Goal: Information Seeking & Learning: Learn about a topic

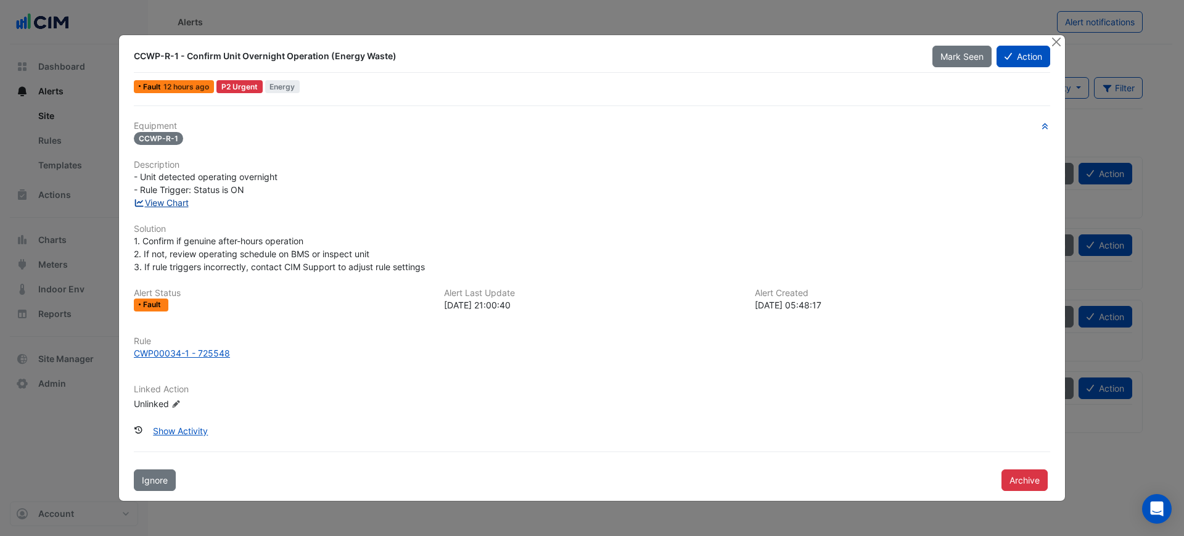
click at [168, 203] on link "View Chart" at bounding box center [161, 202] width 55 height 10
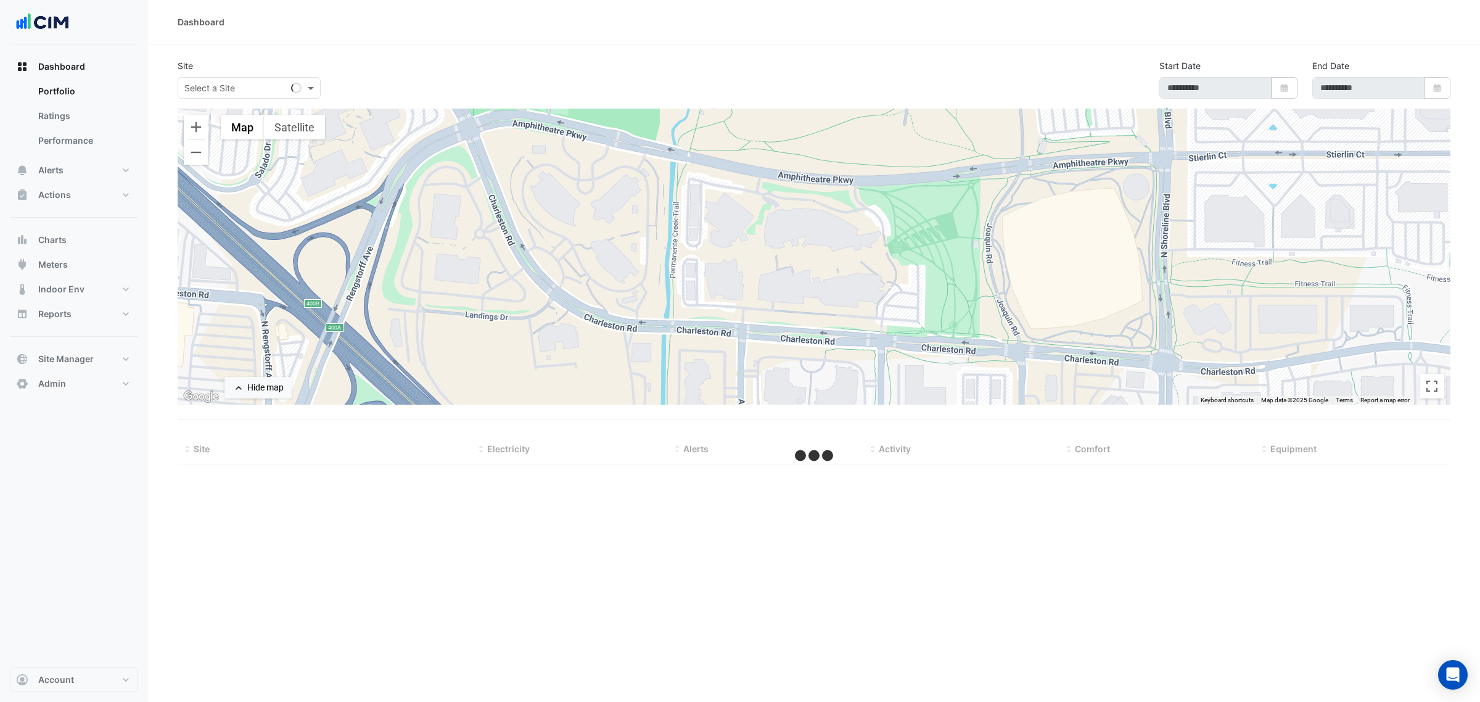
type input "**********"
select select "***"
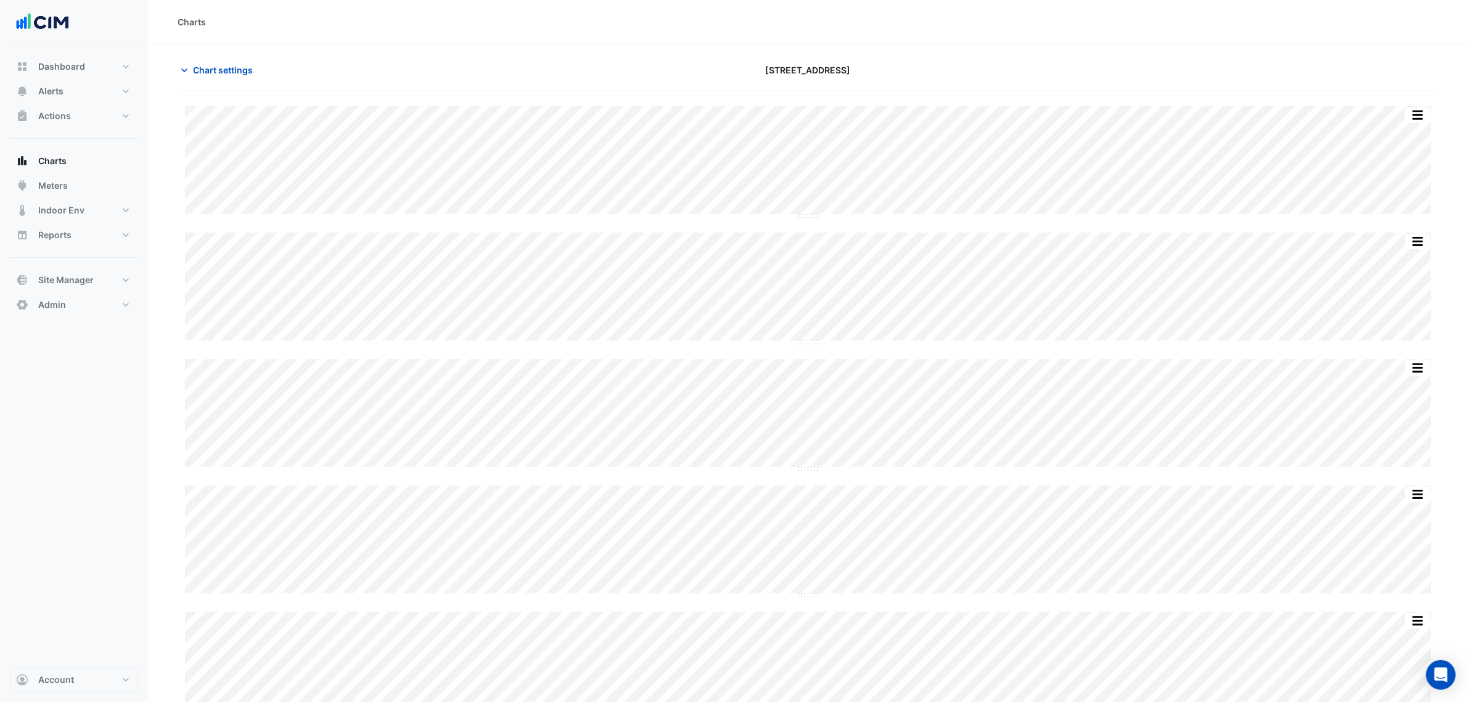
click at [201, 83] on div "Chart settings 2-12 Macquarie St" at bounding box center [808, 75] width 1261 height 32
click at [207, 75] on span "Chart settings" at bounding box center [223, 70] width 60 height 13
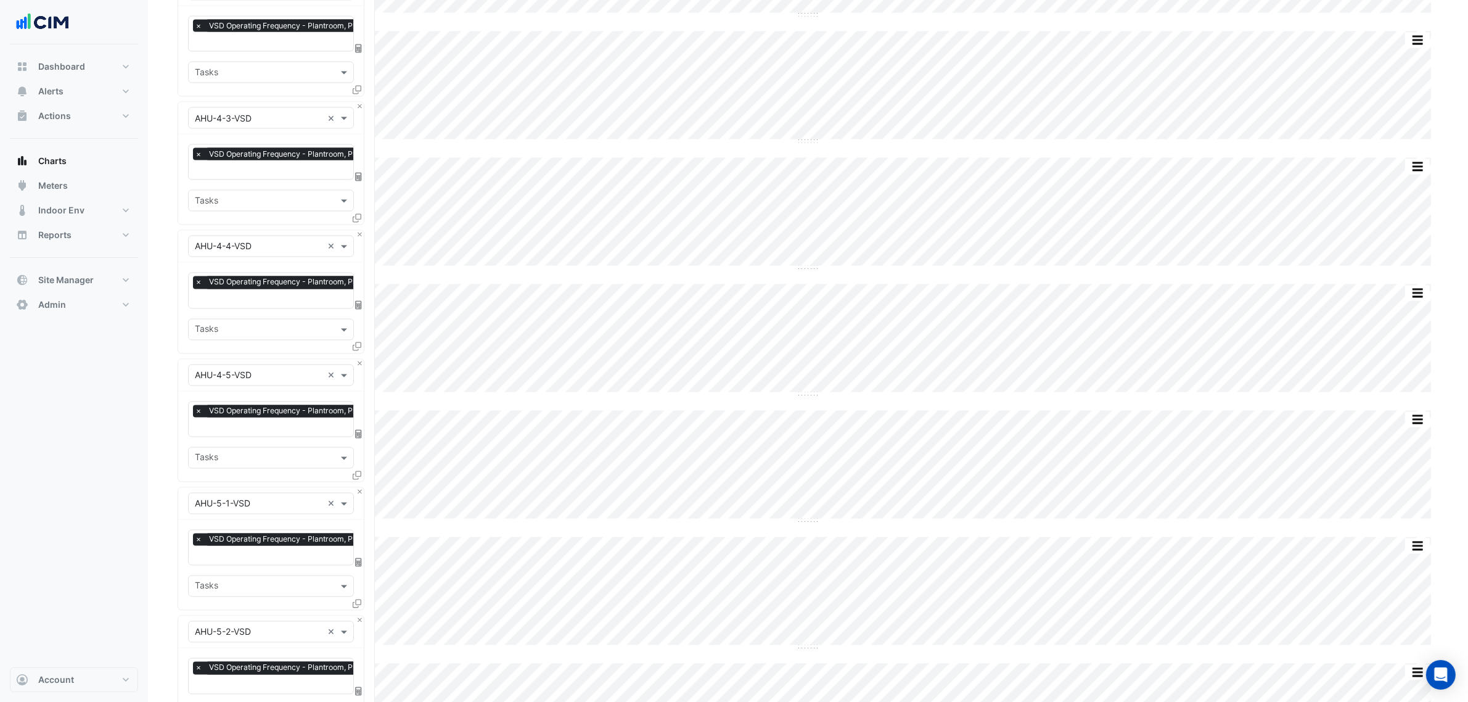
scroll to position [3772, 0]
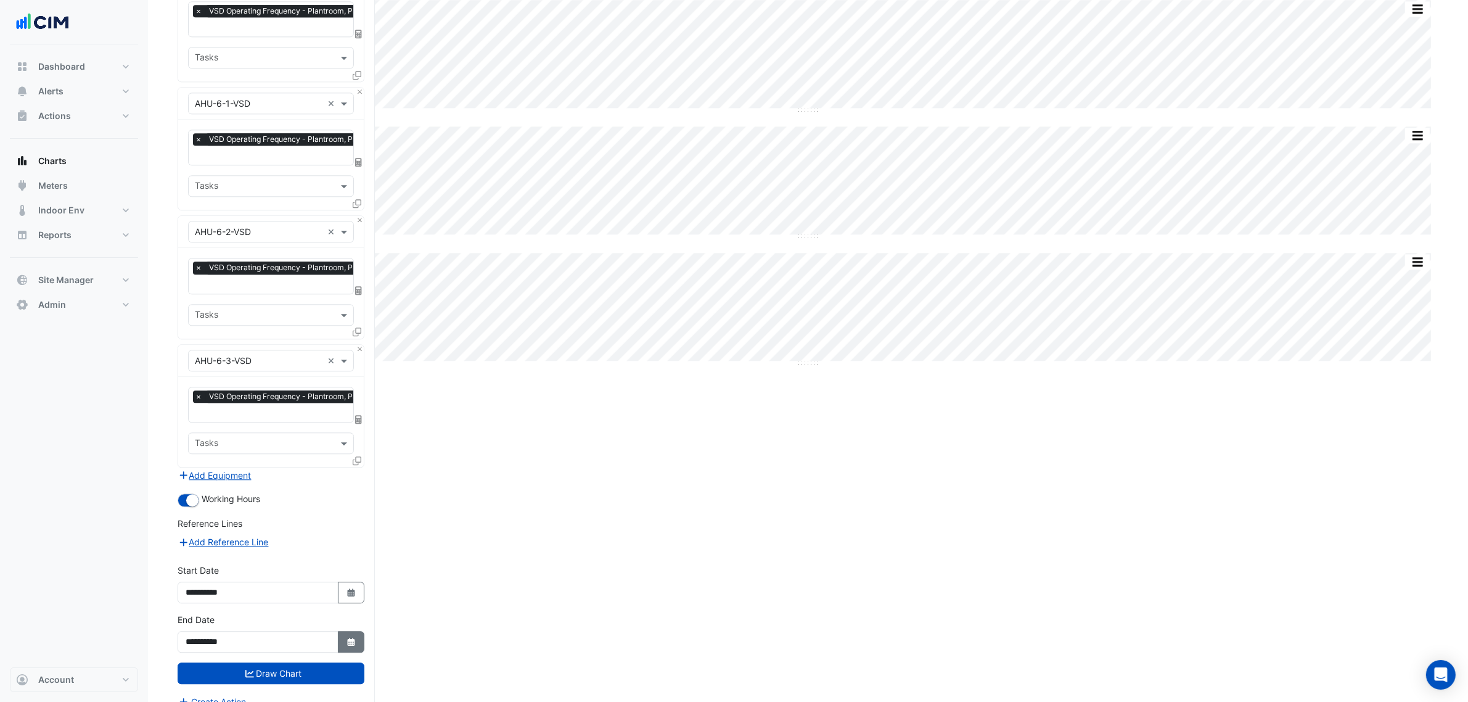
click at [355, 631] on button "Select Date" at bounding box center [351, 642] width 27 height 22
select select "**"
click at [242, 538] on div "15" at bounding box center [238, 542] width 20 height 20
type input "**********"
click at [293, 662] on button "Draw Chart" at bounding box center [271, 673] width 187 height 22
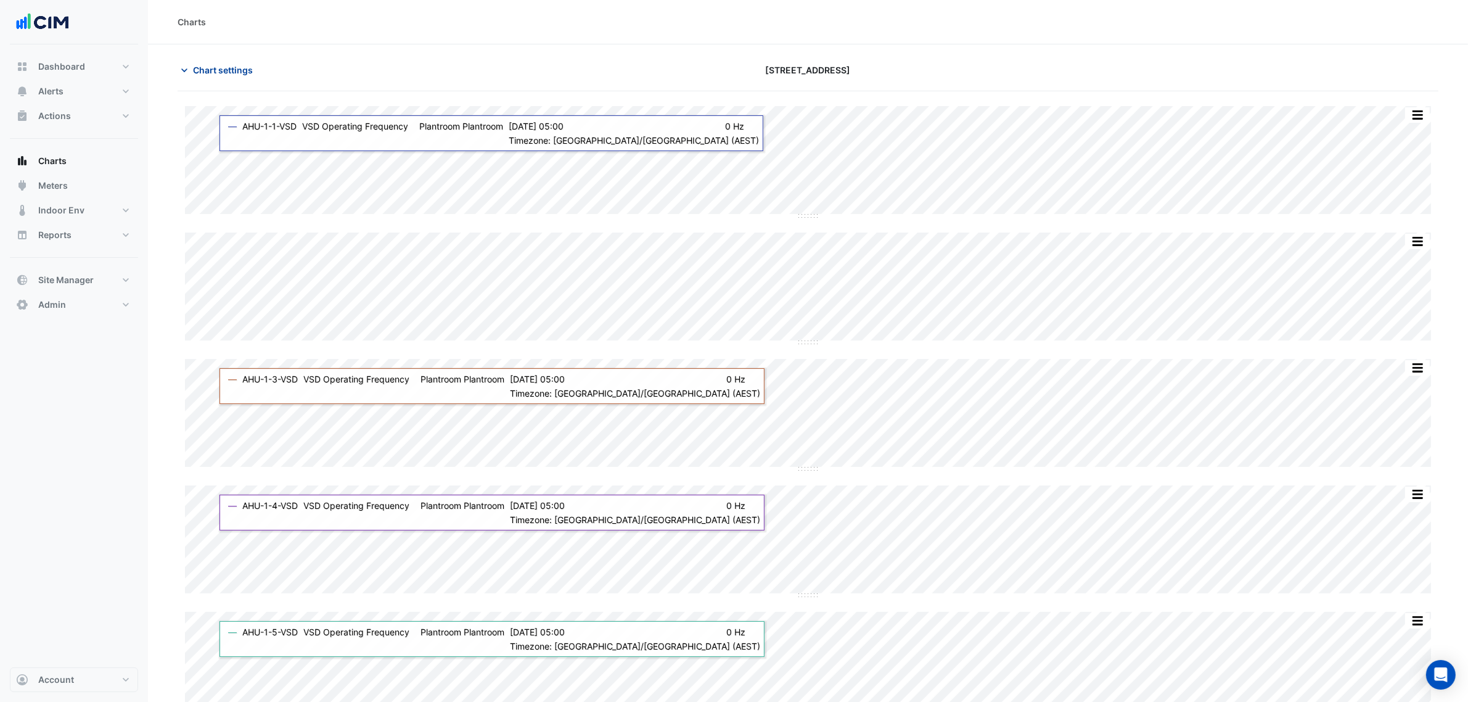
click at [220, 72] on span "Chart settings" at bounding box center [223, 70] width 60 height 13
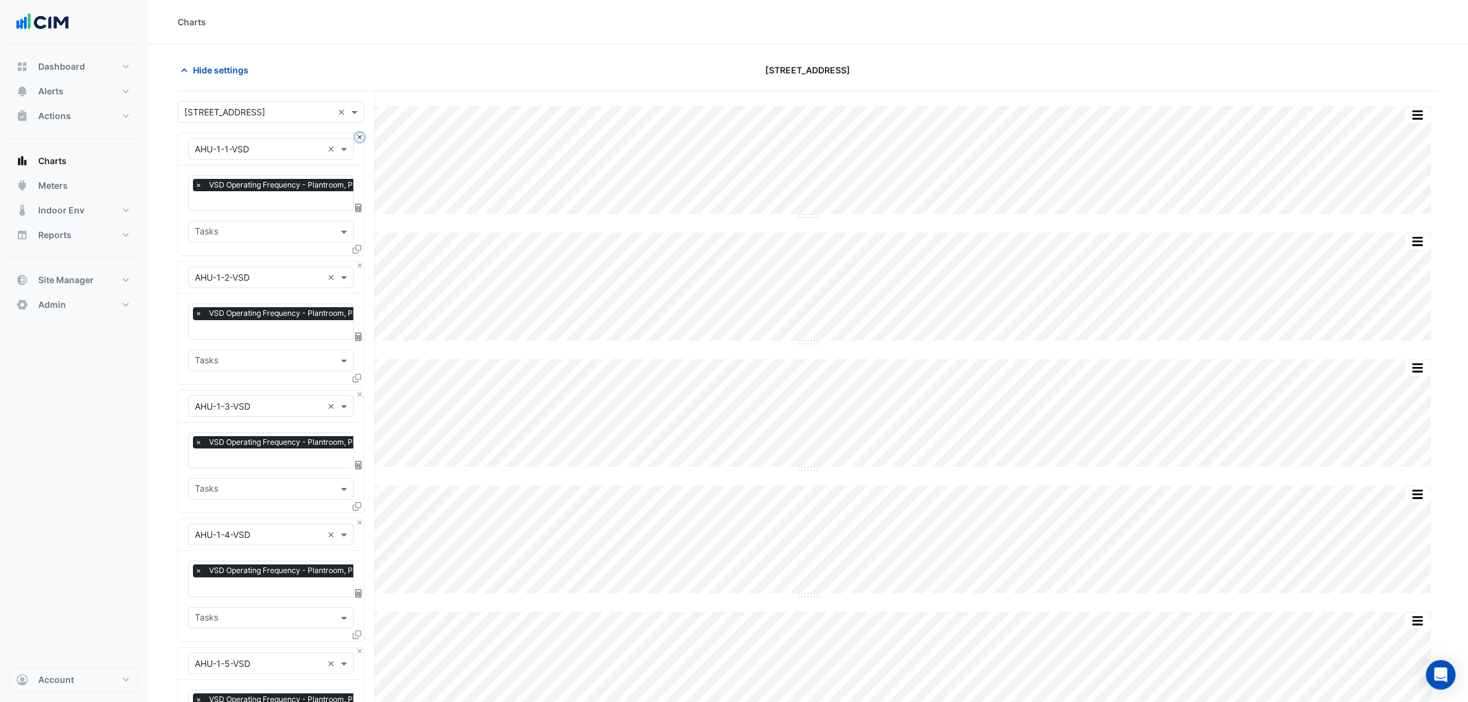
click at [359, 139] on button "Close" at bounding box center [360, 137] width 8 height 8
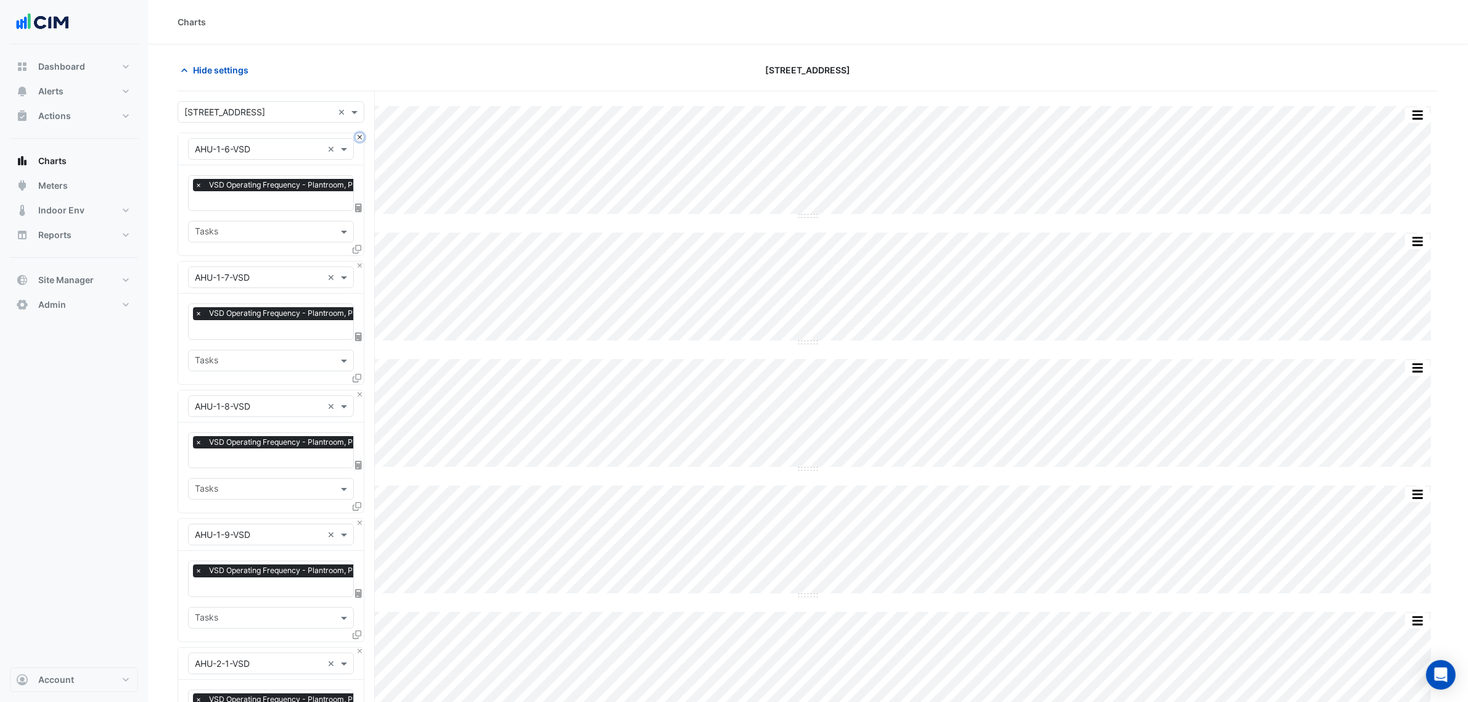
click at [359, 139] on button "Close" at bounding box center [360, 137] width 8 height 8
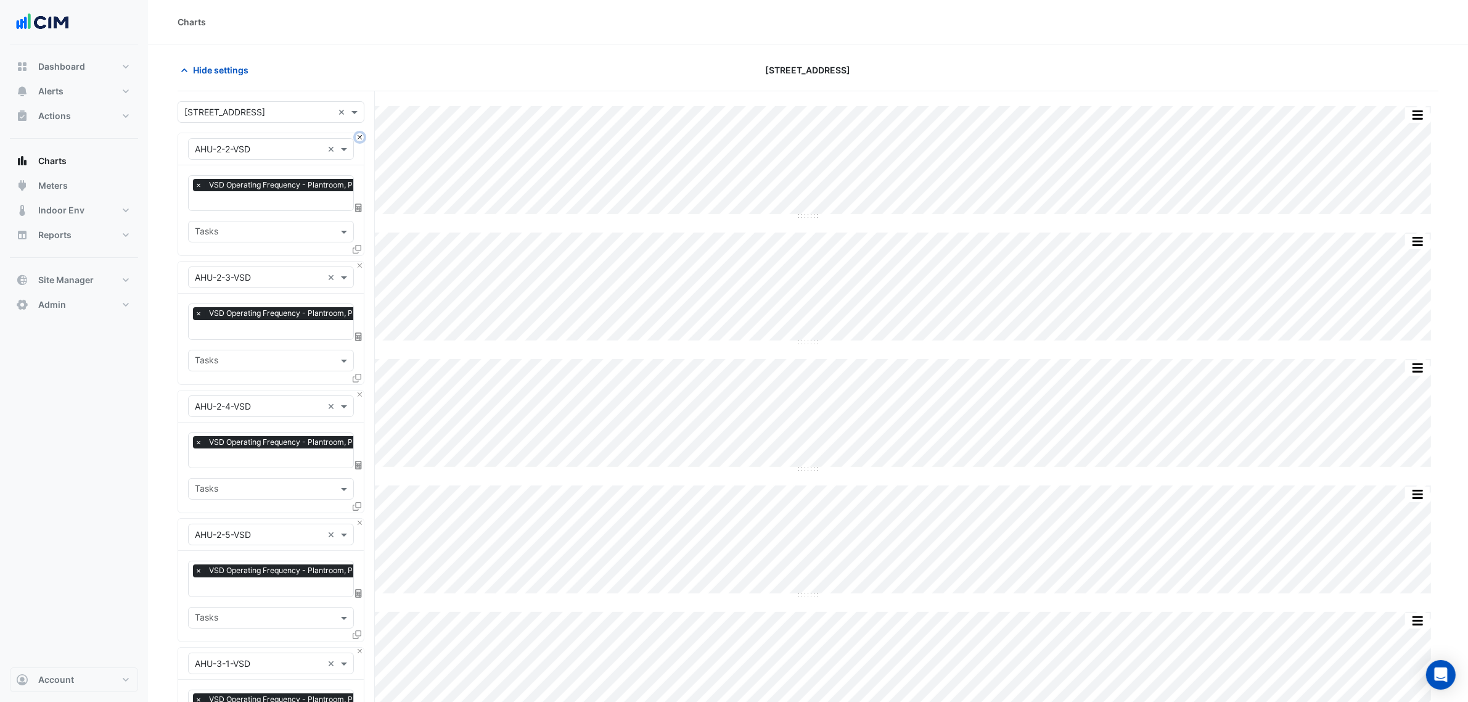
click at [359, 139] on button "Close" at bounding box center [360, 137] width 8 height 8
click at [363, 136] on button "Close" at bounding box center [360, 137] width 8 height 8
click at [358, 264] on button "Close" at bounding box center [360, 265] width 8 height 8
click at [359, 267] on button "Close" at bounding box center [360, 265] width 8 height 8
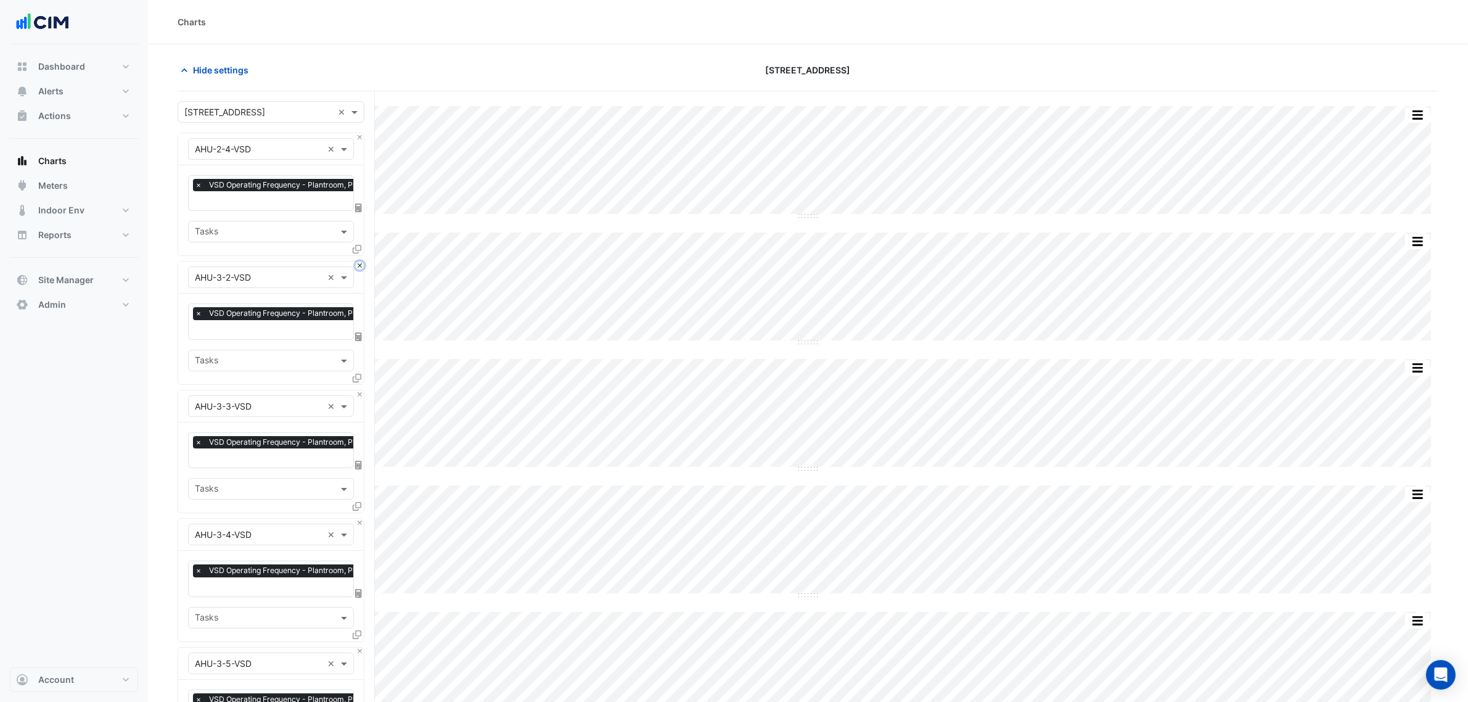
click at [359, 267] on button "Close" at bounding box center [360, 265] width 8 height 8
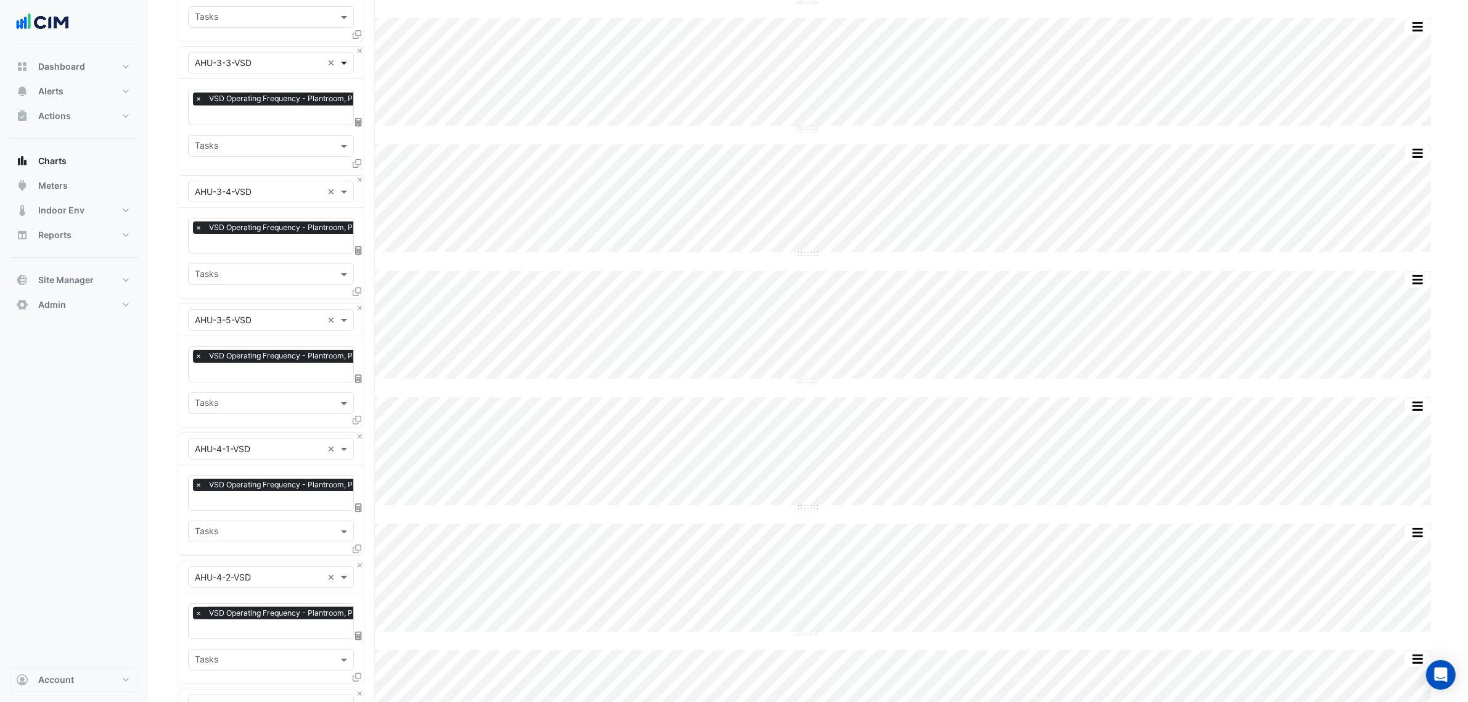
scroll to position [231, 0]
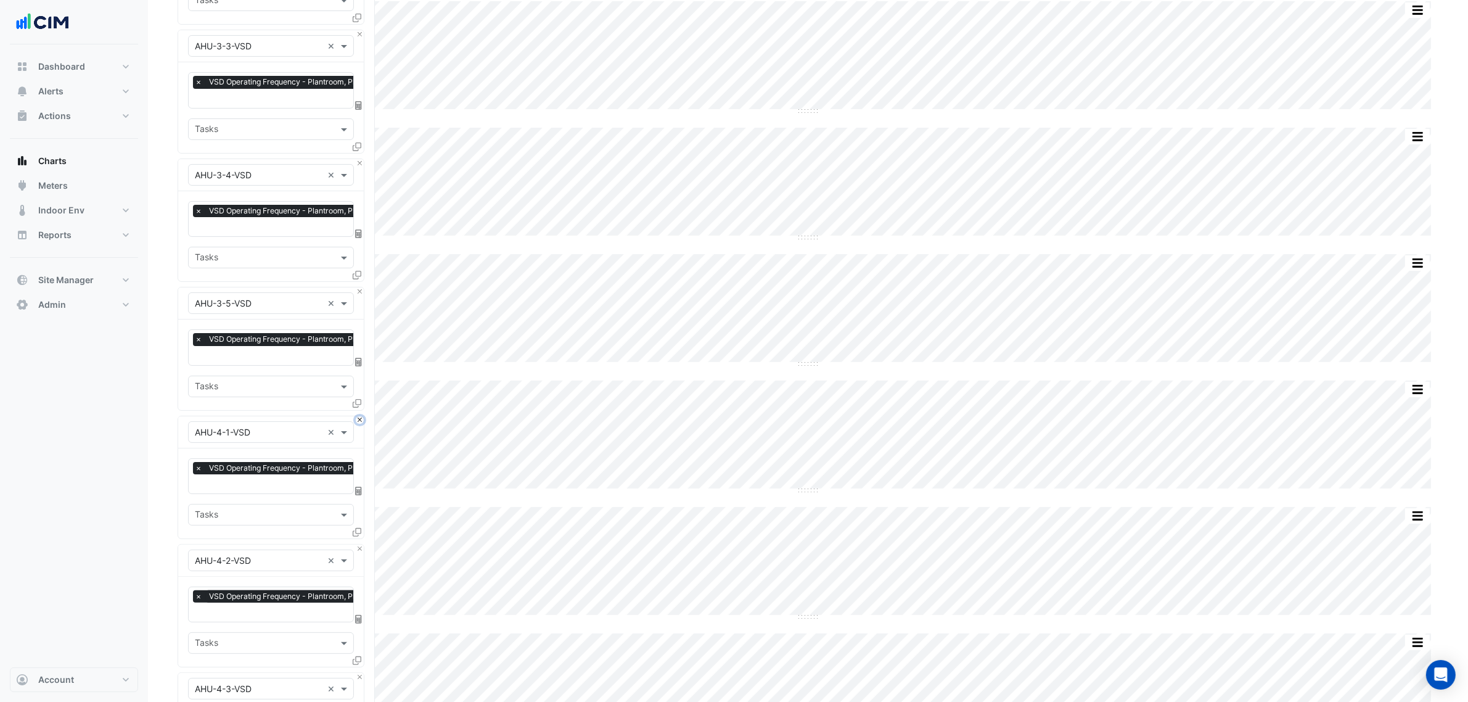
click at [356, 418] on button "Close" at bounding box center [360, 420] width 8 height 8
click at [356, 544] on button "Close" at bounding box center [360, 548] width 8 height 8
click at [356, 418] on button "Close" at bounding box center [360, 420] width 8 height 8
click at [358, 418] on button "Close" at bounding box center [360, 420] width 8 height 8
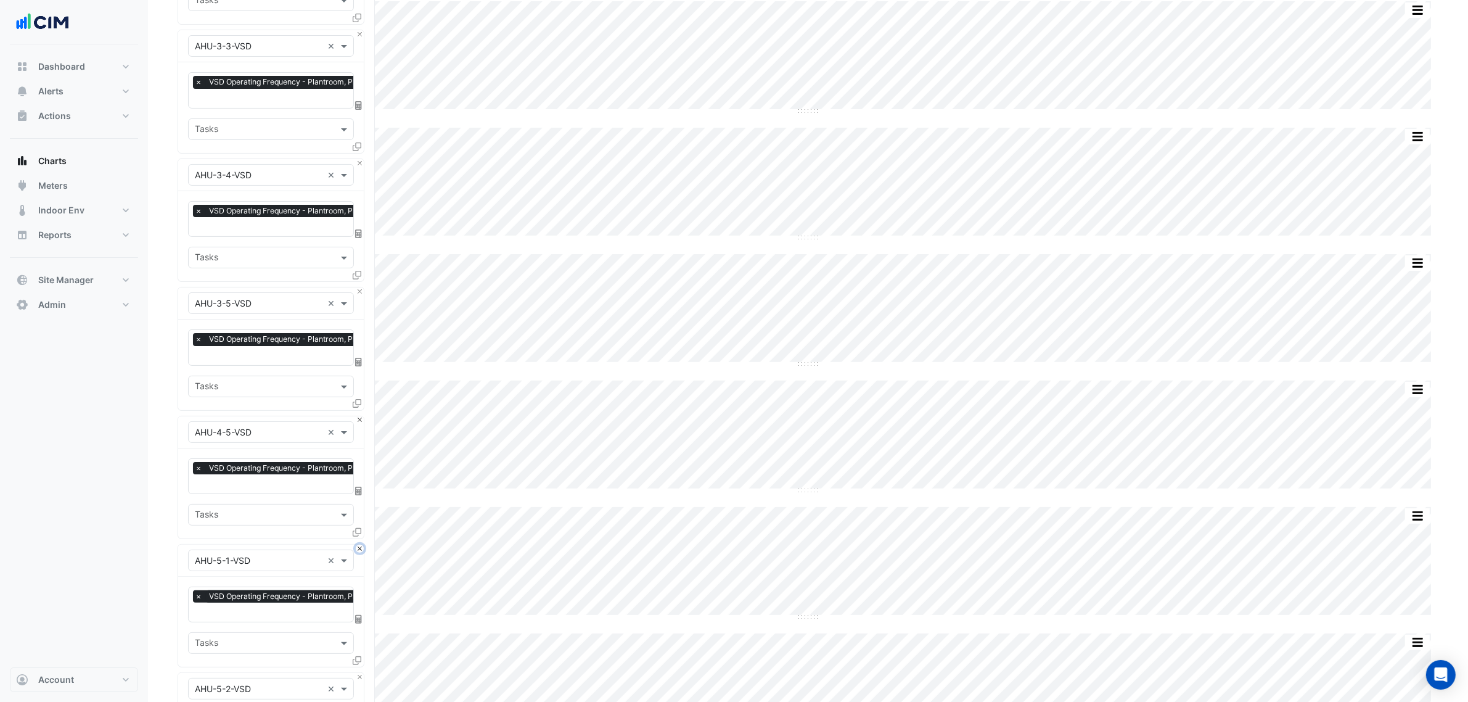
click at [358, 544] on button "Close" at bounding box center [360, 548] width 8 height 8
click at [358, 418] on button "Close" at bounding box center [360, 420] width 8 height 8
click at [358, 419] on button "Close" at bounding box center [360, 420] width 8 height 8
click at [358, 544] on button "Close" at bounding box center [360, 548] width 8 height 8
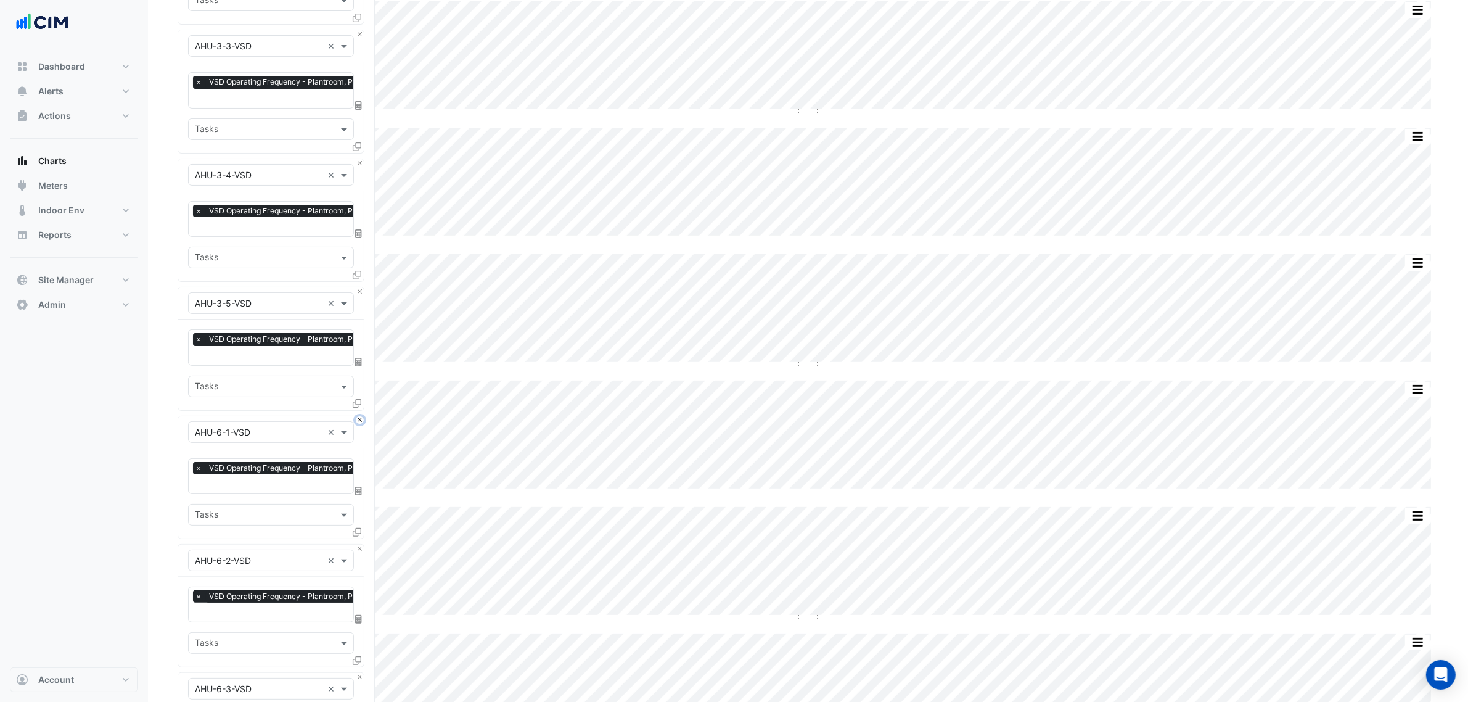
click at [358, 419] on button "Close" at bounding box center [360, 420] width 8 height 8
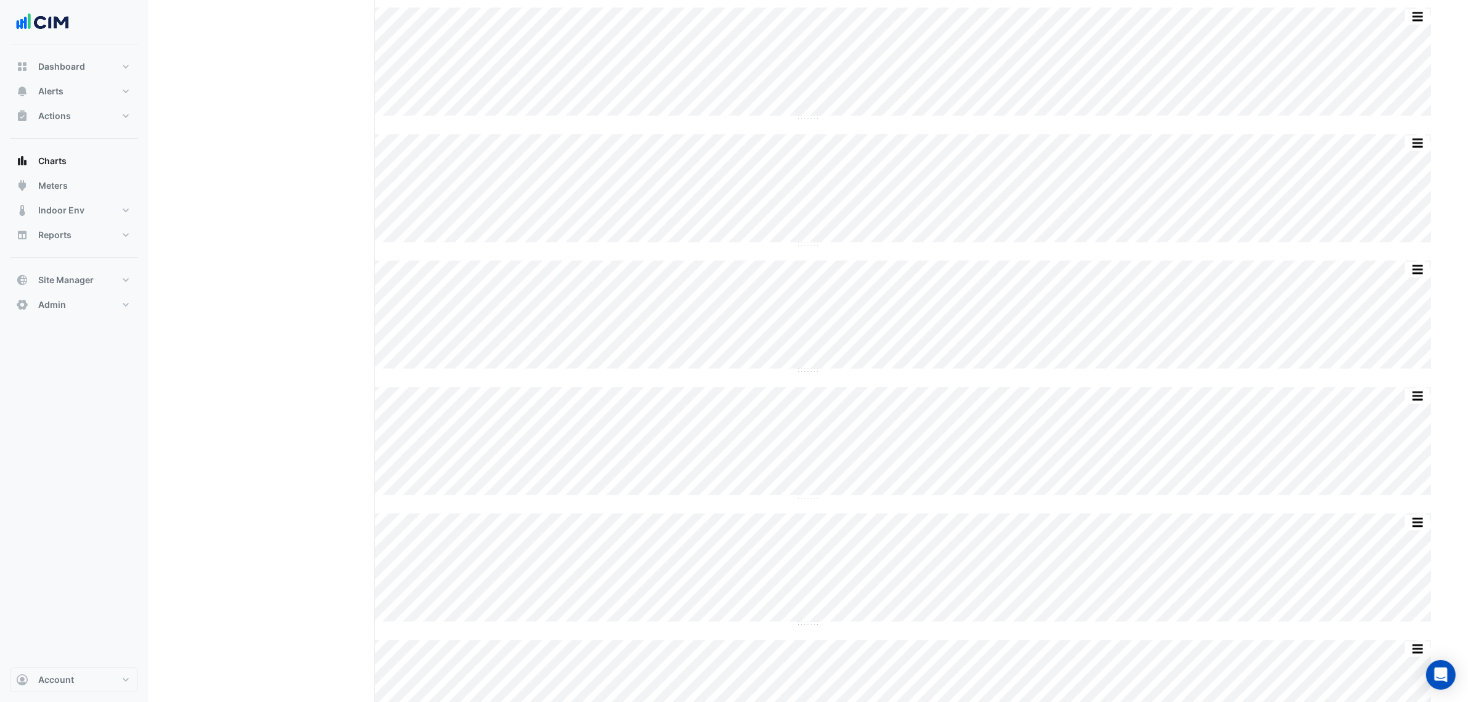
scroll to position [3449, 0]
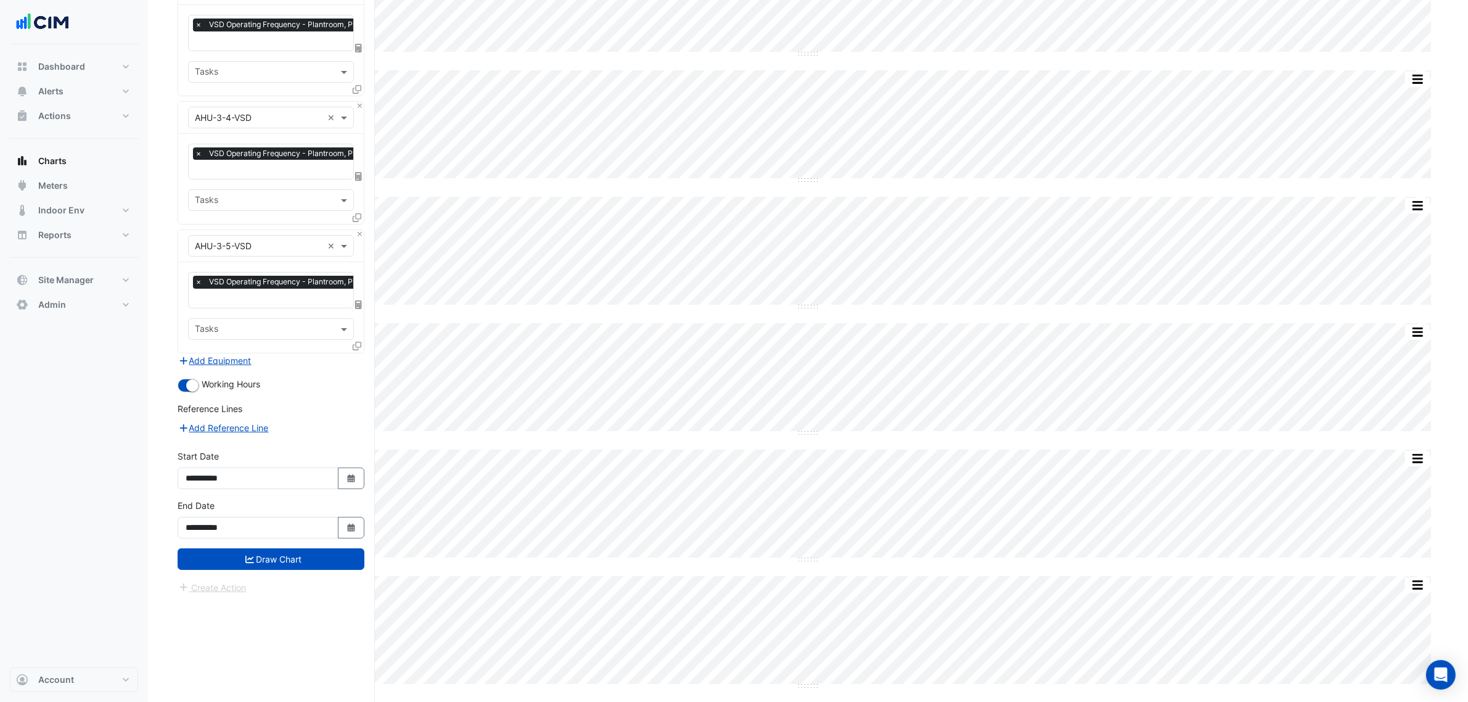
click at [324, 556] on button "Draw Chart" at bounding box center [271, 559] width 187 height 22
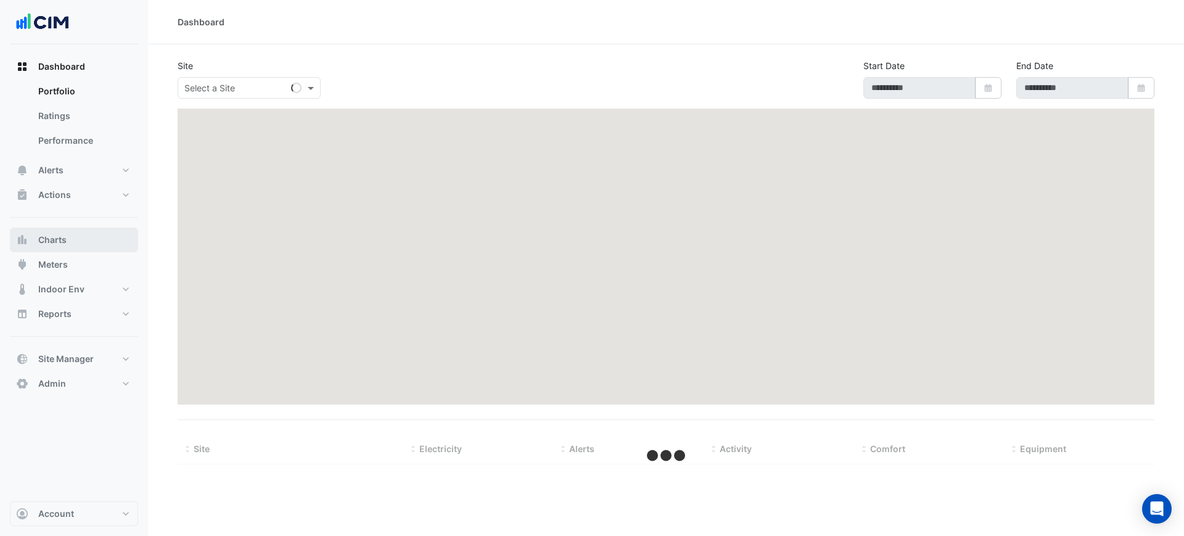
click at [49, 244] on span "Charts" at bounding box center [52, 240] width 28 height 12
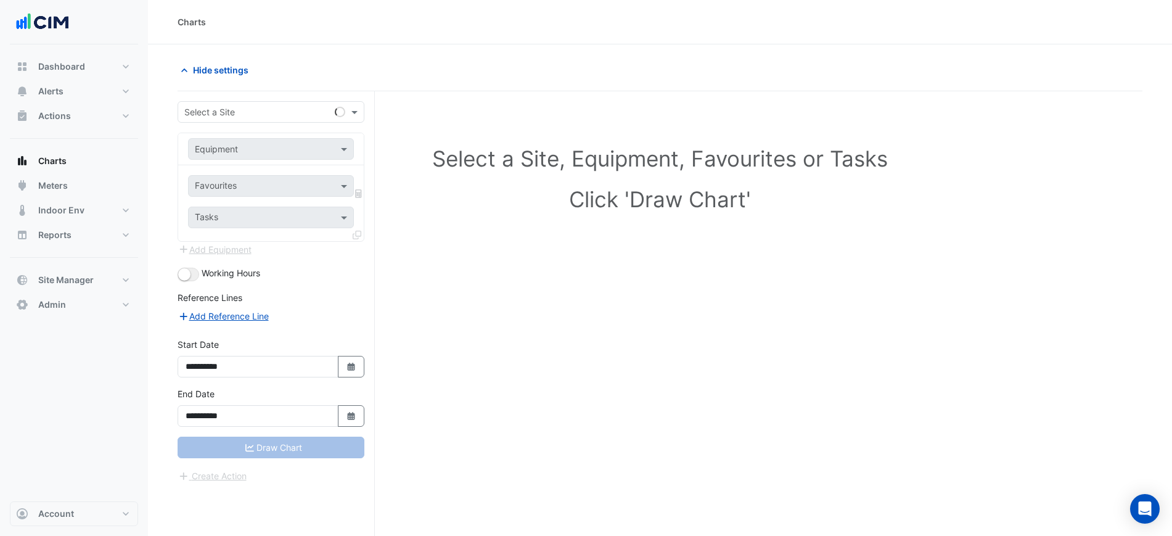
drag, startPoint x: 221, startPoint y: 98, endPoint x: 227, endPoint y: 114, distance: 17.0
click at [222, 98] on div "**********" at bounding box center [276, 336] width 197 height 491
click at [227, 114] on input "text" at bounding box center [258, 112] width 149 height 13
type input "****"
paste input "*******"
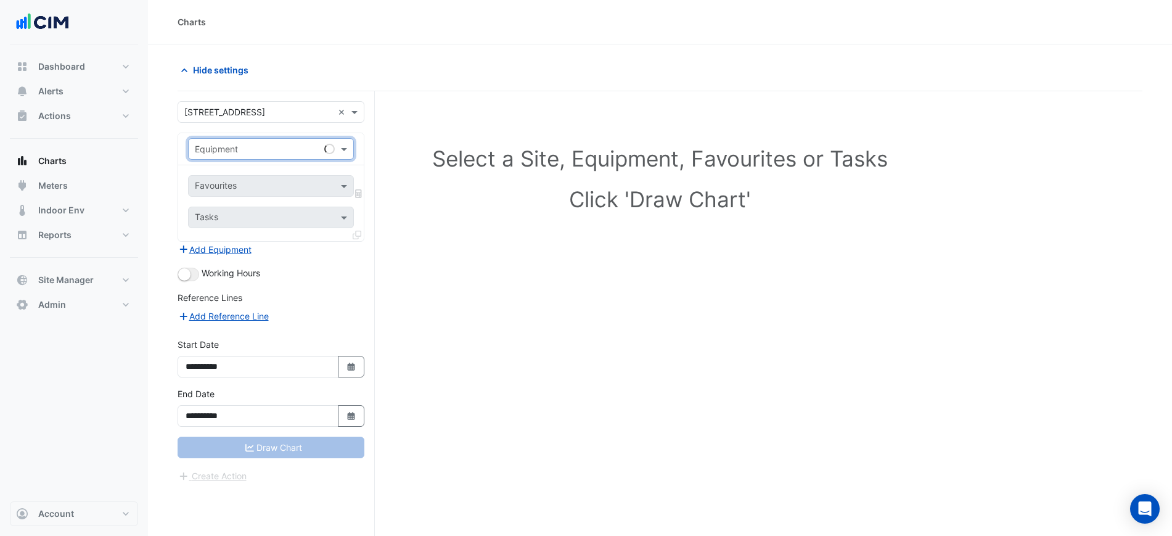
type input "*******"
click at [231, 178] on span "AHU-3-1" at bounding box center [216, 175] width 35 height 10
click at [234, 181] on input "text" at bounding box center [257, 187] width 125 height 13
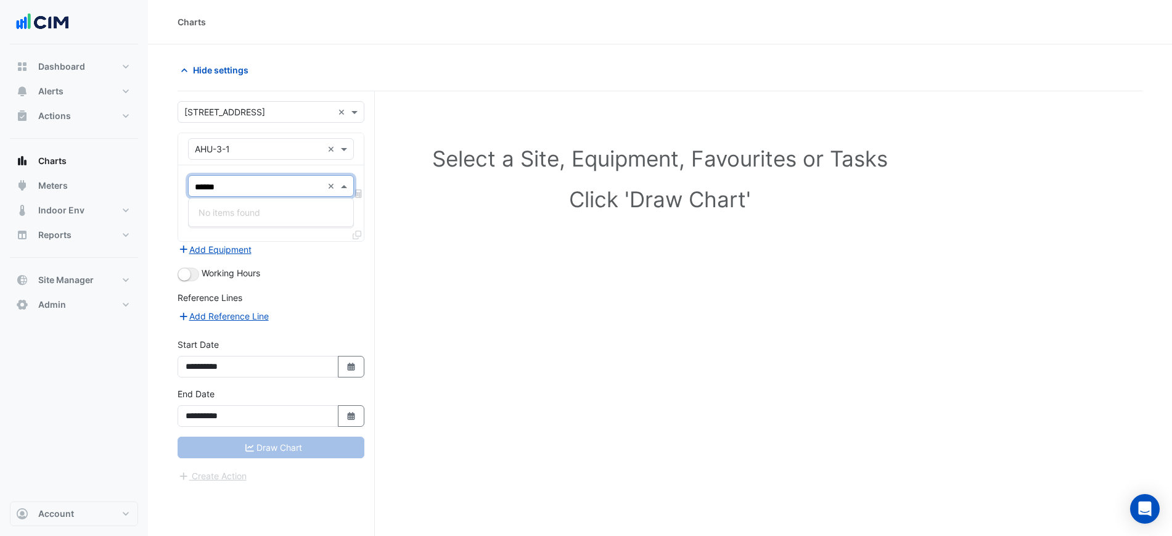
type input "*****"
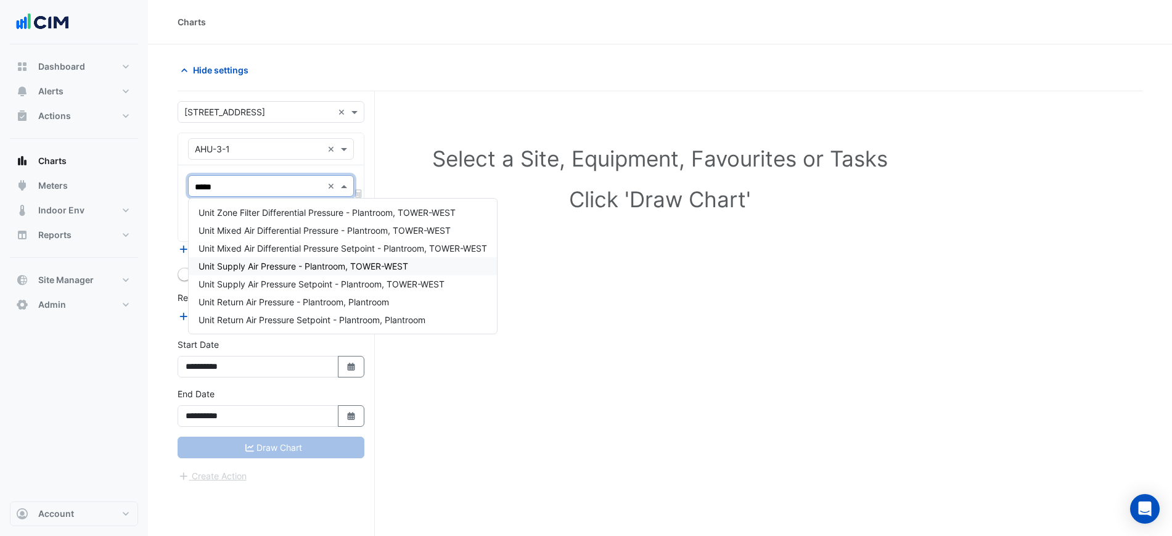
drag, startPoint x: 260, startPoint y: 270, endPoint x: 269, endPoint y: 261, distance: 12.2
click at [261, 270] on span "Unit Supply Air Pressure - Plantroom, TOWER-WEST" at bounding box center [304, 266] width 210 height 10
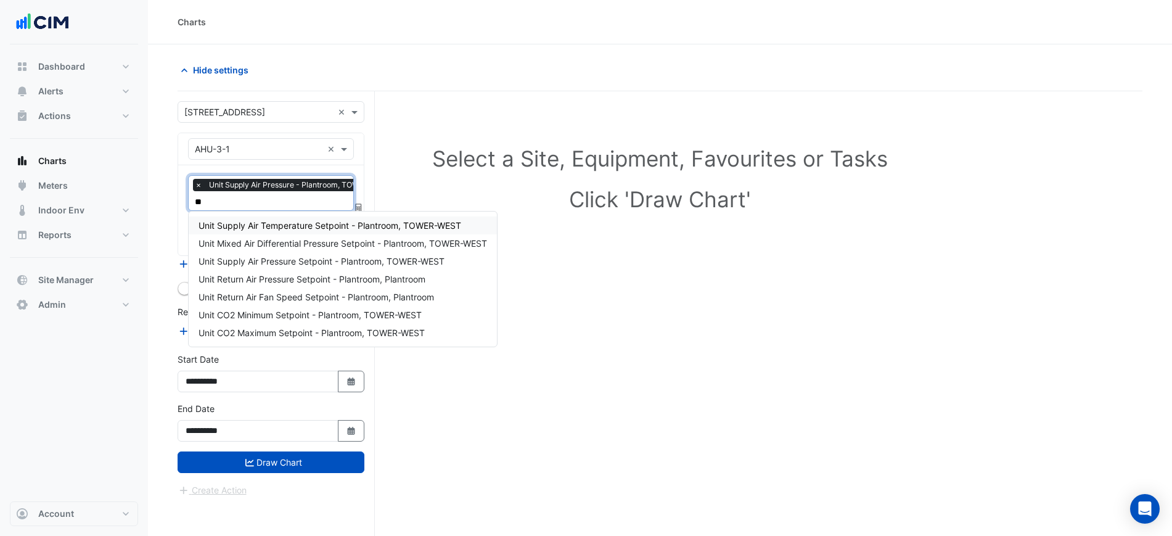
type input "***"
click at [402, 264] on span "Unit Supply Air Pressure Setpoint - Plantroom, TOWER-WEST" at bounding box center [322, 261] width 246 height 10
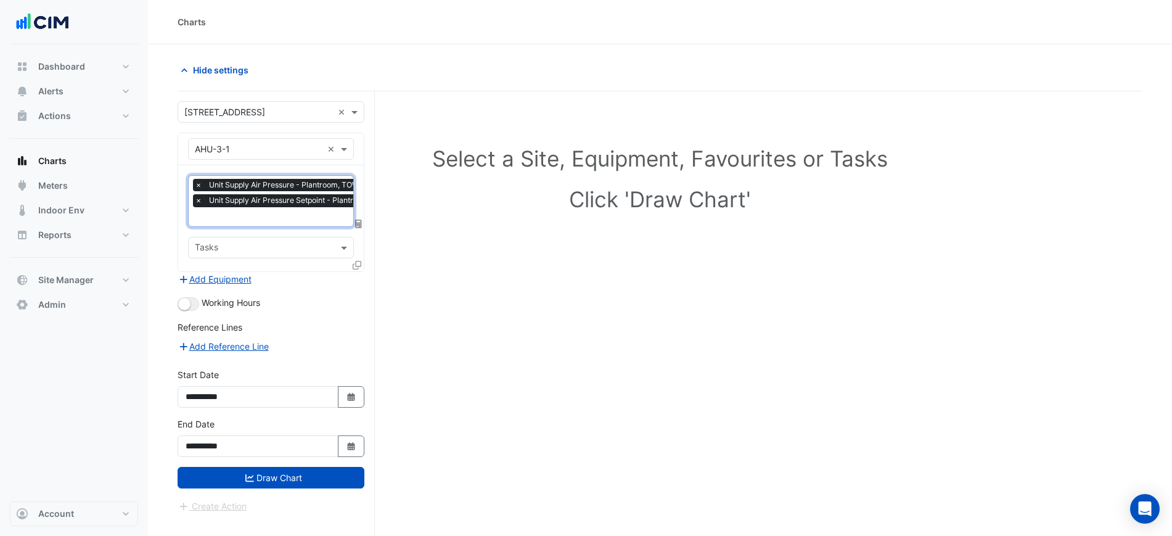
click at [199, 302] on div "Working Hours" at bounding box center [271, 303] width 187 height 15
click at [199, 308] on div "Working Hours" at bounding box center [271, 303] width 187 height 15
click at [196, 307] on button "button" at bounding box center [189, 304] width 22 height 14
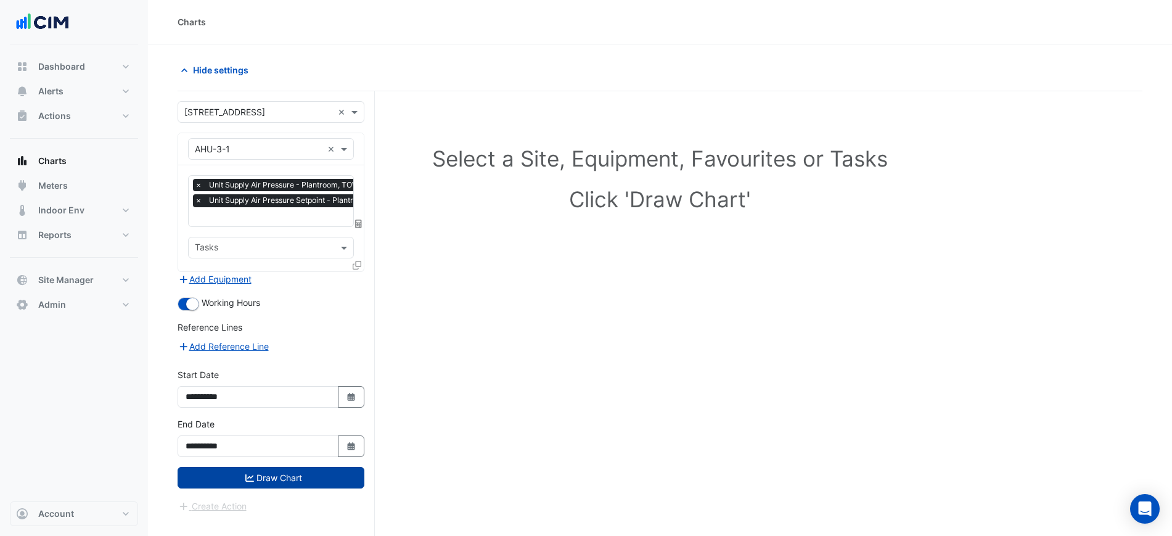
click at [313, 480] on button "Draw Chart" at bounding box center [271, 478] width 187 height 22
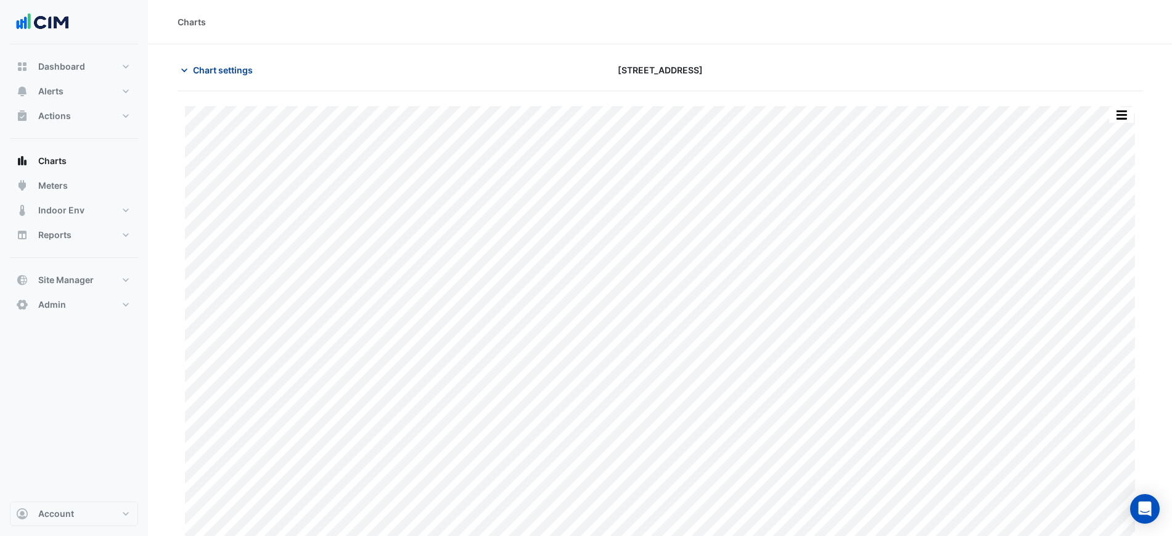
click at [205, 80] on div "Chart settings 2-12 Macquarie St" at bounding box center [660, 75] width 965 height 32
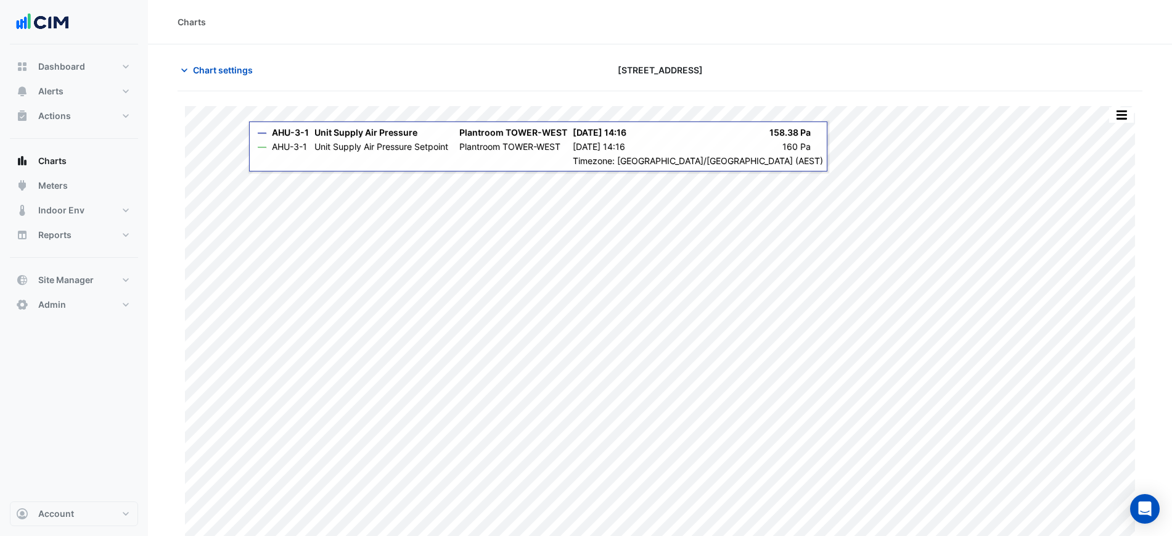
click at [244, 89] on div "Chart settings 2-12 Macquarie St" at bounding box center [660, 75] width 965 height 32
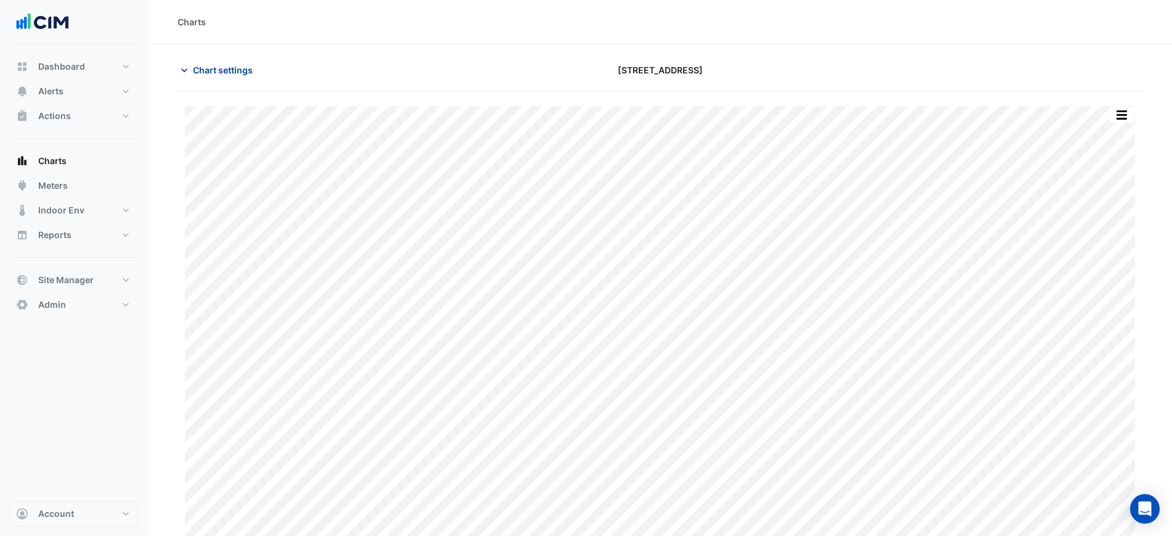
click at [240, 76] on span "Chart settings" at bounding box center [223, 70] width 60 height 13
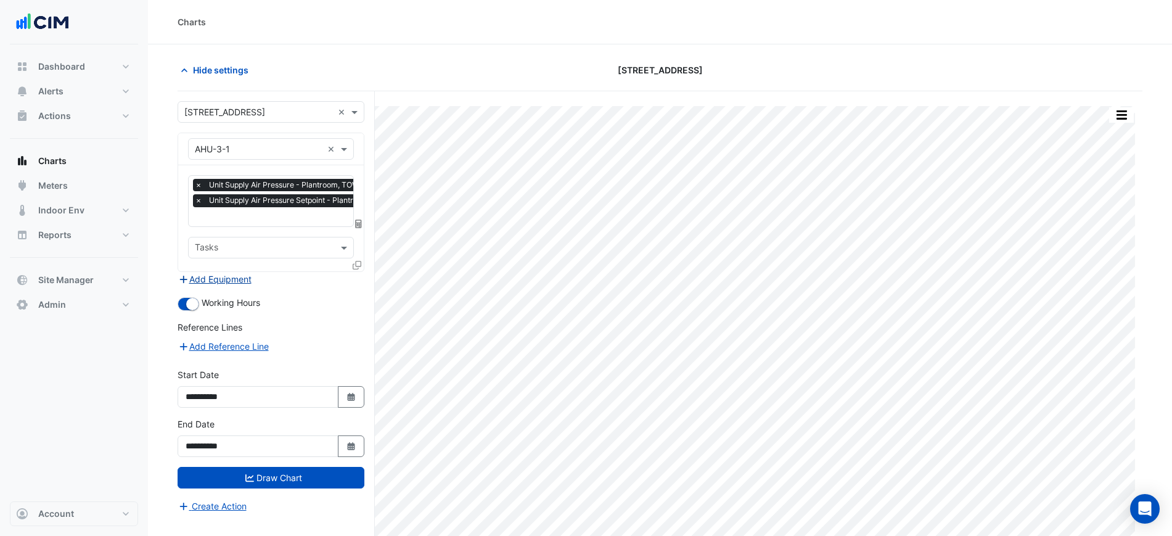
click at [227, 272] on button "Add Equipment" at bounding box center [215, 279] width 75 height 14
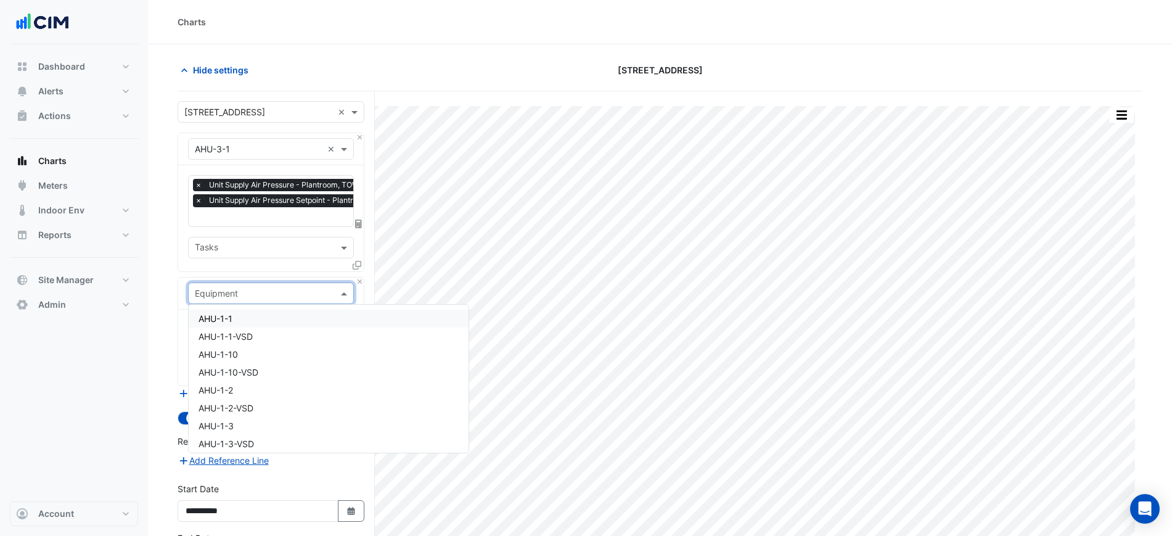
drag, startPoint x: 241, startPoint y: 290, endPoint x: 253, endPoint y: 297, distance: 13.2
click at [244, 290] on input "text" at bounding box center [259, 293] width 128 height 13
paste input "*******"
type input "*******"
click at [250, 333] on span "AHU-3-1-VSD" at bounding box center [226, 336] width 55 height 10
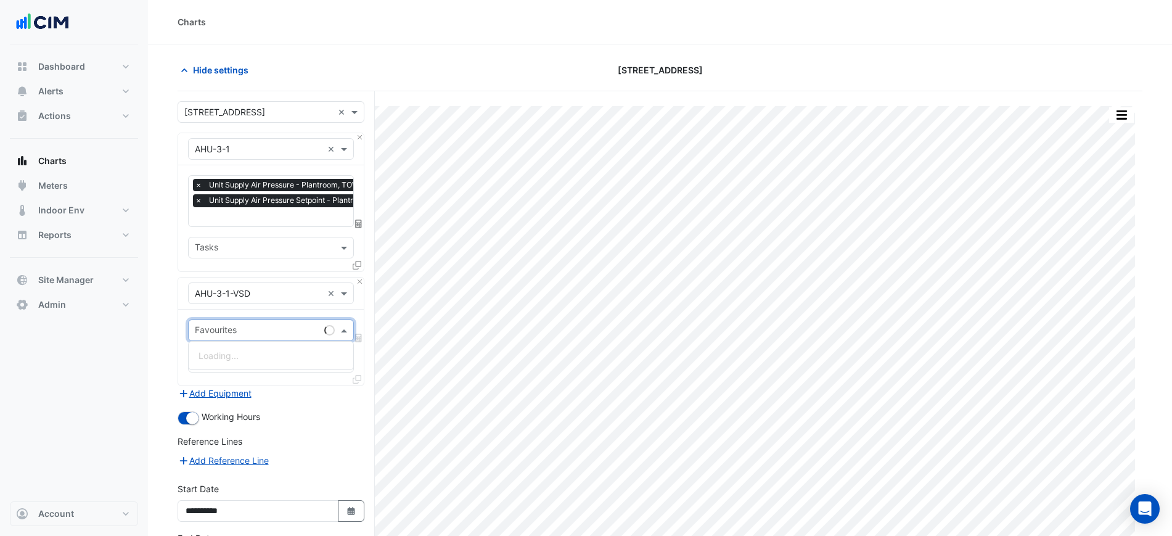
click at [252, 330] on input "text" at bounding box center [257, 331] width 125 height 13
type input "****"
click at [277, 358] on span "VSD Operating Frequency - Plantroom, Plantroom" at bounding box center [299, 355] width 201 height 10
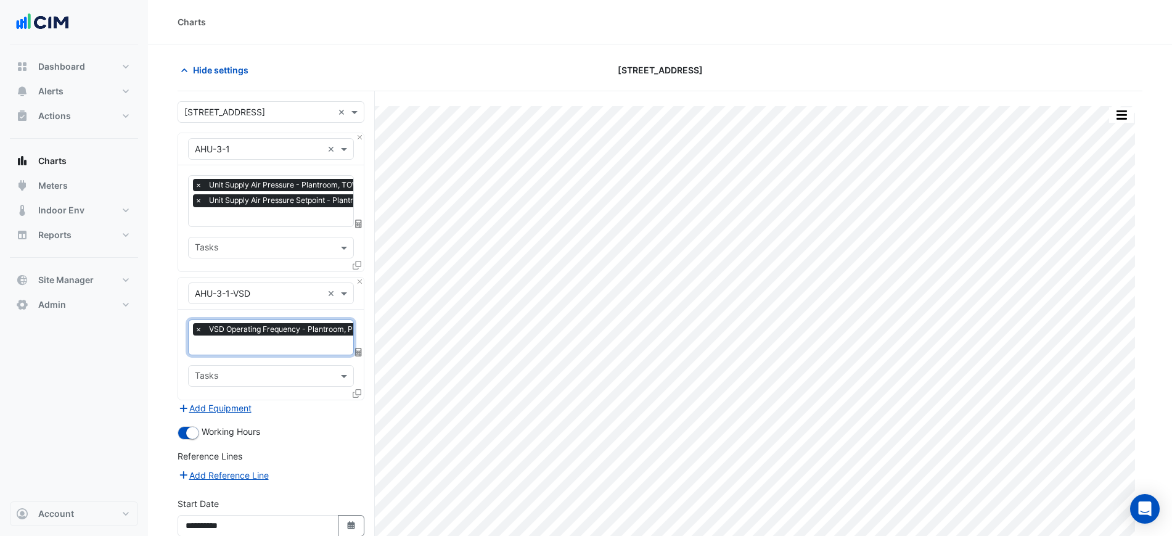
scroll to position [113, 0]
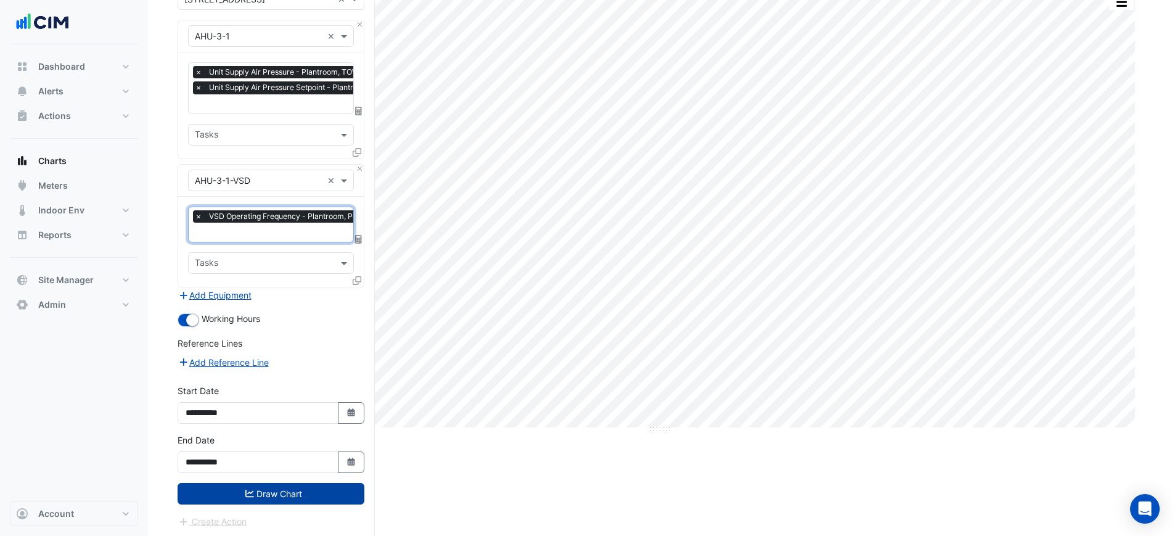
click at [311, 482] on form "× 2-12 Macquarie St × × AHU-3-1 × × Unit Supply Air Pressure - Plantroom, TOWER…" at bounding box center [271, 258] width 187 height 540
click at [313, 487] on button "Draw Chart" at bounding box center [271, 494] width 187 height 22
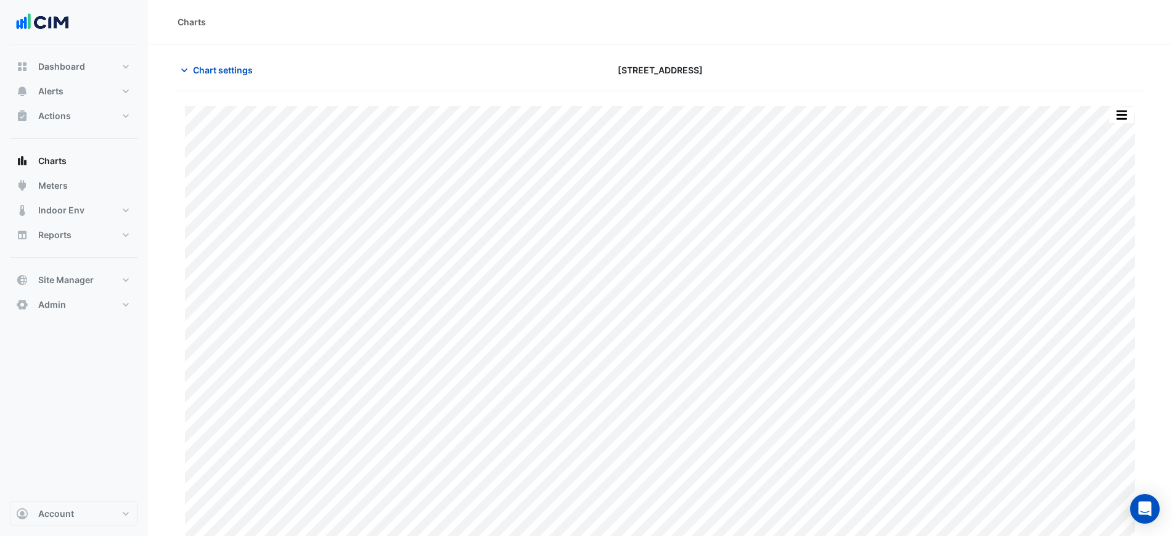
click at [1127, 115] on button "button" at bounding box center [1121, 114] width 25 height 15
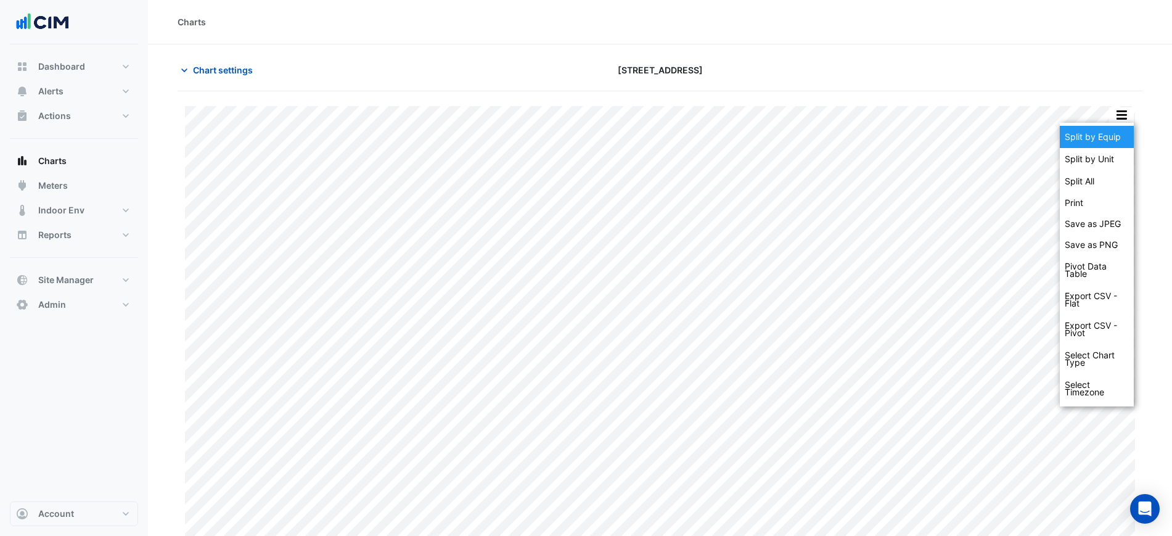
click at [1117, 133] on div "Split by Equip" at bounding box center [1097, 137] width 74 height 22
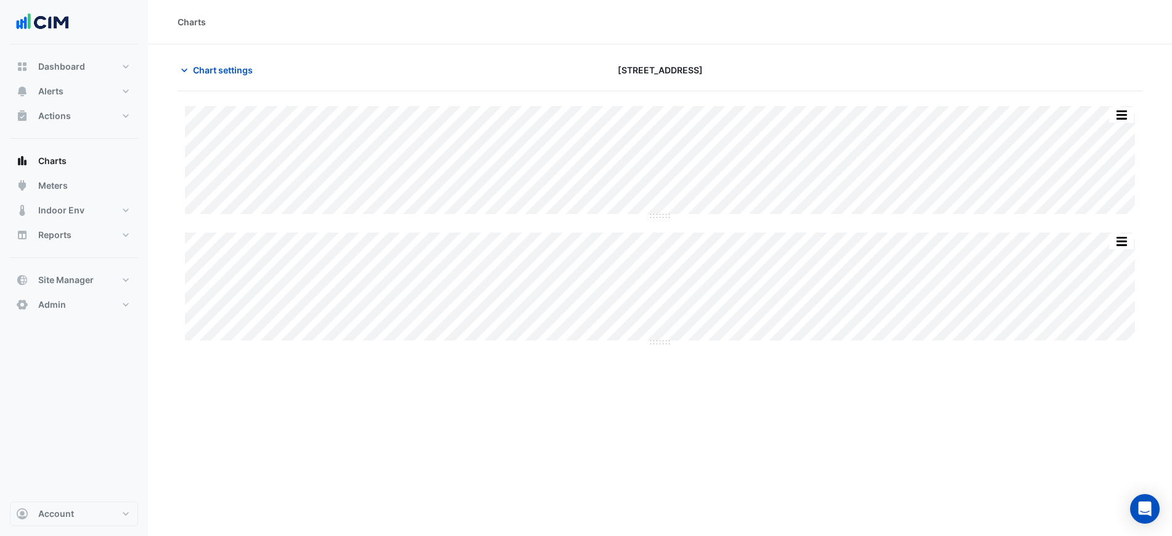
click at [1038, 228] on div "Split by Unit Split All Split None Print Save as JPEG Save as PNG Pivot Data Ta…" at bounding box center [660, 225] width 965 height 238
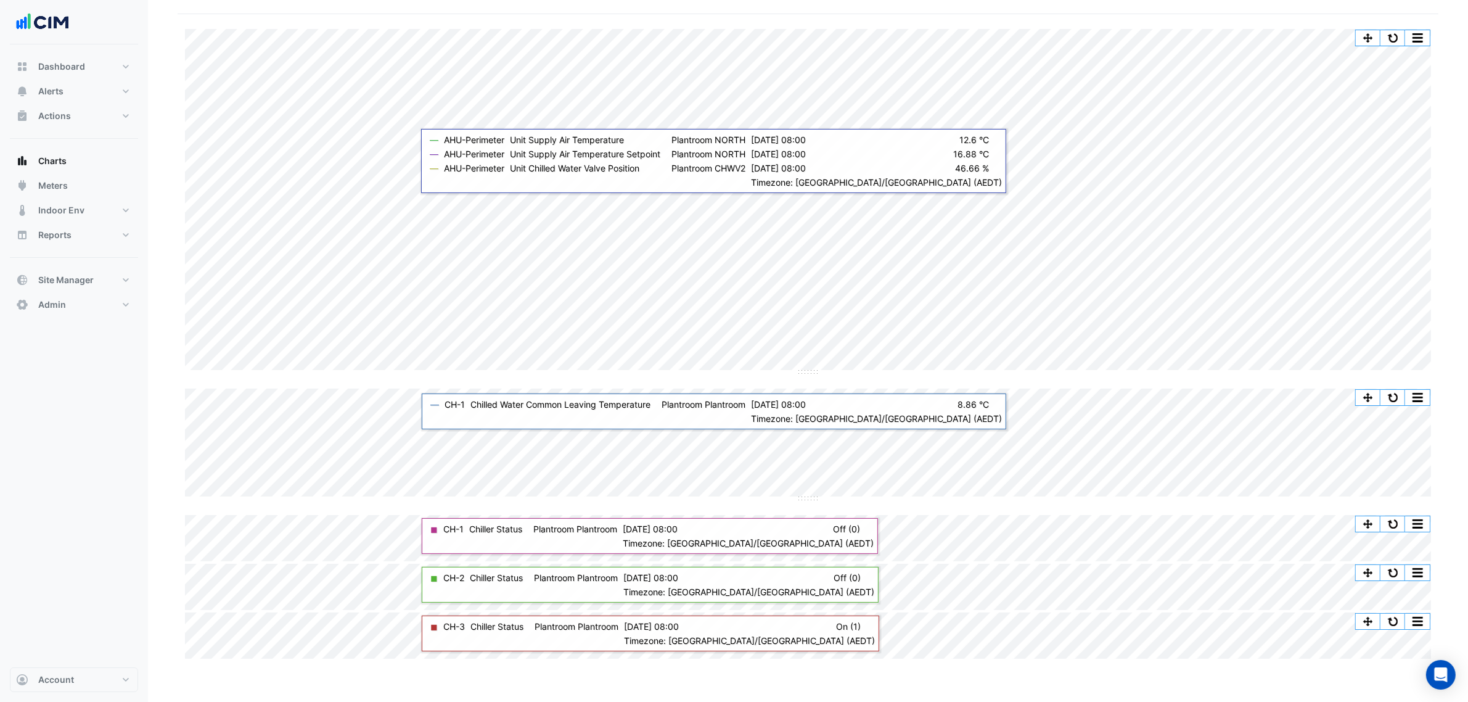
scroll to position [0, 6]
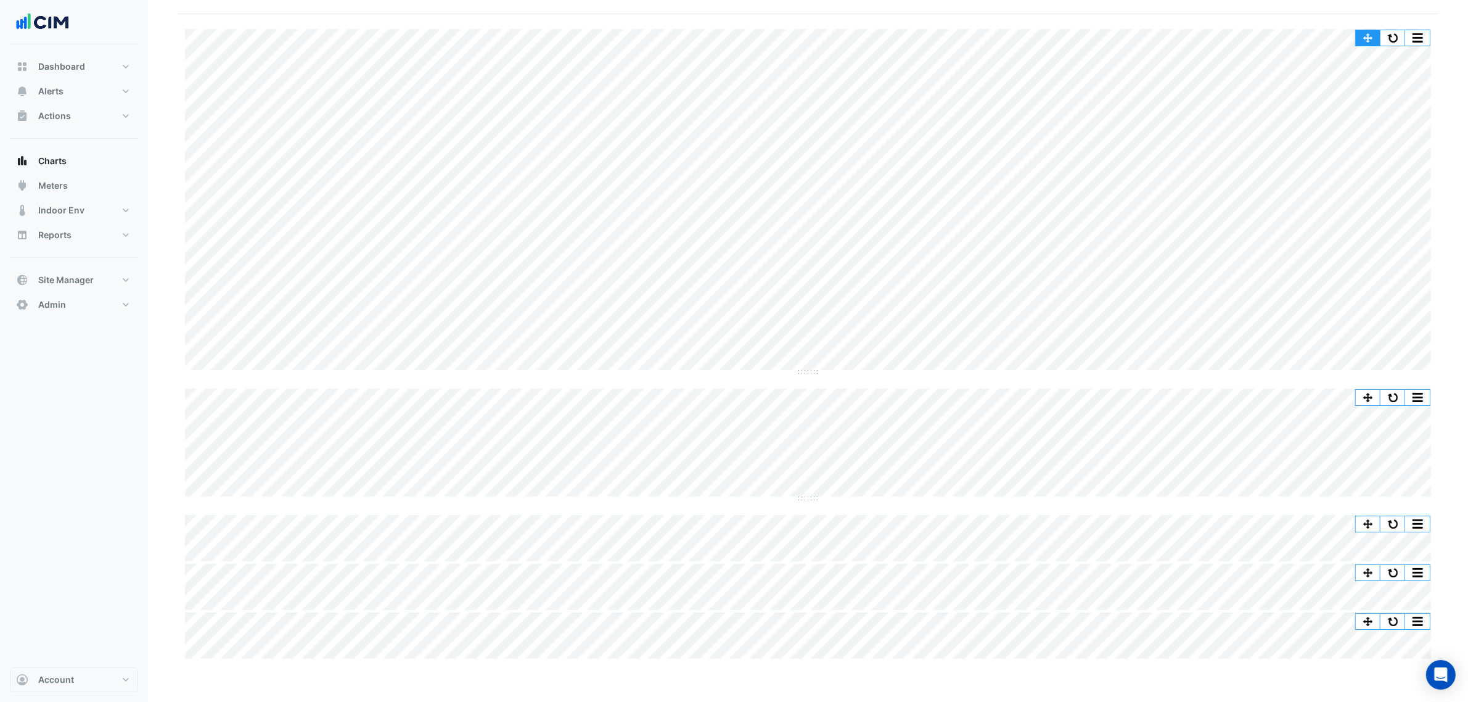
click at [1393, 39] on button "button" at bounding box center [1393, 37] width 25 height 15
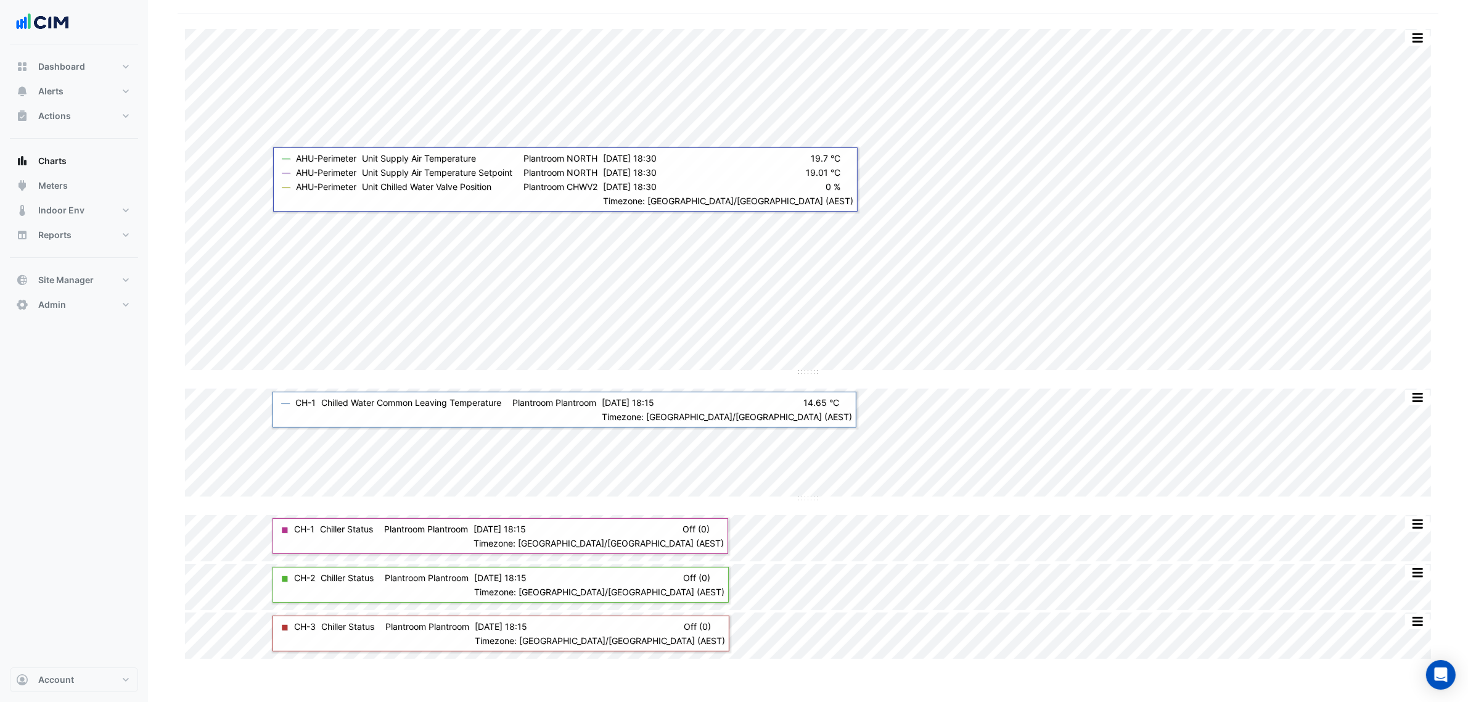
scroll to position [0, 0]
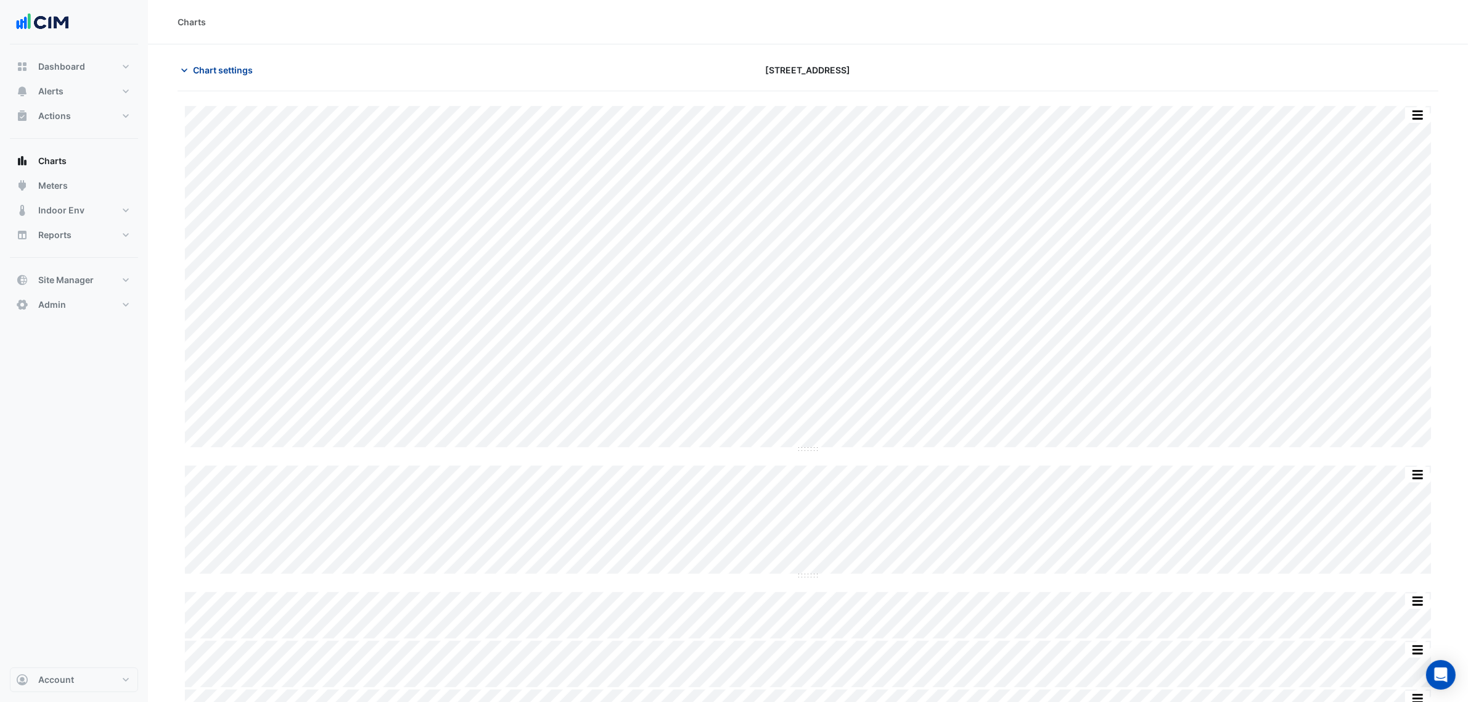
click at [238, 80] on button "Chart settings" at bounding box center [219, 70] width 83 height 22
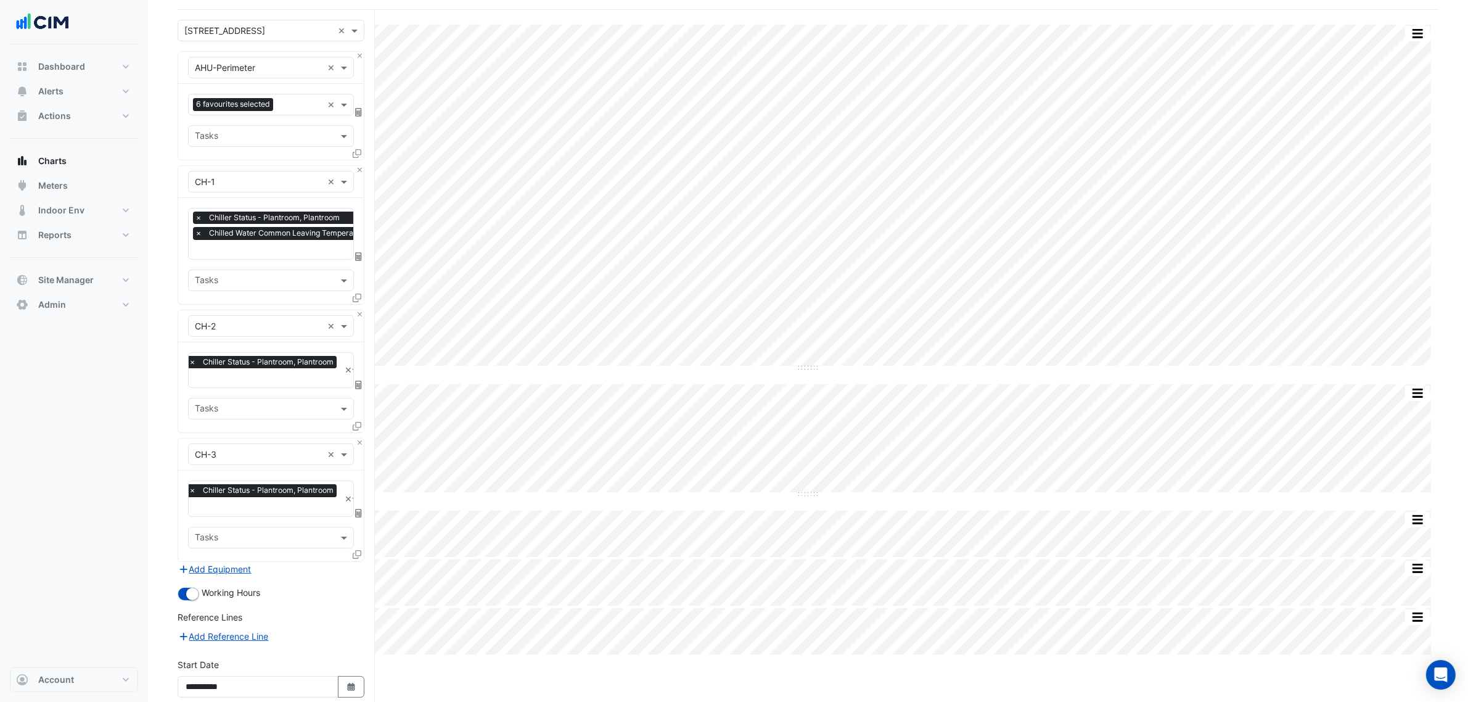
scroll to position [191, 0]
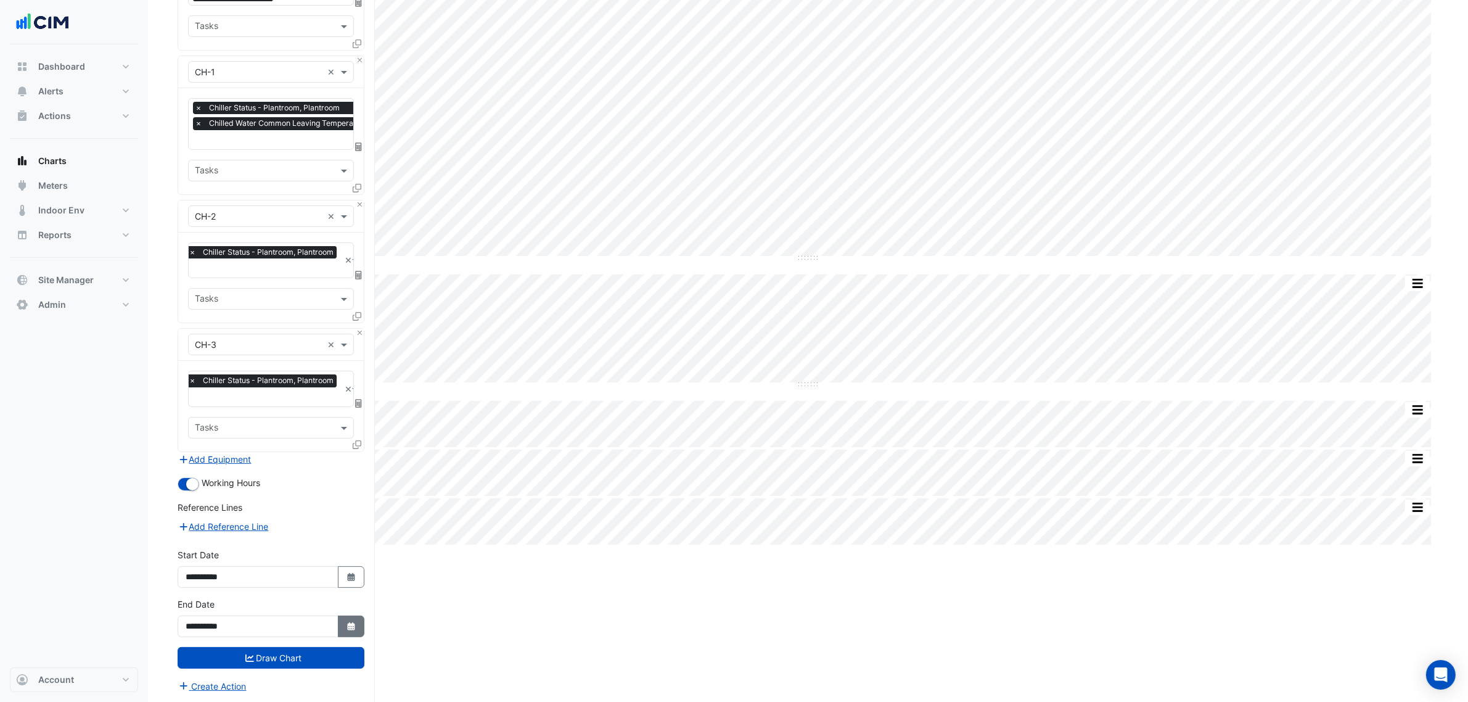
click at [352, 623] on icon "button" at bounding box center [350, 626] width 7 height 8
select select "**"
click at [237, 540] on div "15" at bounding box center [238, 541] width 20 height 20
type input "**********"
click at [290, 655] on button "Draw Chart" at bounding box center [271, 658] width 187 height 22
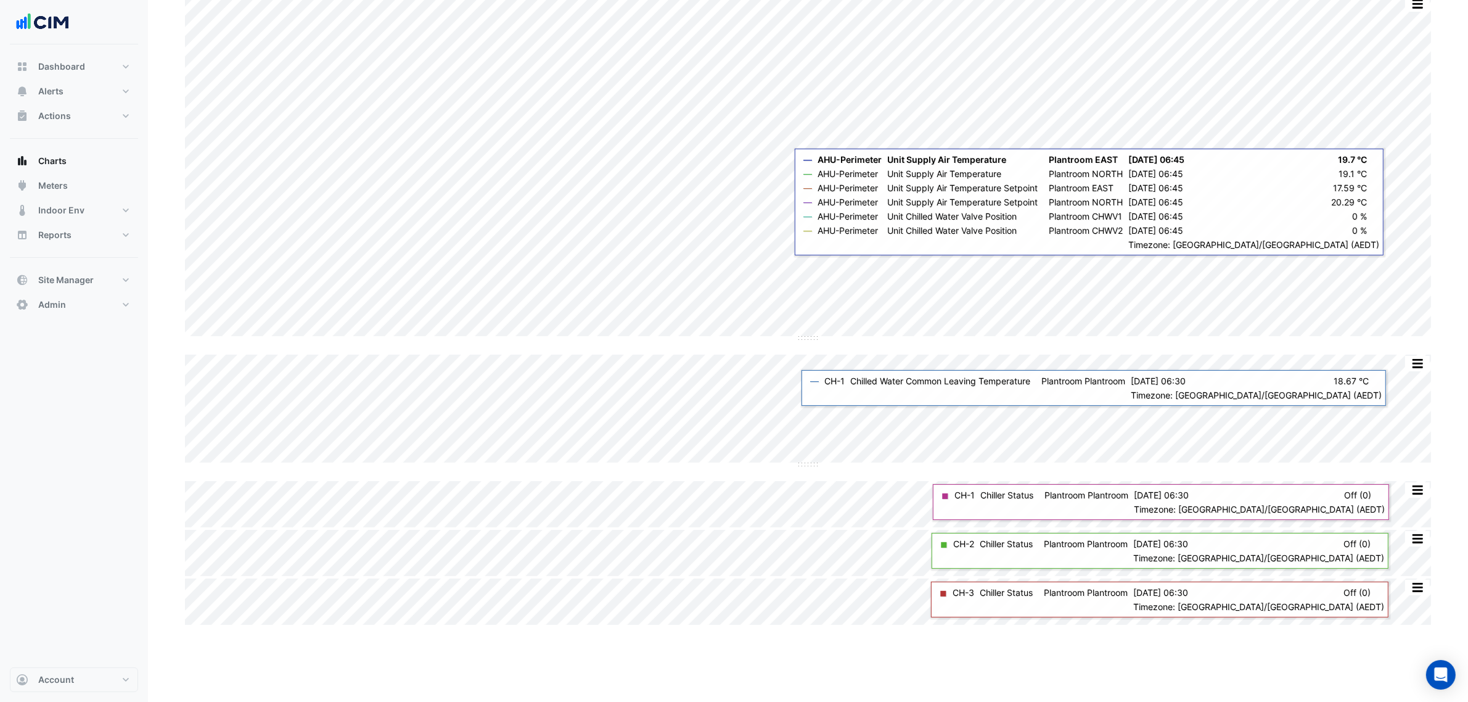
scroll to position [37, 0]
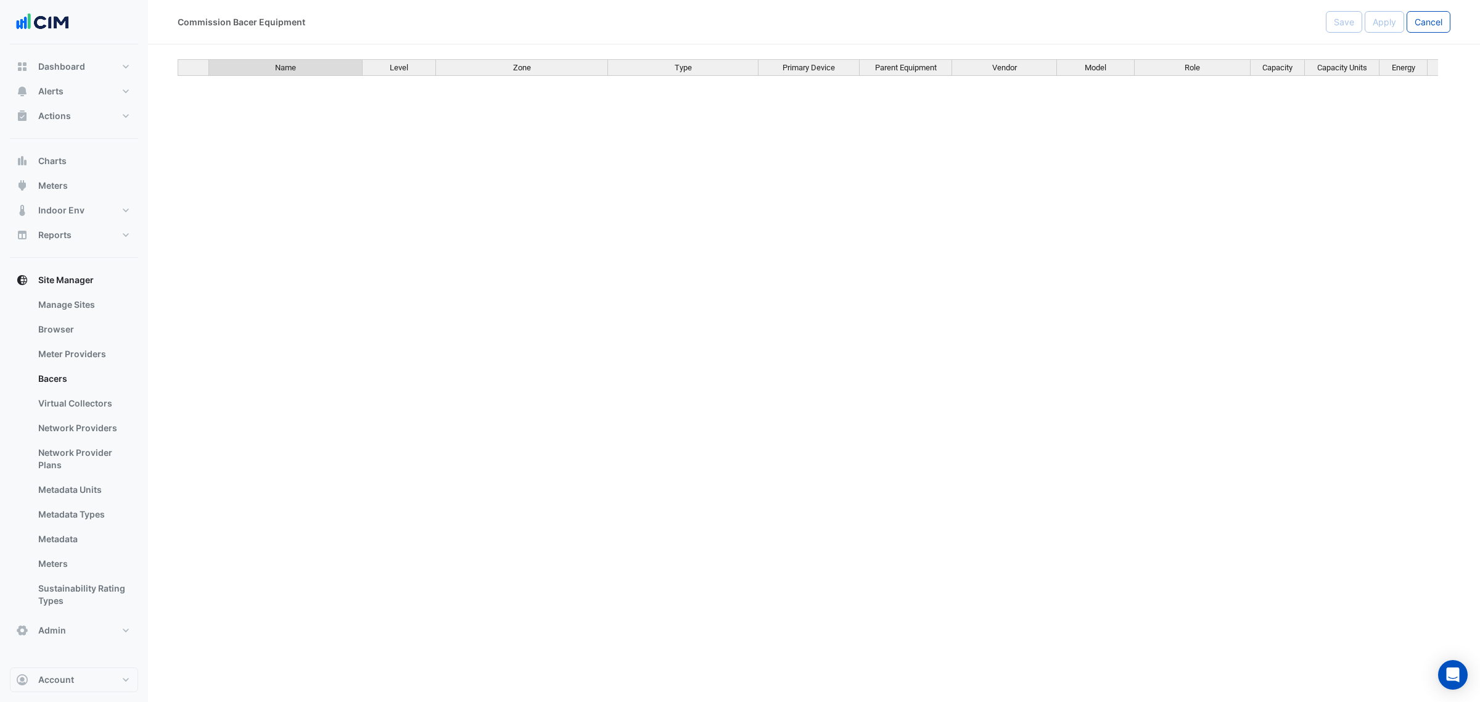
scroll to position [2240, 0]
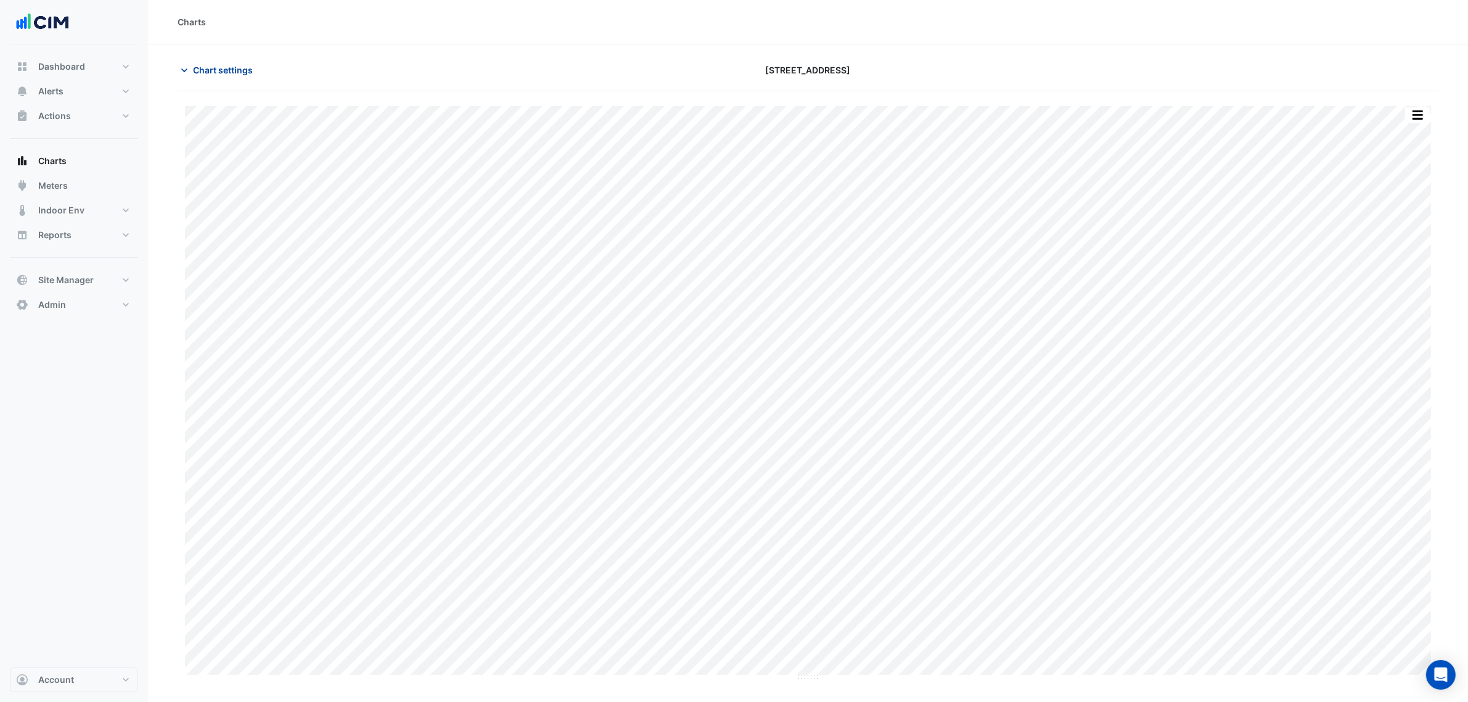
click at [221, 59] on button "Chart settings" at bounding box center [219, 70] width 83 height 22
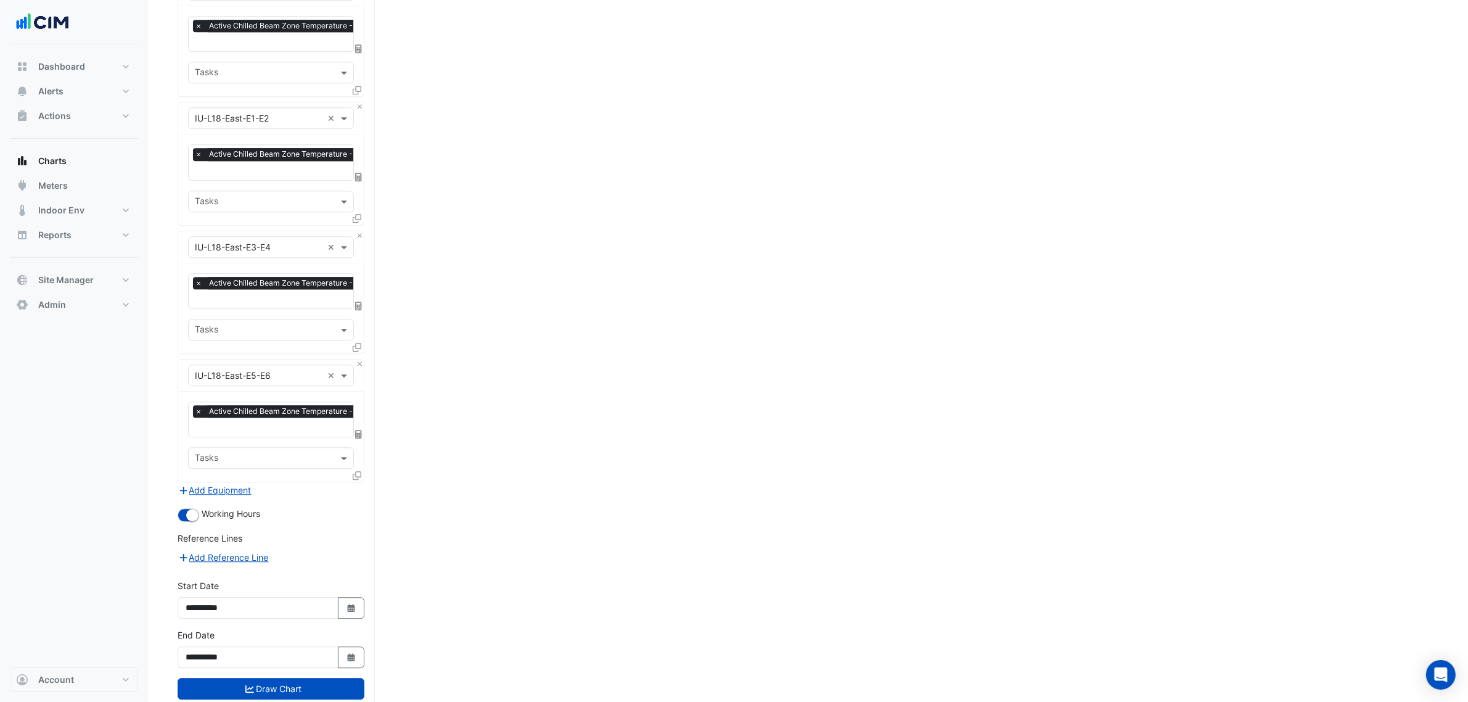
scroll to position [3900, 0]
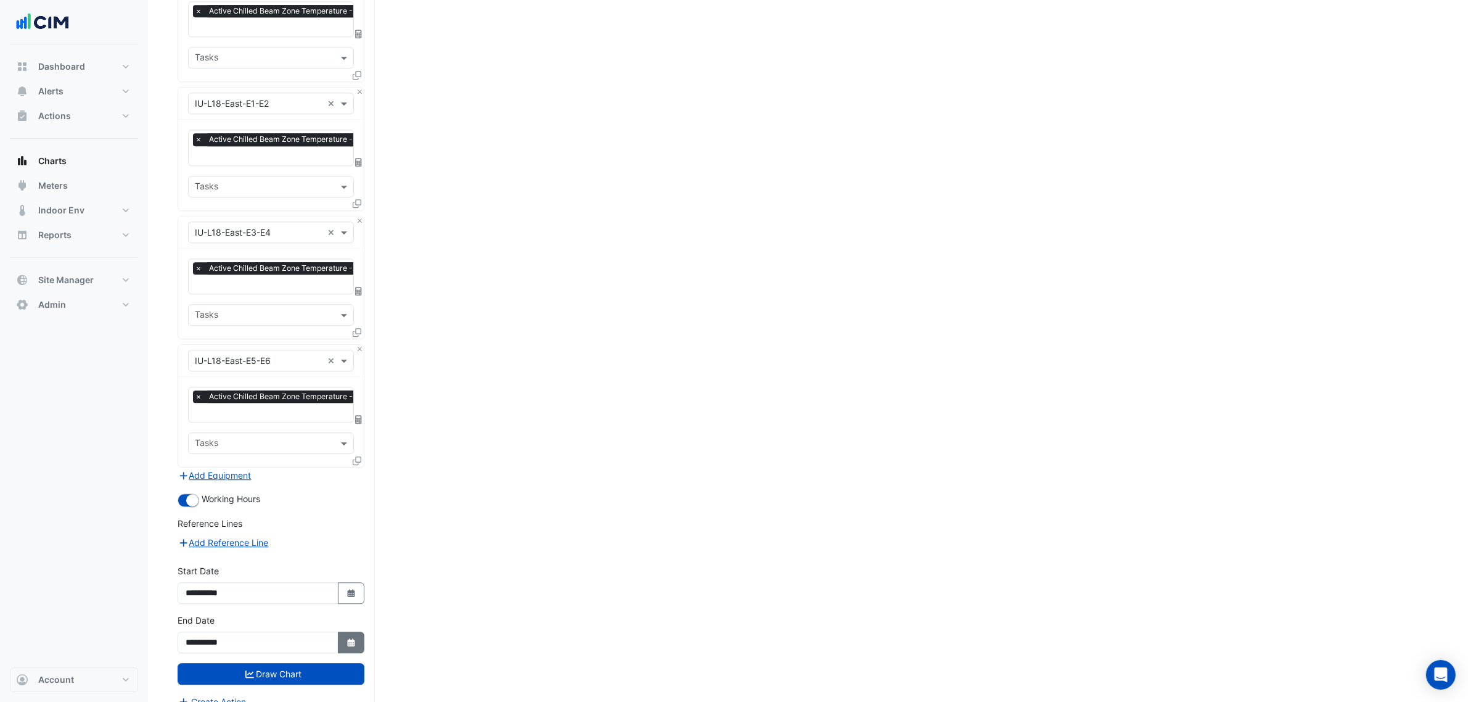
drag, startPoint x: 347, startPoint y: 623, endPoint x: 343, endPoint y: 617, distance: 6.9
click at [347, 638] on icon "Select Date" at bounding box center [351, 642] width 11 height 9
select select "**"
click at [239, 543] on div "15" at bounding box center [238, 541] width 20 height 20
type input "**********"
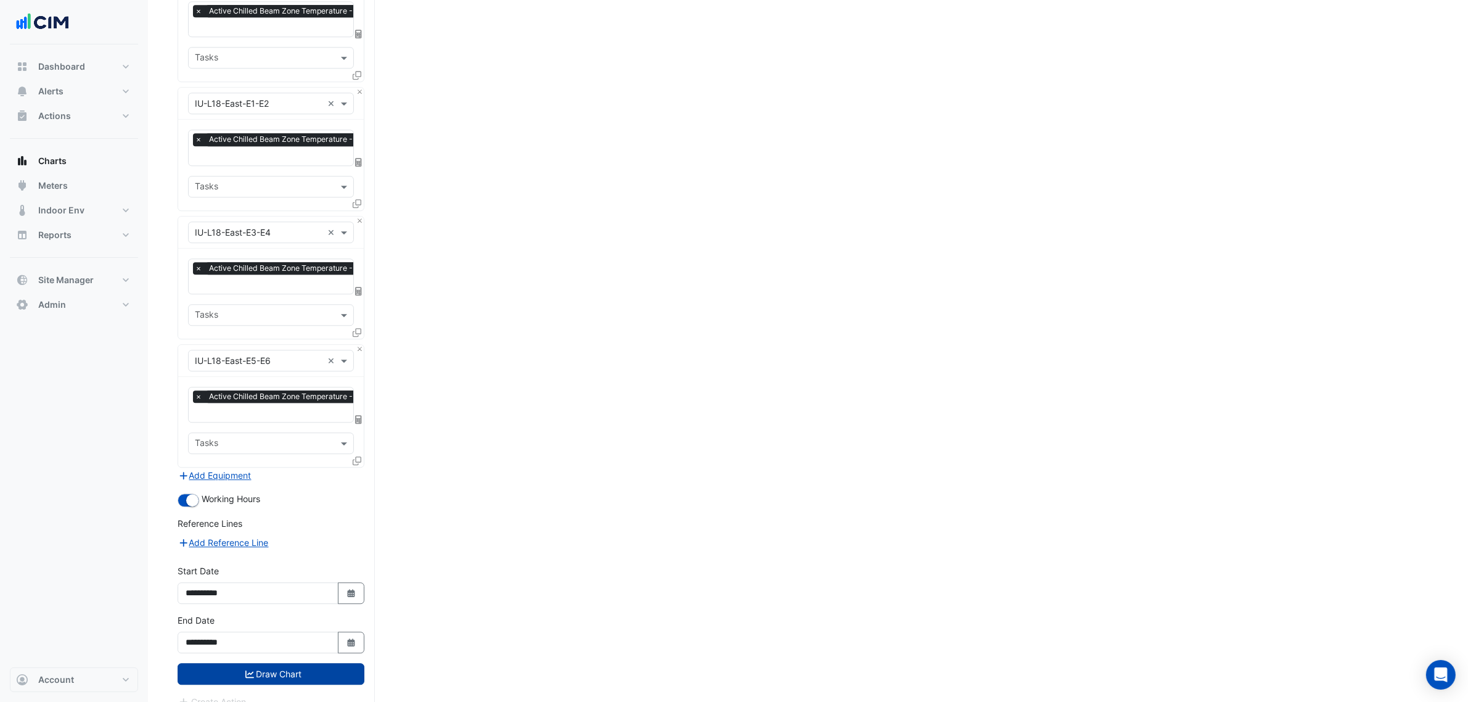
click at [287, 663] on button "Draw Chart" at bounding box center [271, 674] width 187 height 22
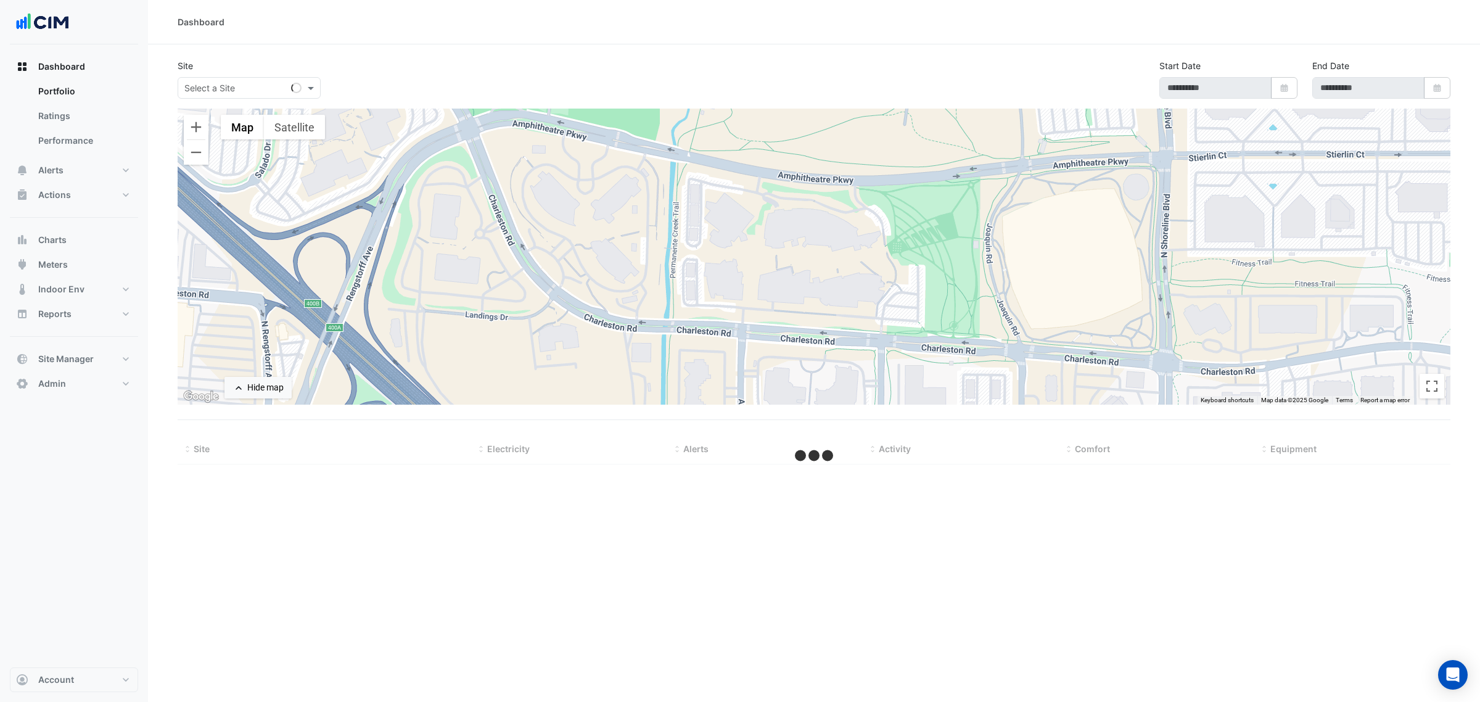
type input "**********"
select select "***"
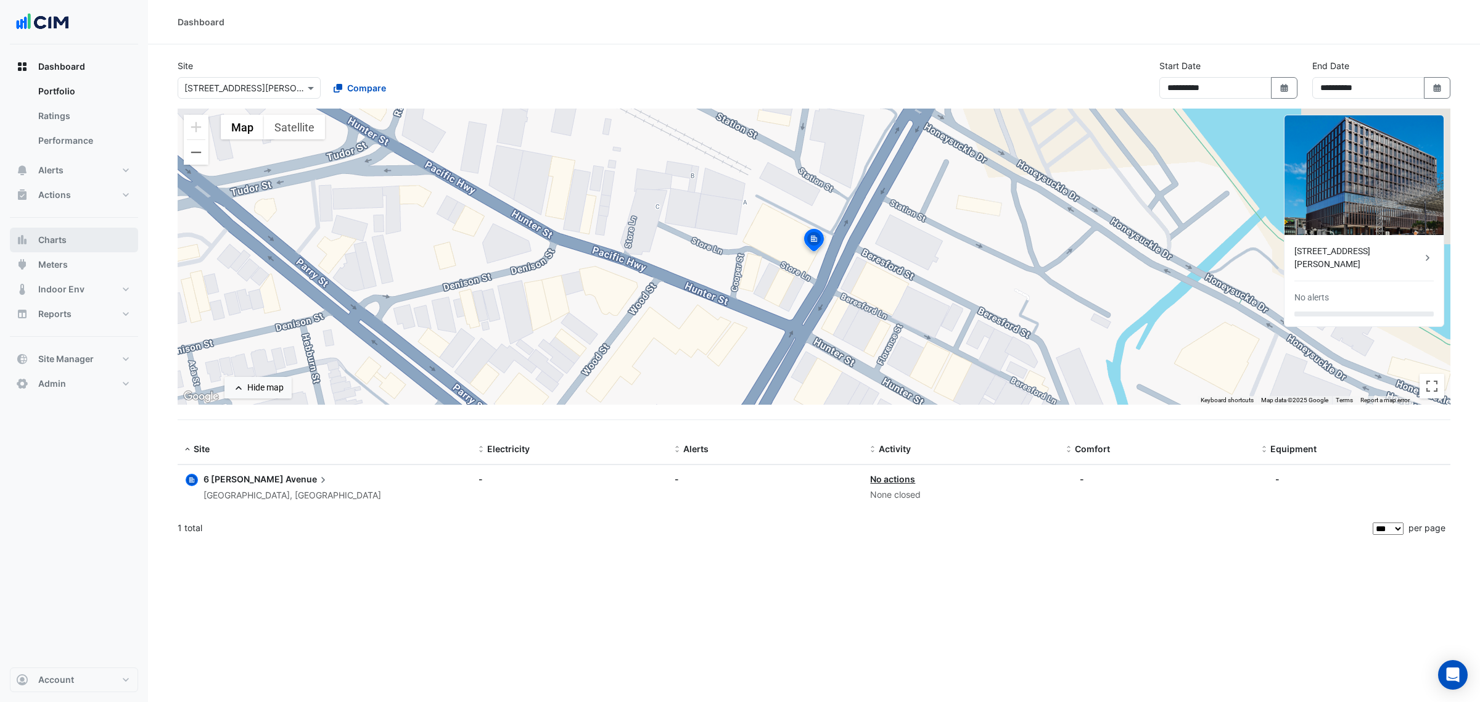
click at [60, 230] on button "Charts" at bounding box center [74, 240] width 128 height 25
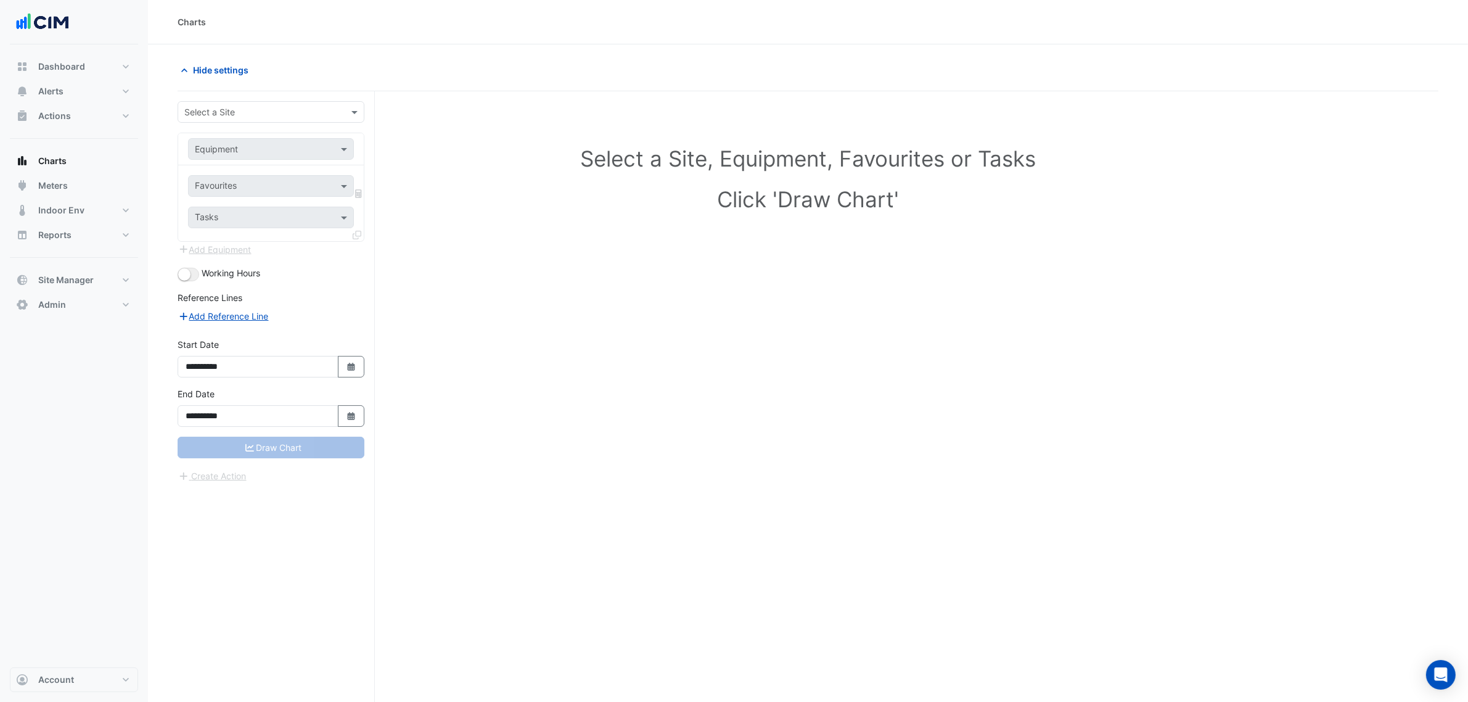
click at [268, 94] on div "**********" at bounding box center [276, 419] width 197 height 657
click at [263, 108] on input "text" at bounding box center [258, 112] width 149 height 13
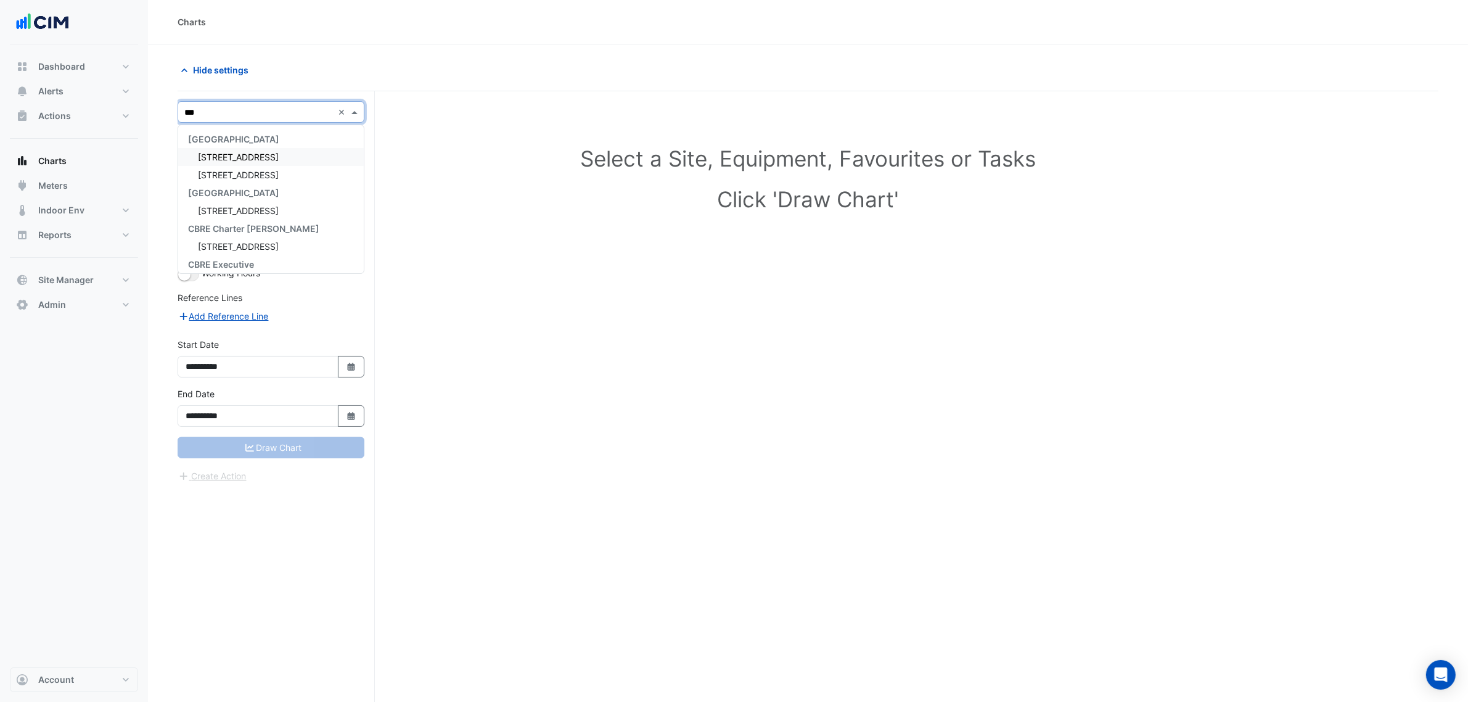
type input "****"
type input "*****"
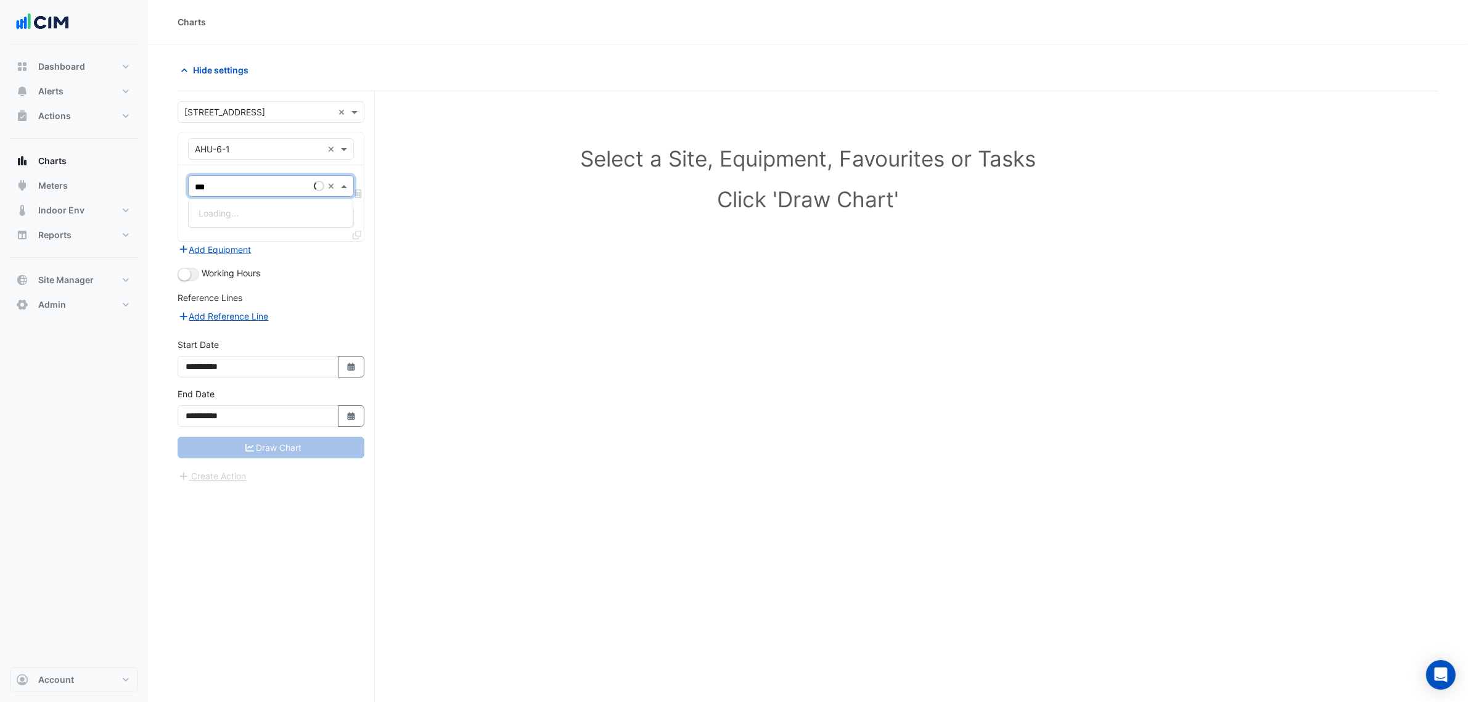
type input "****"
click at [263, 218] on span "Unit Supply Air Fan Status - L01, NORTH WING-EAST" at bounding box center [306, 213] width 215 height 10
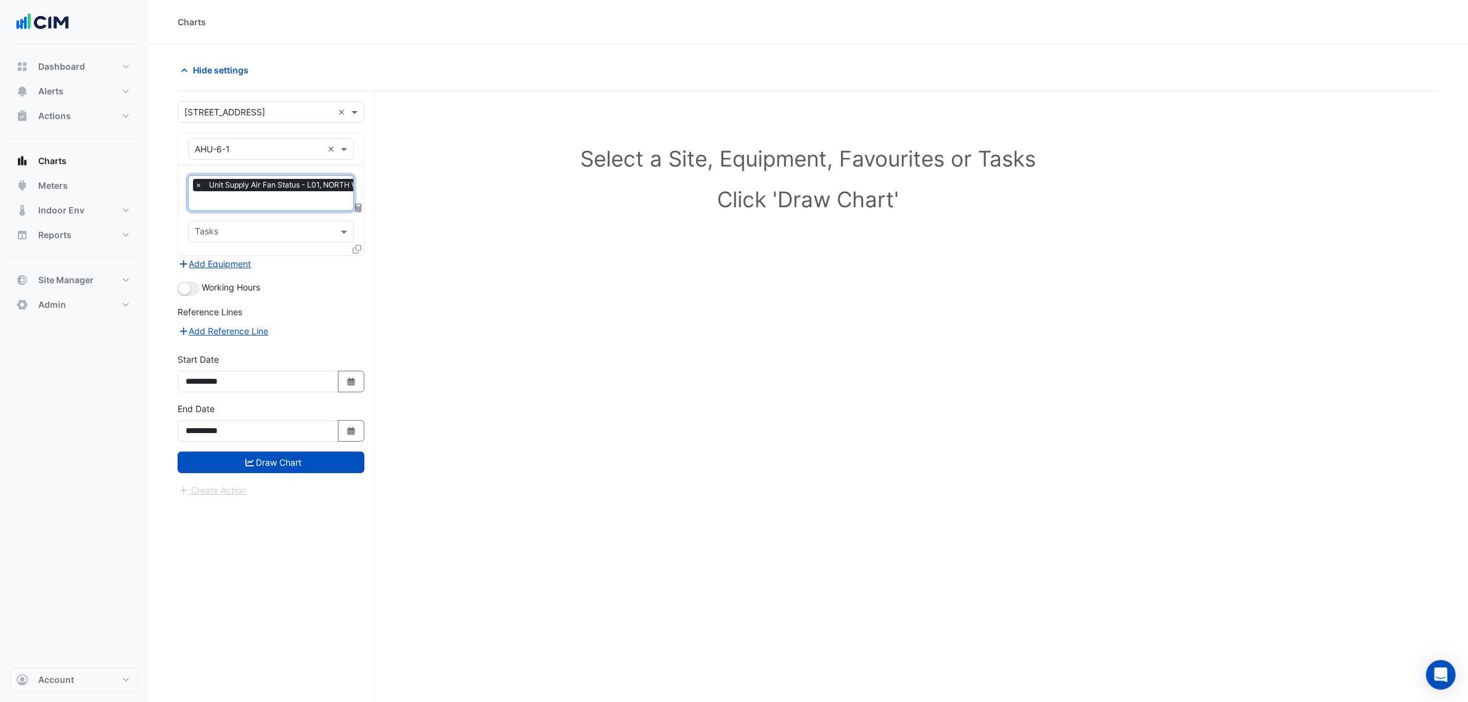
click at [361, 255] on div at bounding box center [358, 251] width 11 height 18
click at [361, 253] on div at bounding box center [358, 251] width 11 height 18
click at [358, 252] on icon at bounding box center [357, 249] width 9 height 9
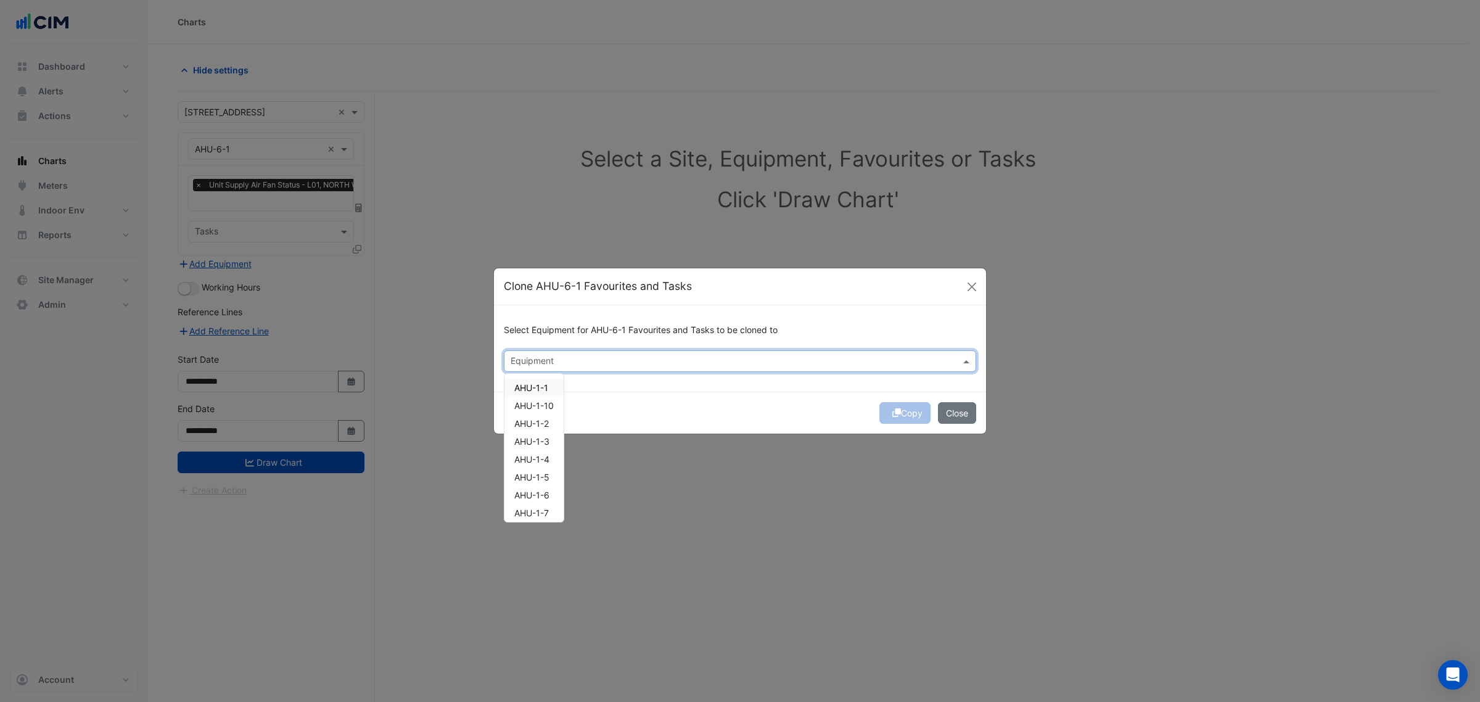
click at [617, 359] on input "text" at bounding box center [733, 362] width 445 height 13
click at [533, 390] on span "AHU-1-6" at bounding box center [531, 387] width 35 height 10
click at [519, 388] on span "AHU-1-6" at bounding box center [531, 387] width 35 height 10
click at [530, 408] on span "AHU-6-2" at bounding box center [532, 405] width 36 height 10
drag, startPoint x: 532, startPoint y: 421, endPoint x: 571, endPoint y: 429, distance: 40.1
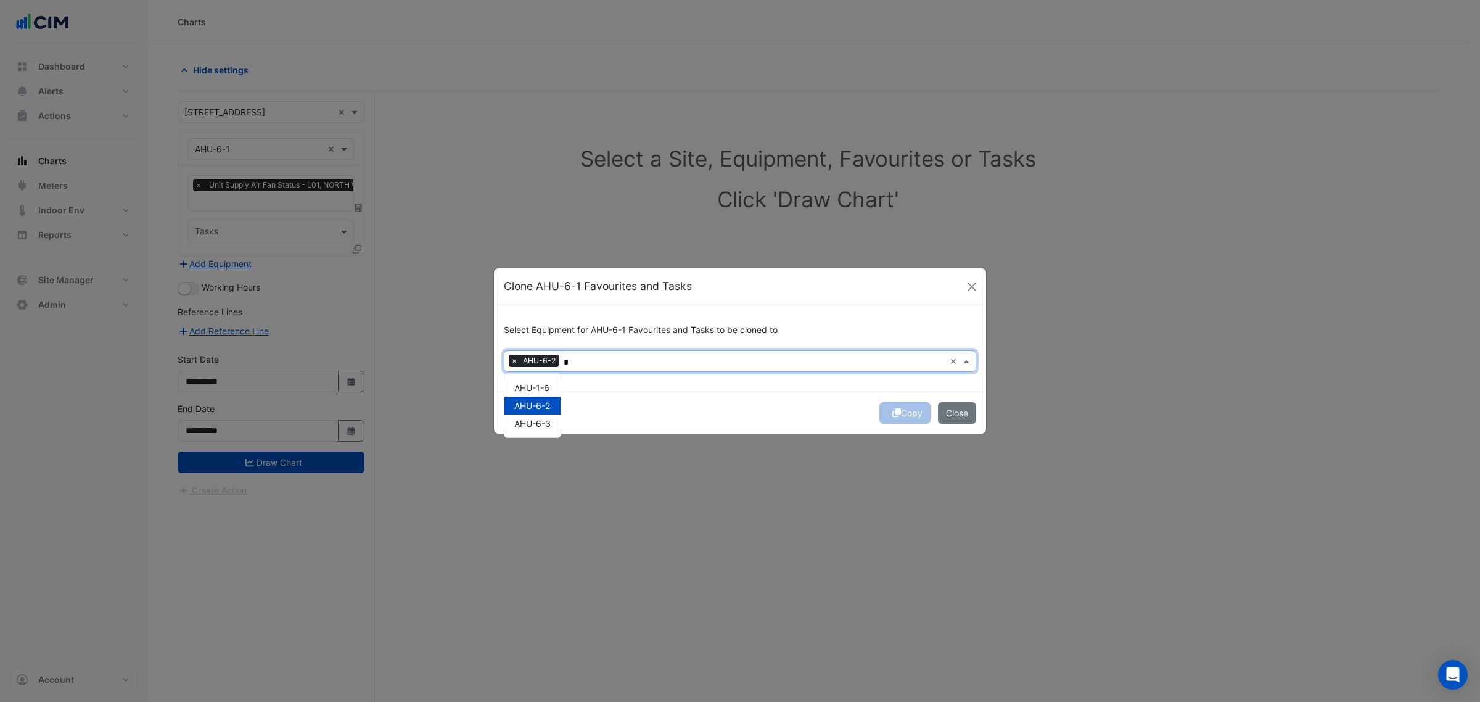
click at [532, 422] on span "AHU-6-3" at bounding box center [532, 423] width 36 height 10
type input "*"
click at [655, 408] on div "Copy Close" at bounding box center [740, 413] width 492 height 42
click at [898, 413] on div "Copy Close" at bounding box center [740, 413] width 492 height 42
drag, startPoint x: 898, startPoint y: 414, endPoint x: 909, endPoint y: 417, distance: 11.7
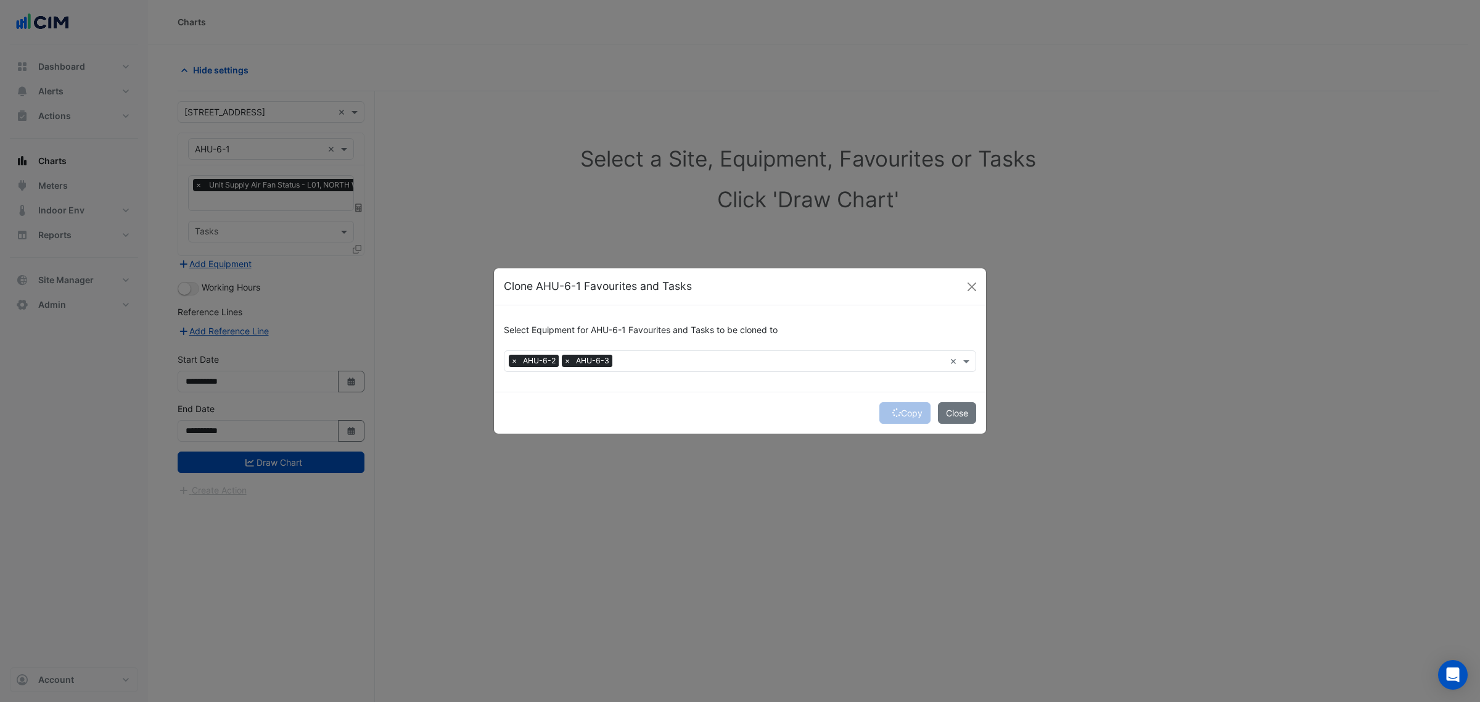
click at [899, 414] on div "Copy Close" at bounding box center [740, 413] width 492 height 42
click at [909, 417] on button "Copy" at bounding box center [904, 413] width 51 height 22
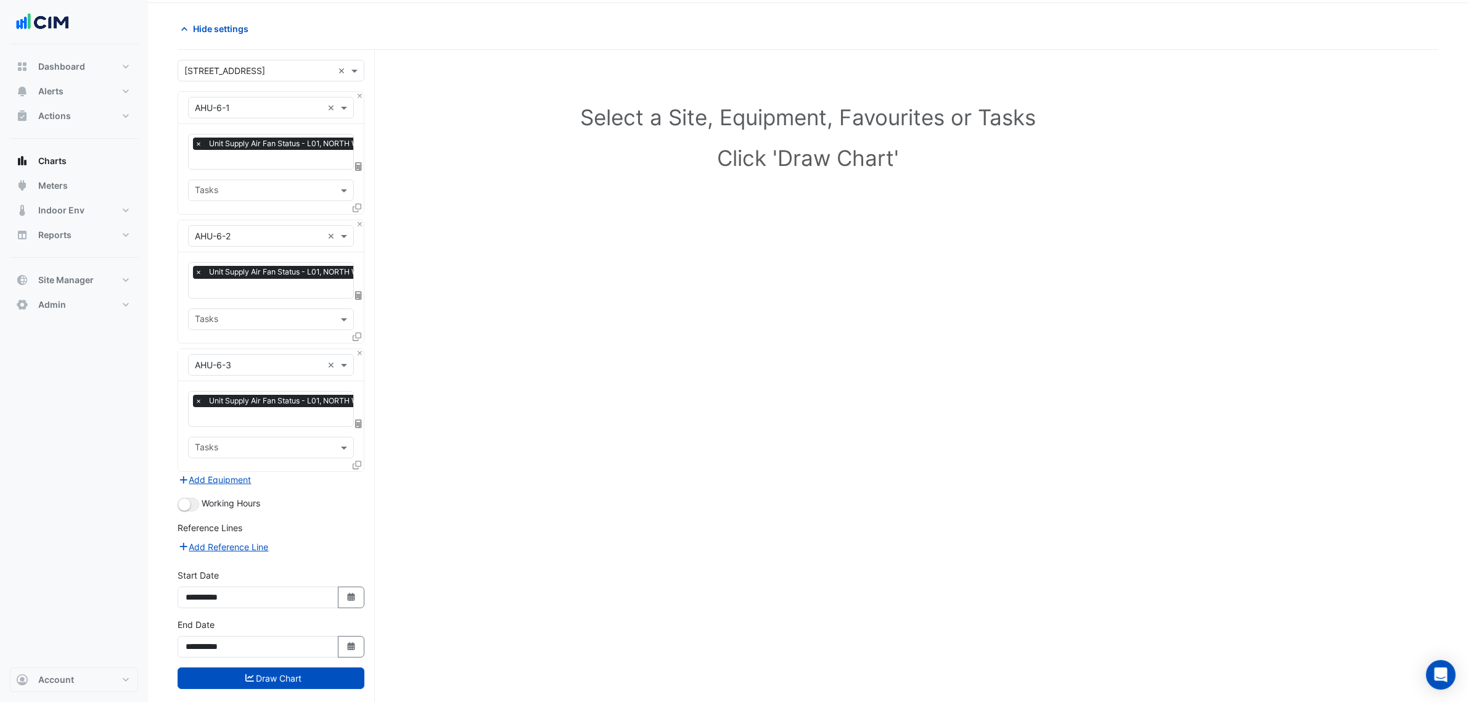
scroll to position [60, 0]
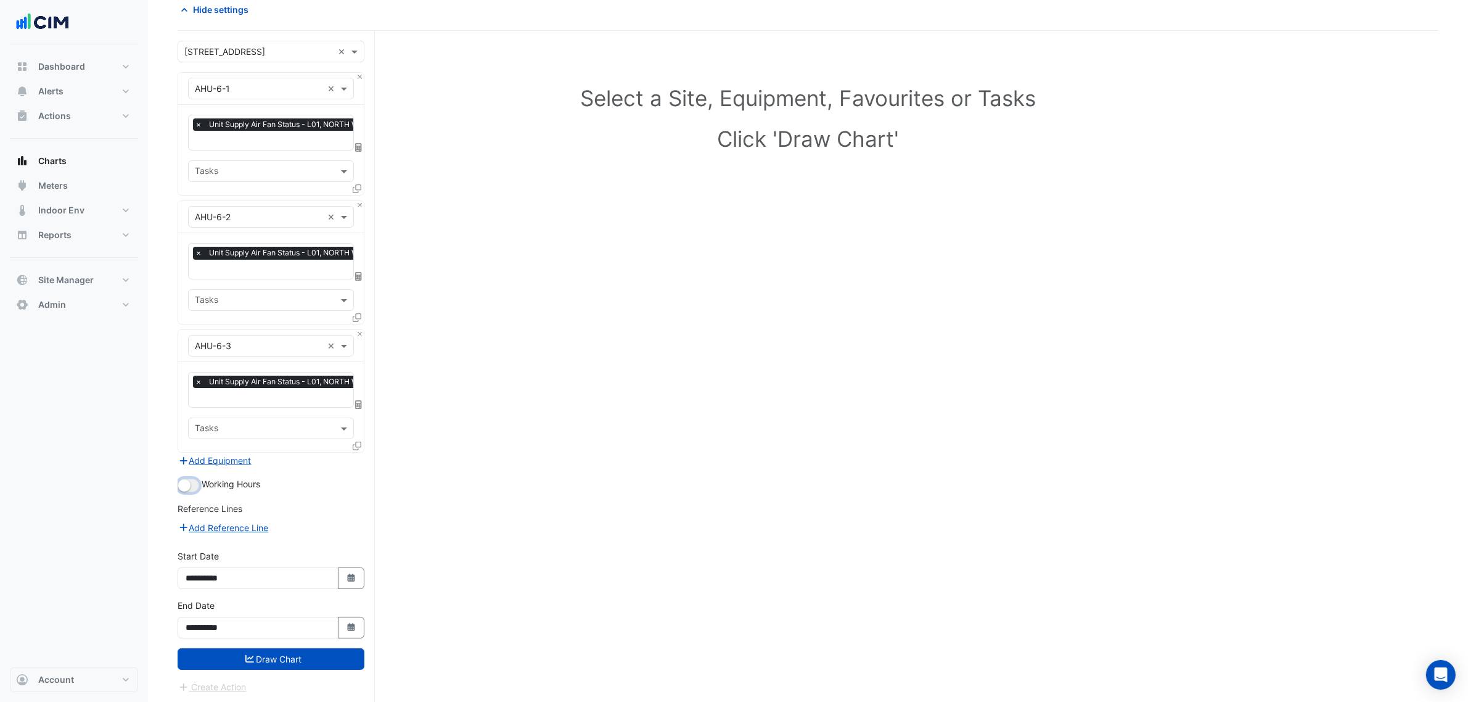
click at [186, 480] on small "button" at bounding box center [184, 485] width 12 height 12
drag, startPoint x: 288, startPoint y: 637, endPoint x: 291, endPoint y: 668, distance: 31.0
click at [288, 646] on form "× 2-12 Macquarie St × × AHU-6-1 × × Unit Supply Air Fan Status - L01, NORTH WIN…" at bounding box center [271, 367] width 187 height 653
click at [291, 668] on form "× 2-12 Macquarie St × × AHU-6-1 × × Unit Supply Air Fan Status - L01, NORTH WIN…" at bounding box center [271, 367] width 187 height 653
click at [293, 660] on button "Draw Chart" at bounding box center [271, 659] width 187 height 22
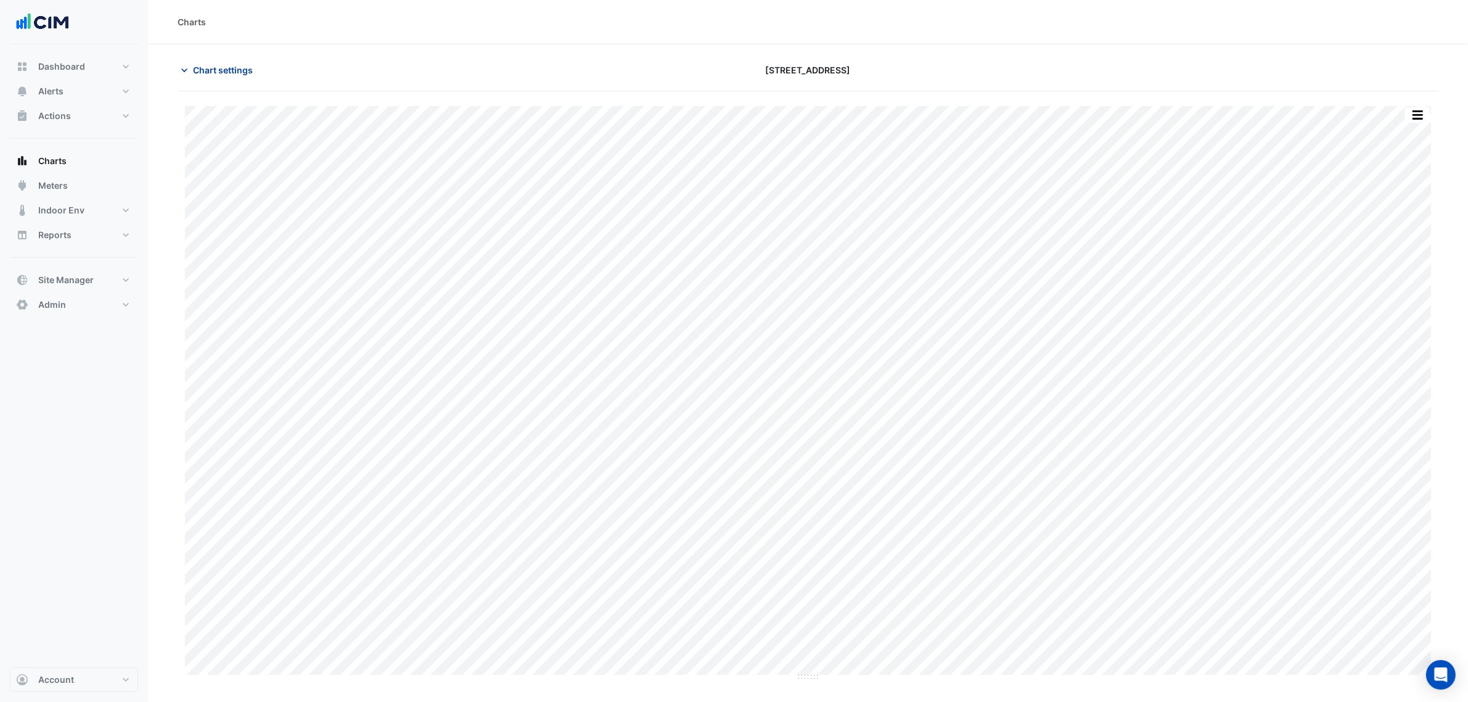
click at [198, 74] on span "Chart settings" at bounding box center [223, 70] width 60 height 13
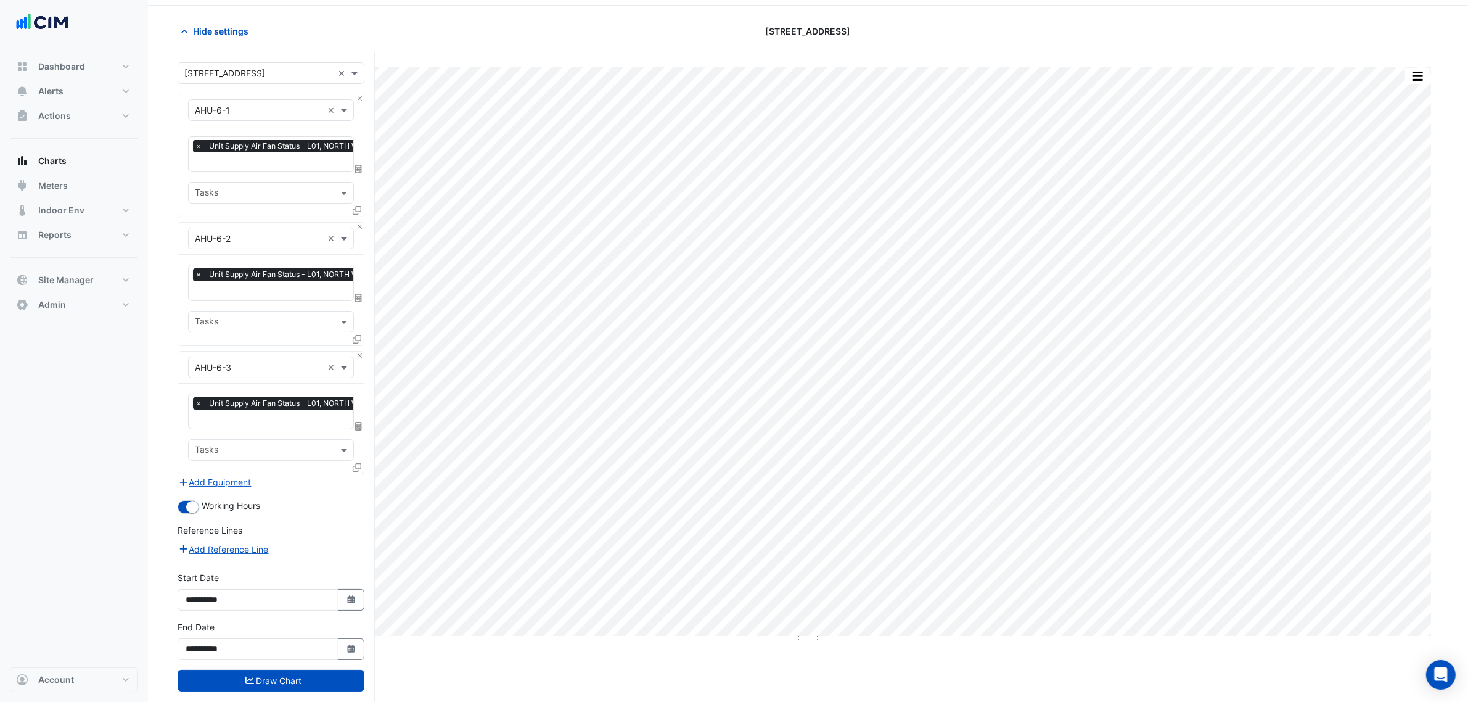
scroll to position [60, 0]
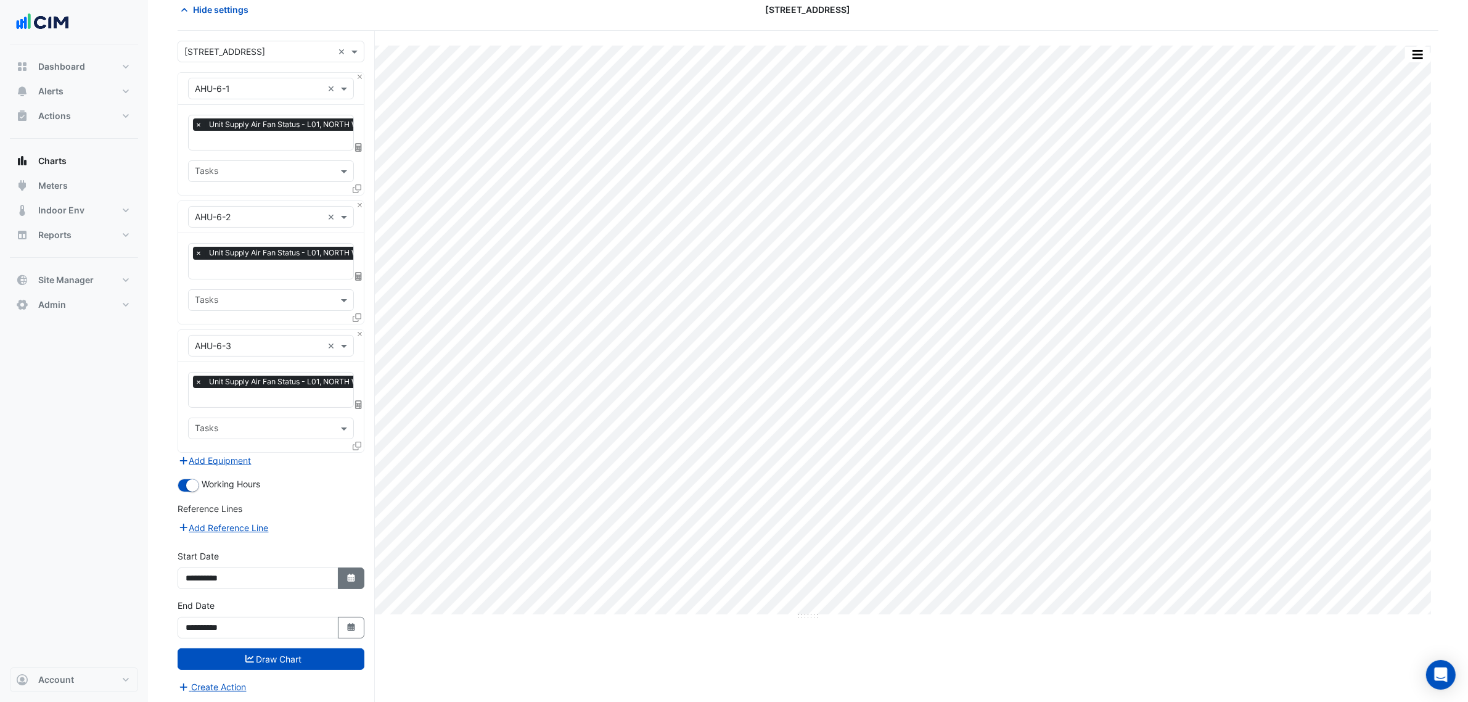
click at [340, 568] on button "Select Date" at bounding box center [351, 578] width 27 height 22
select select "**"
select select "****"
click at [197, 412] on span "Previous month" at bounding box center [199, 412] width 9 height 9
select select "*"
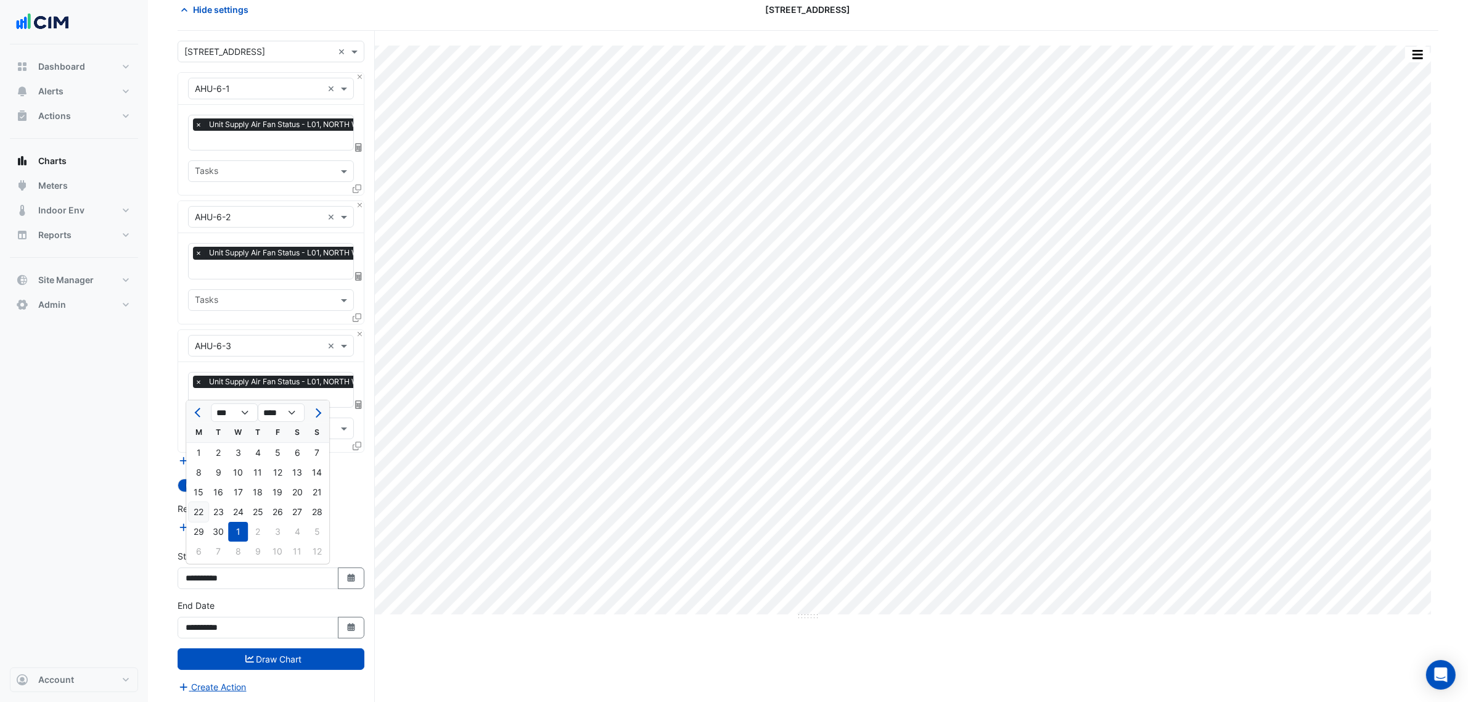
click at [199, 507] on div "22" at bounding box center [199, 512] width 20 height 20
type input "**********"
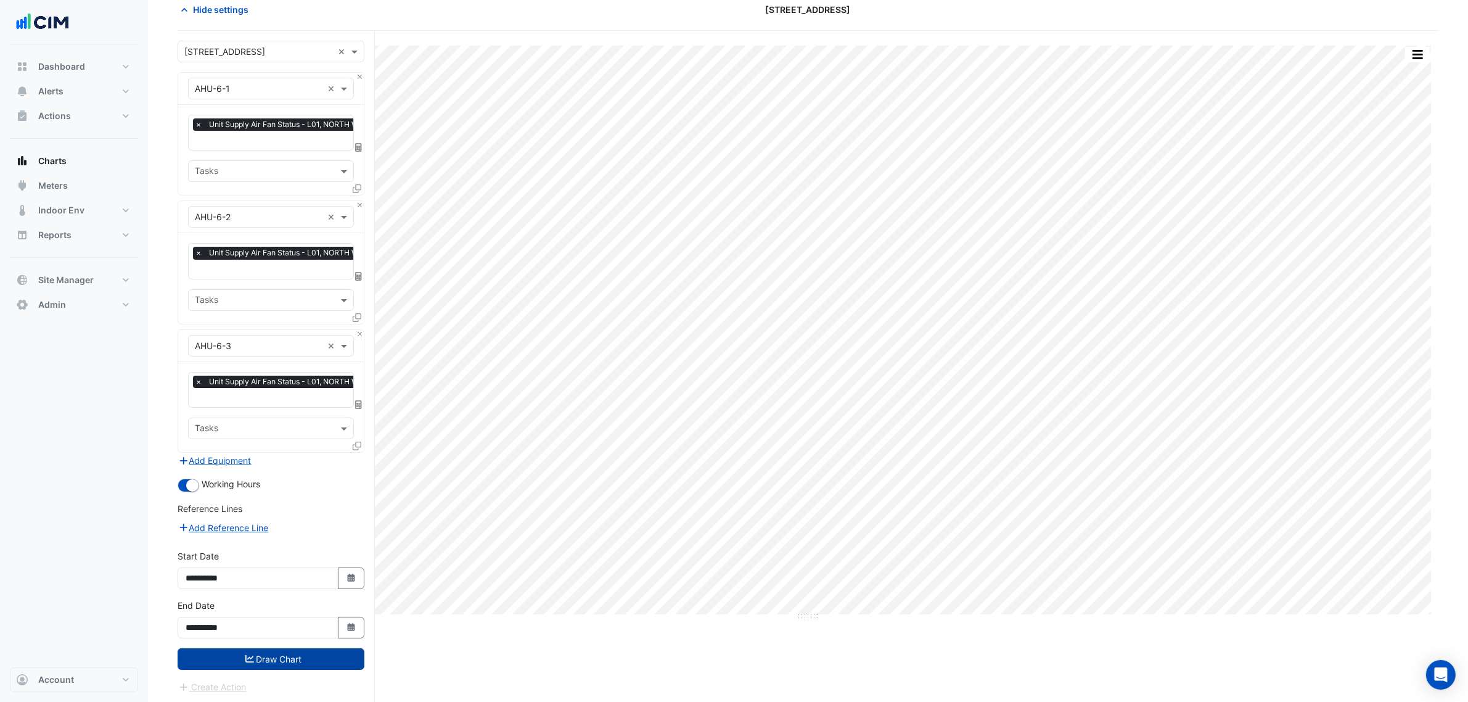
click at [292, 660] on button "Draw Chart" at bounding box center [271, 659] width 187 height 22
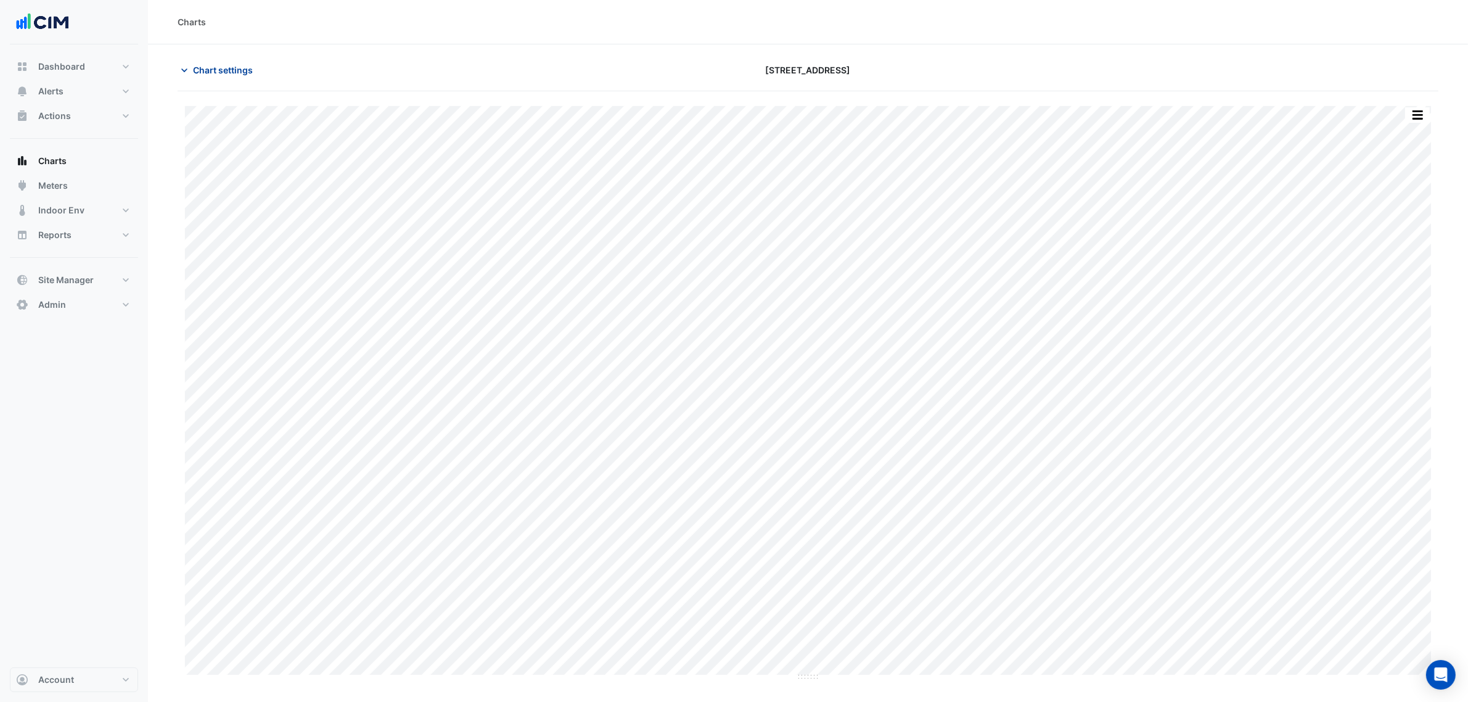
click at [239, 73] on span "Chart settings" at bounding box center [223, 70] width 60 height 13
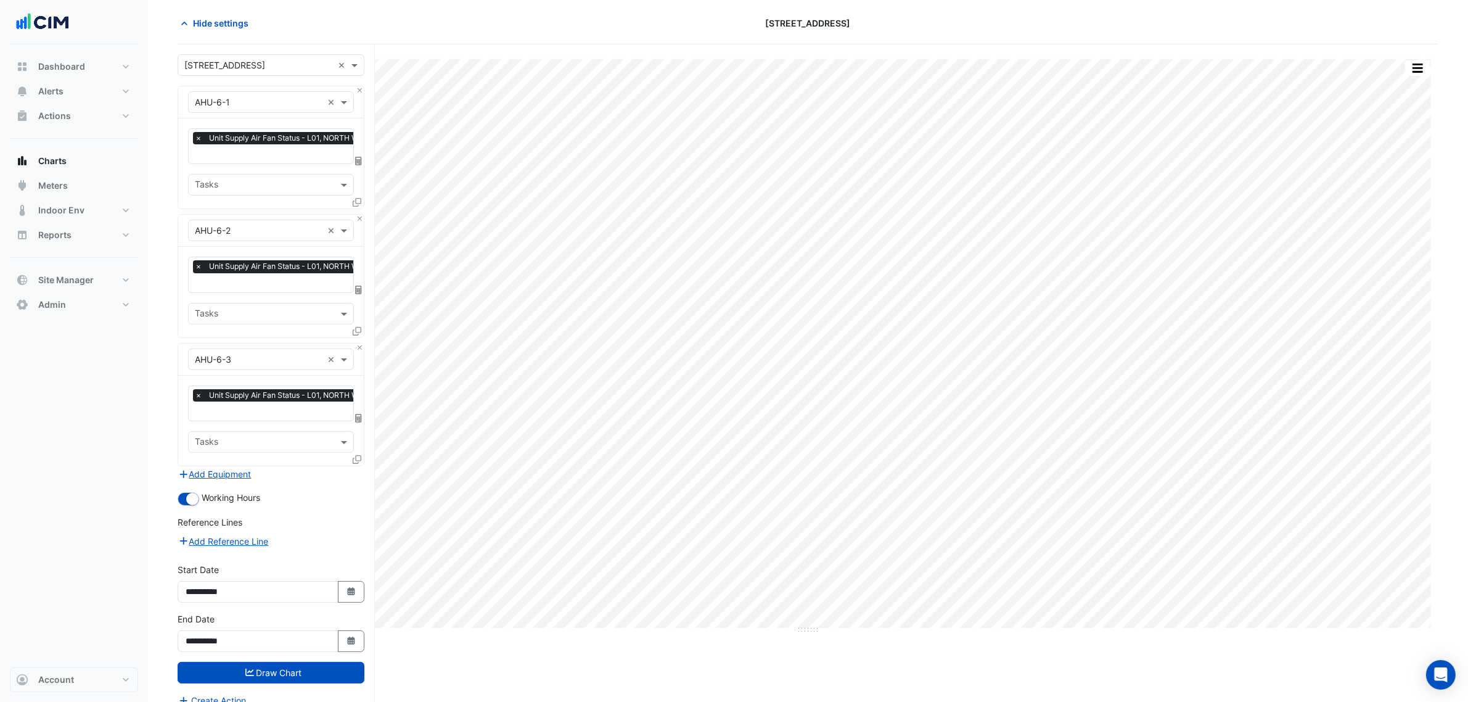
scroll to position [60, 0]
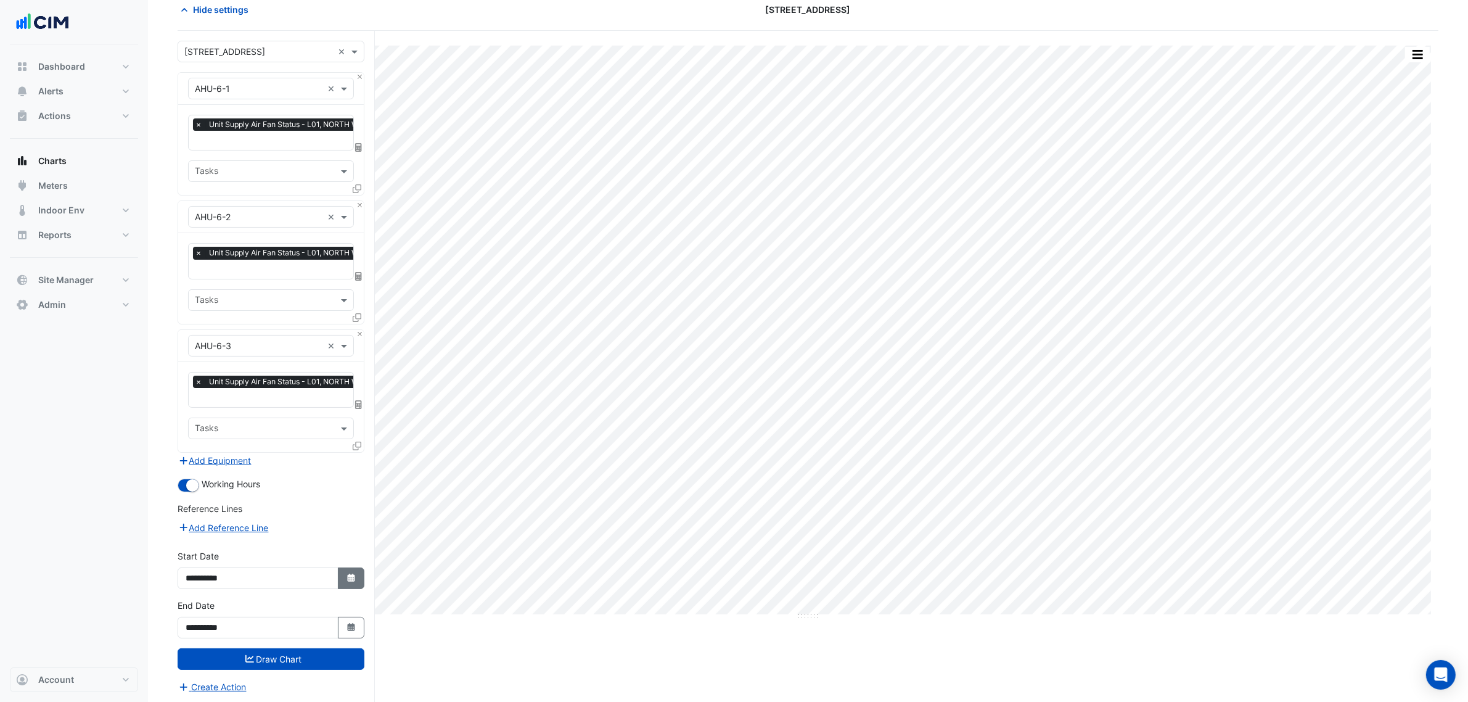
click at [343, 585] on button "Select Date" at bounding box center [351, 578] width 27 height 22
select select "*"
select select "****"
click at [199, 487] on div "15" at bounding box center [199, 492] width 20 height 20
type input "**********"
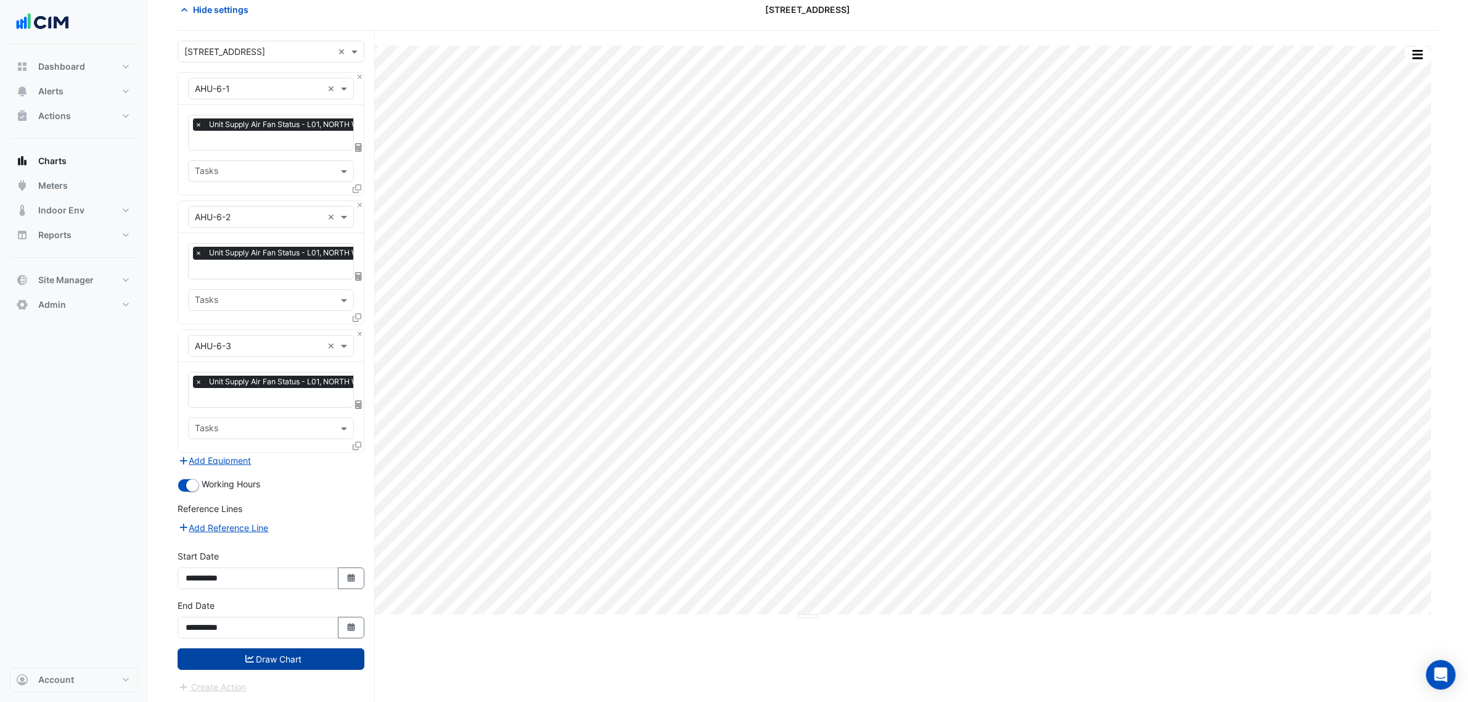
click at [301, 664] on button "Draw Chart" at bounding box center [271, 659] width 187 height 22
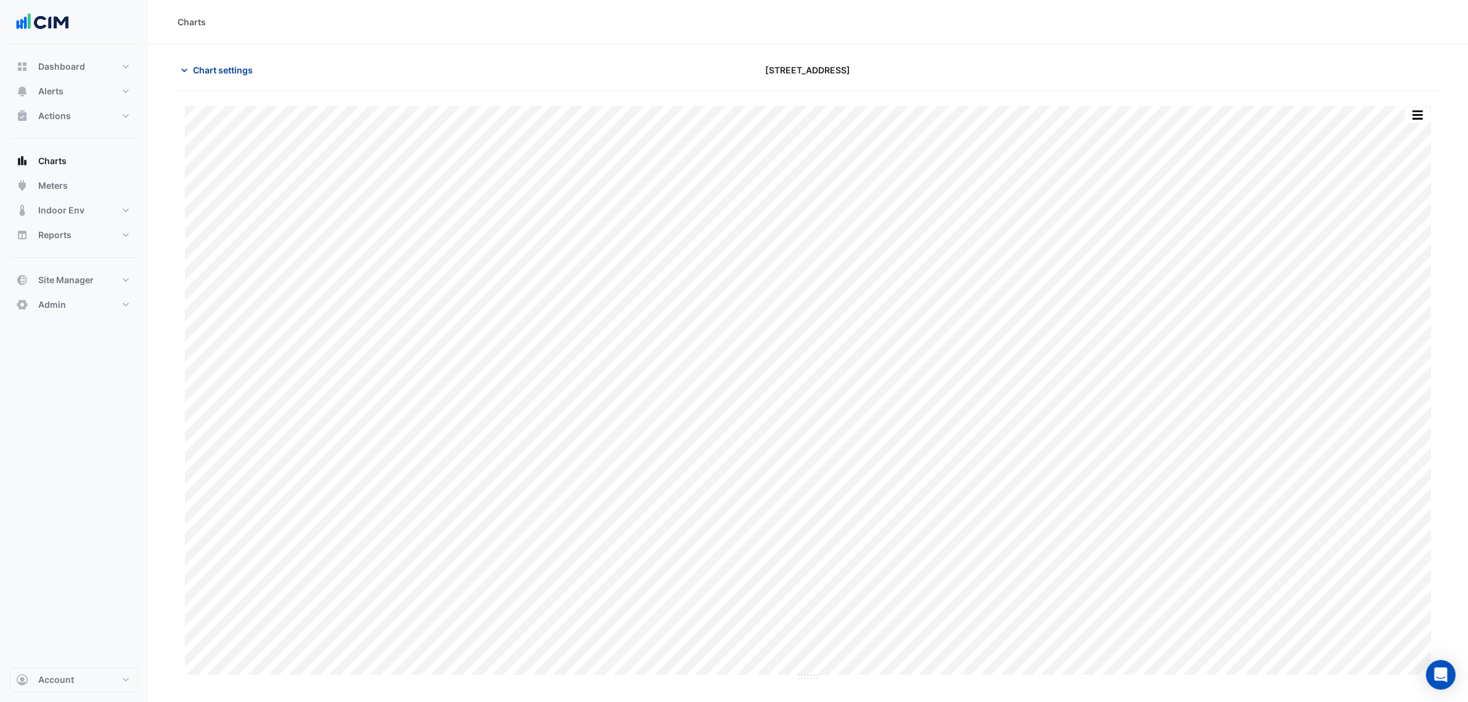
click at [229, 65] on span "Chart settings" at bounding box center [223, 70] width 60 height 13
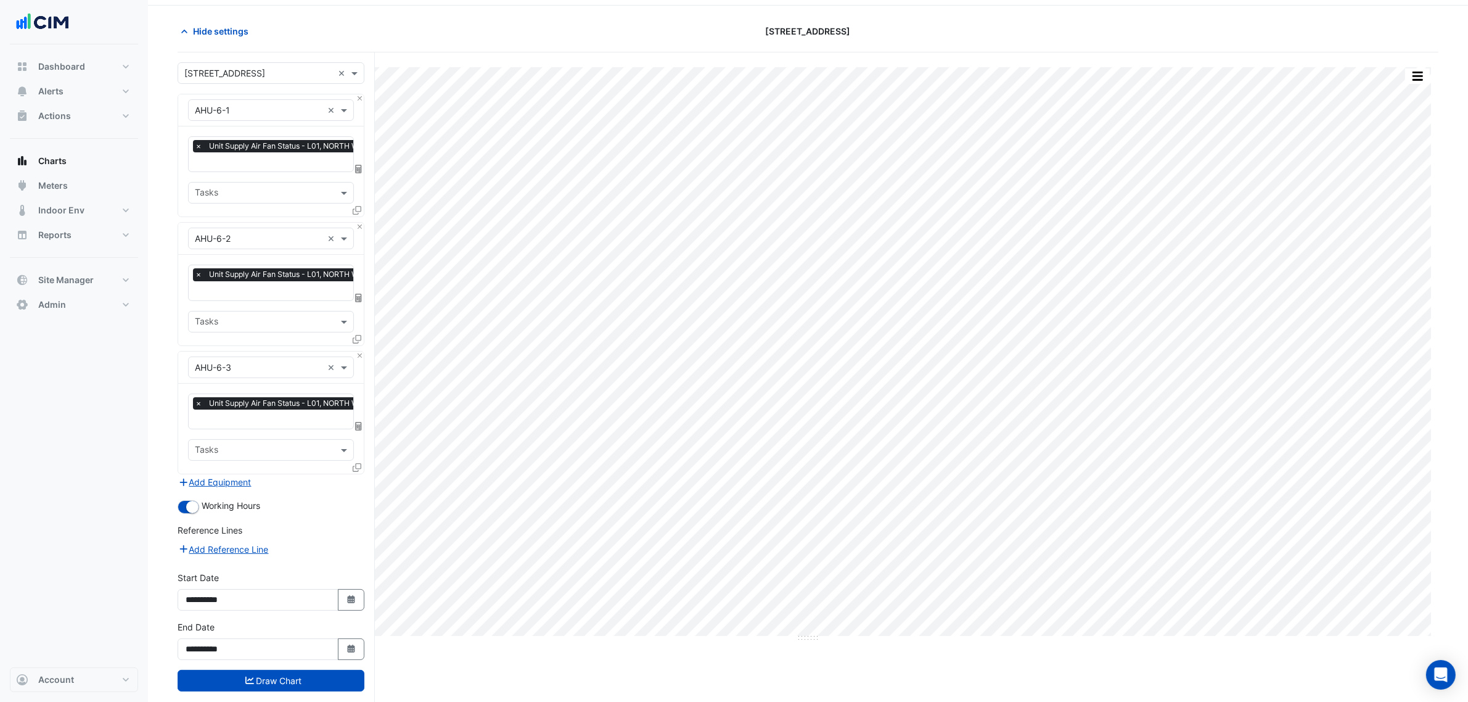
scroll to position [60, 0]
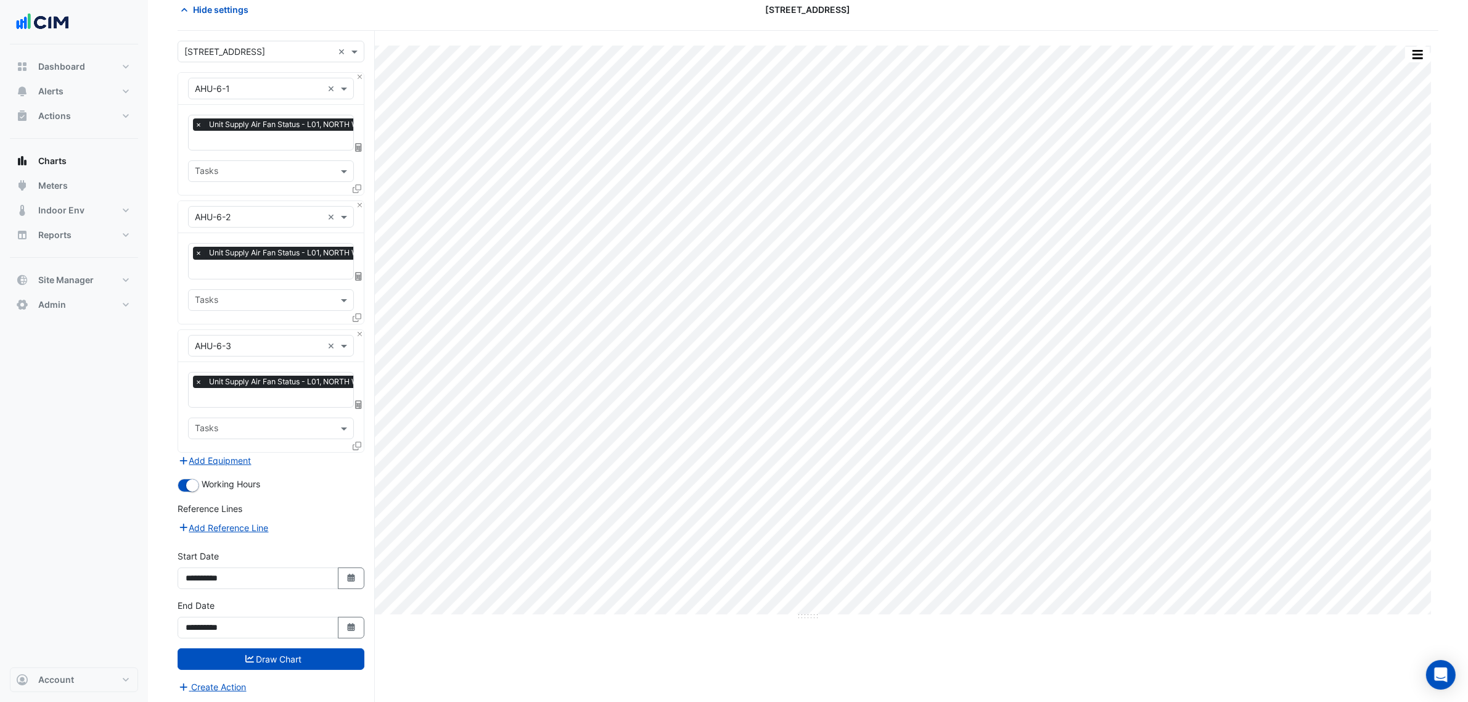
click at [352, 564] on div "**********" at bounding box center [271, 568] width 187 height 39
click at [351, 568] on button "Select Date" at bounding box center [351, 578] width 27 height 22
select select "*"
select select "****"
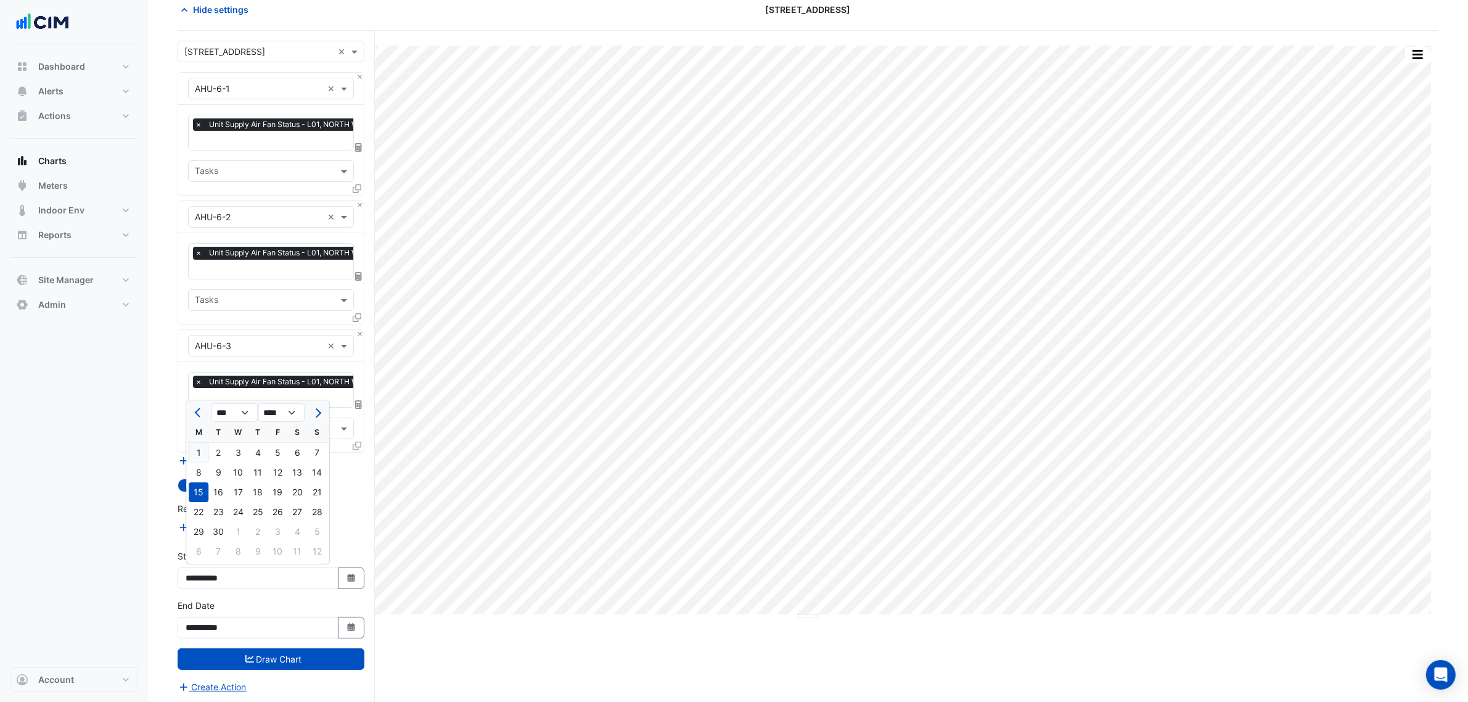
click at [197, 450] on div "1" at bounding box center [199, 453] width 20 height 20
type input "**********"
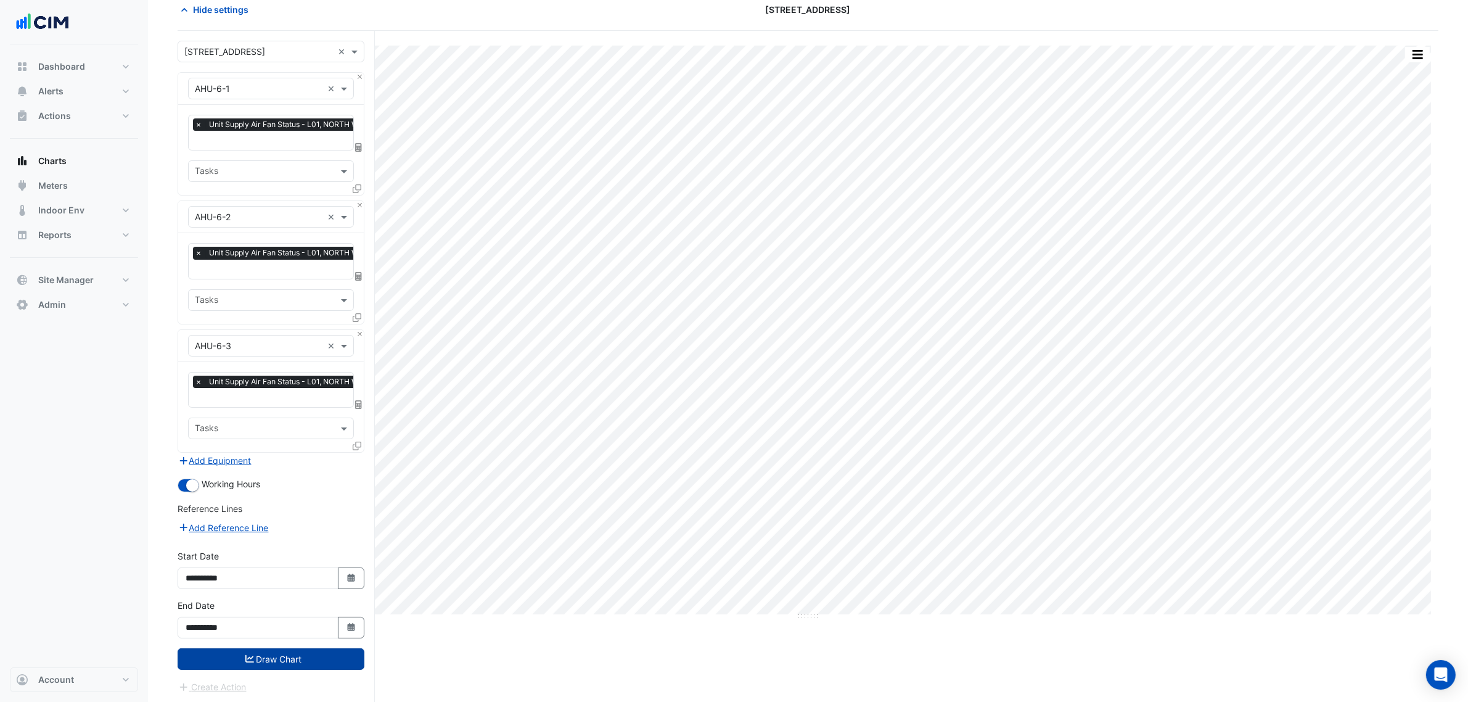
click at [322, 654] on button "Draw Chart" at bounding box center [271, 659] width 187 height 22
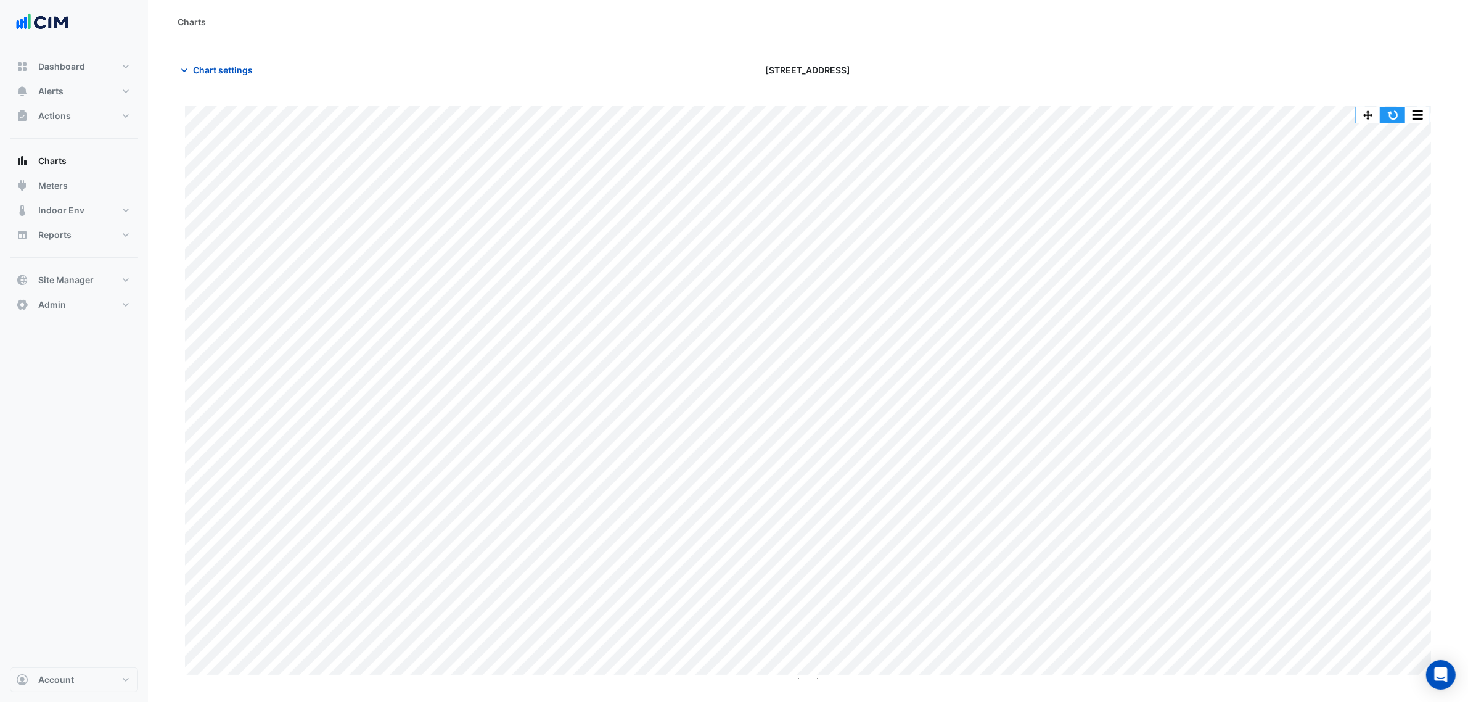
click at [1390, 115] on button "button" at bounding box center [1393, 114] width 25 height 15
click at [1002, 80] on div "2-12 Macquarie St" at bounding box center [808, 70] width 425 height 22
click at [208, 73] on span "Chart settings" at bounding box center [223, 70] width 60 height 13
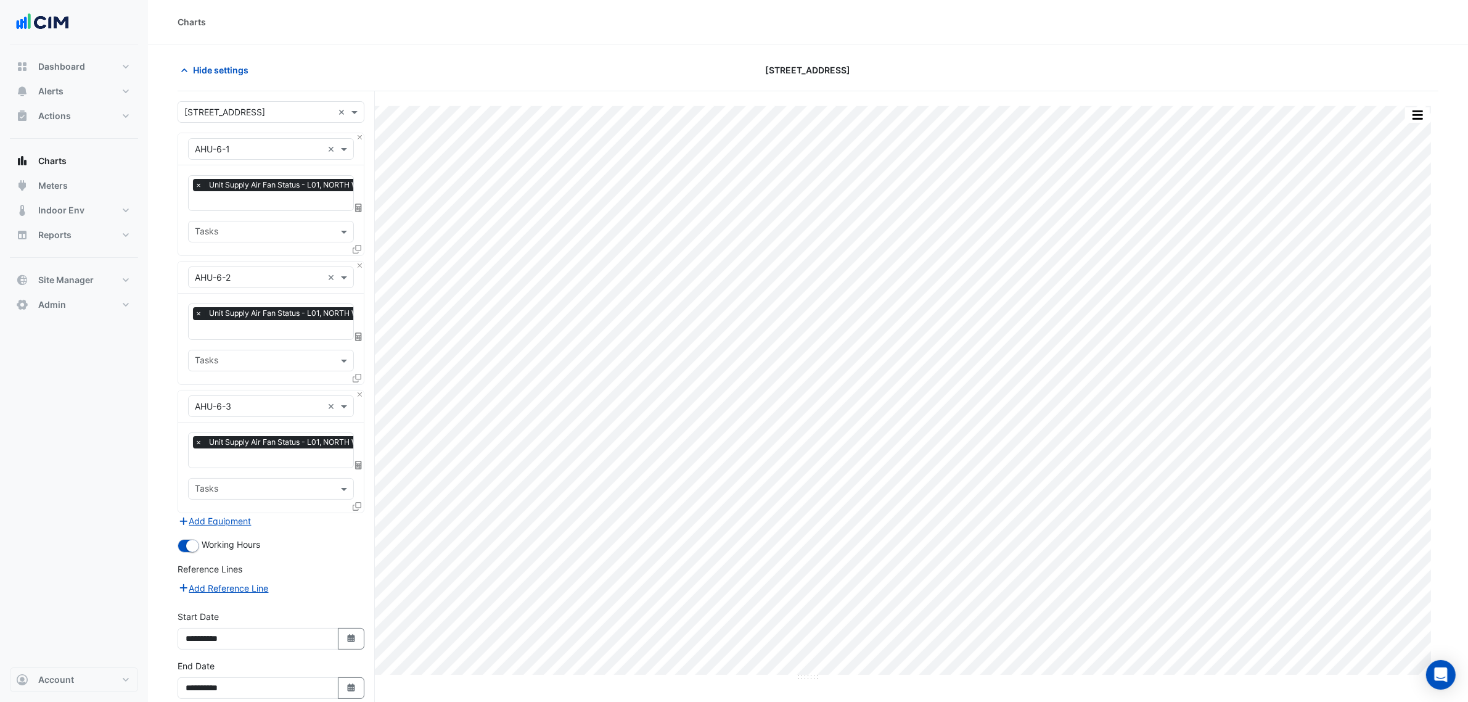
click at [355, 507] on icon at bounding box center [357, 506] width 9 height 9
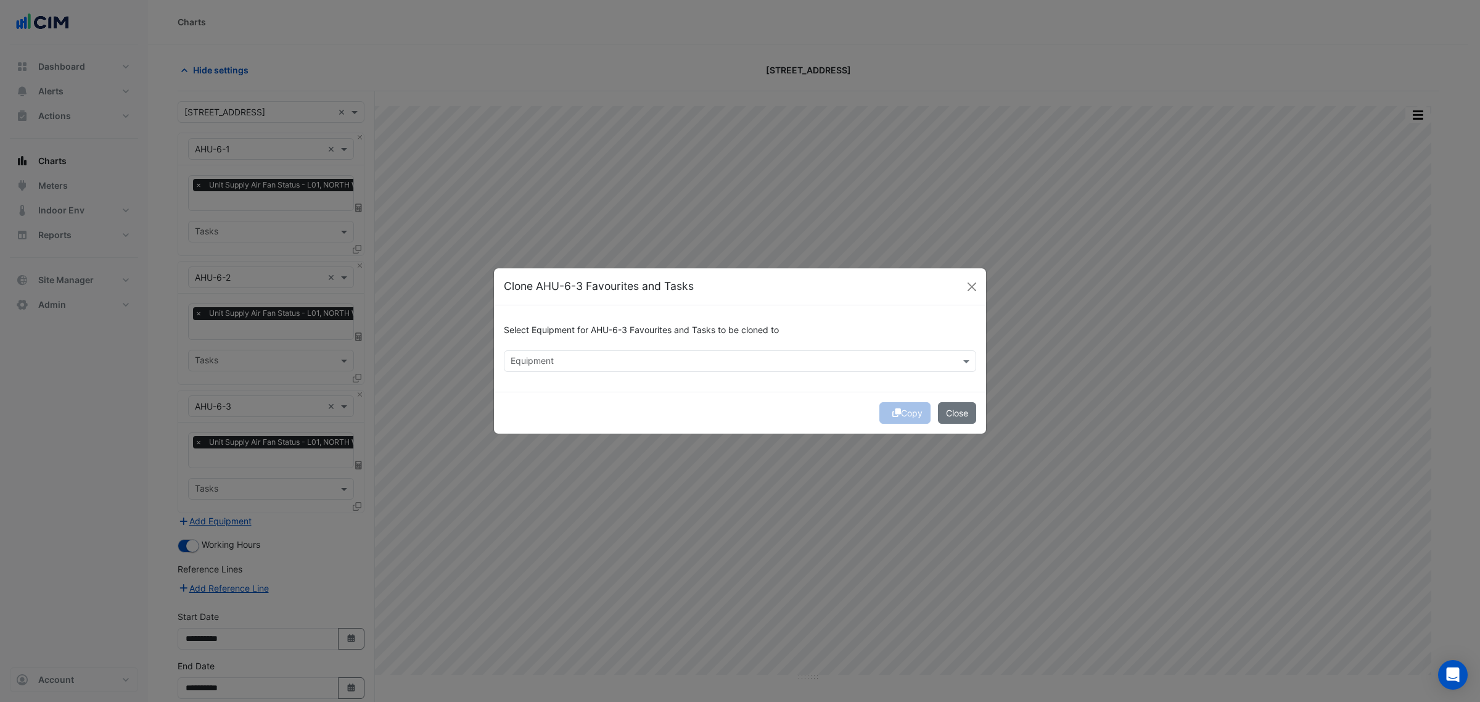
click at [677, 352] on div "Equipment" at bounding box center [729, 360] width 451 height 19
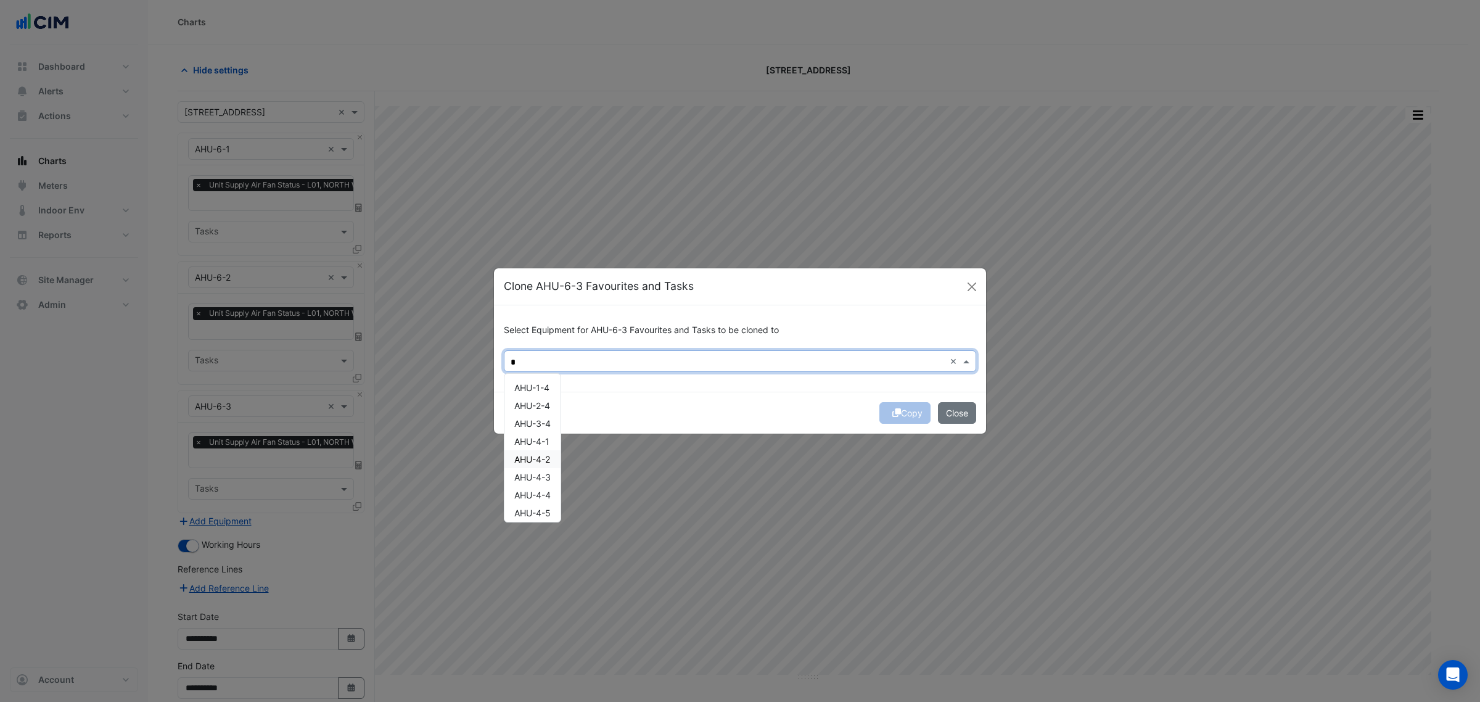
drag, startPoint x: 546, startPoint y: 445, endPoint x: 543, endPoint y: 458, distance: 13.9
click at [544, 447] on div "AHU-4-1" at bounding box center [532, 441] width 56 height 18
drag, startPoint x: 541, startPoint y: 461, endPoint x: 540, endPoint y: 476, distance: 14.9
click at [541, 462] on span "AHU-4-2" at bounding box center [532, 459] width 36 height 10
drag, startPoint x: 540, startPoint y: 476, endPoint x: 538, endPoint y: 492, distance: 16.1
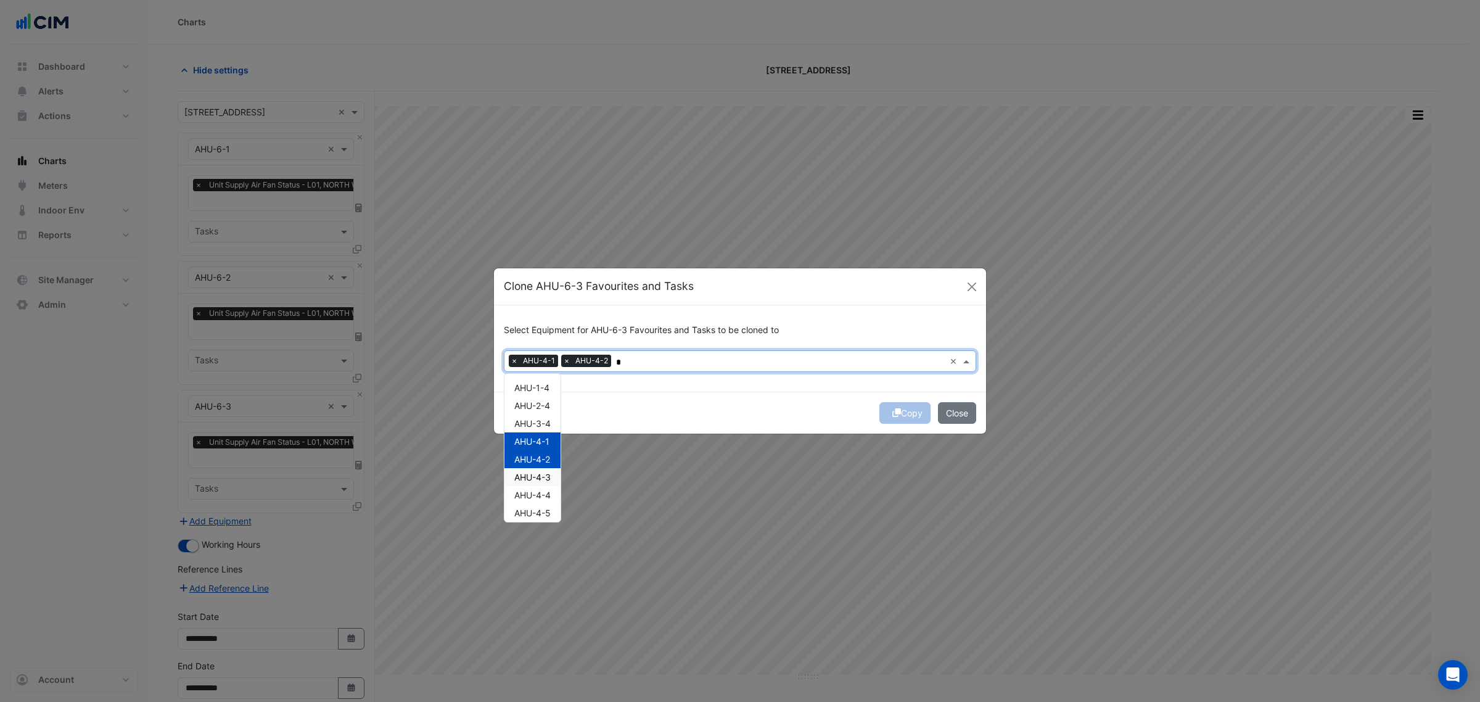
click at [540, 477] on span "AHU-4-3" at bounding box center [532, 477] width 36 height 10
drag, startPoint x: 538, startPoint y: 492, endPoint x: 541, endPoint y: 507, distance: 15.6
click at [538, 494] on span "AHU-4-4" at bounding box center [532, 495] width 36 height 10
click at [541, 509] on span "AHU-4-5" at bounding box center [532, 512] width 36 height 10
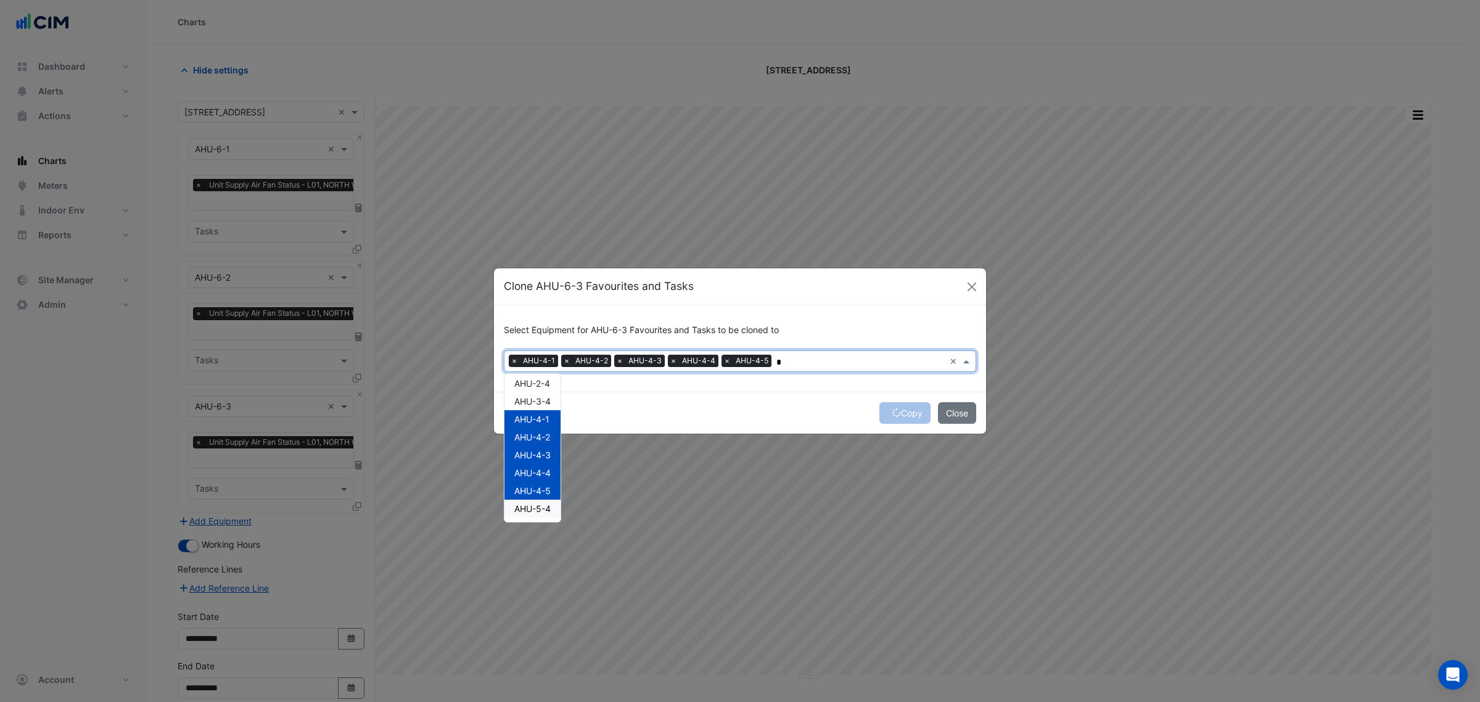
type input "*"
click at [714, 395] on div "Copy Close" at bounding box center [740, 413] width 492 height 42
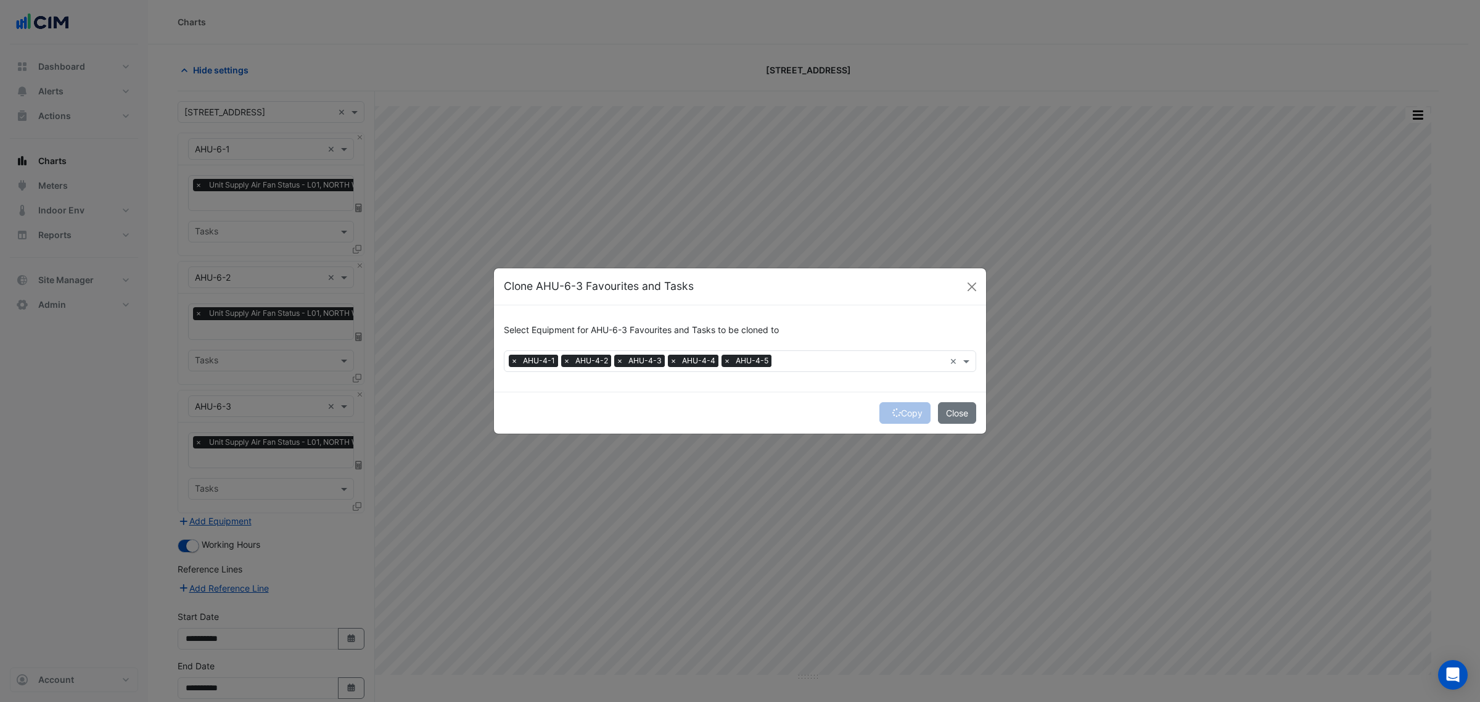
click at [914, 410] on div "Copy Close" at bounding box center [740, 413] width 492 height 42
click at [911, 408] on div "Copy Close" at bounding box center [740, 413] width 492 height 42
click at [911, 408] on button "Copy" at bounding box center [904, 413] width 51 height 22
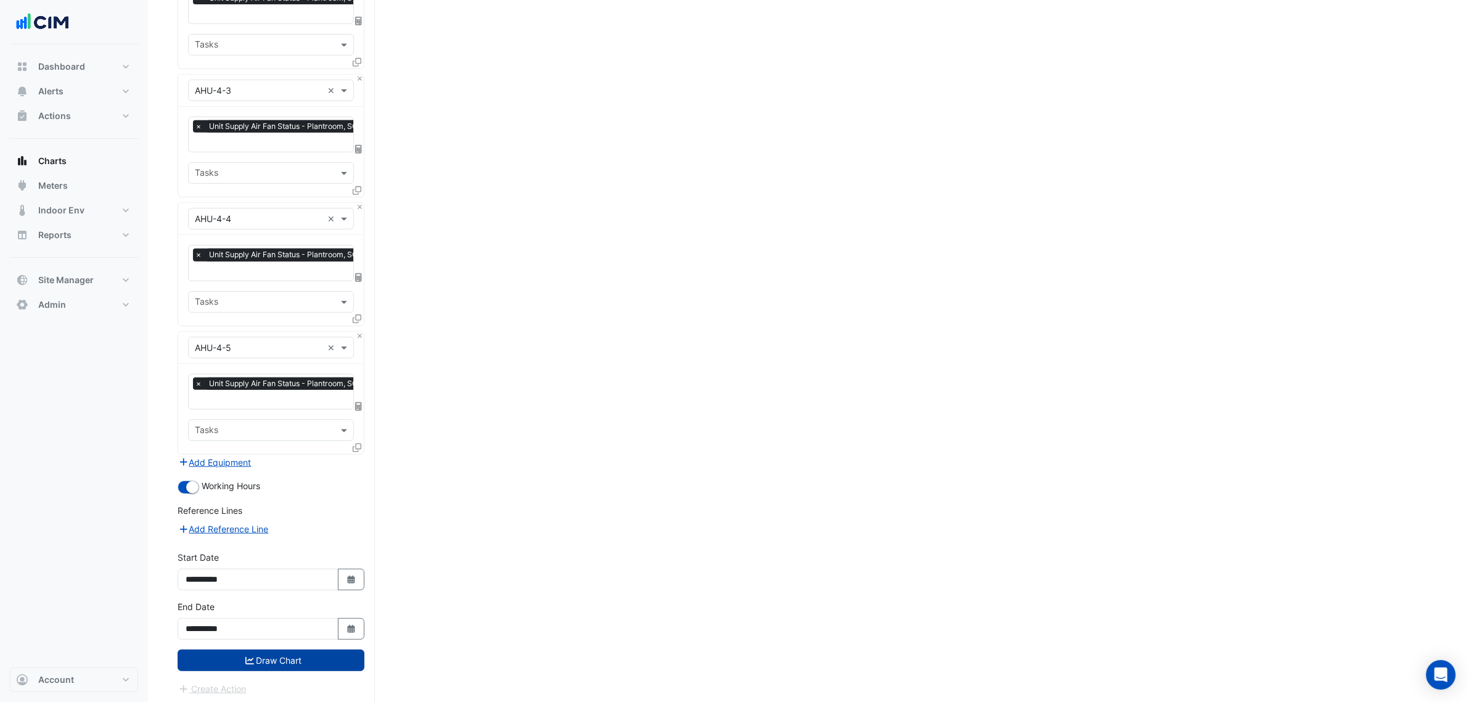
click at [316, 659] on button "Draw Chart" at bounding box center [271, 660] width 187 height 22
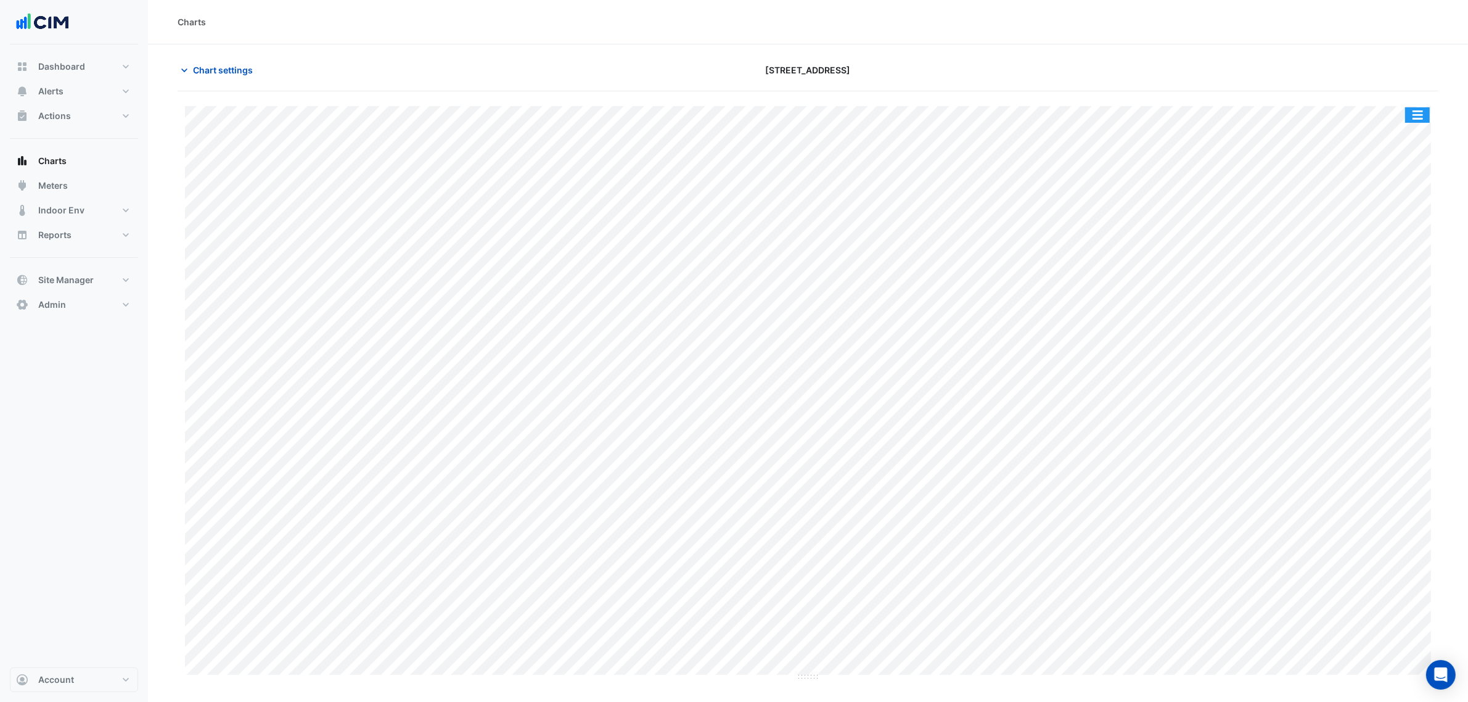
click at [1421, 112] on button "button" at bounding box center [1417, 114] width 25 height 15
drag, startPoint x: 1415, startPoint y: 127, endPoint x: 1386, endPoint y: 87, distance: 49.5
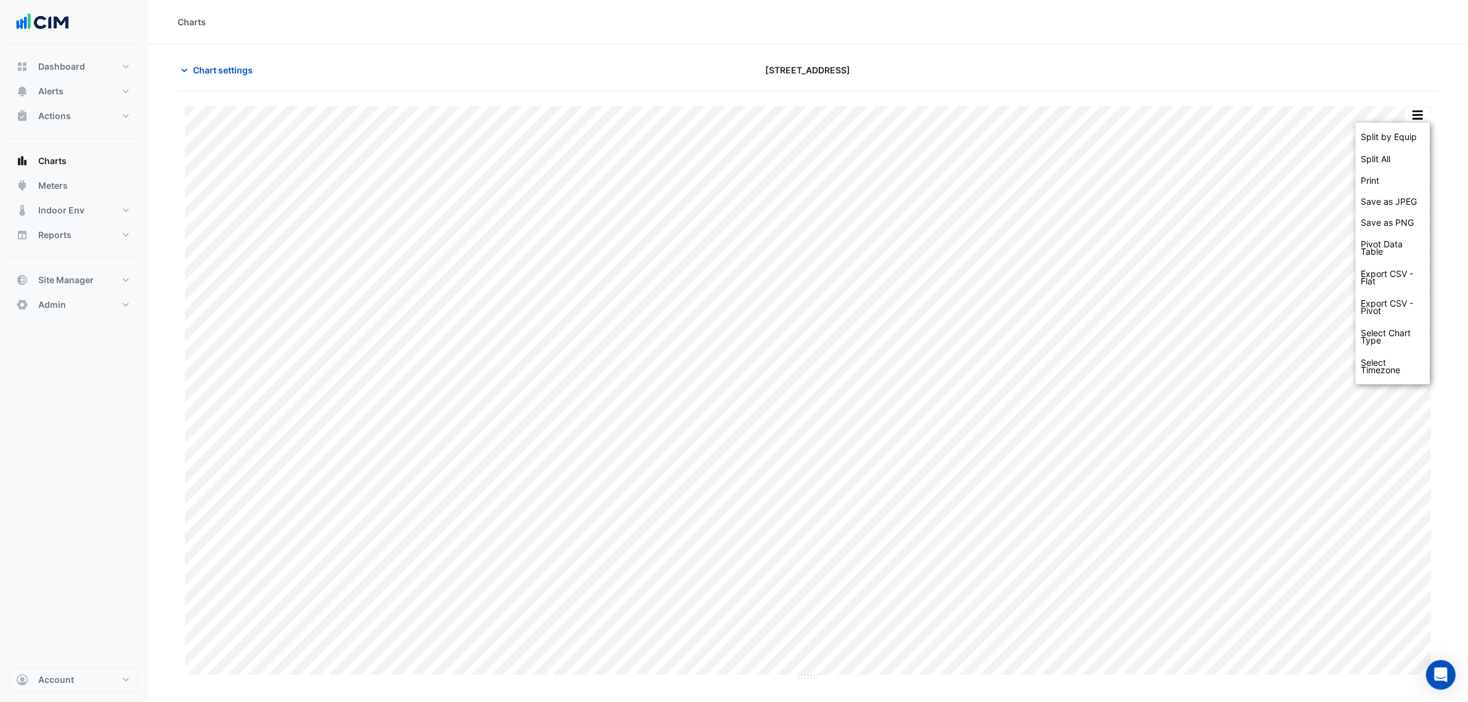
click at [1386, 87] on div "Chart settings 2-12 Macquarie St" at bounding box center [808, 75] width 1261 height 32
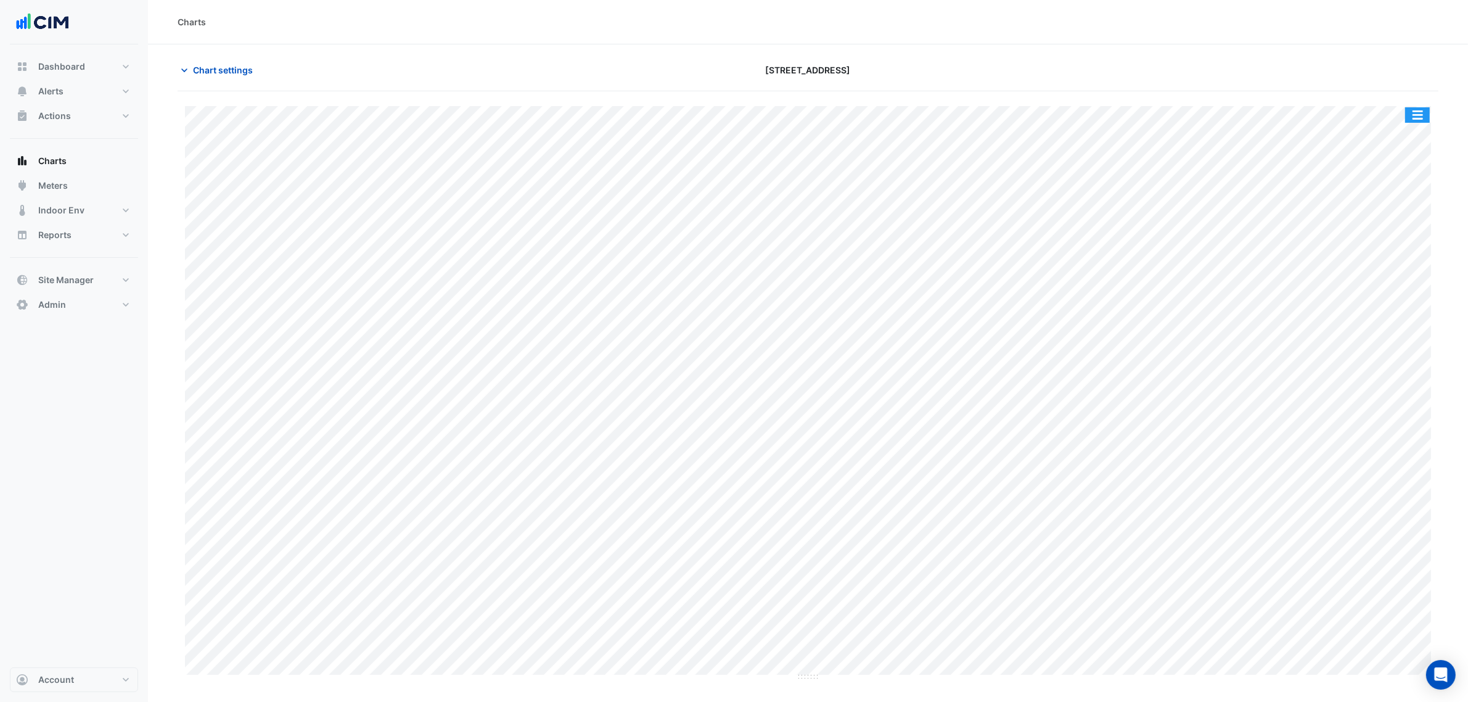
click at [1416, 117] on button "button" at bounding box center [1417, 114] width 25 height 15
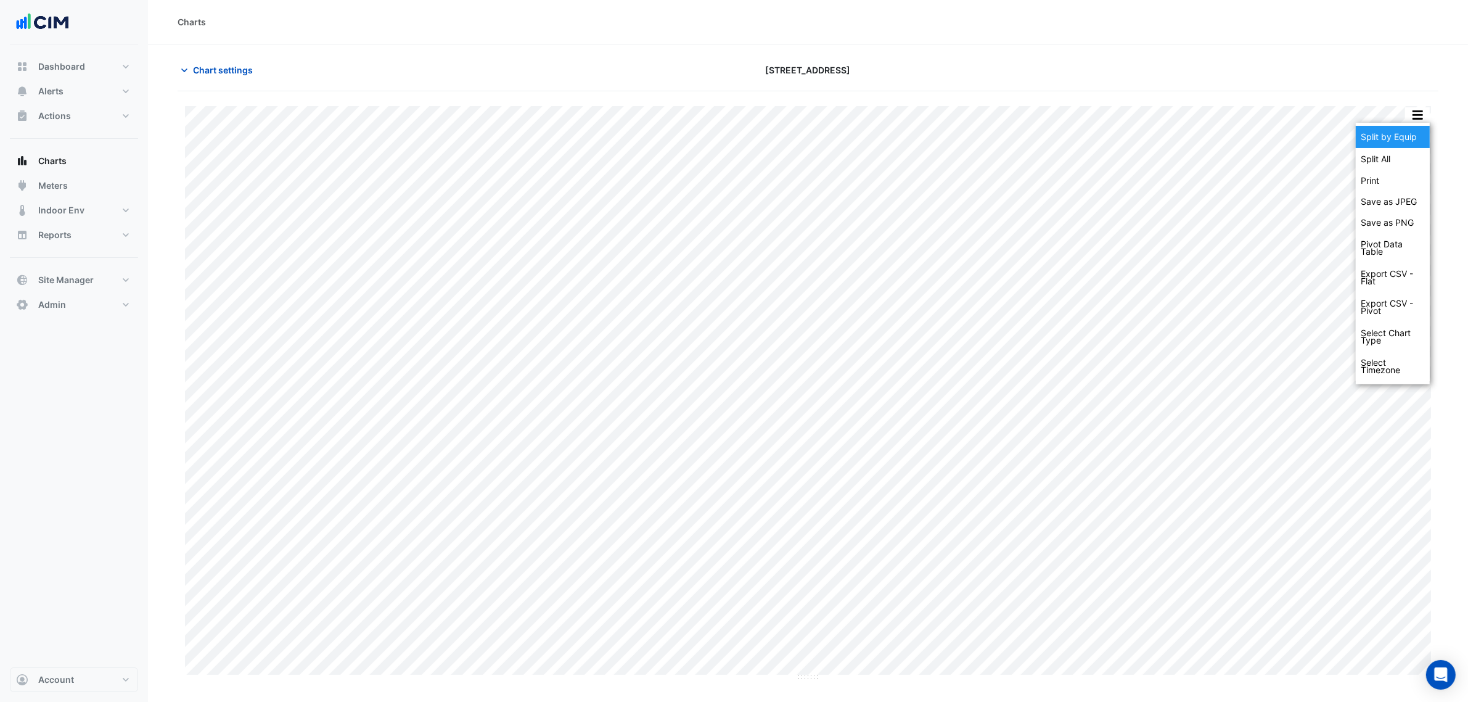
click at [1411, 127] on div "Split by Equip" at bounding box center [1393, 137] width 74 height 22
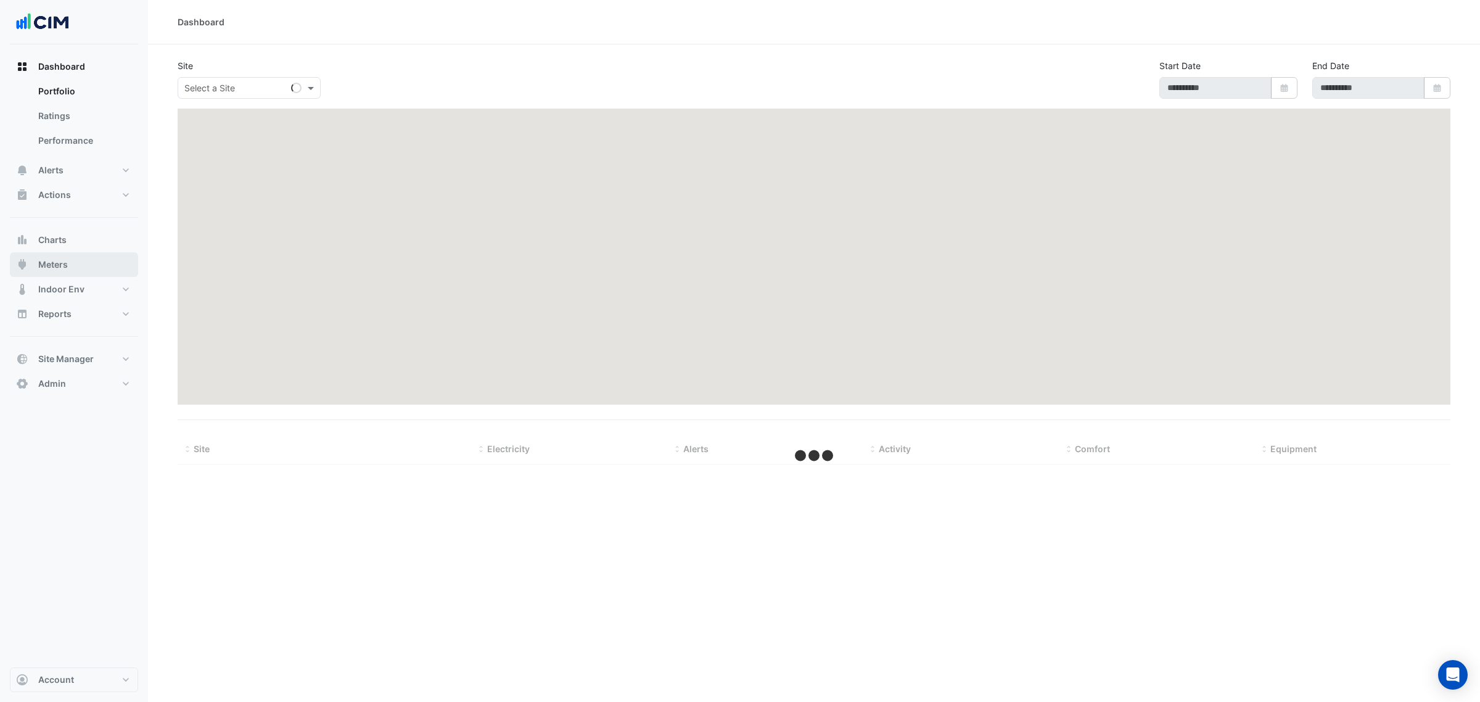
click at [54, 267] on span "Meters" at bounding box center [53, 264] width 30 height 12
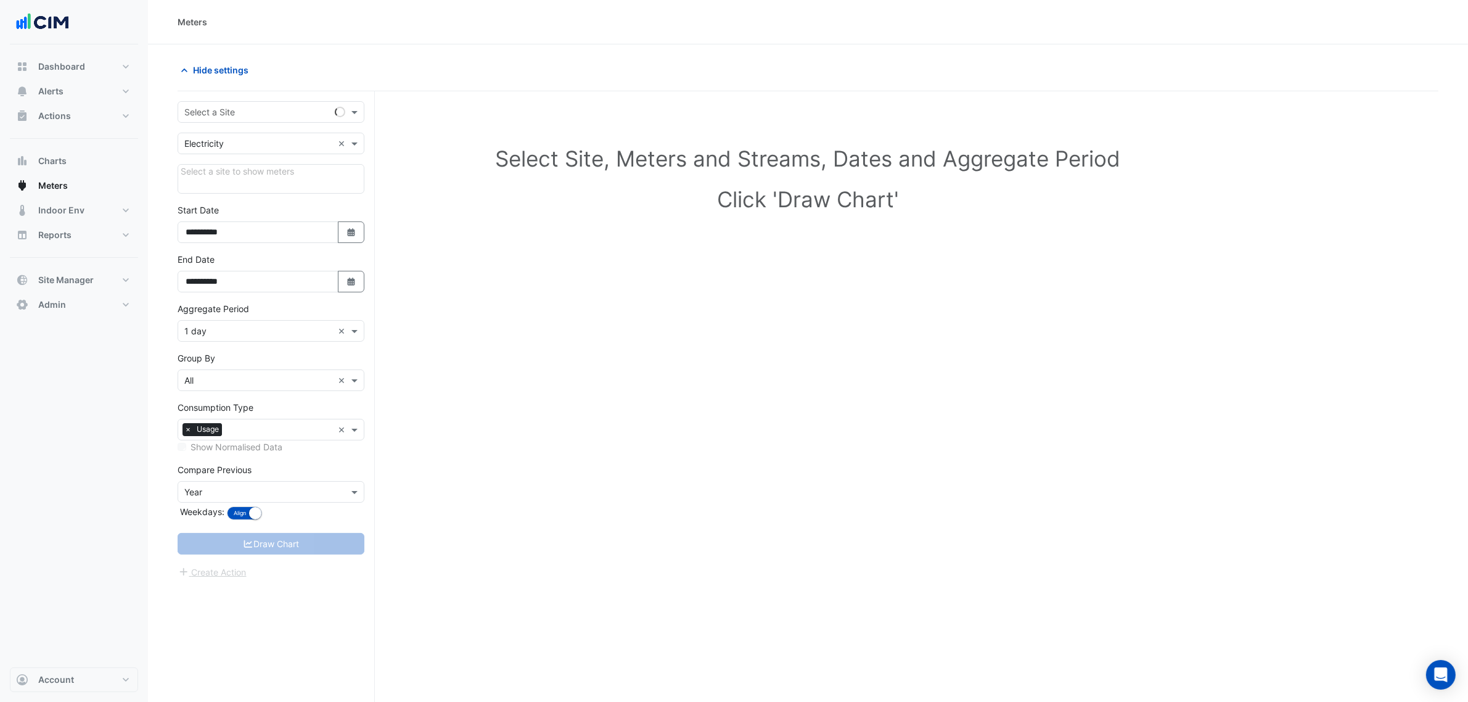
click at [254, 107] on input "text" at bounding box center [258, 112] width 149 height 13
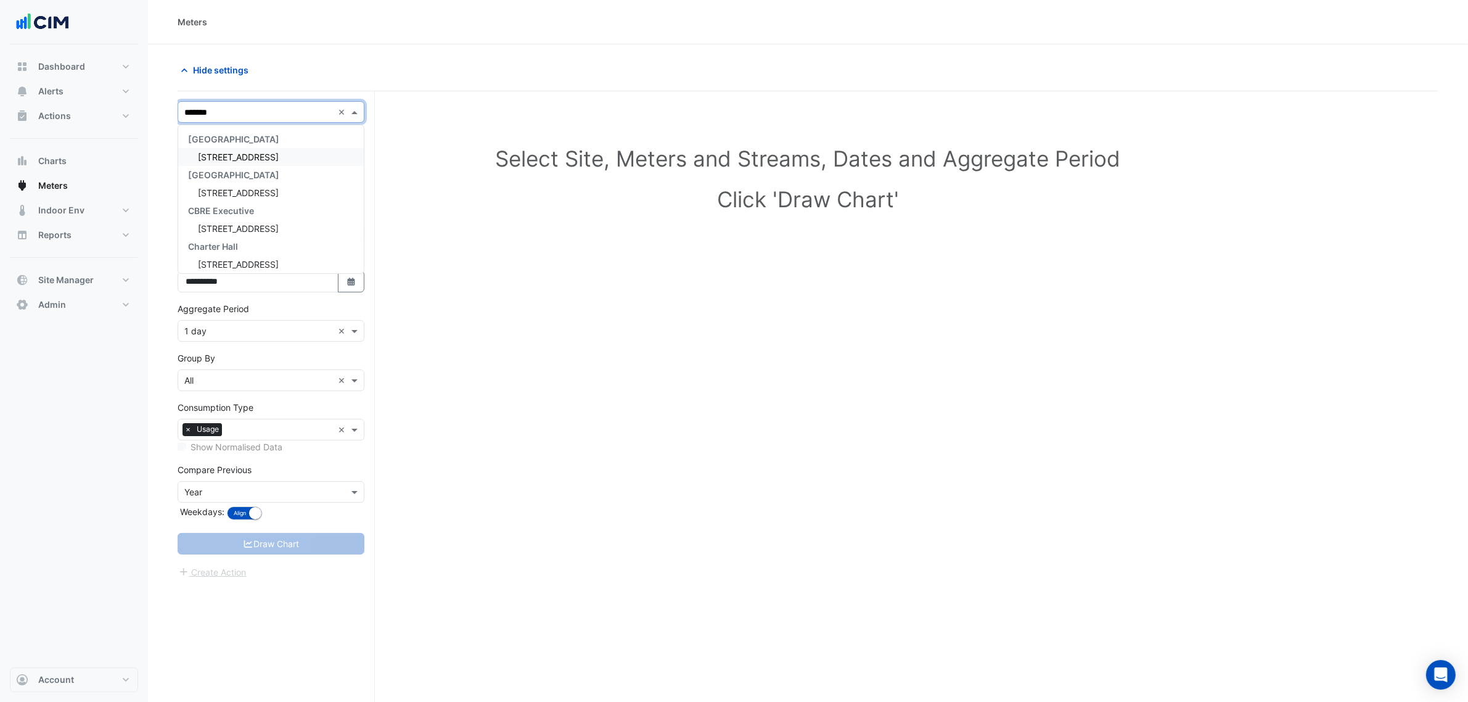
type input "********"
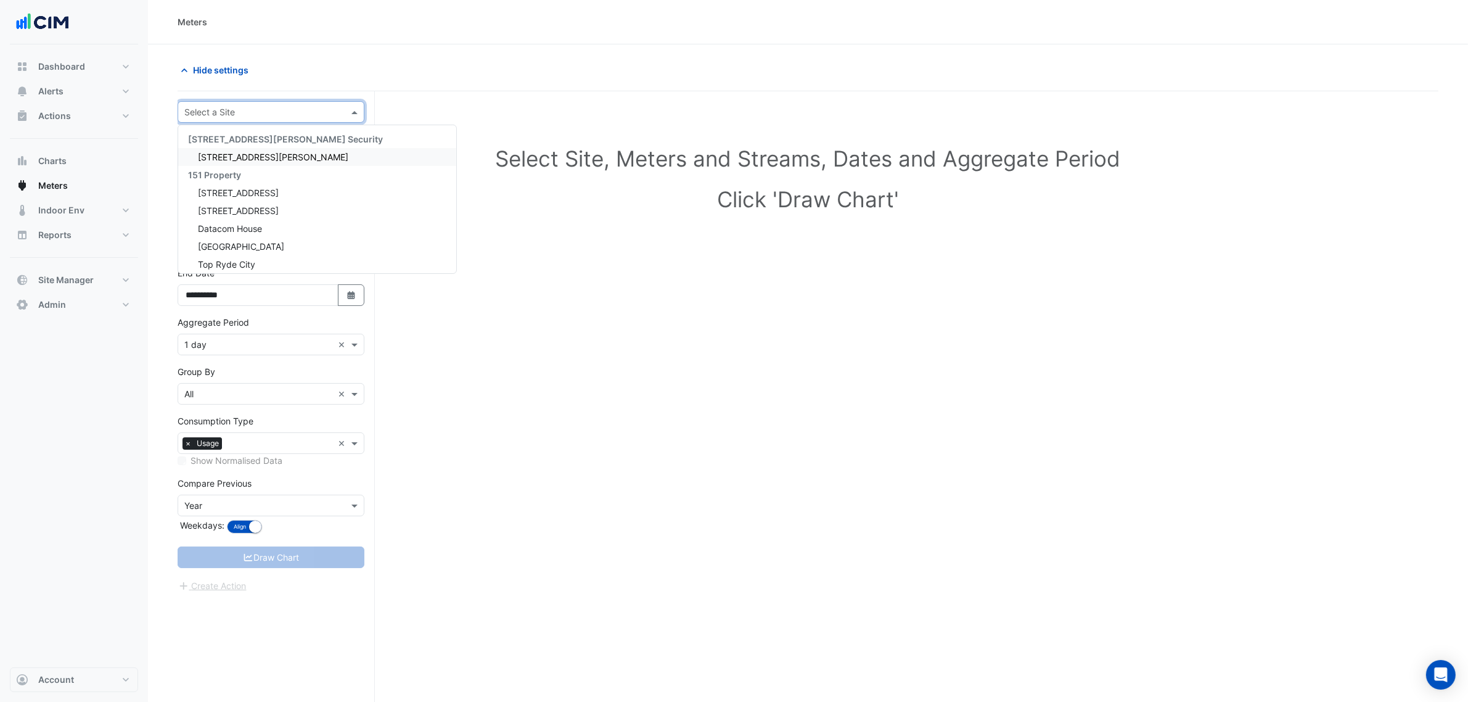
click at [254, 107] on input "text" at bounding box center [258, 112] width 149 height 13
type input "**********"
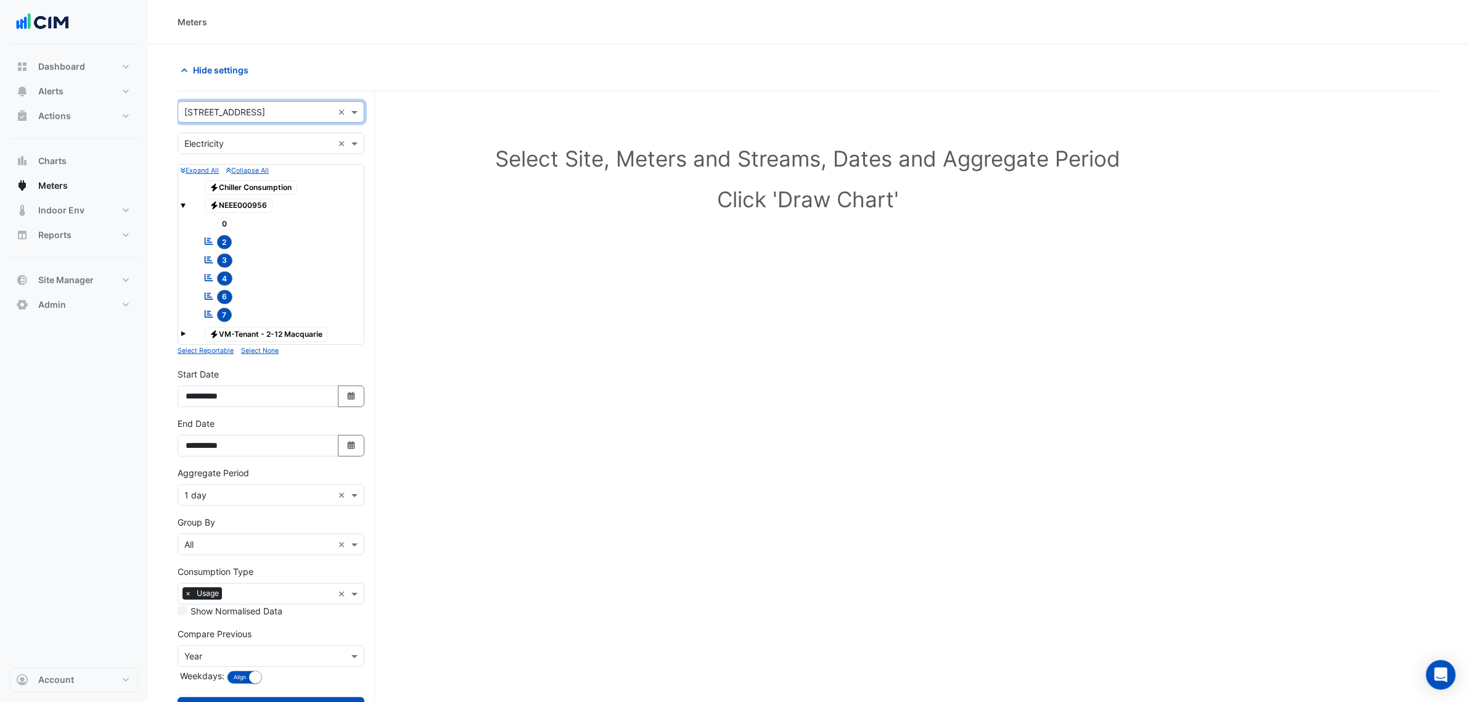
scroll to position [52, 0]
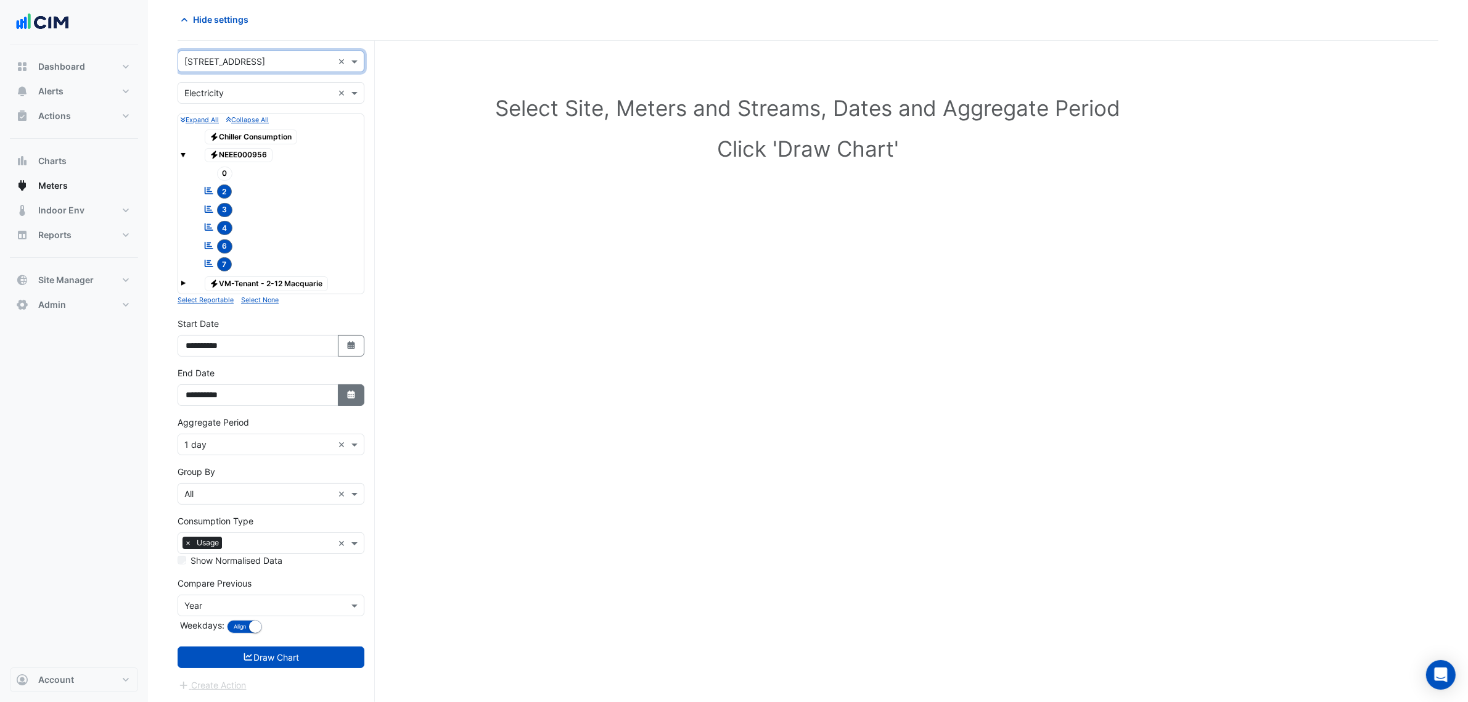
click at [347, 402] on button "Select Date" at bounding box center [351, 395] width 27 height 22
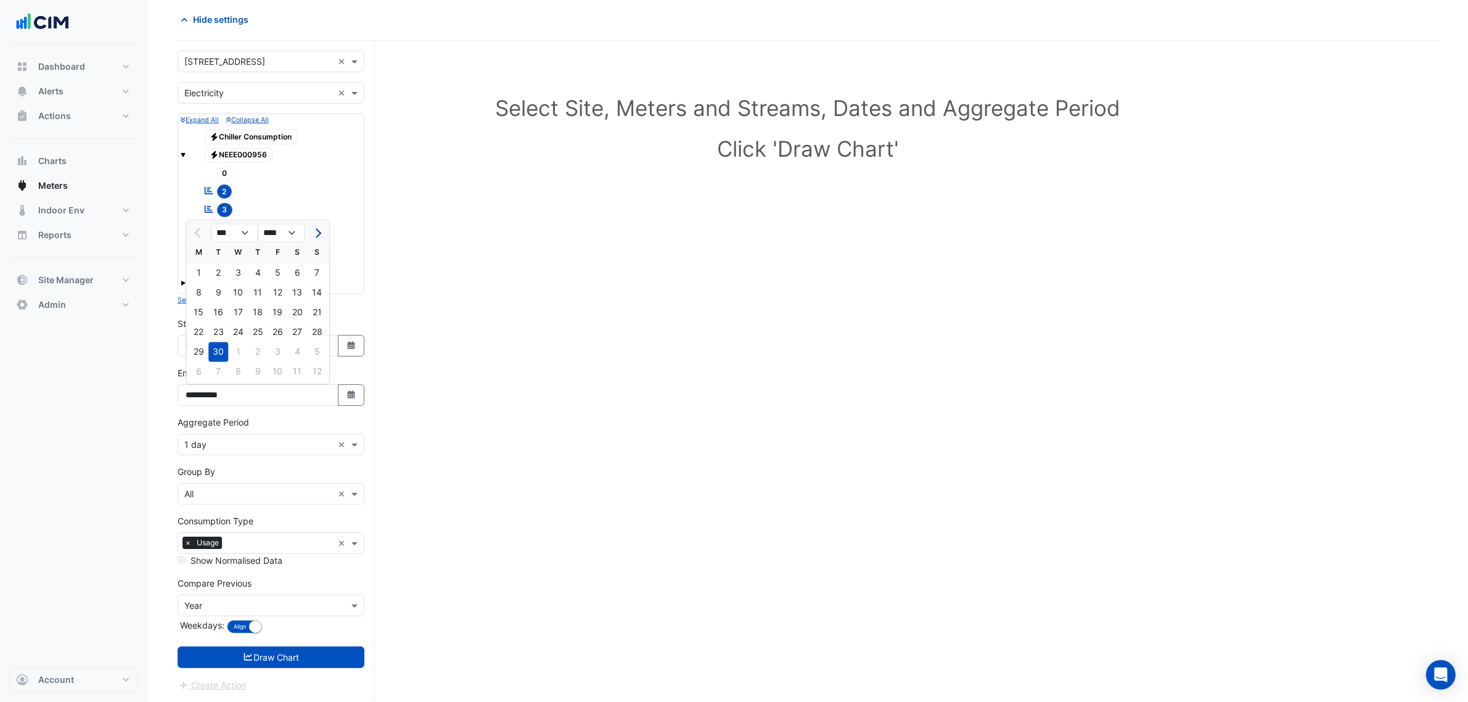
click at [311, 235] on button "Next month" at bounding box center [317, 233] width 15 height 20
select select "**"
click at [203, 307] on div "13" at bounding box center [199, 313] width 20 height 20
type input "**********"
click at [238, 451] on div "× 1 day ×" at bounding box center [271, 444] width 187 height 22
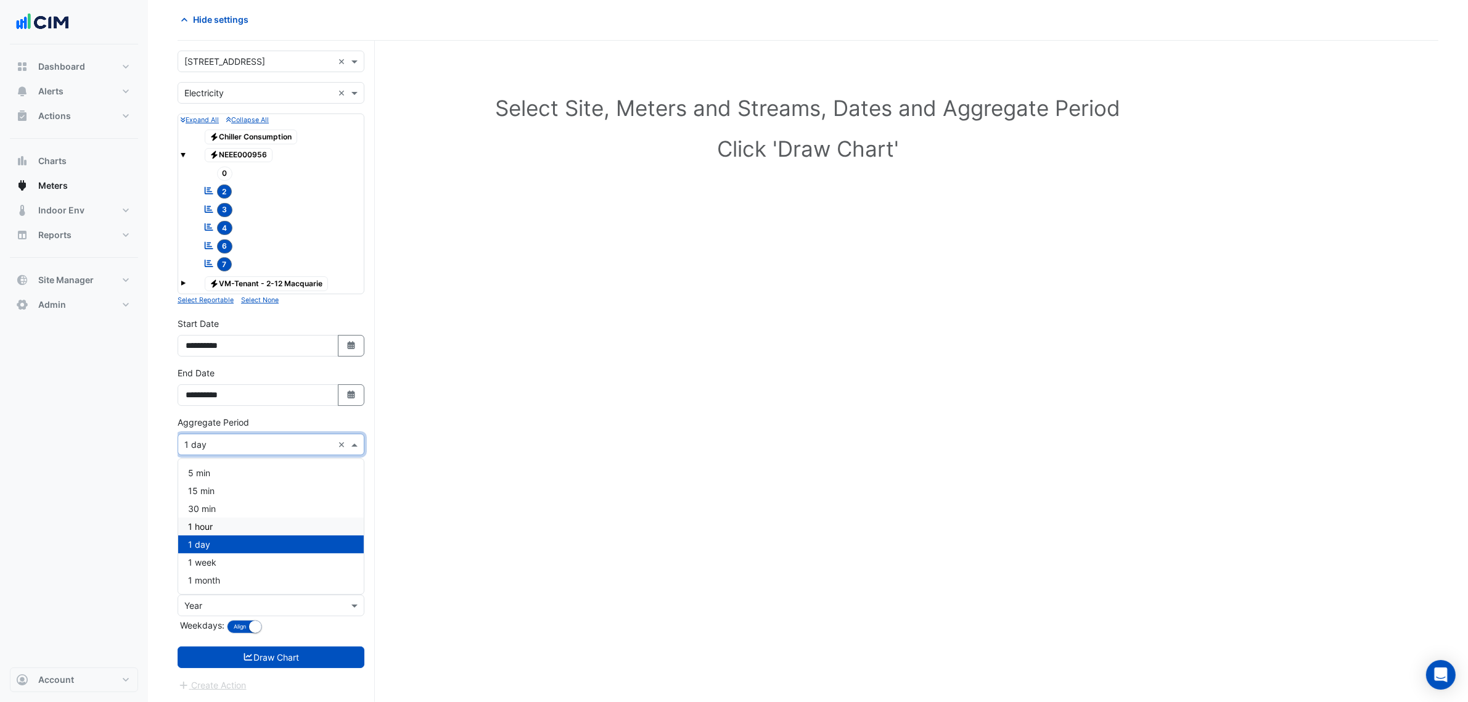
click at [236, 528] on div "1 hour" at bounding box center [271, 526] width 186 height 18
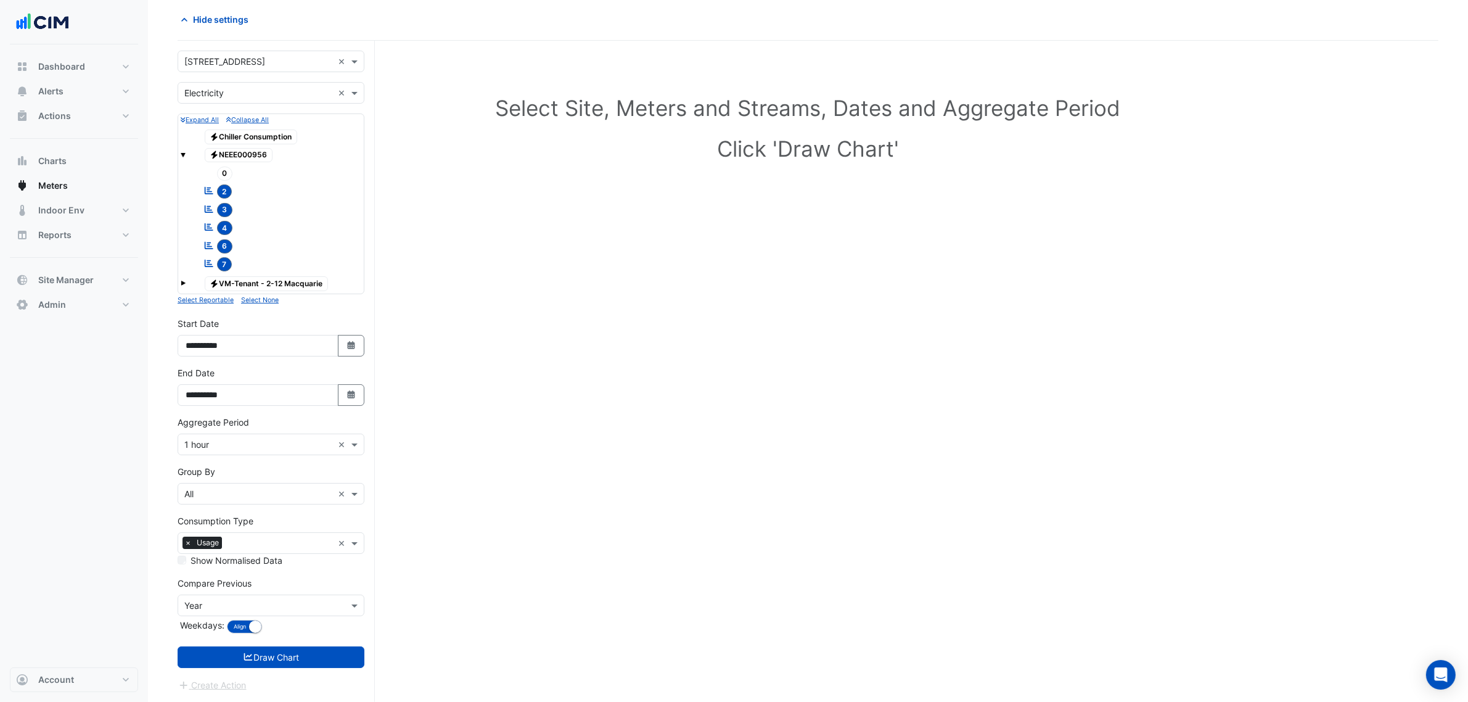
click at [268, 680] on div "Create Action" at bounding box center [271, 685] width 187 height 15
click at [273, 657] on button "Draw Chart" at bounding box center [271, 657] width 187 height 22
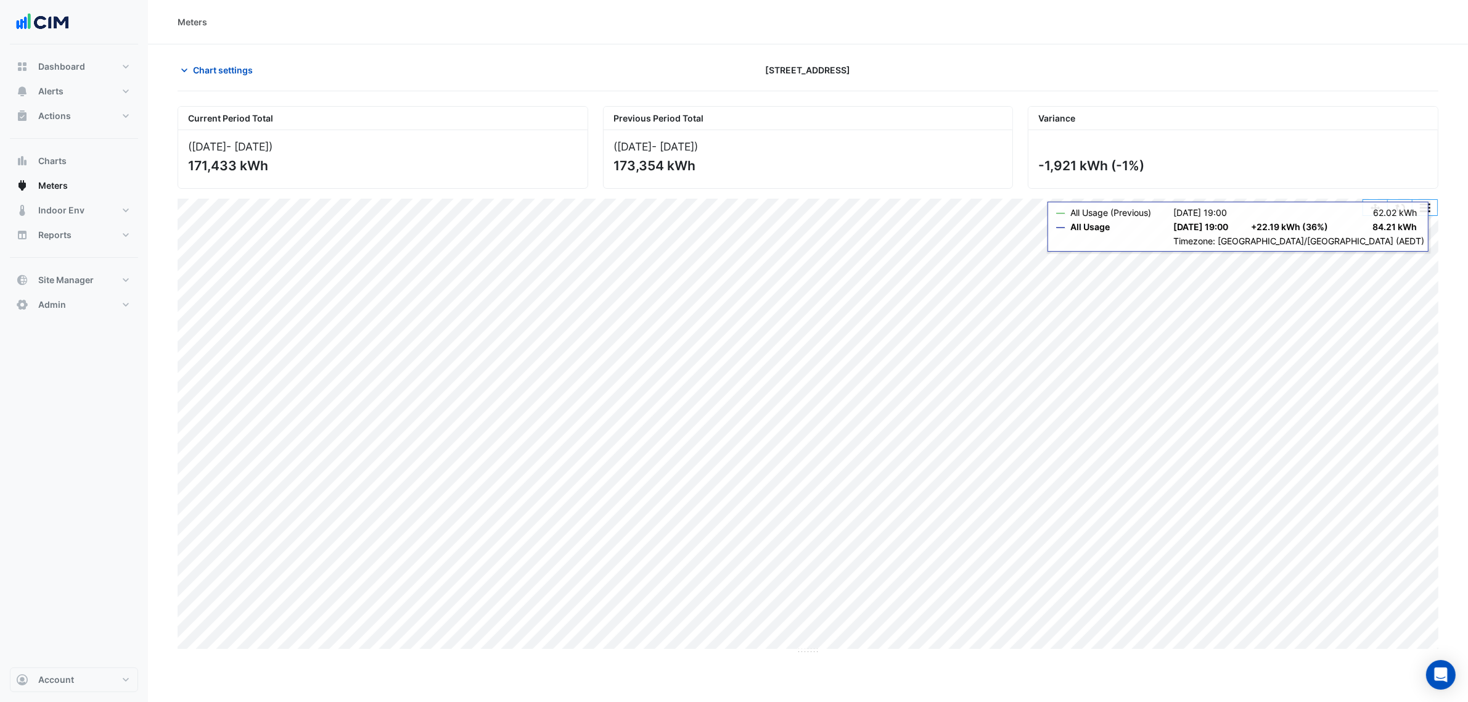
click at [1425, 210] on button "button" at bounding box center [1425, 207] width 25 height 15
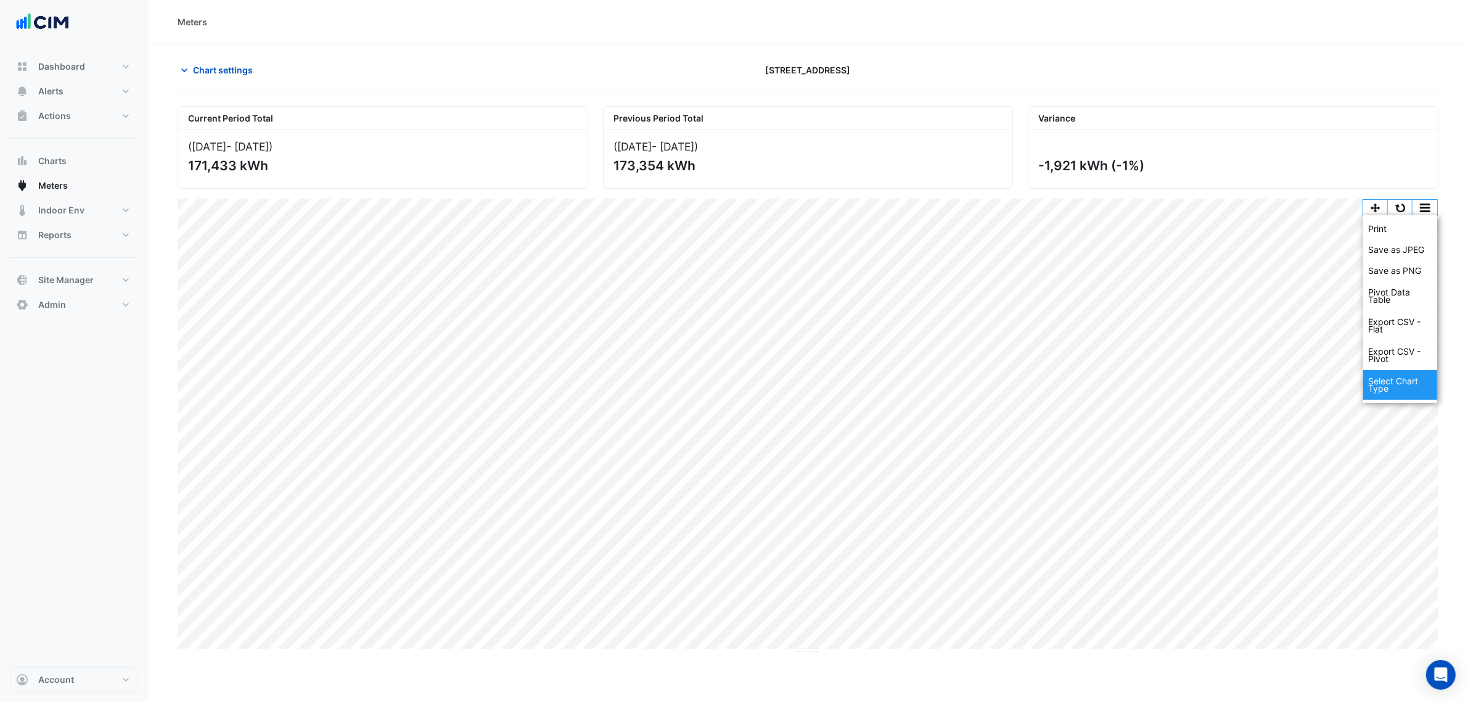
click at [1397, 380] on div "Select Chart Type" at bounding box center [1400, 385] width 74 height 30
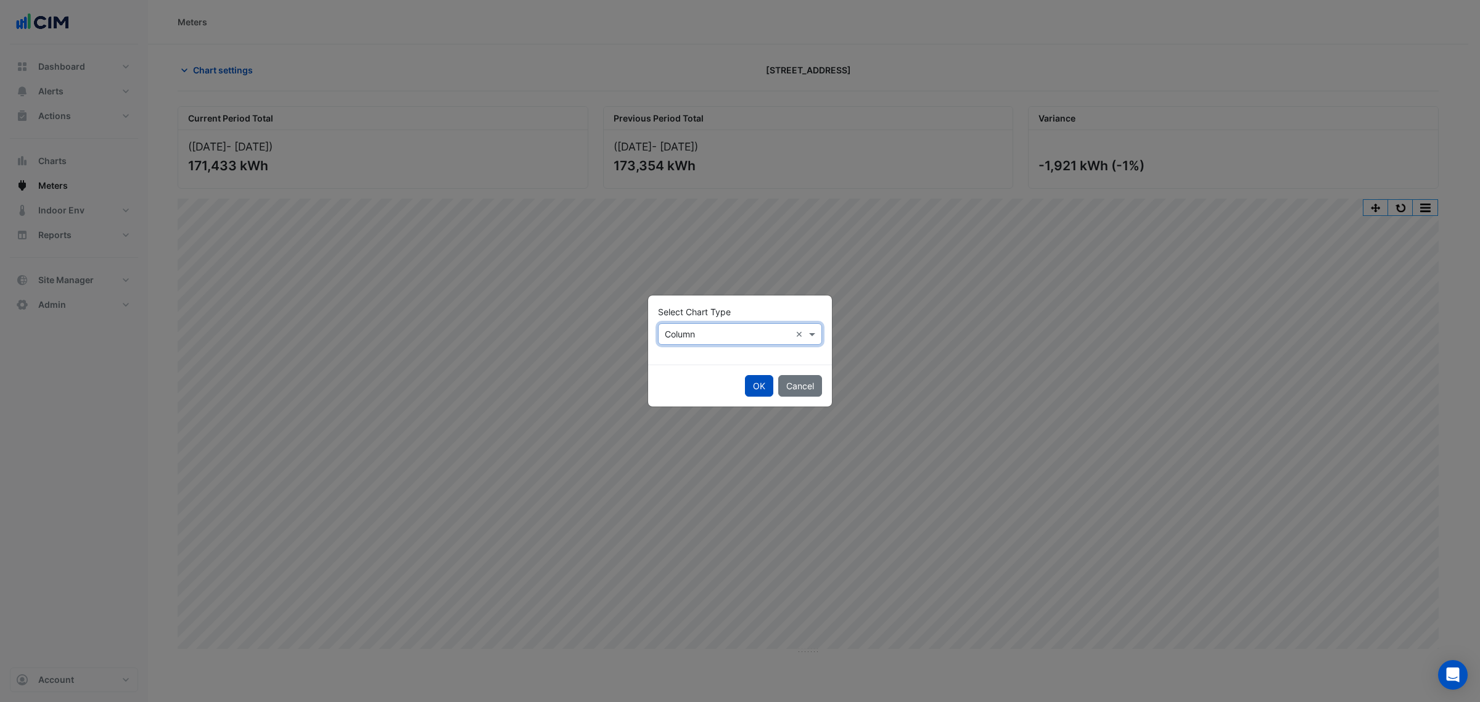
click at [723, 322] on div "Select Chart Type × Column ×" at bounding box center [740, 324] width 164 height 39
click at [706, 330] on input "text" at bounding box center [728, 334] width 126 height 13
click at [694, 364] on div "Line" at bounding box center [686, 360] width 54 height 18
click at [752, 383] on button "OK" at bounding box center [759, 386] width 28 height 22
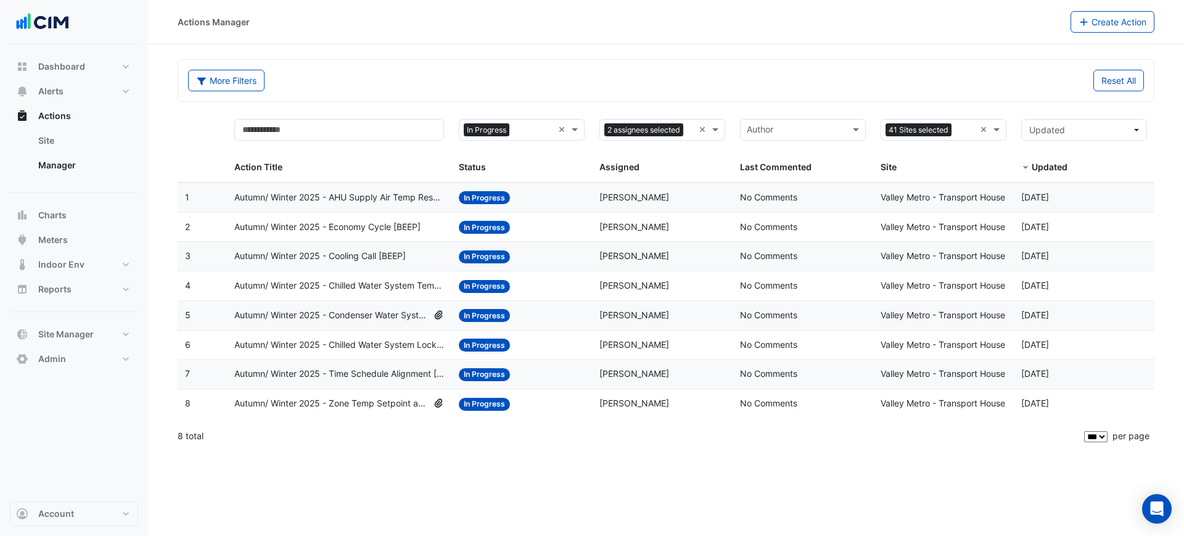
select select "***"
click at [673, 405] on div "Assigned: [PERSON_NAME]" at bounding box center [662, 403] width 126 height 14
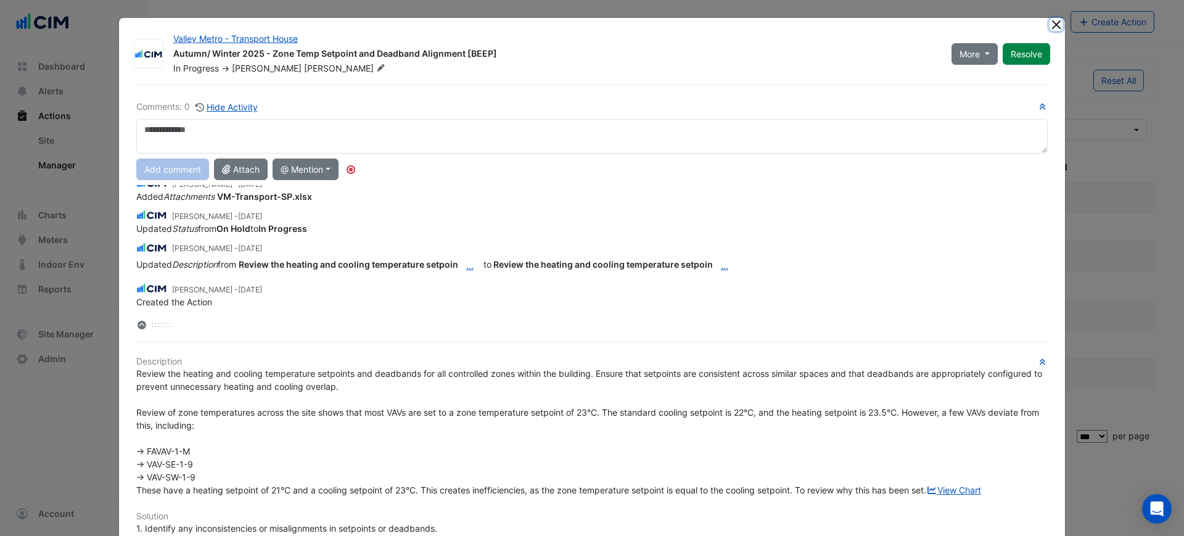
click at [1049, 22] on button "Close" at bounding box center [1055, 24] width 13 height 13
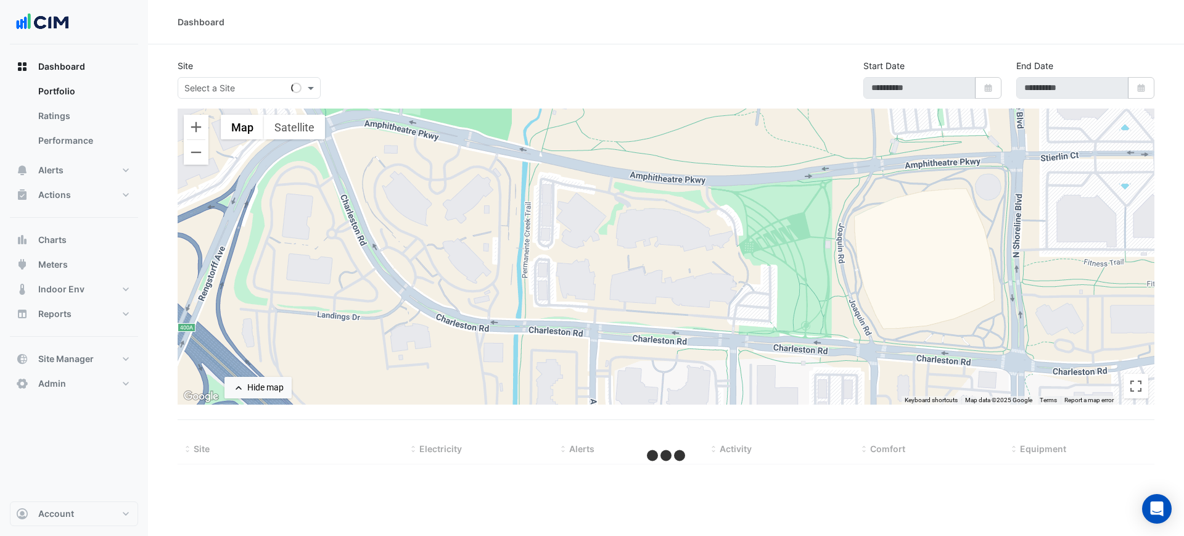
select select "***"
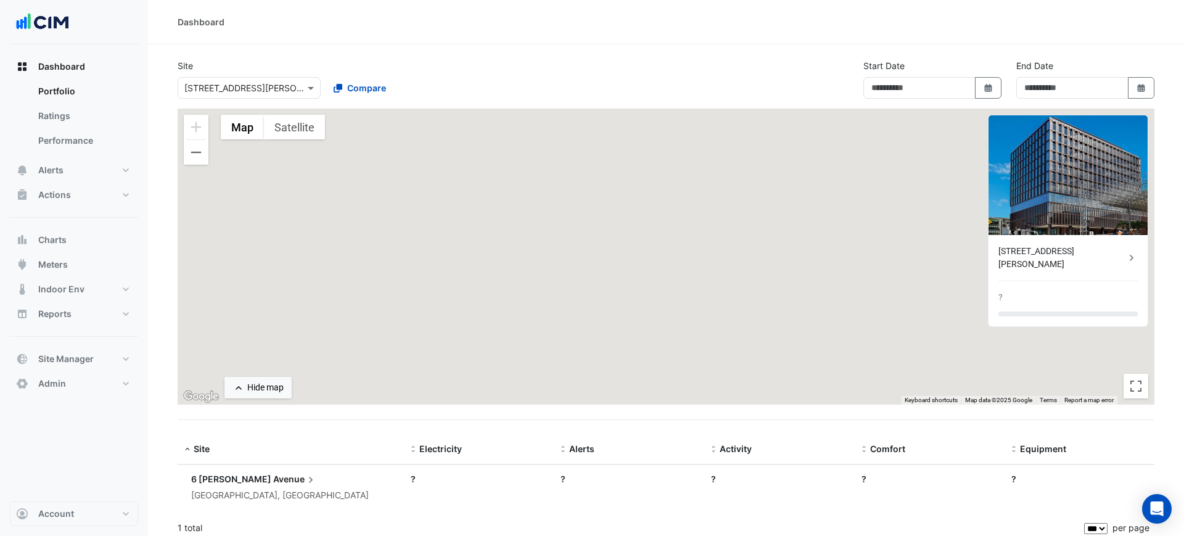
type input "**********"
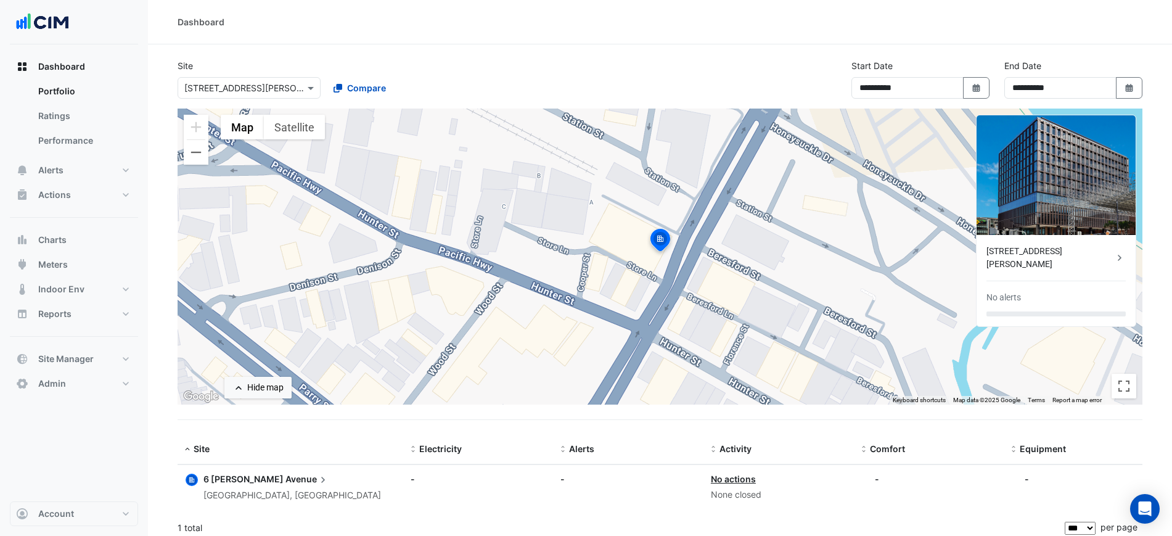
drag, startPoint x: 901, startPoint y: 21, endPoint x: 839, endPoint y: 35, distance: 63.7
click at [839, 35] on div "Dashboard" at bounding box center [660, 22] width 1024 height 44
drag, startPoint x: 839, startPoint y: 35, endPoint x: 822, endPoint y: 32, distance: 17.4
click at [822, 32] on div "Dashboard" at bounding box center [660, 22] width 1024 height 44
click at [678, 38] on div "Dashboard" at bounding box center [660, 22] width 1024 height 44
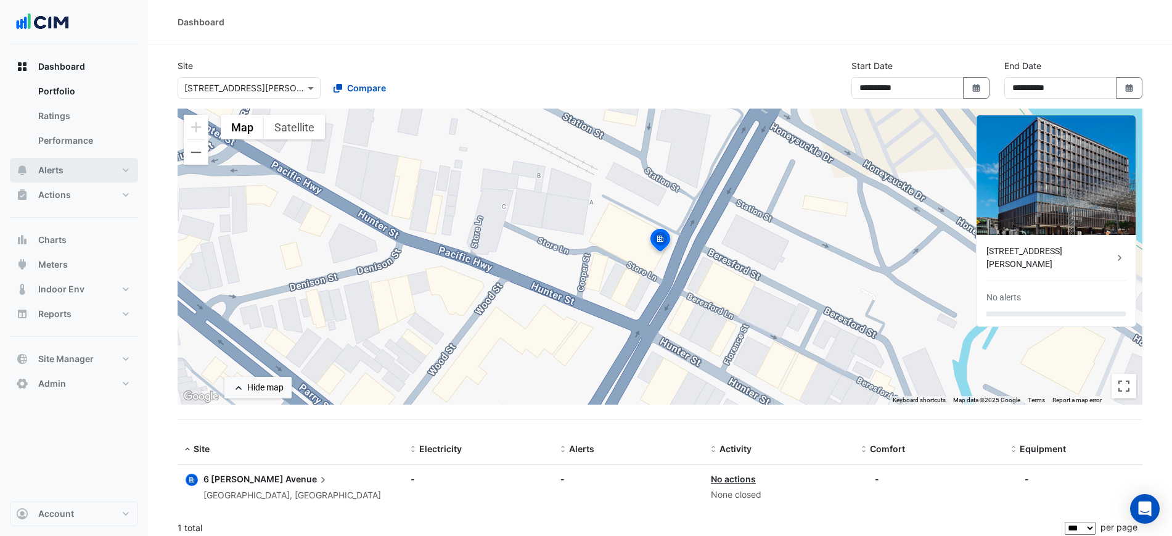
click at [64, 172] on button "Alerts" at bounding box center [74, 170] width 128 height 25
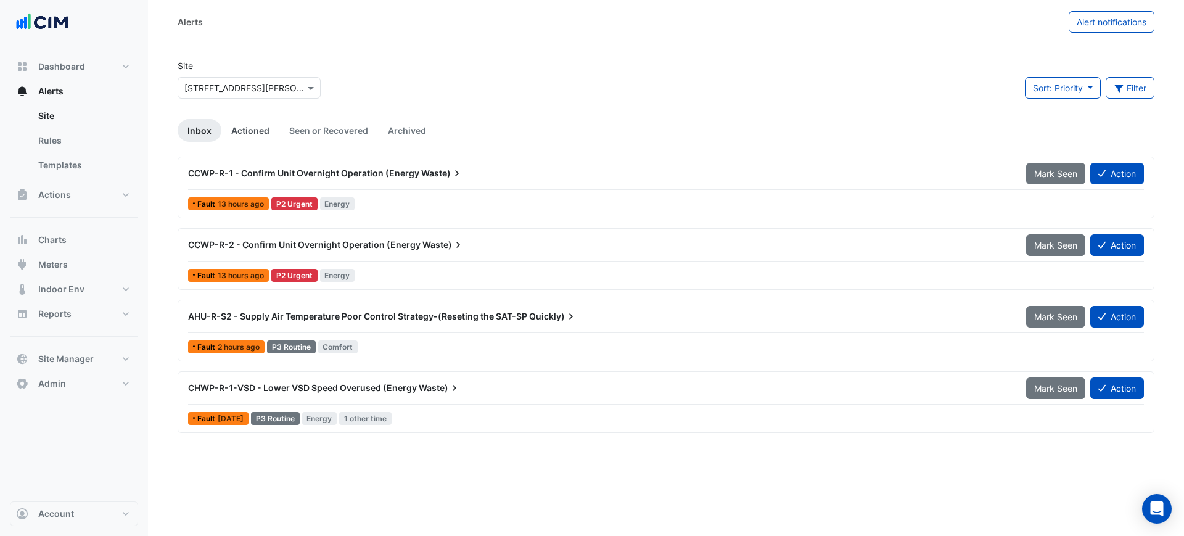
click at [248, 130] on link "Actioned" at bounding box center [250, 130] width 58 height 23
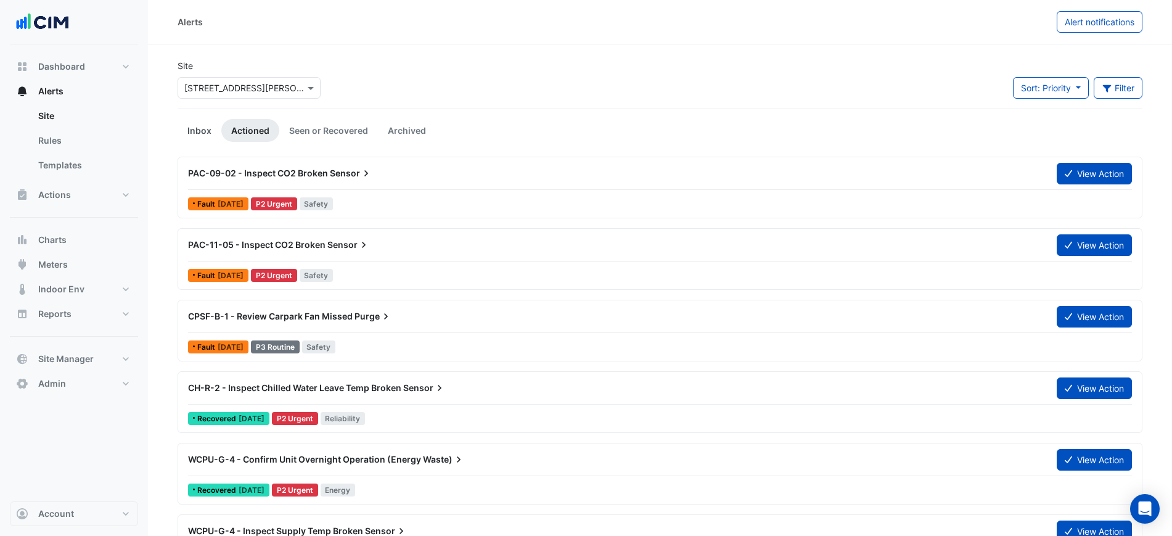
click at [205, 140] on link "Inbox" at bounding box center [200, 130] width 44 height 23
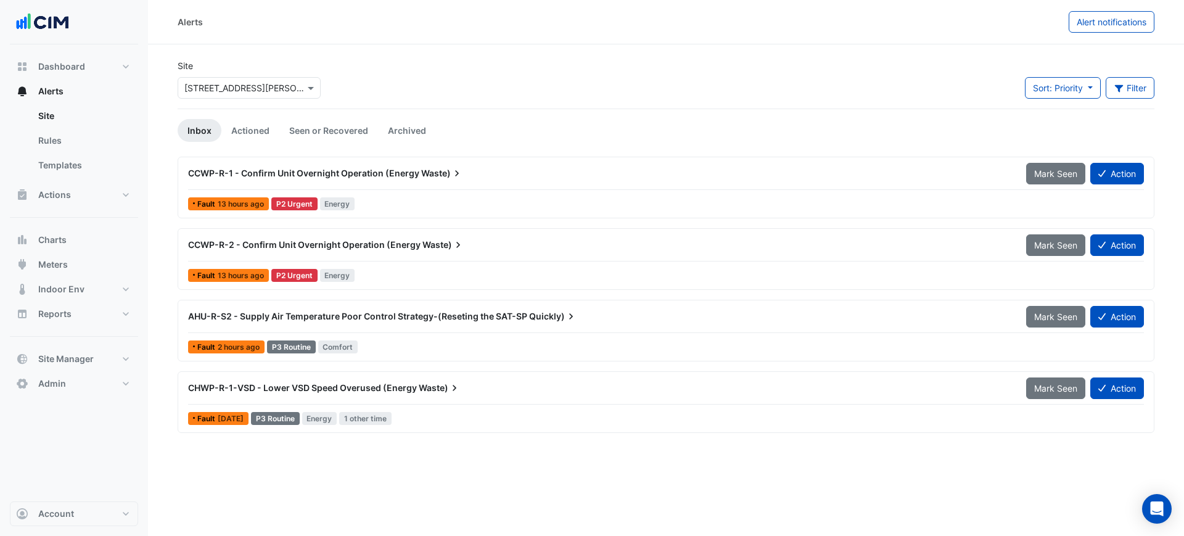
click at [377, 334] on div "AHU-R-S2 - Supply Air Temperature Poor Control Strategy-(Reseting the SAT-SP Qu…" at bounding box center [666, 330] width 966 height 51
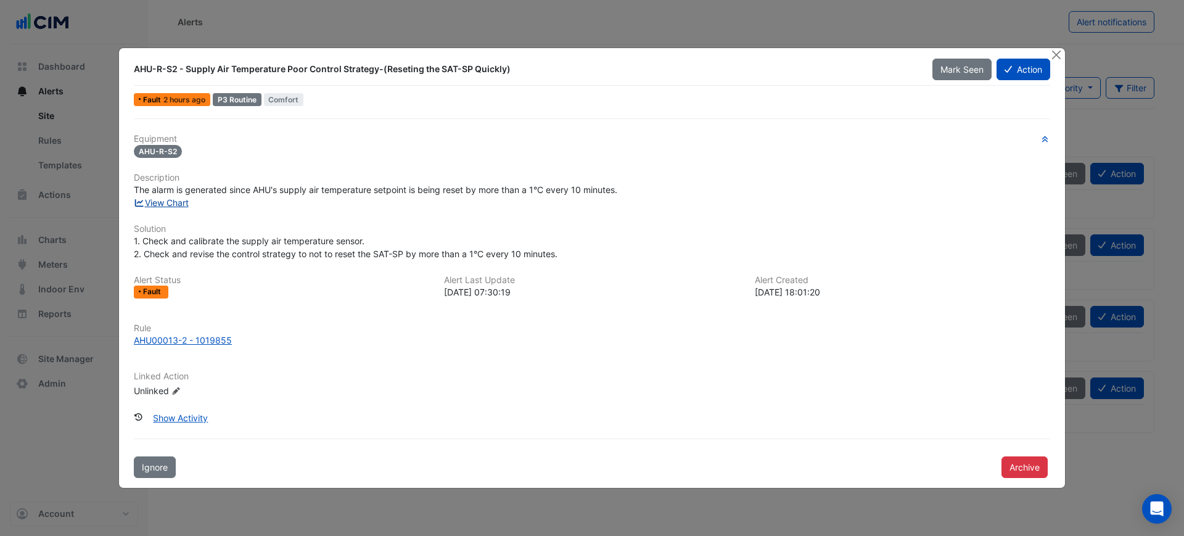
click at [181, 206] on link "View Chart" at bounding box center [161, 202] width 55 height 10
click at [1054, 53] on button "Close" at bounding box center [1055, 54] width 13 height 13
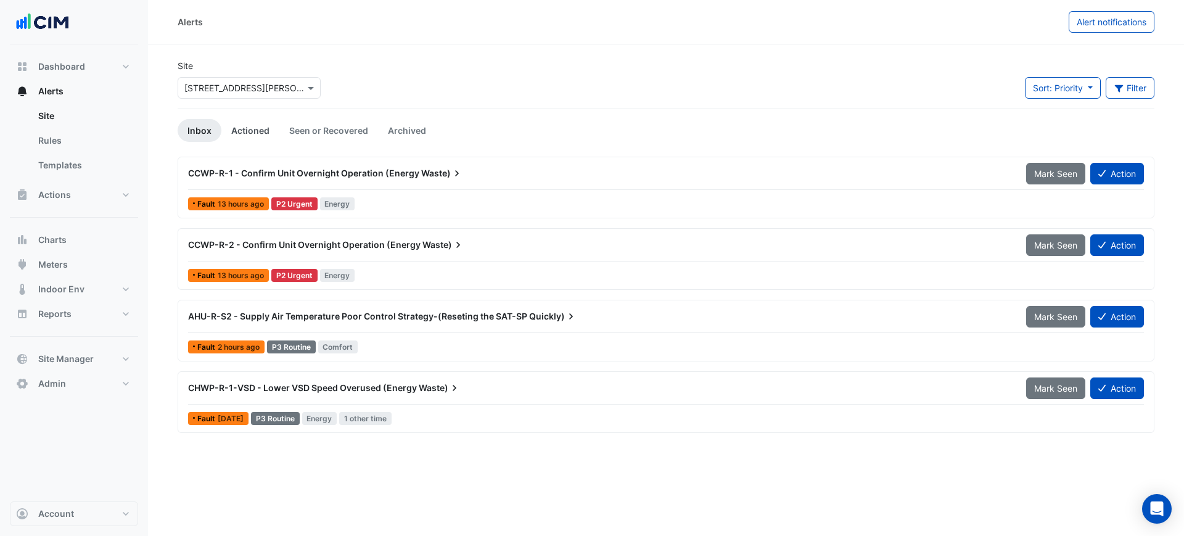
click at [234, 128] on link "Actioned" at bounding box center [250, 130] width 58 height 23
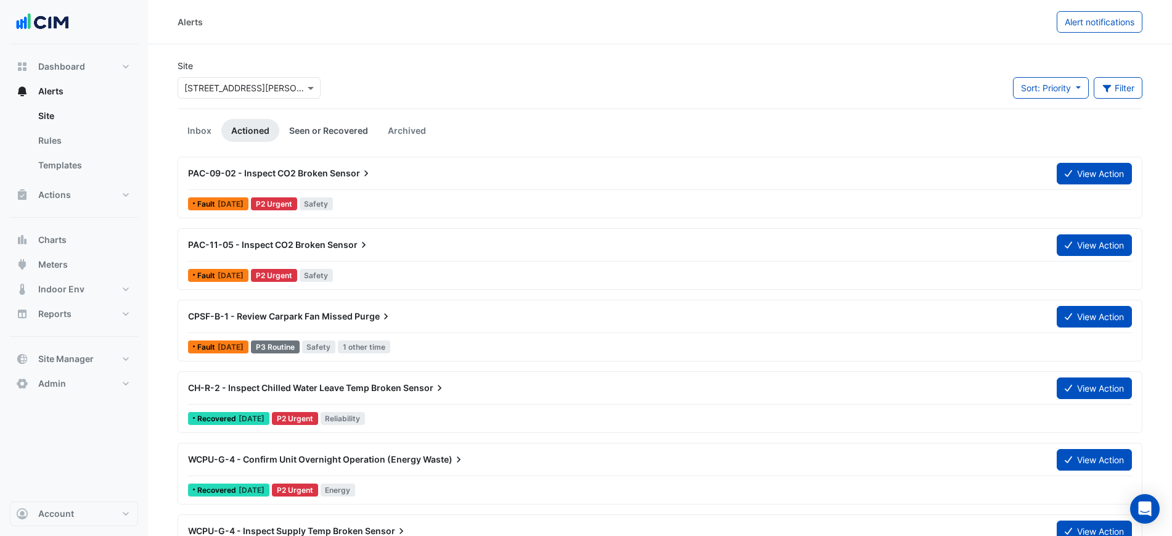
click at [335, 124] on link "Seen or Recovered" at bounding box center [328, 130] width 99 height 23
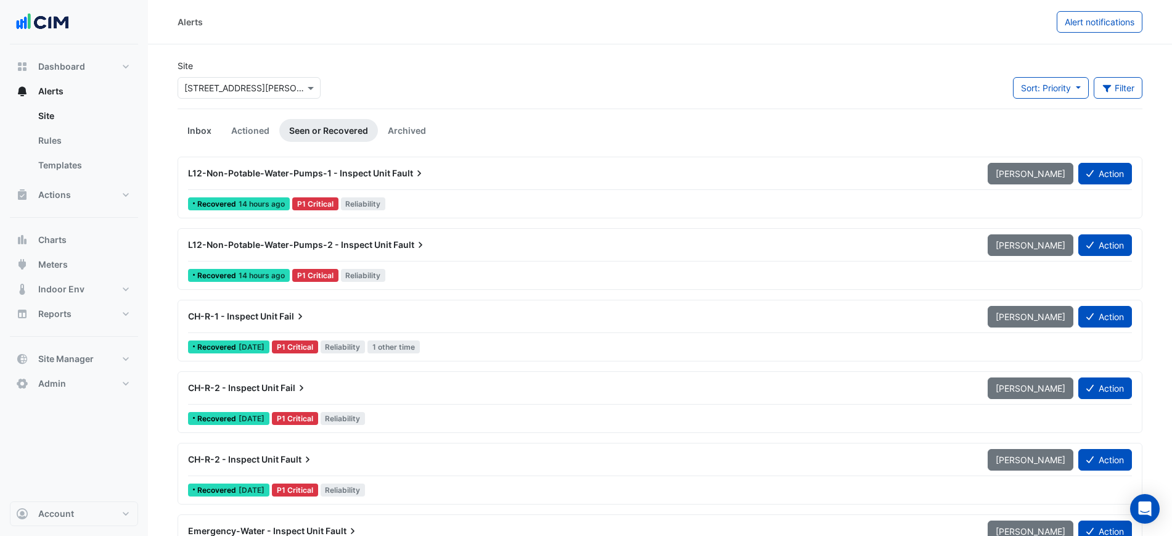
click at [192, 129] on link "Inbox" at bounding box center [200, 130] width 44 height 23
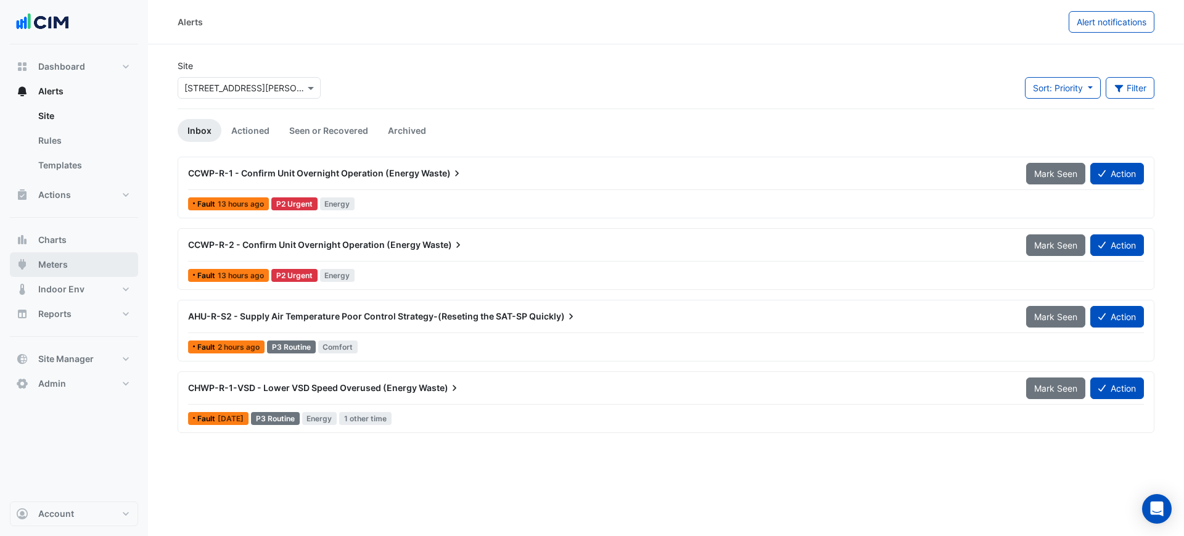
click at [102, 265] on button "Meters" at bounding box center [74, 264] width 128 height 25
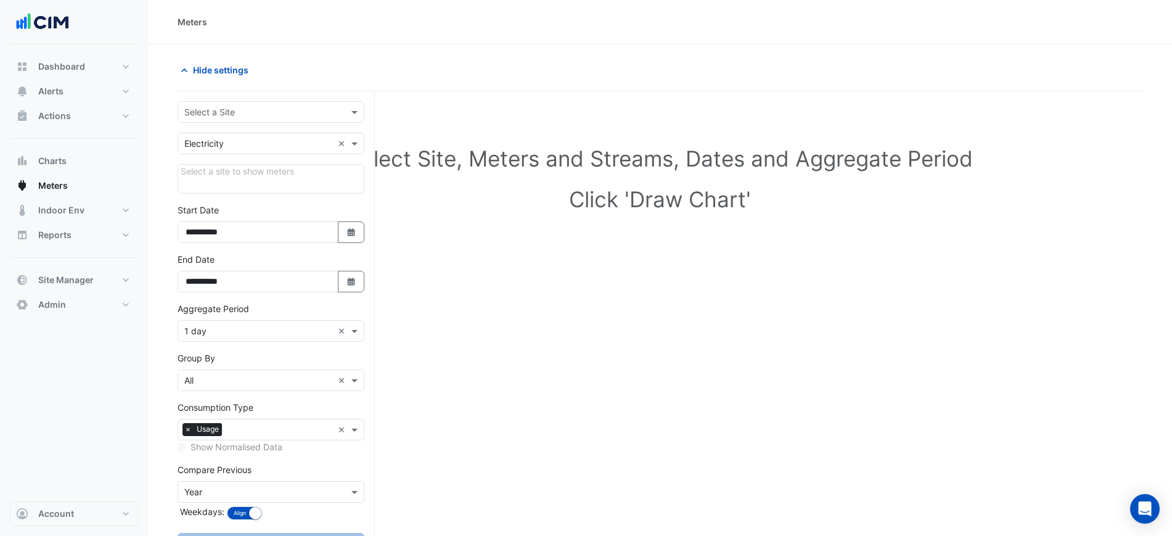
click at [290, 106] on input "text" at bounding box center [258, 112] width 149 height 13
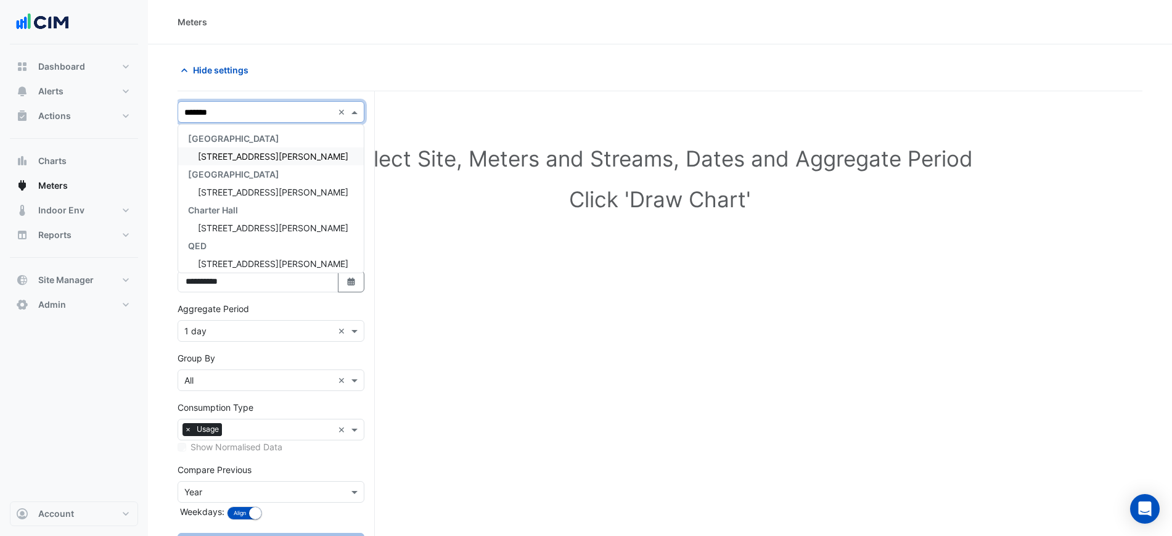
type input "********"
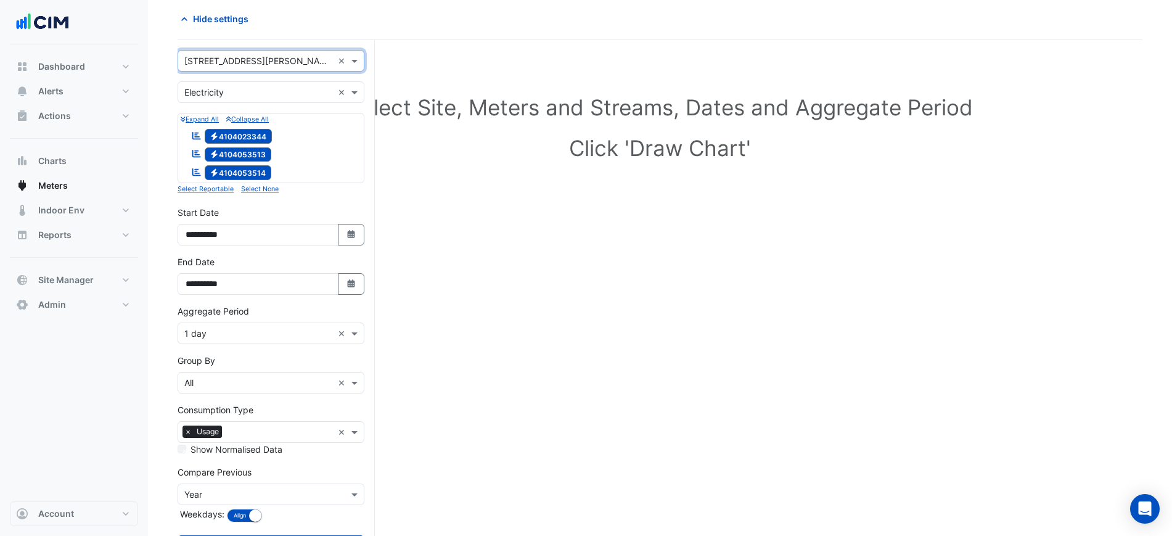
scroll to position [77, 0]
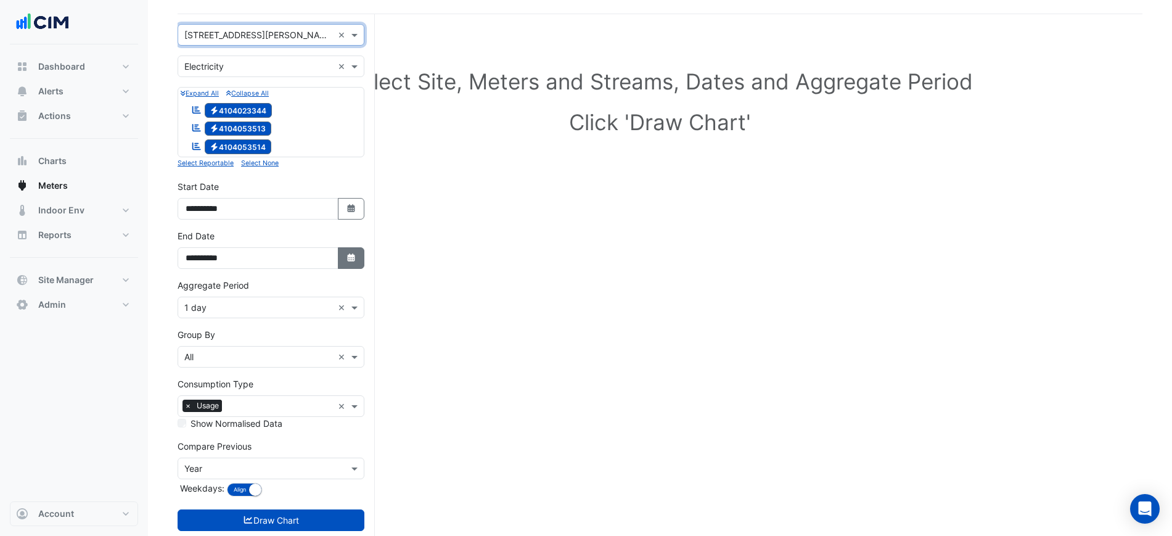
click at [352, 261] on icon "button" at bounding box center [350, 257] width 7 height 8
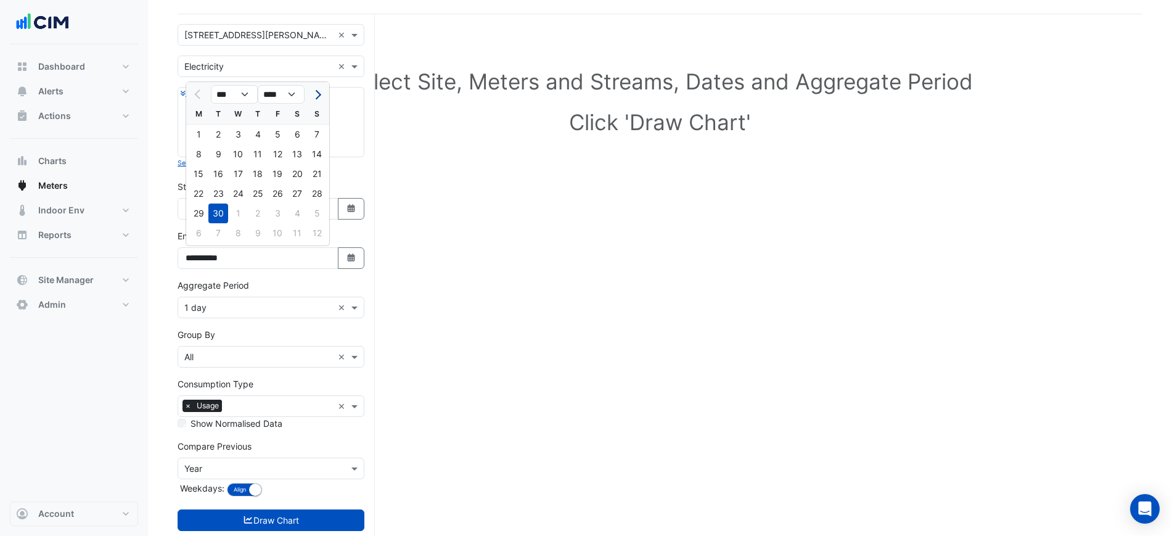
click at [319, 88] on button "Next month" at bounding box center [317, 94] width 15 height 20
select select "**"
click at [200, 173] on div "13" at bounding box center [199, 174] width 20 height 20
type input "**********"
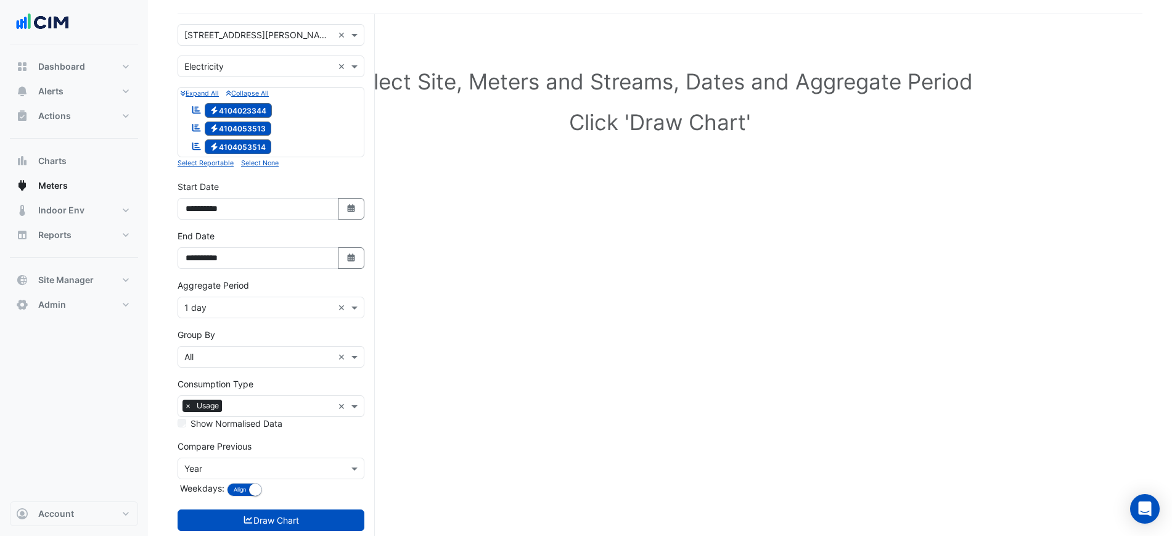
click at [237, 310] on input "text" at bounding box center [258, 308] width 149 height 13
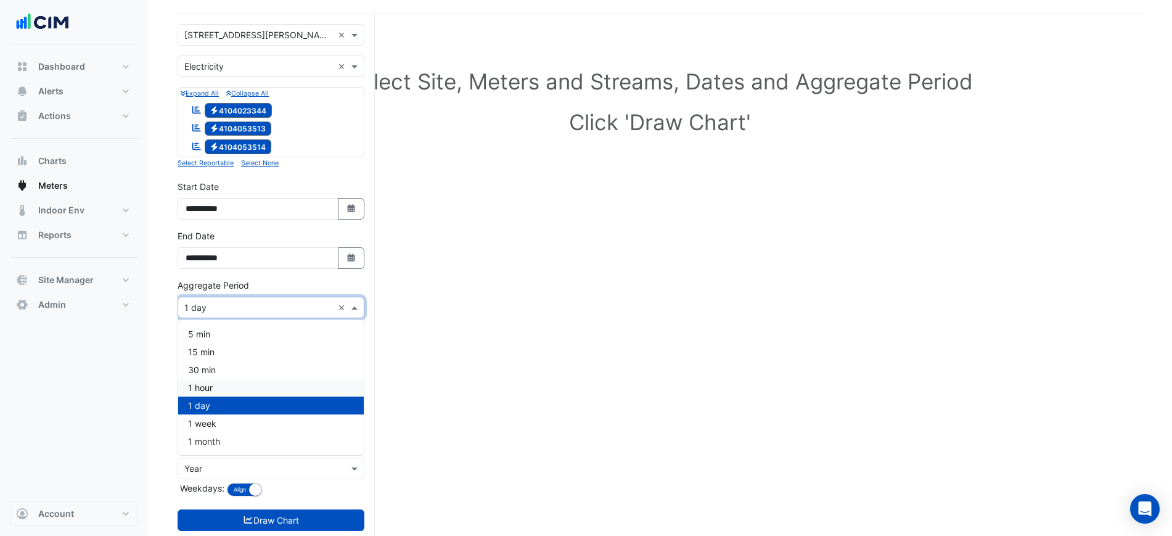
click at [228, 391] on div "1 hour" at bounding box center [271, 388] width 186 height 18
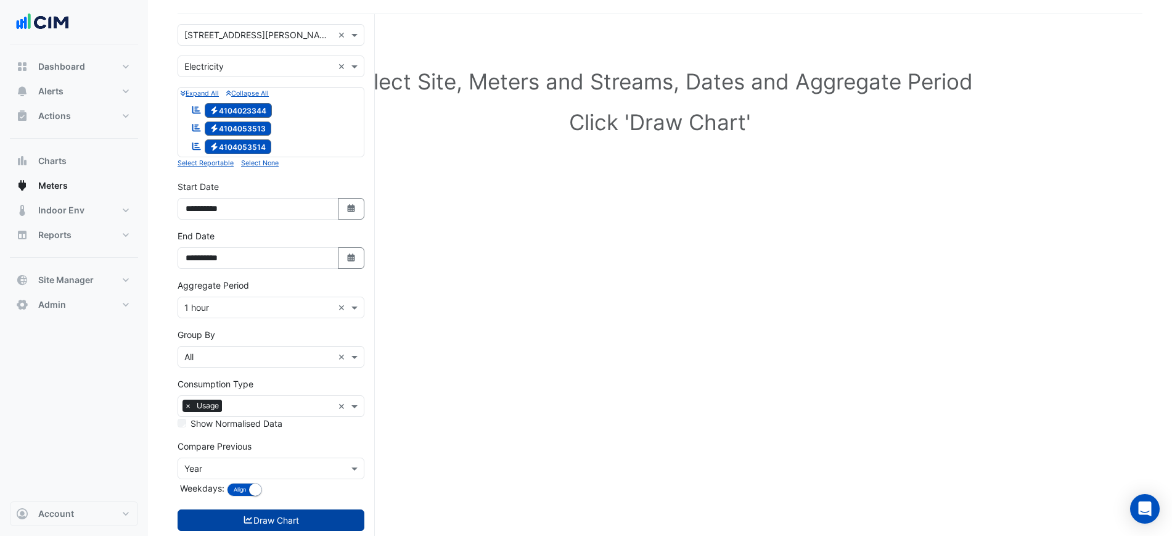
drag, startPoint x: 293, startPoint y: 507, endPoint x: 300, endPoint y: 523, distance: 17.1
click at [293, 510] on form "× 6 Stewart Avenue × × Electricity × Expand All Collapse All Reportable Electri…" at bounding box center [271, 289] width 187 height 531
click at [300, 523] on button "Draw Chart" at bounding box center [271, 520] width 187 height 22
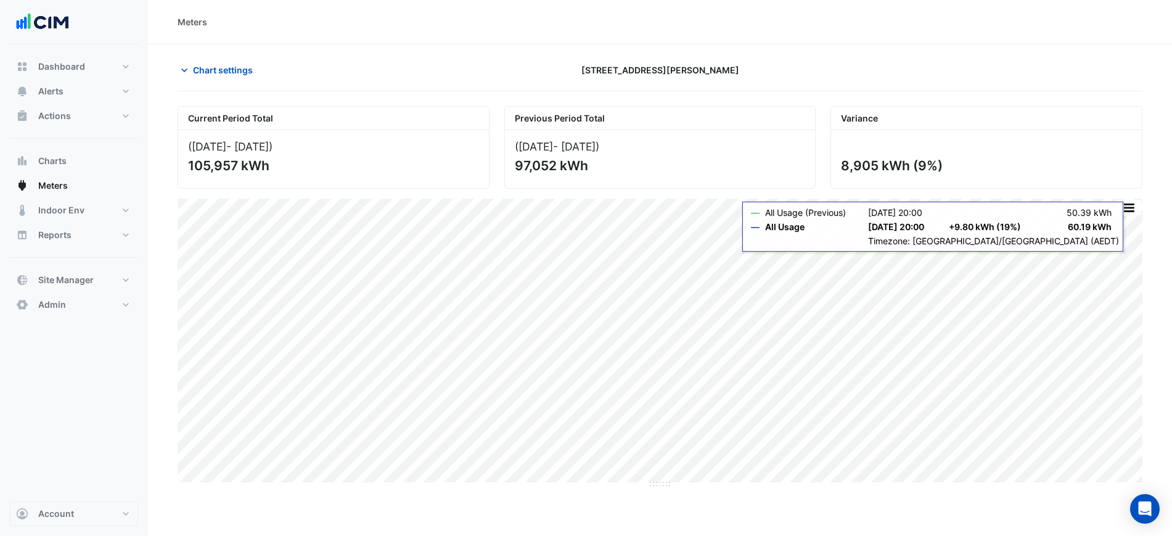
click at [1122, 203] on button "button" at bounding box center [1129, 207] width 25 height 15
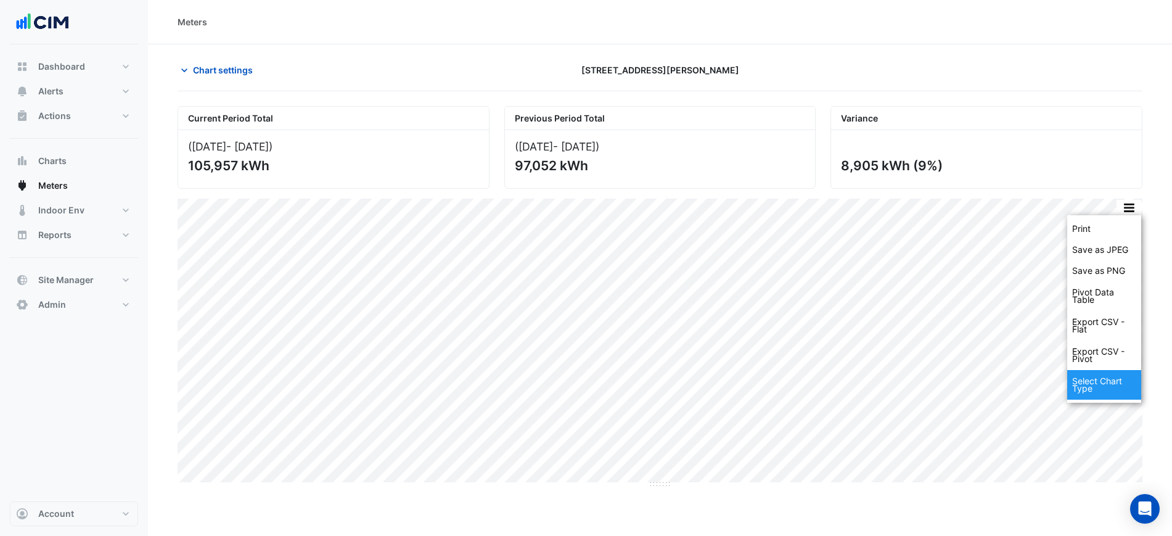
click at [1107, 387] on div "Select Chart Type" at bounding box center [1104, 385] width 74 height 30
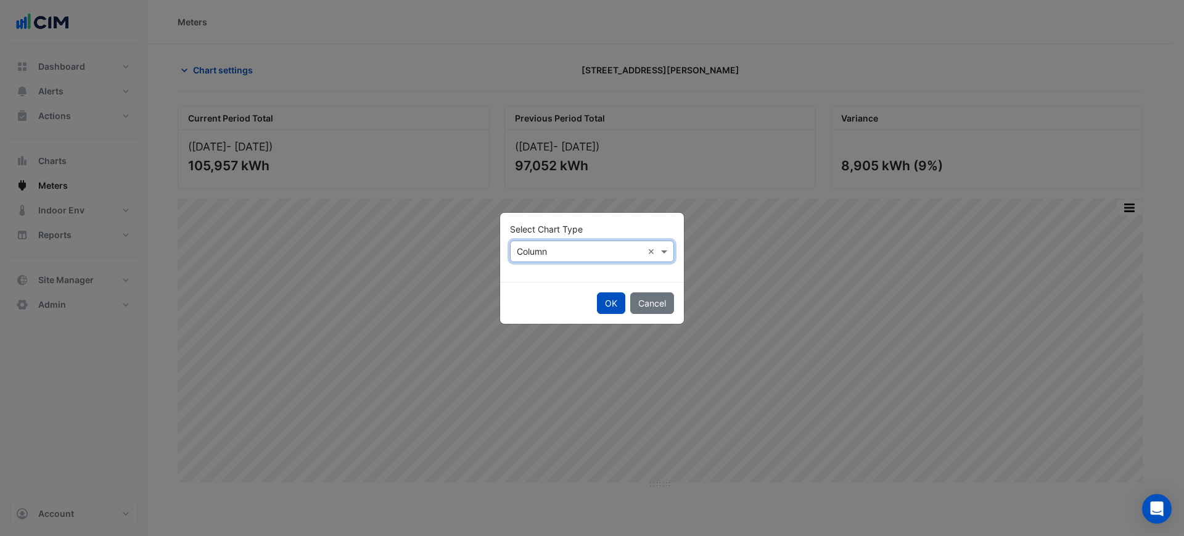
click at [560, 256] on input "text" at bounding box center [580, 251] width 126 height 13
click at [557, 275] on div "Line" at bounding box center [538, 278] width 54 height 18
click at [610, 306] on button "OK" at bounding box center [611, 303] width 28 height 22
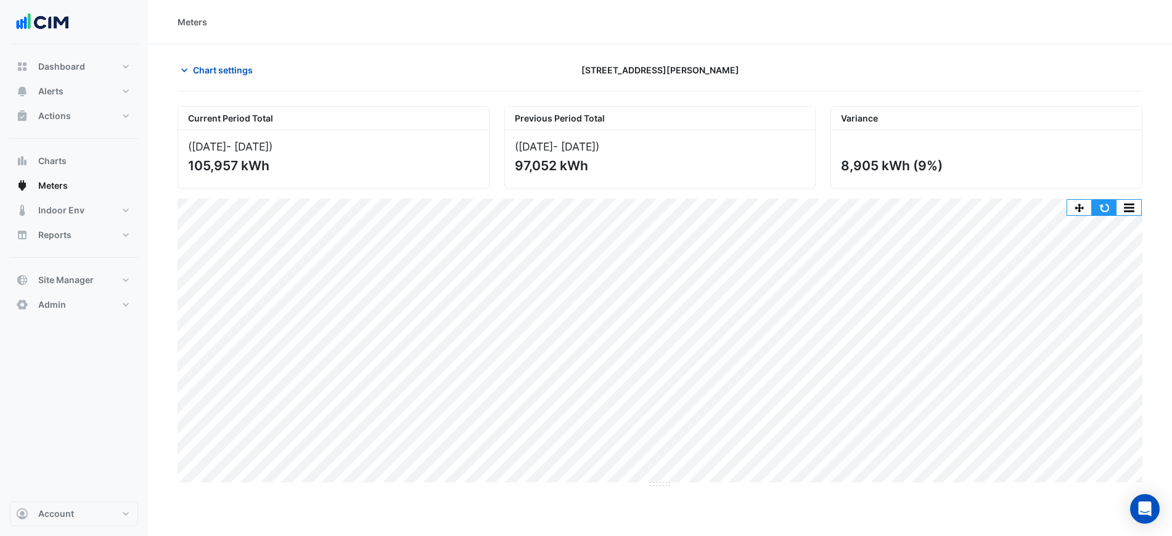
click at [1106, 206] on button "button" at bounding box center [1104, 207] width 25 height 15
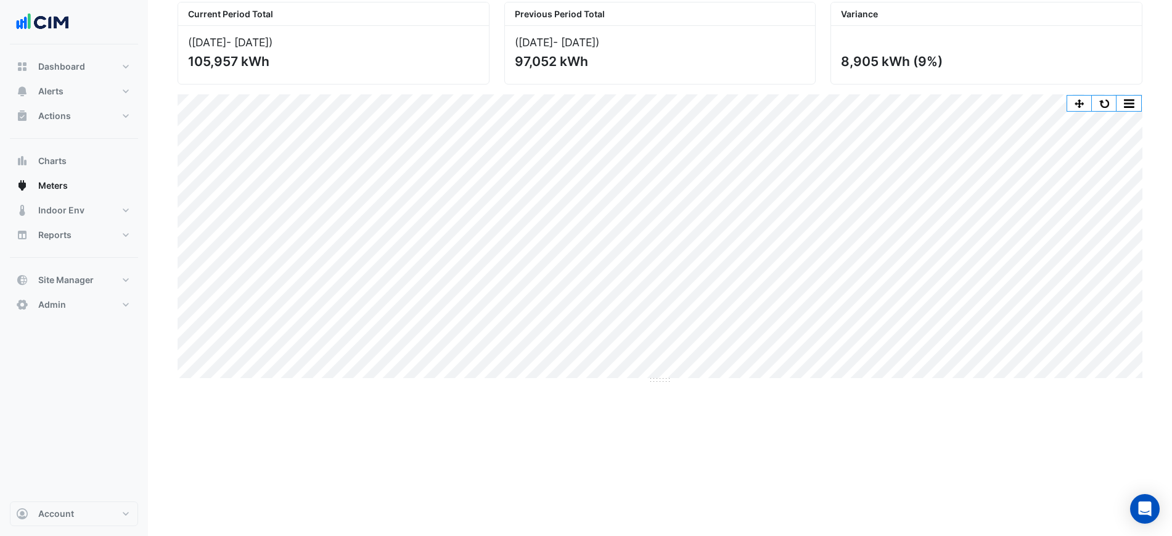
scroll to position [106, 0]
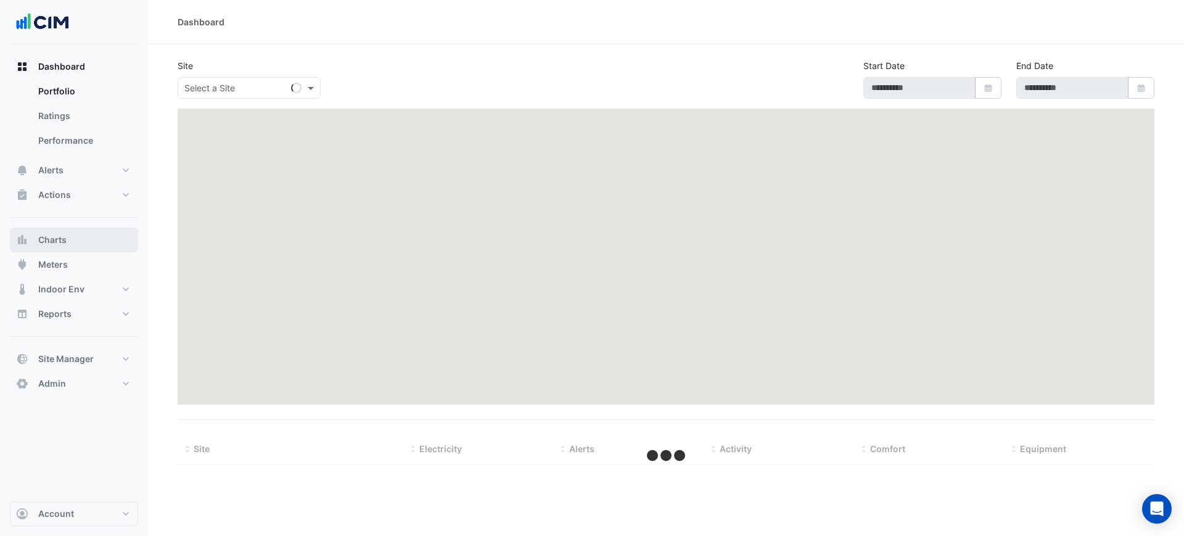
click at [81, 234] on button "Charts" at bounding box center [74, 240] width 128 height 25
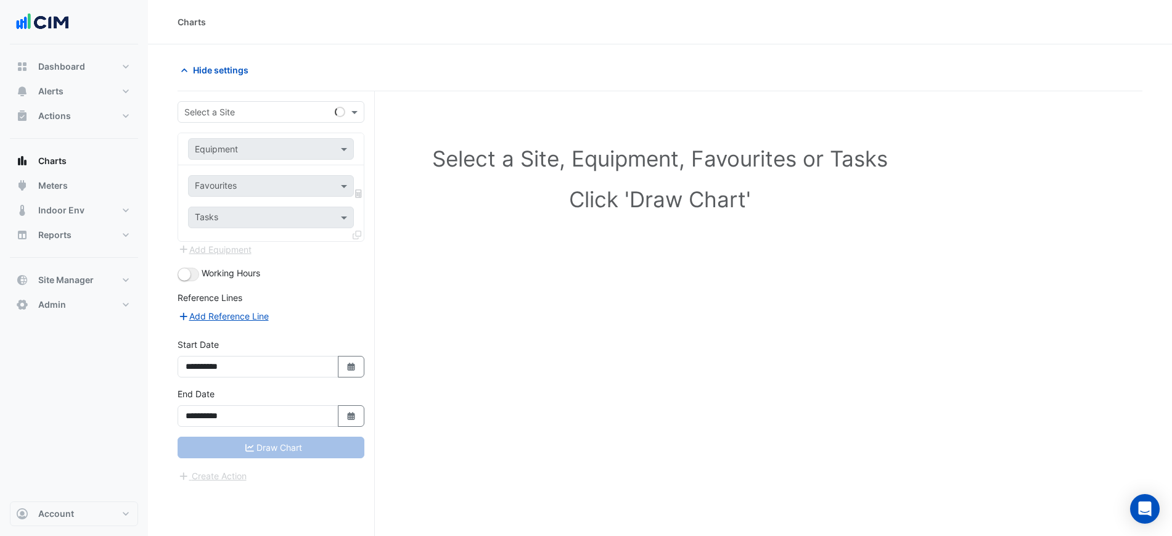
click at [227, 89] on div "Hide settings" at bounding box center [660, 75] width 965 height 32
click at [232, 112] on input "text" at bounding box center [258, 112] width 149 height 13
type input "*********"
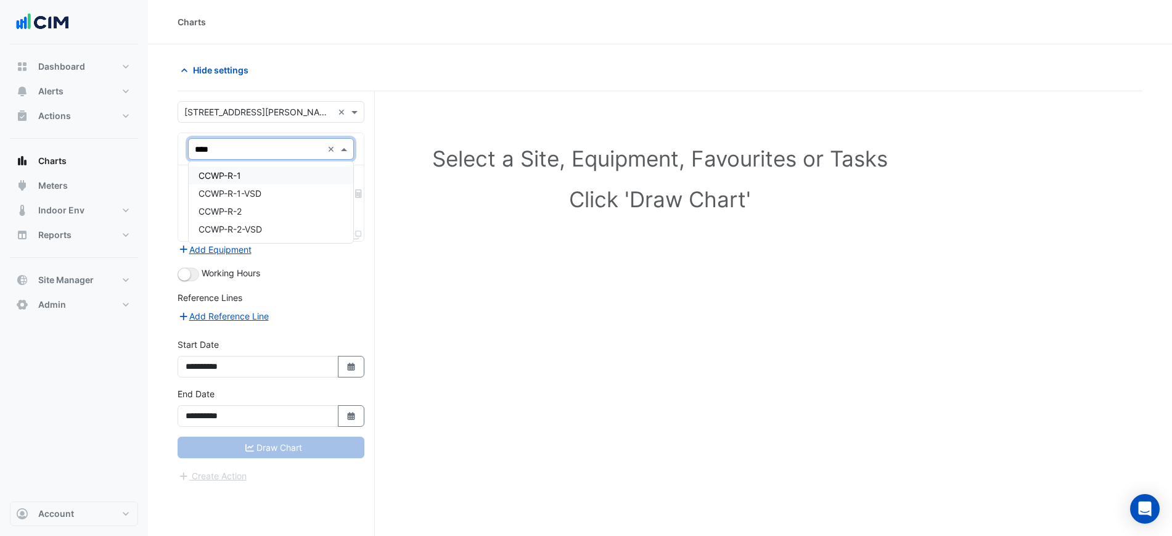
type input "*****"
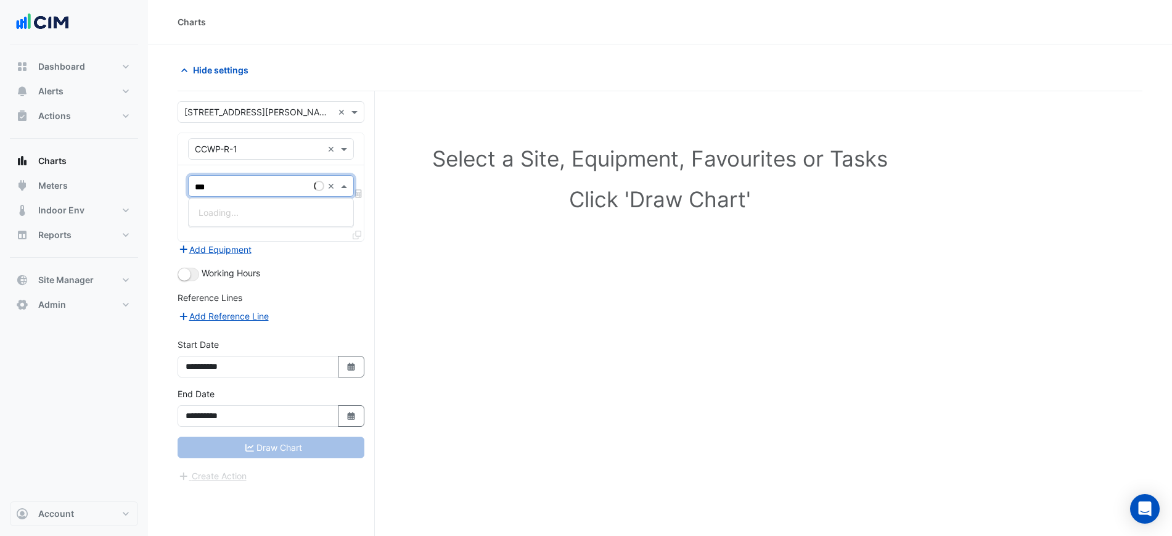
type input "****"
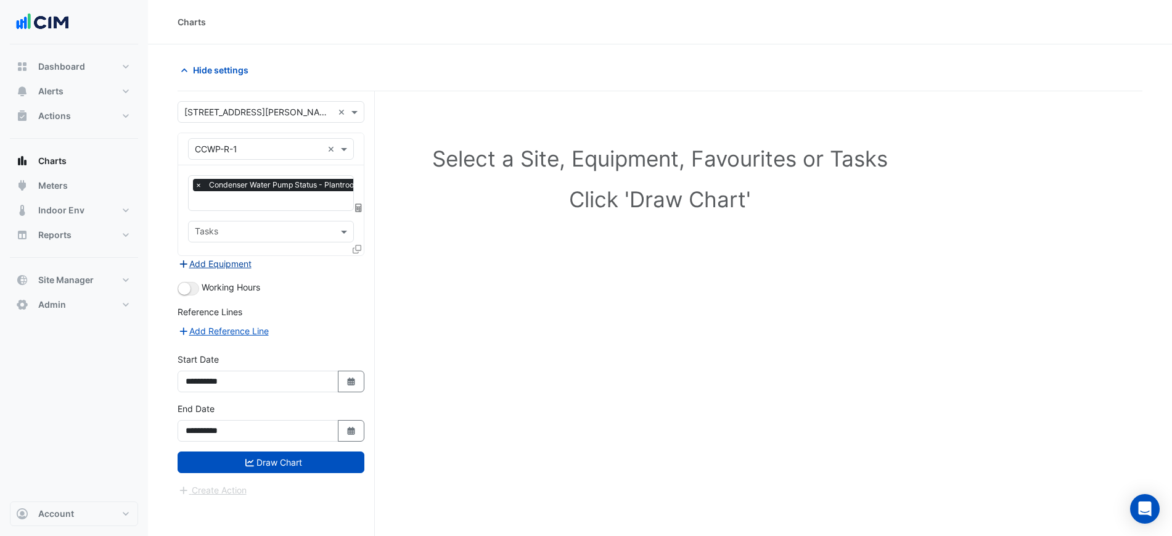
click at [219, 260] on button "Add Equipment" at bounding box center [215, 264] width 75 height 14
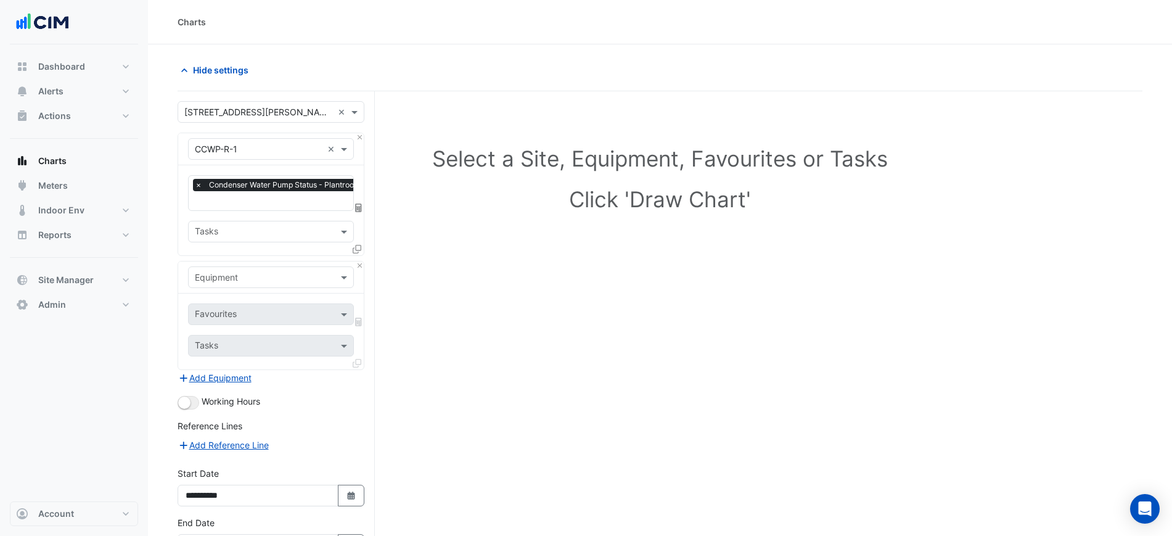
click at [357, 261] on div "Equipment Favourites Tasks" at bounding box center [271, 315] width 187 height 109
click at [359, 264] on button "Close" at bounding box center [360, 265] width 8 height 8
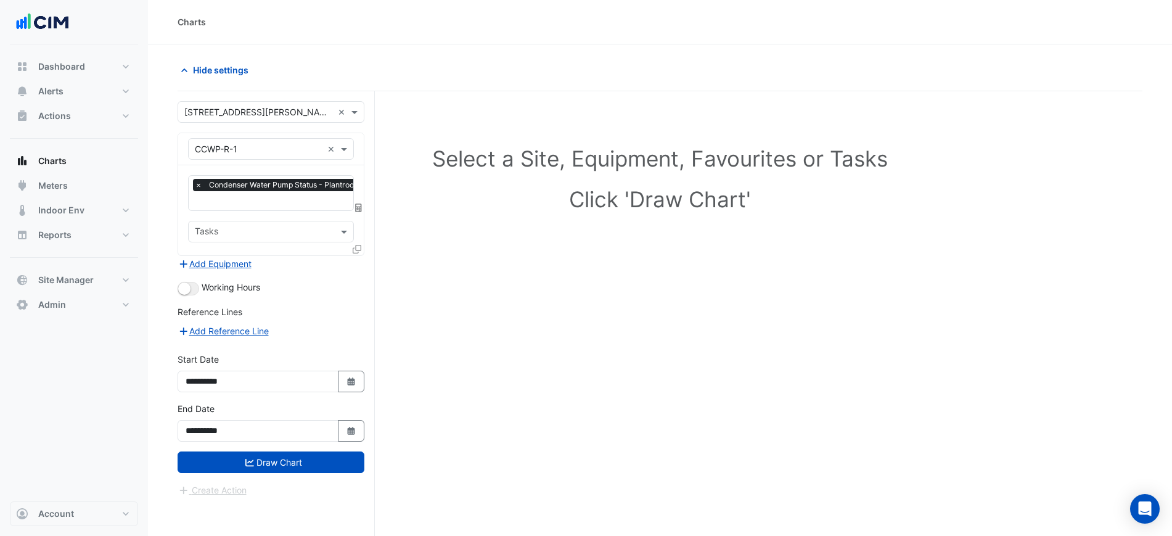
click at [359, 249] on icon at bounding box center [357, 249] width 9 height 9
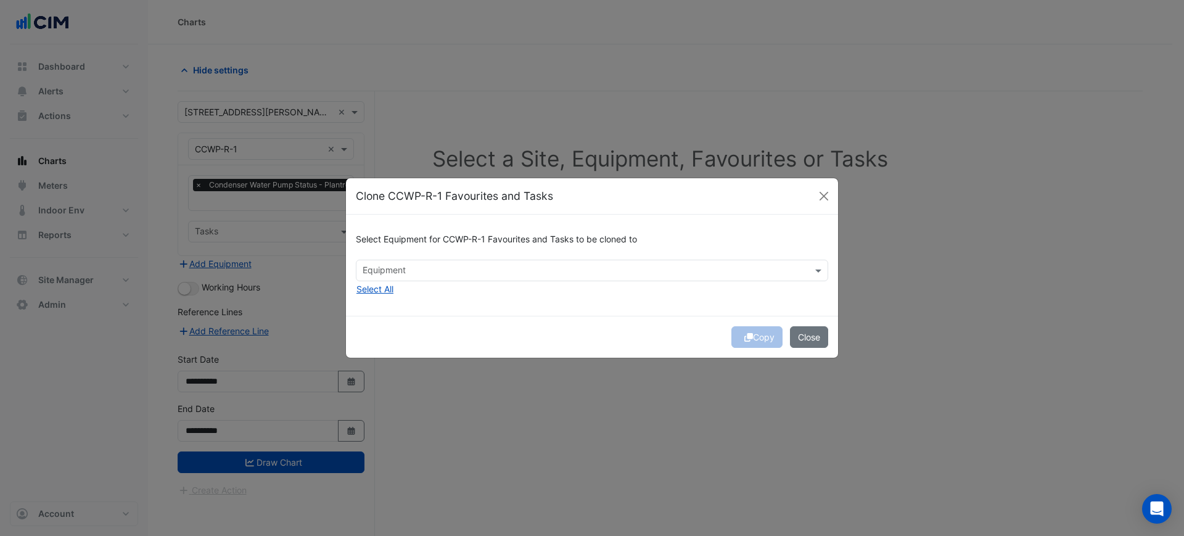
click at [425, 277] on input "text" at bounding box center [585, 271] width 445 height 13
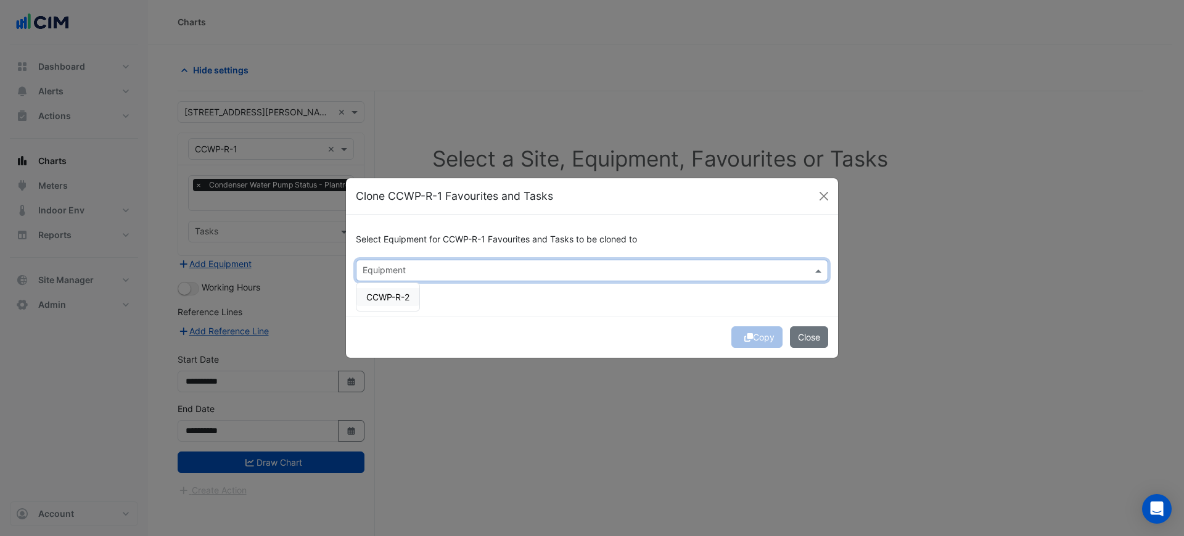
click at [392, 301] on span "CCWP-R-2" at bounding box center [387, 297] width 43 height 10
click at [589, 308] on div "Select Equipment for CCWP-R-1 Favourites and Tasks to be cloned to × CCWP-R-2 ×…" at bounding box center [592, 265] width 492 height 101
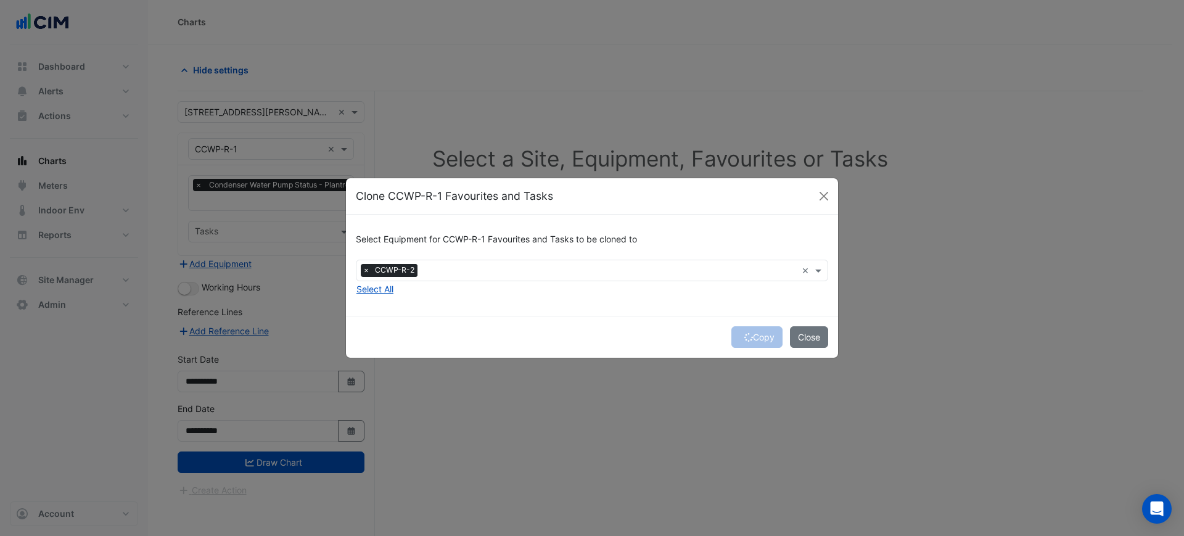
click at [754, 339] on div "Copy Close" at bounding box center [592, 337] width 492 height 42
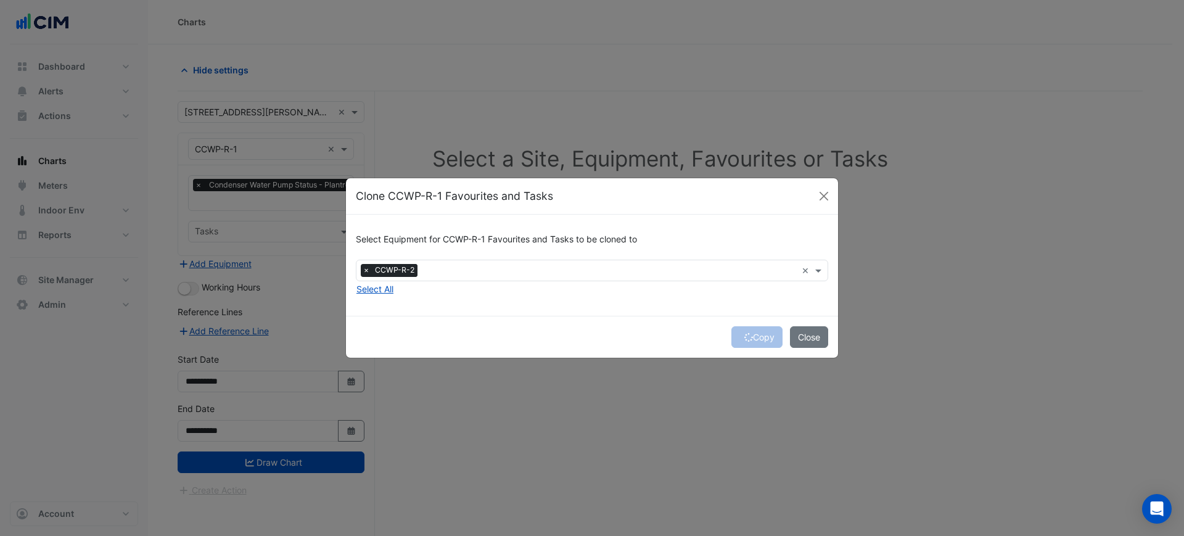
click at [754, 339] on div "Copy Close" at bounding box center [592, 337] width 492 height 42
click at [753, 339] on div "Copy Close" at bounding box center [592, 337] width 492 height 42
click at [753, 339] on button "Copy" at bounding box center [756, 337] width 51 height 22
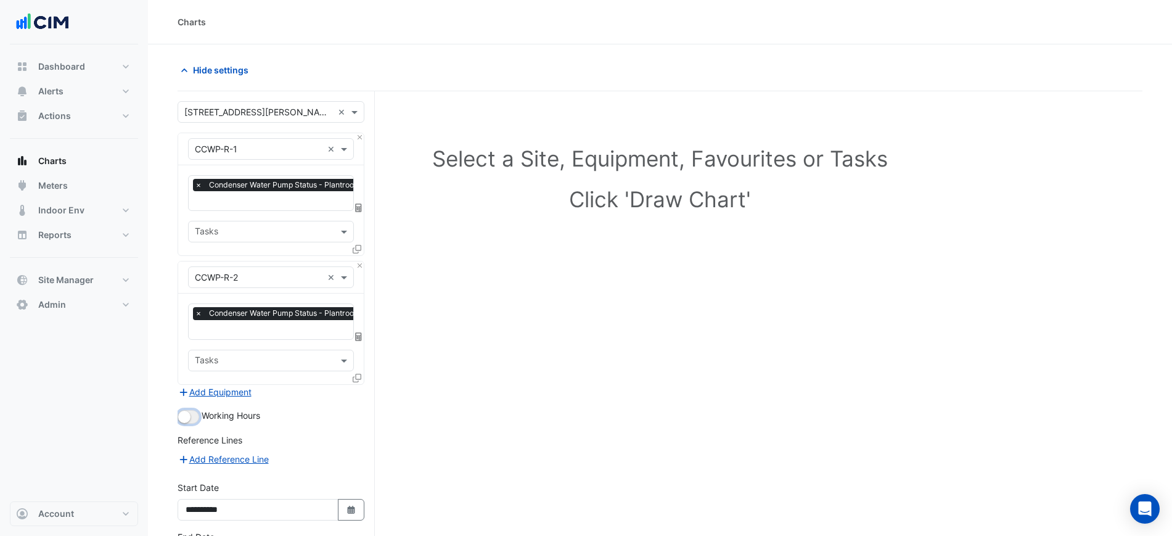
click at [197, 412] on button "button" at bounding box center [189, 417] width 22 height 14
click at [358, 509] on button "Select Date" at bounding box center [351, 510] width 27 height 22
select select "**"
select select "****"
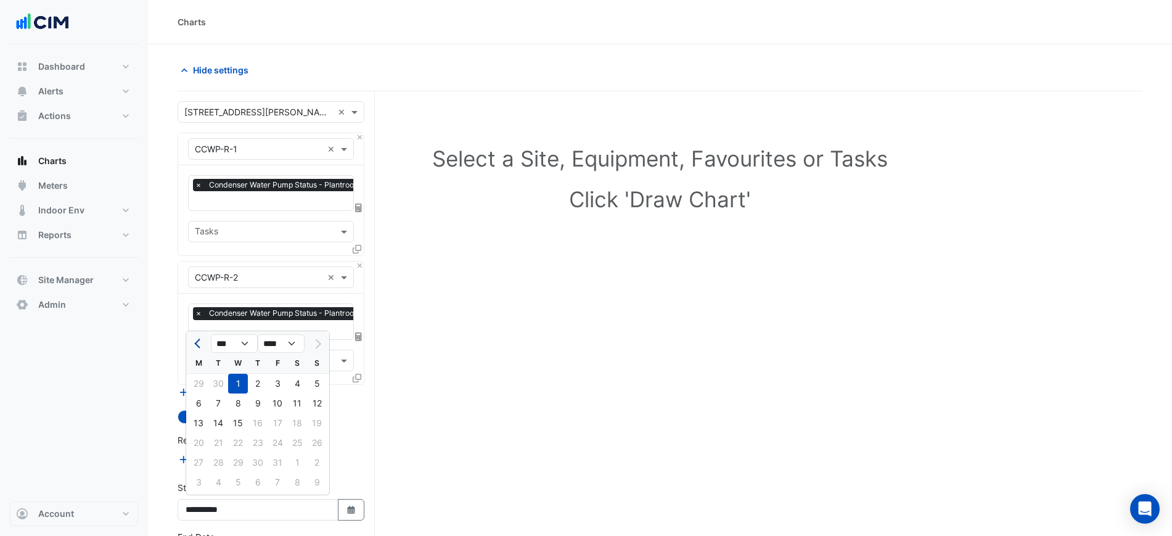
click at [194, 339] on button "Previous month" at bounding box center [198, 344] width 15 height 20
select select "*"
click at [200, 445] on div "22" at bounding box center [199, 443] width 20 height 20
type input "**********"
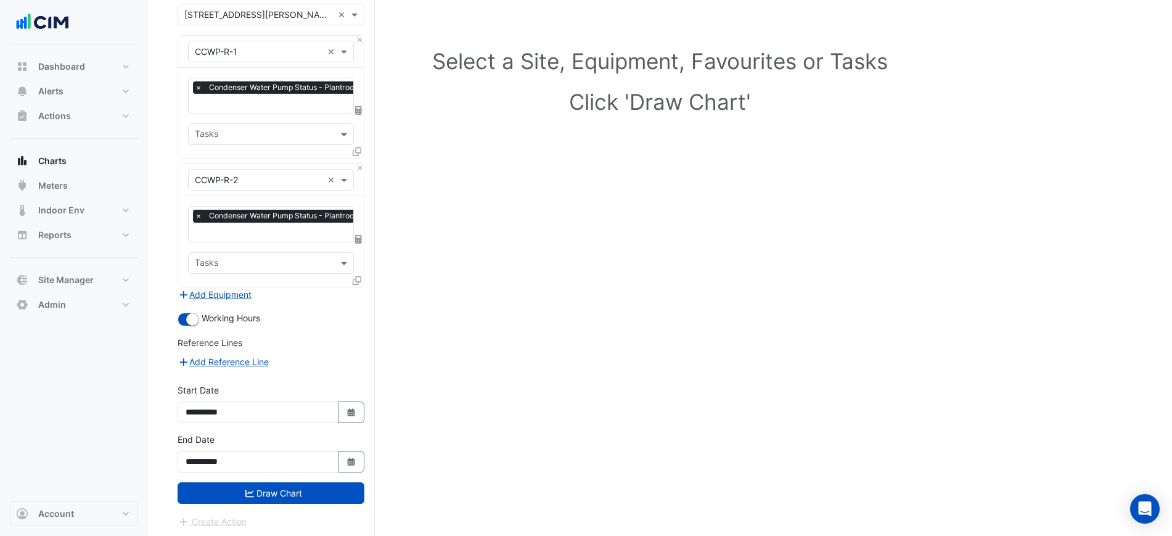
click at [293, 501] on form "× 6 Stewart Avenue × × CCWP-R-1 × × Condenser Water Pump Status - Plantroom, Pl…" at bounding box center [271, 266] width 187 height 525
click at [295, 494] on button "Draw Chart" at bounding box center [271, 493] width 187 height 22
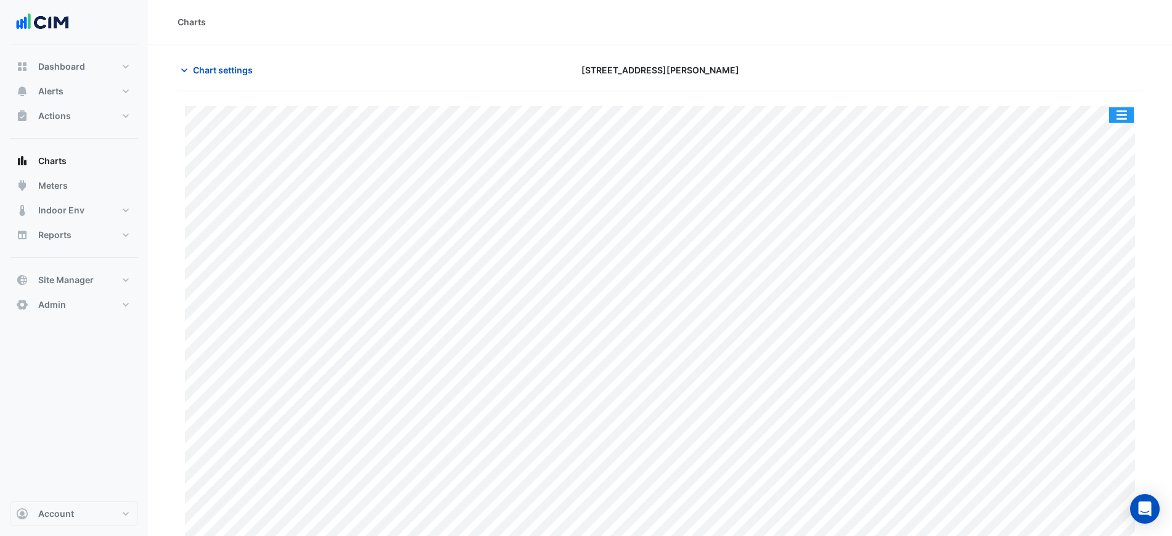
click at [1123, 111] on button "button" at bounding box center [1121, 114] width 25 height 15
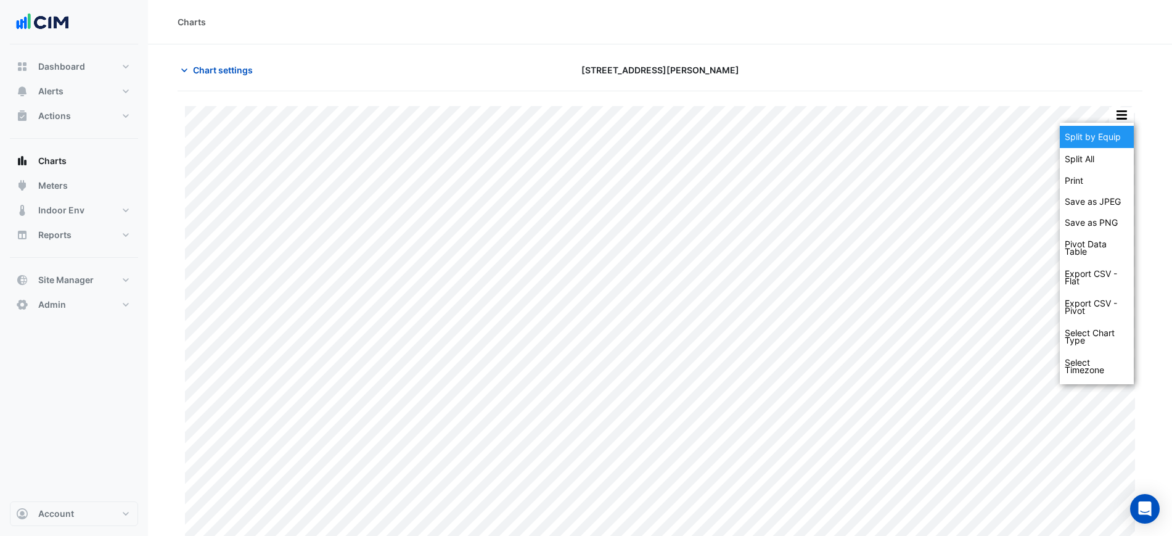
click at [1106, 133] on div "Split by Equip" at bounding box center [1097, 137] width 74 height 22
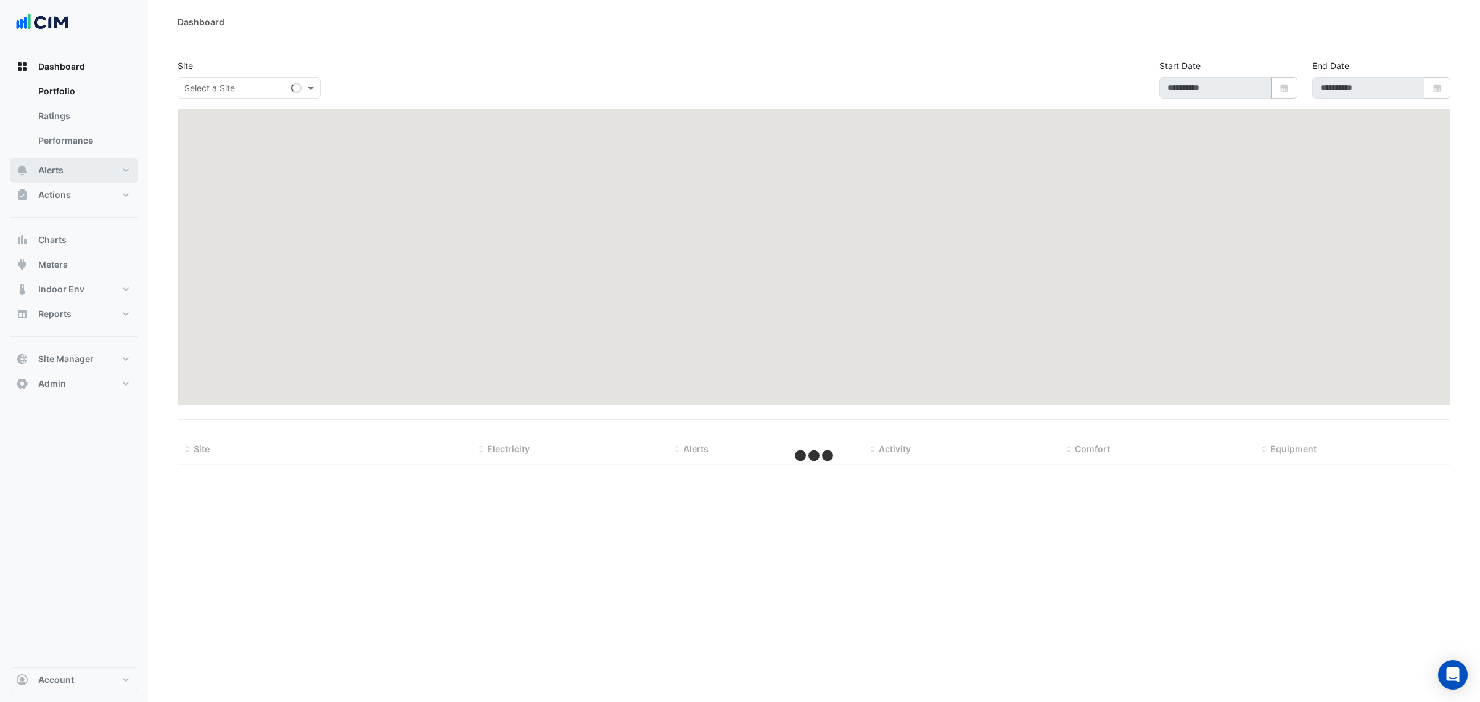
click at [89, 173] on button "Alerts" at bounding box center [74, 170] width 128 height 25
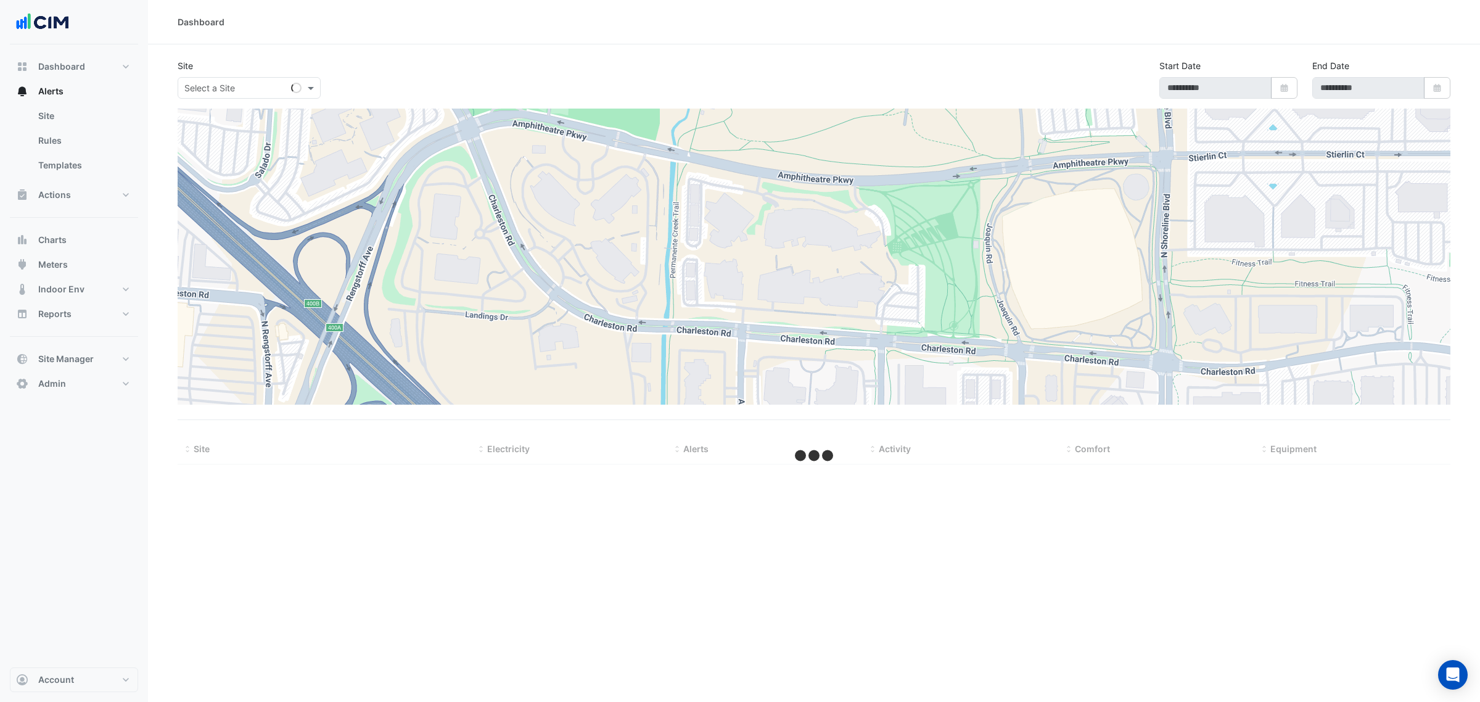
click at [217, 106] on div "Site Select a Site Start Date Select Date End Date Select Date" at bounding box center [813, 83] width 1287 height 49
click at [220, 91] on input "text" at bounding box center [236, 88] width 105 height 13
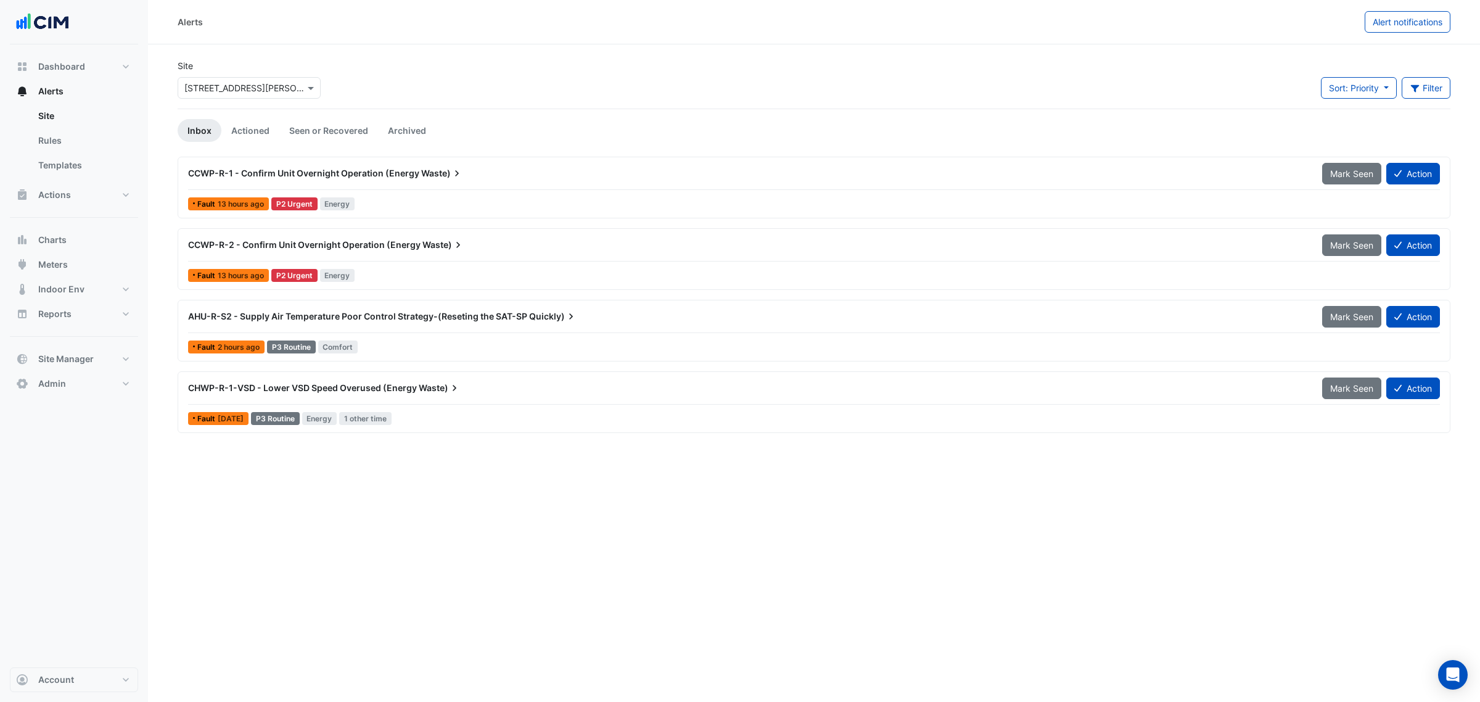
click at [220, 90] on input "text" at bounding box center [236, 88] width 105 height 13
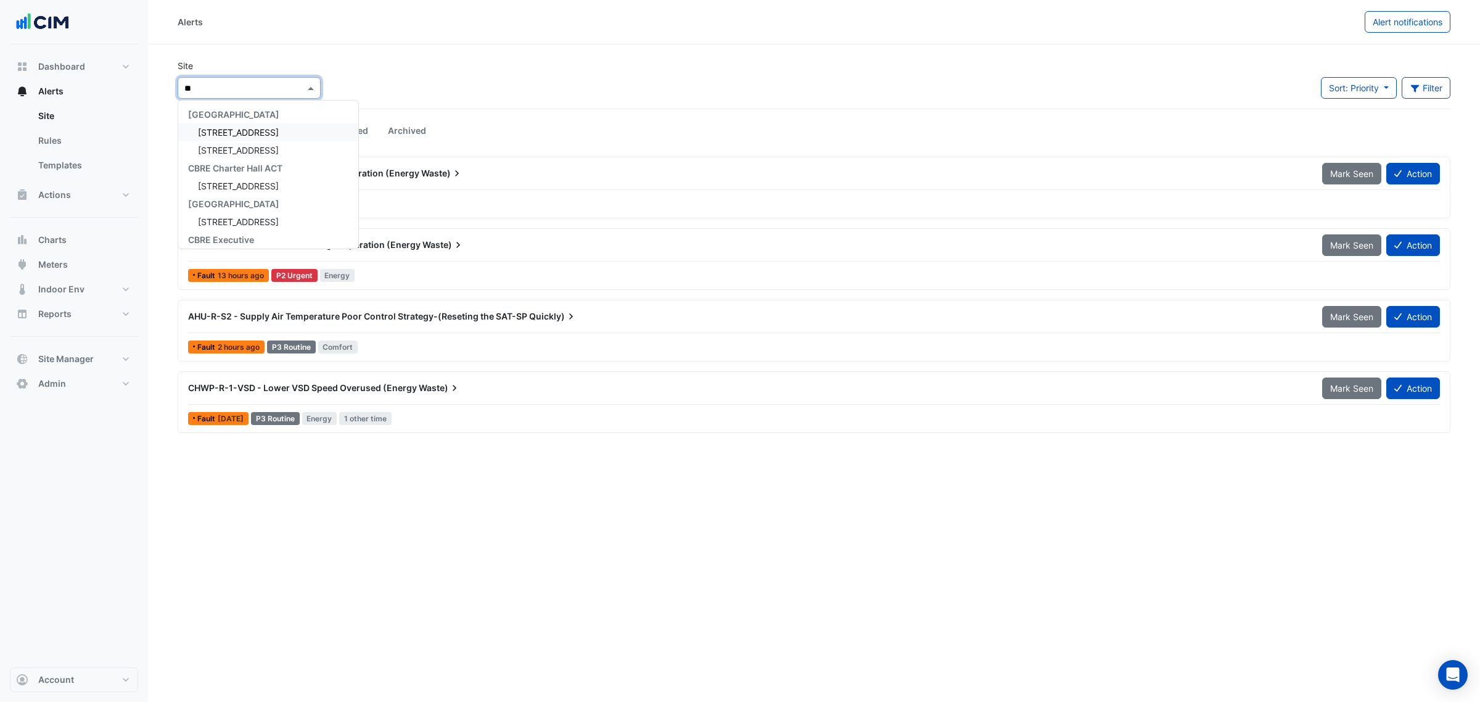
type input "***"
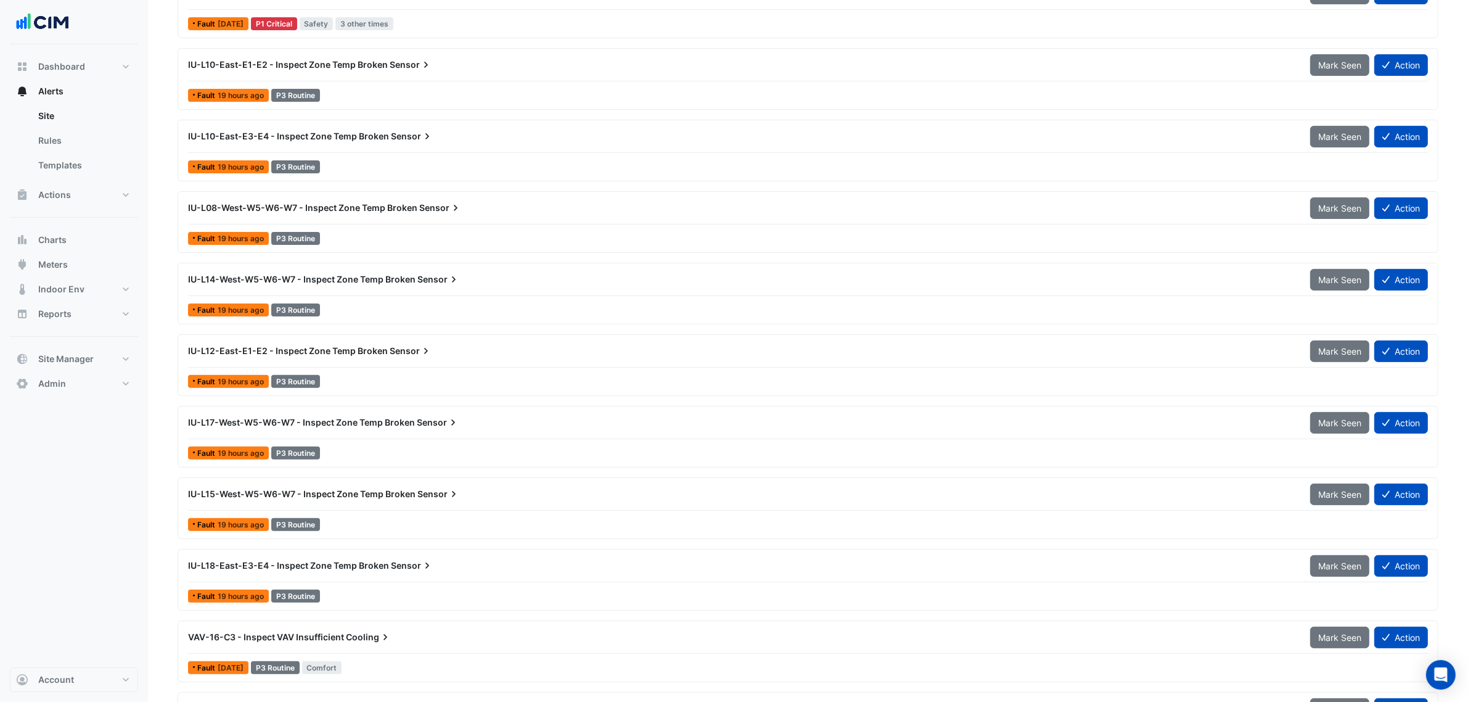
scroll to position [368, 0]
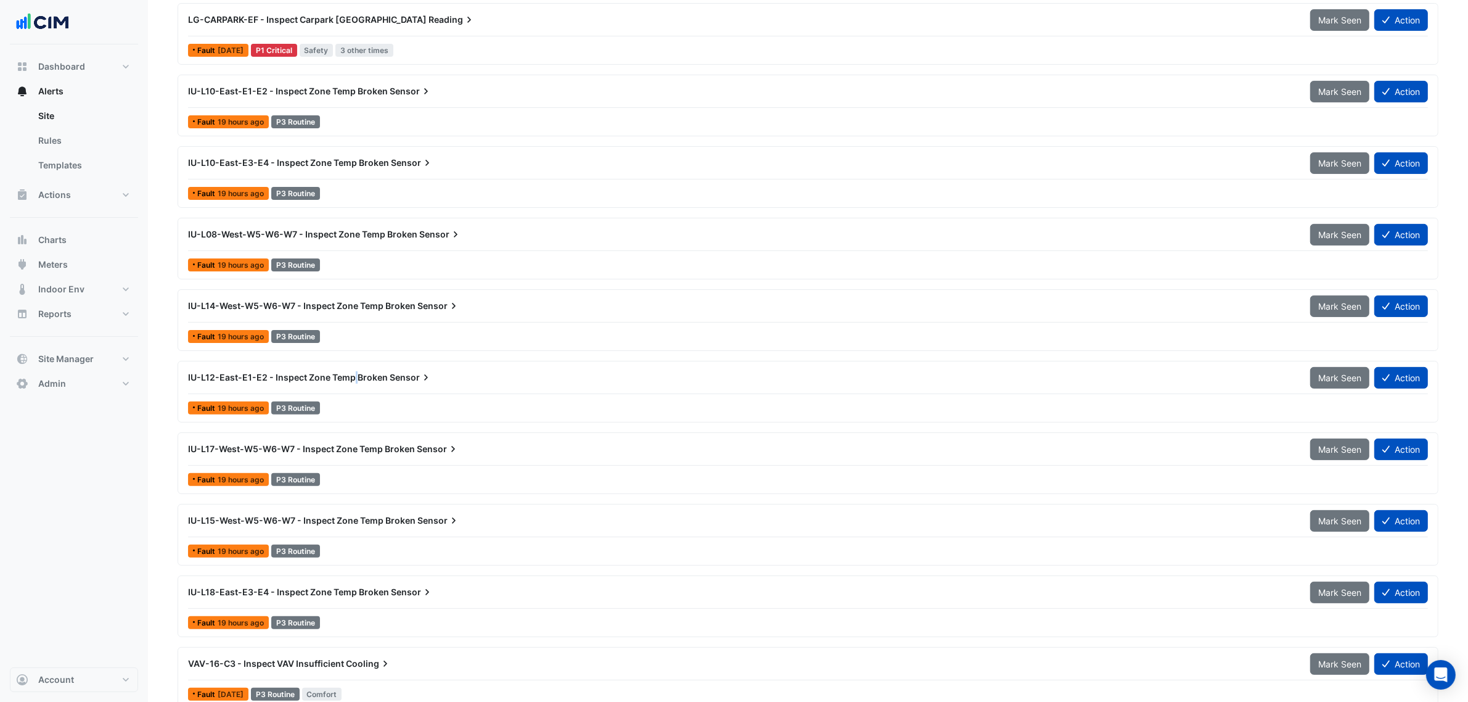
click at [353, 378] on span "IU-L12-East-E1-E2 - Inspect Zone Temp Broken" at bounding box center [288, 377] width 200 height 10
click at [350, 398] on div "IU-L12-East-E1-E2 - Inspect Zone Temp Broken Sensor Mark Seen Action Fault 19 h…" at bounding box center [808, 391] width 1250 height 51
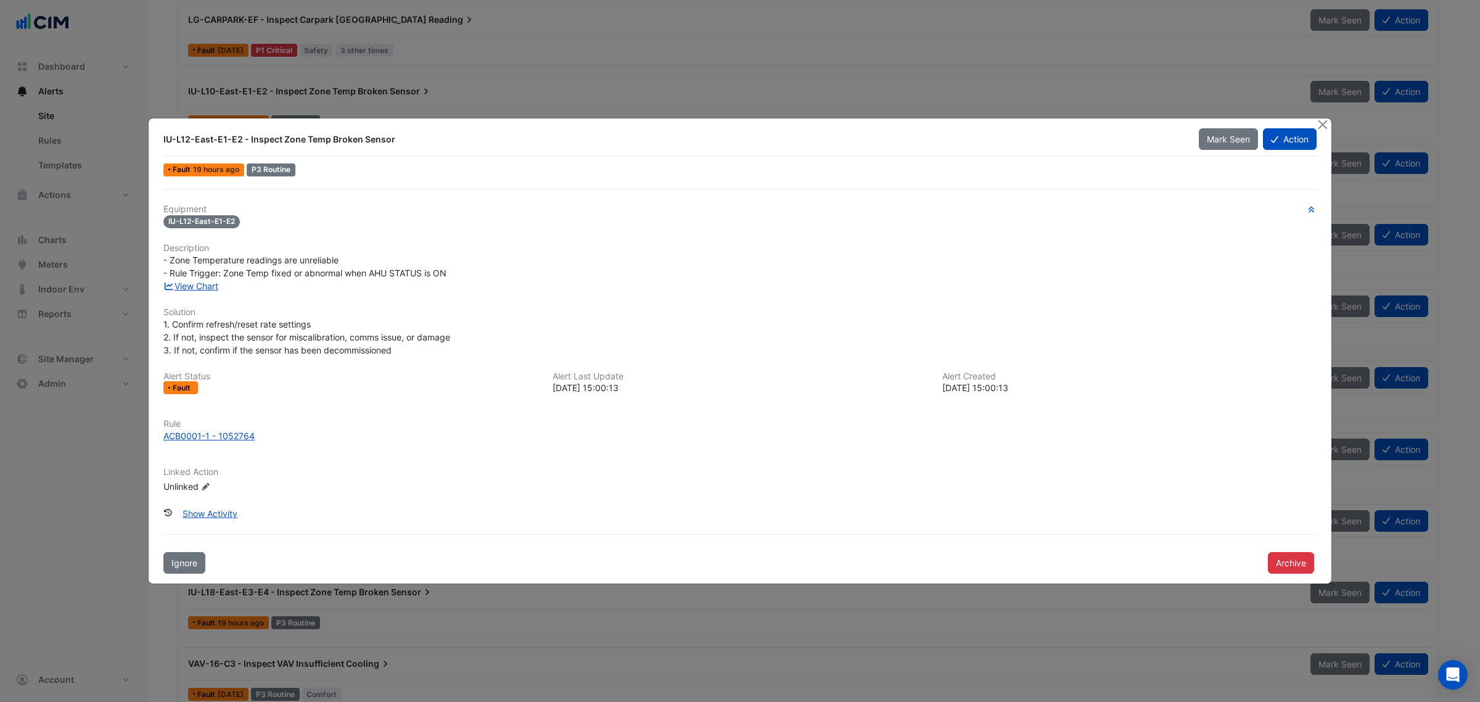
click at [224, 285] on div "View Chart" at bounding box center [740, 285] width 1168 height 13
click at [216, 284] on link "View Chart" at bounding box center [190, 286] width 55 height 10
click at [1323, 120] on button "Close" at bounding box center [1322, 124] width 13 height 13
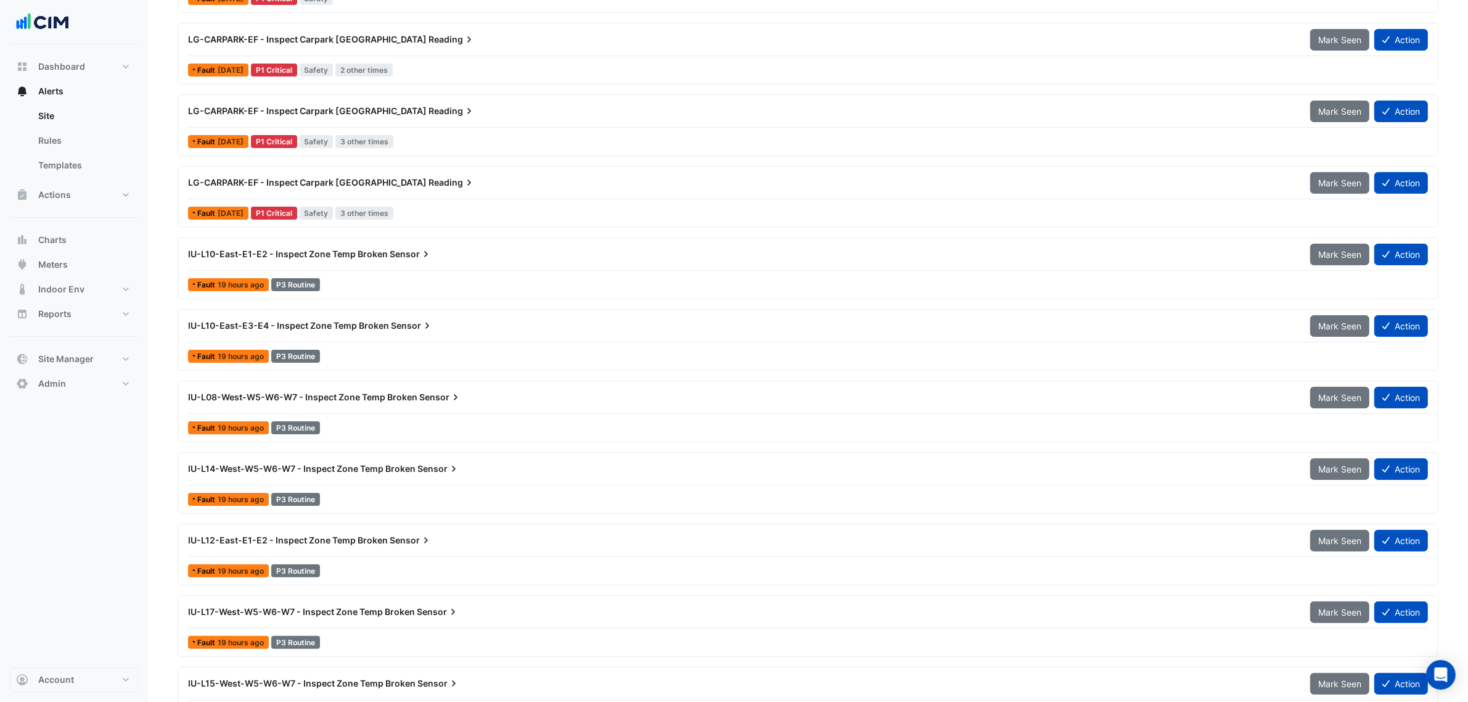
scroll to position [214, 0]
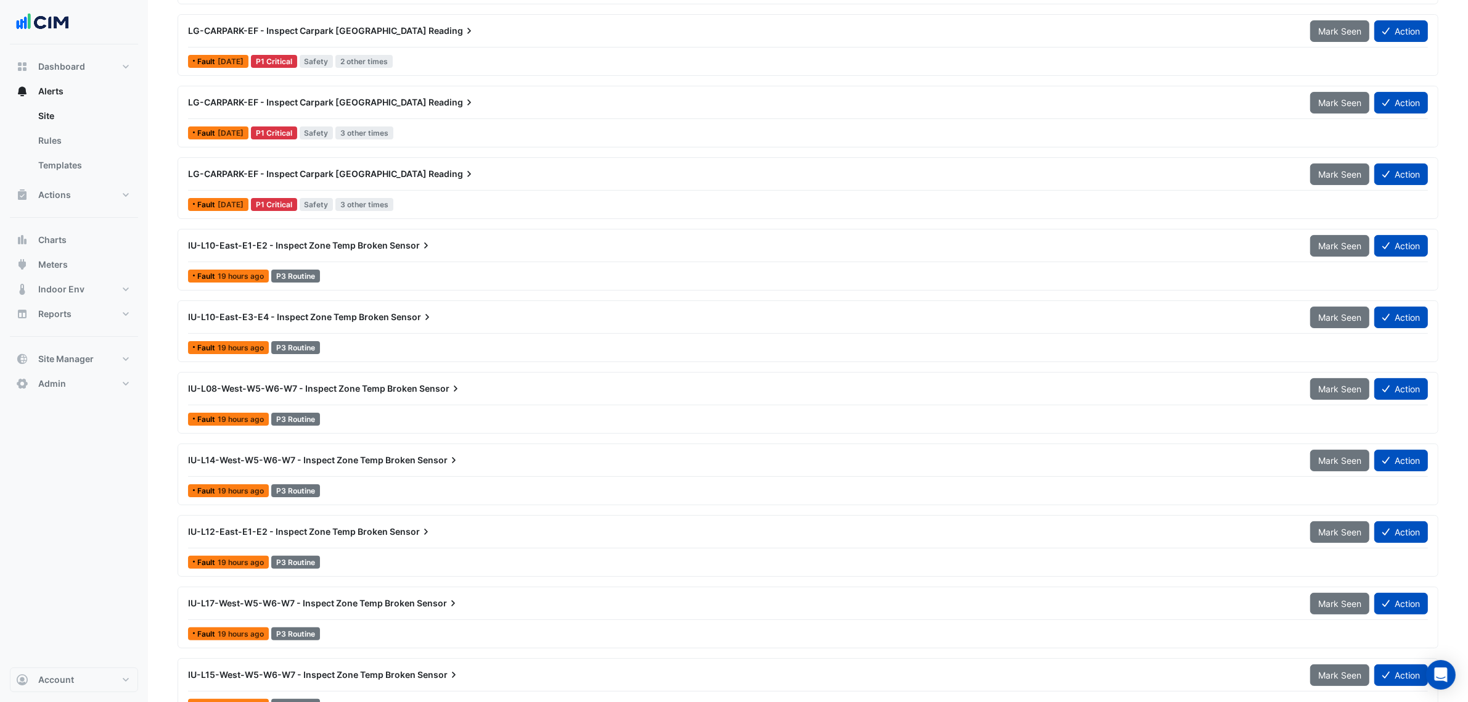
click at [451, 262] on div at bounding box center [808, 261] width 1240 height 1
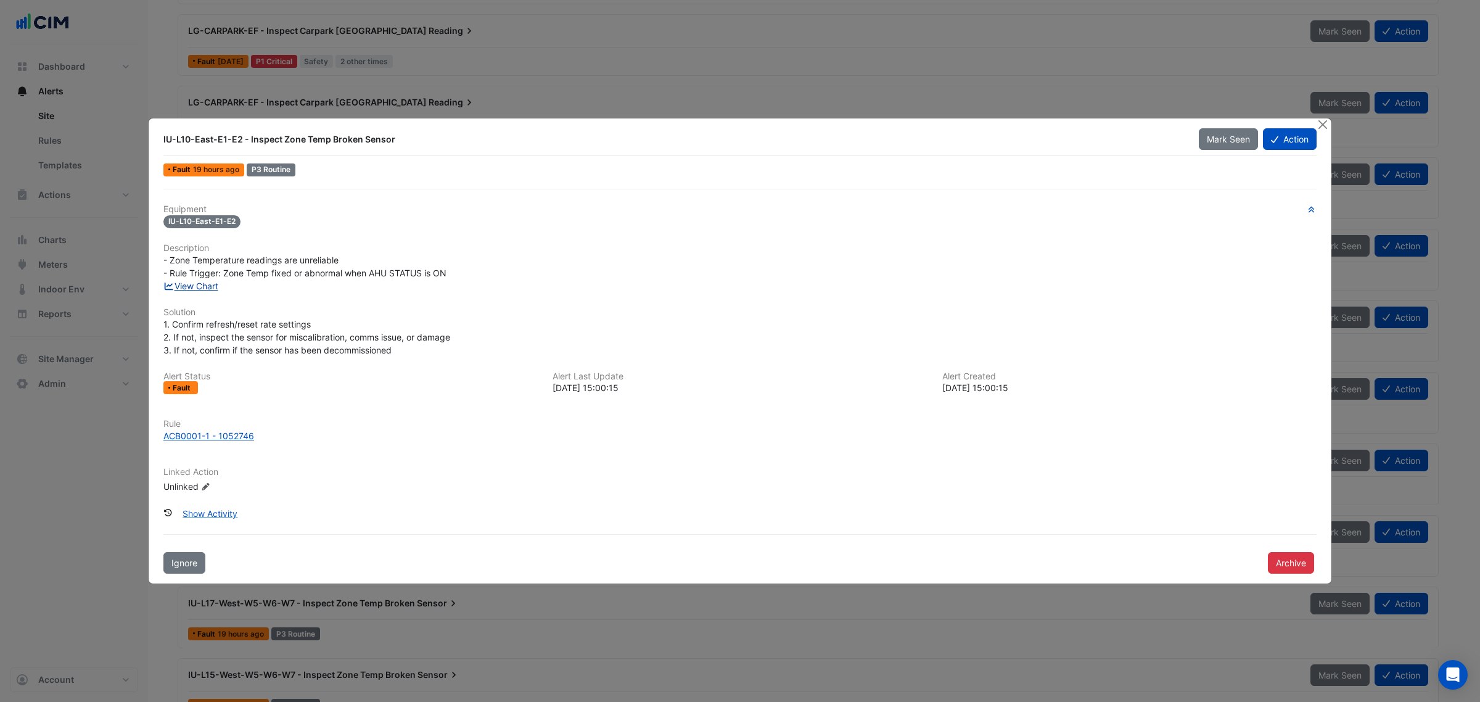
click at [201, 287] on link "View Chart" at bounding box center [190, 286] width 55 height 10
click at [1324, 120] on button "Close" at bounding box center [1322, 124] width 13 height 13
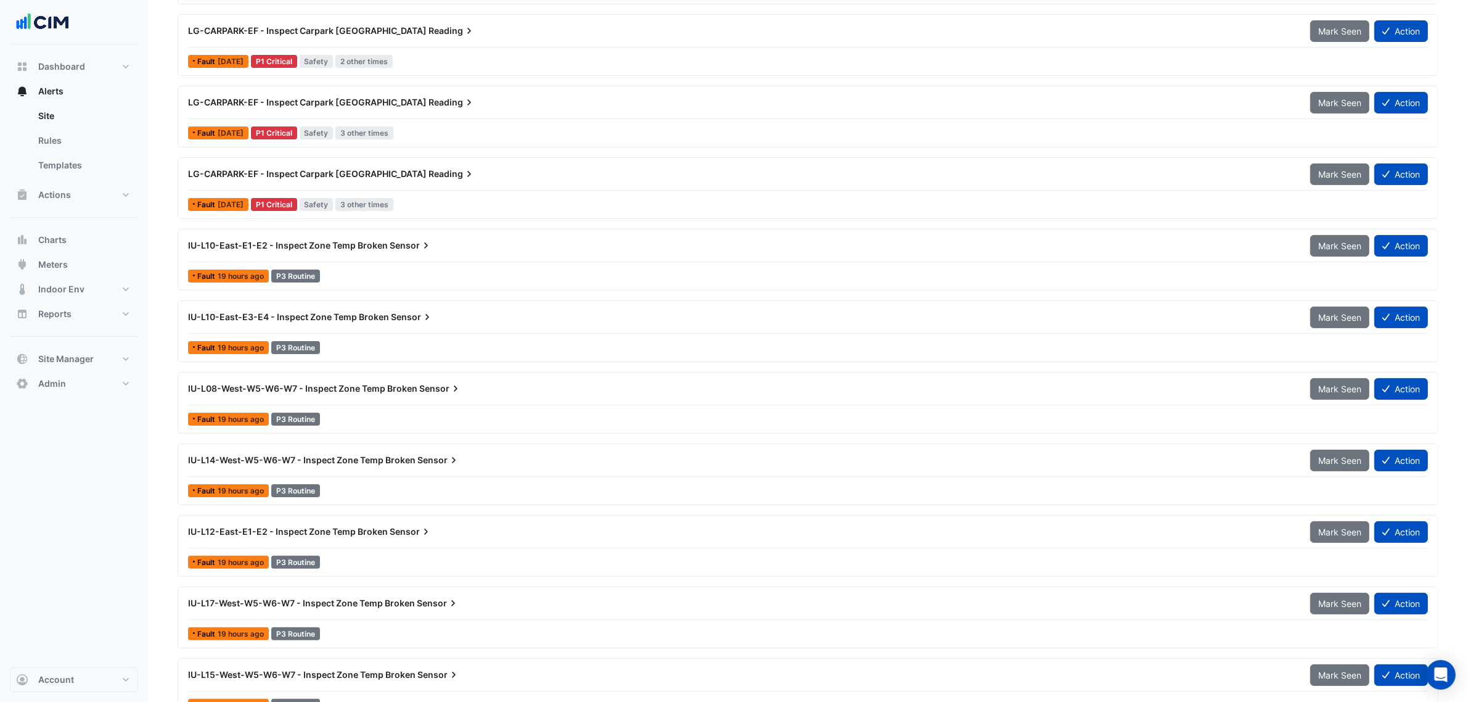
drag, startPoint x: 427, startPoint y: 260, endPoint x: 433, endPoint y: 301, distance: 41.8
click at [433, 300] on div "LG-CARPARK-EF - Inspect Carpark CO High Reading Mark Seen Action Fault 2 weeks …" at bounding box center [808, 372] width 1261 height 858
click at [414, 323] on span "Sensor" at bounding box center [412, 317] width 43 height 12
click at [328, 330] on div "IU-L10-East-E3-E4 - Inspect Zone Temp Broken Sensor Mark Seen Action" at bounding box center [808, 320] width 1240 height 28
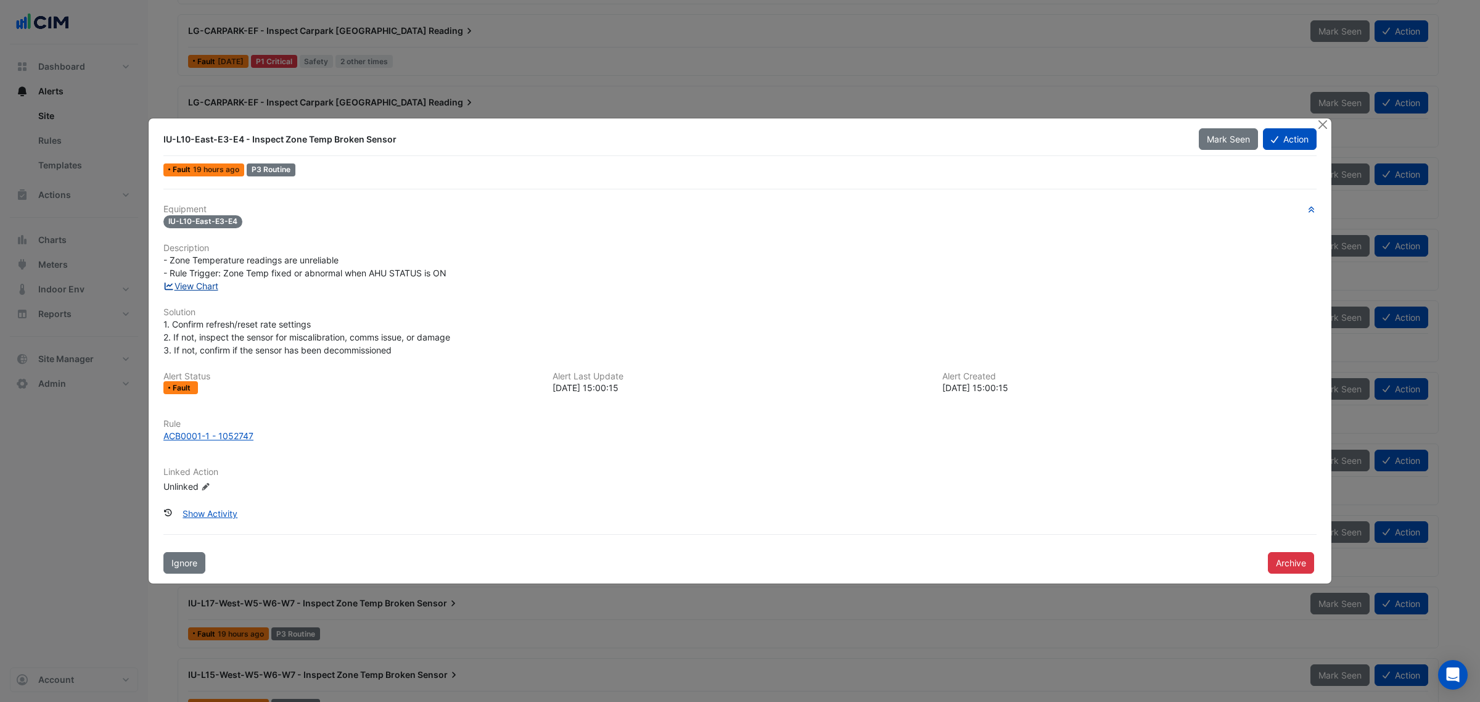
click at [184, 287] on link "View Chart" at bounding box center [190, 286] width 55 height 10
click at [1323, 125] on button "Close" at bounding box center [1322, 124] width 13 height 13
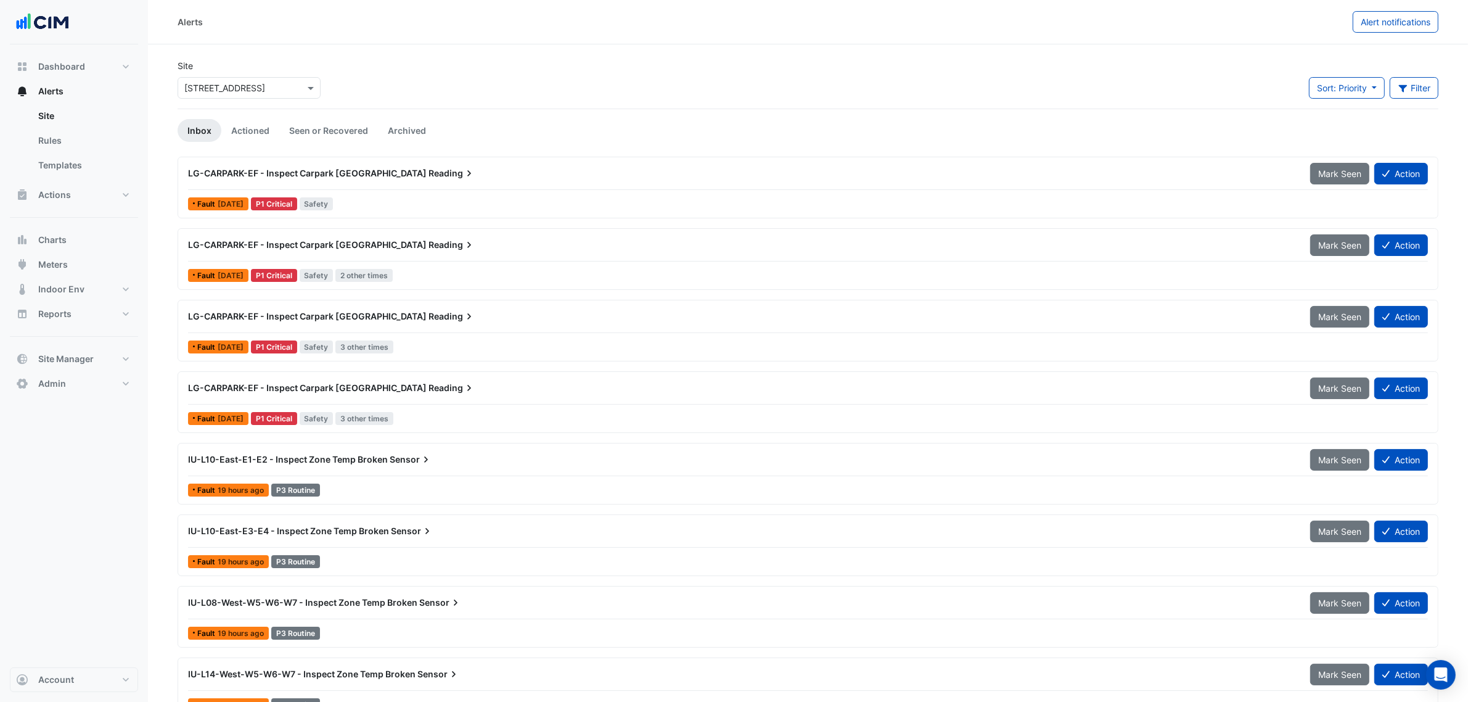
click at [223, 119] on li "Actioned" at bounding box center [250, 130] width 58 height 23
click at [227, 121] on link "Actioned" at bounding box center [250, 130] width 58 height 23
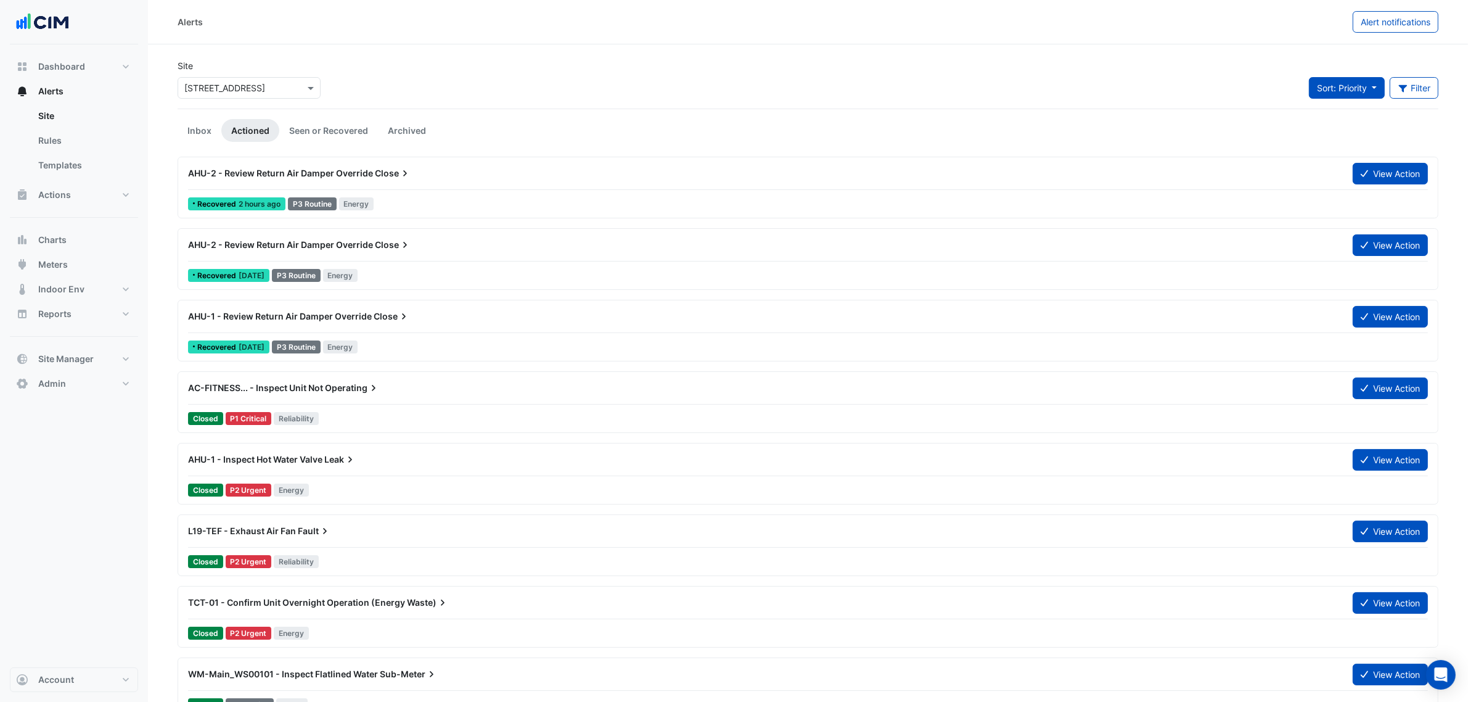
click at [1347, 84] on span "Sort: Priority" at bounding box center [1342, 88] width 50 height 10
click at [1332, 125] on li "Updated" at bounding box center [1356, 133] width 97 height 18
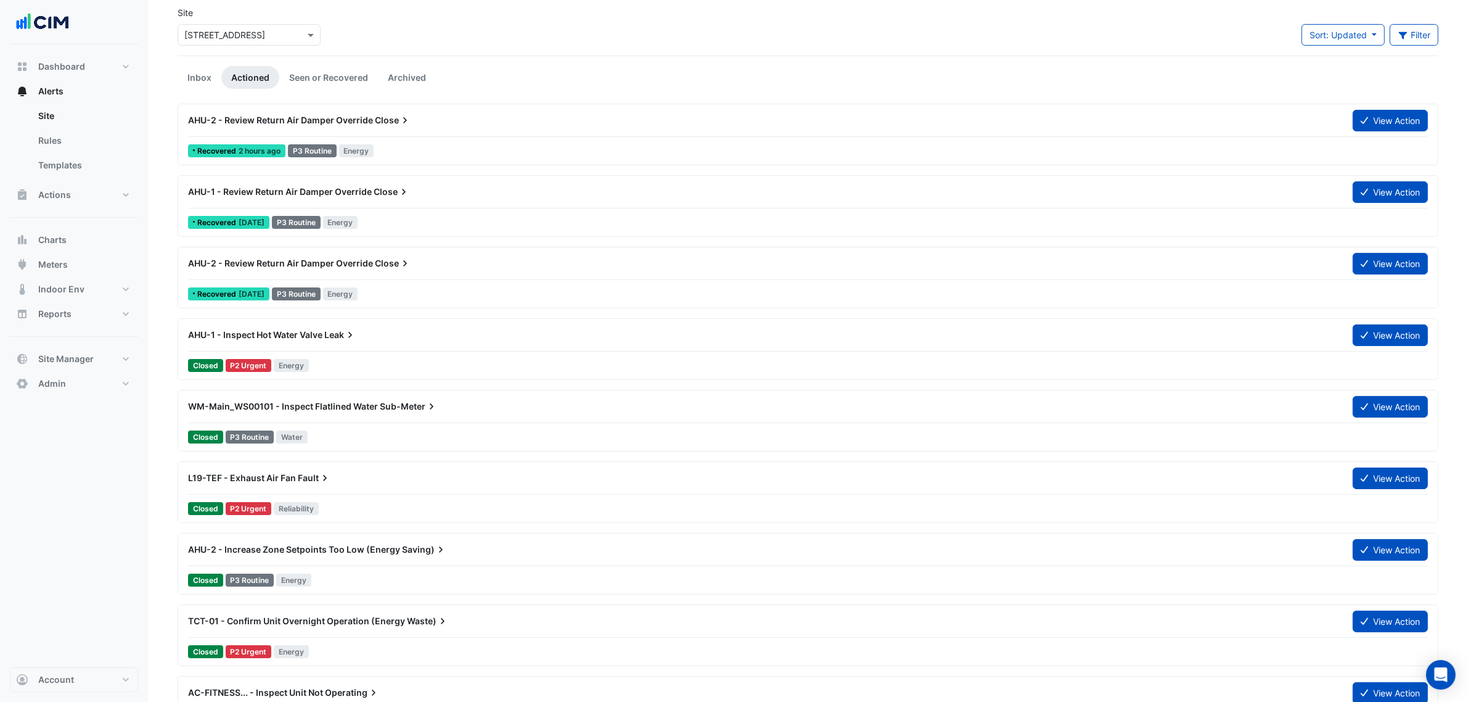
scroll to position [77, 0]
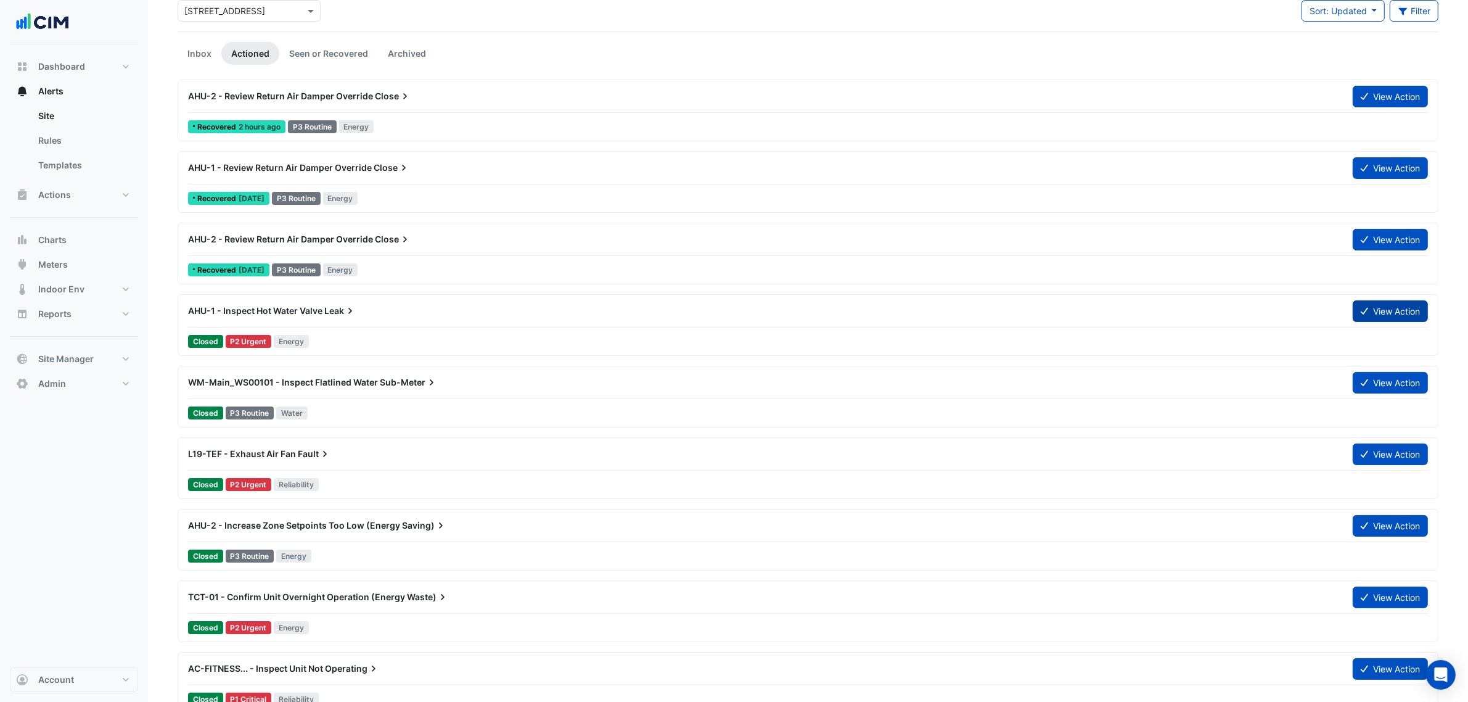
click at [1389, 310] on button "View Action" at bounding box center [1390, 311] width 75 height 22
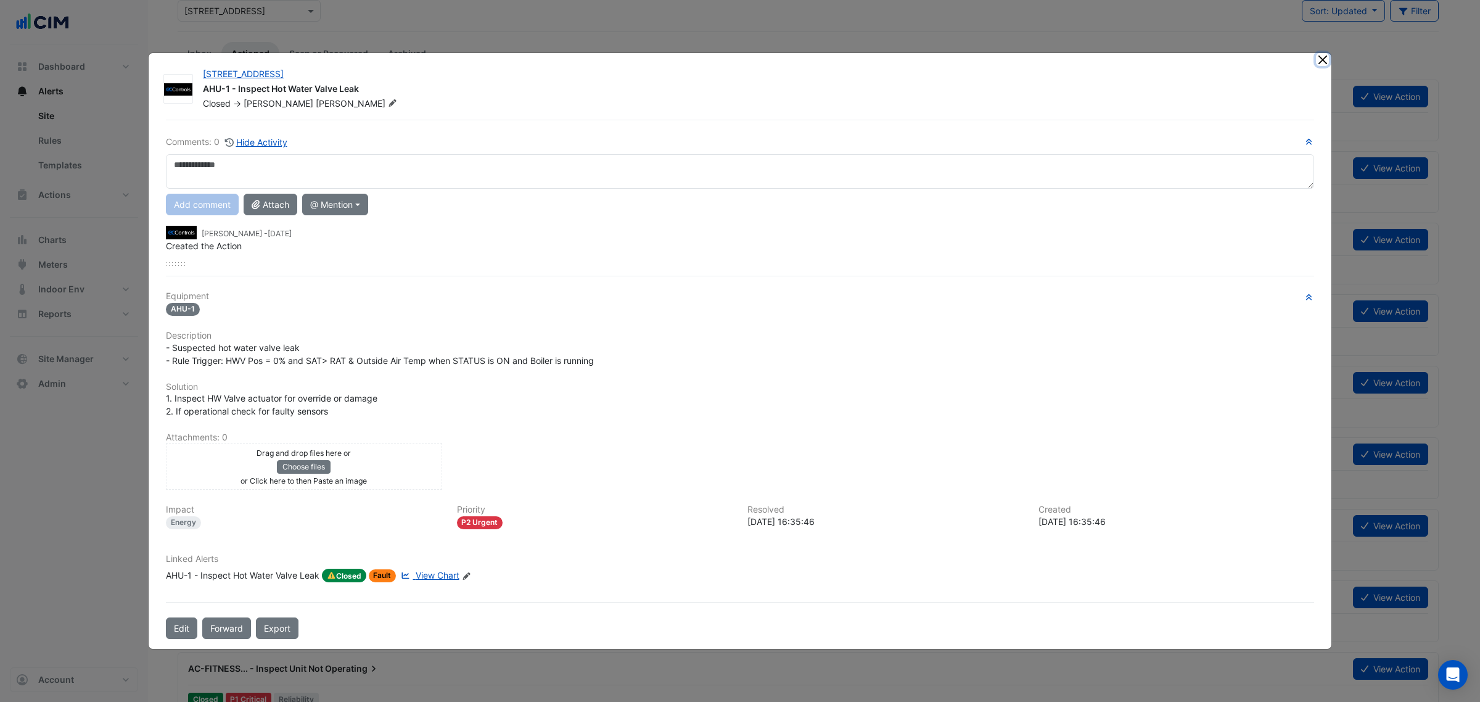
click at [1324, 59] on button "Close" at bounding box center [1322, 59] width 13 height 13
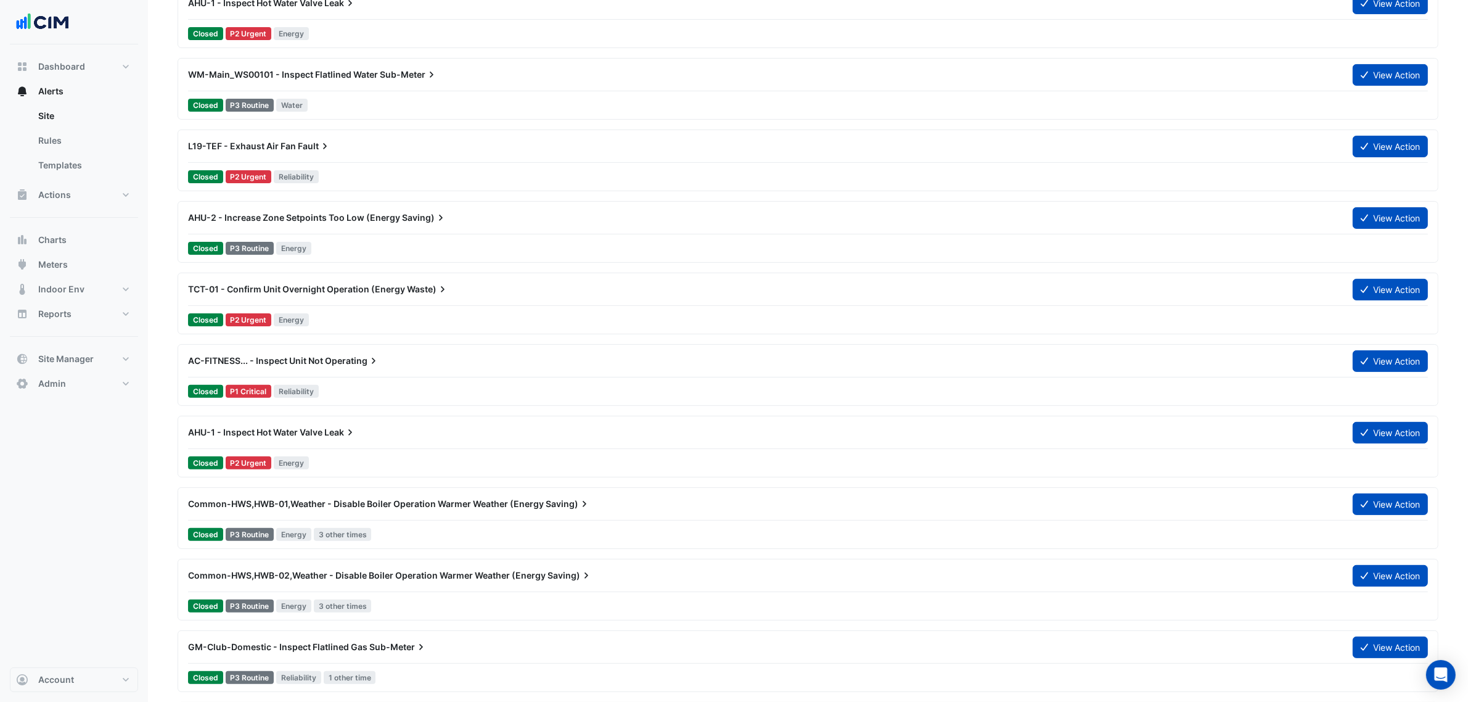
scroll to position [0, 0]
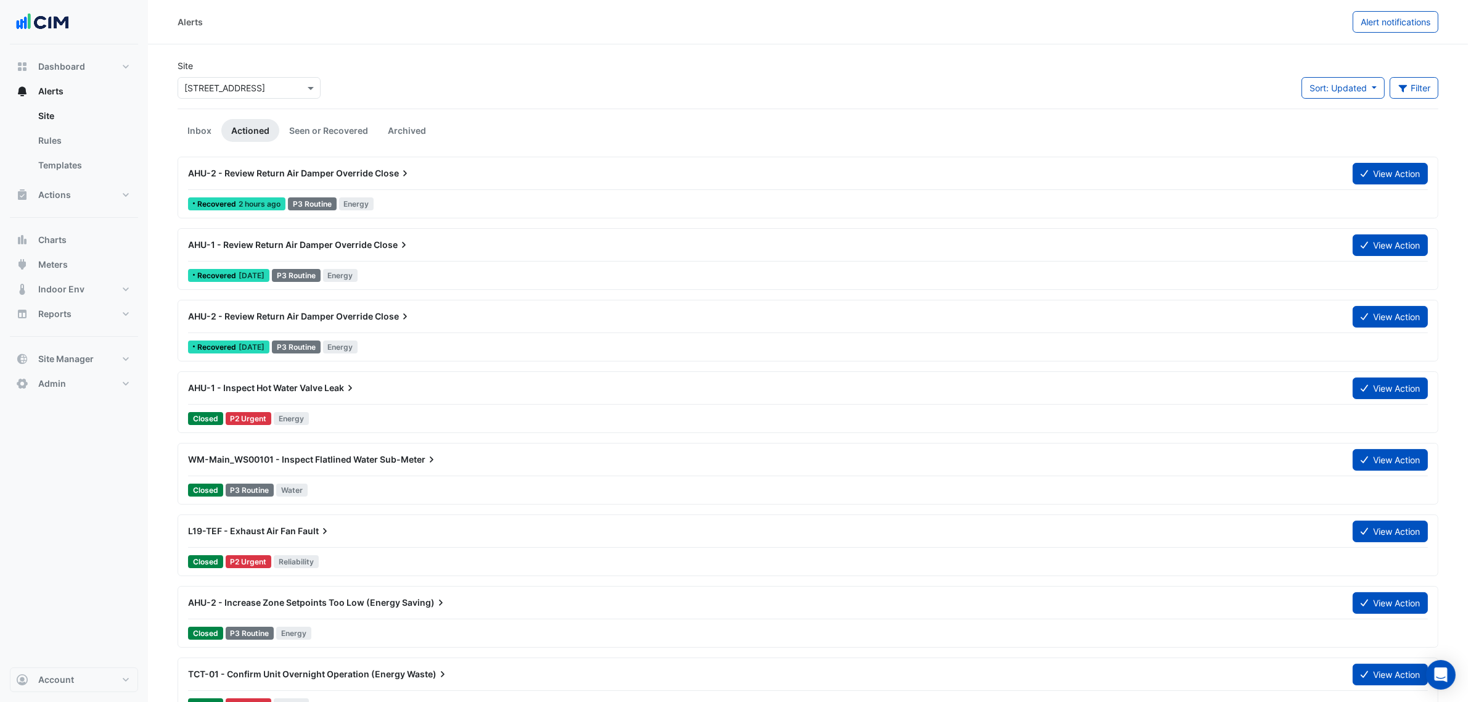
click at [1418, 72] on div "Site × 167 Macquarie St Sort: Updated Priority Updated Filter Title Priority Fi…" at bounding box center [808, 83] width 1276 height 49
click at [1416, 79] on button "Filter" at bounding box center [1414, 88] width 49 height 22
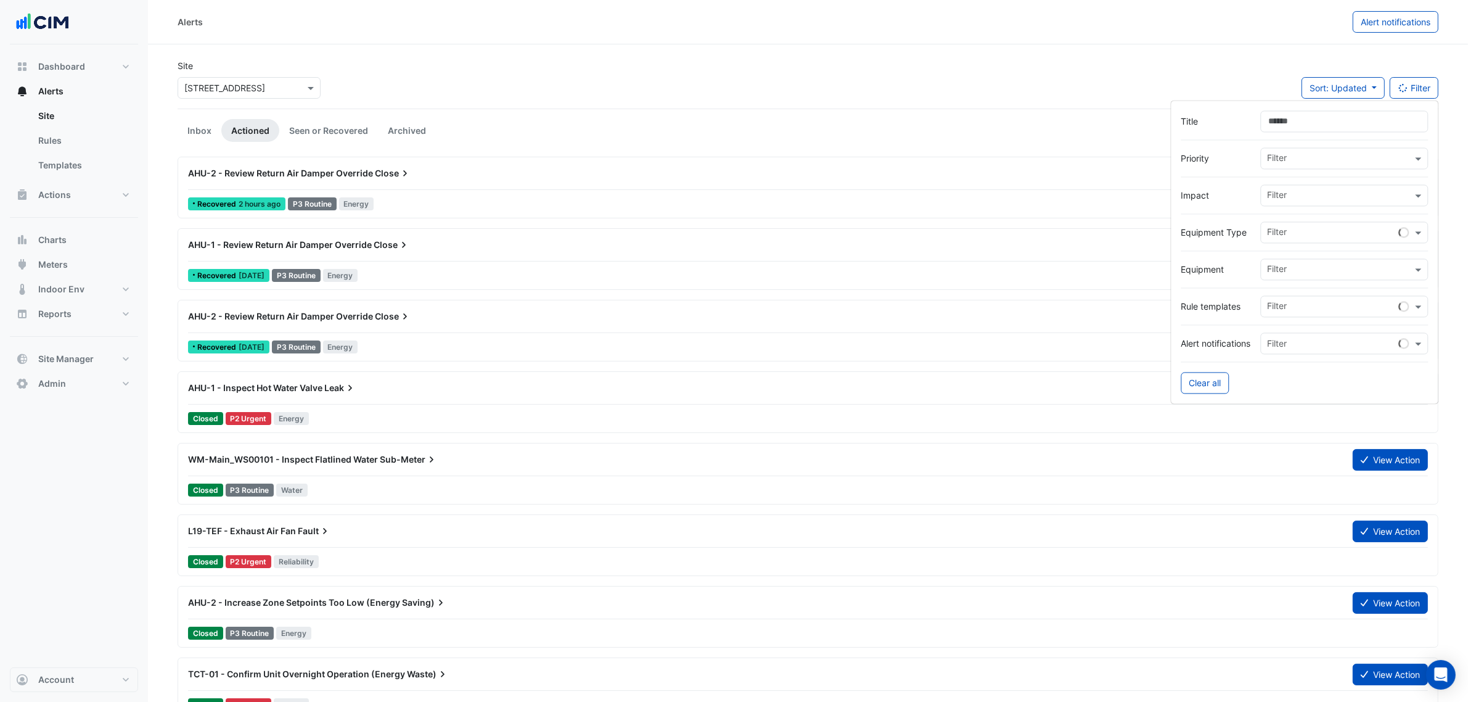
click at [1389, 109] on form "Title Priority Filter Impact Filter Equipment Type Filter Equipment Filter Rule…" at bounding box center [1305, 253] width 268 height 304
click at [1389, 111] on input "Title" at bounding box center [1345, 122] width 168 height 22
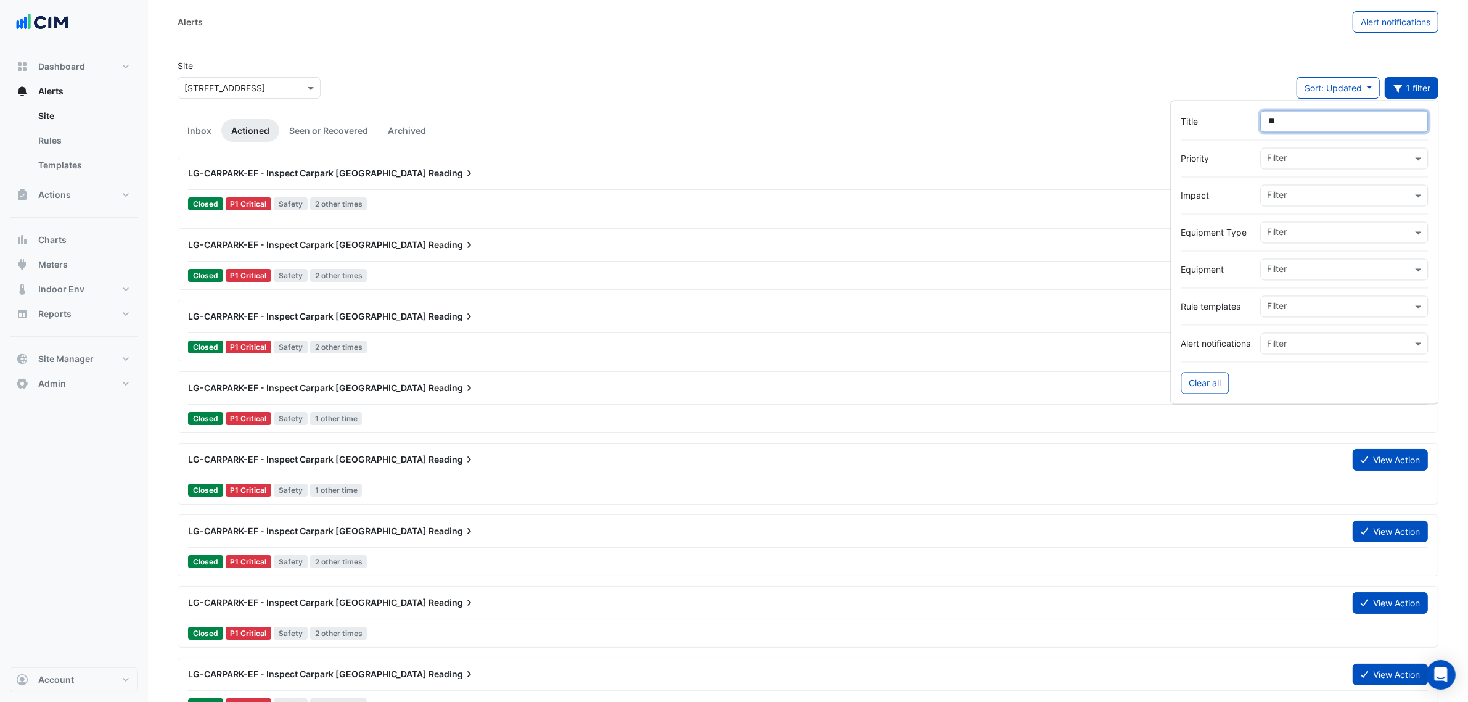
type input "**"
click at [763, 116] on app-alert-tickets "Site × 167 Macquarie St Sort: Updated Priority Updated 1 filter Inbox Actioned …" at bounding box center [808, 499] width 1261 height 881
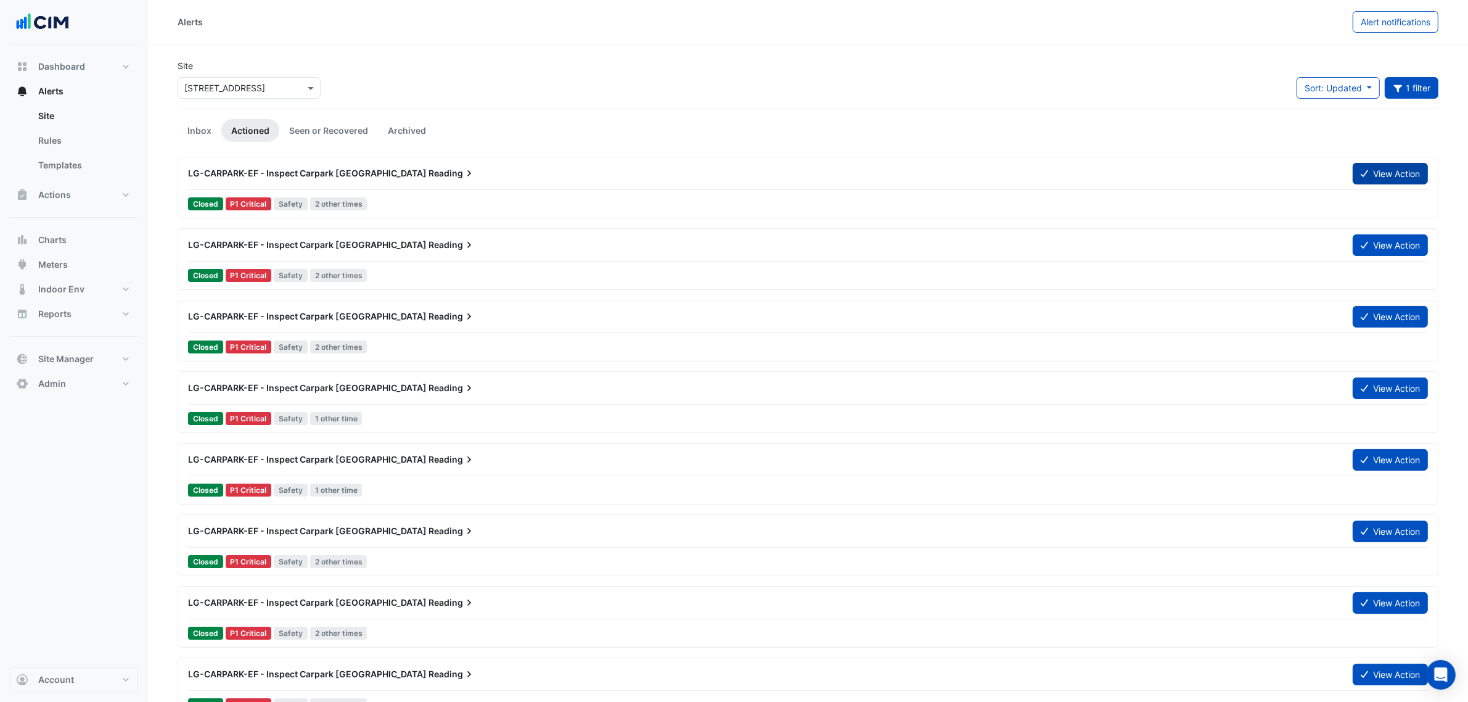
click at [1383, 173] on button "View Action" at bounding box center [1390, 174] width 75 height 22
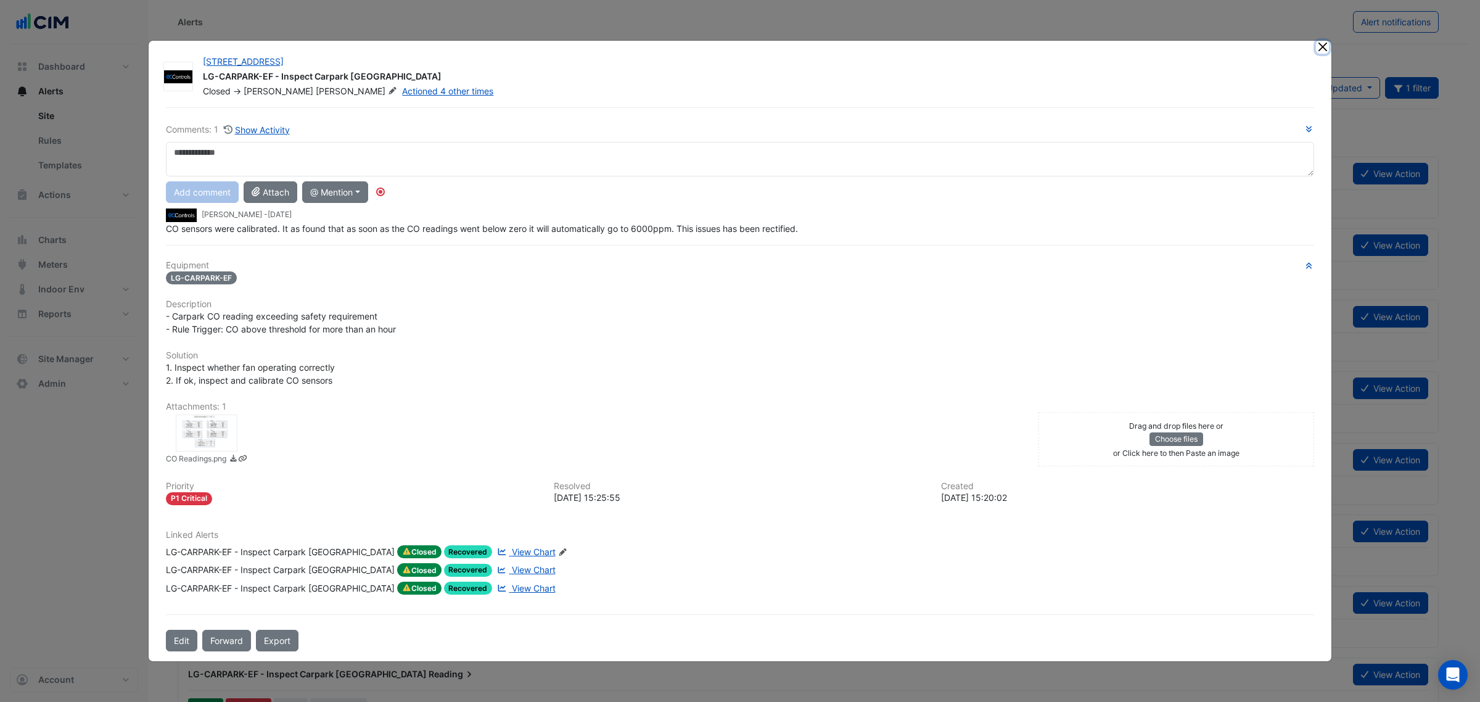
click at [1324, 46] on button "Close" at bounding box center [1322, 47] width 13 height 13
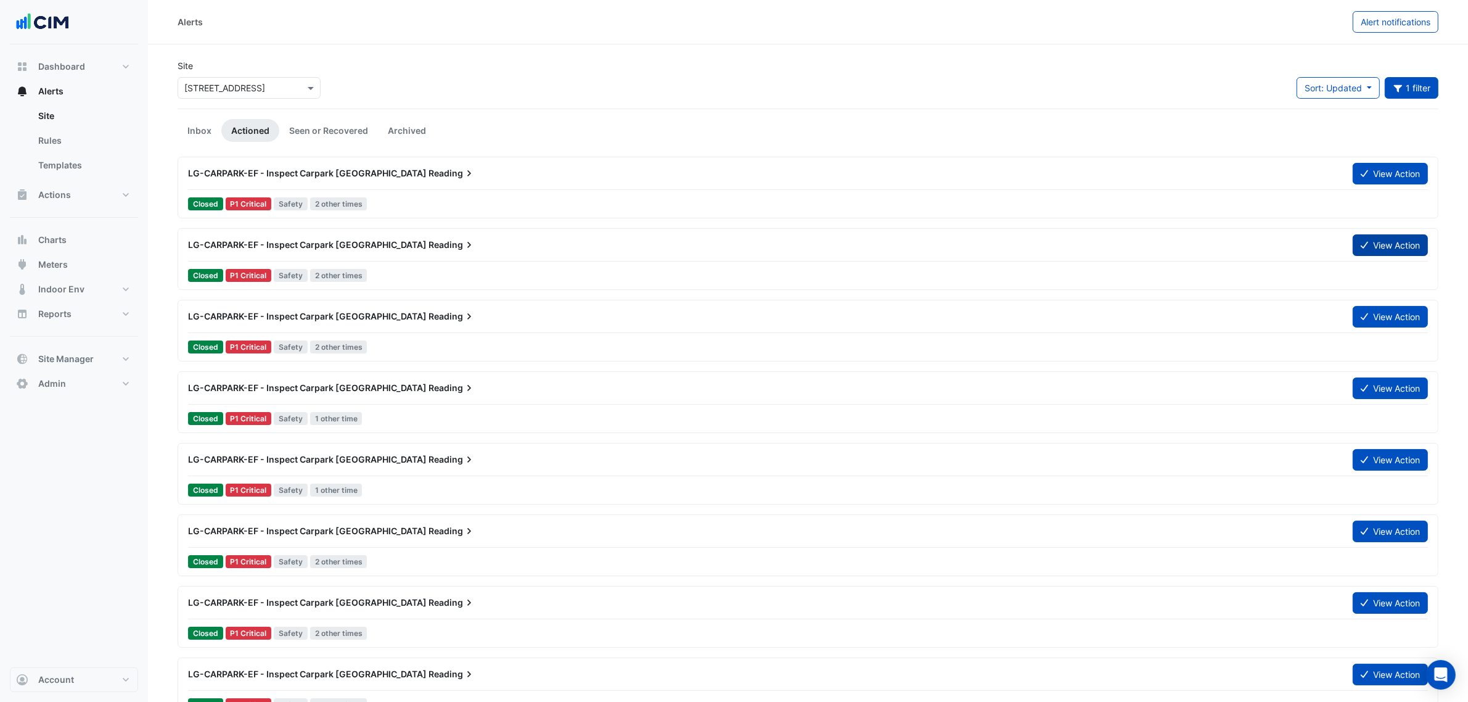
click at [1366, 245] on button "View Action" at bounding box center [1390, 245] width 75 height 22
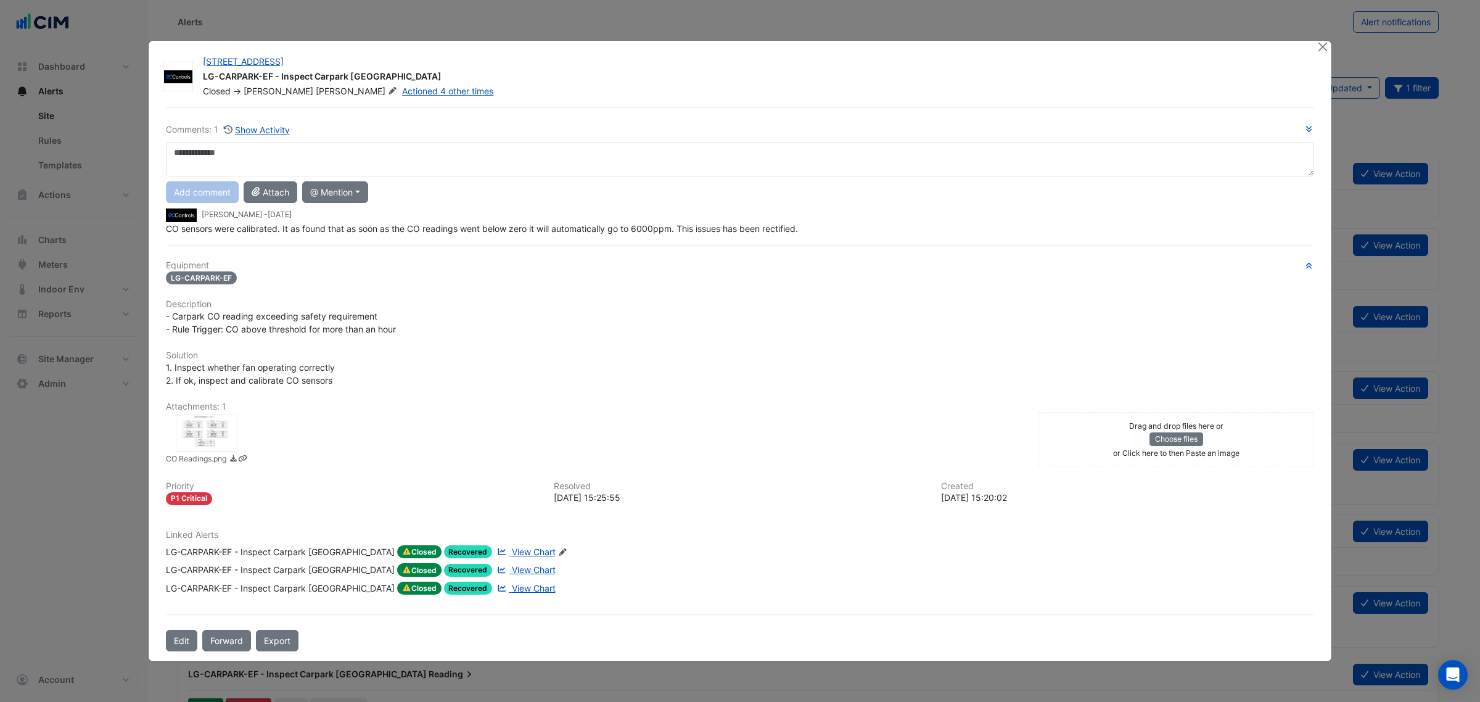
click at [1329, 45] on div at bounding box center [1323, 48] width 15 height 14
click at [1326, 44] on ngb-modal-window "167 Macquarie St LG-CARPARK-EF - Inspect Carpark CO High Reading Closed -> Galv…" at bounding box center [740, 351] width 1480 height 702
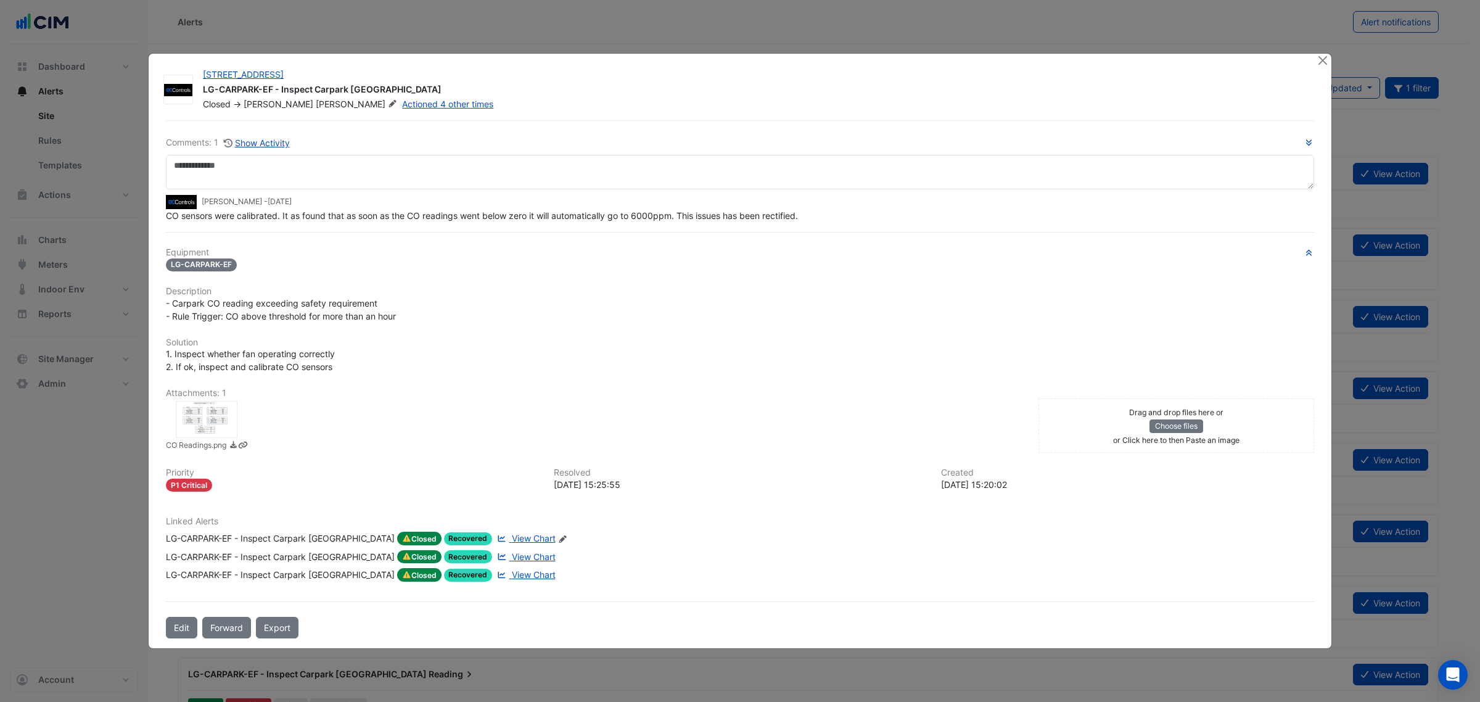
click at [1318, 44] on ngb-modal-window "167 Macquarie St LG-CARPARK-EF - Inspect Carpark CO High Reading Closed -> Galv…" at bounding box center [740, 351] width 1480 height 702
click at [1312, 47] on ngb-modal-window "167 Macquarie St LG-CARPARK-EF - Inspect Carpark CO High Reading Closed -> Galv…" at bounding box center [740, 351] width 1480 height 702
click at [1326, 59] on button "Close" at bounding box center [1322, 60] width 13 height 13
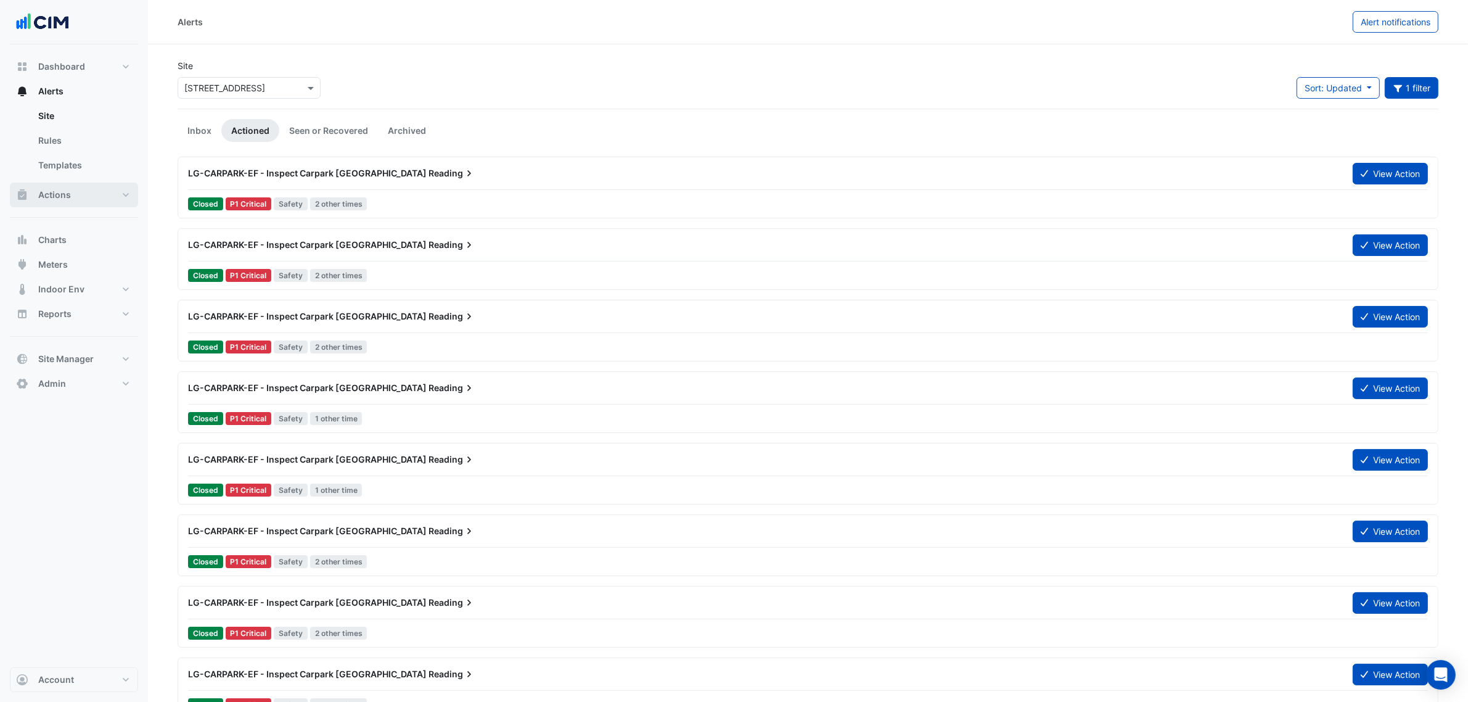
click at [49, 192] on span "Actions" at bounding box center [54, 195] width 33 height 12
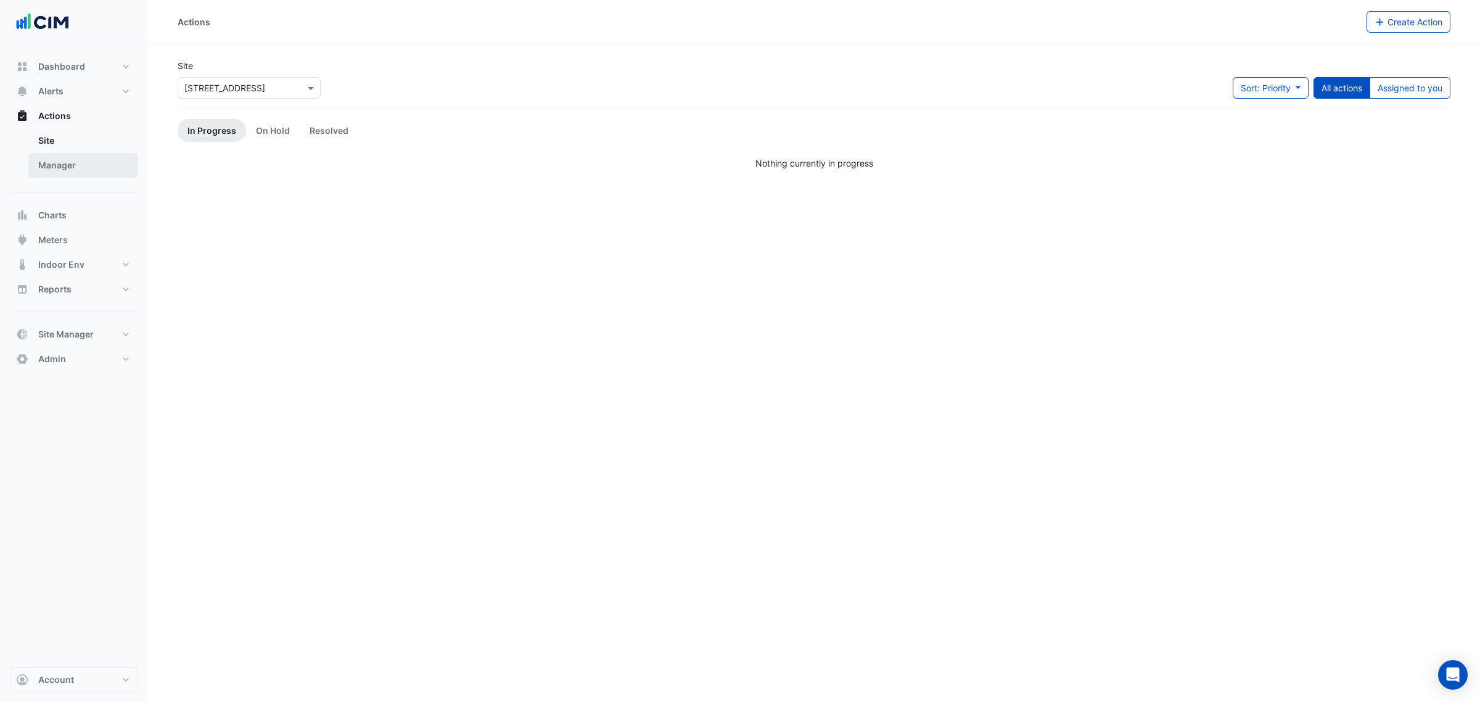
click at [91, 155] on link "Manager" at bounding box center [83, 165] width 110 height 25
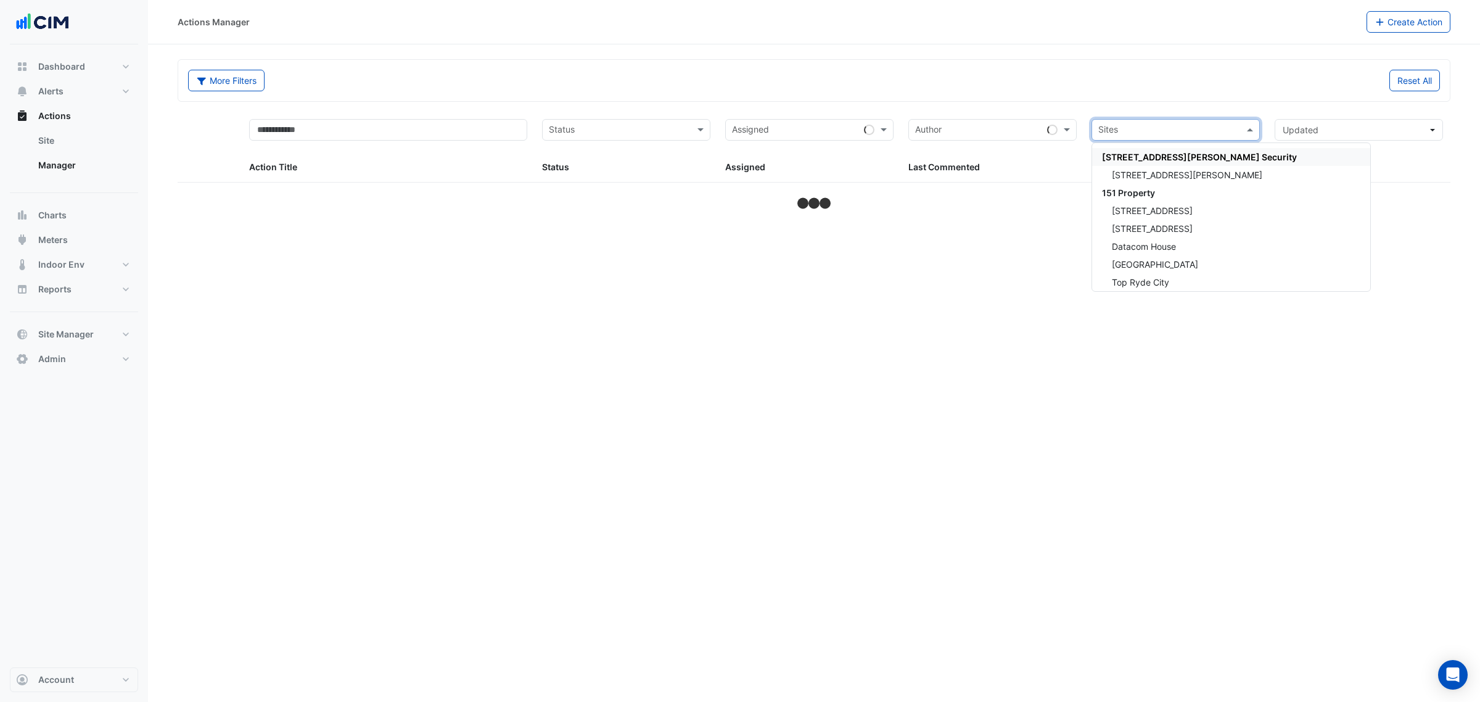
click at [1167, 128] on input "text" at bounding box center [1168, 131] width 141 height 14
type input "***"
click at [1172, 171] on span "[STREET_ADDRESS]" at bounding box center [1152, 175] width 81 height 10
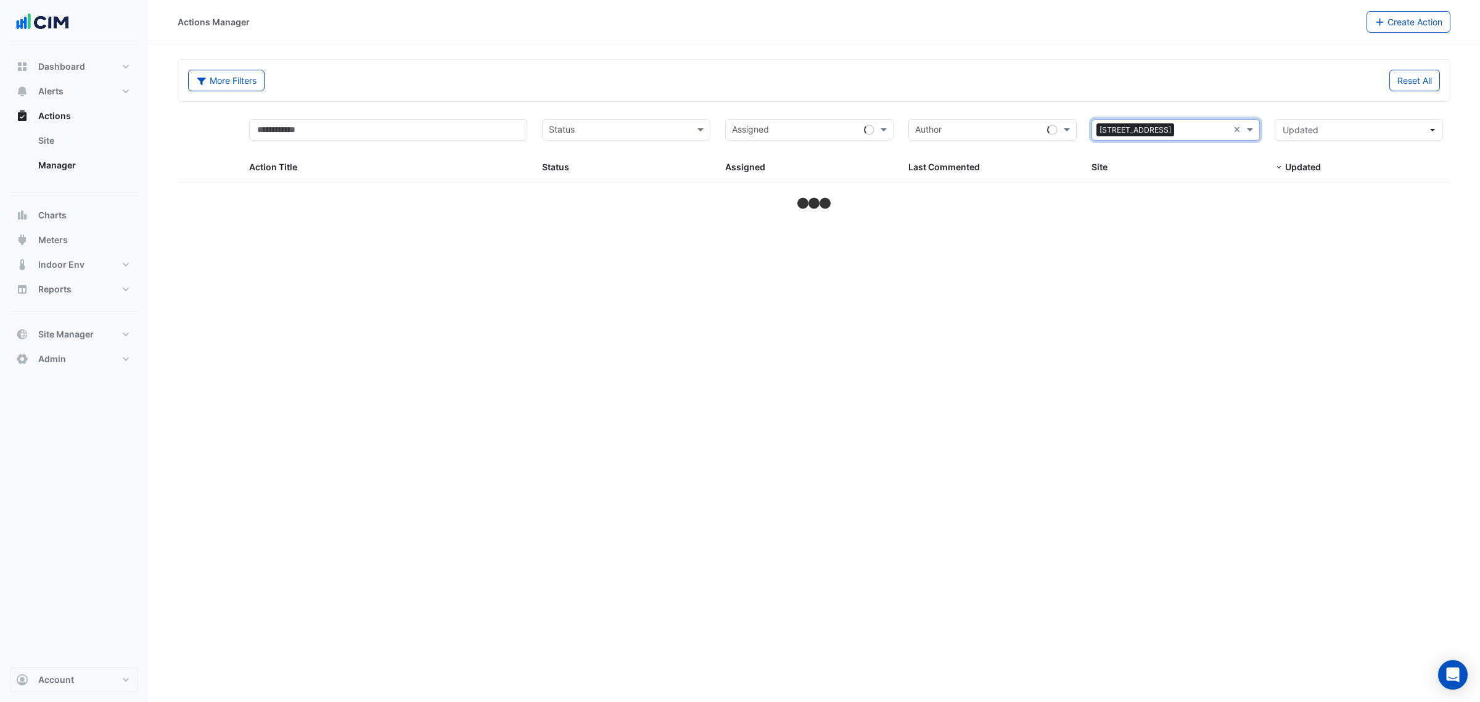
click at [1114, 72] on div "Reset All" at bounding box center [1130, 81] width 633 height 22
select select "***"
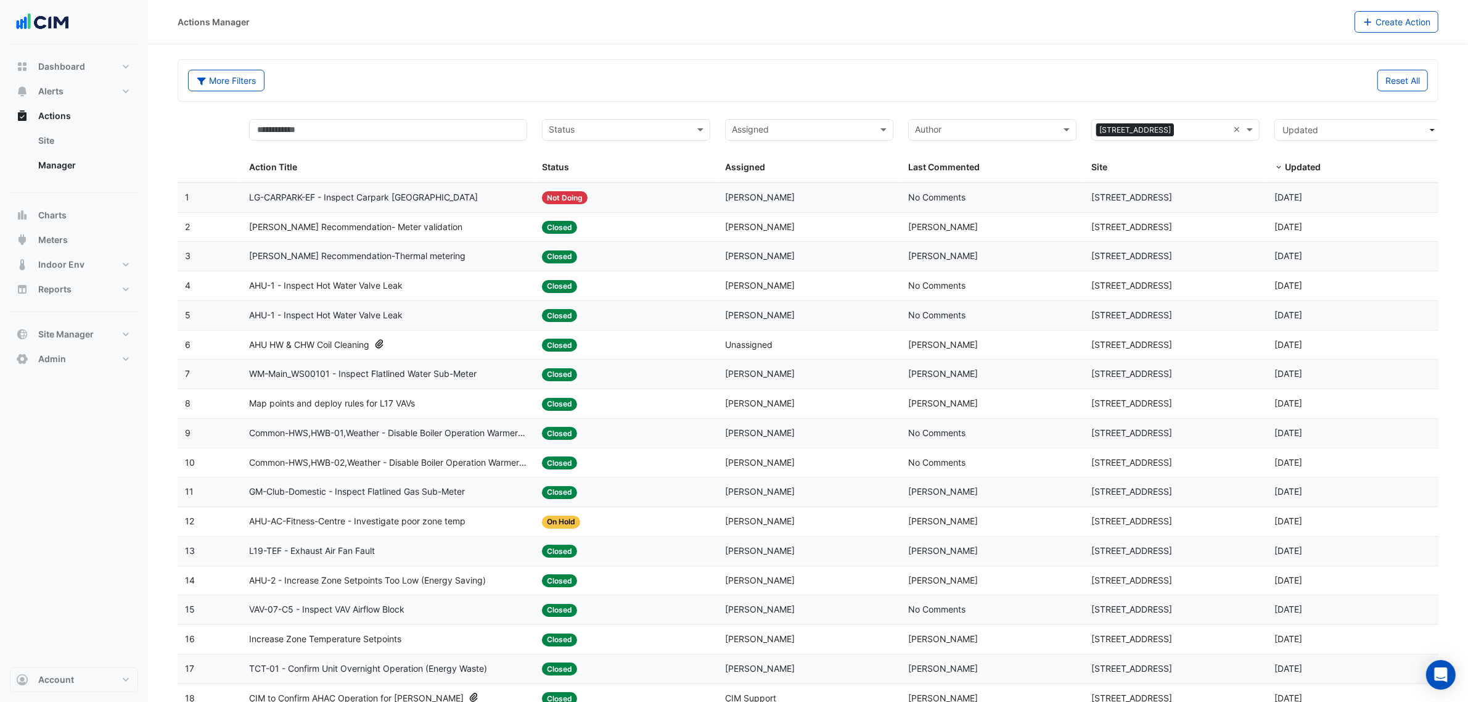
click at [1144, 202] on span "[STREET_ADDRESS]" at bounding box center [1131, 197] width 81 height 10
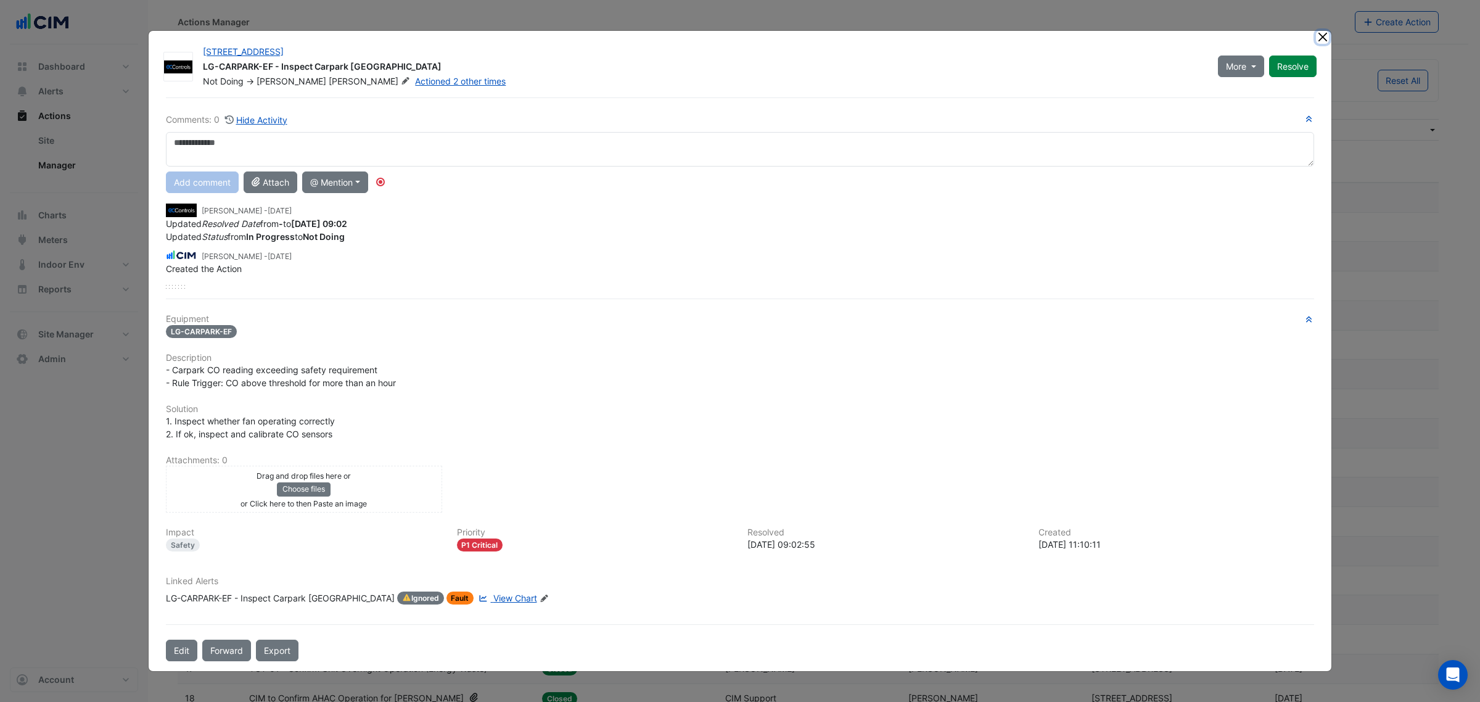
click at [1326, 35] on button "Close" at bounding box center [1322, 37] width 13 height 13
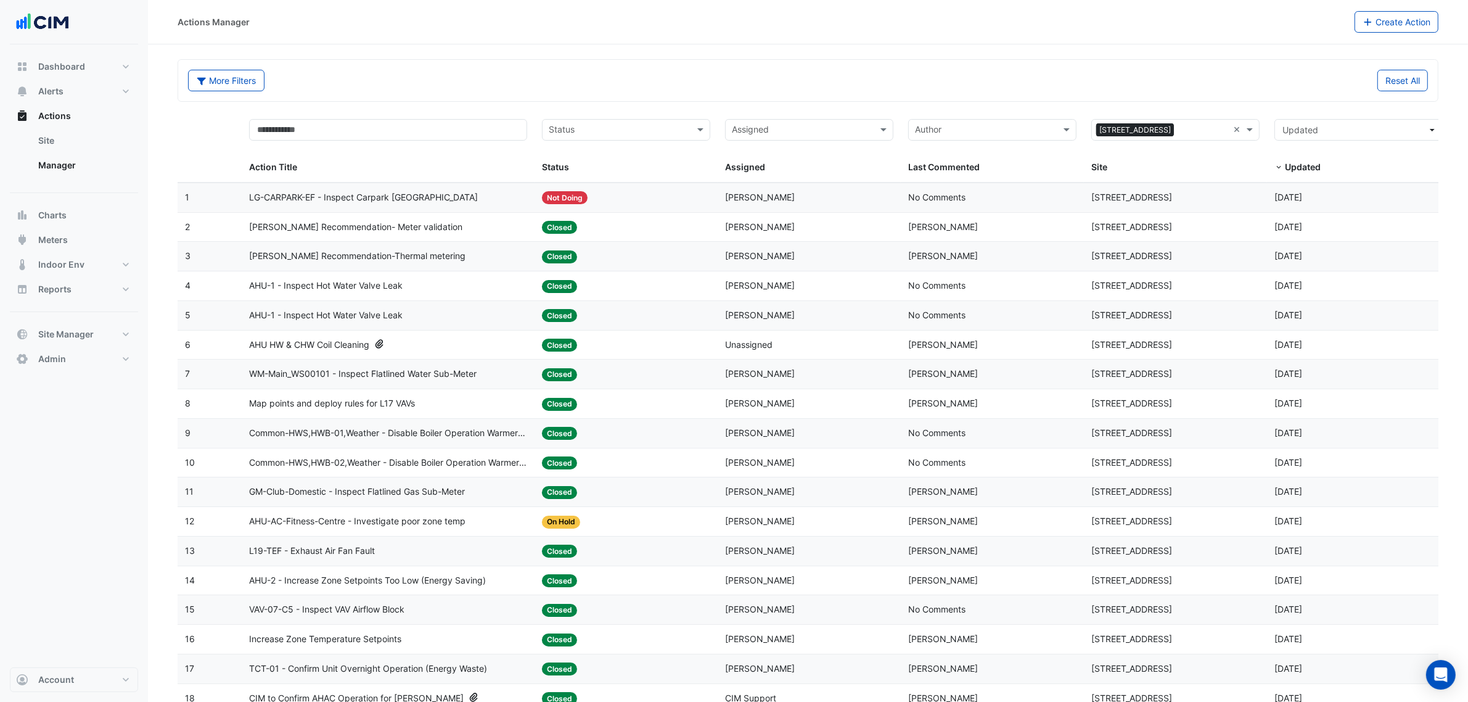
click at [723, 226] on datatable-body-cell "Assigned: Joel Galvin" at bounding box center [809, 227] width 183 height 29
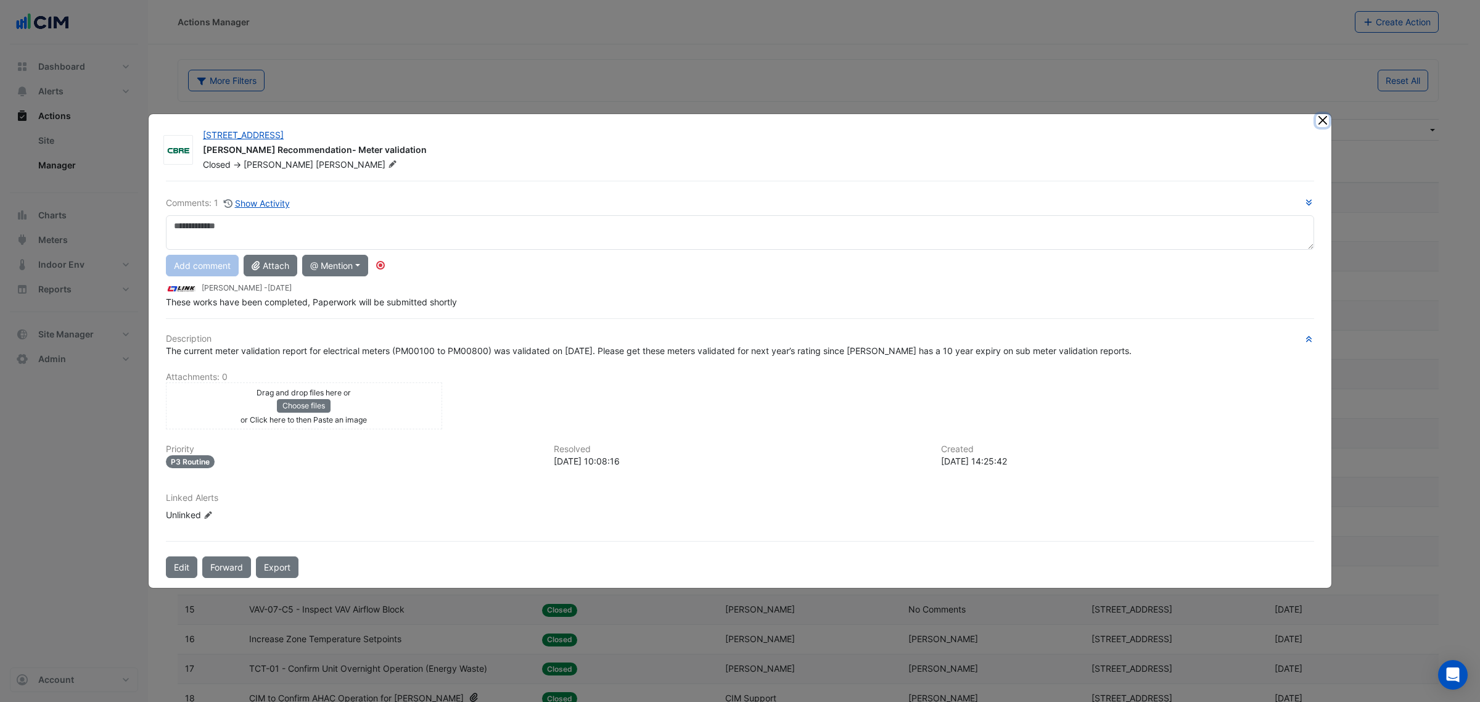
click at [1316, 121] on button "Close" at bounding box center [1322, 120] width 13 height 13
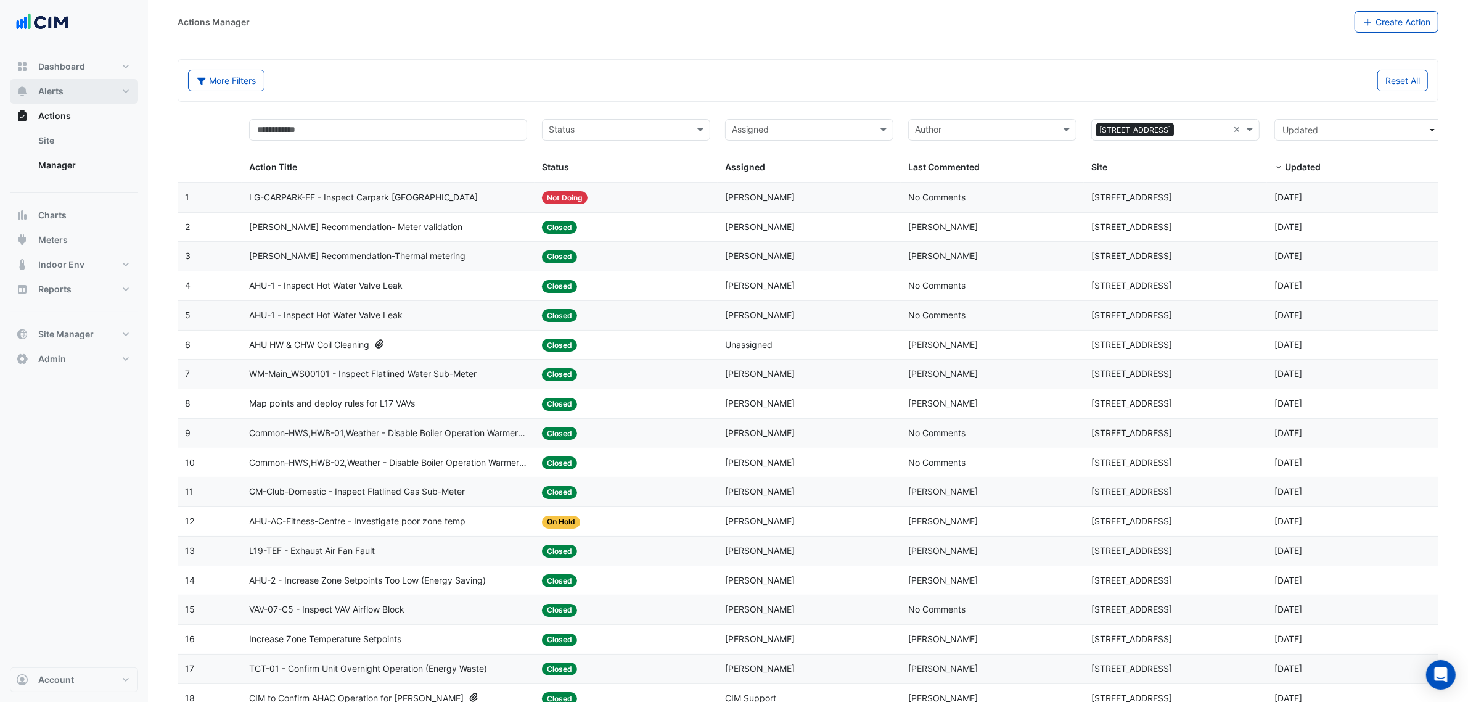
click at [82, 80] on button "Alerts" at bounding box center [74, 91] width 128 height 25
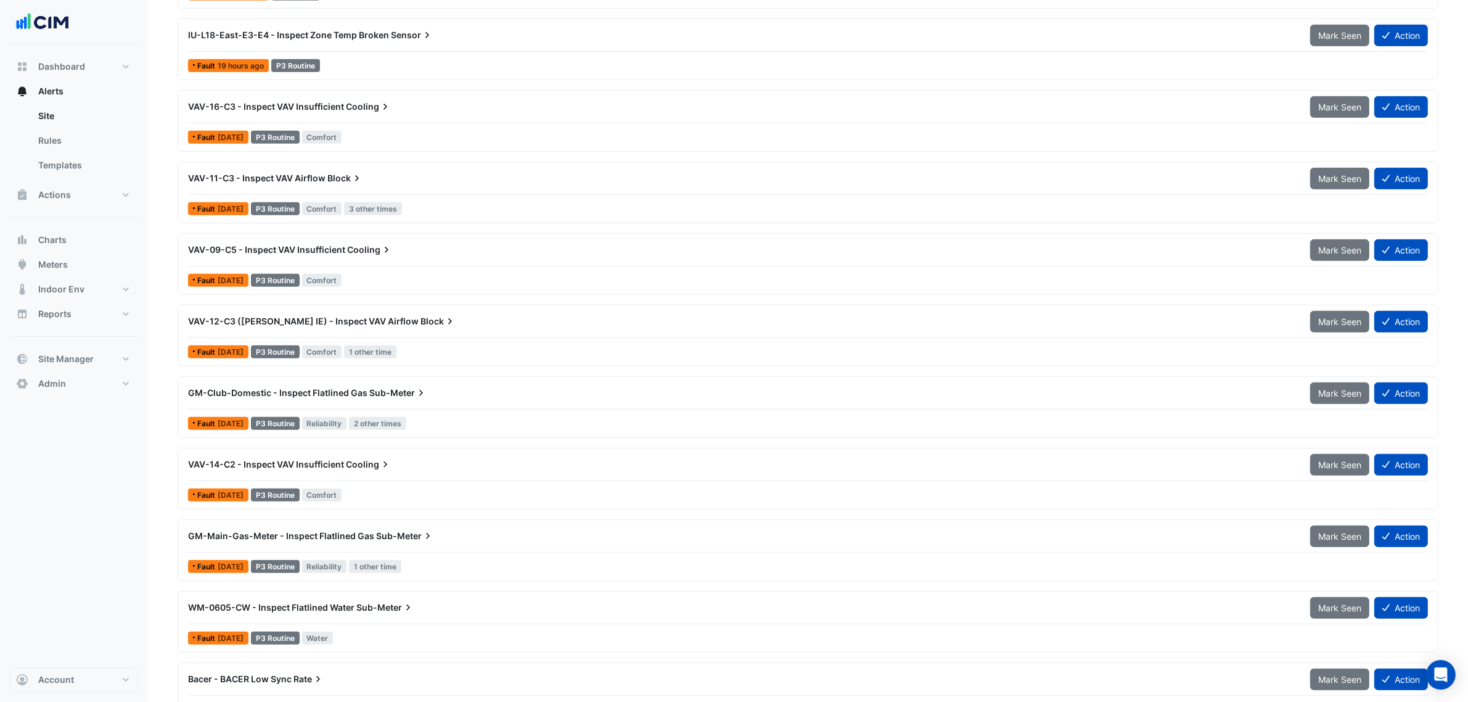
scroll to position [966, 0]
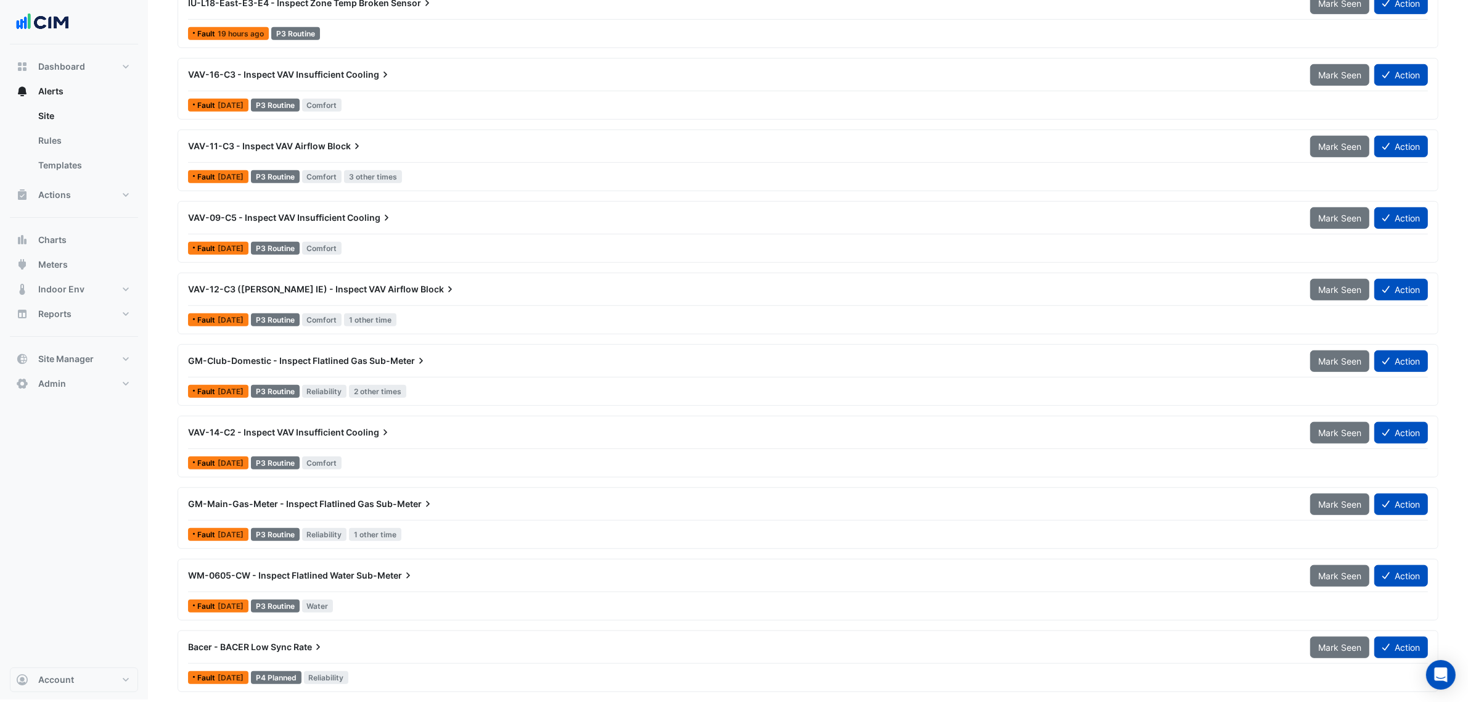
click at [288, 654] on div "Bacer - BACER Low Sync Rate" at bounding box center [742, 647] width 1122 height 22
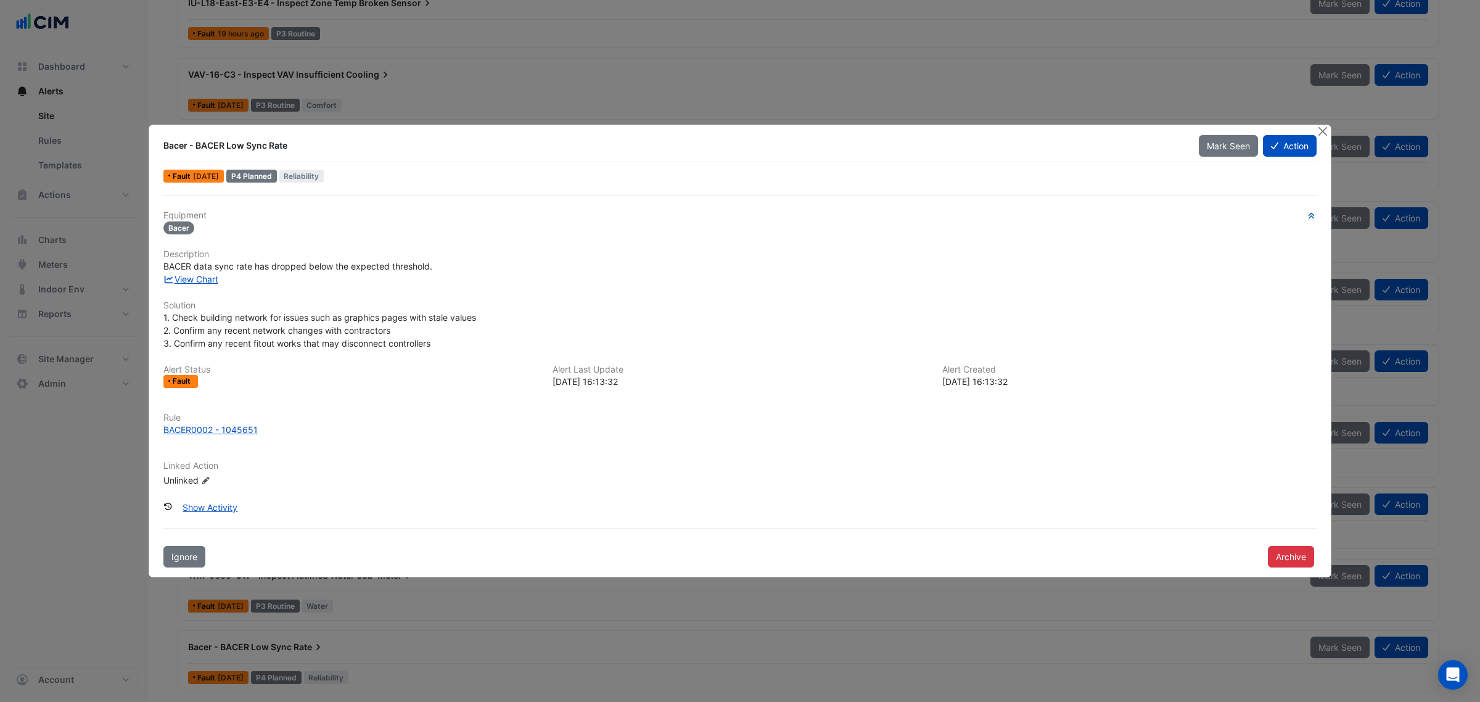
click at [214, 421] on h6 "Rule" at bounding box center [739, 417] width 1153 height 10
drag, startPoint x: 214, startPoint y: 421, endPoint x: 210, endPoint y: 427, distance: 7.5
click at [210, 426] on div "Rule BACER0002 - 1045651" at bounding box center [740, 423] width 1168 height 23
click at [208, 427] on div "BACER0002 - 1045651" at bounding box center [210, 429] width 94 height 13
click at [1321, 131] on button "Close" at bounding box center [1322, 131] width 13 height 13
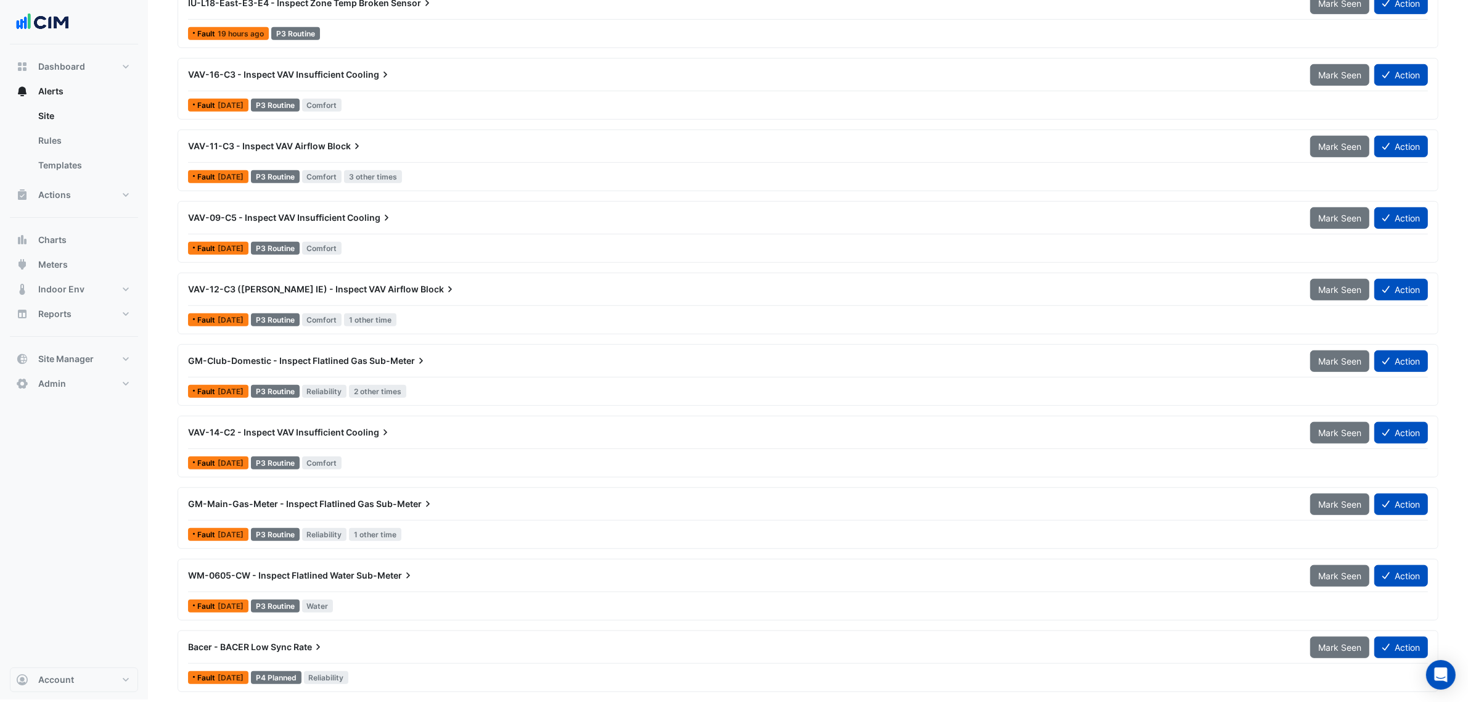
click at [464, 514] on div "GM-Main-Gas-Meter - Inspect Flatlined Gas Sub-Meter" at bounding box center [742, 504] width 1122 height 22
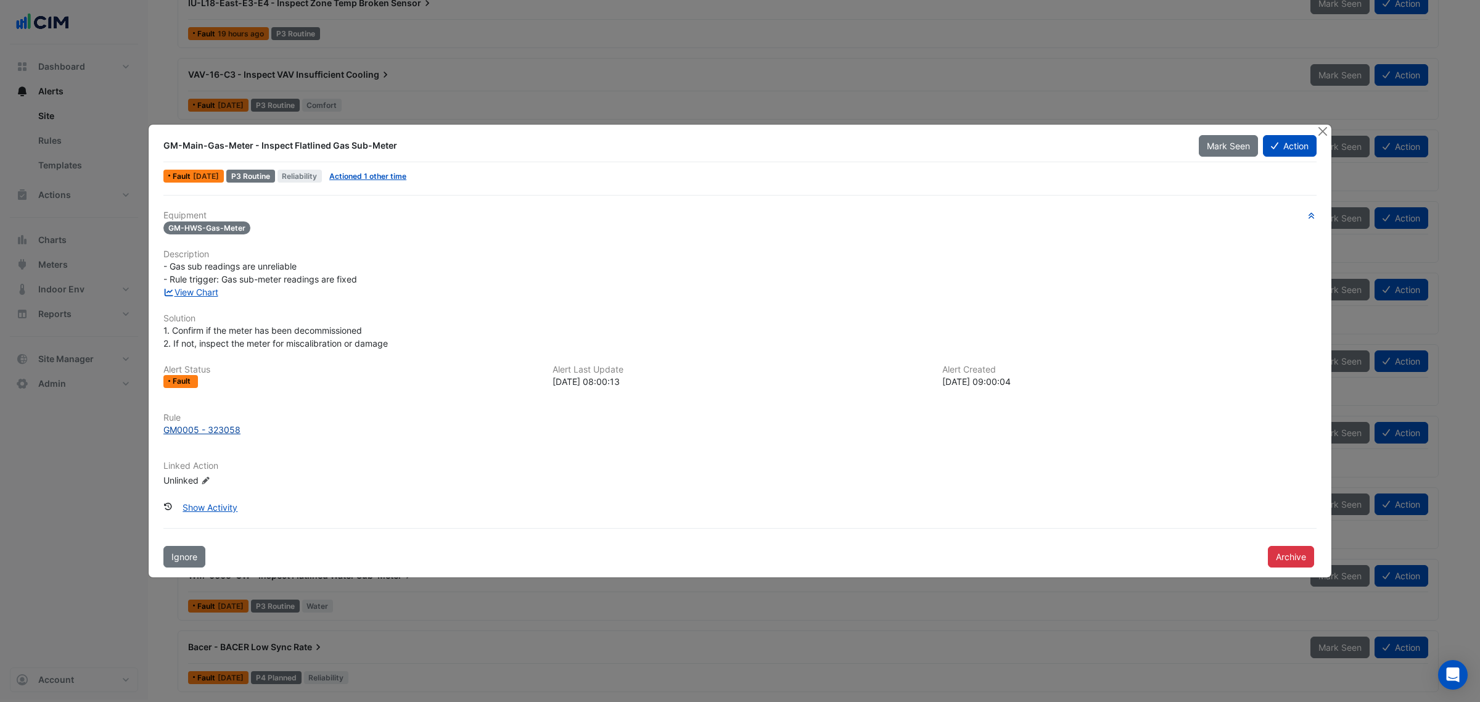
click at [213, 430] on div "GM0005 - 323058" at bounding box center [201, 429] width 77 height 13
click at [210, 293] on link "View Chart" at bounding box center [190, 292] width 55 height 10
click at [876, 77] on ngb-modal-window "GM-Main-Gas-Meter - Inspect Flatlined Gas Sub-Meter Mark Seen Action Fault 1 mo…" at bounding box center [740, 351] width 1480 height 702
click at [1321, 131] on button "Close" at bounding box center [1322, 131] width 13 height 13
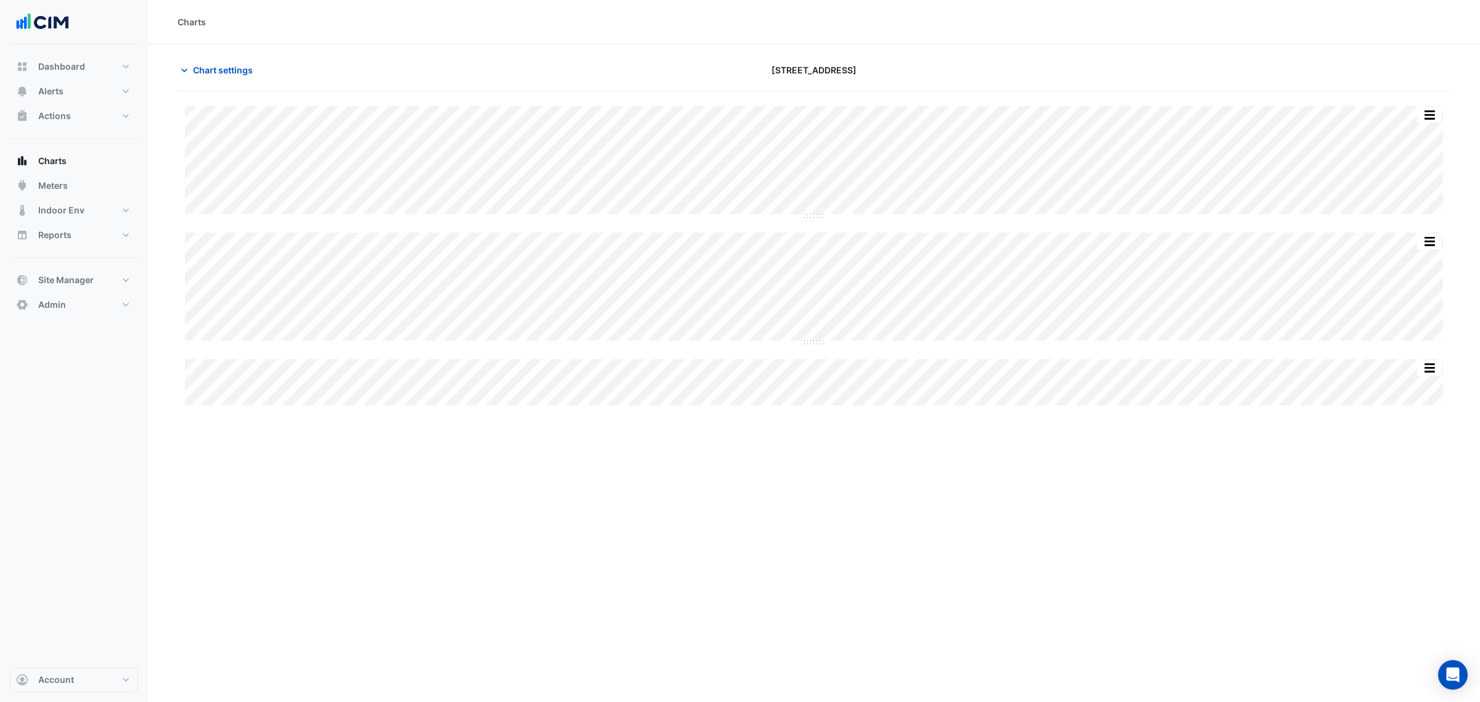
type input "**********"
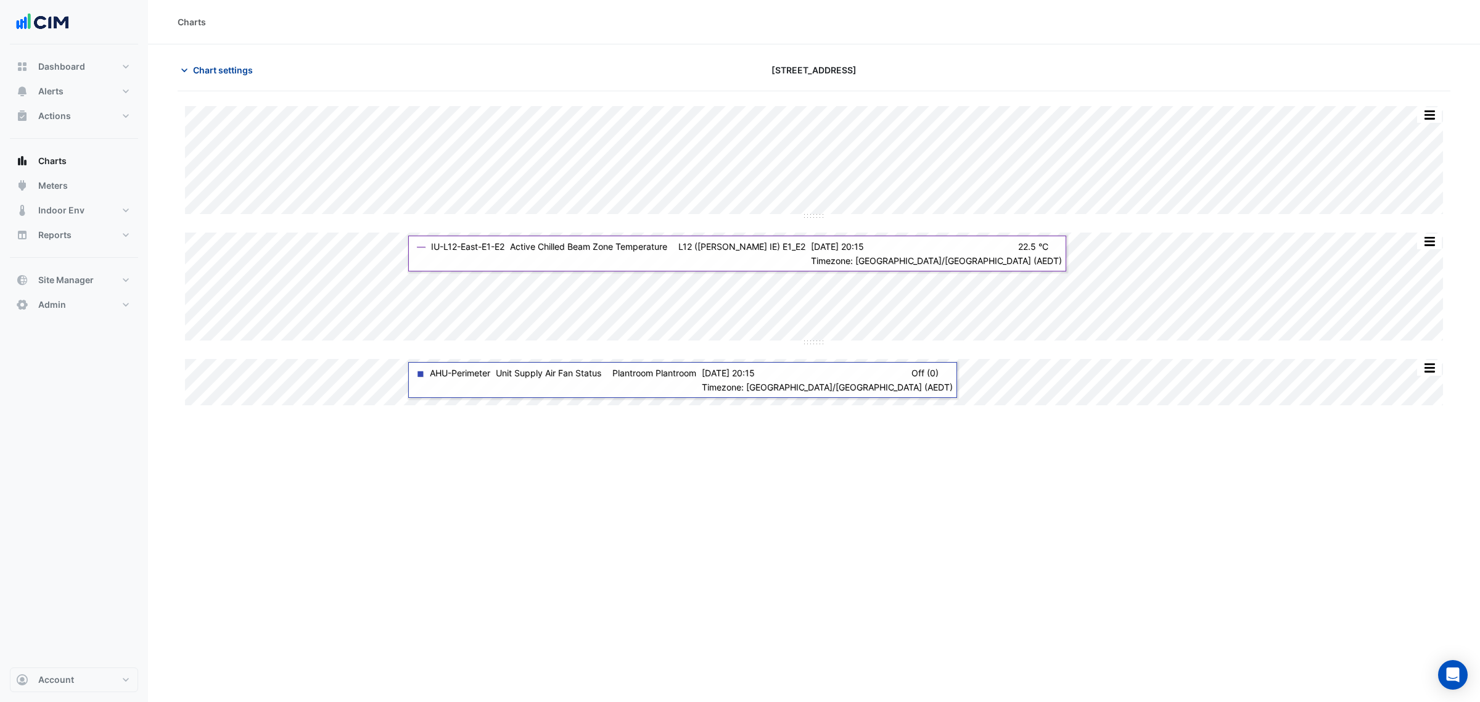
click at [226, 60] on button "Chart settings" at bounding box center [219, 70] width 83 height 22
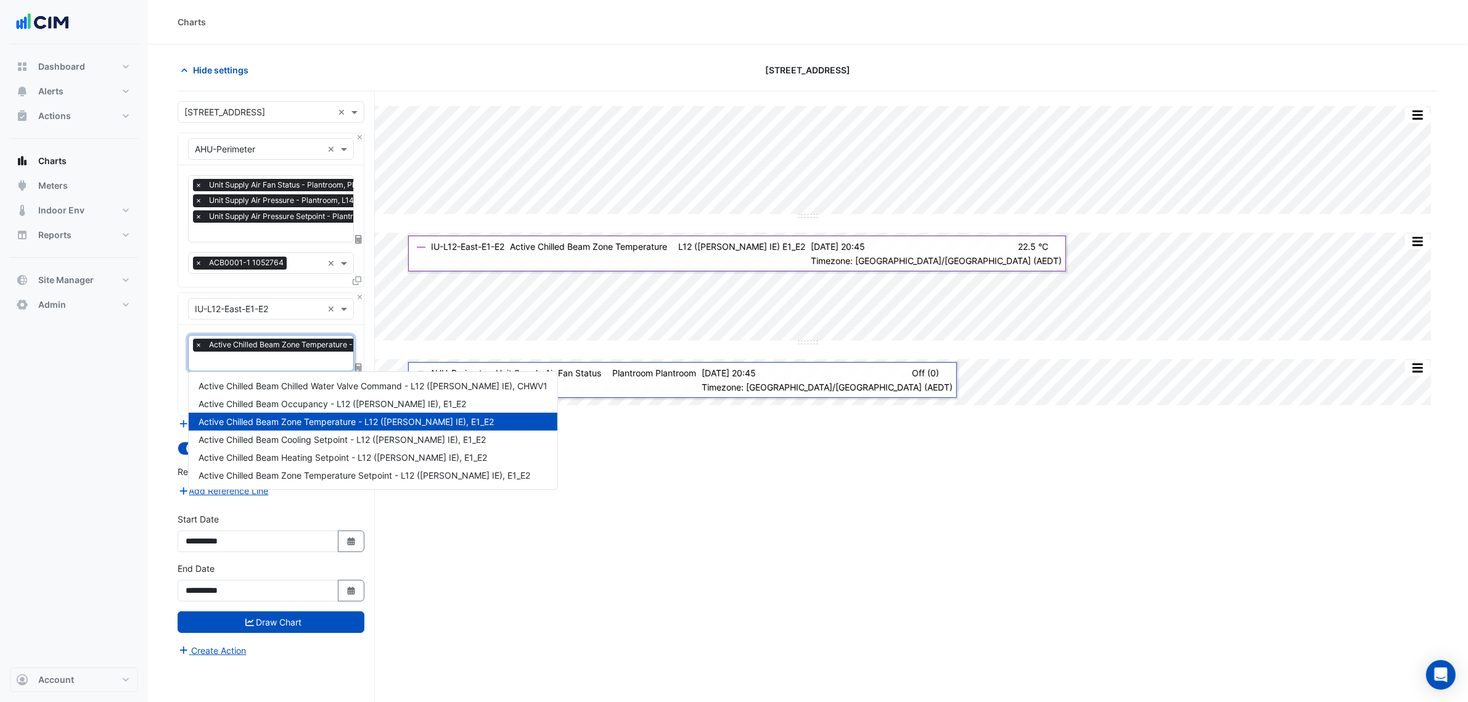
click at [293, 359] on input "text" at bounding box center [333, 362] width 277 height 13
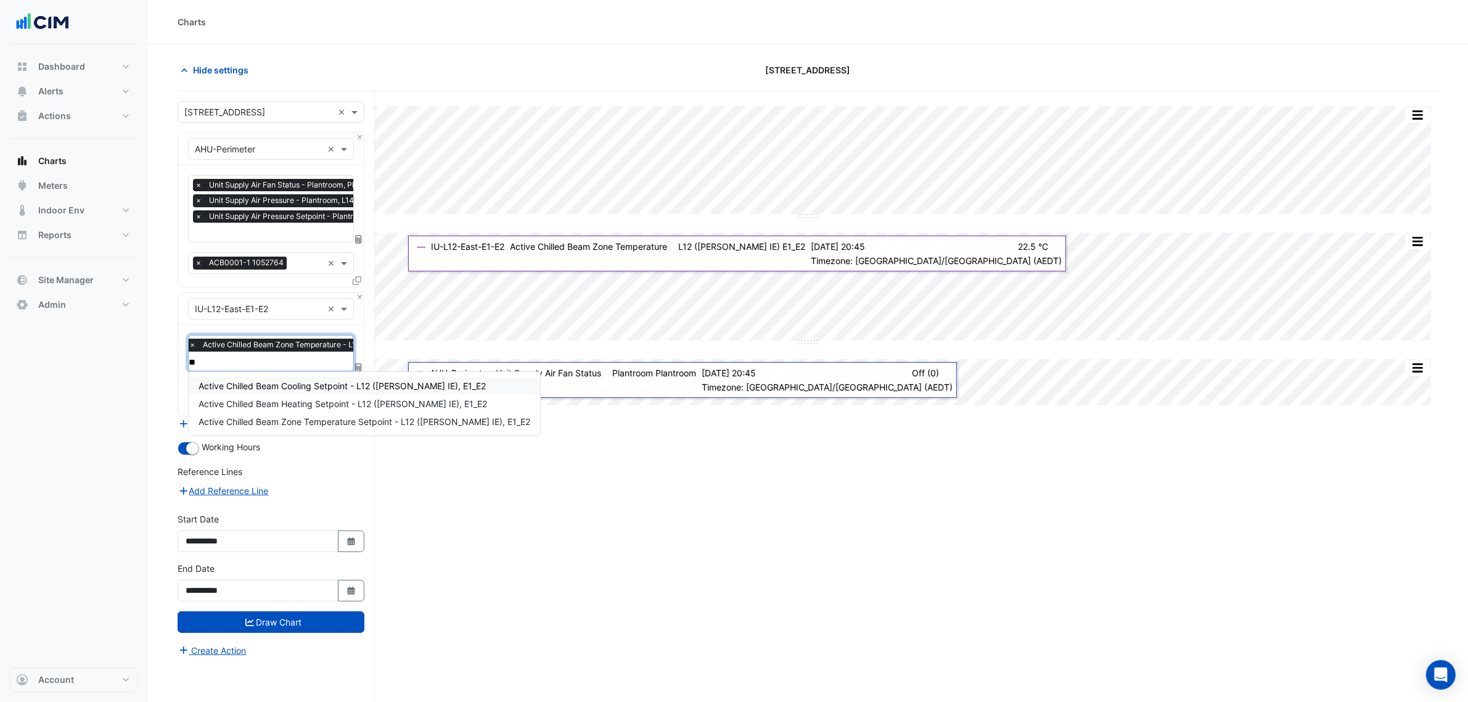
type input "***"
click at [343, 421] on span "Active Chilled Beam Zone Temperature Setpoint - L12 ([PERSON_NAME] IE), E1_E2" at bounding box center [365, 421] width 332 height 10
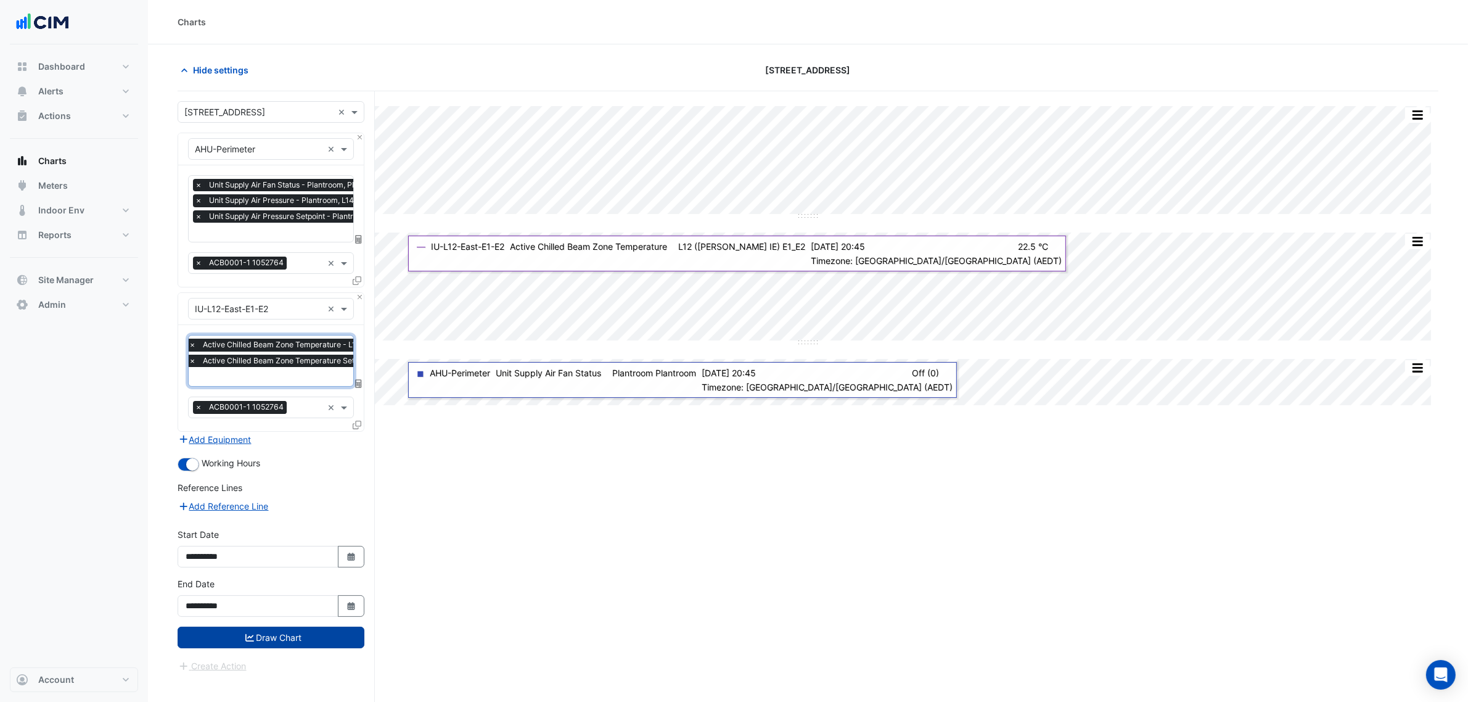
click at [303, 639] on button "Draw Chart" at bounding box center [271, 637] width 187 height 22
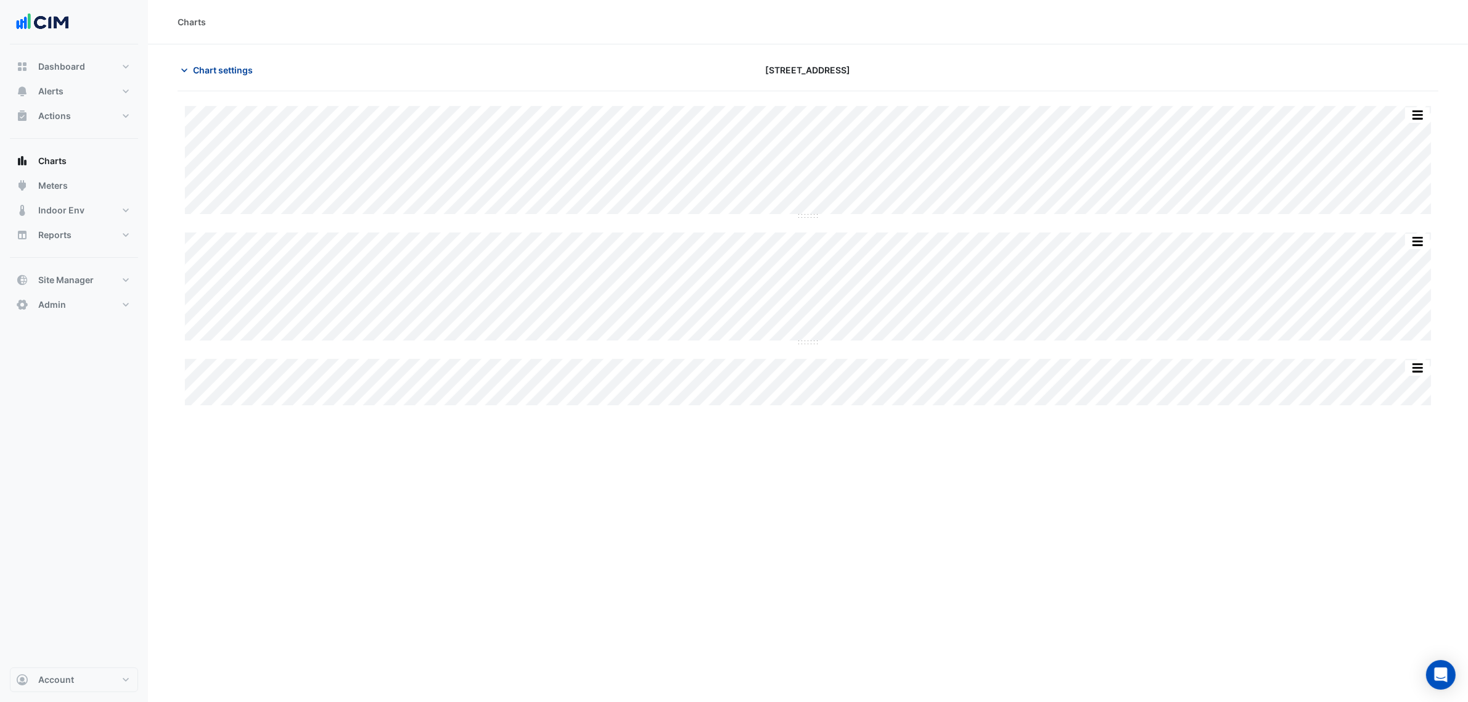
click at [257, 62] on button "Chart settings" at bounding box center [219, 70] width 83 height 22
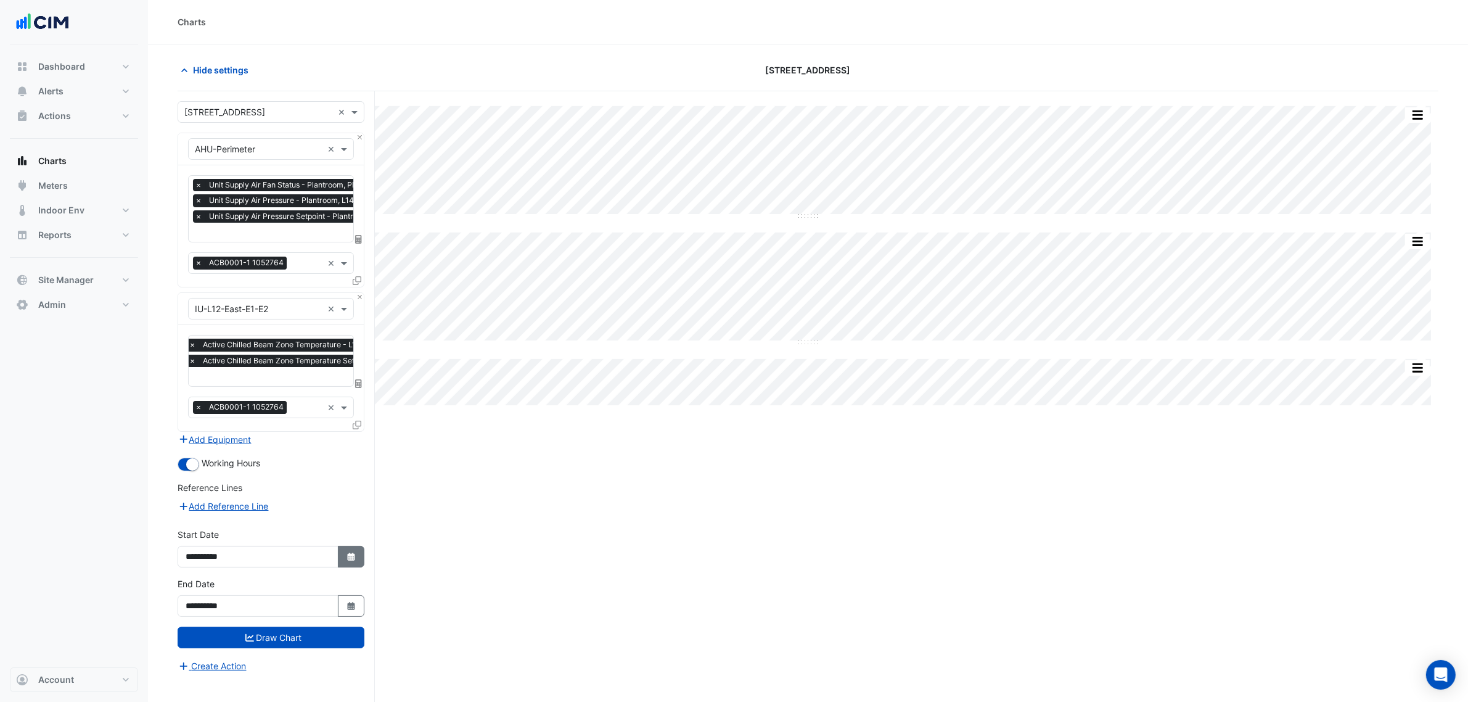
click at [338, 546] on button "Select Date" at bounding box center [351, 557] width 27 height 22
select select "**"
select select "****"
click at [240, 393] on select "*** *** *** *** *** *** *** *** *** ***" at bounding box center [234, 392] width 47 height 18
select select "*"
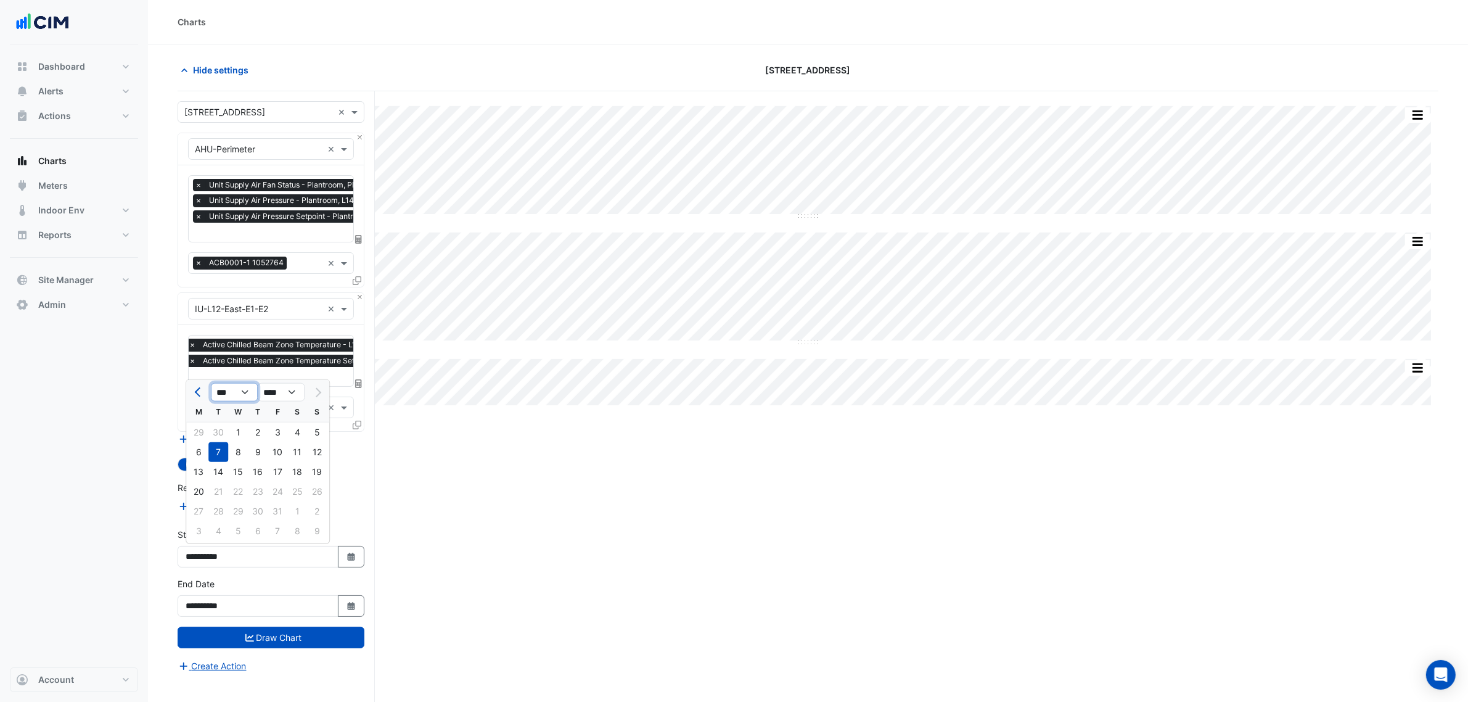
click at [211, 383] on select "*** *** *** *** *** *** *** *** *** ***" at bounding box center [234, 392] width 47 height 18
click at [238, 427] on div "1" at bounding box center [238, 432] width 20 height 20
type input "**********"
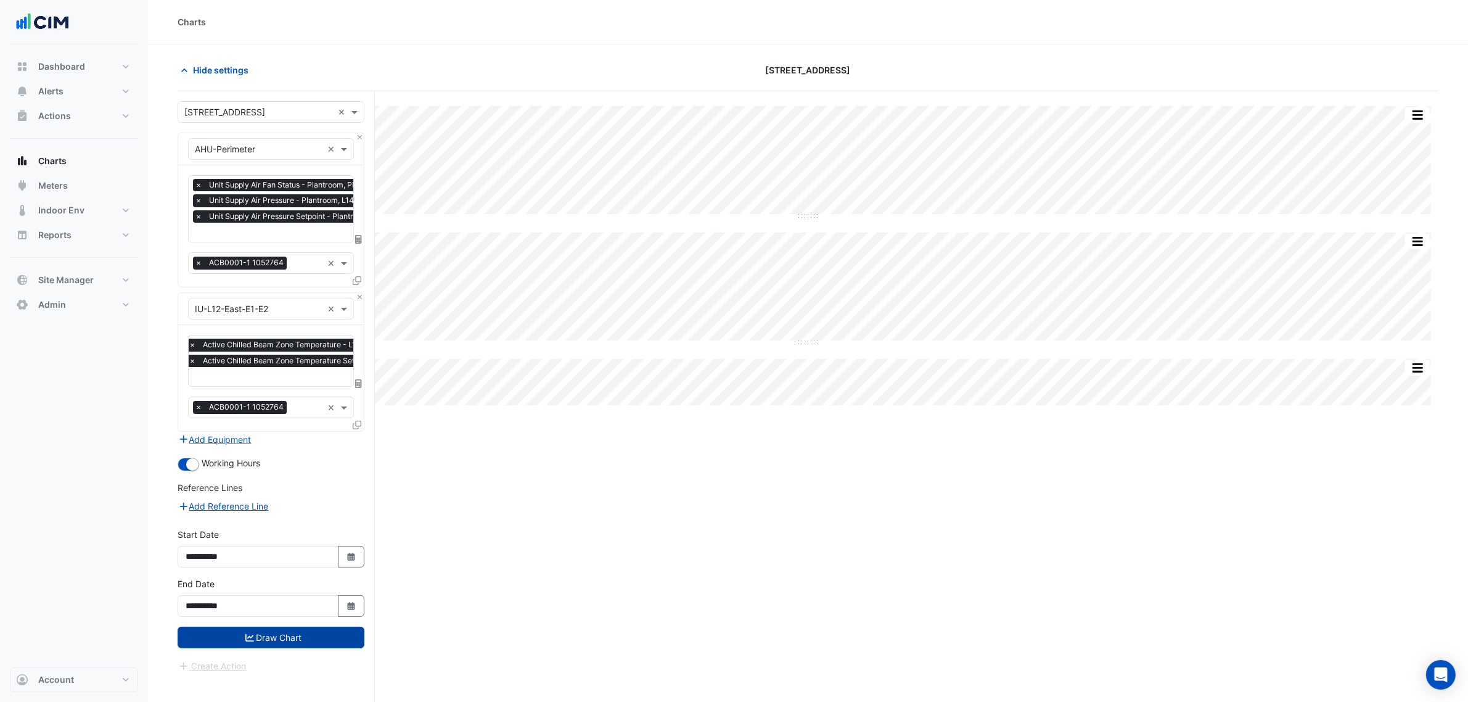
click at [297, 636] on button "Draw Chart" at bounding box center [271, 637] width 187 height 22
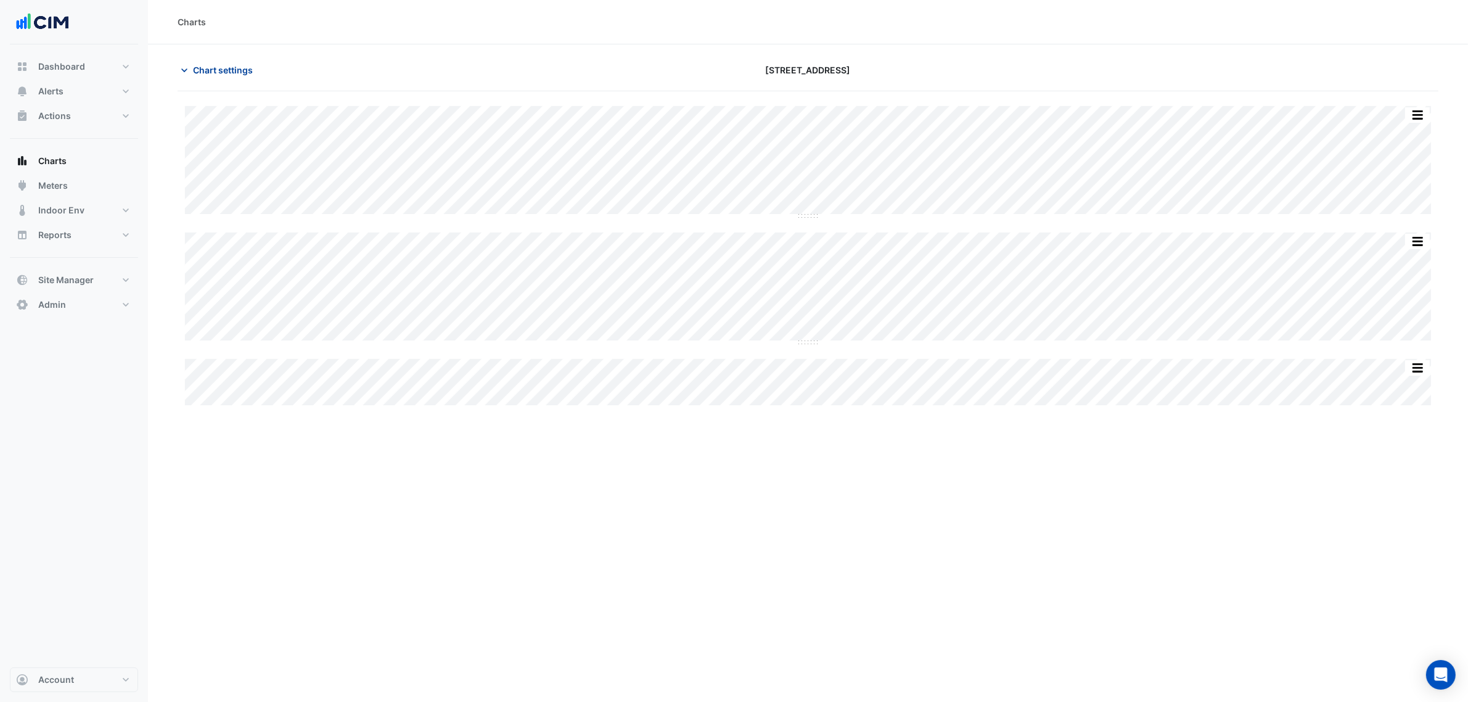
click at [208, 62] on button "Chart settings" at bounding box center [219, 70] width 83 height 22
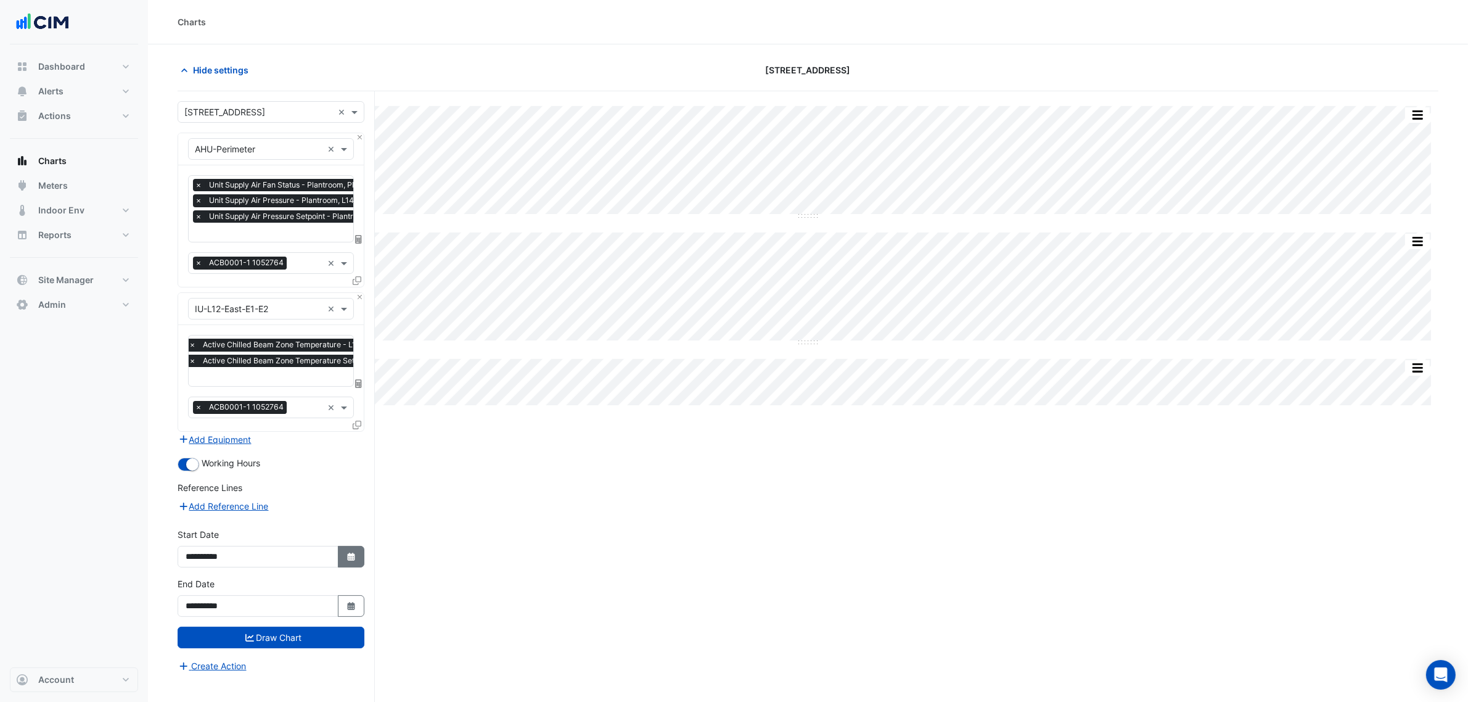
click at [347, 549] on button "Select Date" at bounding box center [351, 557] width 27 height 22
select select "****"
click at [199, 393] on span "Previous month" at bounding box center [199, 392] width 9 height 9
select select "**"
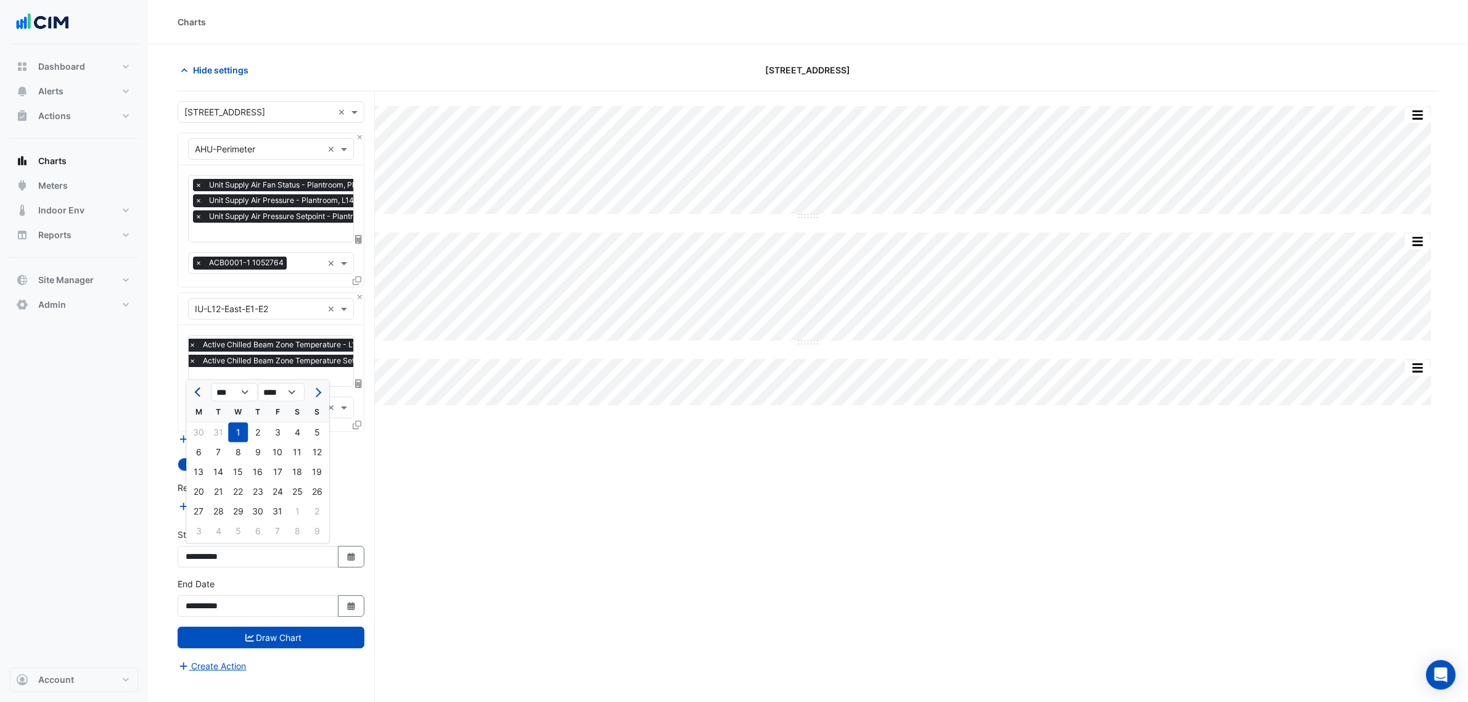
select select "****"
click at [199, 393] on span "Previous month" at bounding box center [199, 392] width 9 height 9
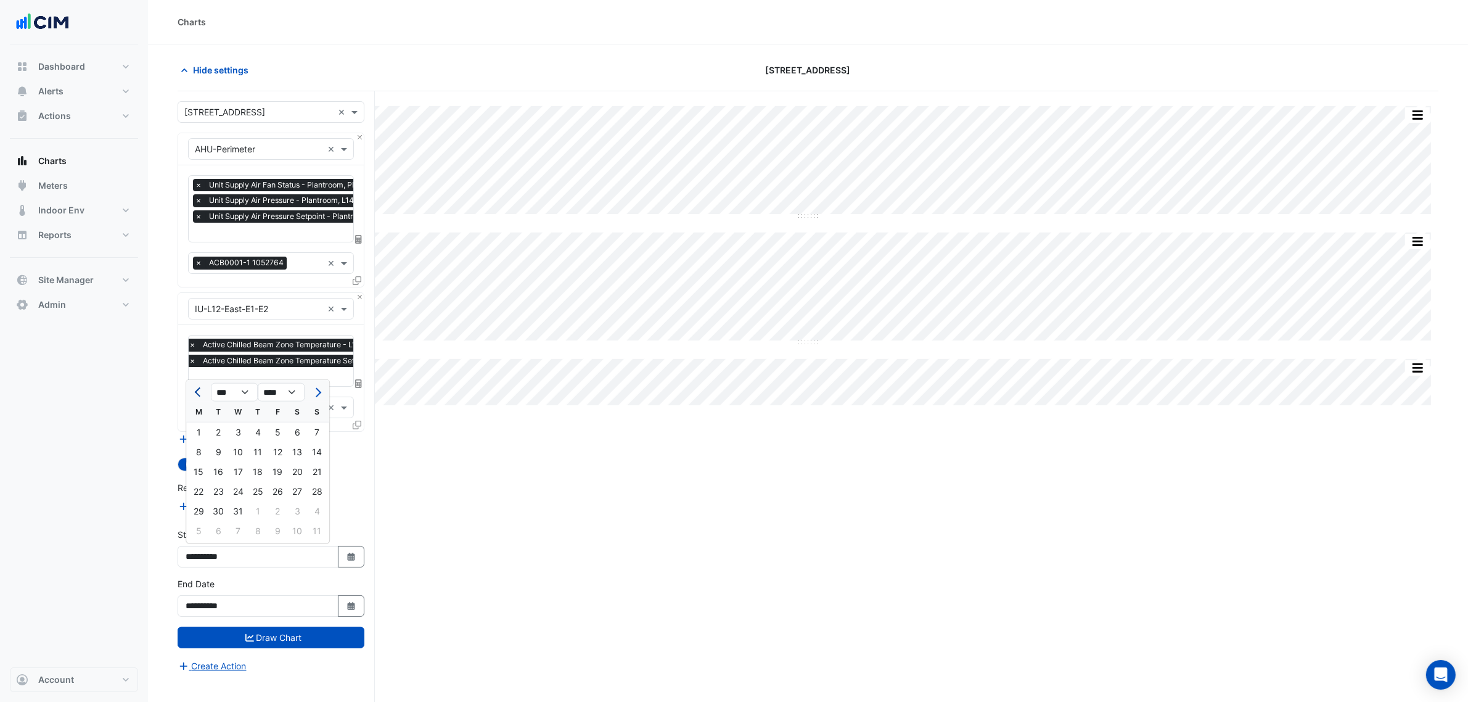
click at [199, 393] on span "Previous month" at bounding box center [199, 392] width 9 height 9
select select "*"
click at [296, 435] on div "1" at bounding box center [297, 432] width 20 height 20
type input "**********"
click at [358, 137] on button "Close" at bounding box center [360, 137] width 8 height 8
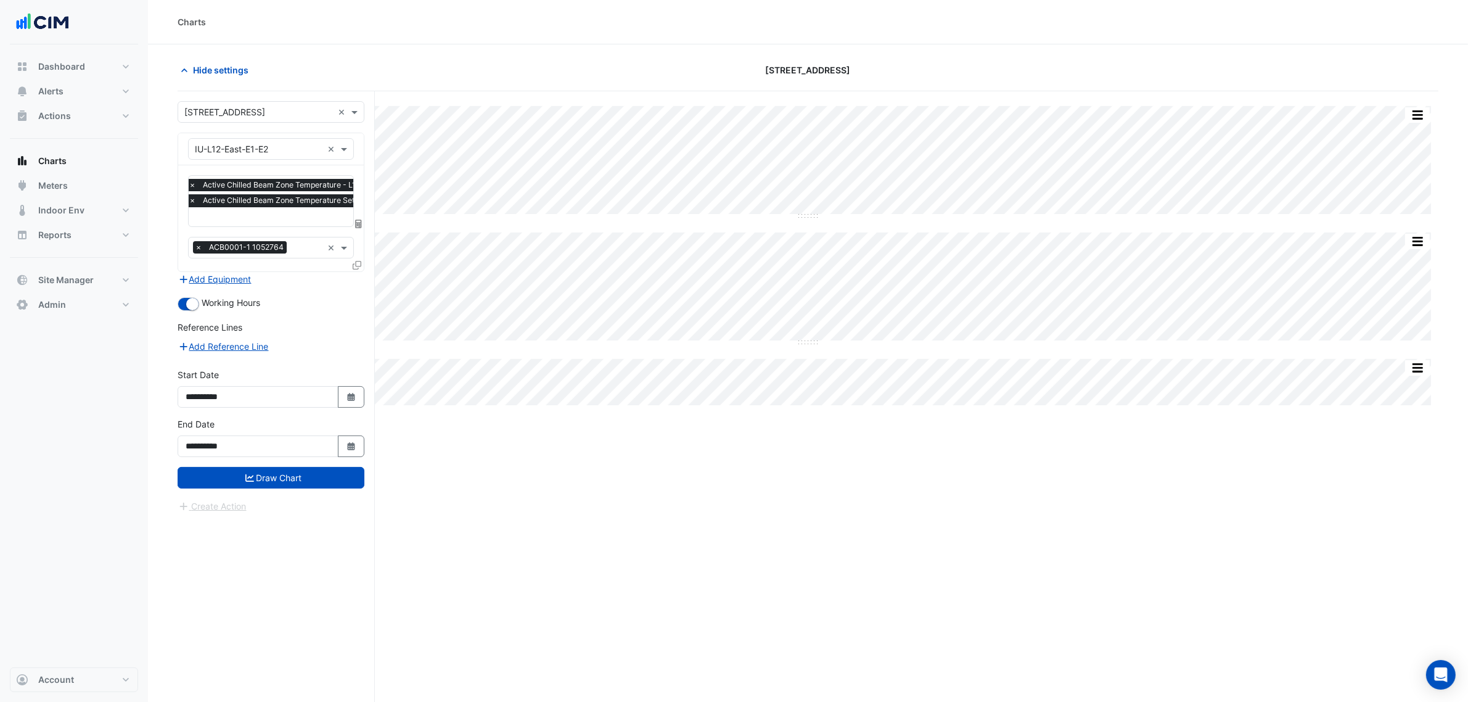
click at [186, 245] on div "× Active Chilled Beam Zone Temperature - L12 (NABERS IE), E1_E2 × Active Chille…" at bounding box center [271, 218] width 186 height 106
click at [194, 245] on span "×" at bounding box center [198, 247] width 11 height 12
click at [353, 437] on button "Select Date" at bounding box center [351, 446] width 27 height 22
select select "**"
select select "****"
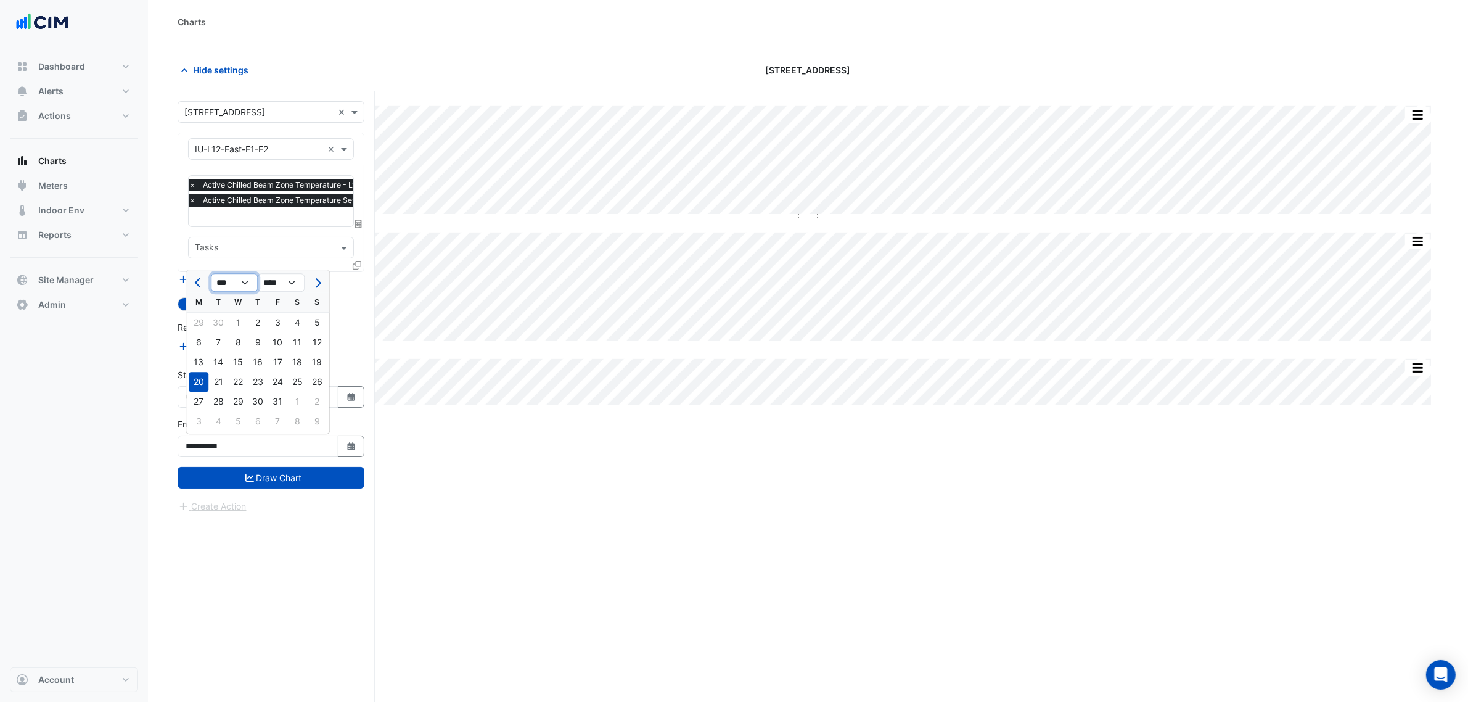
click at [239, 287] on select "*** *** *** *** *** *** *** *** *** *** *** ***" at bounding box center [234, 282] width 47 height 18
select select "*"
click at [211, 273] on select "*** *** *** *** *** *** *** *** *** *** *** ***" at bounding box center [234, 282] width 47 height 18
click at [216, 321] on div "31" at bounding box center [218, 323] width 20 height 20
type input "**********"
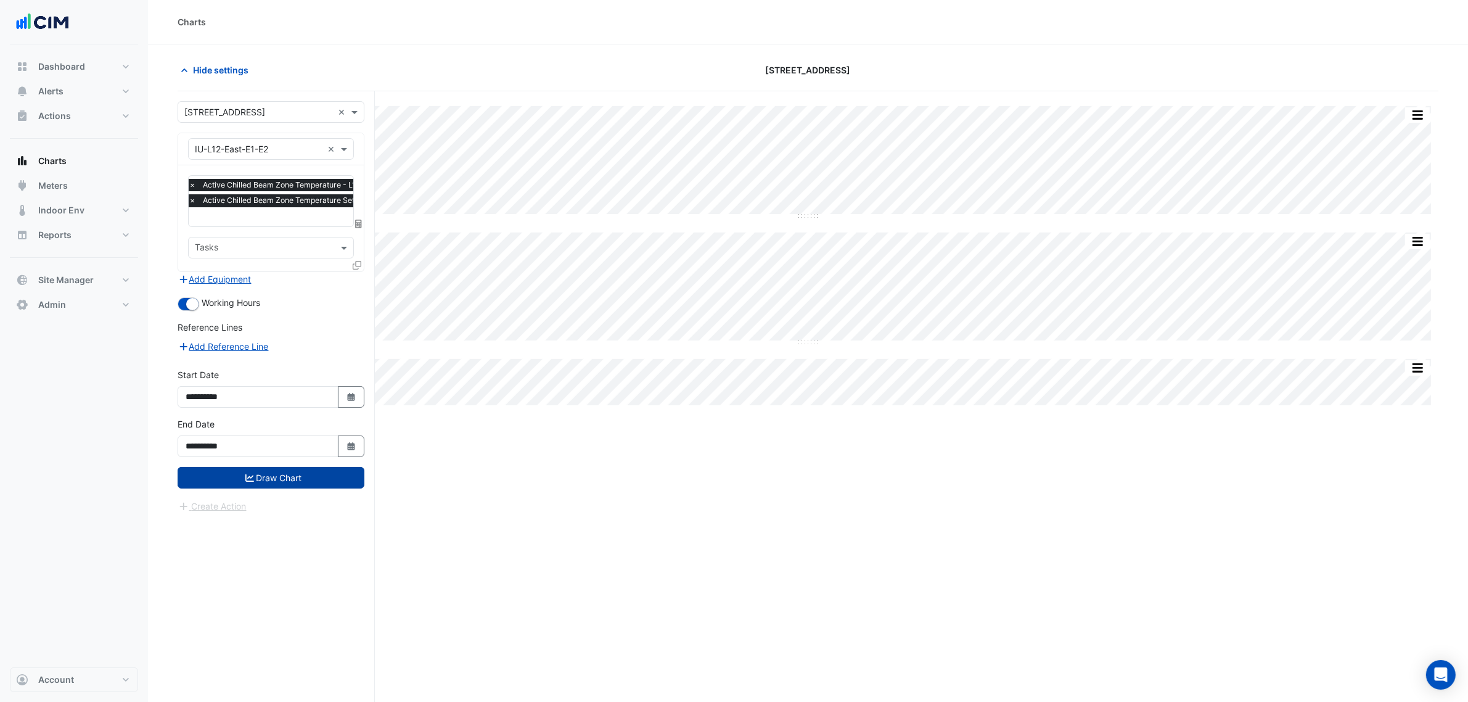
click at [269, 473] on button "Draw Chart" at bounding box center [271, 478] width 187 height 22
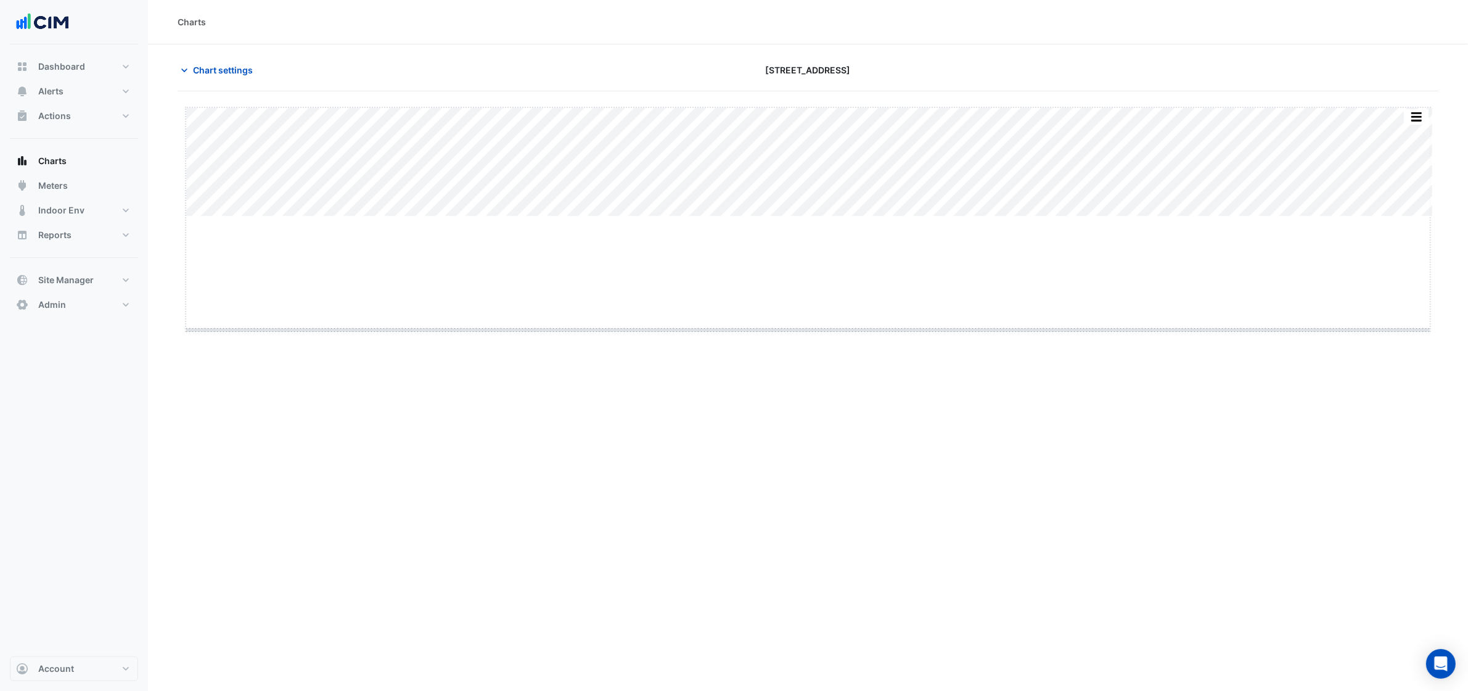
drag, startPoint x: 803, startPoint y: 217, endPoint x: 827, endPoint y: 593, distance: 376.8
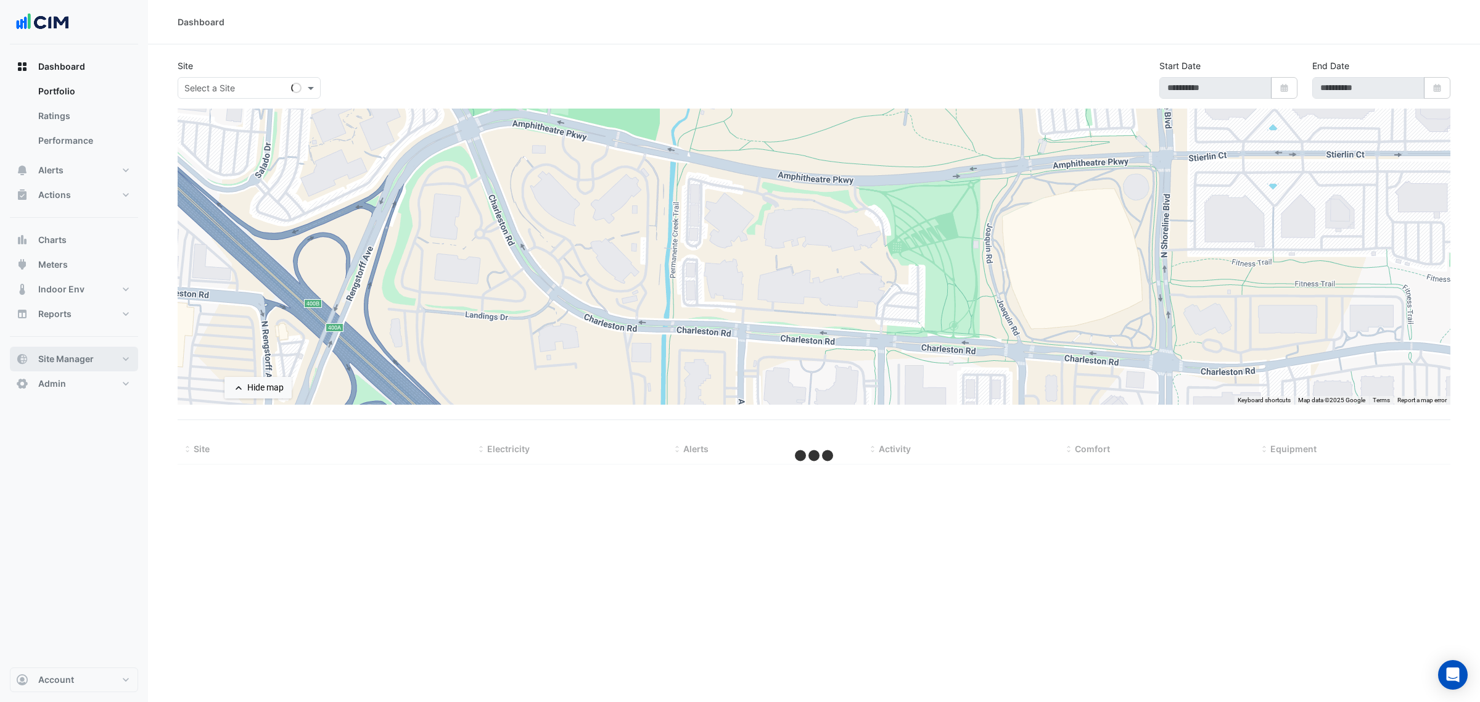
click at [71, 353] on span "Site Manager" at bounding box center [65, 359] width 55 height 12
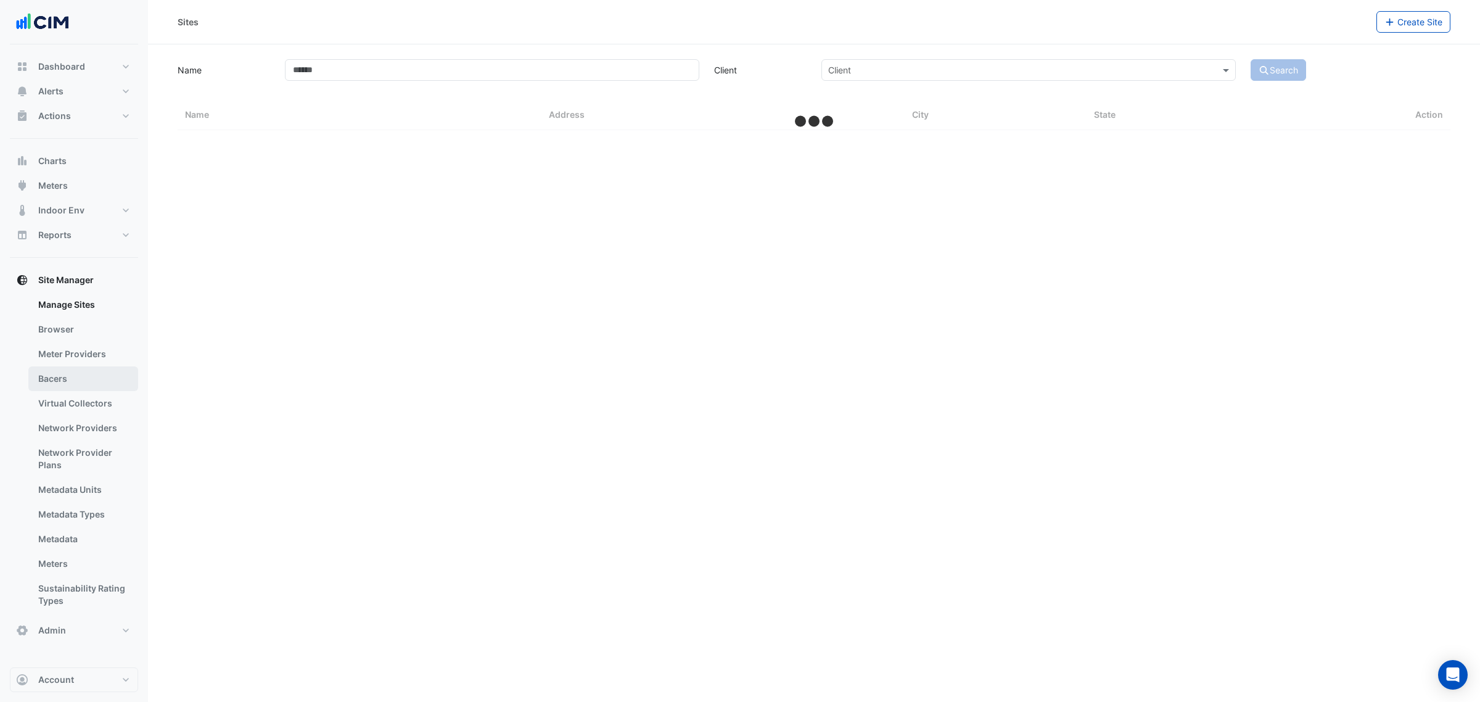
click at [90, 376] on link "Bacers" at bounding box center [83, 378] width 110 height 25
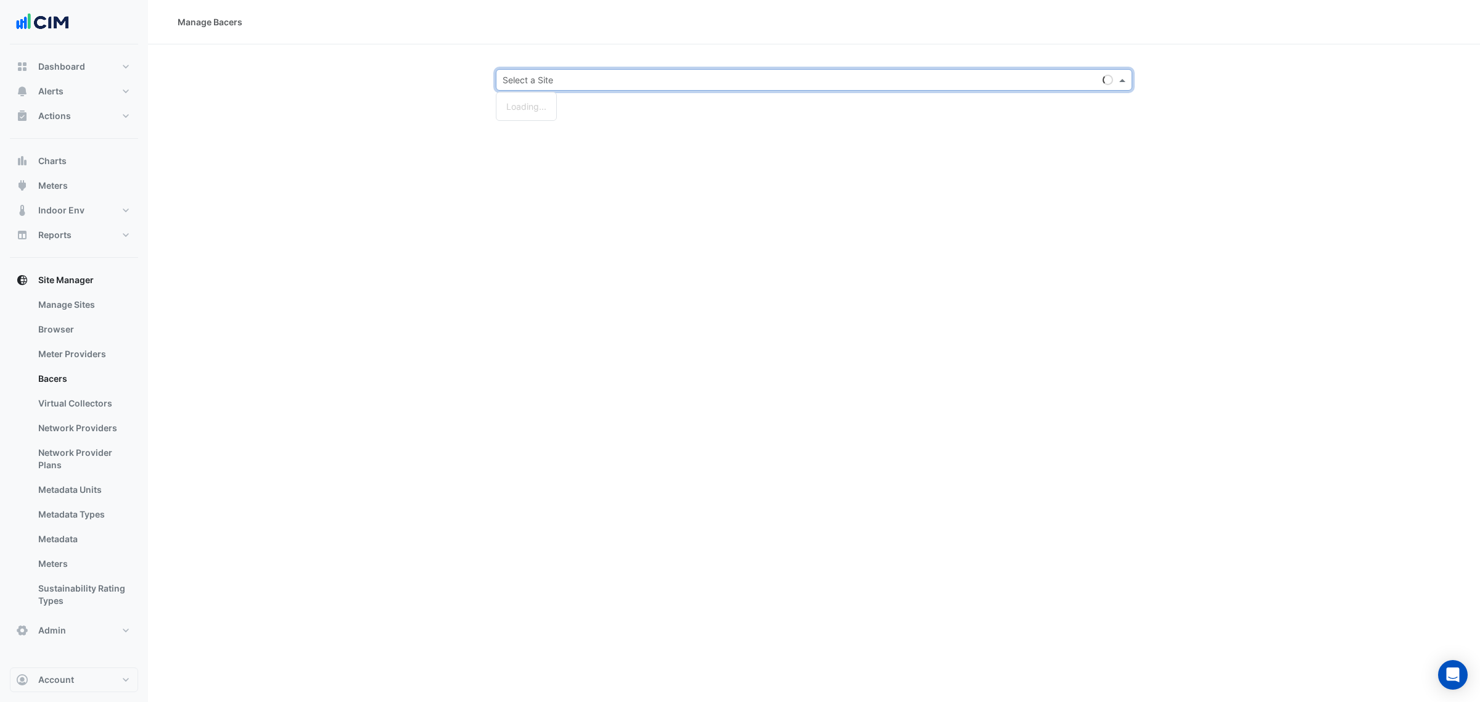
click at [556, 79] on input "text" at bounding box center [802, 80] width 598 height 13
type input "***"
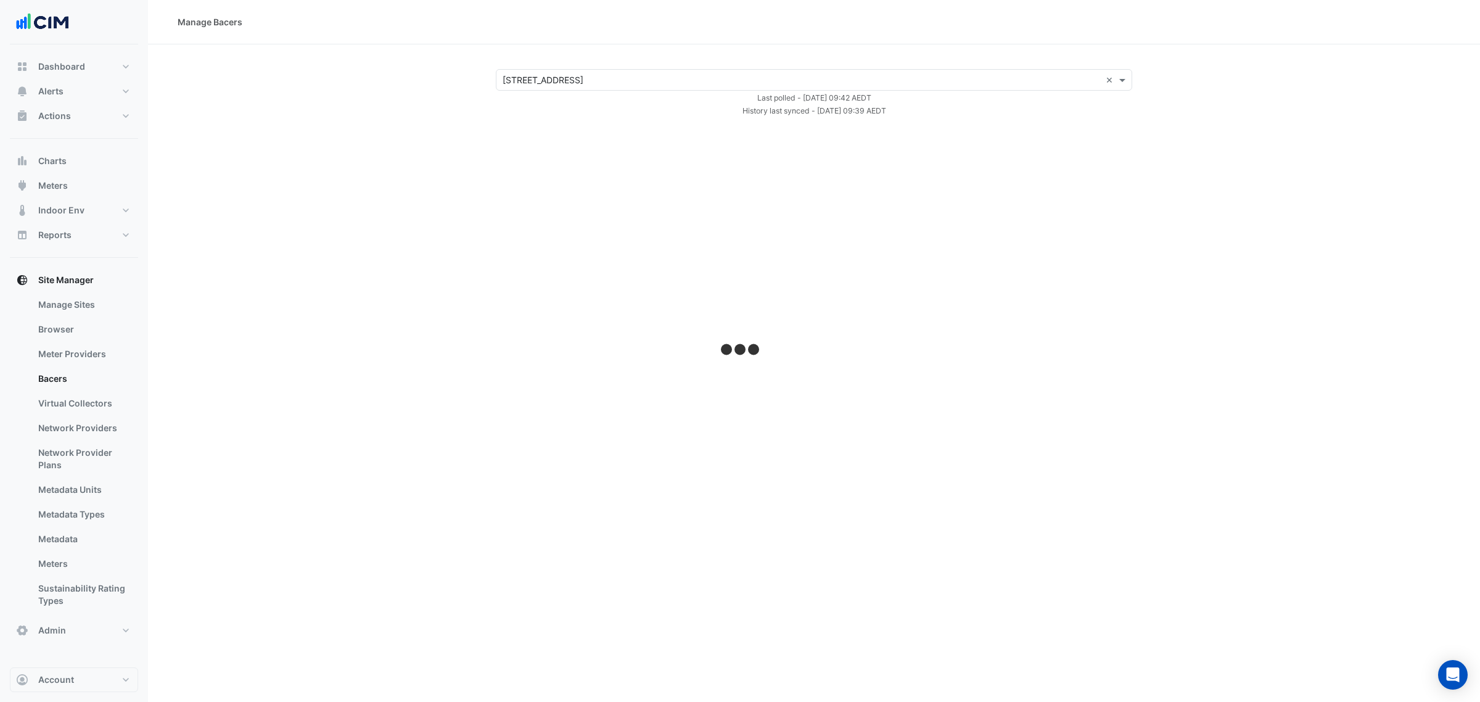
select select "***"
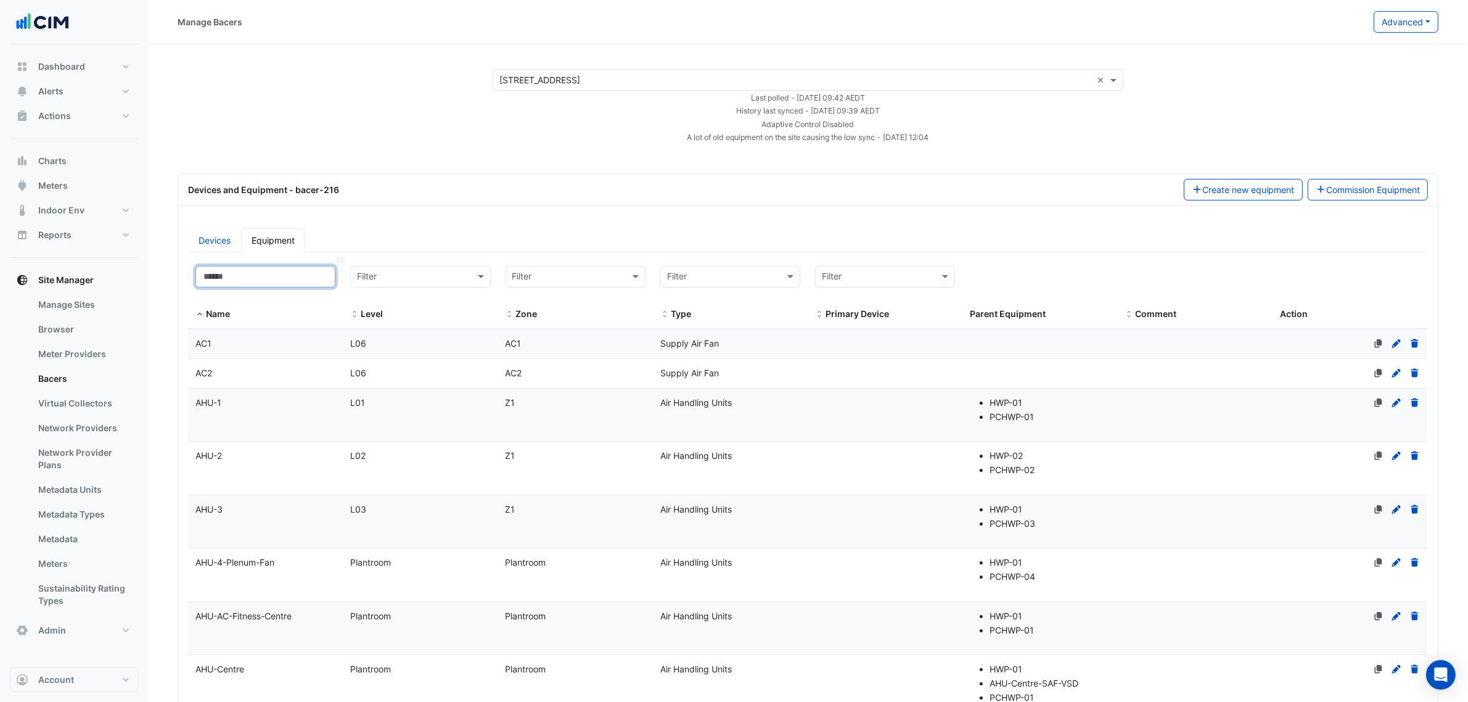
click at [287, 282] on input at bounding box center [265, 277] width 140 height 22
type input "*"
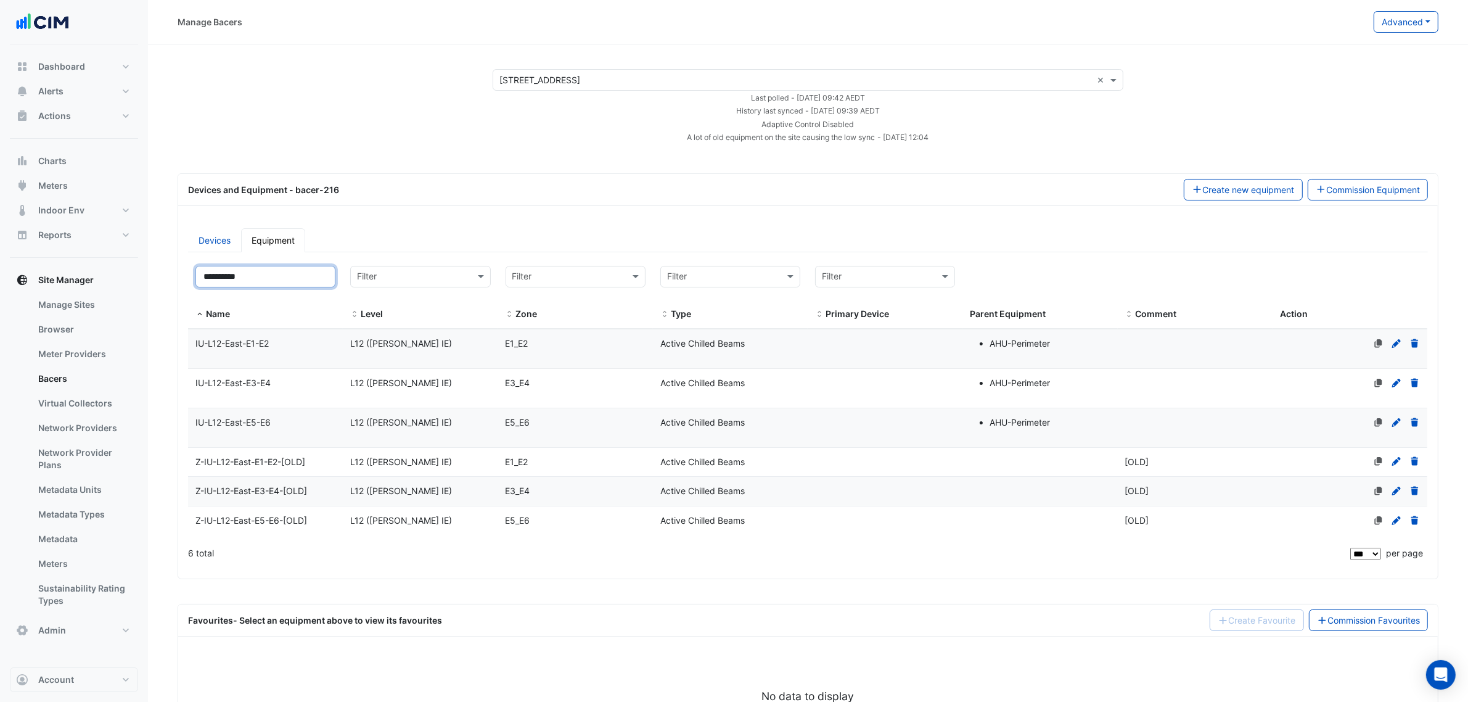
type input "**********"
click at [282, 349] on div "IU-L12-East-E1-E2" at bounding box center [265, 344] width 155 height 14
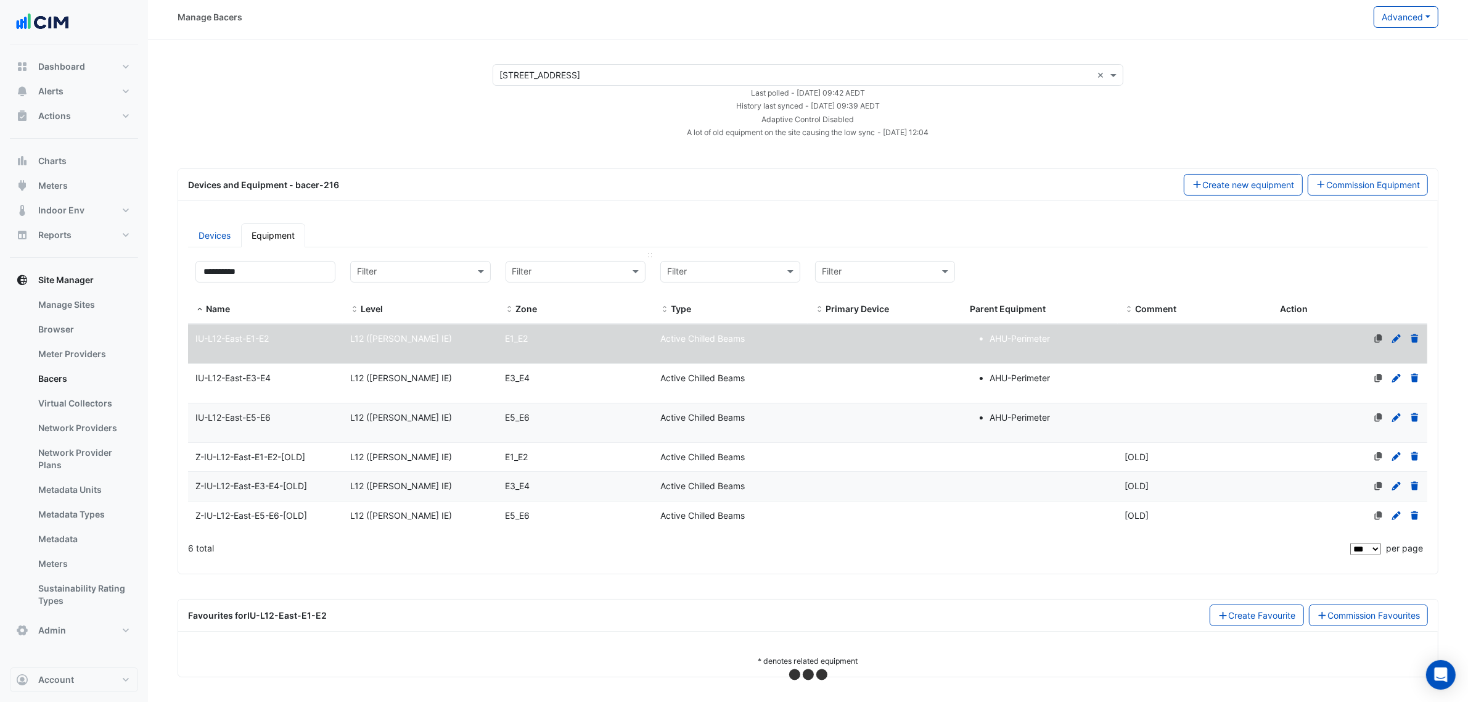
scroll to position [7, 0]
select select "***"
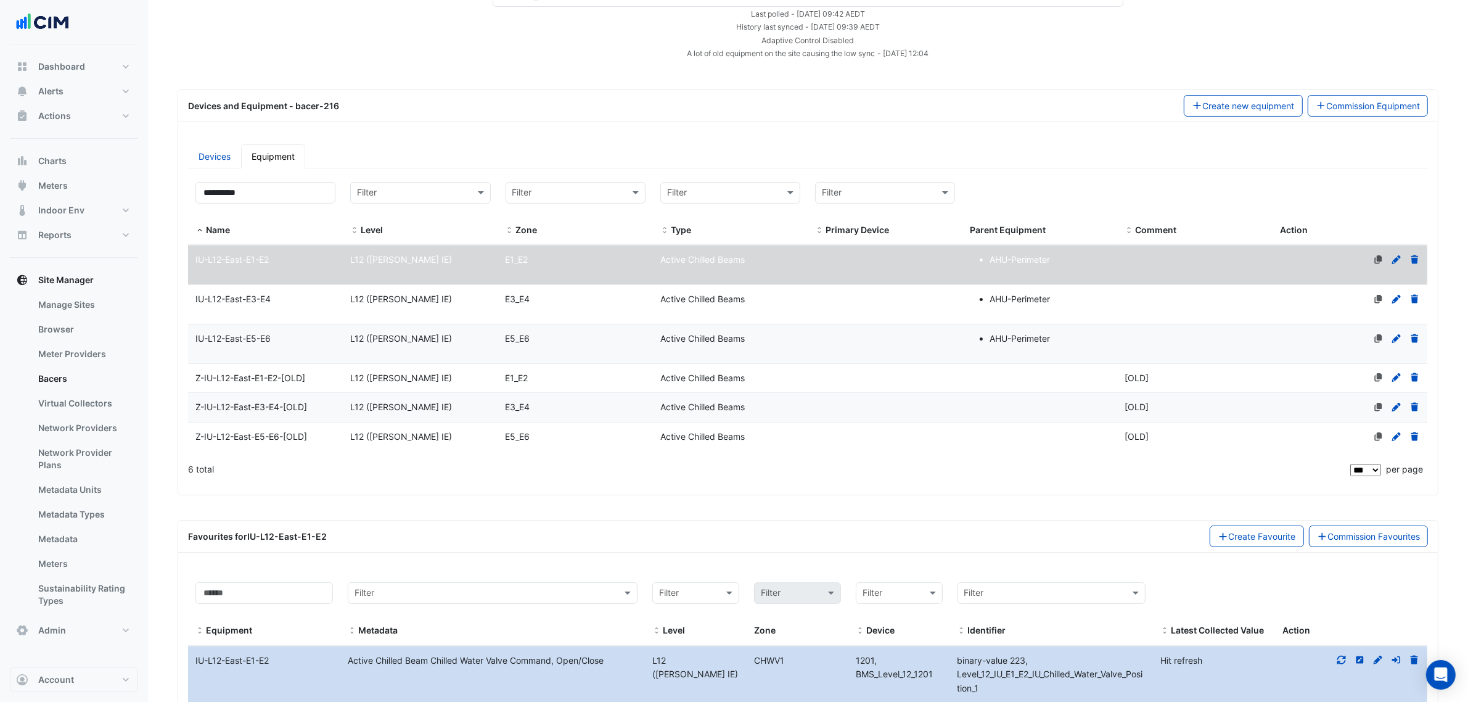
scroll to position [430, 0]
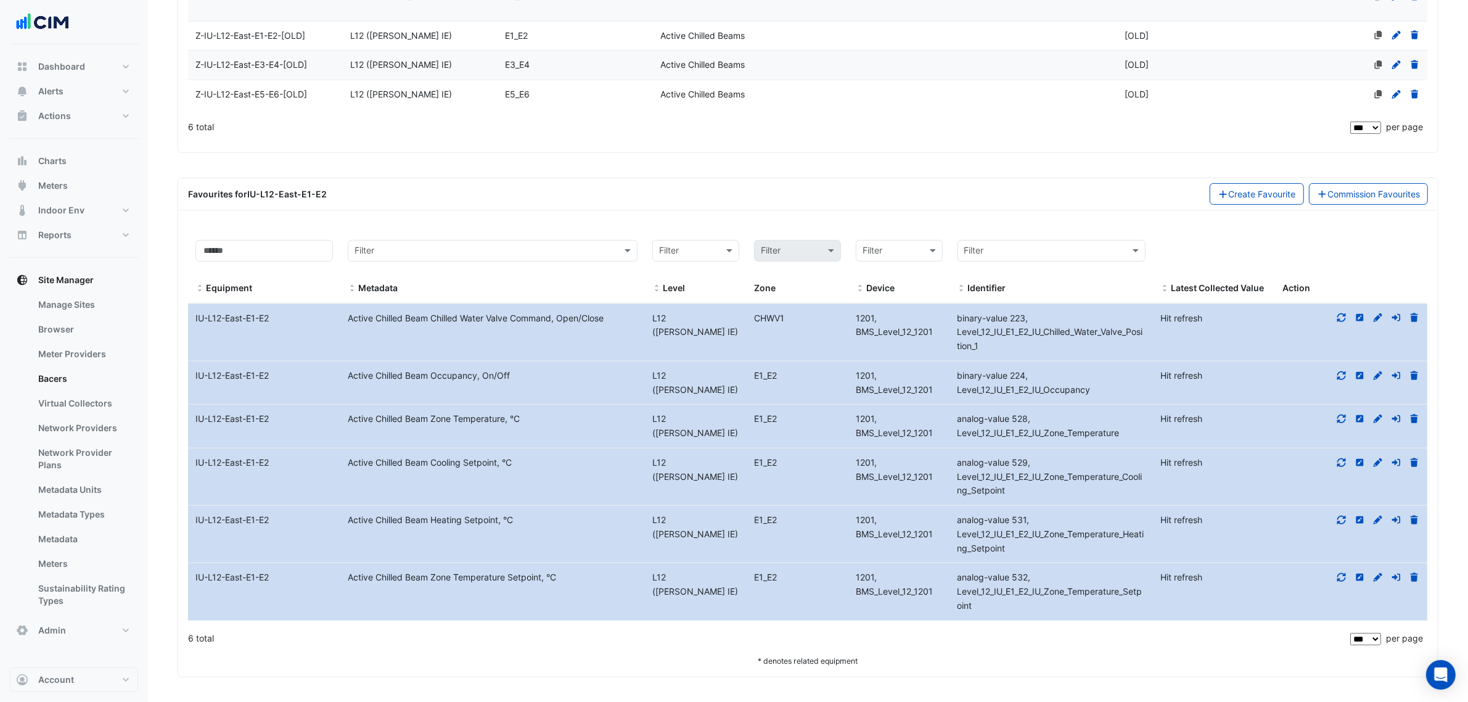
drag, startPoint x: 1139, startPoint y: 438, endPoint x: 1051, endPoint y: 441, distance: 88.2
click at [1051, 441] on datatable-body-cell "Identifier analog-value 528, Level_12_IU_E1_E2_IU_Zone_Temperature" at bounding box center [1051, 425] width 203 height 43
click at [1345, 581] on fa-icon at bounding box center [1341, 577] width 11 height 10
click at [1336, 417] on icon at bounding box center [1341, 418] width 11 height 9
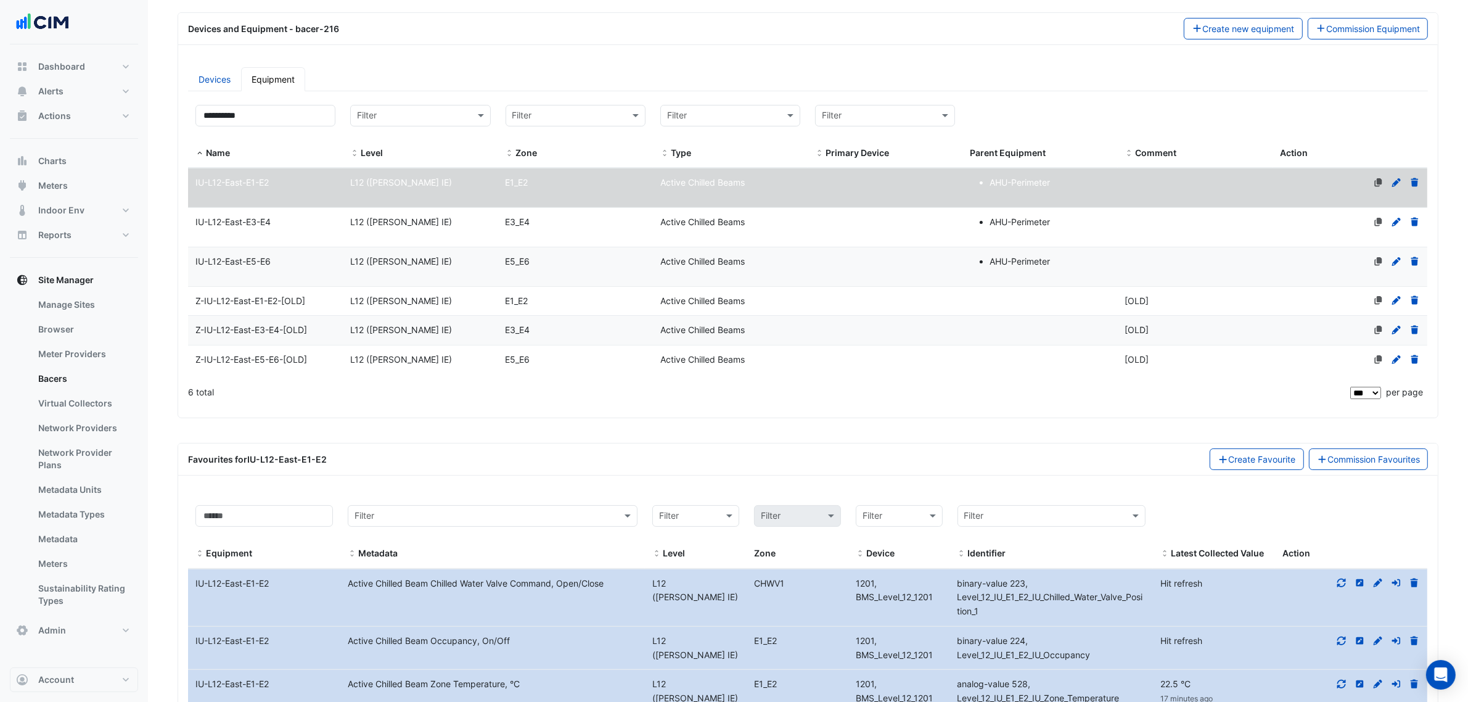
scroll to position [0, 0]
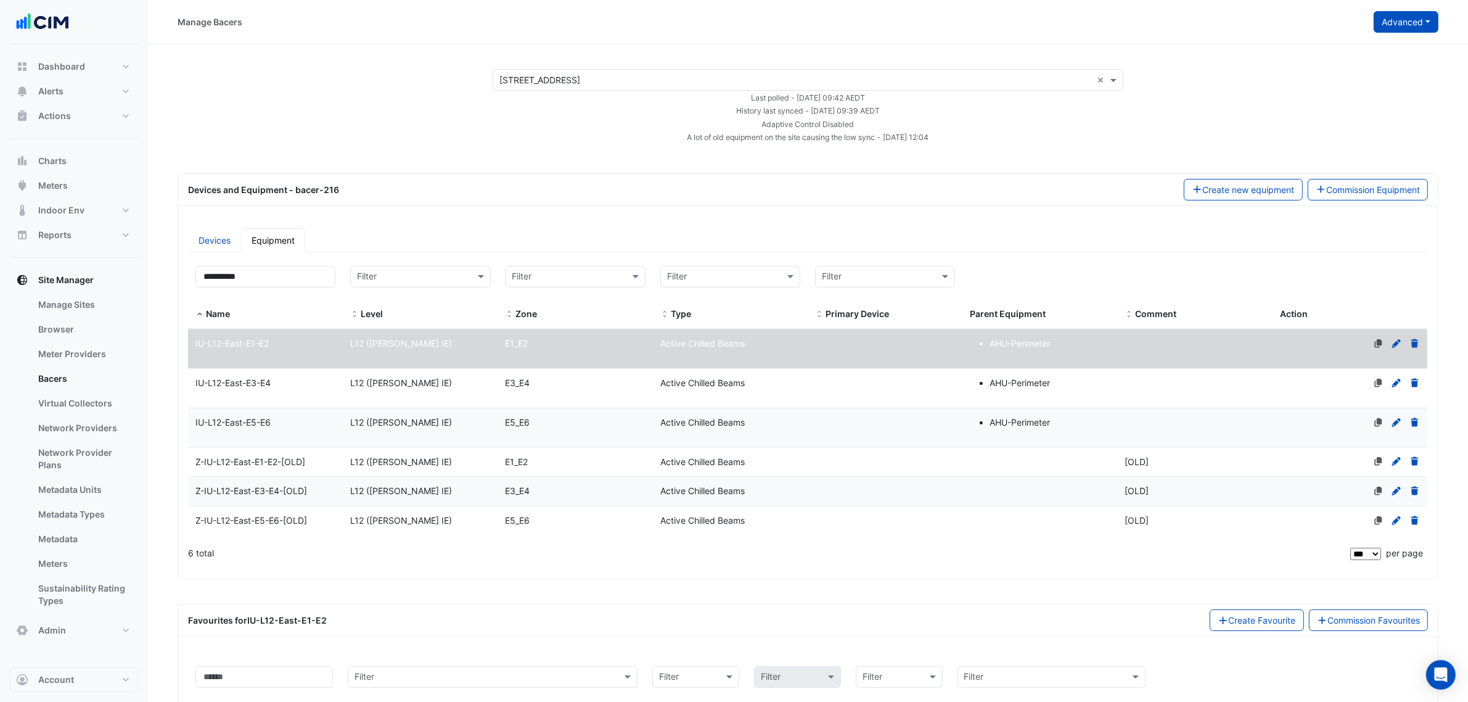
click at [1412, 30] on button "Advanced" at bounding box center [1406, 22] width 65 height 22
click at [1386, 60] on button "View scan history" at bounding box center [1358, 67] width 159 height 18
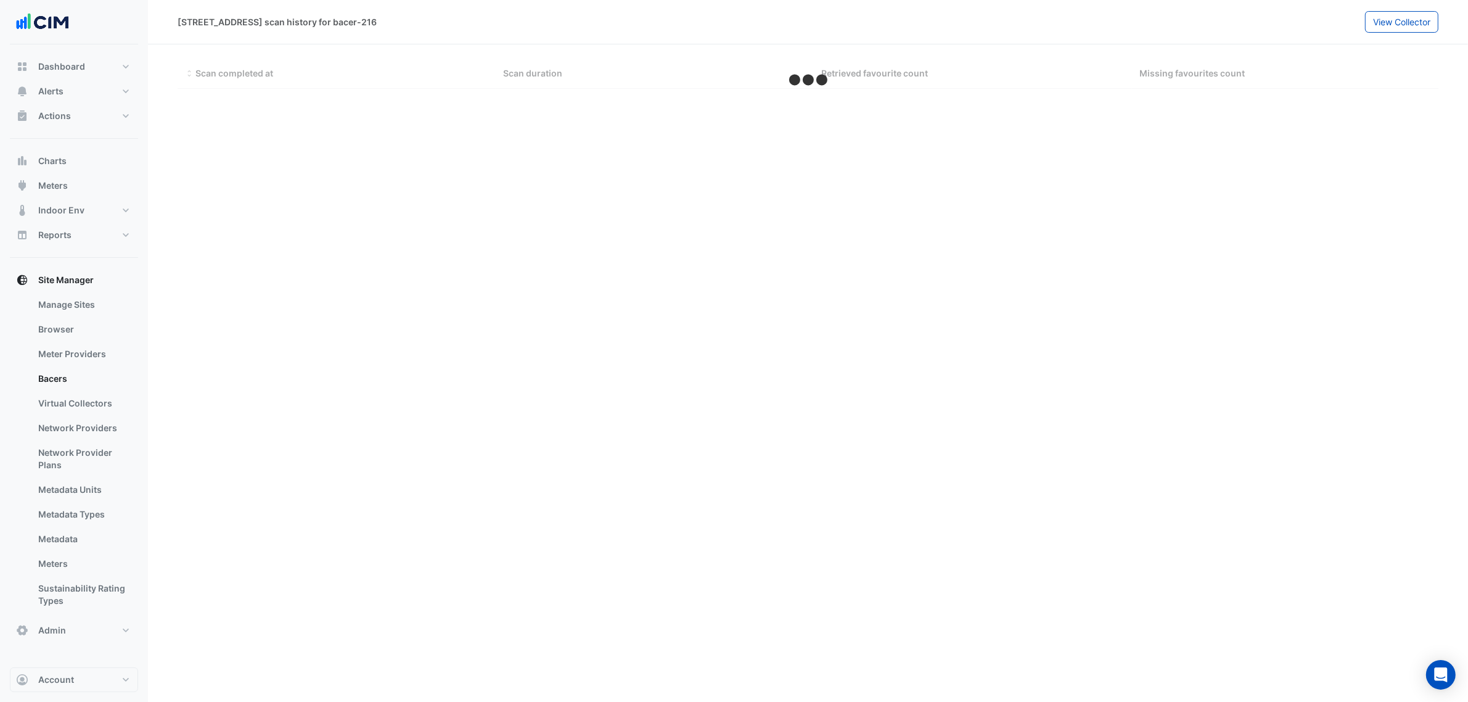
select select "***"
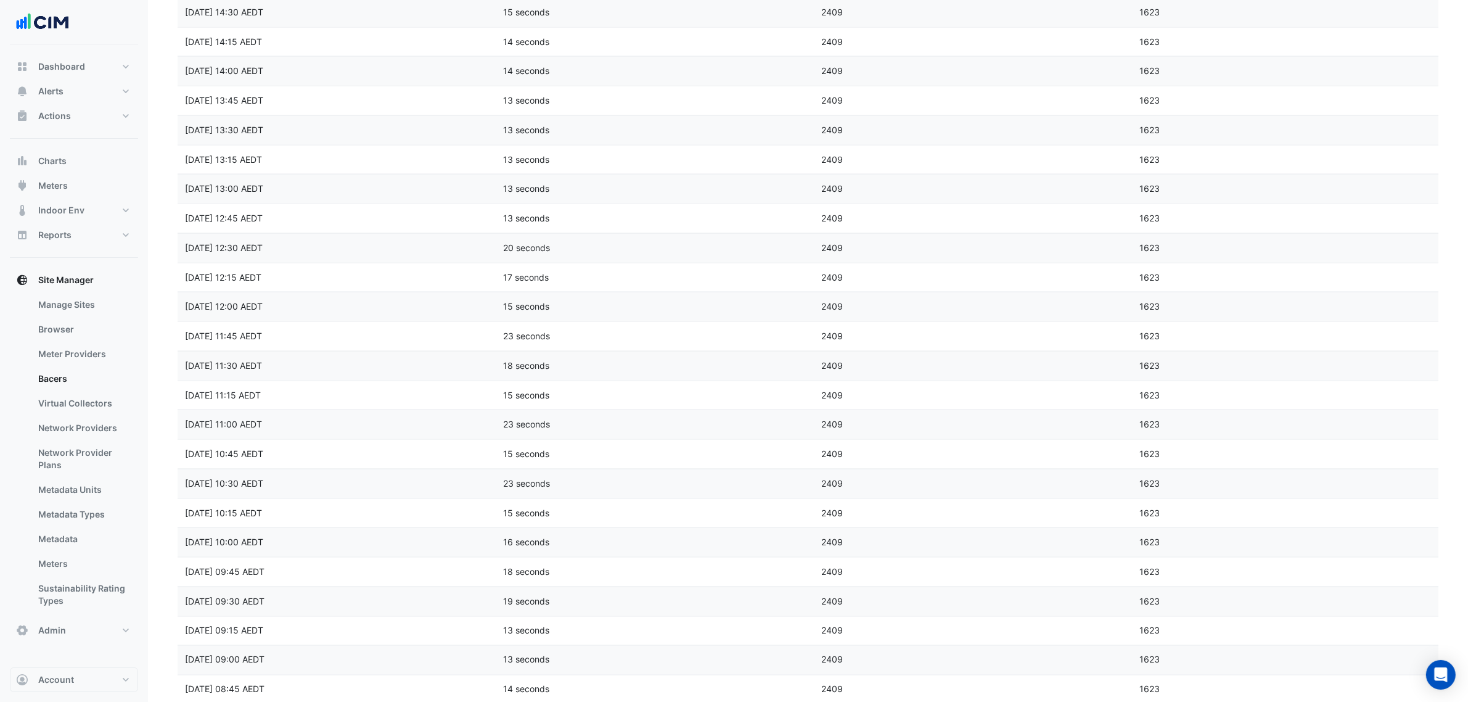
scroll to position [2379, 0]
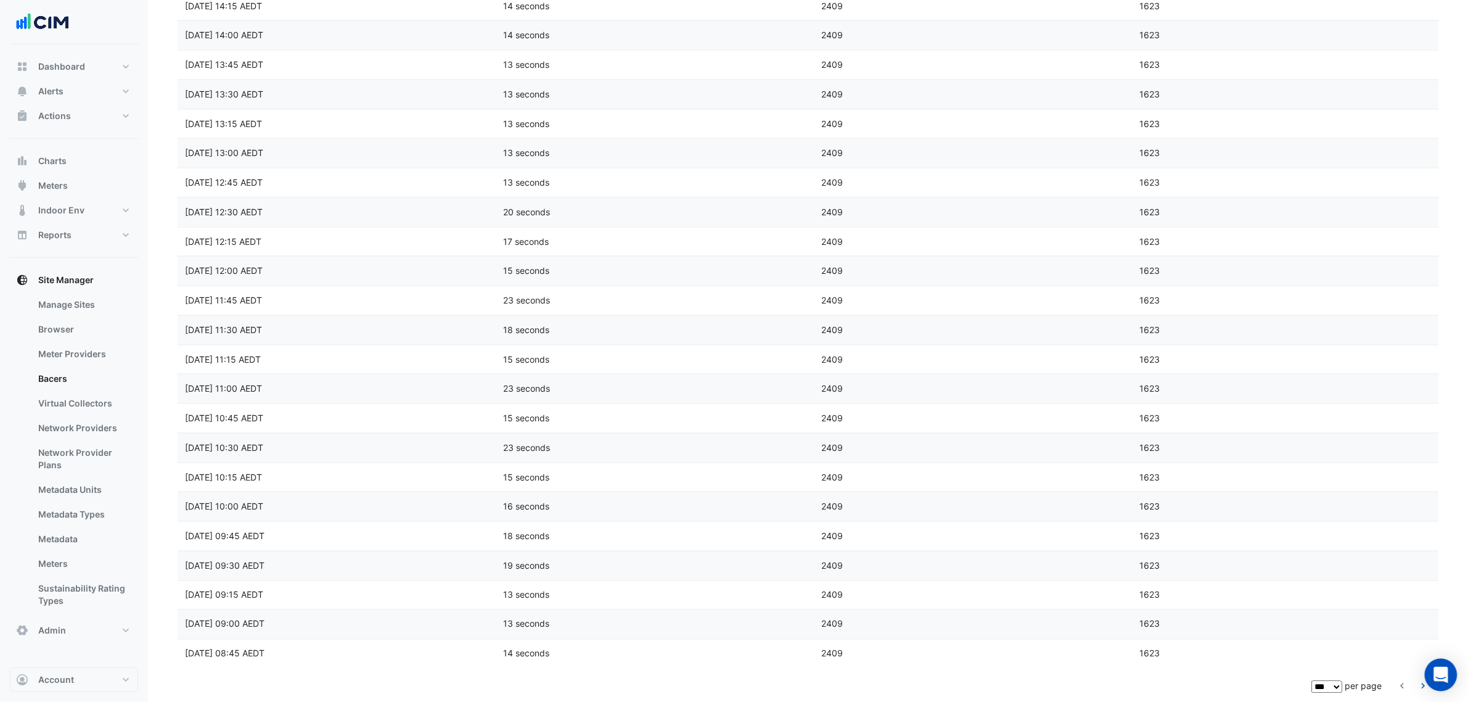
click at [1429, 685] on div "Open Intercom Messenger" at bounding box center [1441, 675] width 33 height 33
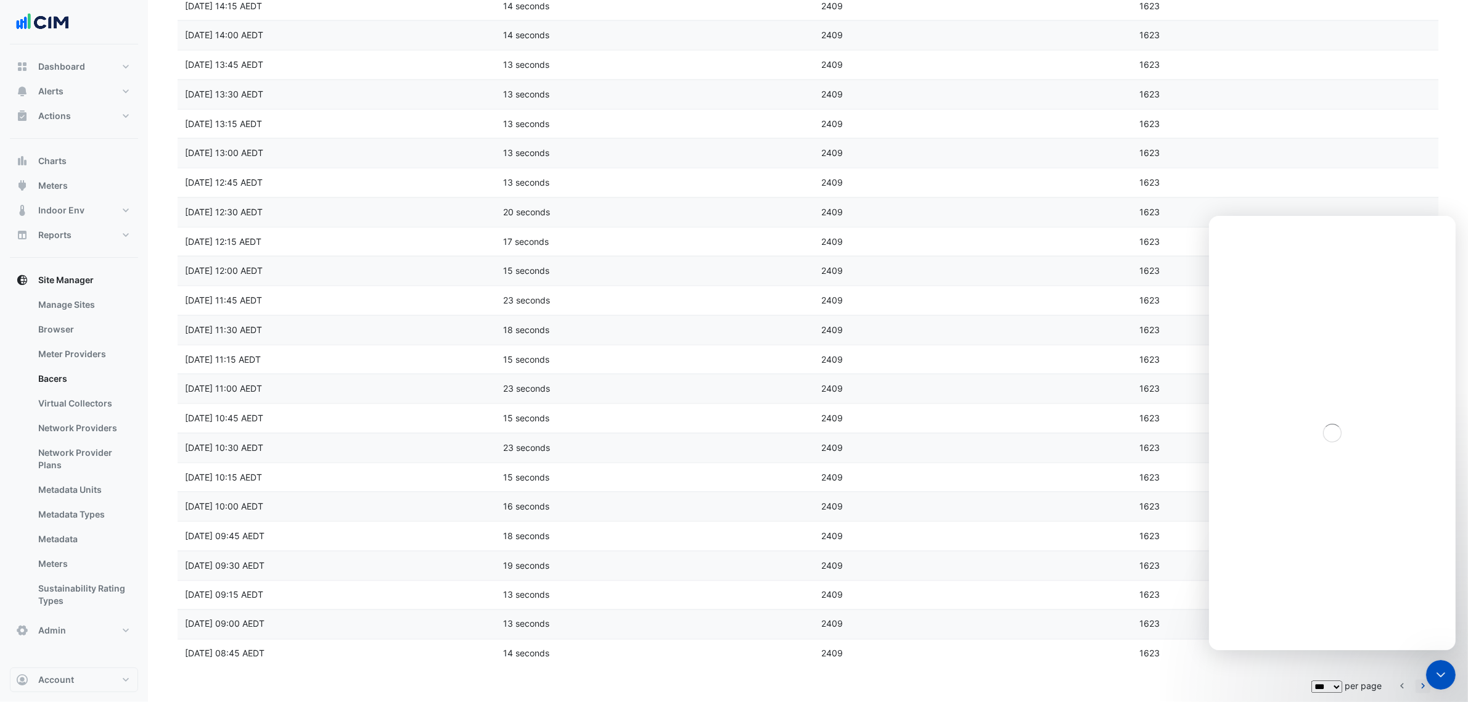
scroll to position [0, 0]
click at [1422, 687] on icon "go to next page" at bounding box center [1423, 687] width 15 height 13
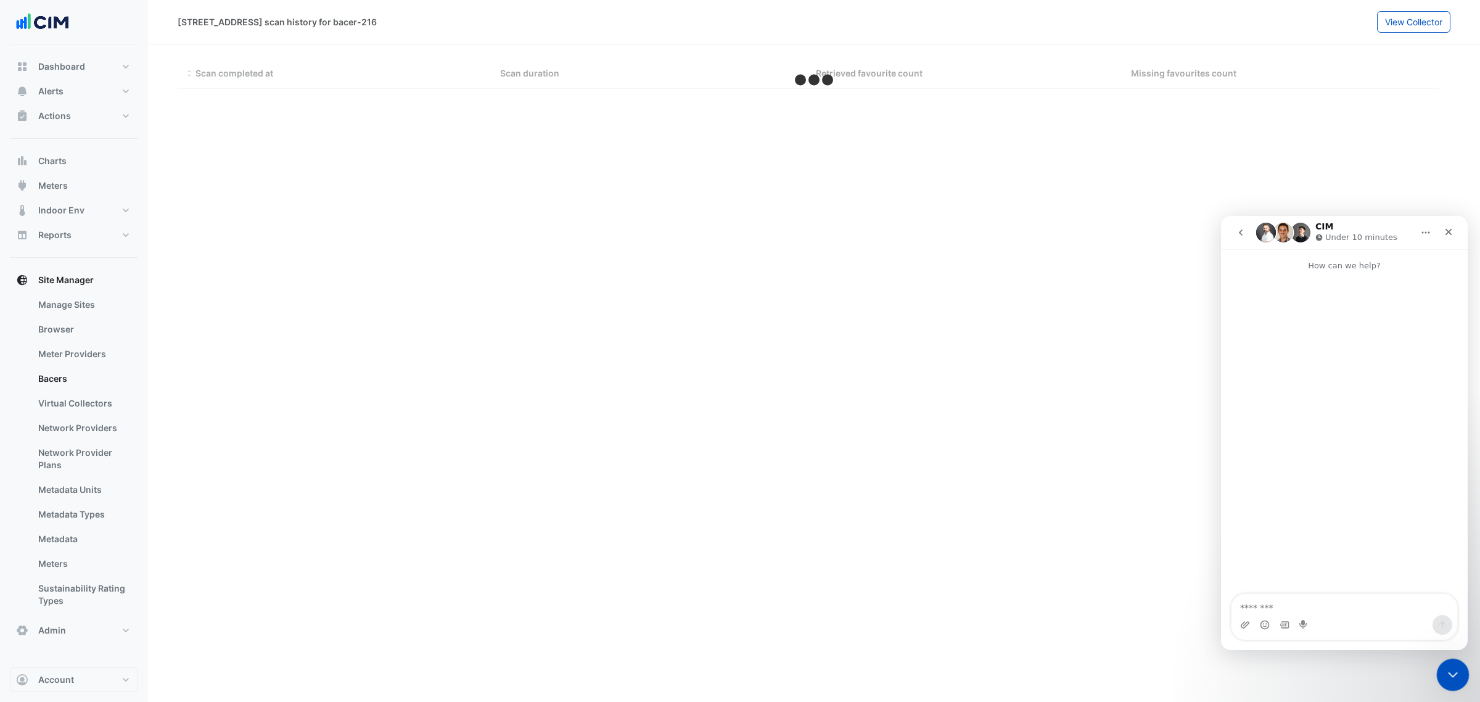
click at [1453, 668] on icon "Close Intercom Messenger" at bounding box center [1450, 672] width 15 height 15
select select "***"
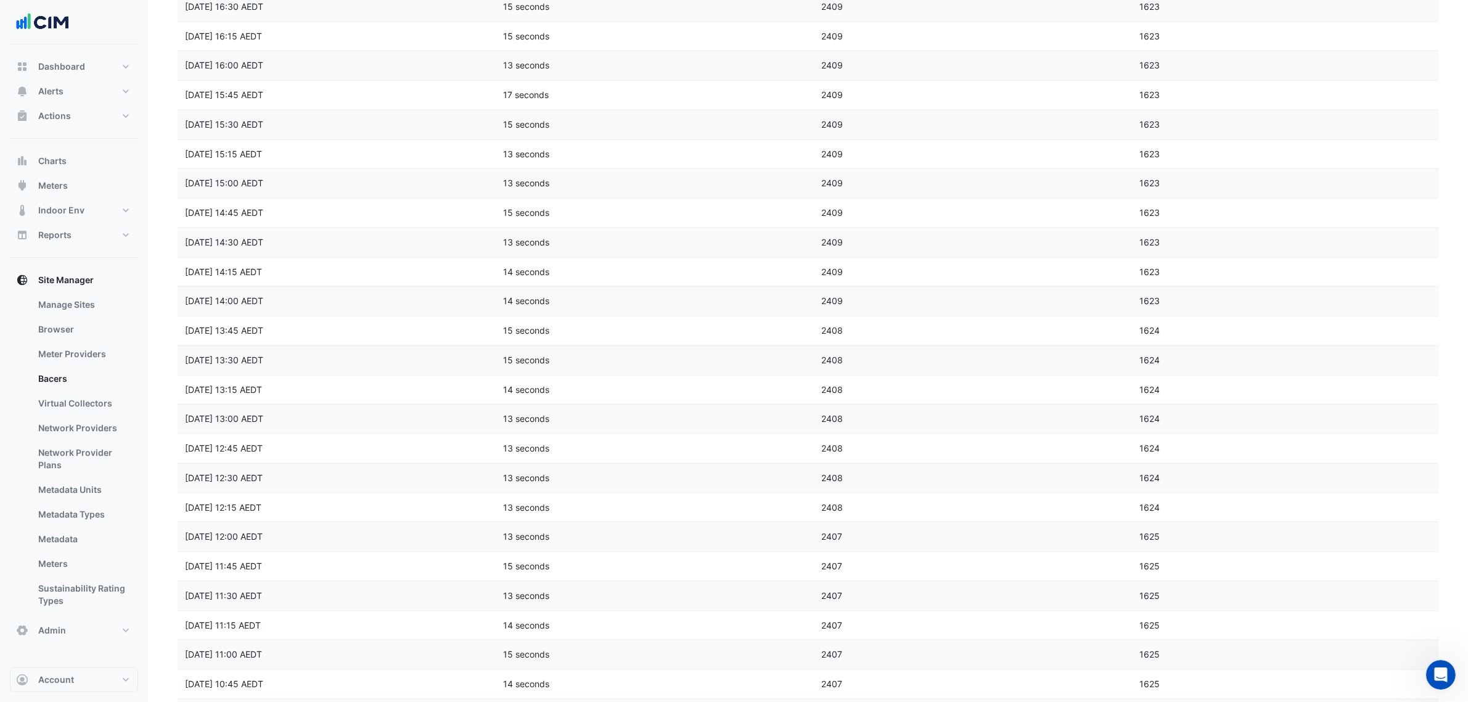
scroll to position [2379, 0]
click at [1416, 686] on icon "go to next page" at bounding box center [1423, 687] width 15 height 13
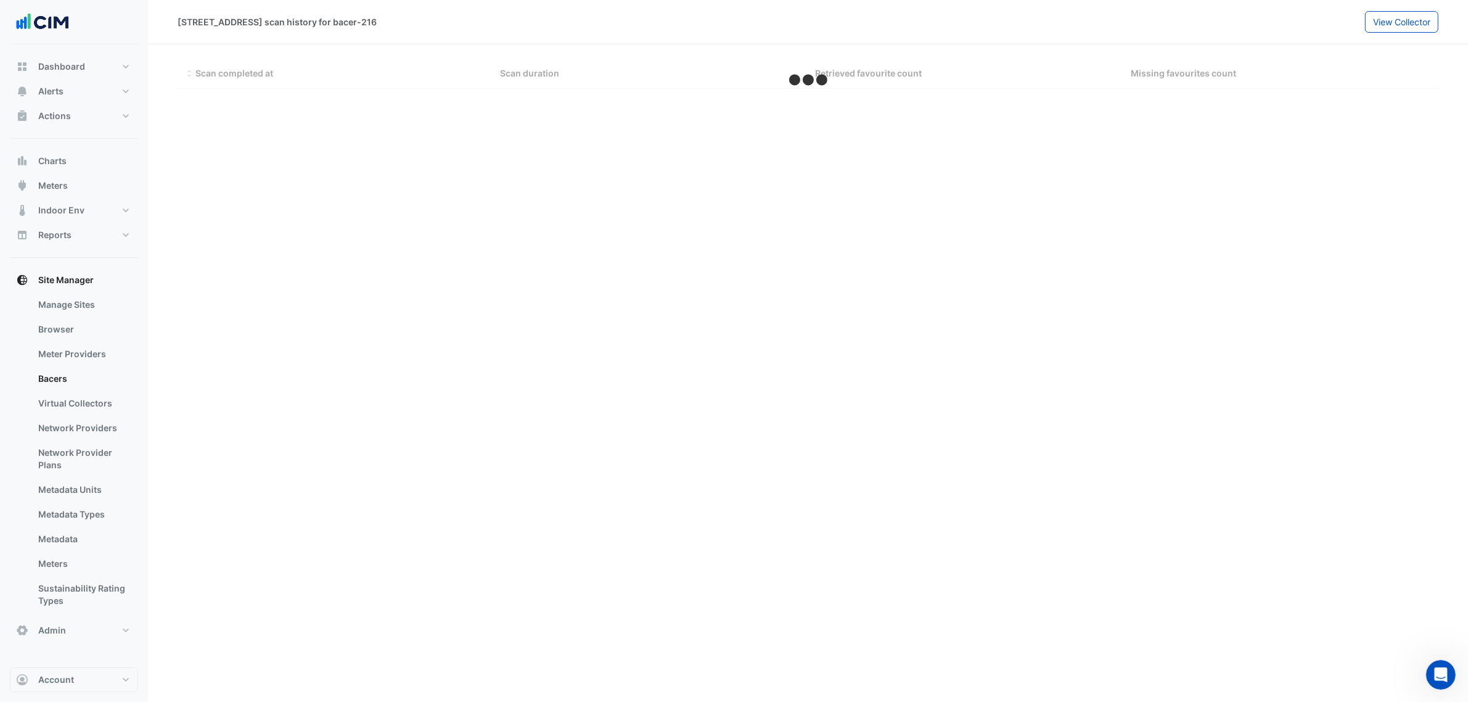
scroll to position [0, 0]
select select "***"
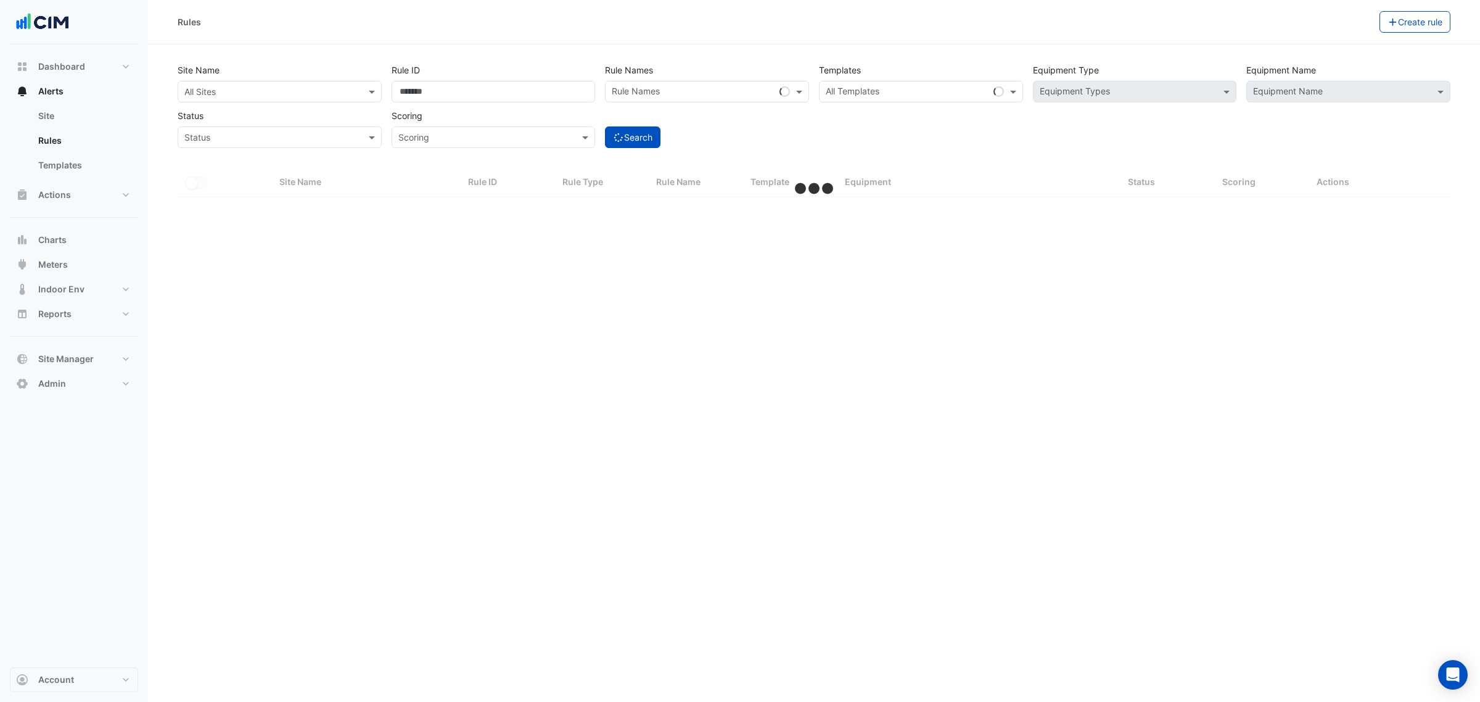
select select "***"
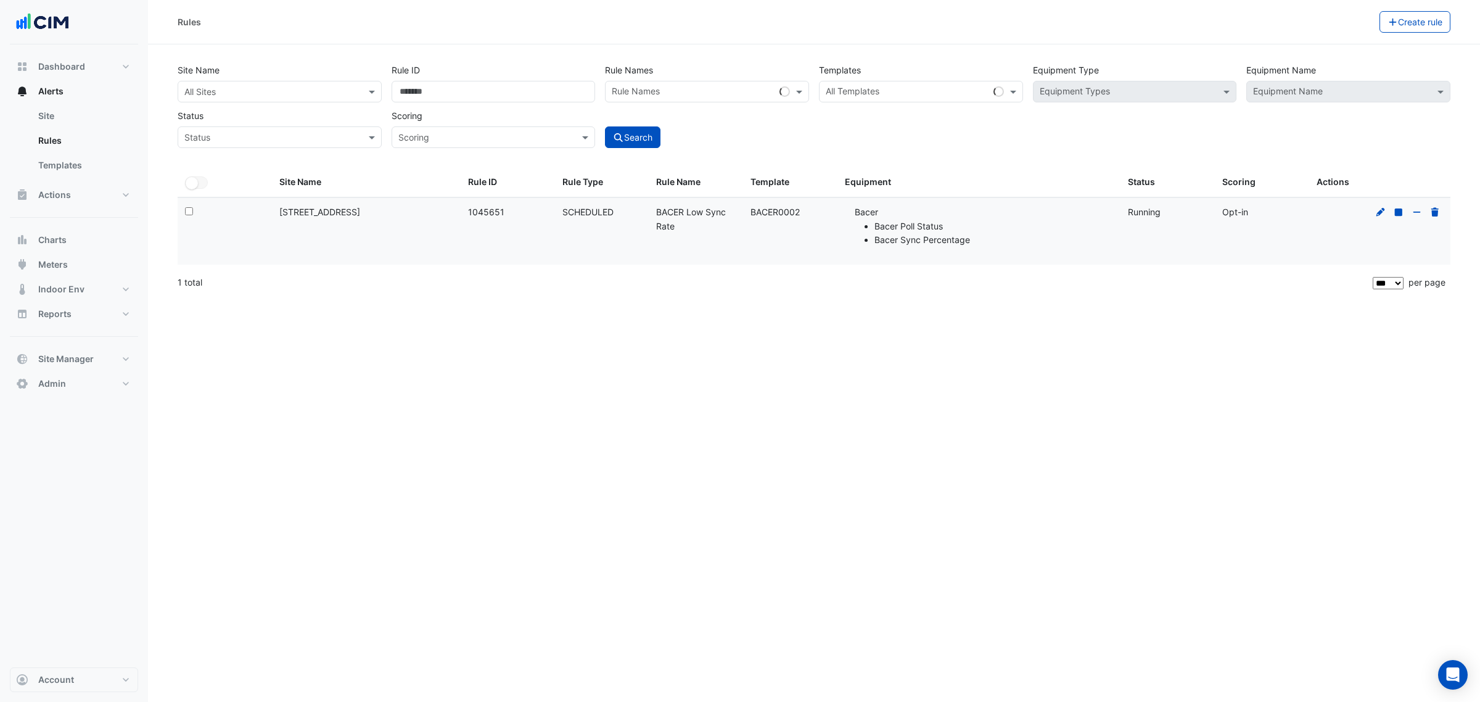
click at [1373, 211] on div at bounding box center [1408, 212] width 70 height 14
click at [1375, 211] on icon at bounding box center [1380, 212] width 11 height 9
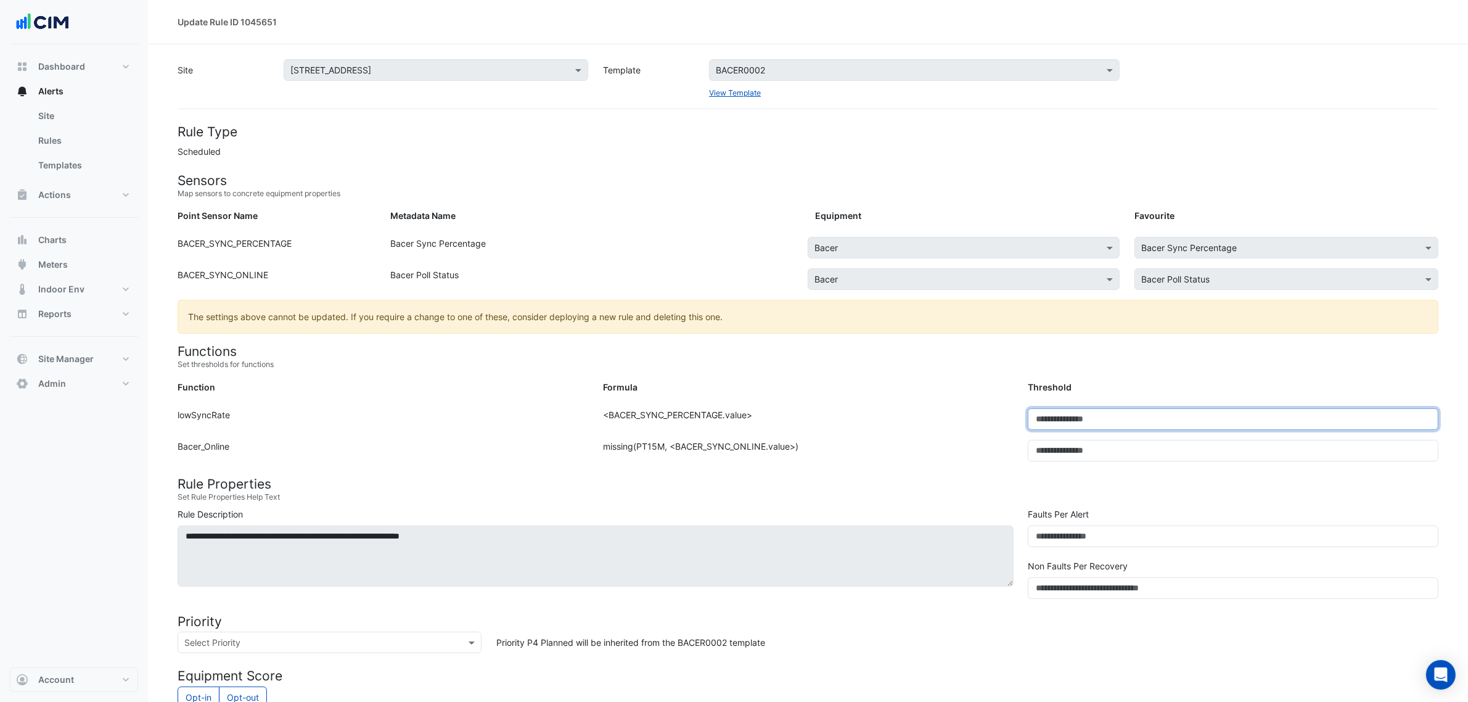
drag, startPoint x: 1101, startPoint y: 432, endPoint x: 1064, endPoint y: 424, distance: 38.5
click at [1064, 424] on div "Function: lowSyncRate Formula: <BACER_SYNC_PERCENTAGE.value> Threshold: **" at bounding box center [808, 423] width 1276 height 31
drag, startPoint x: 1064, startPoint y: 424, endPoint x: 1017, endPoint y: 425, distance: 46.3
click at [1017, 425] on div "Function: lowSyncRate Formula: <BACER_SYNC_PERCENTAGE.value> Threshold: **" at bounding box center [808, 423] width 1276 height 31
type input "**"
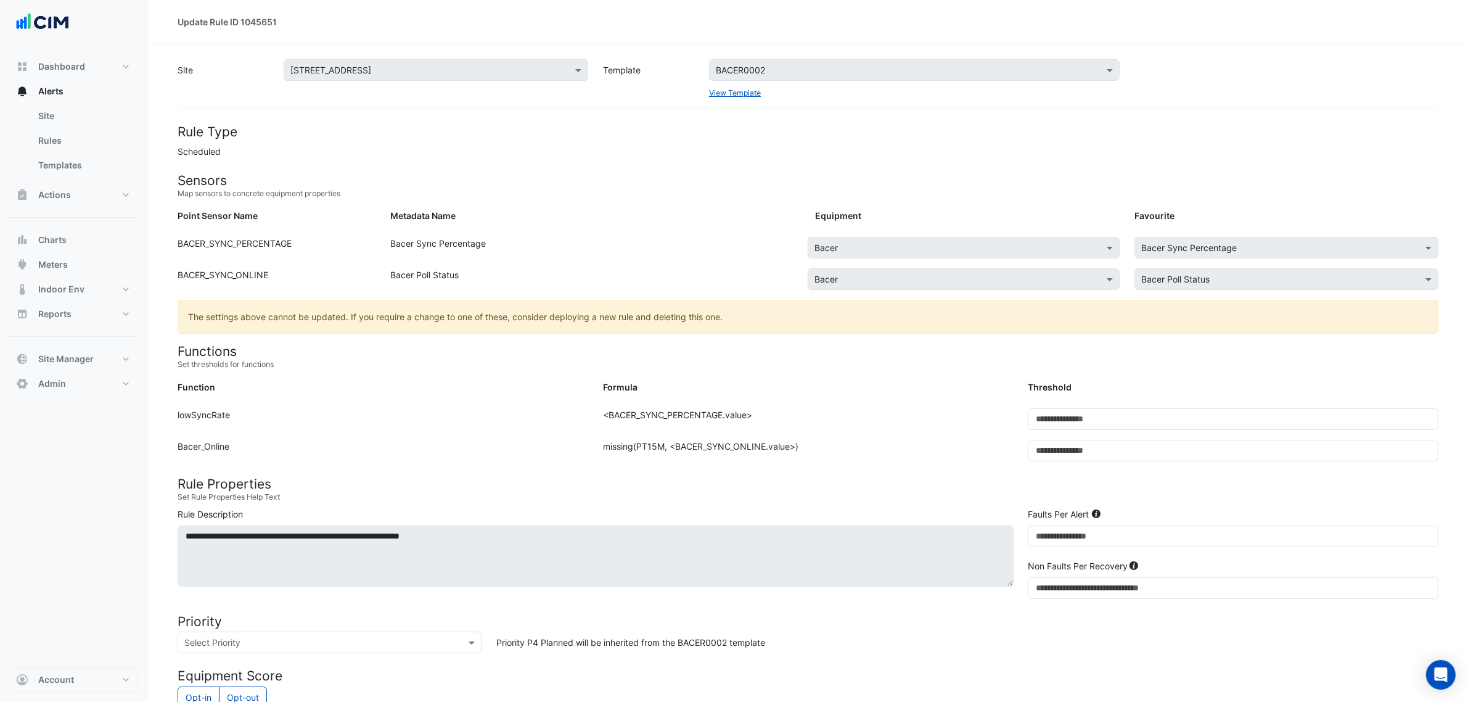
click at [932, 355] on h4 "Functions" at bounding box center [808, 350] width 1261 height 15
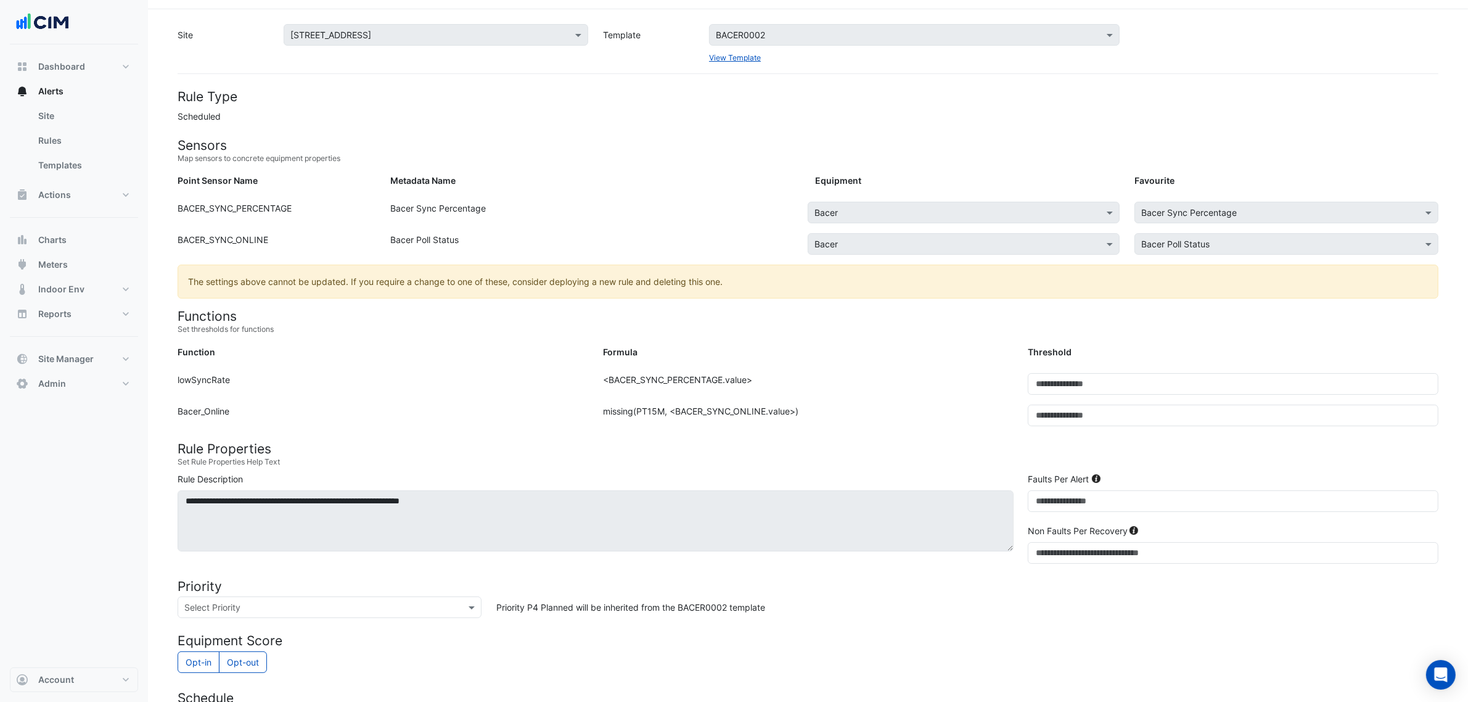
scroll to position [285, 0]
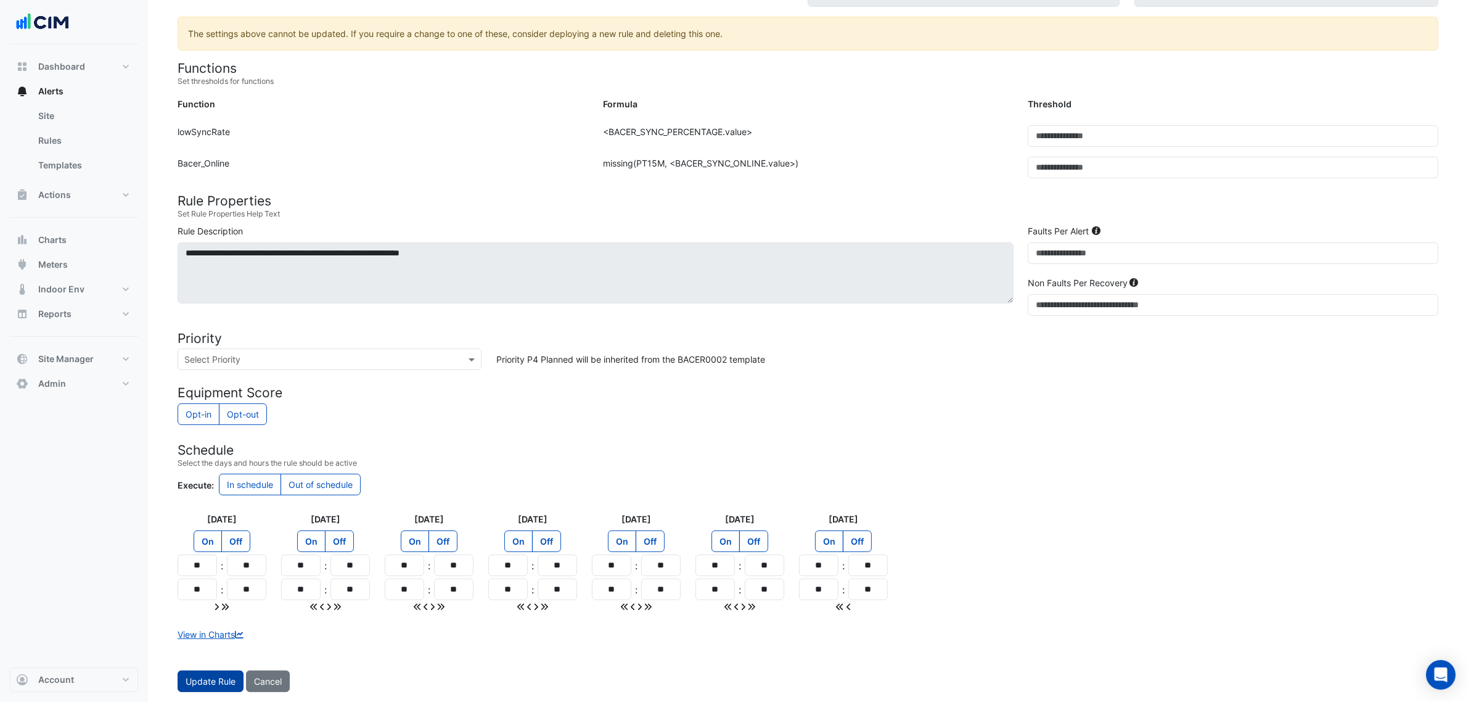
click at [216, 677] on span "Update Rule" at bounding box center [211, 681] width 50 height 10
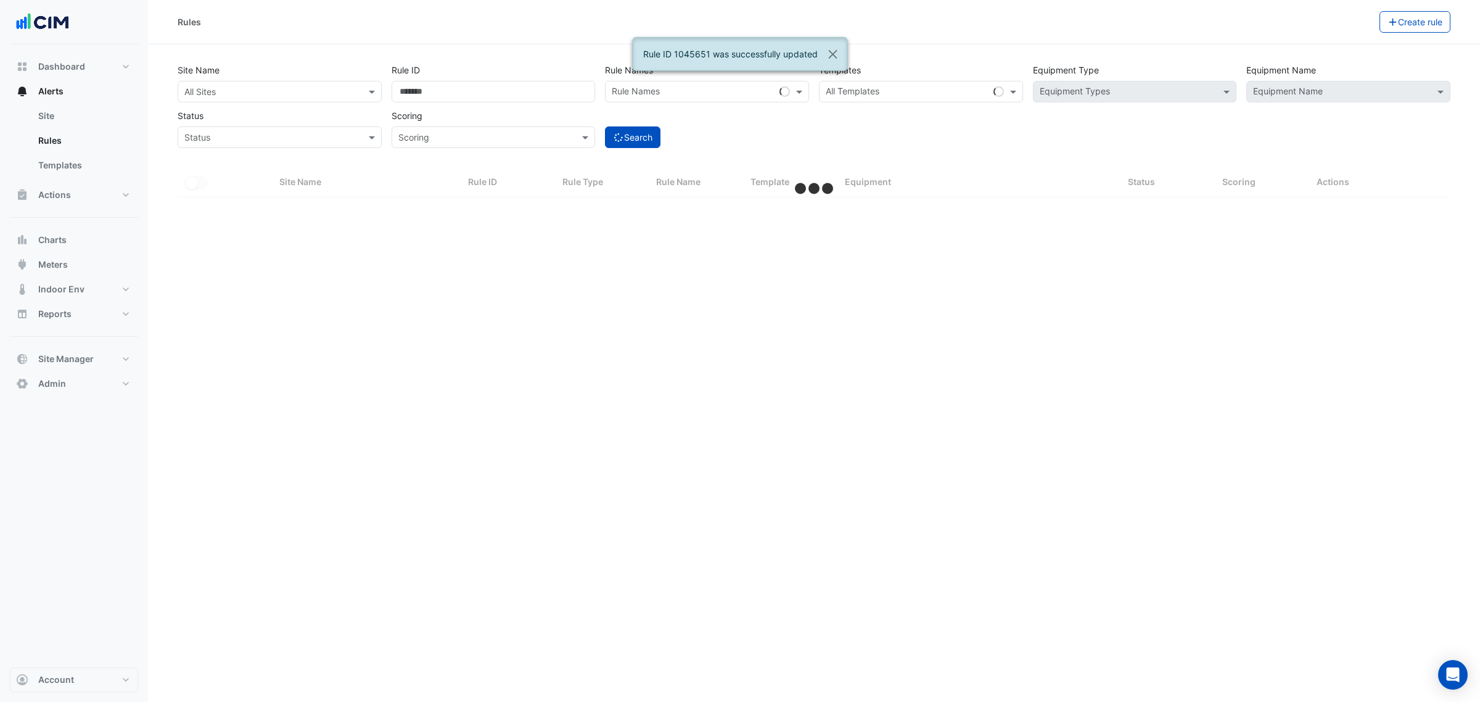
select select "***"
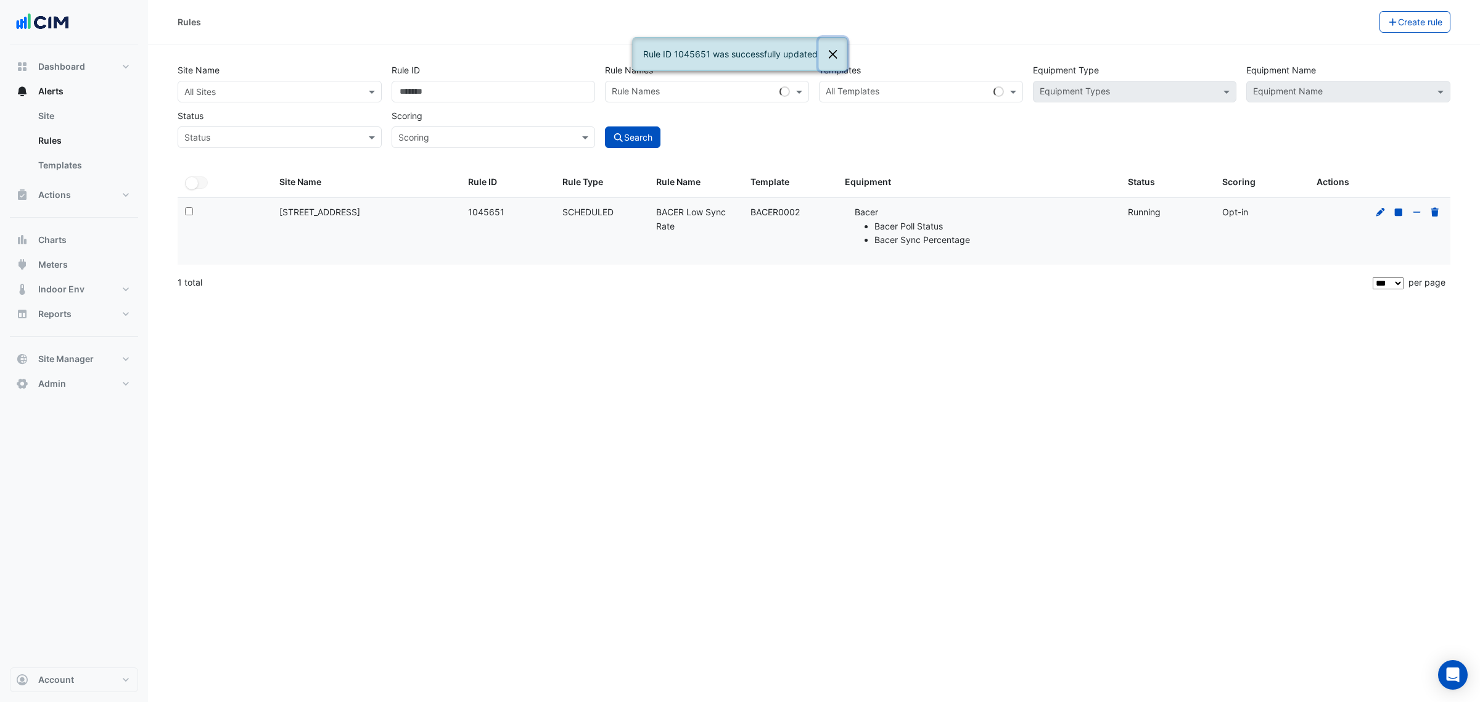
click at [822, 52] on button "Close" at bounding box center [833, 54] width 28 height 33
click at [1378, 213] on icon at bounding box center [1380, 211] width 9 height 9
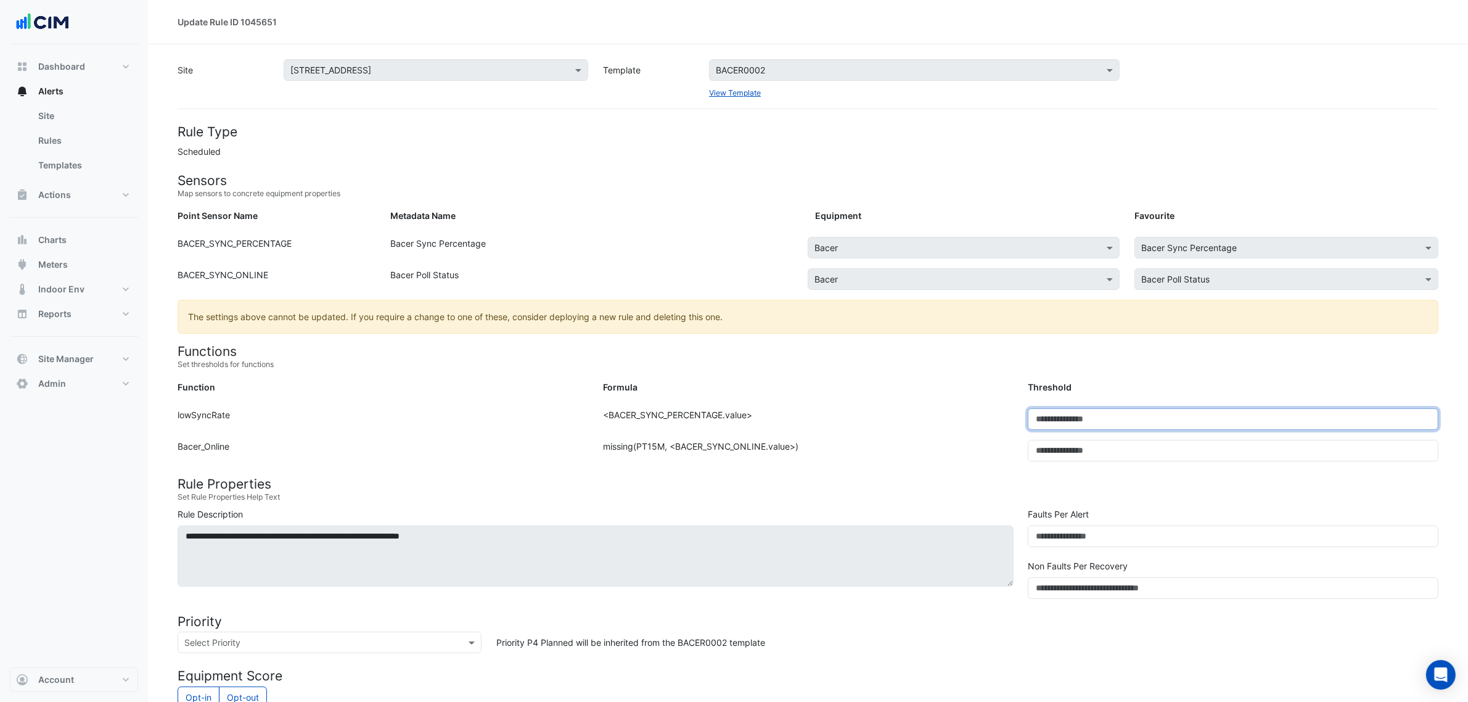
drag, startPoint x: 1059, startPoint y: 424, endPoint x: 1010, endPoint y: 418, distance: 49.0
click at [1015, 418] on div "Function: lowSyncRate Formula: <BACER_SYNC_PERCENTAGE.value> Threshold: **" at bounding box center [808, 423] width 1276 height 31
type input "**"
click at [993, 392] on div "Formula" at bounding box center [808, 389] width 425 height 18
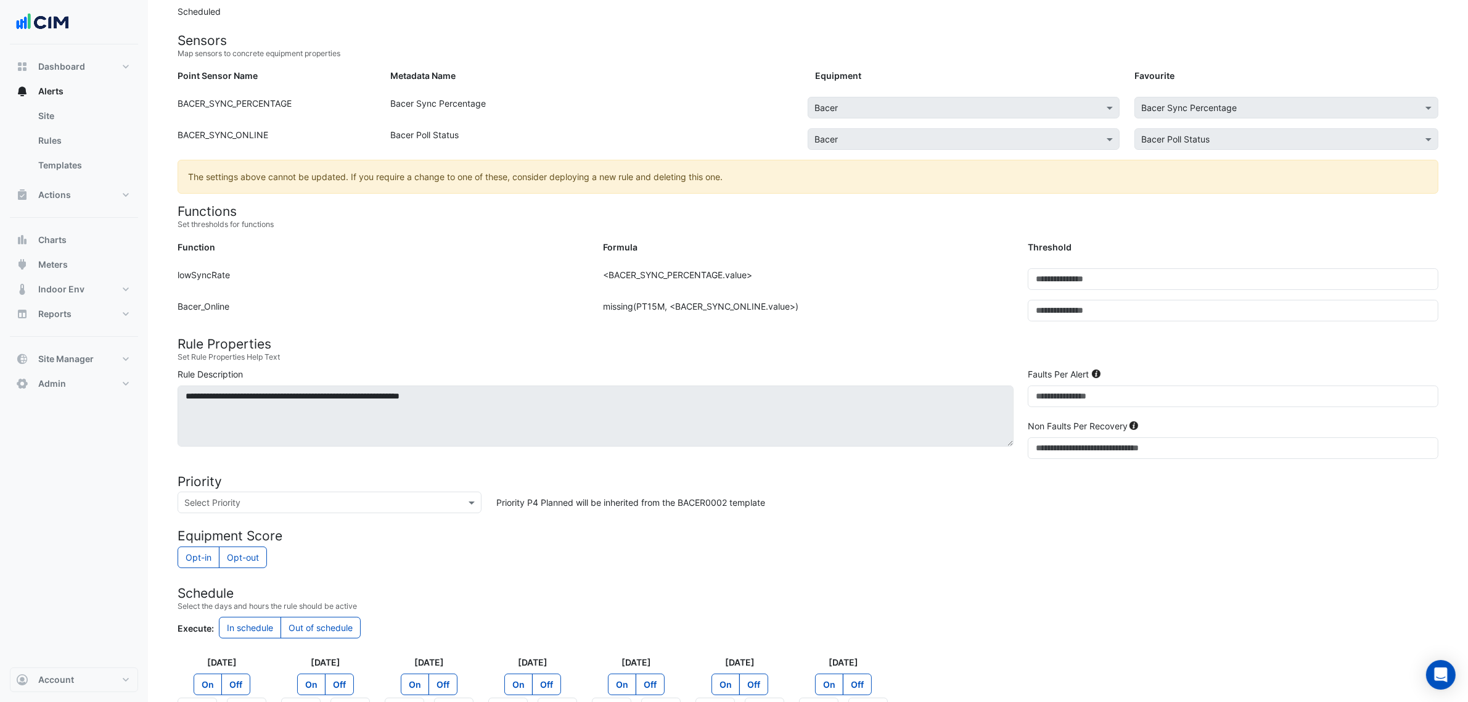
scroll to position [285, 0]
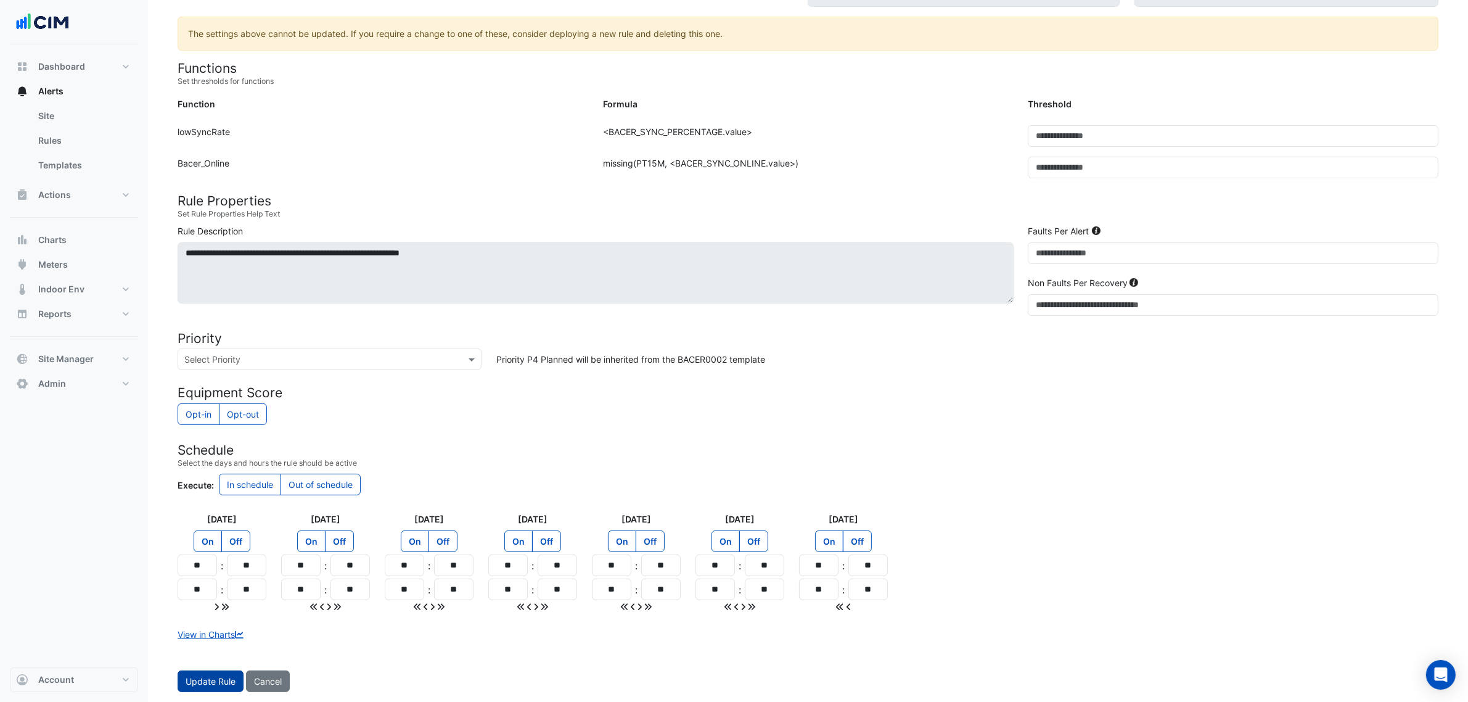
click at [203, 673] on button "Update Rule" at bounding box center [211, 681] width 66 height 22
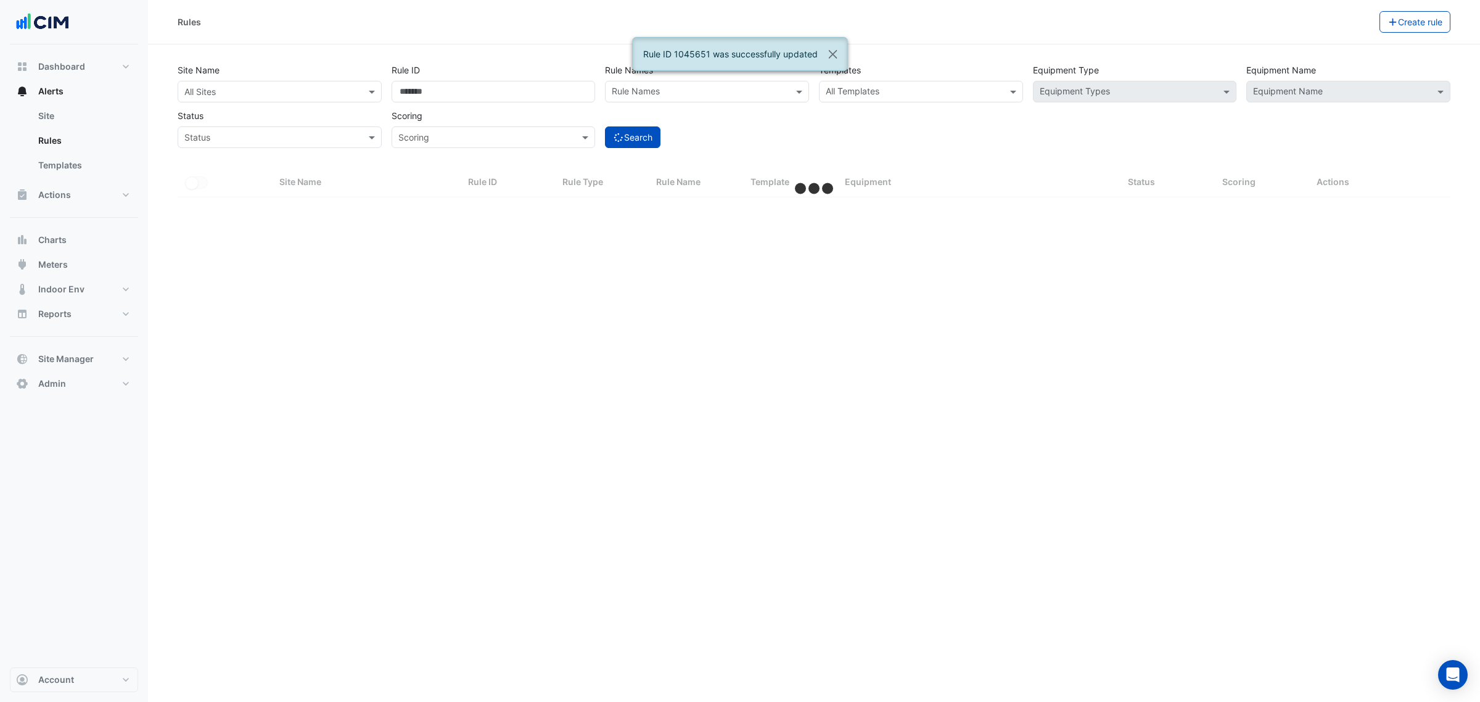
select select "***"
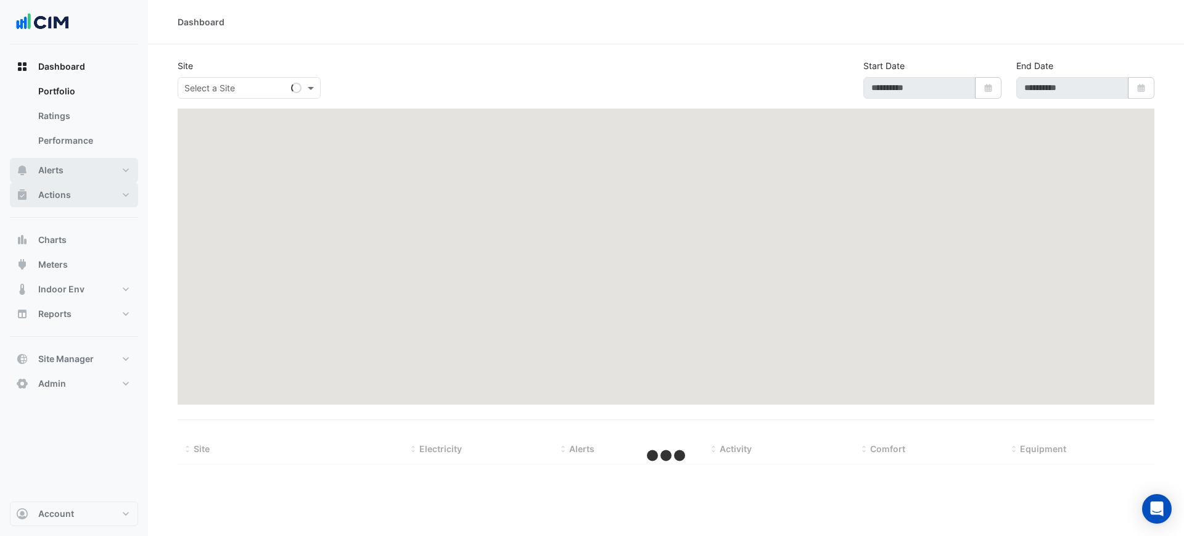
click at [79, 183] on div "Dashboard Portfolio Ratings Performance Alerts Site Rules Templates Actions Sit…" at bounding box center [74, 225] width 128 height 342
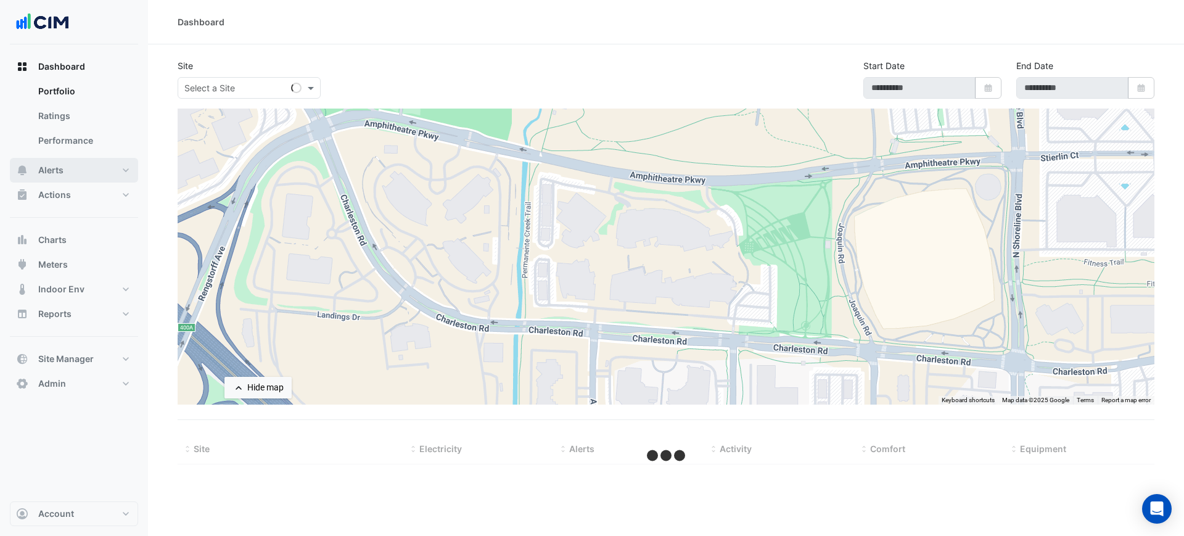
click at [78, 180] on button "Alerts" at bounding box center [74, 170] width 128 height 25
click at [79, 165] on link "Templates" at bounding box center [83, 165] width 110 height 25
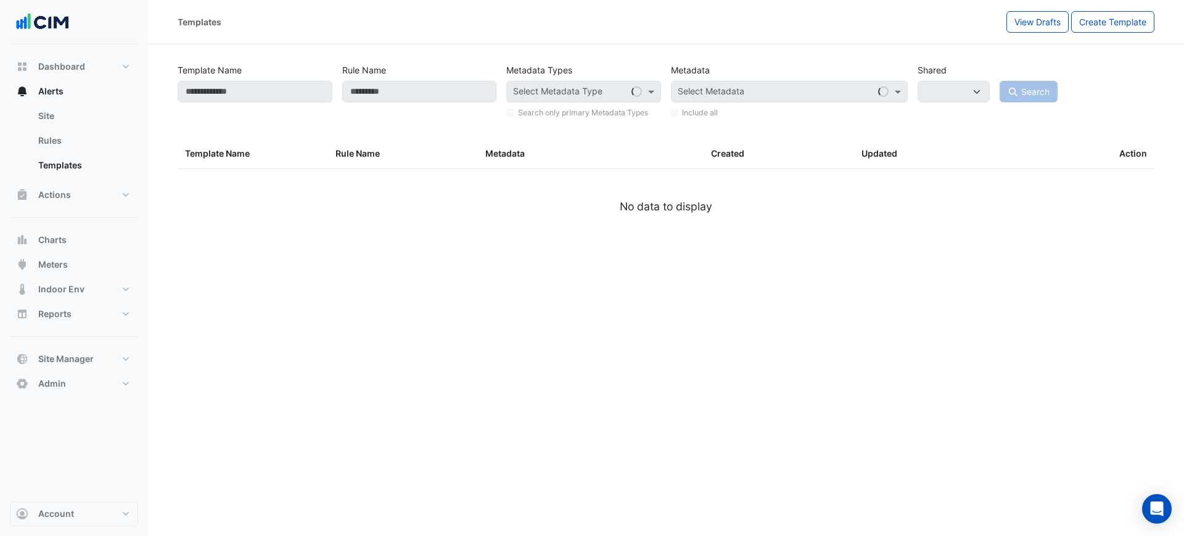
select select
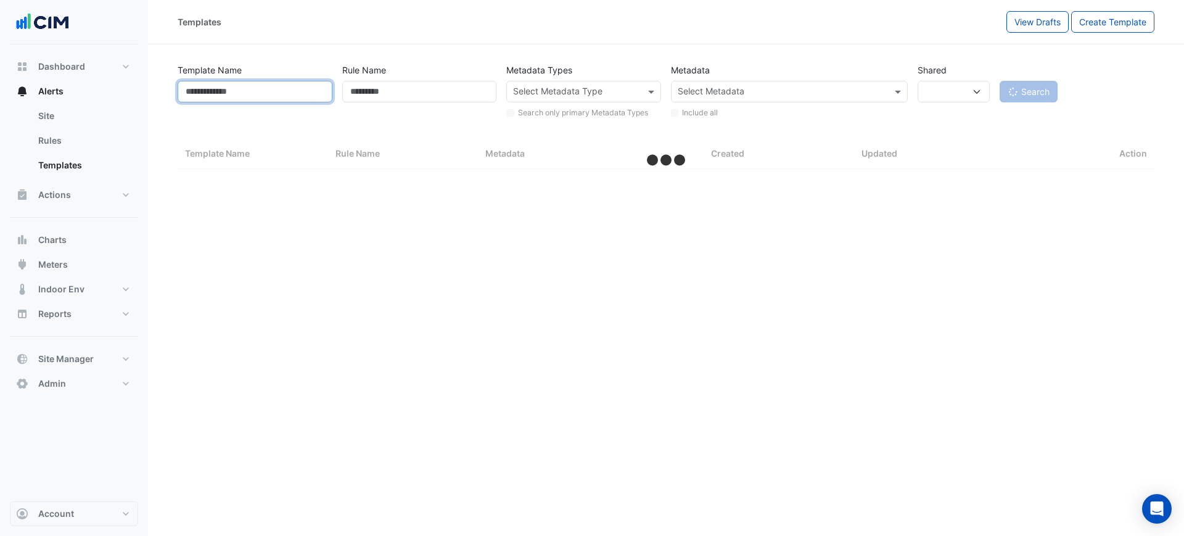
drag, startPoint x: 232, startPoint y: 88, endPoint x: 239, endPoint y: 88, distance: 6.8
click at [233, 88] on input "Template Name" at bounding box center [255, 92] width 155 height 22
select select "***"
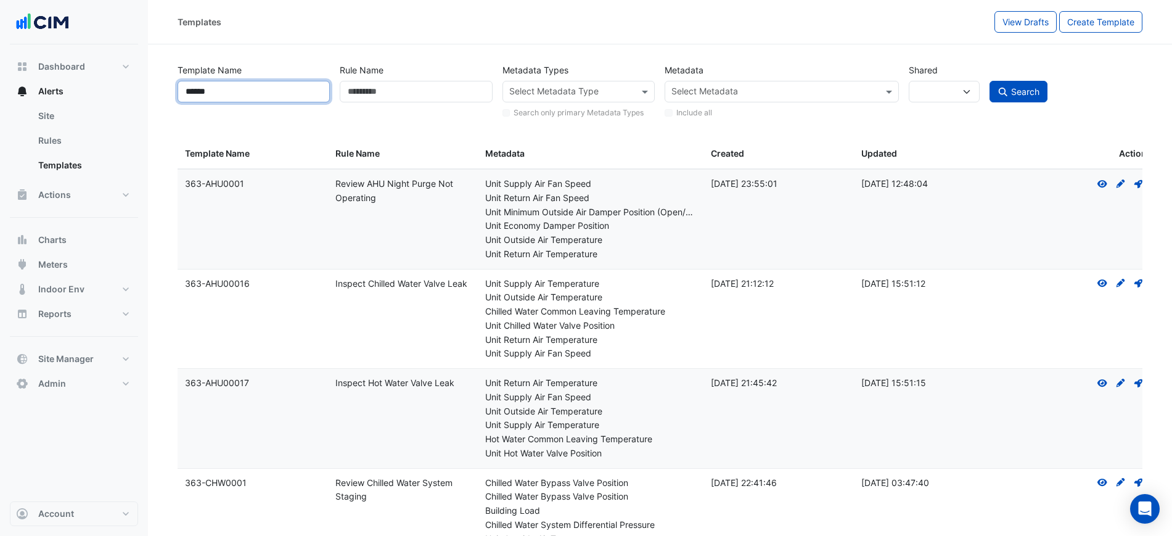
type input "******"
click at [990, 81] on button "Search" at bounding box center [1019, 92] width 58 height 22
select select
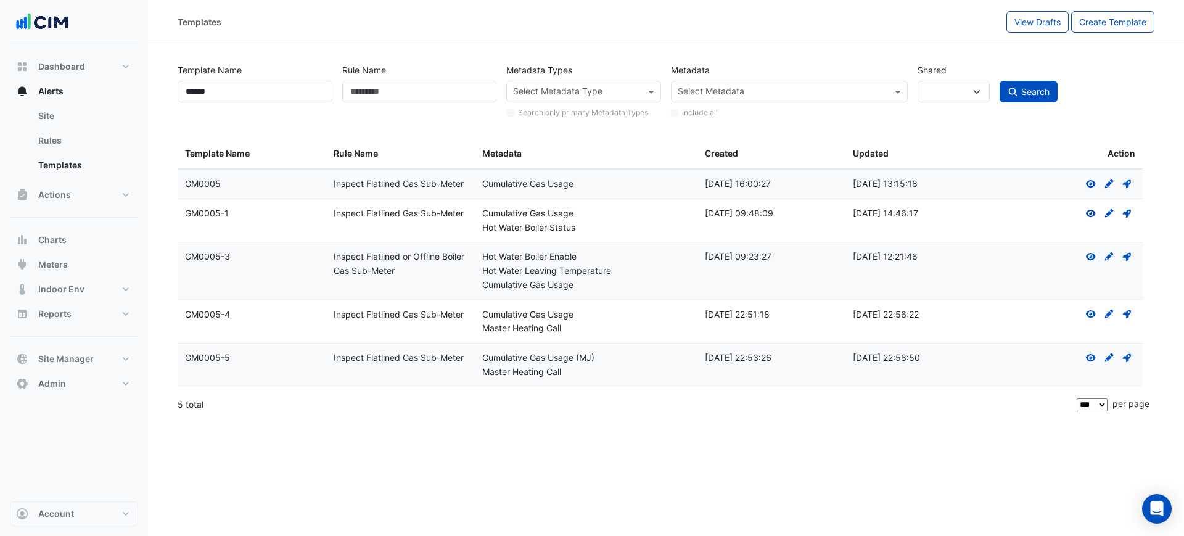
click at [1090, 212] on icon "View" at bounding box center [1090, 213] width 11 height 9
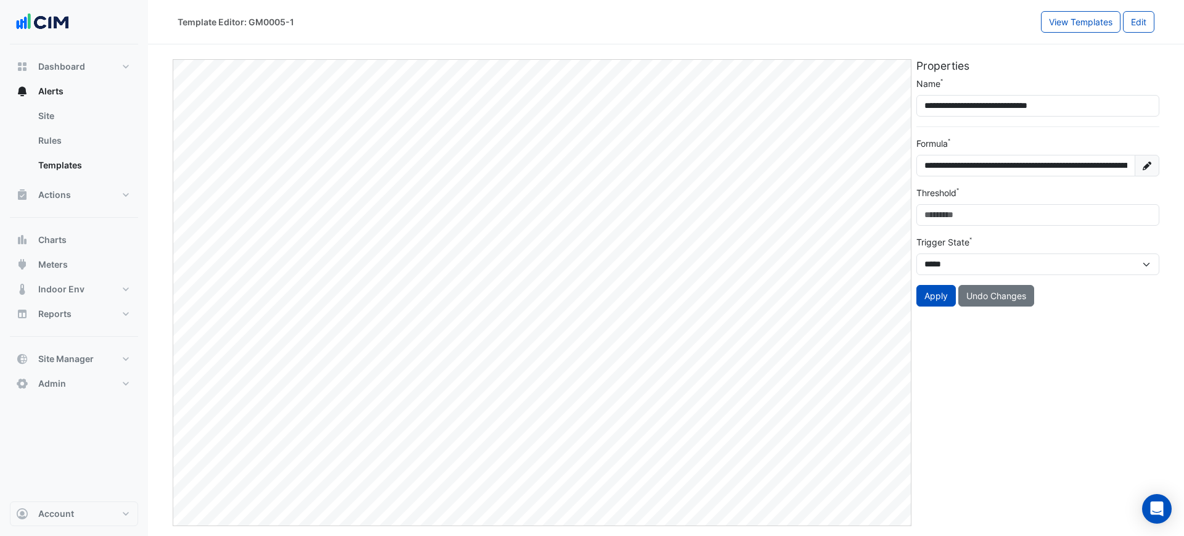
click at [988, 182] on form "**********" at bounding box center [1037, 191] width 243 height 229
click at [988, 170] on input "**********" at bounding box center [1025, 166] width 219 height 22
click at [1138, 168] on fa-icon at bounding box center [1147, 166] width 25 height 22
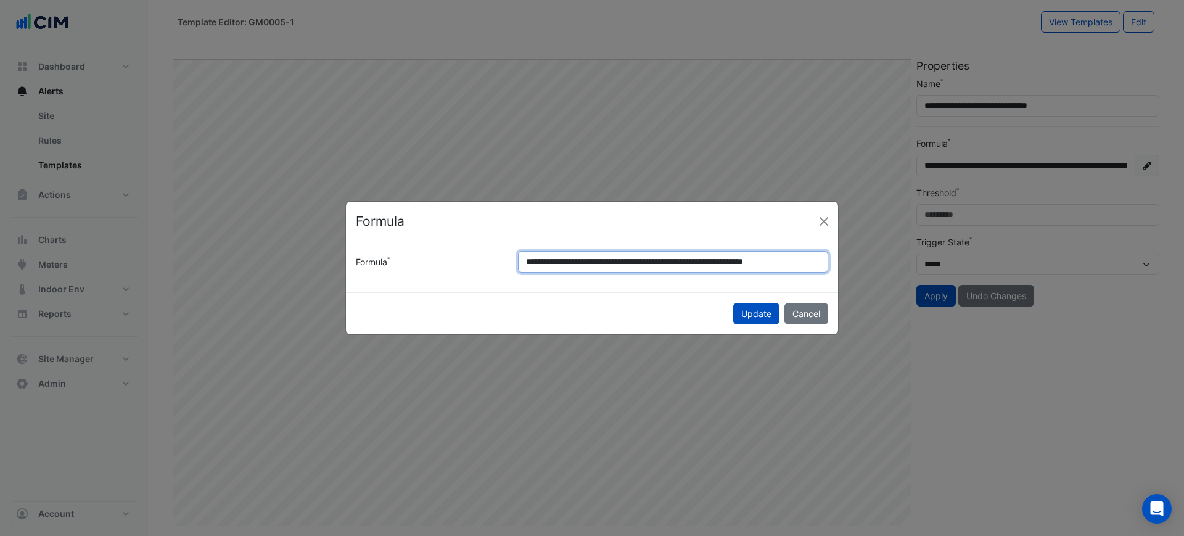
scroll to position [0, 20]
drag, startPoint x: 692, startPoint y: 263, endPoint x: 871, endPoint y: 269, distance: 178.3
click at [871, 269] on ngb-modal-window "**********" at bounding box center [592, 268] width 1184 height 536
click at [737, 255] on input "**********" at bounding box center [673, 262] width 310 height 22
click at [818, 223] on button "Close" at bounding box center [824, 221] width 18 height 18
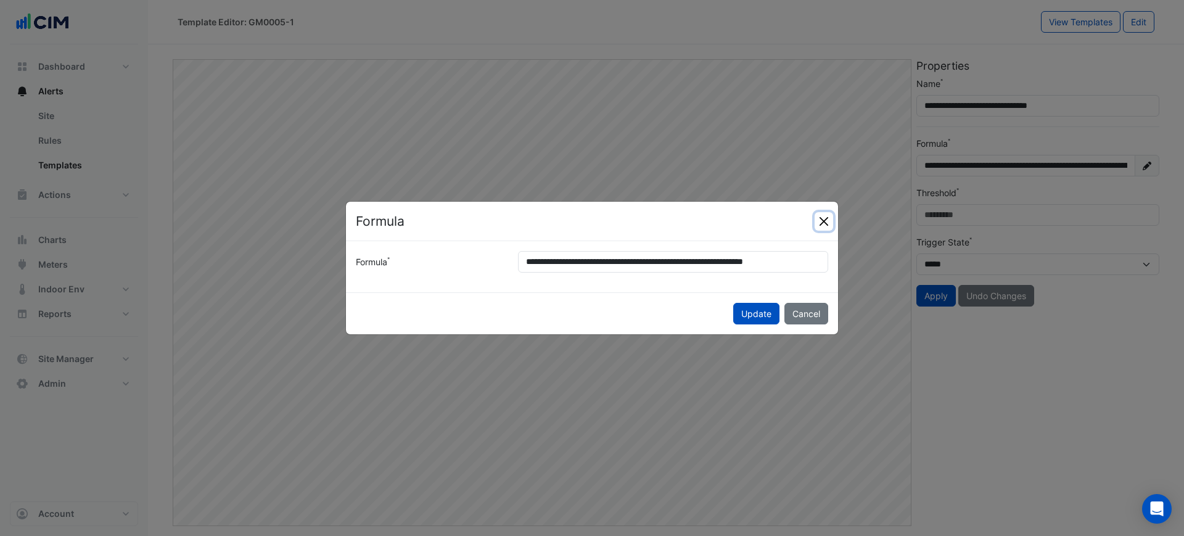
scroll to position [0, 0]
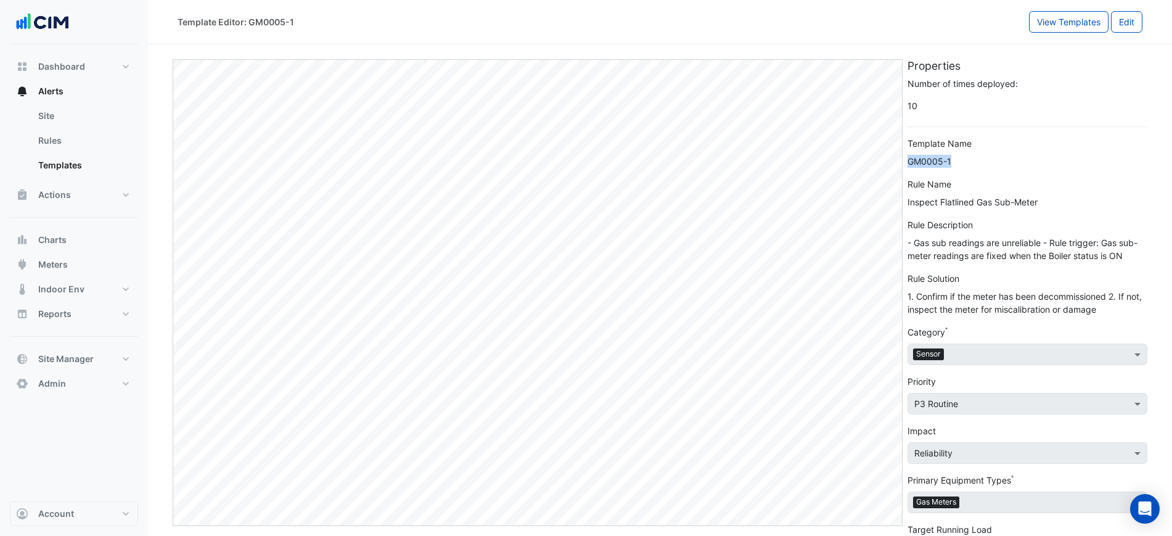
drag, startPoint x: 971, startPoint y: 157, endPoint x: 909, endPoint y: 161, distance: 61.2
click at [909, 161] on div "GM0005-1" at bounding box center [1028, 161] width 240 height 13
copy div "GM0005-1"
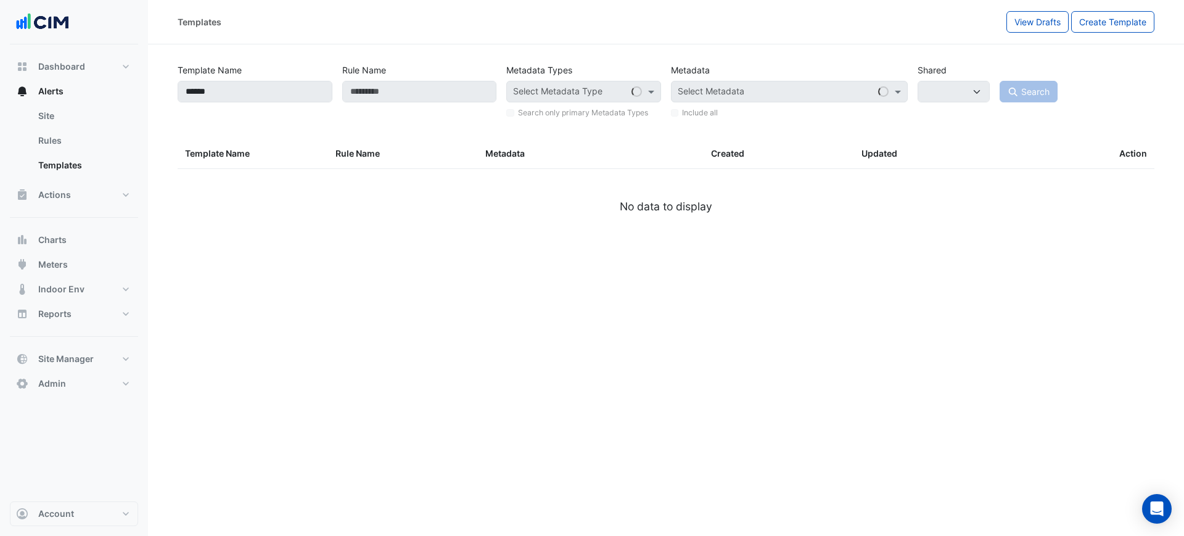
select select
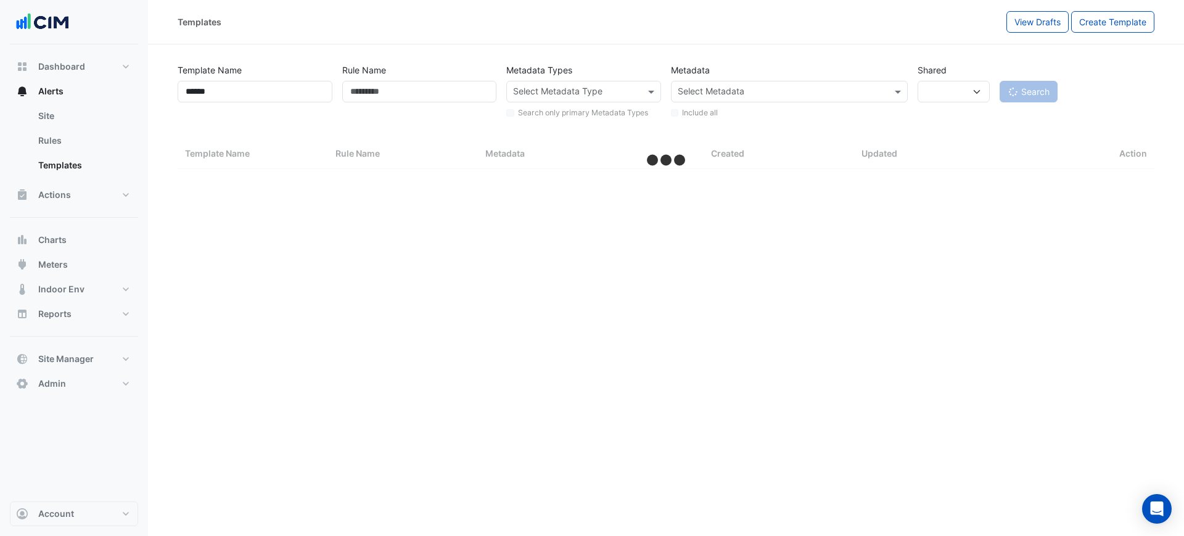
select select "***"
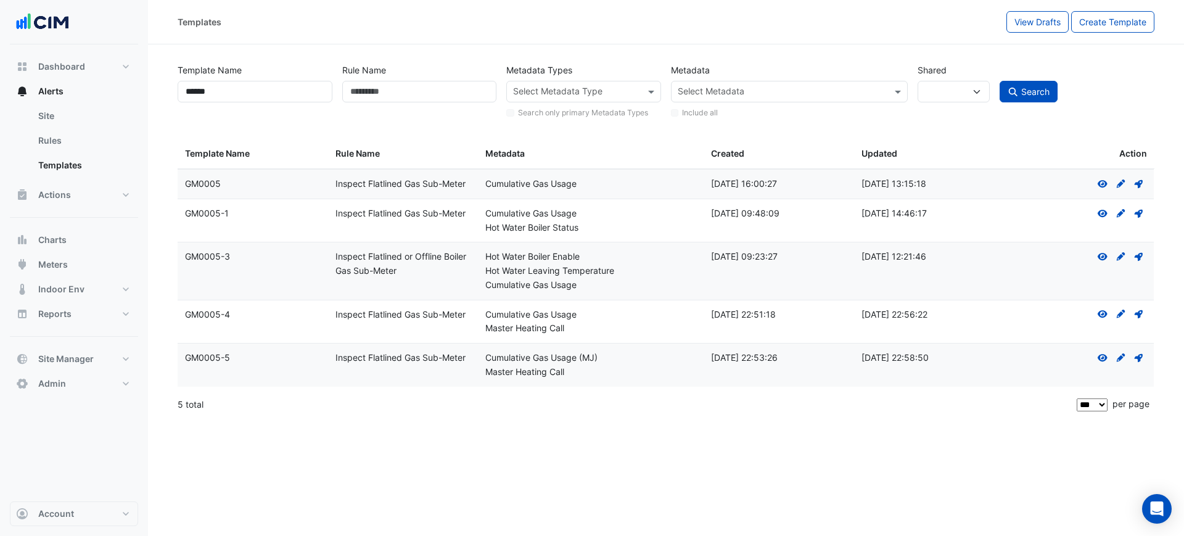
drag, startPoint x: 233, startPoint y: 356, endPoint x: 187, endPoint y: 358, distance: 46.3
click at [187, 358] on div "Template Name: GM0005-5" at bounding box center [253, 358] width 136 height 14
copy div "GM0005-5"
drag, startPoint x: 247, startPoint y: 319, endPoint x: 183, endPoint y: 322, distance: 64.8
click at [183, 322] on datatable-body-cell "Template Name: GM0005-4" at bounding box center [253, 321] width 150 height 43
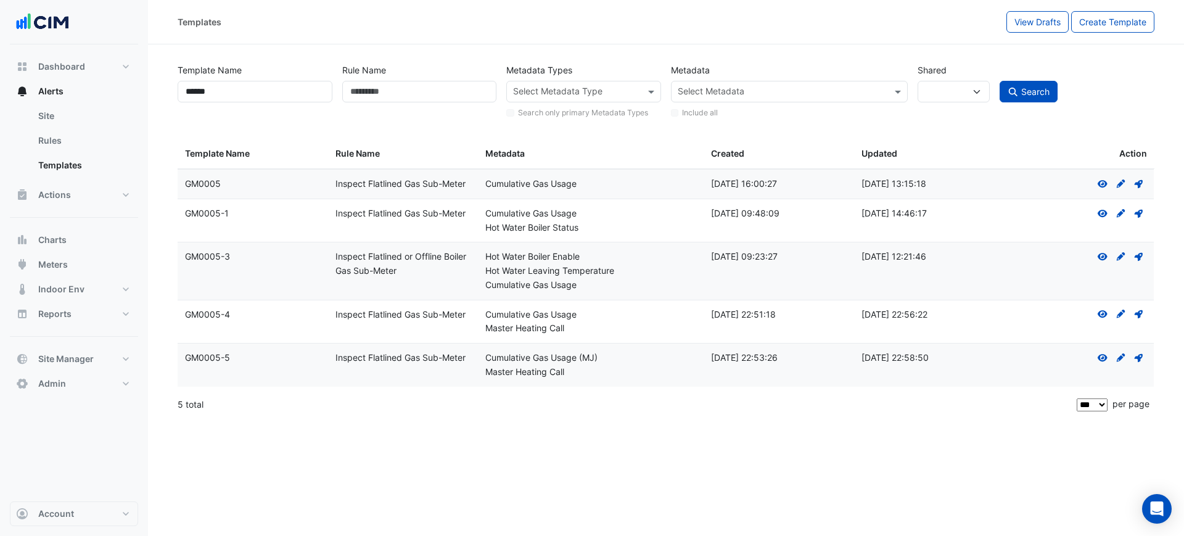
copy div "GM0005-4"
click at [1106, 310] on icon "View" at bounding box center [1102, 314] width 11 height 9
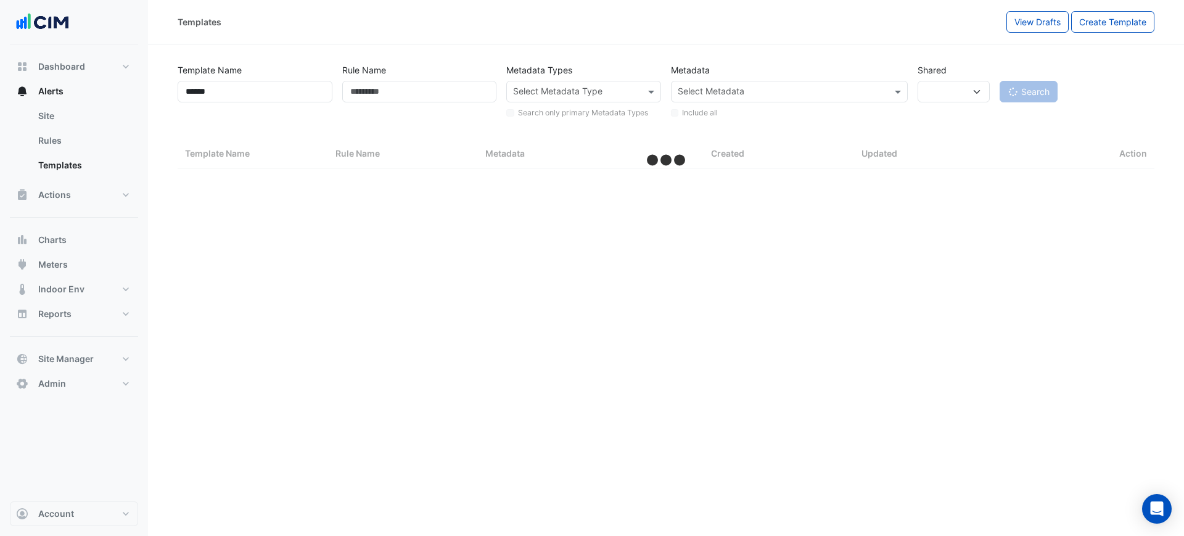
select select
select select "***"
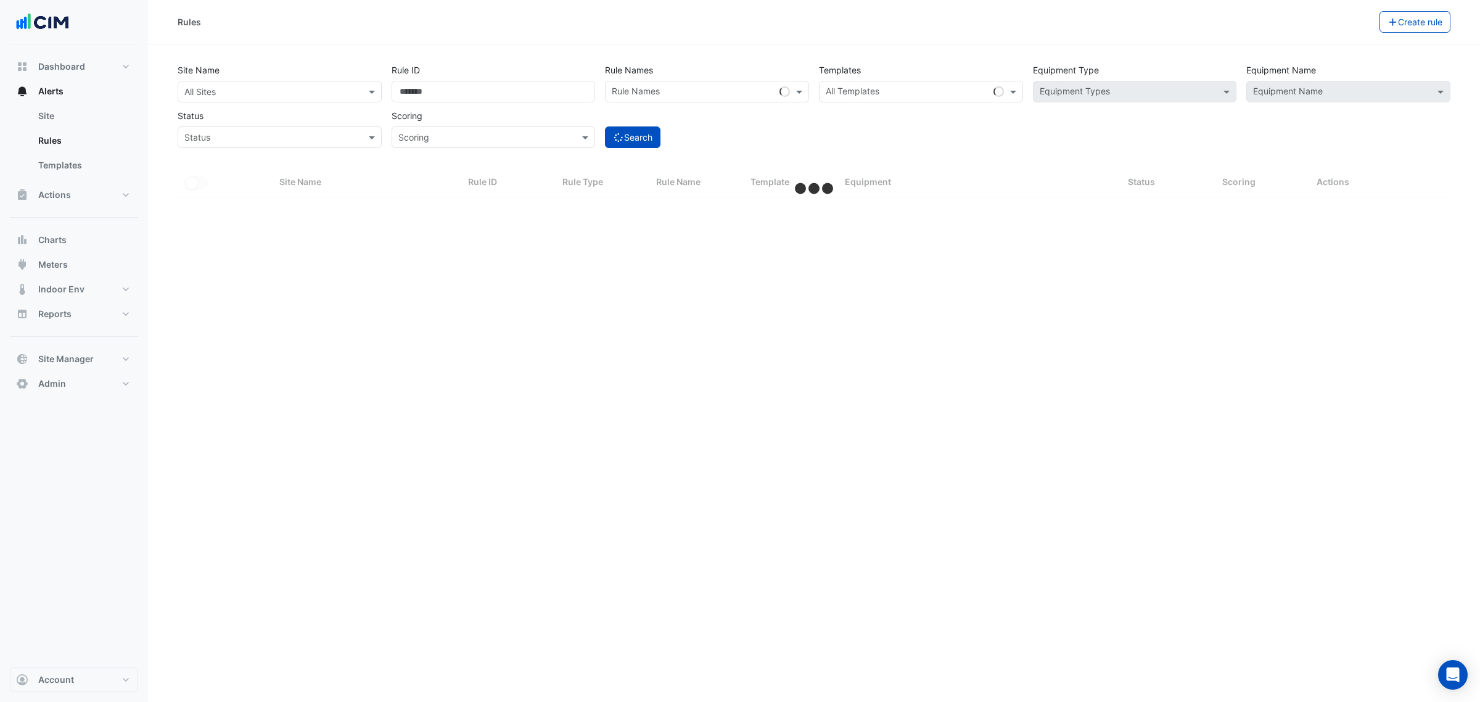
select select "***"
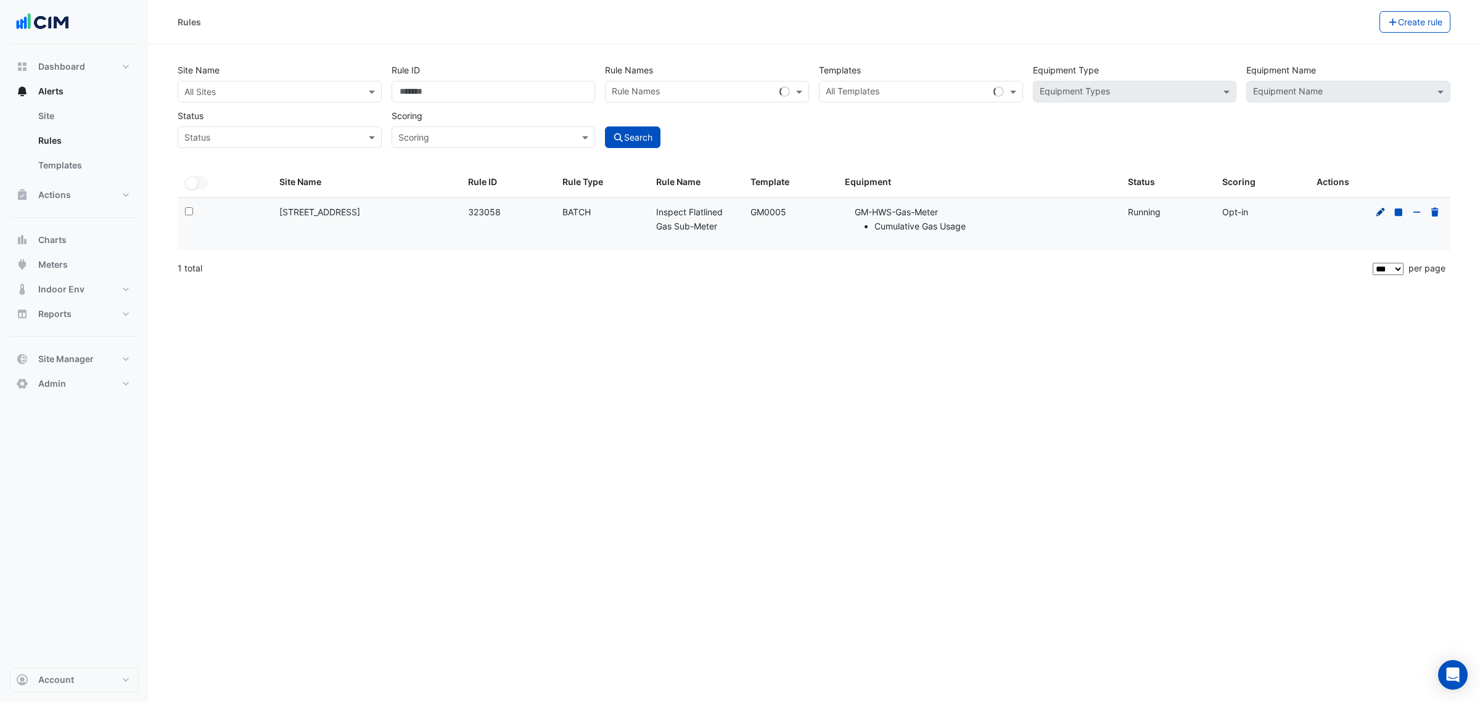
click at [1377, 208] on icon at bounding box center [1380, 212] width 11 height 9
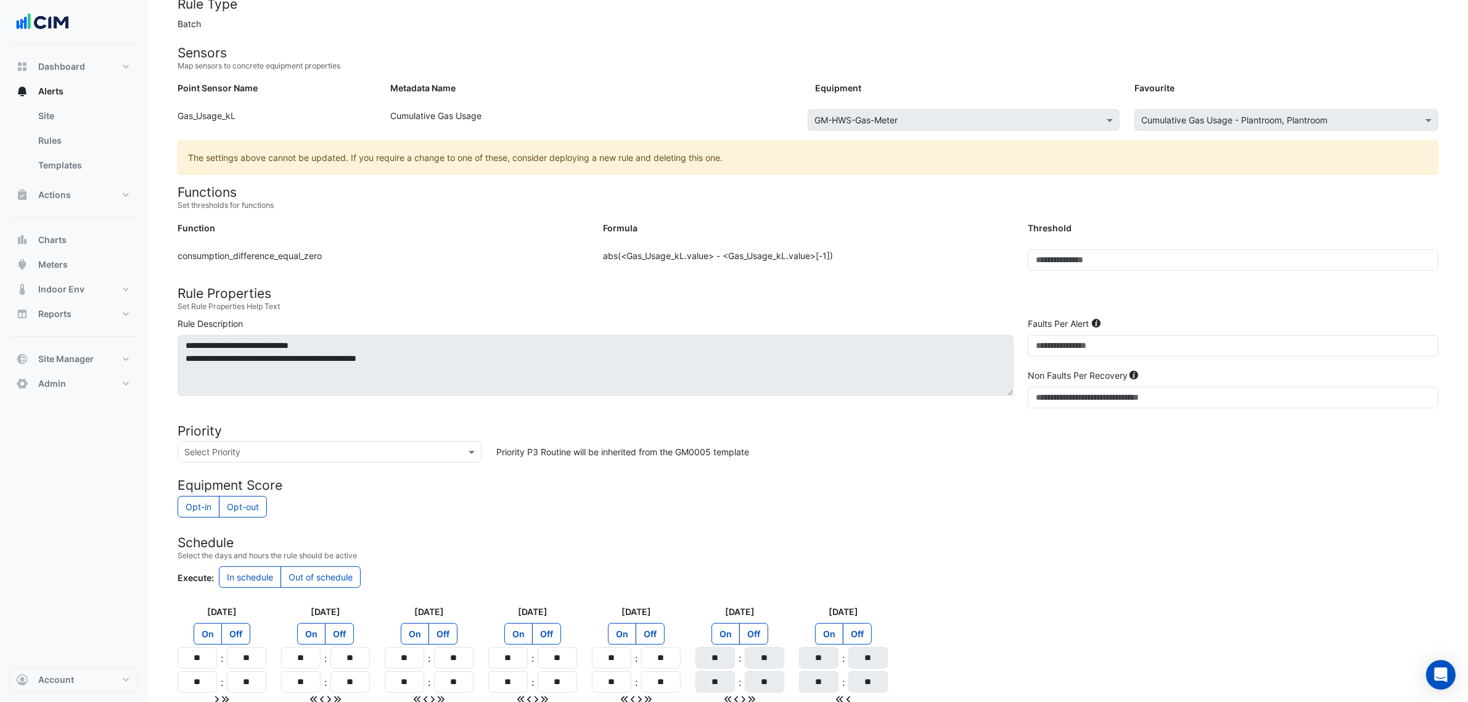
scroll to position [223, 0]
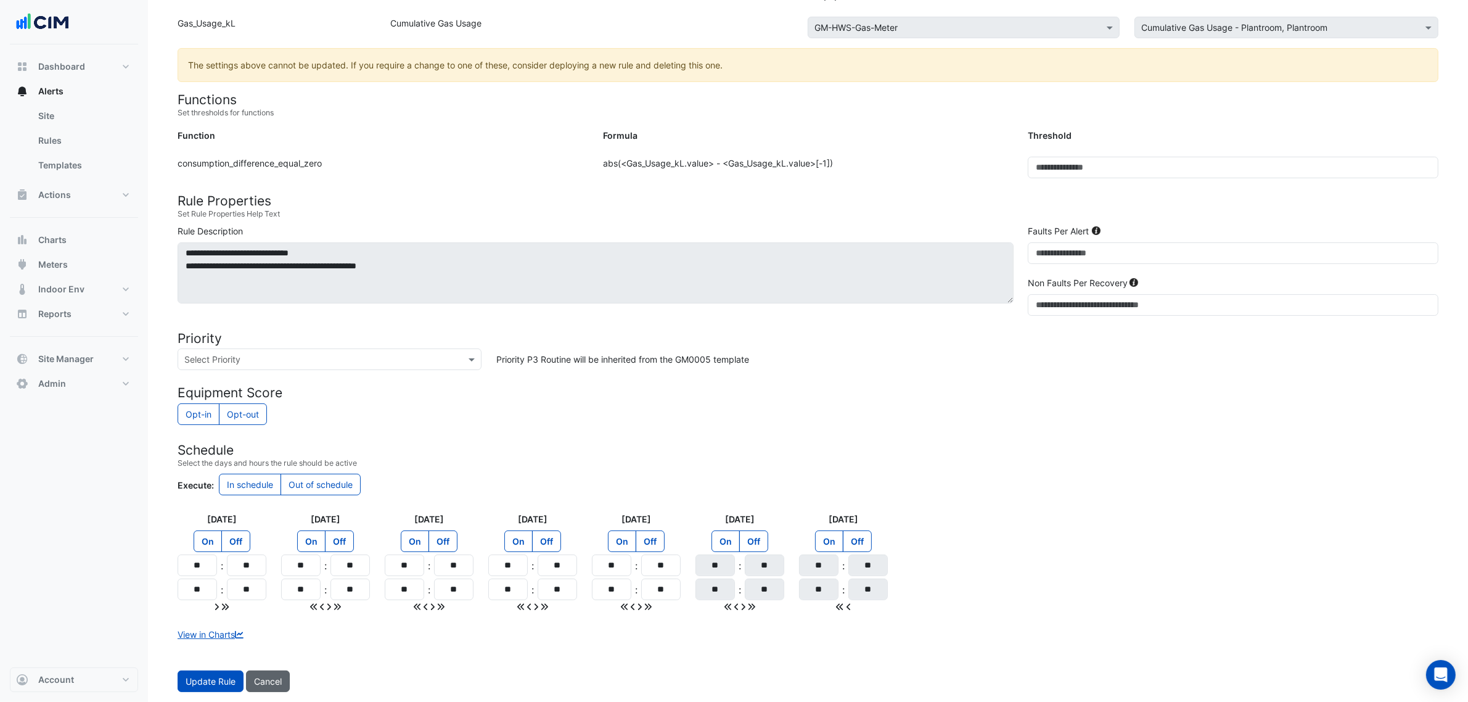
click at [265, 671] on button "Cancel" at bounding box center [268, 681] width 44 height 22
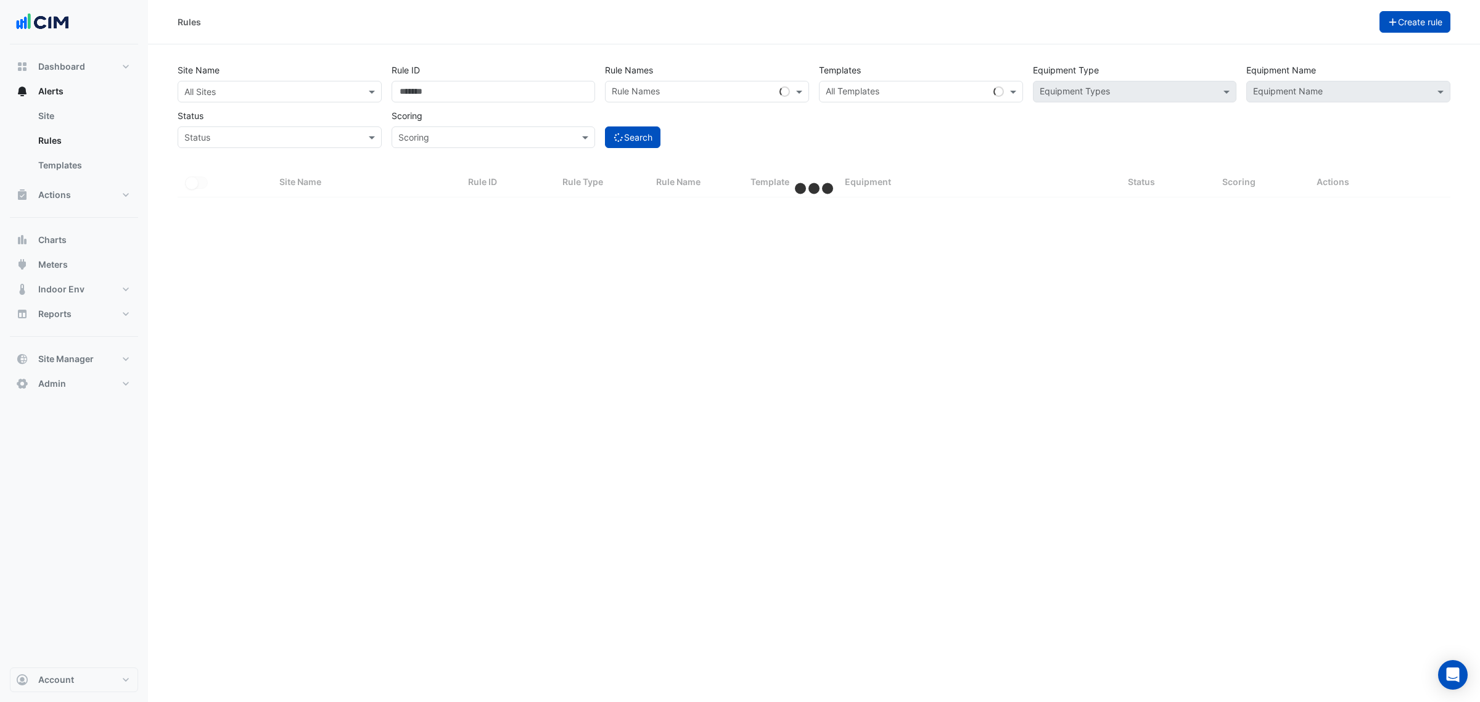
click at [1411, 20] on button "Create rule" at bounding box center [1415, 22] width 72 height 22
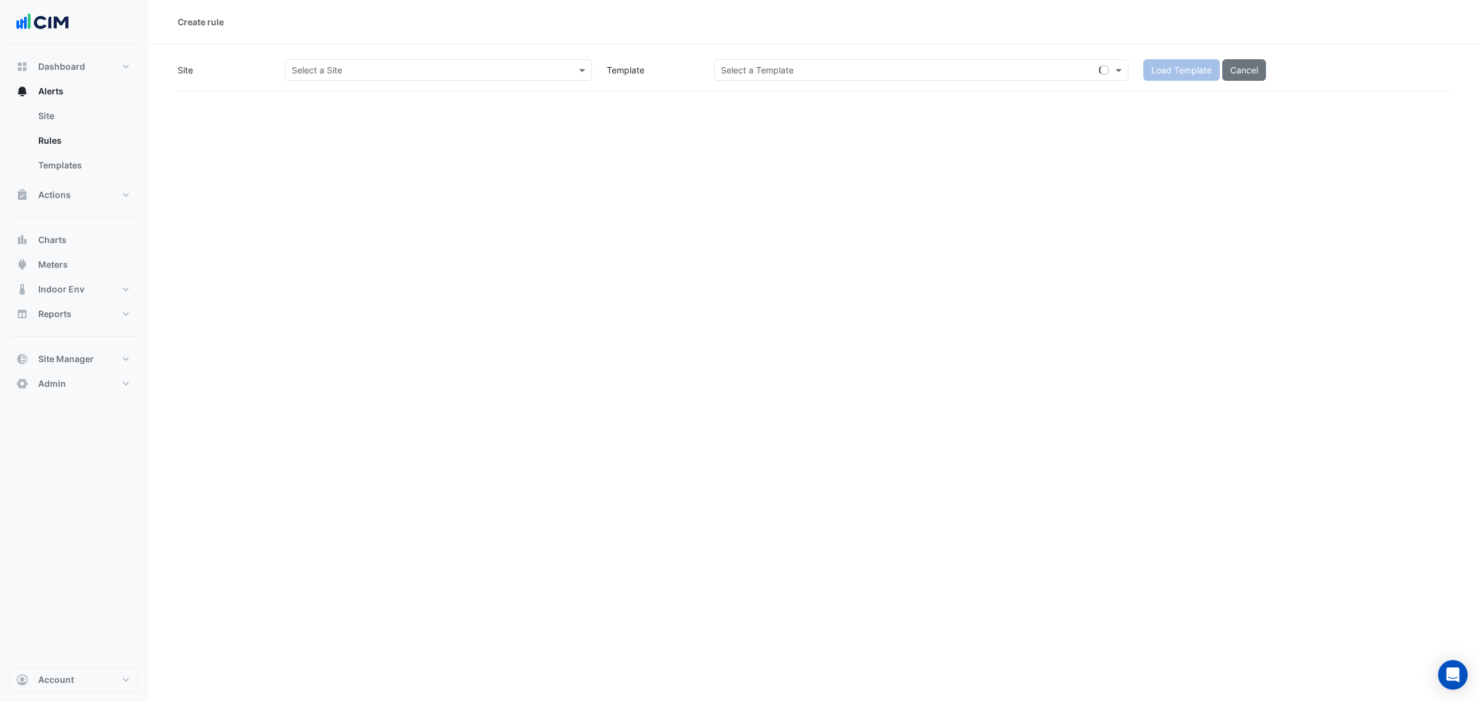
click at [475, 73] on input "text" at bounding box center [426, 70] width 269 height 13
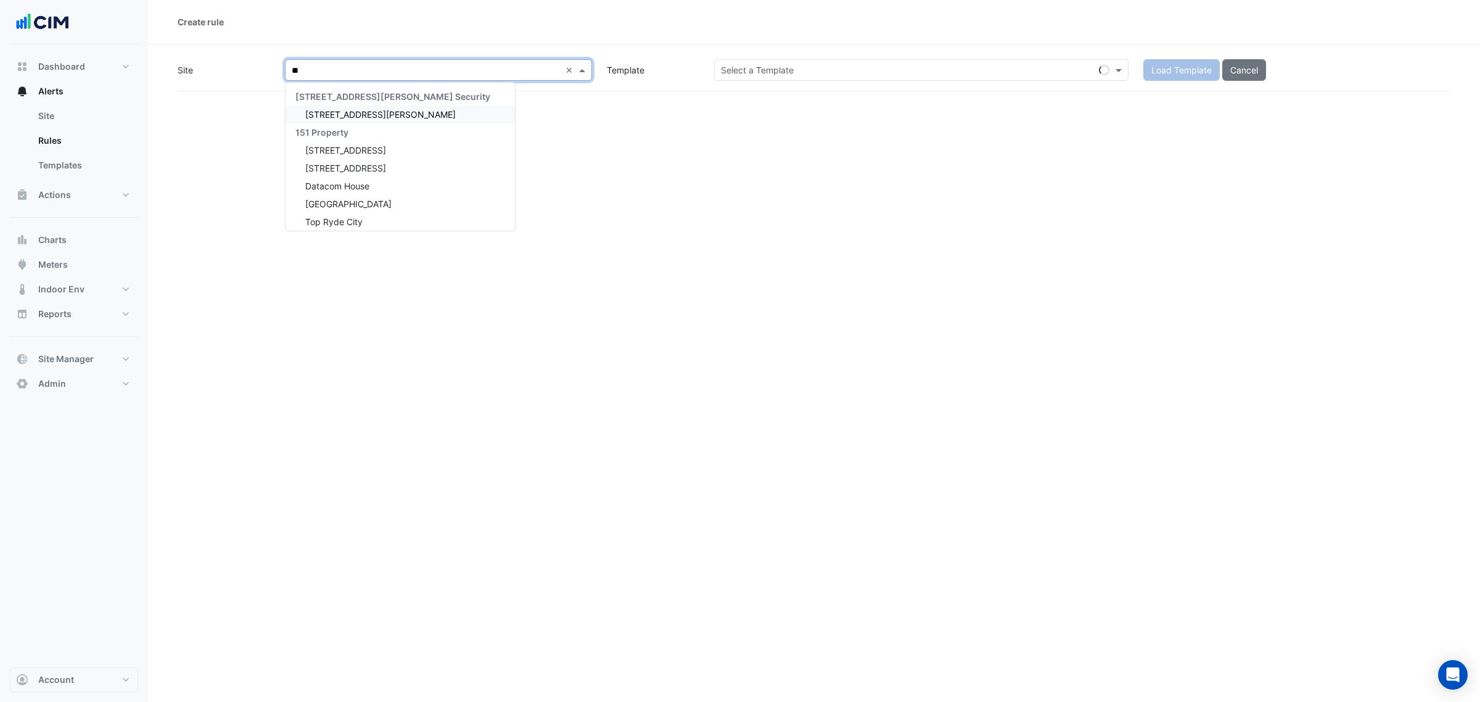
type input "***"
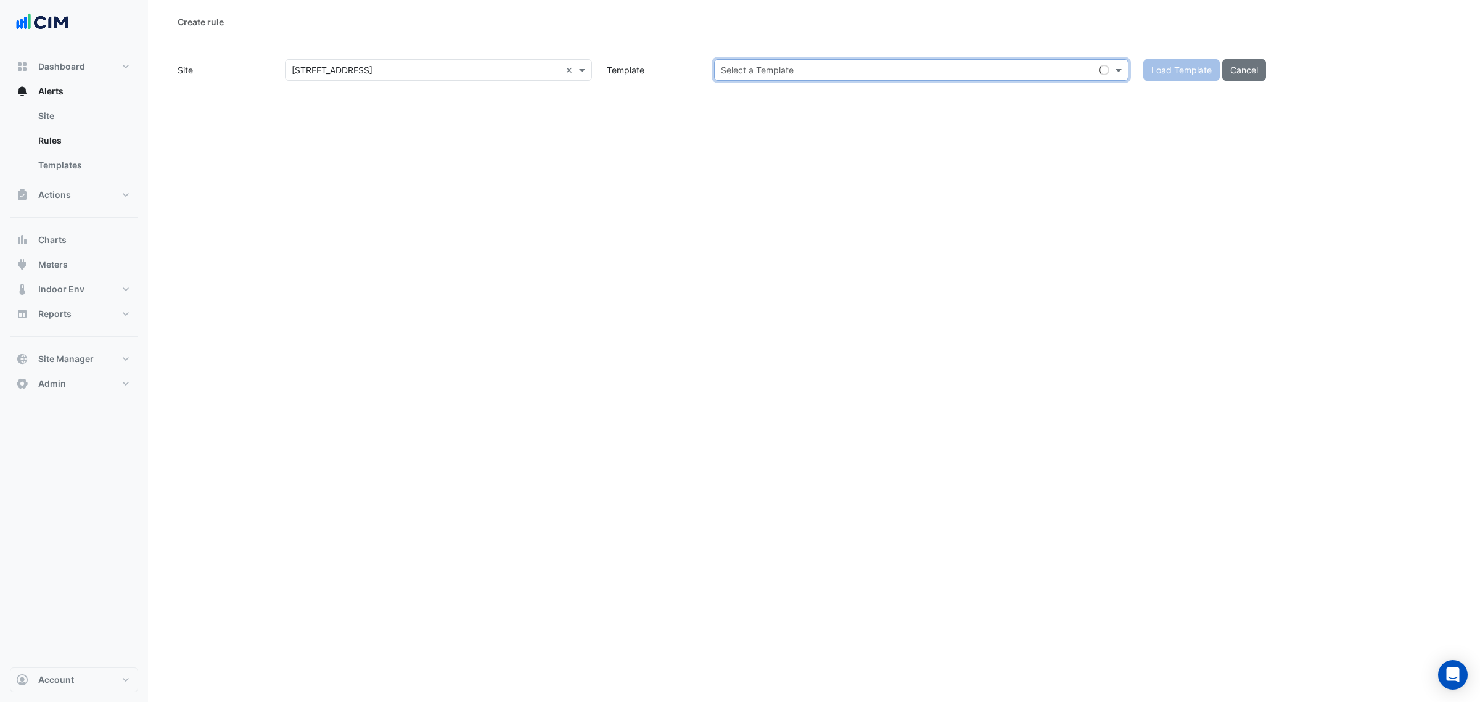
click at [773, 64] on input "text" at bounding box center [909, 70] width 376 height 13
click at [1022, 64] on input "text" at bounding box center [909, 70] width 376 height 13
paste input "********"
type input "********"
click at [778, 96] on small "- Inspect Flatlined Gas Sub-Meter" at bounding box center [832, 96] width 119 height 9
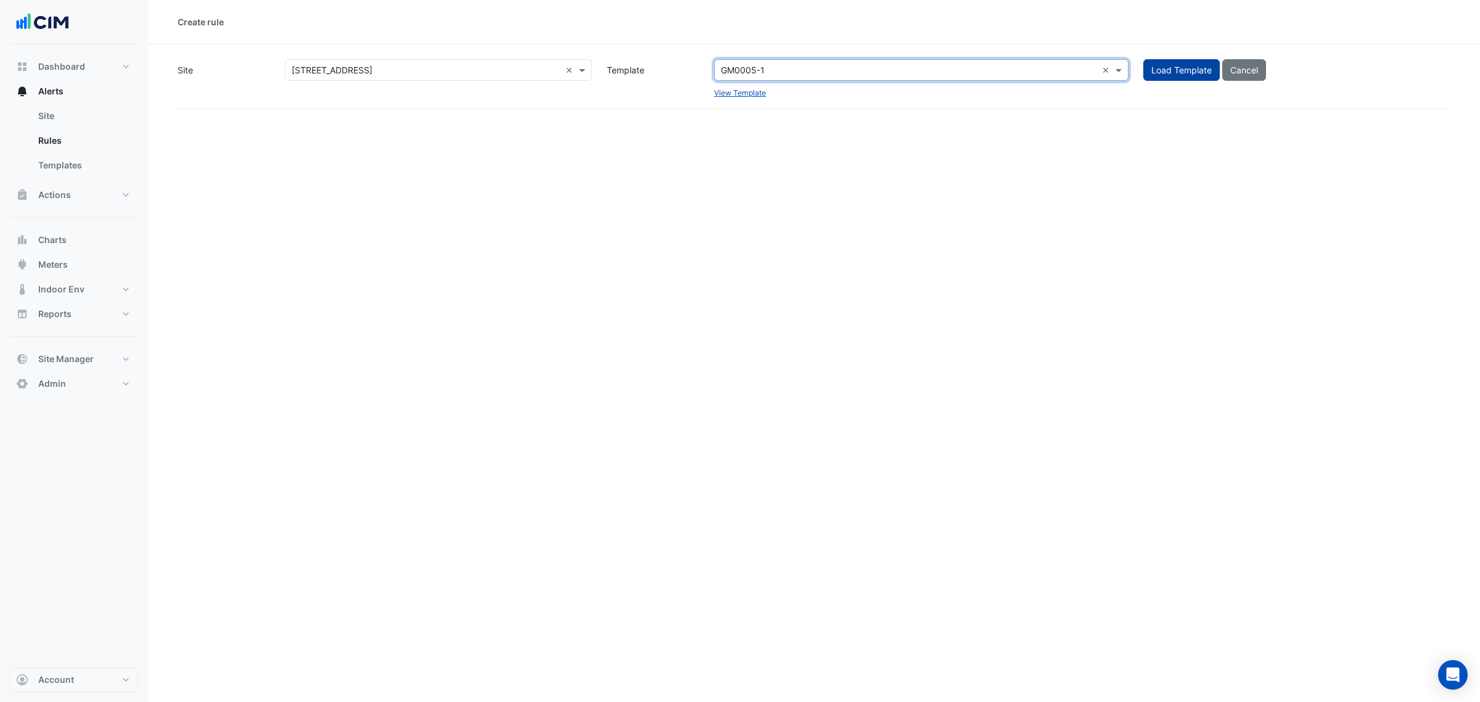
click at [1187, 65] on span "Load Template" at bounding box center [1181, 70] width 60 height 10
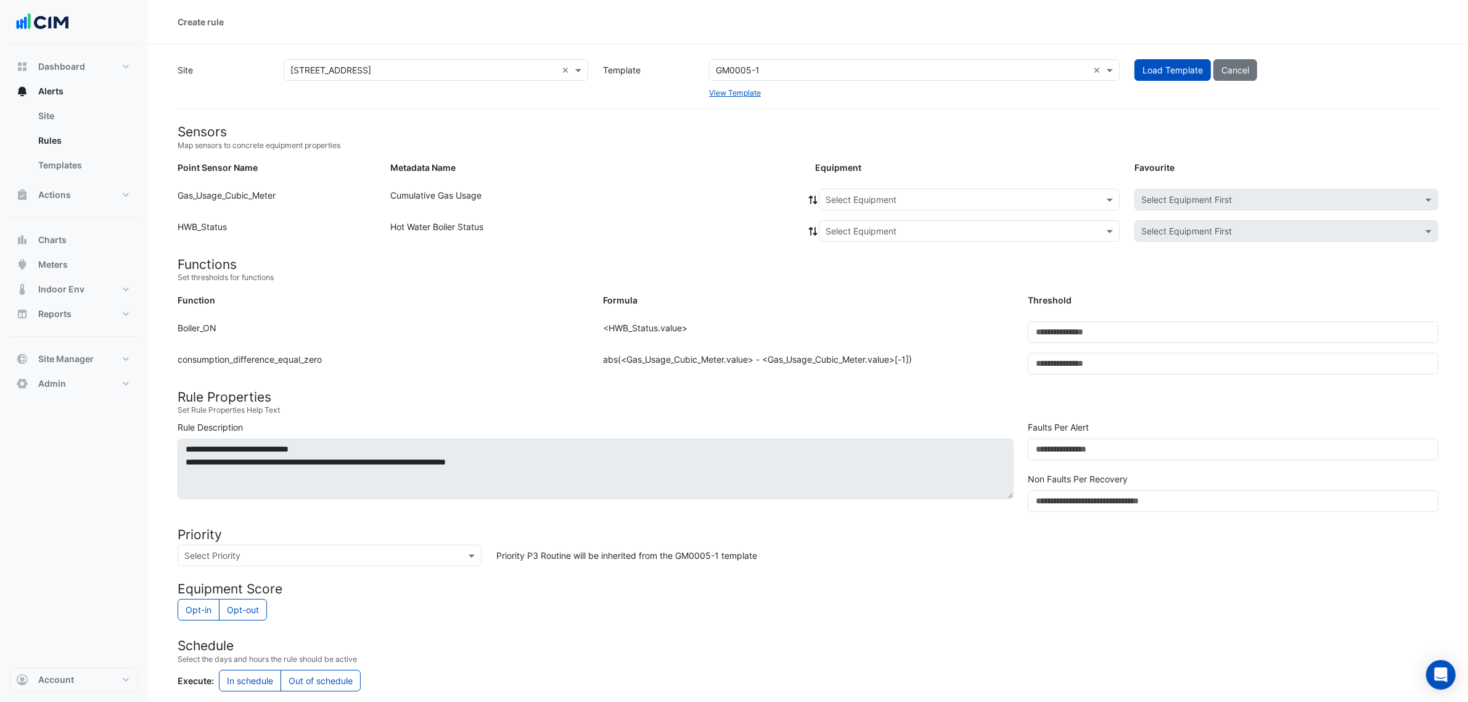
click at [869, 199] on input "text" at bounding box center [957, 200] width 263 height 13
click at [874, 264] on span "GM-HWS-Gas-Meter" at bounding box center [870, 262] width 83 height 10
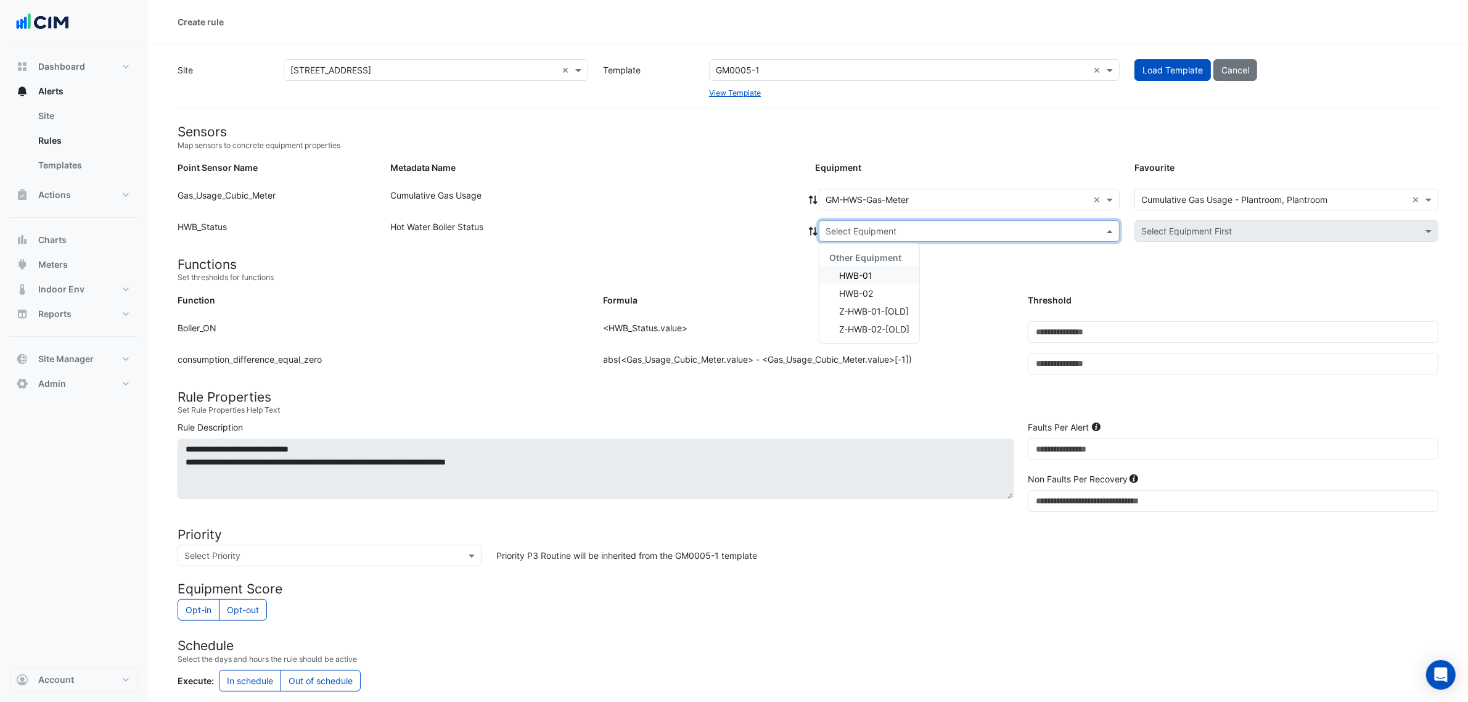
click at [834, 225] on input "text" at bounding box center [957, 231] width 263 height 13
click at [894, 276] on div "HWB-01" at bounding box center [869, 275] width 100 height 18
click at [888, 230] on input "text" at bounding box center [957, 231] width 263 height 13
click at [889, 306] on div "HWB-02" at bounding box center [869, 311] width 100 height 18
click at [851, 239] on div "× HWB-02 ×" at bounding box center [969, 231] width 301 height 22
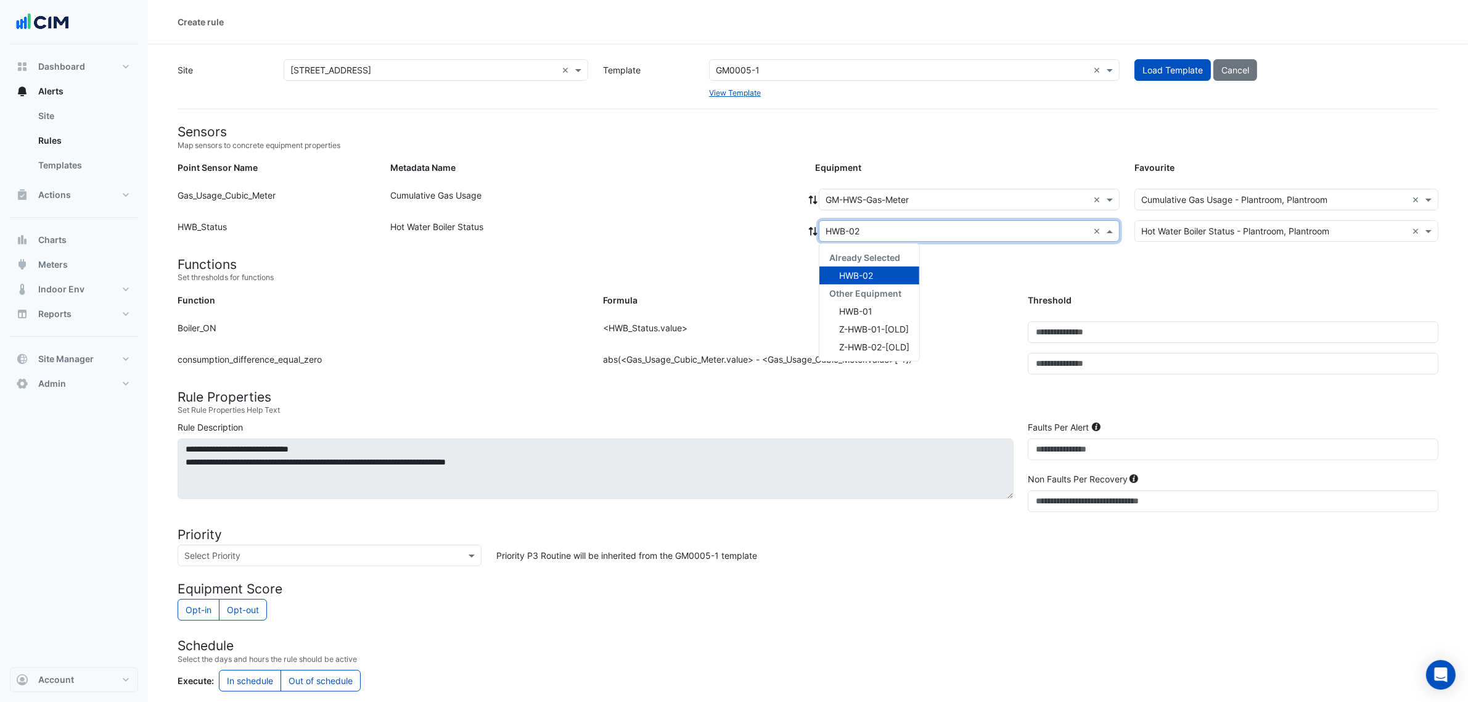
click at [863, 300] on div "Other Equipment" at bounding box center [869, 293] width 100 height 18
click at [864, 303] on div "HWB-01" at bounding box center [869, 311] width 100 height 18
click at [753, 260] on h4 "Functions" at bounding box center [808, 264] width 1261 height 15
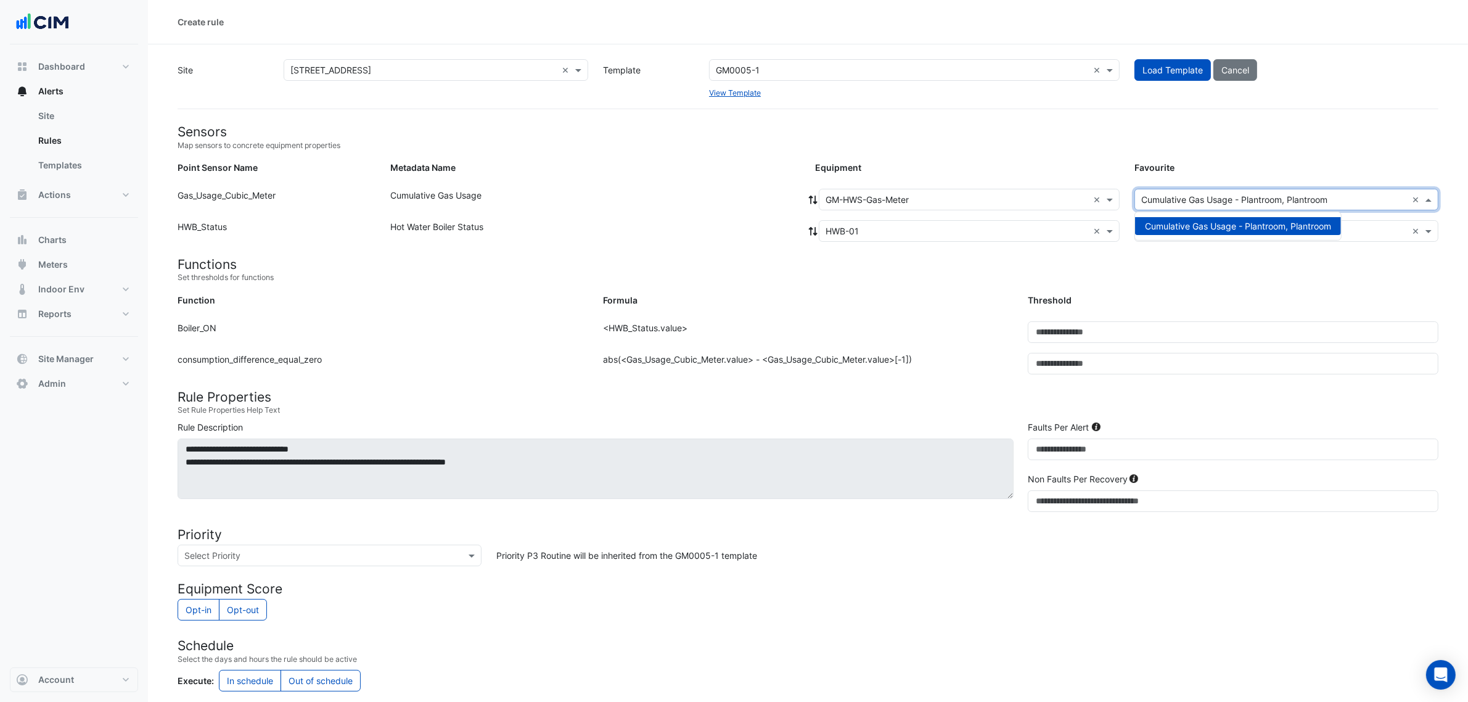
click at [1213, 202] on input "text" at bounding box center [1274, 200] width 266 height 13
click at [1184, 161] on div "Favourite" at bounding box center [1286, 170] width 319 height 18
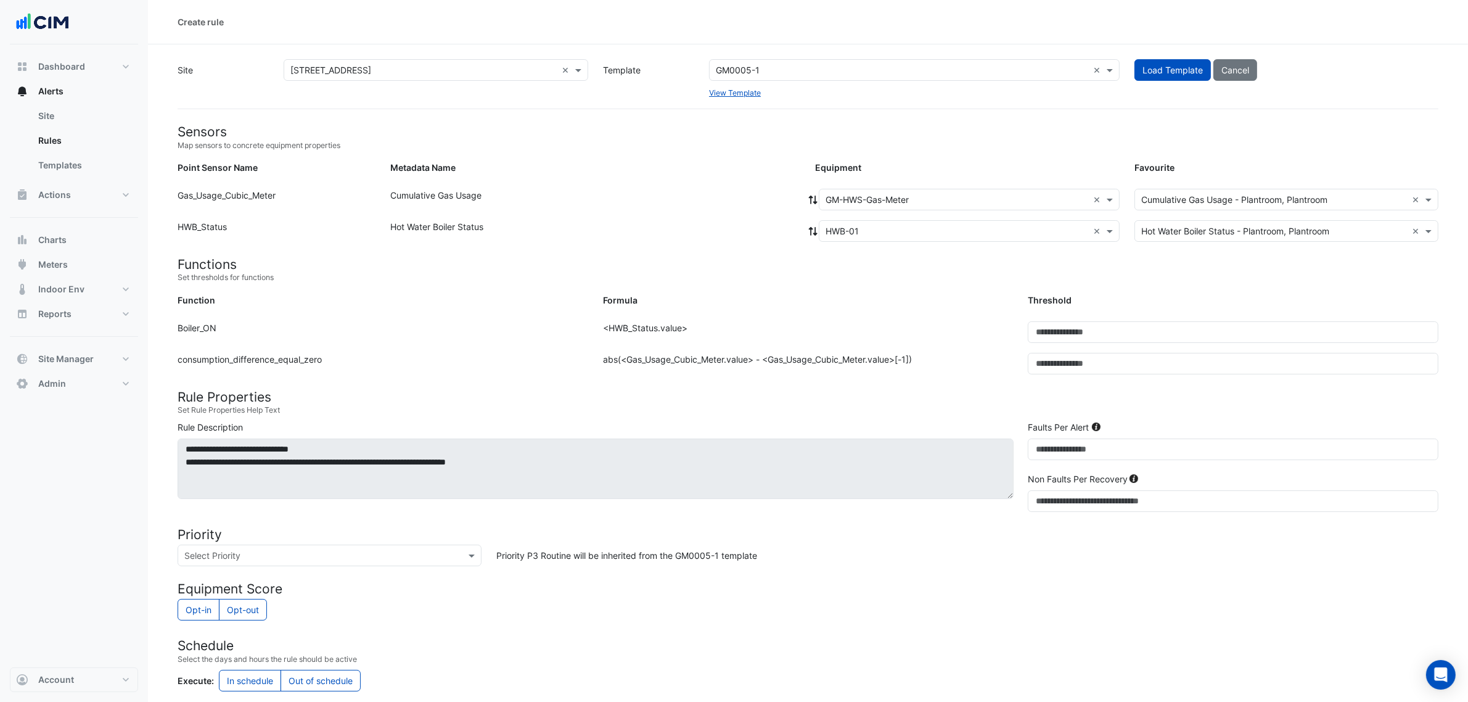
click at [774, 54] on section "Site × 167 Macquarie St × Template GM0005-1 × View Template Load Template Cance…" at bounding box center [808, 477] width 1320 height 866
click at [774, 60] on div "GM0005-1 ×" at bounding box center [914, 70] width 411 height 22
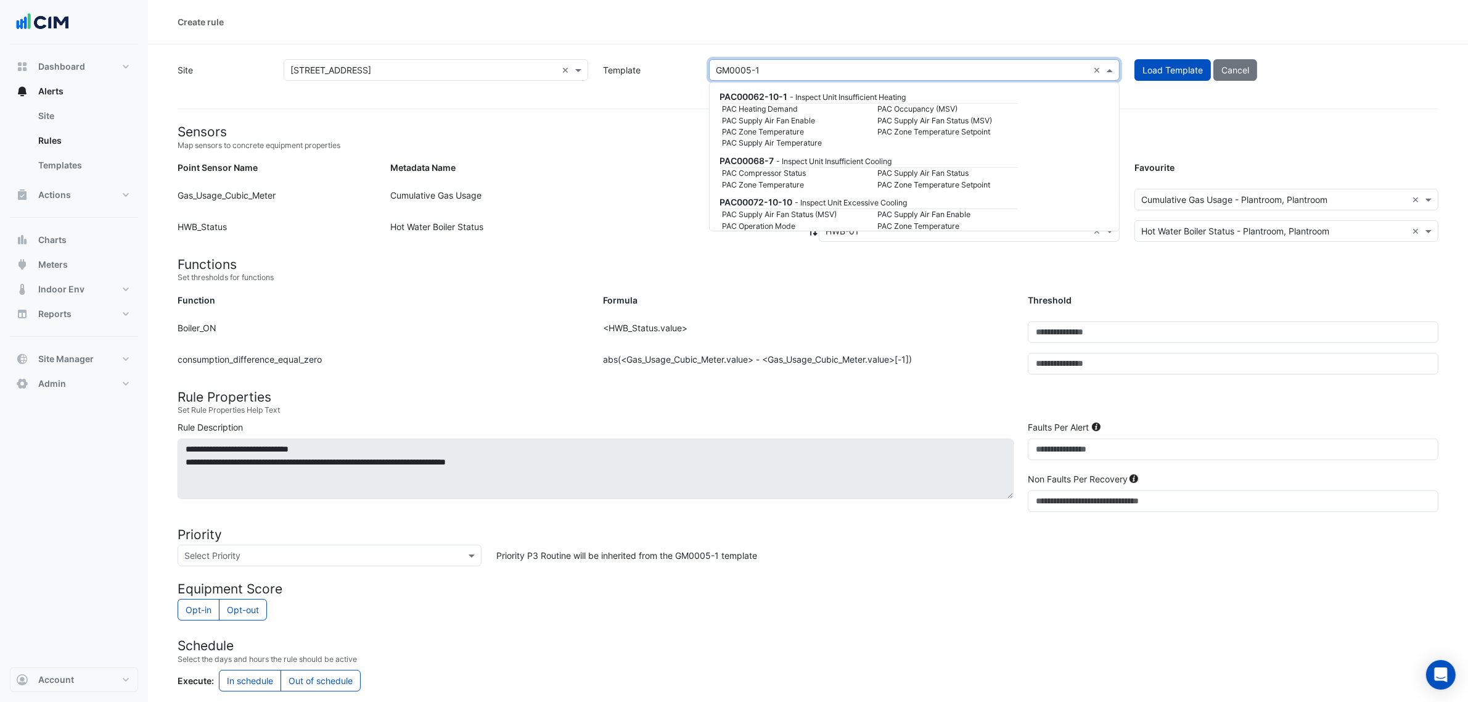
click at [776, 73] on input "text" at bounding box center [902, 70] width 372 height 13
paste input "********"
type input "********"
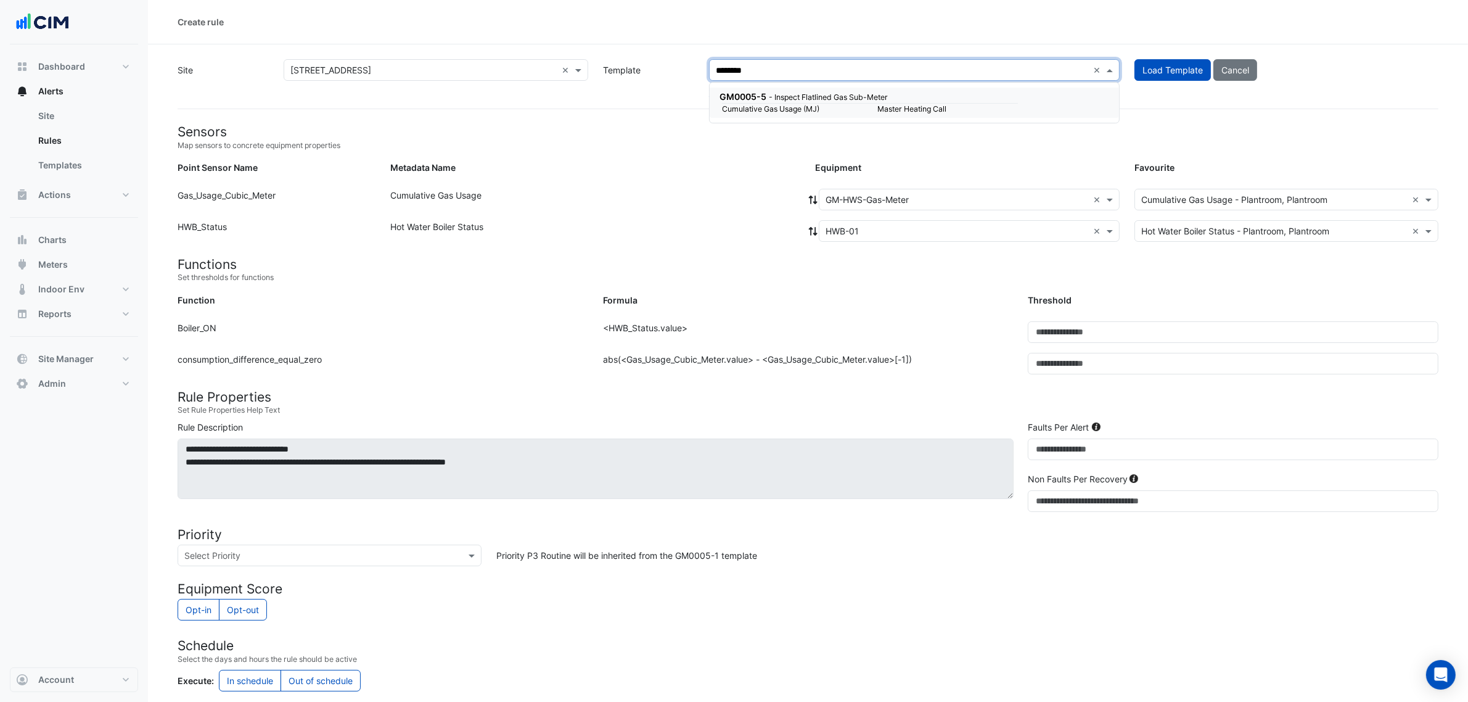
click at [787, 88] on div "GM0005-5 - Inspect Flatlined Gas Sub-Meter Cumulative Gas Usage (MJ) Master Hea…" at bounding box center [914, 103] width 409 height 30
click at [1175, 62] on button "Load Template" at bounding box center [1173, 70] width 76 height 22
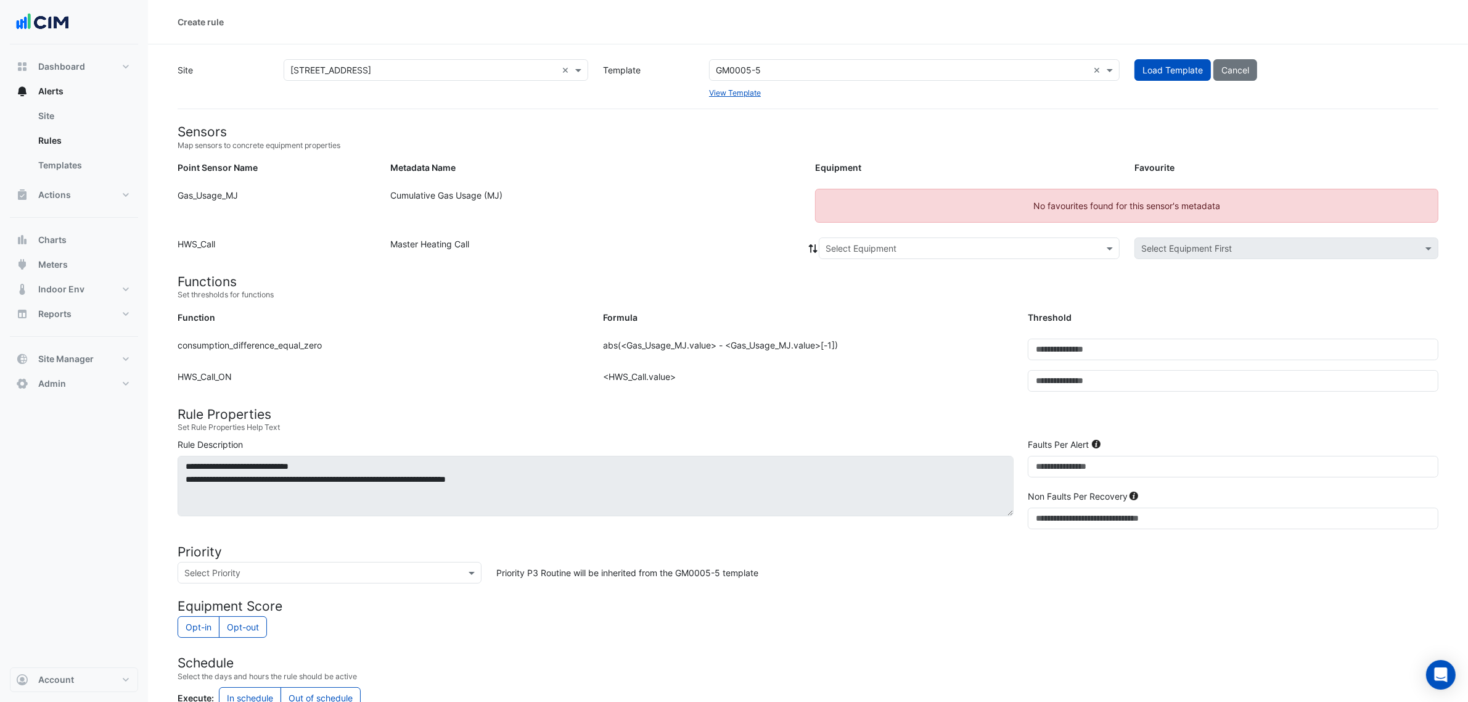
click at [805, 64] on input "text" at bounding box center [902, 70] width 372 height 13
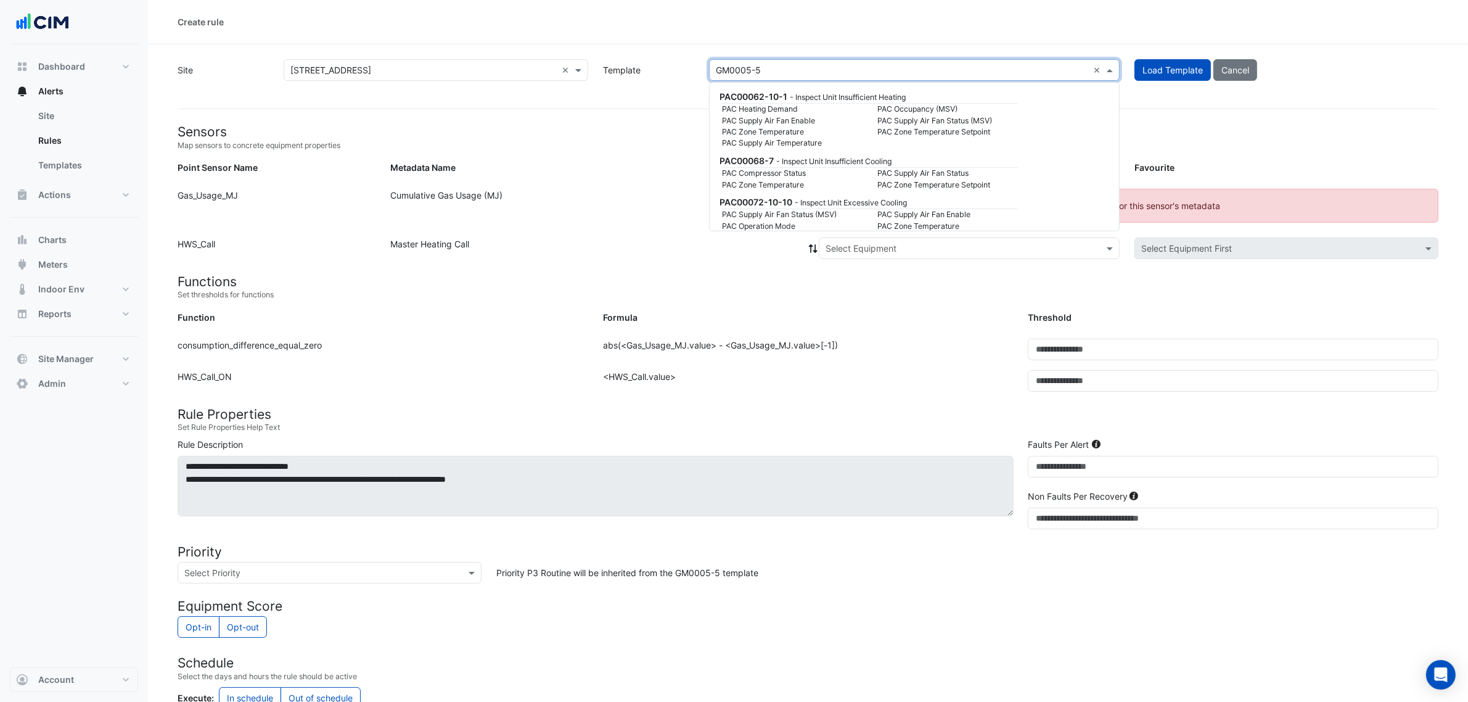
paste input "********"
type input "********"
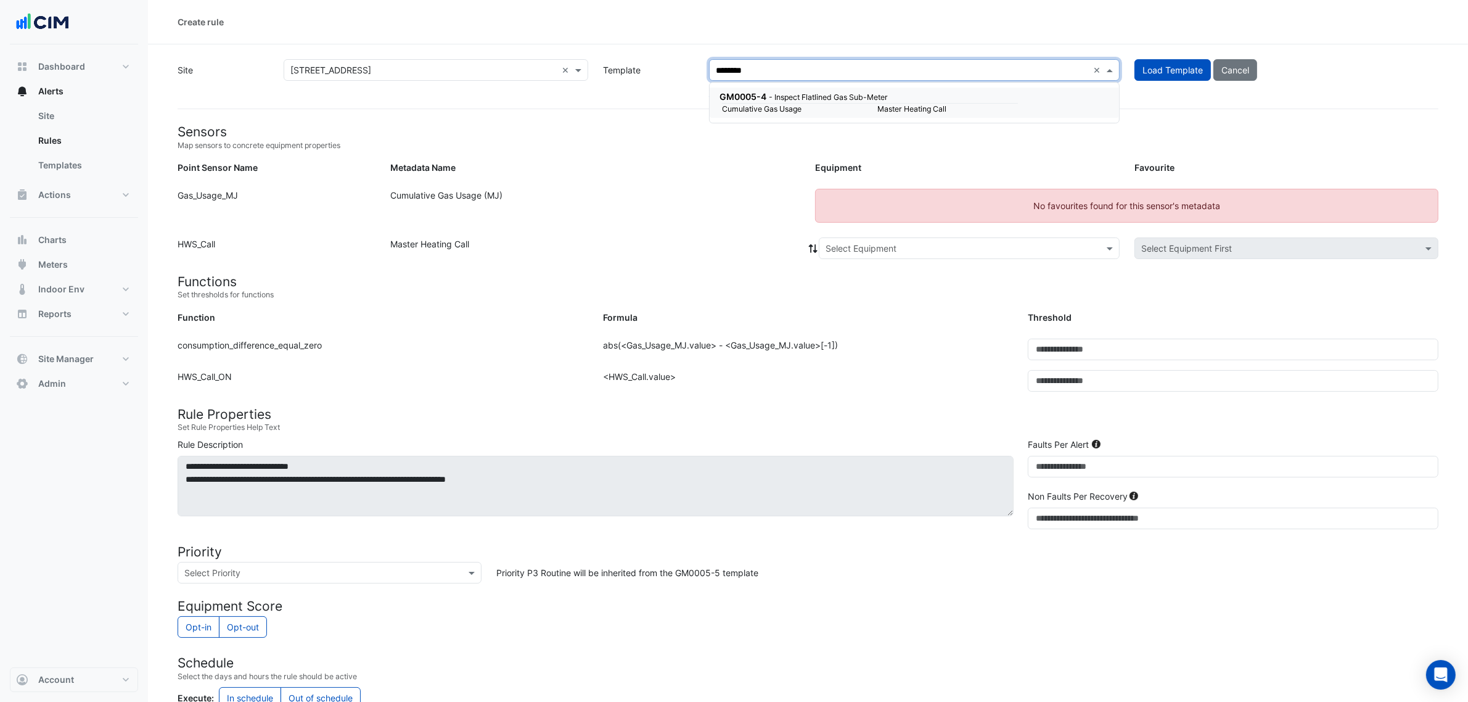
click at [781, 104] on small "Cumulative Gas Usage" at bounding box center [792, 109] width 155 height 11
click at [1152, 65] on span "Load Template" at bounding box center [1173, 70] width 60 height 10
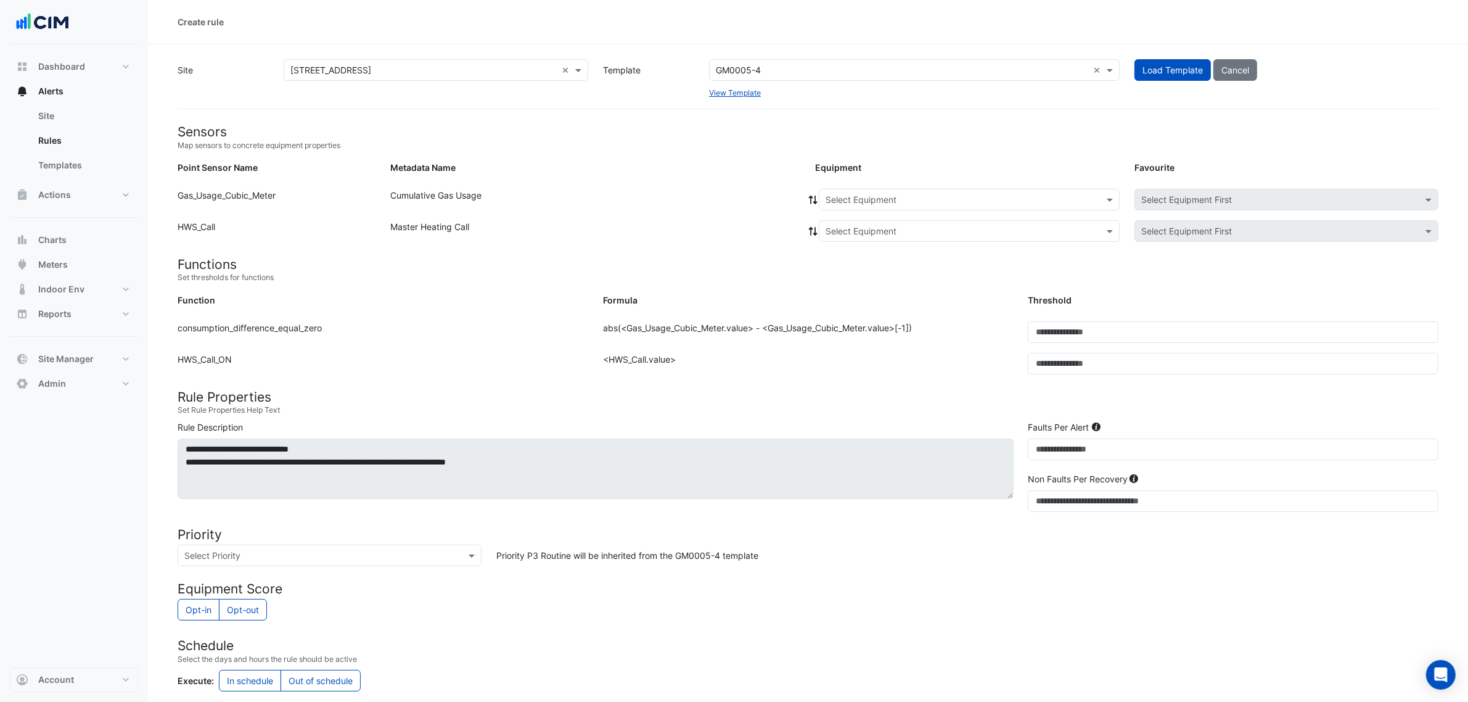
click at [861, 183] on form "Sensors Map sensors to concrete equipment properties Point Sensor Name Metadata…" at bounding box center [808, 517] width 1261 height 787
click at [859, 195] on input "text" at bounding box center [957, 200] width 263 height 13
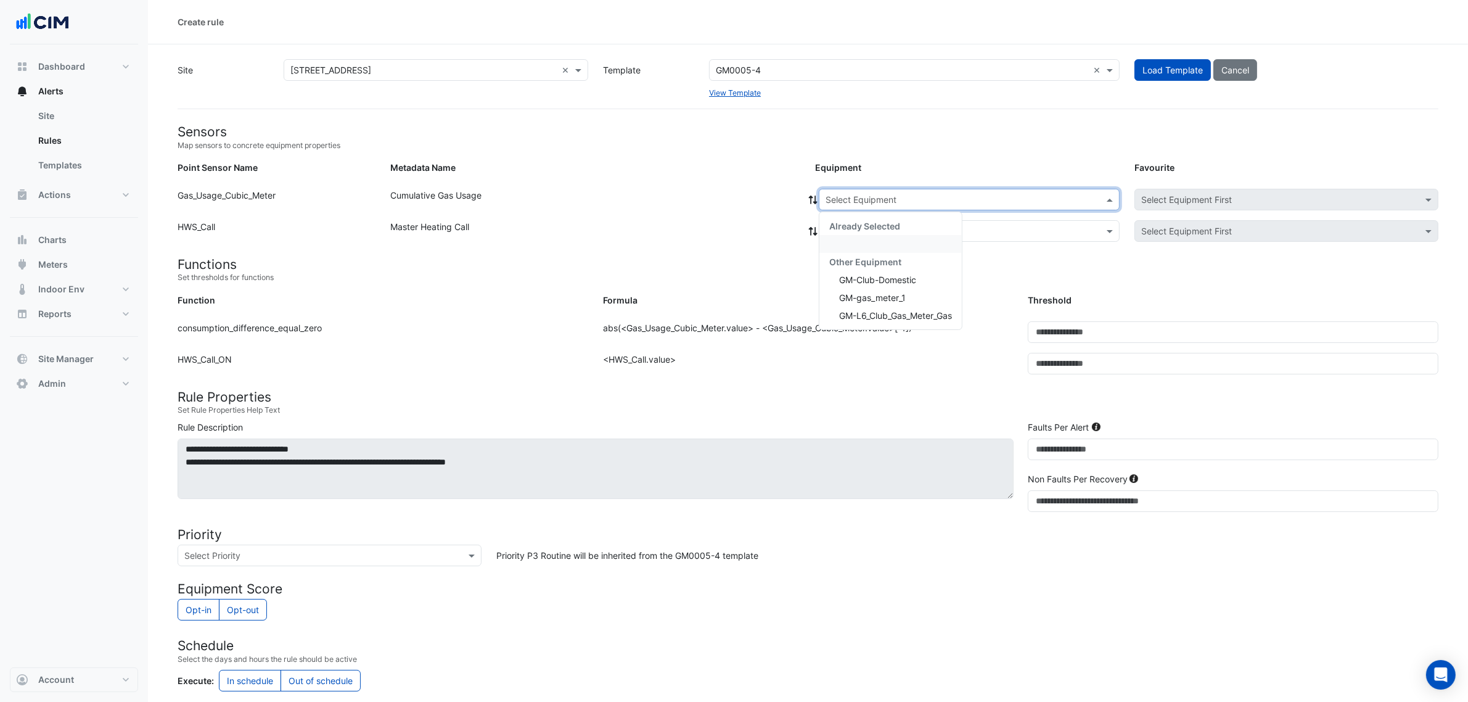
click at [834, 244] on div "Options List" at bounding box center [890, 244] width 142 height 18
click at [840, 194] on input "text" at bounding box center [957, 200] width 263 height 13
click at [864, 285] on div "GM-Club-Domestic" at bounding box center [890, 280] width 142 height 18
click at [868, 197] on input "text" at bounding box center [957, 200] width 263 height 13
click at [911, 301] on span "GM-HWS-Gas-Meter" at bounding box center [880, 297] width 83 height 10
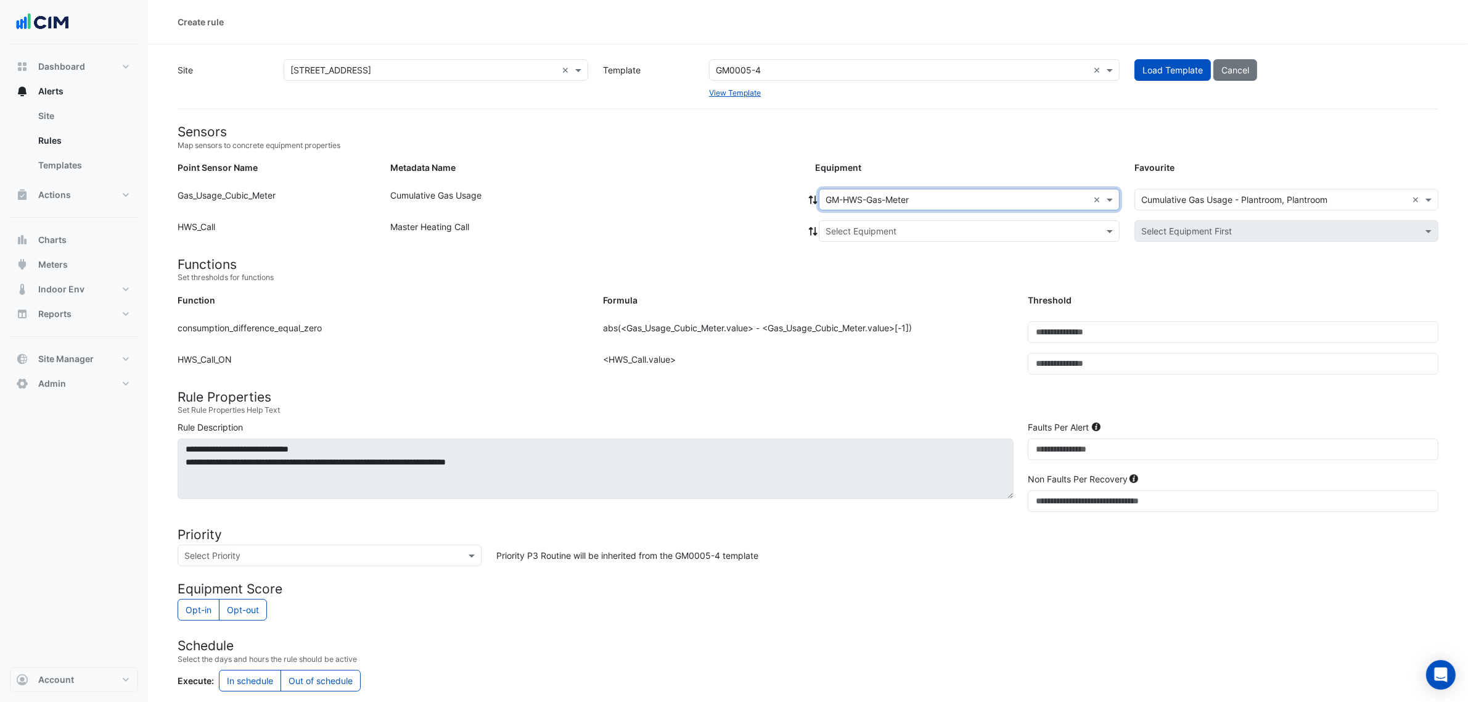
click at [837, 226] on input "text" at bounding box center [957, 231] width 263 height 13
click at [868, 277] on span "HWB-01" at bounding box center [855, 275] width 33 height 10
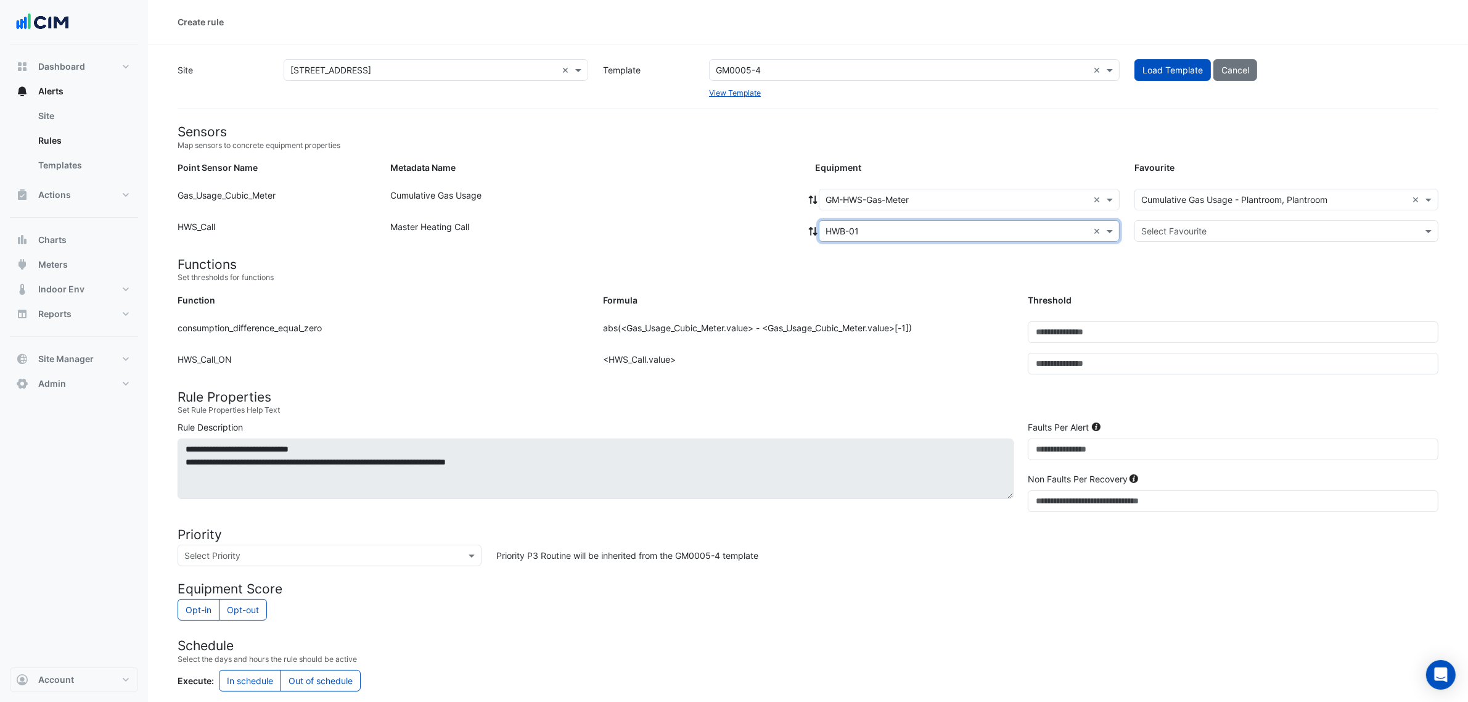
click at [913, 281] on small "Set thresholds for functions" at bounding box center [808, 277] width 1261 height 11
click at [1144, 229] on input "text" at bounding box center [1274, 231] width 266 height 13
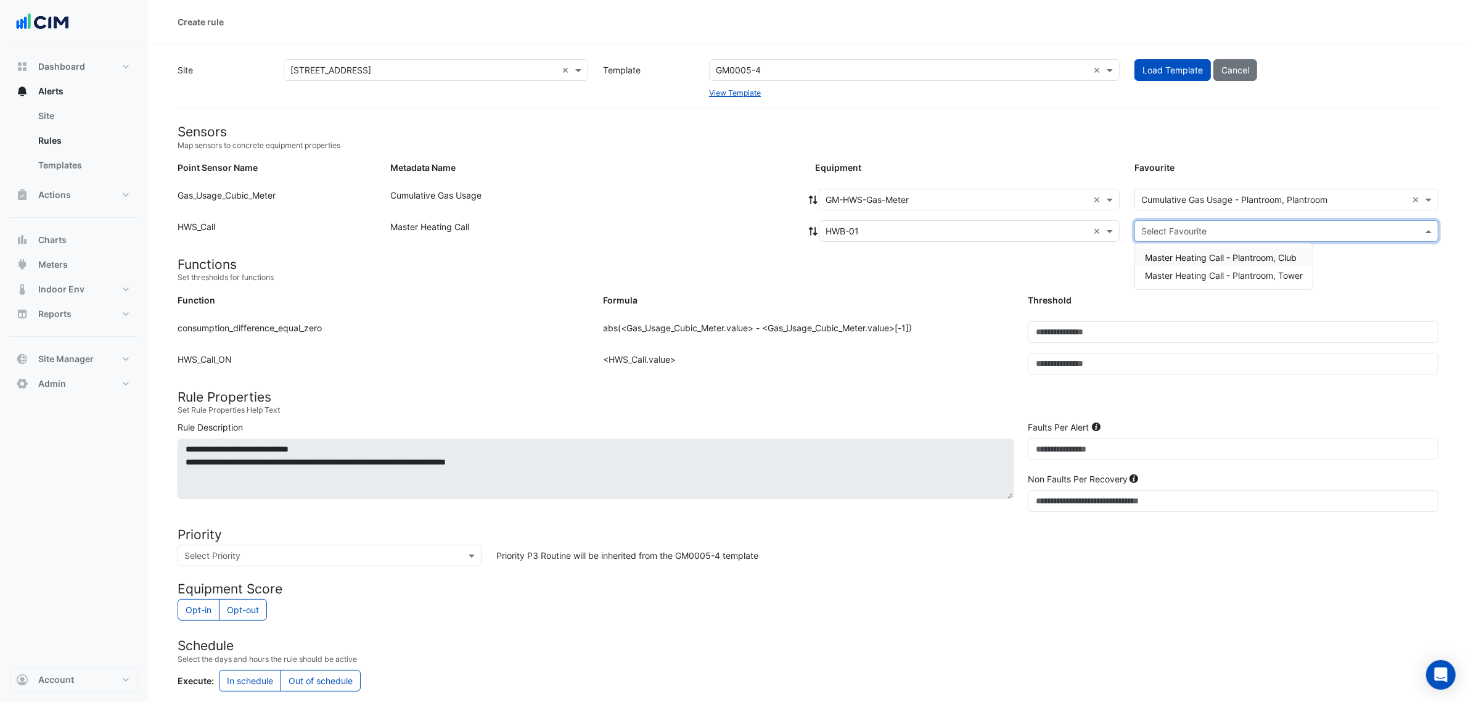
click at [1009, 257] on h4 "Functions" at bounding box center [808, 264] width 1261 height 15
click at [1237, 76] on button "Cancel" at bounding box center [1235, 70] width 44 height 22
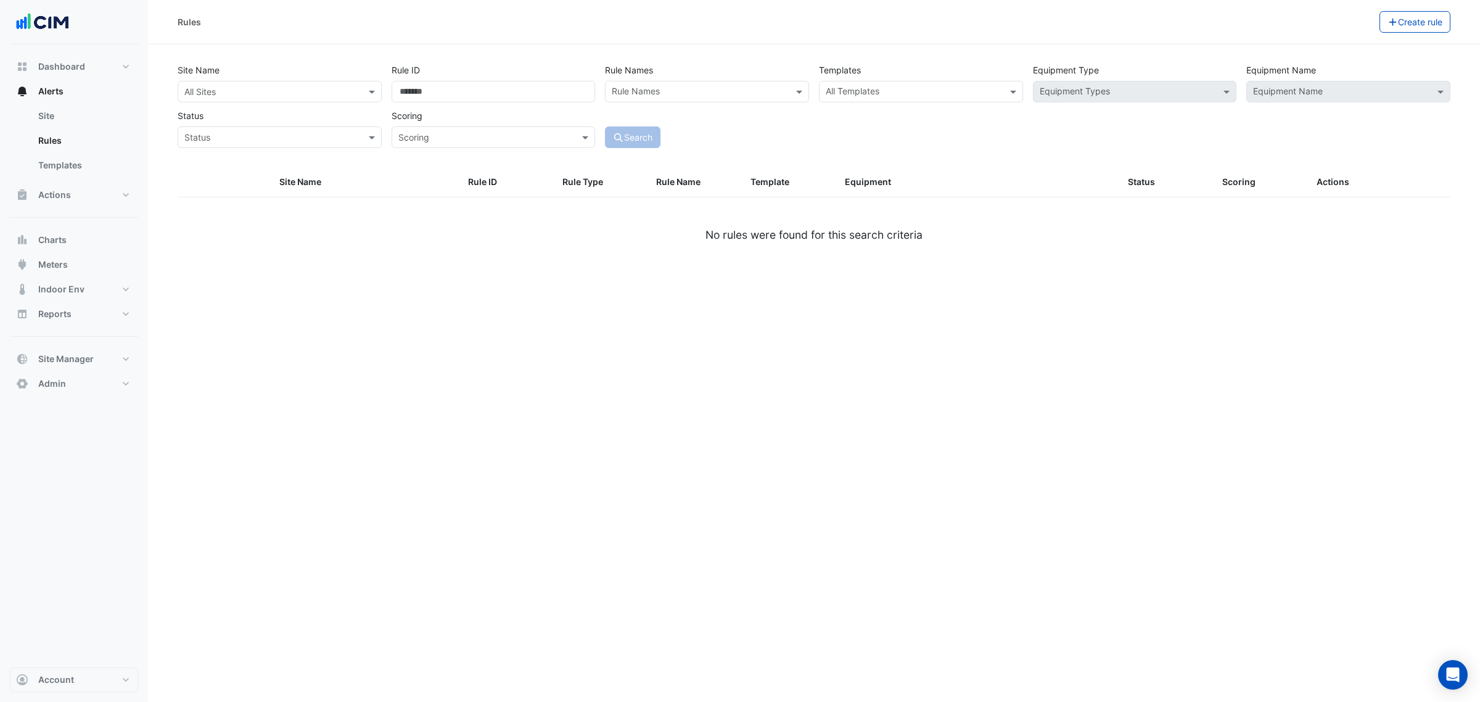
click at [993, 475] on div "Rules Create rule Site Name All Sites Rule ID Rule Names Rule Names Templates A…" at bounding box center [814, 351] width 1332 height 702
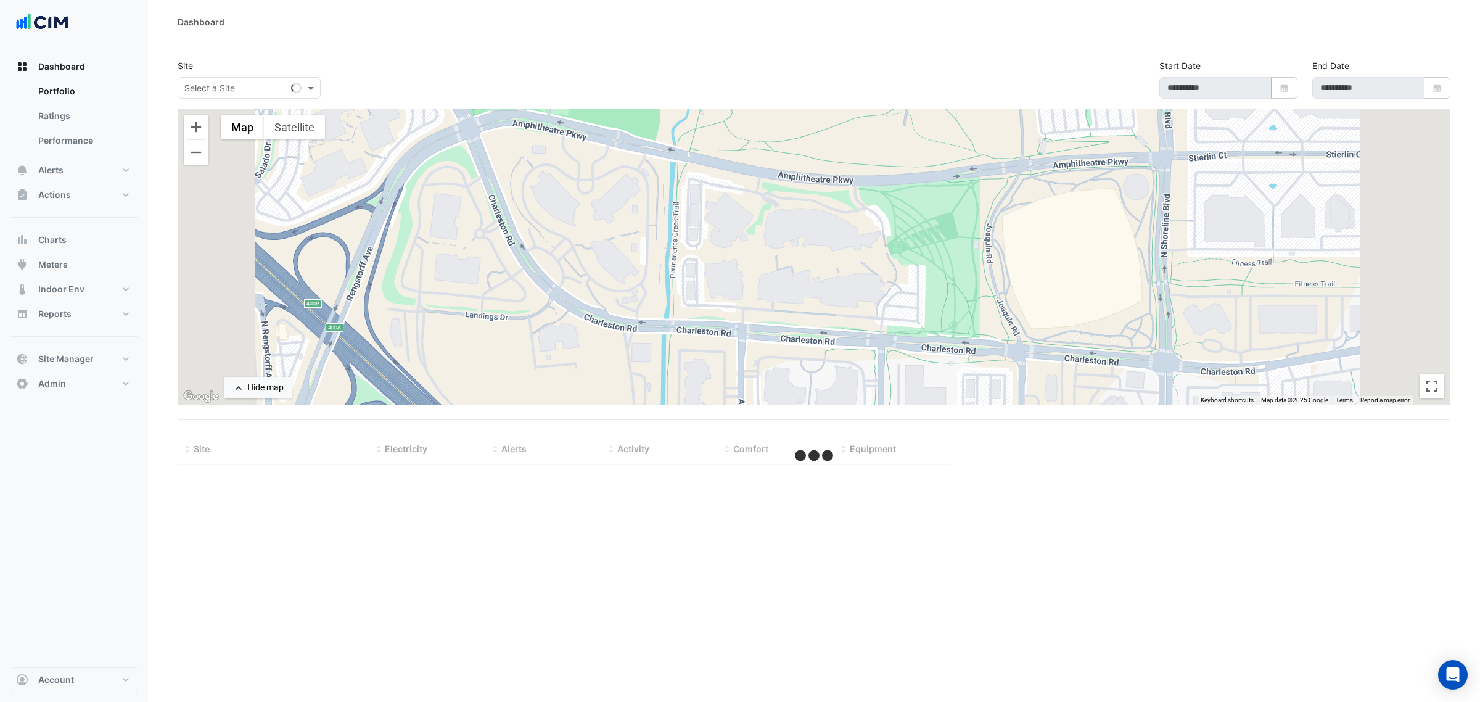
select select "***"
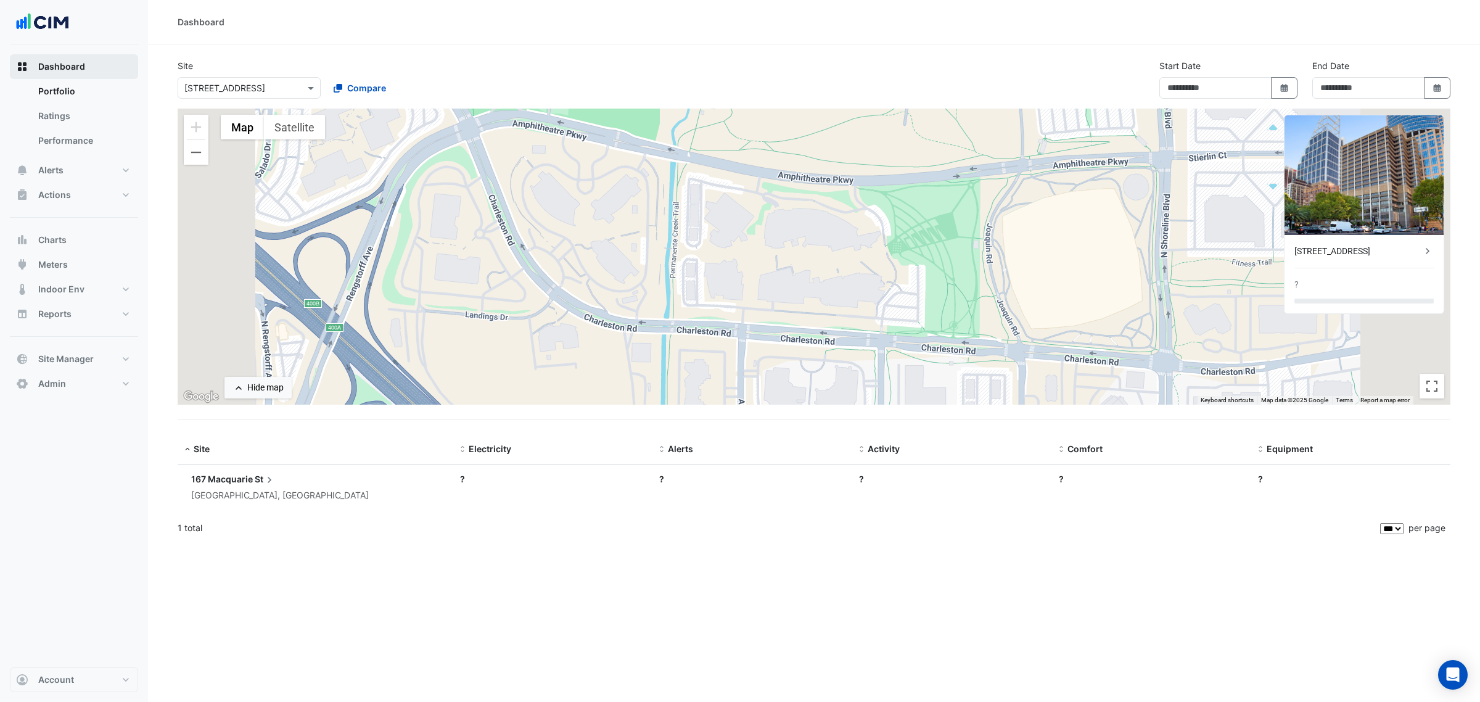
type input "**********"
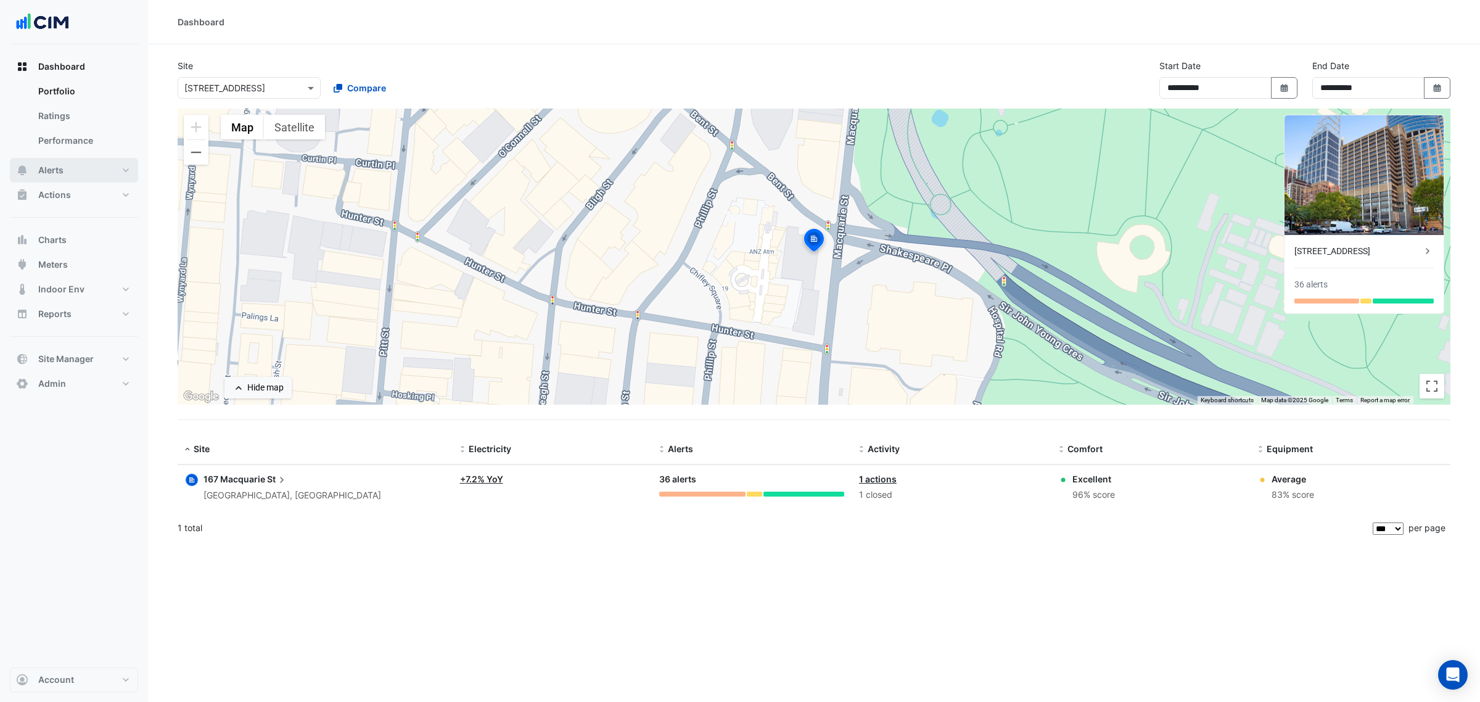
click at [87, 165] on button "Alerts" at bounding box center [74, 170] width 128 height 25
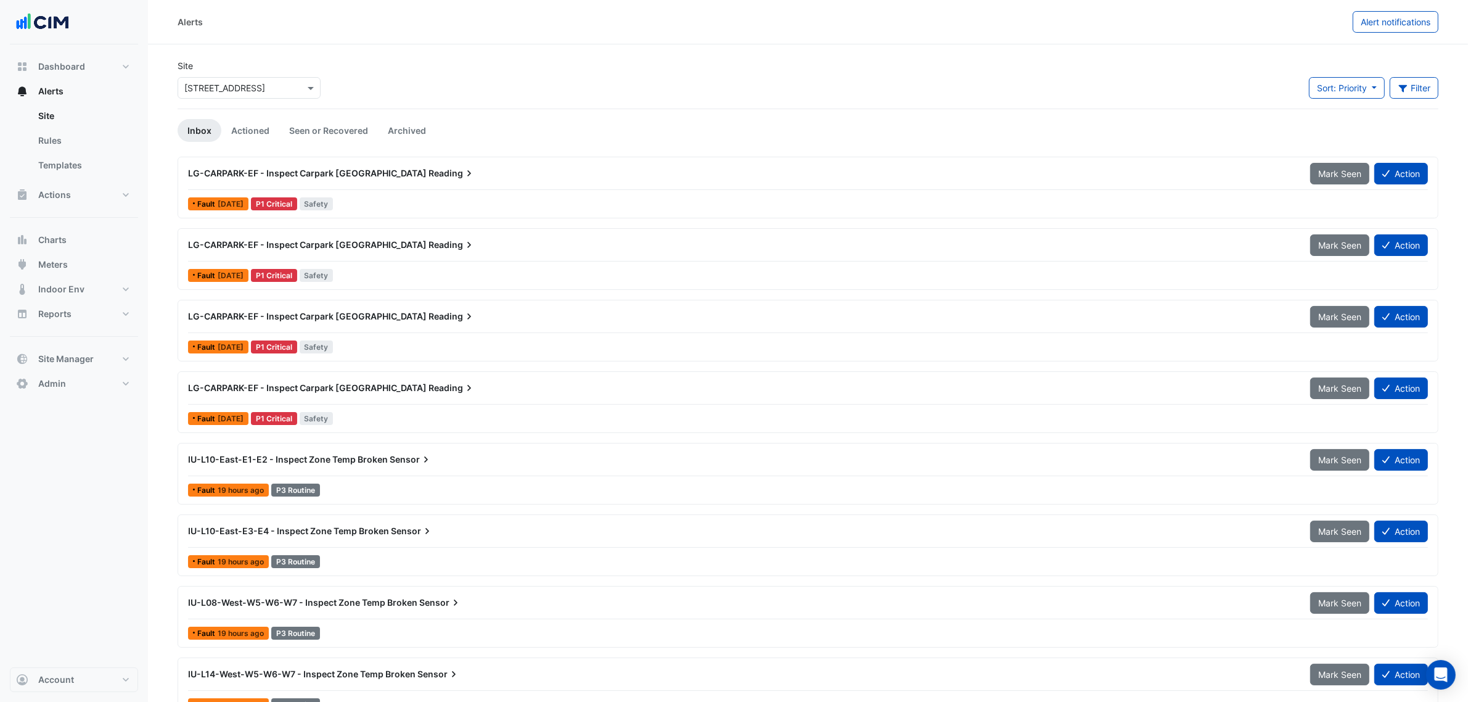
click at [232, 102] on div "Site × [STREET_ADDRESS]" at bounding box center [249, 83] width 158 height 49
click at [233, 97] on div "× [STREET_ADDRESS]" at bounding box center [249, 88] width 143 height 22
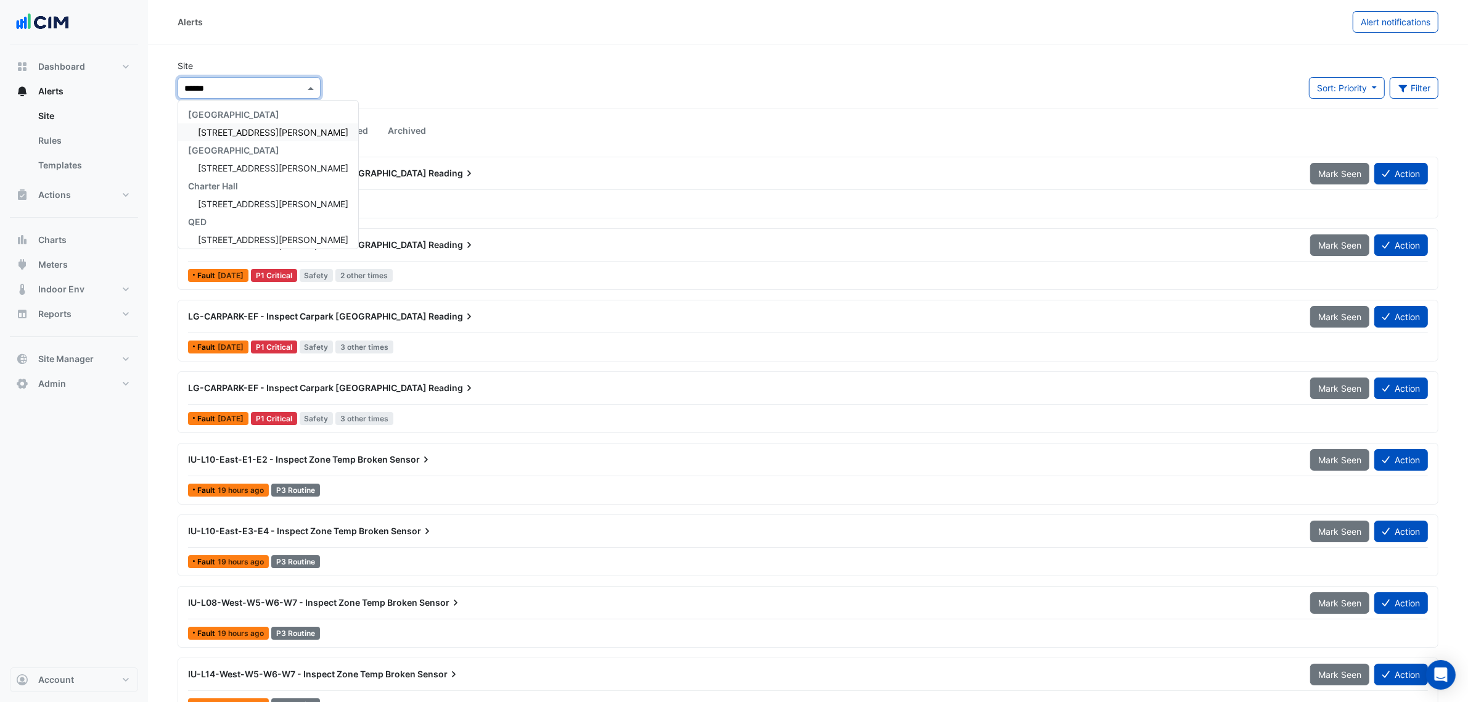
type input "*******"
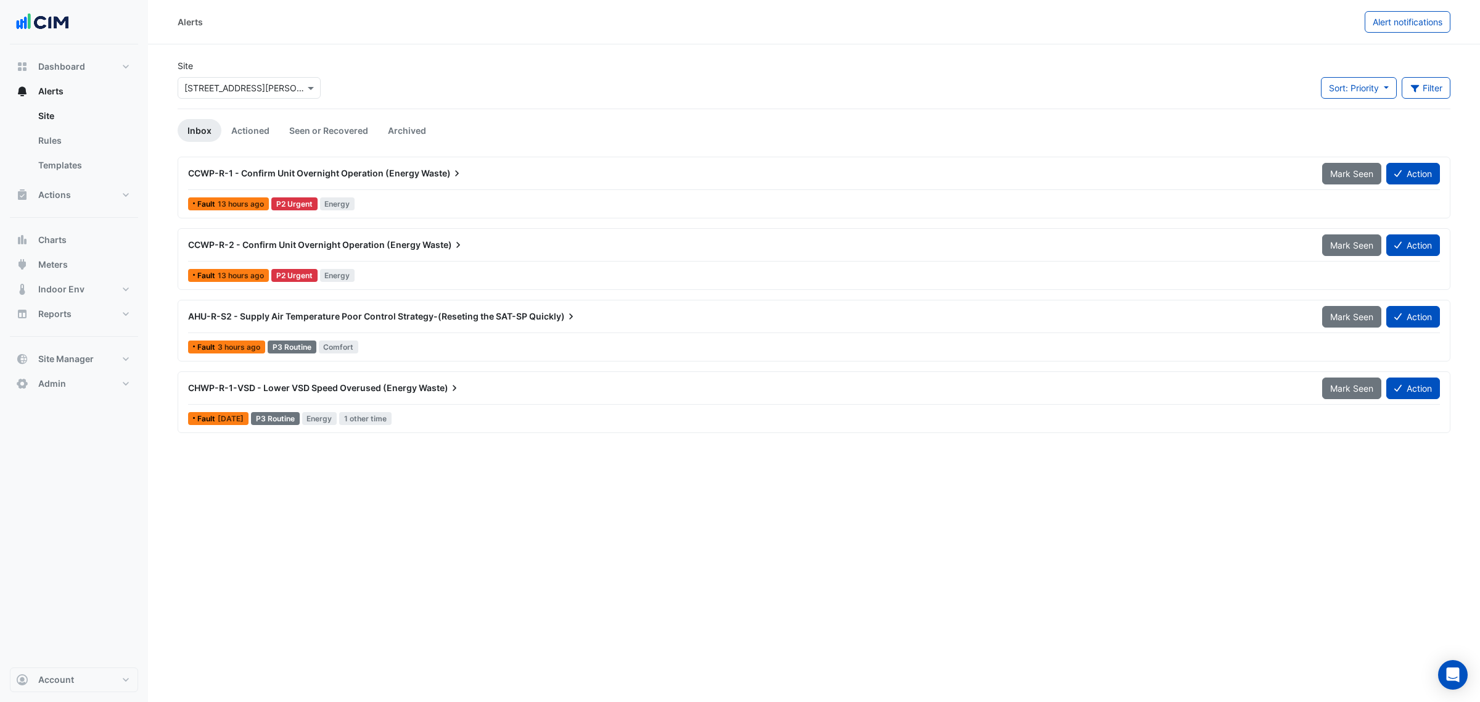
click at [413, 177] on span "CCWP-R-1 - Confirm Unit Overnight Operation (Energy" at bounding box center [303, 173] width 231 height 10
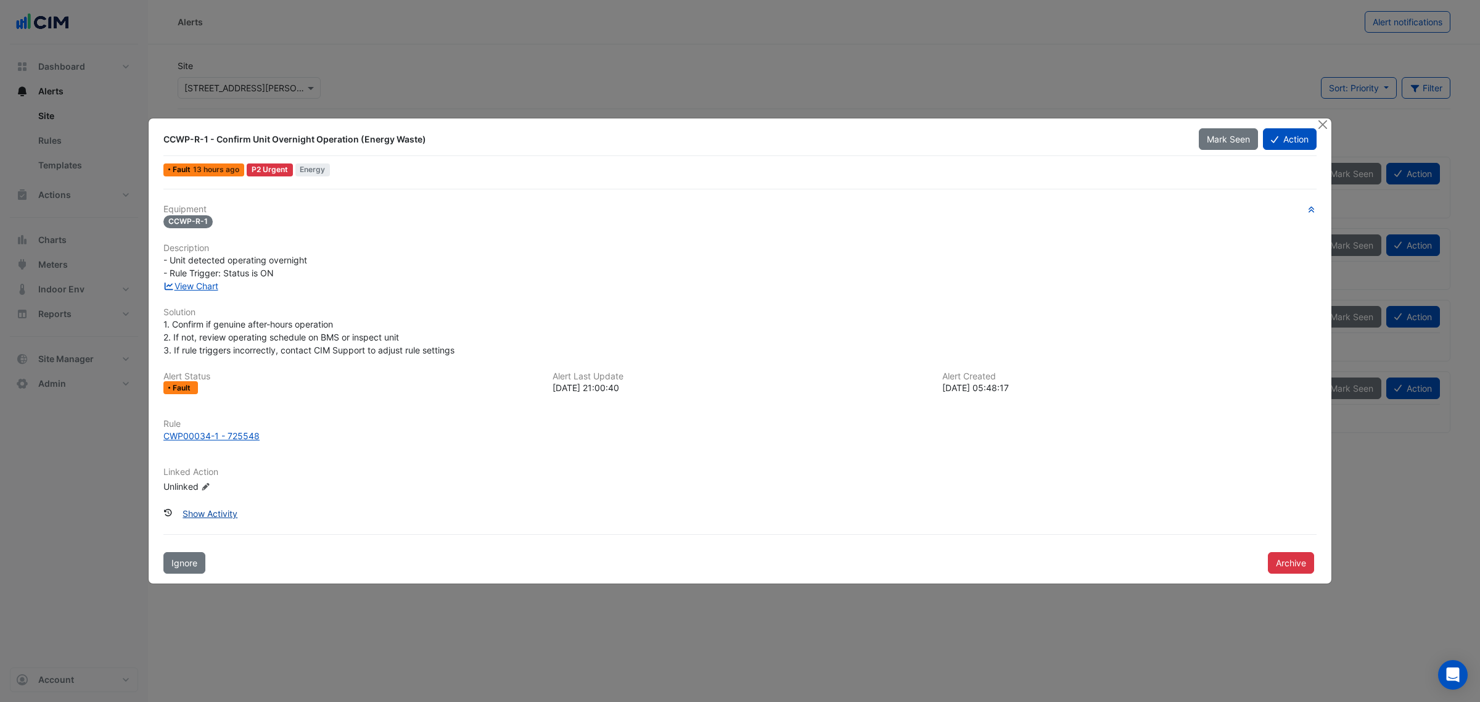
click at [219, 514] on button "Show Activity" at bounding box center [209, 514] width 71 height 22
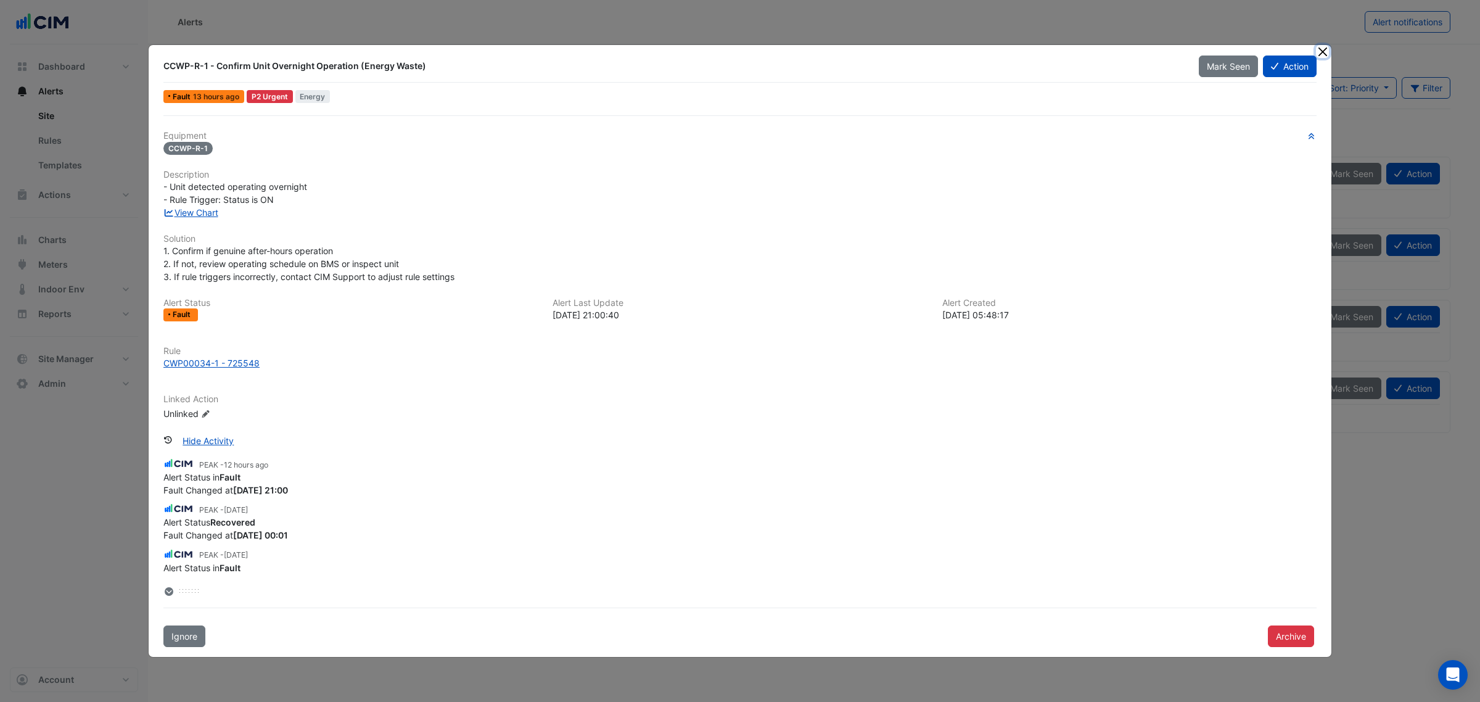
click at [1183, 48] on button "Close" at bounding box center [1322, 51] width 13 height 13
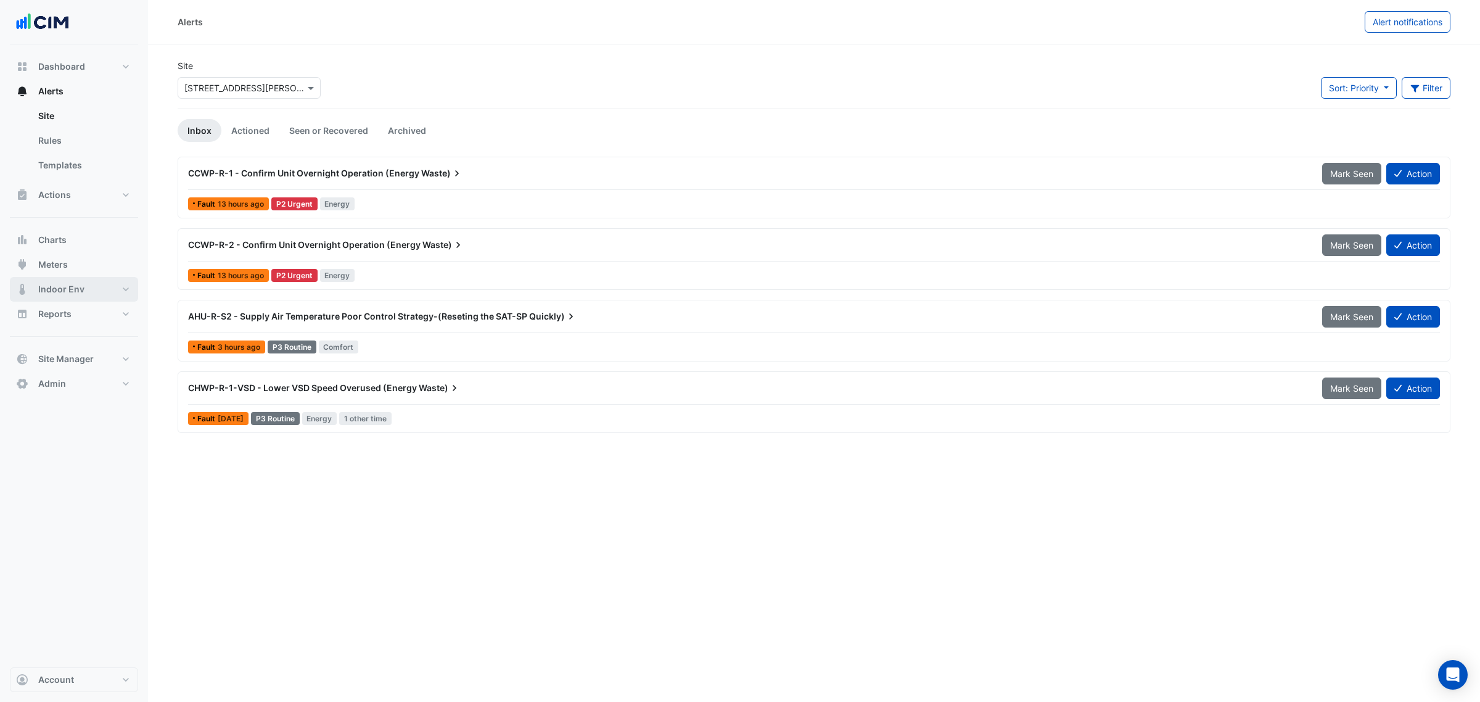
click at [65, 283] on span "Indoor Env" at bounding box center [61, 289] width 46 height 12
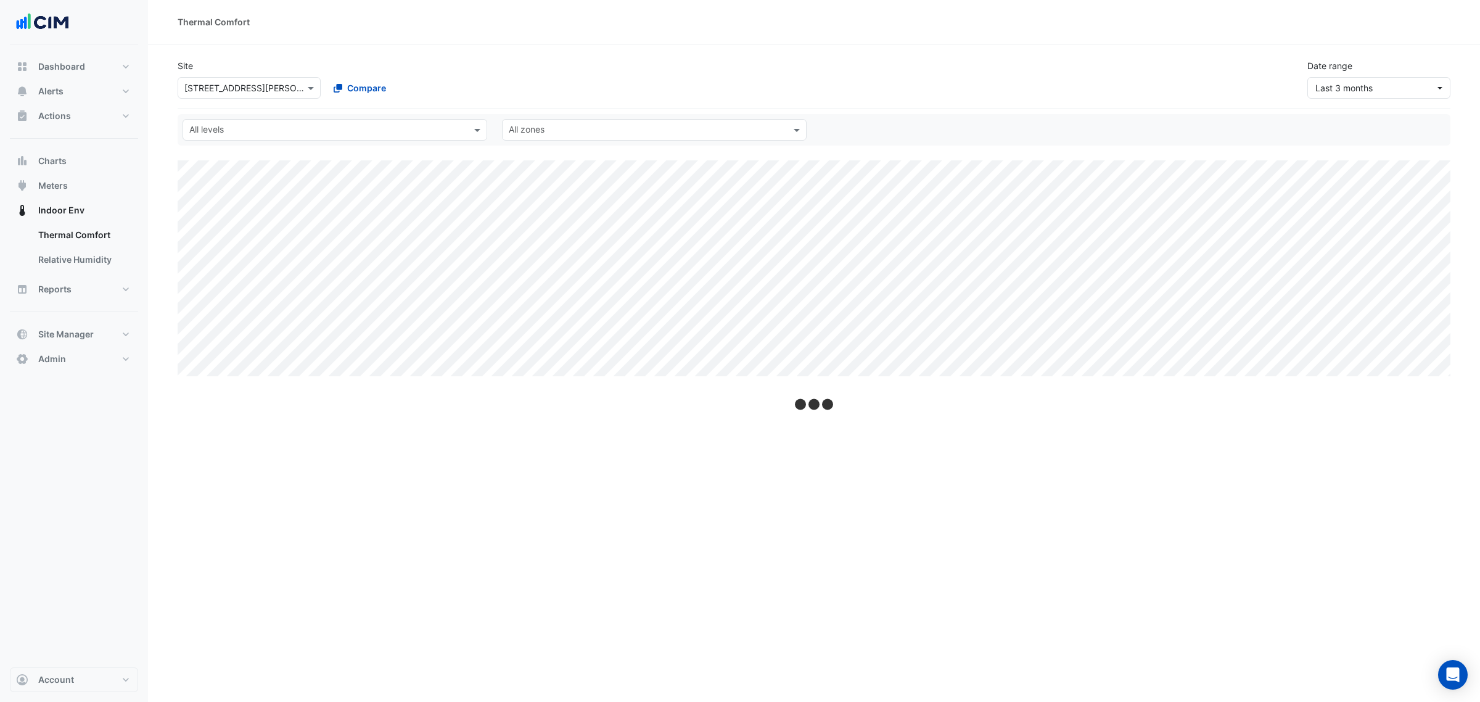
click at [1183, 97] on div "Date range Last 3 months" at bounding box center [1379, 78] width 158 height 39
click at [1183, 84] on span "Last 3 months" at bounding box center [1331, 88] width 57 height 10
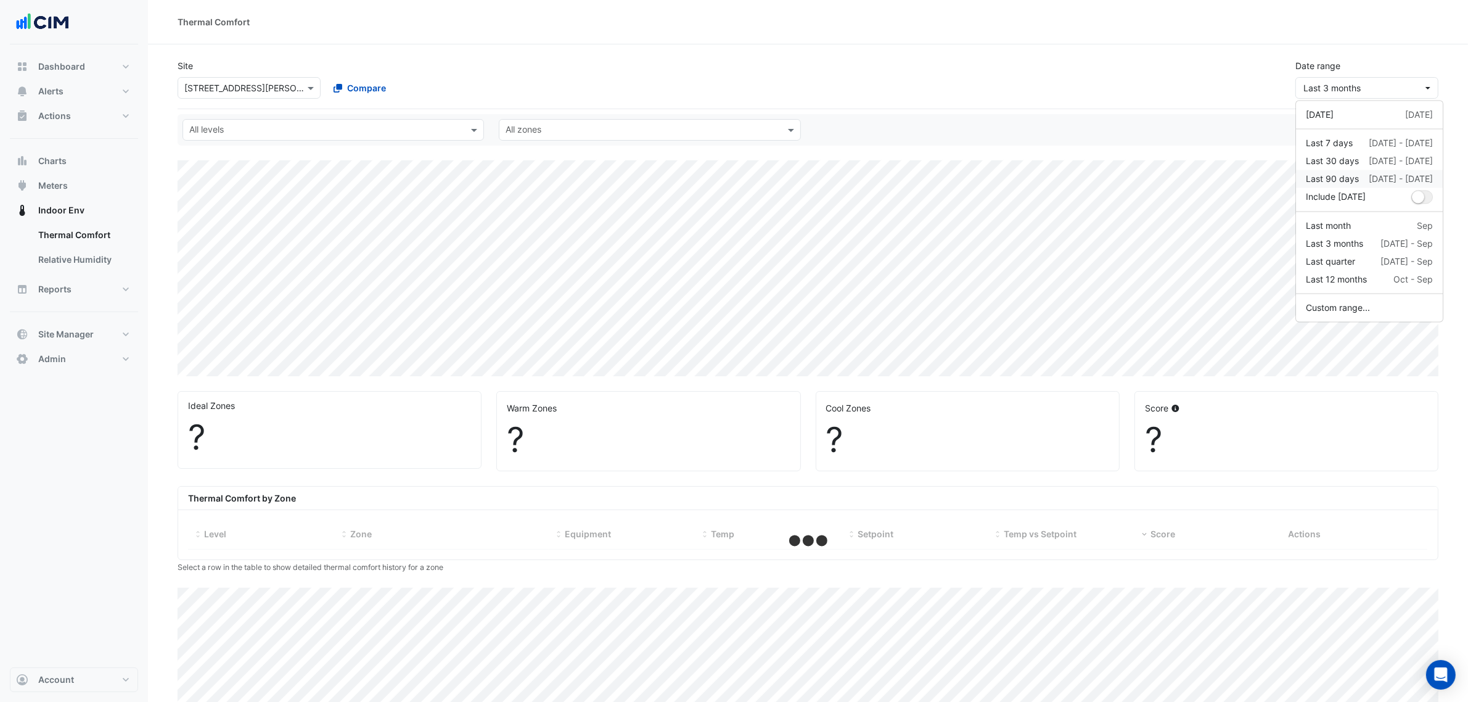
click at [1183, 181] on div "Last 90 days" at bounding box center [1332, 179] width 53 height 13
select select "***"
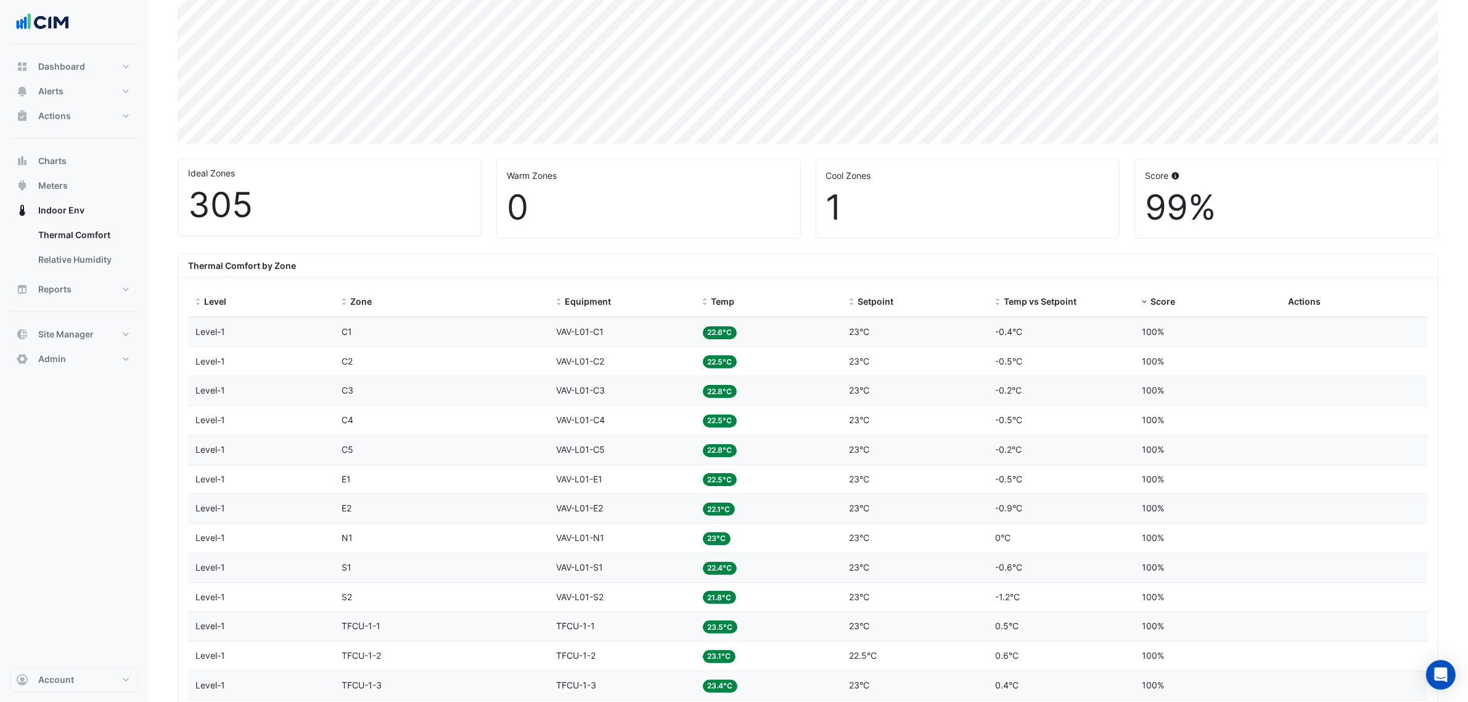
scroll to position [385, 0]
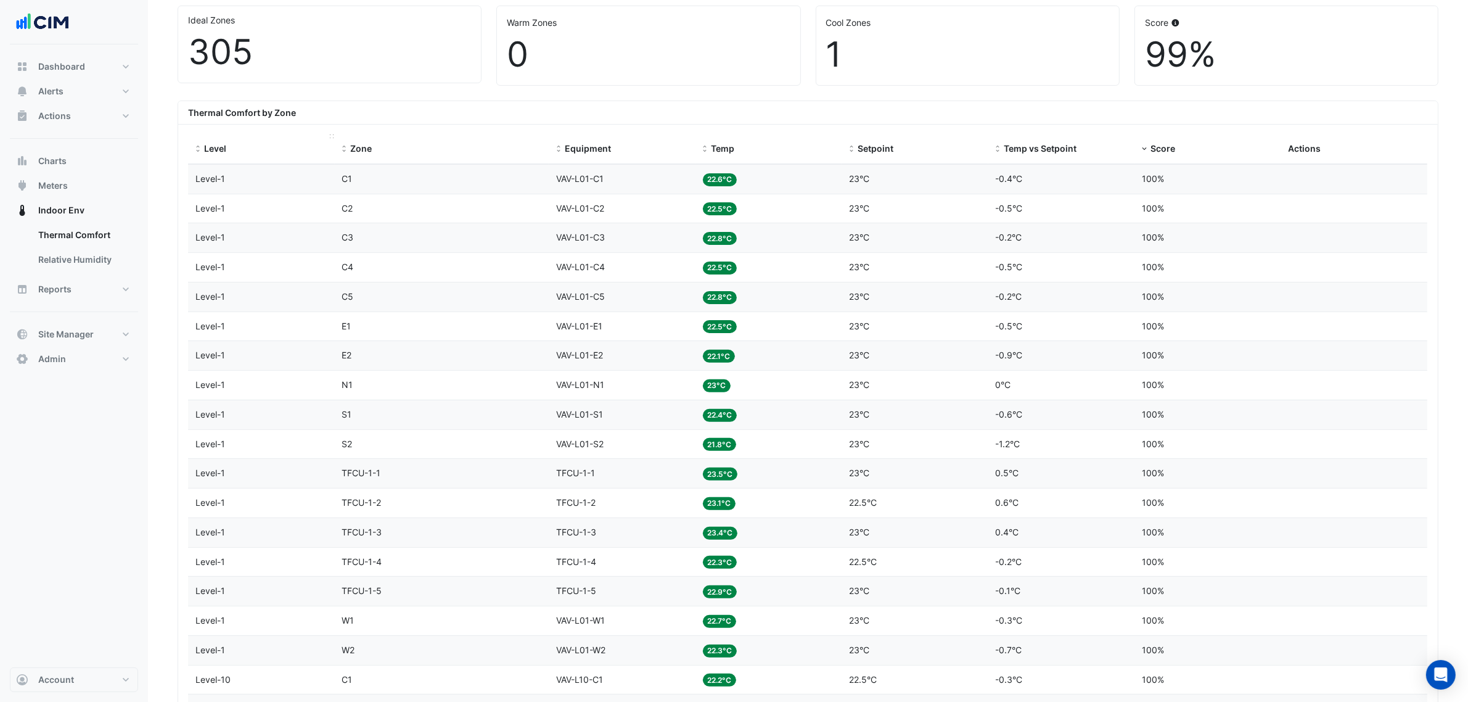
click at [215, 151] on span "Level" at bounding box center [215, 148] width 22 height 10
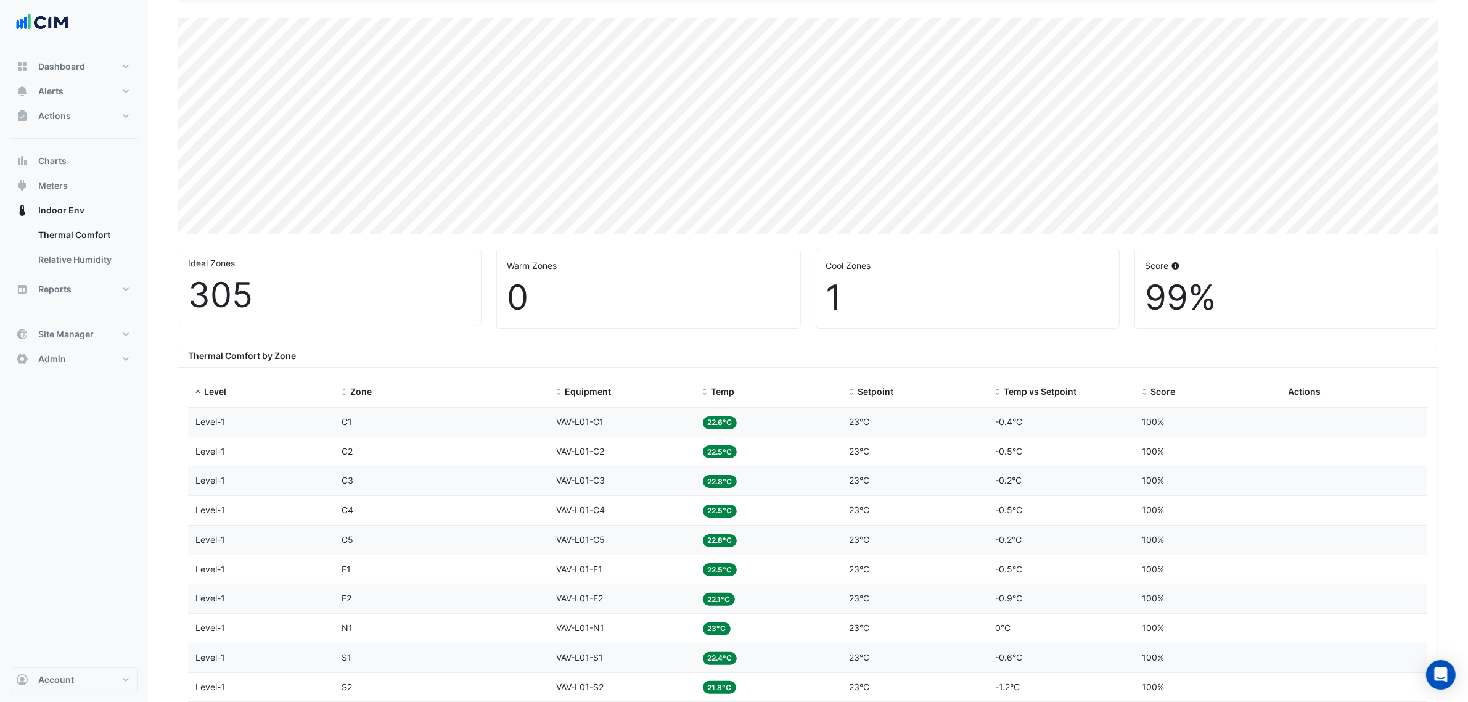
scroll to position [308, 0]
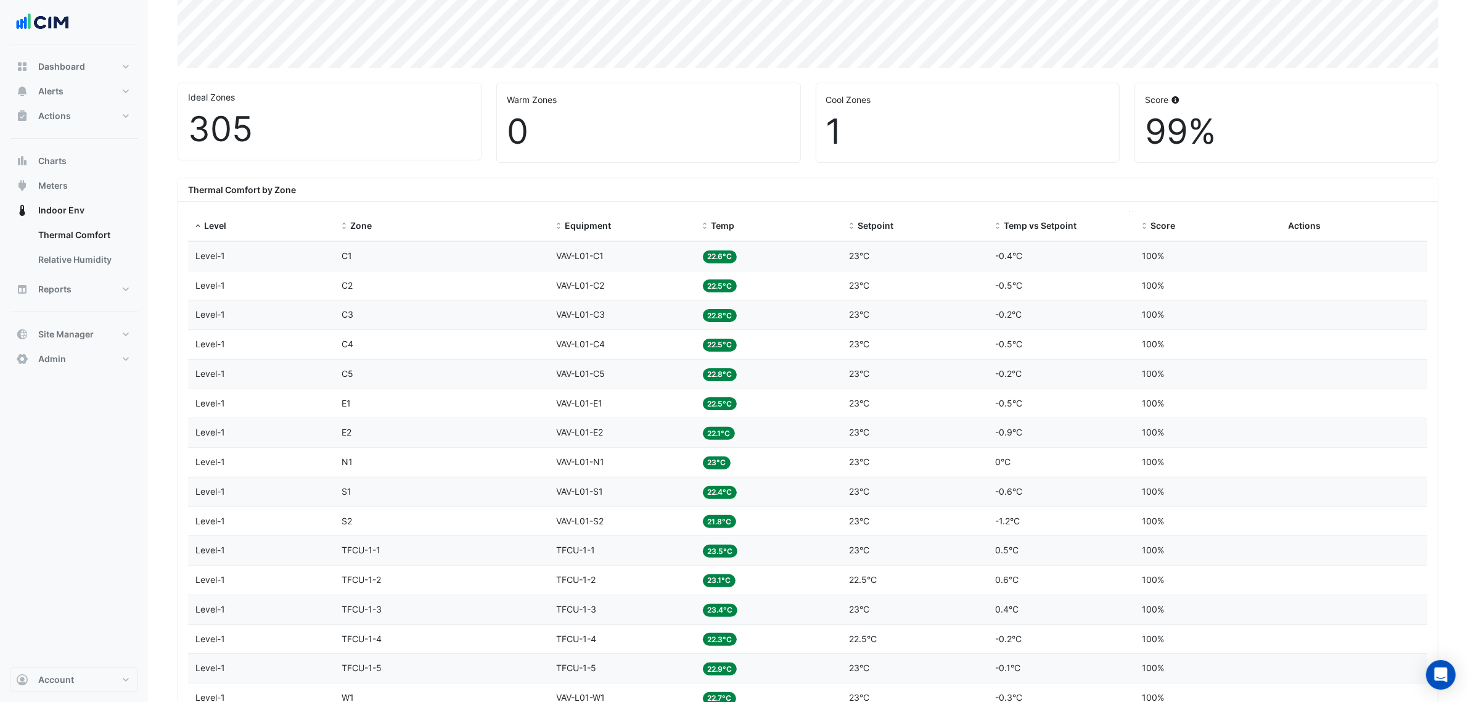
click at [1004, 226] on span "Temp vs Setpoint" at bounding box center [1040, 225] width 73 height 10
drag, startPoint x: 599, startPoint y: 260, endPoint x: 499, endPoint y: 270, distance: 100.4
click at [499, 270] on div "Level Level-G Zone SC1 Equipment T-SC1 Temp 19.7°C Setpoint 21.2°C Temp vs Setp…" at bounding box center [807, 256] width 1239 height 29
copy div "Equipment T-SC1"
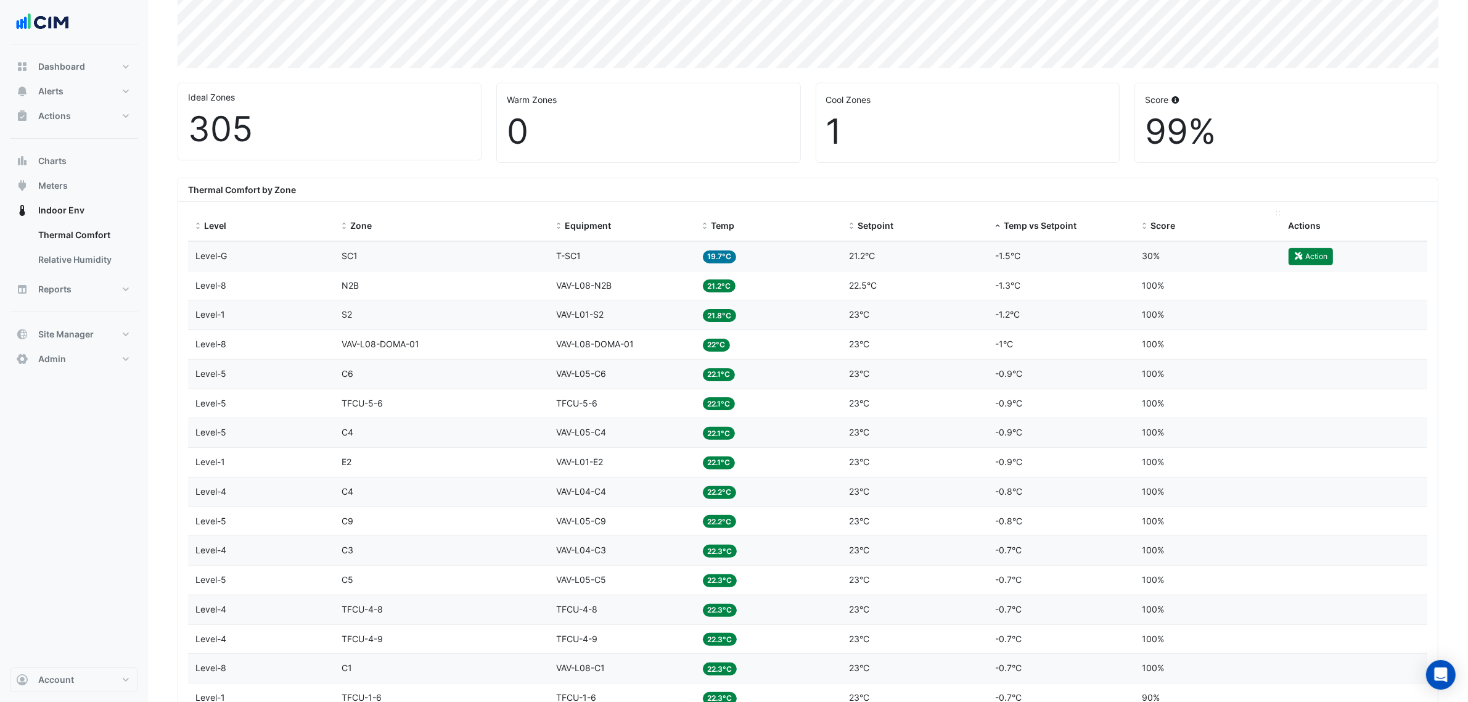
click at [1147, 223] on span at bounding box center [1144, 226] width 9 height 10
click at [96, 92] on button "Alerts" at bounding box center [74, 91] width 128 height 25
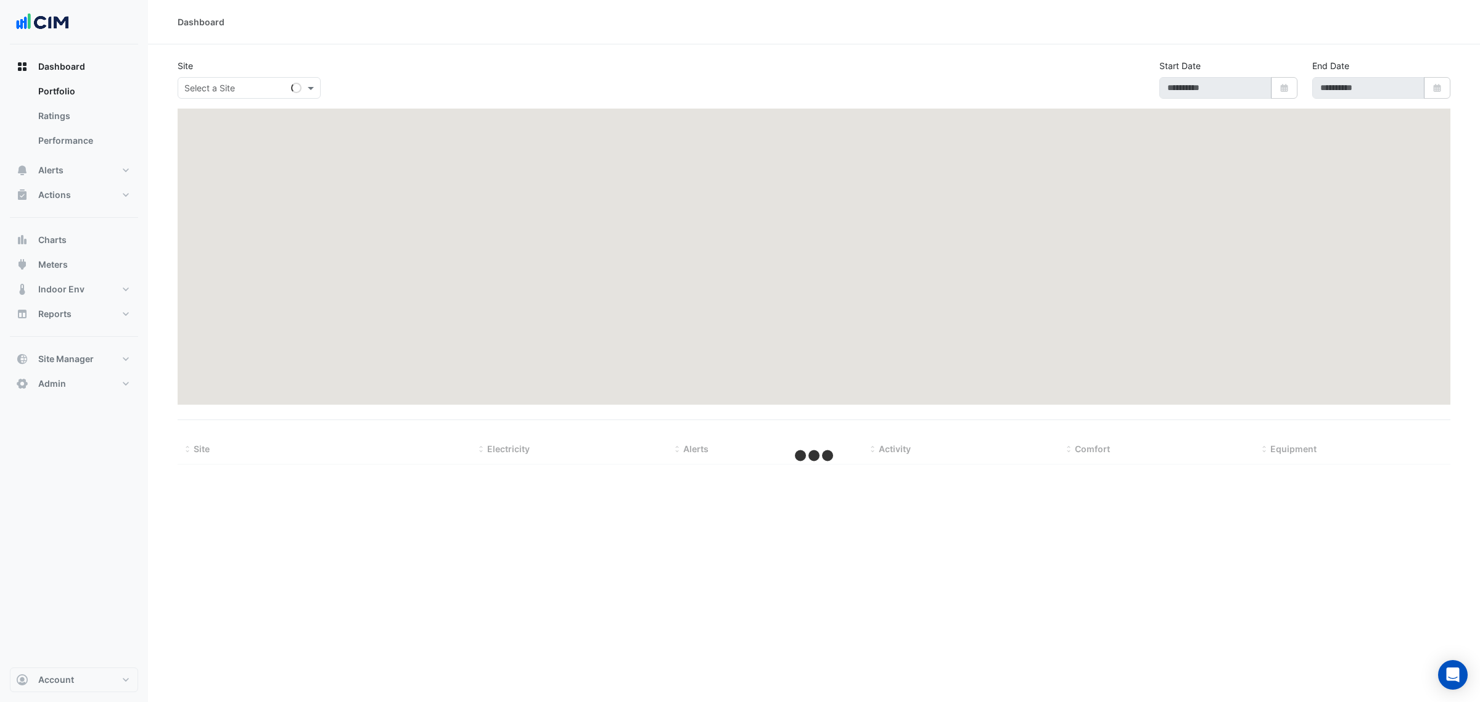
click at [115, 226] on div "Dashboard Portfolio Ratings Performance Alerts Site Rules Templates Actions Sit…" at bounding box center [74, 225] width 128 height 342
click at [113, 231] on button "Charts" at bounding box center [74, 240] width 128 height 25
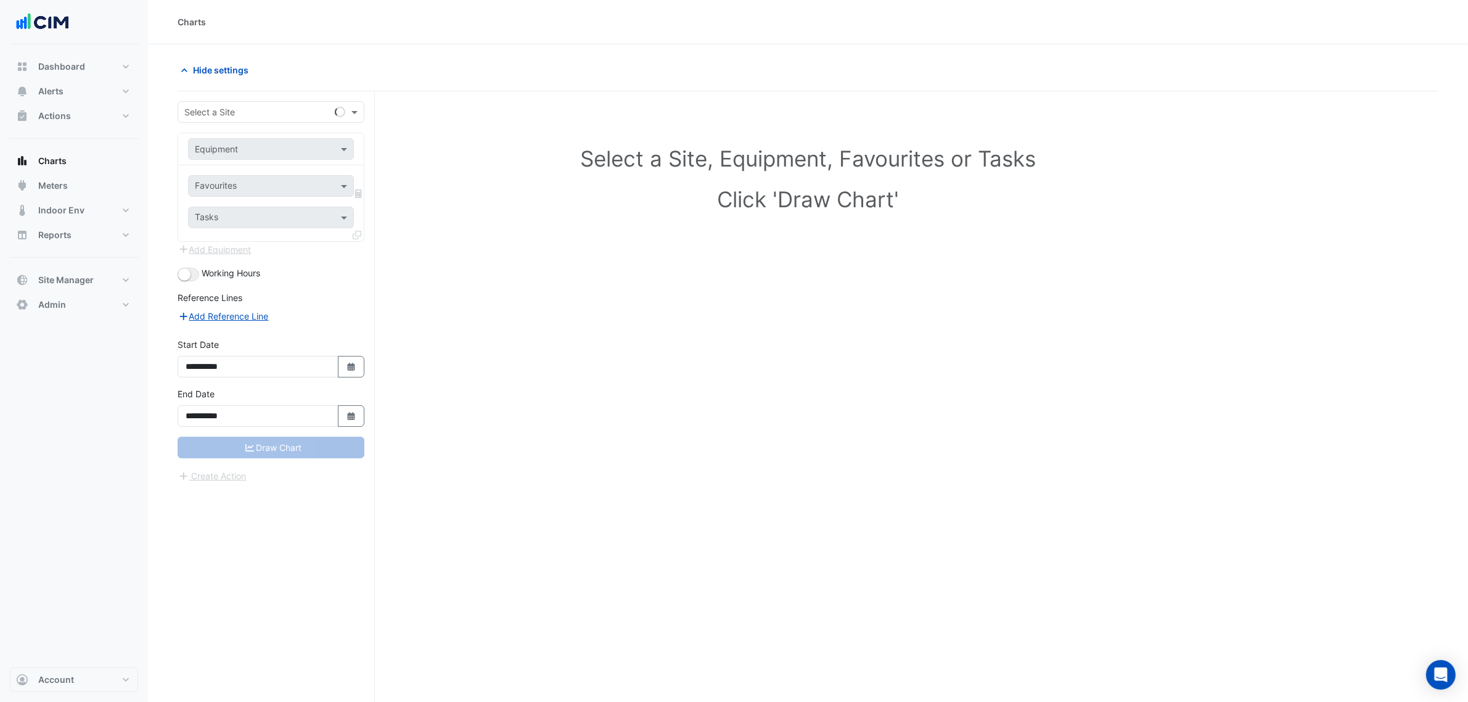
click at [239, 109] on input "text" at bounding box center [258, 112] width 149 height 13
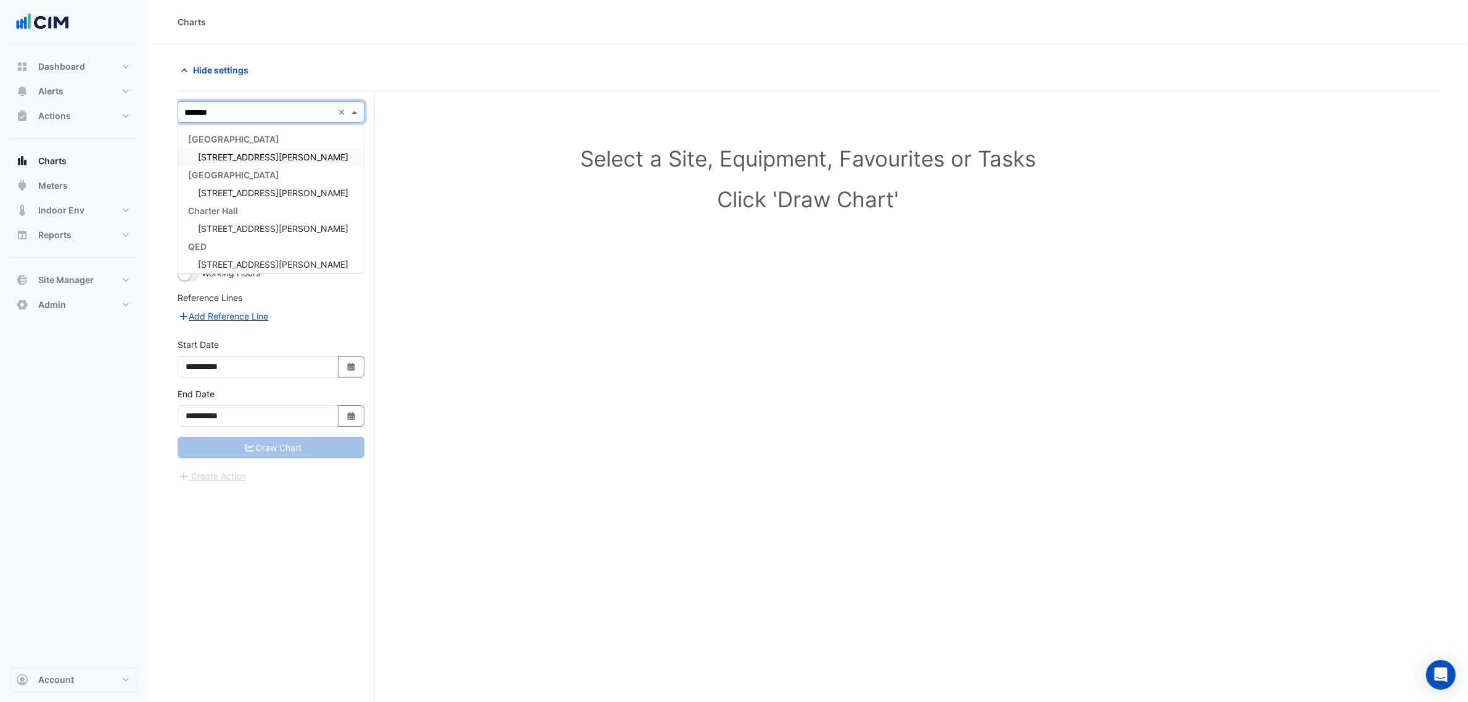
type input "********"
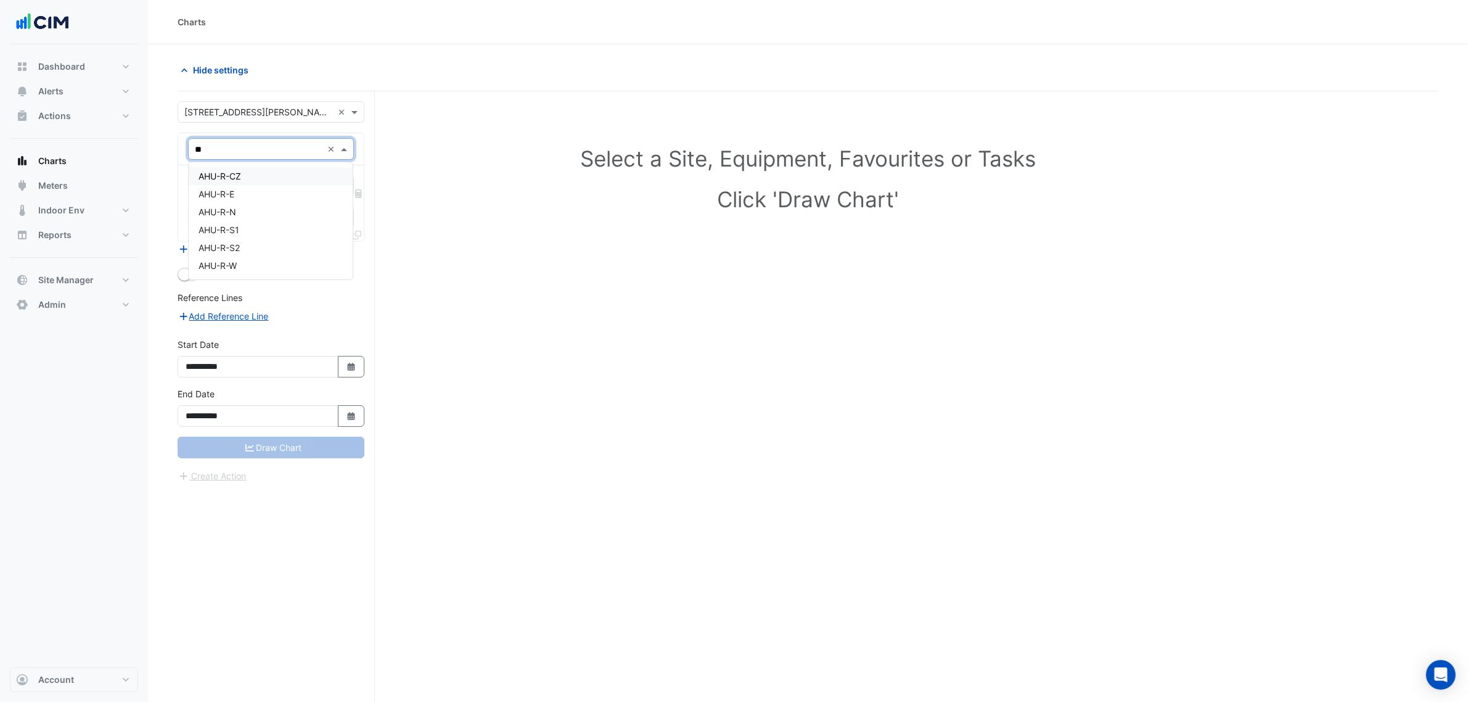
type input "***"
type input "*******"
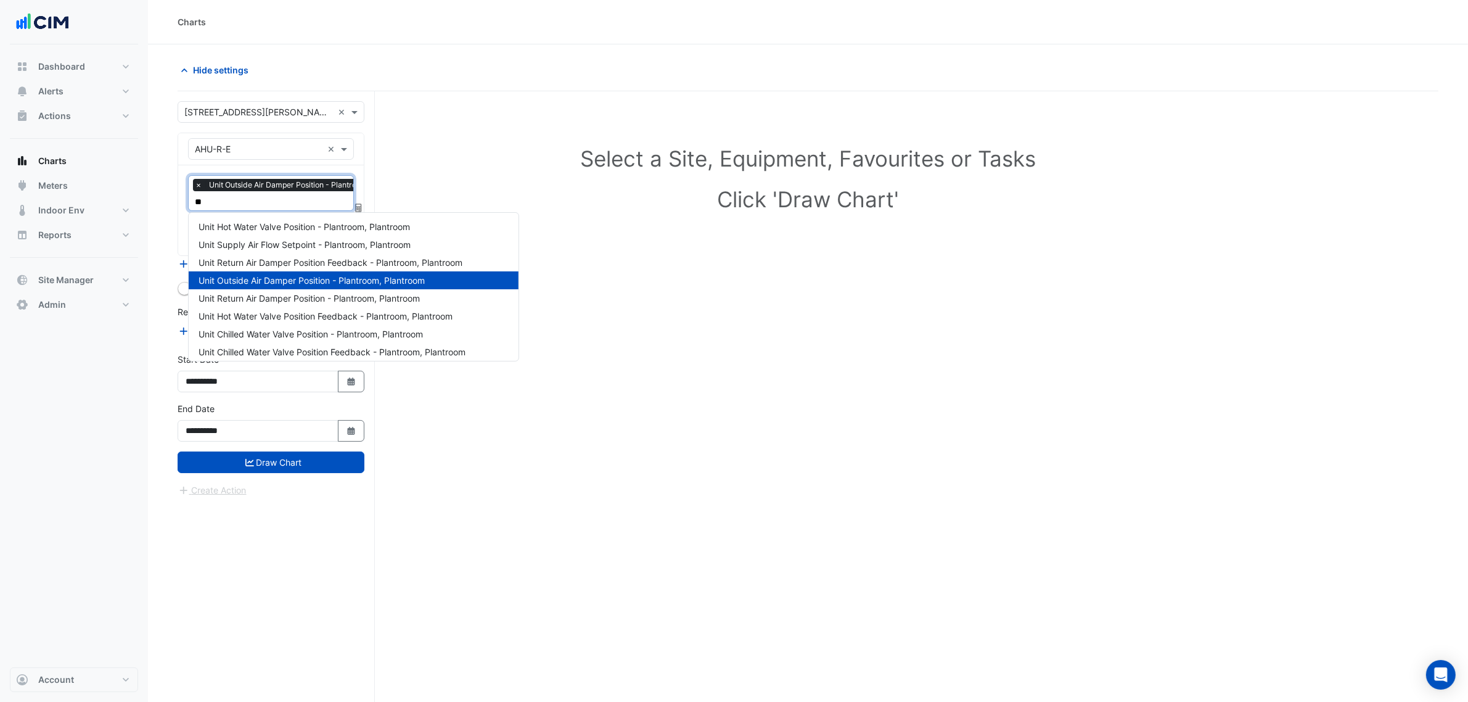
type input "***"
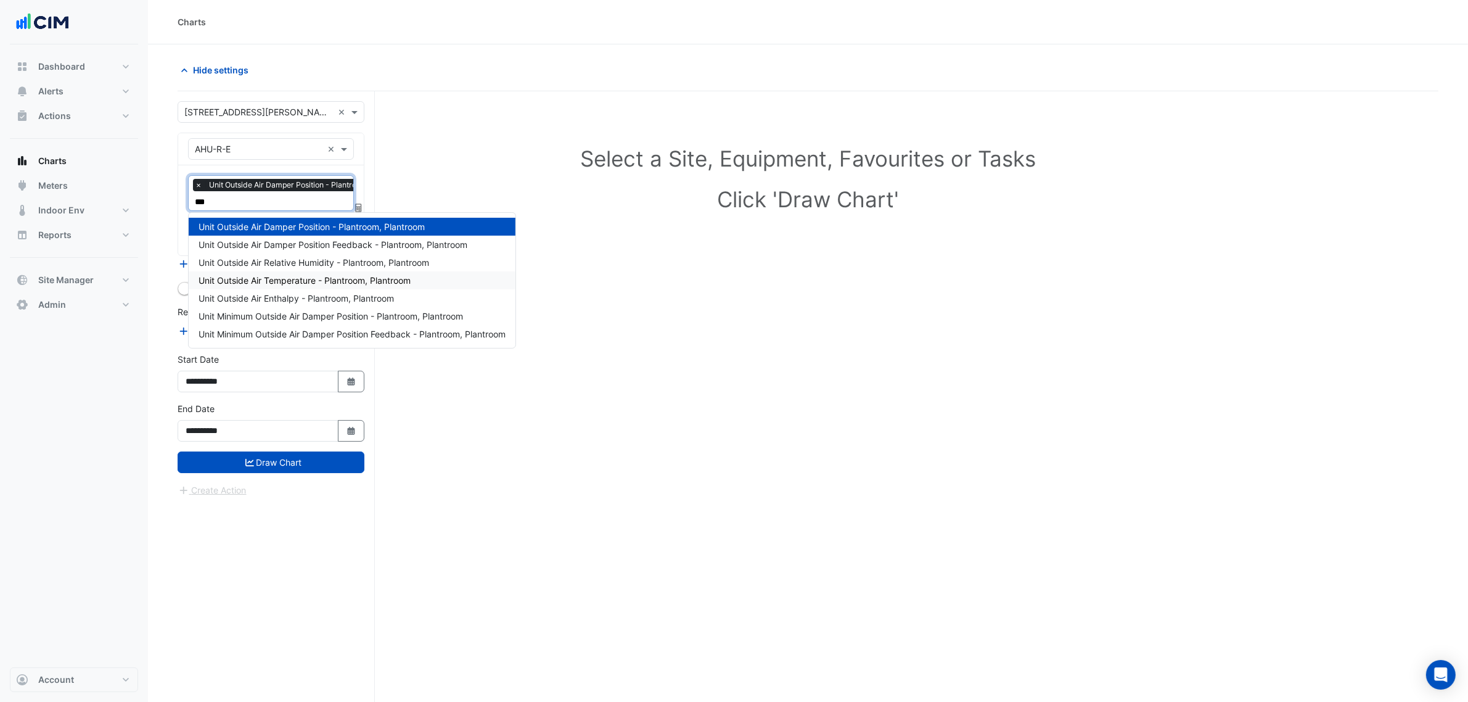
click at [265, 284] on span "Unit Outside Air Temperature - Plantroom, Plantroom" at bounding box center [305, 280] width 212 height 10
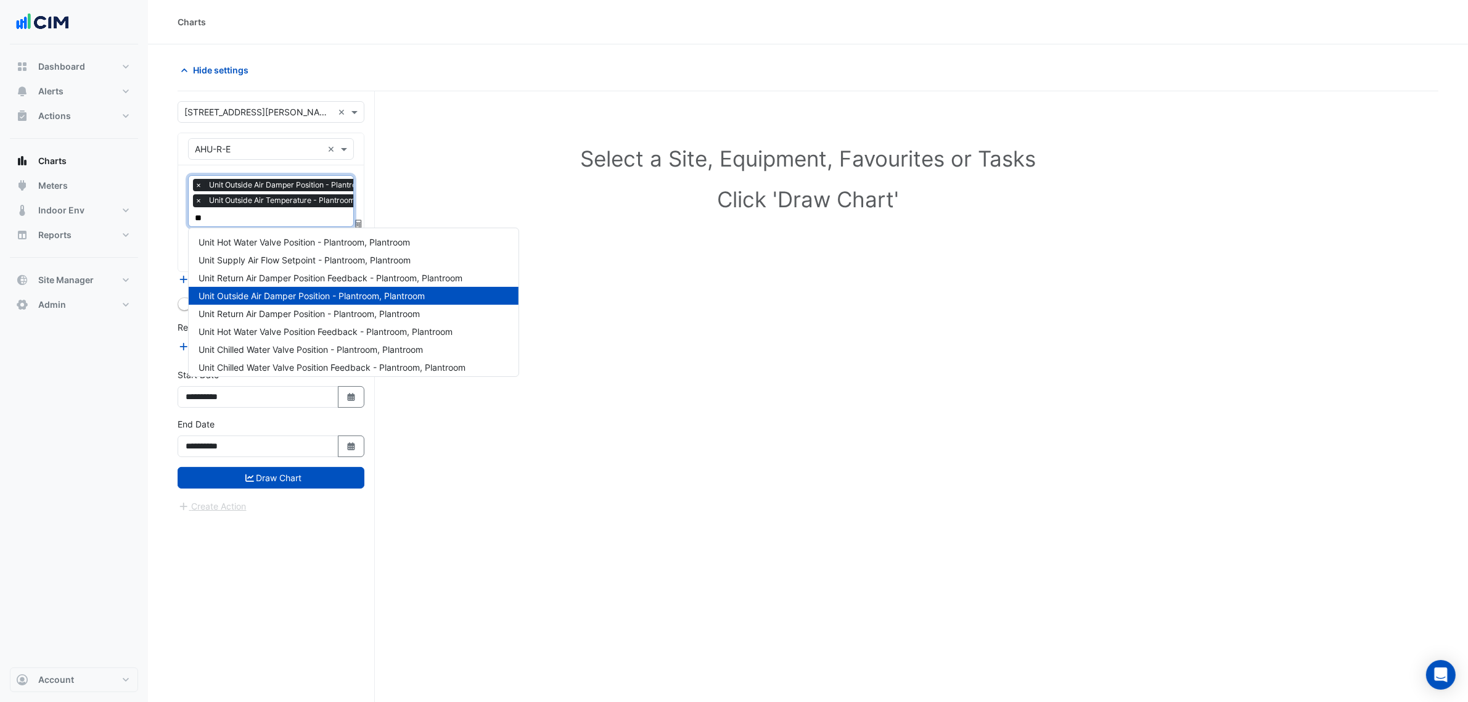
type input "***"
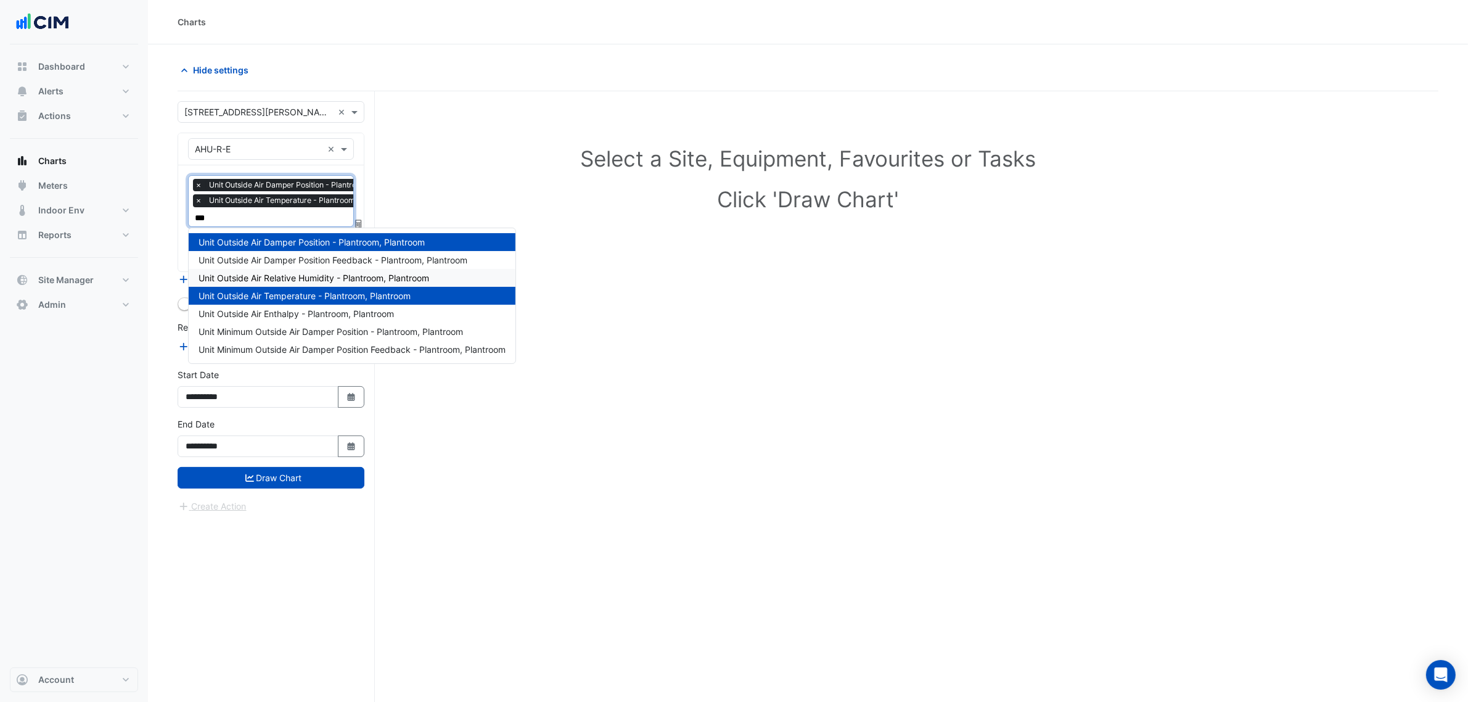
click at [302, 279] on span "Unit Outside Air Relative Humidity - Plantroom, Plantroom" at bounding box center [314, 278] width 231 height 10
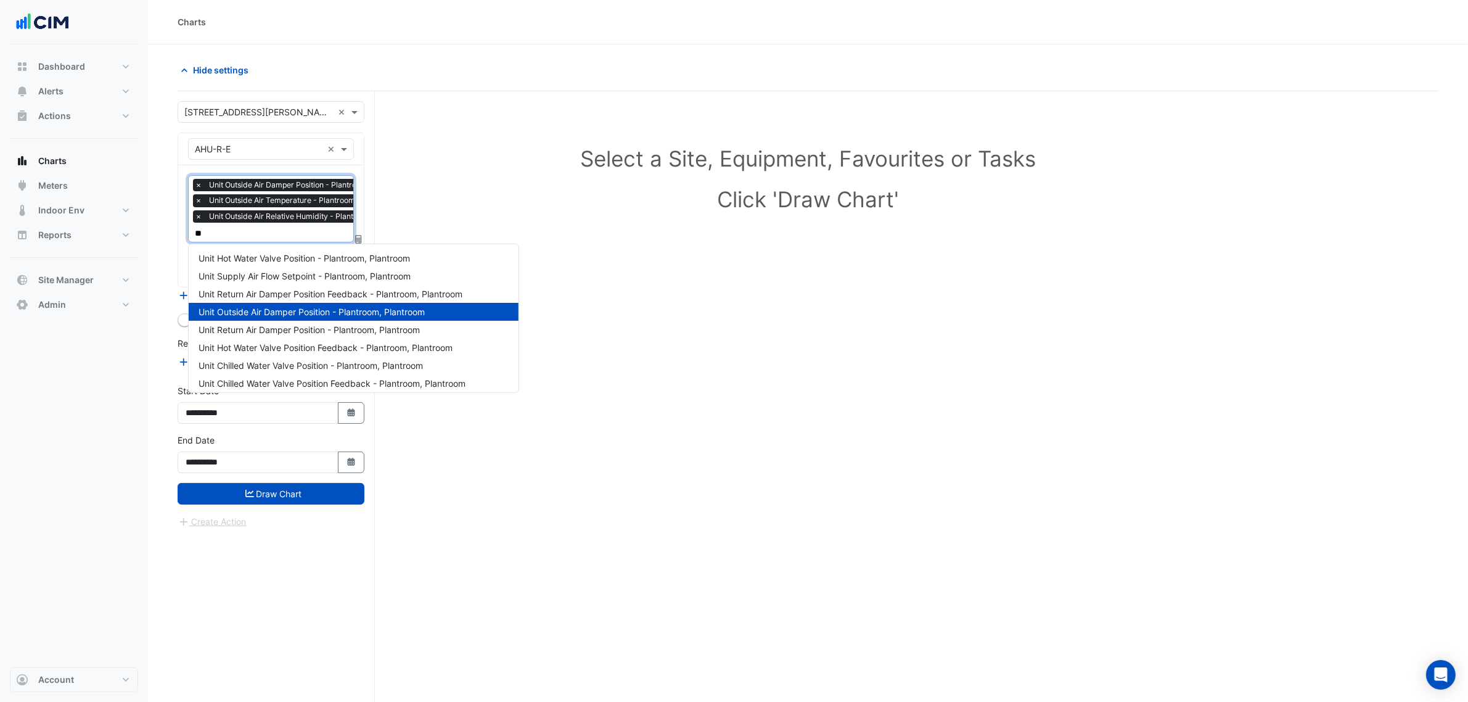
type input "***"
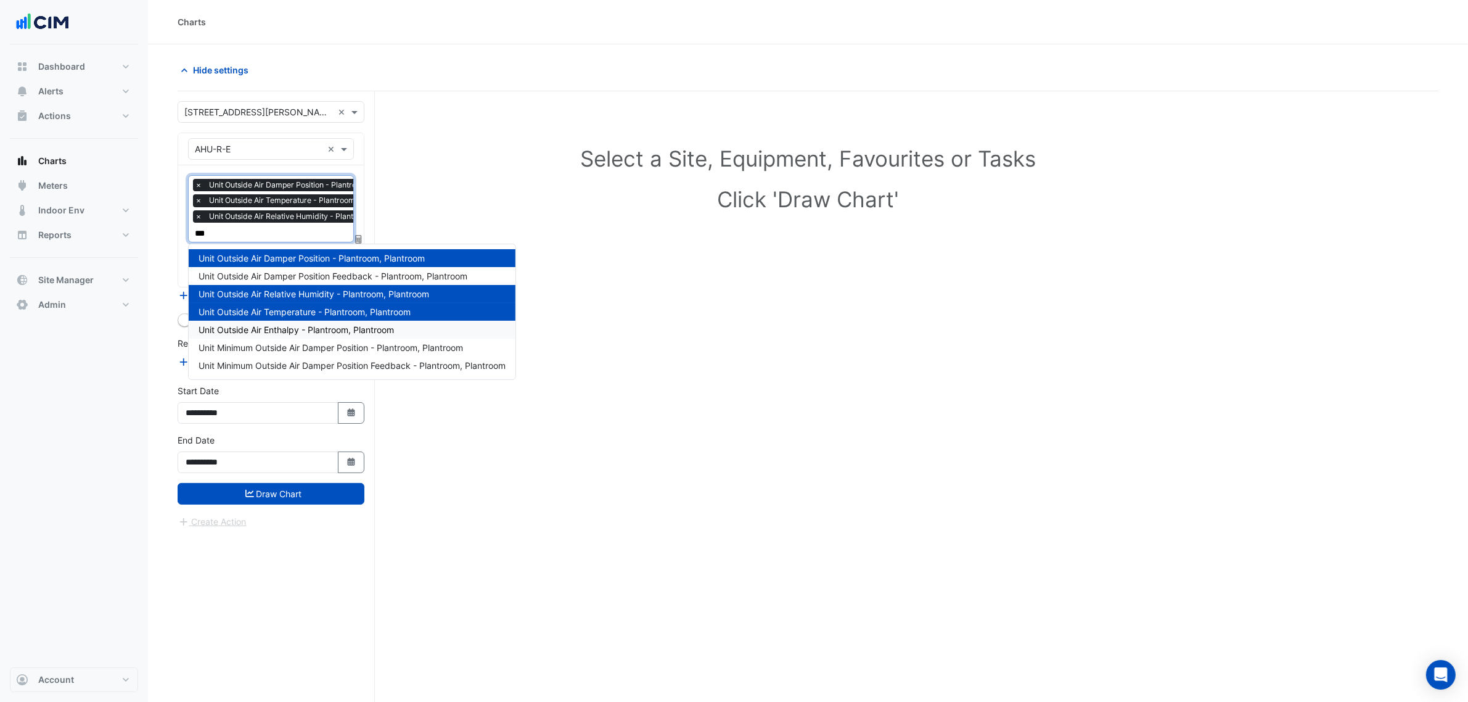
click at [299, 324] on span "Unit Outside Air Enthalpy - Plantroom, Plantroom" at bounding box center [296, 329] width 195 height 10
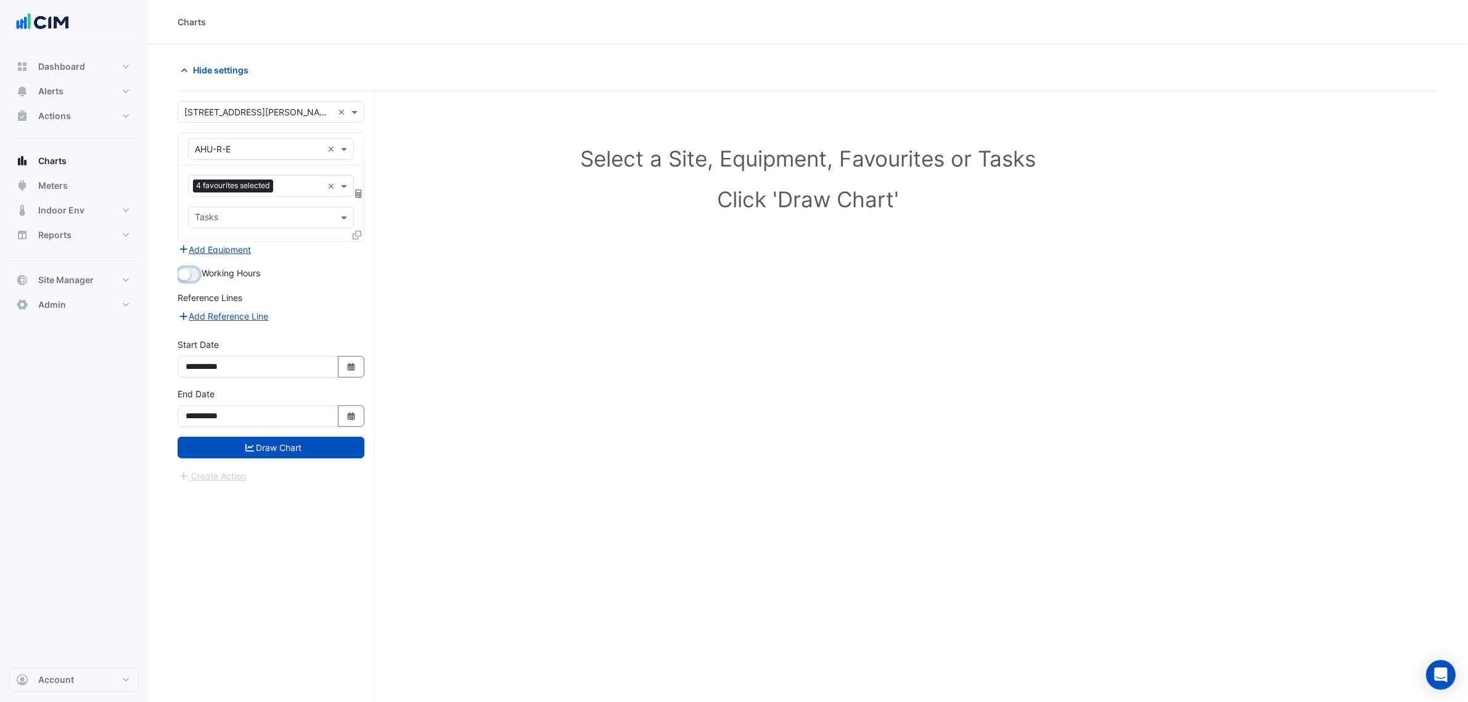
click at [193, 278] on button "button" at bounding box center [189, 275] width 22 height 14
click at [259, 430] on div "**********" at bounding box center [271, 411] width 202 height 49
click at [263, 447] on button "Draw Chart" at bounding box center [271, 448] width 187 height 22
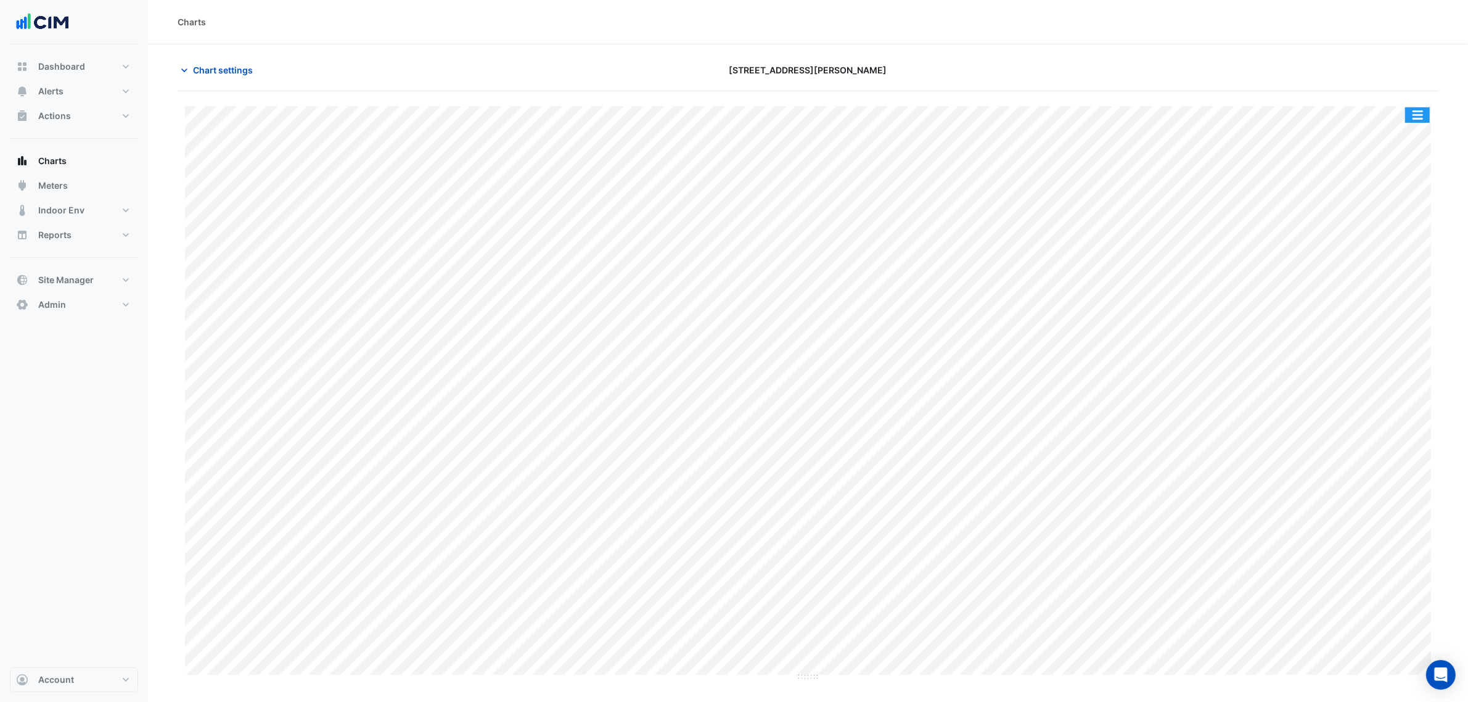
click at [1423, 115] on button "button" at bounding box center [1417, 114] width 25 height 15
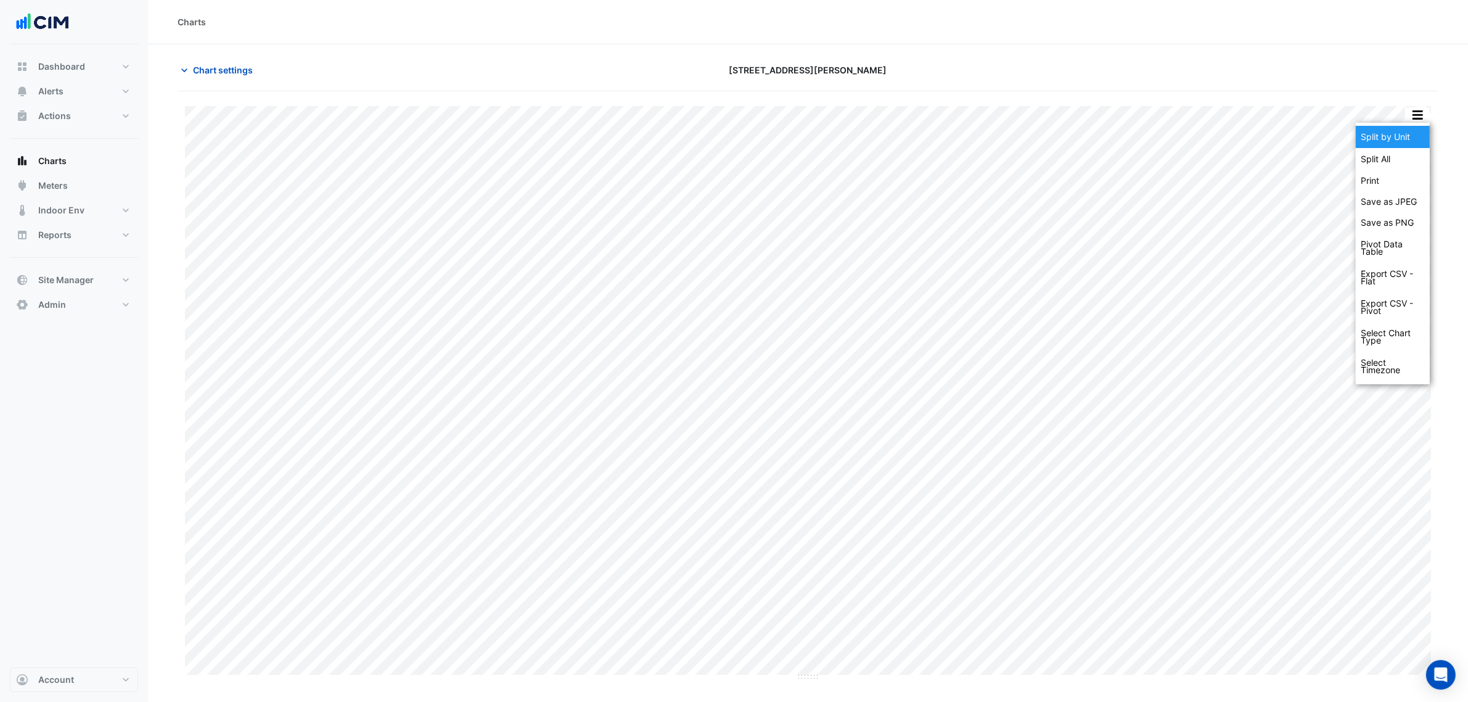
click at [1411, 136] on div "Split by Unit" at bounding box center [1393, 137] width 74 height 22
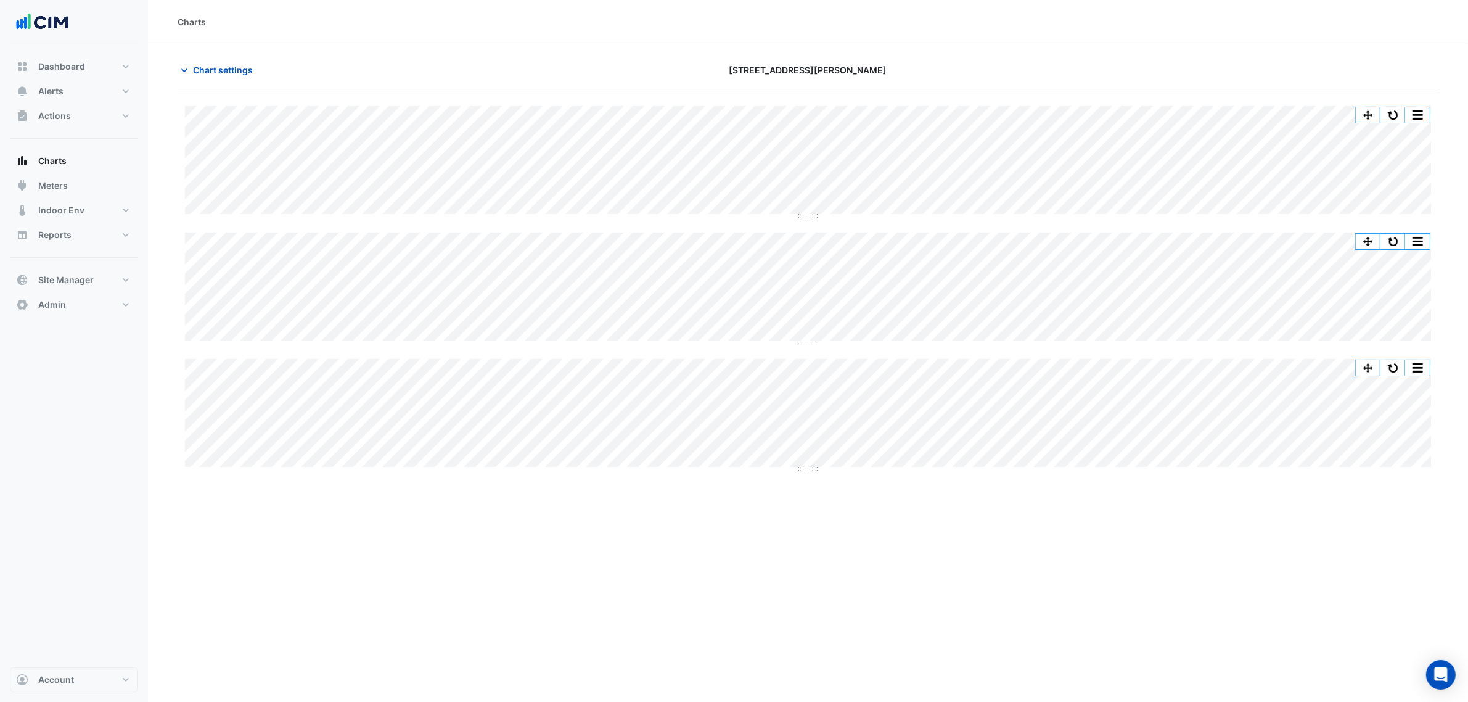
click at [1383, 107] on div "Split All Split None Print Save as JPEG Save as PNG Pivot Data Table Export CSV…" at bounding box center [808, 419] width 1261 height 657
click at [1383, 107] on button "button" at bounding box center [1393, 114] width 25 height 15
click at [1397, 112] on button "button" at bounding box center [1393, 114] width 25 height 15
click at [229, 52] on section "Chart settings 6 Stewart Avenue Split All Split None Print Save as JPEG Save as…" at bounding box center [808, 396] width 1320 height 704
click at [232, 62] on button "Chart settings" at bounding box center [219, 70] width 83 height 22
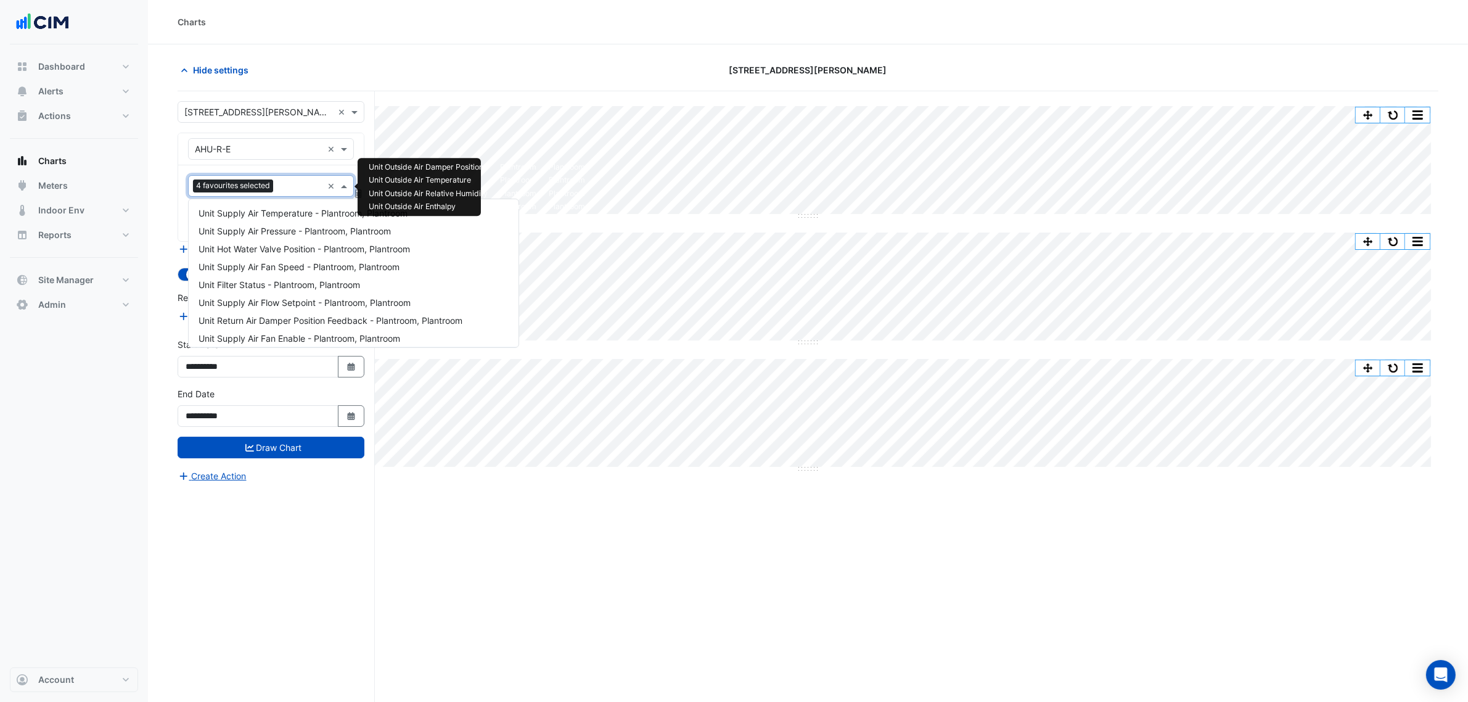
click at [252, 186] on span "4 favourites selected" at bounding box center [233, 185] width 80 height 12
type input "***"
click at [282, 222] on span "Unit Return Air Enthalpy - Plantroom, Plantroom" at bounding box center [294, 226] width 191 height 10
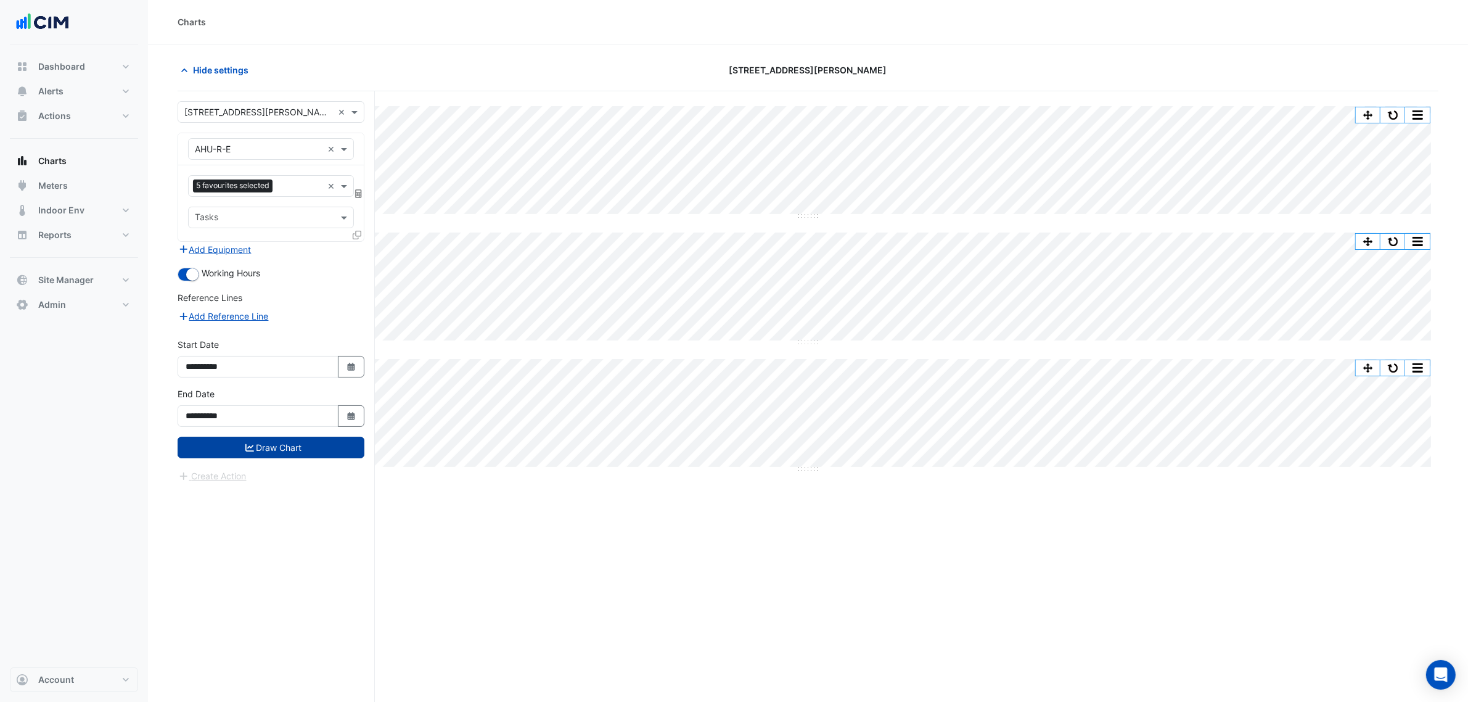
click at [310, 442] on button "Draw Chart" at bounding box center [271, 448] width 187 height 22
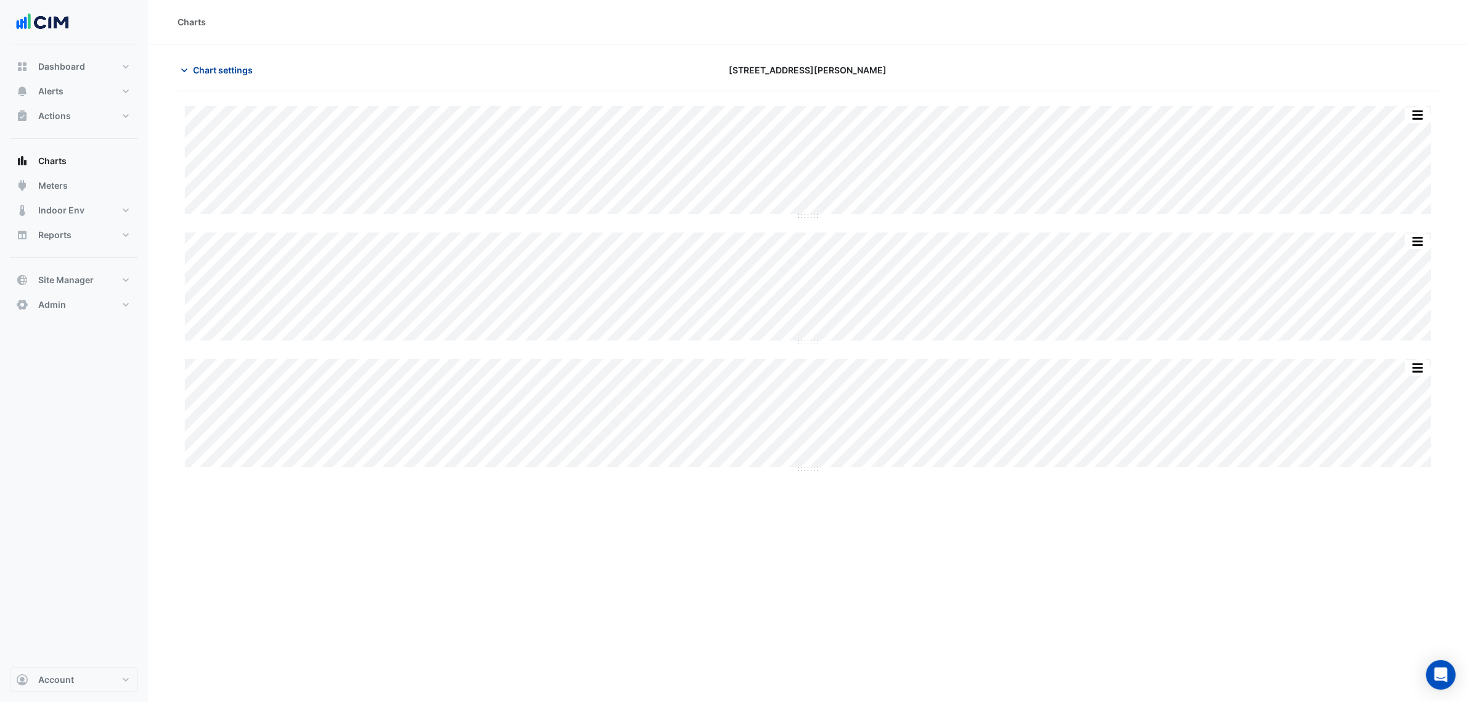
click at [245, 81] on button "Chart settings" at bounding box center [219, 70] width 83 height 22
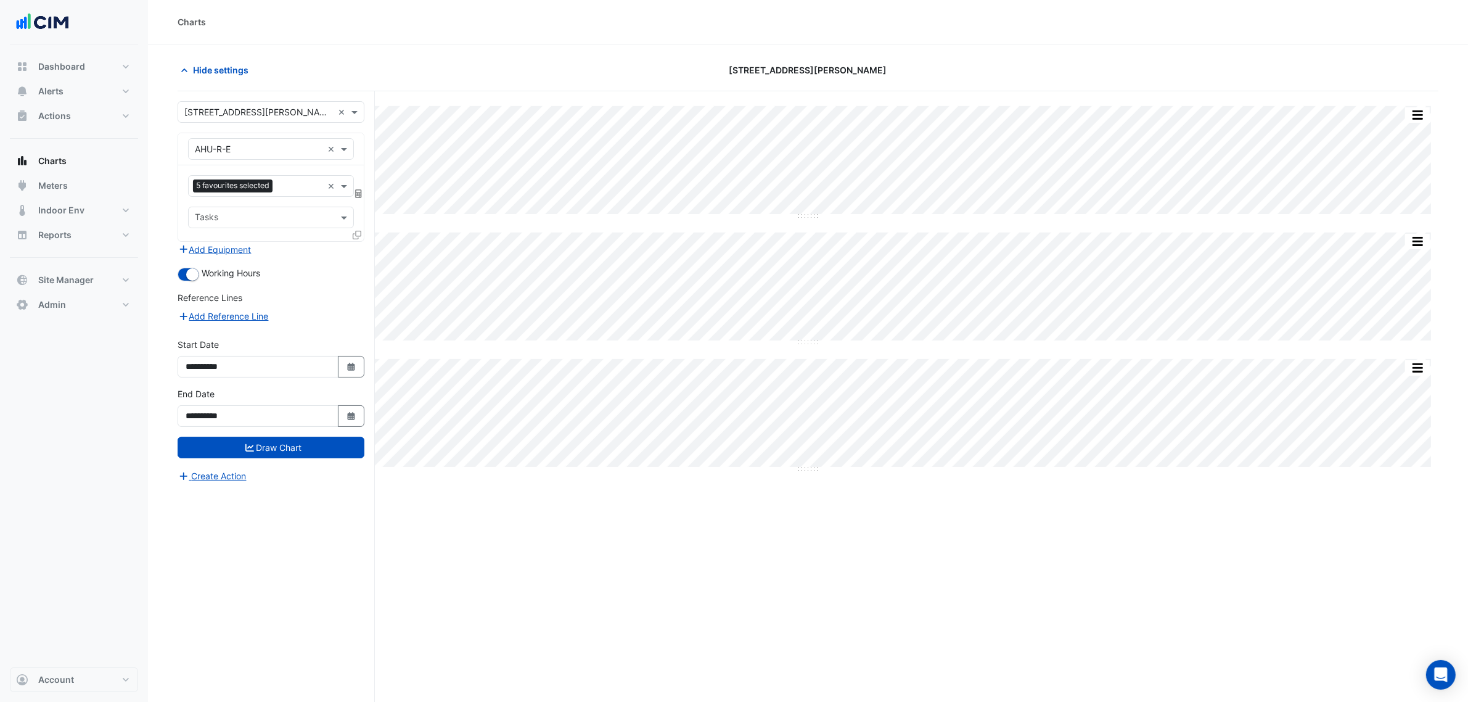
click at [253, 143] on input "text" at bounding box center [259, 149] width 128 height 13
click at [287, 59] on div "Hide settings" at bounding box center [382, 70] width 425 height 22
click at [284, 204] on div "5 favourites selected × Tasks" at bounding box center [271, 203] width 186 height 76
click at [269, 193] on div "5 favourites selected" at bounding box center [234, 186] width 83 height 15
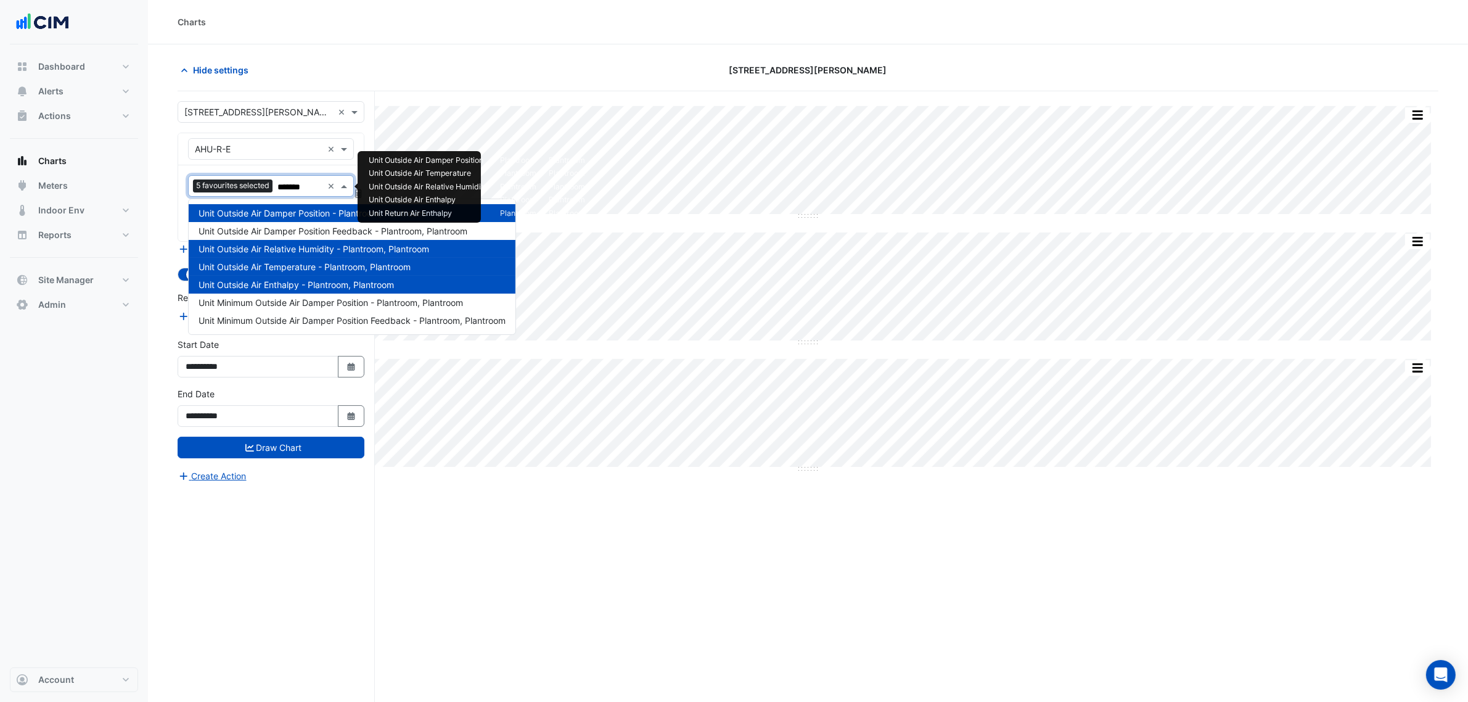
click at [293, 253] on span "Unit Outside Air Relative Humidity - Plantroom, Plantroom" at bounding box center [314, 249] width 231 height 10
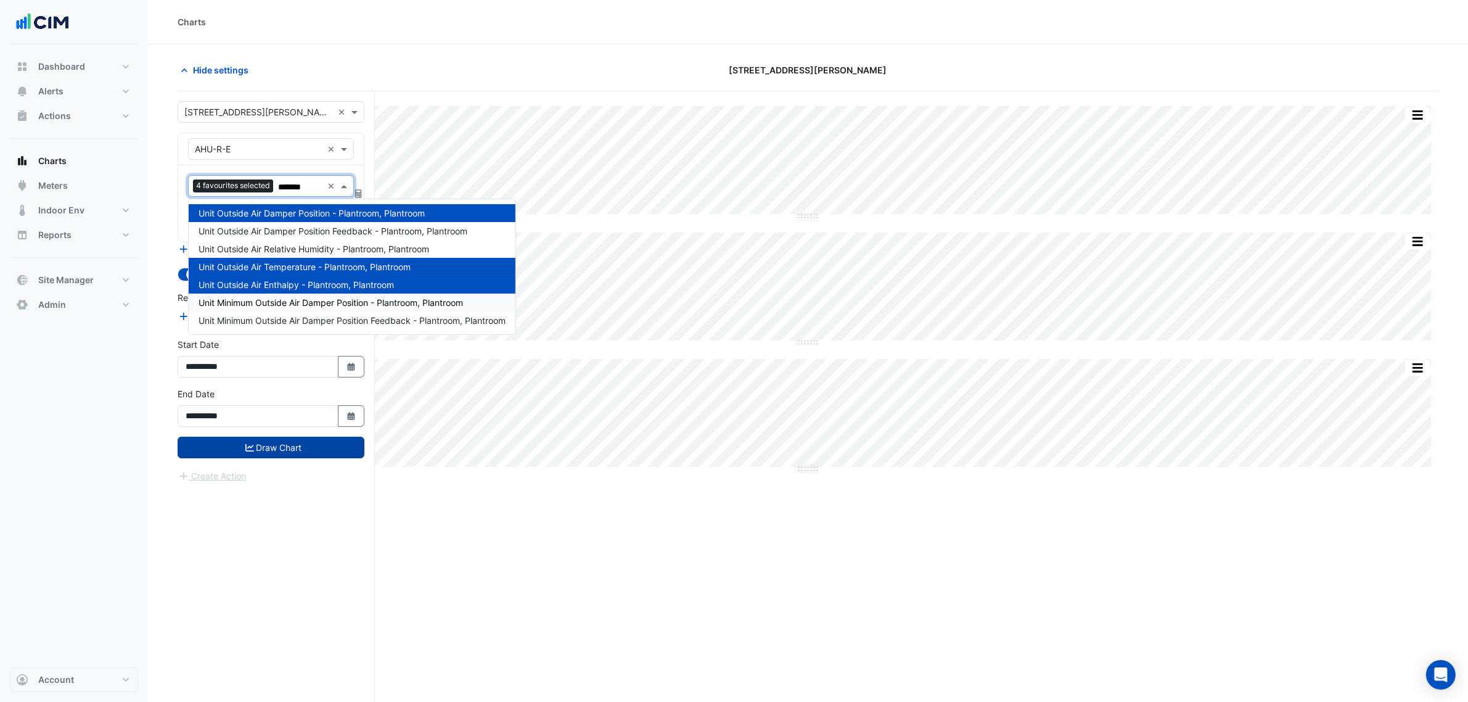
type input "*******"
click at [290, 440] on button "Draw Chart" at bounding box center [271, 448] width 187 height 22
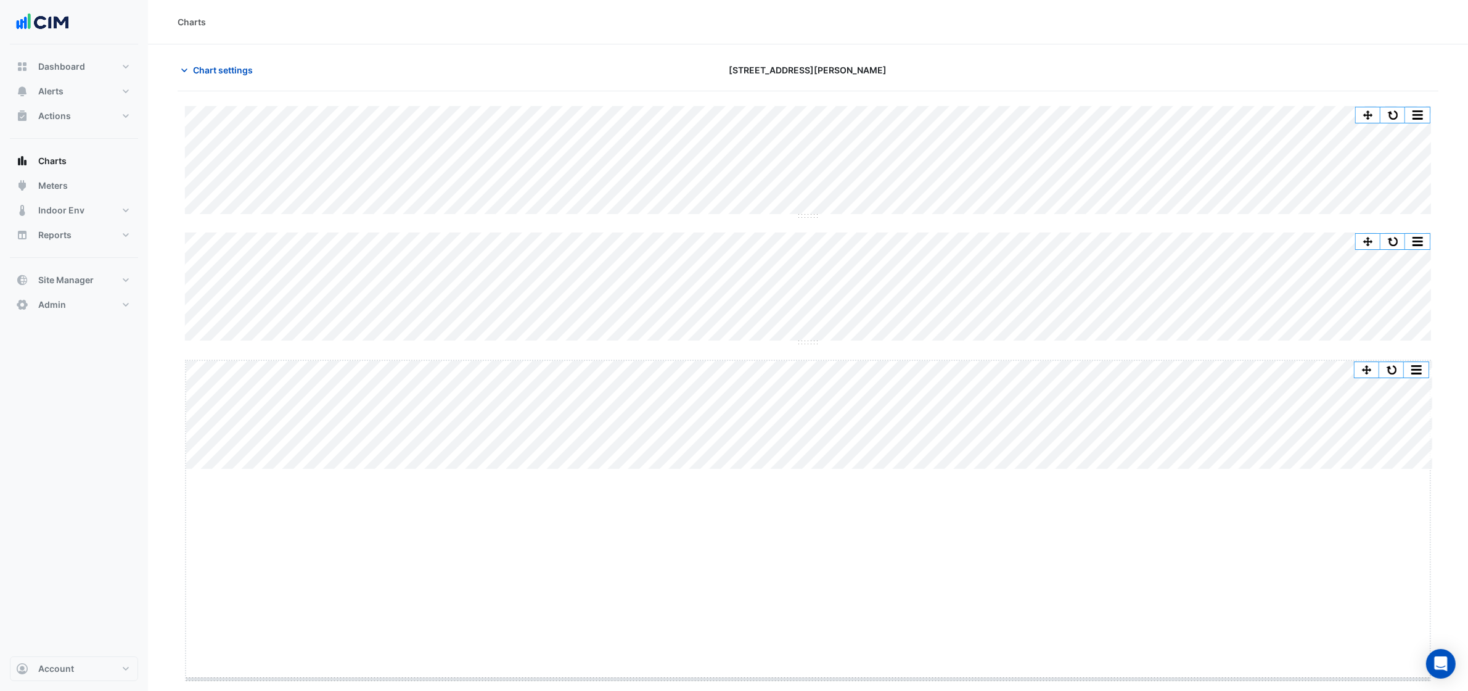
drag, startPoint x: 811, startPoint y: 467, endPoint x: 794, endPoint y: 679, distance: 212.8
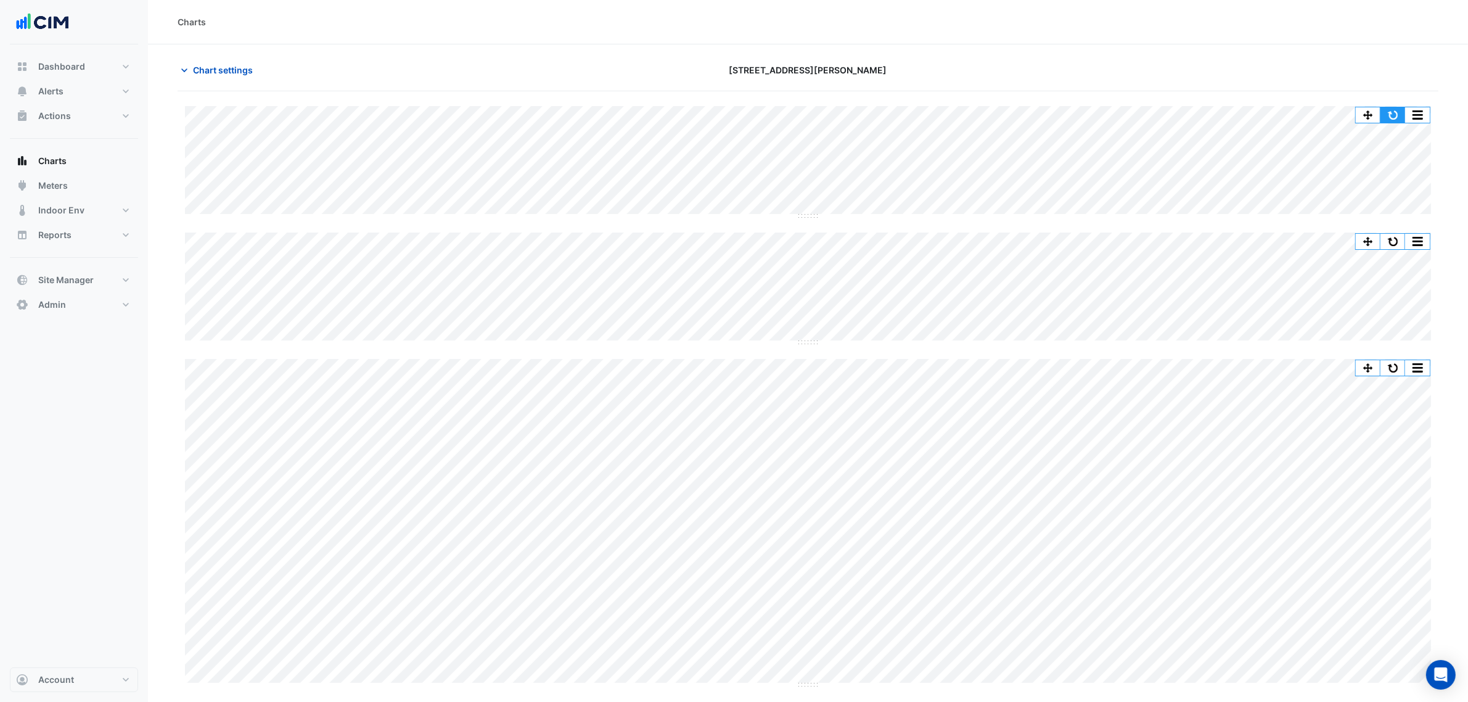
click at [1383, 116] on button "button" at bounding box center [1393, 114] width 25 height 15
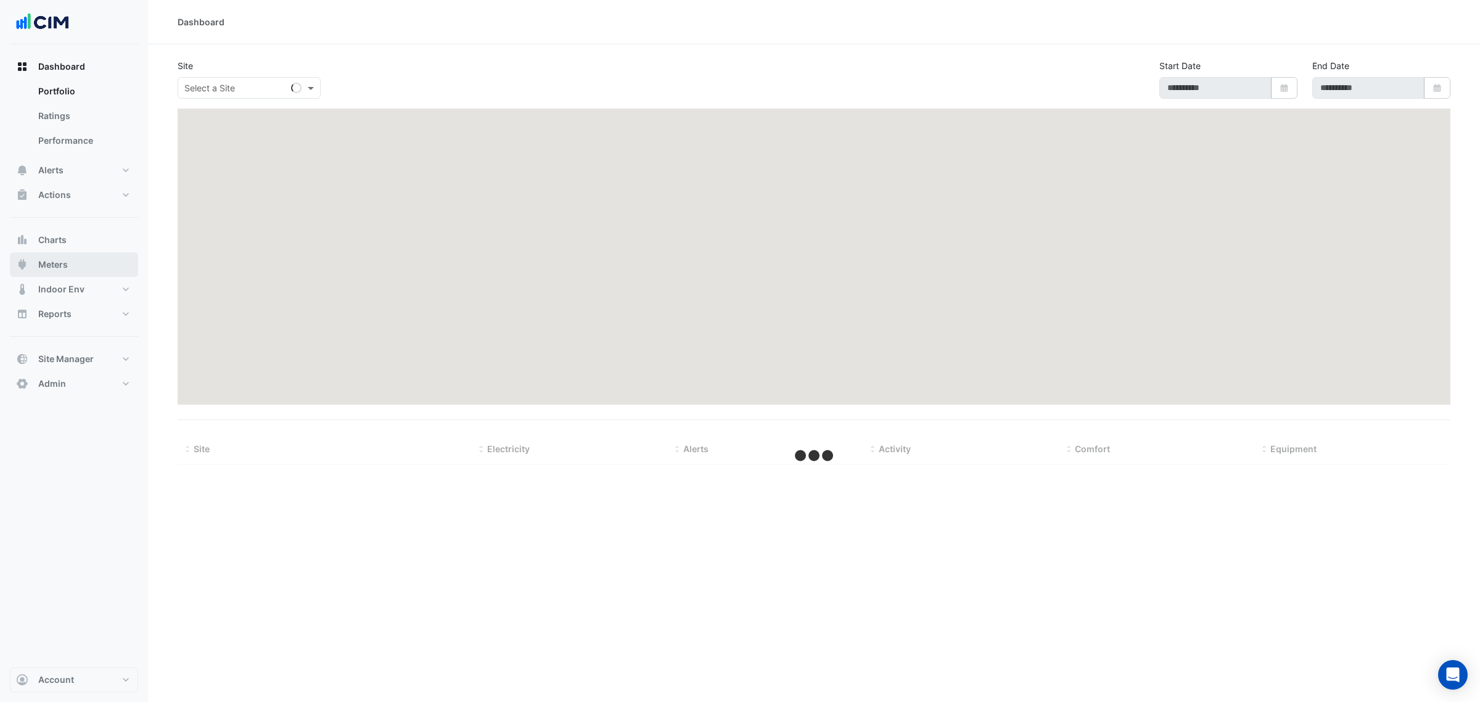
click at [83, 257] on button "Meters" at bounding box center [74, 264] width 128 height 25
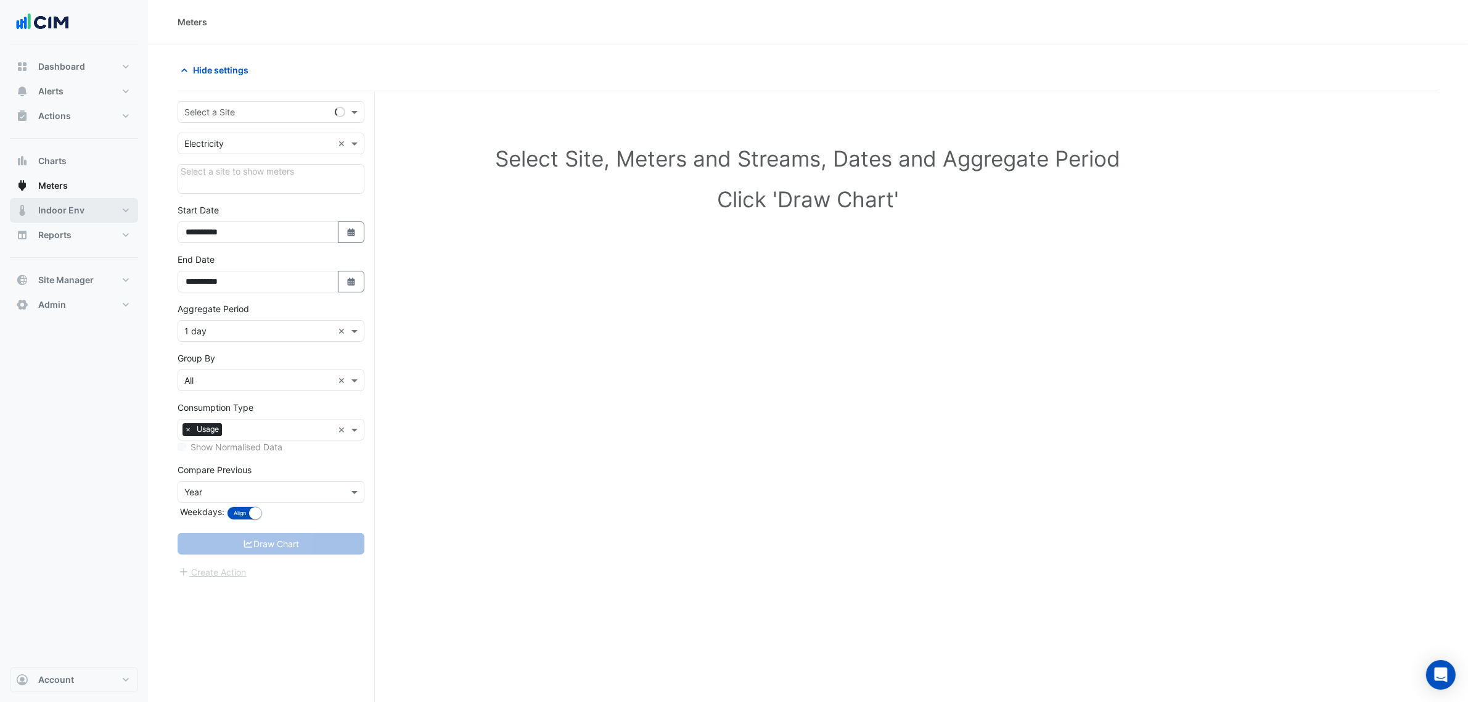
click at [81, 236] on div "Dashboard Portfolio Ratings Performance Alerts Site Rules Templates Actions Sit…" at bounding box center [74, 185] width 128 height 263
click at [80, 155] on button "Charts" at bounding box center [74, 161] width 128 height 25
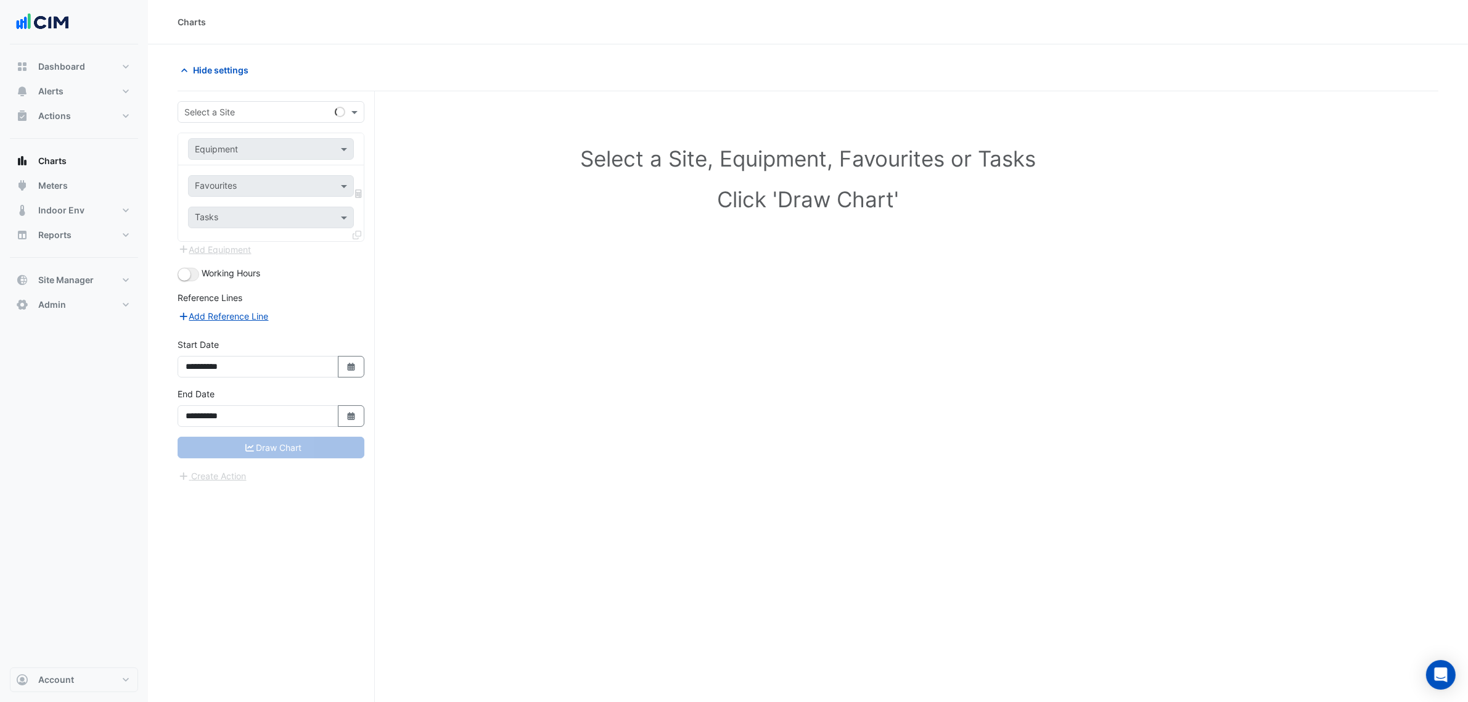
click at [272, 109] on input "text" at bounding box center [258, 112] width 149 height 13
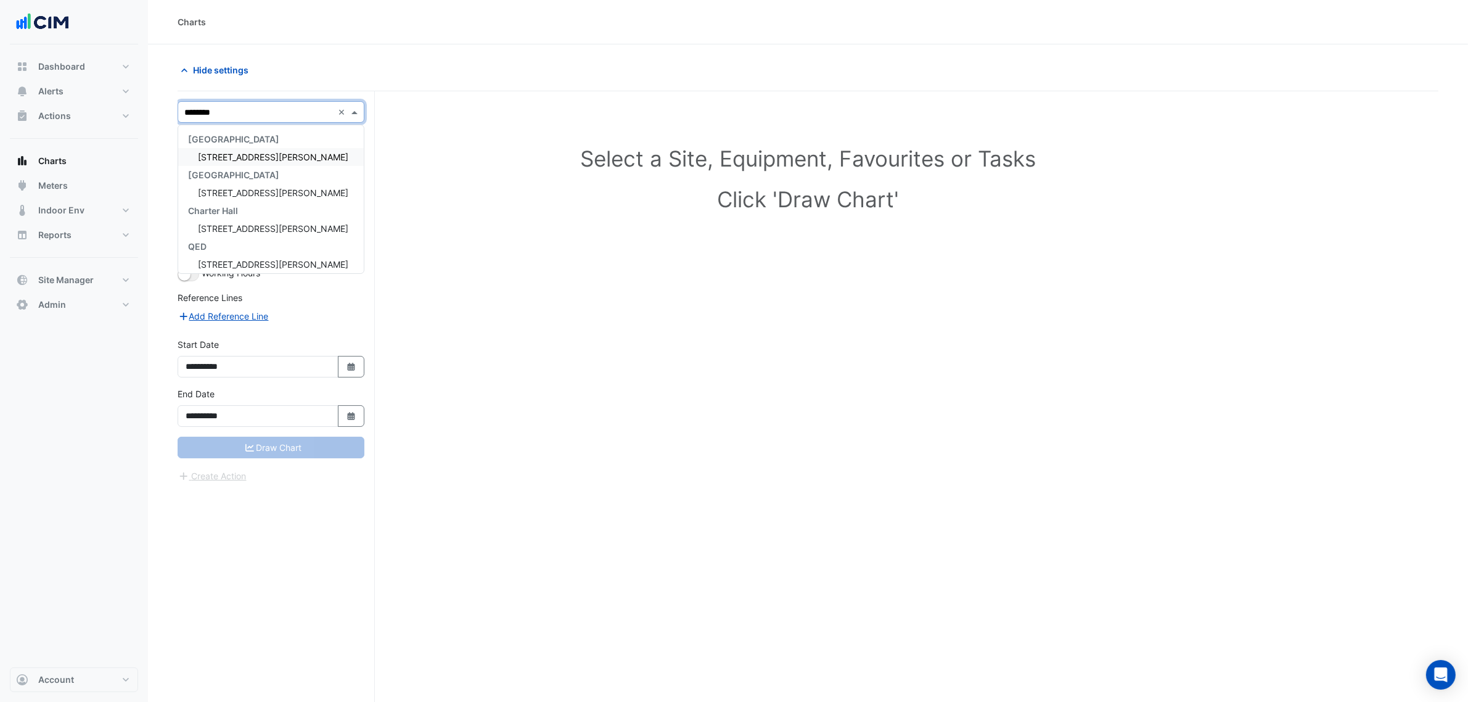
type input "*********"
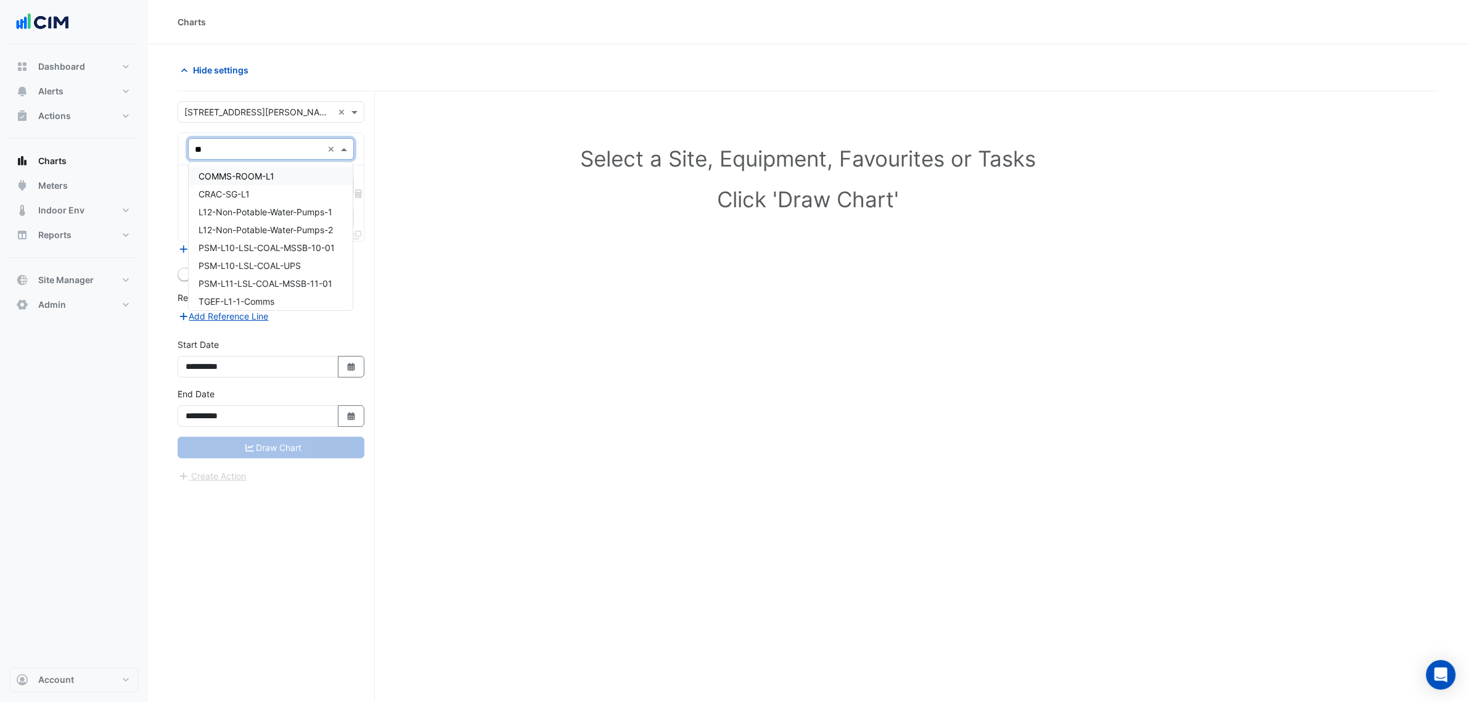
type input "*"
type input "*******"
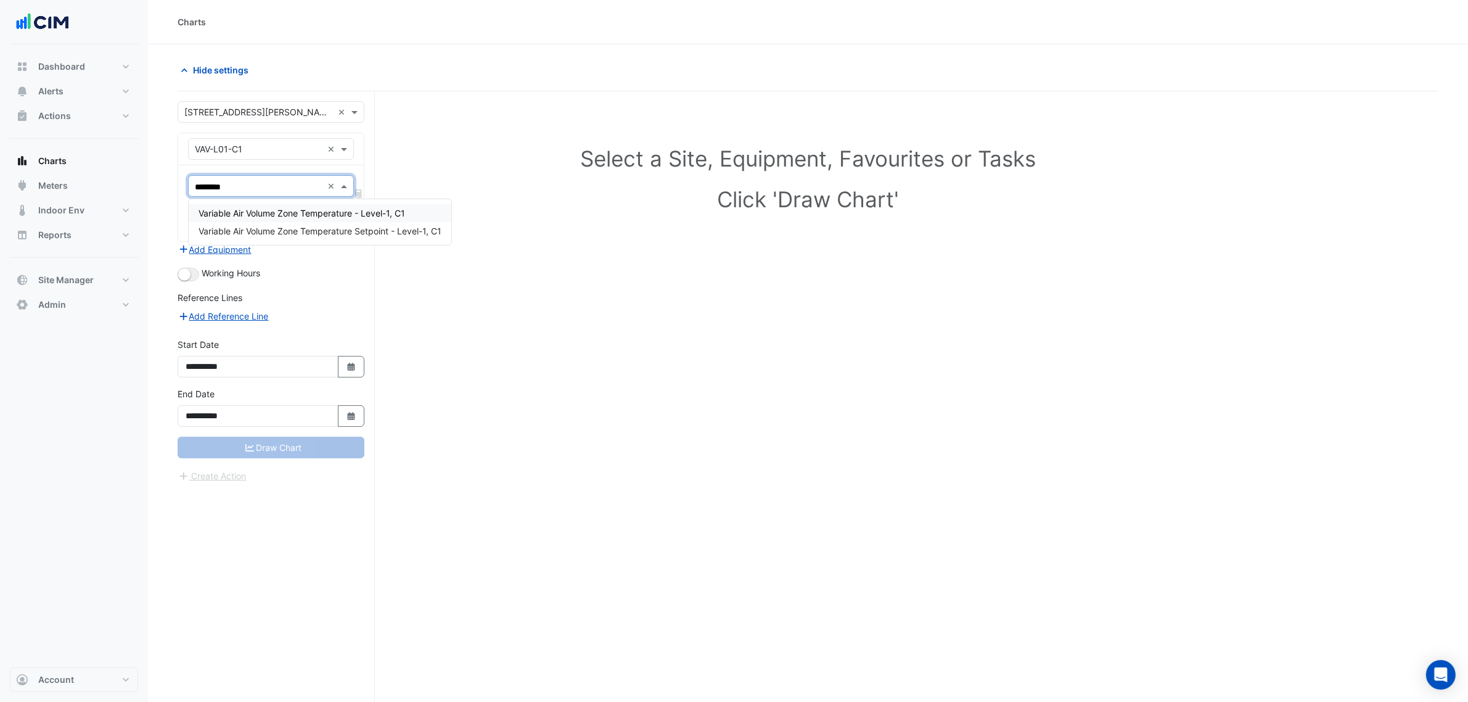
type input "*********"
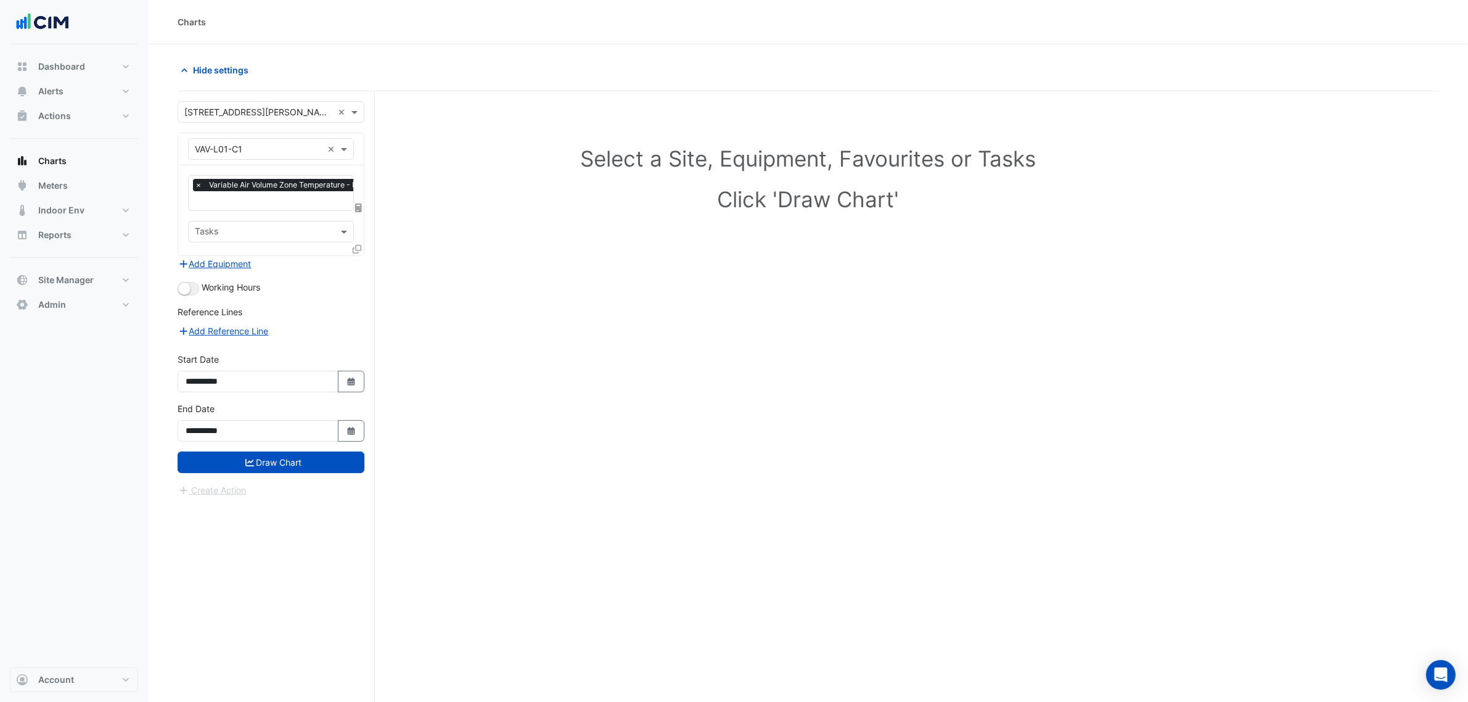
click at [353, 247] on icon at bounding box center [357, 249] width 9 height 9
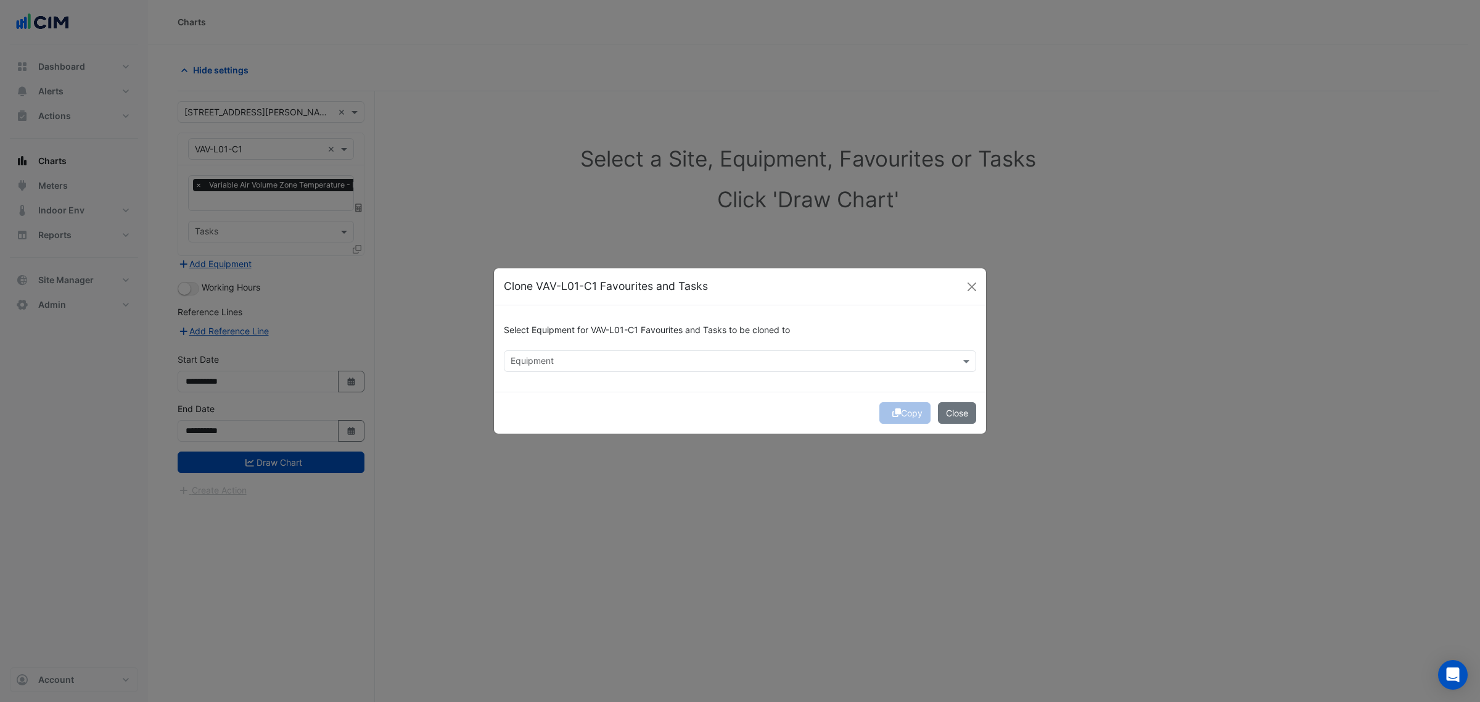
drag, startPoint x: 547, startPoint y: 347, endPoint x: 553, endPoint y: 356, distance: 11.1
click at [547, 350] on div "Select Equipment for VAV-L01-C1 Favourites and Tasks to be cloned to Equipment" at bounding box center [740, 348] width 492 height 86
click at [553, 356] on input "text" at bounding box center [733, 362] width 445 height 13
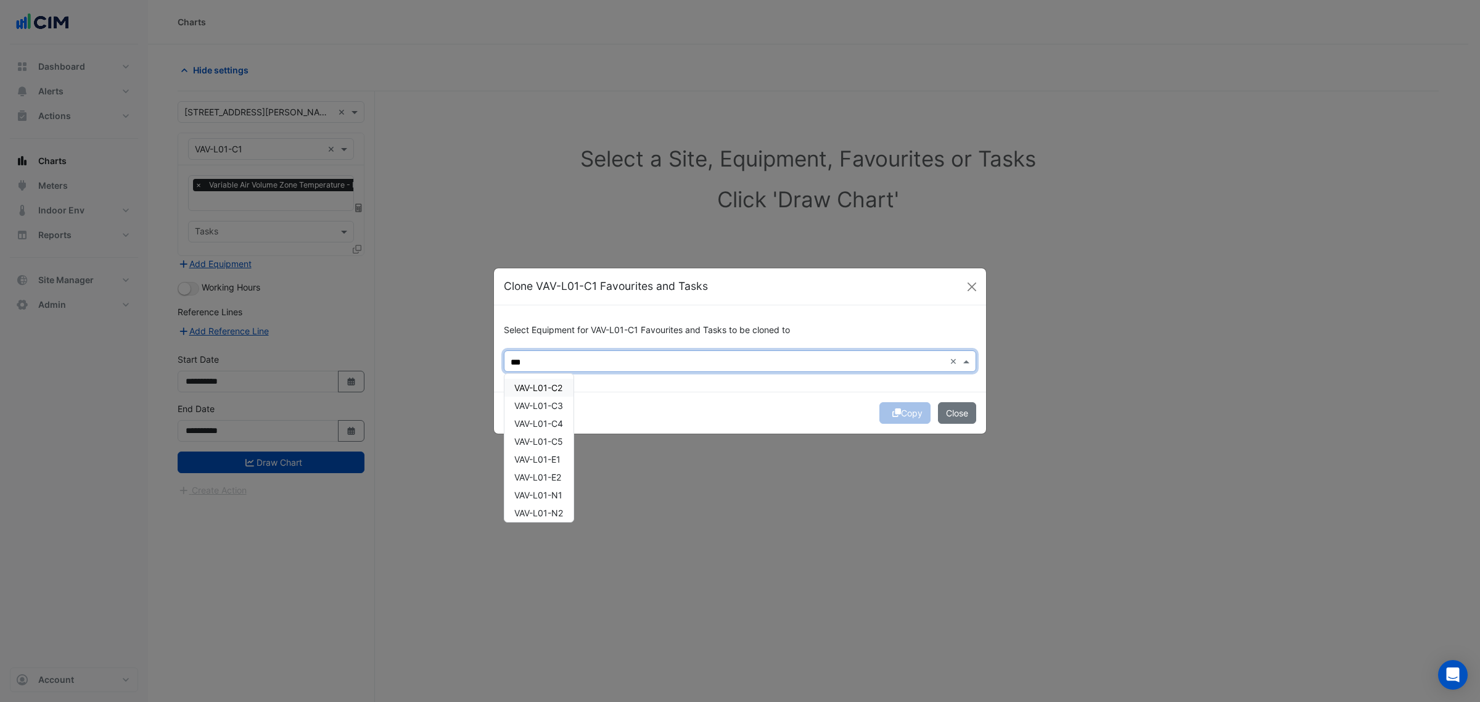
click at [543, 387] on span "VAV-L01-C2" at bounding box center [538, 387] width 48 height 10
click at [544, 401] on div "VAV-L01-C2 VAV-L01-C3 VAV-L01-C4 VAV-L01-C5 VAV-L01-E1 VAV-L01-E2 VAV-L01-N1 VA…" at bounding box center [538, 486] width 69 height 215
click at [553, 416] on div "VAV-L01-C4" at bounding box center [538, 423] width 69 height 18
click at [556, 408] on span "VAV-L01-C3" at bounding box center [538, 405] width 49 height 10
click at [548, 445] on span "VAV-L01-C5" at bounding box center [538, 441] width 49 height 10
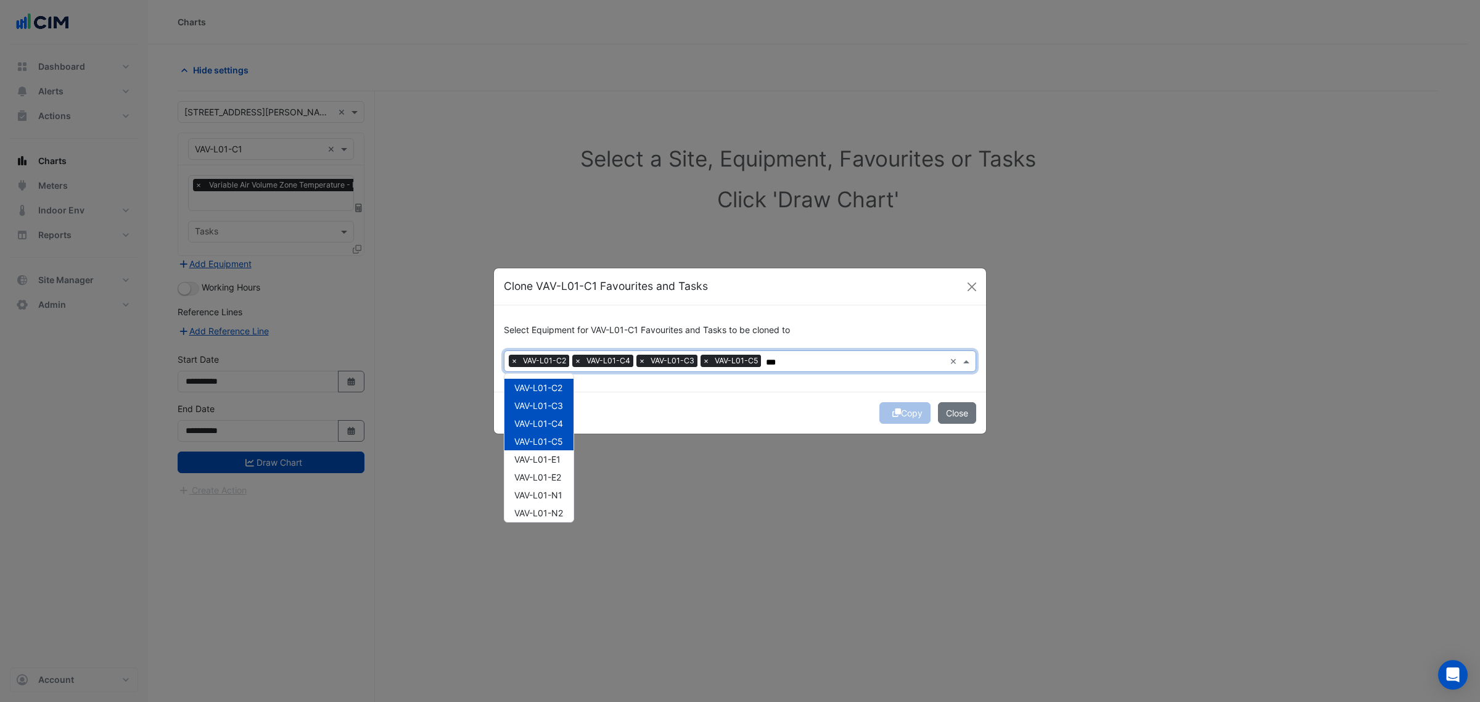
click at [543, 460] on span "VAV-L01-E1" at bounding box center [537, 459] width 46 height 10
click at [543, 476] on span "VAV-L01-E2" at bounding box center [537, 477] width 47 height 10
click at [544, 504] on div "VAV-L01-C2 VAV-L01-C3 VAV-L01-C4 VAV-L01-C5 VAV-L01-E1 VAV-L01-E2 VAV-L01-N1 VA…" at bounding box center [538, 486] width 69 height 215
click at [544, 519] on div "VAV-L01-N2" at bounding box center [538, 513] width 69 height 18
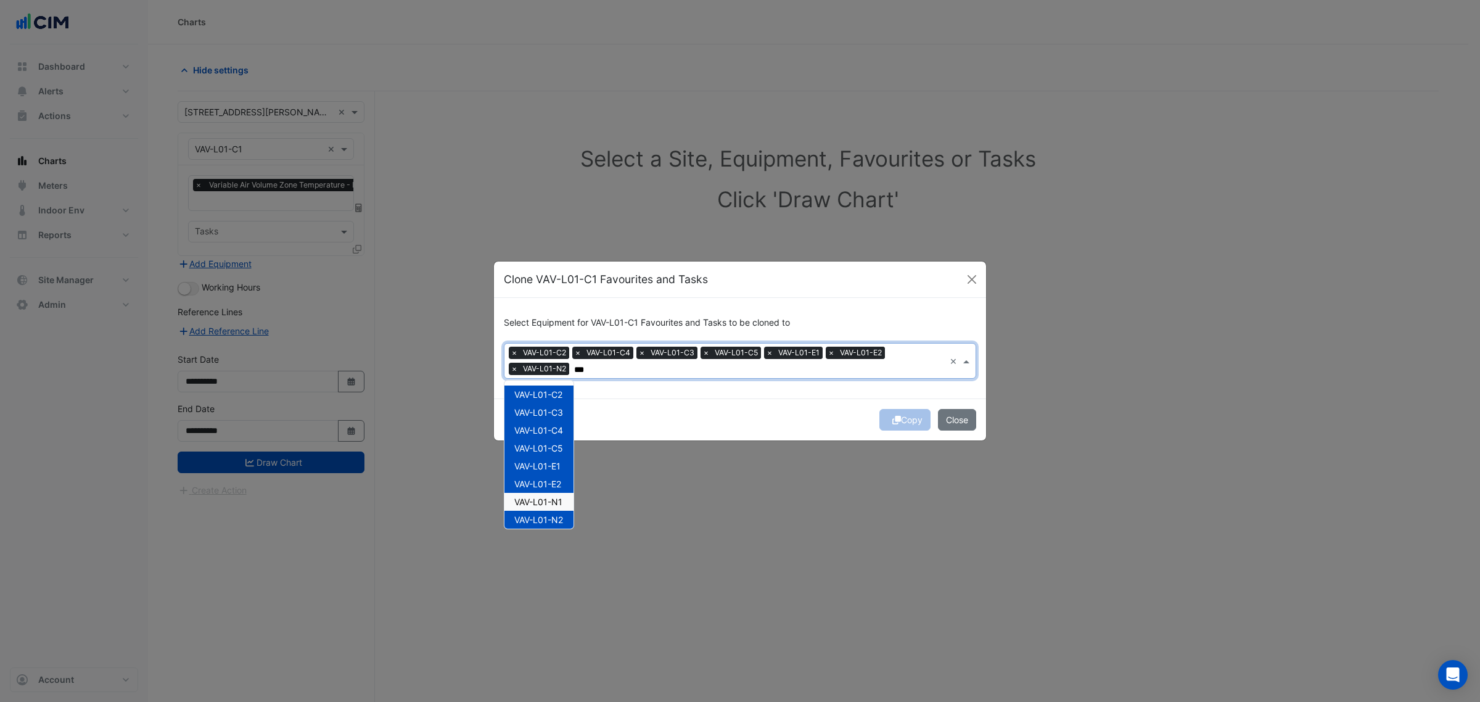
click at [550, 493] on div "VAV-L01-N1" at bounding box center [538, 502] width 69 height 18
click at [550, 459] on span "VAV-L01-S1" at bounding box center [537, 461] width 47 height 10
click at [540, 482] on span "VAV-L01-S2" at bounding box center [537, 479] width 47 height 10
click at [544, 492] on span "VAV-L01-W1" at bounding box center [538, 497] width 49 height 10
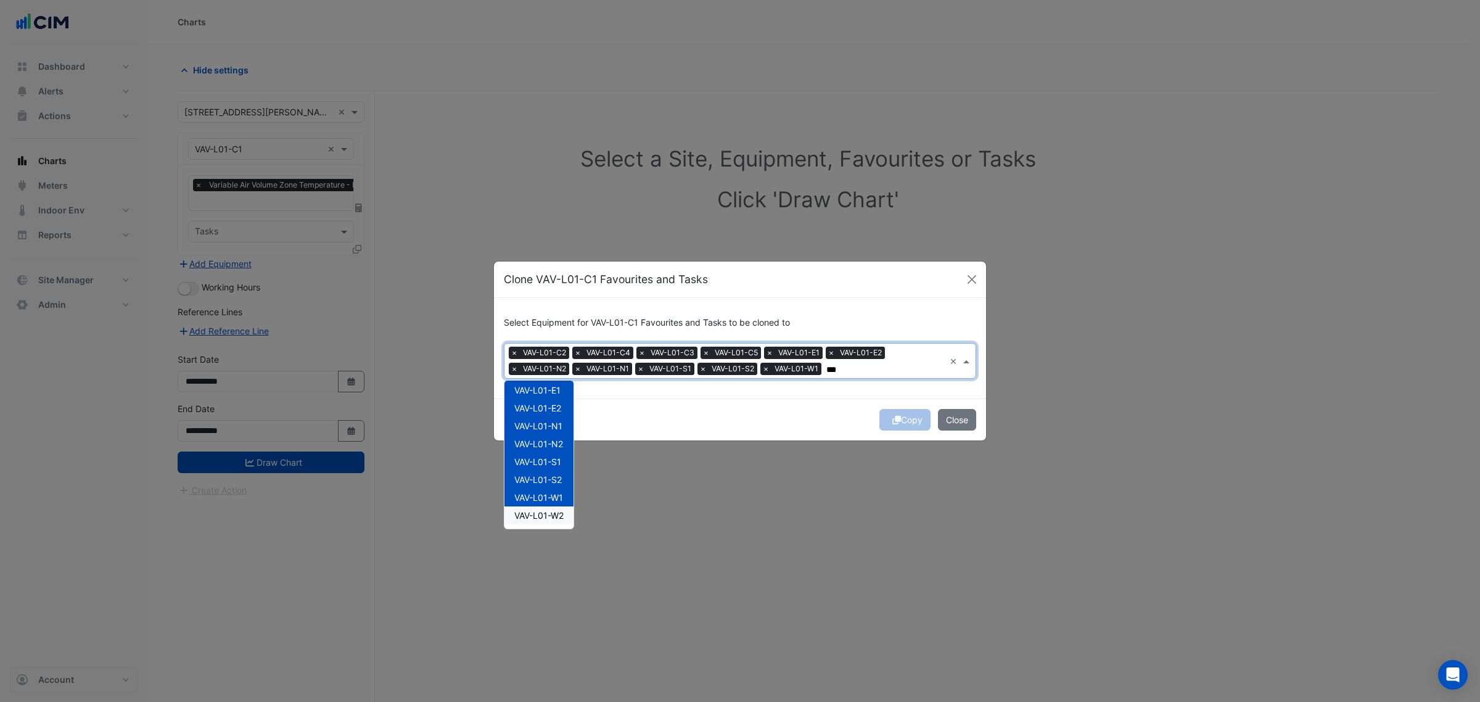
click at [551, 515] on span "VAV-L01-W2" at bounding box center [538, 515] width 49 height 10
type input "***"
click at [763, 393] on div "Select Equipment for VAV-L01-C1 Favourites and Tasks to be cloned to × VAV-L01-…" at bounding box center [740, 348] width 492 height 101
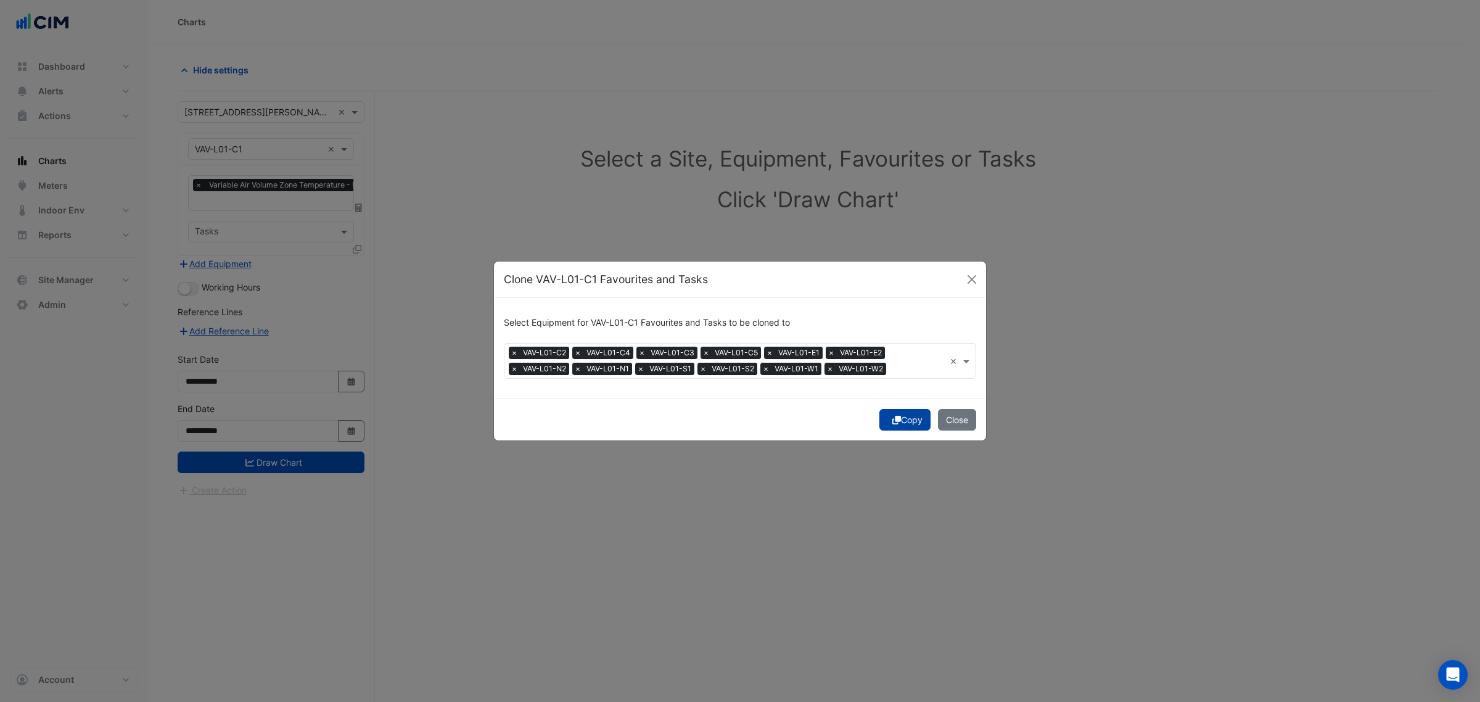
click at [896, 418] on icon "submit" at bounding box center [896, 420] width 9 height 9
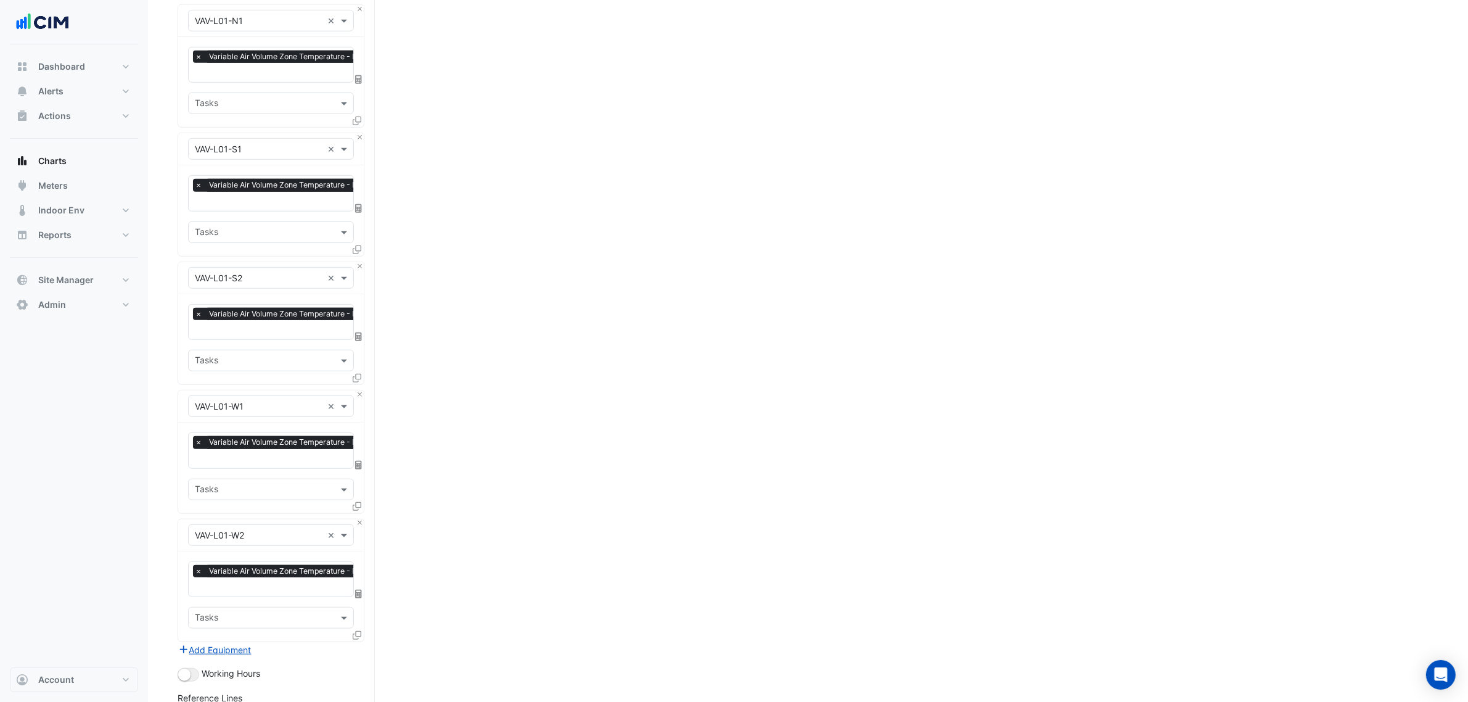
scroll to position [1341, 0]
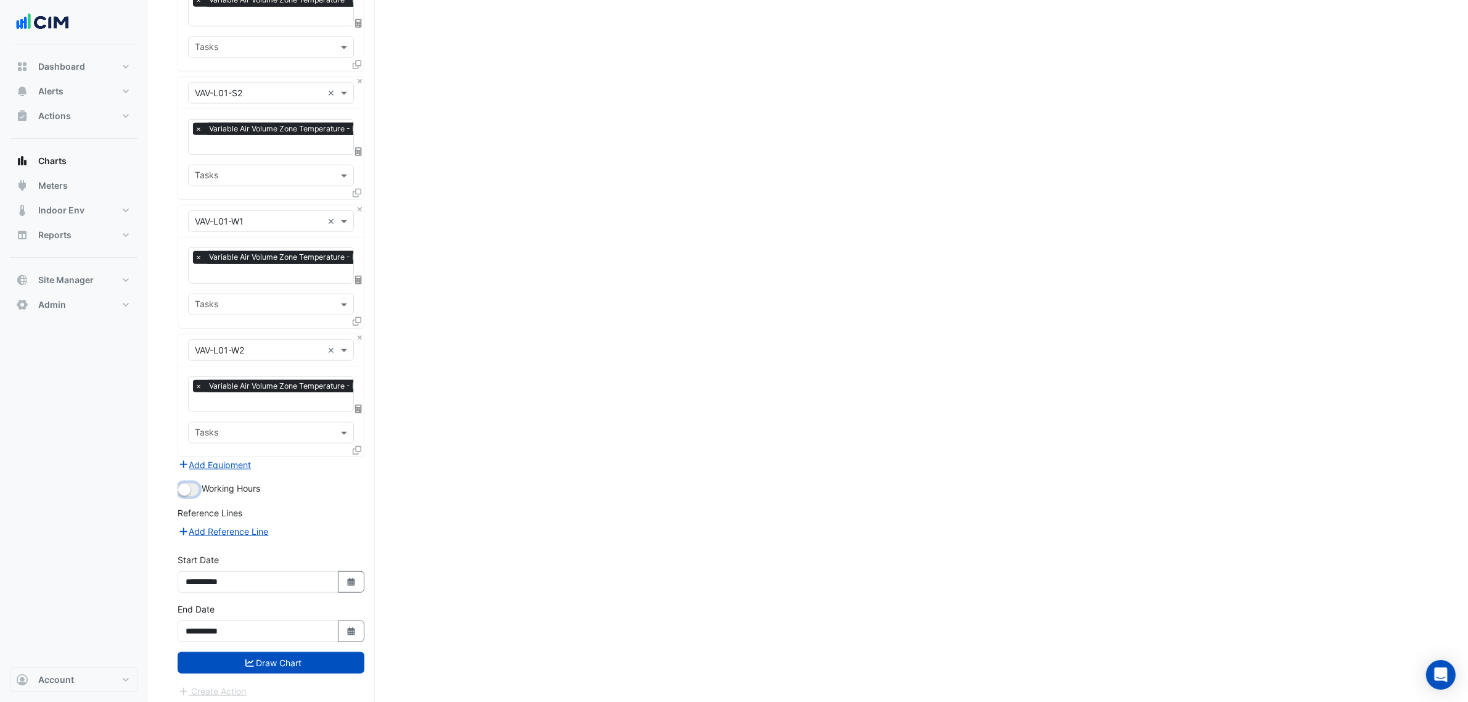
click at [194, 488] on button "button" at bounding box center [189, 490] width 22 height 14
click at [315, 663] on button "Draw Chart" at bounding box center [271, 663] width 187 height 22
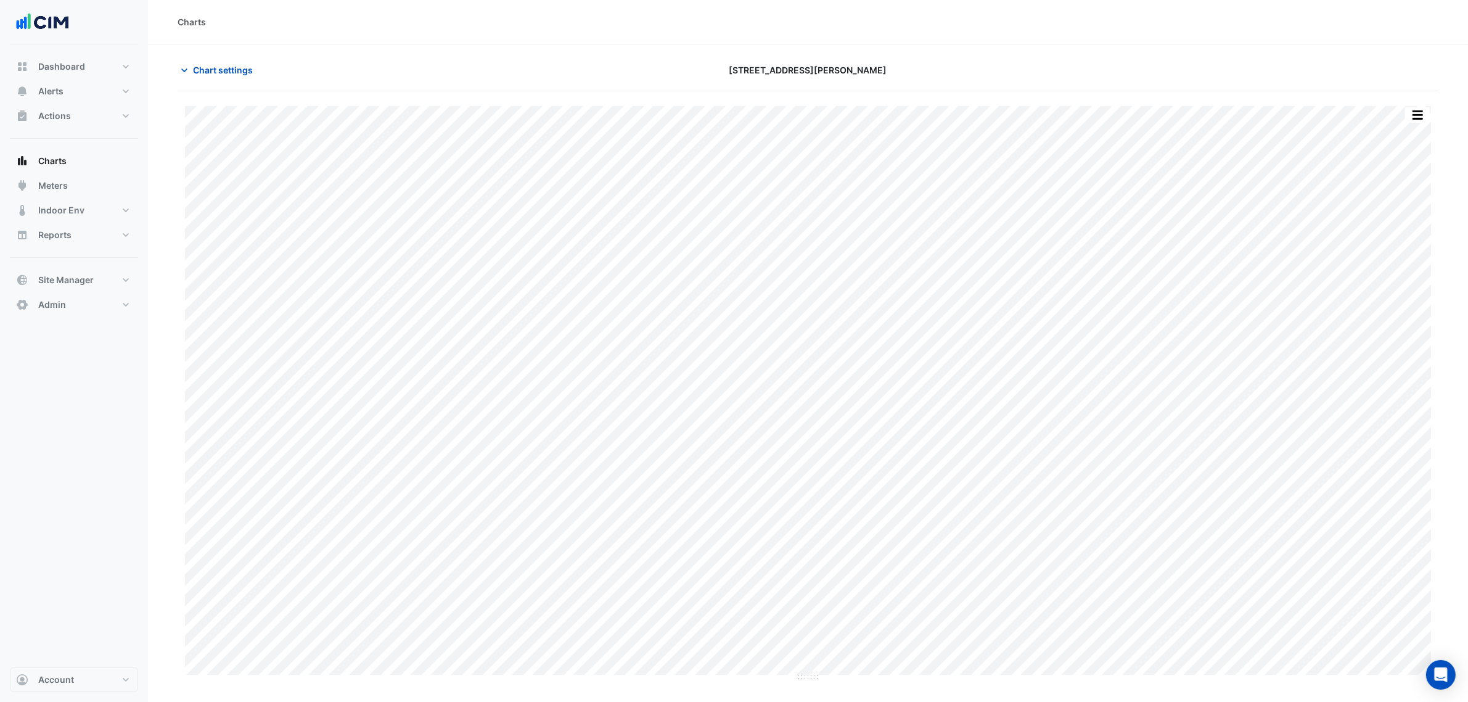
click at [216, 81] on div "Chart settings 6 Stewart Avenue" at bounding box center [808, 75] width 1261 height 32
click at [219, 74] on span "Chart settings" at bounding box center [223, 70] width 60 height 13
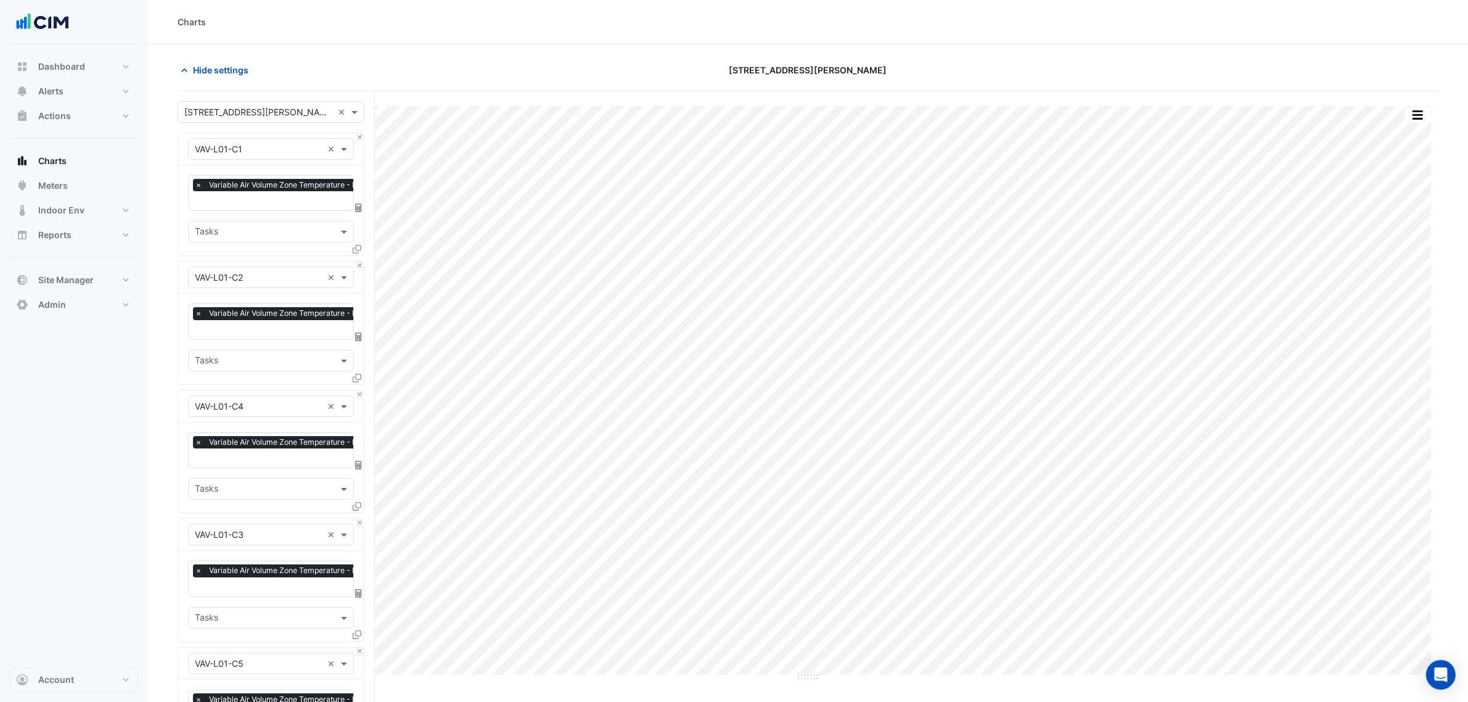
click at [236, 189] on span "Variable Air Volume Zone Temperature - Level-1, C1" at bounding box center [300, 185] width 188 height 12
type input "***"
drag, startPoint x: 272, startPoint y: 247, endPoint x: 288, endPoint y: 230, distance: 23.1
click at [288, 230] on div "Variable Air Volume Zone Temperature Setpoint - Level-1, C1 Variable Air Volume…" at bounding box center [320, 236] width 263 height 36
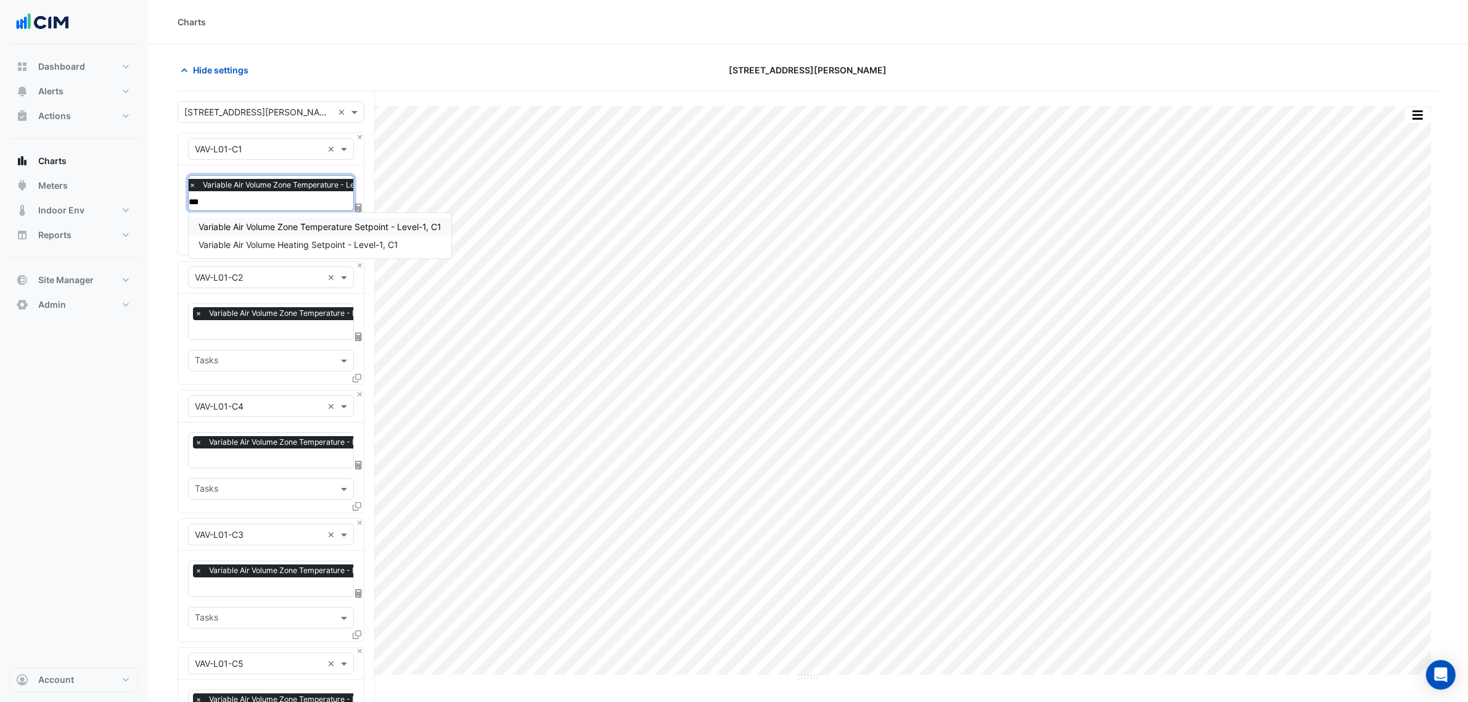
click at [288, 230] on span "Variable Air Volume Zone Temperature Setpoint - Level-1, C1" at bounding box center [320, 226] width 243 height 10
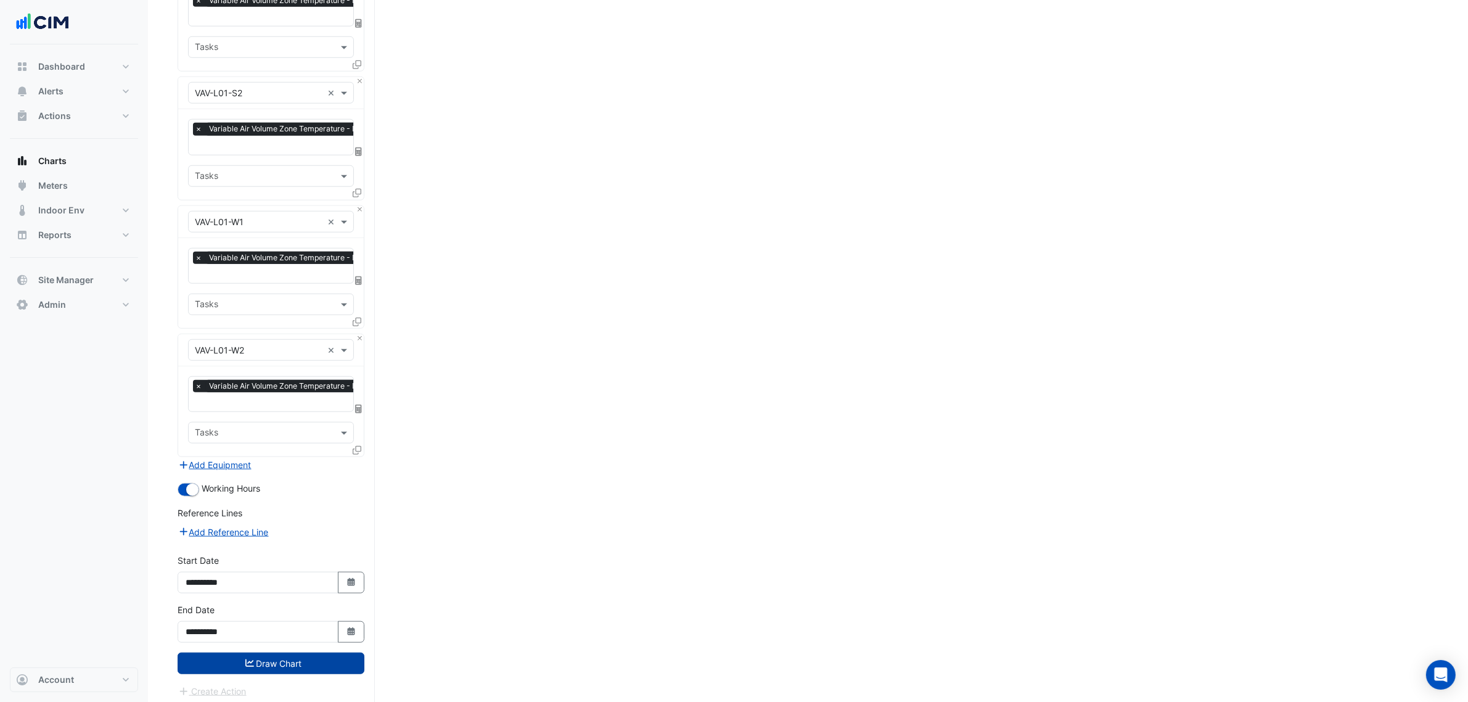
click at [322, 663] on button "Draw Chart" at bounding box center [271, 663] width 187 height 22
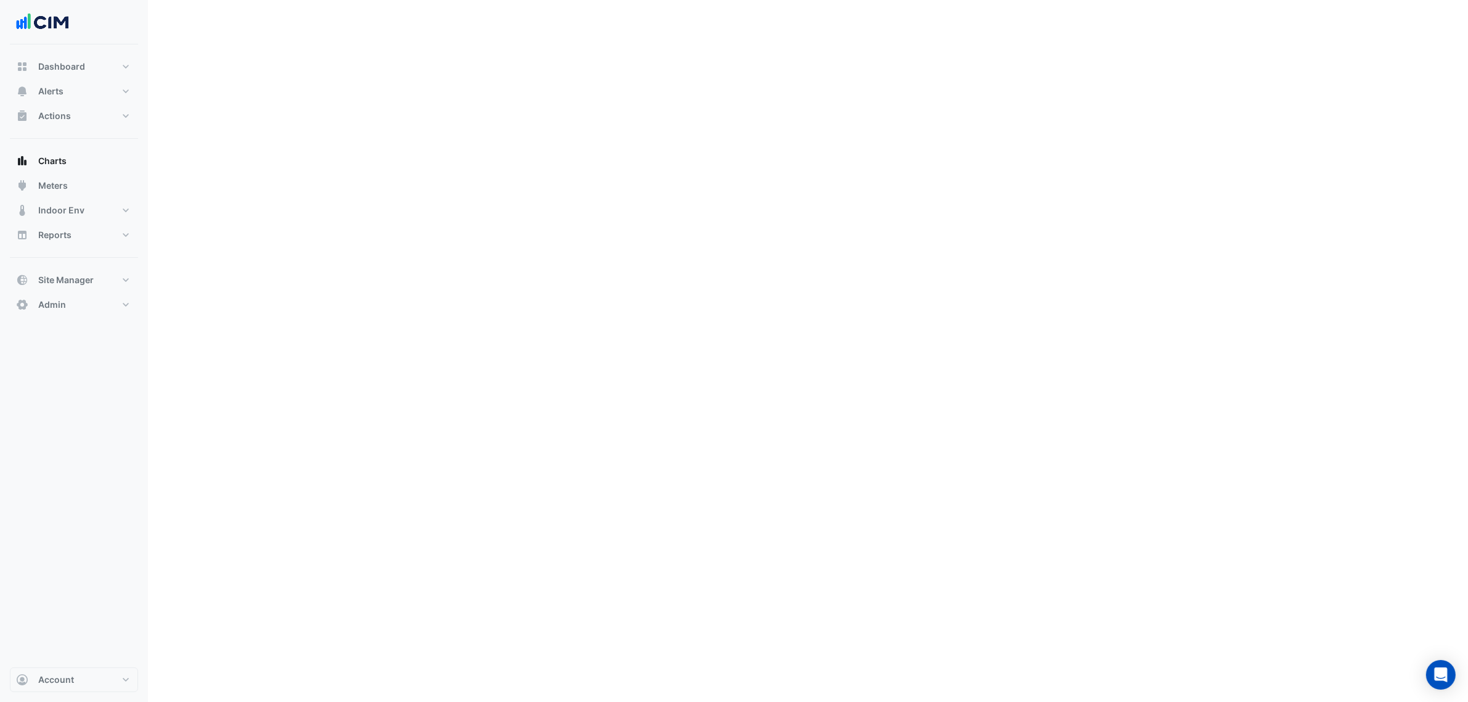
scroll to position [1202, 0]
click at [191, 75] on button "Chart settings" at bounding box center [219, 70] width 83 height 22
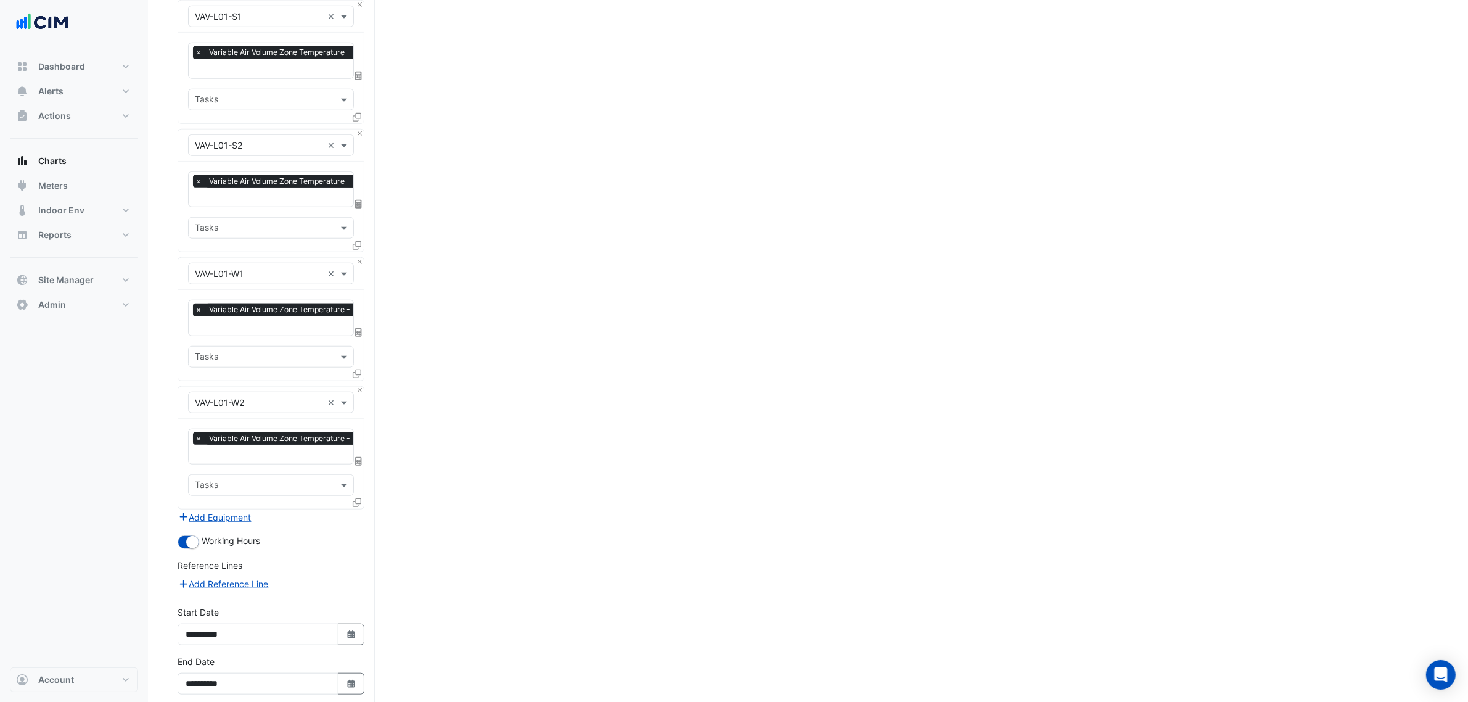
scroll to position [1341, 0]
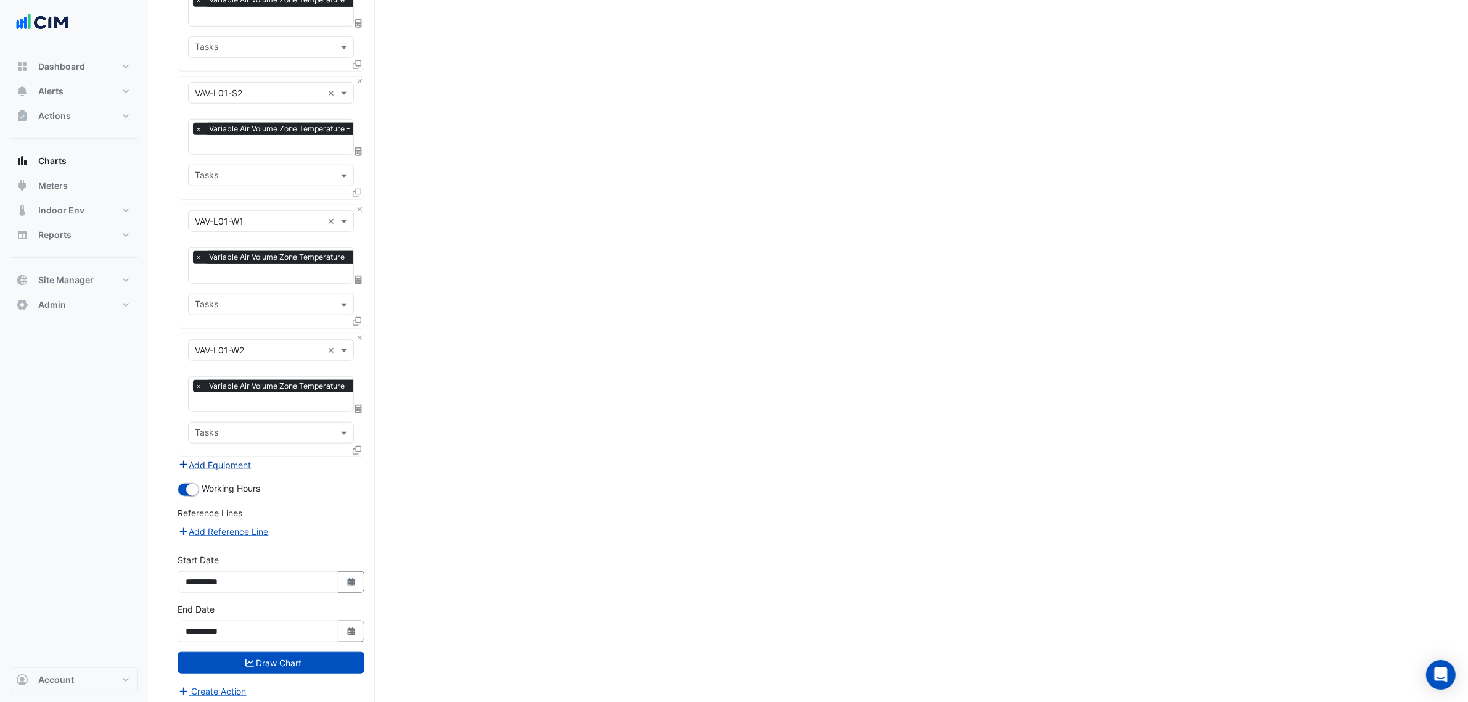
click at [237, 458] on button "Add Equipment" at bounding box center [215, 465] width 75 height 14
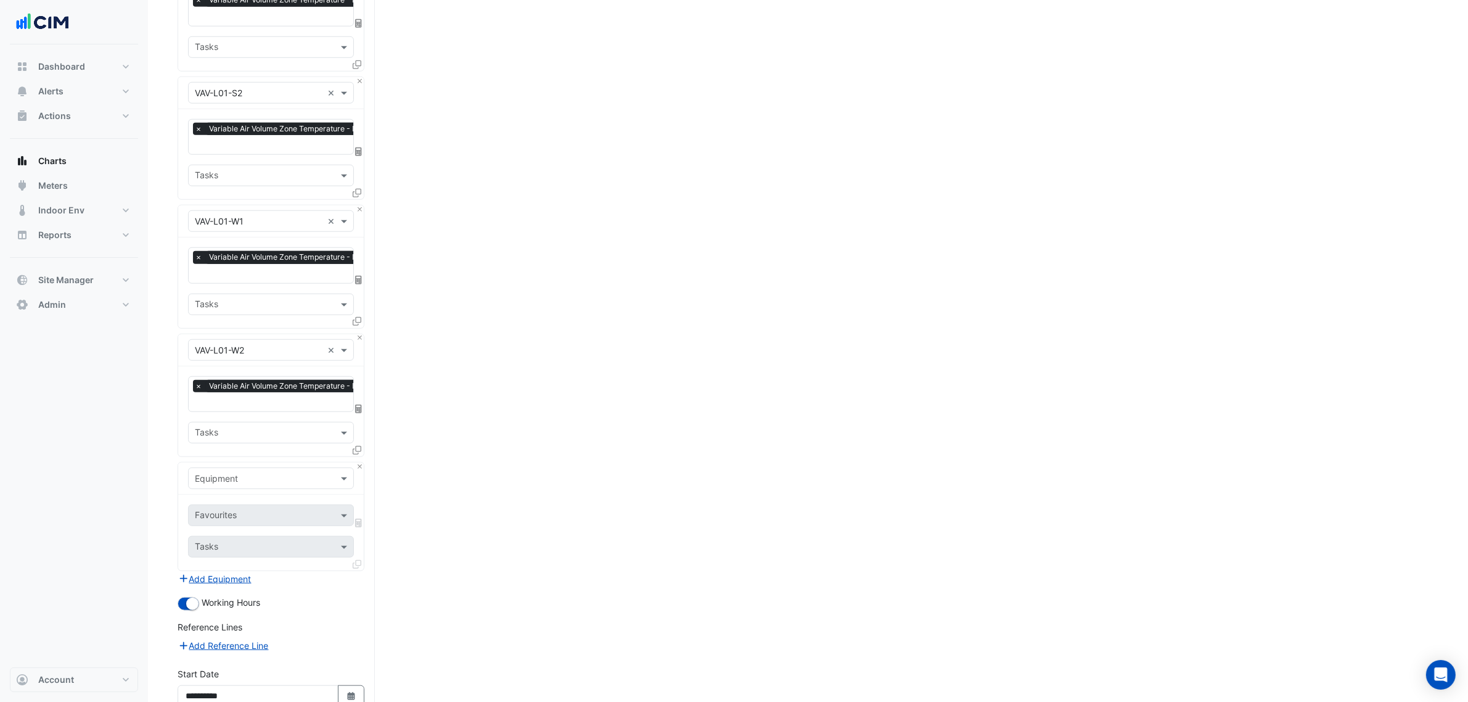
click at [242, 472] on input "text" at bounding box center [259, 478] width 128 height 13
type input "***"
click at [361, 462] on button "Close" at bounding box center [360, 466] width 8 height 8
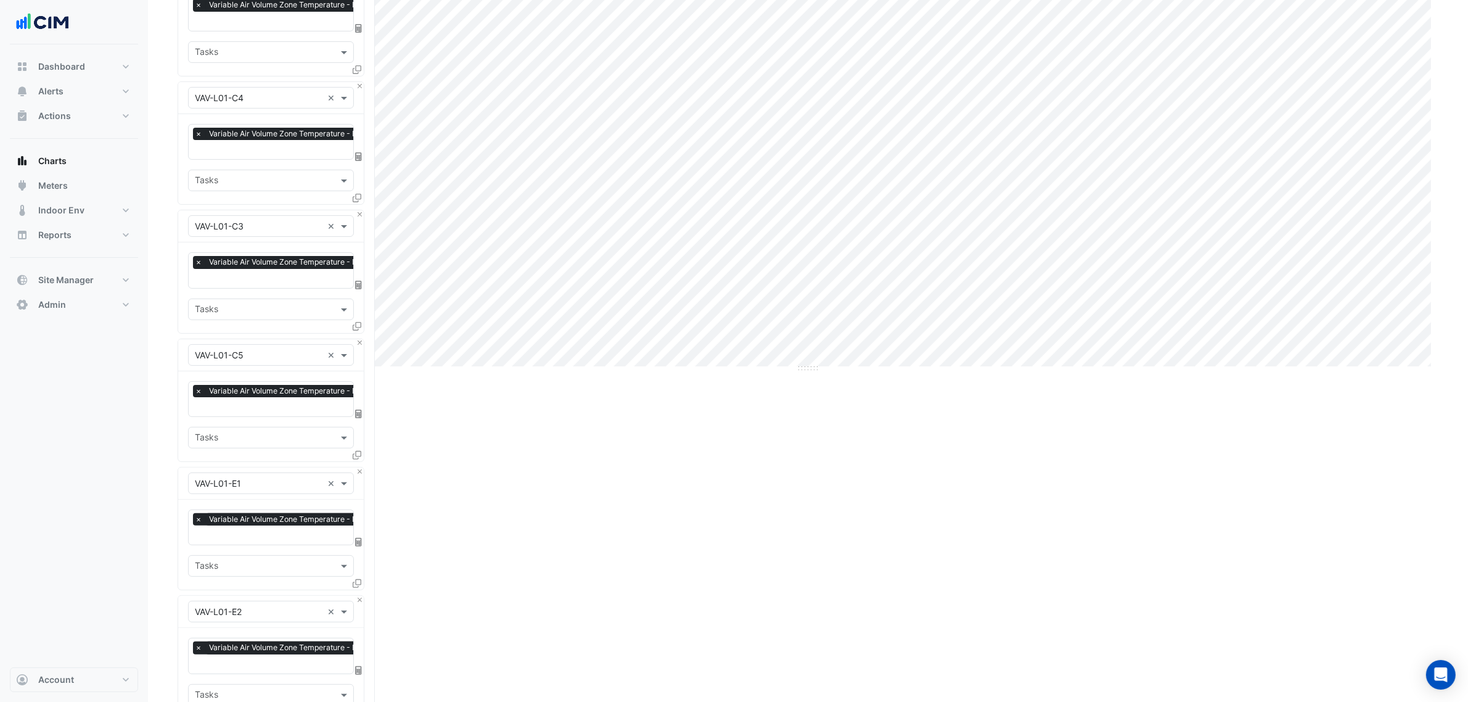
scroll to position [0, 0]
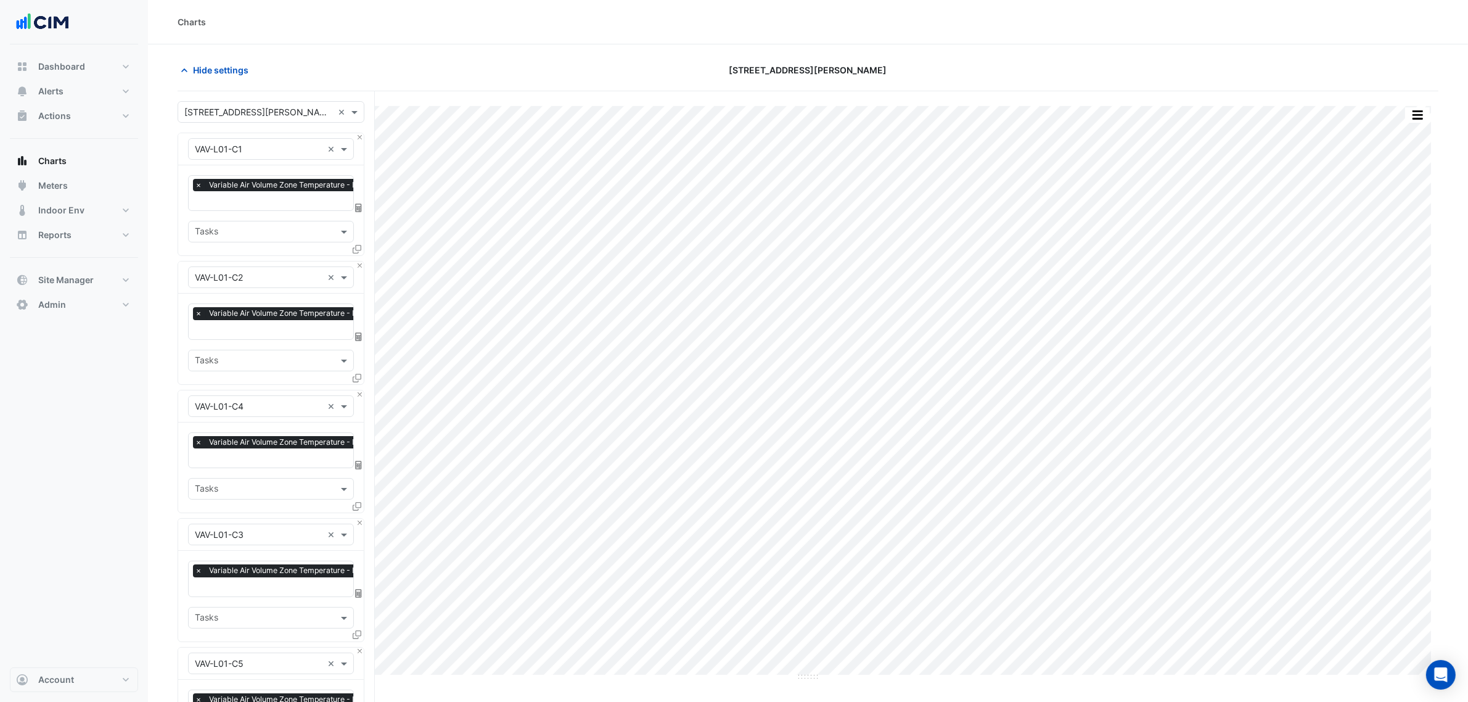
click at [232, 84] on div "Hide settings [STREET_ADDRESS][PERSON_NAME]" at bounding box center [808, 75] width 1261 height 32
click at [231, 75] on span "Hide settings" at bounding box center [220, 70] width 55 height 13
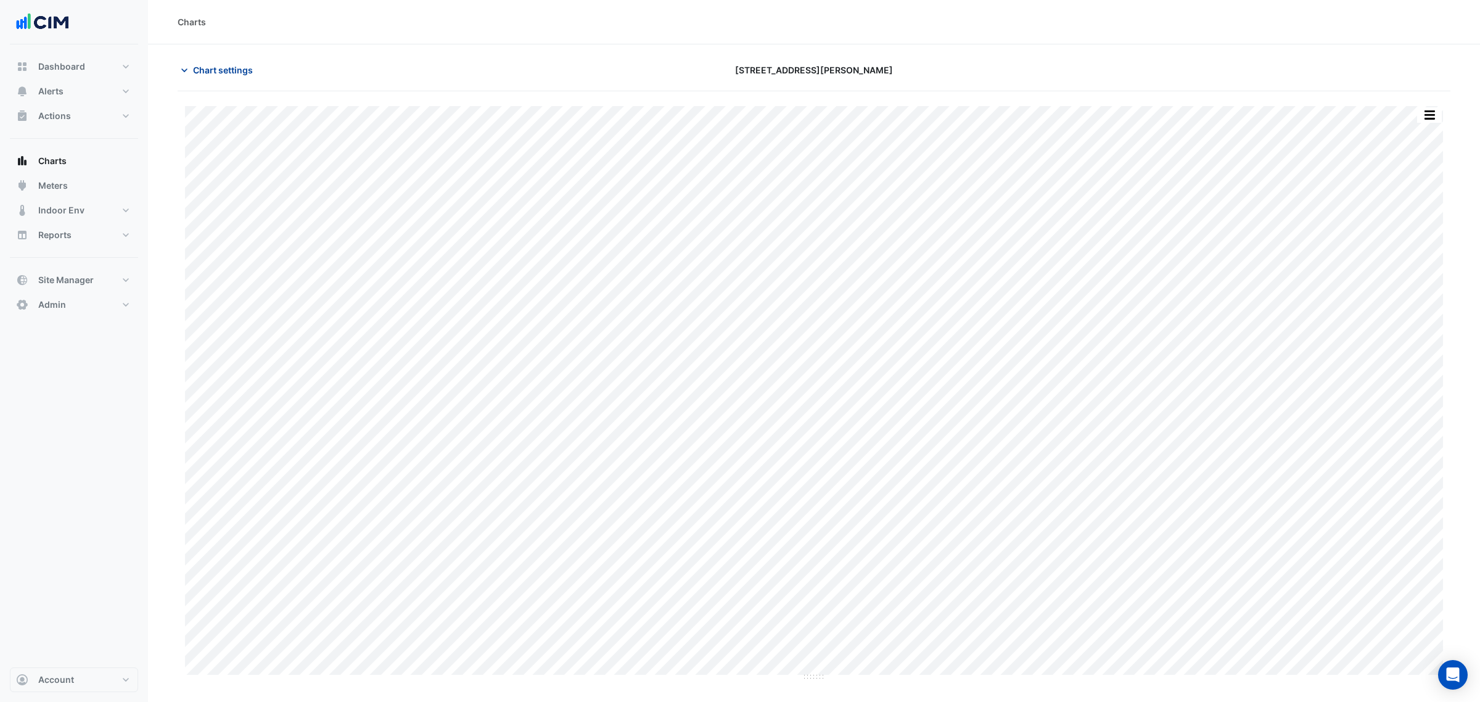
click at [242, 64] on span "Chart settings" at bounding box center [223, 70] width 60 height 13
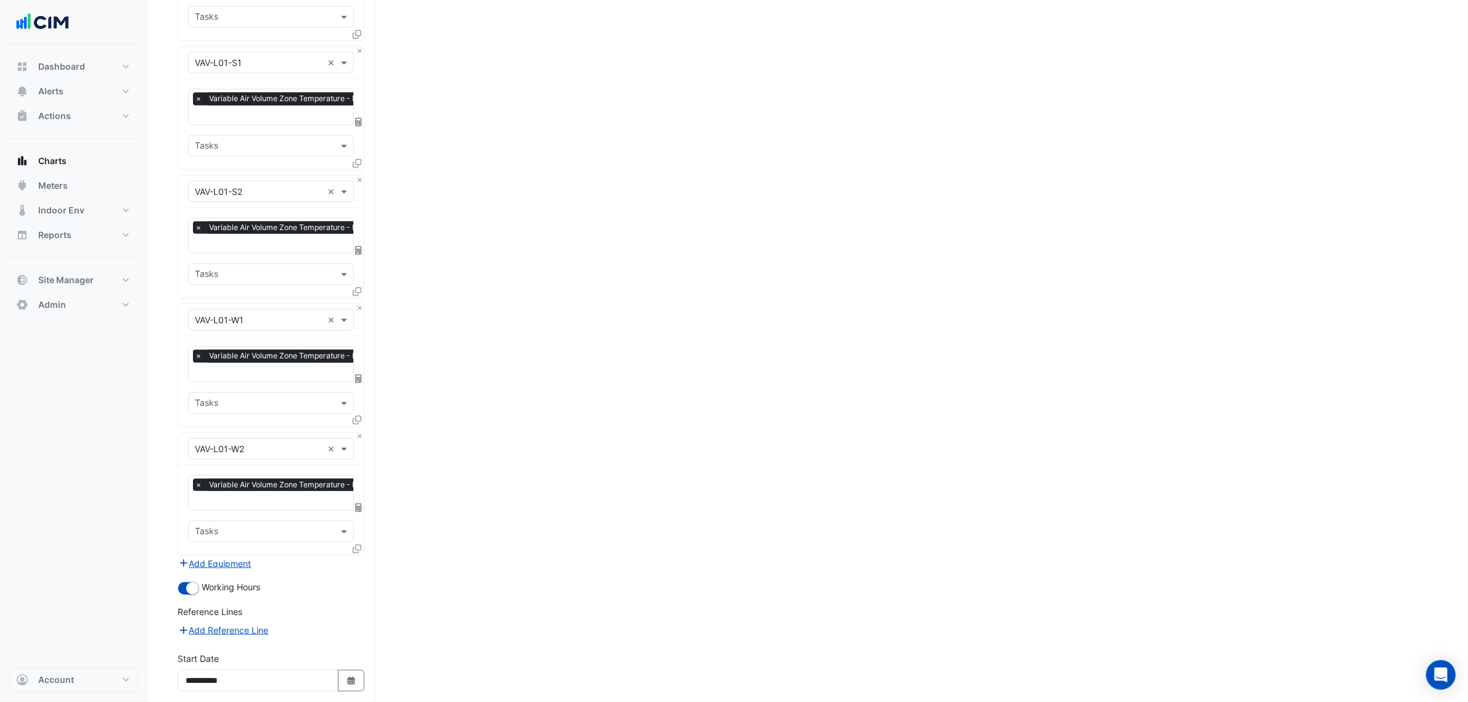
scroll to position [1341, 0]
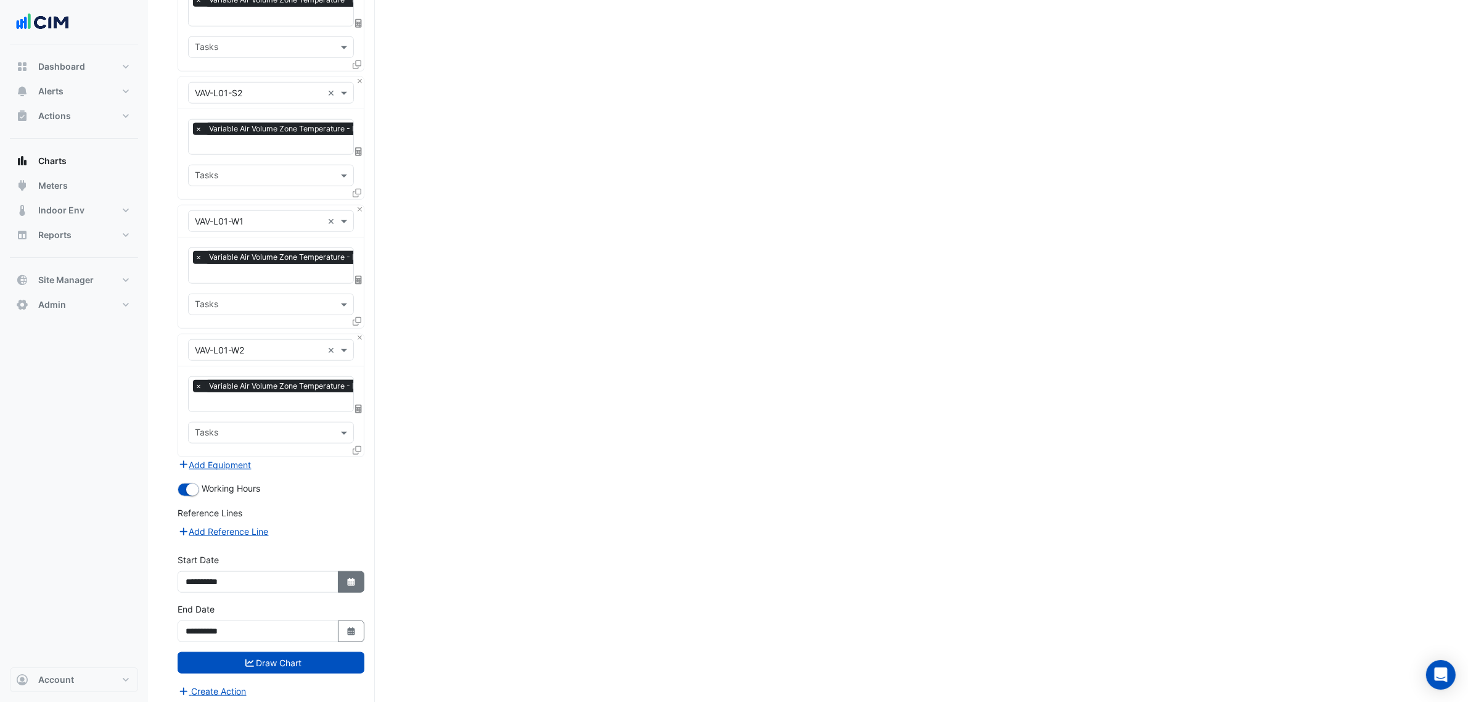
click at [350, 578] on icon "button" at bounding box center [350, 582] width 7 height 8
select select "**"
select select "****"
click at [192, 409] on button "Previous month" at bounding box center [198, 411] width 15 height 20
select select "*"
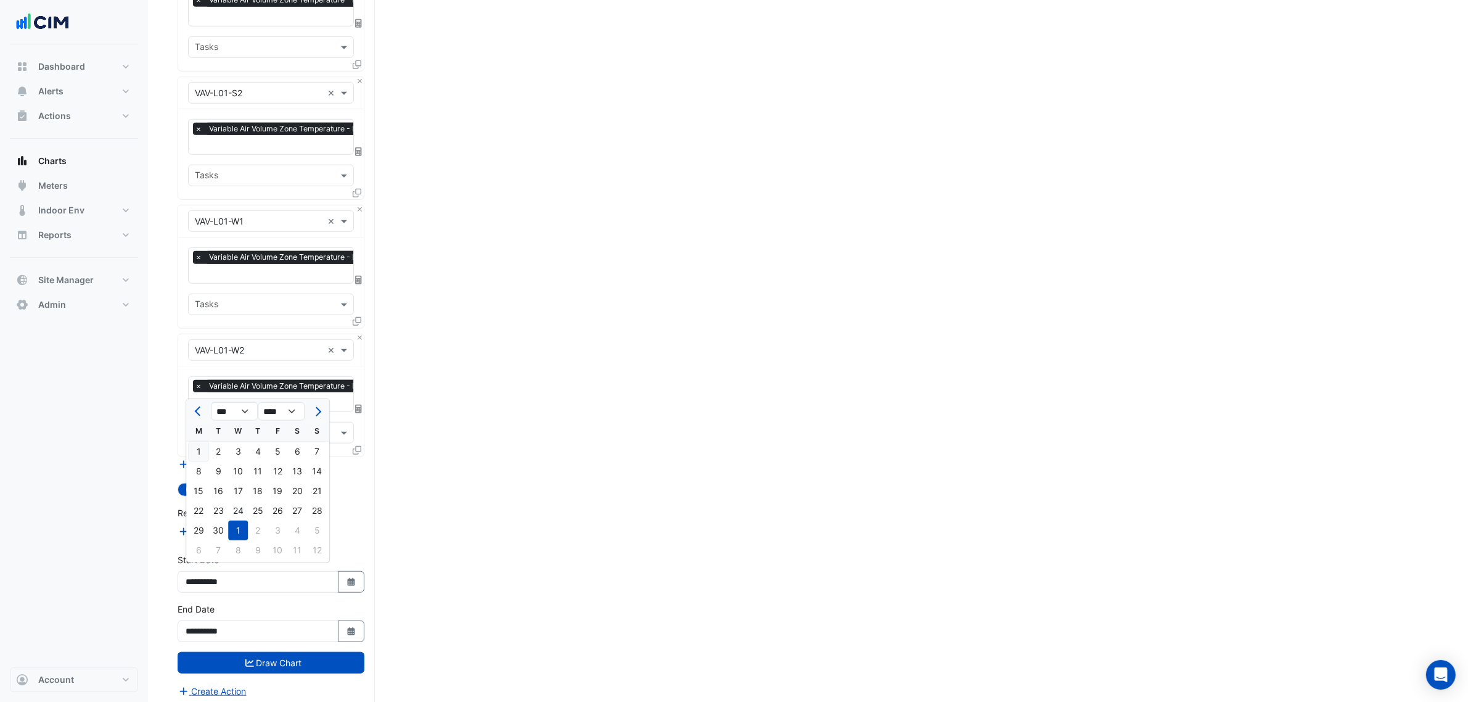
click at [194, 458] on div "1" at bounding box center [199, 451] width 20 height 20
type input "**********"
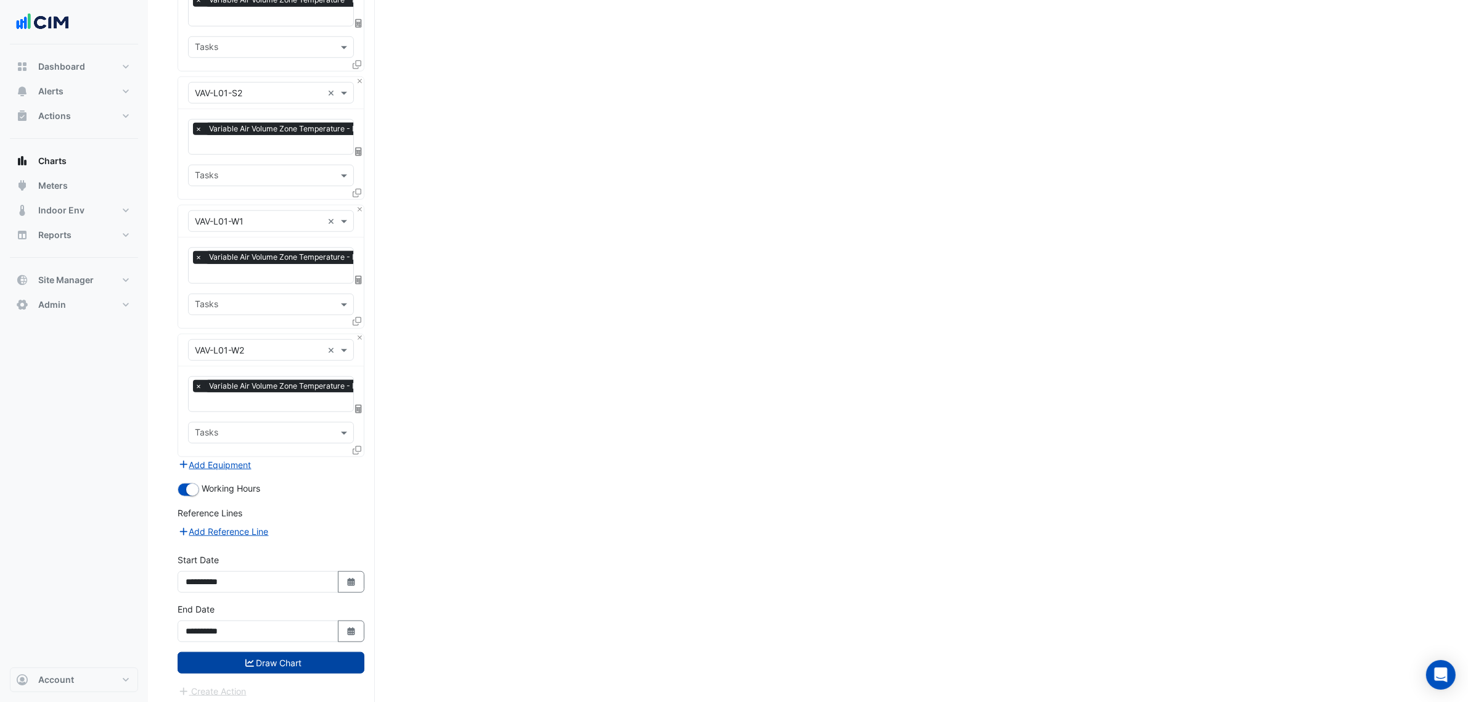
click at [307, 654] on button "Draw Chart" at bounding box center [271, 663] width 187 height 22
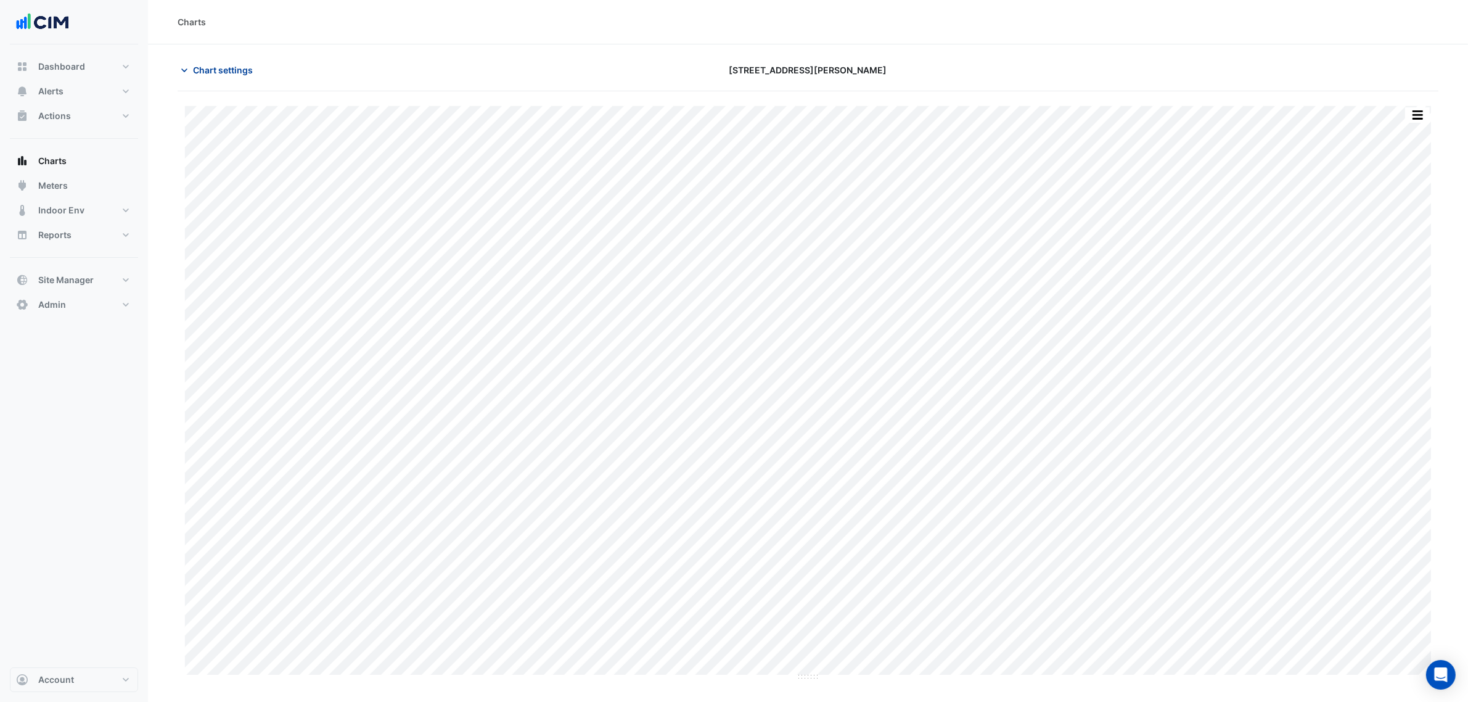
click at [239, 79] on button "Chart settings" at bounding box center [219, 70] width 83 height 22
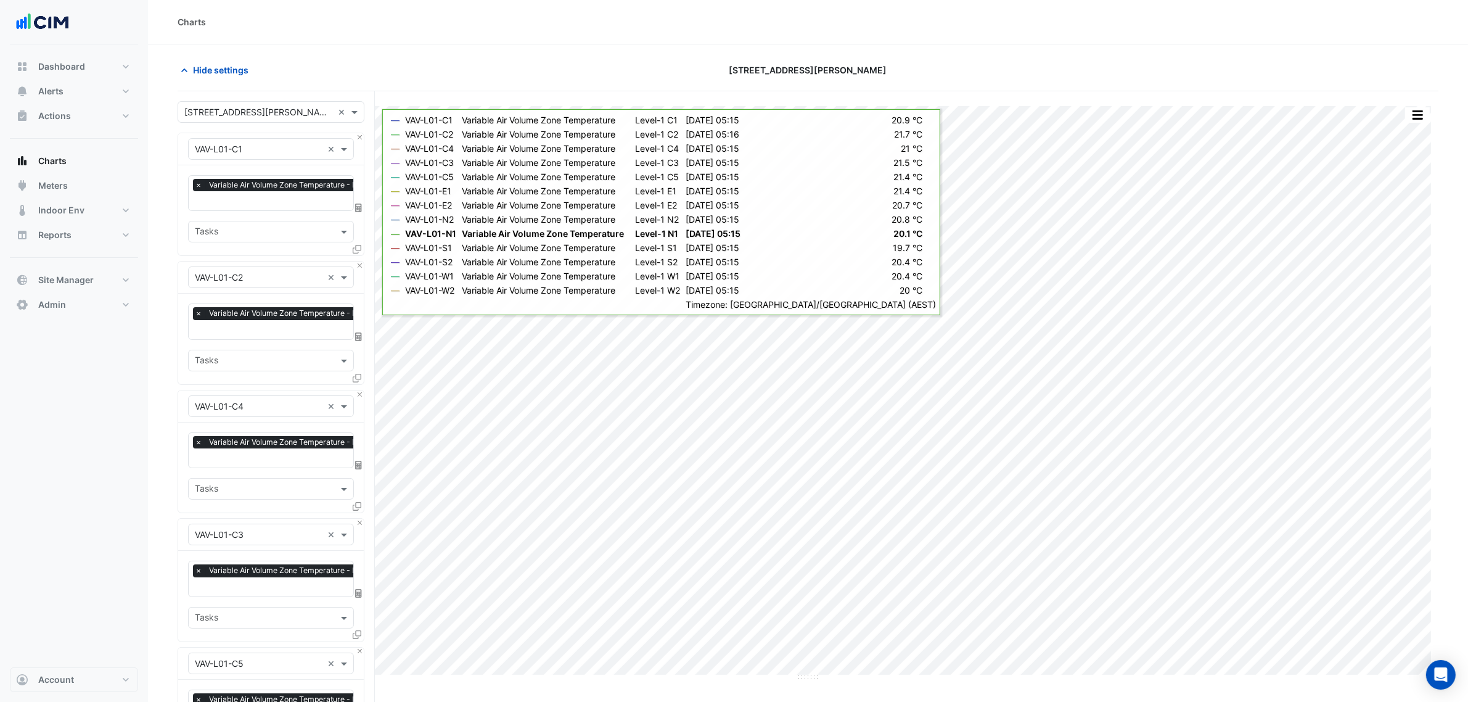
click at [229, 84] on div "Hide settings 6 Stewart Avenue" at bounding box center [808, 75] width 1261 height 32
click at [224, 65] on span "Hide settings" at bounding box center [220, 70] width 55 height 13
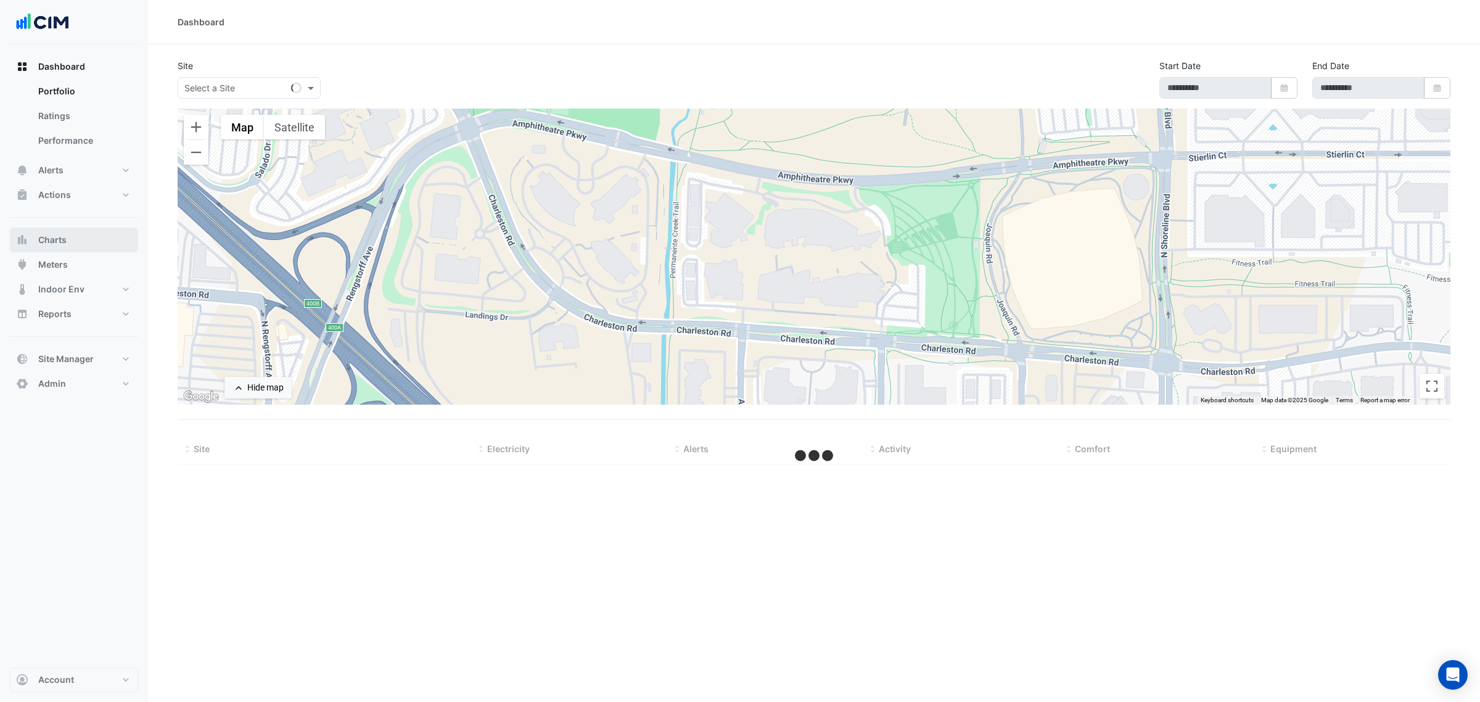
click at [81, 237] on button "Charts" at bounding box center [74, 240] width 128 height 25
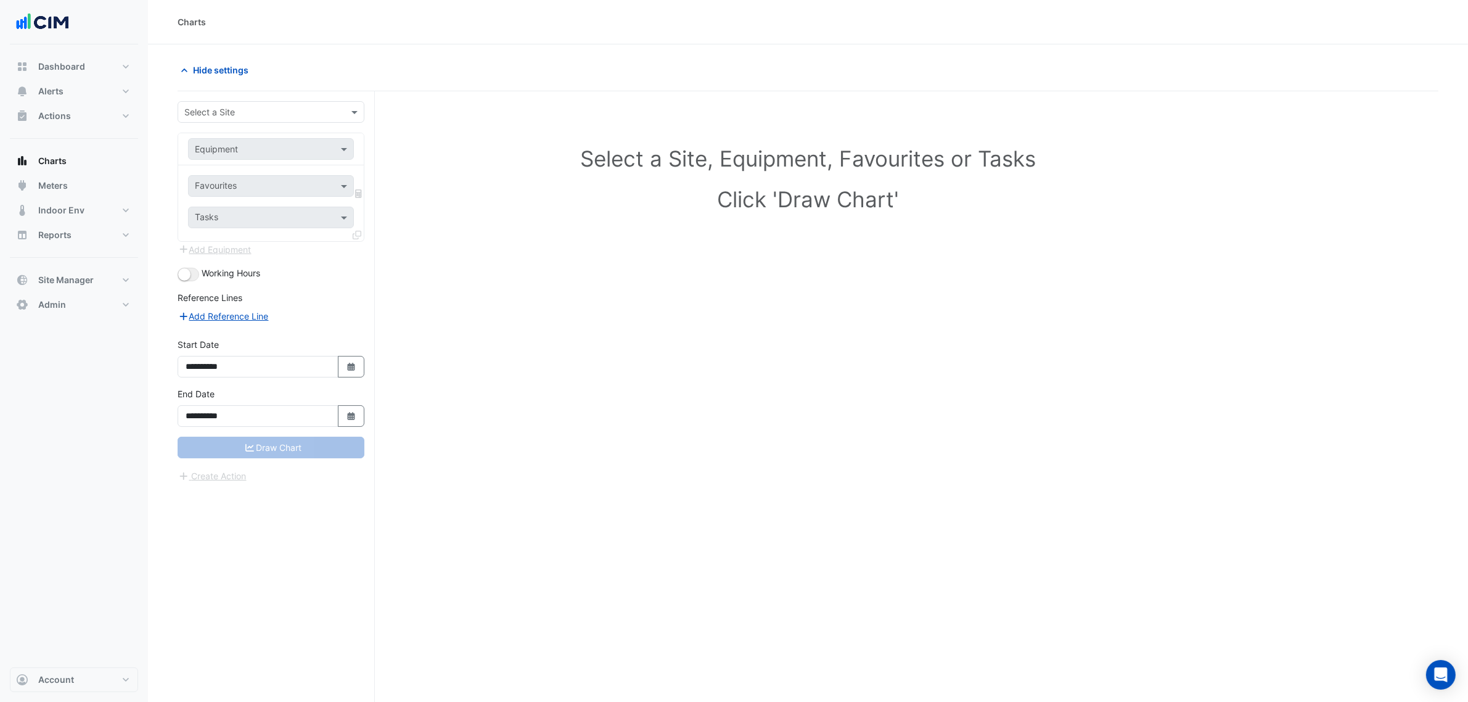
click at [275, 112] on input "text" at bounding box center [258, 112] width 149 height 13
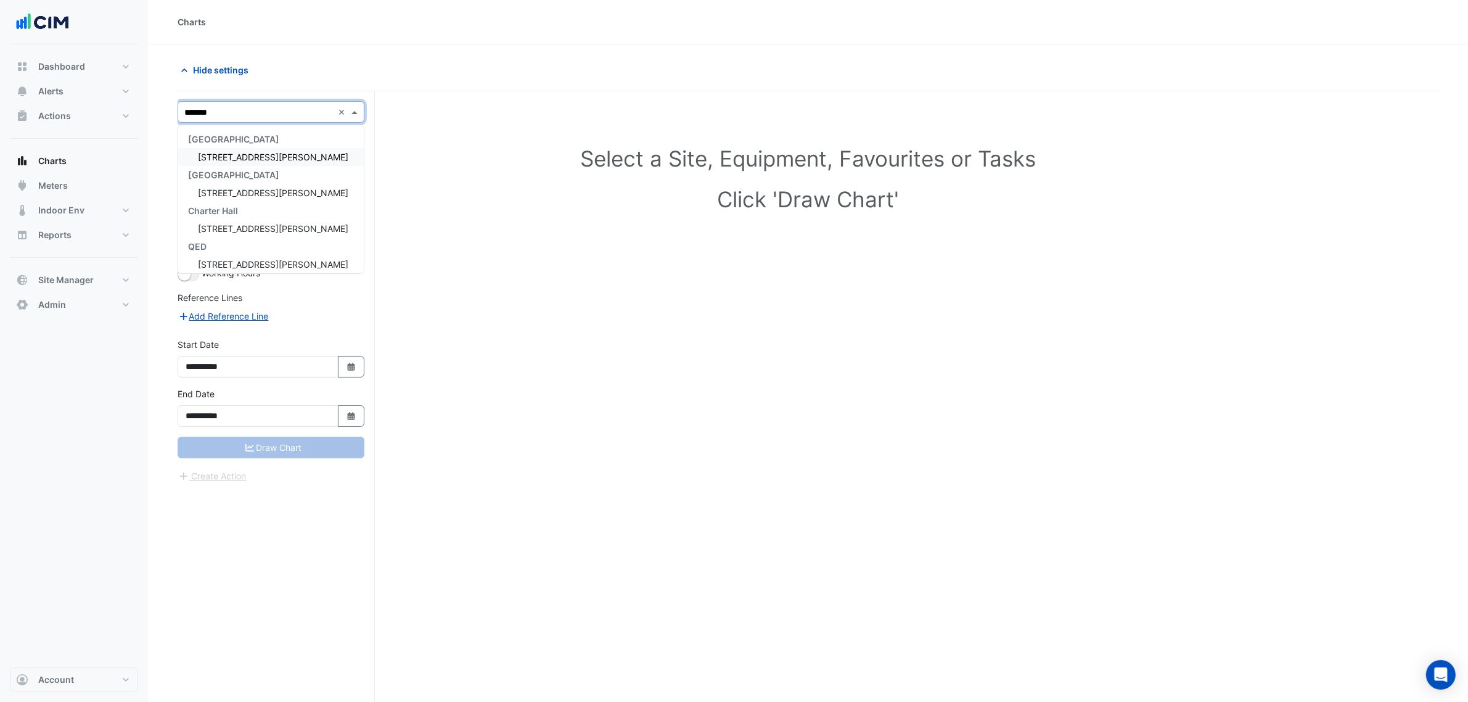
type input "********"
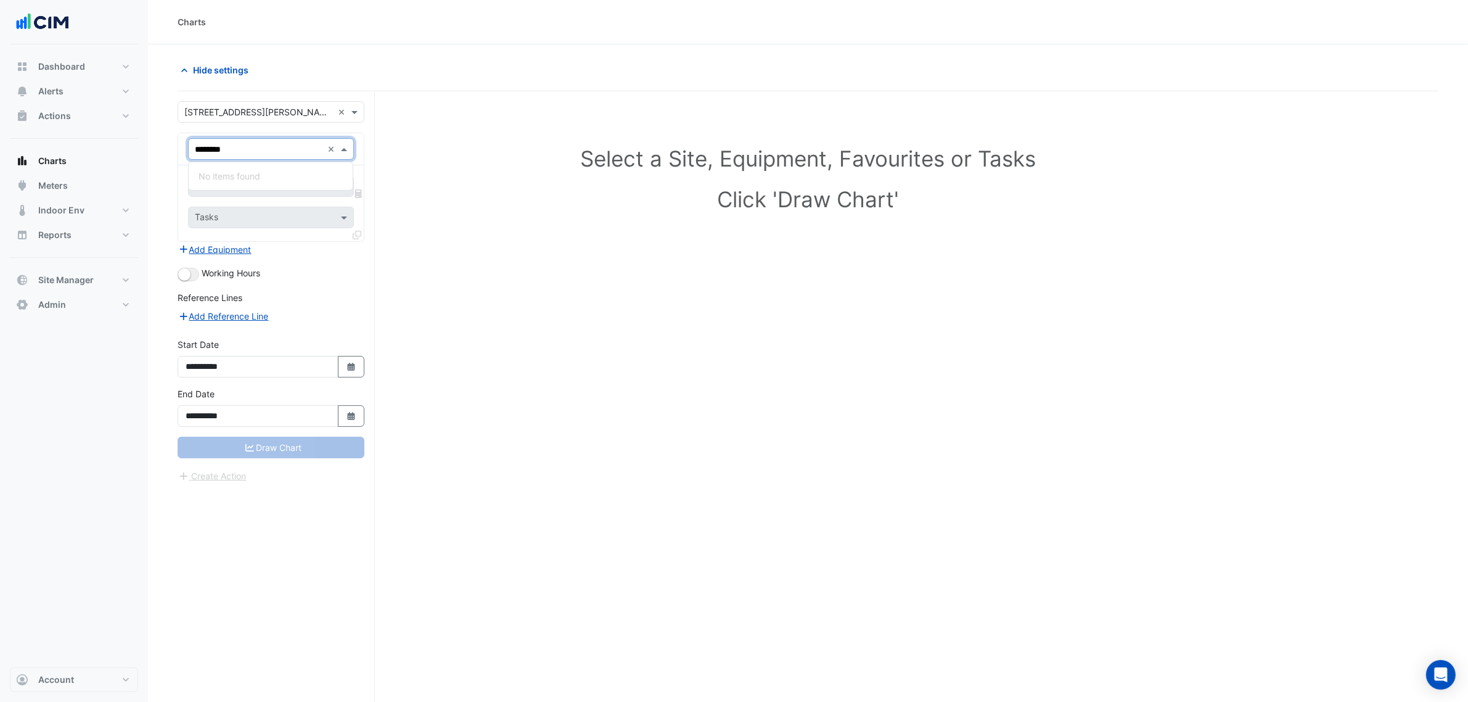
type input "*******"
type input "*"
type input "*****"
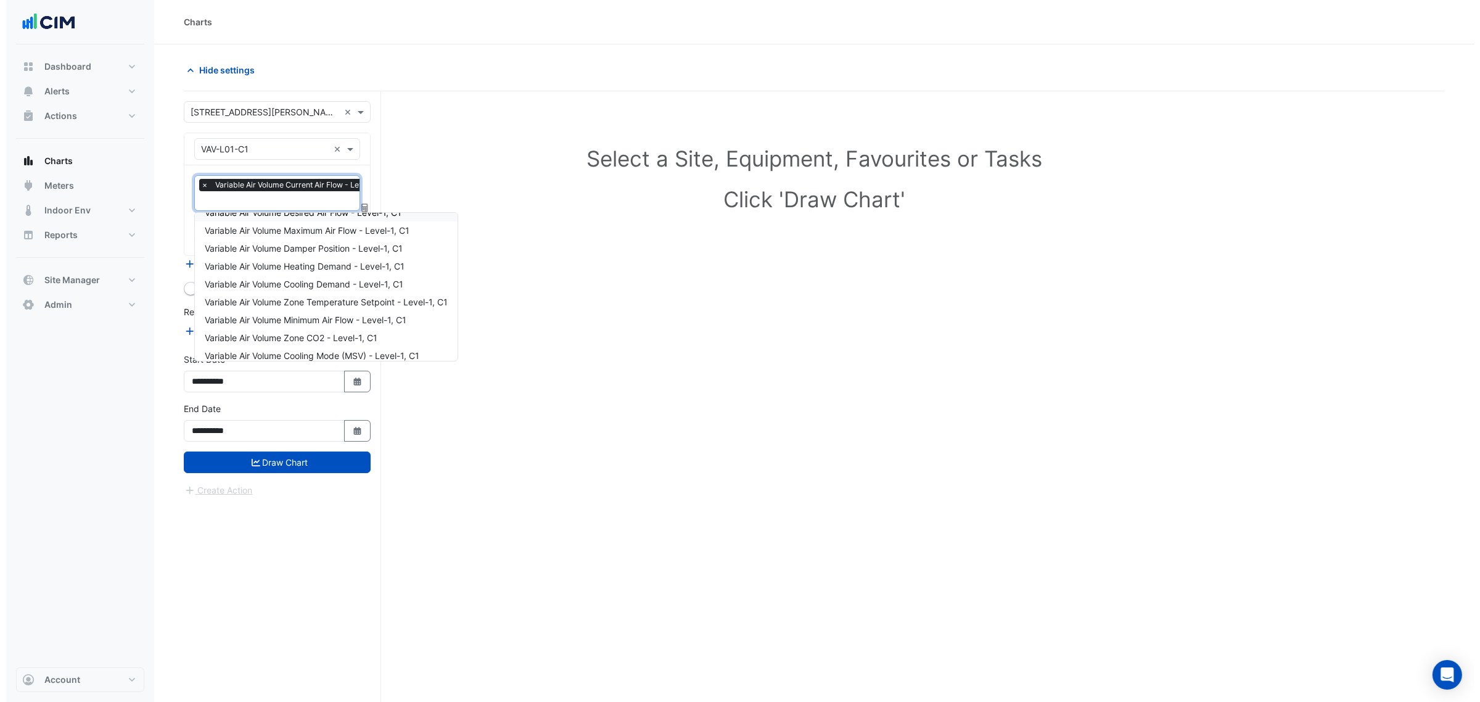
scroll to position [77, 0]
click at [324, 241] on span "Variable Air Volume Heating Demand - Level-1, C1" at bounding box center [299, 239] width 200 height 10
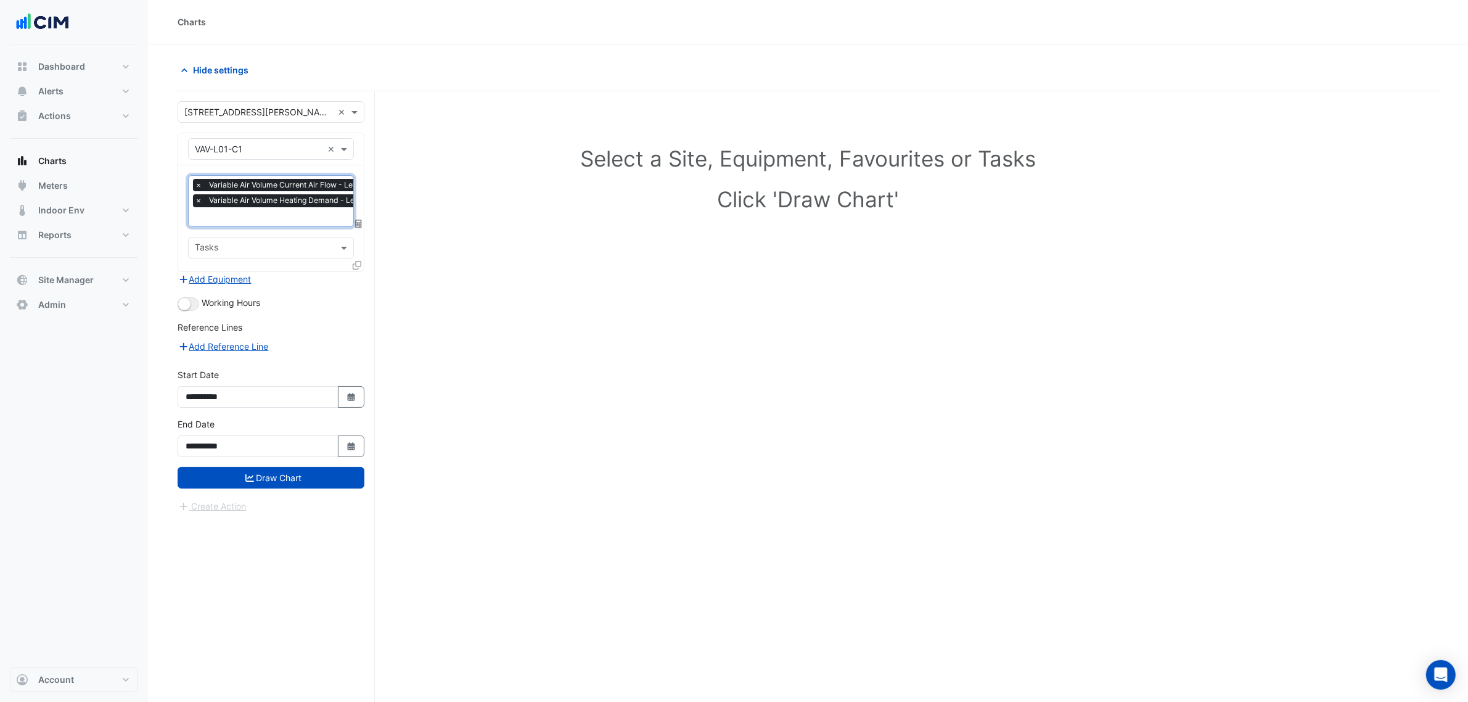
click at [361, 266] on icon at bounding box center [357, 265] width 9 height 9
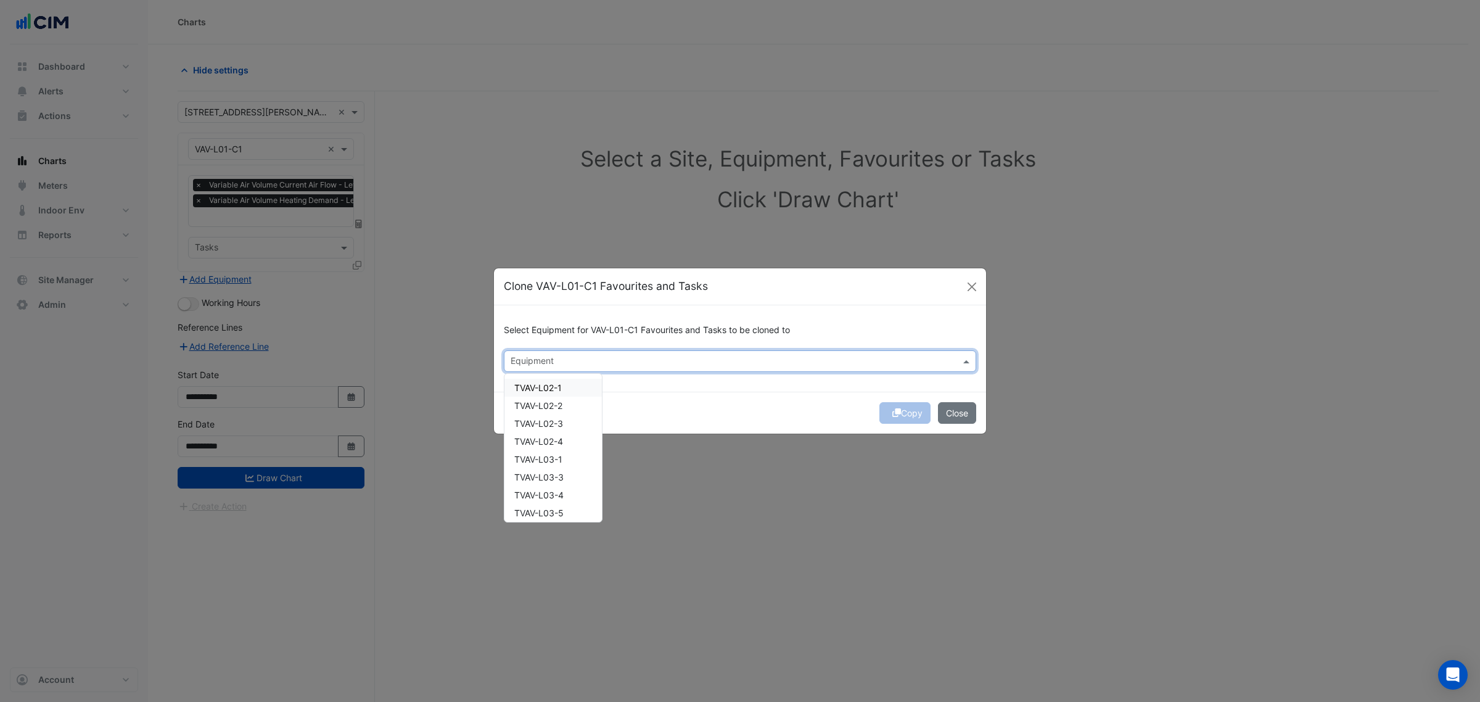
click at [599, 362] on input "text" at bounding box center [733, 362] width 445 height 13
click at [562, 387] on span "VAV-L01-C2" at bounding box center [538, 387] width 48 height 10
drag, startPoint x: 561, startPoint y: 401, endPoint x: 560, endPoint y: 408, distance: 6.3
click at [561, 403] on span "VAV-L01-C3" at bounding box center [538, 405] width 49 height 10
click at [558, 421] on span "VAV-L01-C4" at bounding box center [538, 423] width 49 height 10
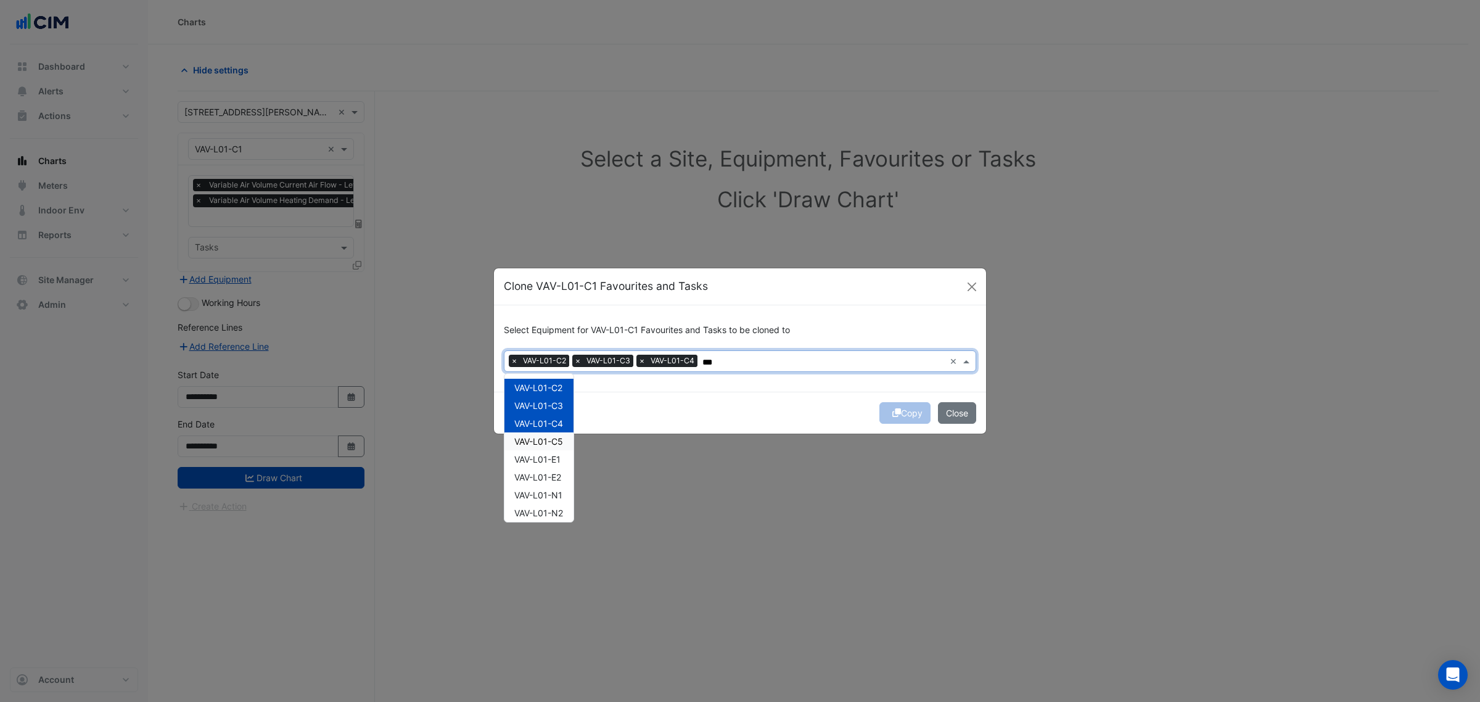
click at [555, 432] on div "VAV-L01-C5" at bounding box center [538, 441] width 69 height 18
click at [551, 454] on span "VAV-L01-E1" at bounding box center [537, 459] width 46 height 10
drag, startPoint x: 551, startPoint y: 474, endPoint x: 550, endPoint y: 486, distance: 12.3
click at [551, 475] on span "VAV-L01-E2" at bounding box center [537, 477] width 47 height 10
click at [552, 504] on div "VAV-L01-N2" at bounding box center [538, 513] width 69 height 18
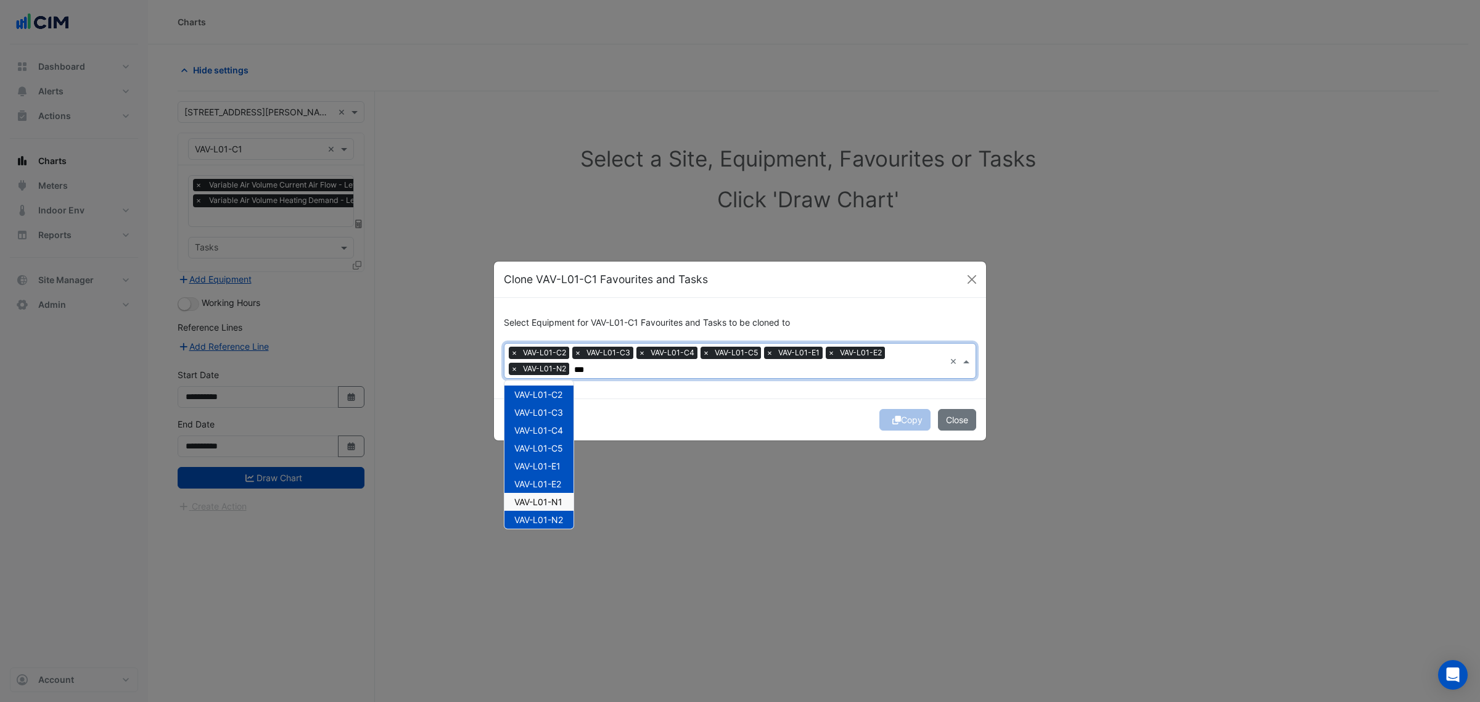
click at [551, 514] on span "VAV-L01-N2" at bounding box center [538, 519] width 49 height 10
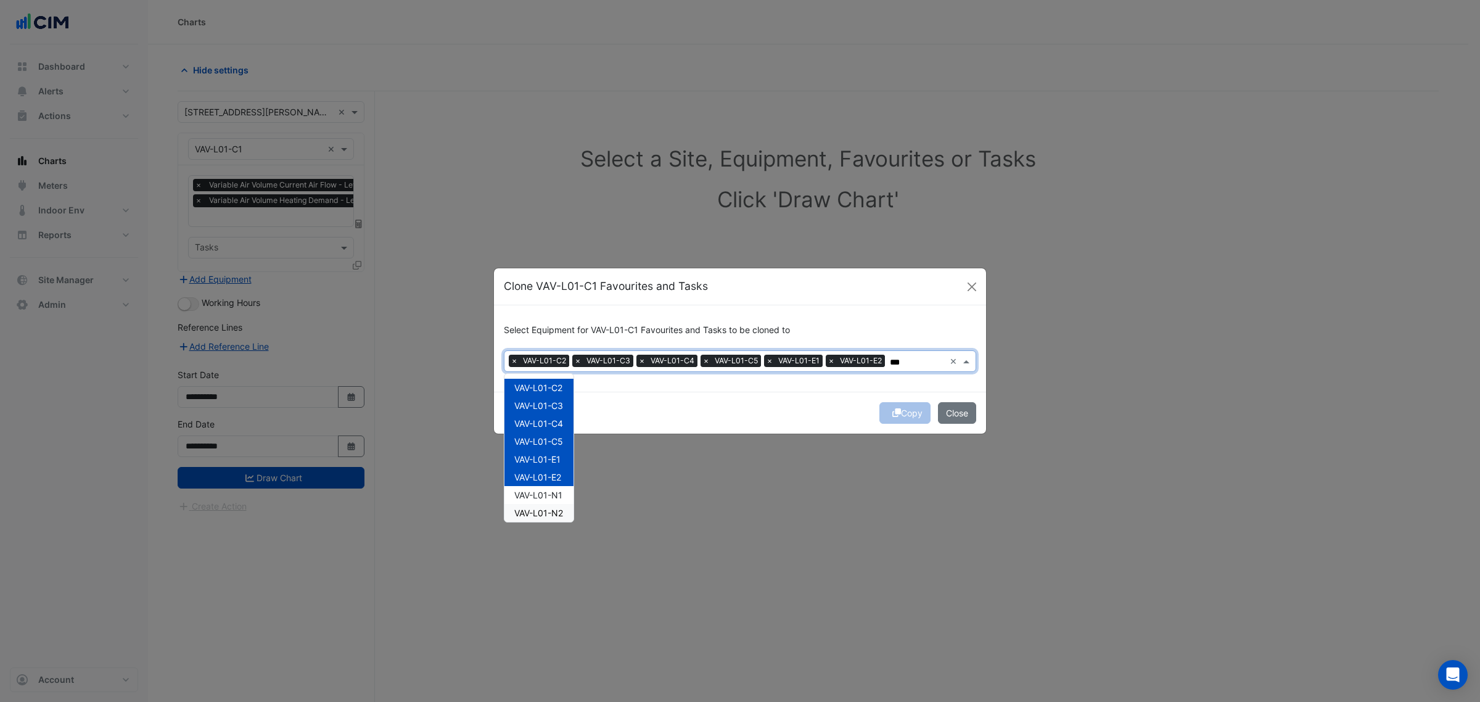
click at [554, 490] on span "VAV-L01-N1" at bounding box center [538, 495] width 48 height 10
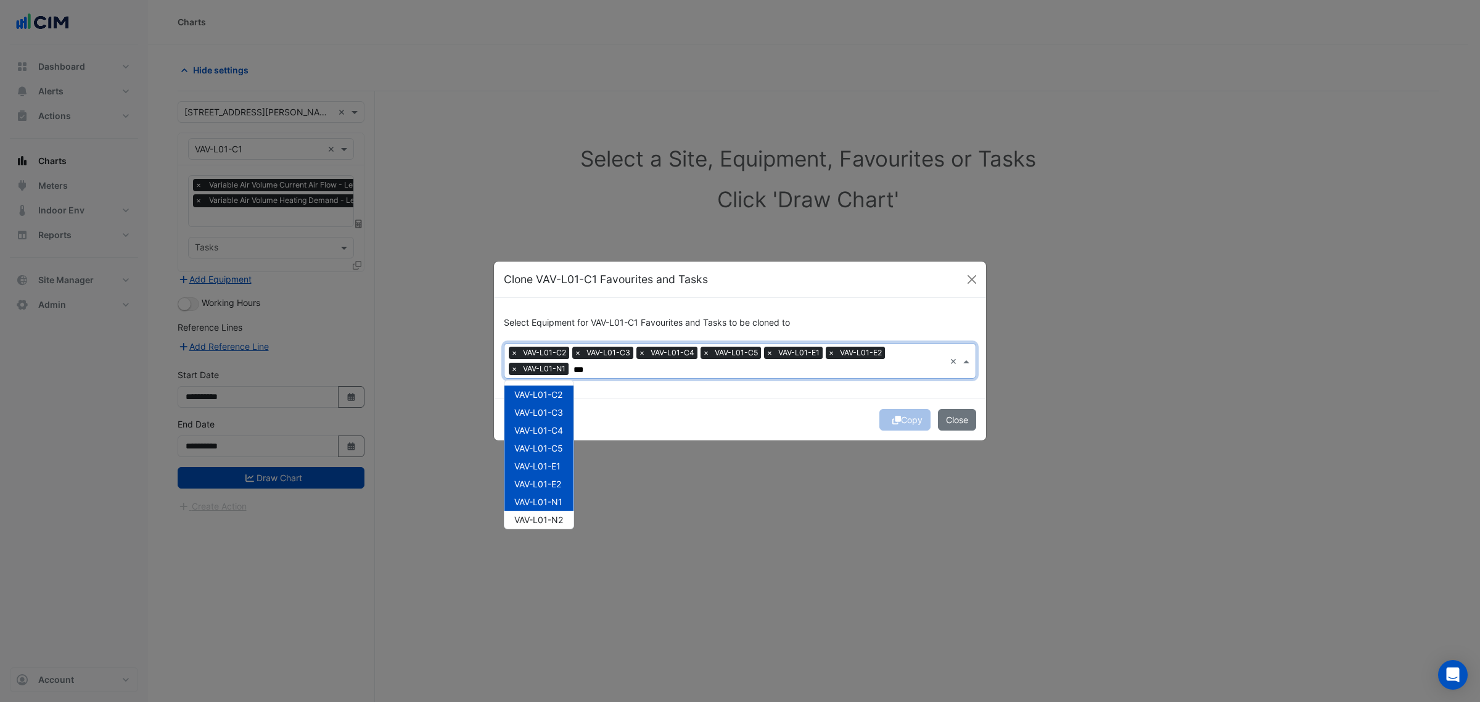
click at [555, 507] on div "VAV-L01-N1" at bounding box center [538, 502] width 69 height 18
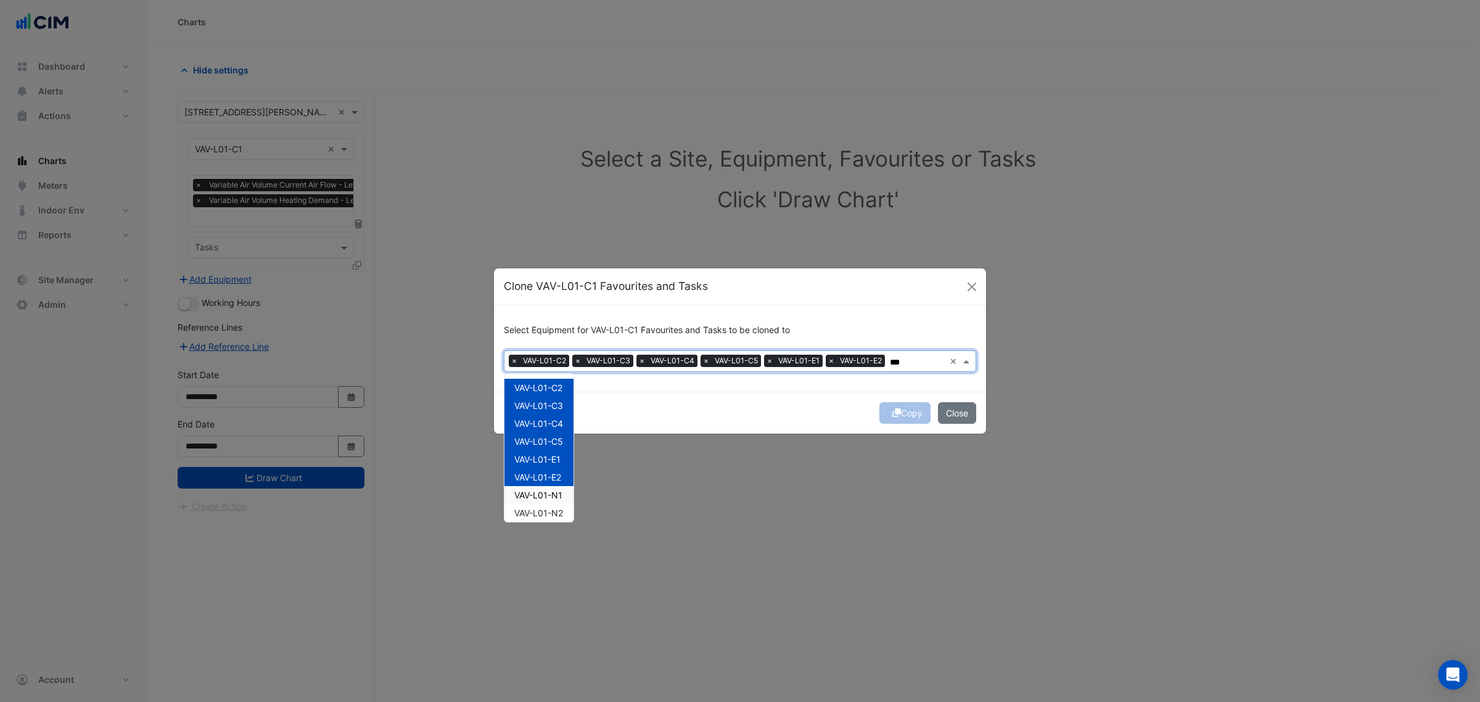
scroll to position [76, 0]
click at [552, 417] on span "VAV-L01-N1" at bounding box center [538, 419] width 48 height 10
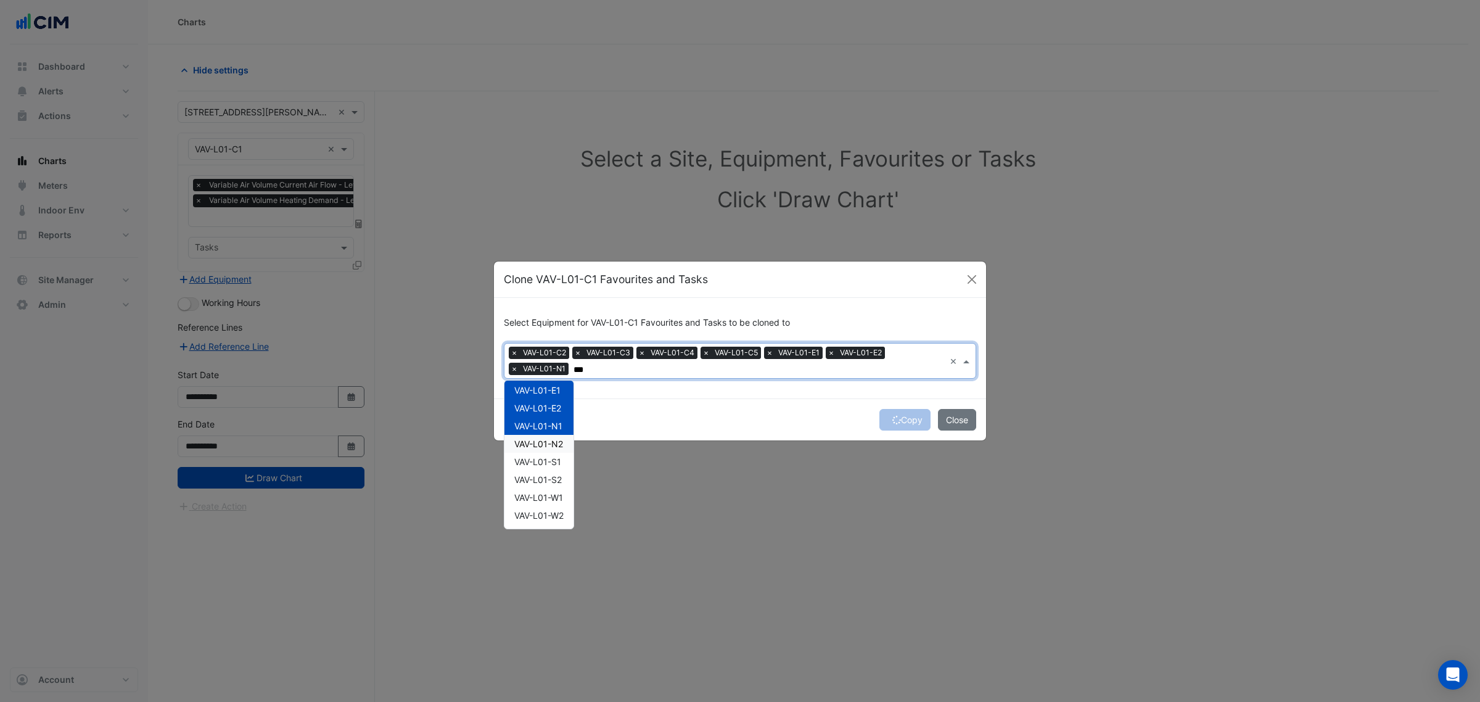
click at [548, 442] on span "VAV-L01-N2" at bounding box center [538, 443] width 49 height 10
click at [544, 461] on span "VAV-L01-S1" at bounding box center [537, 461] width 47 height 10
click at [541, 482] on span "VAV-L01-S2" at bounding box center [537, 479] width 47 height 10
drag, startPoint x: 541, startPoint y: 489, endPoint x: 538, endPoint y: 499, distance: 10.9
click at [541, 491] on div "VAV-L01-W1" at bounding box center [538, 497] width 69 height 18
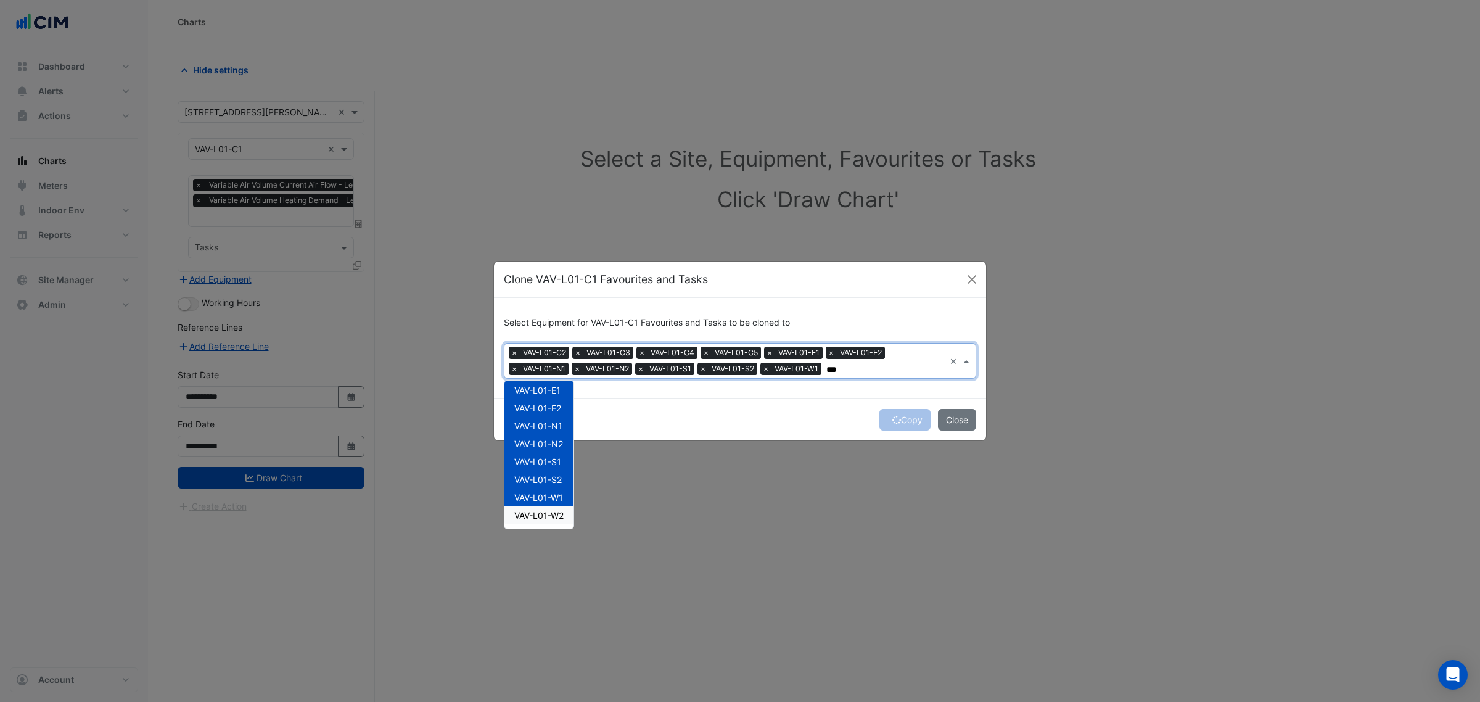
click at [538, 510] on span "VAV-L01-W2" at bounding box center [538, 515] width 49 height 10
type input "***"
click at [760, 392] on div "Select Equipment for VAV-L01-C1 Favourites and Tasks to be cloned to × VAV-L01-…" at bounding box center [740, 348] width 492 height 101
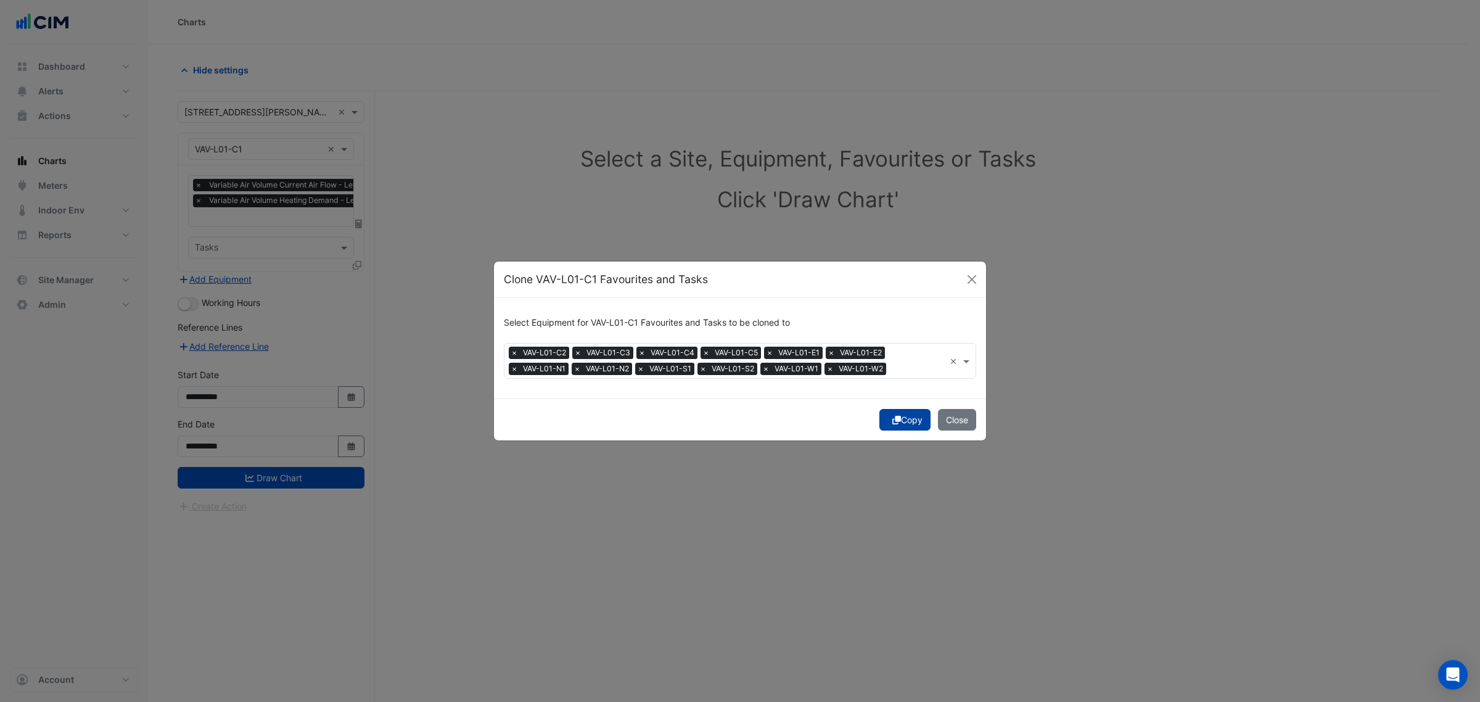
click at [895, 422] on icon "submit" at bounding box center [896, 420] width 9 height 9
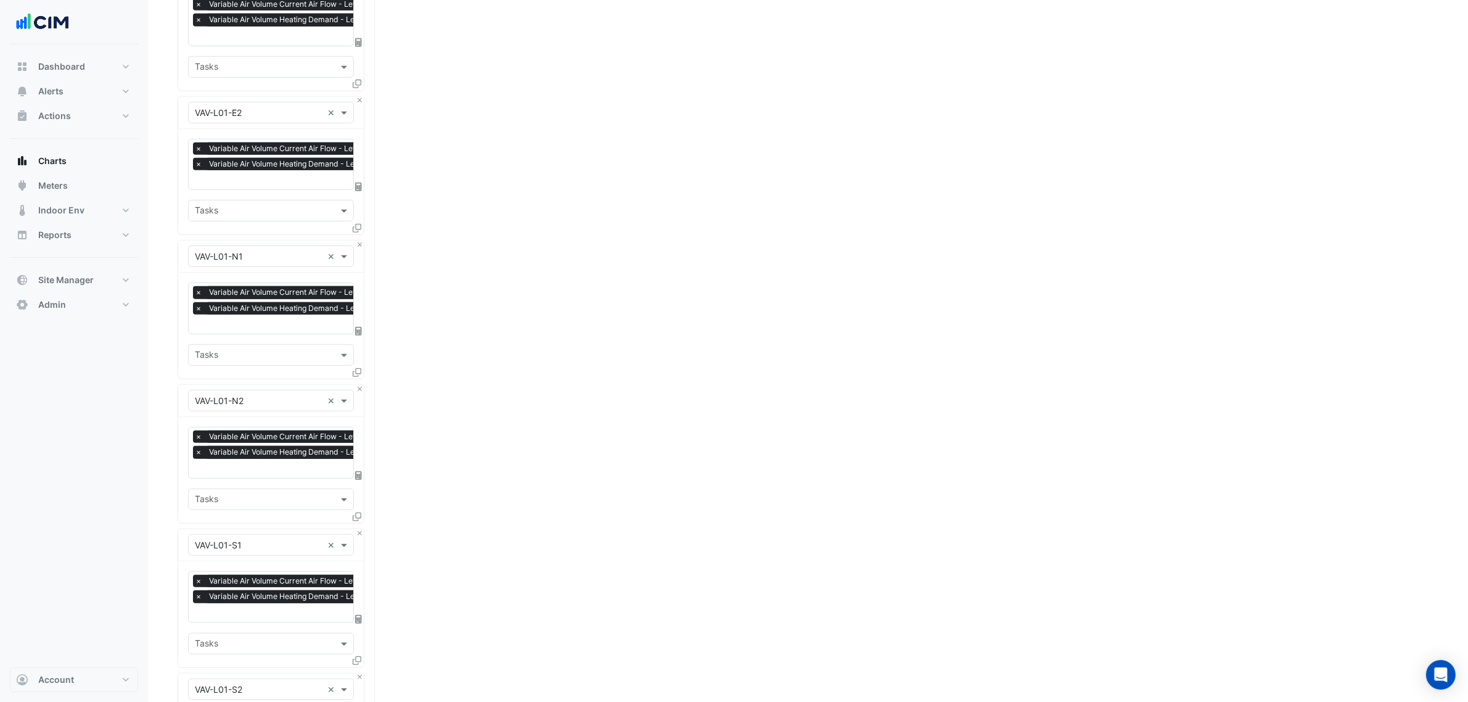
drag, startPoint x: 419, startPoint y: 453, endPoint x: 405, endPoint y: 678, distance: 225.5
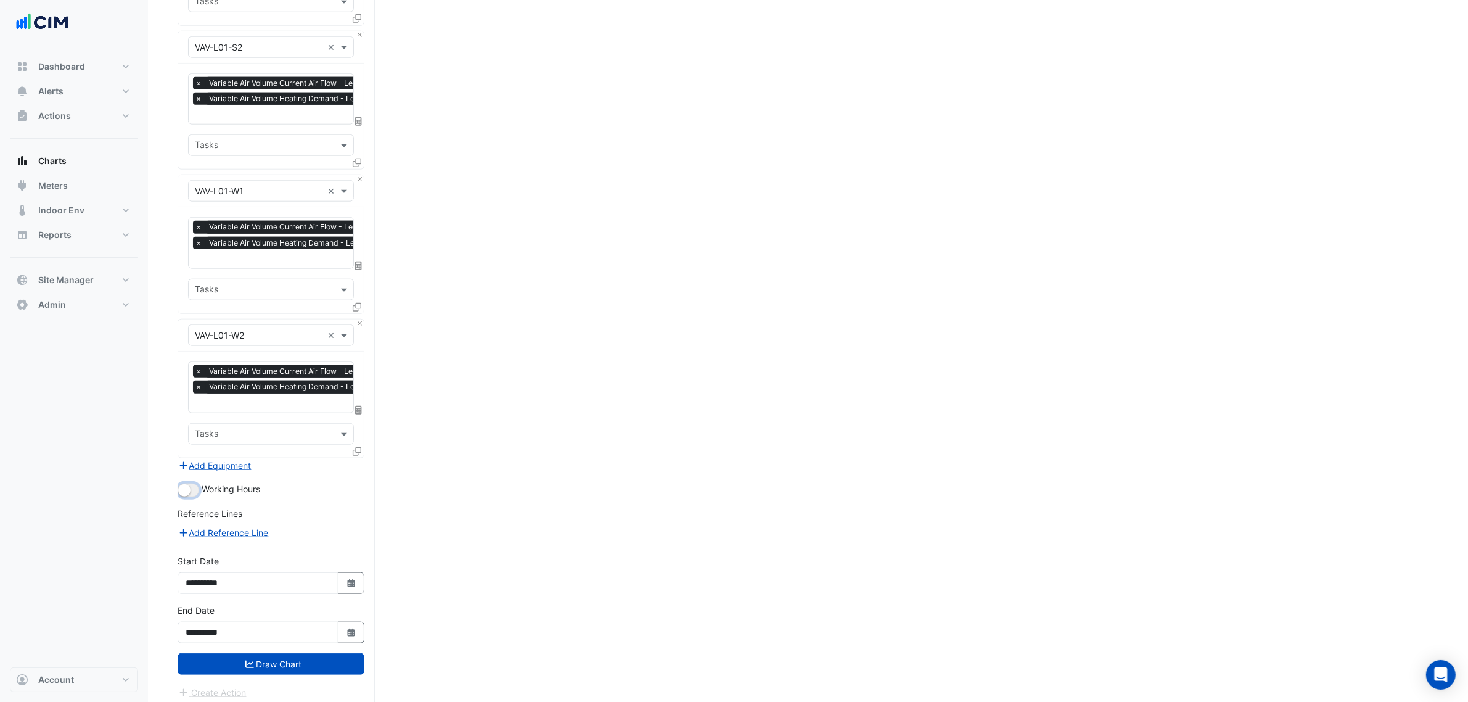
click at [185, 484] on small "button" at bounding box center [184, 490] width 12 height 12
click at [306, 654] on button "Draw Chart" at bounding box center [271, 664] width 187 height 22
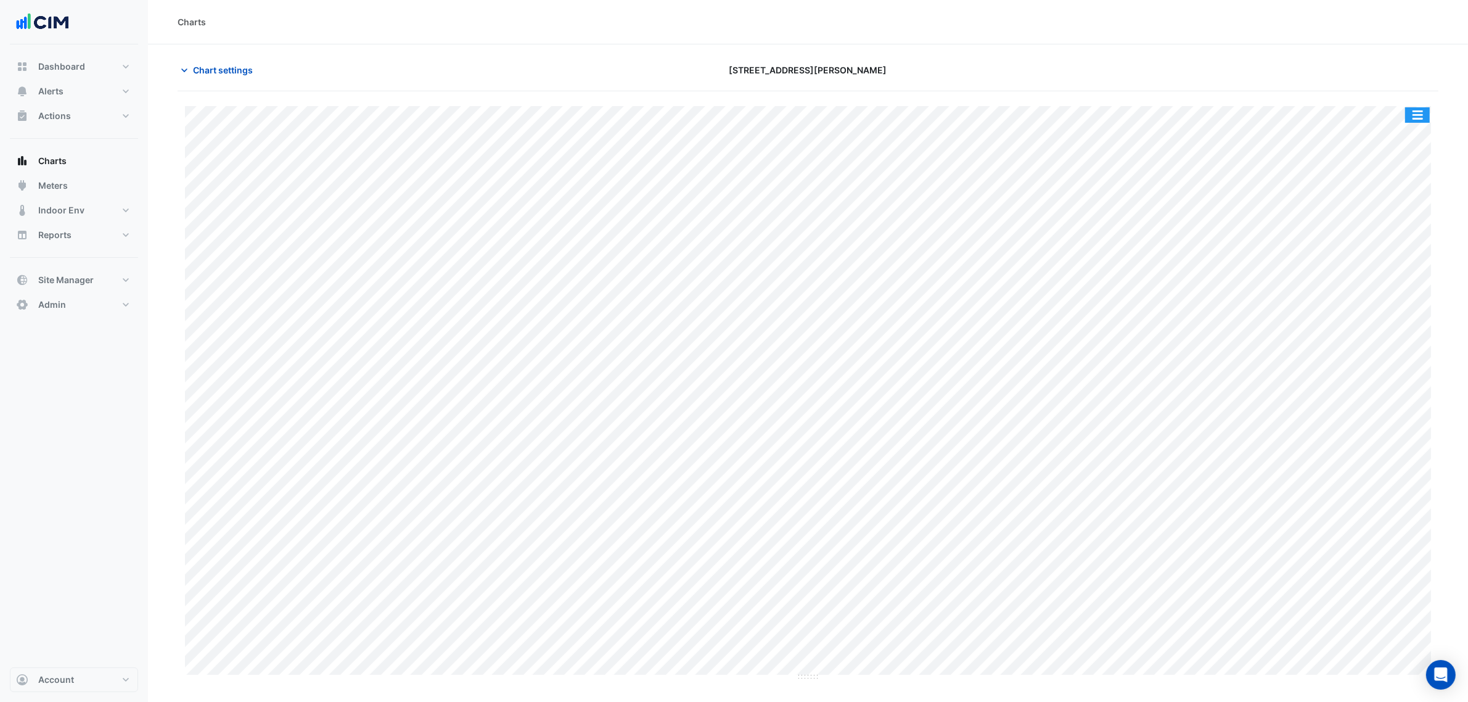
click at [1416, 109] on button "button" at bounding box center [1417, 114] width 25 height 15
click at [1414, 128] on div "Split by Equip" at bounding box center [1393, 137] width 74 height 22
click at [1426, 117] on button "button" at bounding box center [1417, 114] width 25 height 15
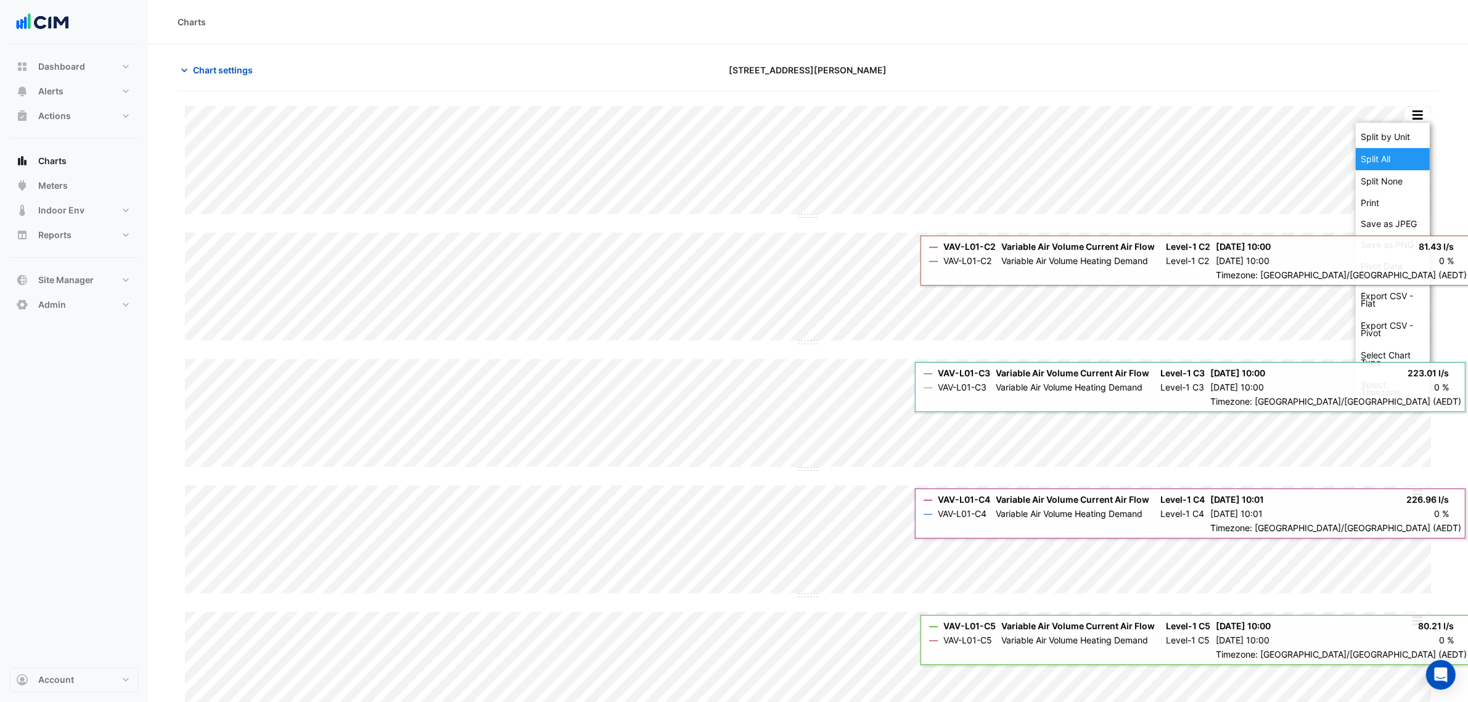
click at [1415, 140] on div "Split by Unit" at bounding box center [1393, 137] width 74 height 22
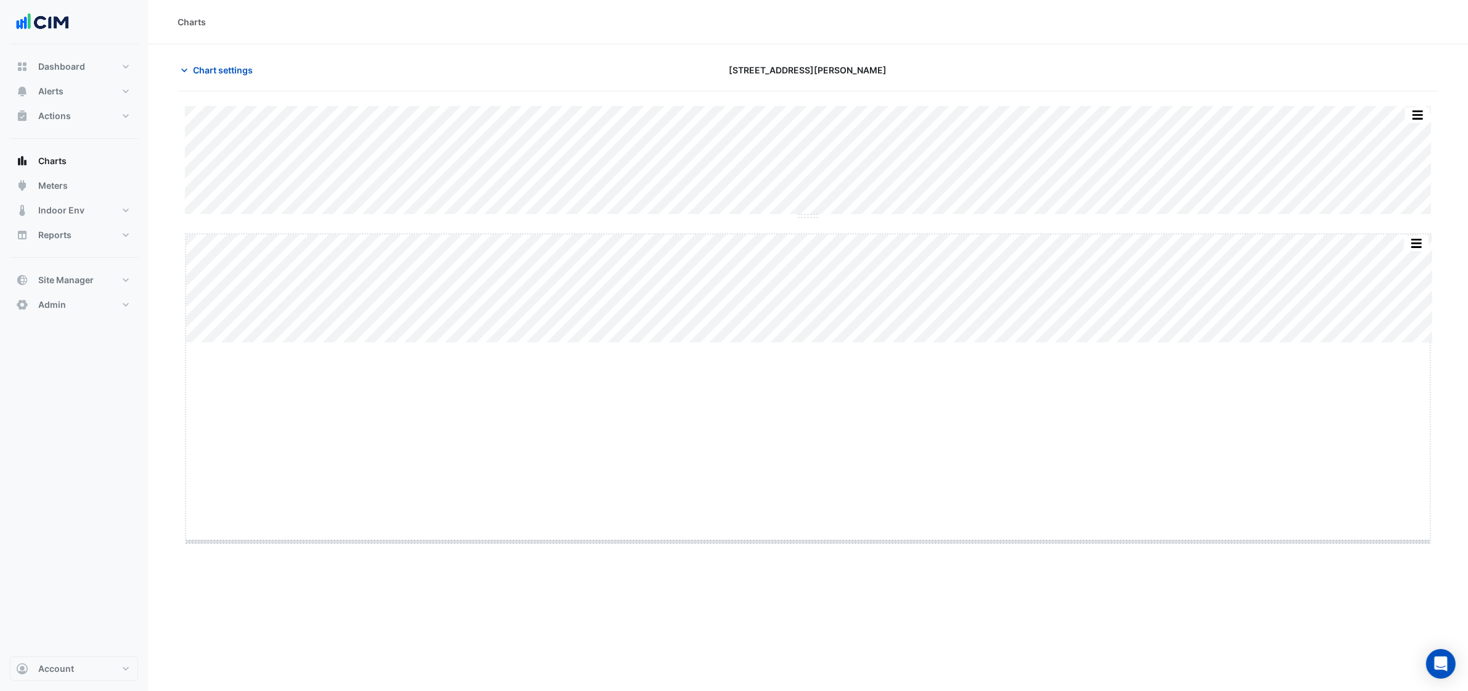
drag, startPoint x: 808, startPoint y: 342, endPoint x: 794, endPoint y: 541, distance: 199.0
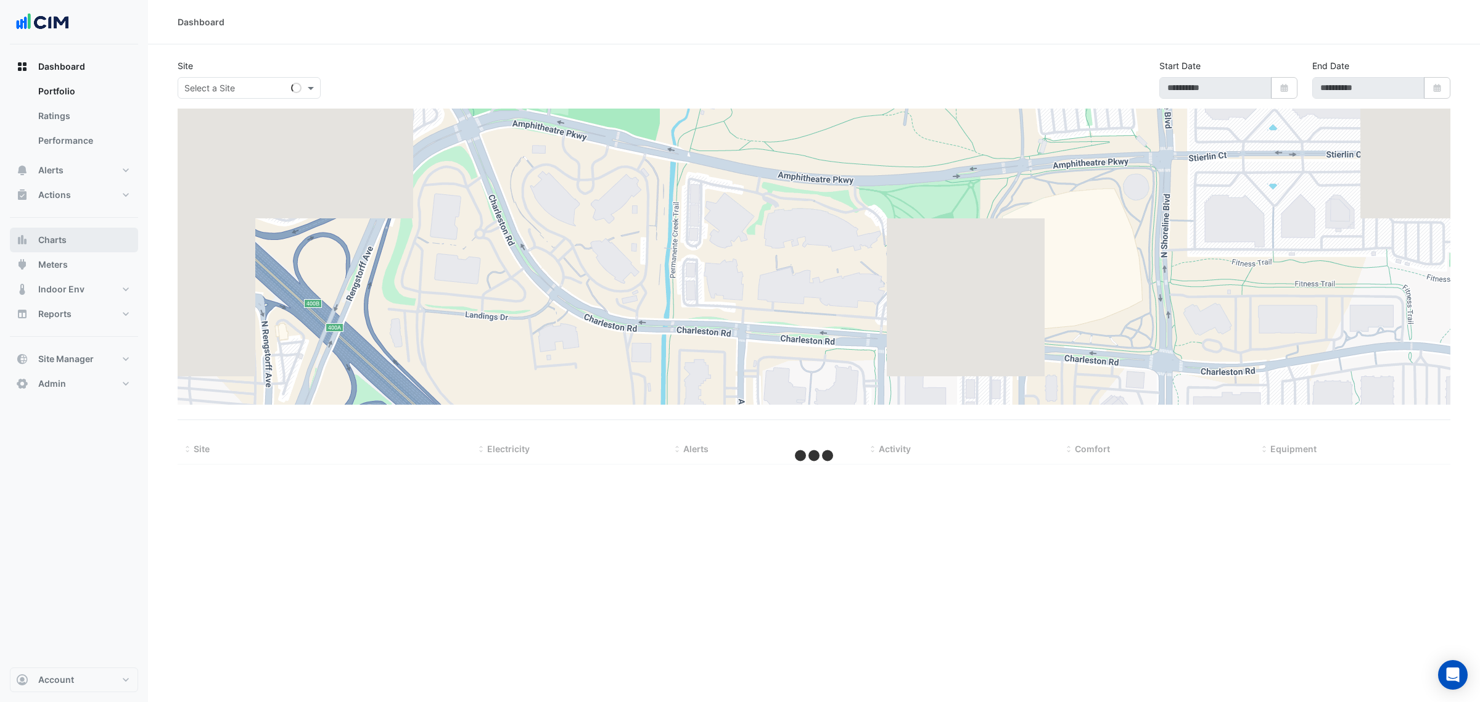
click at [81, 245] on button "Charts" at bounding box center [74, 240] width 128 height 25
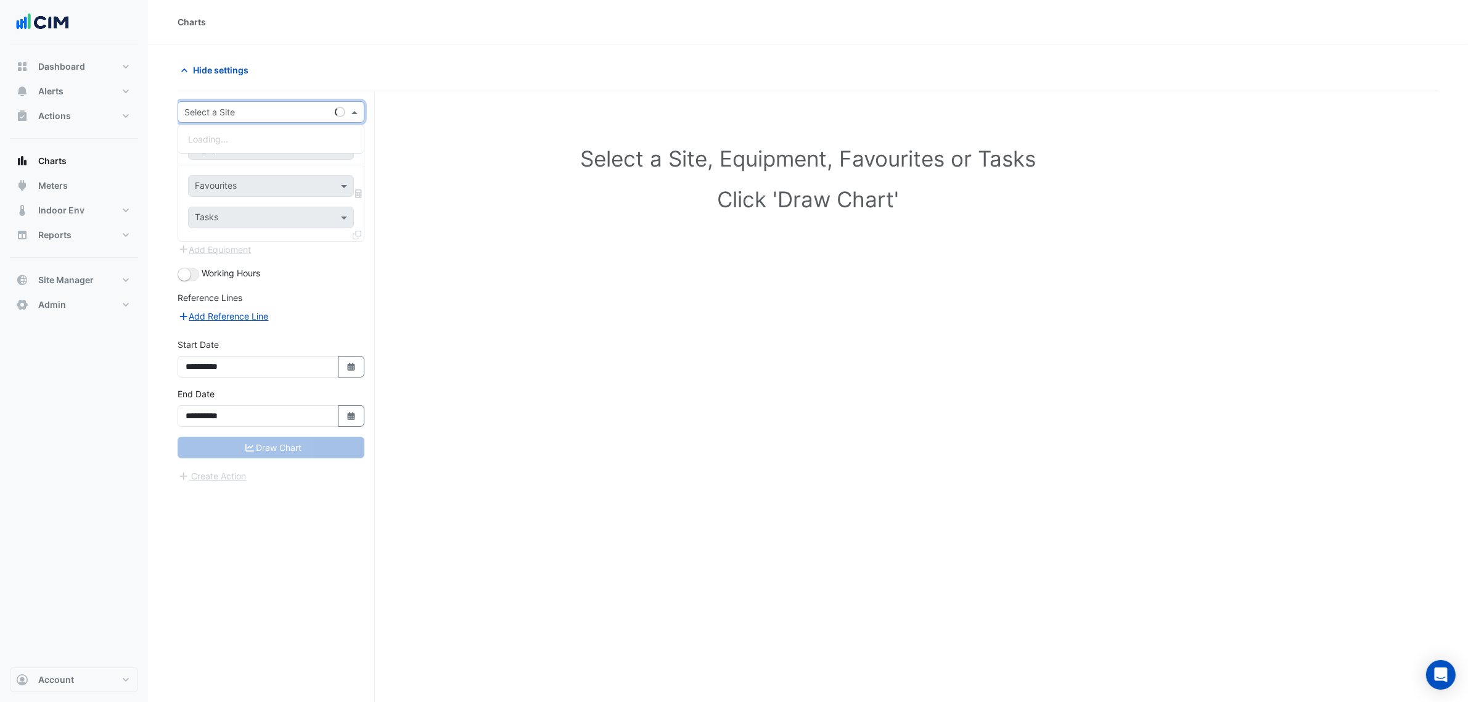
click at [218, 121] on div "Select a Site" at bounding box center [271, 112] width 187 height 22
type input "********"
paste input "*****"
click at [217, 152] on input "*****" at bounding box center [259, 149] width 128 height 13
type input "*****"
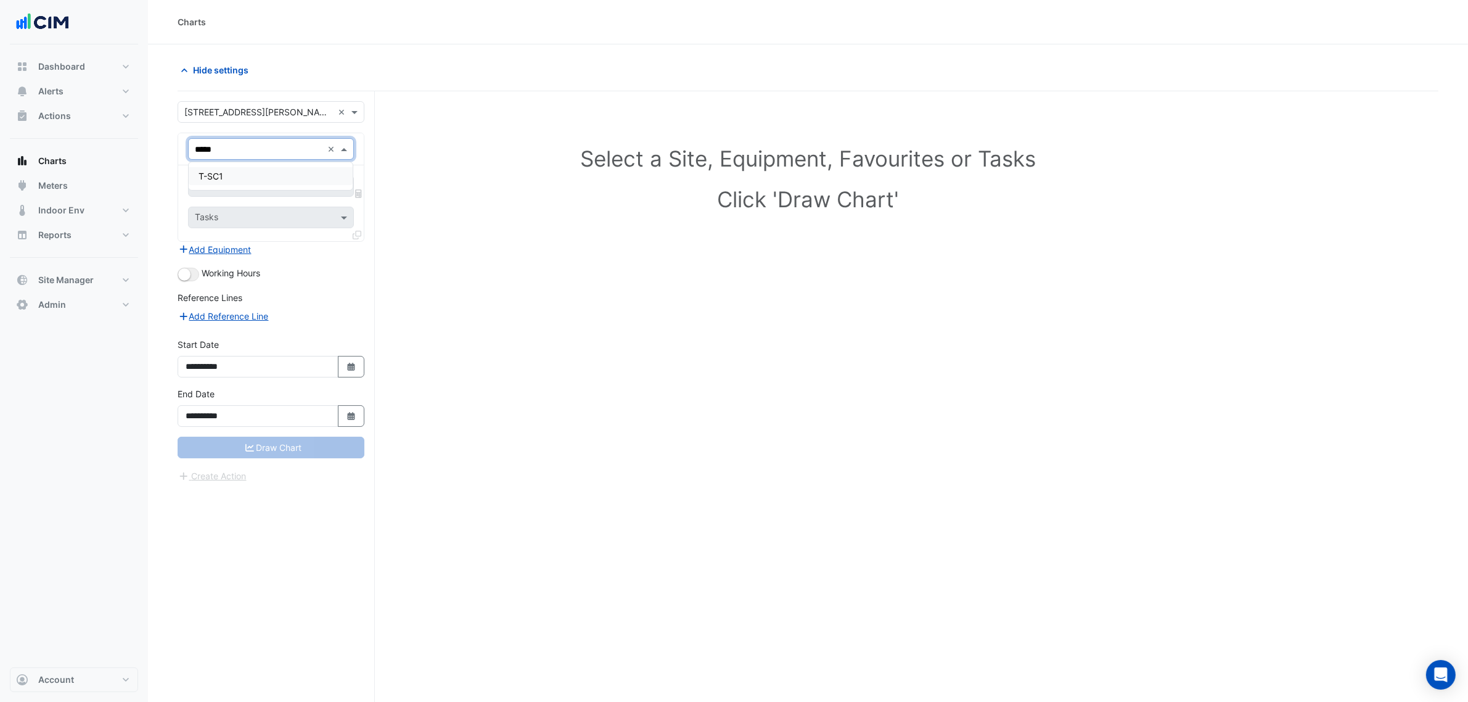
click at [235, 171] on div "T-SC1" at bounding box center [271, 176] width 164 height 18
click at [235, 174] on div "Favourites Tasks" at bounding box center [271, 203] width 186 height 76
click at [241, 184] on input "text" at bounding box center [257, 187] width 125 height 13
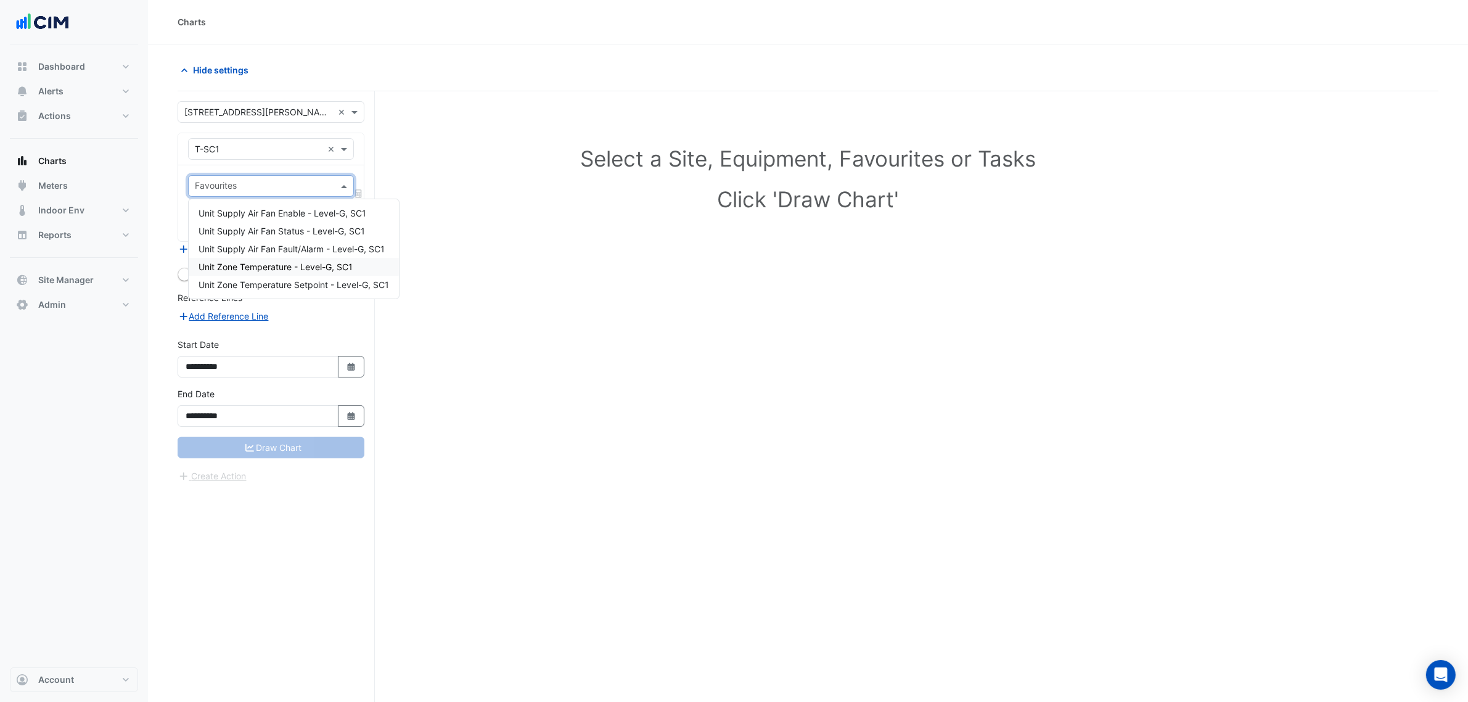
click at [306, 266] on span "Unit Zone Temperature - Level-G, SC1" at bounding box center [276, 266] width 154 height 10
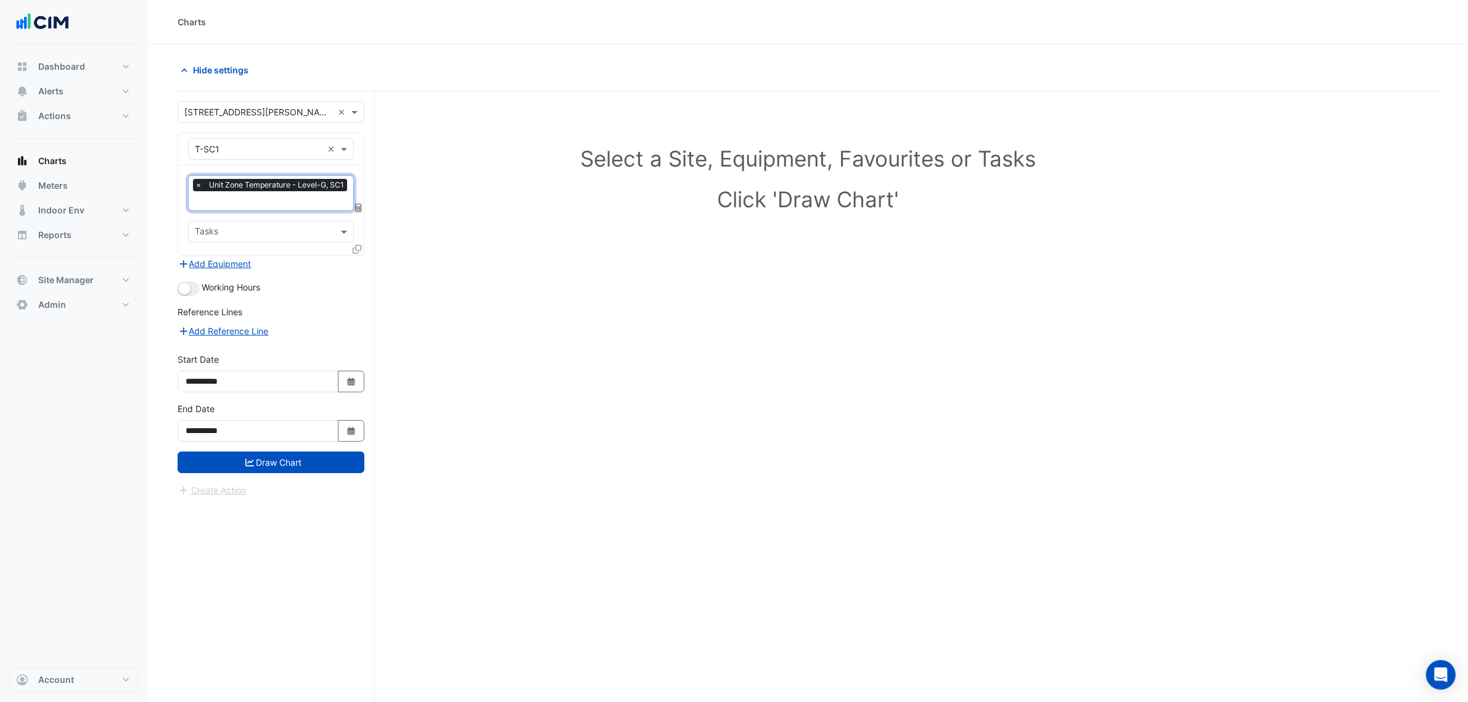
click at [291, 215] on div "× Unit Zone Temperature - Level-G, SC1 × Tasks" at bounding box center [271, 210] width 186 height 90
click at [291, 204] on input "text" at bounding box center [272, 201] width 155 height 13
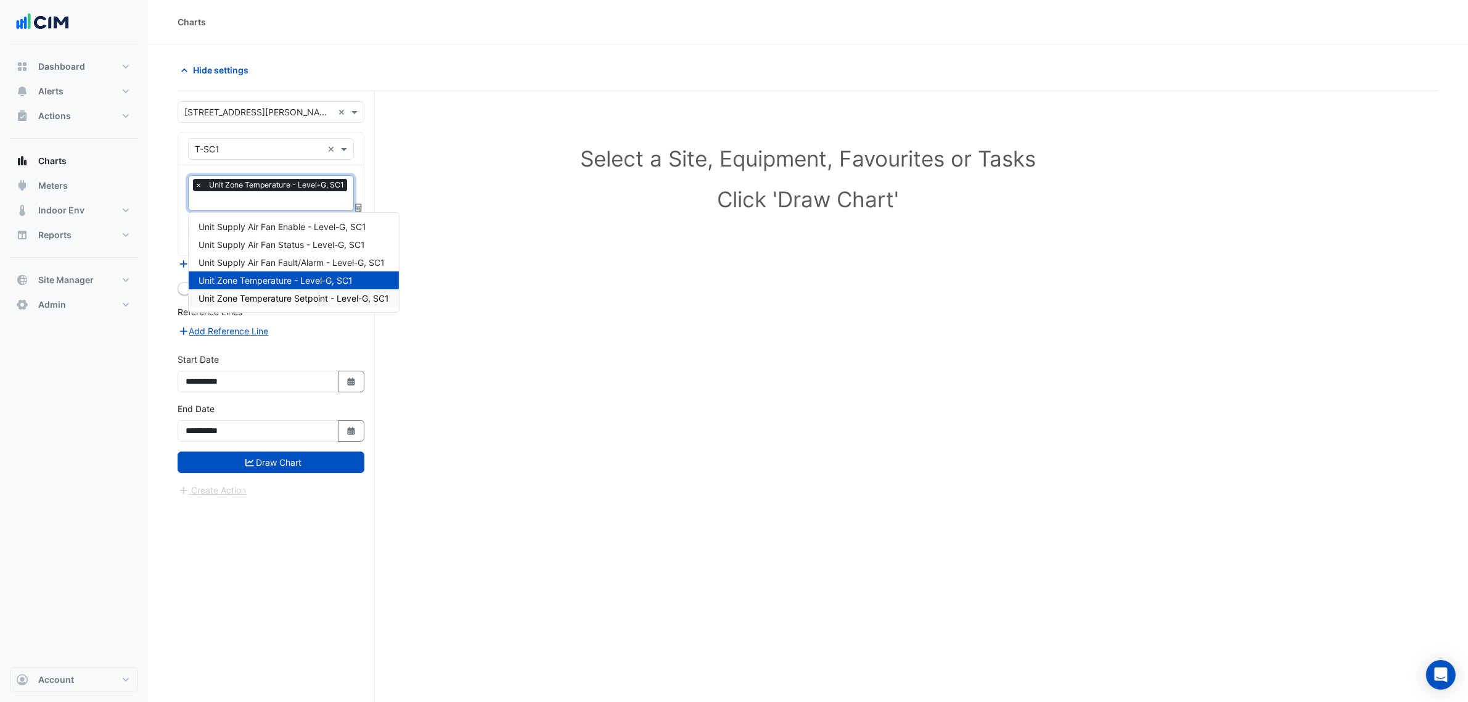
click at [305, 300] on span "Unit Zone Temperature Setpoint - Level-G, SC1" at bounding box center [294, 298] width 191 height 10
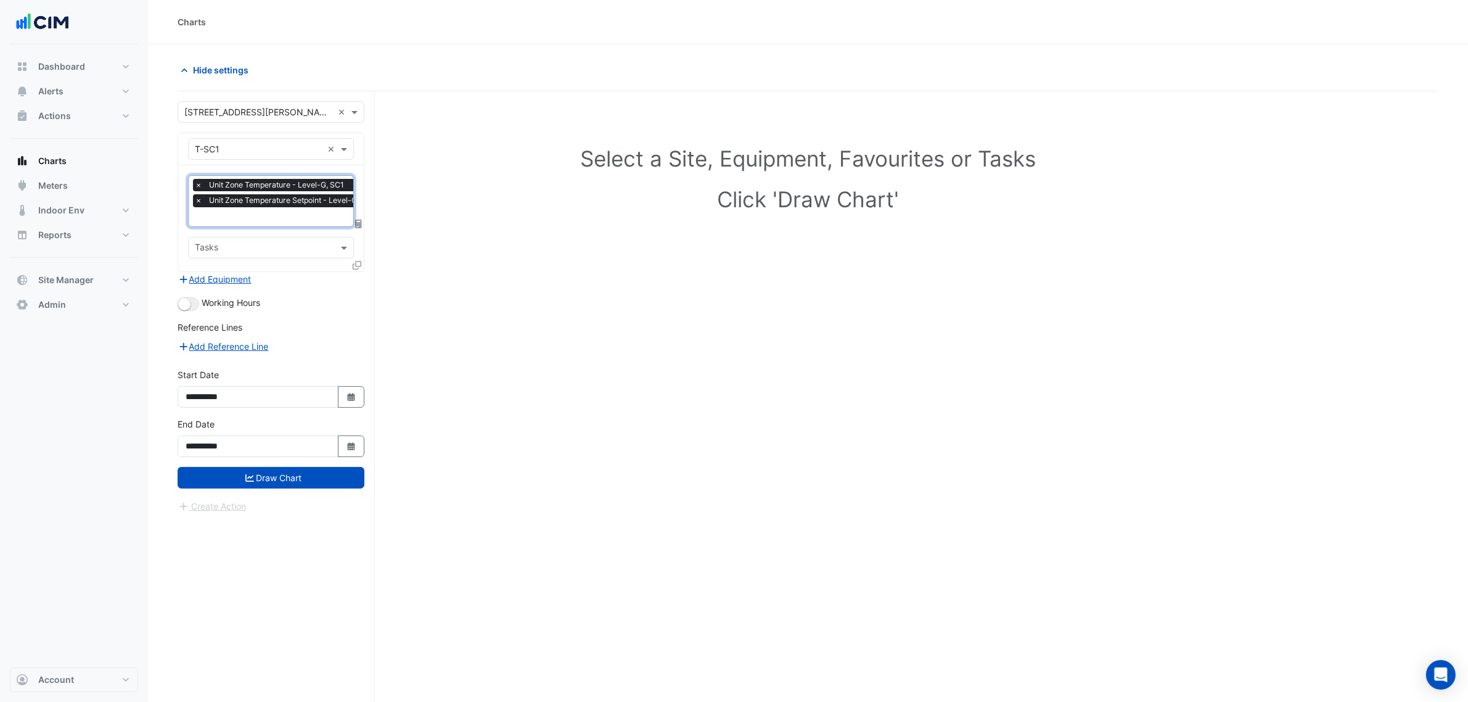
click at [299, 199] on span "Unit Zone Temperature Setpoint - Level-G, SC1" at bounding box center [292, 200] width 172 height 12
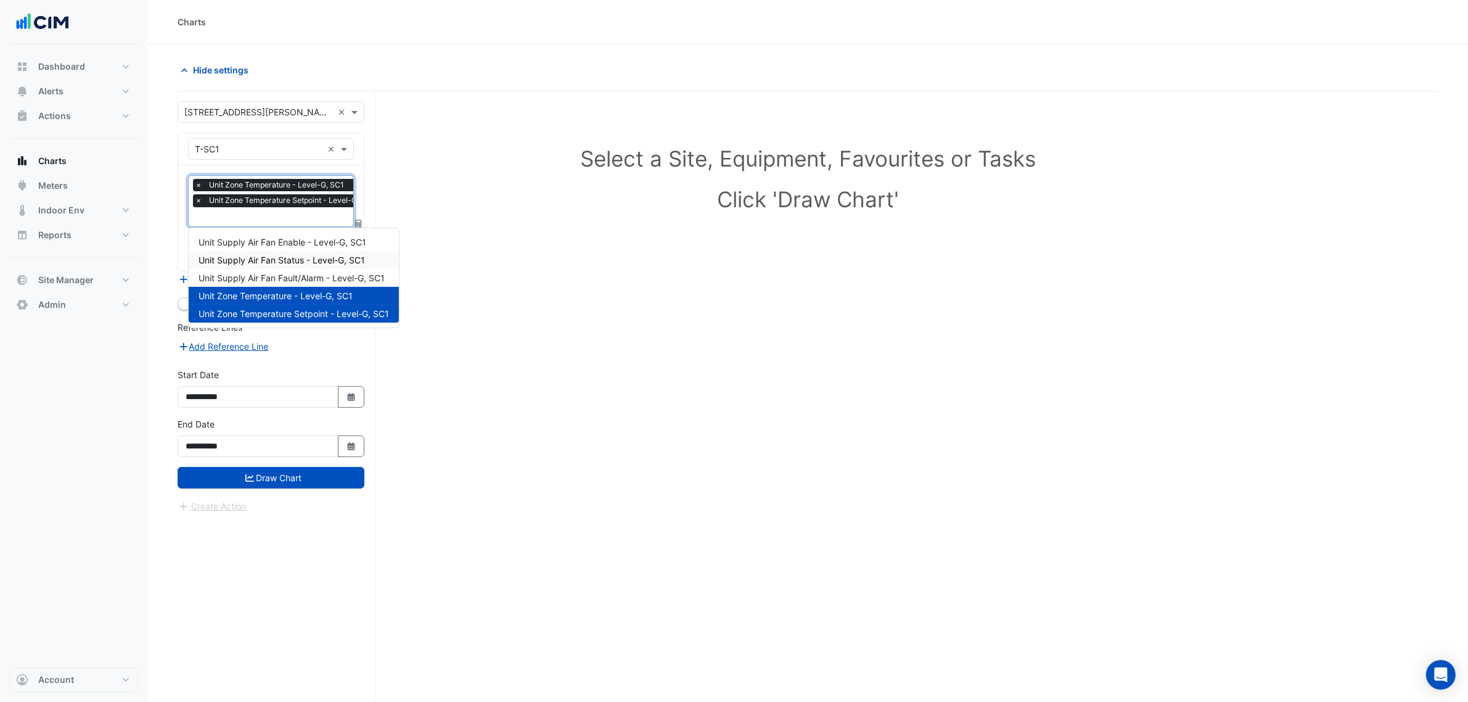
click at [301, 256] on span "Unit Supply Air Fan Status - Level-G, SC1" at bounding box center [282, 260] width 166 height 10
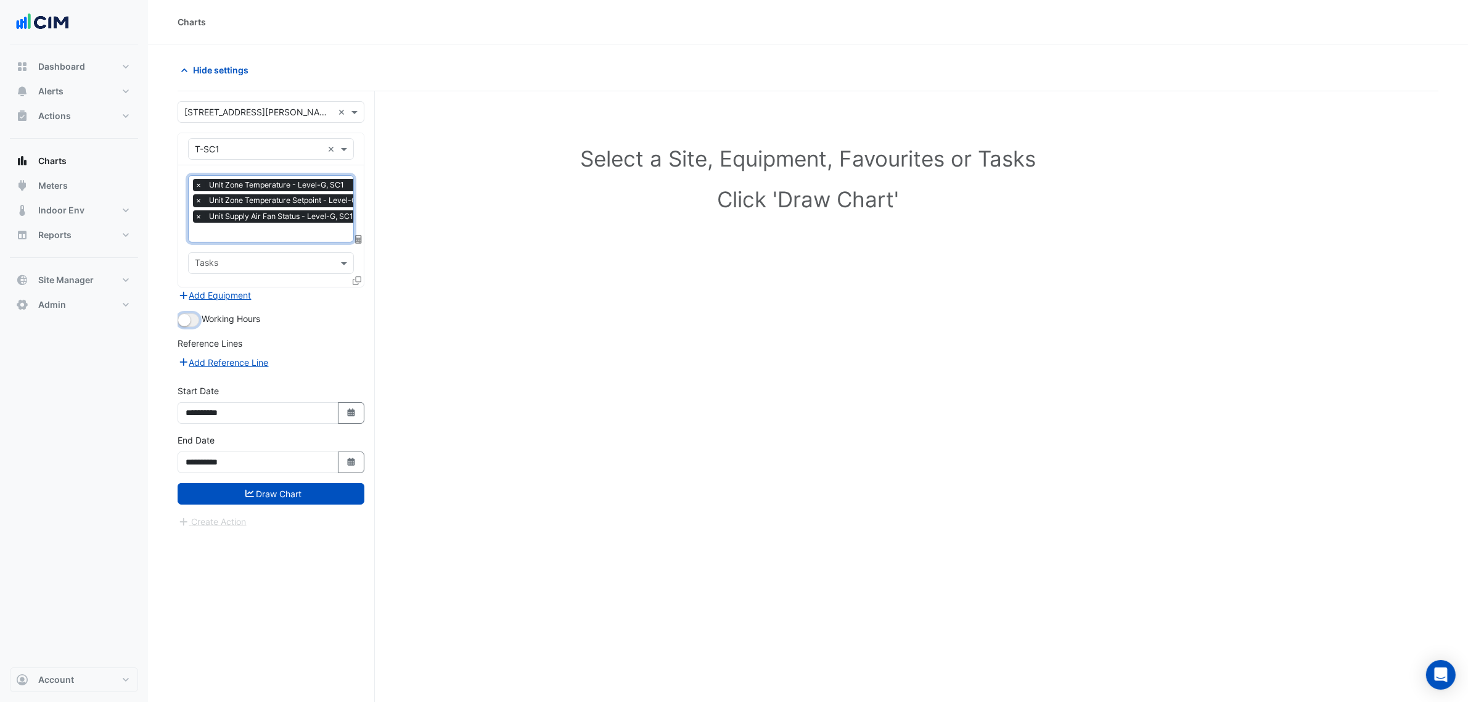
click at [188, 324] on small "button" at bounding box center [184, 320] width 12 height 12
drag, startPoint x: 272, startPoint y: 477, endPoint x: 275, endPoint y: 485, distance: 8.6
click at [272, 478] on div "**********" at bounding box center [271, 457] width 202 height 49
click at [275, 485] on button "Draw Chart" at bounding box center [271, 494] width 187 height 22
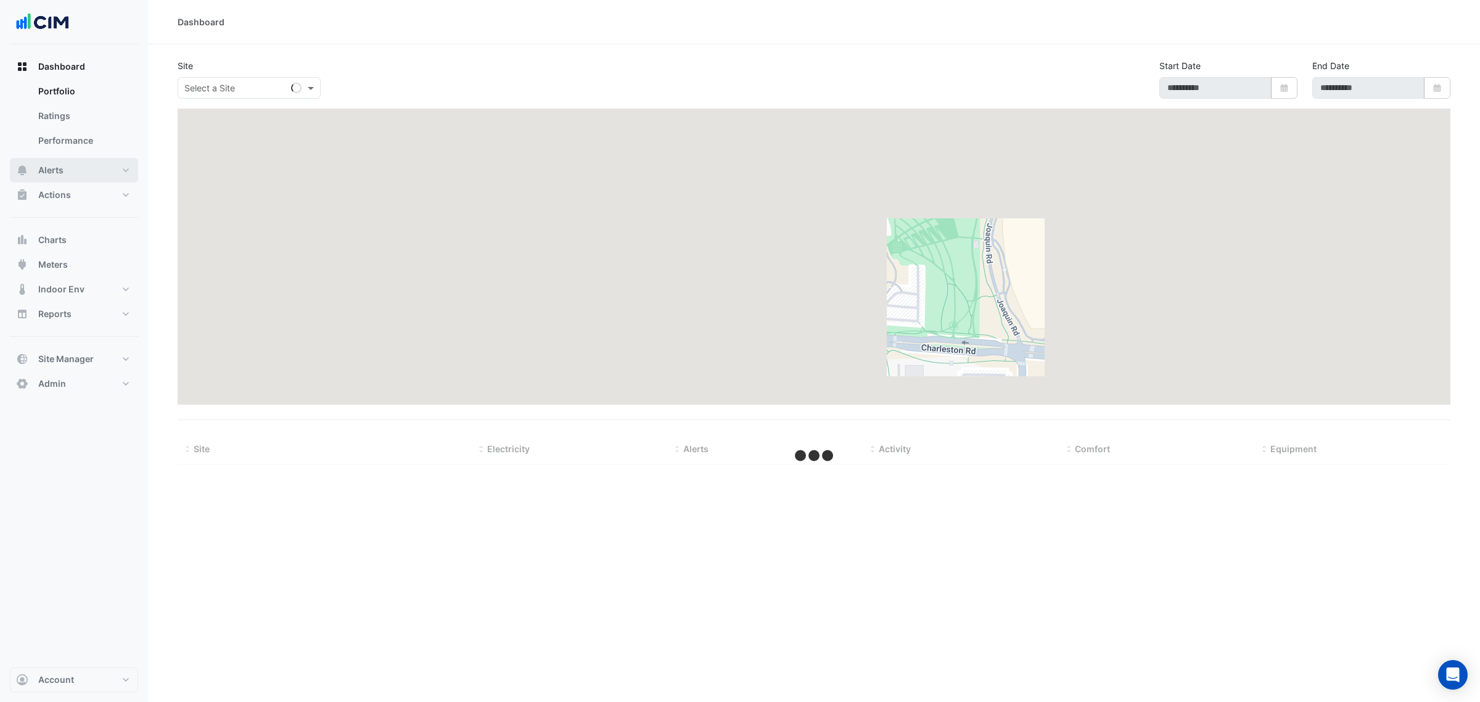
click at [66, 163] on button "Alerts" at bounding box center [74, 170] width 128 height 25
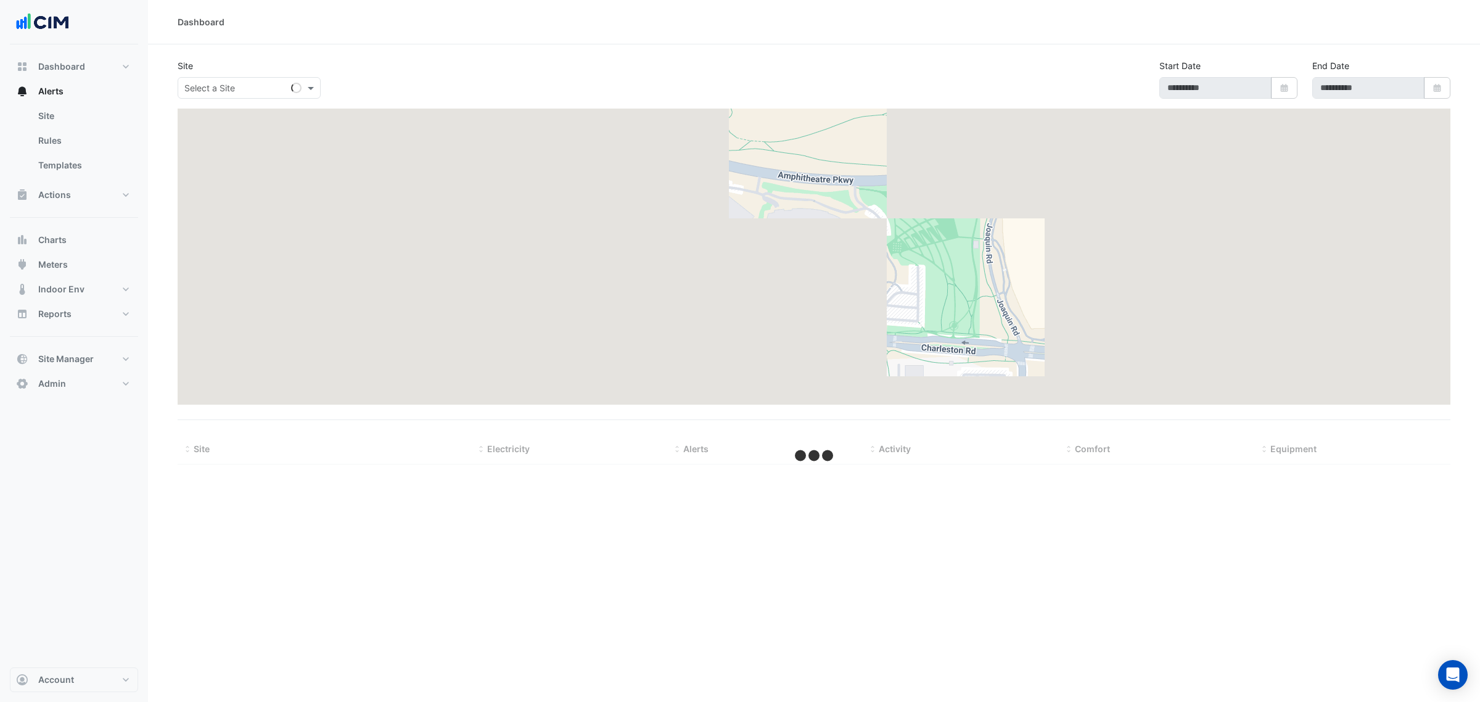
click at [253, 91] on input "text" at bounding box center [236, 88] width 105 height 13
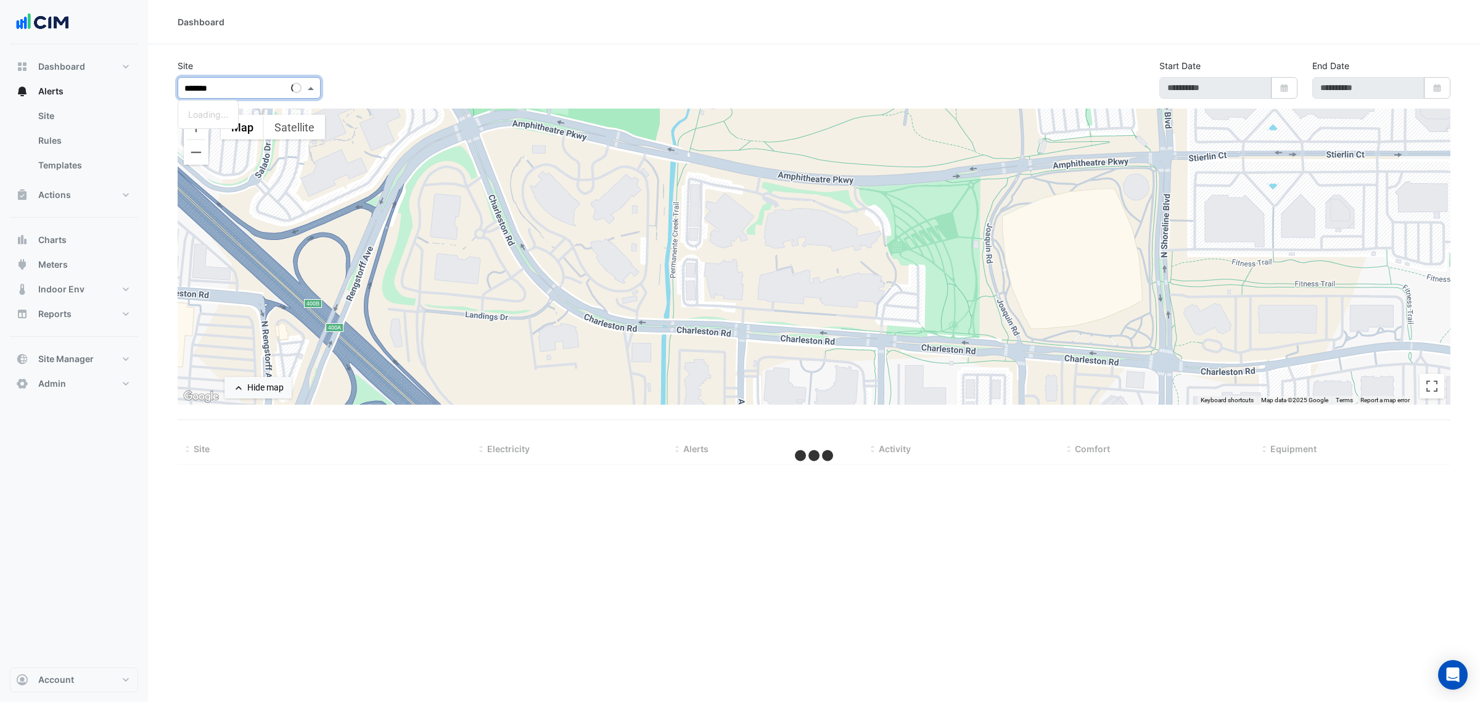
type input "********"
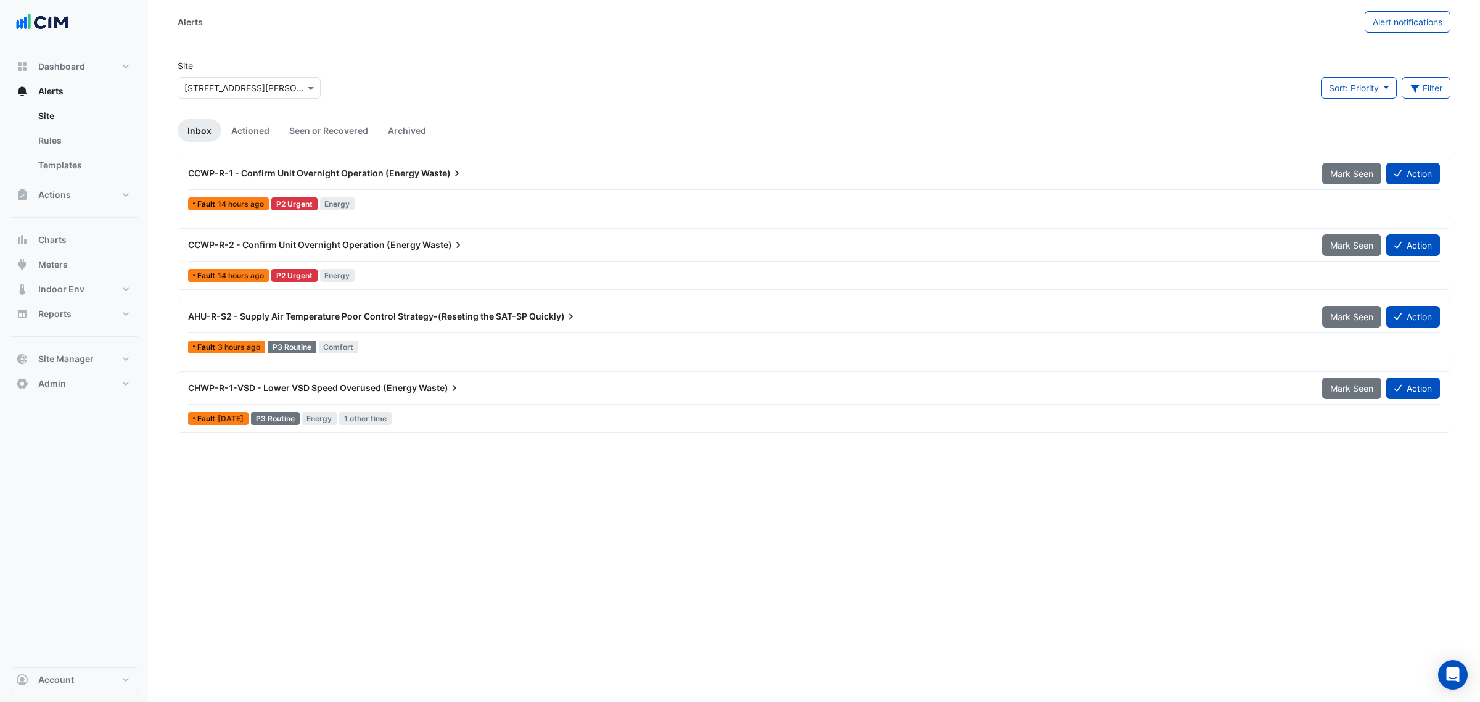
click at [253, 91] on input "text" at bounding box center [236, 88] width 105 height 13
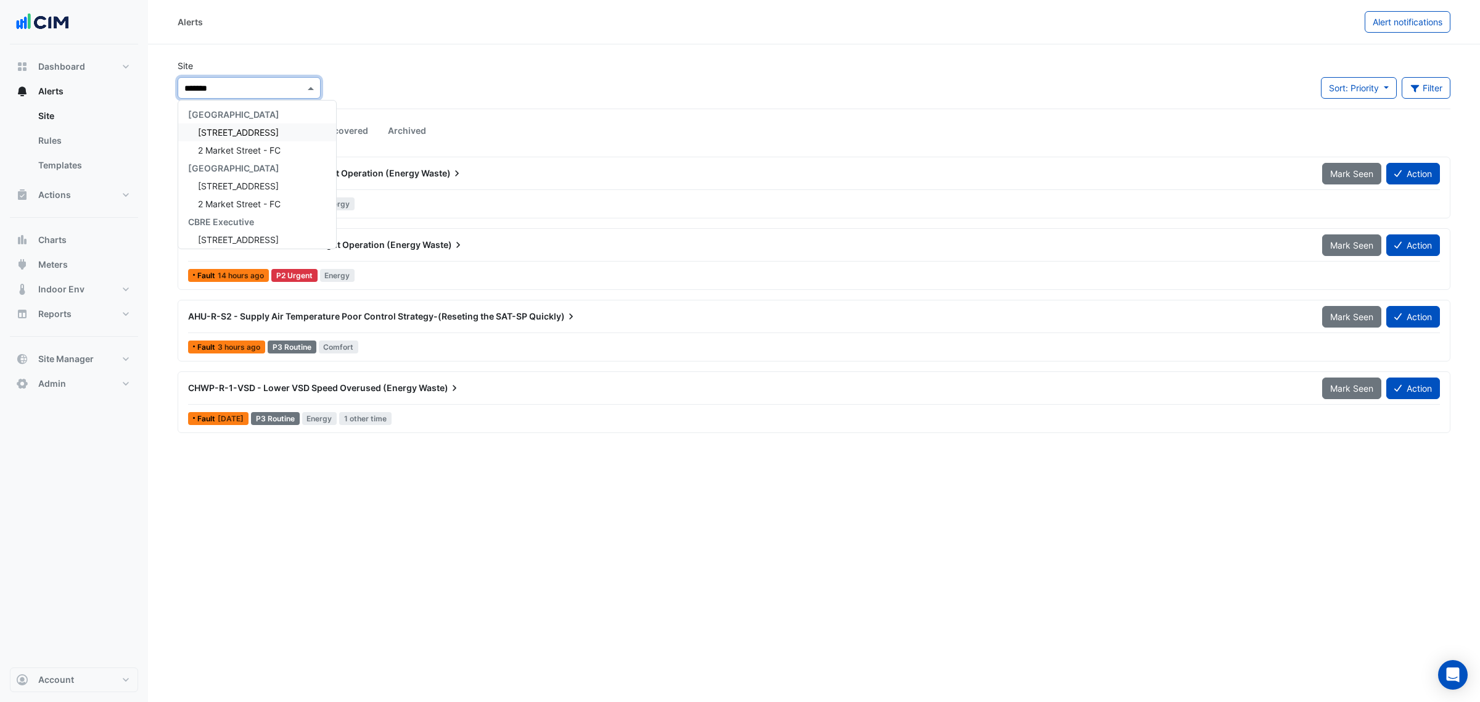
type input "********"
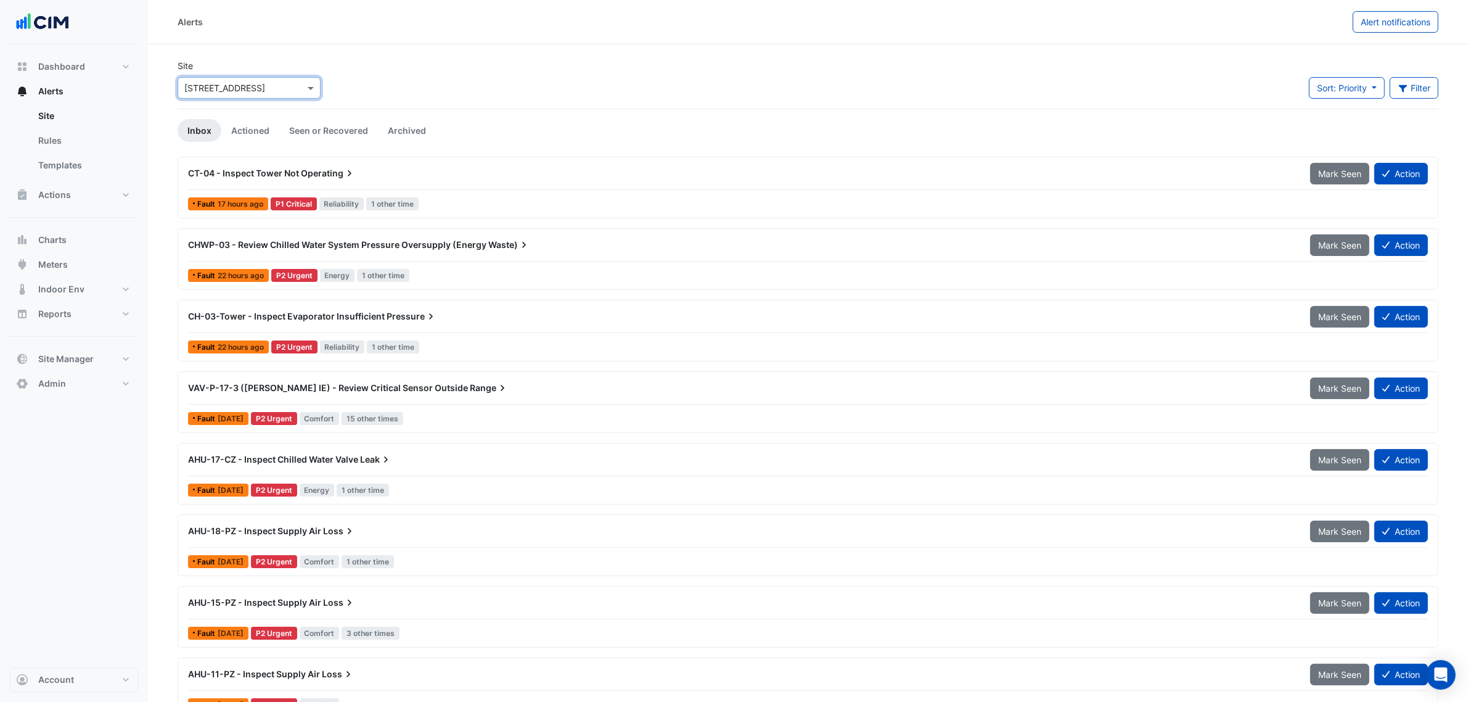
click at [567, 65] on div "Site × 2 Market Street Sort: Priority Priority Updated Filter Title Priority Fi…" at bounding box center [808, 83] width 1276 height 49
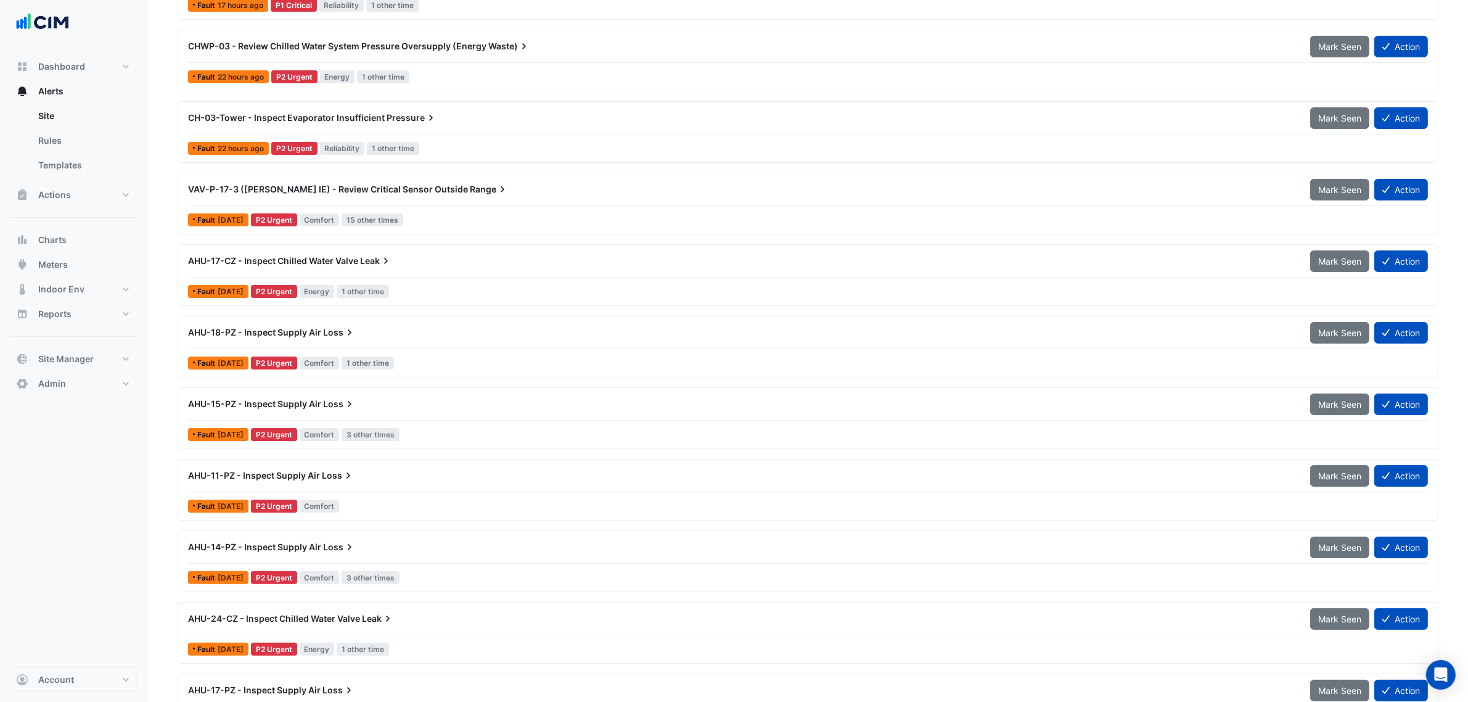
scroll to position [25, 0]
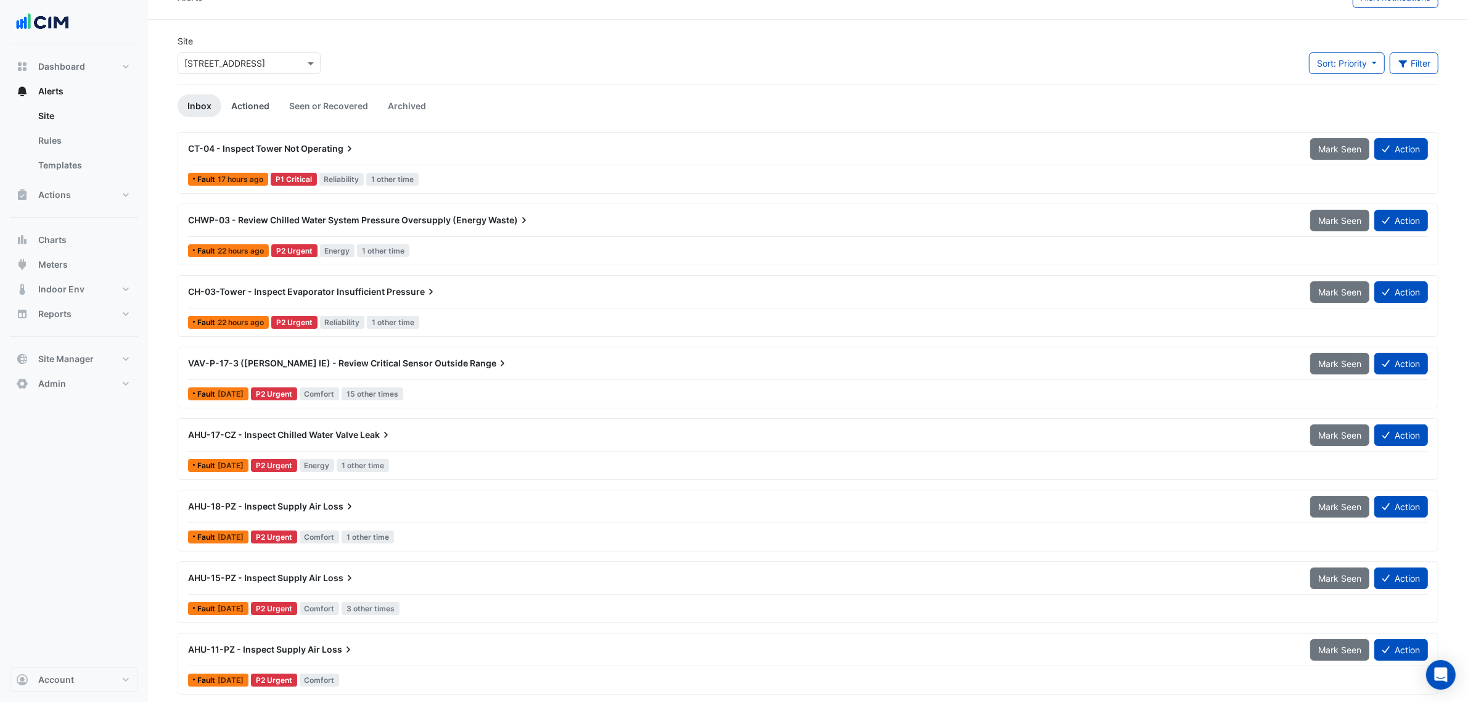
click at [240, 108] on link "Actioned" at bounding box center [250, 105] width 58 height 23
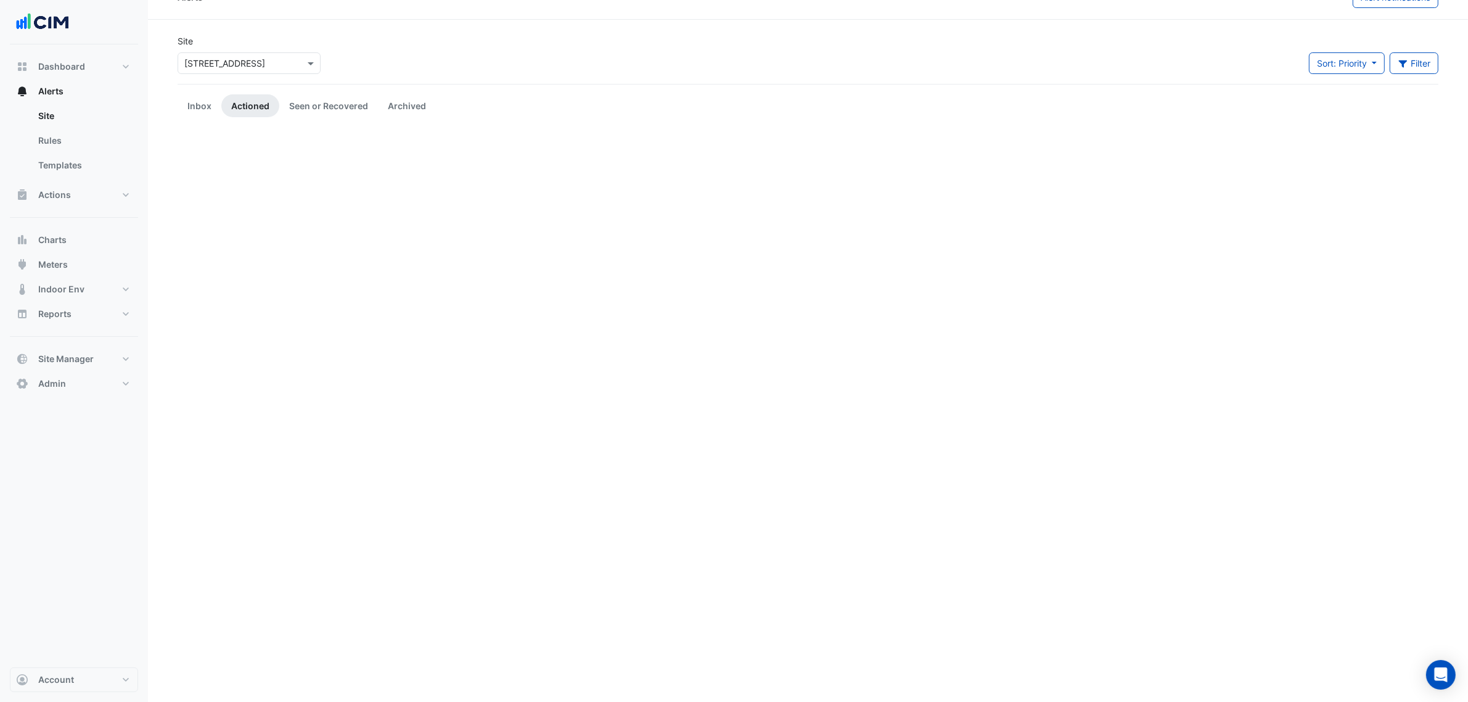
scroll to position [0, 0]
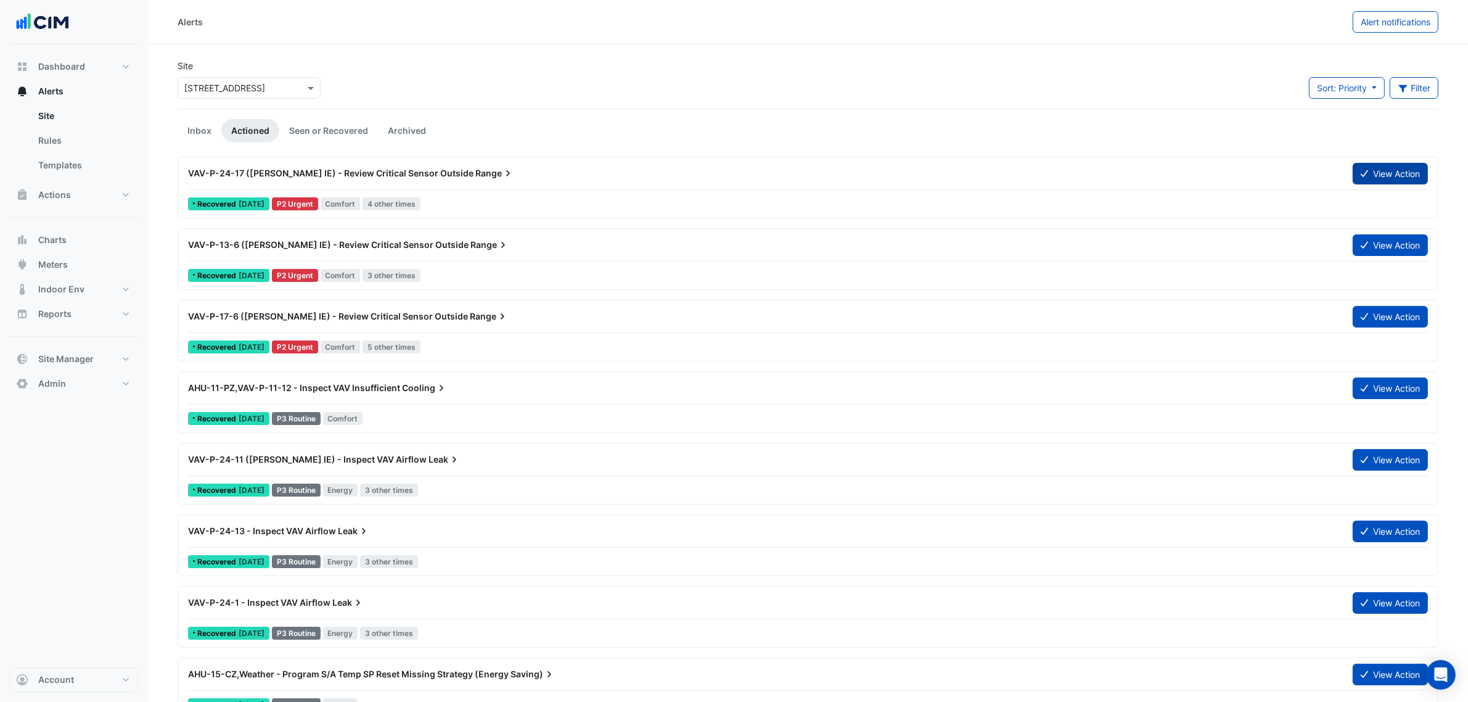
click at [1365, 180] on button "View Action" at bounding box center [1390, 174] width 75 height 22
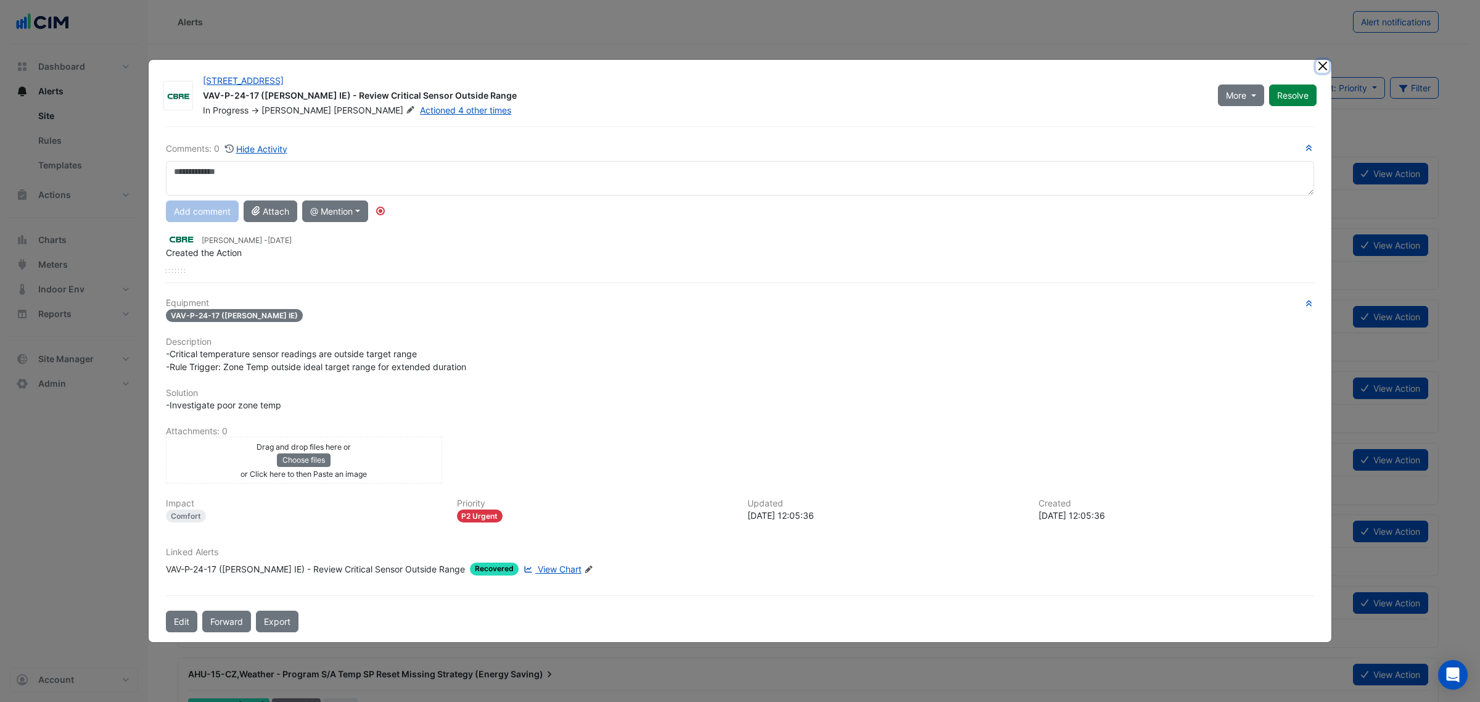
click at [1320, 65] on button "Close" at bounding box center [1322, 66] width 13 height 13
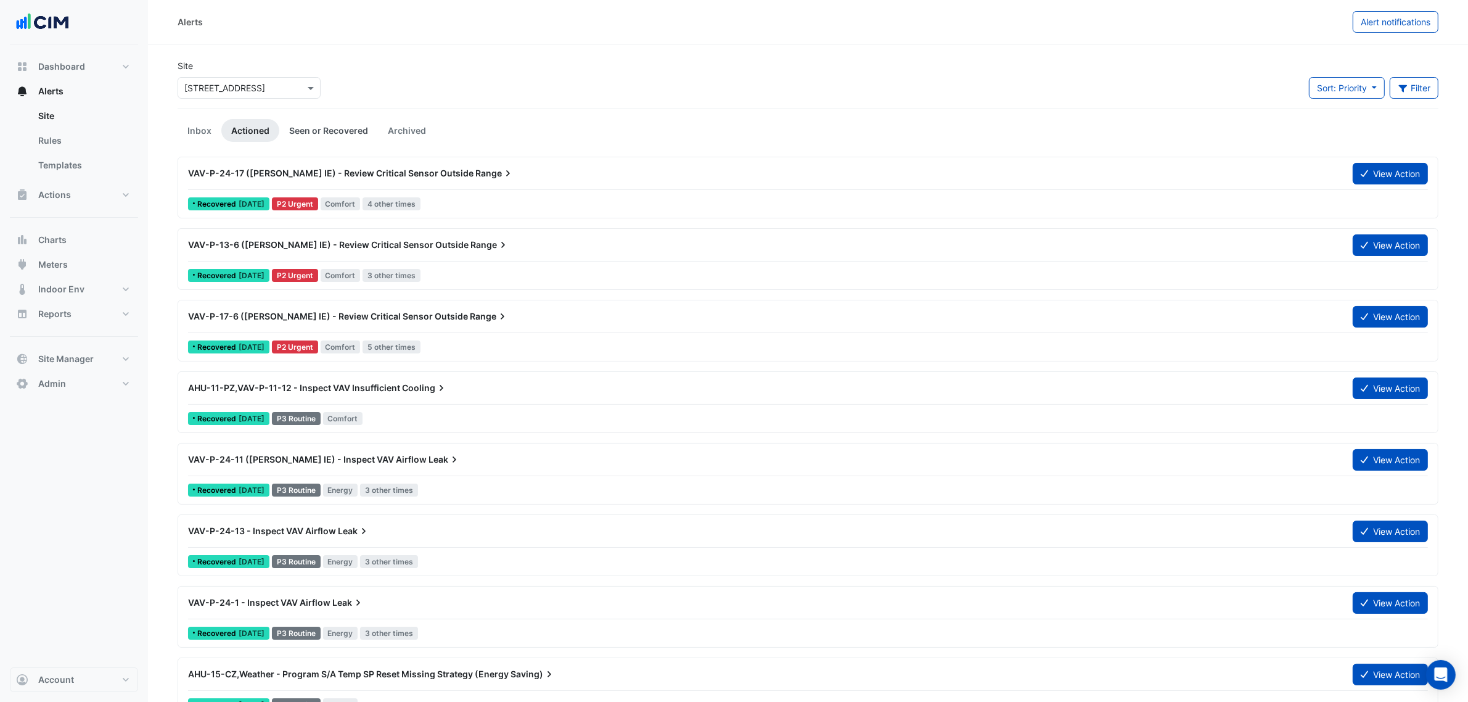
click at [301, 119] on link "Seen or Recovered" at bounding box center [328, 130] width 99 height 23
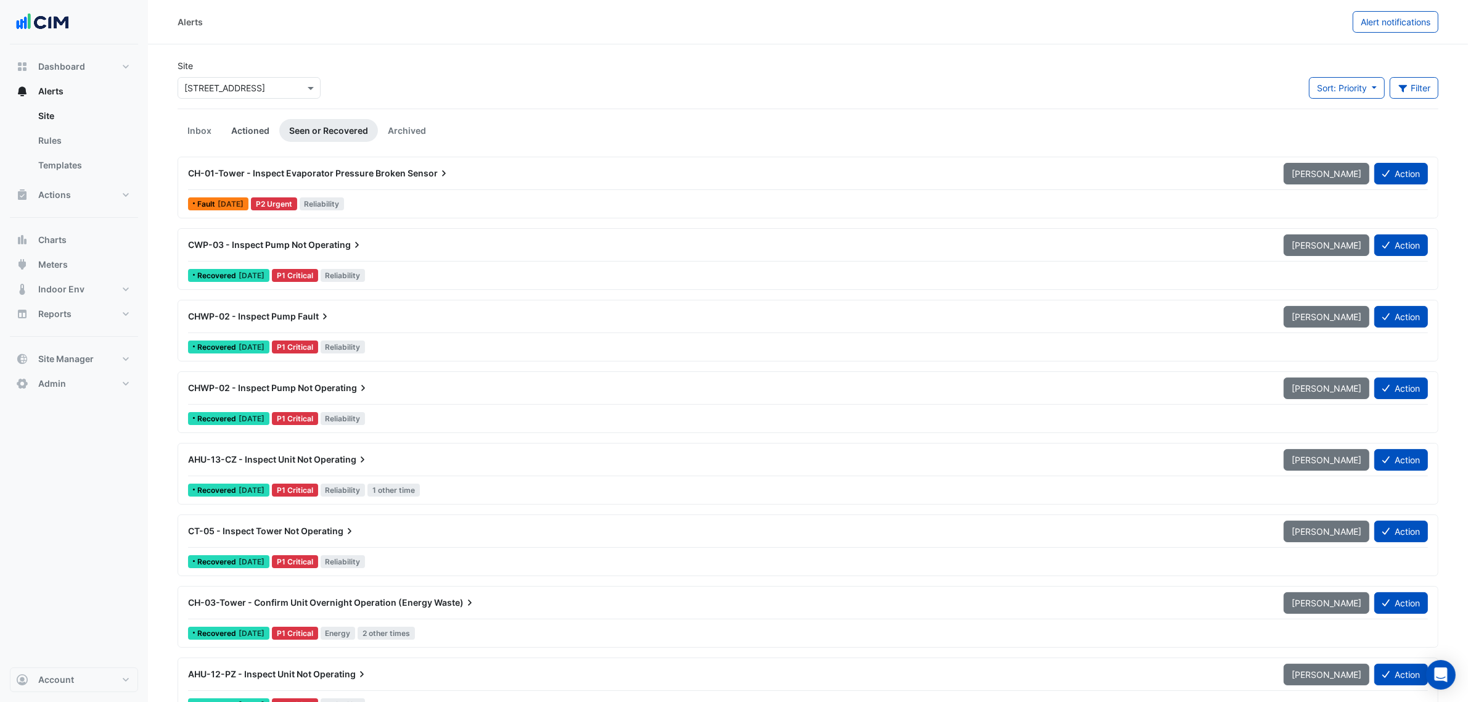
click at [261, 129] on link "Actioned" at bounding box center [250, 130] width 58 height 23
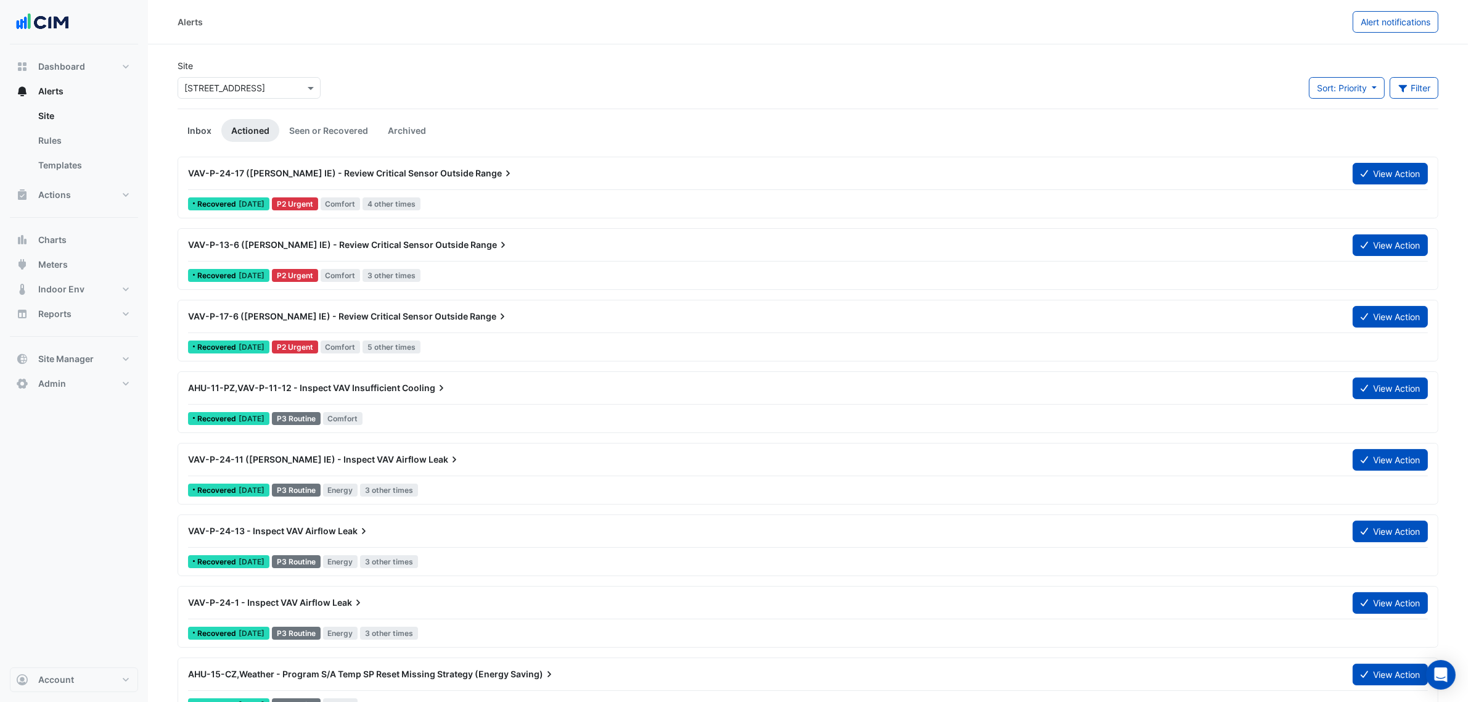
click at [202, 125] on link "Inbox" at bounding box center [200, 130] width 44 height 23
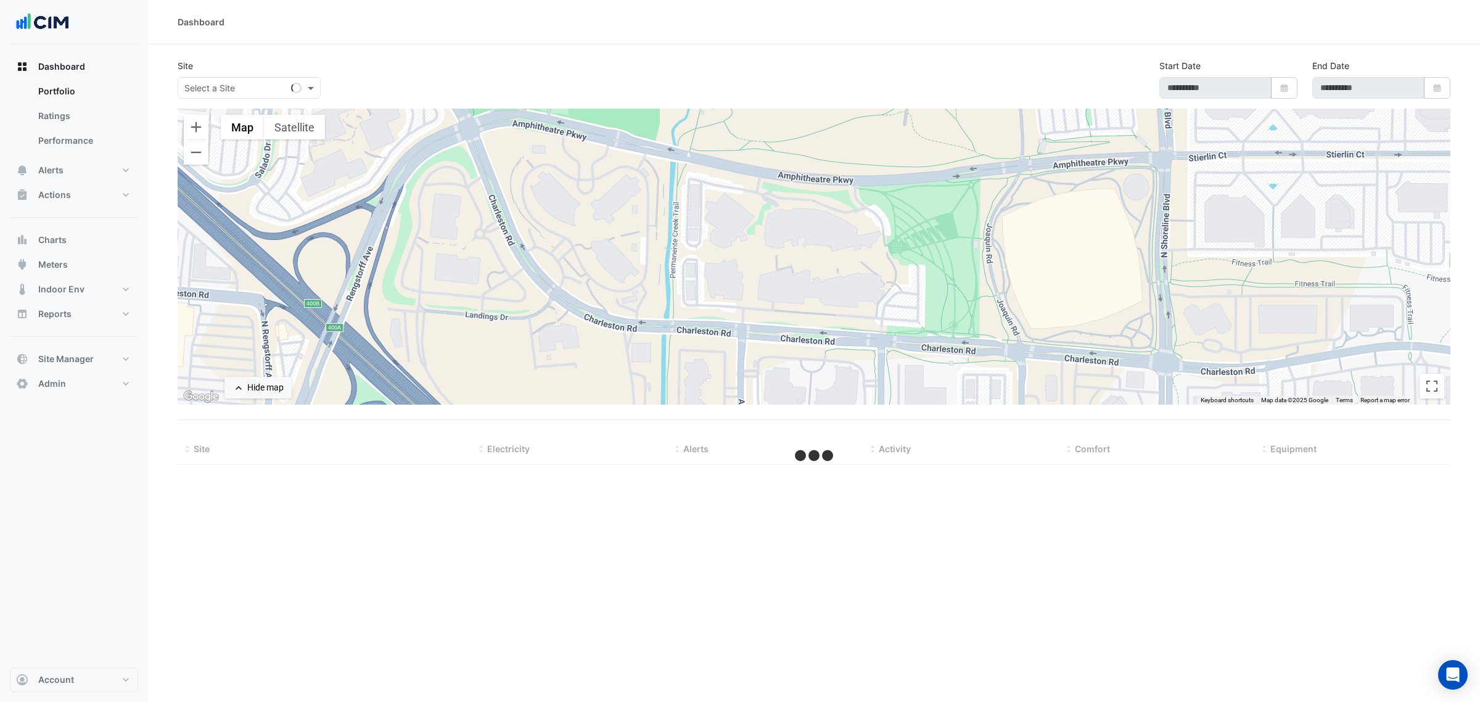
type input "**********"
select select "***"
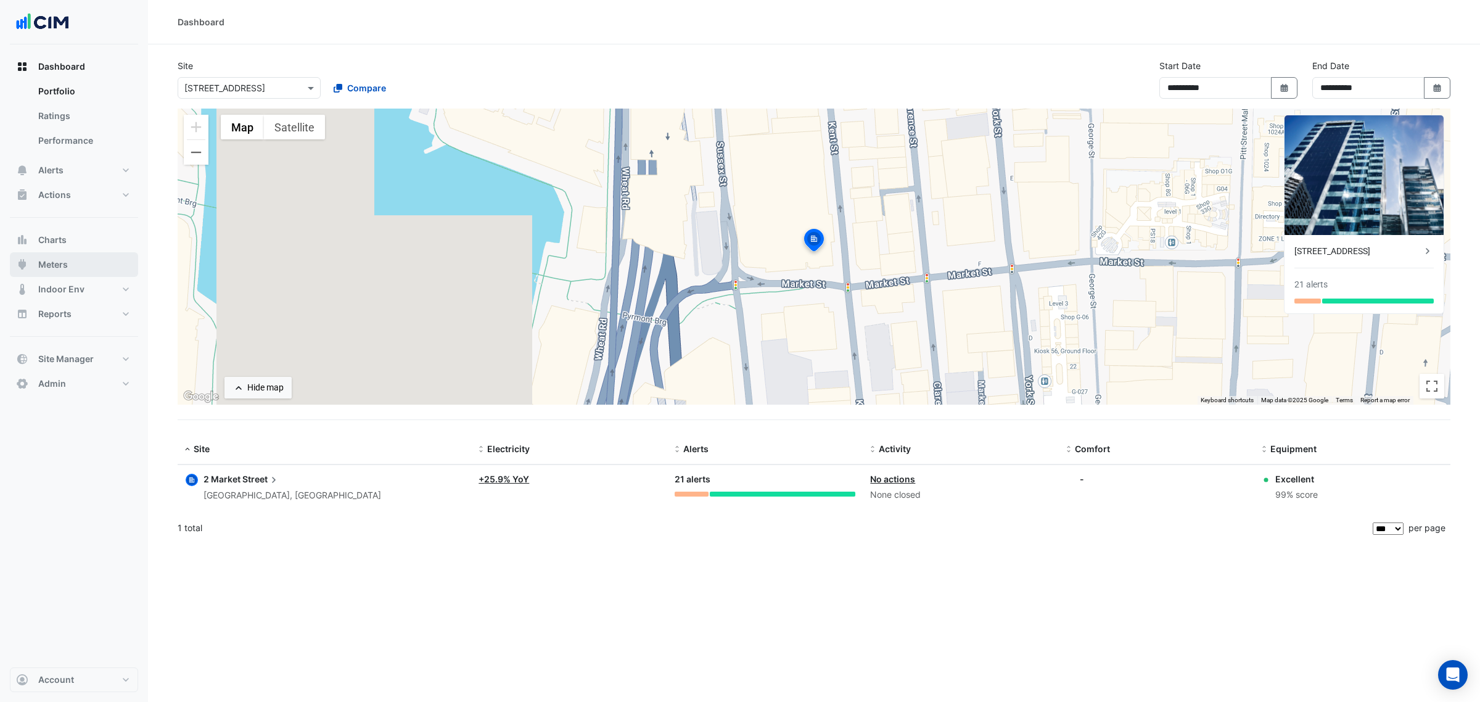
click at [62, 264] on span "Meters" at bounding box center [53, 264] width 30 height 12
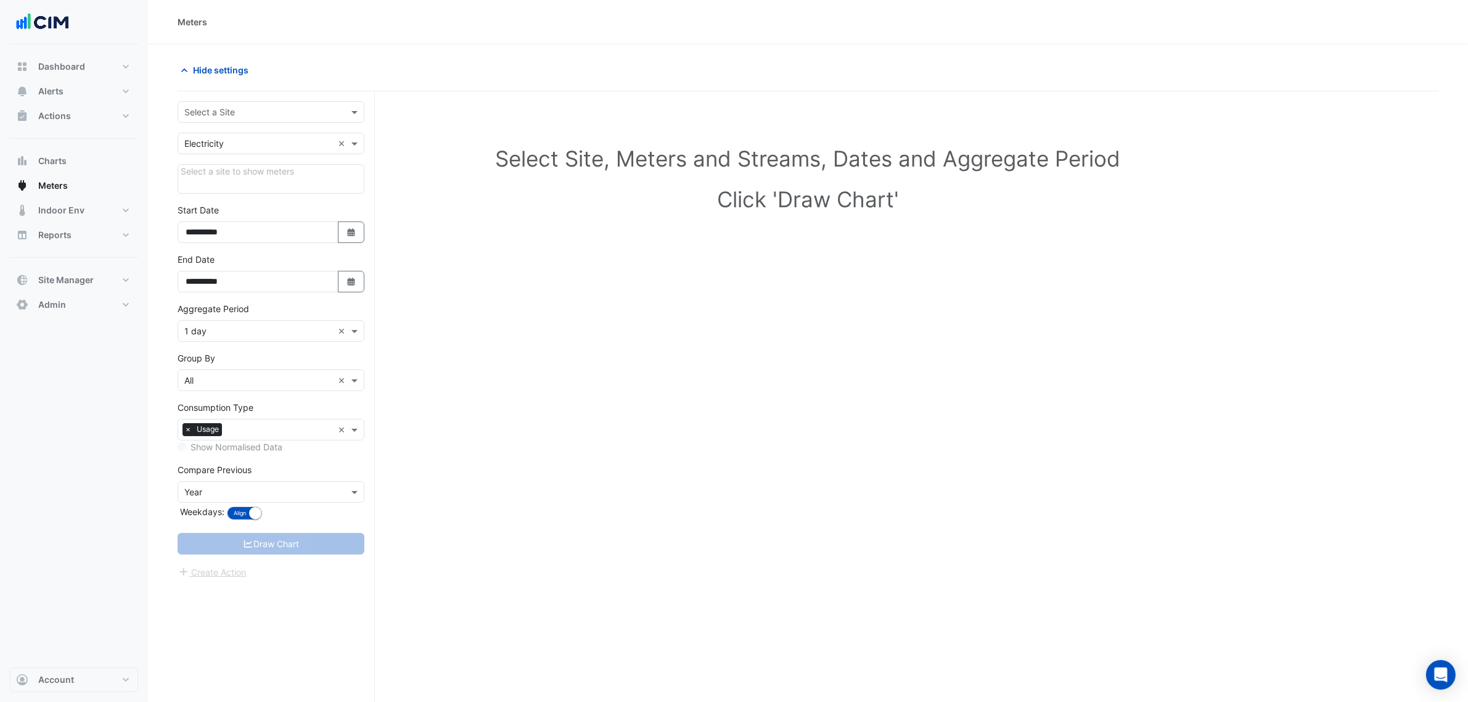
click at [262, 114] on input "text" at bounding box center [258, 112] width 149 height 13
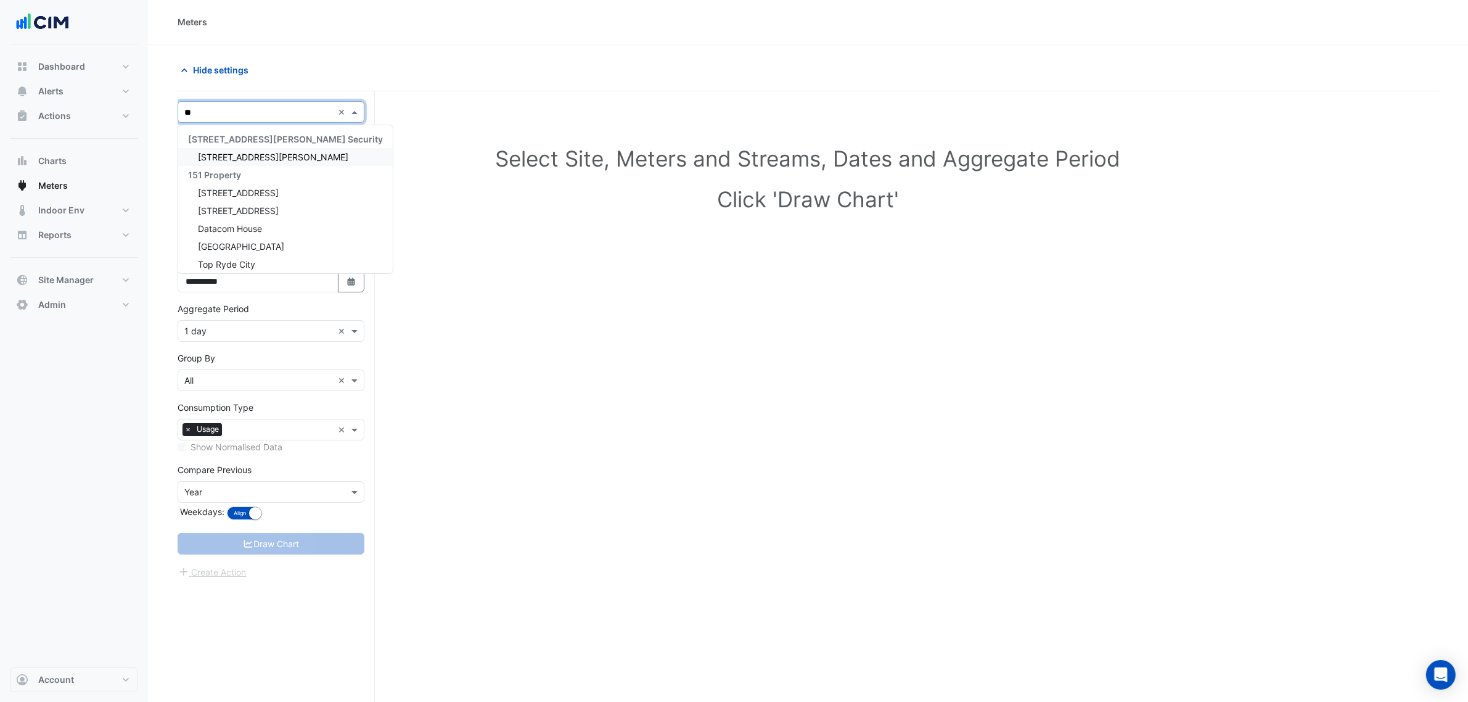
type input "*"
type input "********"
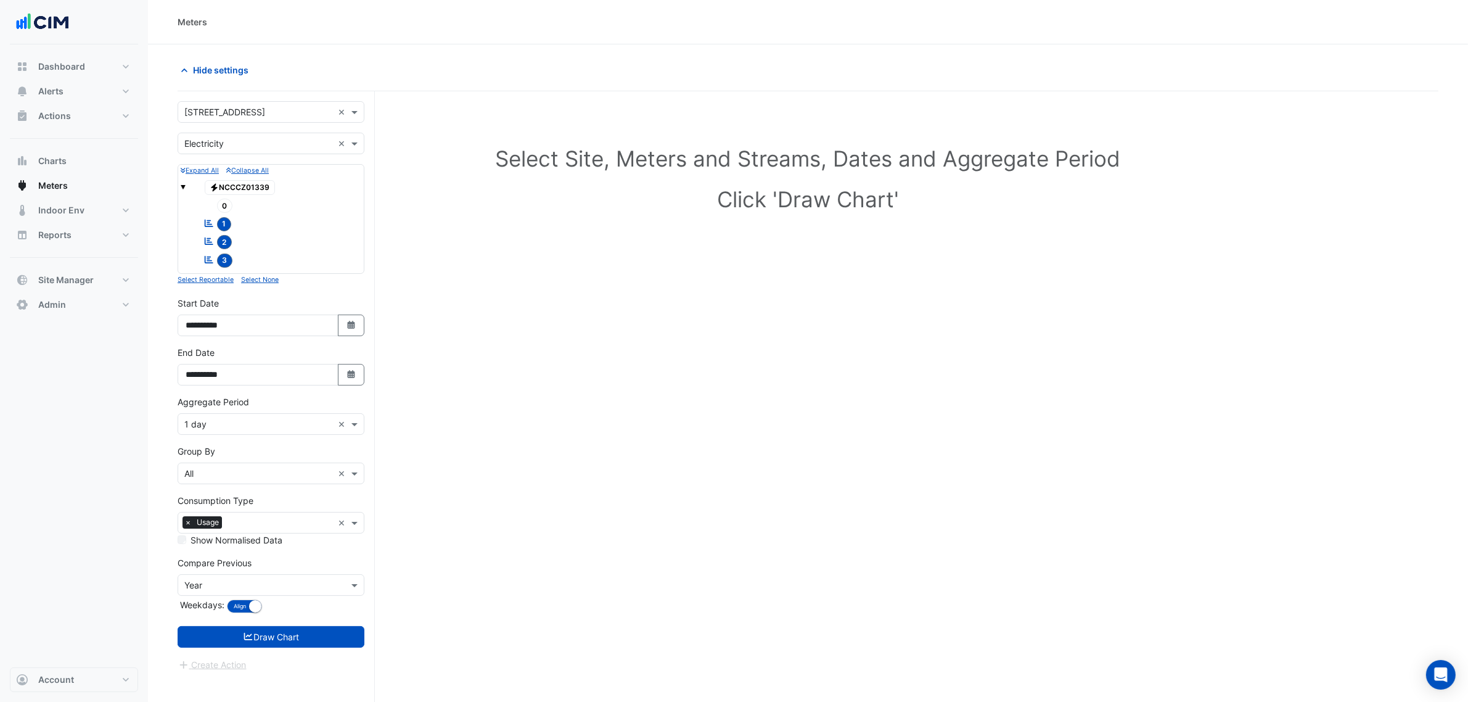
click at [274, 137] on input "text" at bounding box center [258, 143] width 149 height 13
click at [258, 210] on div "Water" at bounding box center [271, 206] width 186 height 18
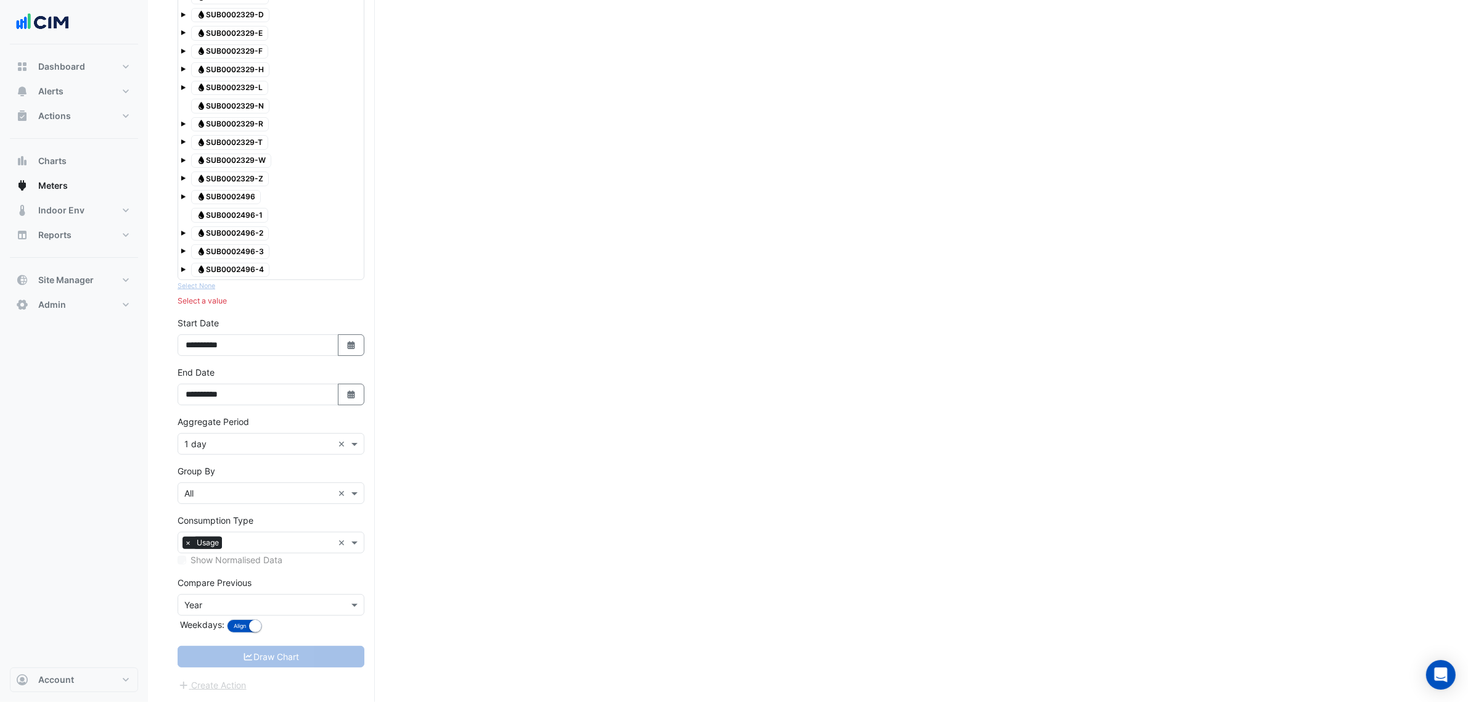
click at [189, 273] on div "Water SUB0002496-4" at bounding box center [230, 269] width 84 height 17
click at [183, 270] on div "Water SUB0002496-3" at bounding box center [271, 265] width 181 height 17
click at [184, 258] on span at bounding box center [183, 263] width 5 height 10
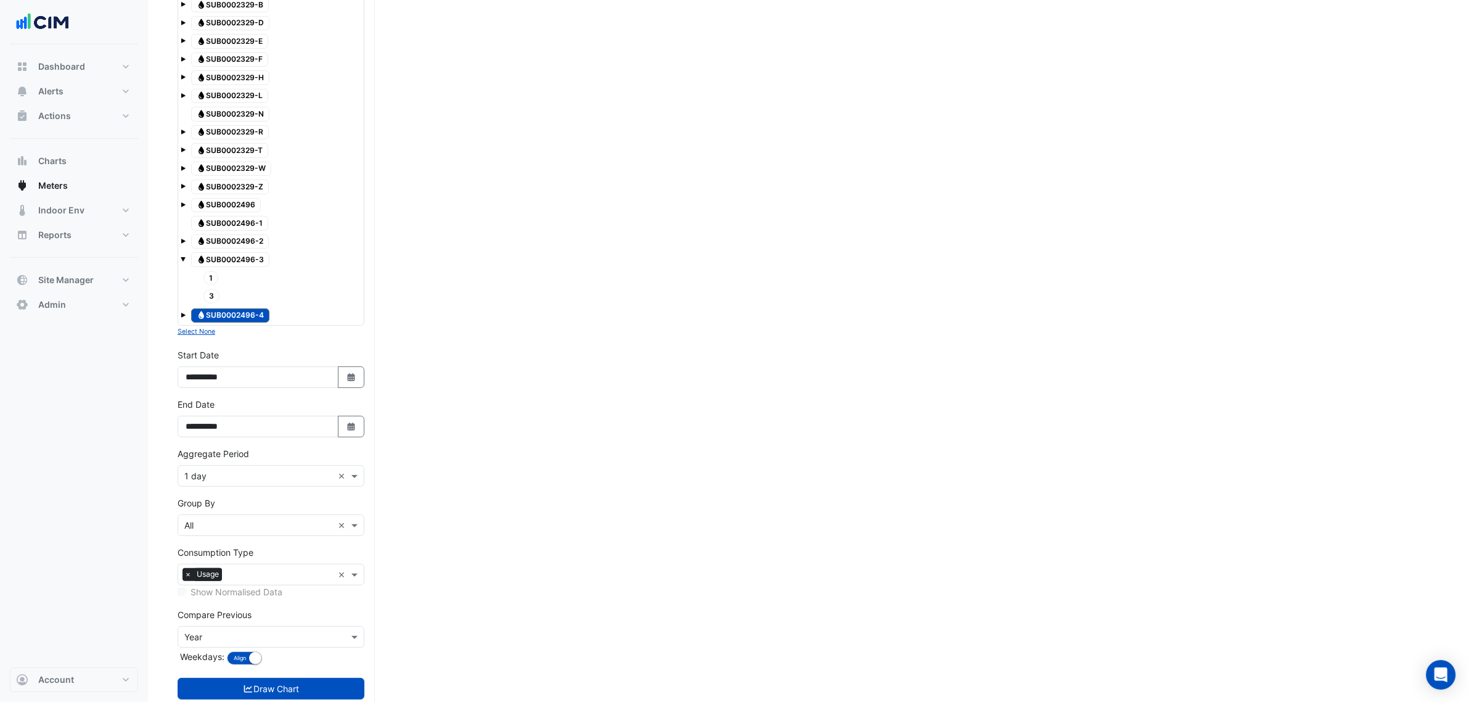
scroll to position [232, 0]
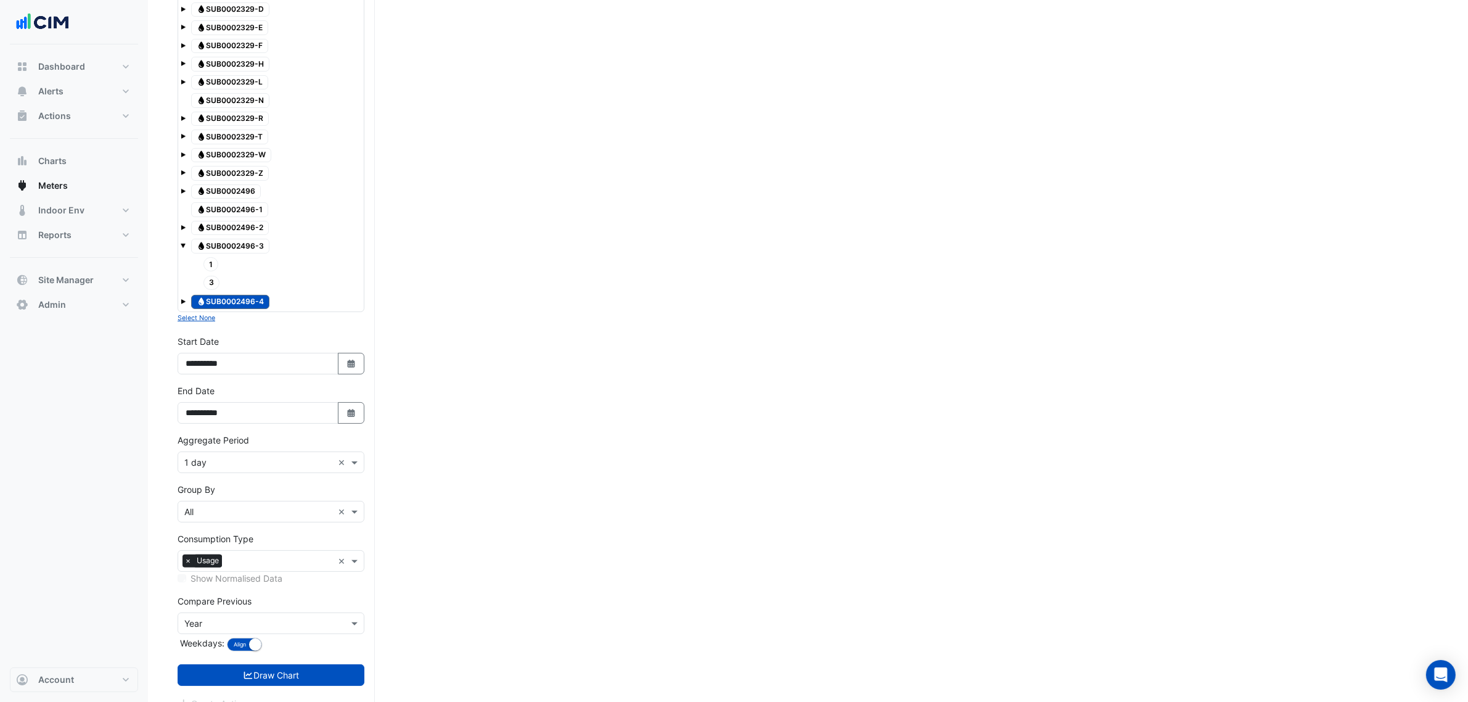
click at [179, 304] on div "Expand All Collapse All Water SUB0002329 Water SUB0002329-7 Water SUB0002329-B …" at bounding box center [271, 122] width 187 height 380
click at [181, 304] on span at bounding box center [183, 301] width 5 height 5
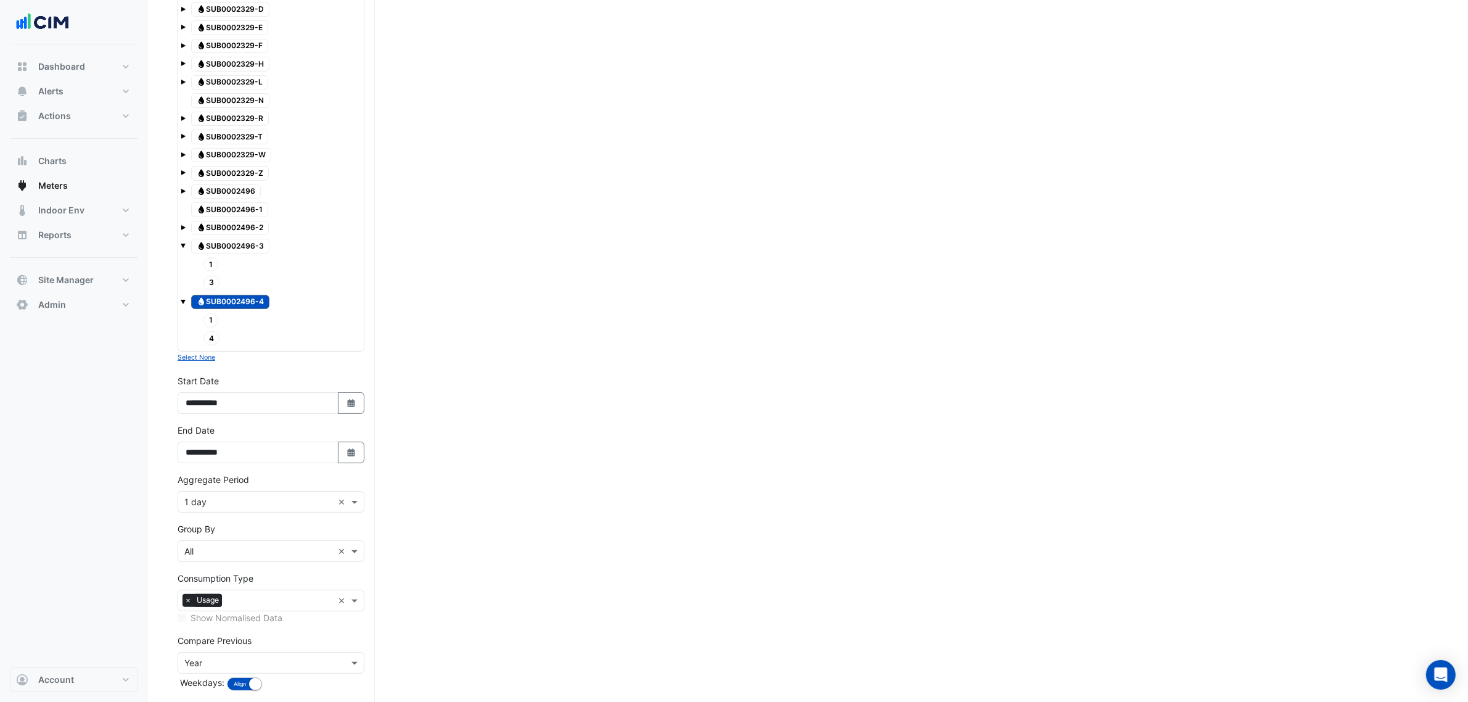
click at [183, 230] on span at bounding box center [183, 227] width 5 height 5
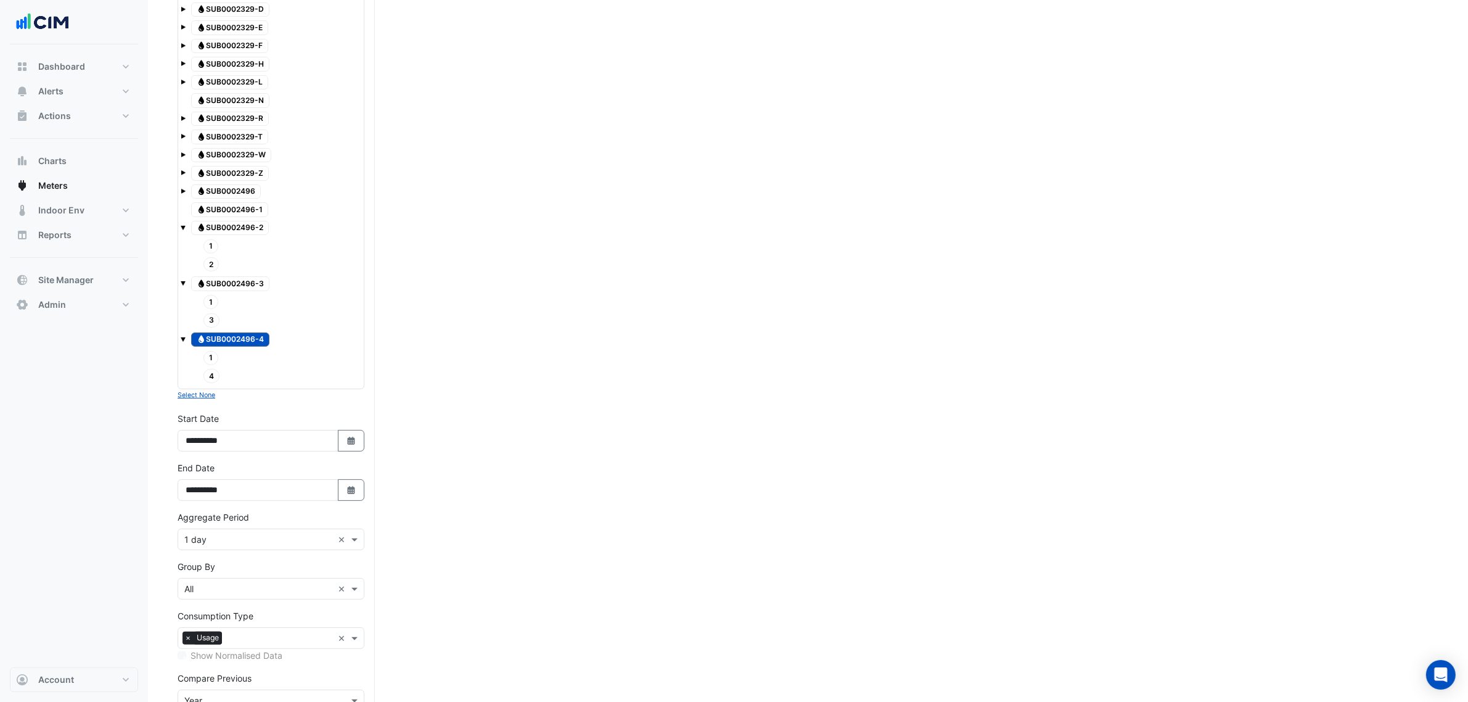
click at [183, 230] on span at bounding box center [183, 227] width 5 height 5
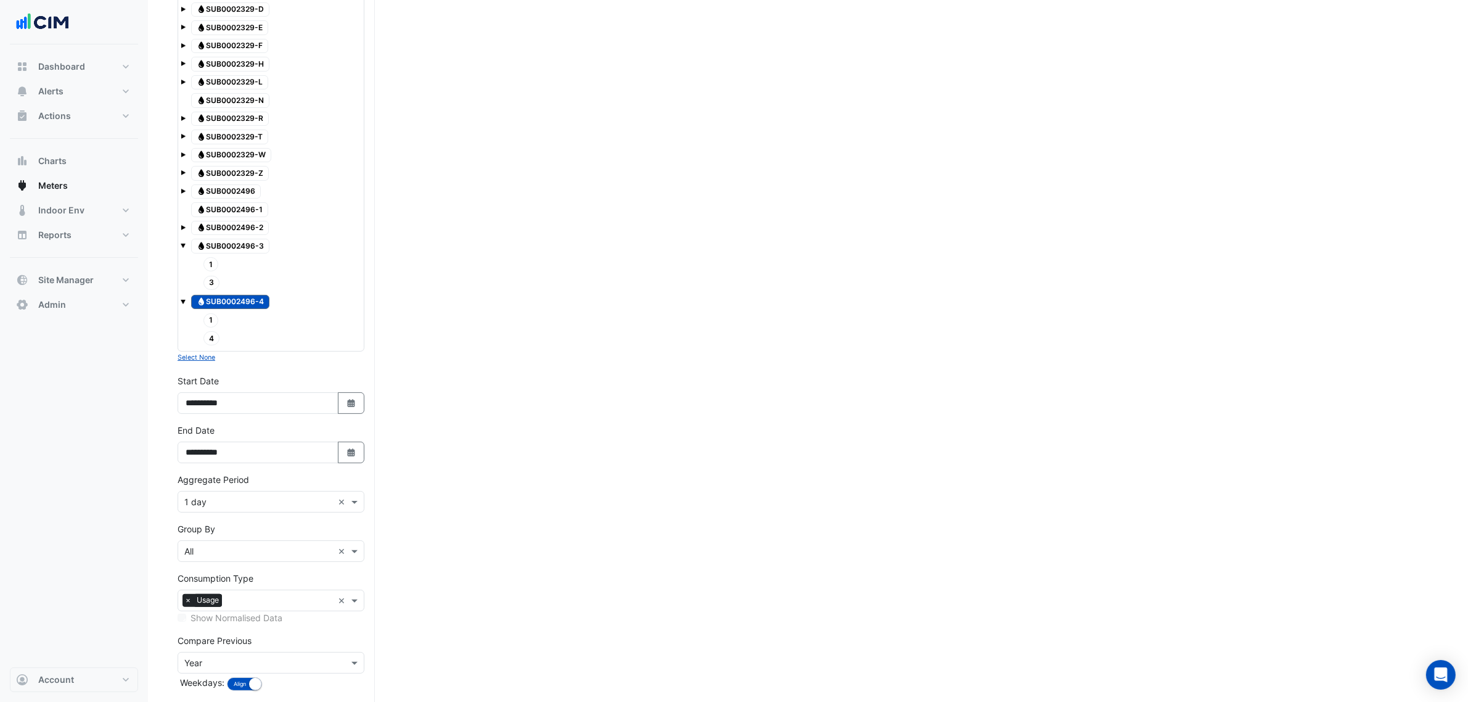
click at [185, 248] on span at bounding box center [183, 245] width 5 height 5
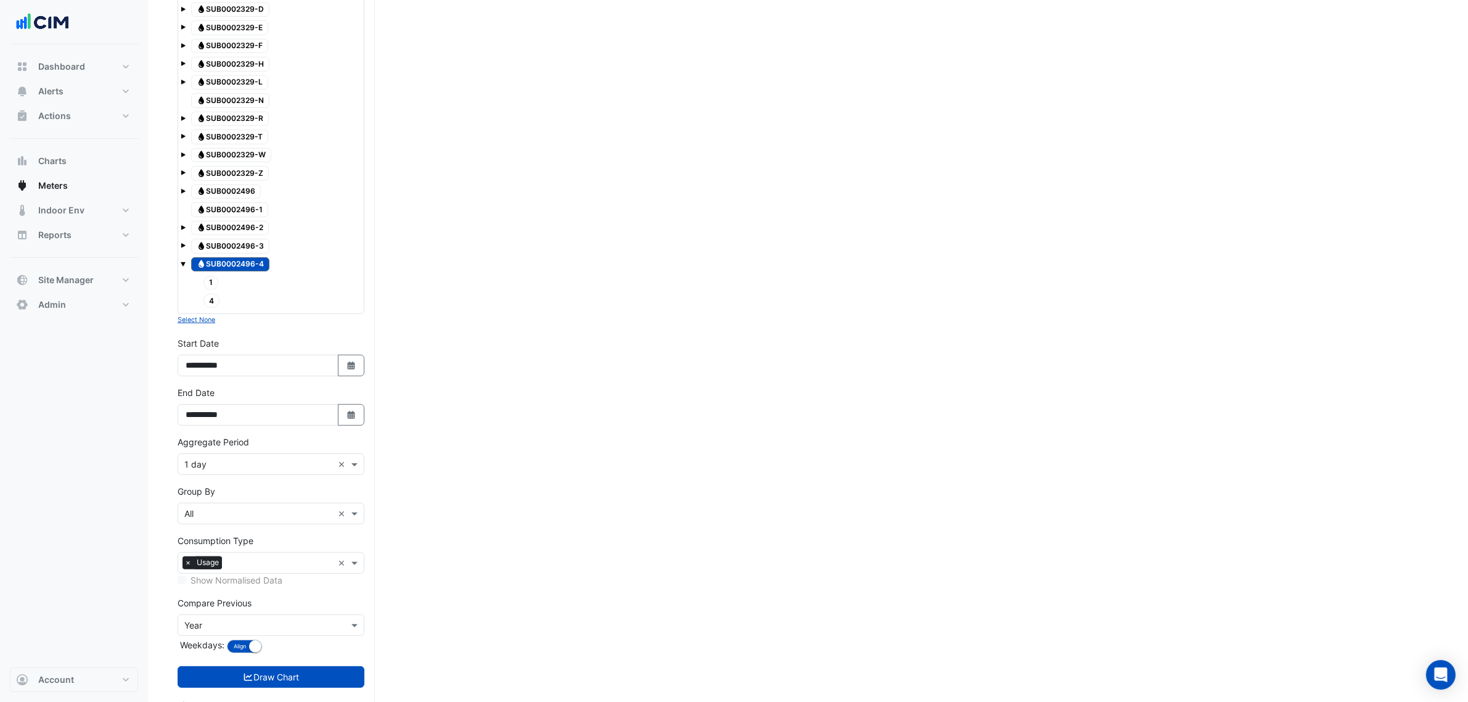
click at [187, 269] on div "Water SUB0002496-4" at bounding box center [271, 264] width 181 height 17
drag, startPoint x: 340, startPoint y: 421, endPoint x: 343, endPoint y: 405, distance: 15.7
click at [342, 420] on button "Select Date" at bounding box center [351, 415] width 27 height 22
click at [310, 258] on button "Next month" at bounding box center [317, 258] width 15 height 20
select select "**"
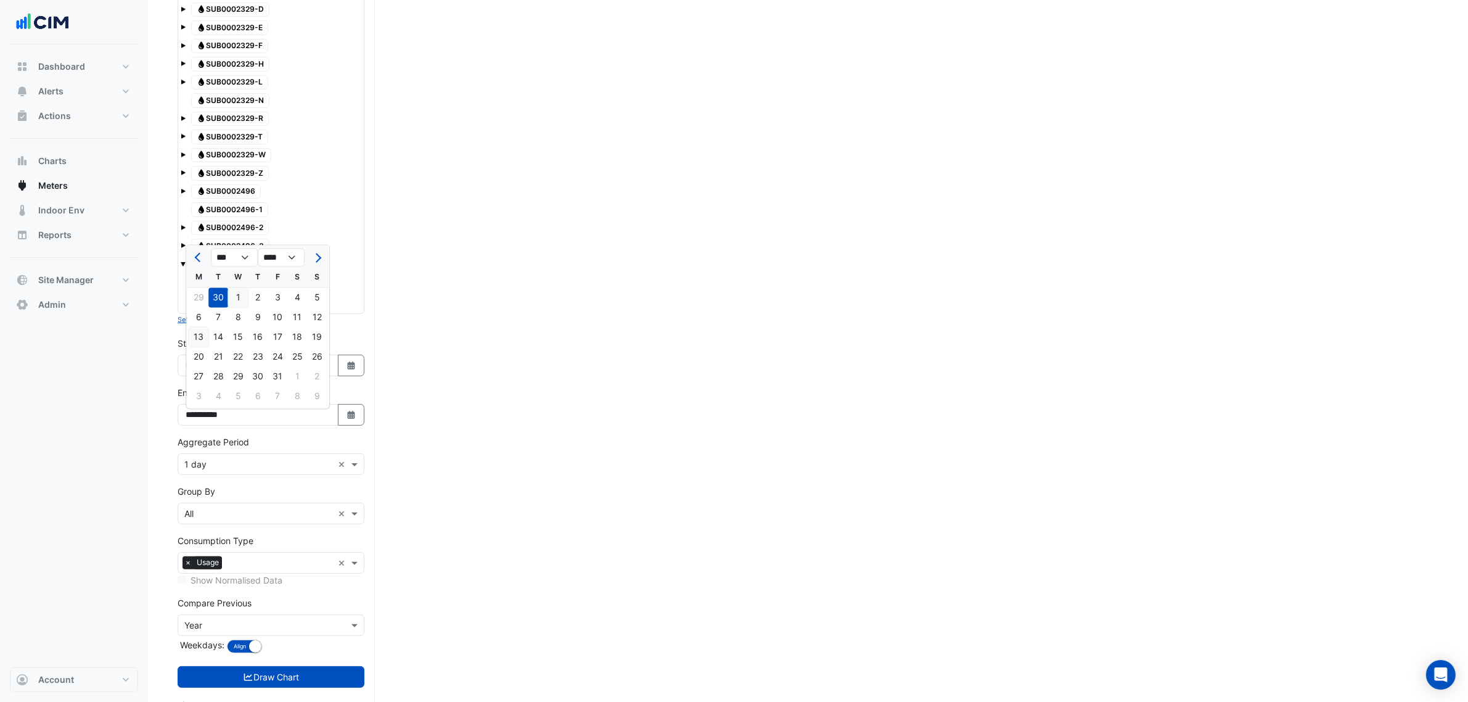
click at [199, 330] on div "13" at bounding box center [199, 337] width 20 height 20
type input "**********"
click at [220, 467] on input "text" at bounding box center [258, 464] width 149 height 13
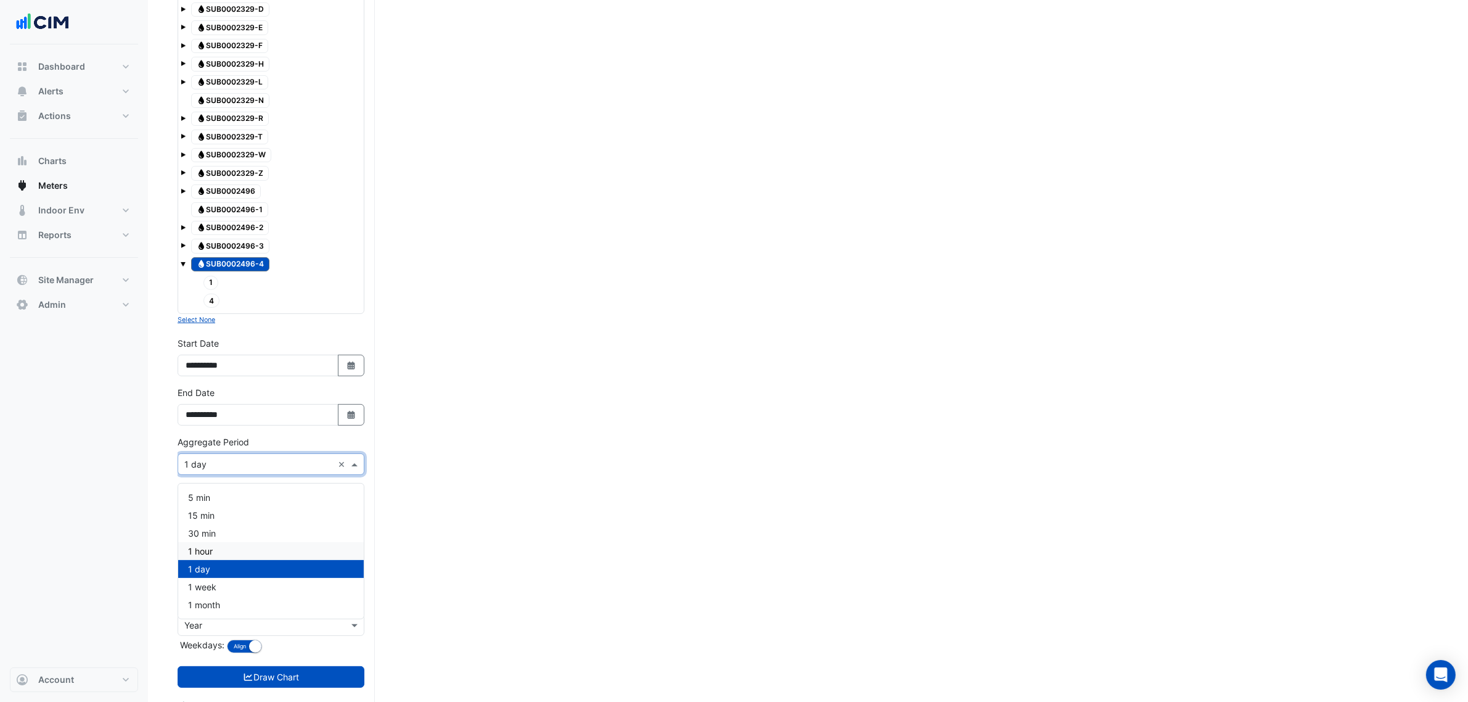
click at [216, 549] on div "1 hour" at bounding box center [271, 551] width 186 height 18
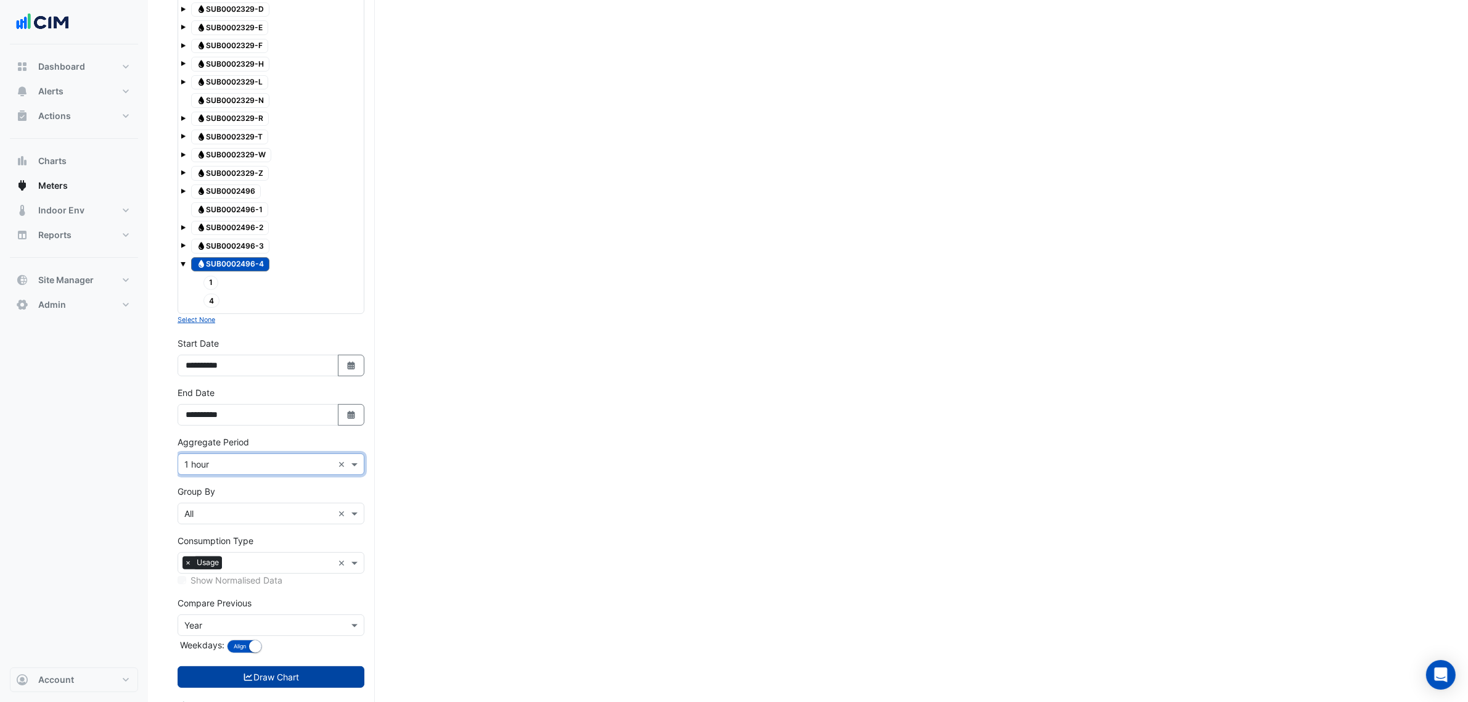
click at [291, 684] on button "Draw Chart" at bounding box center [271, 677] width 187 height 22
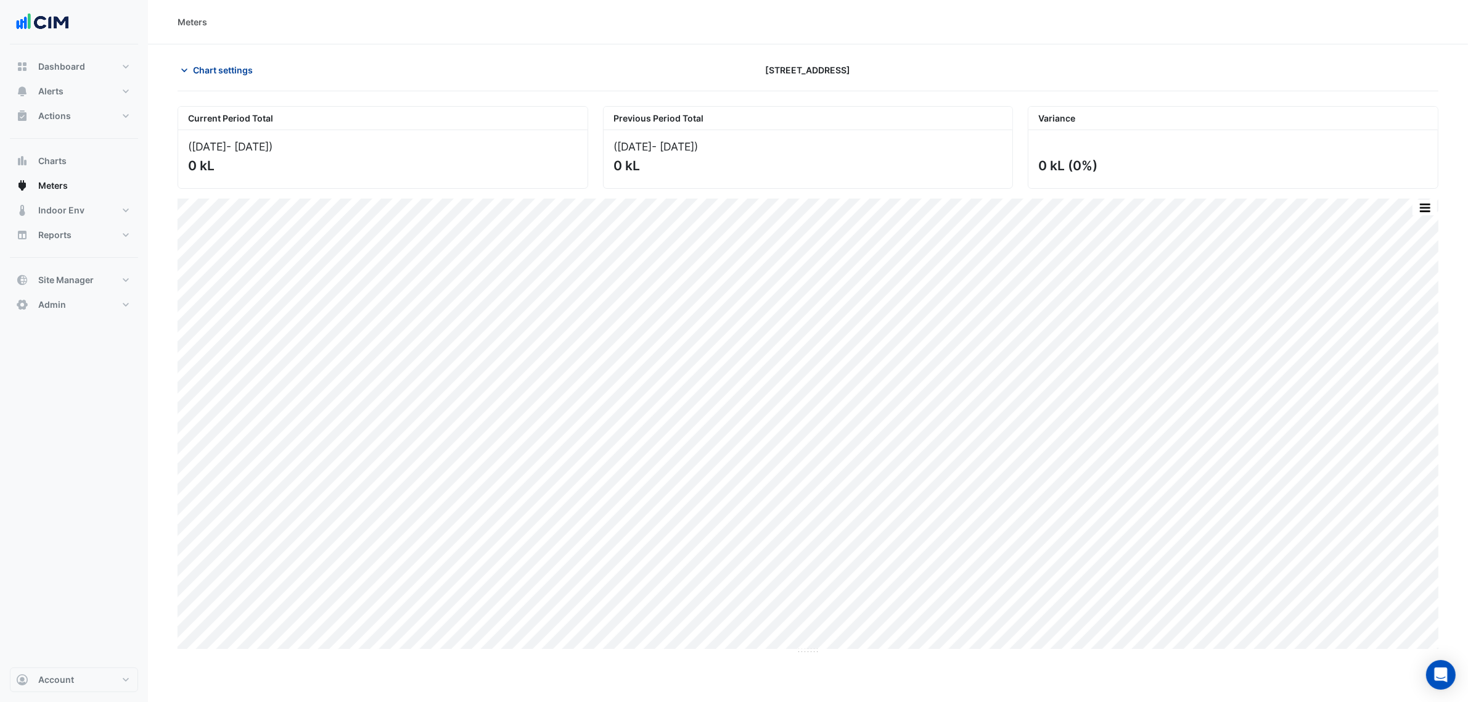
click at [228, 69] on span "Chart settings" at bounding box center [223, 70] width 60 height 13
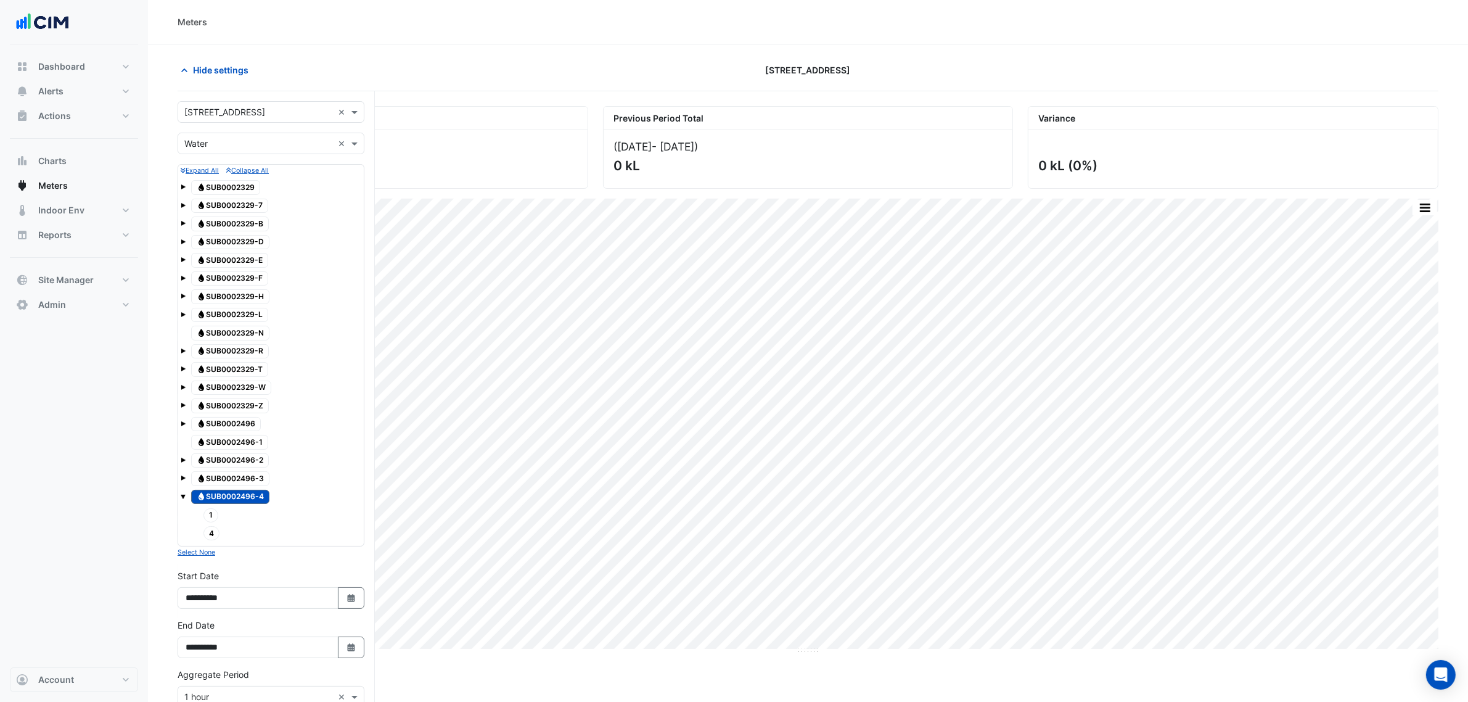
click at [236, 486] on span "Water SUB0002496-3" at bounding box center [230, 478] width 78 height 15
click at [250, 486] on span "Water SUB0002496-3" at bounding box center [230, 478] width 78 height 15
click at [251, 496] on span "Water SUB0002496-4" at bounding box center [230, 497] width 78 height 15
click at [182, 183] on span at bounding box center [183, 185] width 5 height 10
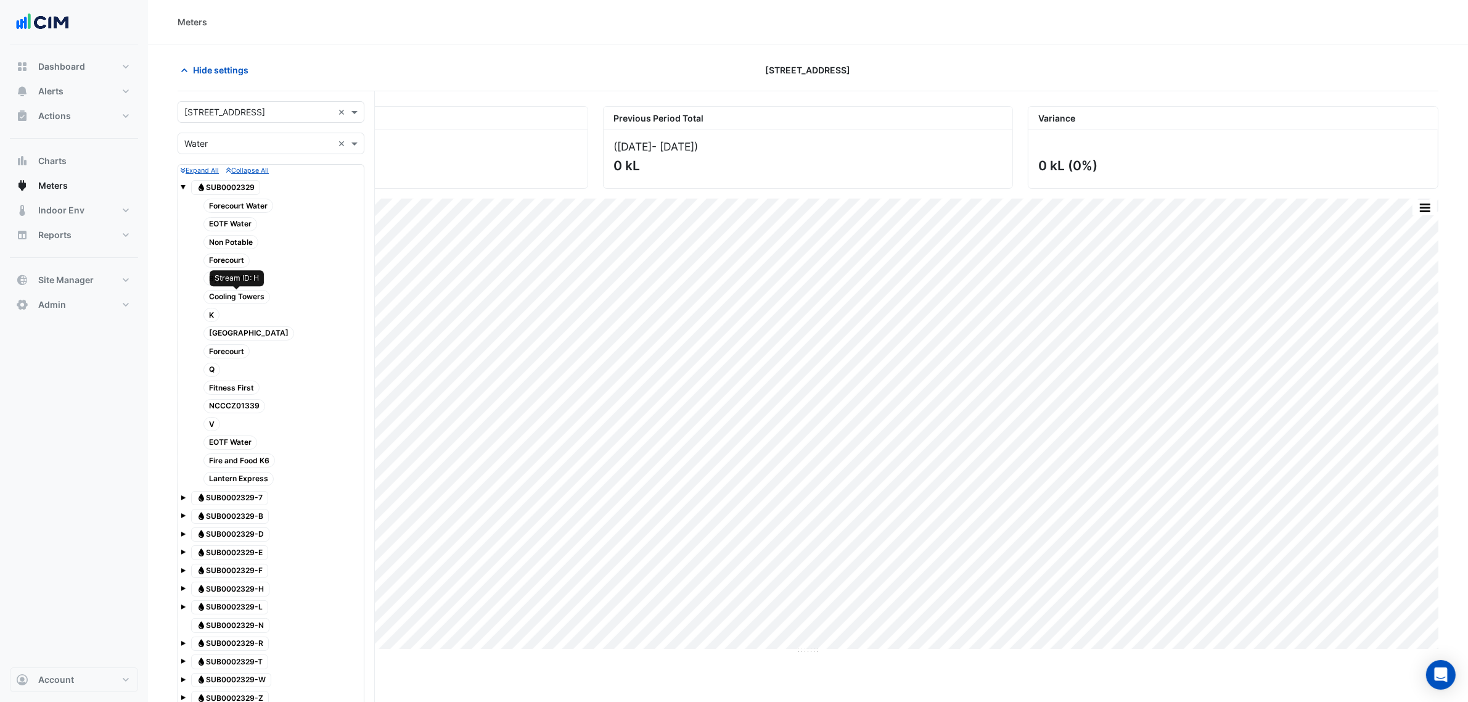
click at [259, 298] on span "Cooling Towers" at bounding box center [236, 297] width 67 height 14
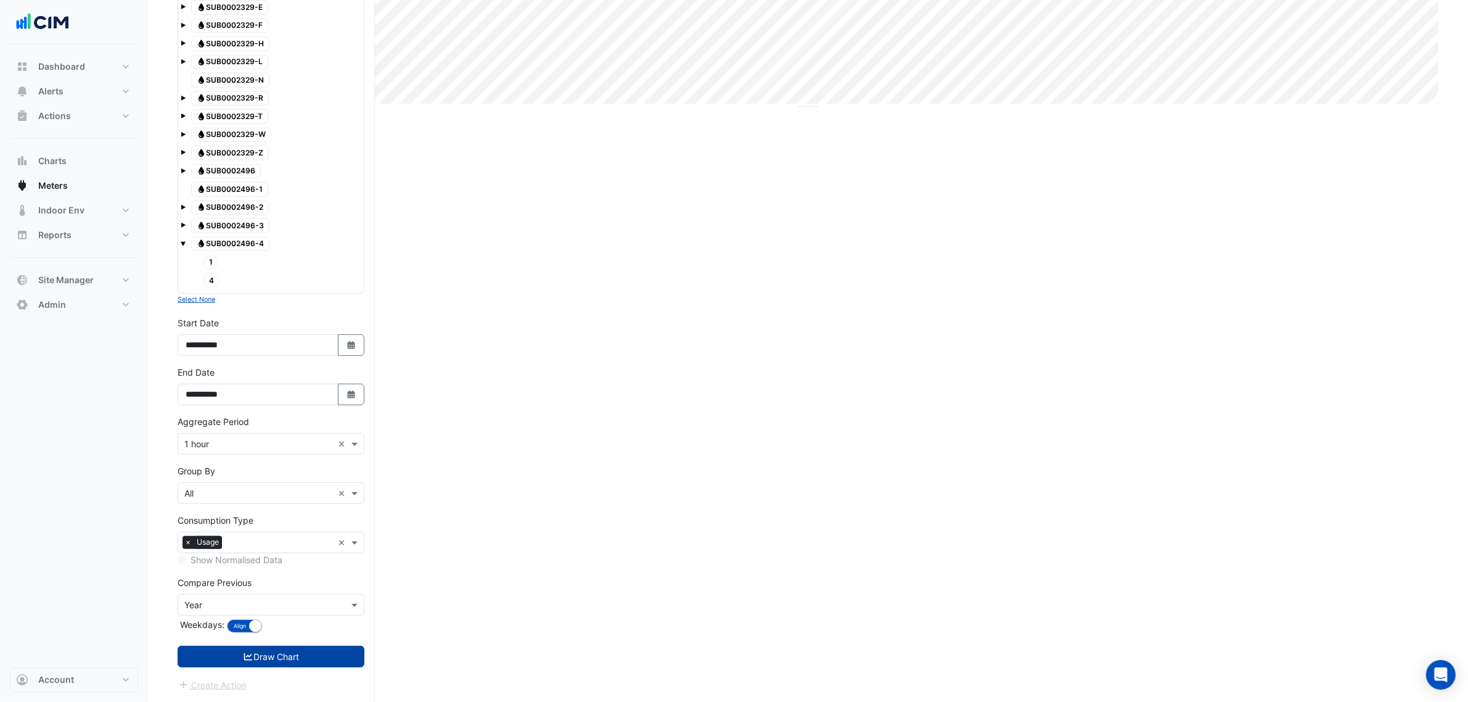
click at [334, 667] on button "Draw Chart" at bounding box center [271, 657] width 187 height 22
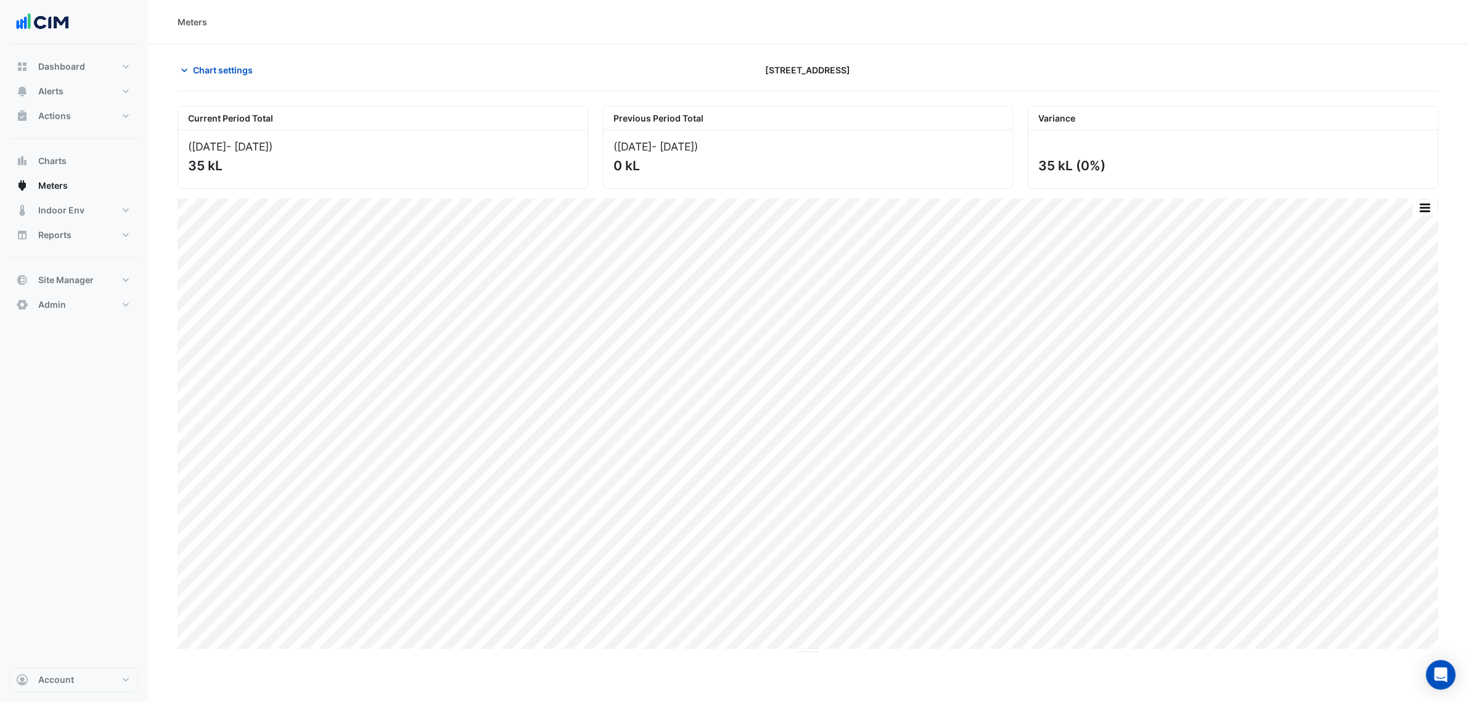
click at [192, 87] on div "Chart settings 2 Market Street" at bounding box center [808, 75] width 1261 height 32
click at [193, 72] on span "Chart settings" at bounding box center [223, 70] width 60 height 13
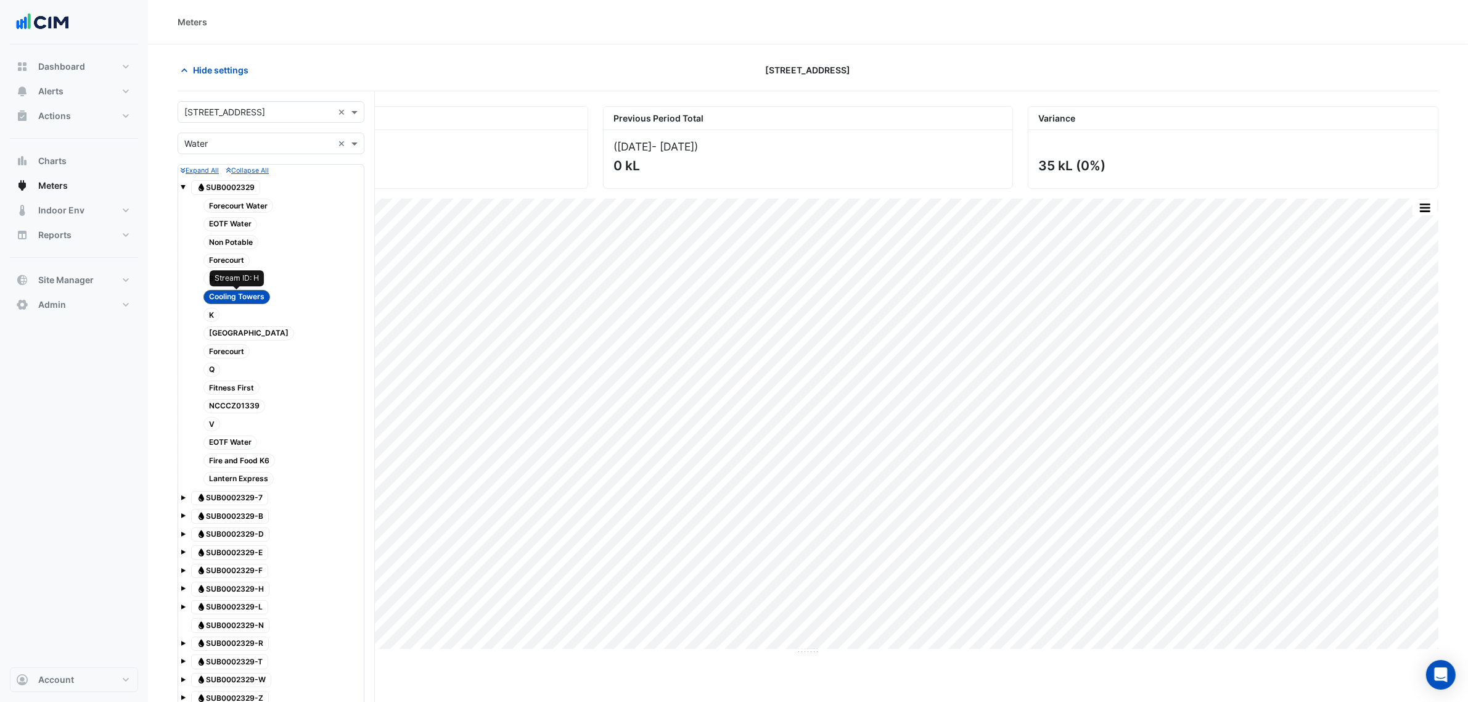
click at [235, 297] on span "Cooling Towers" at bounding box center [236, 297] width 67 height 14
click at [247, 406] on span "NCCCZ01339" at bounding box center [234, 406] width 62 height 14
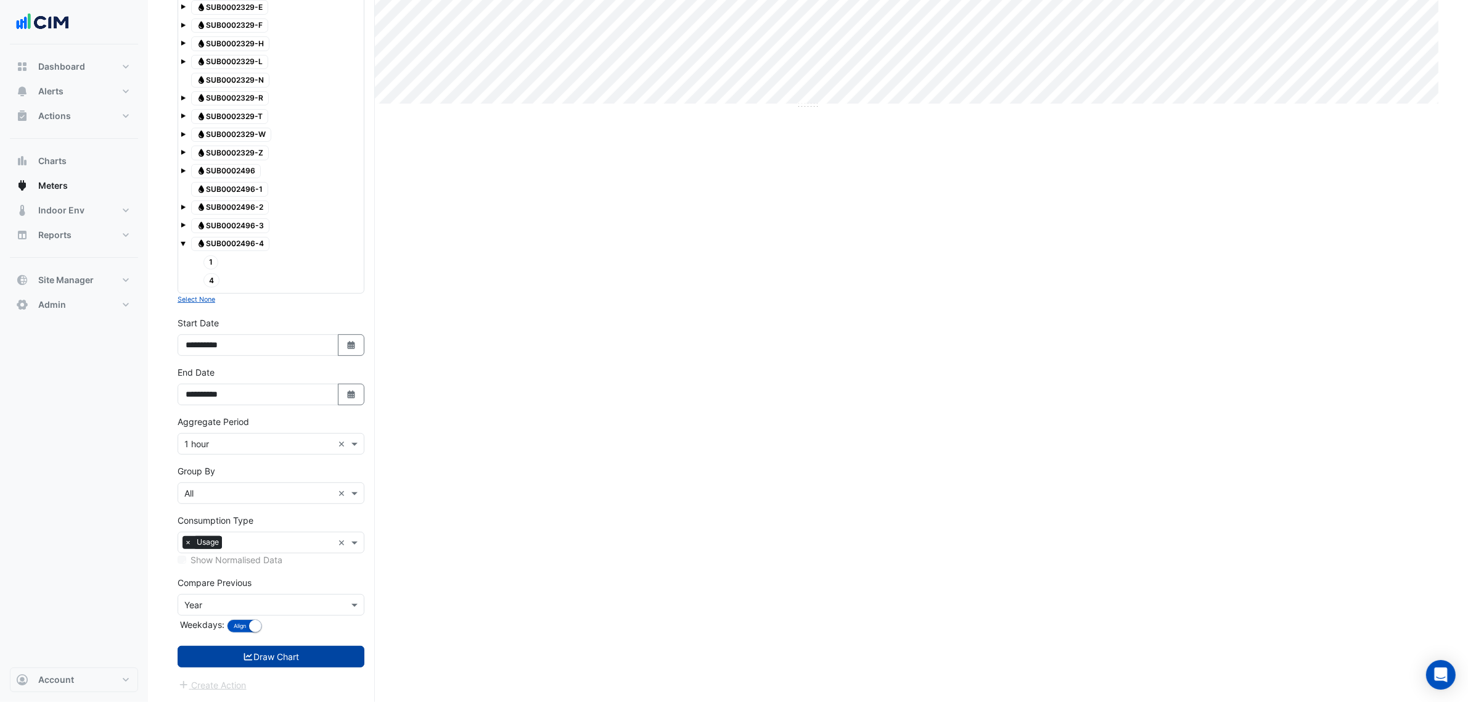
click at [321, 652] on button "Draw Chart" at bounding box center [271, 657] width 187 height 22
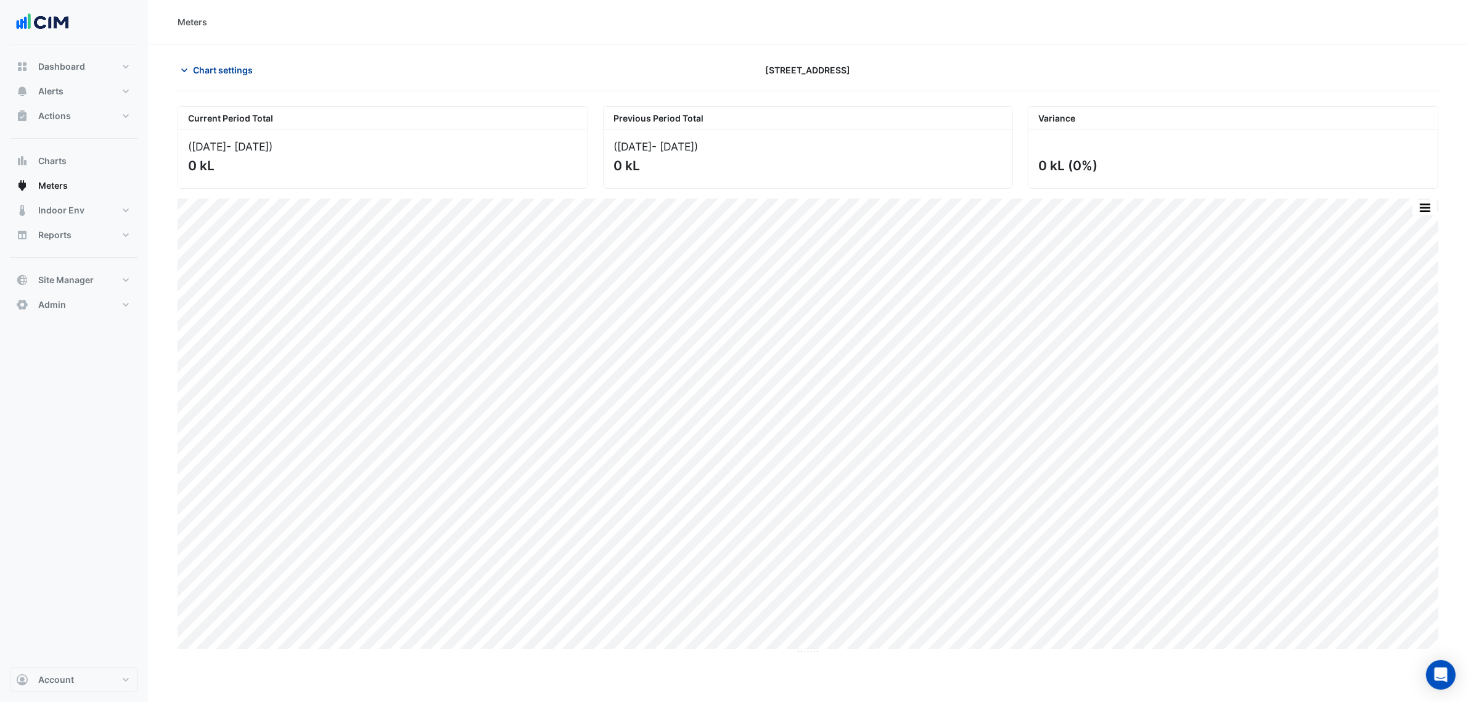
click at [230, 64] on span "Chart settings" at bounding box center [223, 70] width 60 height 13
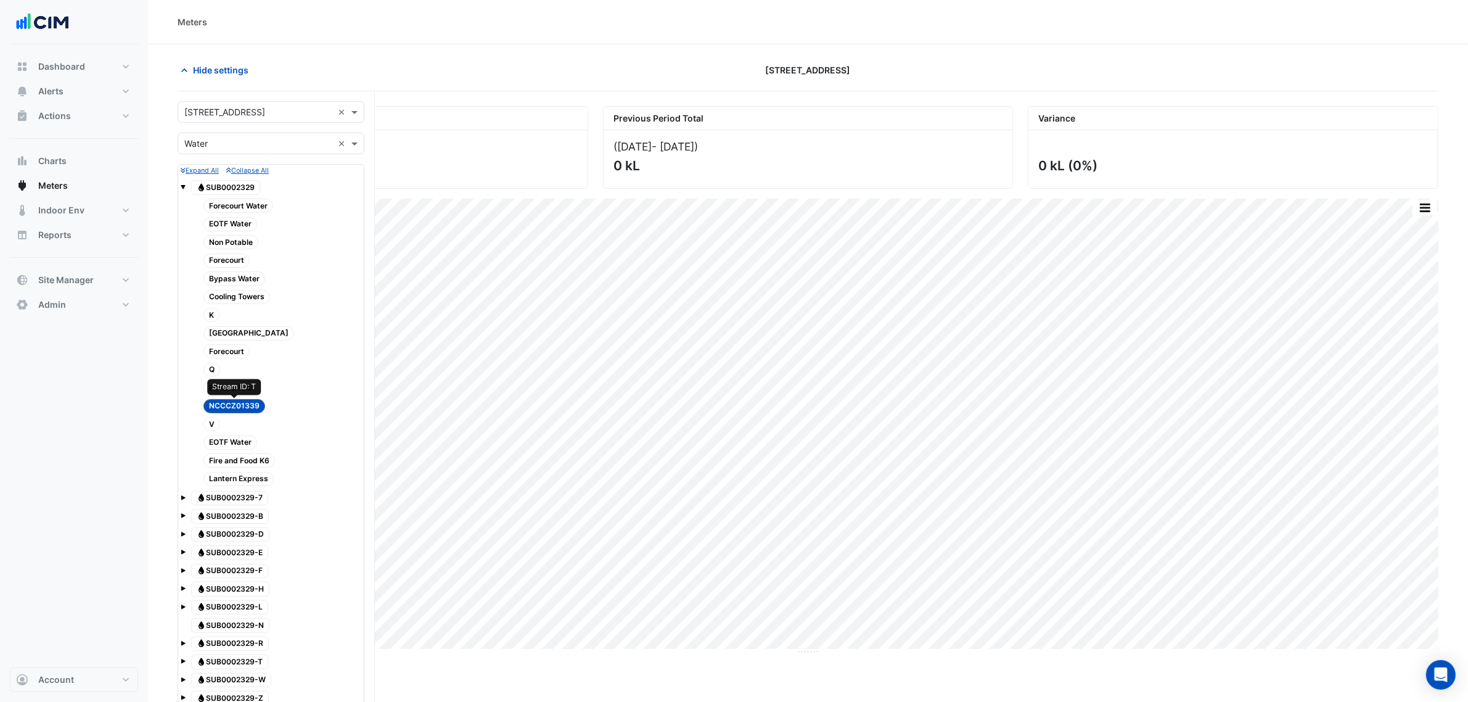
click at [250, 404] on span "NCCCZ01339" at bounding box center [234, 406] width 62 height 14
click at [260, 203] on span "Forecourt Water" at bounding box center [238, 206] width 70 height 14
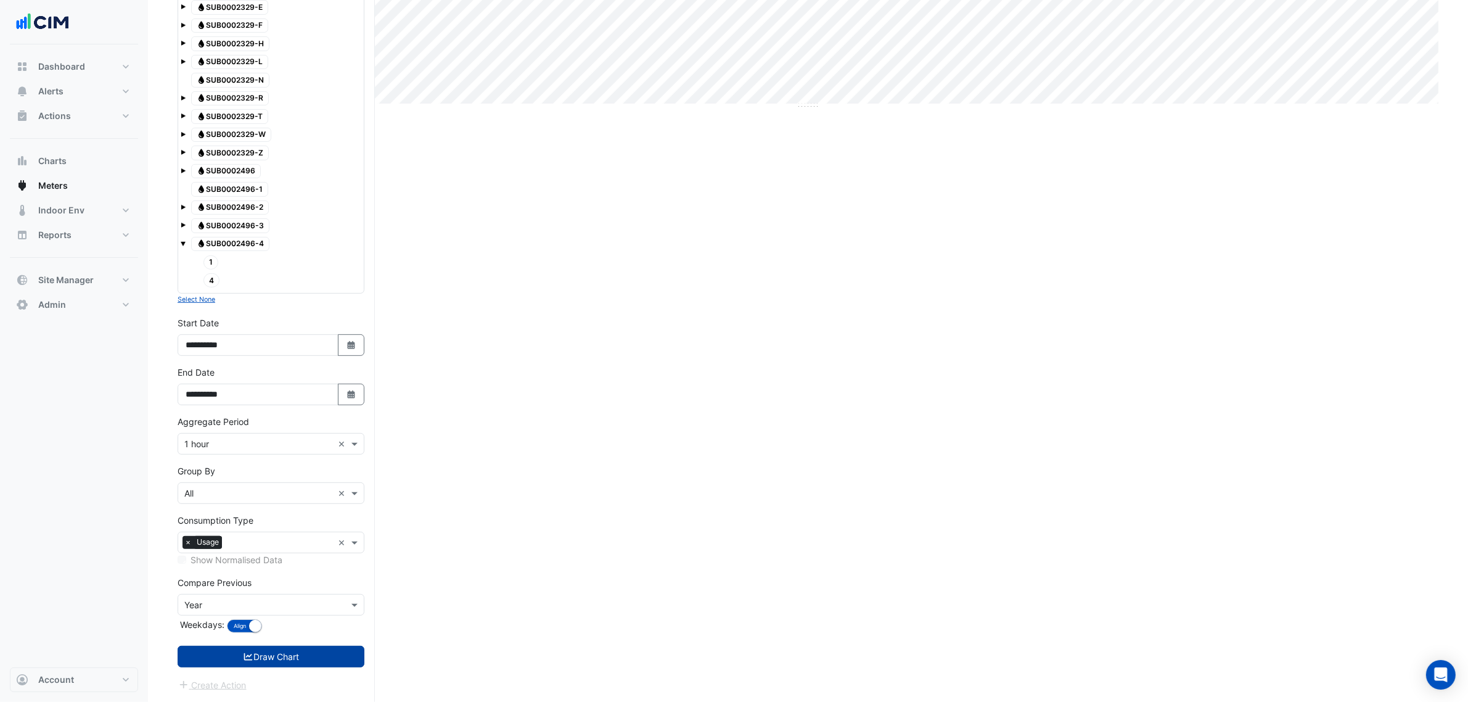
click at [303, 663] on button "Draw Chart" at bounding box center [271, 657] width 187 height 22
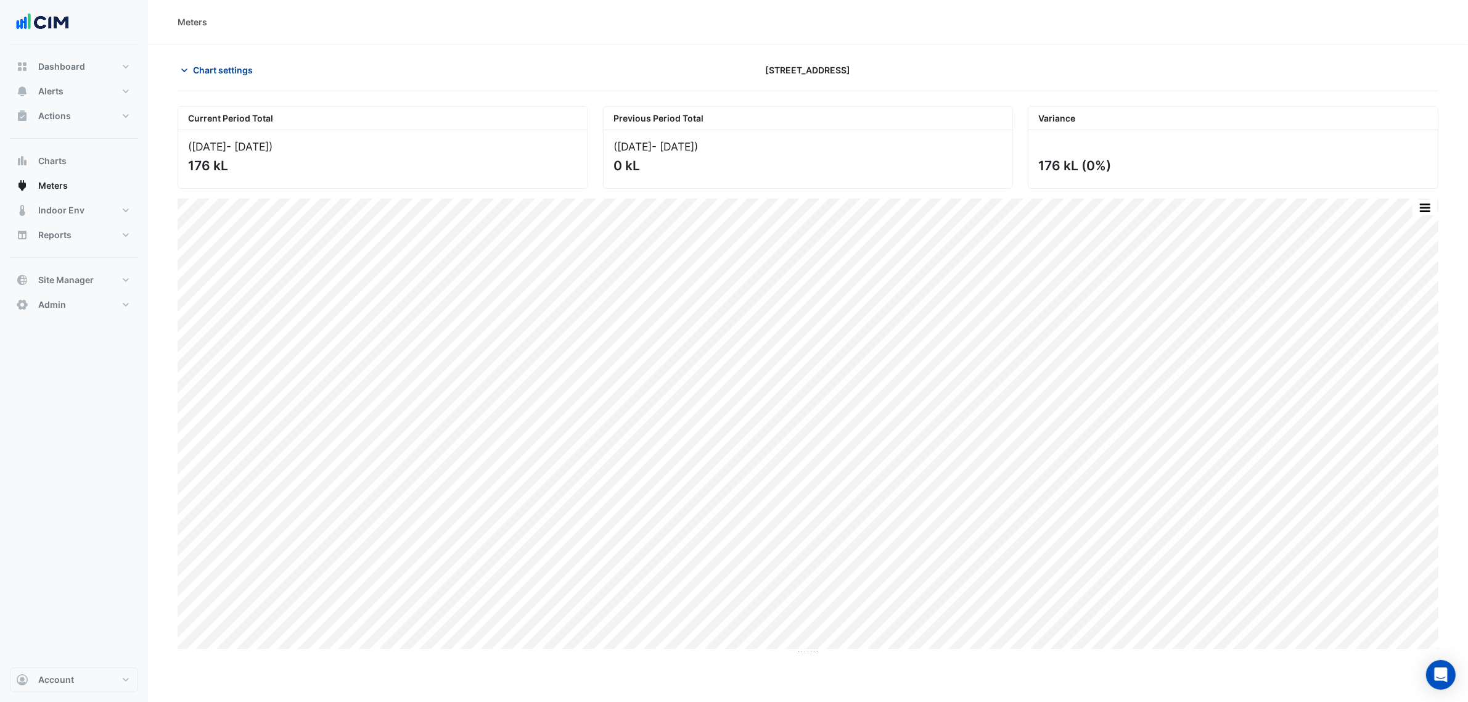
click at [201, 71] on span "Chart settings" at bounding box center [223, 70] width 60 height 13
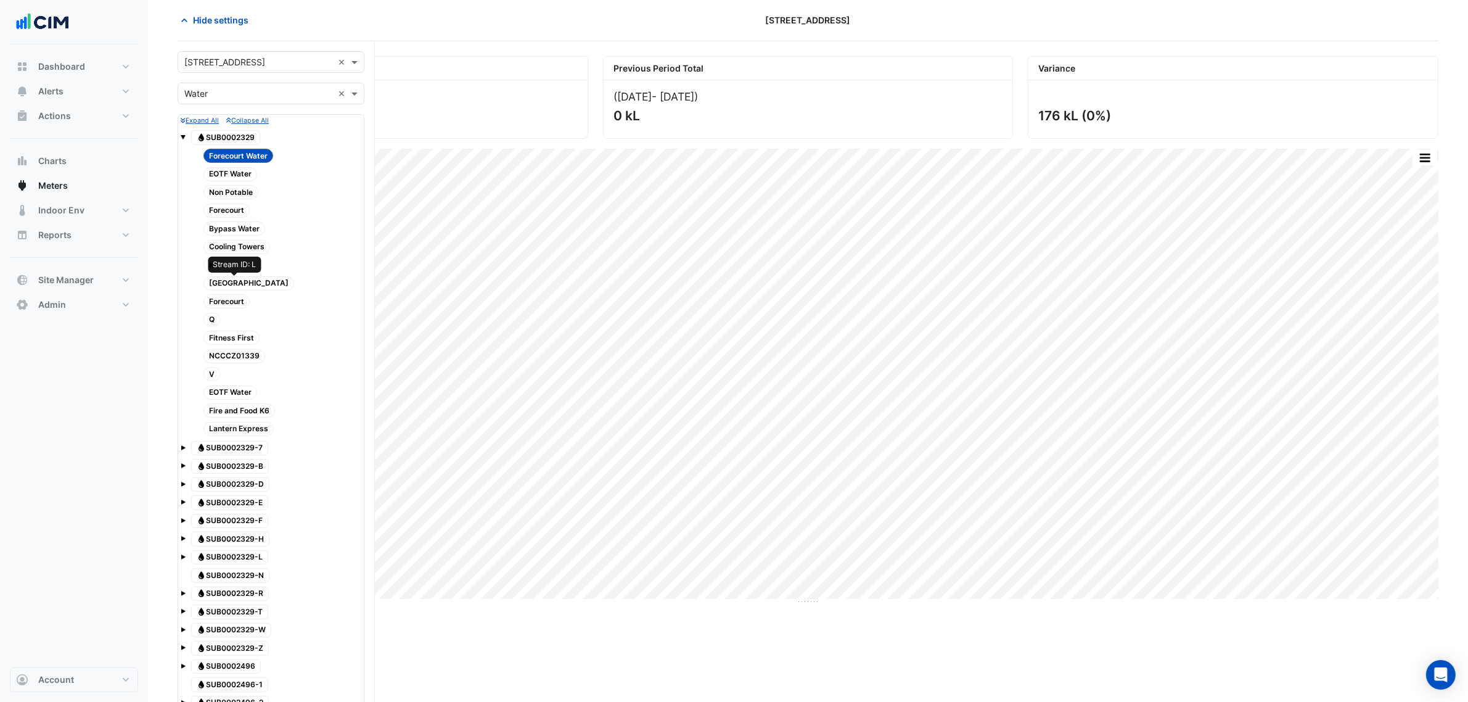
scroll to position [77, 0]
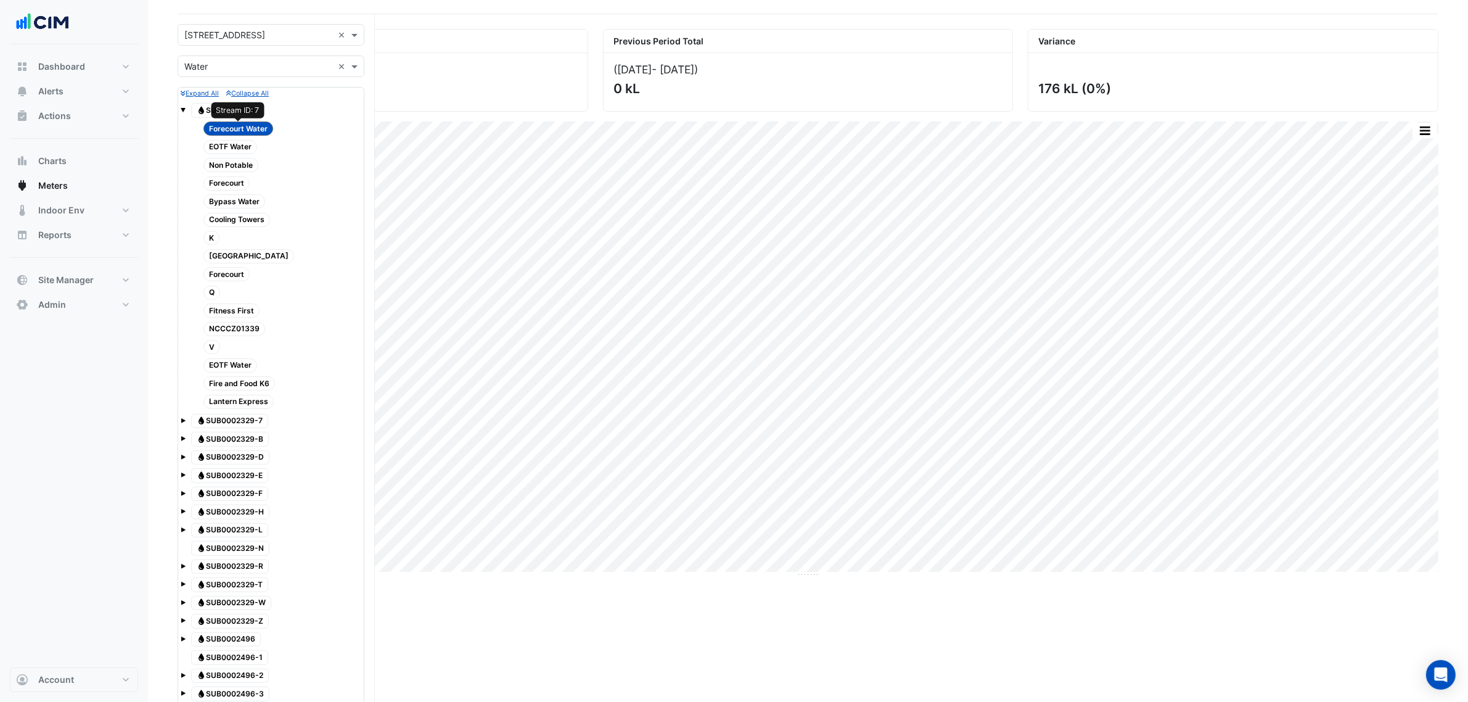
click at [247, 129] on span "Forecourt Water" at bounding box center [238, 128] width 70 height 14
click at [183, 112] on span at bounding box center [183, 109] width 5 height 5
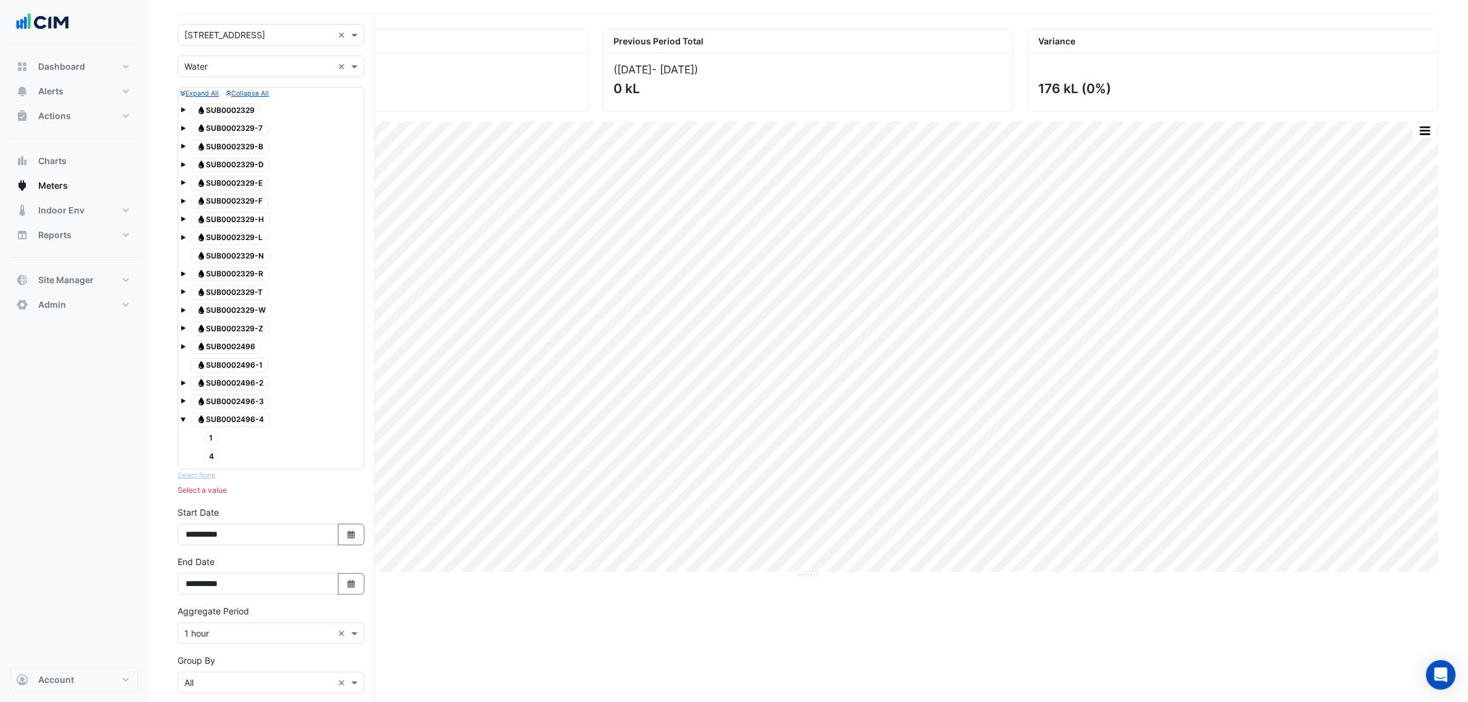
click at [211, 200] on span "Water SUB0002329-F" at bounding box center [229, 201] width 77 height 15
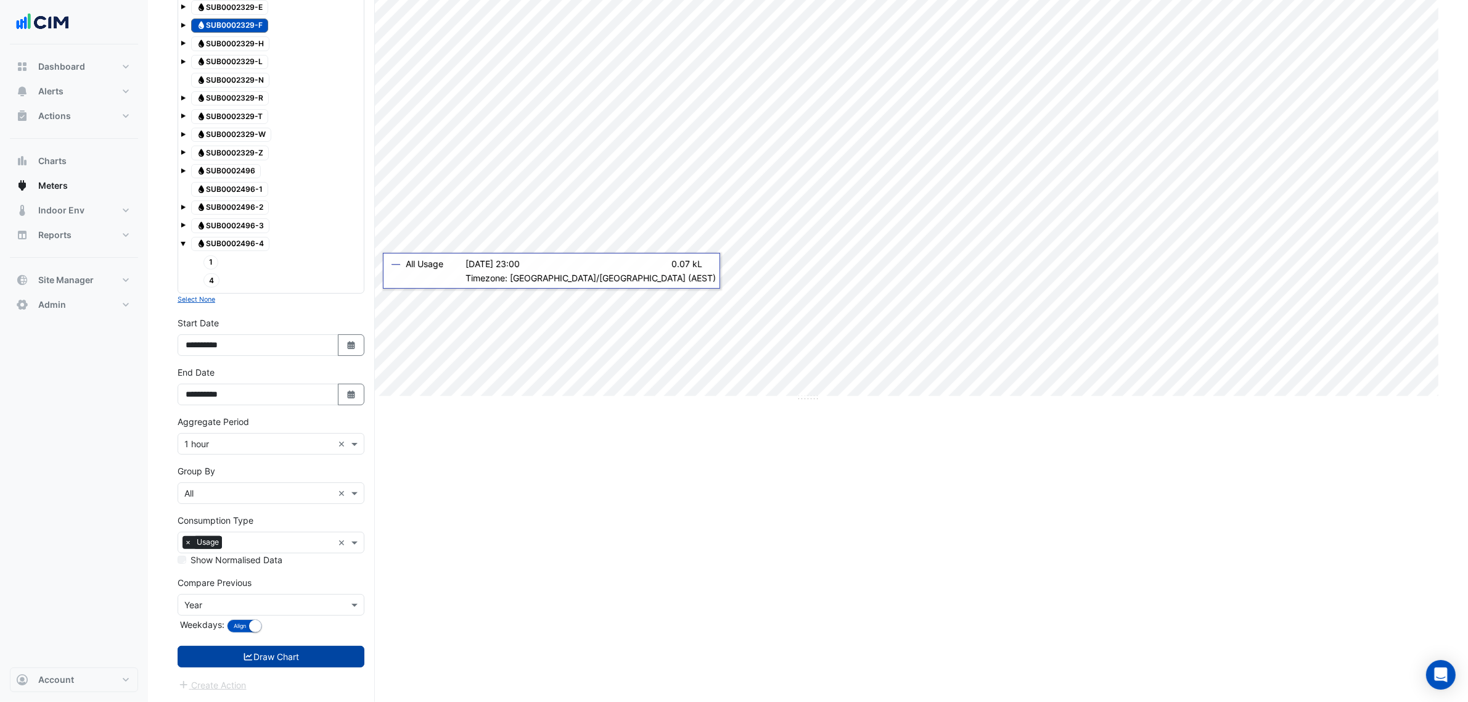
click at [306, 652] on button "Draw Chart" at bounding box center [271, 657] width 187 height 22
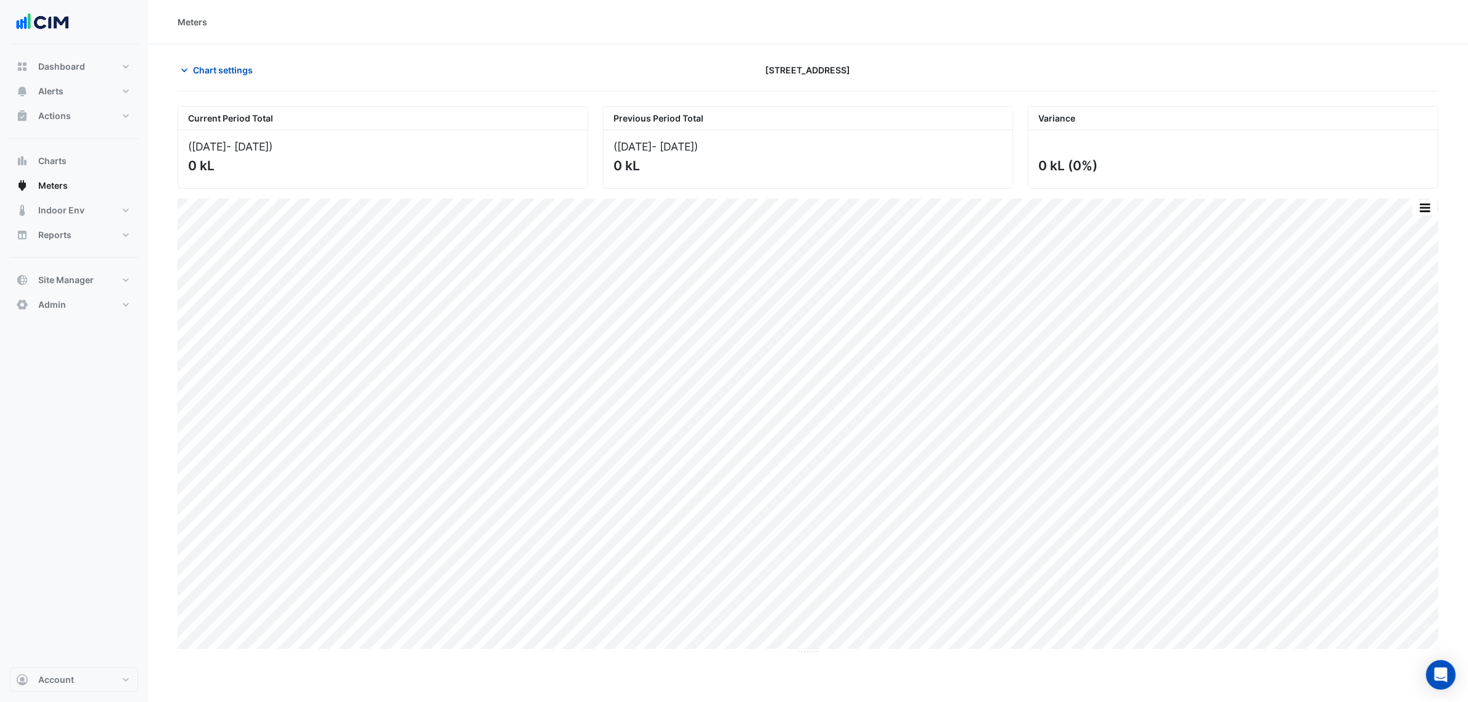
click at [224, 56] on section "Chart settings 2 Market Street Current Period Total (01 Sep 25 - 13 Oct 25 ) 0 …" at bounding box center [808, 499] width 1320 height 910
click at [223, 71] on span "Chart settings" at bounding box center [223, 70] width 60 height 13
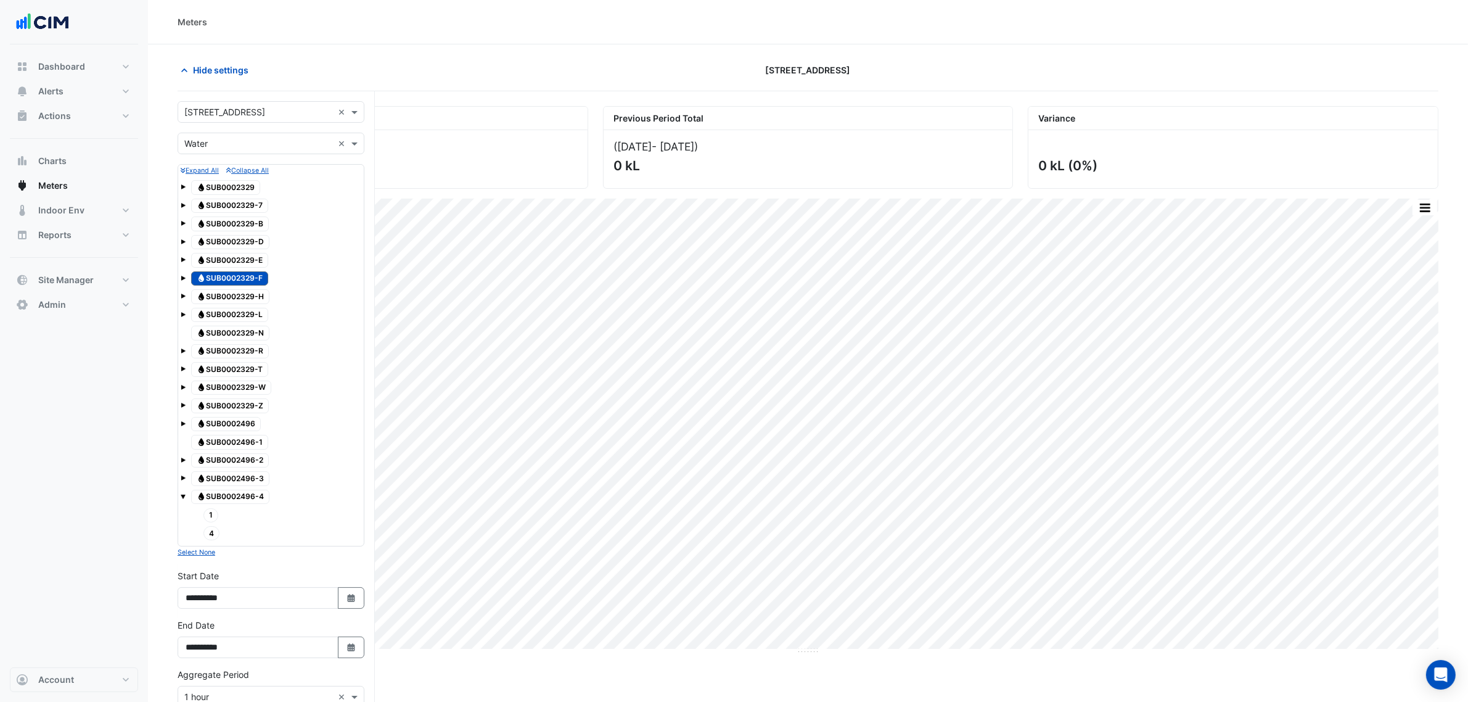
click at [235, 200] on span "Water SUB0002329-7" at bounding box center [229, 206] width 77 height 15
click at [242, 227] on span "Water SUB0002329-B" at bounding box center [230, 223] width 78 height 15
click at [241, 241] on span "Water SUB0002329-D" at bounding box center [230, 242] width 78 height 15
click at [241, 258] on span "Water SUB0002329-E" at bounding box center [229, 260] width 77 height 15
click at [242, 304] on span "Water SUB0002329-H" at bounding box center [230, 296] width 78 height 15
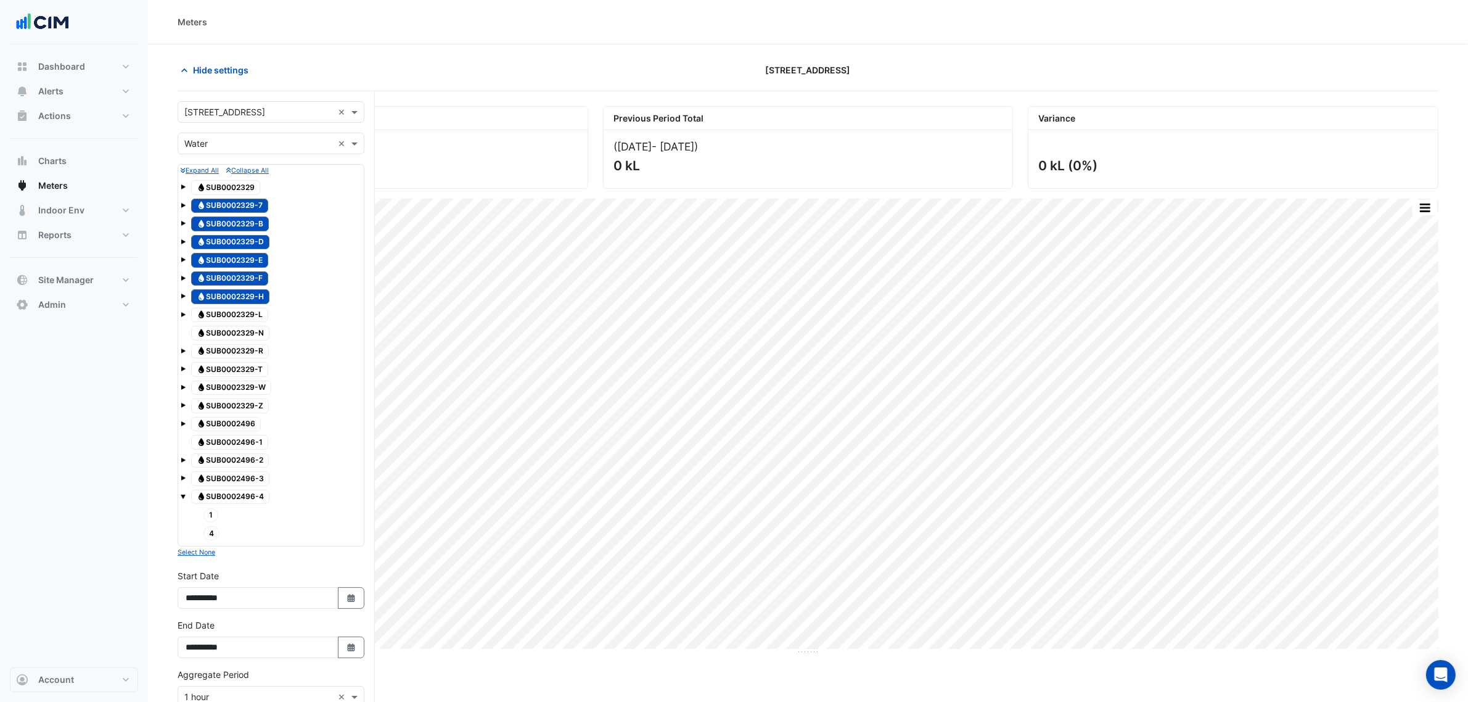
click at [244, 319] on span "Water SUB0002329-L" at bounding box center [229, 315] width 77 height 15
click at [250, 340] on span "Water SUB0002329-N" at bounding box center [230, 333] width 78 height 15
drag, startPoint x: 250, startPoint y: 353, endPoint x: 250, endPoint y: 359, distance: 6.8
click at [250, 353] on span "Water SUB0002329-R" at bounding box center [230, 351] width 78 height 15
click at [248, 367] on span "Water SUB0002329-T" at bounding box center [229, 369] width 77 height 15
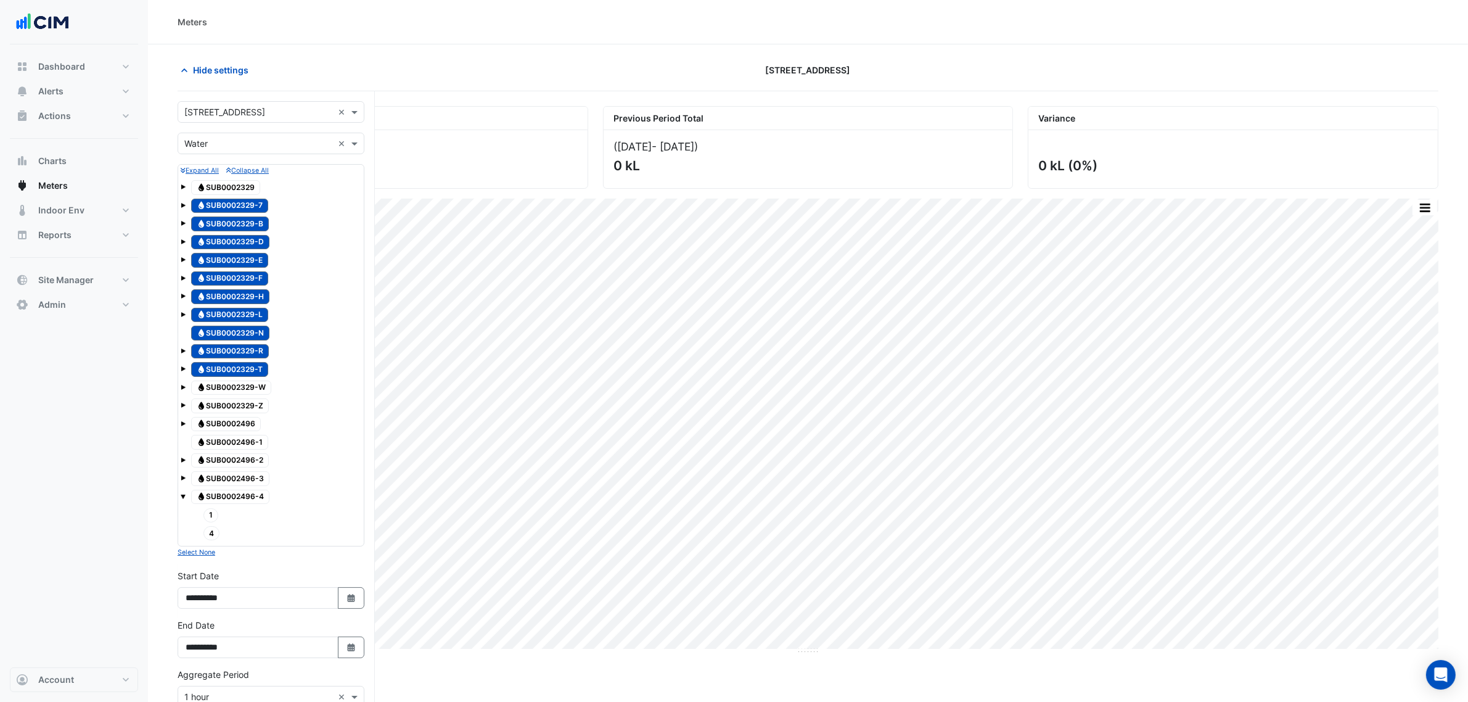
click at [245, 384] on span "Water SUB0002329-W" at bounding box center [231, 387] width 80 height 15
drag, startPoint x: 245, startPoint y: 400, endPoint x: 247, endPoint y: 408, distance: 8.2
click at [245, 401] on div "Water SUB0002329 Water SUB0002329-7 Water SUB0002329-B Water SUB0002329-D Water" at bounding box center [271, 361] width 181 height 366
drag, startPoint x: 248, startPoint y: 411, endPoint x: 251, endPoint y: 419, distance: 9.0
click at [248, 412] on span "Water SUB0002329-Z" at bounding box center [230, 405] width 78 height 15
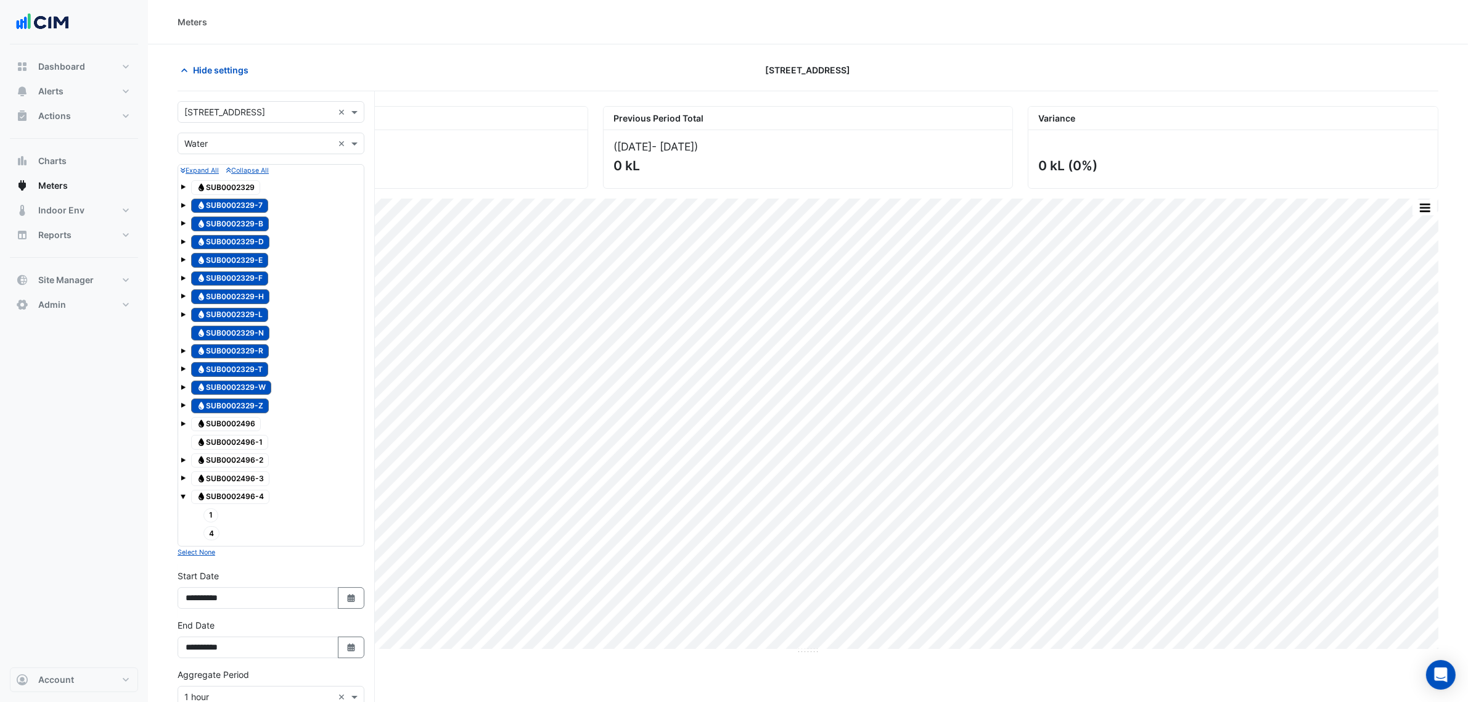
click at [242, 432] on span "Water SUB0002496" at bounding box center [226, 424] width 70 height 15
click at [247, 419] on div "Water SUB0002496" at bounding box center [226, 424] width 76 height 17
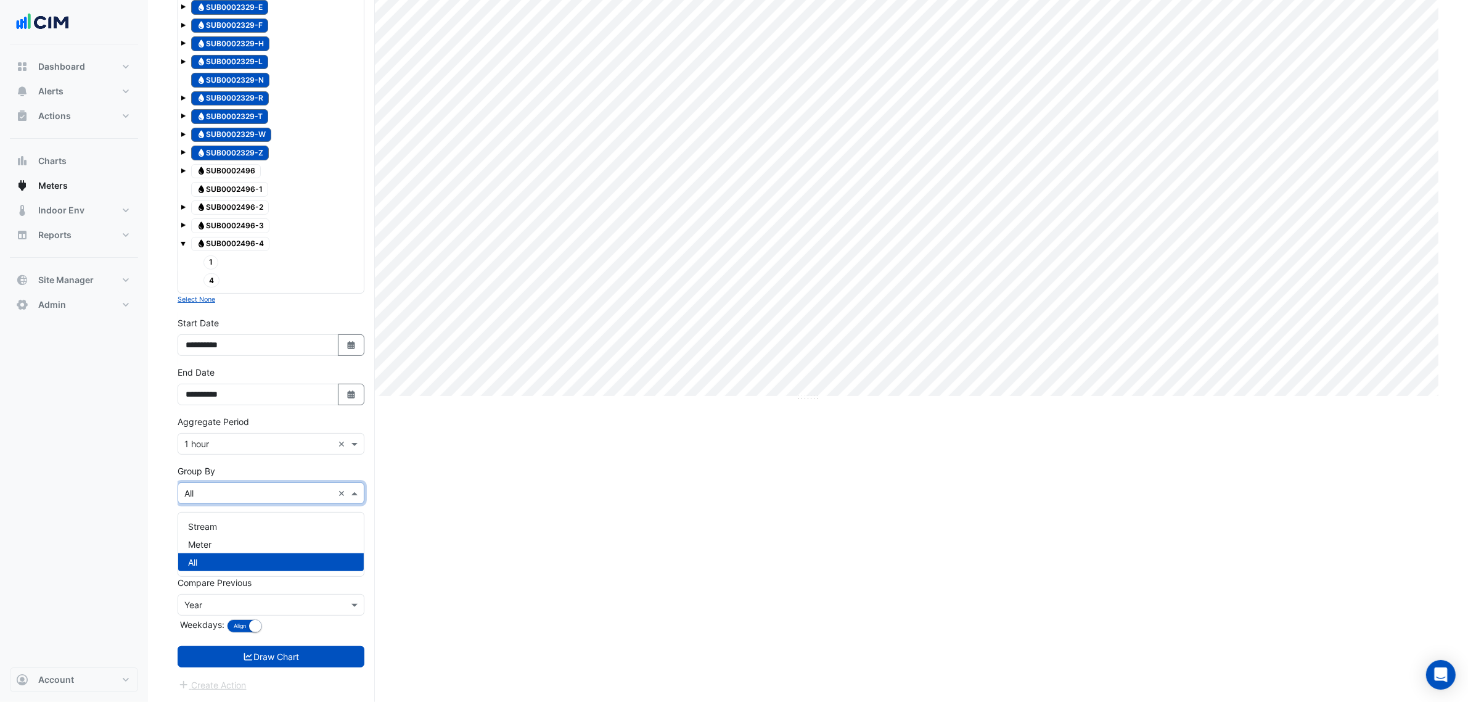
click at [229, 503] on div "× All ×" at bounding box center [271, 493] width 187 height 22
click at [224, 541] on div "Meter" at bounding box center [271, 544] width 186 height 18
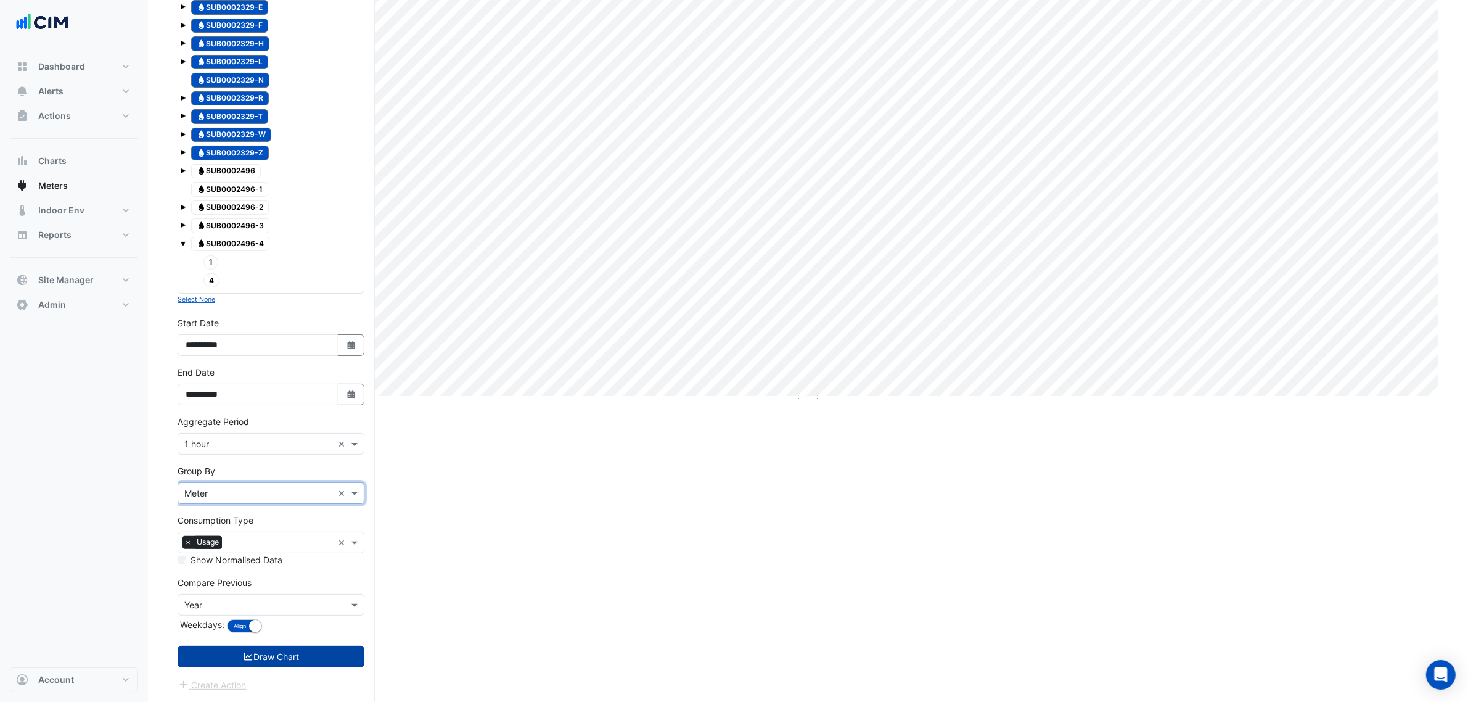
click at [306, 649] on button "Draw Chart" at bounding box center [271, 657] width 187 height 22
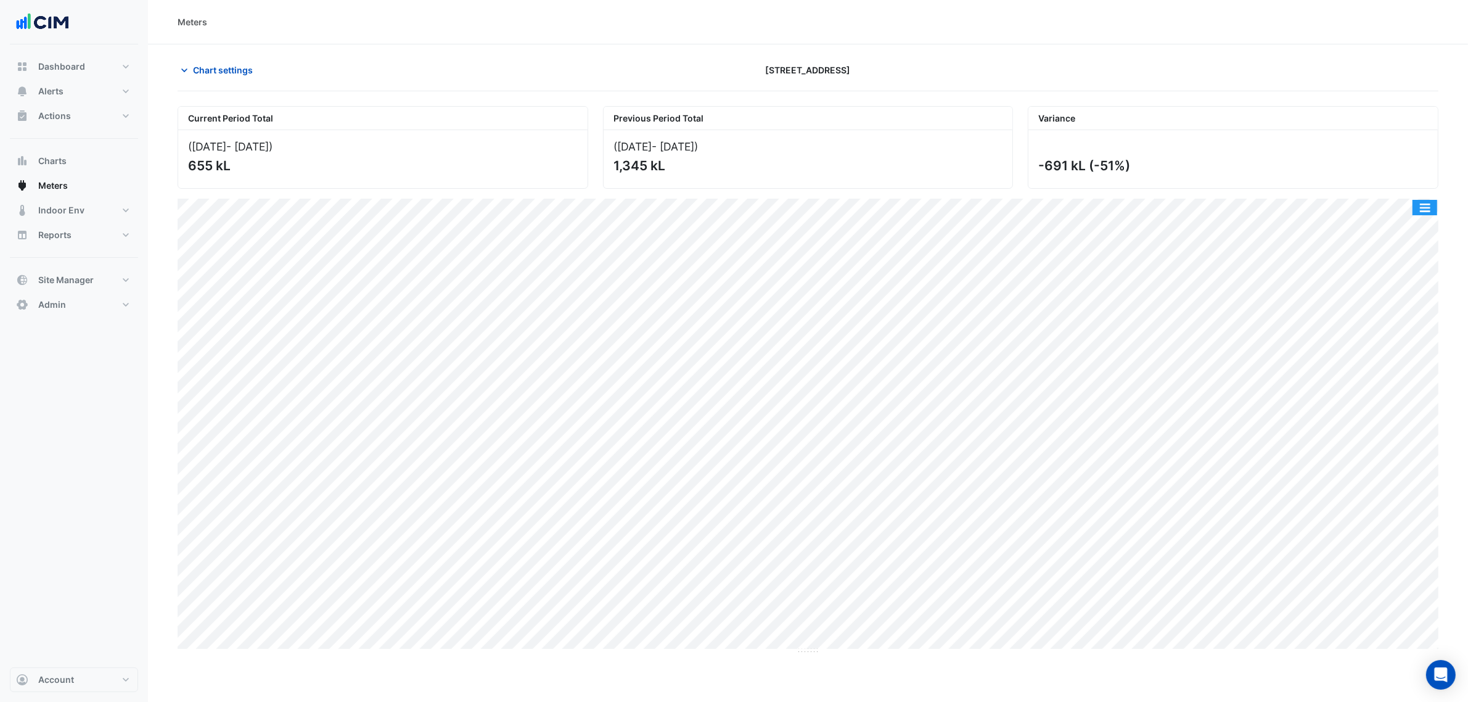
click at [1422, 203] on button "button" at bounding box center [1425, 207] width 25 height 15
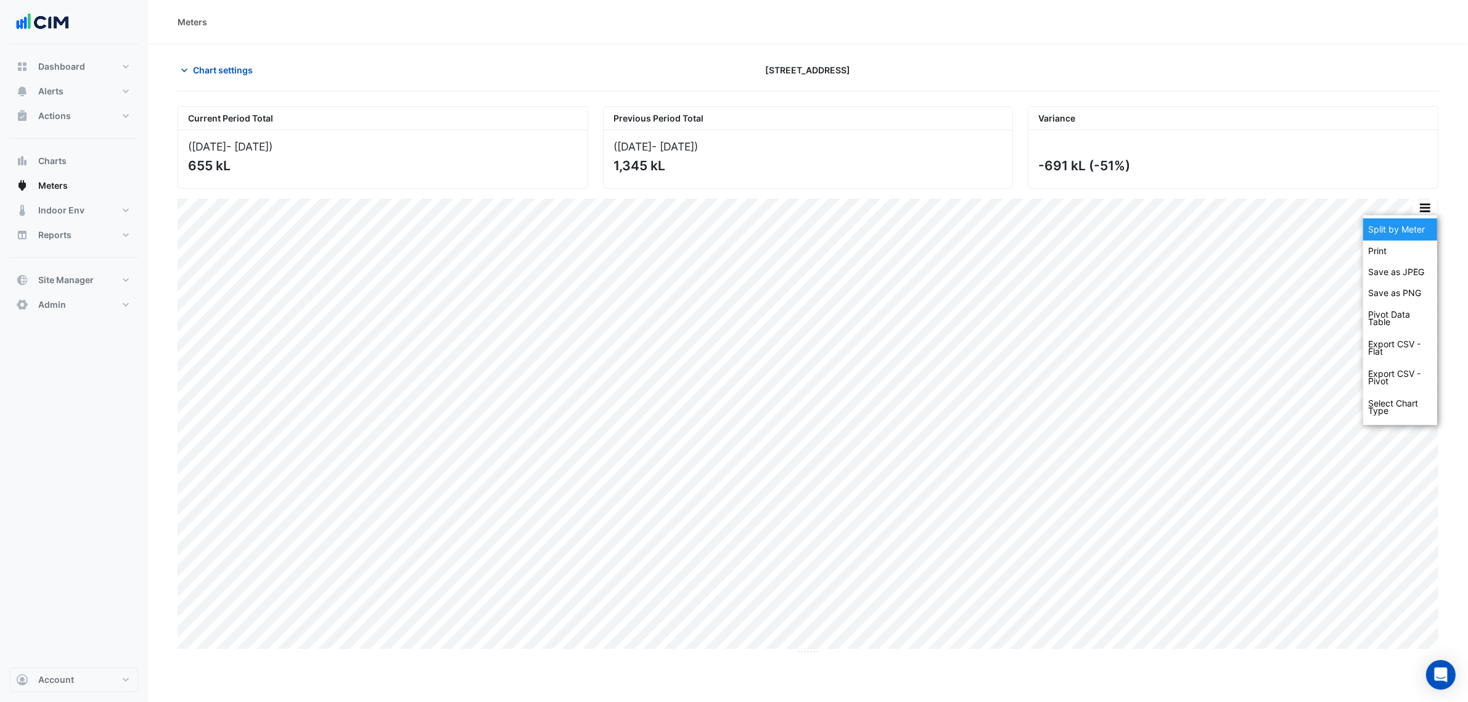
click at [1417, 223] on div "Split by Meter" at bounding box center [1400, 229] width 74 height 22
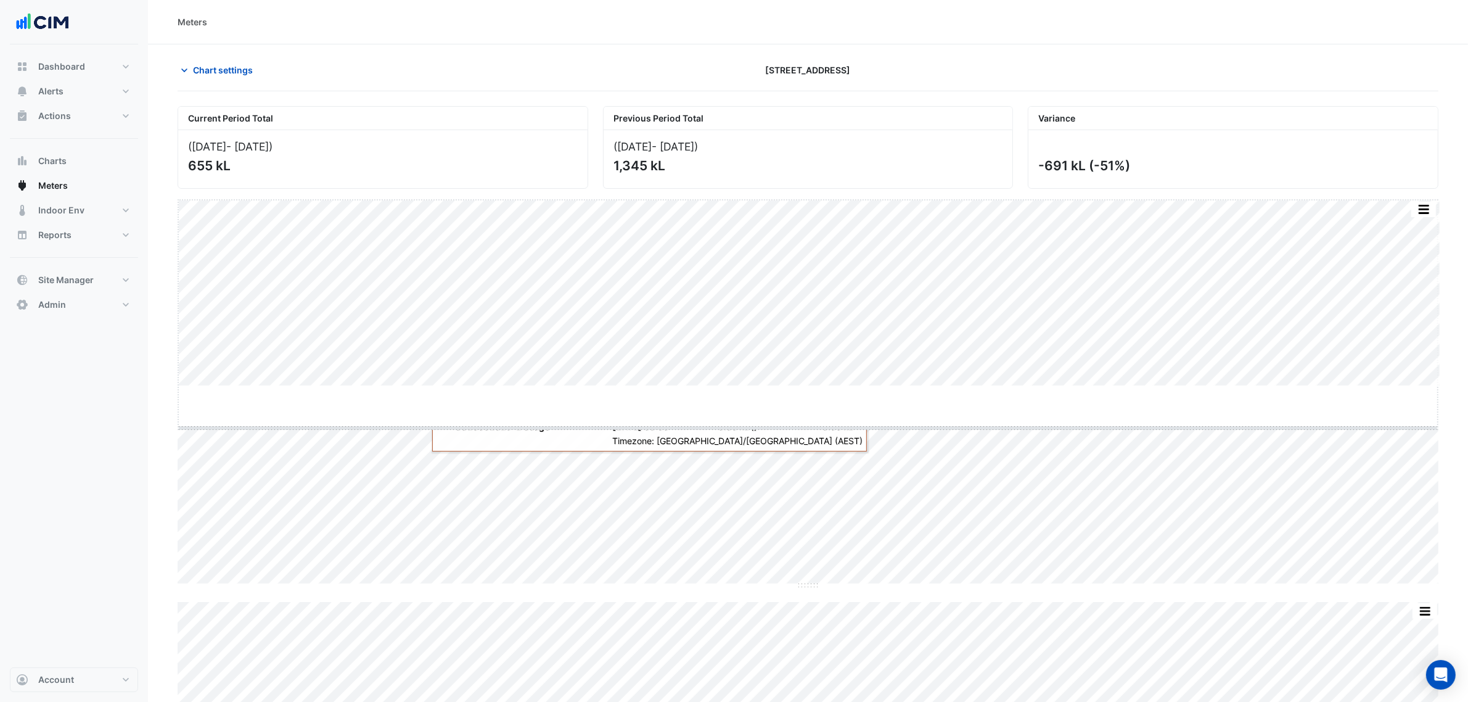
drag, startPoint x: 816, startPoint y: 387, endPoint x: 820, endPoint y: 474, distance: 87.0
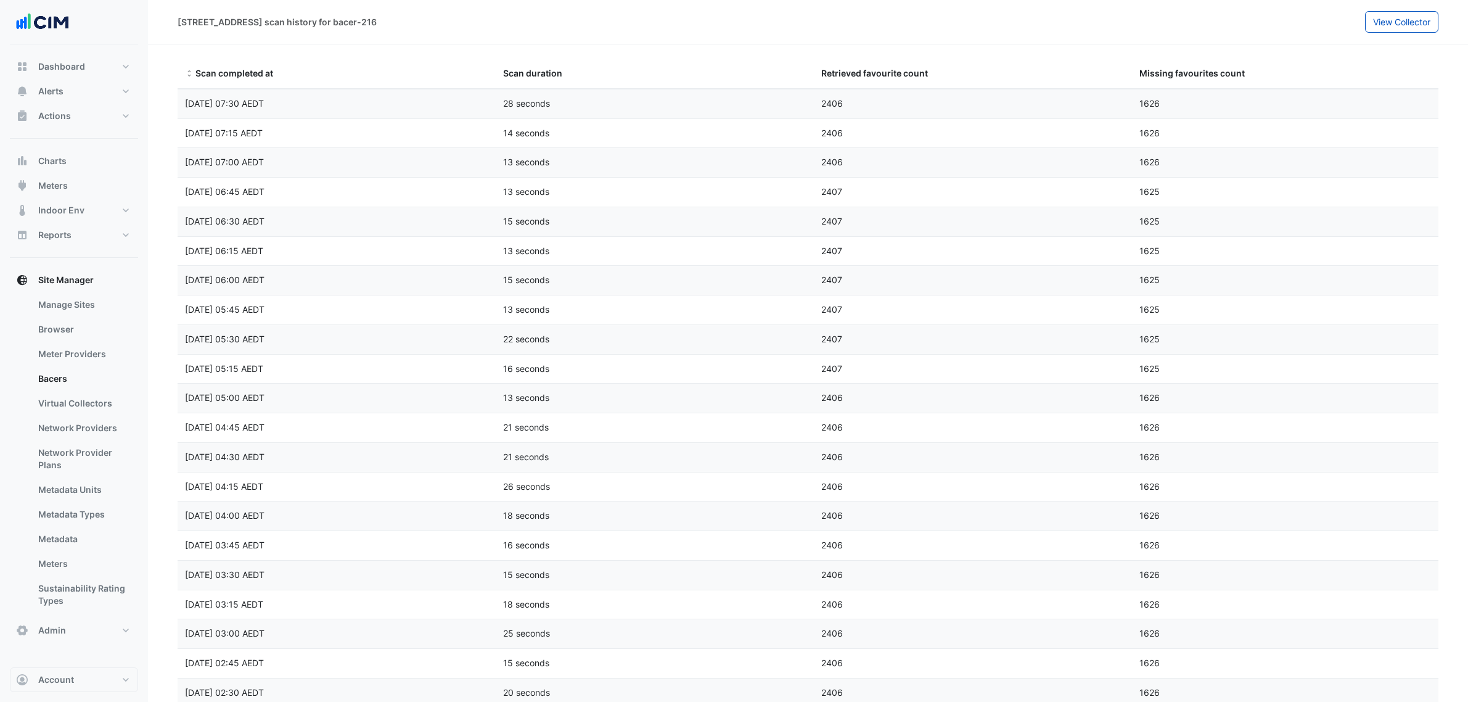
select select "***"
click at [30, 89] on button "Alerts" at bounding box center [74, 91] width 128 height 25
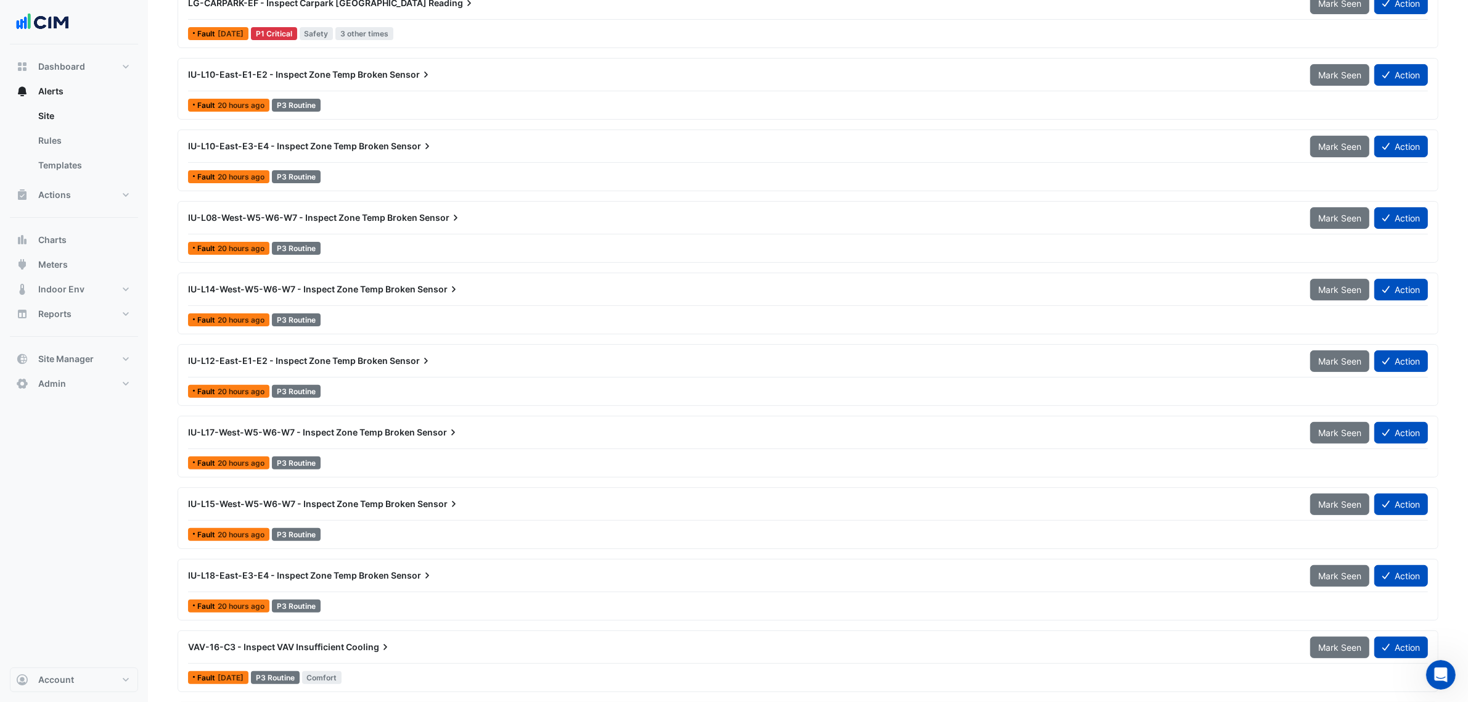
scroll to position [308, 0]
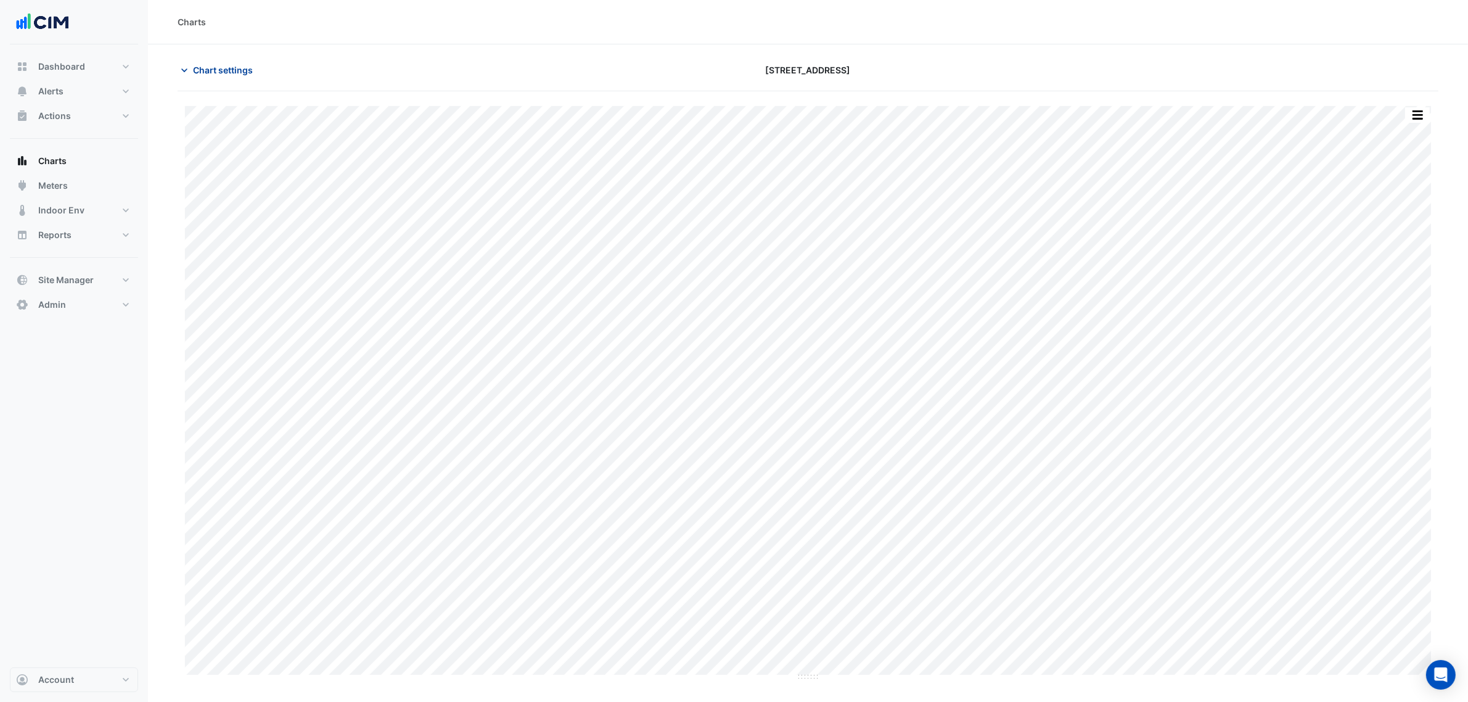
click at [253, 62] on button "Chart settings" at bounding box center [219, 70] width 83 height 22
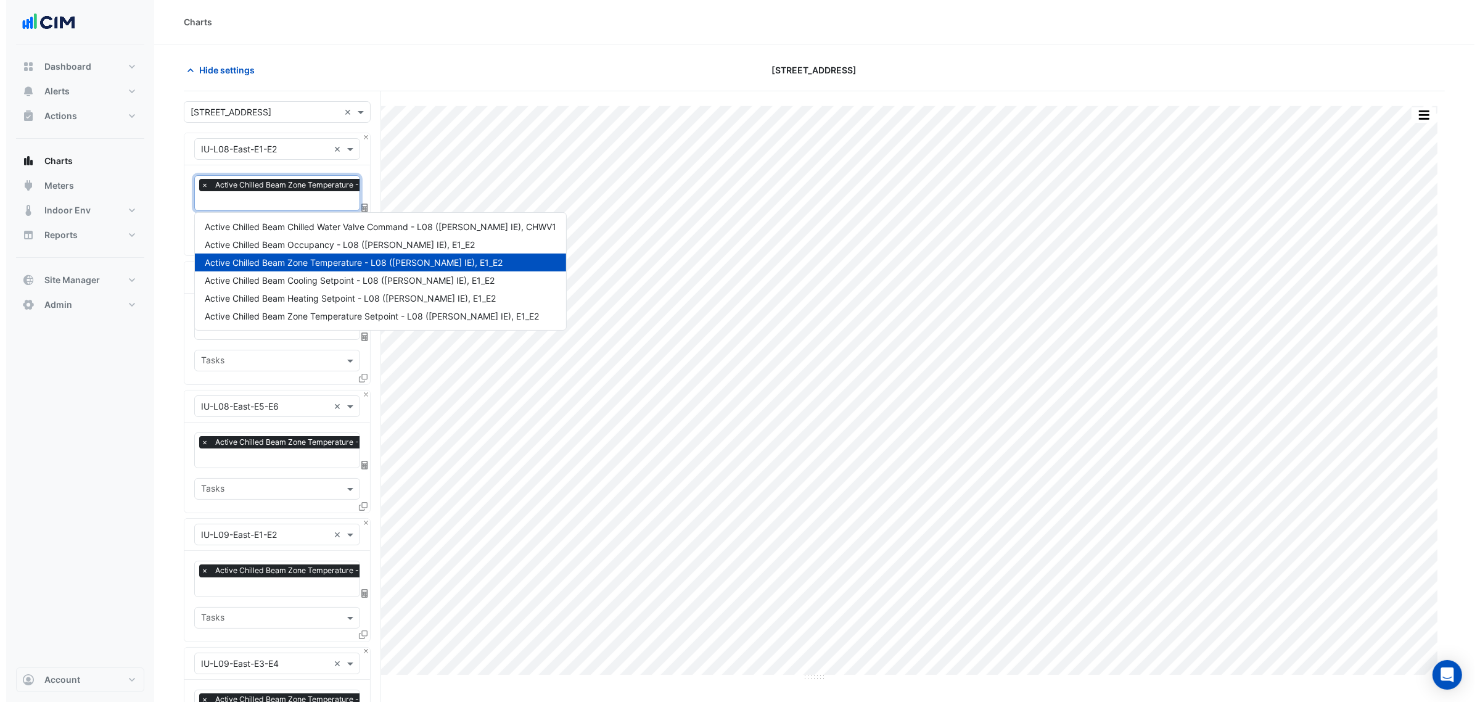
scroll to position [0, 6]
click at [230, 190] on span "Active Chilled Beam Zone Temperature - L08 ([PERSON_NAME] IE), E1_E2" at bounding box center [332, 185] width 265 height 12
click at [306, 37] on div "Charts" at bounding box center [808, 22] width 1320 height 44
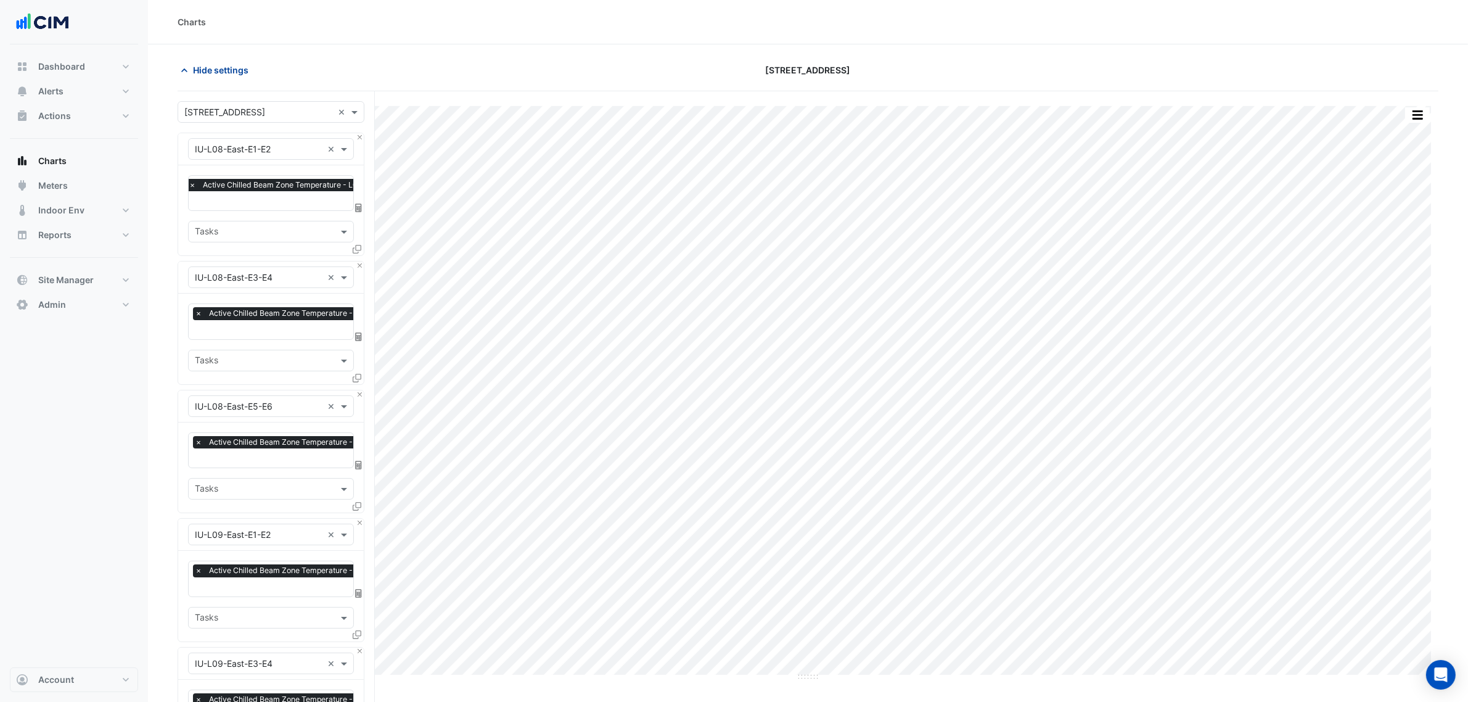
click at [228, 75] on span "Hide settings" at bounding box center [220, 70] width 55 height 13
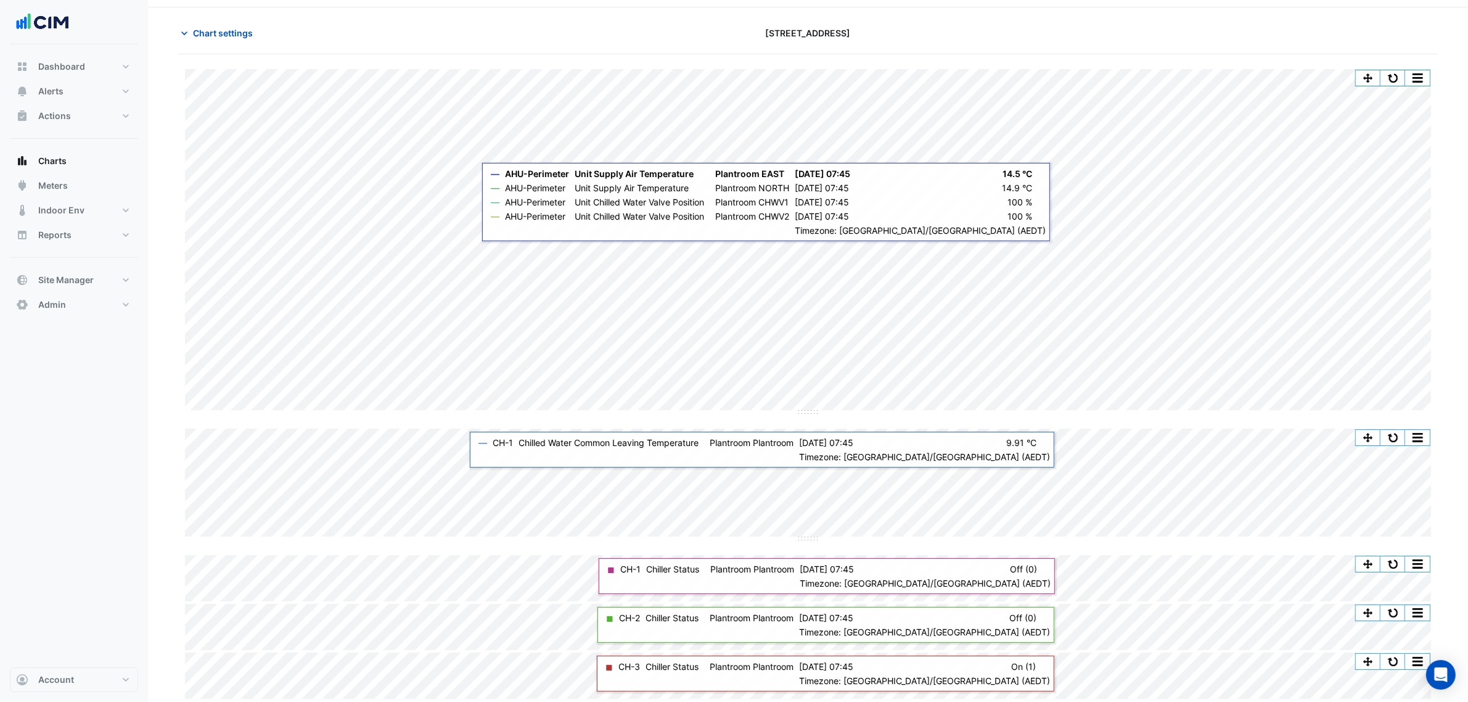
scroll to position [0, 6]
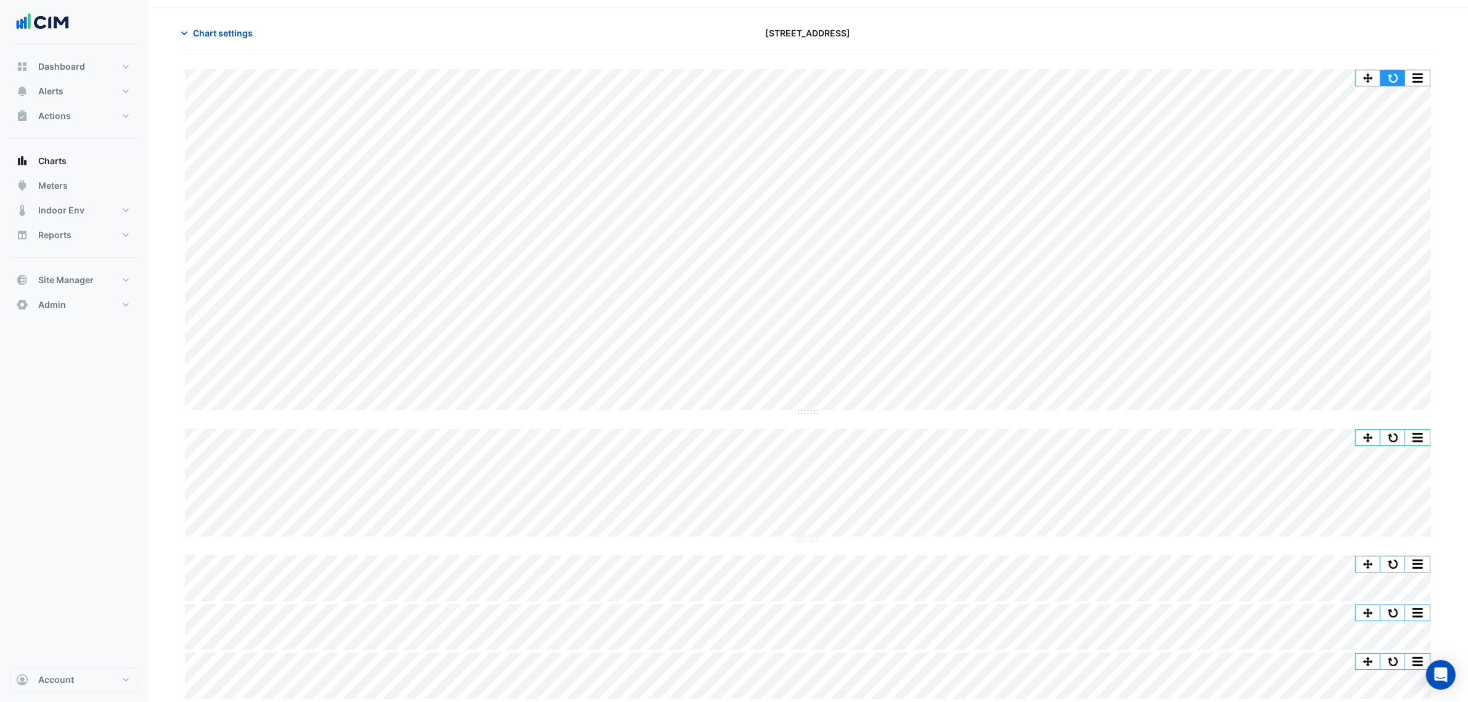
click at [1398, 77] on button "button" at bounding box center [1393, 77] width 25 height 15
click at [1385, 74] on button "button" at bounding box center [1393, 77] width 25 height 15
click at [241, 38] on span "Chart settings" at bounding box center [223, 33] width 60 height 13
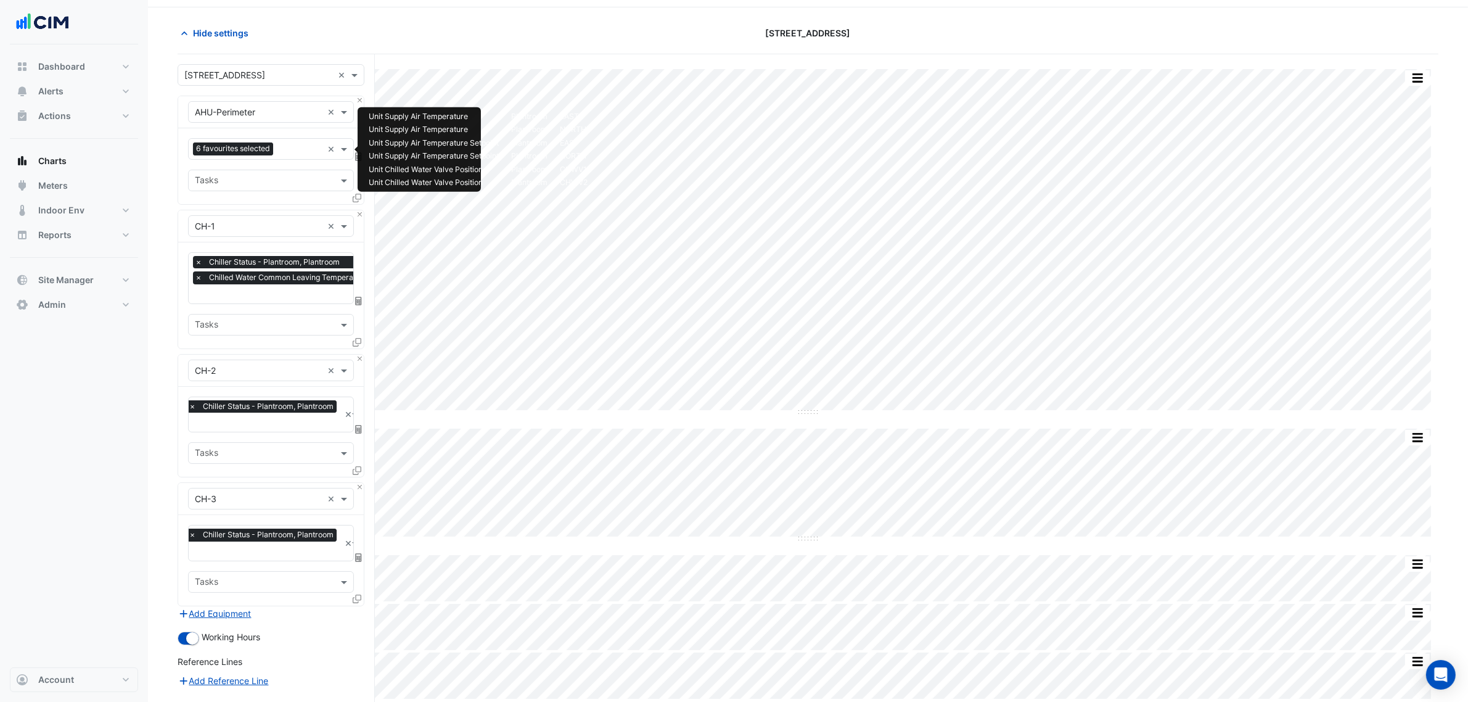
click at [282, 159] on div "6 favourites selected ×" at bounding box center [271, 149] width 166 height 22
type input "***"
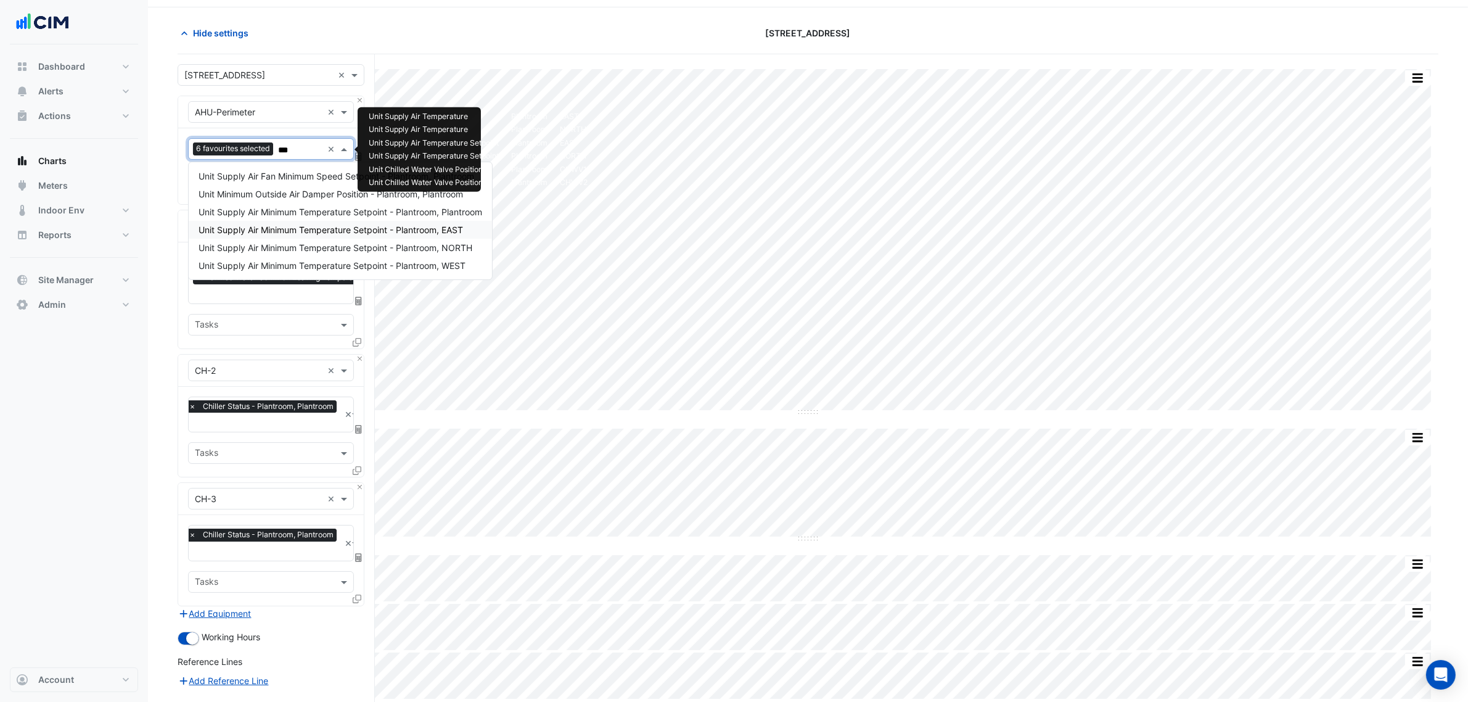
click at [347, 232] on span "Unit Supply Air Minimum Temperature Setpoint - Plantroom, EAST" at bounding box center [331, 229] width 265 height 10
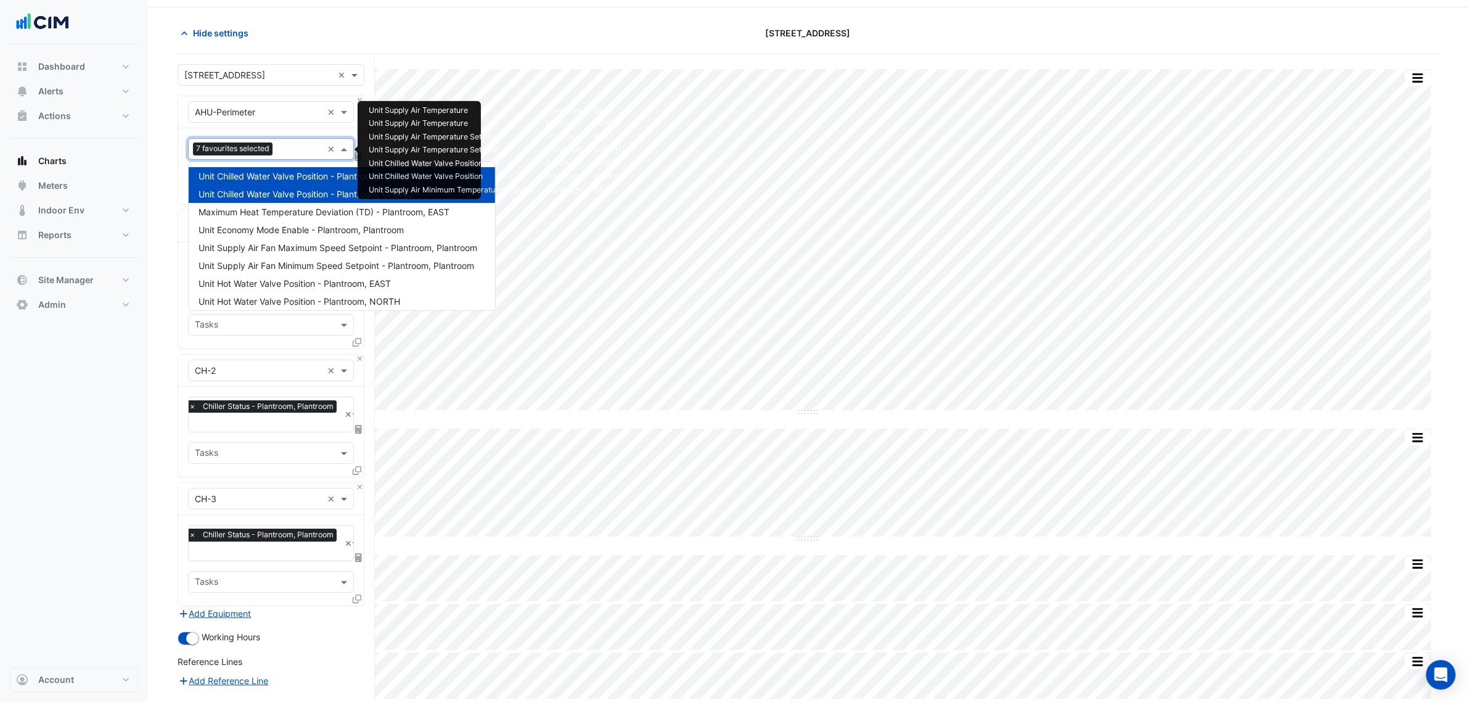
click at [303, 152] on input "text" at bounding box center [299, 150] width 45 height 13
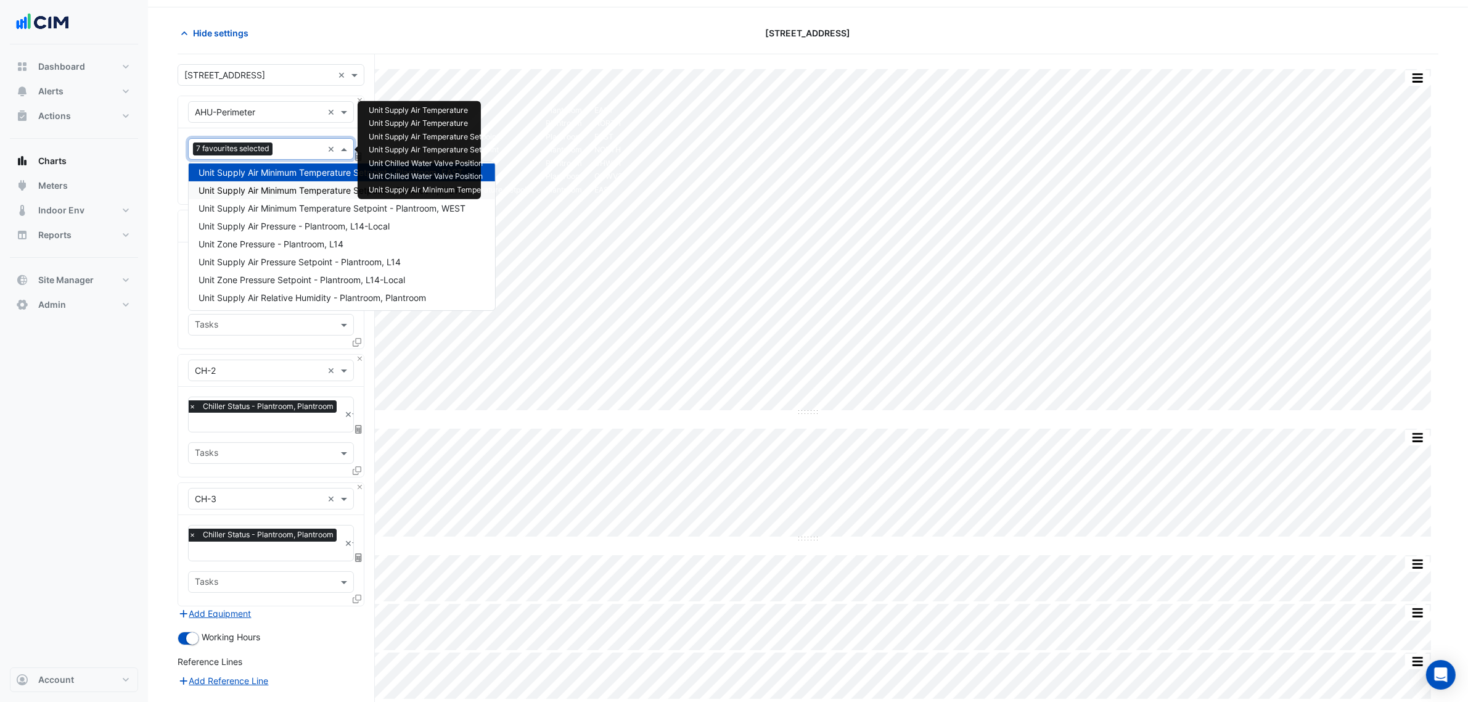
click at [318, 194] on span "Unit Supply Air Minimum Temperature Setpoint - Plantroom, NORTH" at bounding box center [336, 190] width 274 height 10
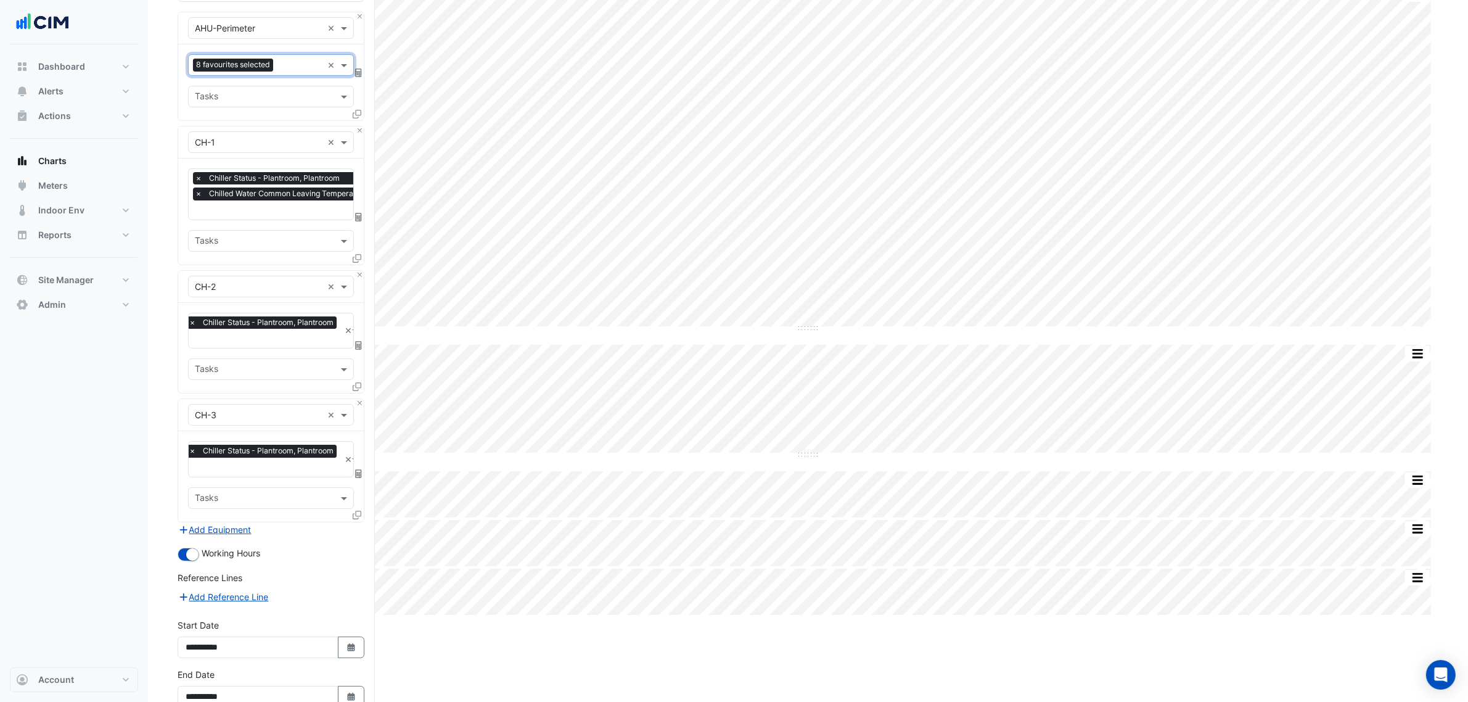
scroll to position [191, 0]
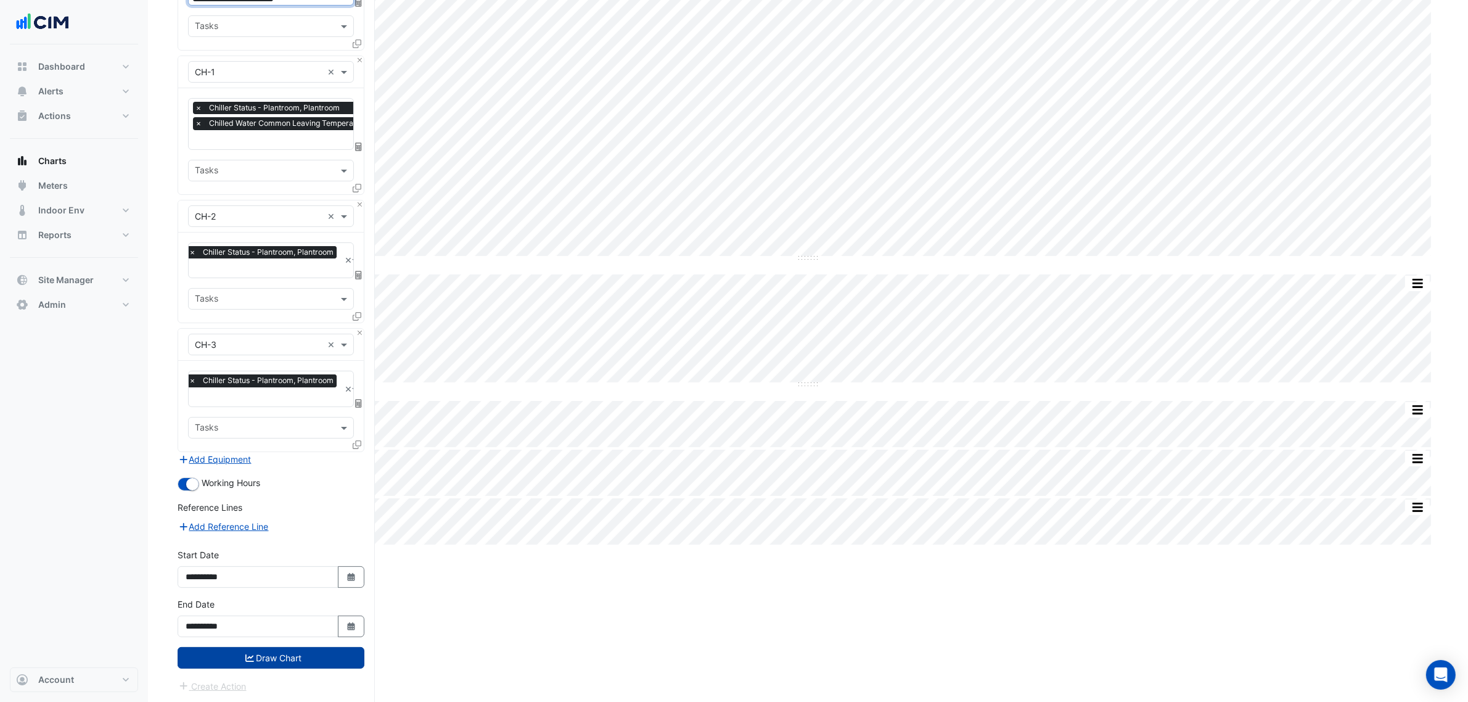
click at [313, 654] on button "Draw Chart" at bounding box center [271, 658] width 187 height 22
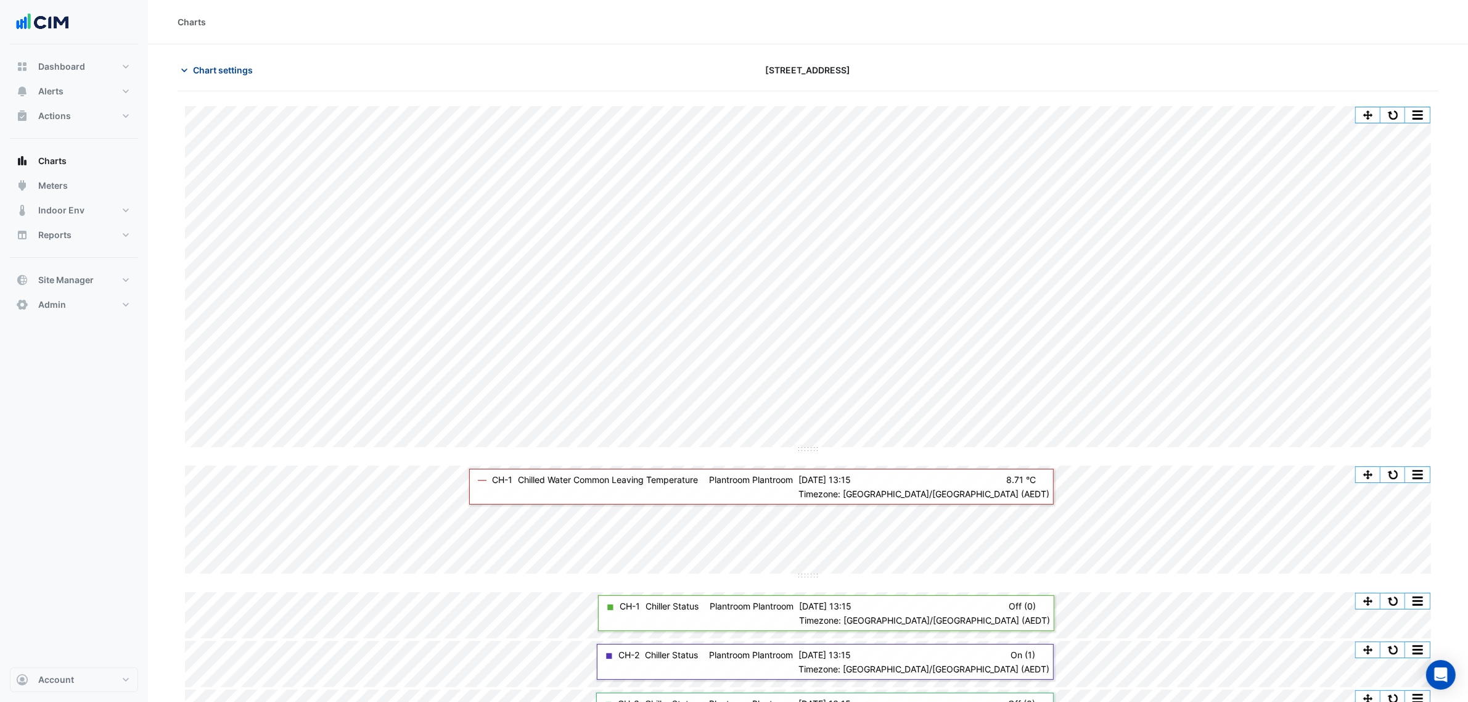
click at [241, 62] on button "Chart settings" at bounding box center [219, 70] width 83 height 22
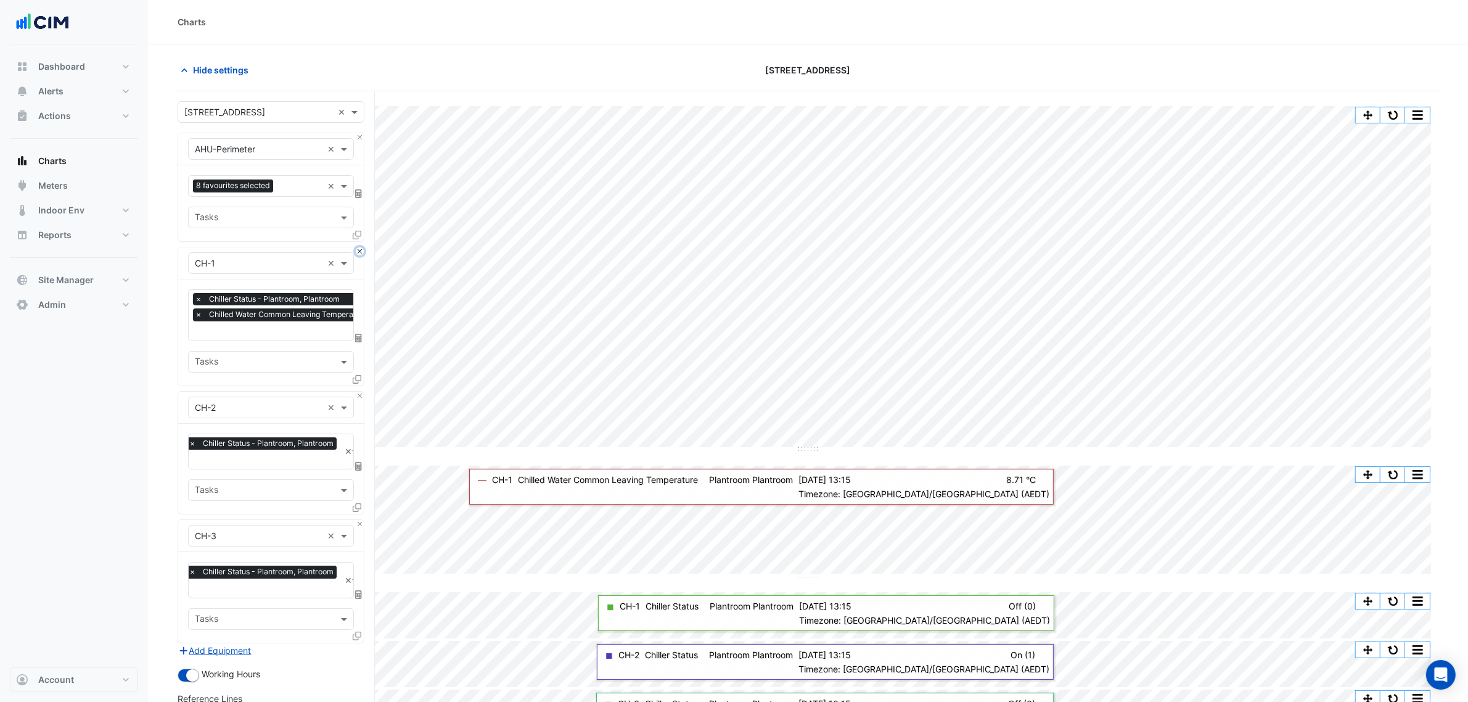
click at [356, 253] on button "Close" at bounding box center [360, 251] width 8 height 8
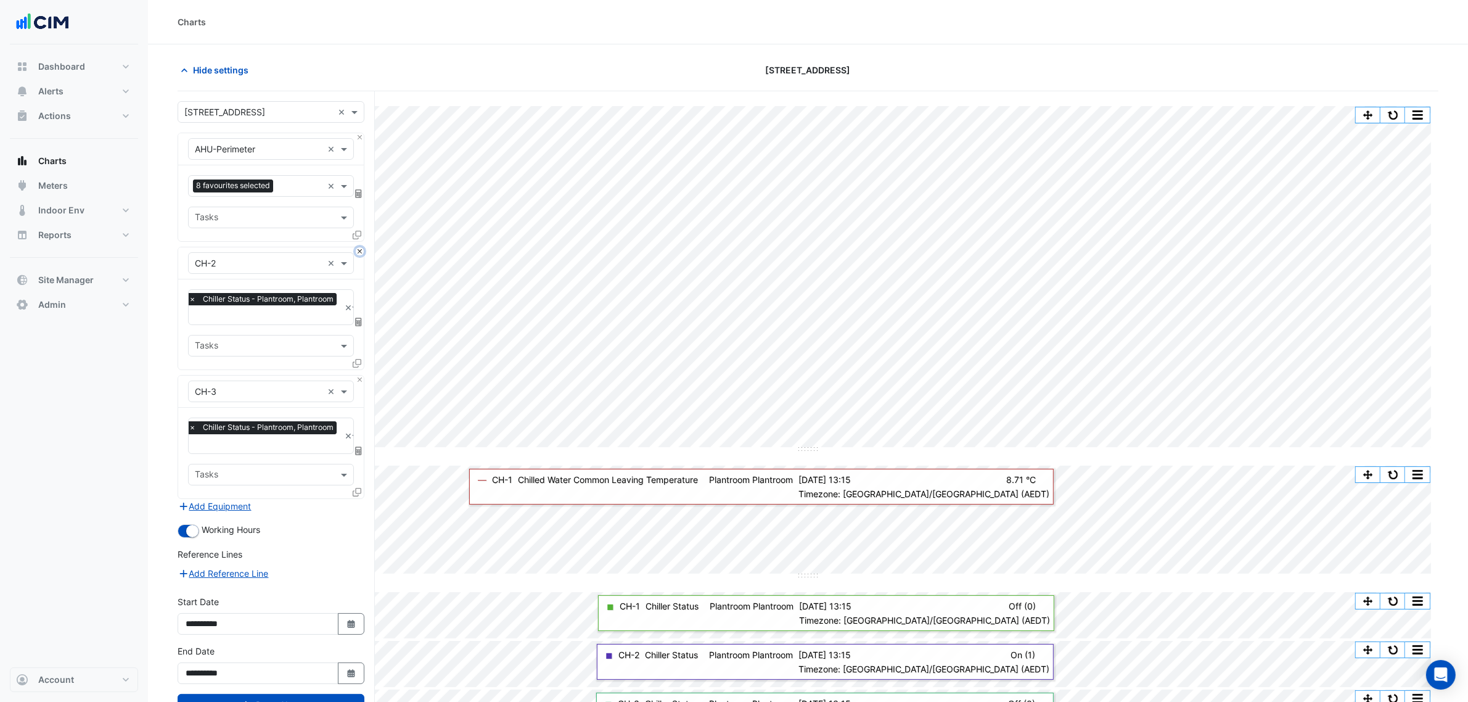
click at [356, 253] on button "Close" at bounding box center [360, 251] width 8 height 8
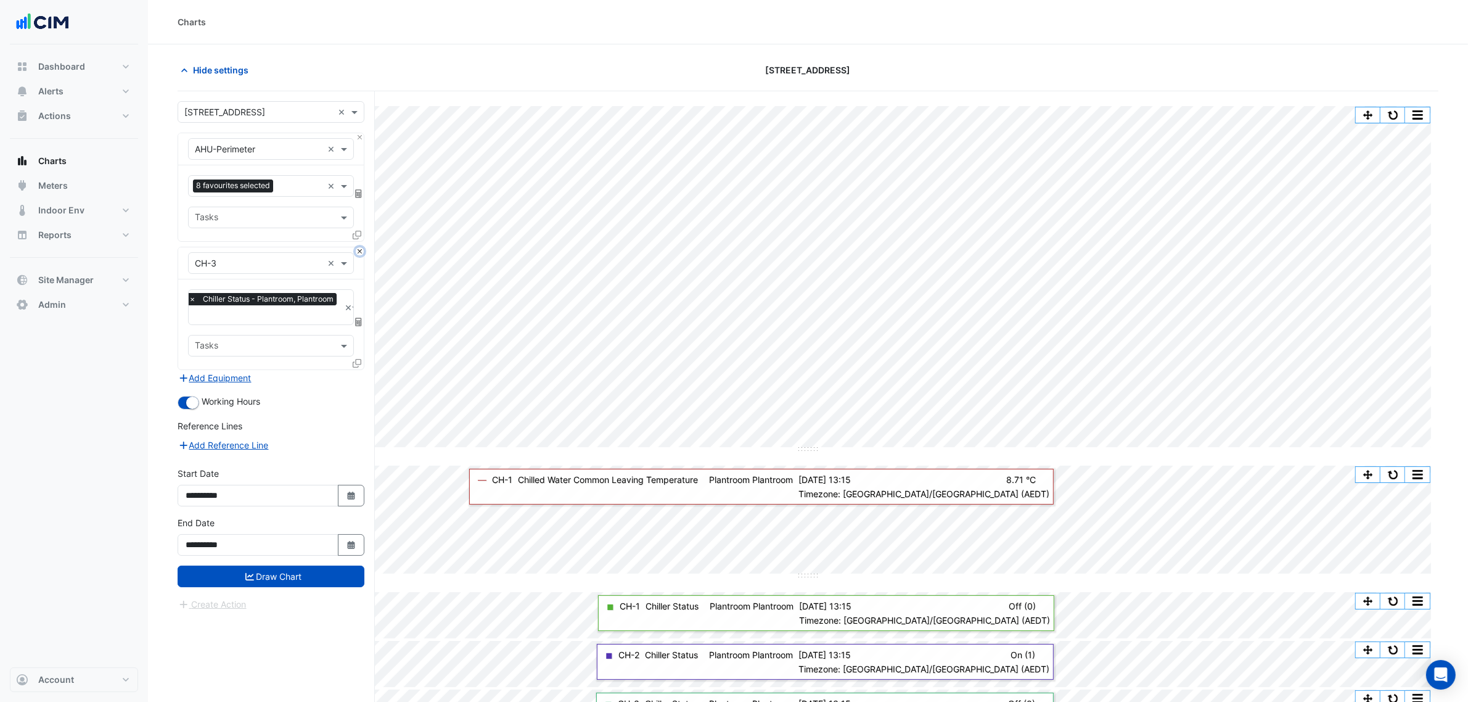
click at [356, 253] on button "Close" at bounding box center [360, 251] width 8 height 8
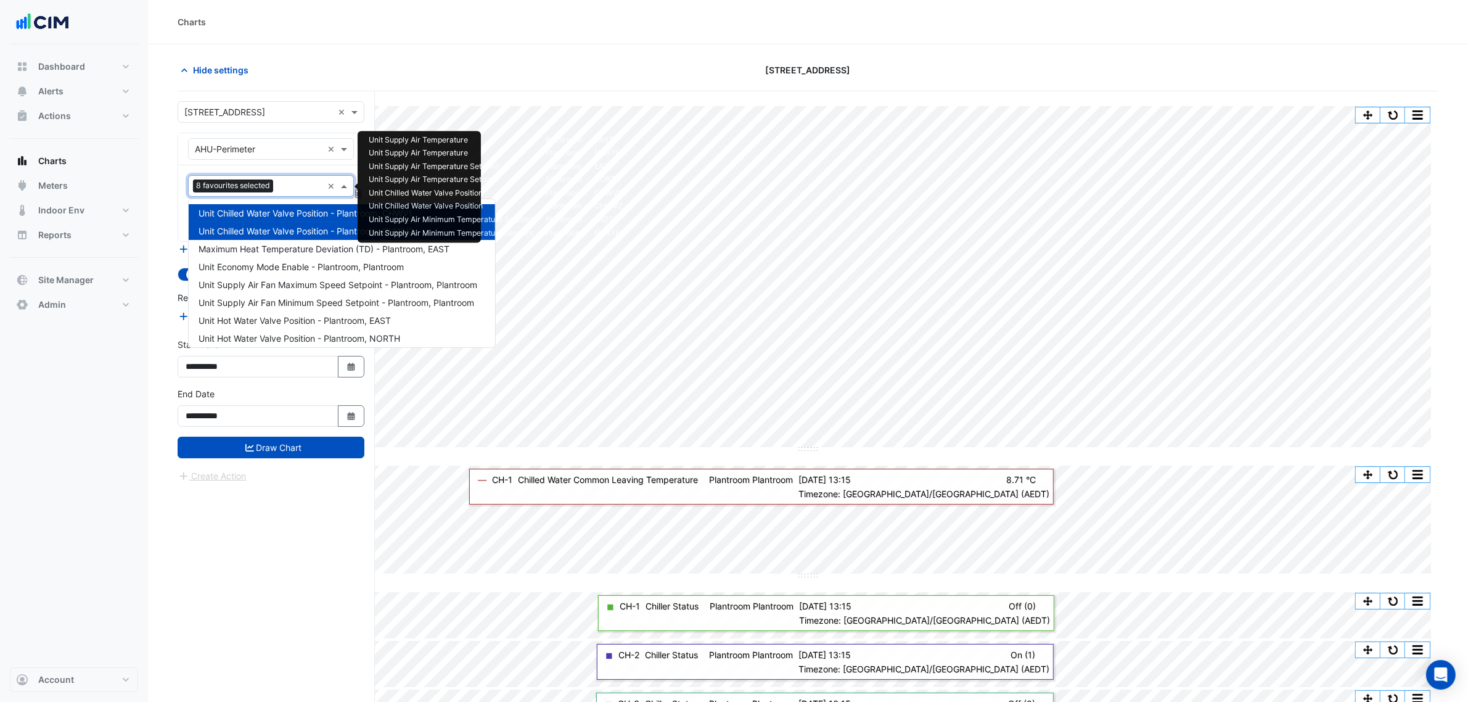
click at [287, 189] on input "text" at bounding box center [300, 187] width 44 height 13
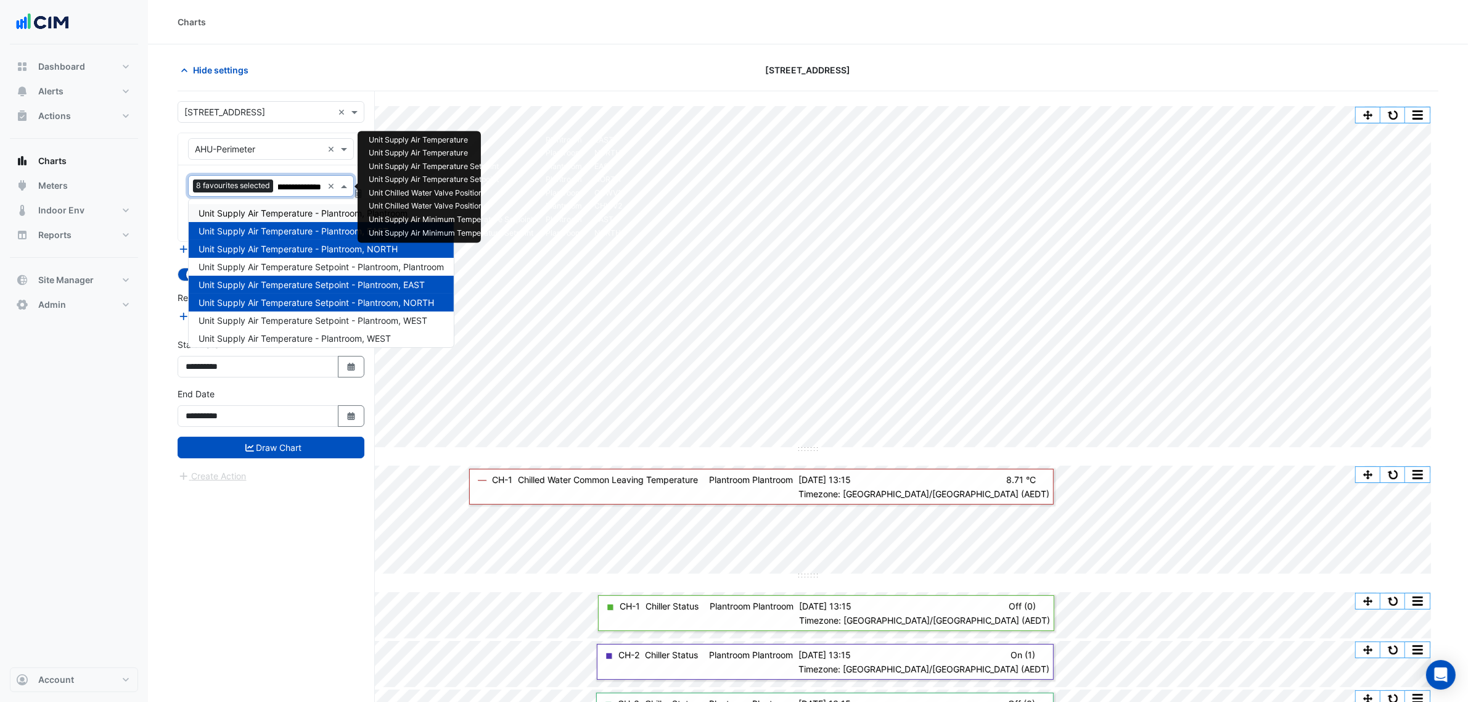
type input "**********"
click at [334, 321] on span "Unit Supply Air Temperature Setpoint - Plantroom, WEST" at bounding box center [313, 320] width 229 height 10
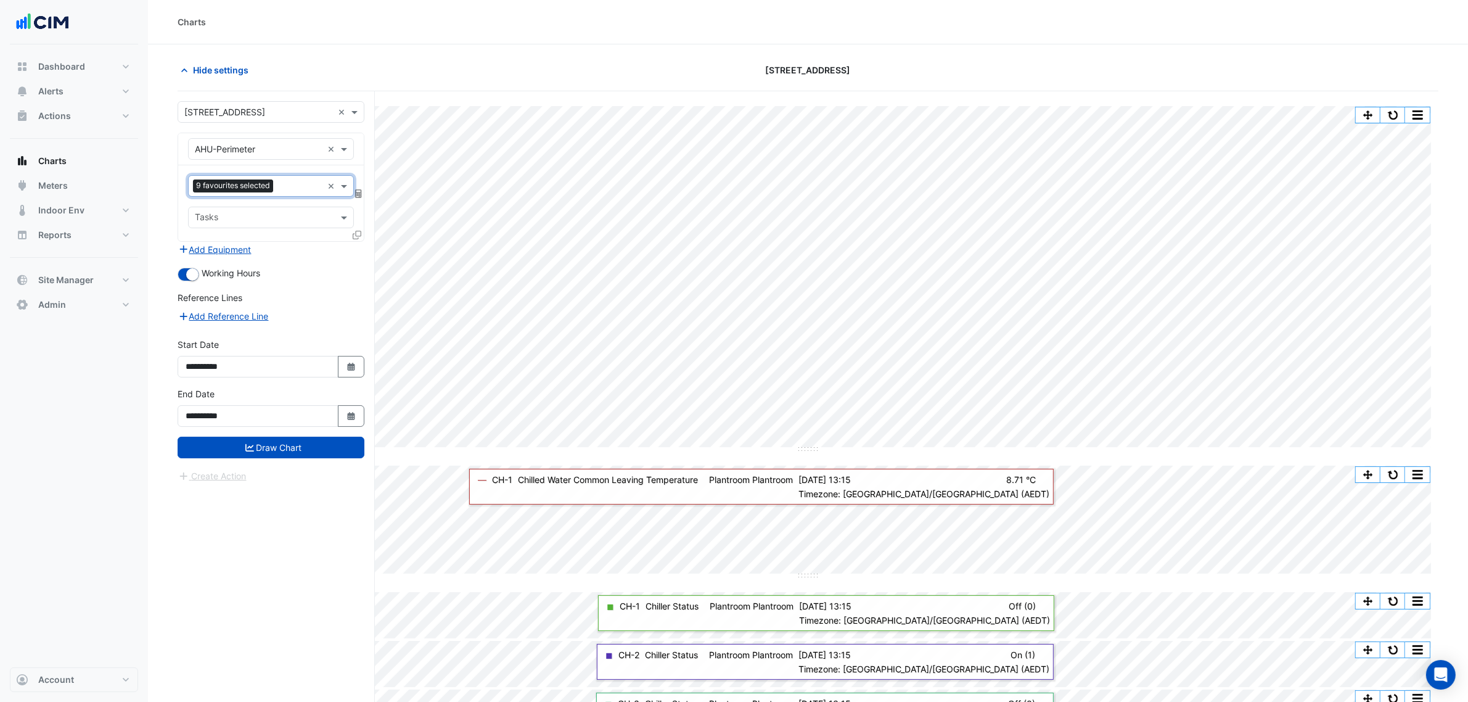
scroll to position [0, 0]
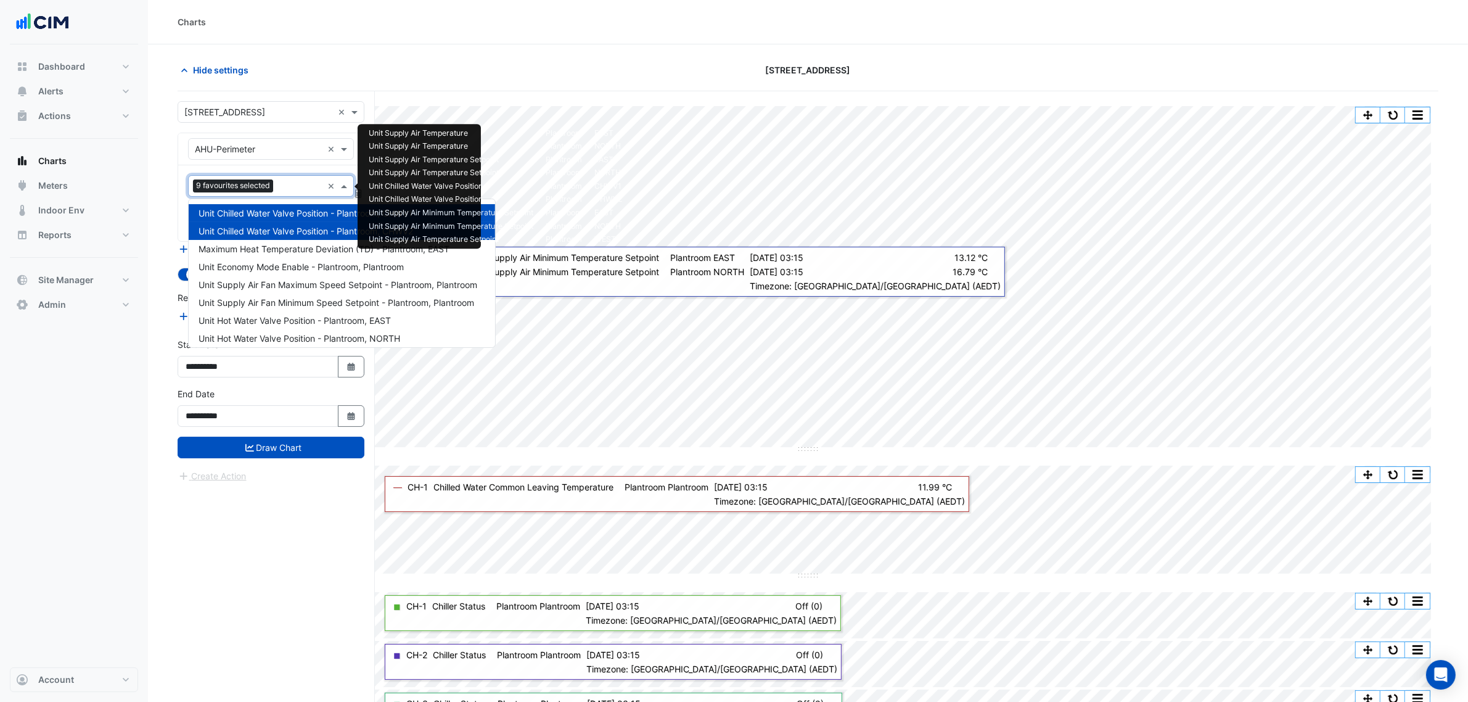
click at [284, 185] on input "text" at bounding box center [299, 187] width 43 height 13
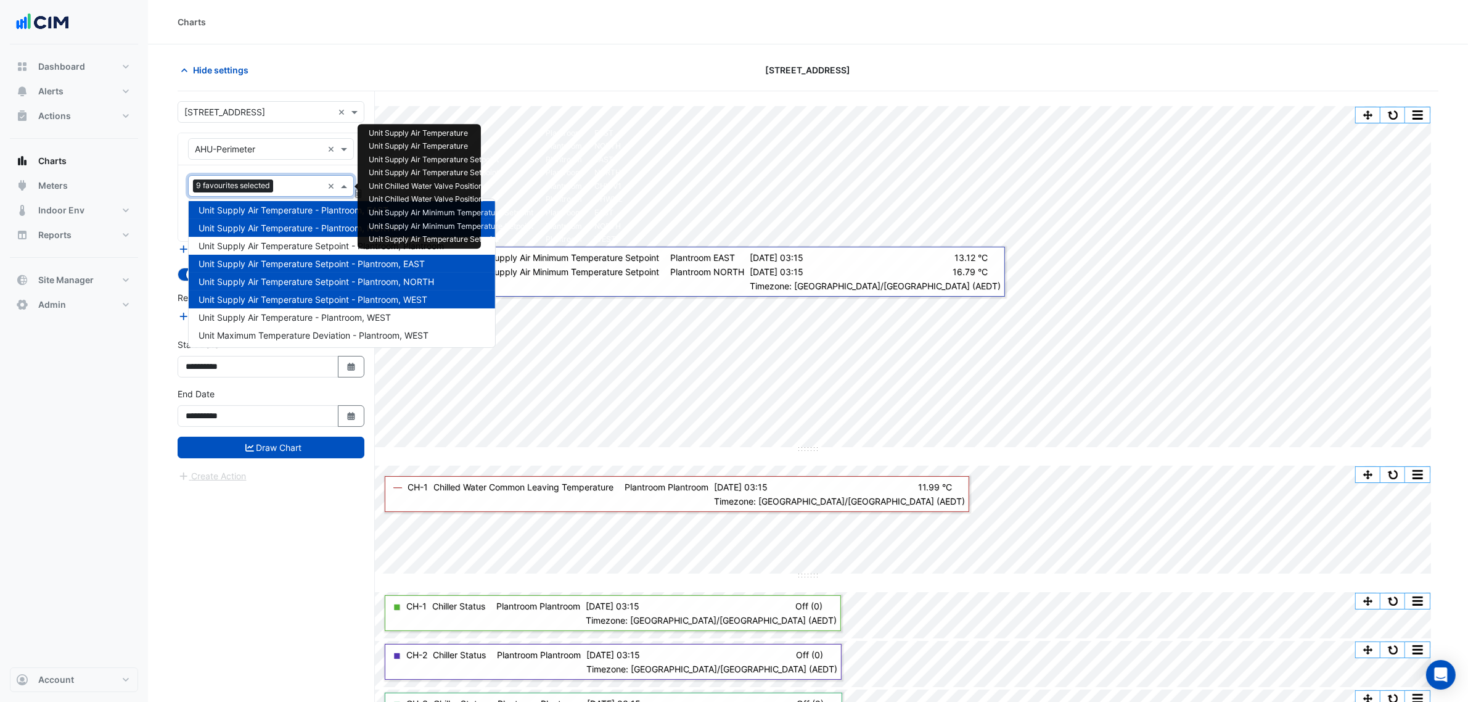
scroll to position [47, 0]
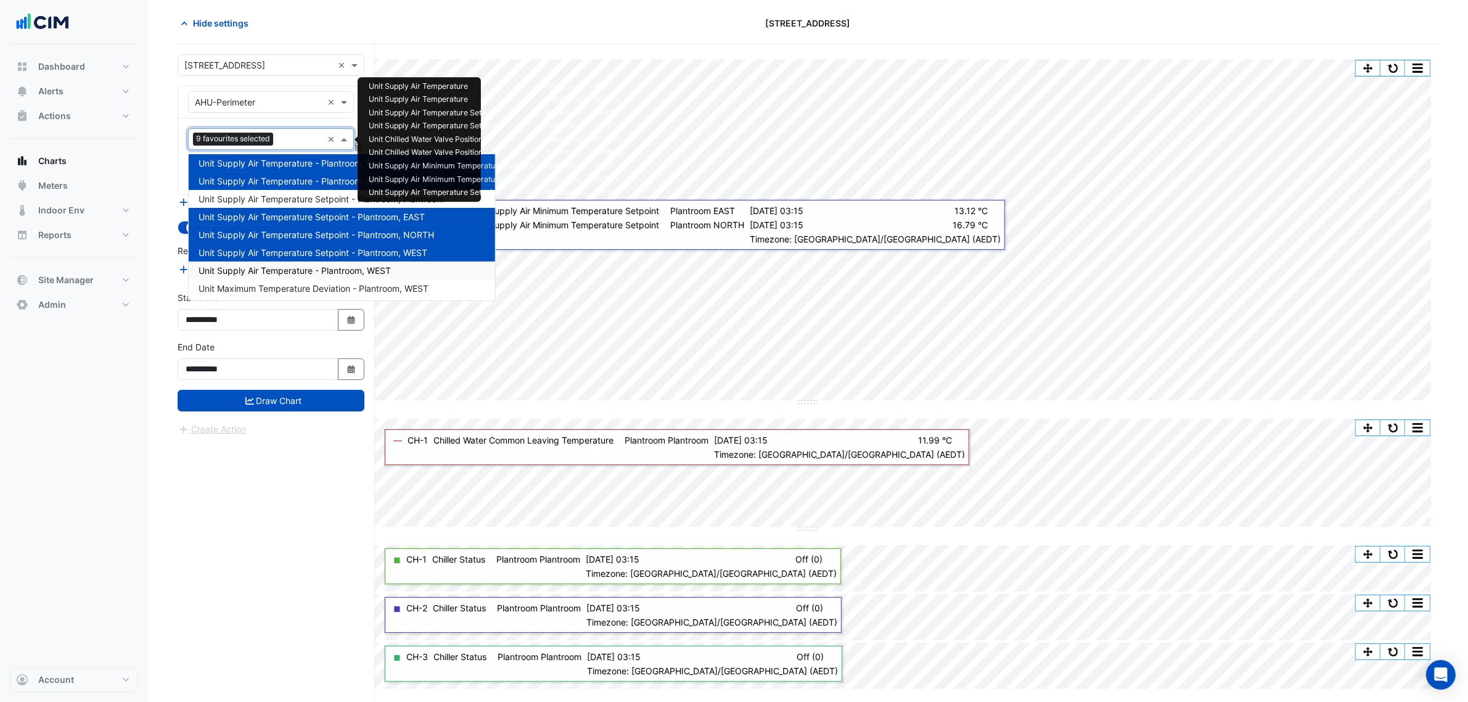
click at [304, 273] on span "Unit Supply Air Temperature - Plantroom, WEST" at bounding box center [295, 270] width 192 height 10
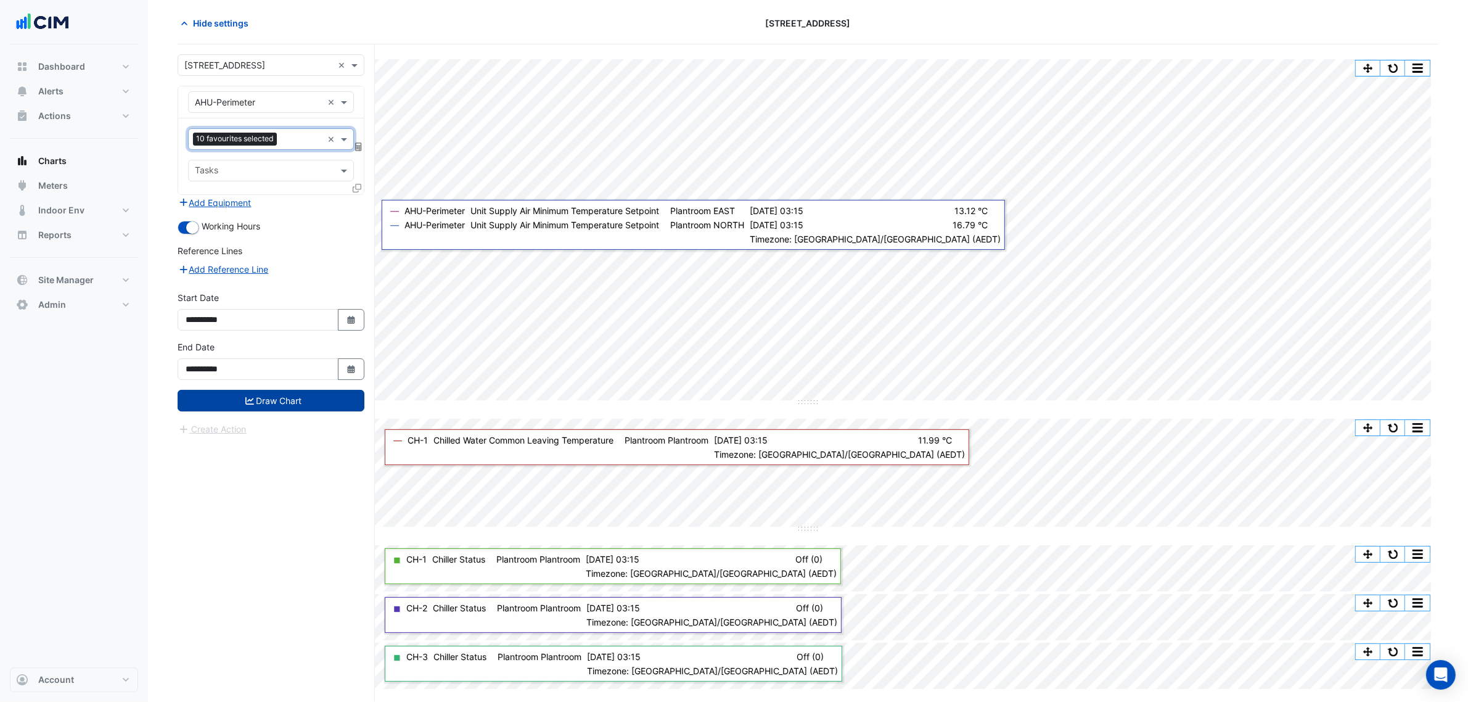
click at [290, 401] on button "Draw Chart" at bounding box center [271, 401] width 187 height 22
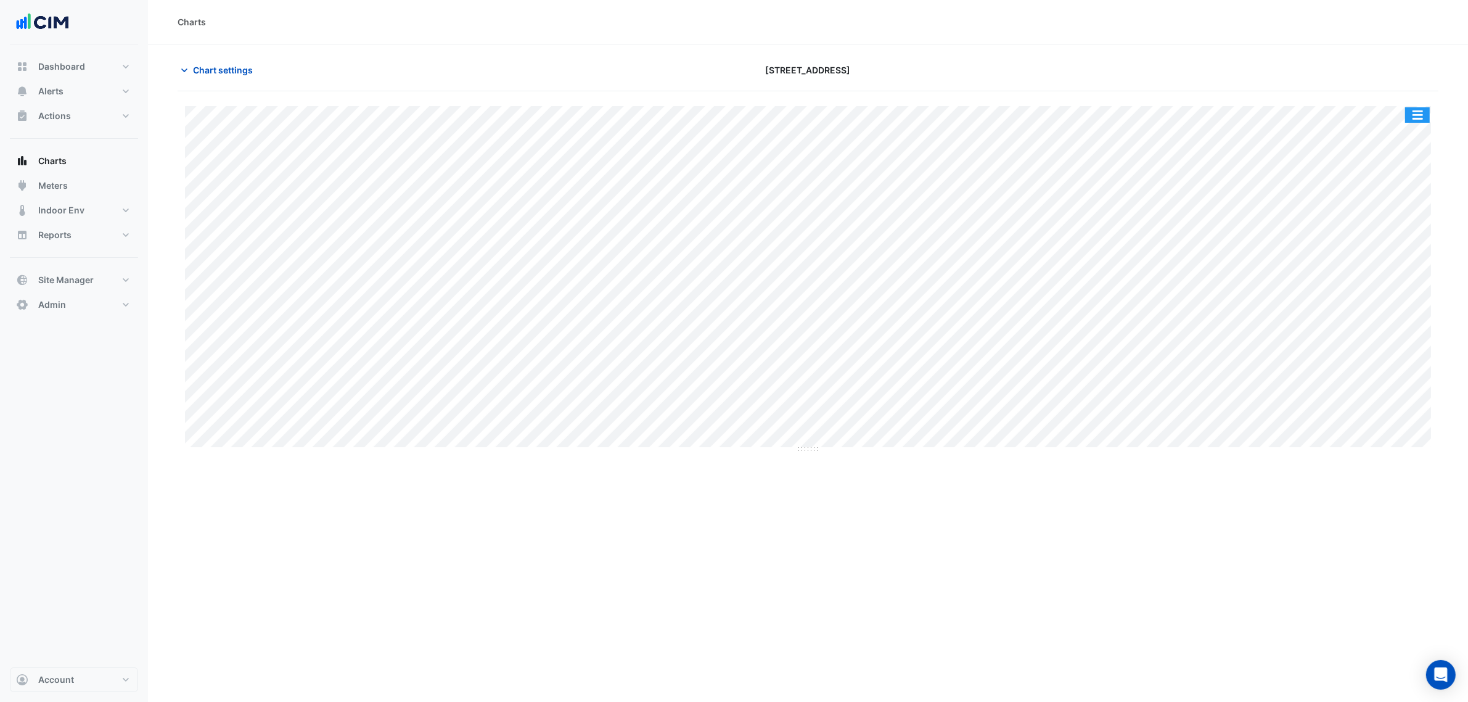
click at [1411, 114] on button "button" at bounding box center [1417, 114] width 25 height 15
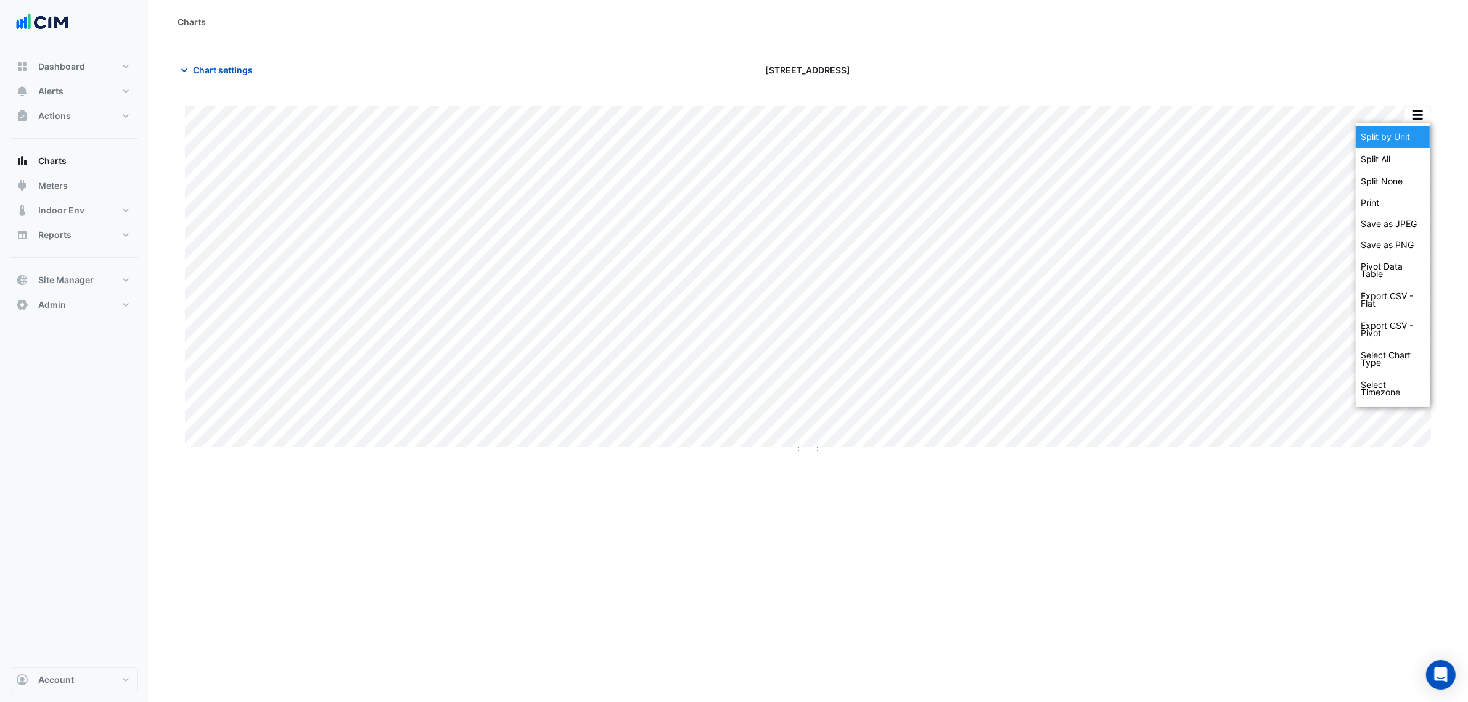
click at [1405, 131] on div "Split by Unit" at bounding box center [1393, 137] width 74 height 22
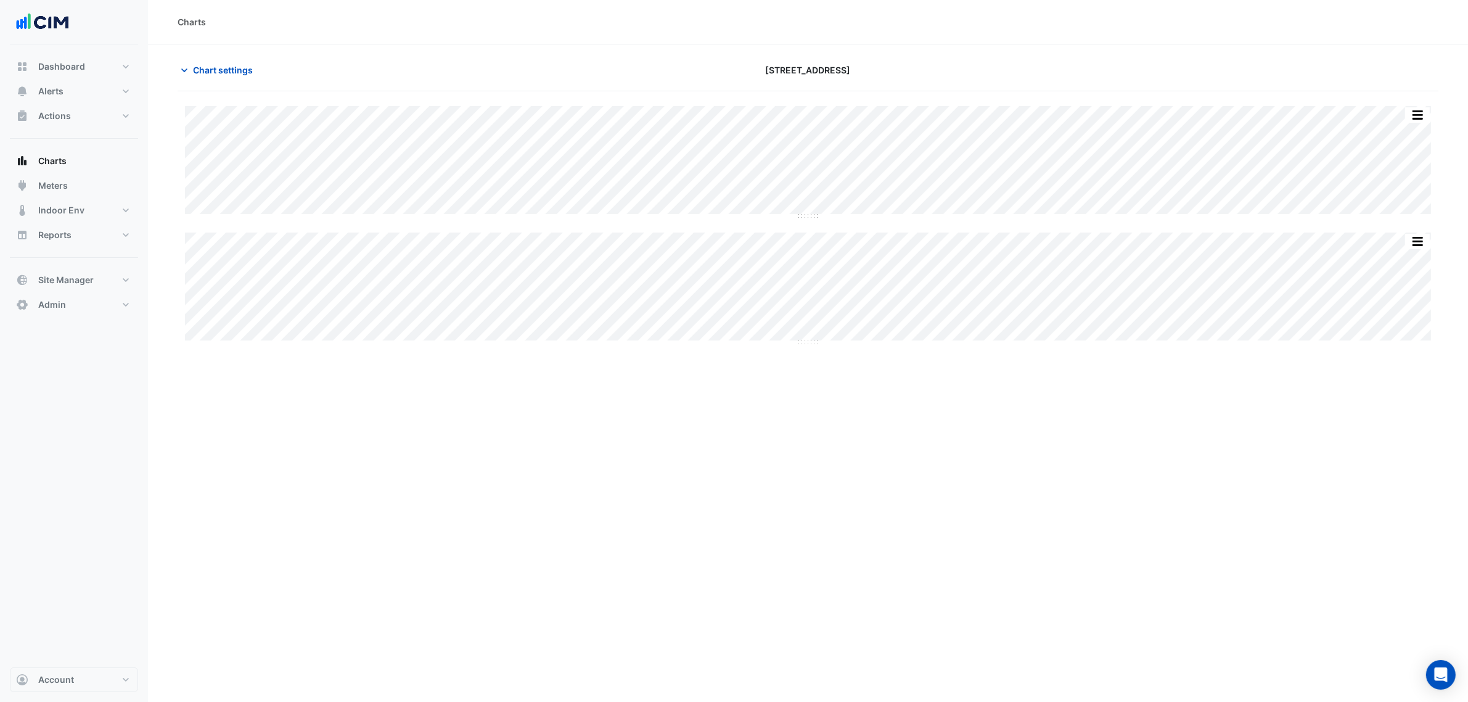
click at [782, 497] on div "Split All Split None Print Save as JPEG Save as PNG Pivot Data Table Export CSV…" at bounding box center [808, 419] width 1261 height 657
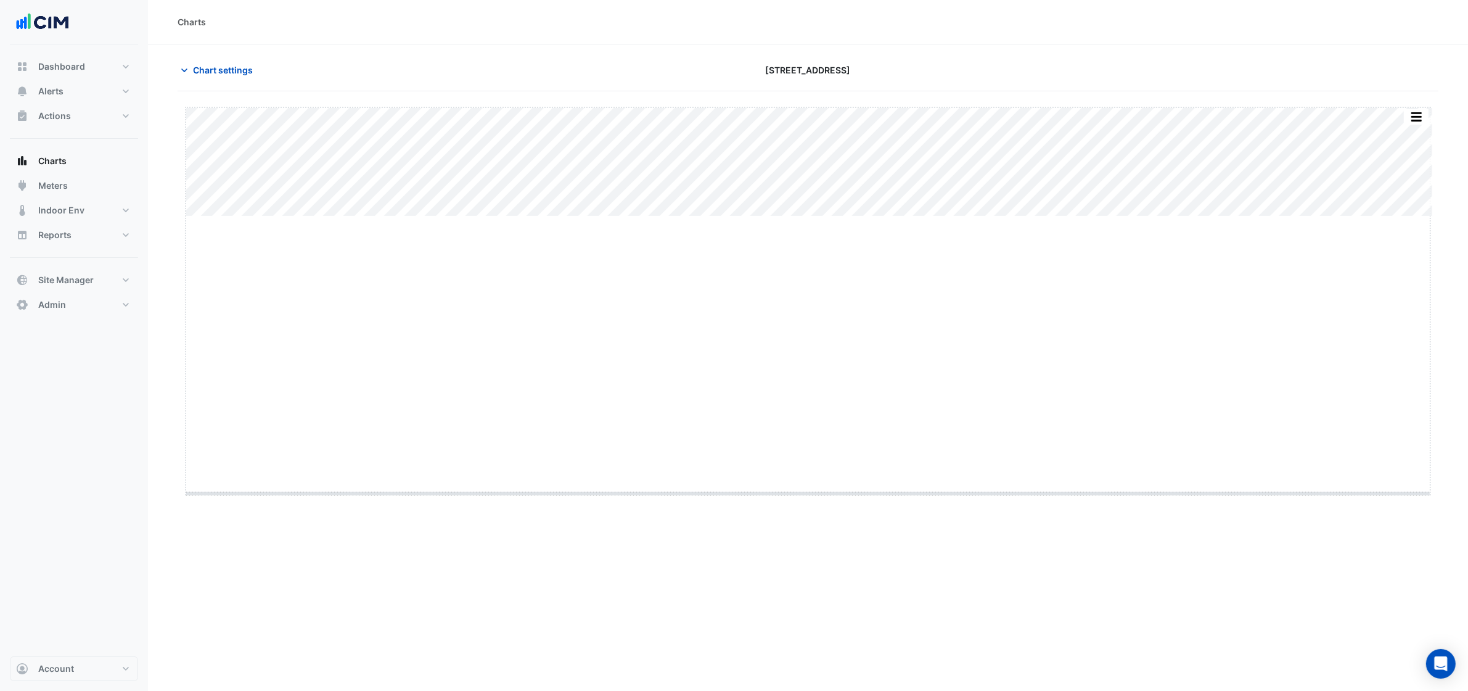
drag, startPoint x: 809, startPoint y: 215, endPoint x: 822, endPoint y: 506, distance: 291.3
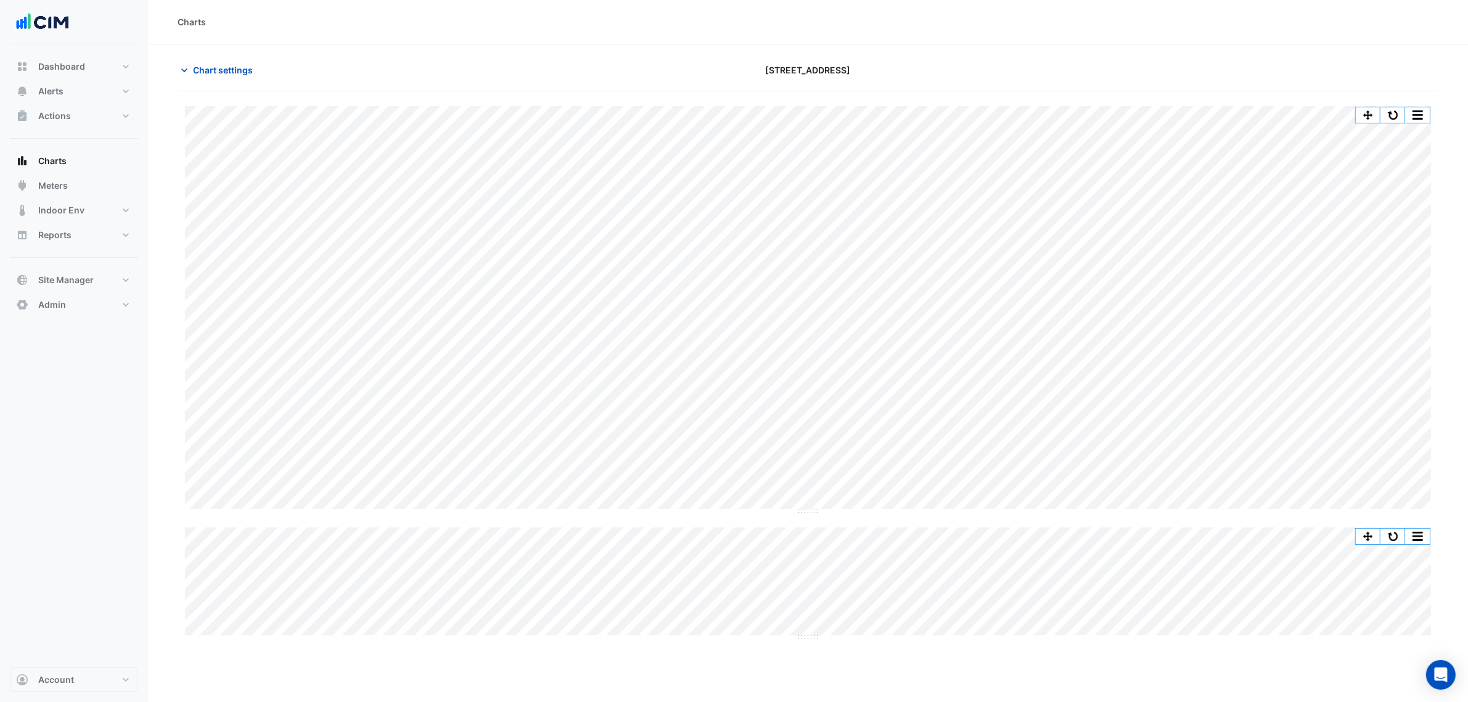
click at [954, 76] on div "[STREET_ADDRESS]" at bounding box center [808, 70] width 425 height 22
click at [228, 74] on span "Chart settings" at bounding box center [223, 70] width 60 height 13
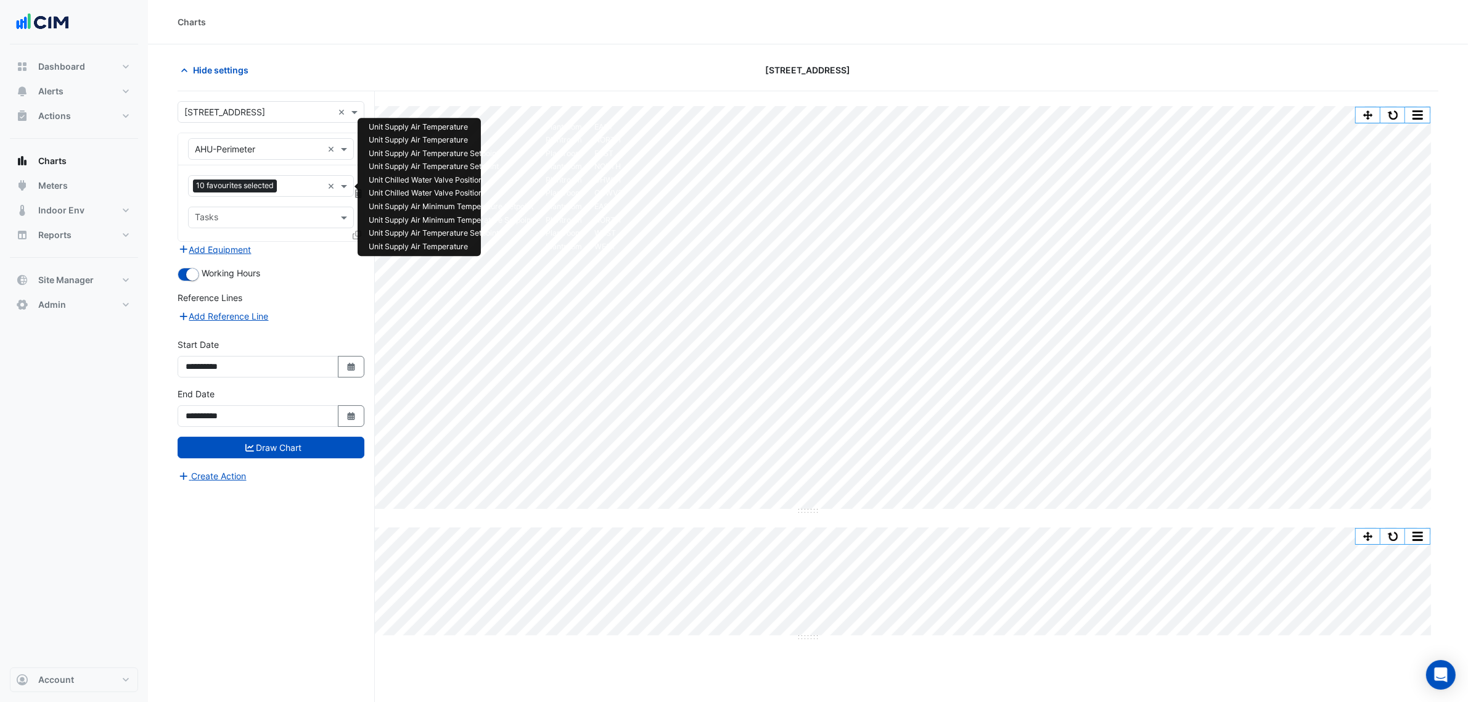
click at [282, 192] on input "text" at bounding box center [301, 187] width 39 height 13
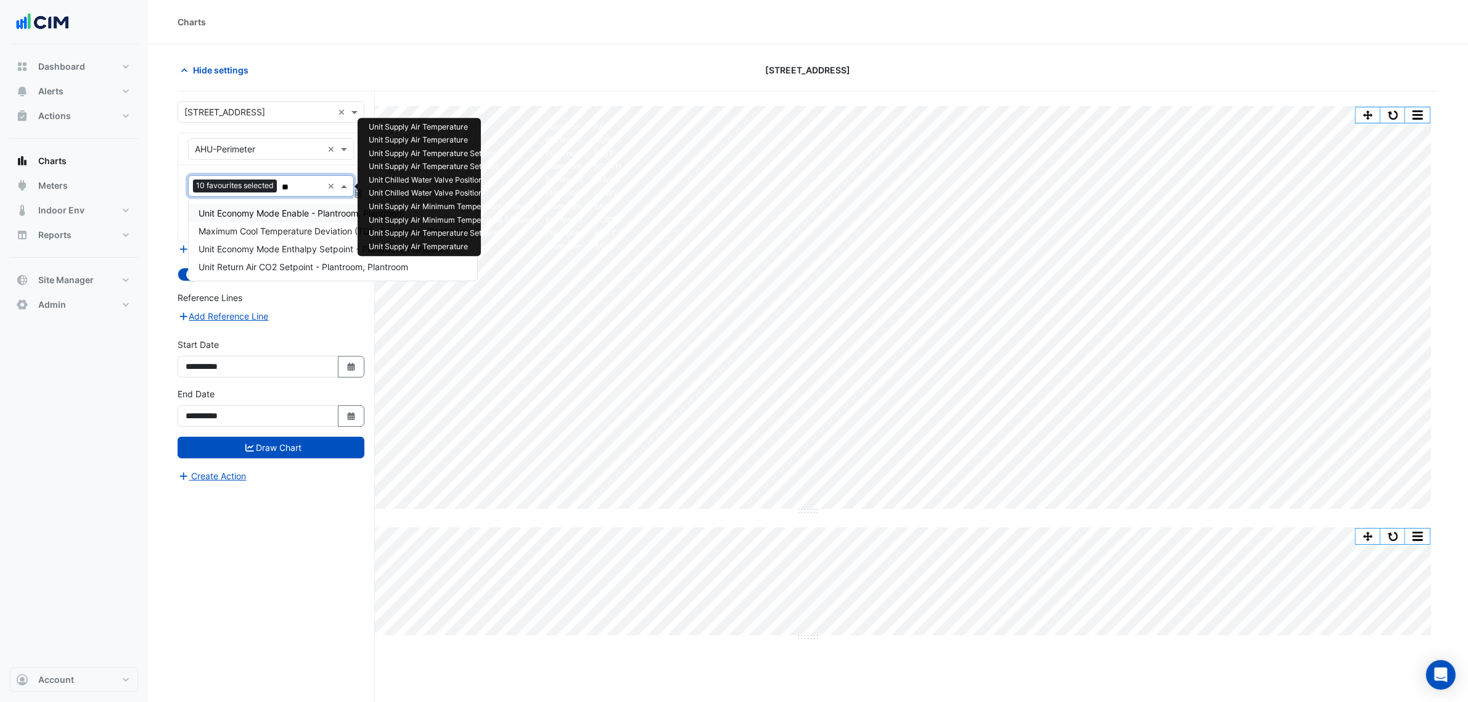
type input "*"
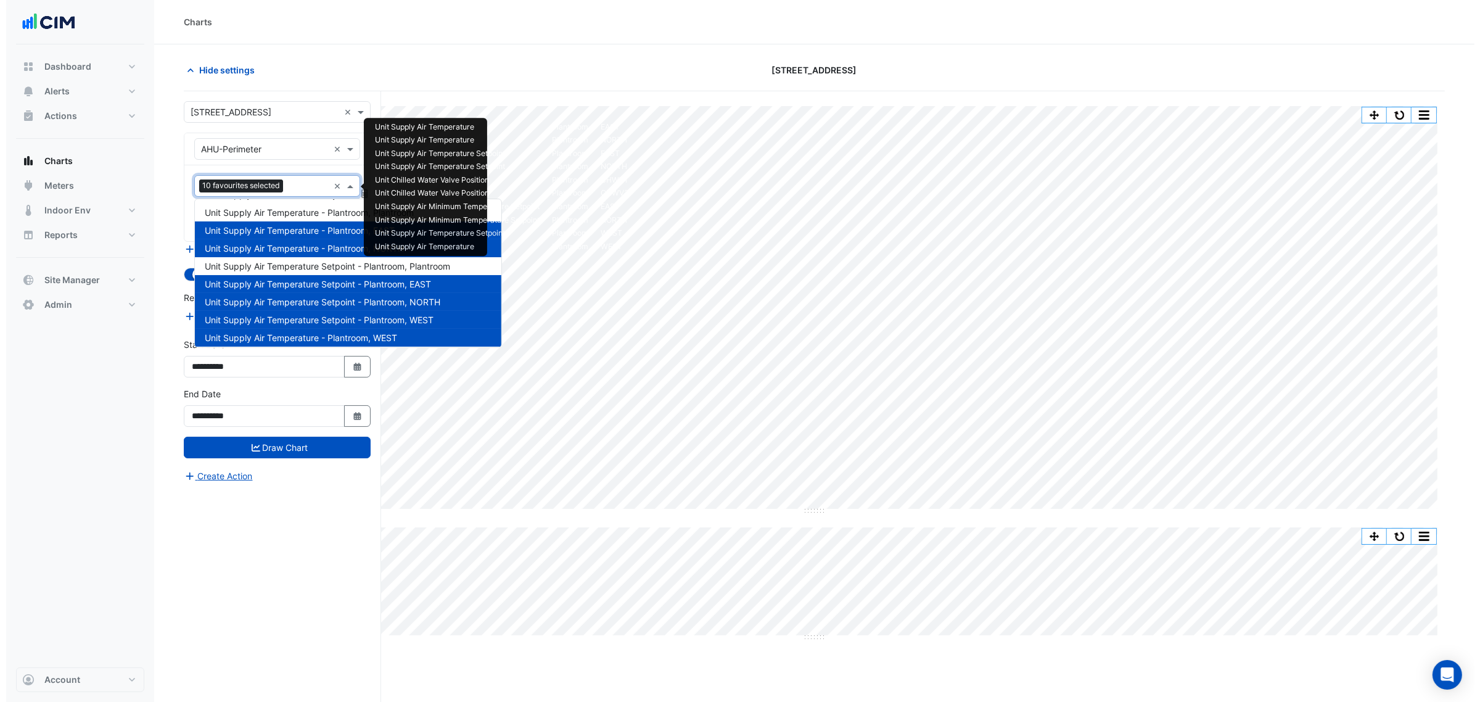
scroll to position [754, 0]
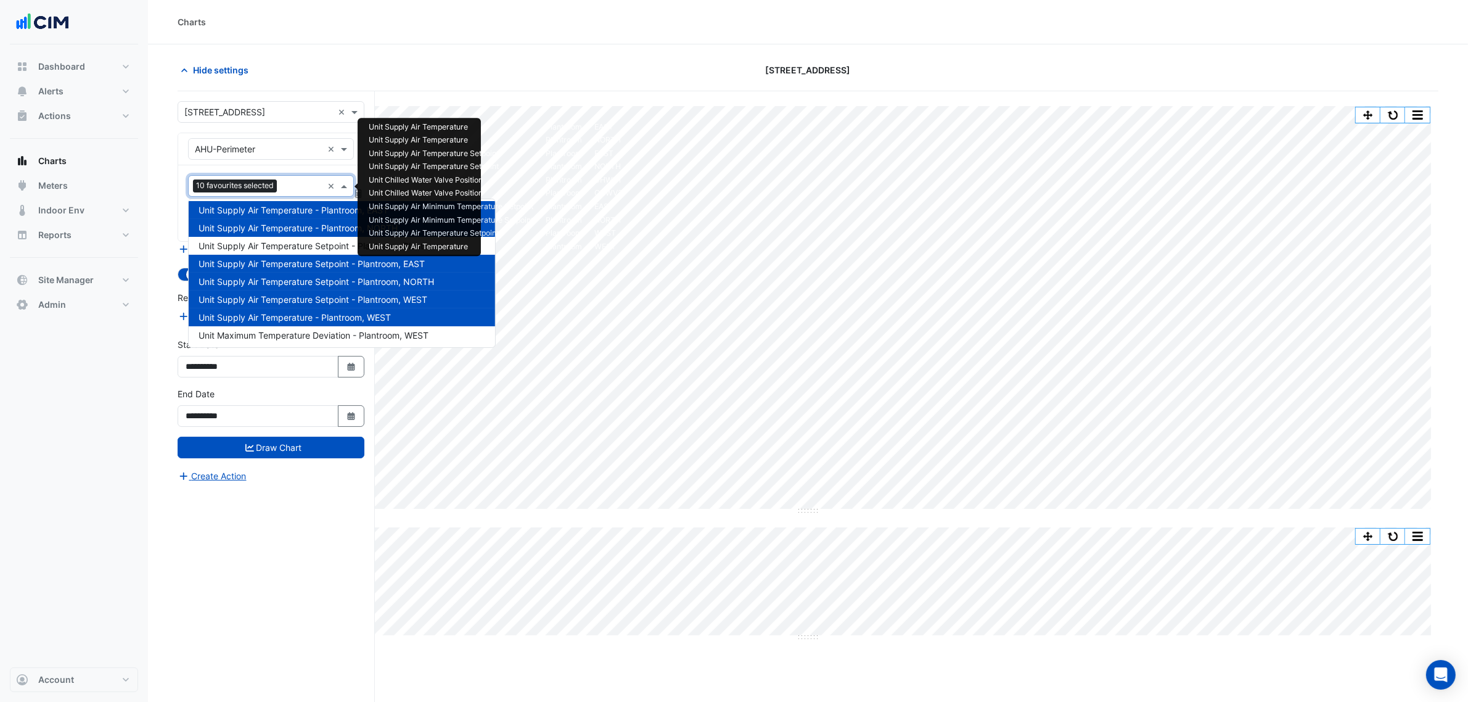
click at [315, 40] on div "Charts" at bounding box center [808, 22] width 1320 height 44
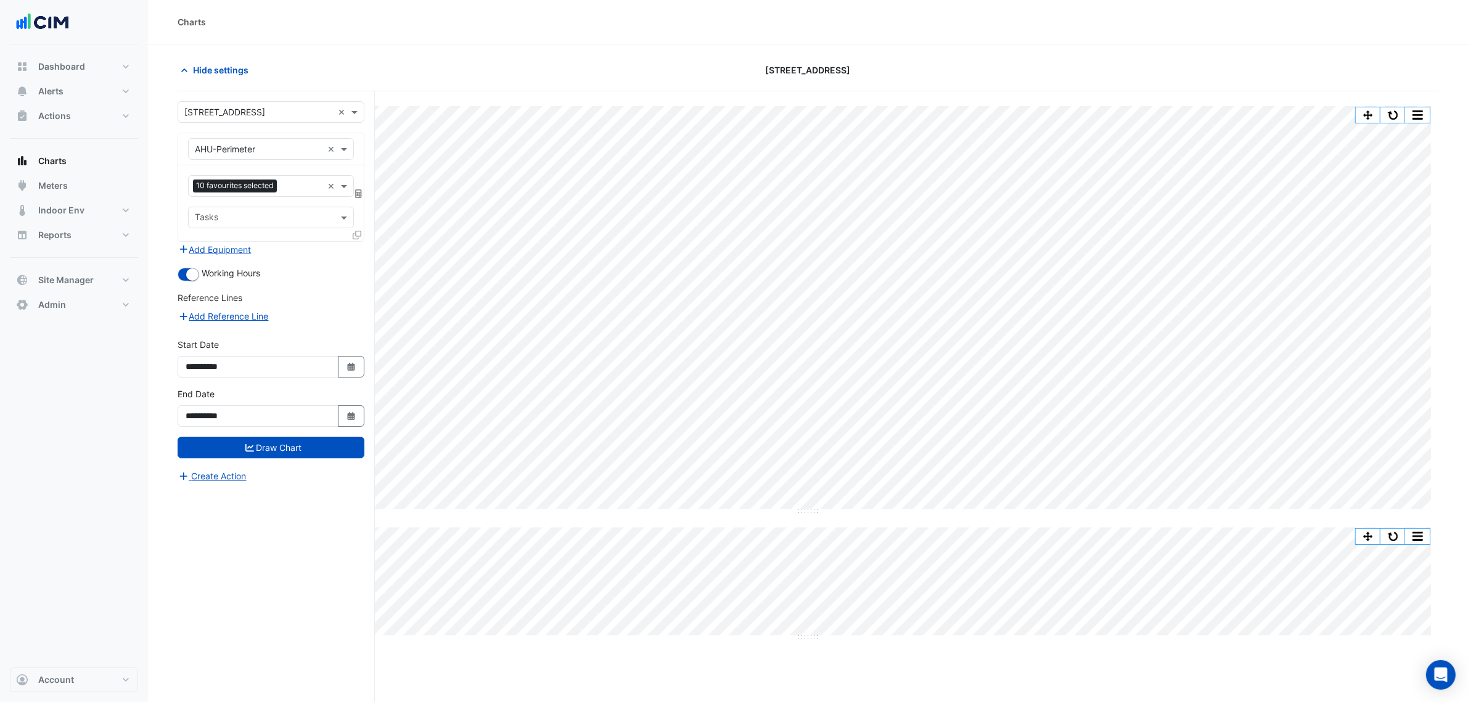
click at [241, 57] on section "Hide settings 167 Macquarie St Split All Split None Print Save as JPEG Save as …" at bounding box center [808, 396] width 1320 height 704
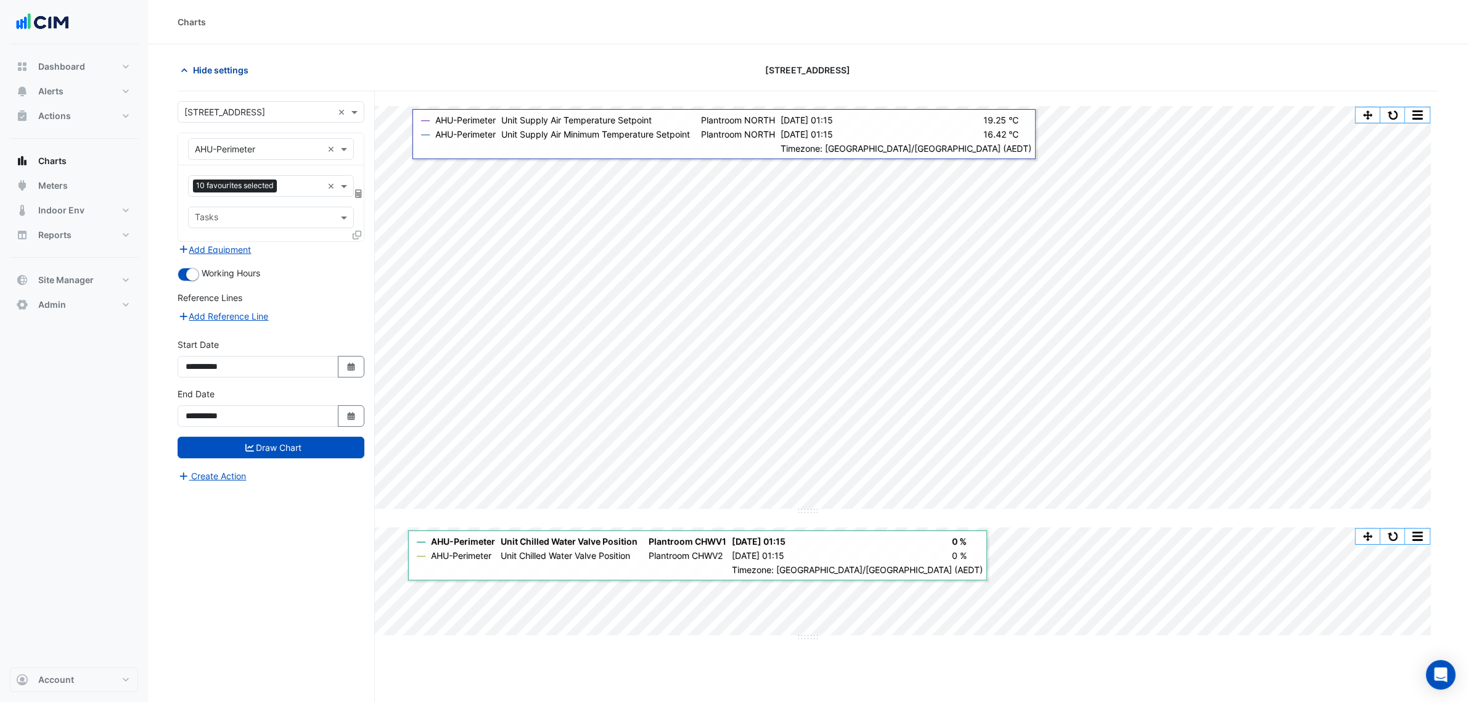
click at [213, 65] on span "Hide settings" at bounding box center [220, 70] width 55 height 13
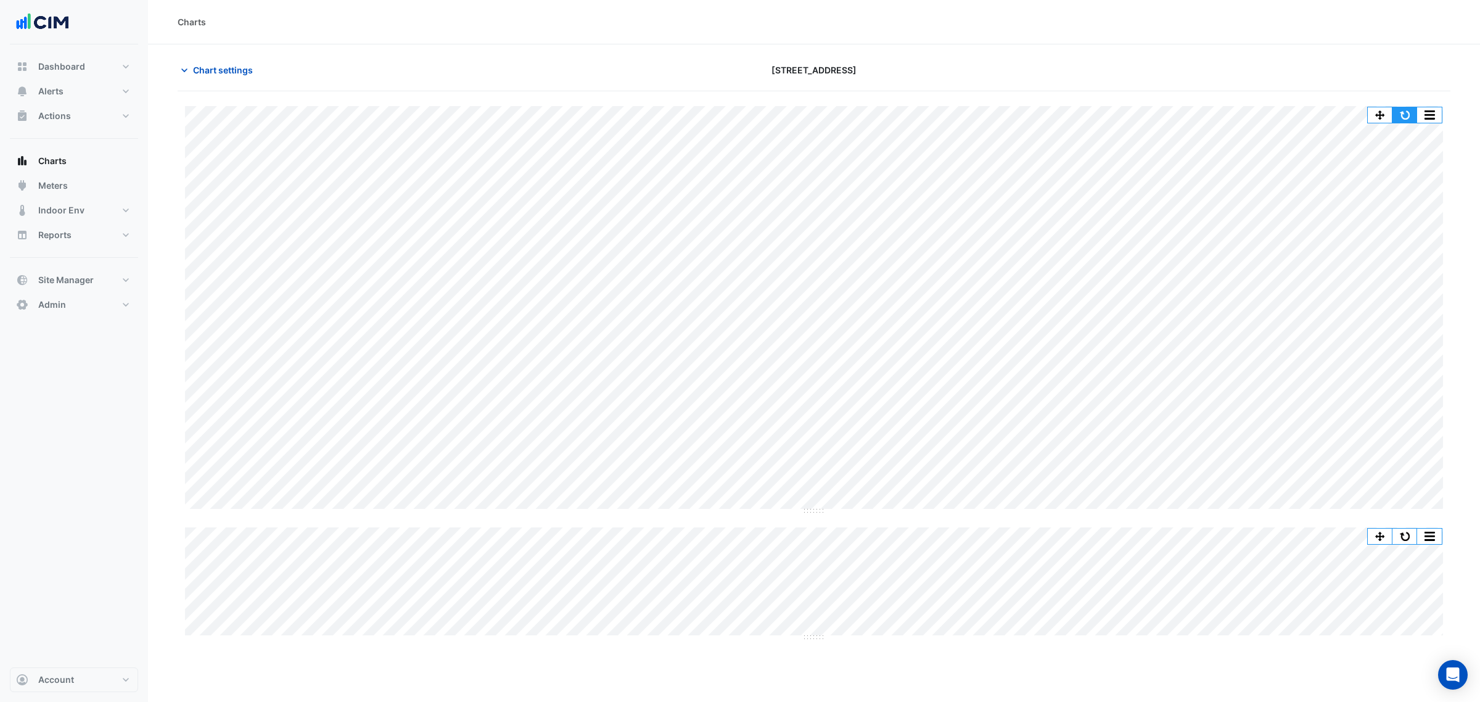
click at [1398, 112] on button "button" at bounding box center [1404, 114] width 25 height 15
click at [1410, 117] on button "button" at bounding box center [1404, 114] width 25 height 15
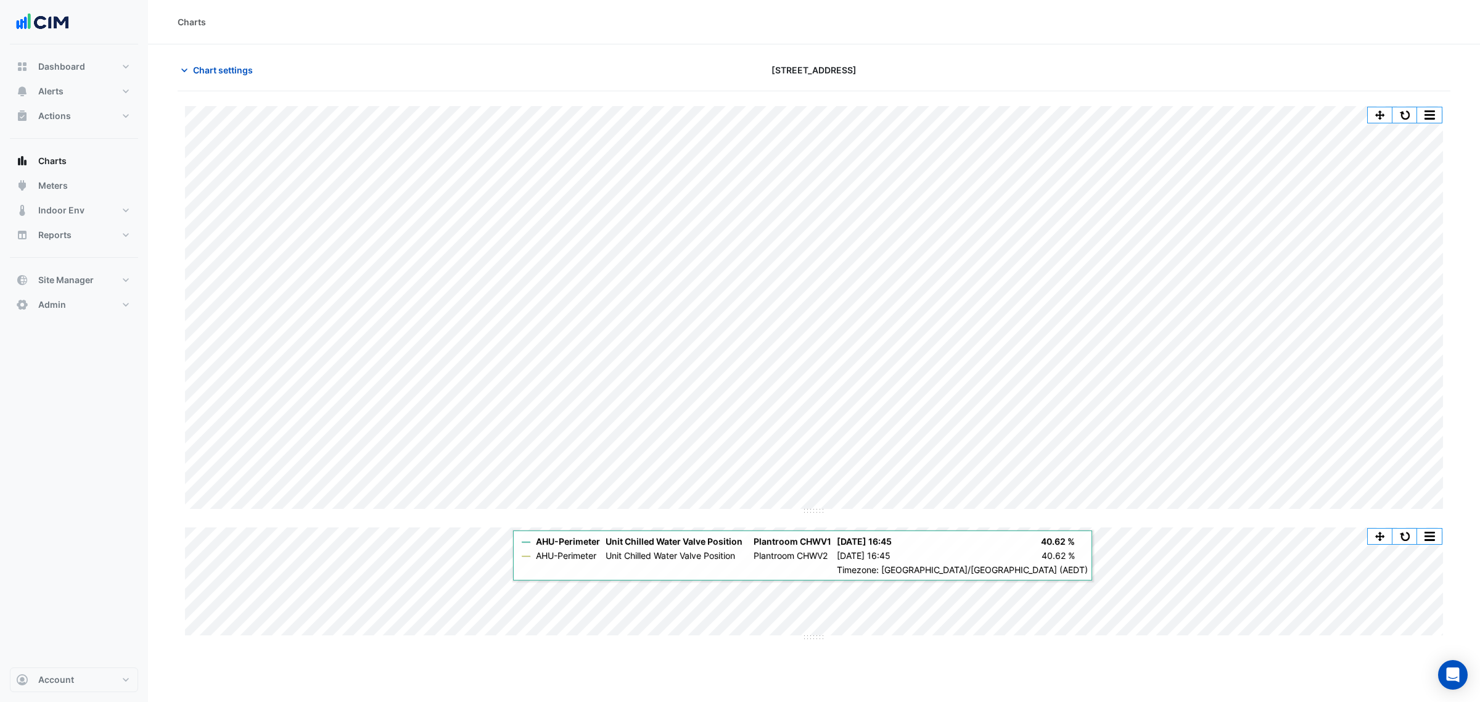
click at [1072, 37] on div "Charts" at bounding box center [814, 22] width 1332 height 44
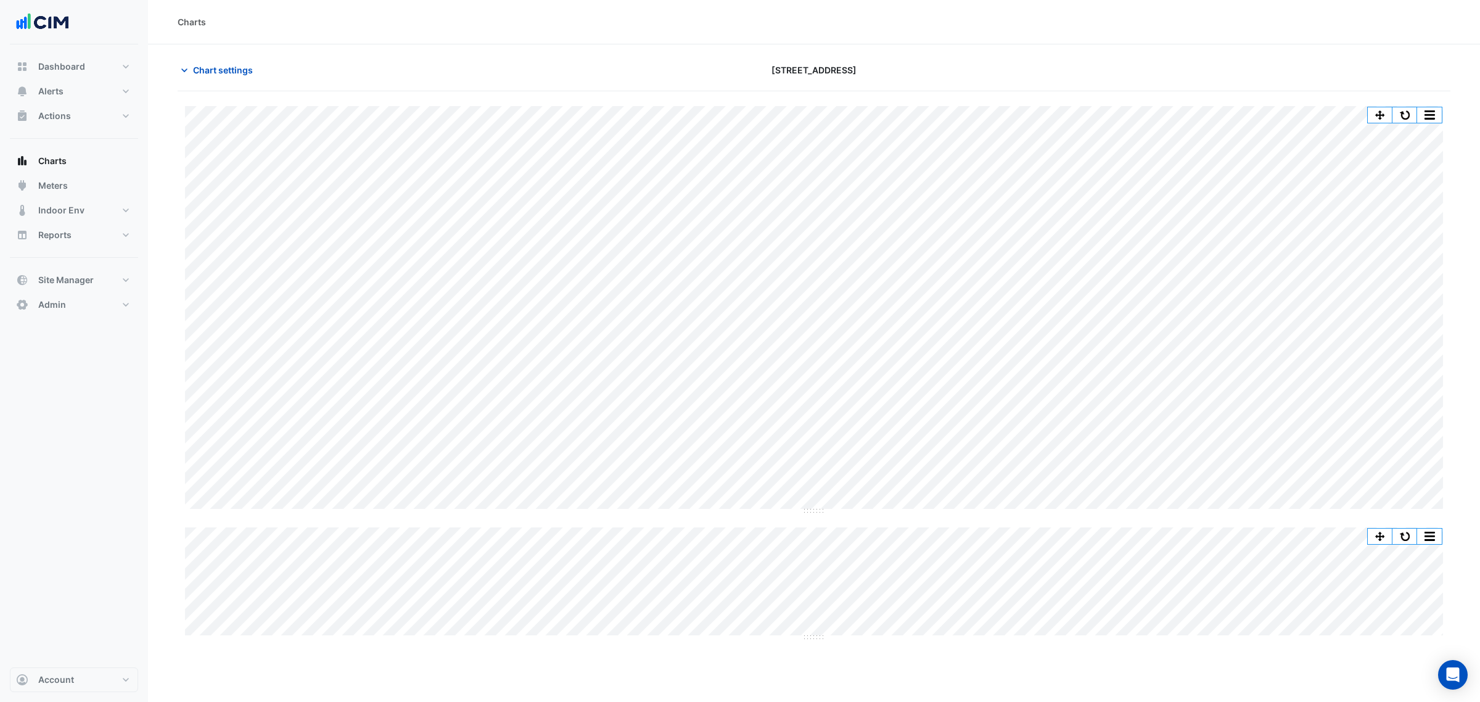
click at [1094, 525] on div "Split All Split None Print Save as JPEG Save as PNG Pivot Data Table Export CSV…" at bounding box center [814, 372] width 1273 height 533
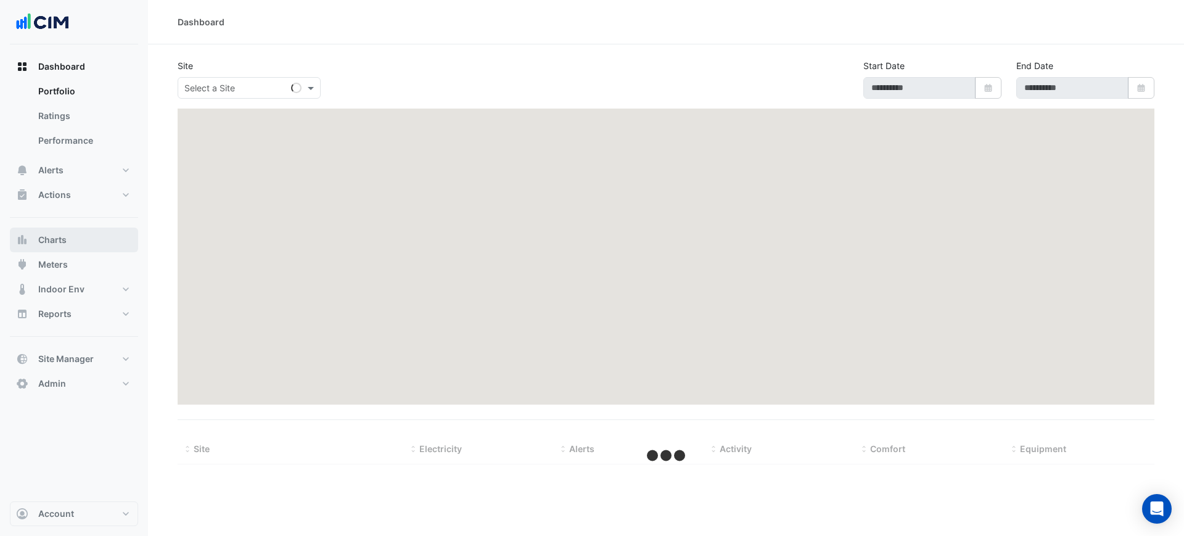
click at [84, 245] on button "Charts" at bounding box center [74, 240] width 128 height 25
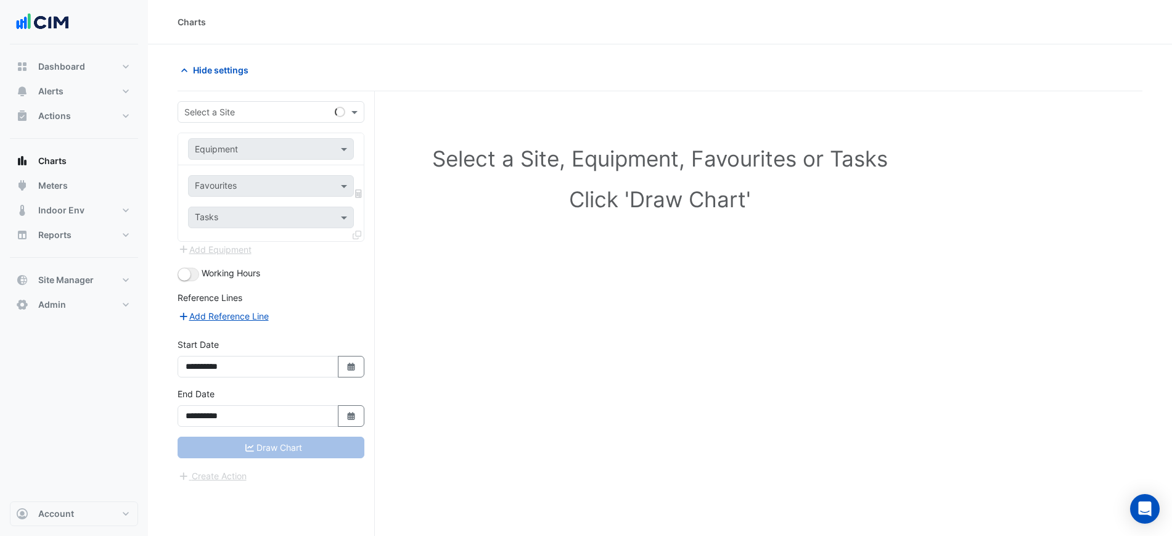
click at [218, 102] on div "Select a Site" at bounding box center [271, 112] width 187 height 22
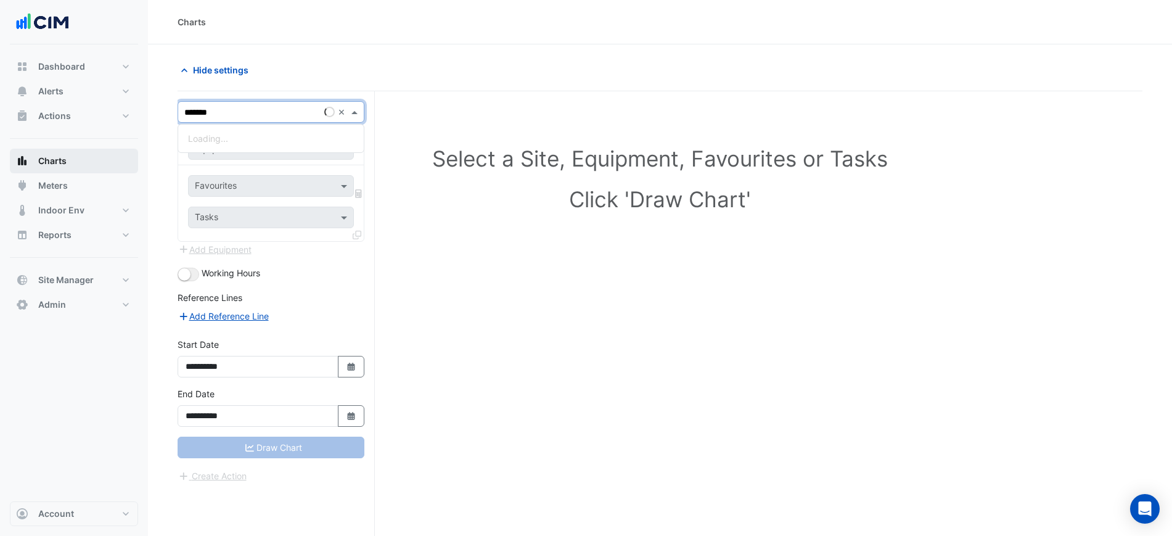
type input "********"
click at [245, 147] on input "text" at bounding box center [259, 149] width 128 height 13
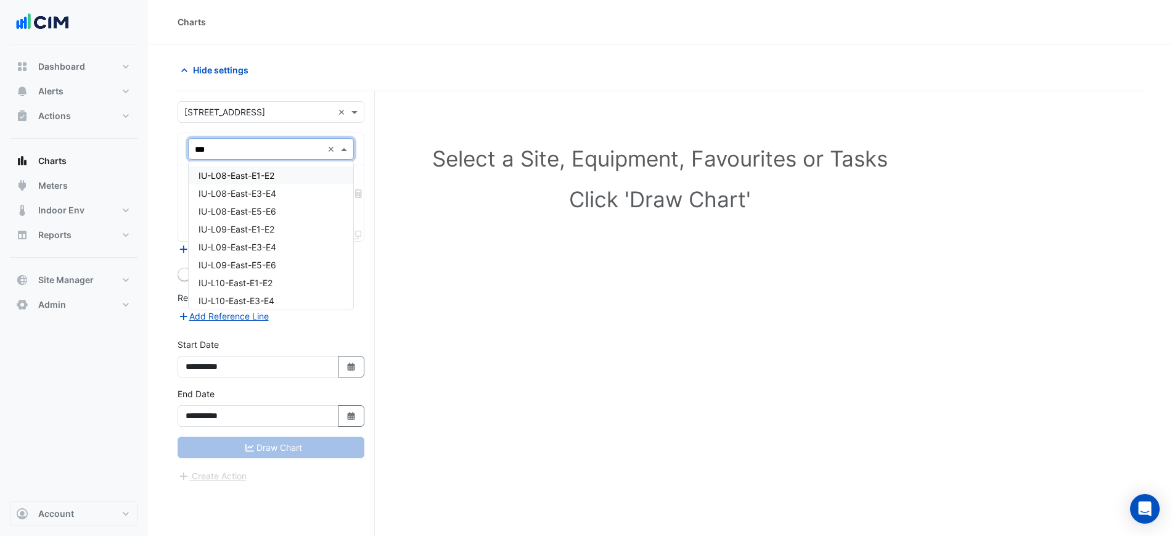
type input "****"
click at [232, 178] on span "IU-L08-East-E1-E2" at bounding box center [237, 175] width 76 height 10
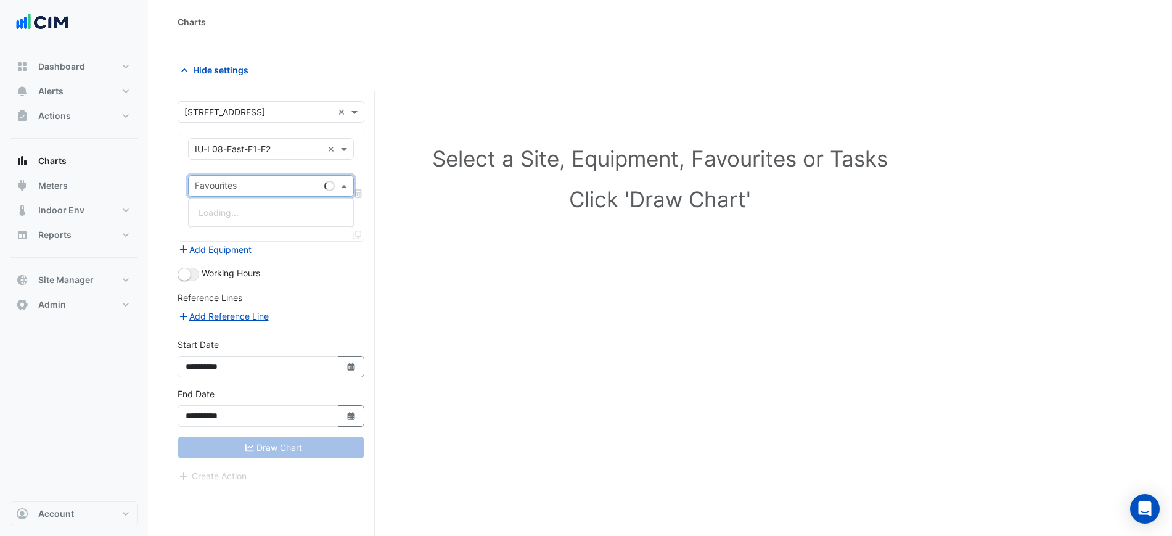
click at [248, 188] on input "text" at bounding box center [257, 187] width 125 height 13
type input "**"
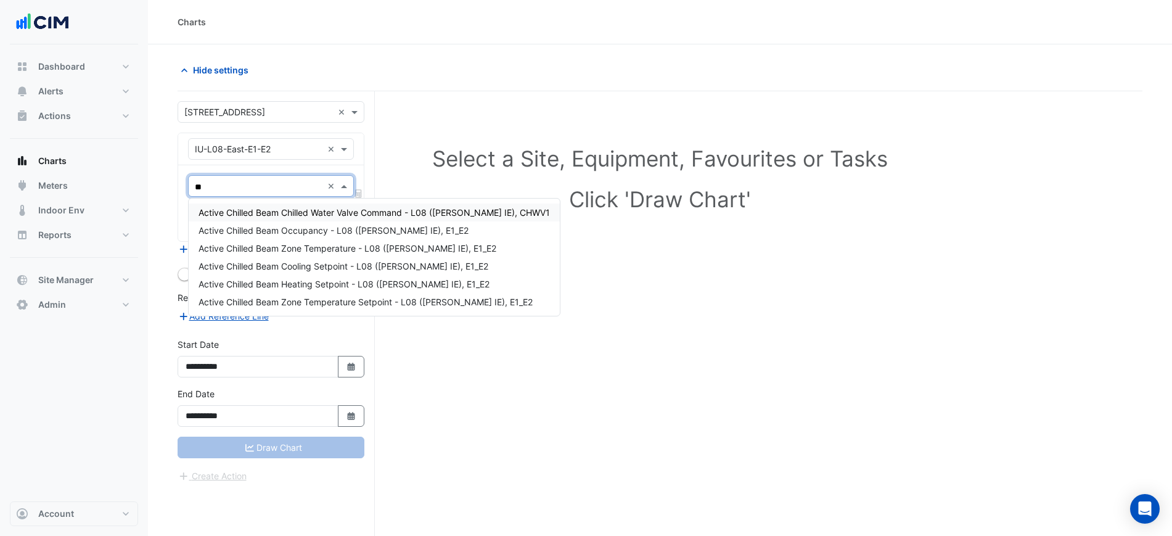
click at [297, 210] on span "Active Chilled Beam Chilled Water Valve Command - L08 ([PERSON_NAME] IE), CHWV1" at bounding box center [374, 212] width 351 height 10
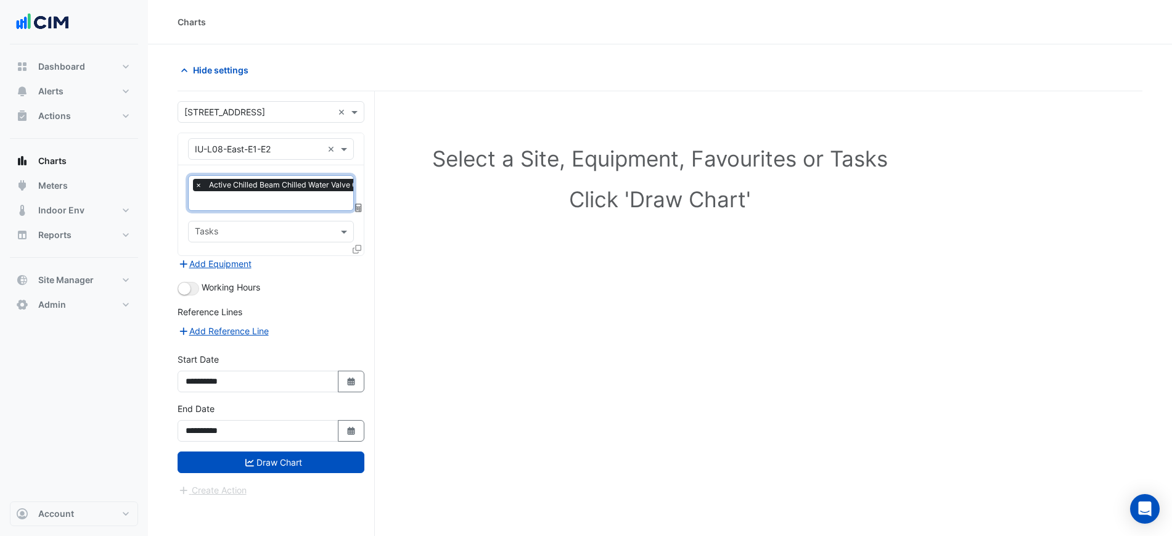
click at [358, 246] on icon at bounding box center [357, 249] width 9 height 9
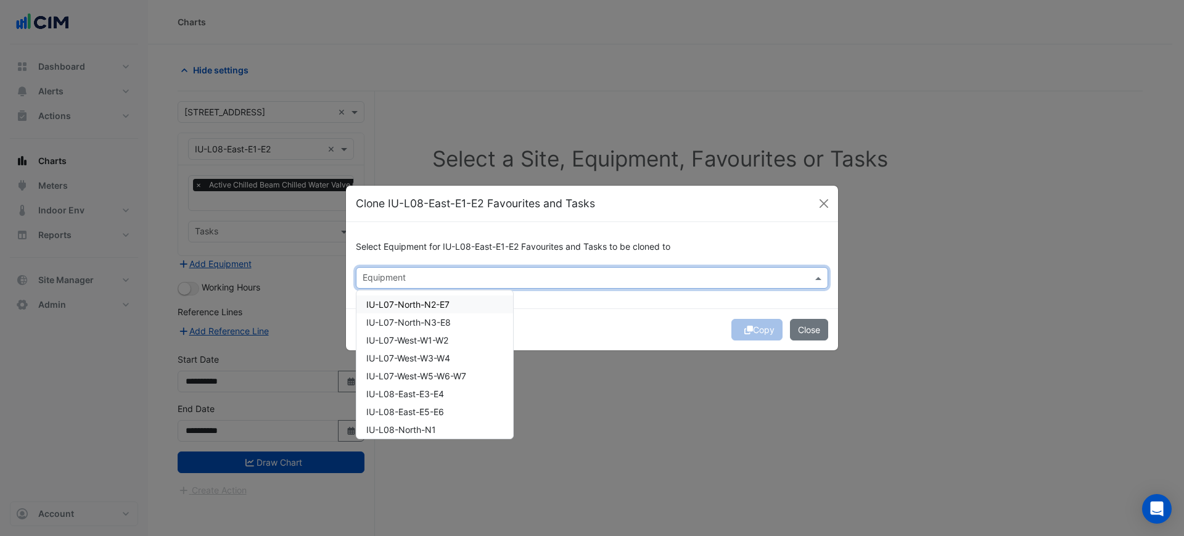
click at [393, 274] on input "text" at bounding box center [585, 279] width 445 height 13
drag, startPoint x: 417, startPoint y: 305, endPoint x: 433, endPoint y: 321, distance: 22.2
click at [419, 306] on span "IU-L08-East-E3-E4" at bounding box center [405, 304] width 78 height 10
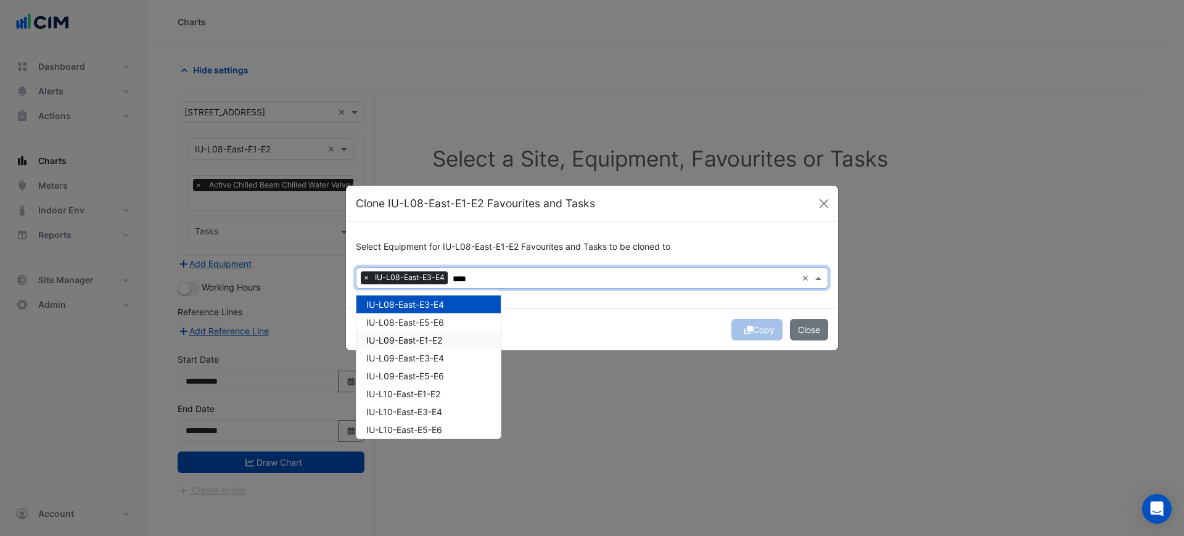
click at [436, 331] on div "IU-L09-East-E1-E2" at bounding box center [428, 340] width 144 height 18
click at [436, 341] on span "IU-L09-East-E1-E2" at bounding box center [404, 340] width 76 height 10
click at [435, 323] on span "IU-L08-East-E5-E6" at bounding box center [405, 322] width 78 height 10
drag, startPoint x: 436, startPoint y: 339, endPoint x: 440, endPoint y: 349, distance: 10.8
click at [437, 340] on span "IU-L09-East-E1-E2" at bounding box center [404, 340] width 76 height 10
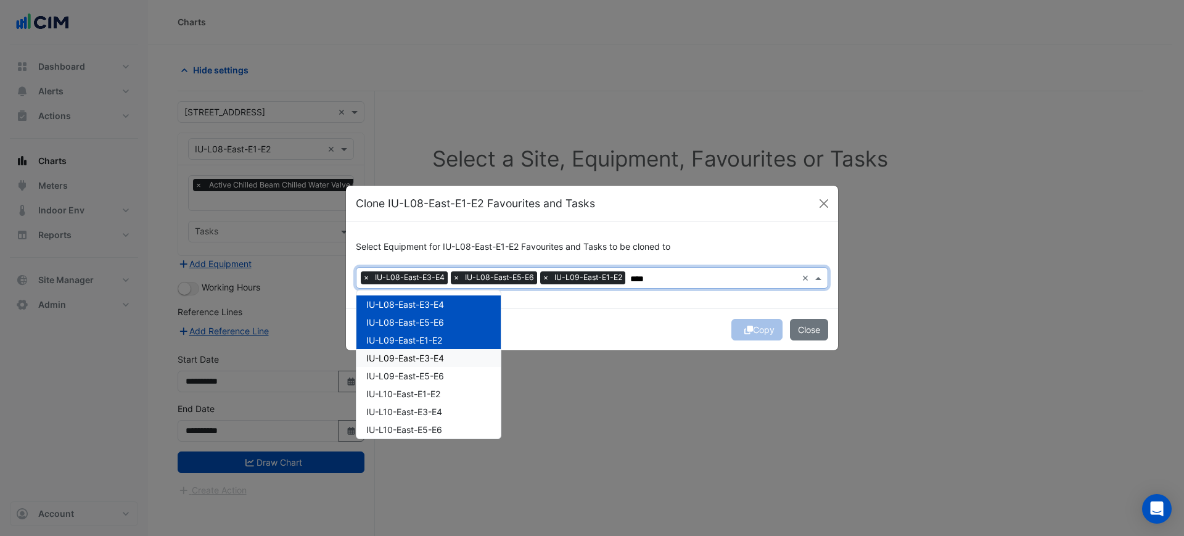
drag, startPoint x: 440, startPoint y: 350, endPoint x: 446, endPoint y: 363, distance: 14.3
click at [442, 353] on div "IU-L09-East-E3-E4" at bounding box center [428, 358] width 144 height 18
drag, startPoint x: 448, startPoint y: 371, endPoint x: 446, endPoint y: 384, distance: 12.6
click at [448, 374] on div "IU-L09-East-E5-E6" at bounding box center [428, 376] width 144 height 18
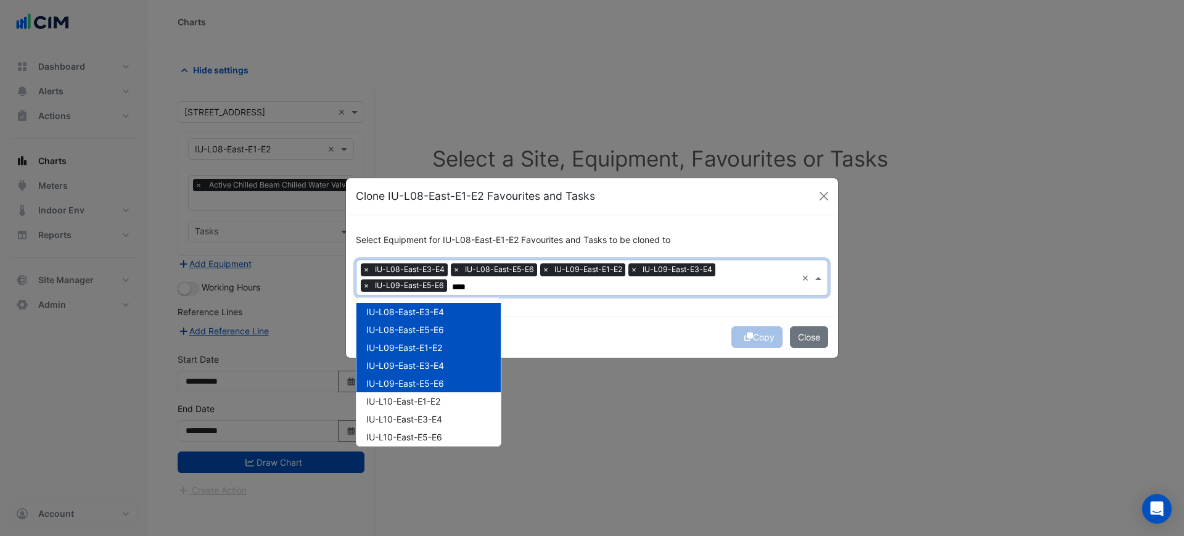
drag, startPoint x: 446, startPoint y: 384, endPoint x: 443, endPoint y: 396, distance: 12.0
click at [445, 387] on div "IU-L09-East-E5-E6" at bounding box center [428, 383] width 144 height 18
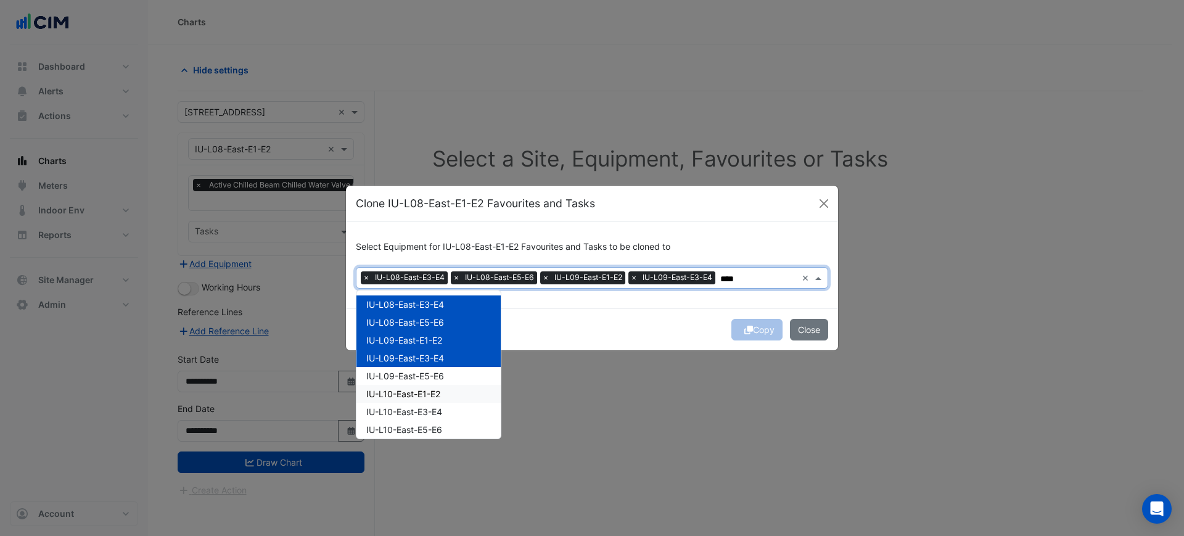
click at [441, 403] on div "IU-L10-East-E3-E4" at bounding box center [428, 412] width 144 height 18
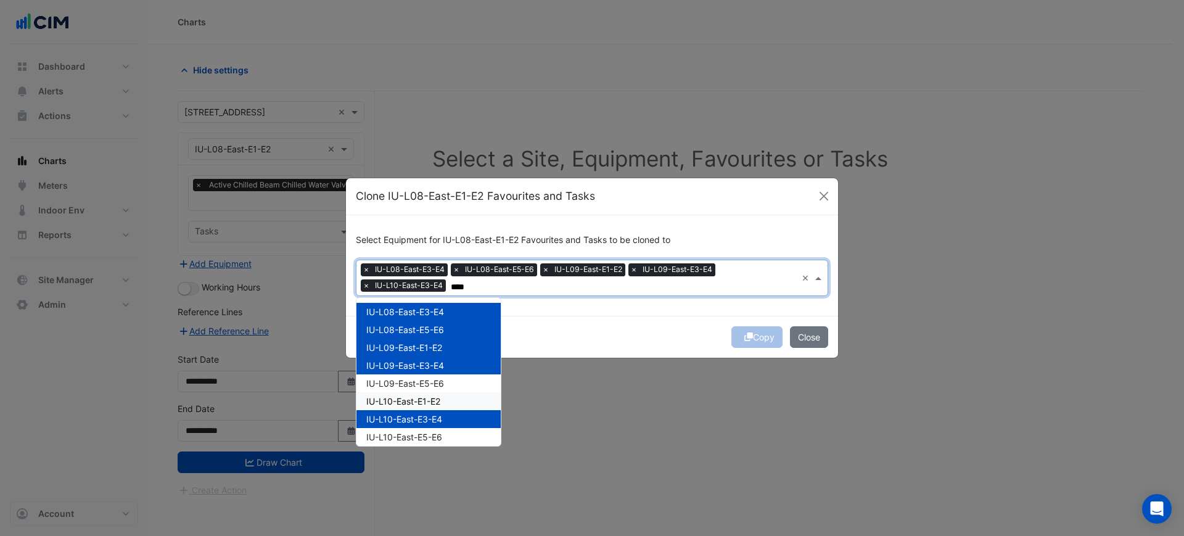
click at [445, 379] on div "IU-L09-East-E5-E6" at bounding box center [428, 383] width 144 height 18
click at [442, 403] on div "IU-L10-East-E1-E2" at bounding box center [428, 401] width 144 height 18
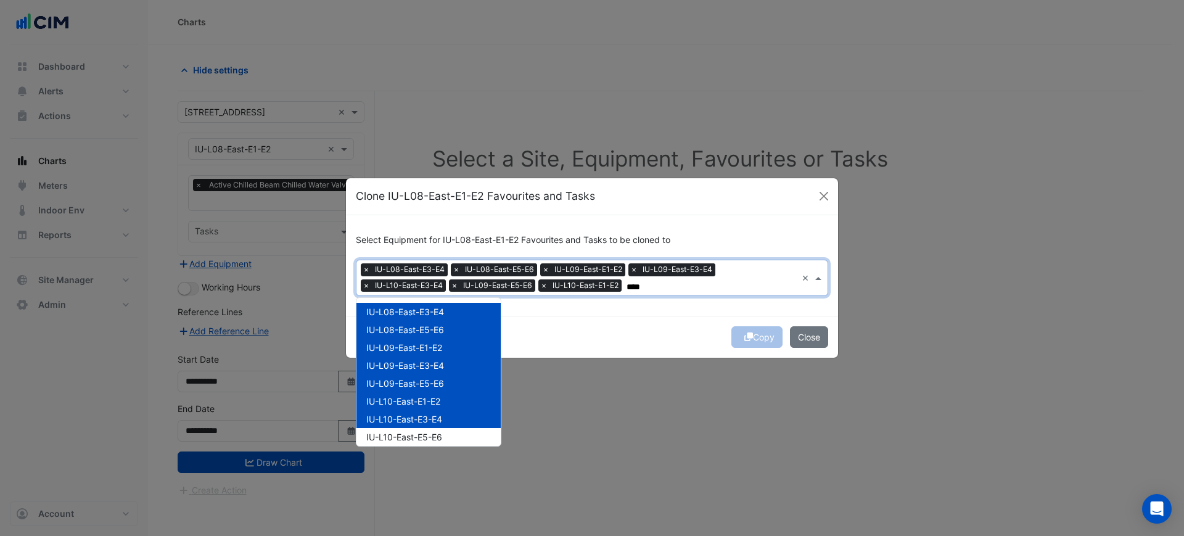
scroll to position [77, 0]
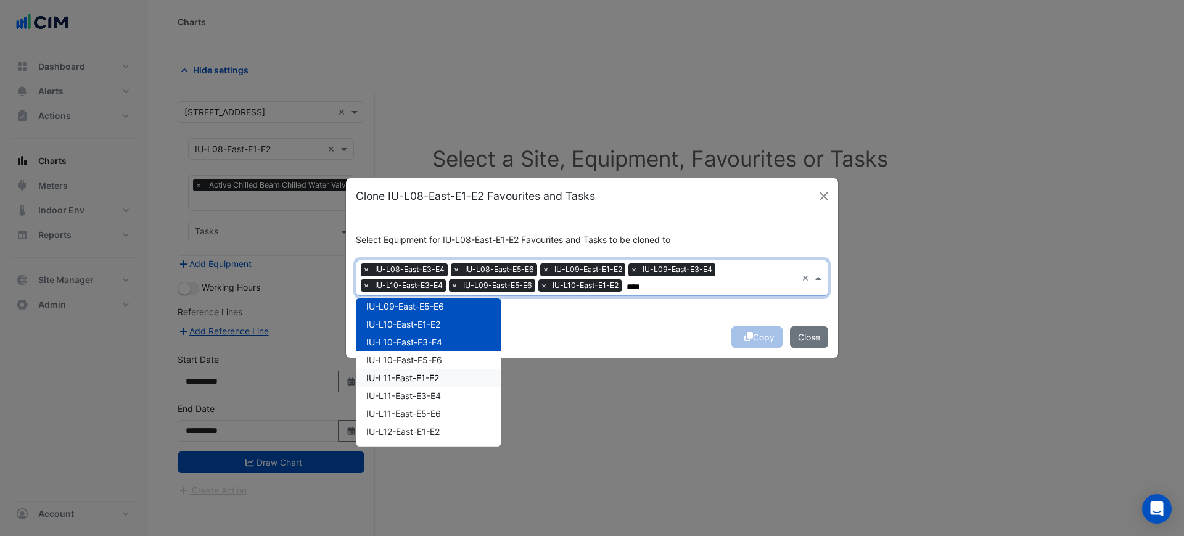
click at [441, 353] on div "IU-L10-East-E5-E6" at bounding box center [428, 360] width 144 height 18
drag, startPoint x: 442, startPoint y: 372, endPoint x: 441, endPoint y: 378, distance: 6.2
click at [442, 375] on div "IU-L11-East-E1-E2" at bounding box center [428, 378] width 144 height 18
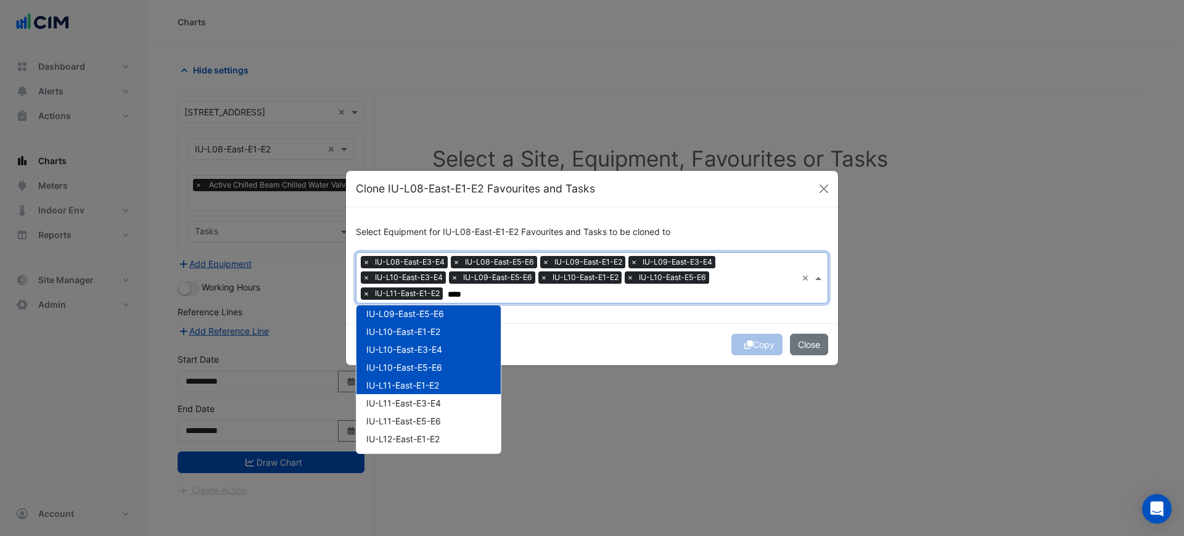
click at [438, 412] on div "IU-L11-East-E5-E6" at bounding box center [428, 421] width 144 height 18
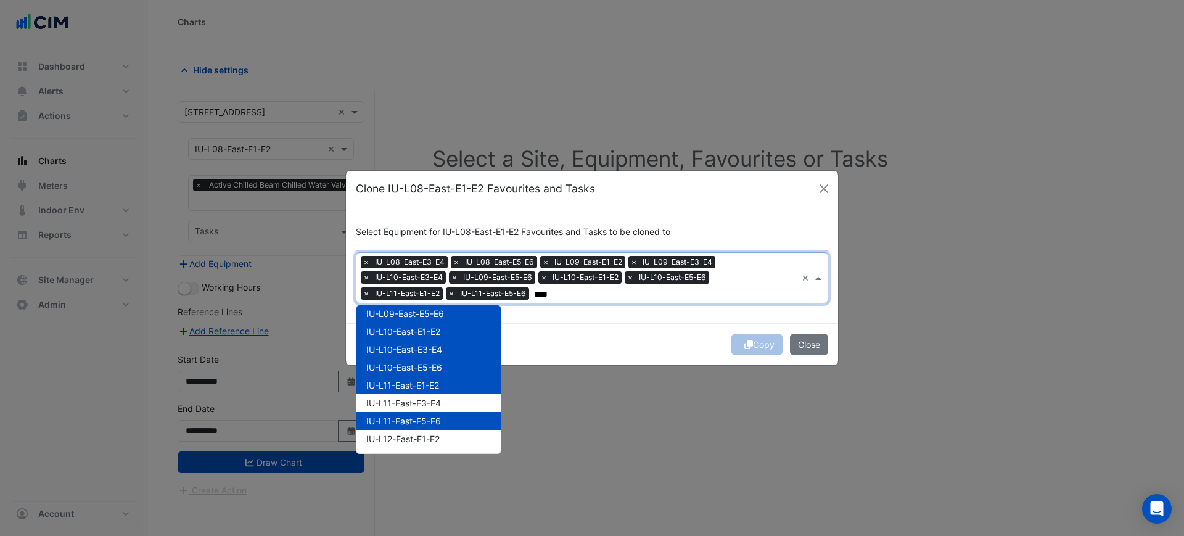
click at [438, 398] on span "IU-L11-East-E3-E4" at bounding box center [403, 403] width 75 height 10
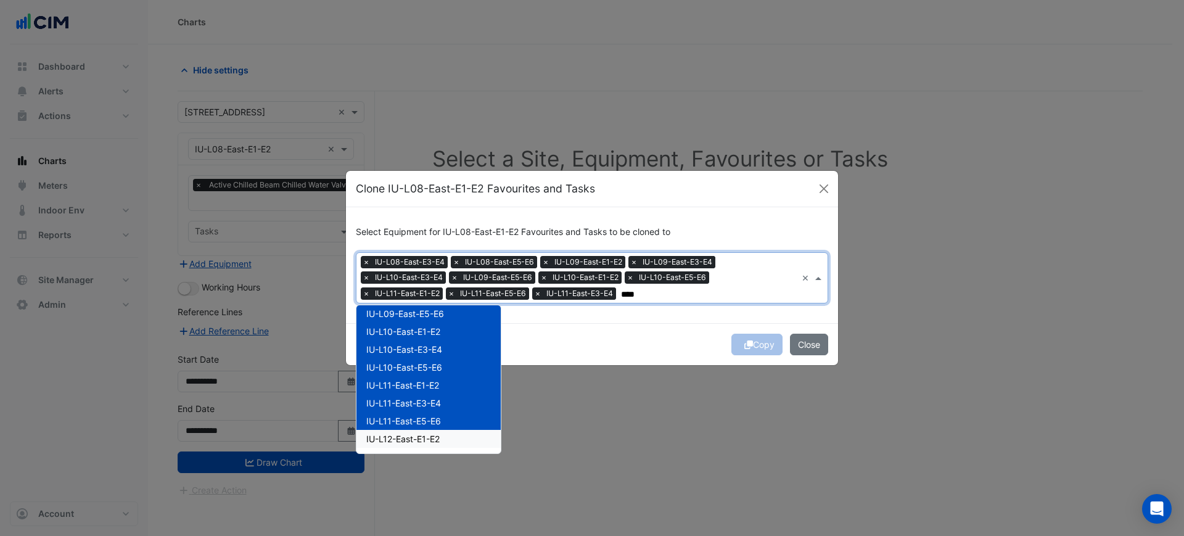
click at [439, 433] on span "IU-L12-East-E1-E2" at bounding box center [402, 438] width 73 height 10
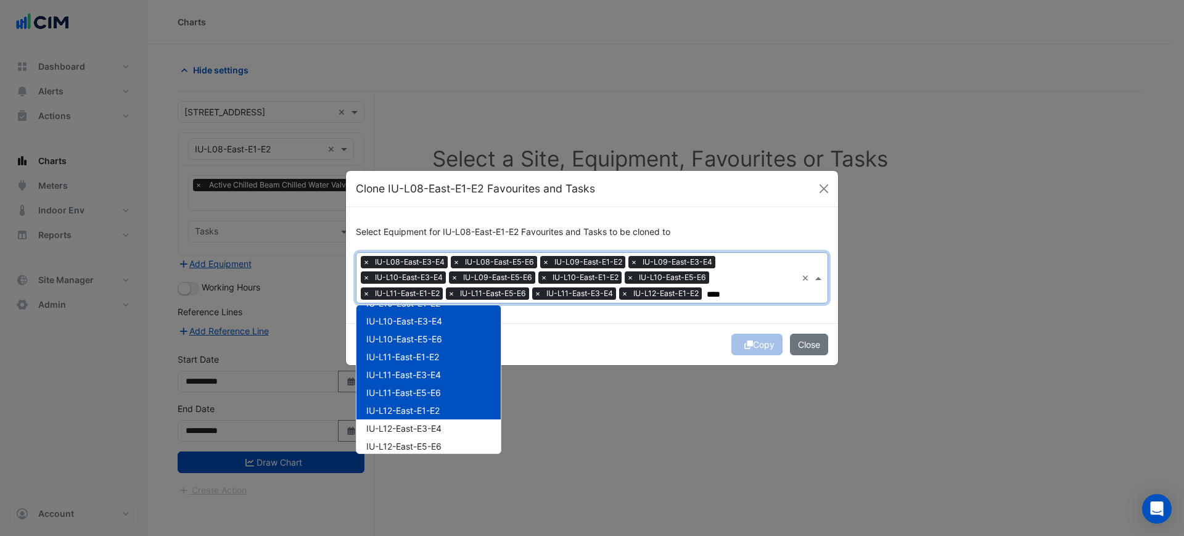
scroll to position [154, 0]
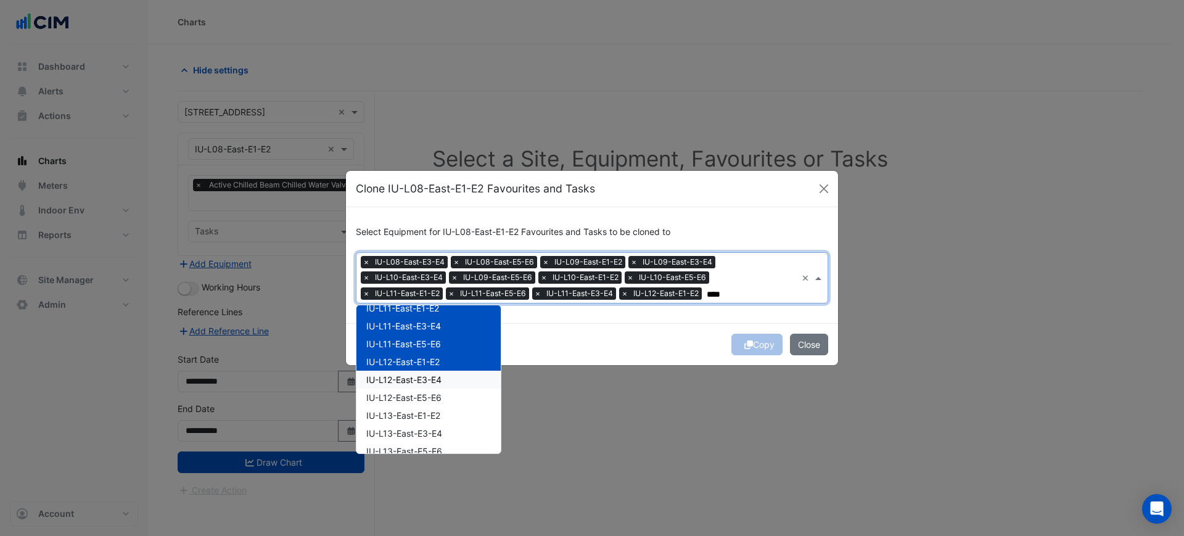
click at [450, 380] on div "IU-L12-East-E3-E4" at bounding box center [428, 380] width 144 height 18
click at [454, 396] on div "IU-L12-East-E5-E6" at bounding box center [428, 397] width 144 height 18
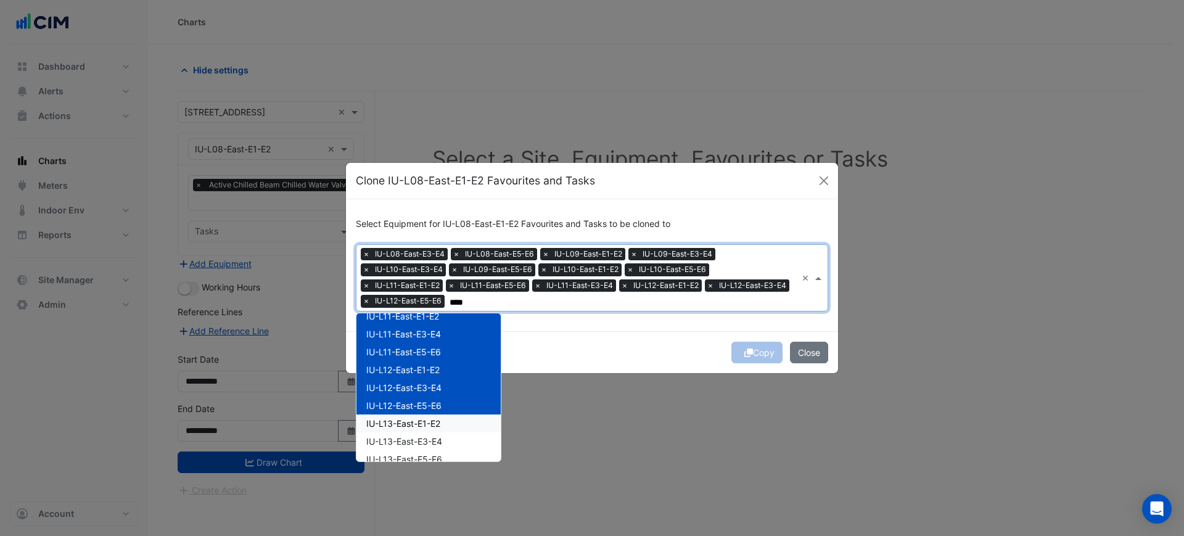
click at [454, 426] on div "IU-L13-East-E1-E2" at bounding box center [428, 423] width 144 height 18
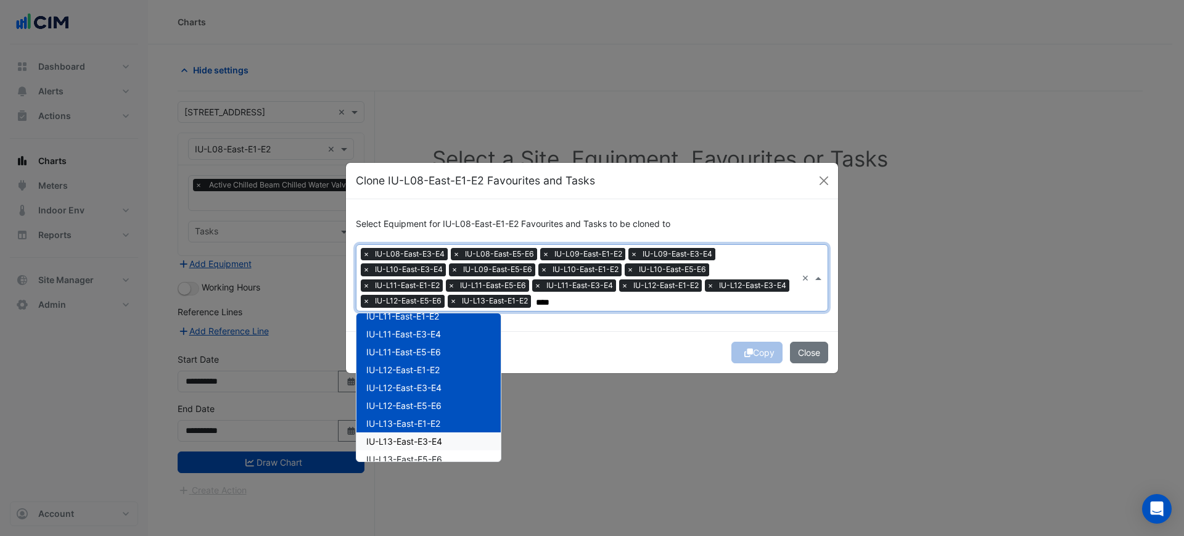
click at [449, 446] on div "IU-L13-East-E3-E4" at bounding box center [428, 441] width 144 height 18
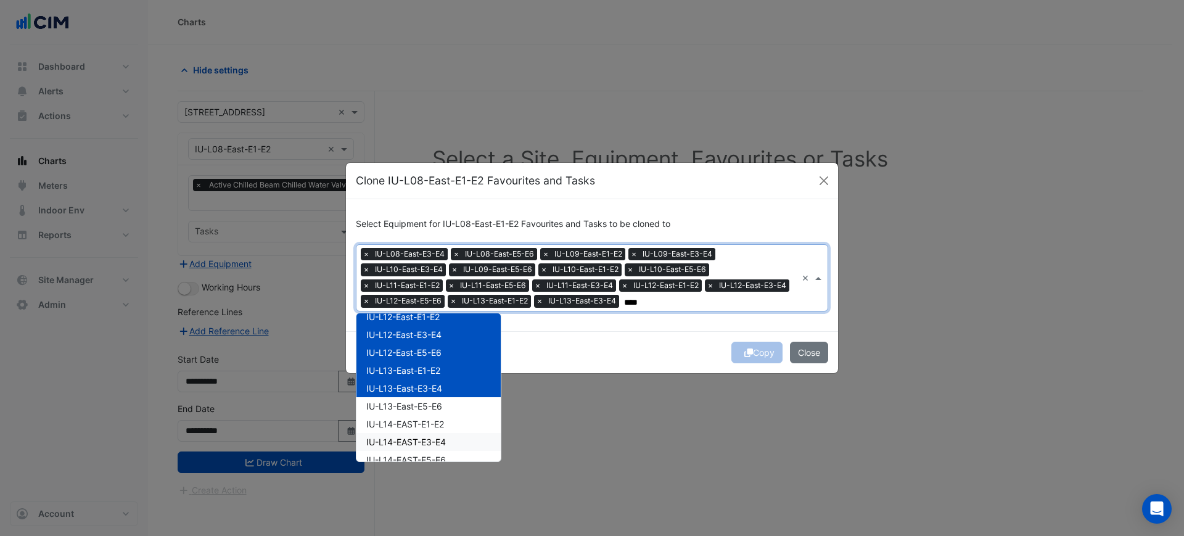
scroll to position [231, 0]
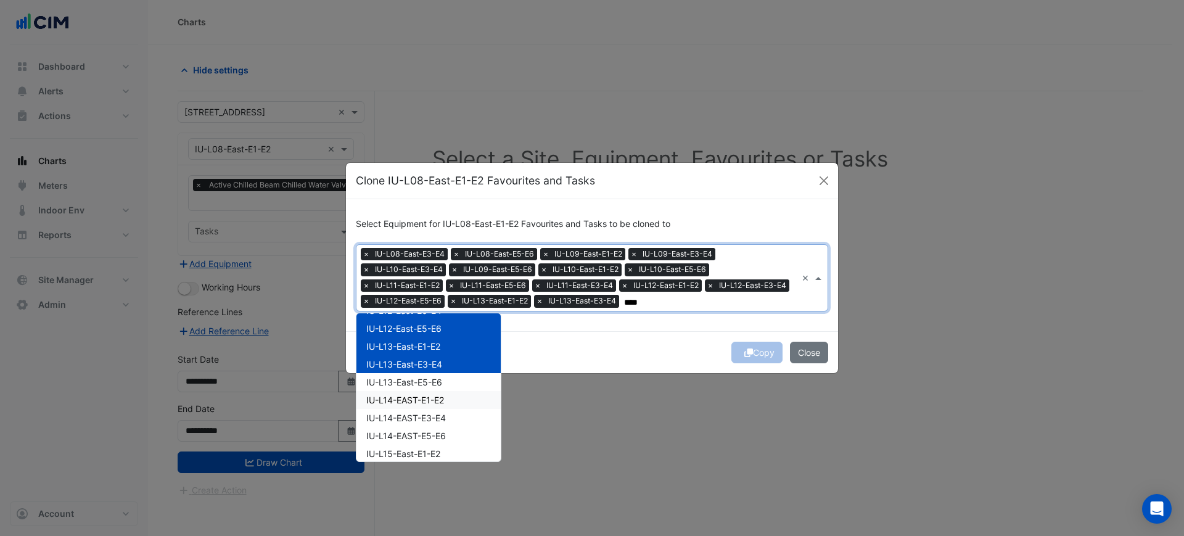
drag, startPoint x: 458, startPoint y: 387, endPoint x: 458, endPoint y: 395, distance: 8.7
click at [457, 406] on div "IU-L14-EAST-E1-E2" at bounding box center [428, 400] width 144 height 18
click at [458, 423] on div "IU-L14-EAST-E3-E4" at bounding box center [428, 418] width 144 height 18
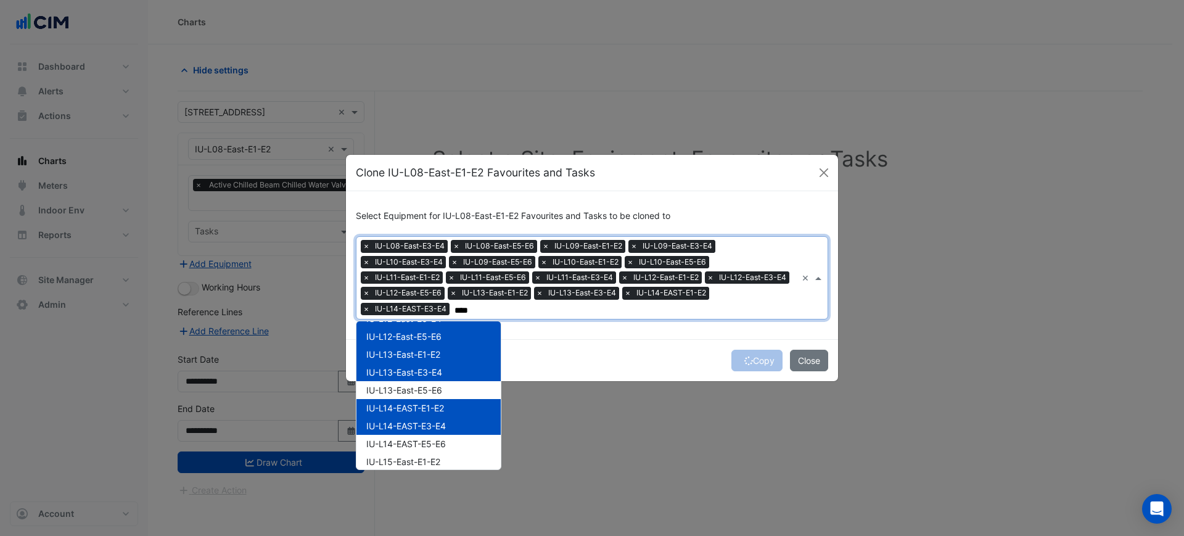
click at [455, 441] on div "IU-L14-EAST-E5-E6" at bounding box center [428, 444] width 144 height 18
click at [460, 400] on div "IU-L14-EAST-E1-E2" at bounding box center [428, 408] width 144 height 18
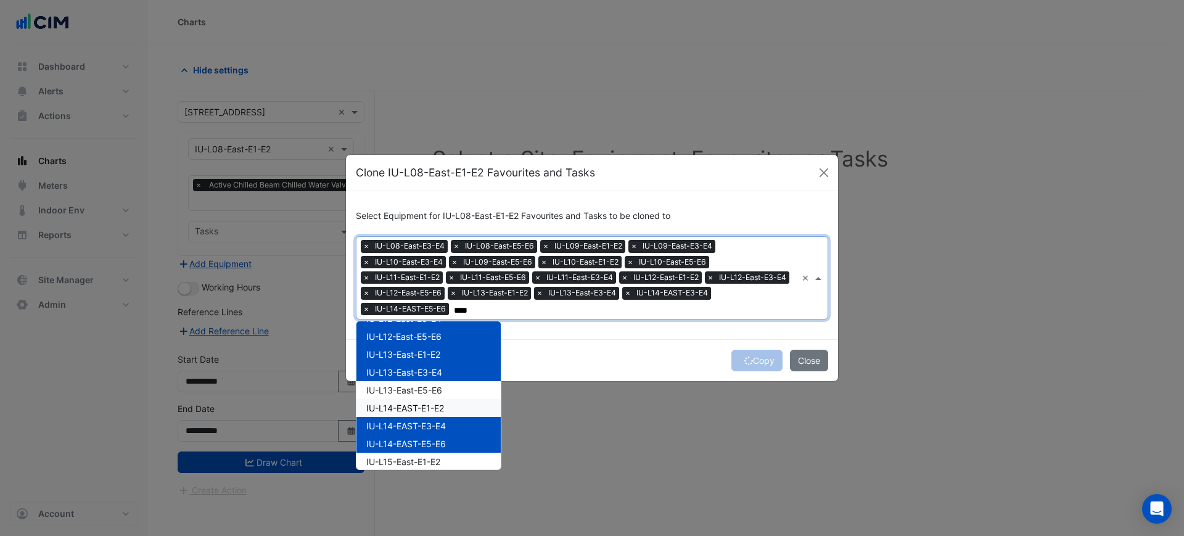
click at [460, 399] on div "IU-L14-EAST-E1-E2" at bounding box center [428, 408] width 144 height 18
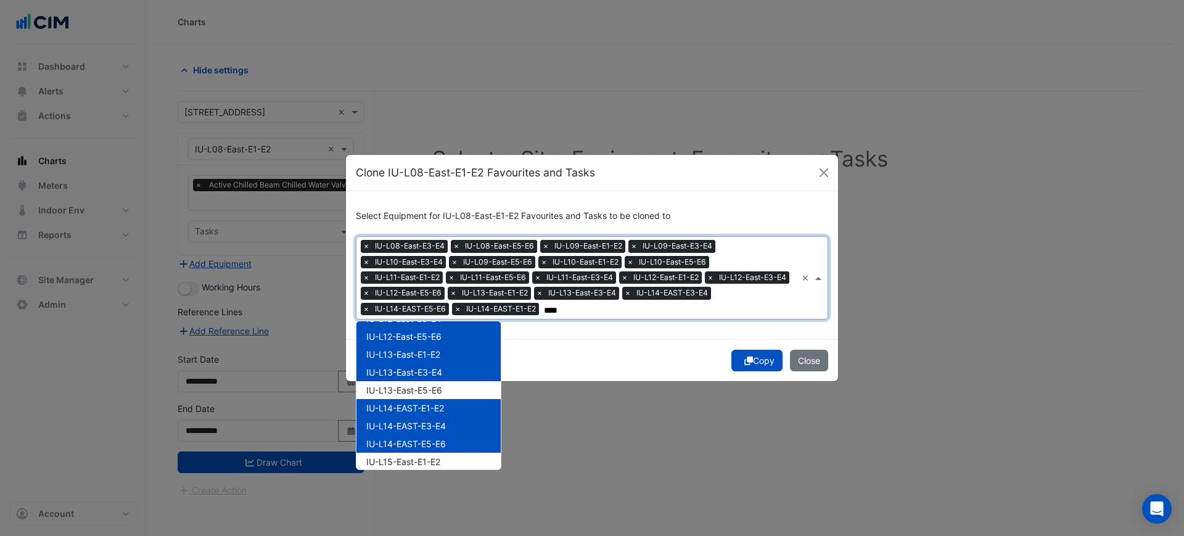
click at [455, 422] on div "IU-L14-EAST-E3-E4" at bounding box center [428, 426] width 144 height 18
click at [453, 393] on div "IU-L13-East-E5-E6" at bounding box center [428, 390] width 144 height 18
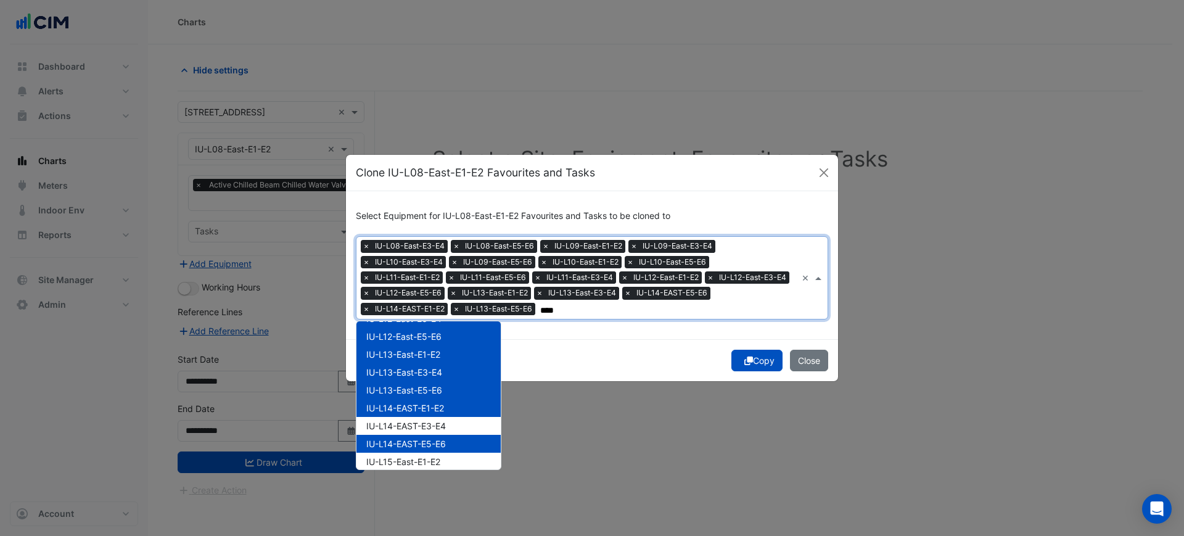
click at [456, 422] on div "IU-L14-EAST-E3-E4" at bounding box center [428, 426] width 144 height 18
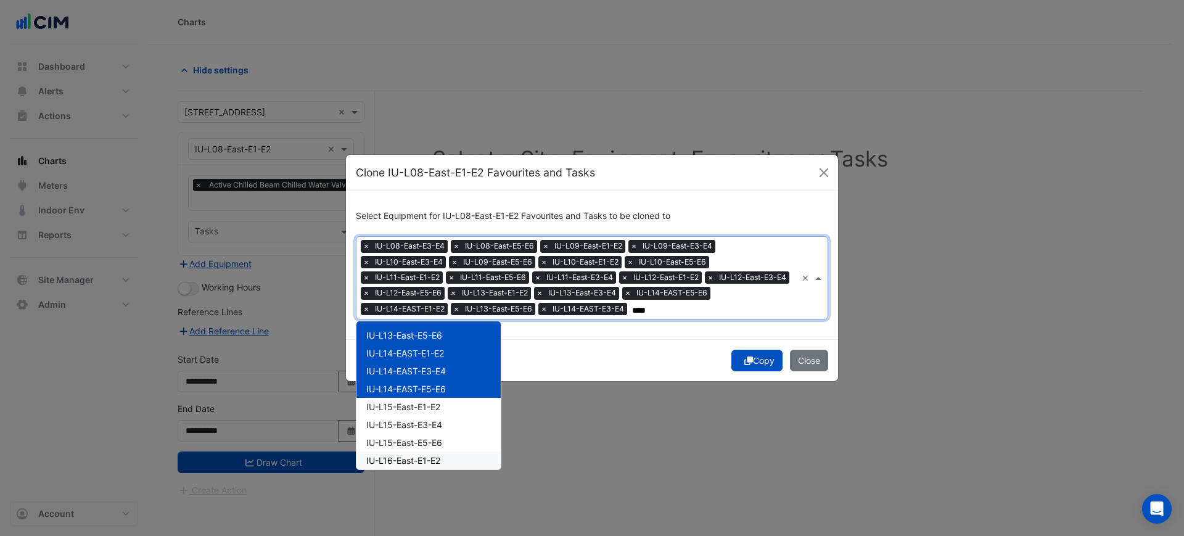
scroll to position [308, 0]
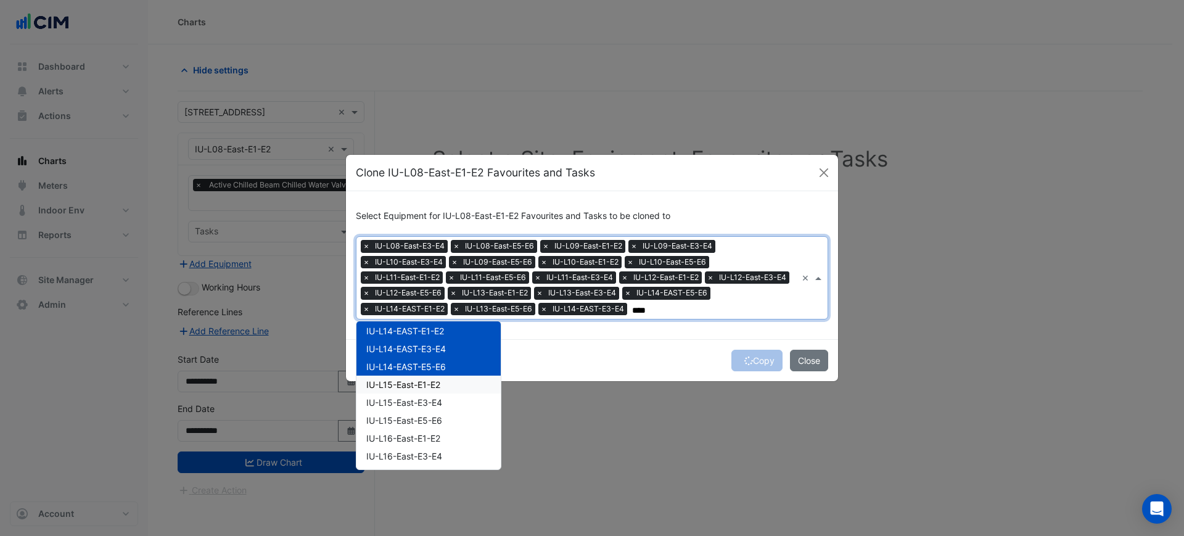
drag, startPoint x: 453, startPoint y: 382, endPoint x: 453, endPoint y: 403, distance: 20.4
click at [453, 386] on div "IU-L15-East-E1-E2" at bounding box center [428, 385] width 144 height 18
click at [453, 403] on div "IU-L15-East-E3-E4" at bounding box center [428, 402] width 144 height 18
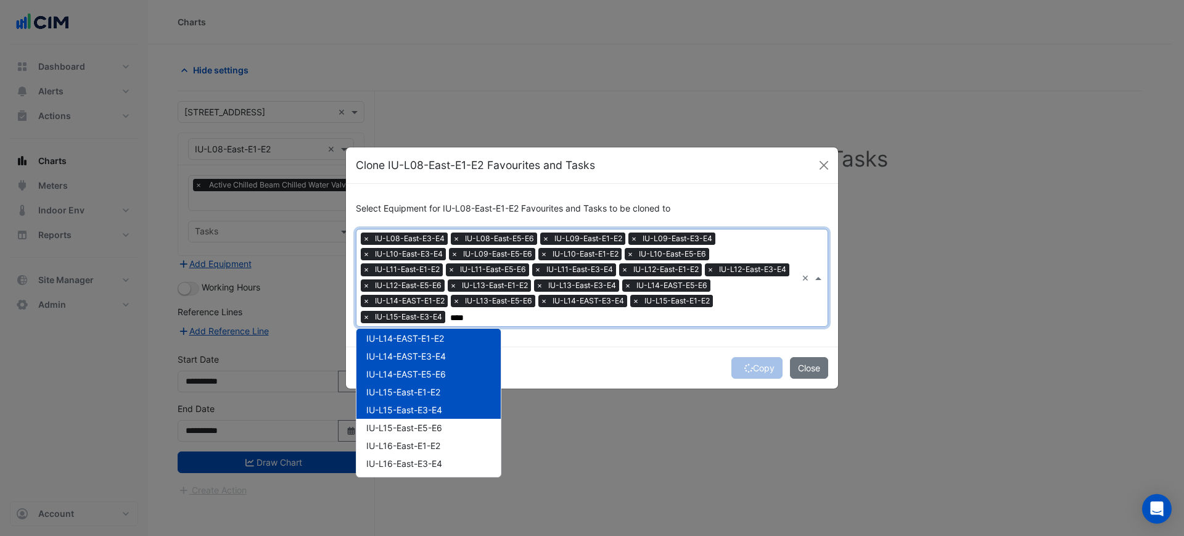
drag, startPoint x: 451, startPoint y: 415, endPoint x: 451, endPoint y: 427, distance: 12.3
click at [451, 419] on div "IU-L08-East-E3-E4 IU-L08-East-E5-E6 IU-L09-East-E1-E2 IU-L09-East-E3-E4 IU-L09-…" at bounding box center [428, 508] width 144 height 966
click at [451, 430] on div "IU-L15-East-E5-E6" at bounding box center [428, 428] width 144 height 18
click at [445, 451] on div "IU-L16-East-E1-E2" at bounding box center [428, 446] width 144 height 18
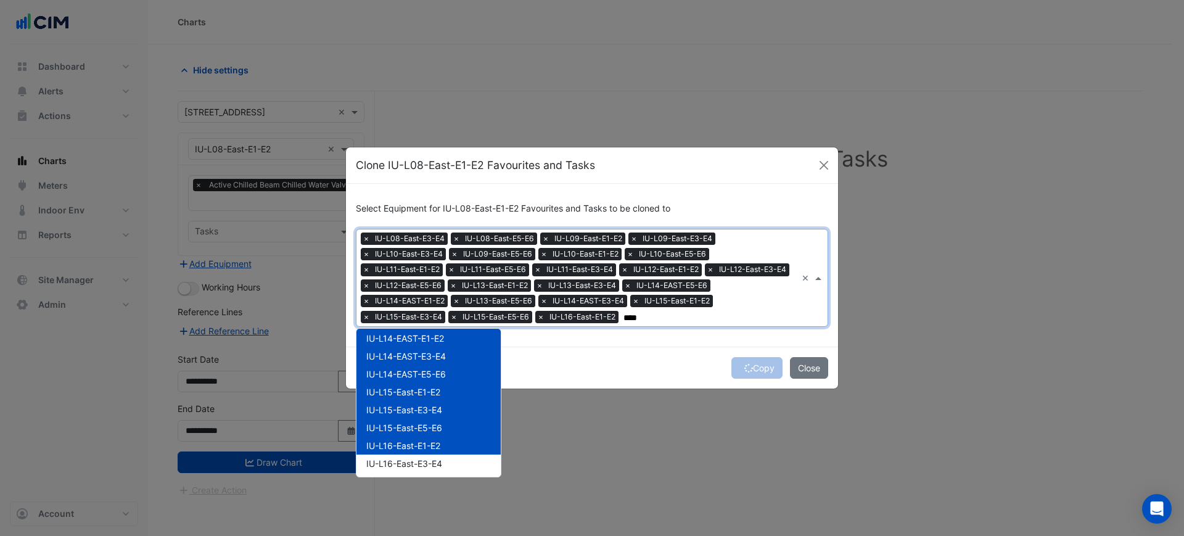
click at [441, 465] on span "IU-L16-East-E3-E4" at bounding box center [404, 463] width 76 height 10
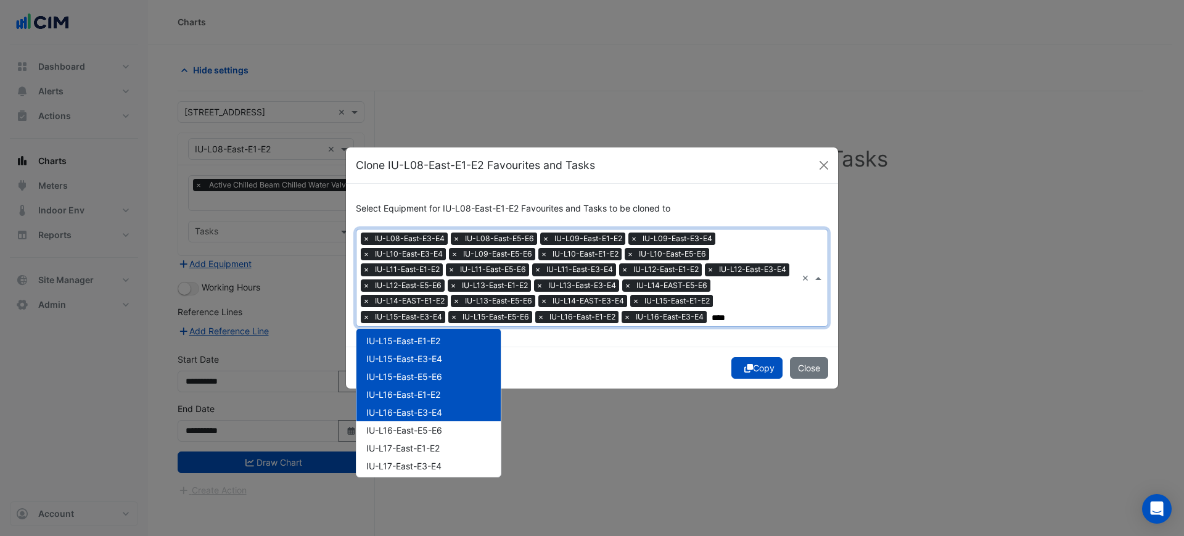
scroll to position [385, 0]
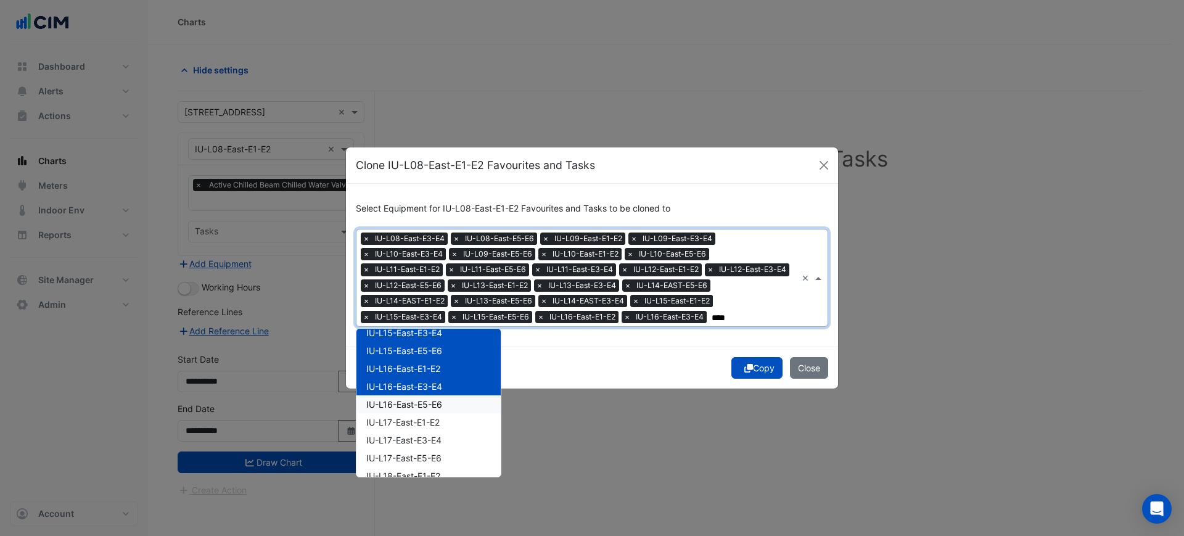
click at [452, 406] on div "IU-L16-East-E5-E6" at bounding box center [428, 404] width 144 height 18
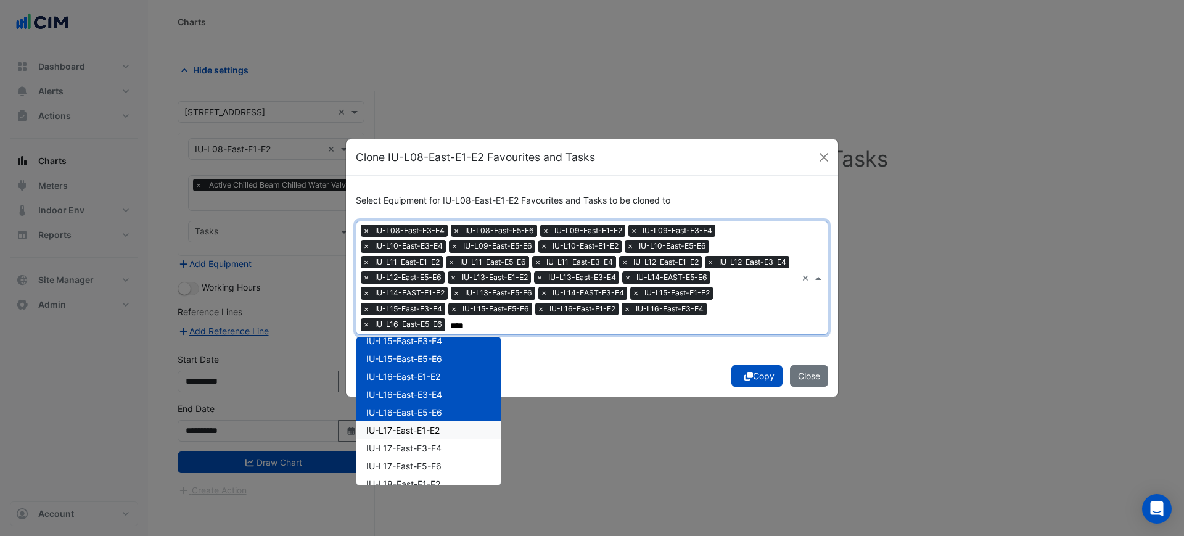
click at [452, 422] on div "IU-L17-East-E1-E2" at bounding box center [428, 430] width 144 height 18
click at [449, 441] on div "IU-L17-East-E3-E4" at bounding box center [428, 448] width 144 height 18
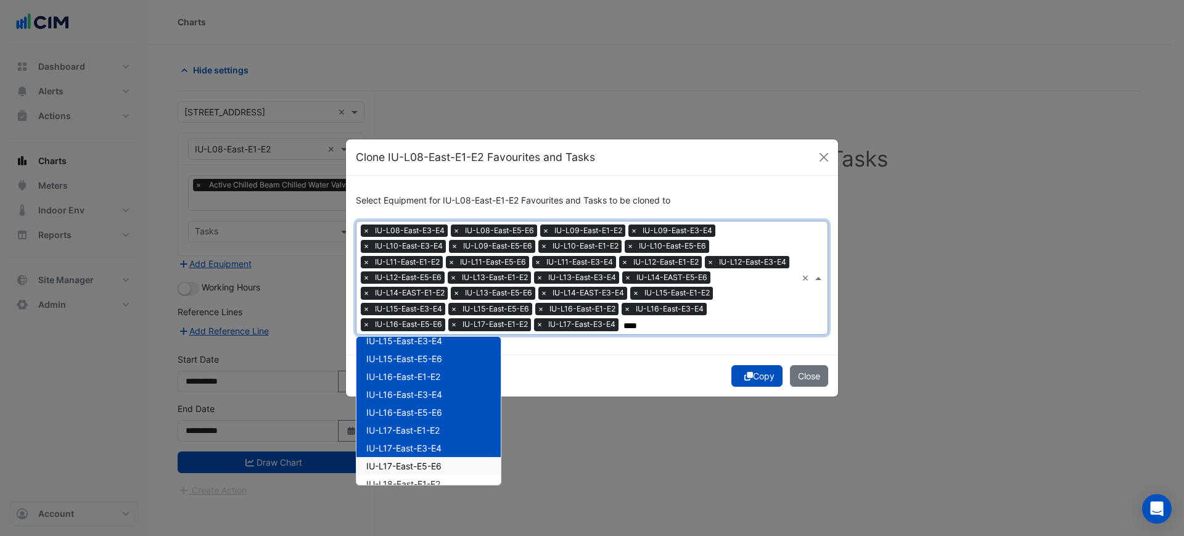
drag, startPoint x: 445, startPoint y: 465, endPoint x: 445, endPoint y: 472, distance: 6.8
click at [445, 466] on div "IU-L17-East-E5-E6" at bounding box center [428, 466] width 144 height 18
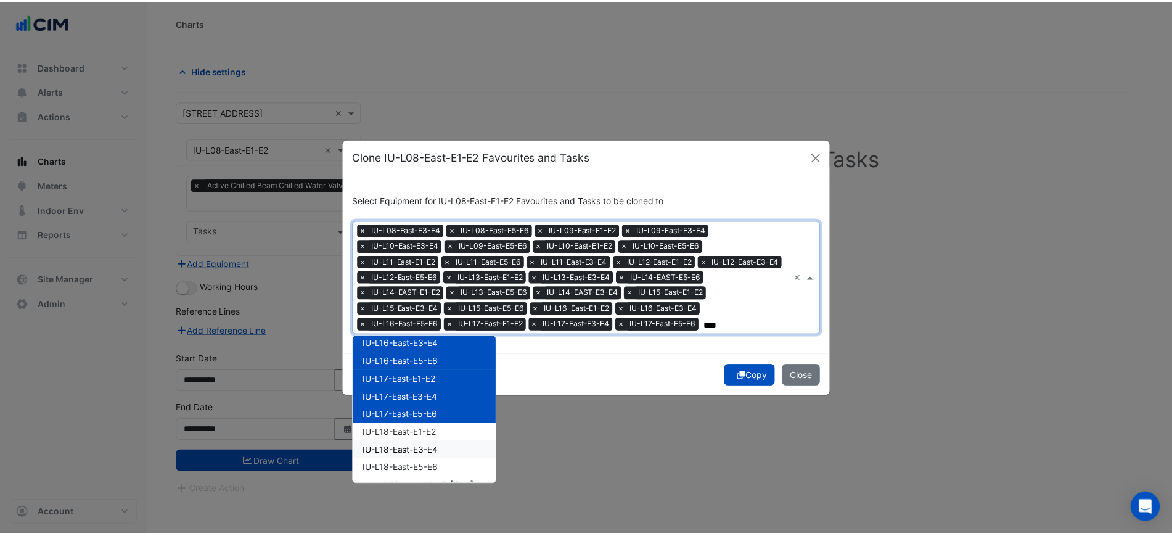
scroll to position [462, 0]
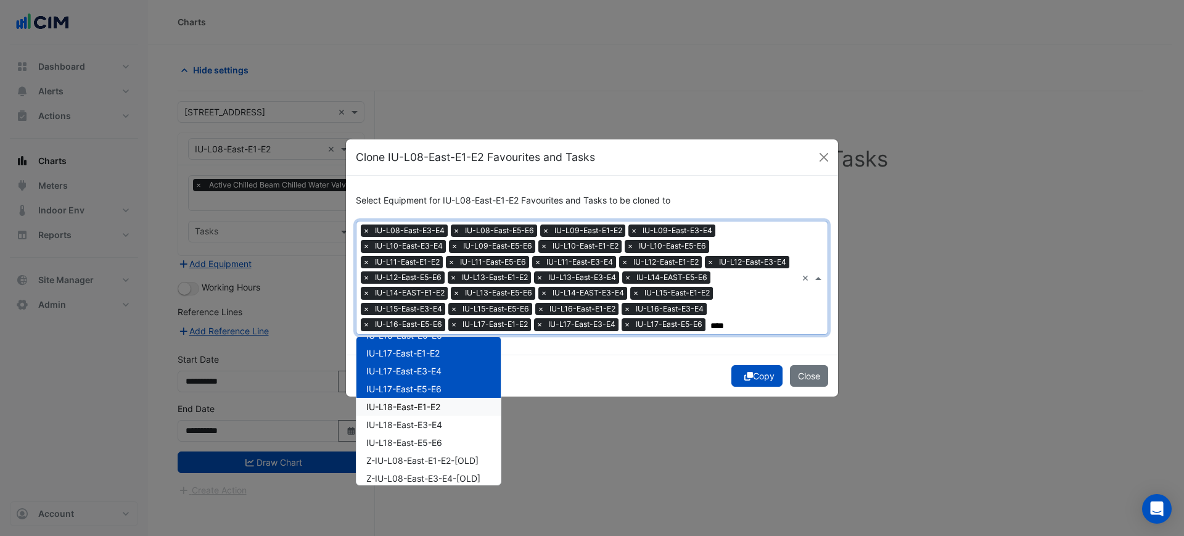
click at [453, 412] on div "IU-L18-East-E1-E2" at bounding box center [428, 407] width 144 height 18
click at [446, 433] on div "IU-L18-East-E3-E4" at bounding box center [428, 425] width 144 height 18
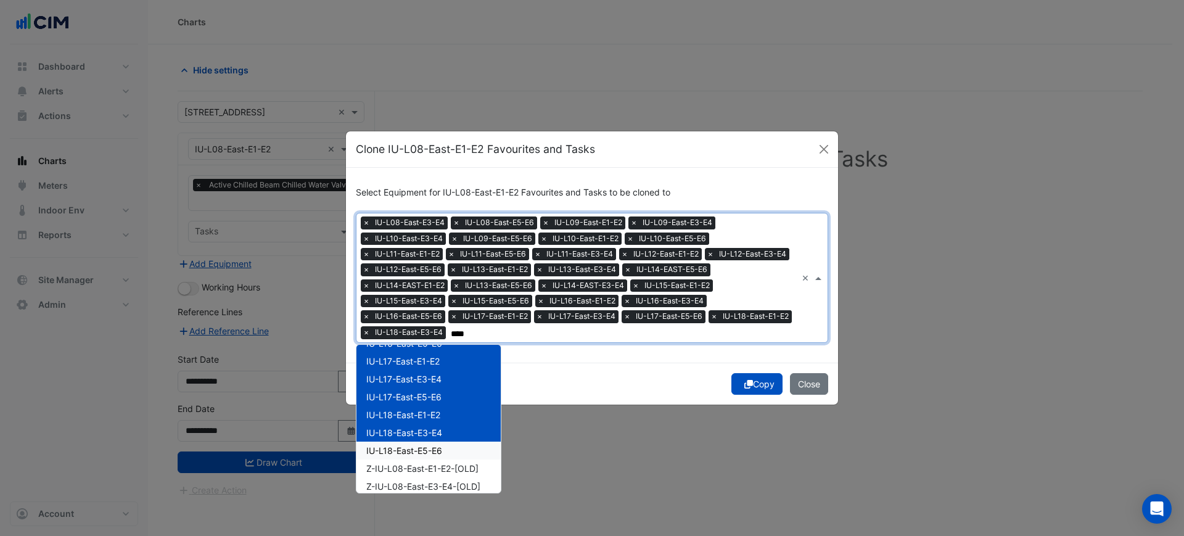
click at [443, 452] on div "IU-L18-East-E5-E6" at bounding box center [428, 450] width 144 height 18
type input "****"
click at [594, 351] on div "Select Equipment for IU-L08-East-E1-E2 Favourites and Tasks to be cloned to × I…" at bounding box center [592, 265] width 492 height 194
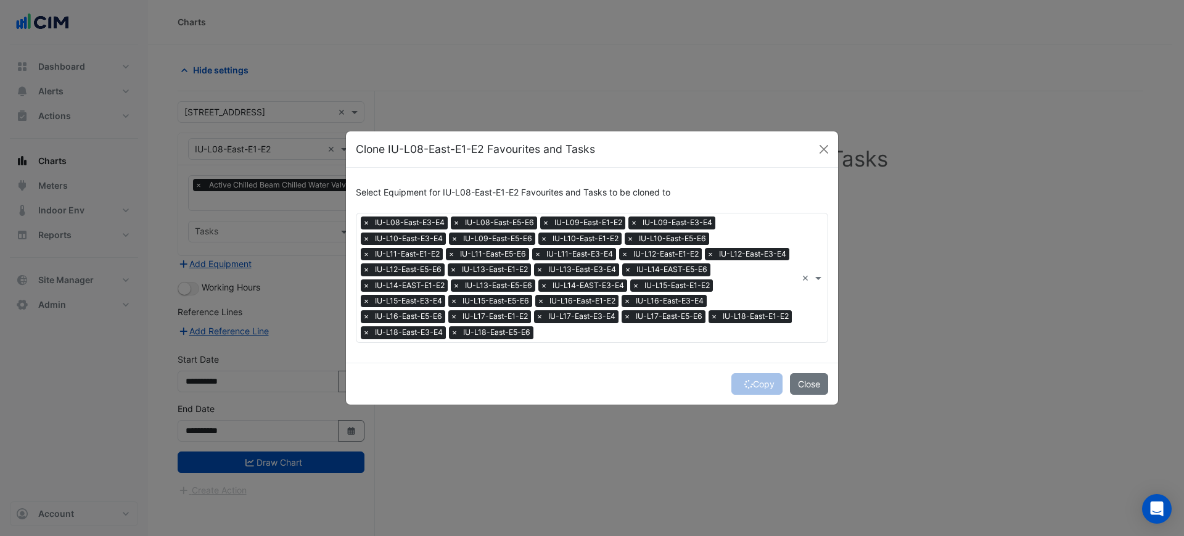
click at [749, 383] on div "Copy Close" at bounding box center [592, 384] width 492 height 42
click at [749, 385] on div "Copy Close" at bounding box center [592, 384] width 492 height 42
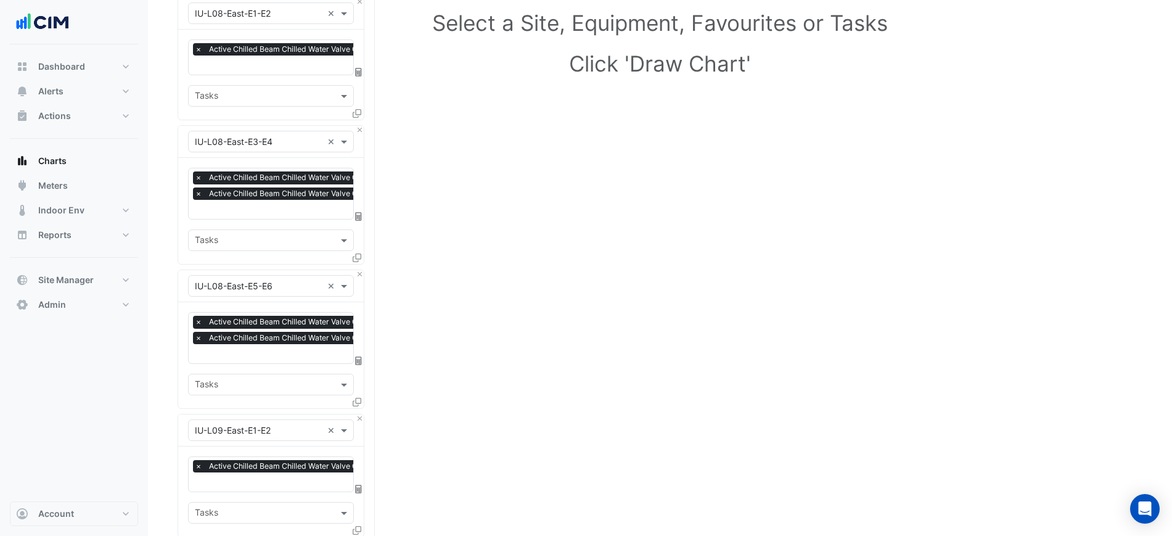
drag, startPoint x: 499, startPoint y: 416, endPoint x: 505, endPoint y: 553, distance: 137.6
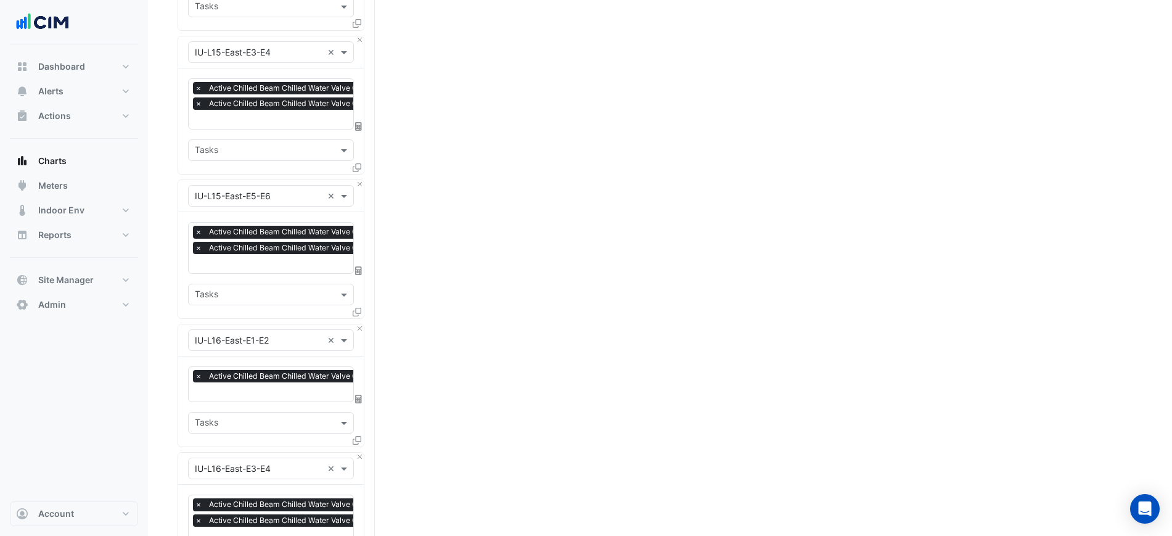
drag, startPoint x: 430, startPoint y: 445, endPoint x: 442, endPoint y: 472, distance: 29.8
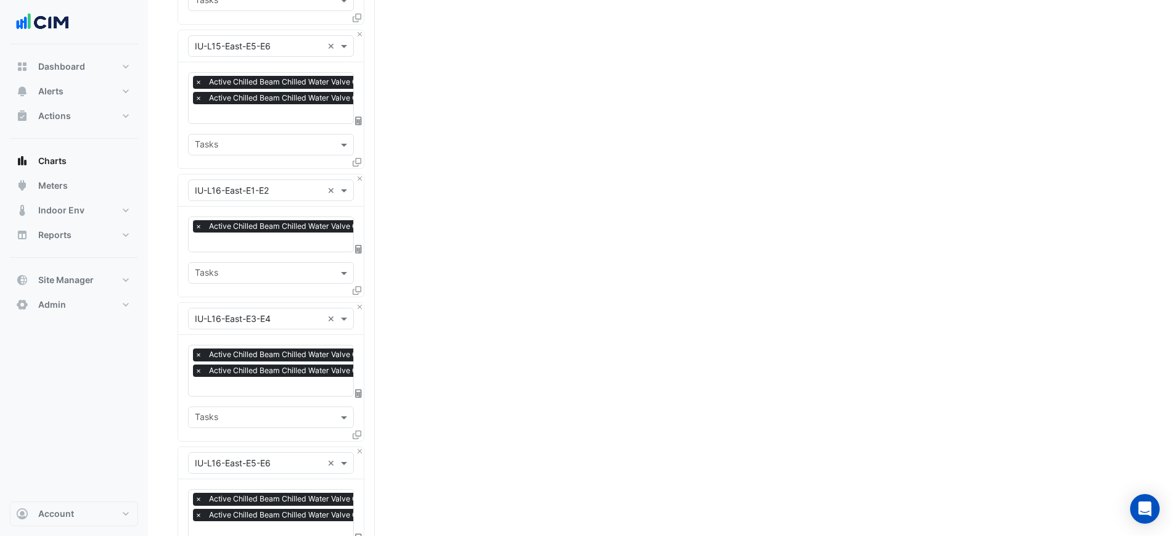
drag, startPoint x: 462, startPoint y: 313, endPoint x: 459, endPoint y: 559, distance: 246.7
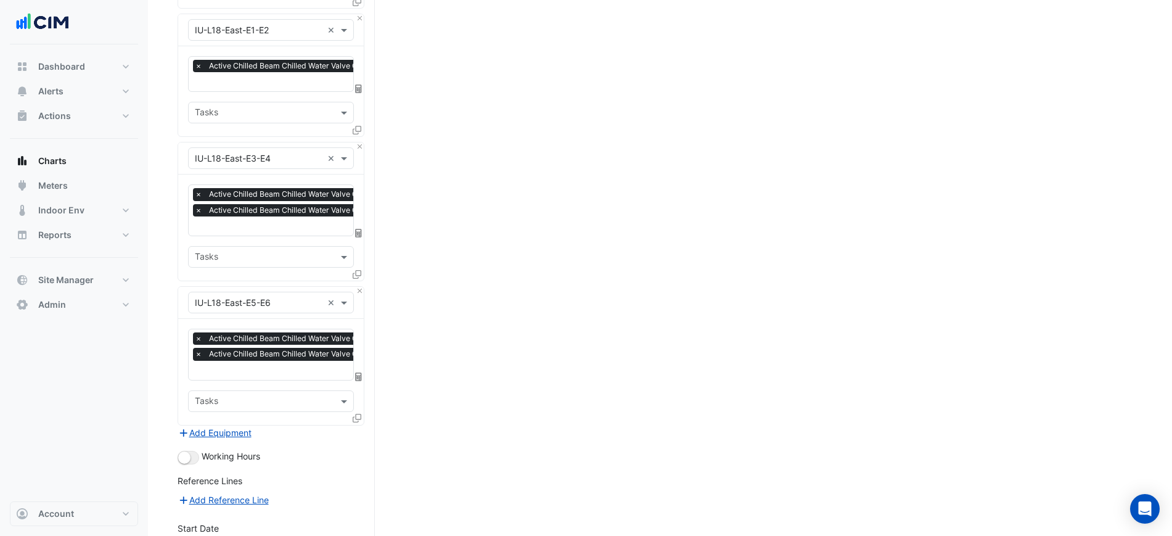
scroll to position [4386, 0]
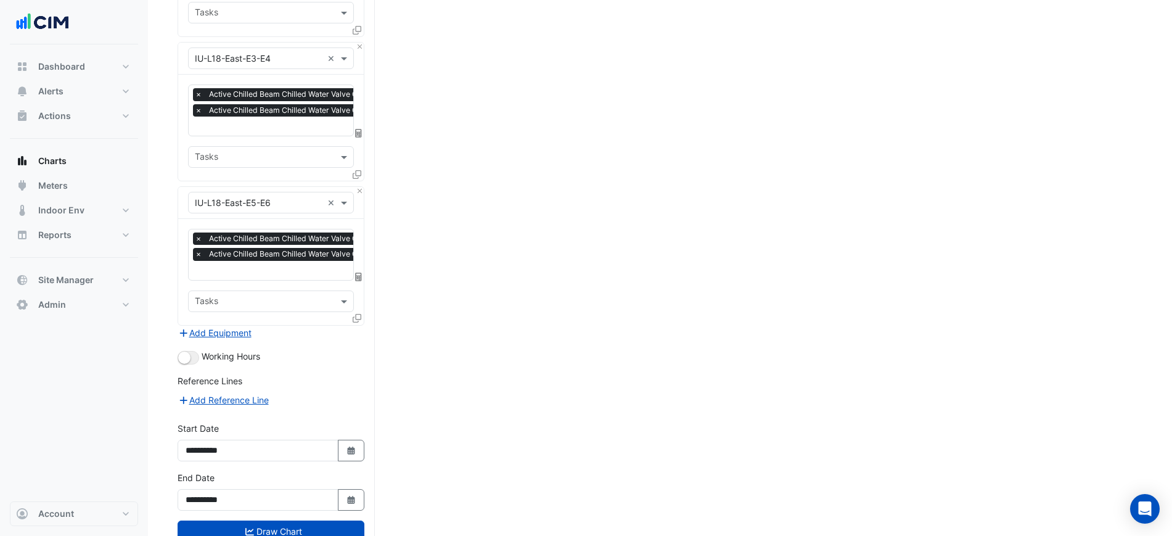
drag, startPoint x: 512, startPoint y: 252, endPoint x: 529, endPoint y: 478, distance: 227.6
click at [195, 351] on button "button" at bounding box center [189, 358] width 22 height 14
click at [343, 520] on button "Draw Chart" at bounding box center [271, 531] width 187 height 22
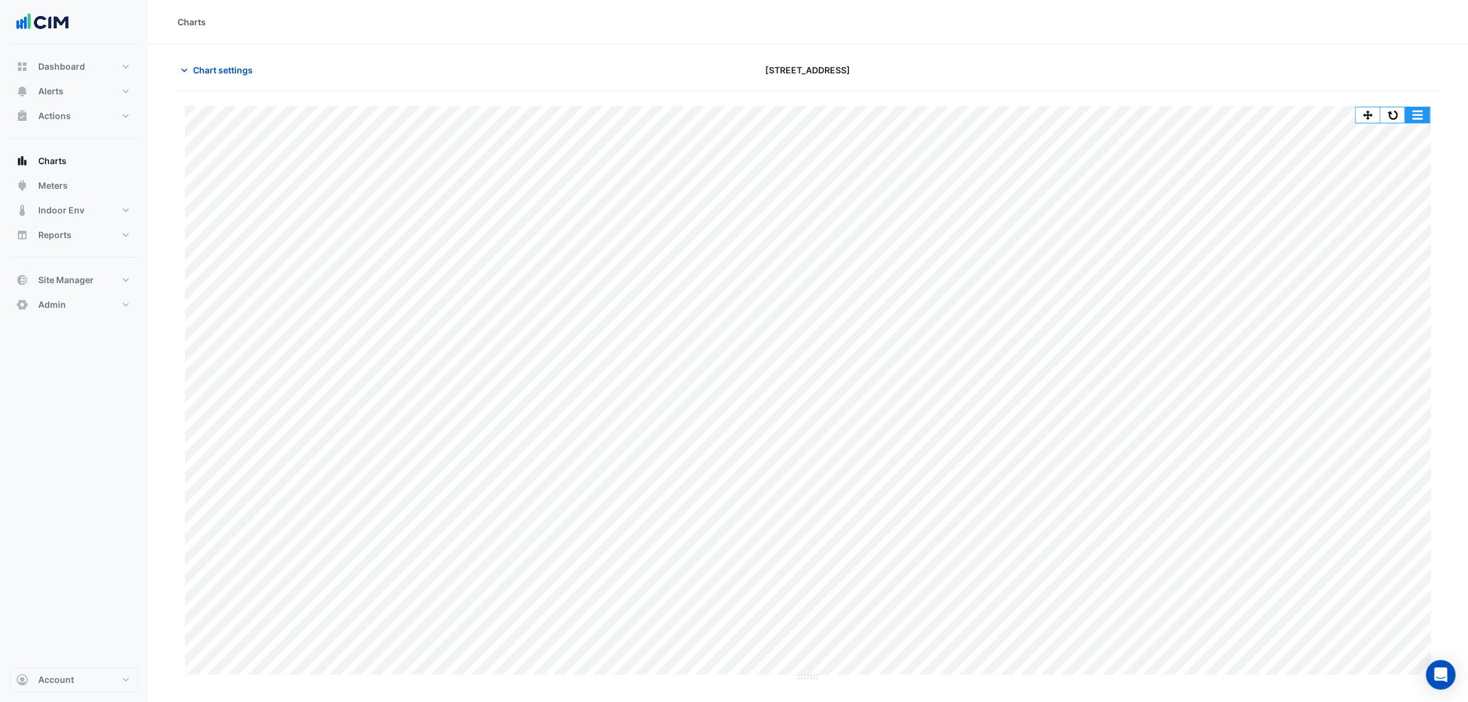
click at [1183, 120] on button "button" at bounding box center [1417, 114] width 25 height 15
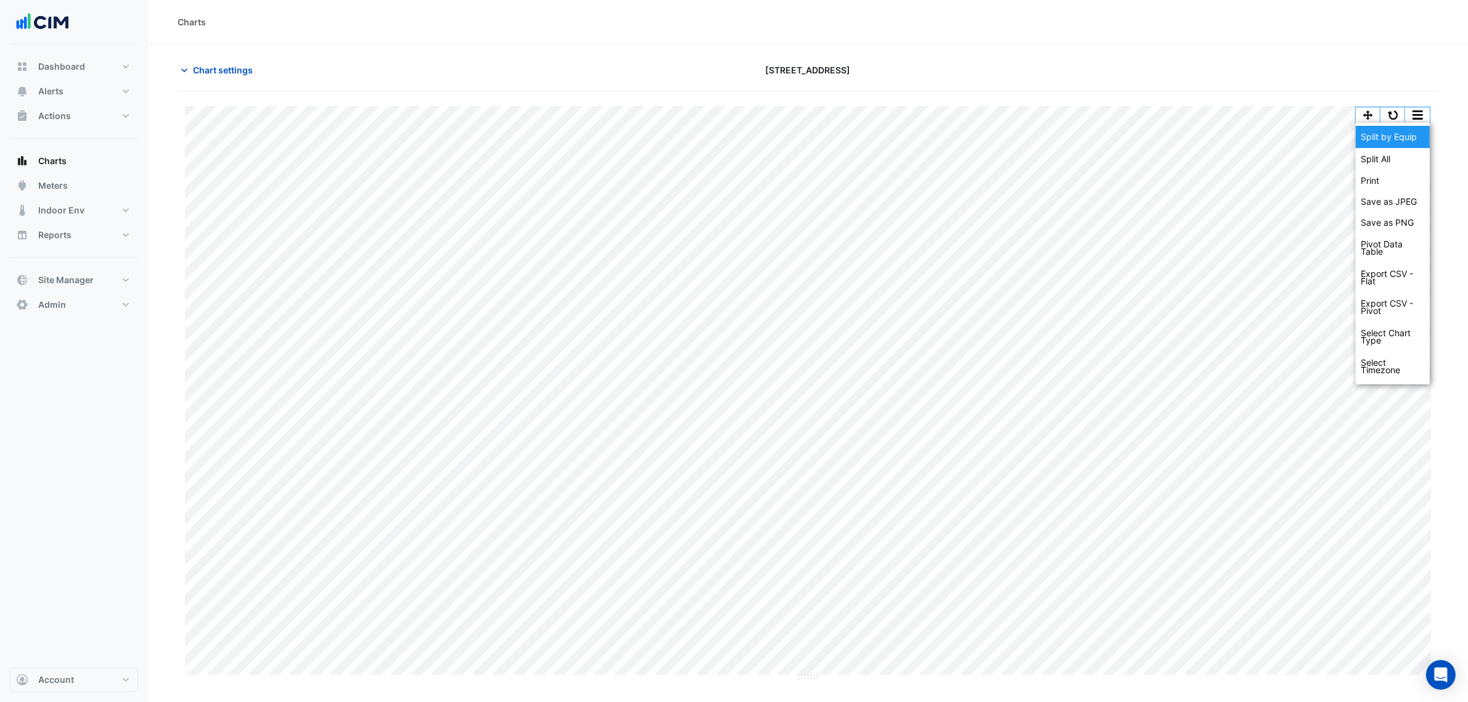
click at [1183, 142] on div "Split by Equip" at bounding box center [1393, 137] width 74 height 22
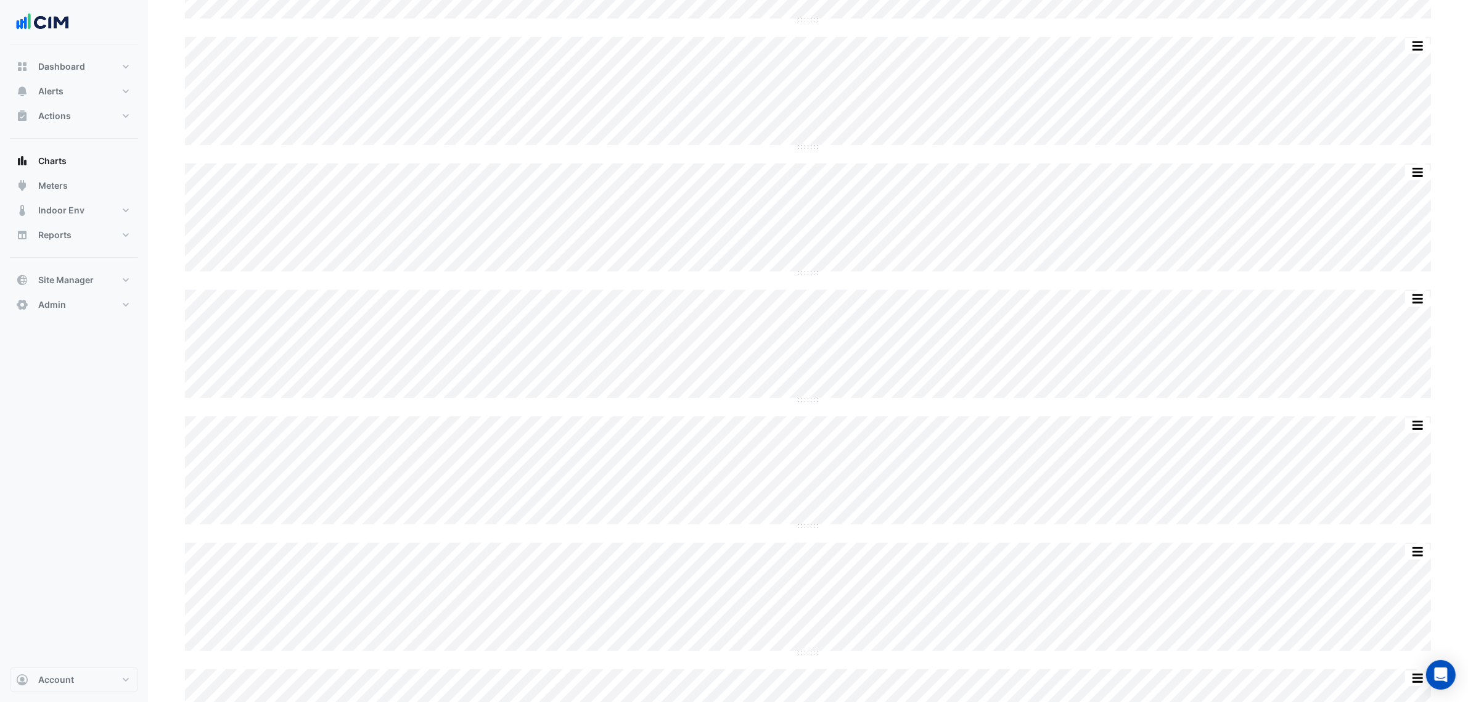
scroll to position [231, 0]
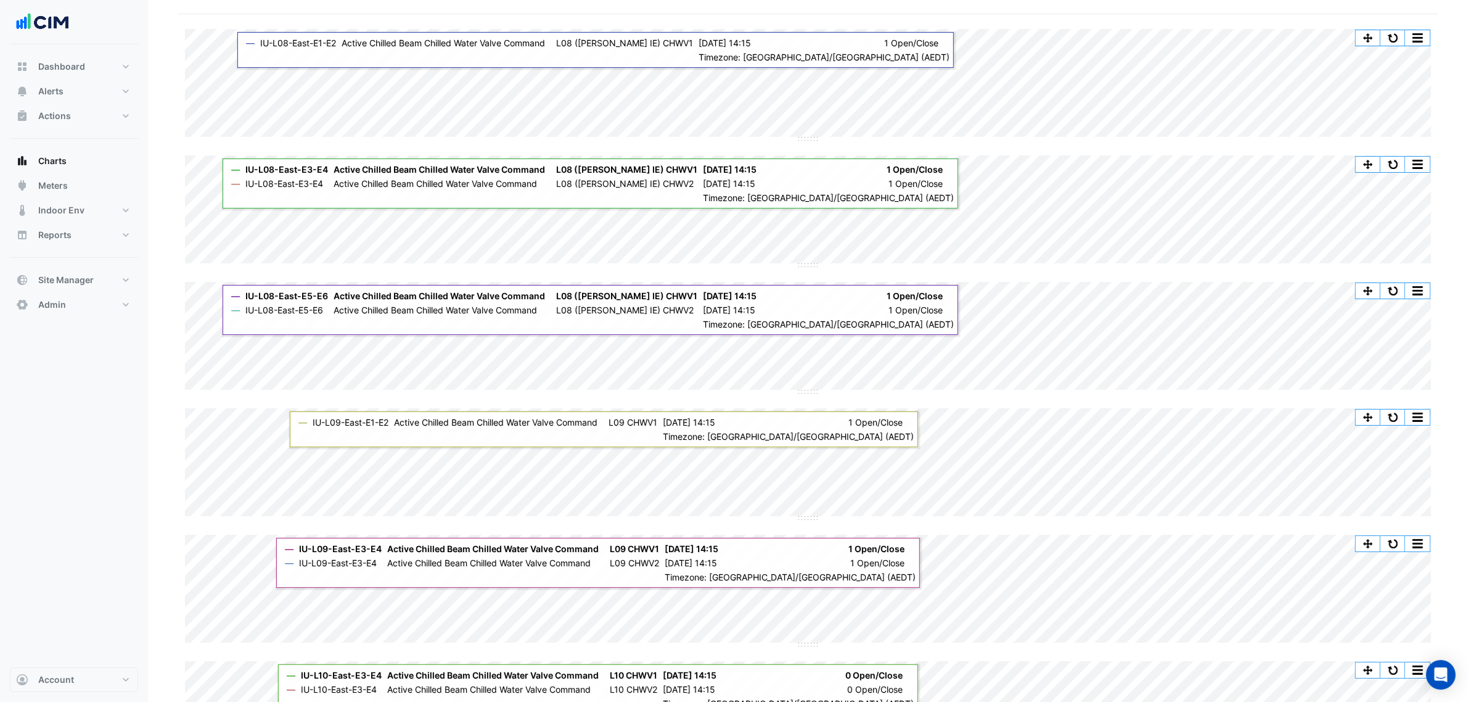
scroll to position [0, 0]
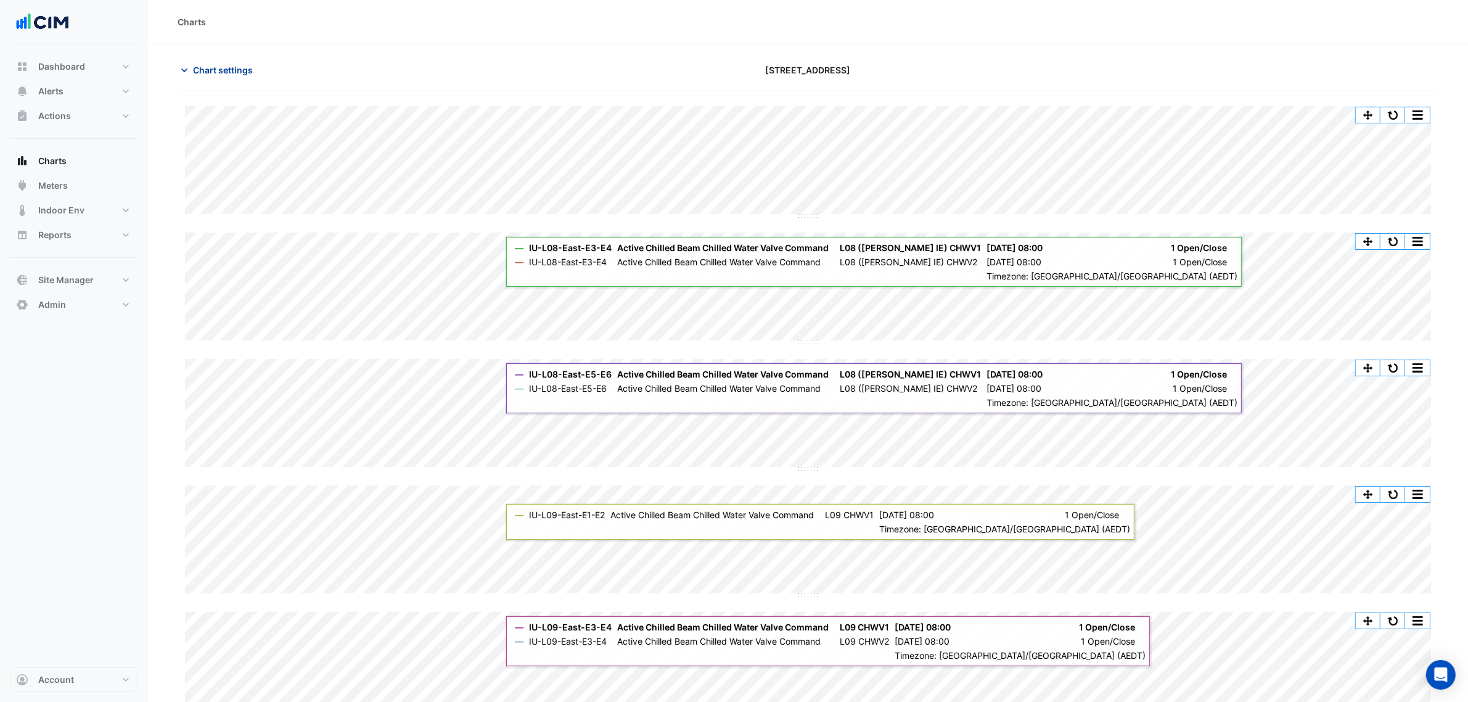
click at [217, 78] on button "Chart settings" at bounding box center [219, 70] width 83 height 22
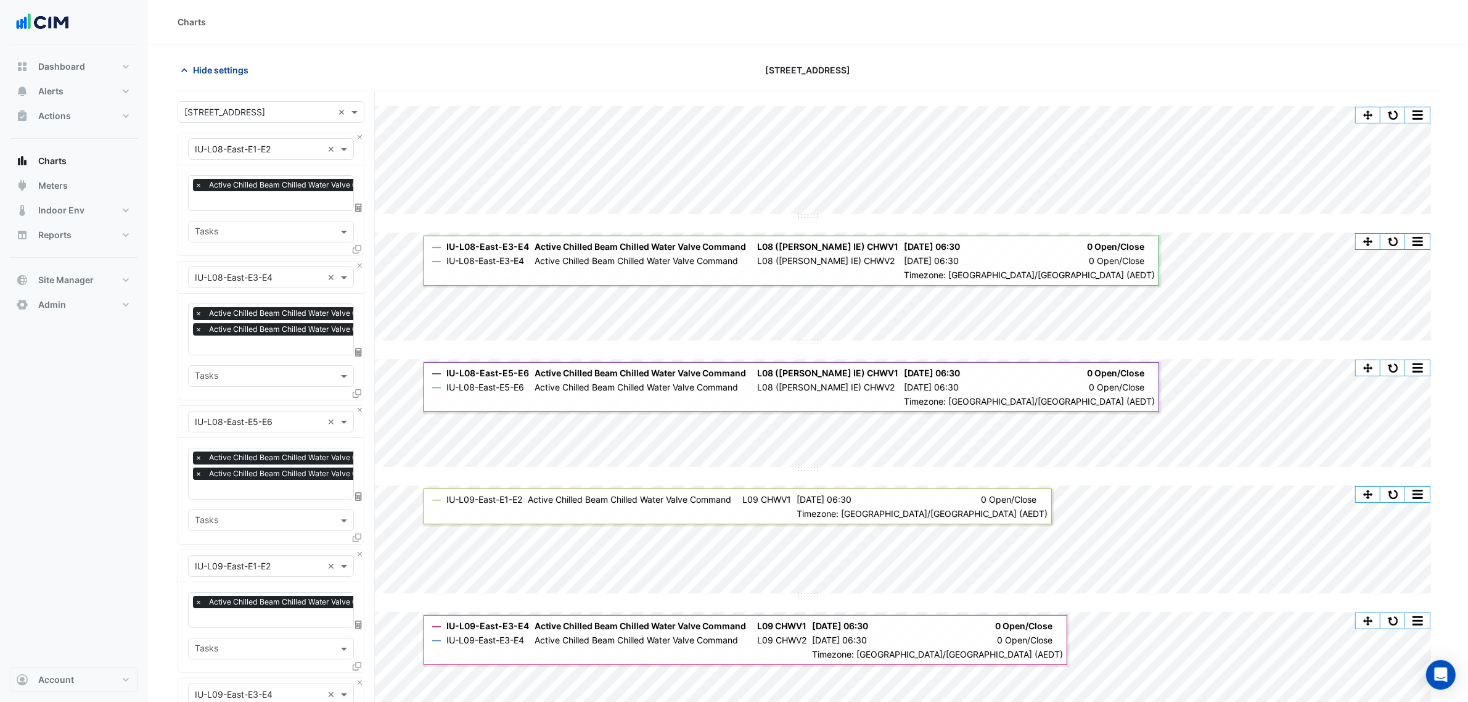
click at [235, 65] on span "Hide settings" at bounding box center [220, 70] width 55 height 13
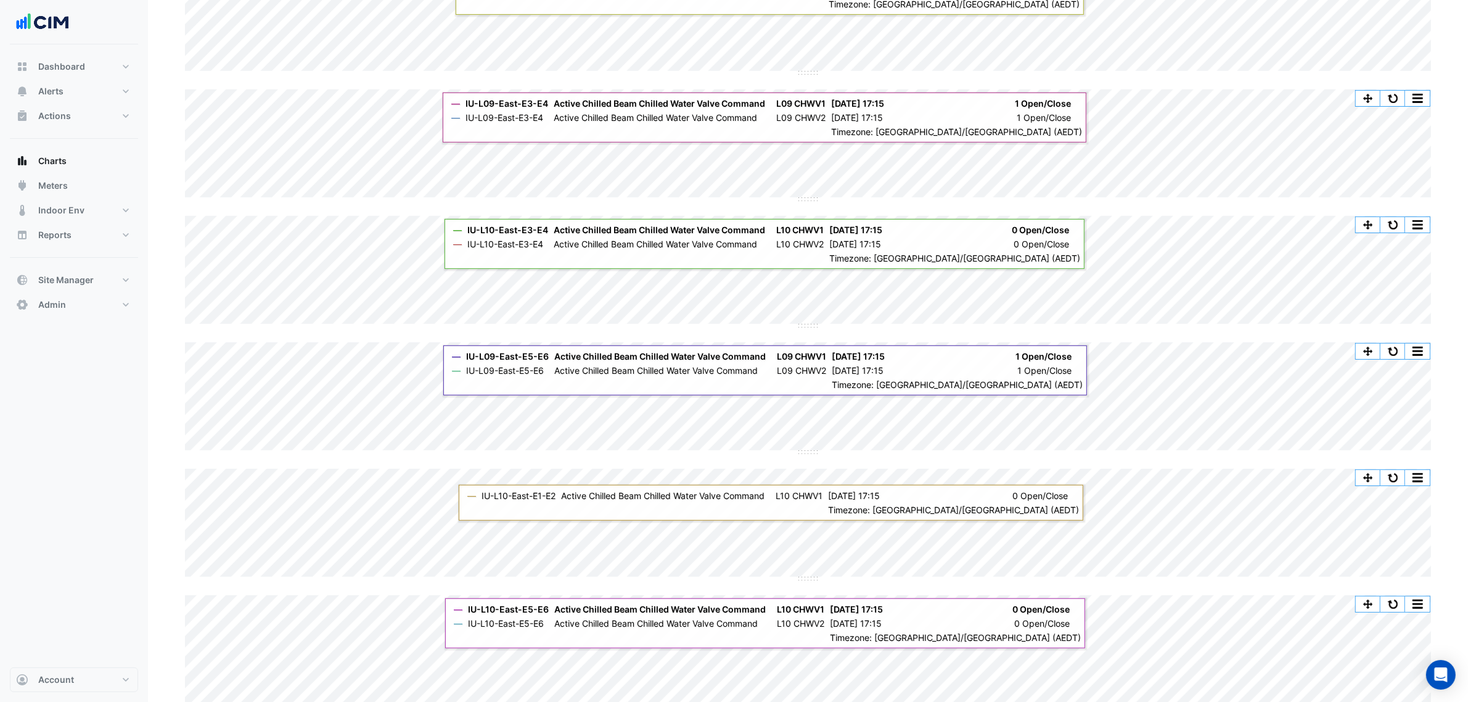
scroll to position [540, 0]
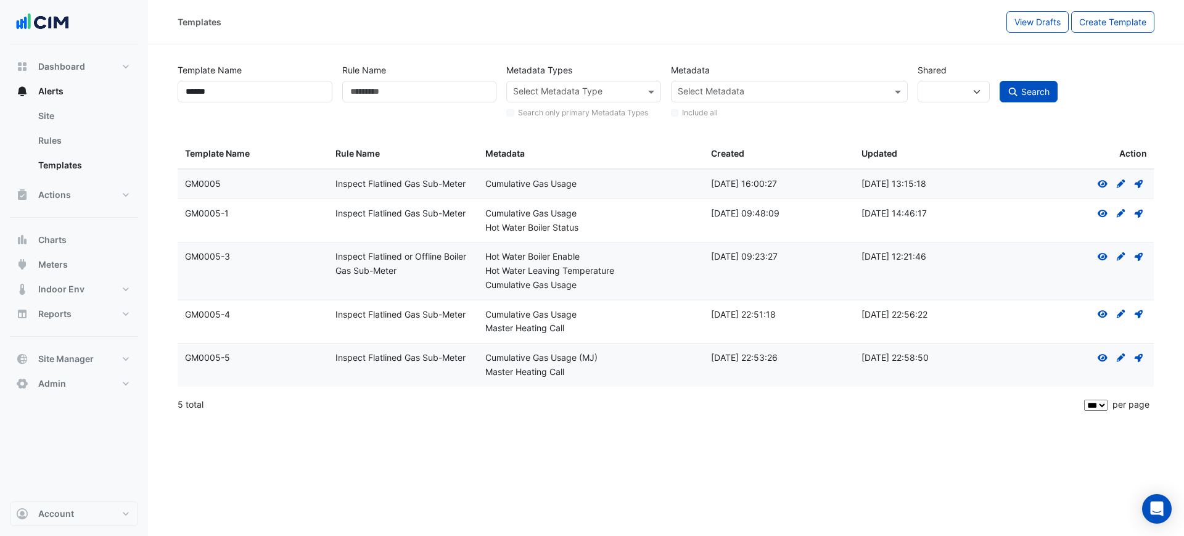
select select
select select "***"
drag, startPoint x: 75, startPoint y: 231, endPoint x: 91, endPoint y: 207, distance: 29.4
click at [74, 231] on button "Charts" at bounding box center [74, 240] width 128 height 25
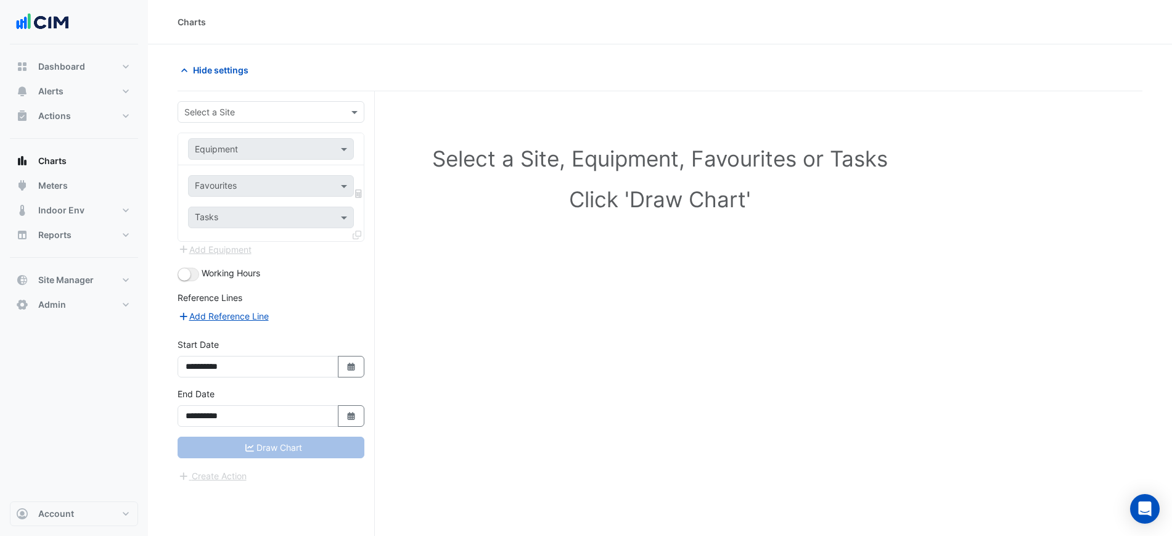
click at [207, 107] on input "text" at bounding box center [258, 112] width 149 height 13
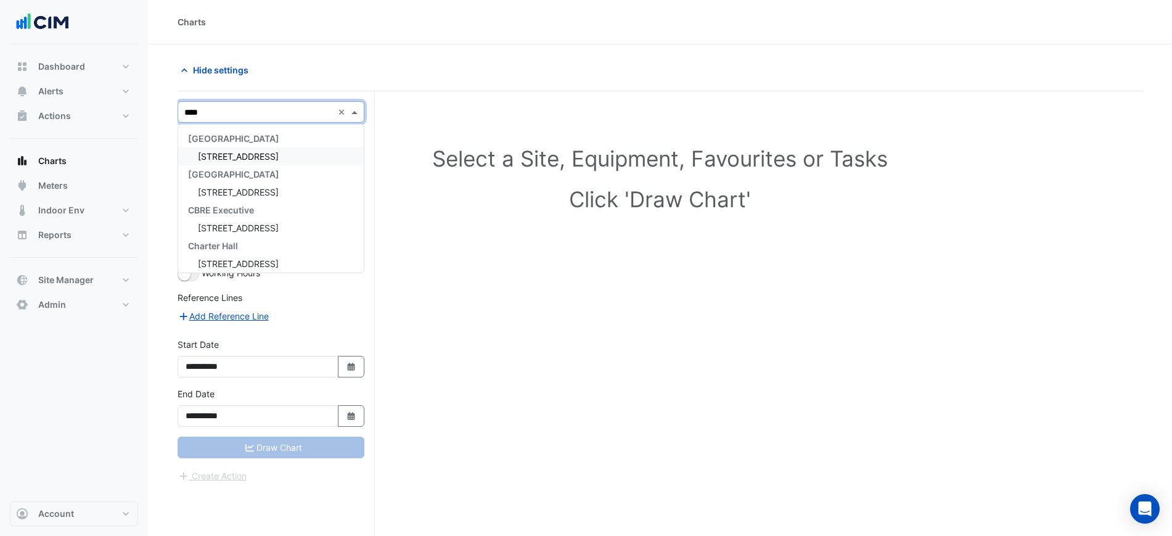
type input "*****"
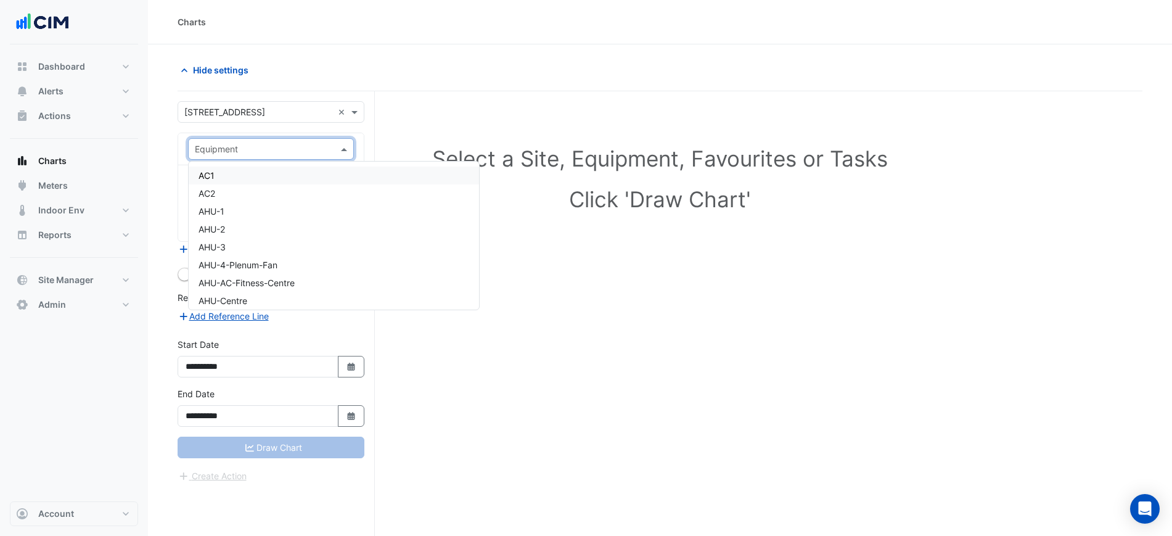
click at [295, 154] on input "text" at bounding box center [259, 149] width 128 height 13
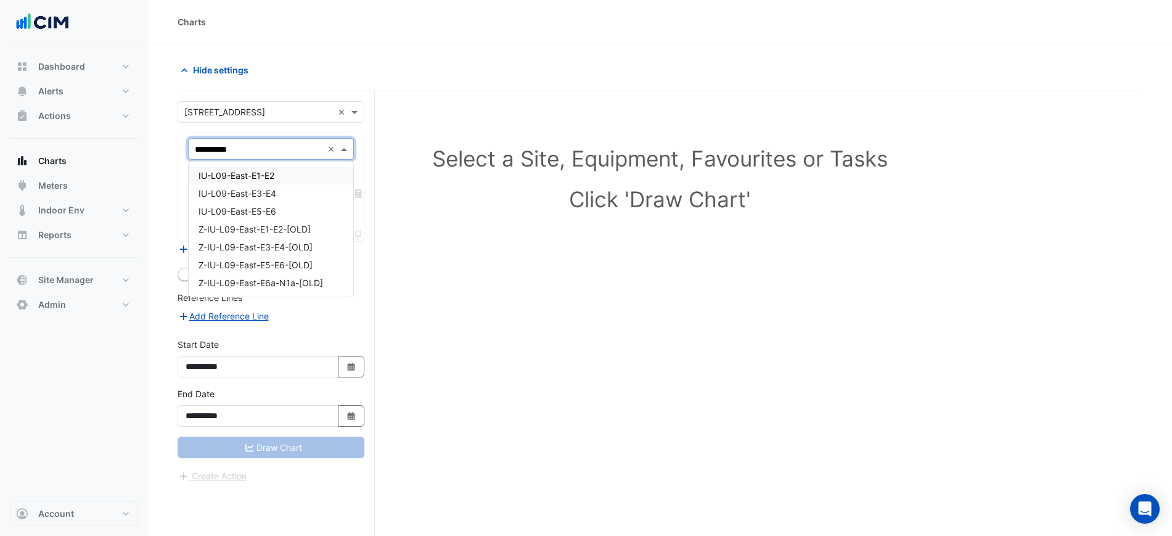
type input "**********"
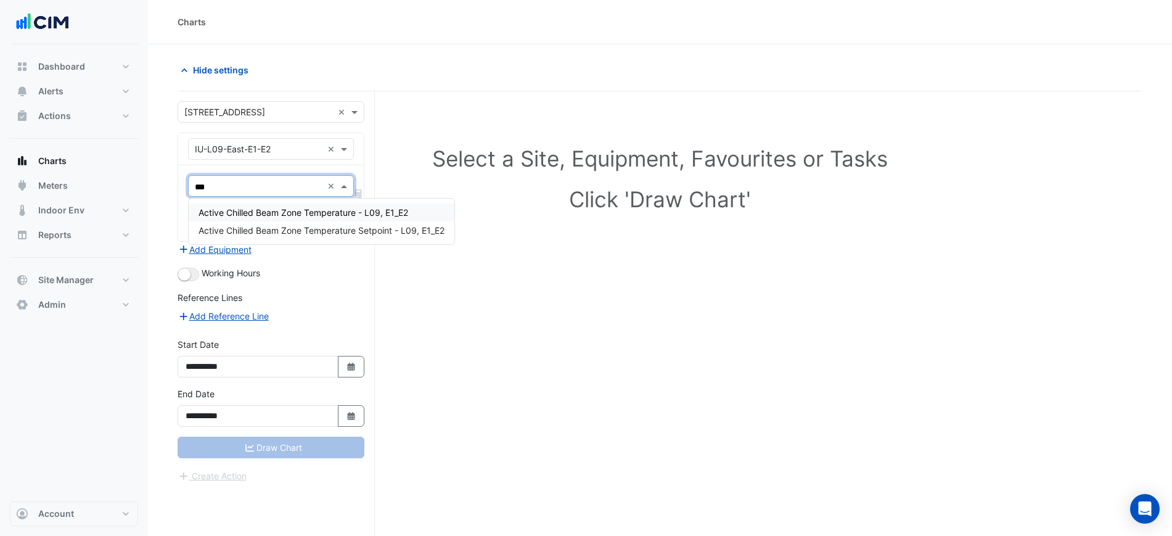
type input "****"
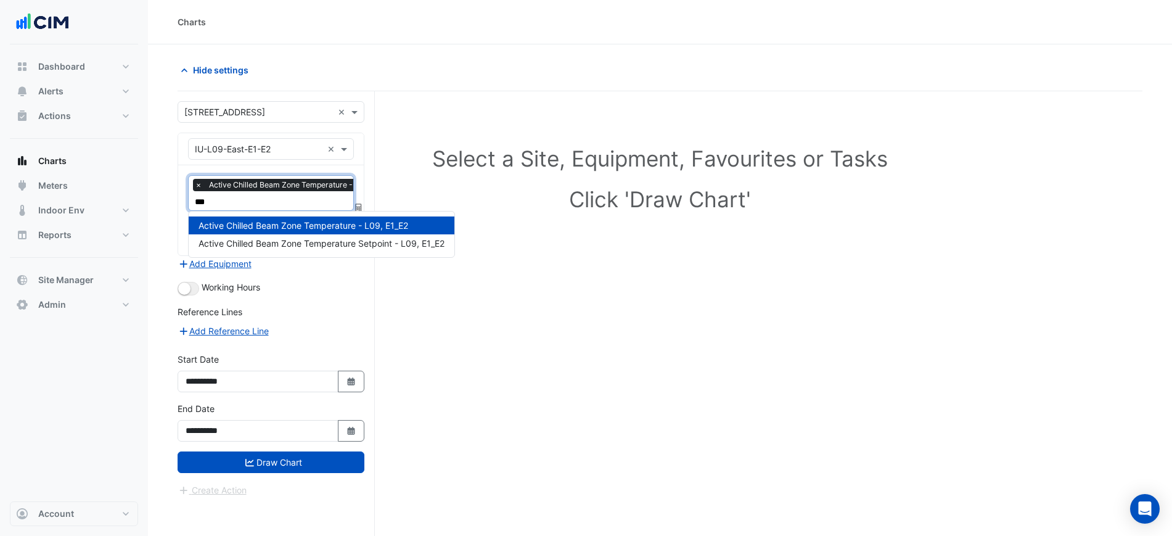
type input "****"
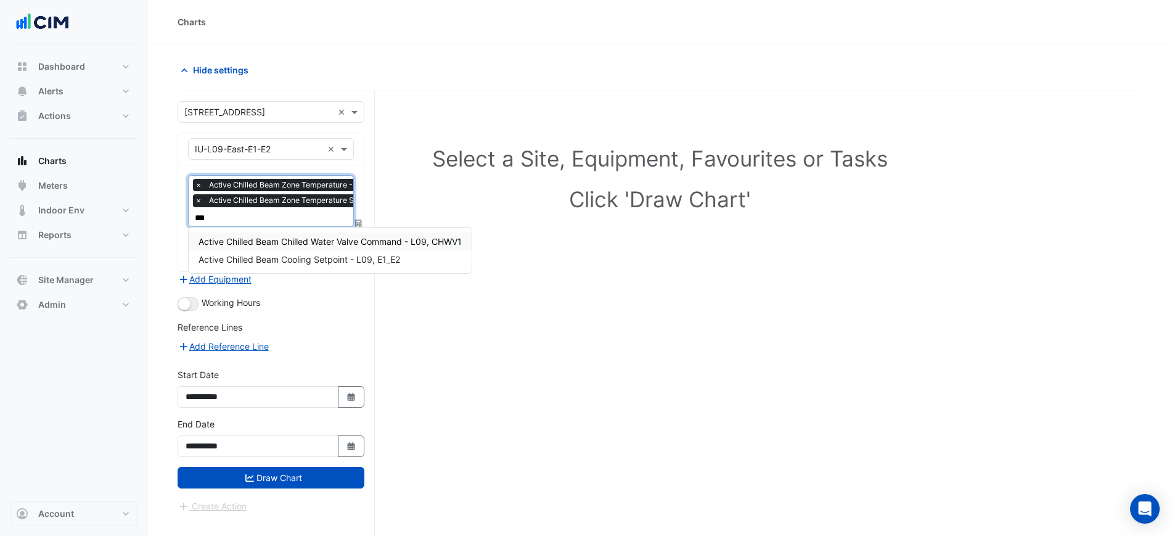
type input "****"
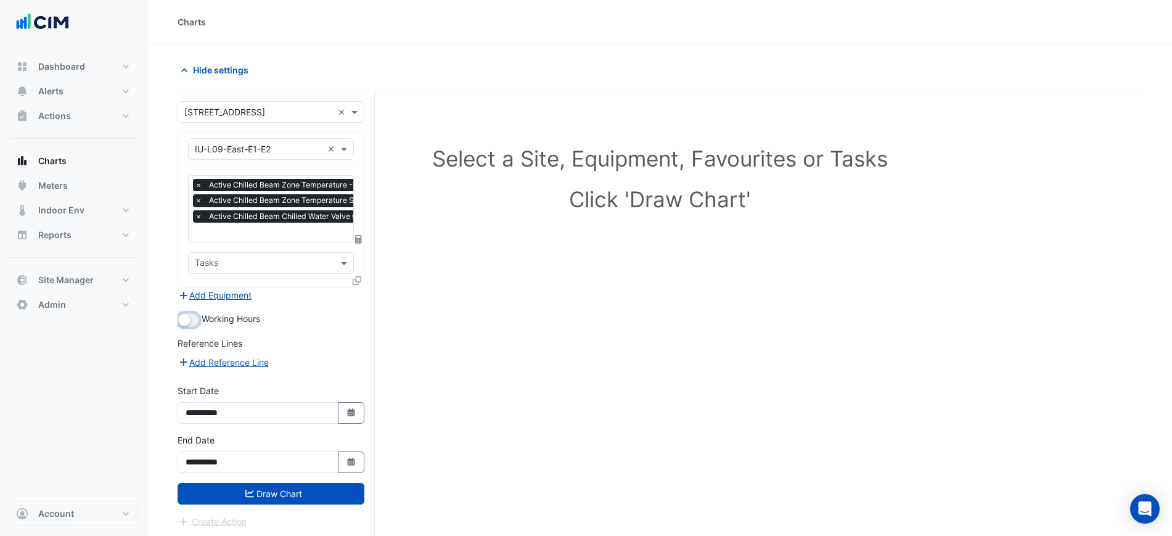
click at [184, 321] on small "button" at bounding box center [184, 320] width 12 height 12
drag, startPoint x: 310, startPoint y: 486, endPoint x: 297, endPoint y: 484, distance: 13.8
click at [308, 486] on button "Draw Chart" at bounding box center [271, 494] width 187 height 22
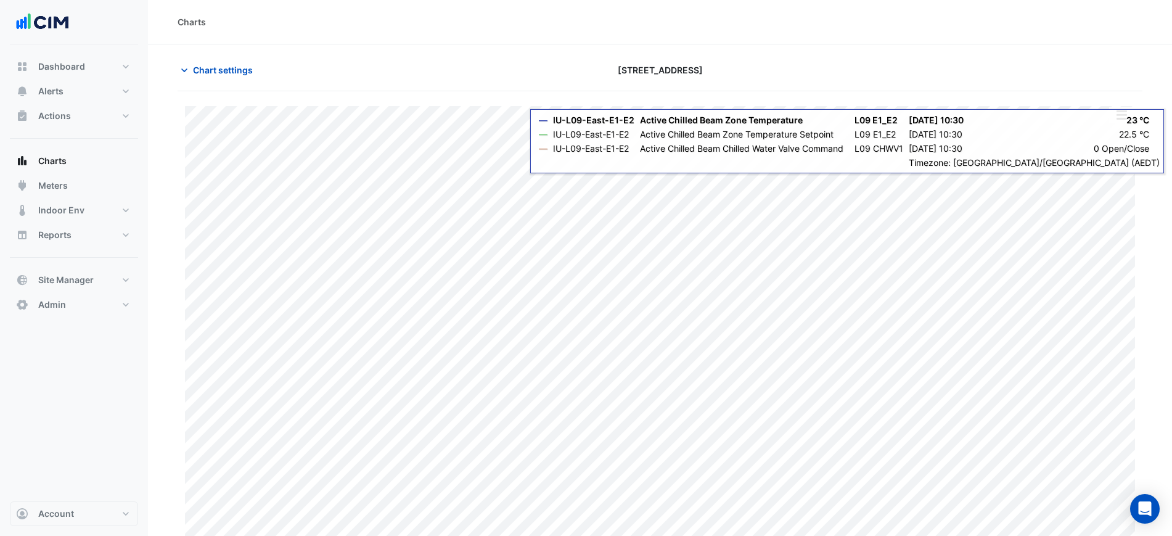
click at [1122, 118] on button "button" at bounding box center [1121, 114] width 25 height 15
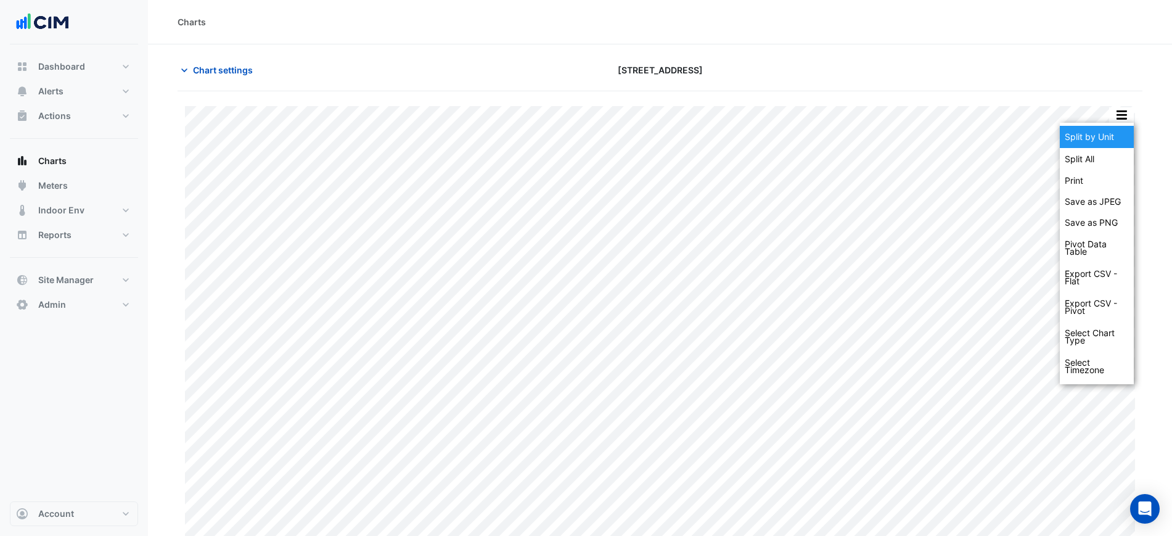
click at [1122, 139] on div "Split by Unit" at bounding box center [1097, 137] width 74 height 22
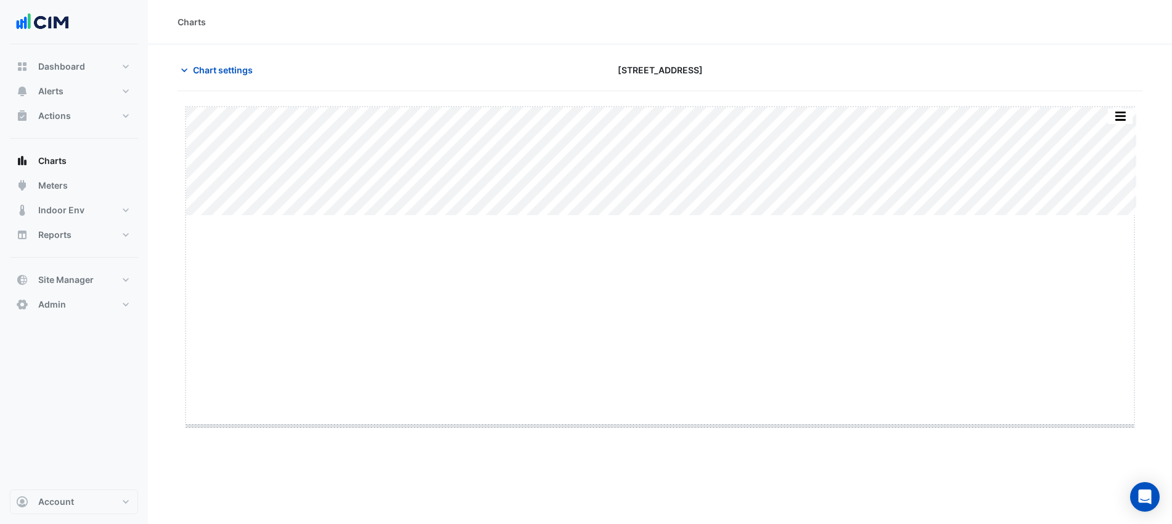
drag, startPoint x: 660, startPoint y: 214, endPoint x: 705, endPoint y: 448, distance: 237.9
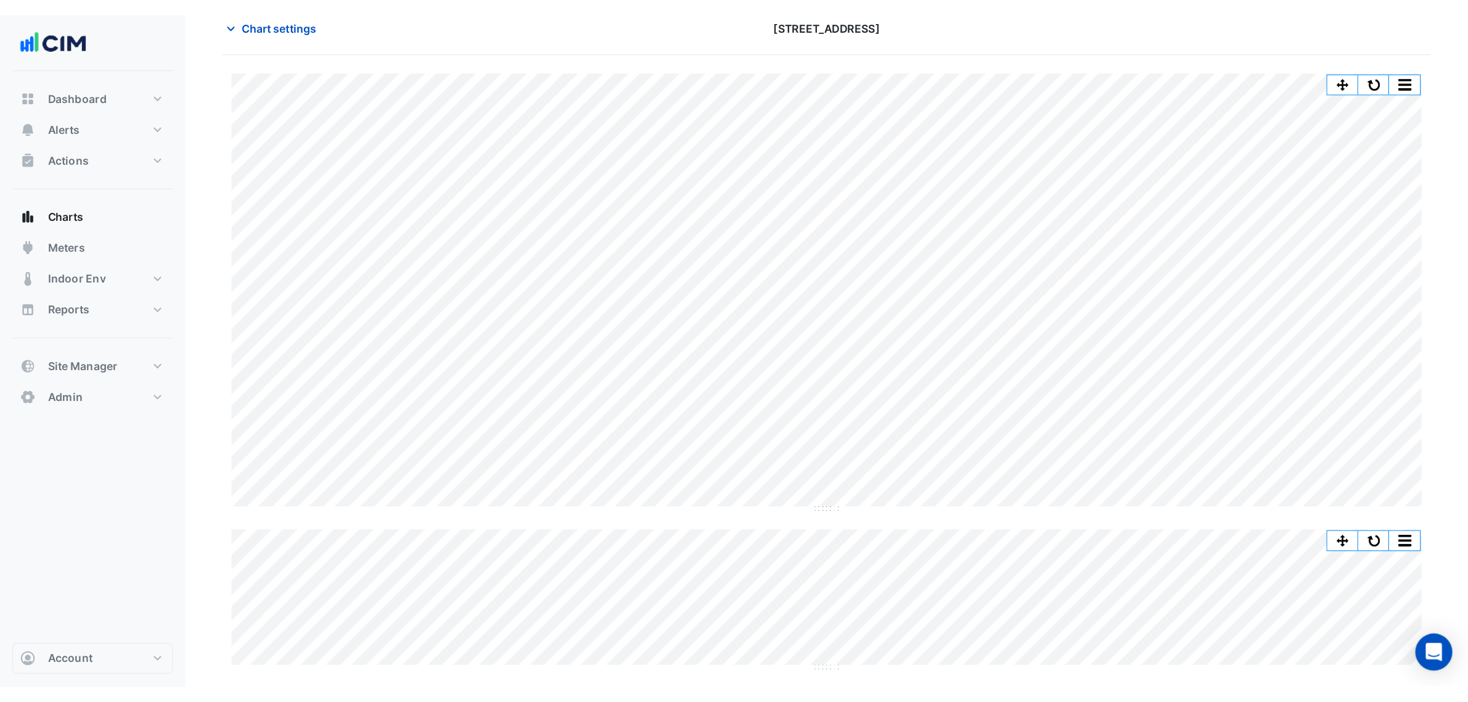
scroll to position [47, 0]
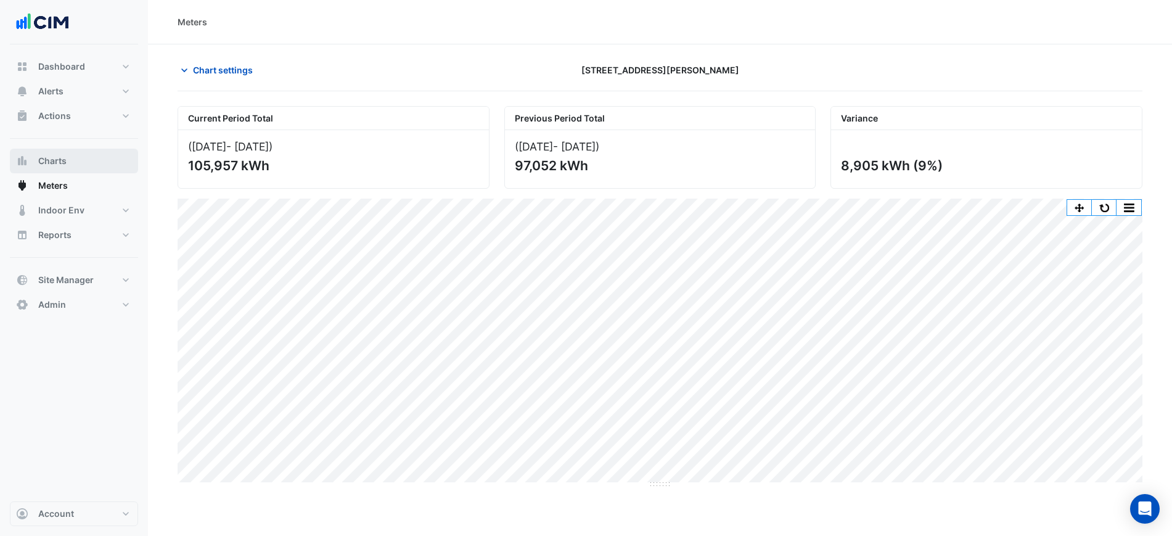
click at [86, 155] on button "Charts" at bounding box center [74, 161] width 128 height 25
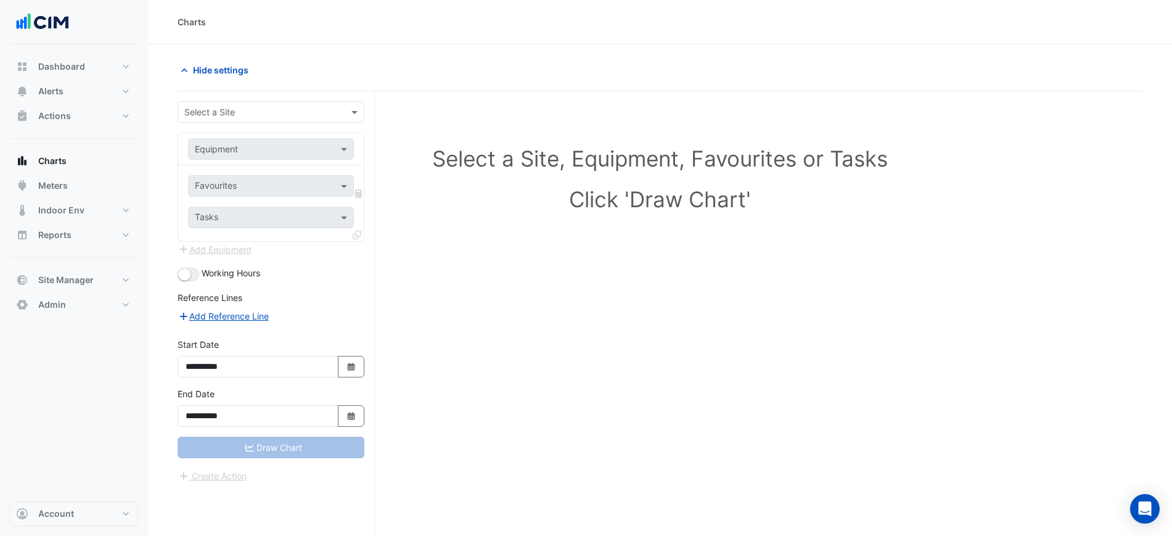
click at [231, 100] on div "**********" at bounding box center [276, 336] width 197 height 491
click at [232, 102] on div "Select a Site" at bounding box center [271, 112] width 187 height 22
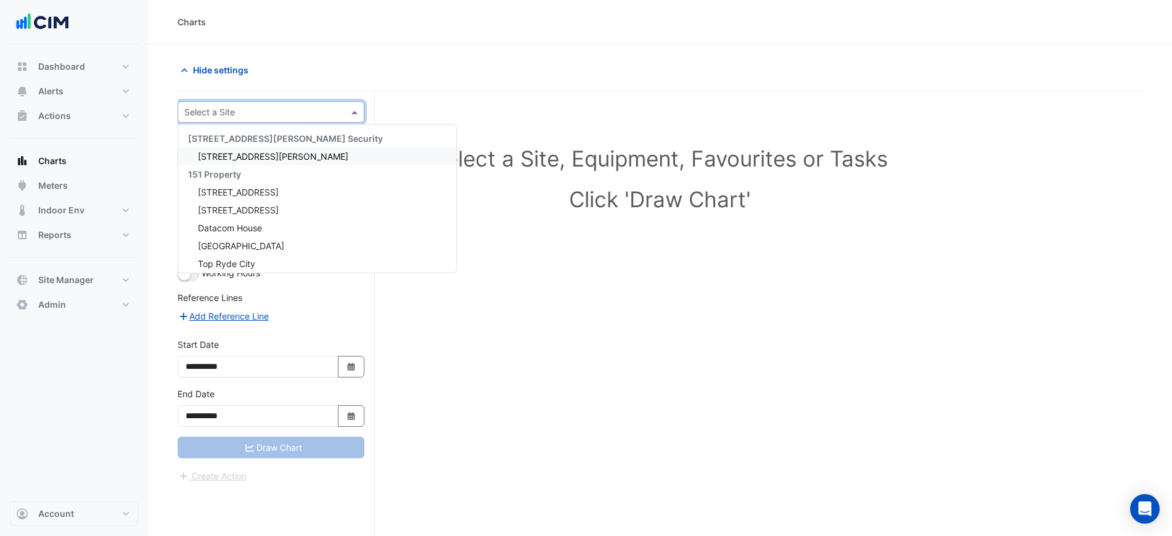
type input "*"
type input "***"
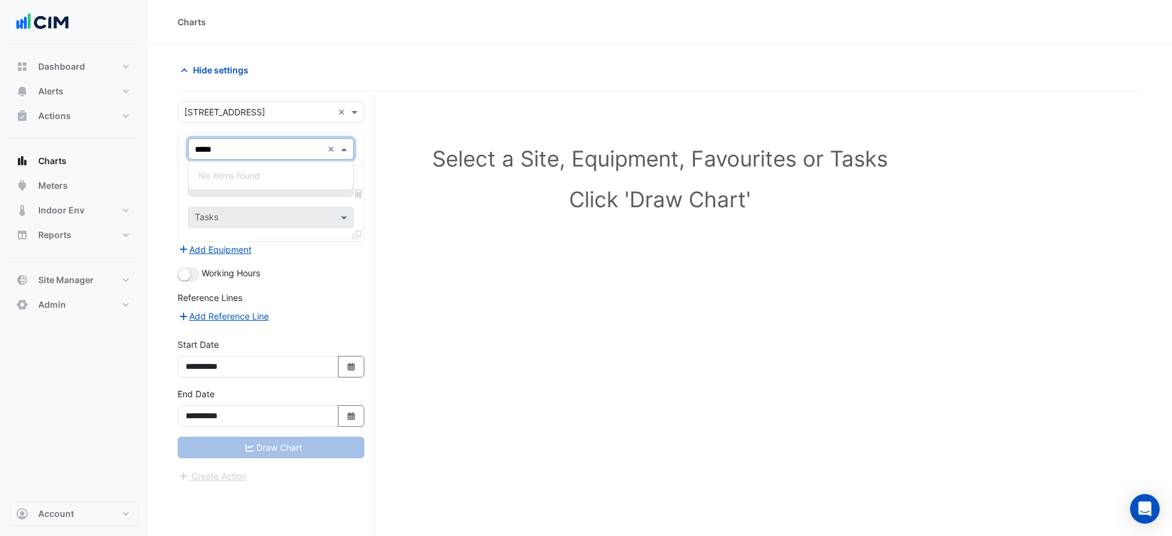
type input "****"
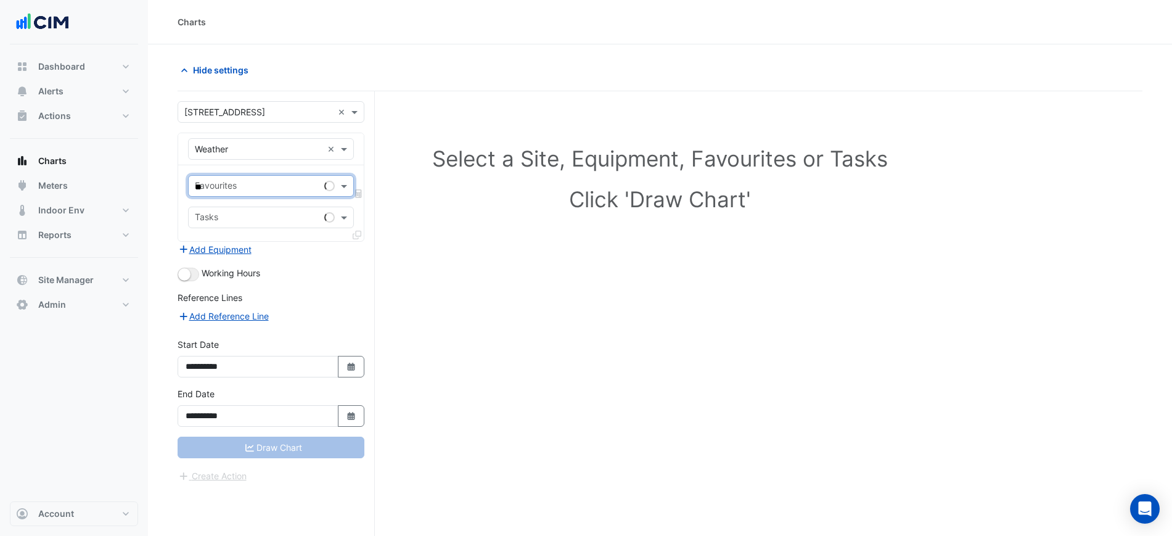
type input "***"
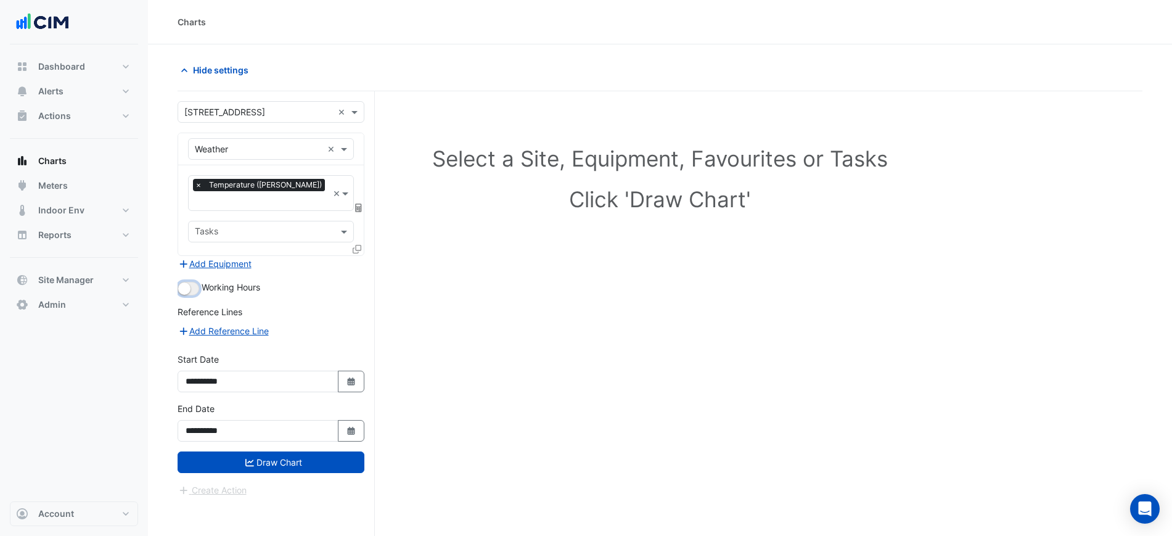
click at [195, 282] on button "button" at bounding box center [189, 289] width 22 height 14
click at [268, 451] on button "Draw Chart" at bounding box center [271, 462] width 187 height 22
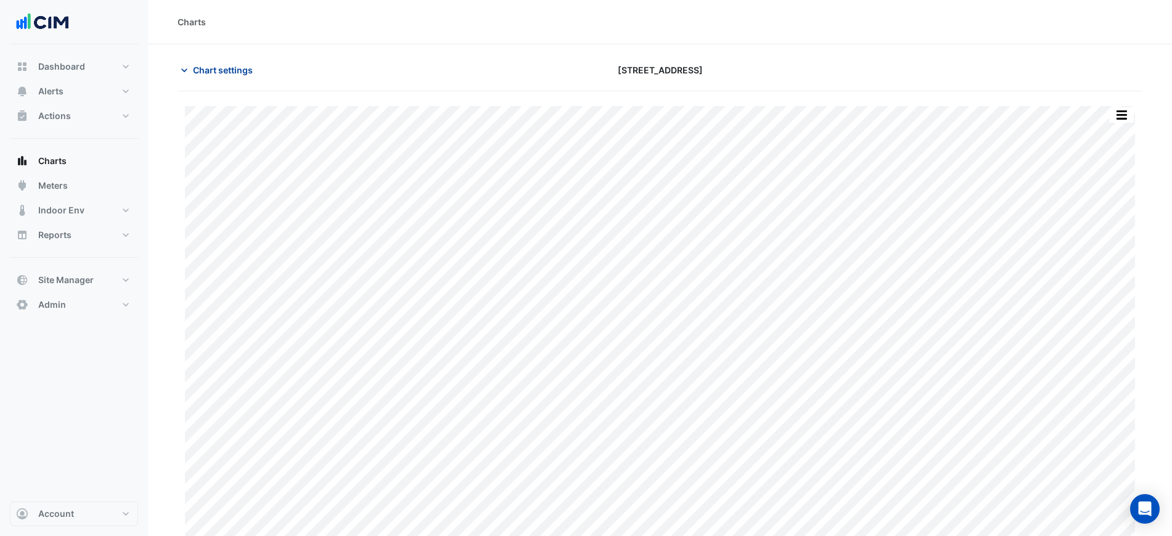
click at [241, 66] on span "Chart settings" at bounding box center [223, 70] width 60 height 13
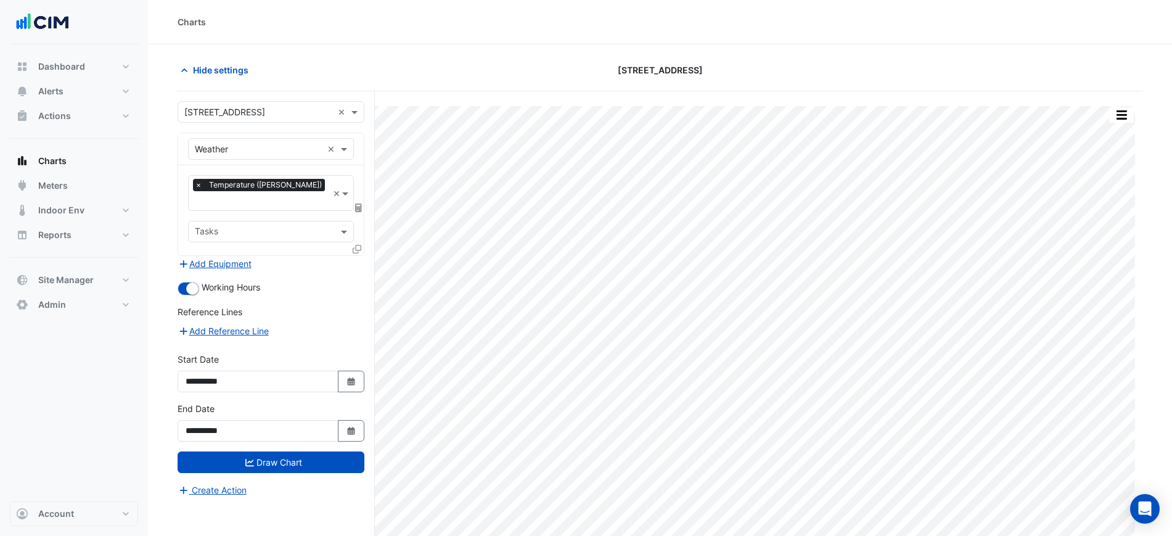
click at [249, 141] on div "× Weather ×" at bounding box center [271, 149] width 166 height 22
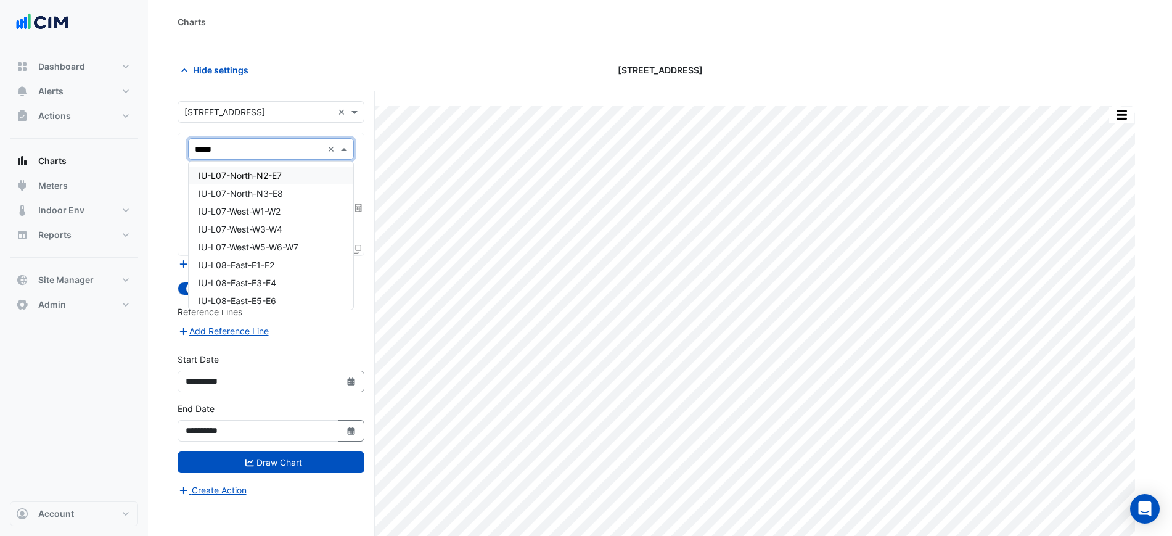
type input "******"
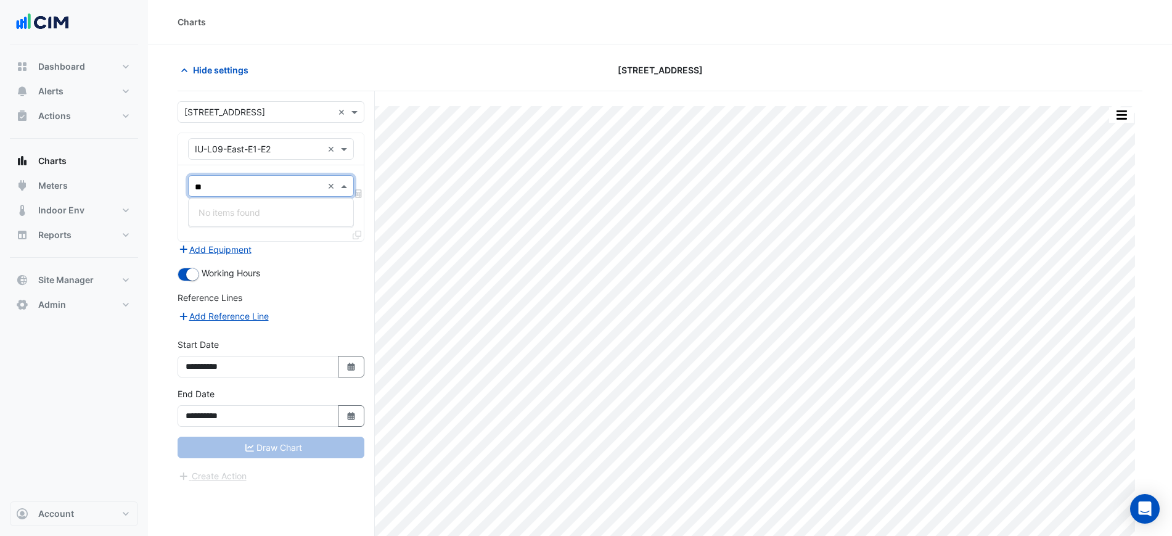
type input "*"
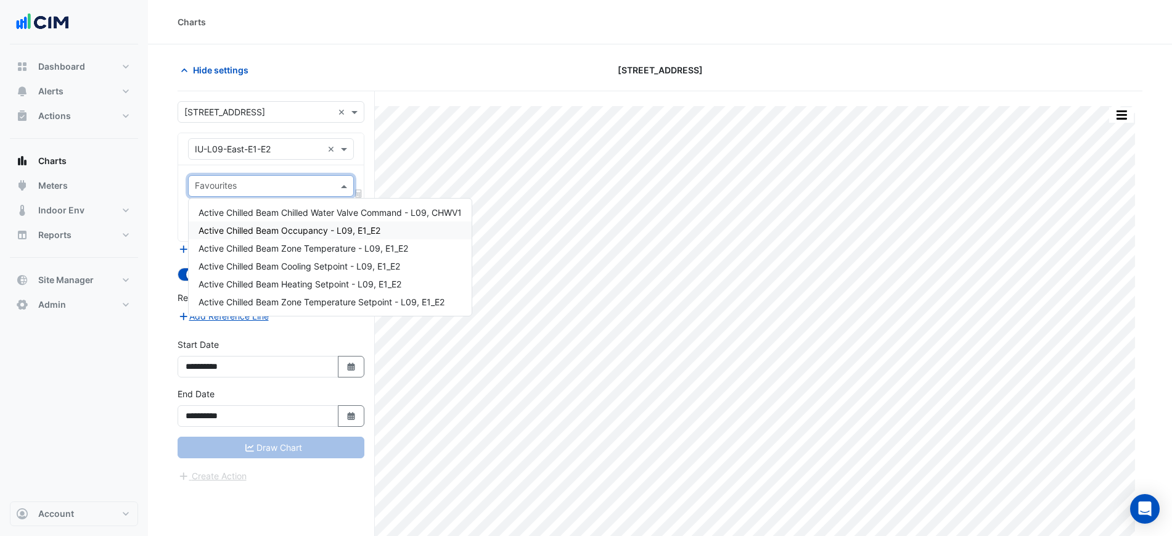
click at [357, 236] on div "Active Chilled Beam Occupancy - L09, E1_E2" at bounding box center [330, 230] width 283 height 18
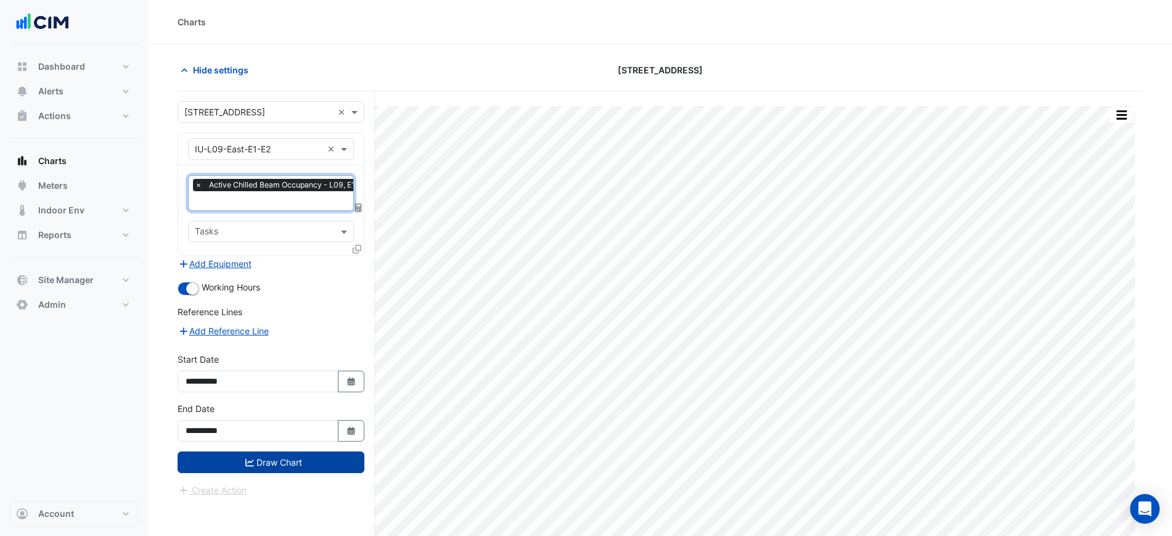
click at [268, 454] on button "Draw Chart" at bounding box center [271, 462] width 187 height 22
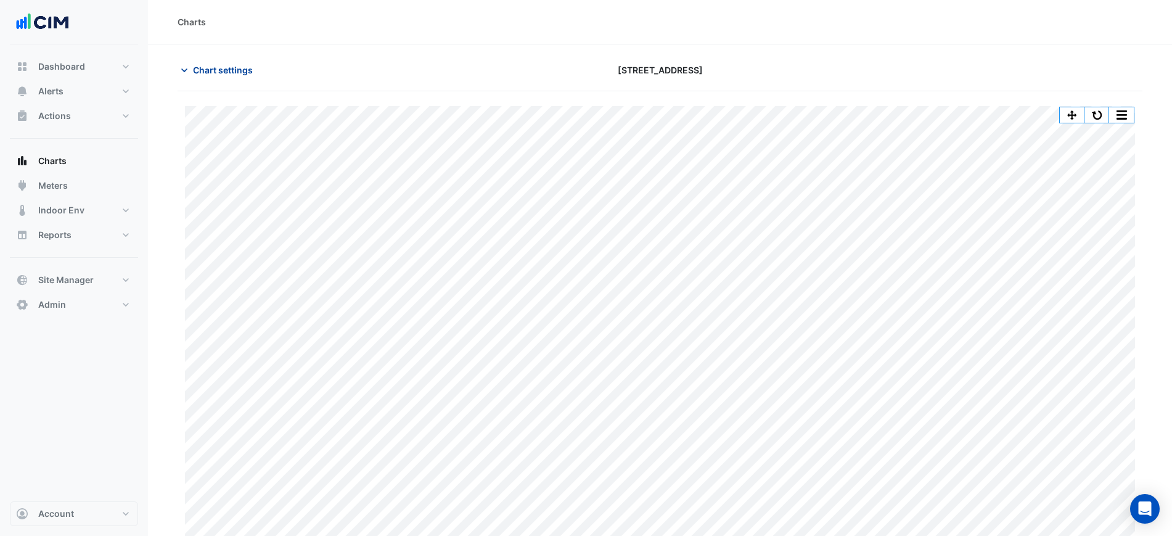
click at [208, 67] on span "Chart settings" at bounding box center [223, 70] width 60 height 13
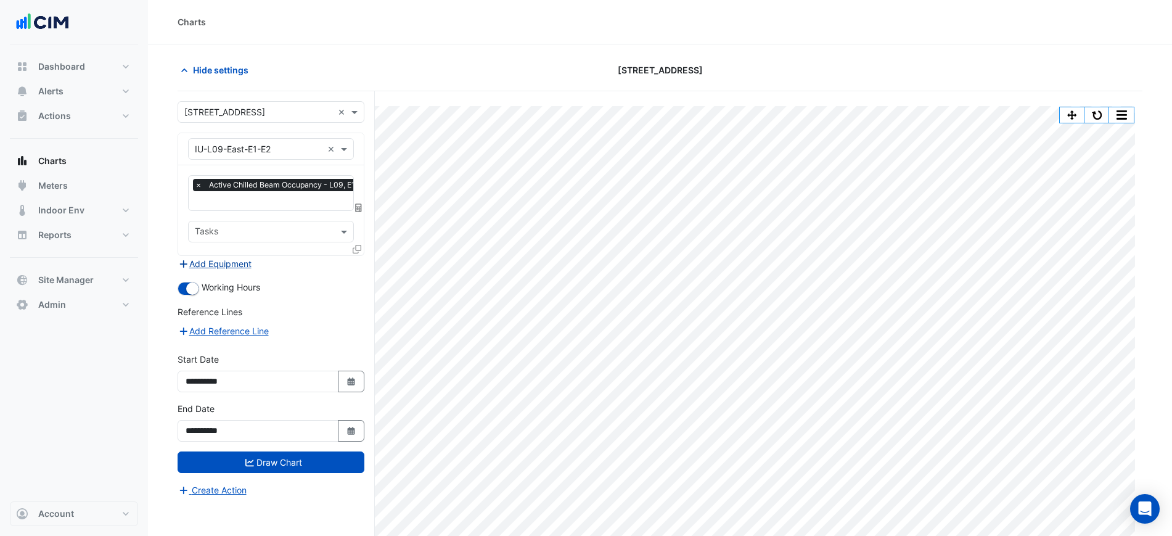
click at [220, 261] on button "Add Equipment" at bounding box center [215, 264] width 75 height 14
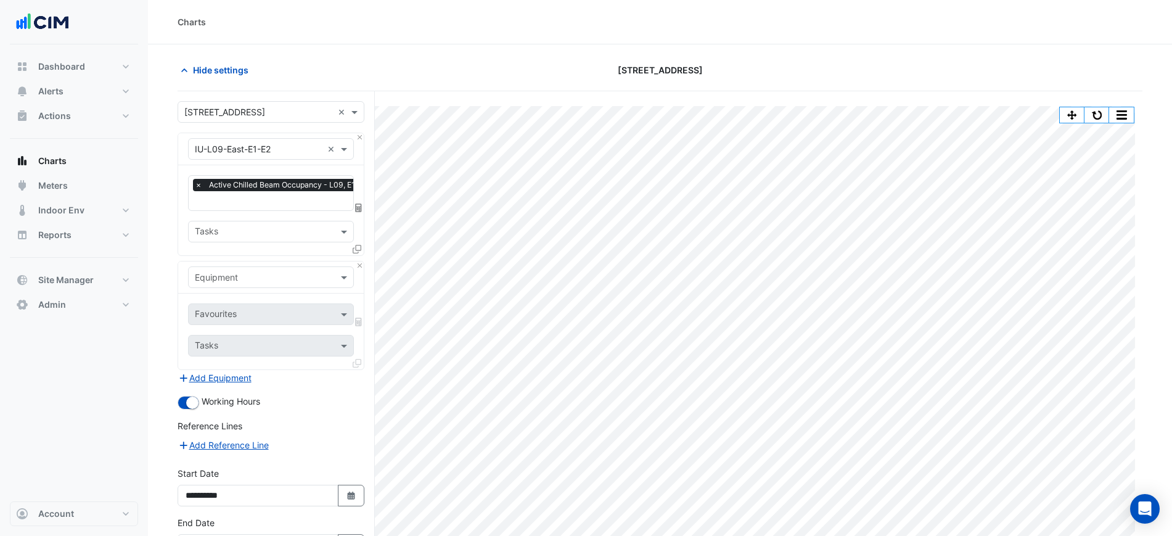
click at [231, 273] on input "text" at bounding box center [259, 277] width 128 height 13
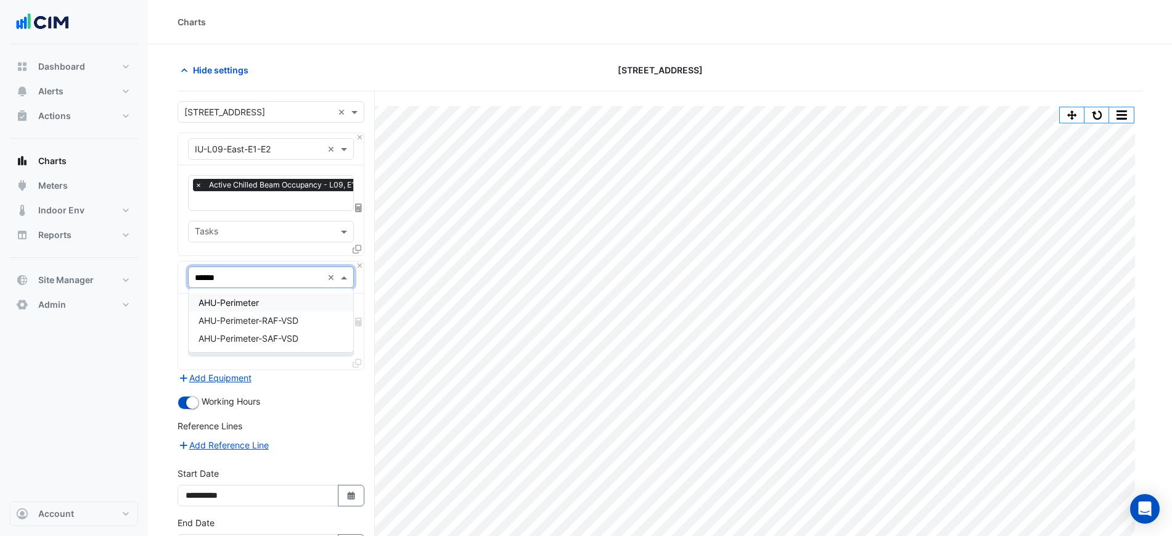
type input "*******"
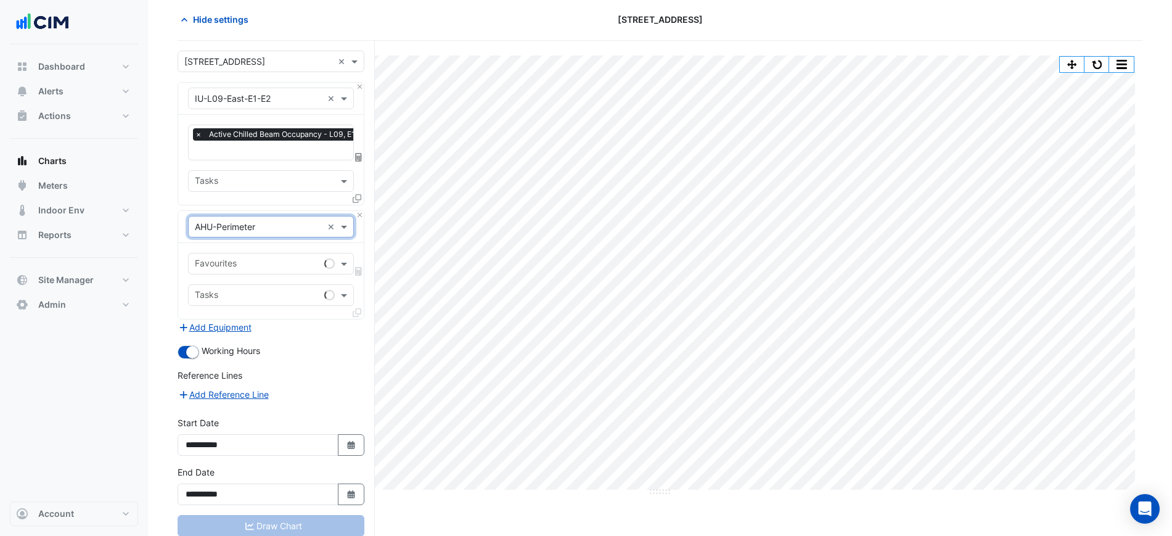
scroll to position [77, 0]
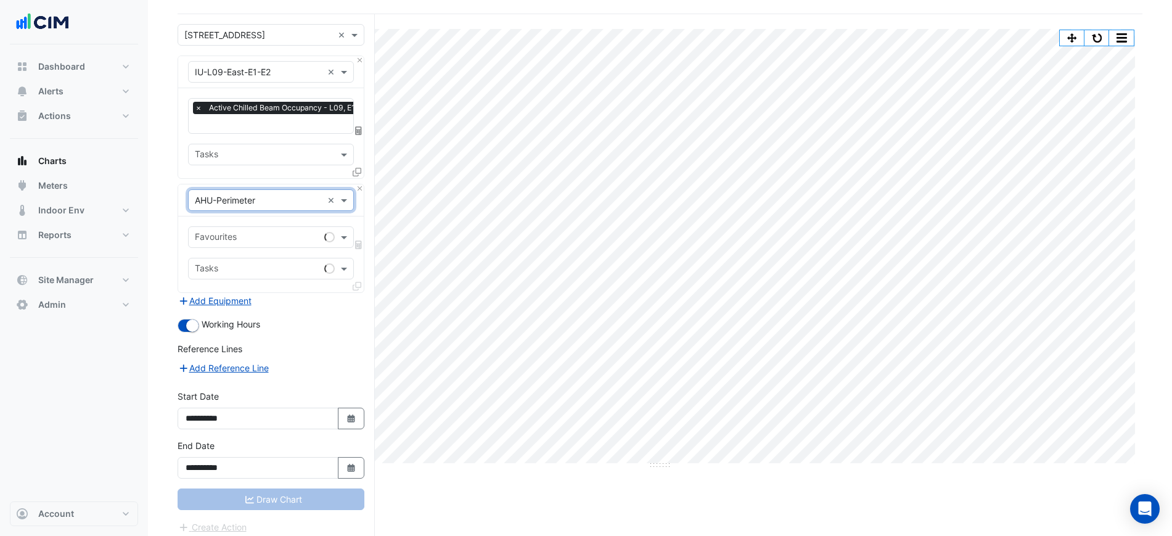
click at [229, 247] on div "Favourites Tasks" at bounding box center [271, 254] width 186 height 76
click at [237, 247] on div "Favourites Tasks" at bounding box center [271, 254] width 186 height 76
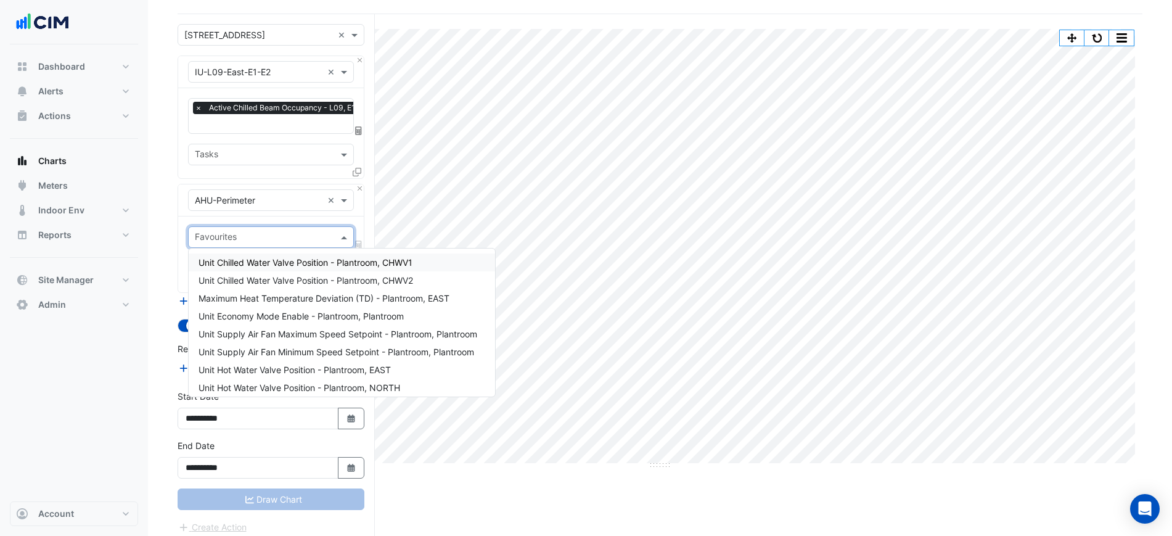
click at [238, 244] on div at bounding box center [263, 239] width 140 height 16
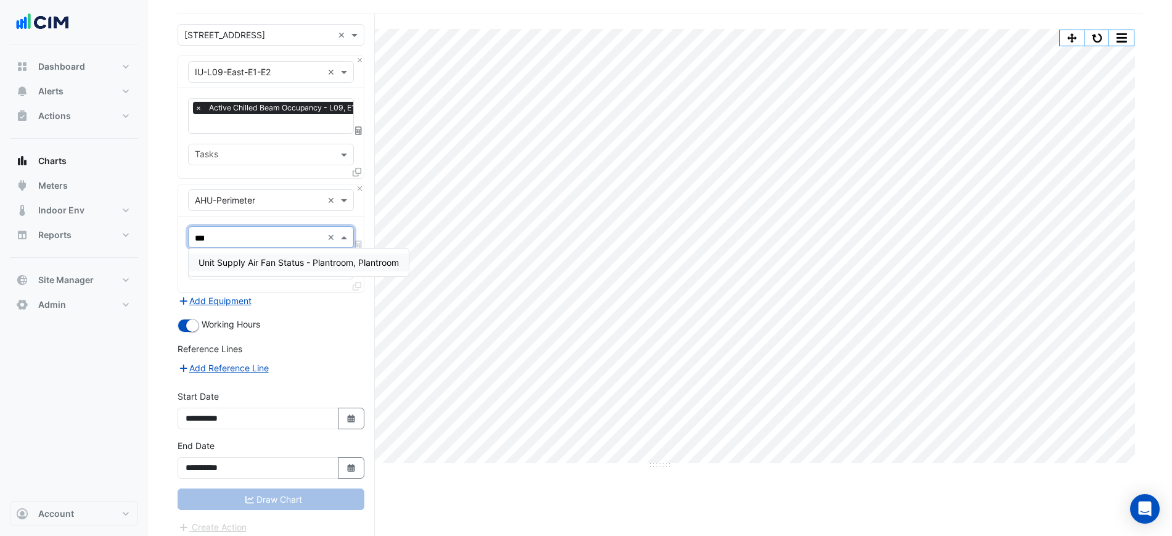
type input "****"
drag, startPoint x: 252, startPoint y: 269, endPoint x: 260, endPoint y: 271, distance: 8.1
click at [253, 269] on div "Unit Supply Air Fan Status - Plantroom, Plantroom" at bounding box center [299, 262] width 220 height 18
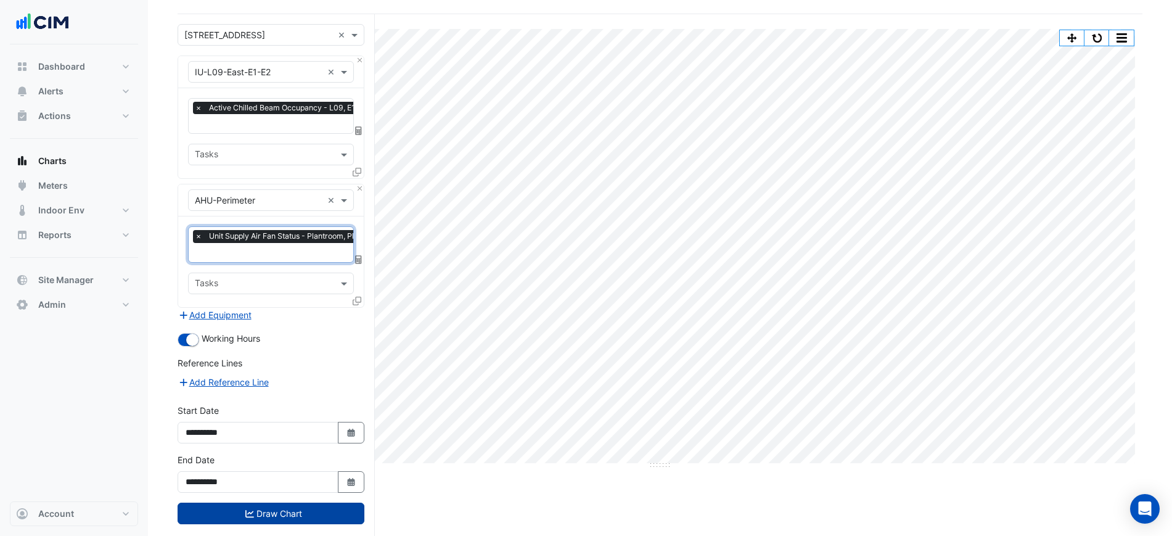
click at [310, 503] on button "Draw Chart" at bounding box center [271, 514] width 187 height 22
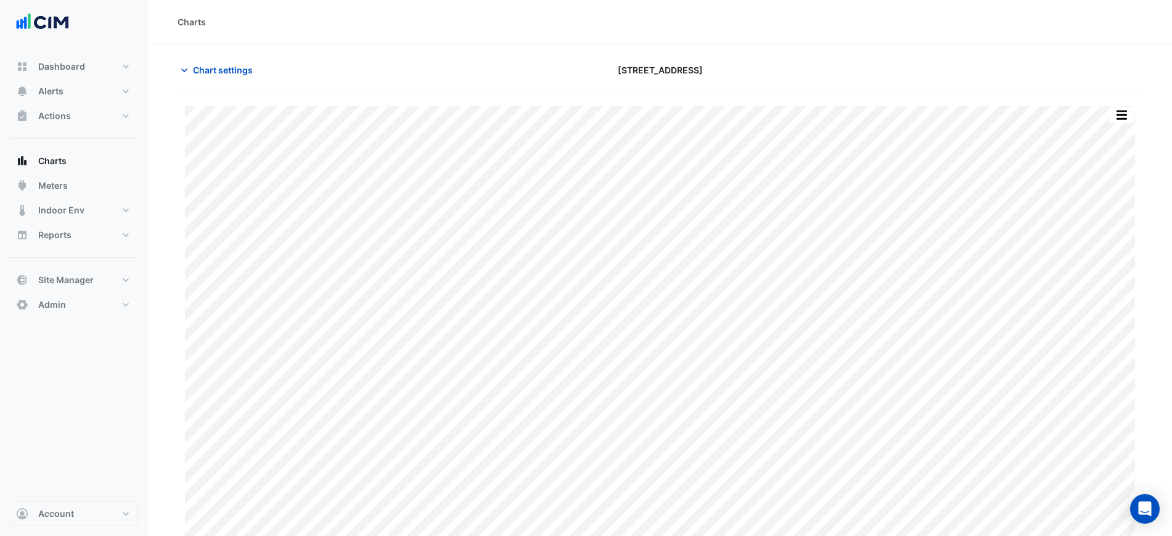
click at [1125, 108] on button "button" at bounding box center [1121, 114] width 25 height 15
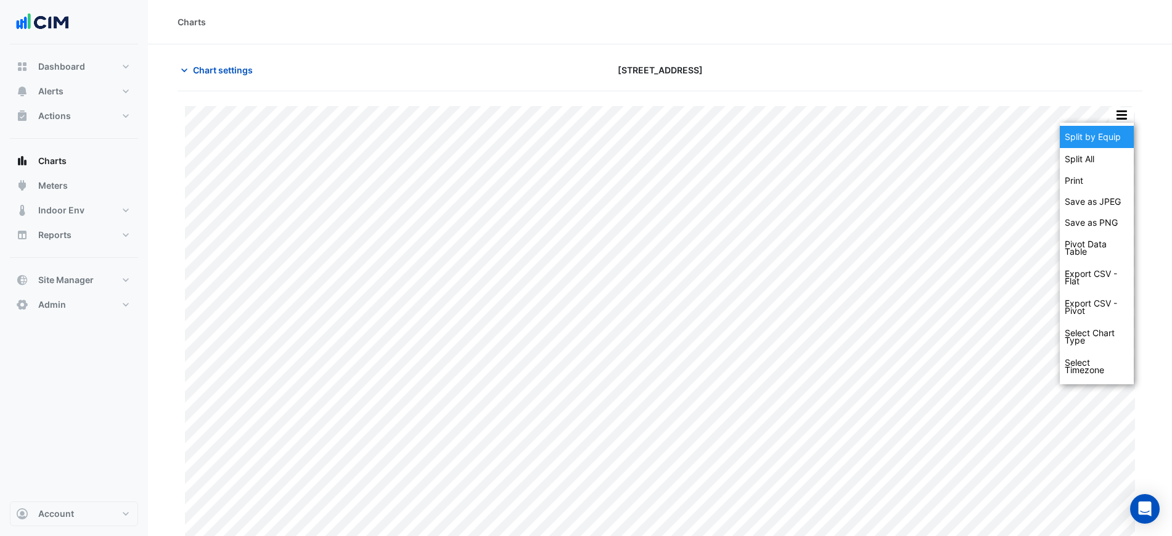
click at [1120, 126] on div "Split by Equip" at bounding box center [1097, 137] width 74 height 22
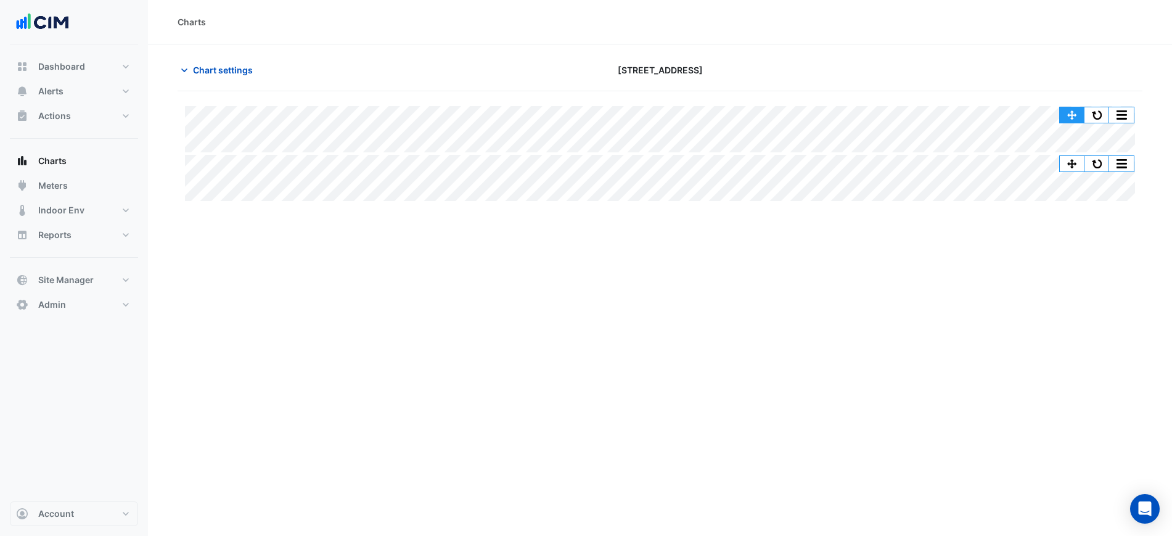
click at [1063, 107] on button "button" at bounding box center [1072, 114] width 25 height 15
click at [590, 177] on div "Split All Split None Print Save as JPEG Save as PNG Pivot Data Table Export CSV…" at bounding box center [660, 153] width 965 height 95
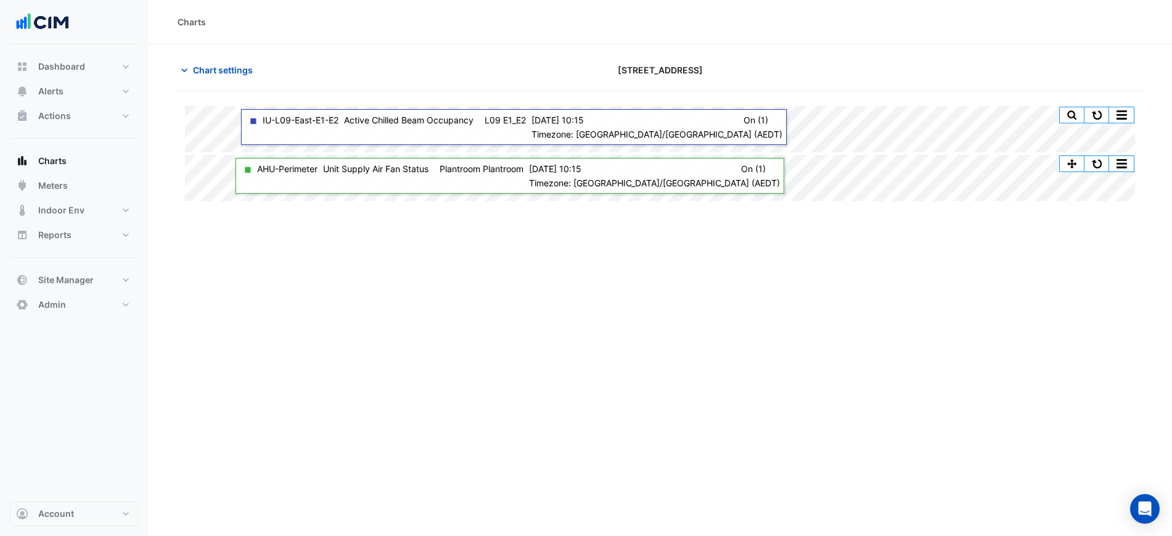
click at [152, 130] on section "Chart settings 167 Macquarie St Split All Split None Print Save as JPEG Save as…" at bounding box center [660, 339] width 1024 height 591
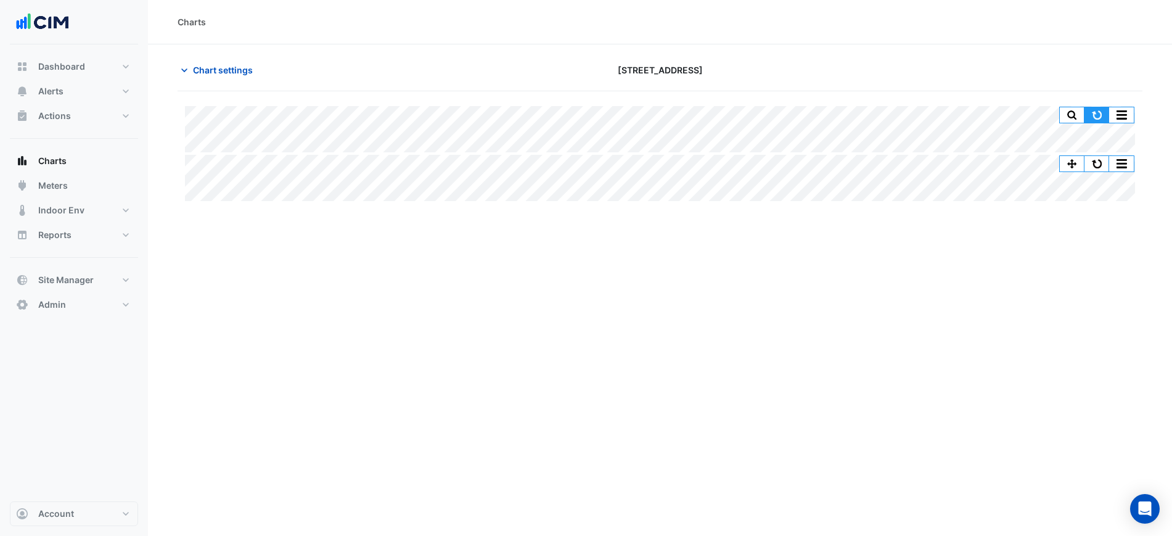
click at [1097, 110] on button "button" at bounding box center [1097, 114] width 25 height 15
click at [188, 64] on icon "button" at bounding box center [184, 70] width 12 height 12
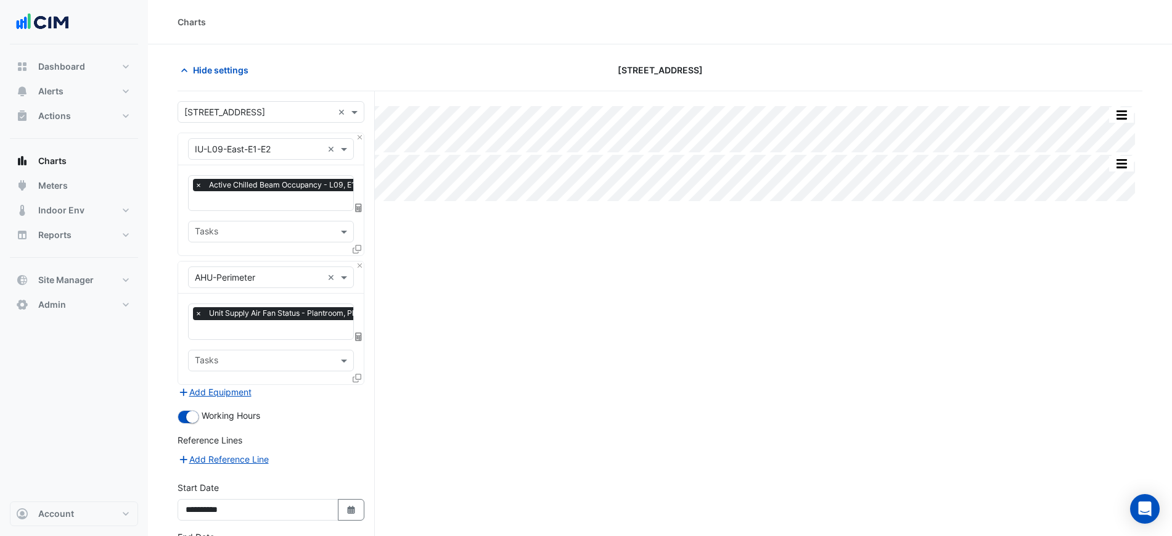
click at [245, 208] on div at bounding box center [283, 202] width 181 height 16
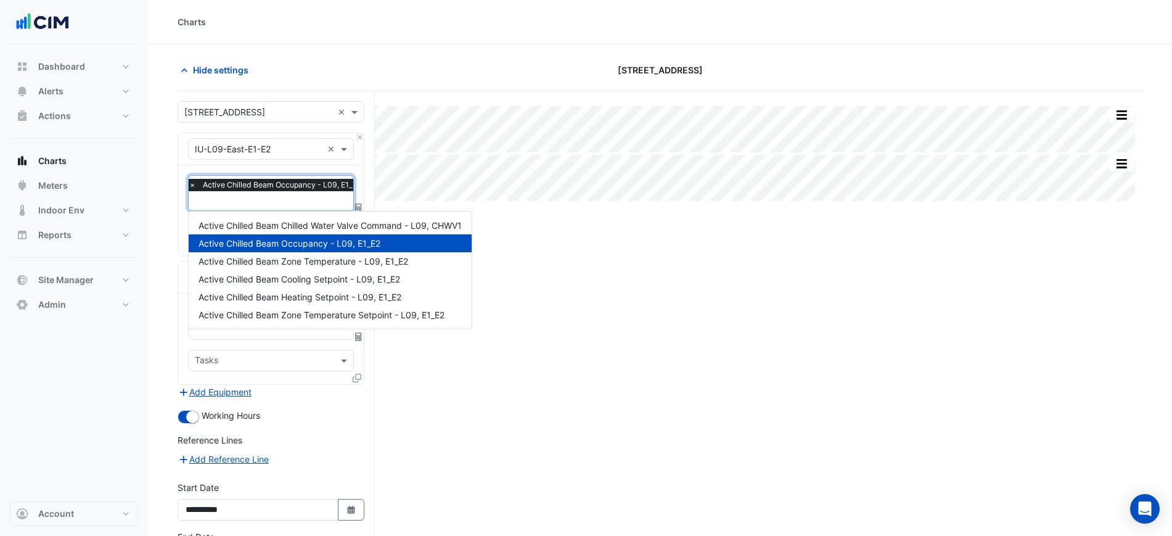
type input "*"
click at [302, 228] on span "Active Chilled Beam Chilled Water Valve Command - L09, CHWV1" at bounding box center [330, 225] width 263 height 10
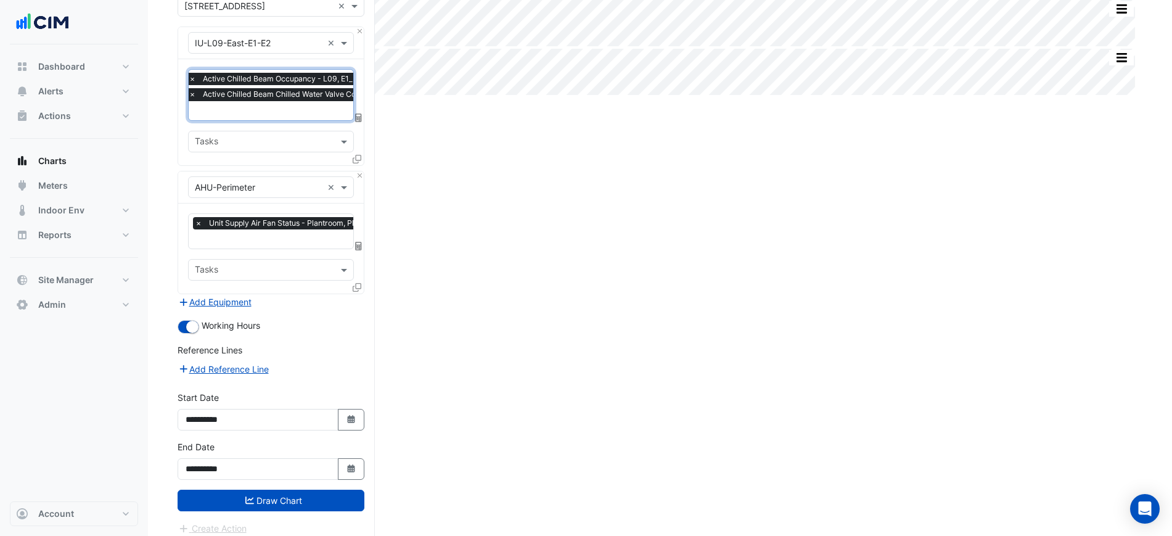
scroll to position [113, 0]
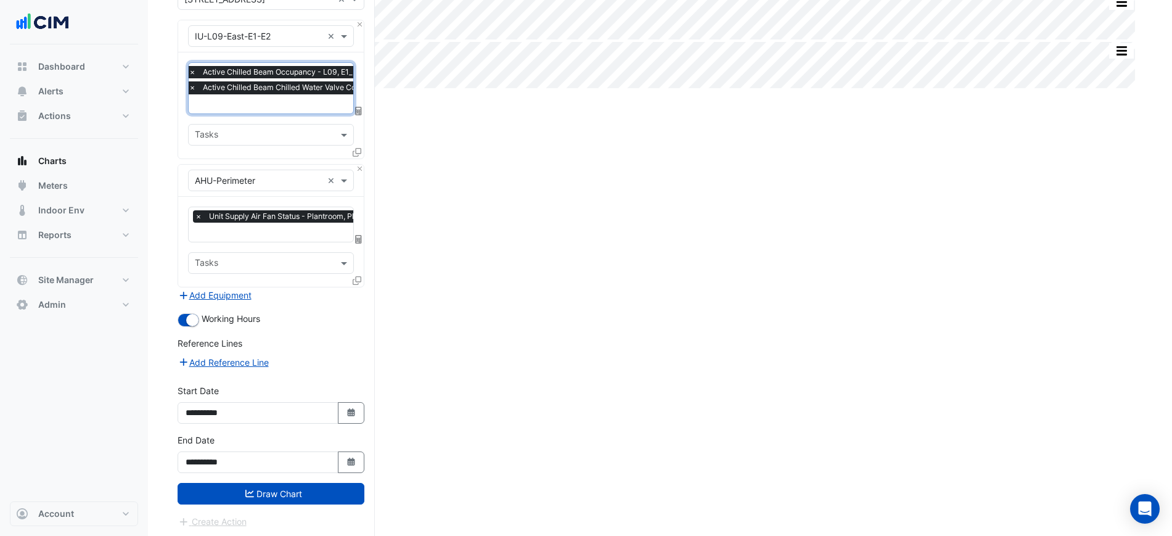
click at [310, 491] on button "Draw Chart" at bounding box center [271, 494] width 187 height 22
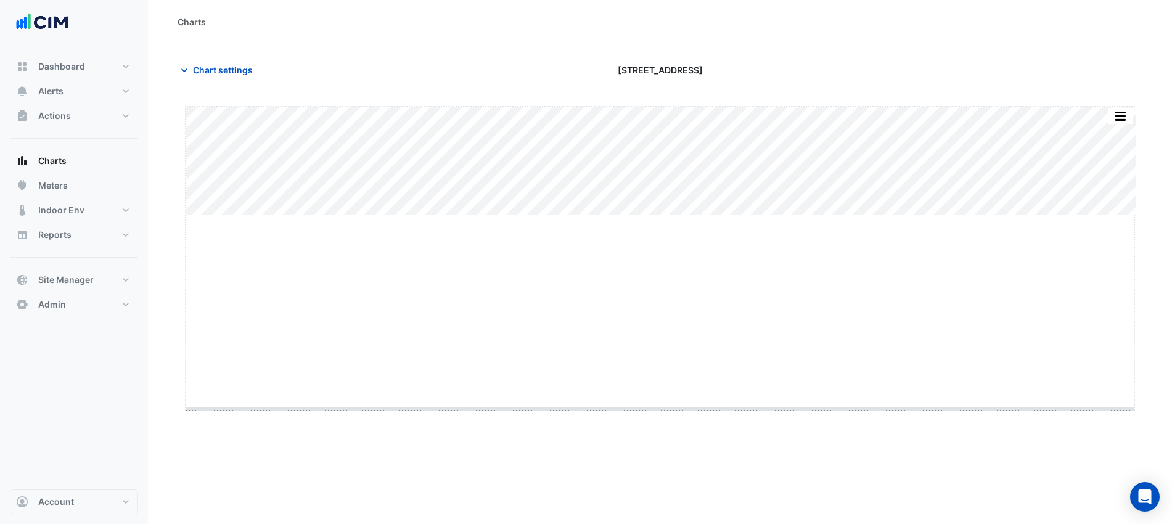
drag, startPoint x: 662, startPoint y: 216, endPoint x: 646, endPoint y: 414, distance: 198.0
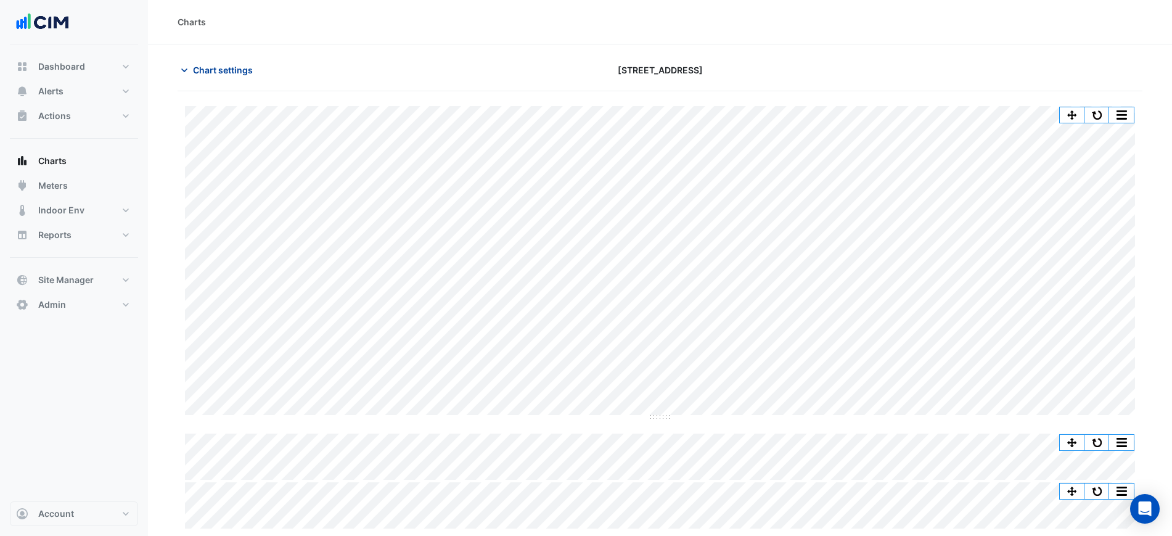
click at [247, 70] on span "Chart settings" at bounding box center [223, 70] width 60 height 13
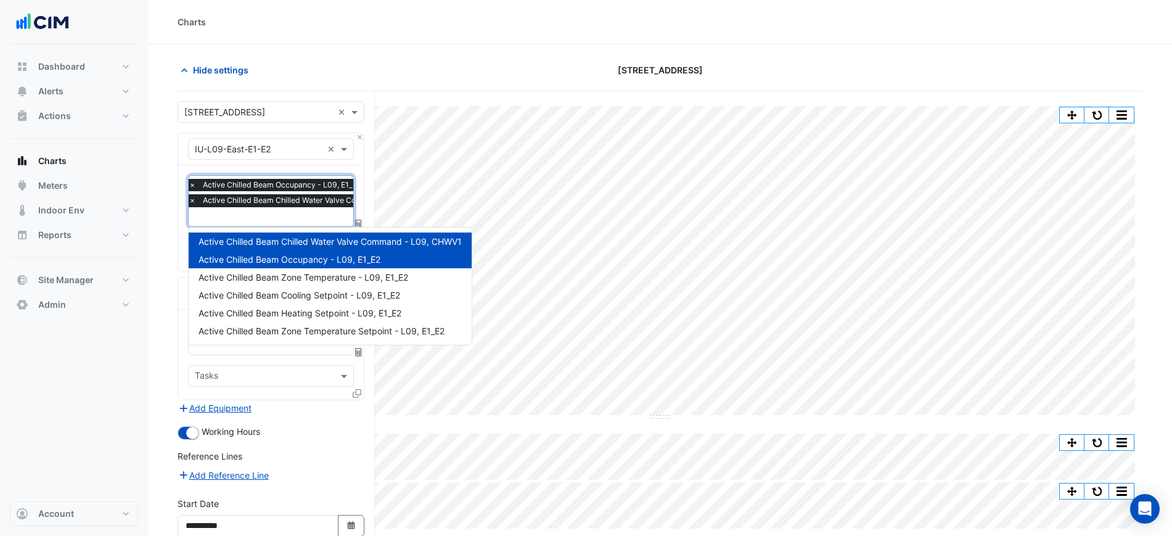
click at [282, 205] on span "Active Chilled Beam Chilled Water Valve Command - L09, CHWV1" at bounding box center [319, 200] width 239 height 12
type input "*"
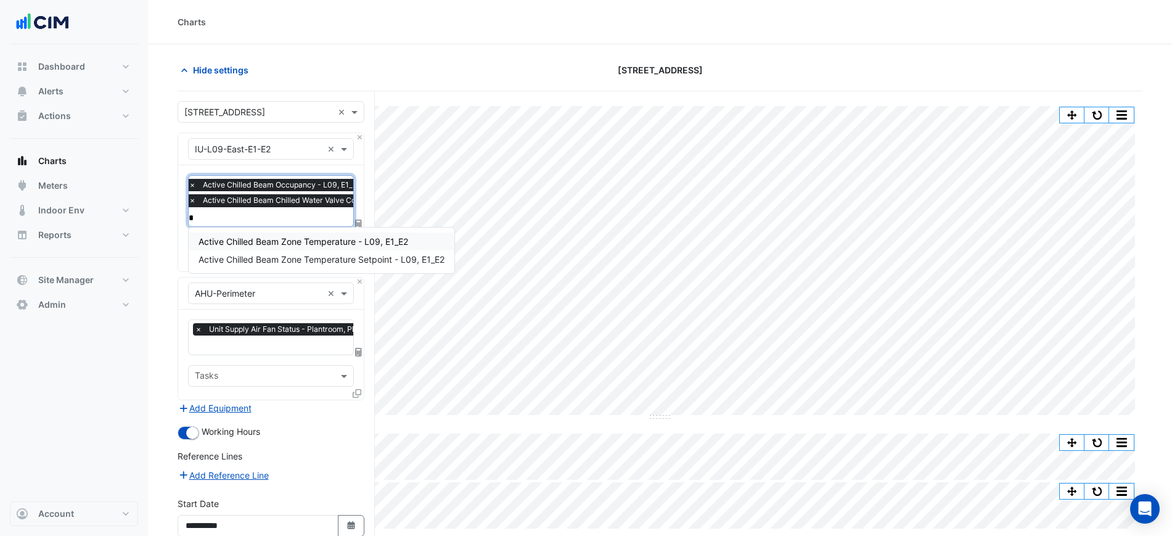
click at [322, 244] on span "Active Chilled Beam Zone Temperature - L09, E1_E2" at bounding box center [304, 241] width 210 height 10
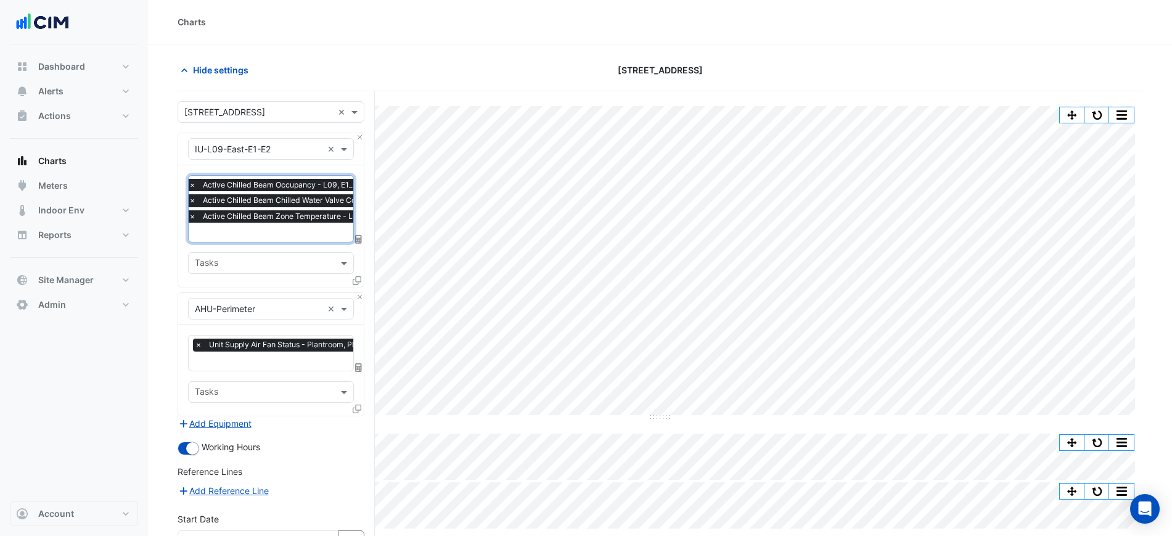
type input "*"
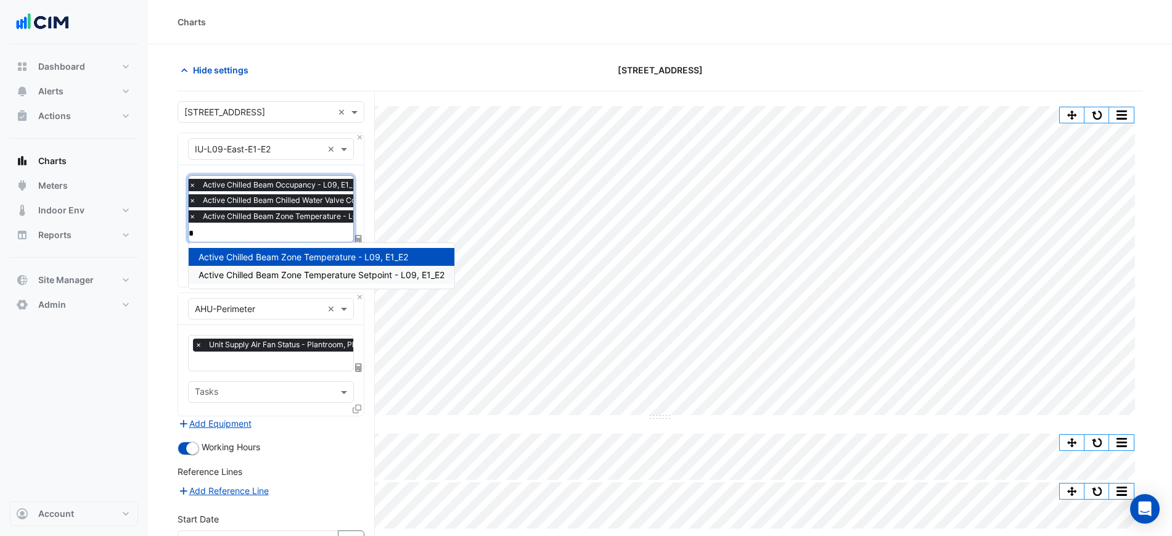
click at [329, 273] on span "Active Chilled Beam Zone Temperature Setpoint - L09, E1_E2" at bounding box center [322, 274] width 246 height 10
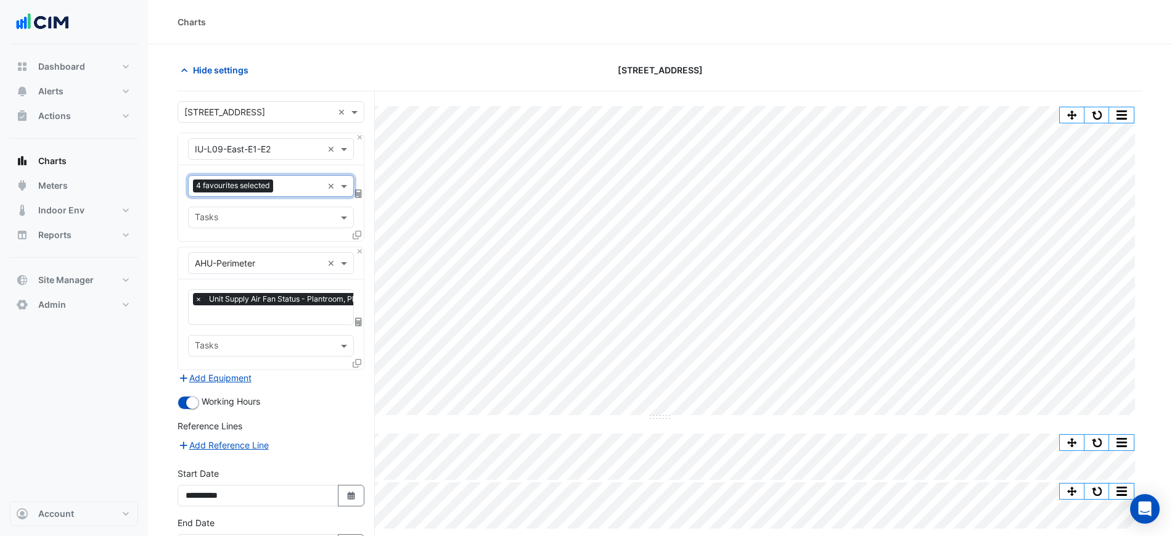
click at [276, 310] on input "text" at bounding box center [292, 316] width 195 height 13
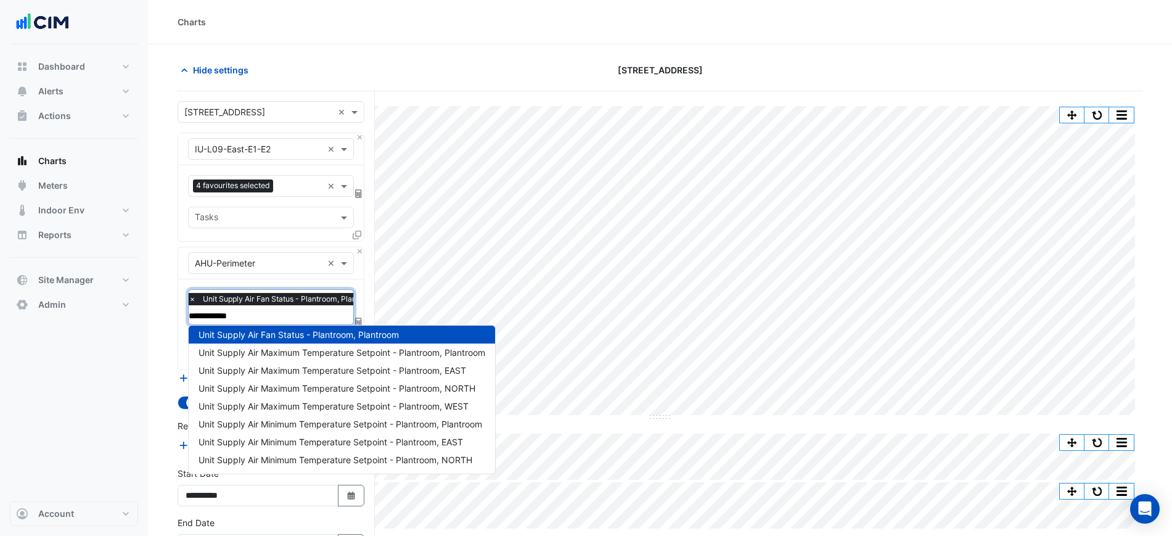
scroll to position [5, 0]
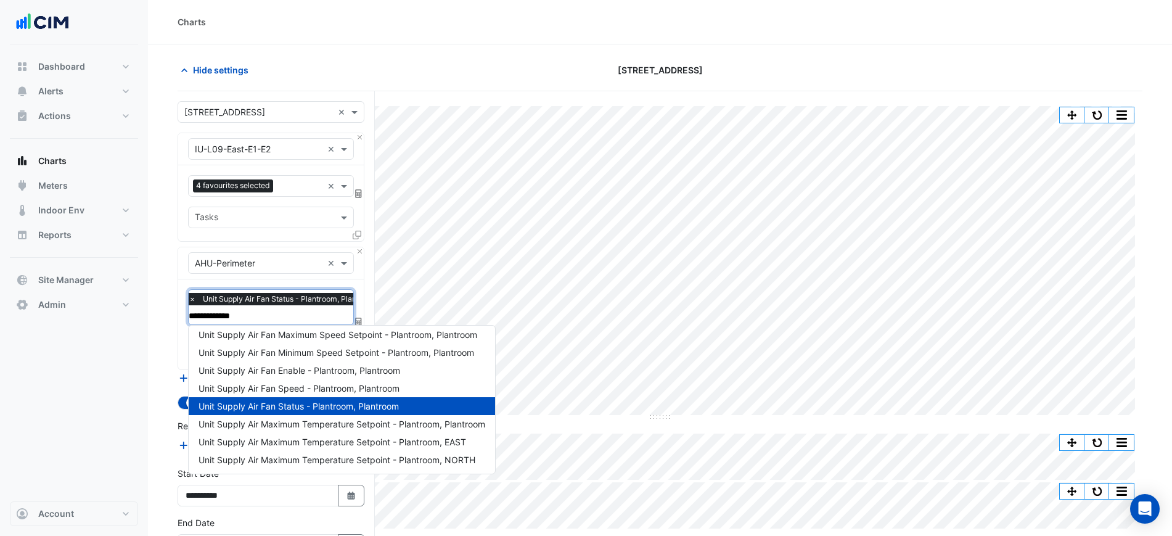
type input "**********"
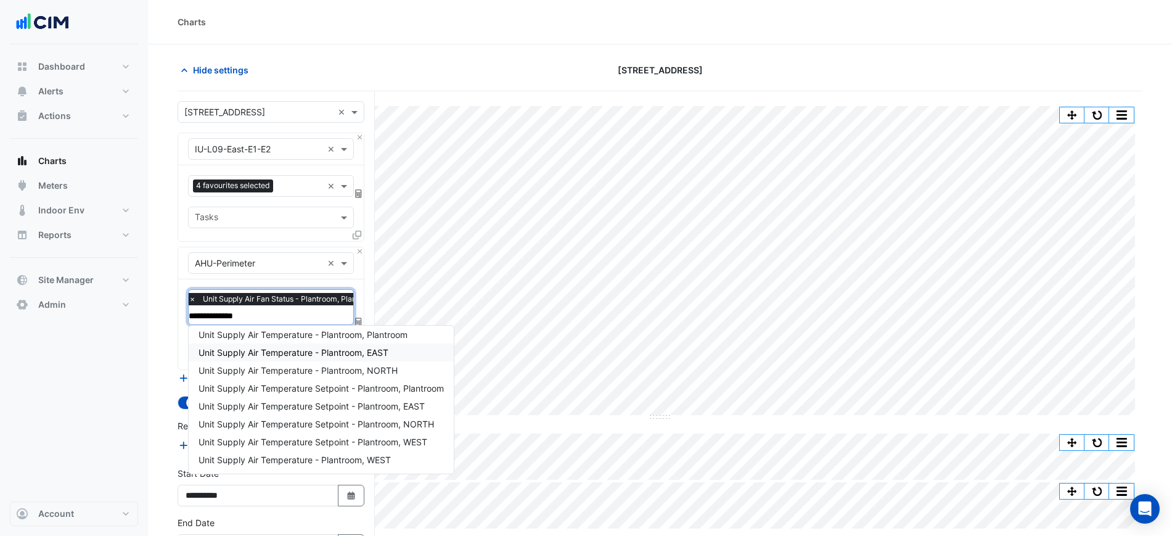
click at [311, 352] on span "Unit Supply Air Temperature - Plantroom, EAST" at bounding box center [294, 352] width 190 height 10
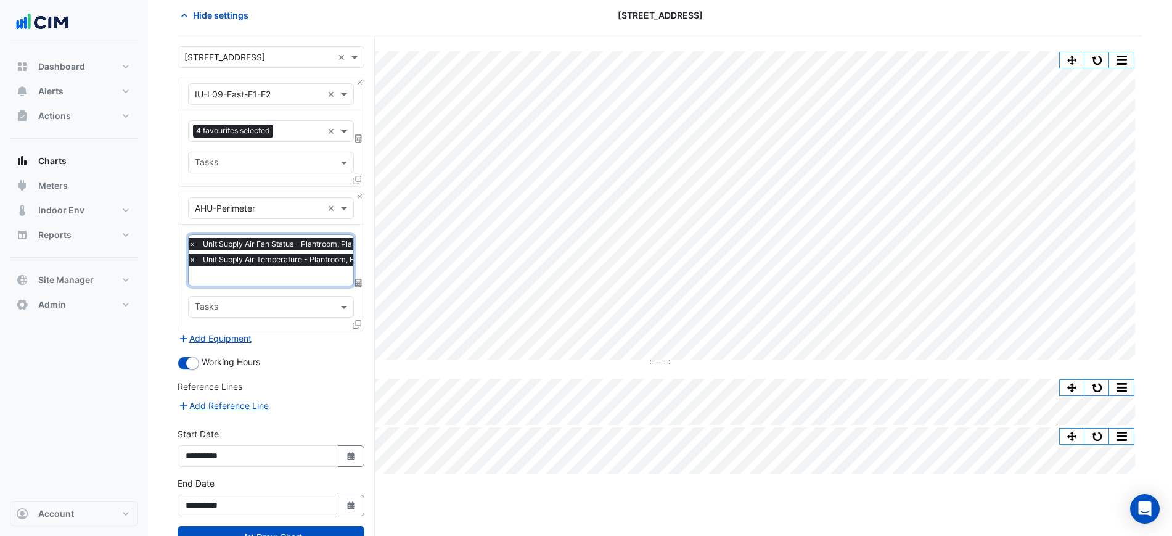
scroll to position [100, 0]
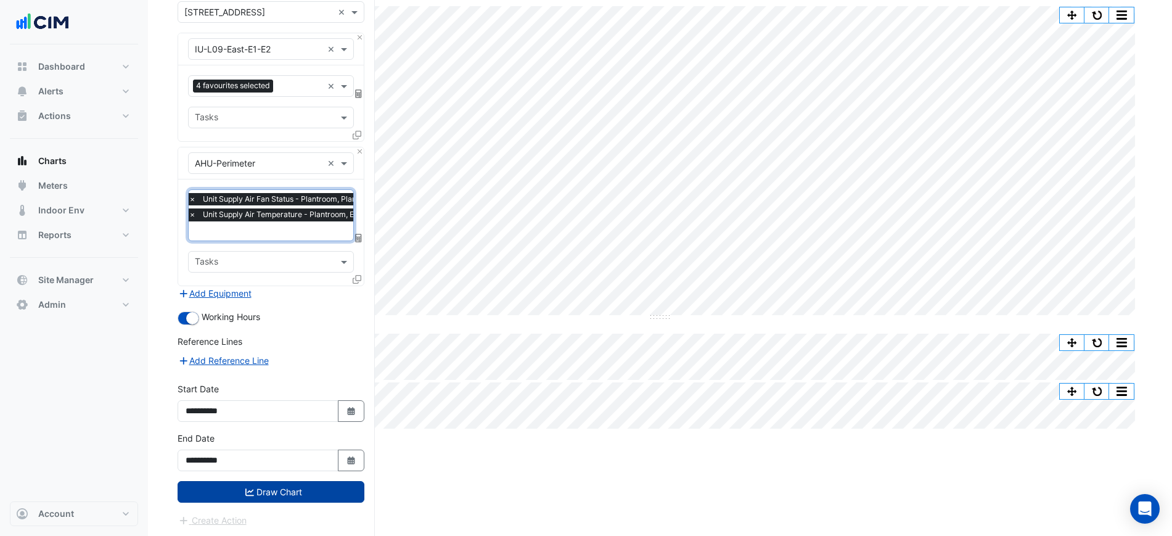
click at [319, 490] on button "Draw Chart" at bounding box center [271, 492] width 187 height 22
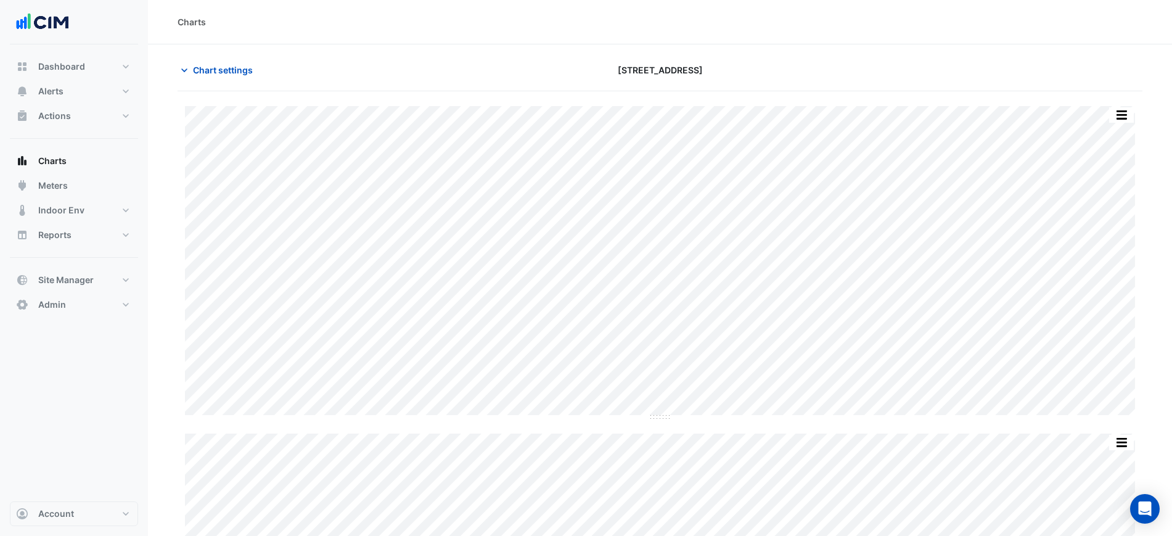
click at [1124, 109] on button "button" at bounding box center [1121, 114] width 25 height 15
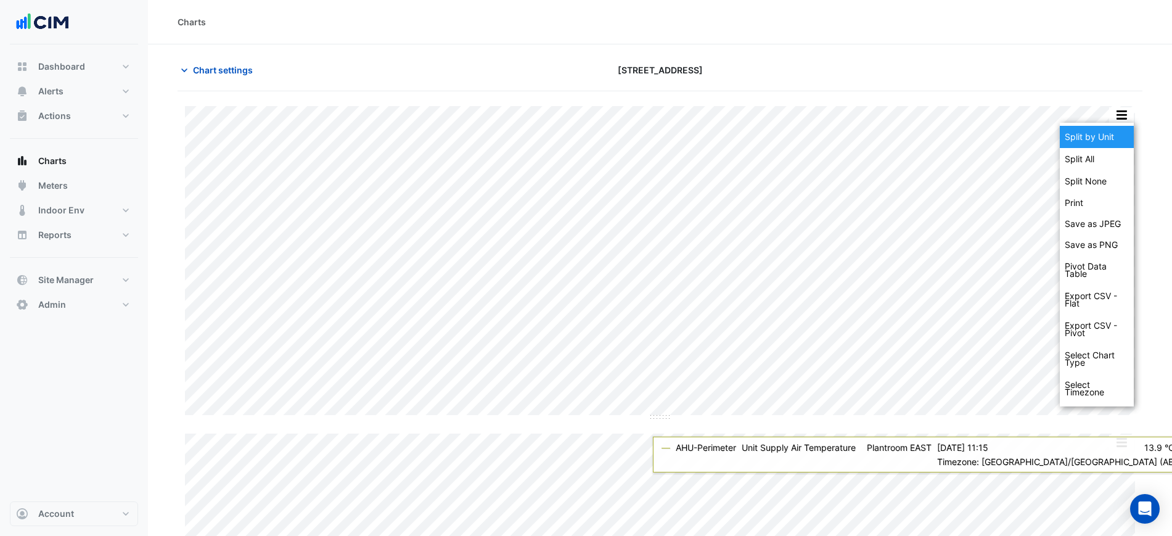
click at [1119, 136] on div "Split by Unit" at bounding box center [1097, 137] width 74 height 22
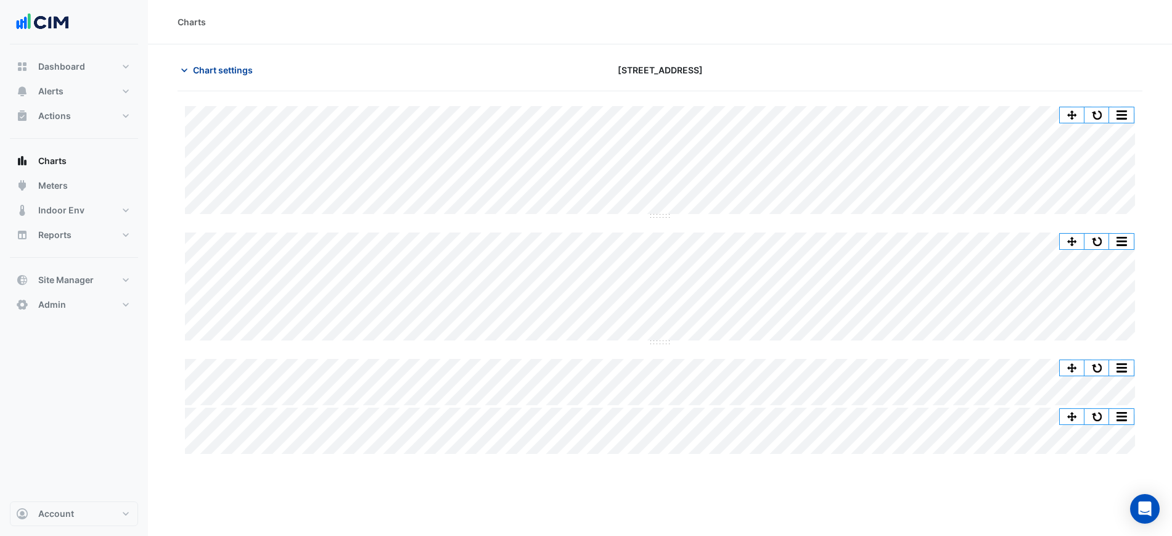
click at [227, 65] on span "Chart settings" at bounding box center [223, 70] width 60 height 13
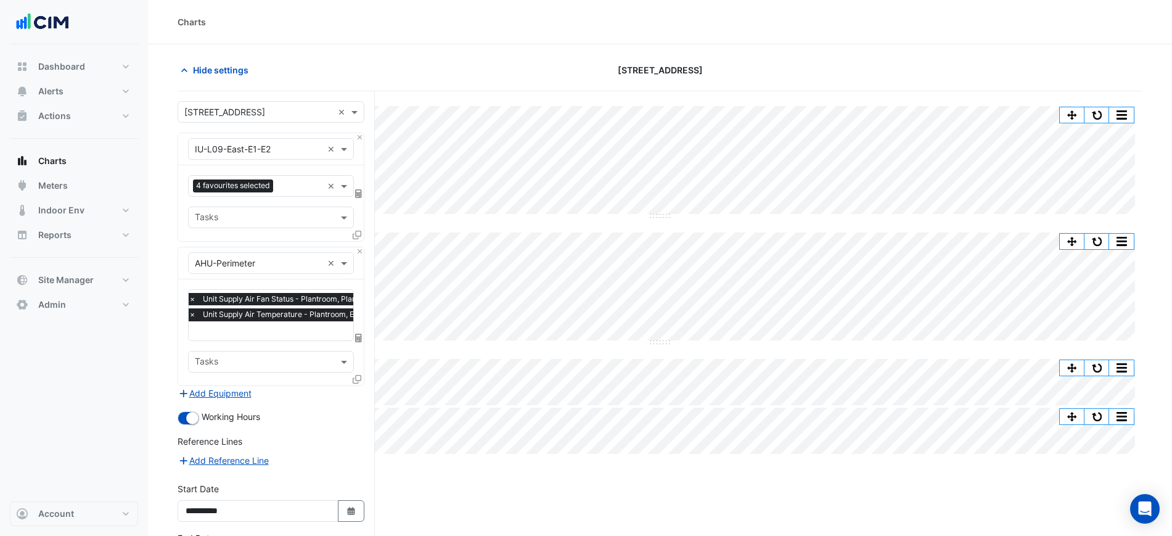
click at [292, 321] on div "× Unit Supply Air Fan Status - Plantroom, Plantroom × Unit Supply Air Temperatu…" at bounding box center [285, 308] width 197 height 31
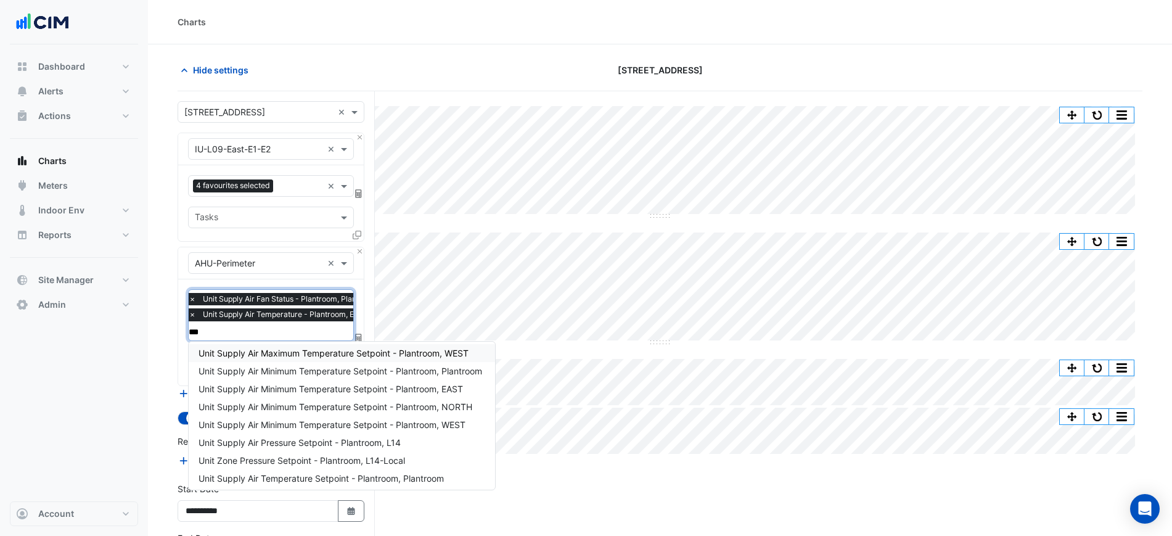
scroll to position [30, 0]
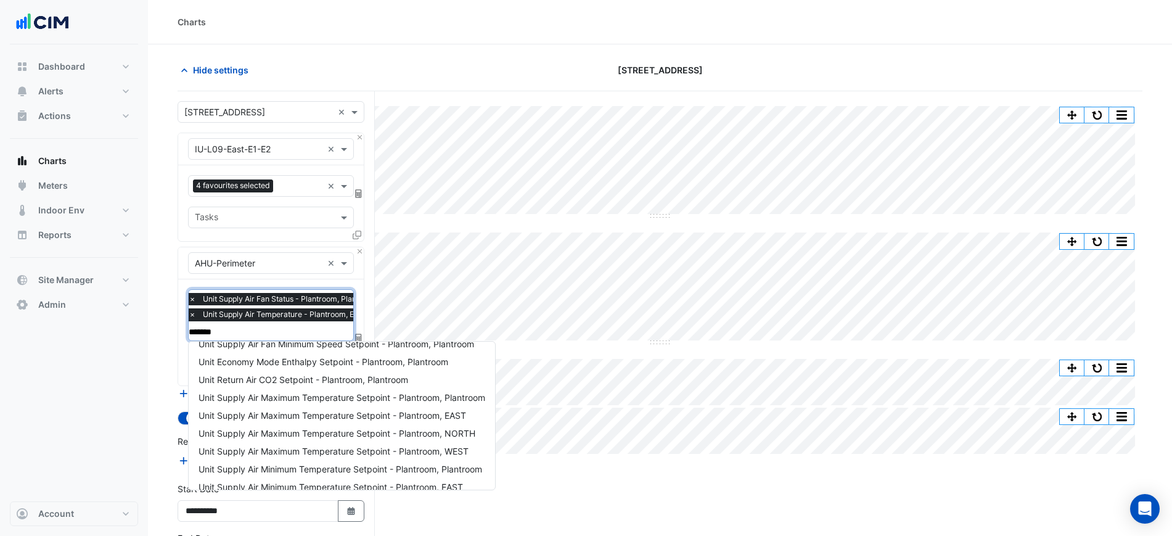
type input "********"
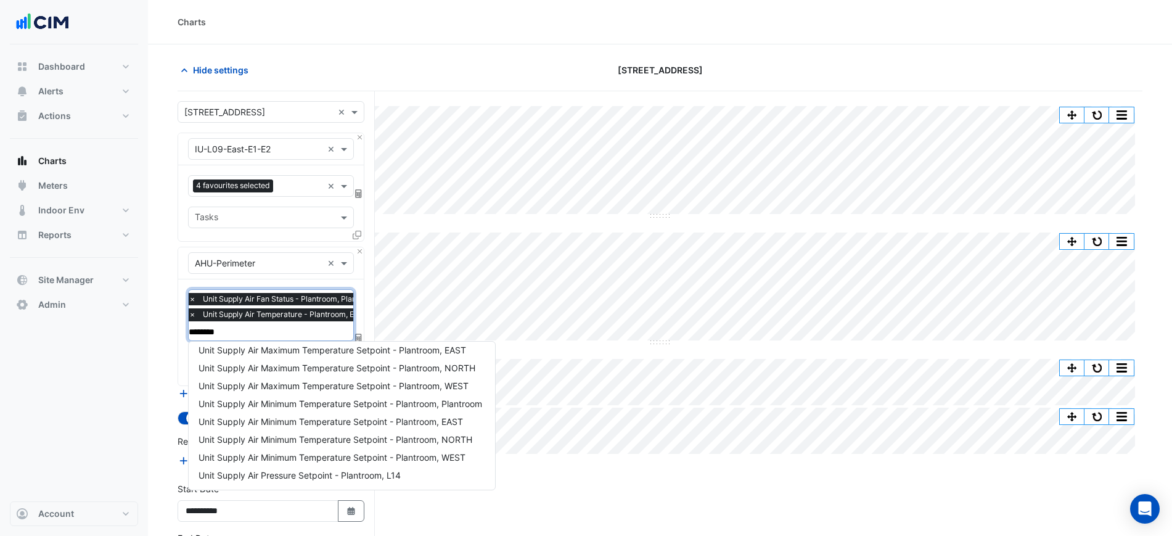
scroll to position [184, 0]
click at [425, 441] on span "Unit Supply Air Temperature Setpoint - Plantroom, EAST" at bounding box center [312, 440] width 226 height 10
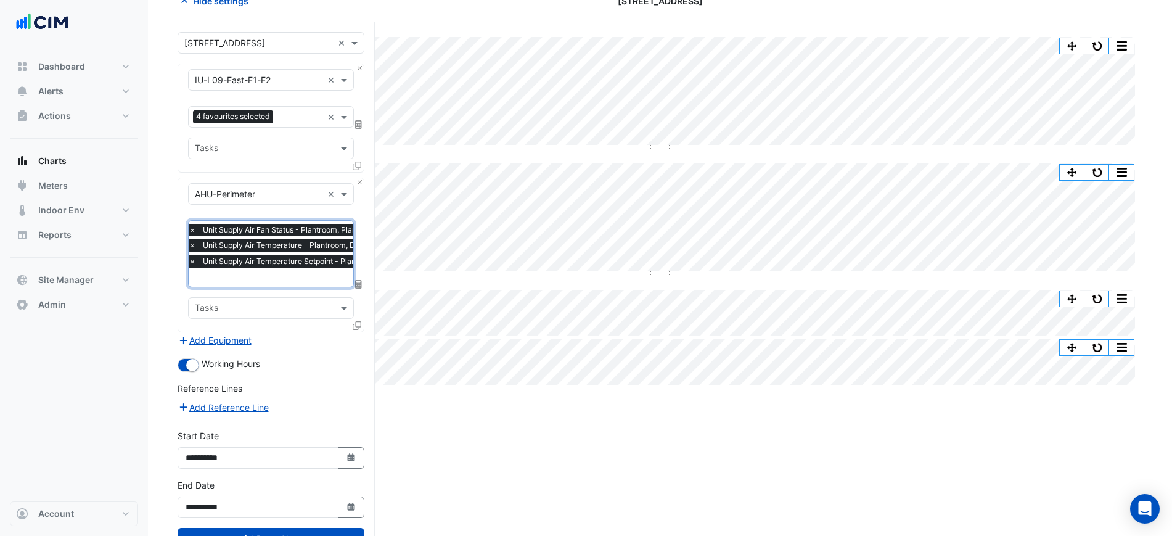
scroll to position [115, 0]
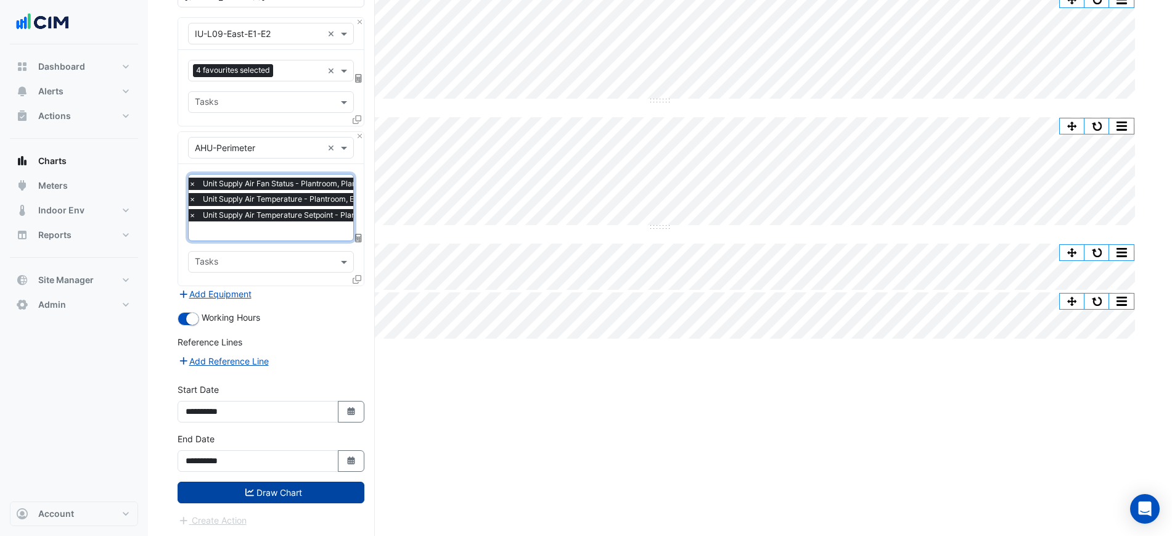
click at [307, 486] on button "Draw Chart" at bounding box center [271, 493] width 187 height 22
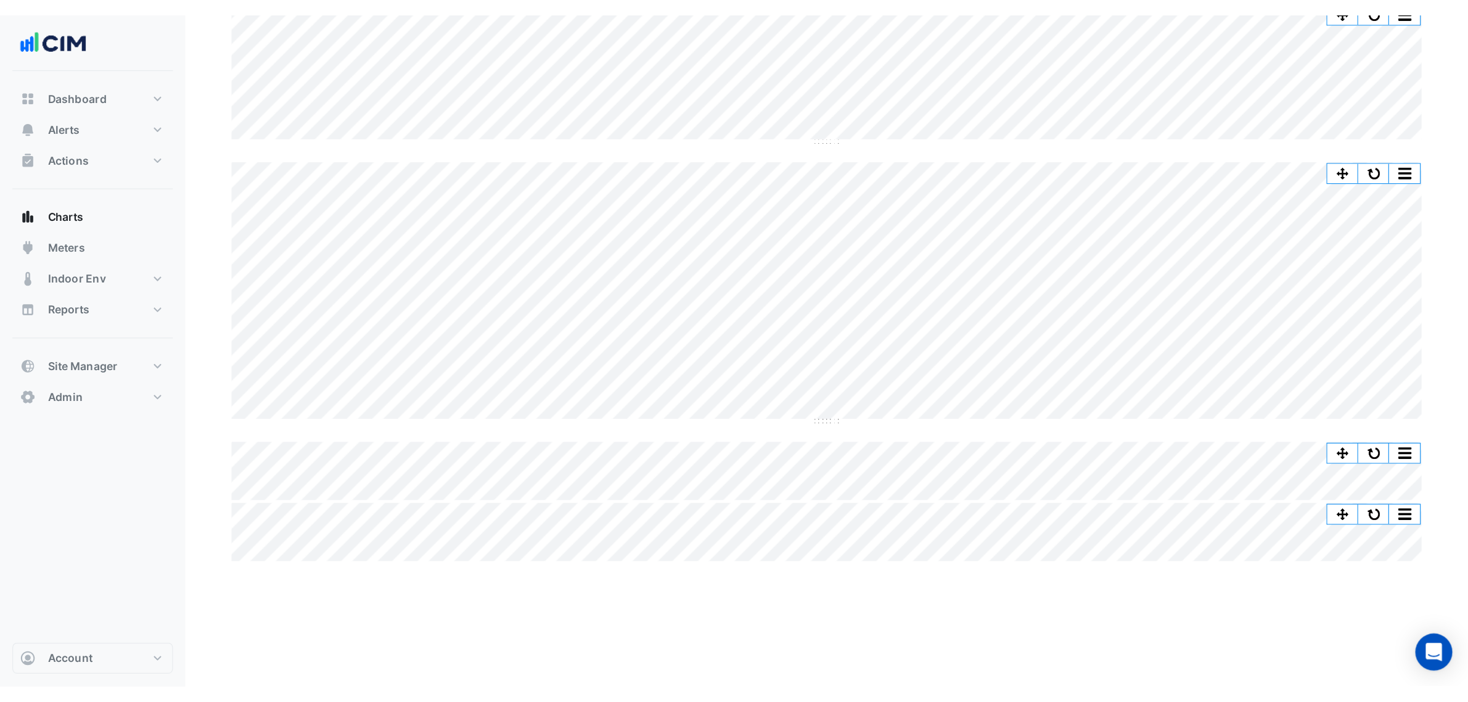
scroll to position [47, 0]
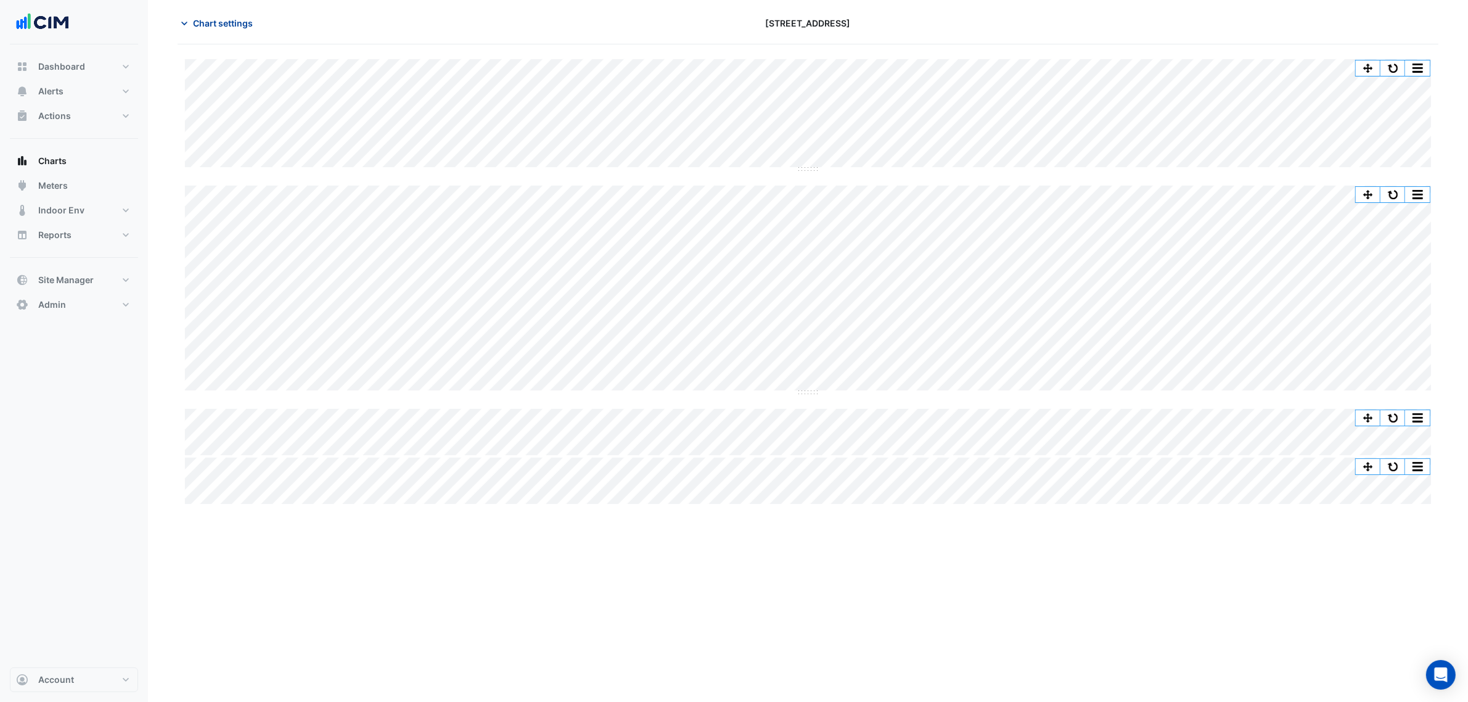
click at [218, 28] on span "Chart settings" at bounding box center [223, 23] width 60 height 13
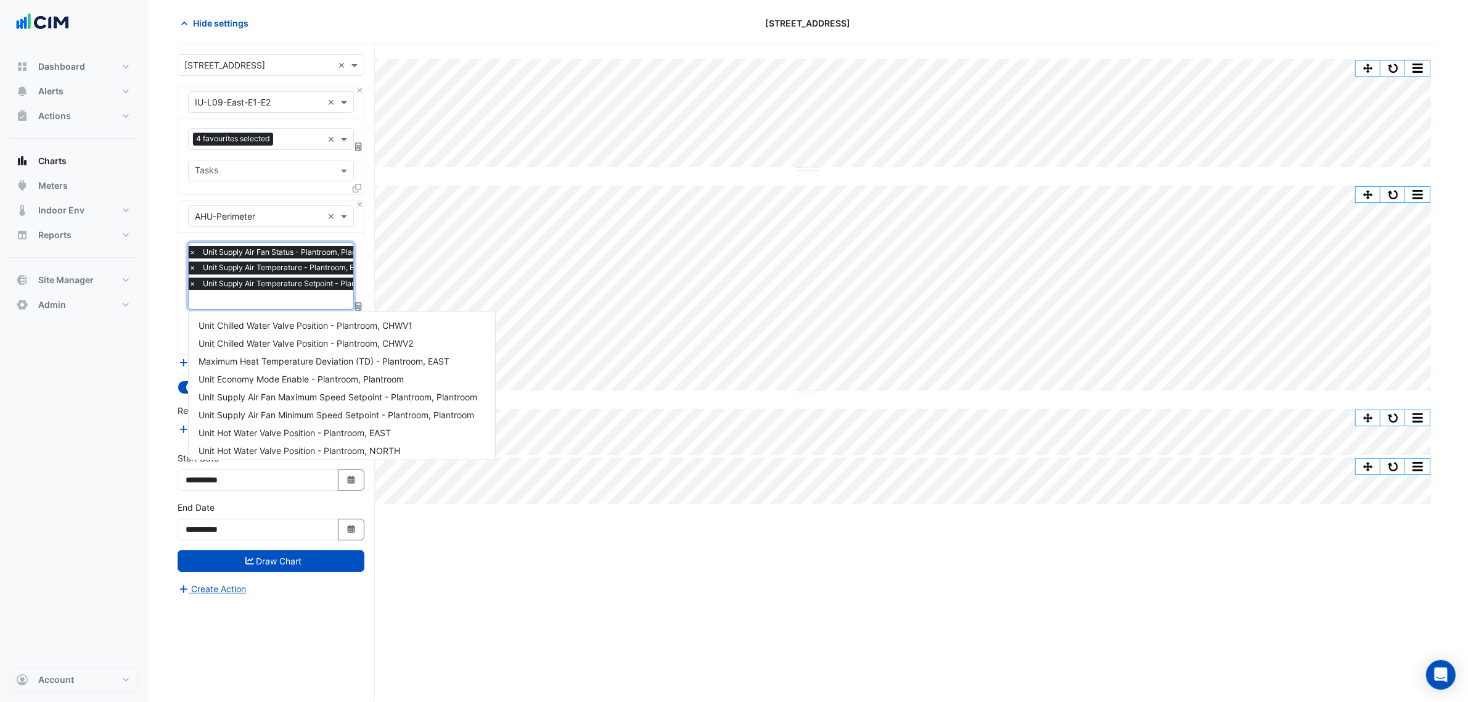
click at [266, 282] on span "Unit Supply Air Temperature Setpoint - Plantroom, EAST" at bounding box center [301, 283] width 203 height 12
type input "**"
click at [346, 331] on div "Unit Chilled Water Valve Position - Plantroom, CHWV1" at bounding box center [306, 325] width 234 height 18
type input "**"
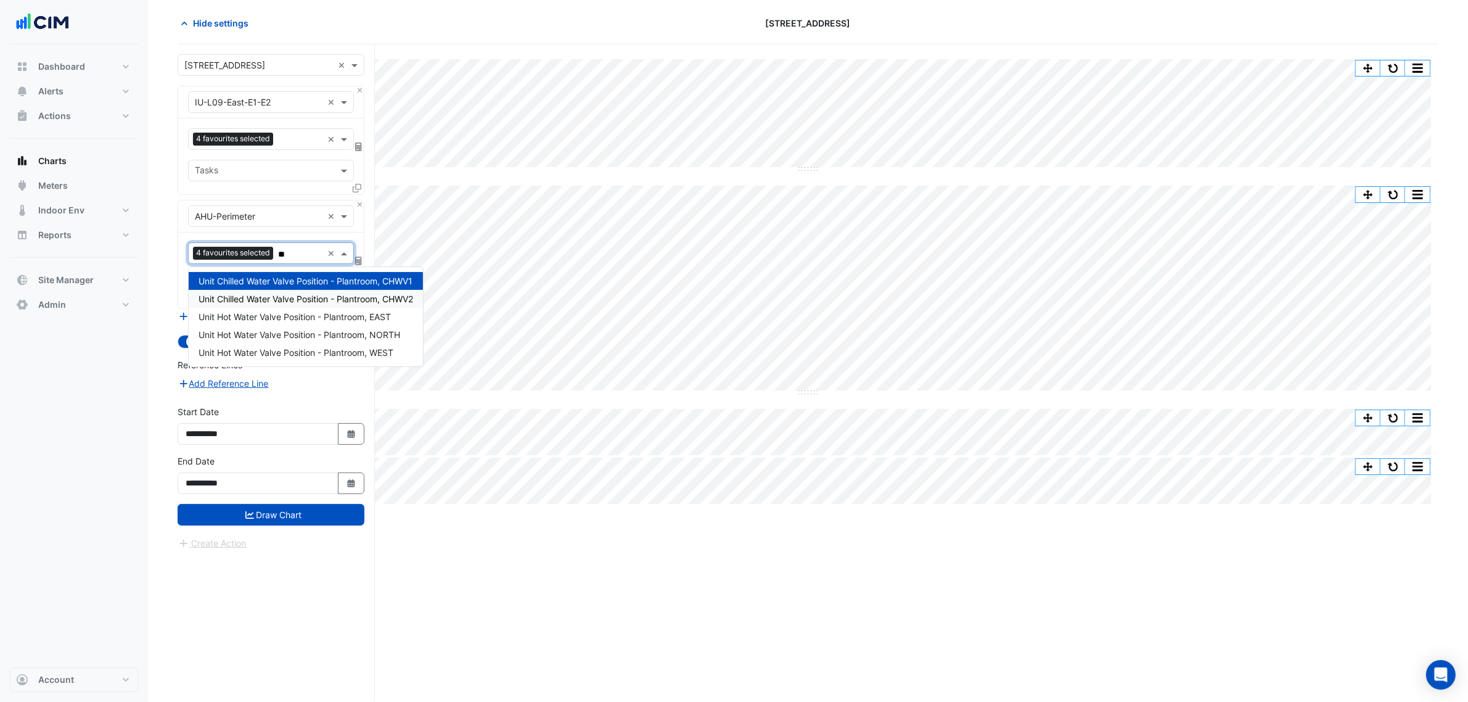
click at [327, 299] on span "Unit Chilled Water Valve Position - Plantroom, CHWV2" at bounding box center [306, 298] width 215 height 10
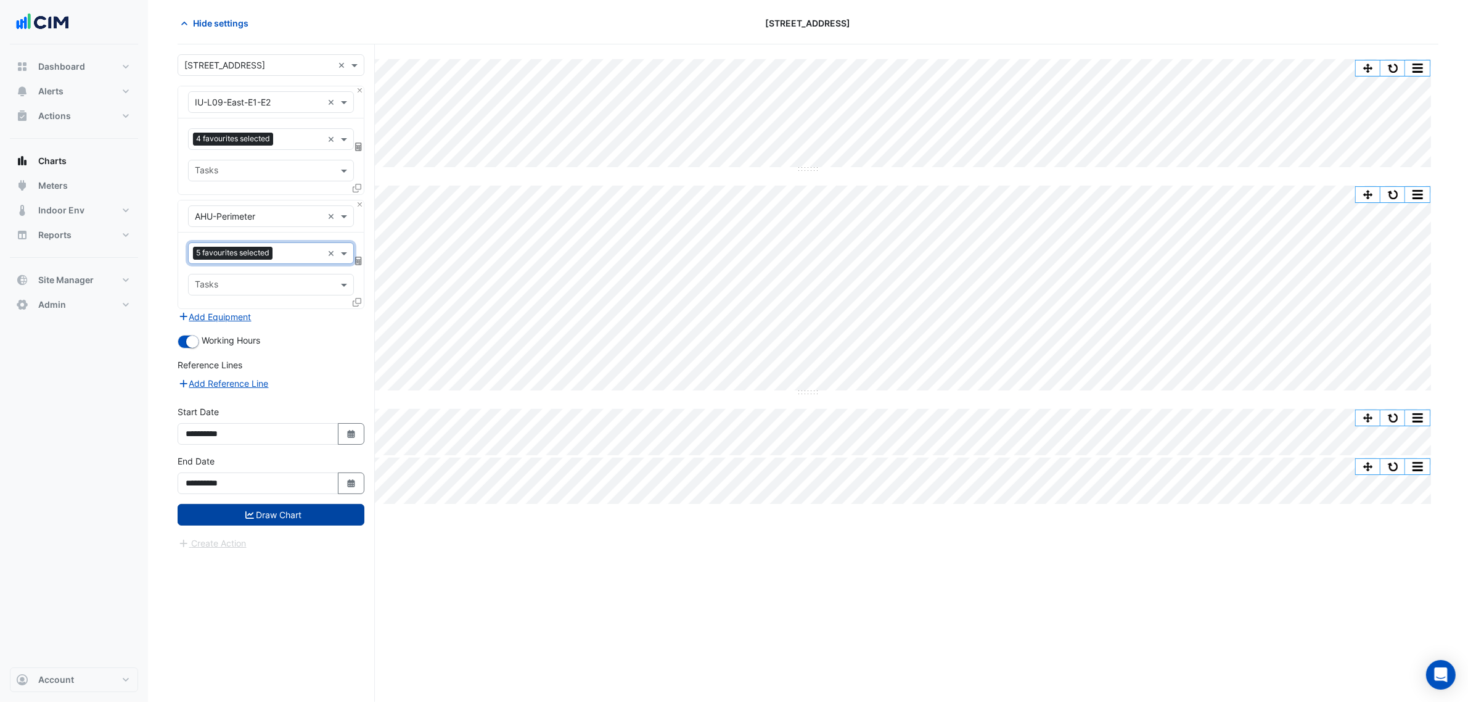
click at [296, 524] on button "Draw Chart" at bounding box center [271, 515] width 187 height 22
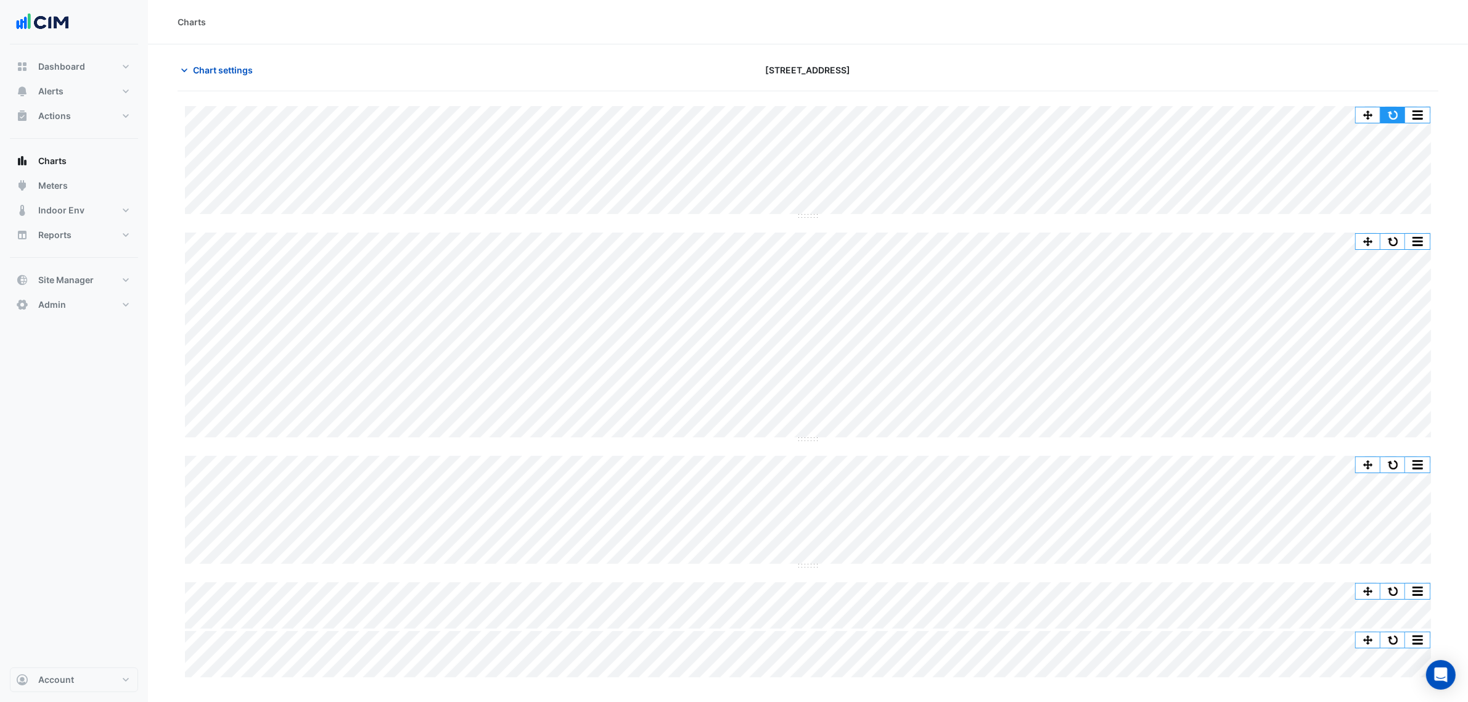
click at [1172, 113] on button "button" at bounding box center [1393, 114] width 25 height 15
click at [1172, 239] on button "button" at bounding box center [1368, 241] width 25 height 15
click at [1172, 463] on button "button" at bounding box center [1393, 464] width 25 height 15
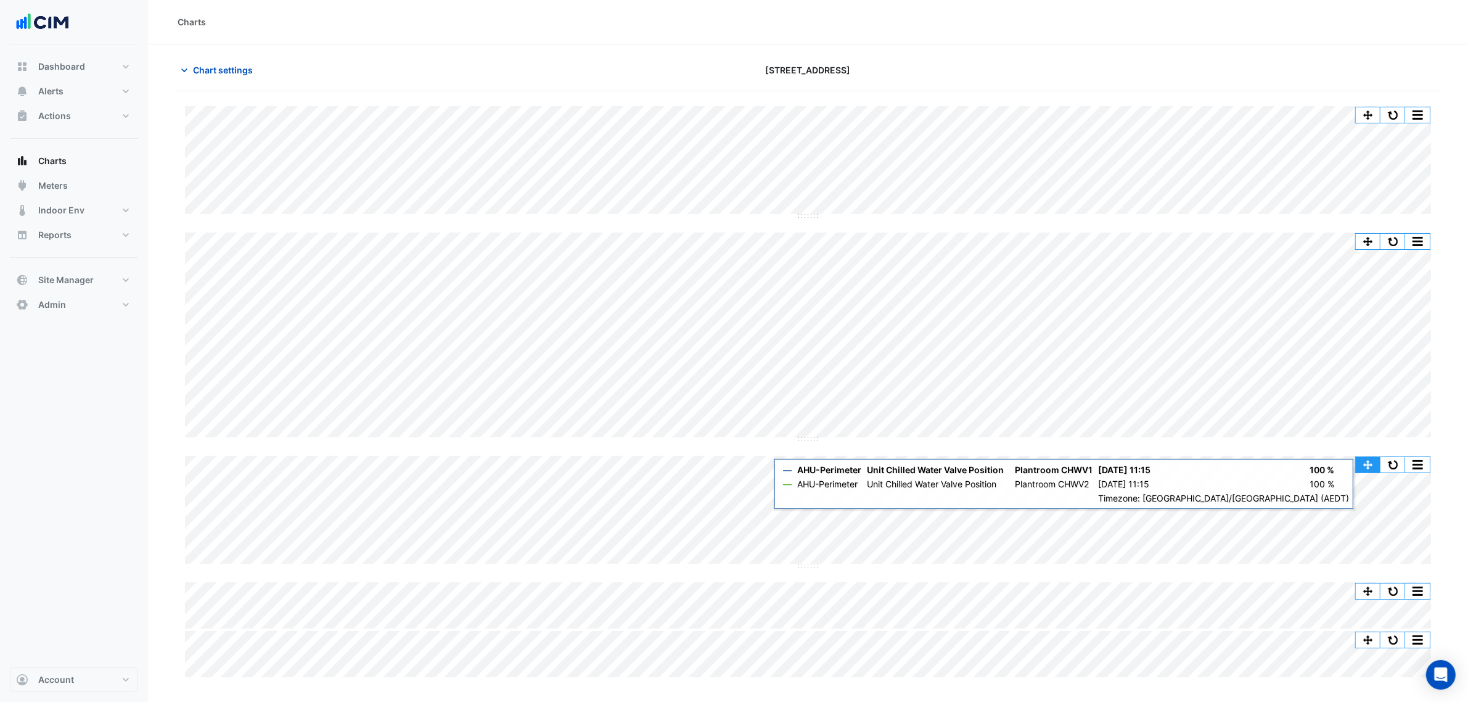
click at [1172, 467] on button "button" at bounding box center [1368, 464] width 25 height 15
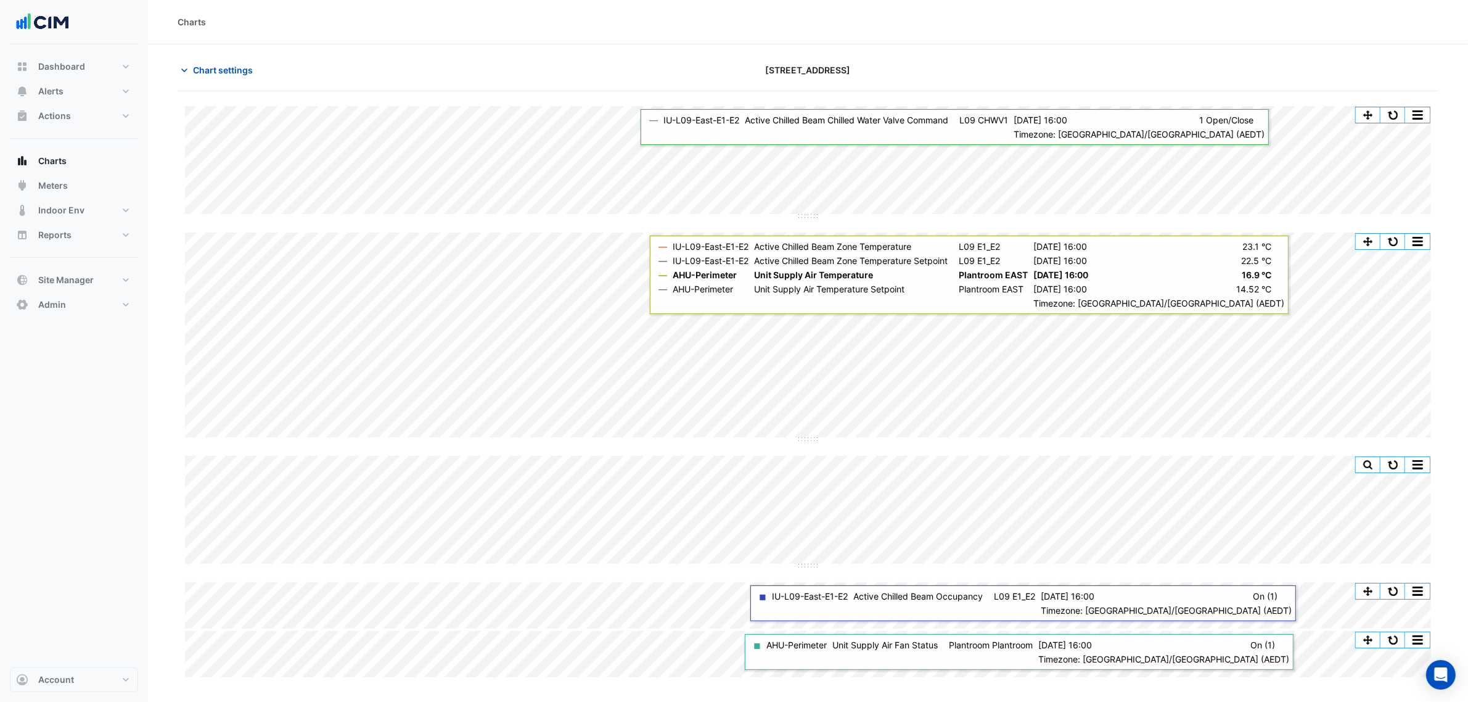
click at [146, 482] on div "Charts Chart settings 167 Macquarie St Split by Equip Split All Split None Prin…" at bounding box center [734, 374] width 1468 height 749
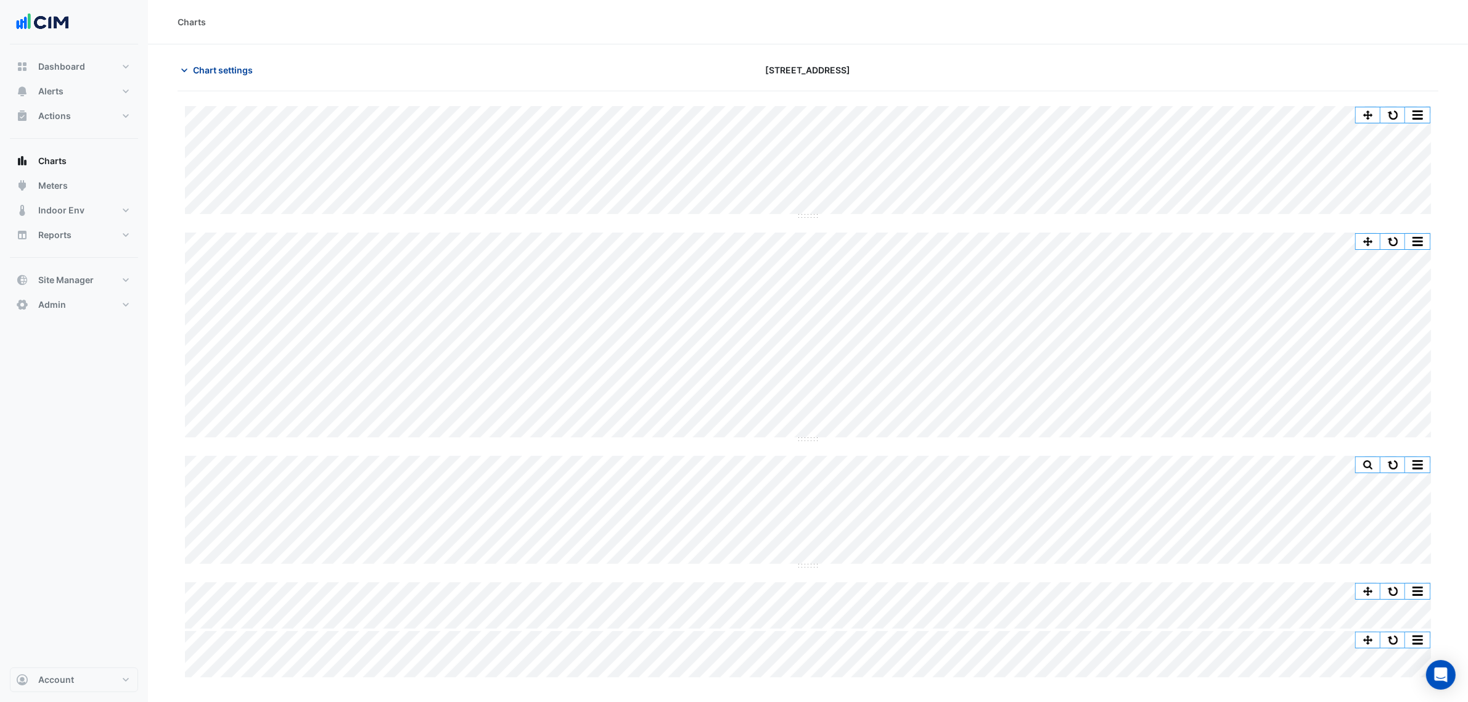
click at [180, 65] on icon "button" at bounding box center [184, 70] width 12 height 12
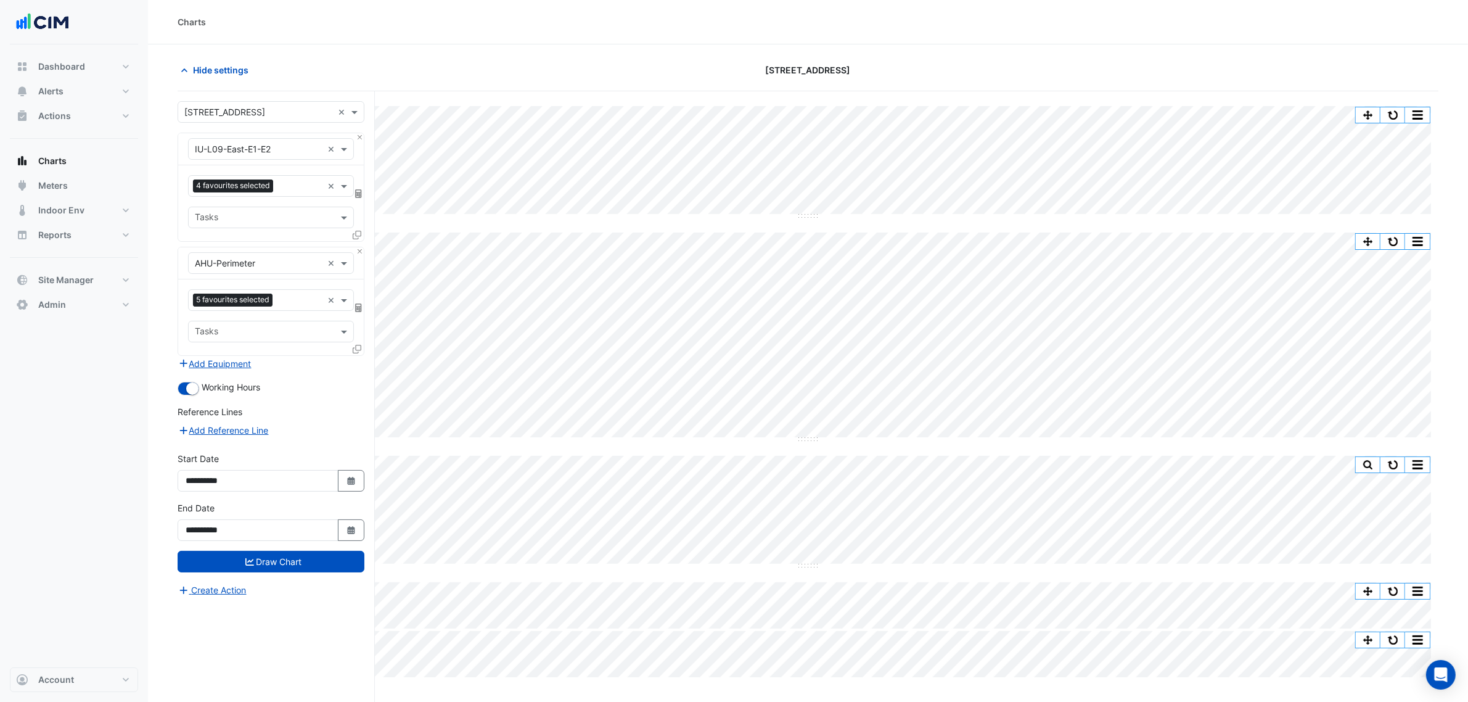
click at [355, 237] on icon at bounding box center [357, 235] width 9 height 9
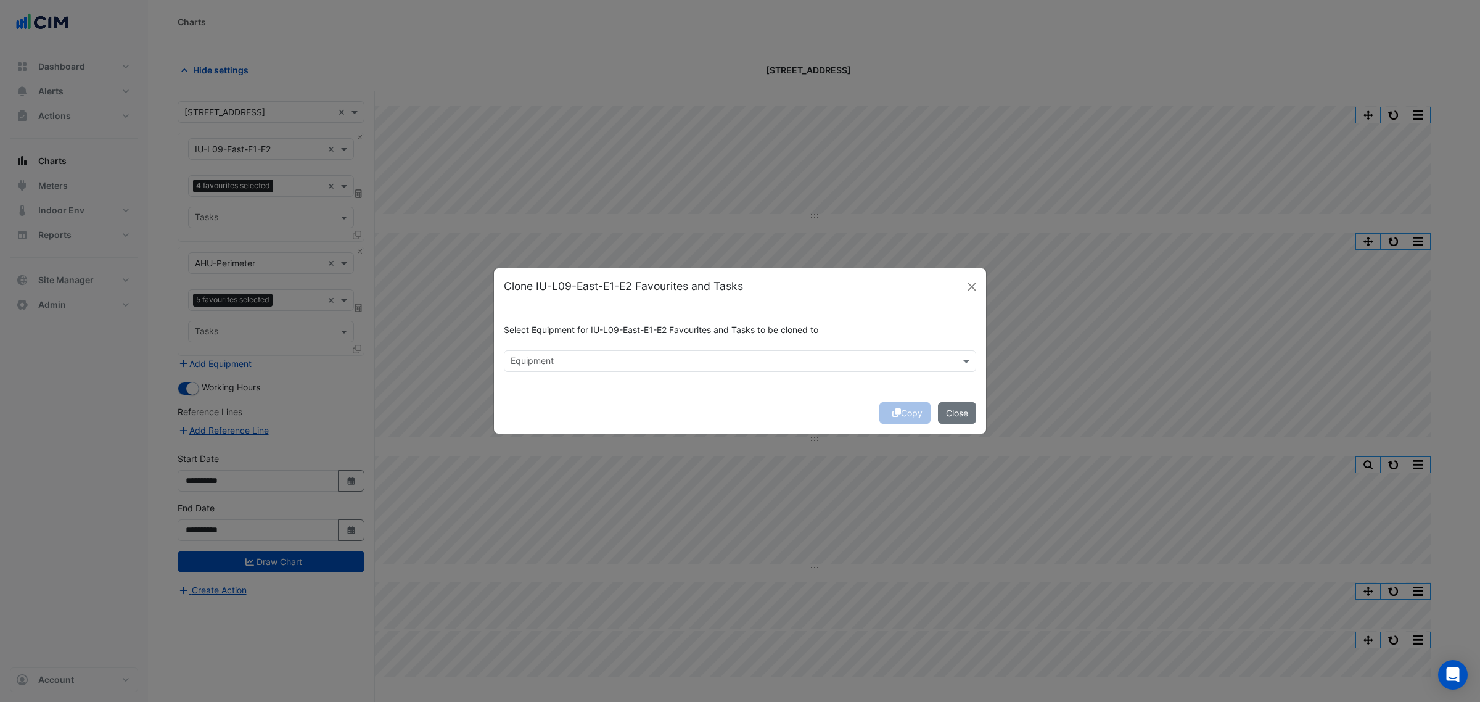
drag, startPoint x: 549, startPoint y: 337, endPoint x: 560, endPoint y: 361, distance: 26.8
click at [551, 340] on div "Select Equipment for IU-L09-East-E1-E2 Favourites and Tasks to be cloned to" at bounding box center [740, 332] width 472 height 35
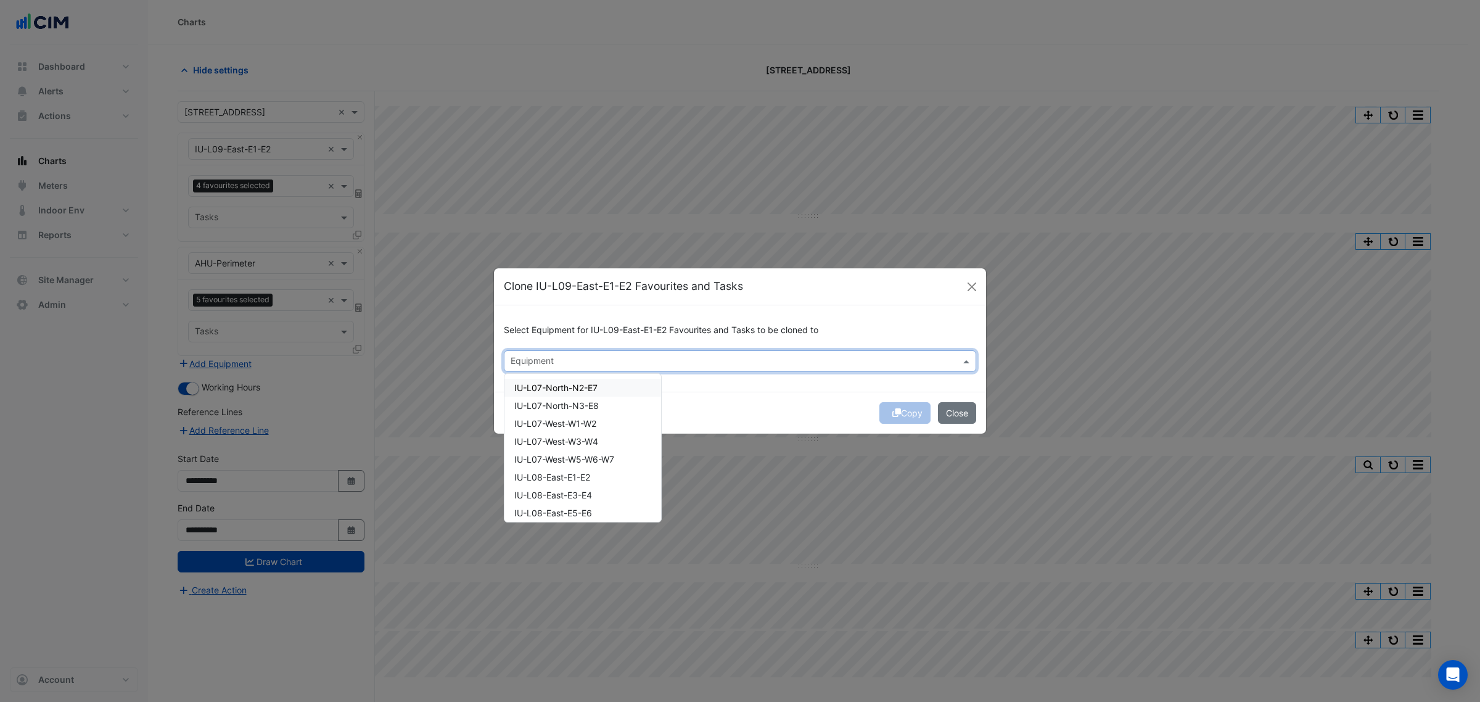
click at [560, 361] on input "text" at bounding box center [733, 362] width 445 height 13
paste input "**********"
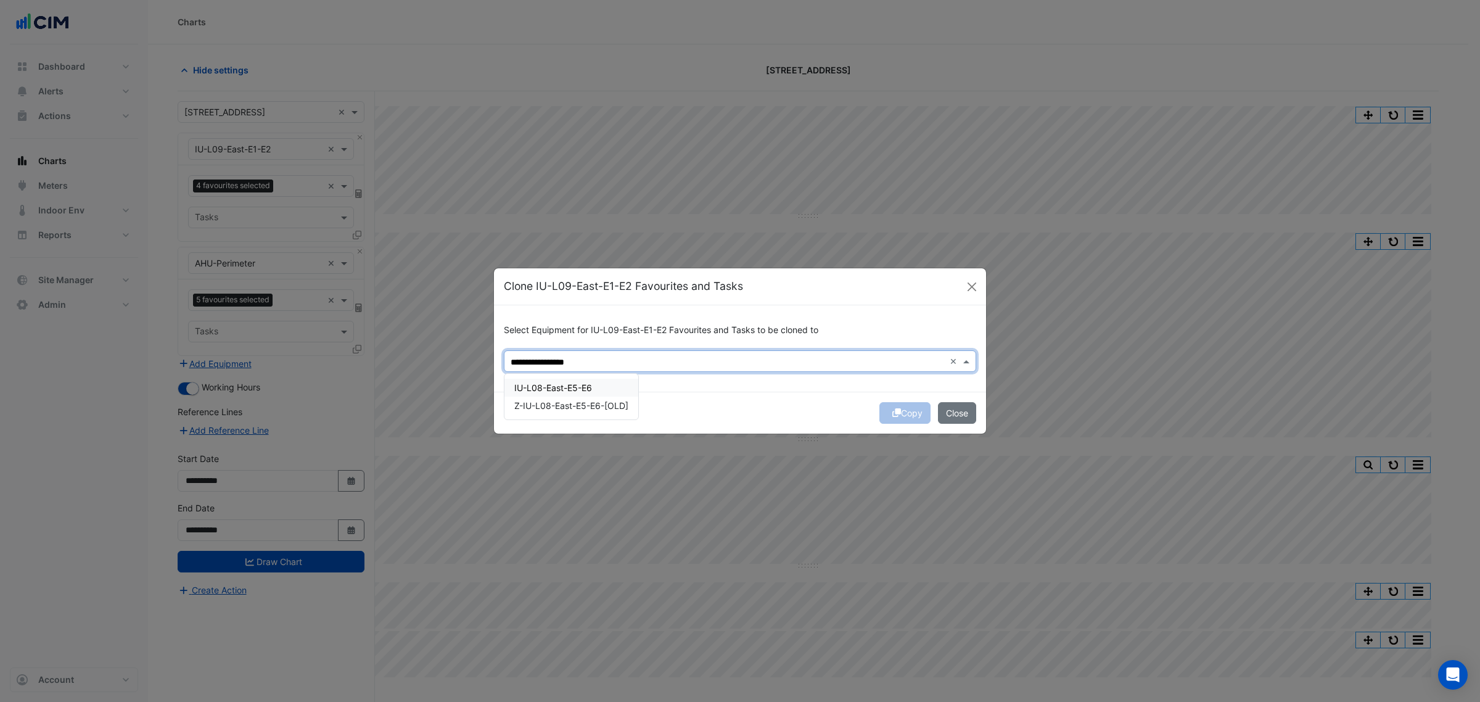
click at [563, 388] on span "IU-L08-East-E5-E6" at bounding box center [553, 387] width 78 height 10
type input "**********"
click at [850, 396] on div "Copy Close" at bounding box center [740, 413] width 492 height 42
click at [911, 411] on button "Copy" at bounding box center [904, 413] width 51 height 22
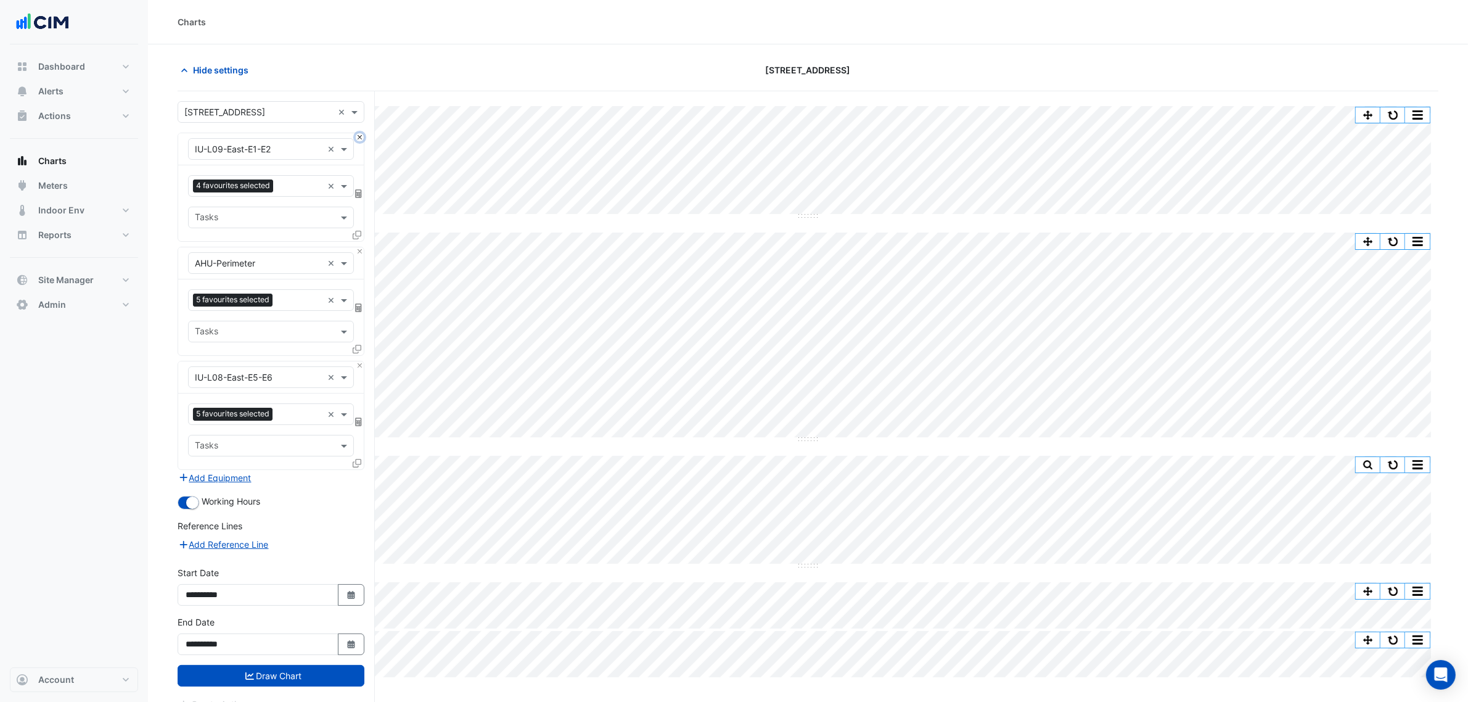
click at [359, 139] on button "Close" at bounding box center [360, 137] width 8 height 8
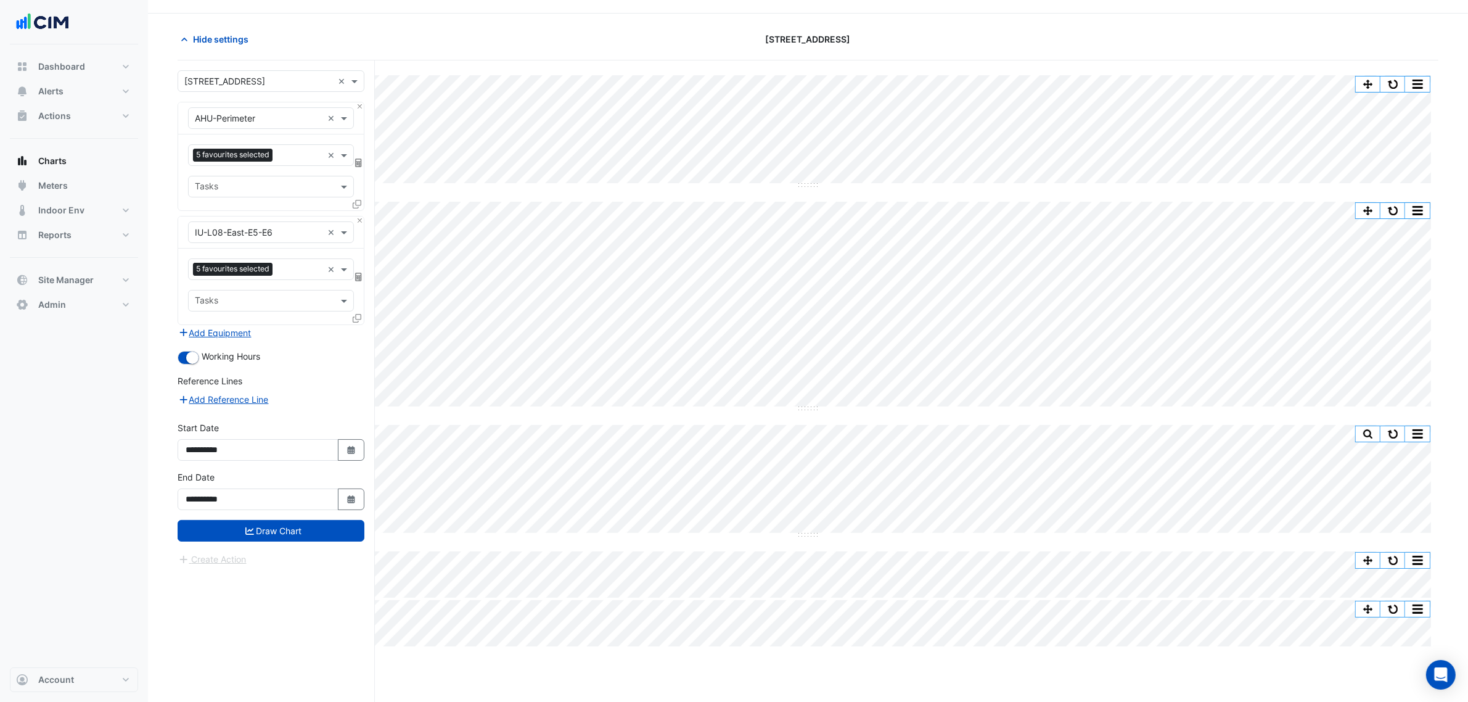
scroll to position [47, 0]
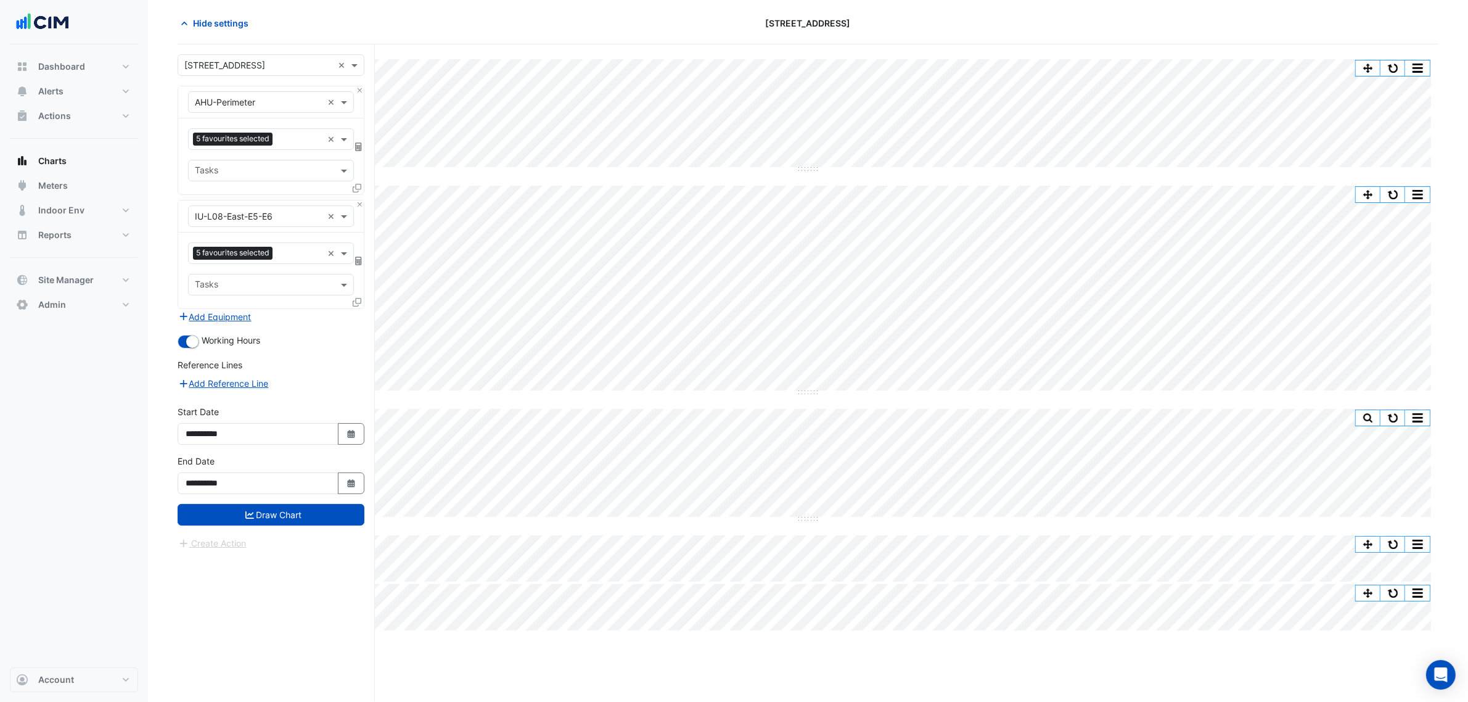
click at [326, 532] on form "× 167 Macquarie St × × AHU-Perimeter × 5 favourites selected × Tasks × IU-L08-E…" at bounding box center [271, 302] width 187 height 496
click at [331, 522] on button "Draw Chart" at bounding box center [271, 515] width 187 height 22
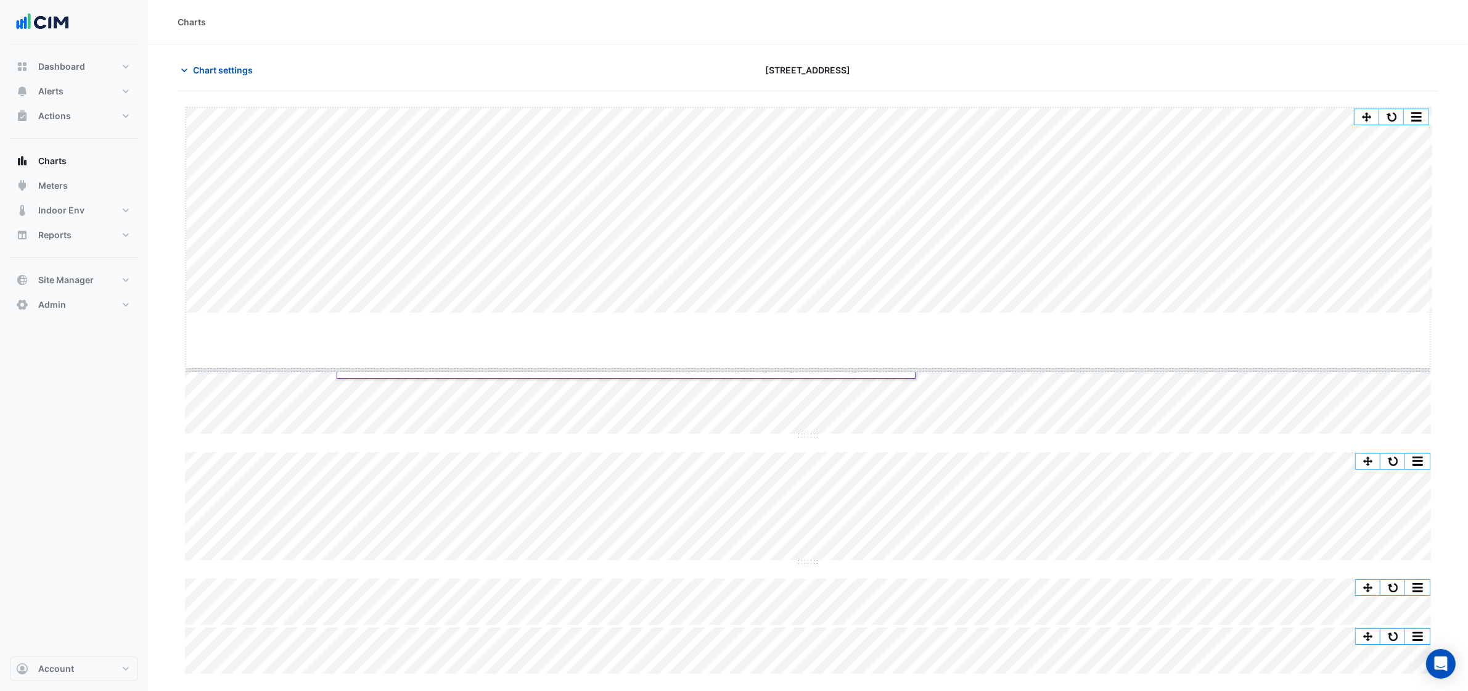
drag, startPoint x: 815, startPoint y: 313, endPoint x: 810, endPoint y: 407, distance: 93.9
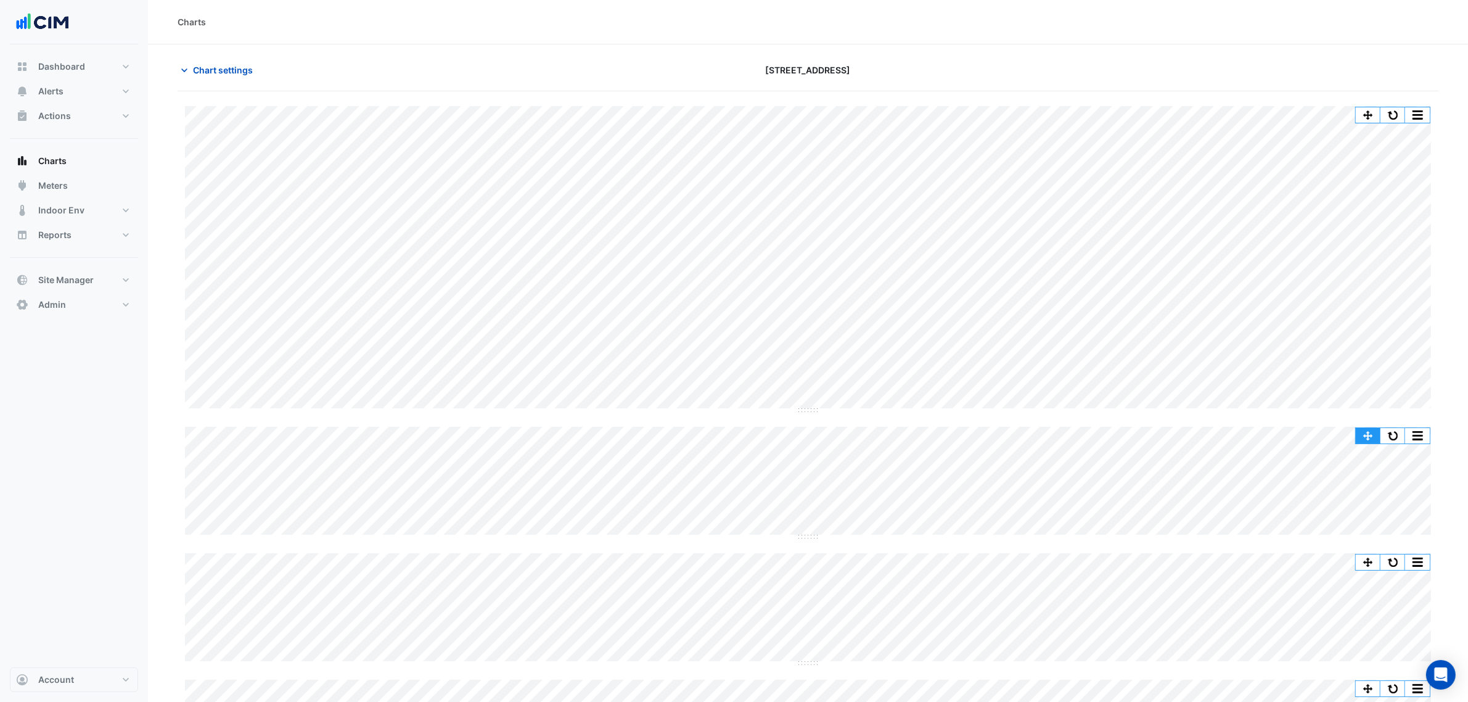
click at [1172, 432] on button "button" at bounding box center [1368, 435] width 25 height 15
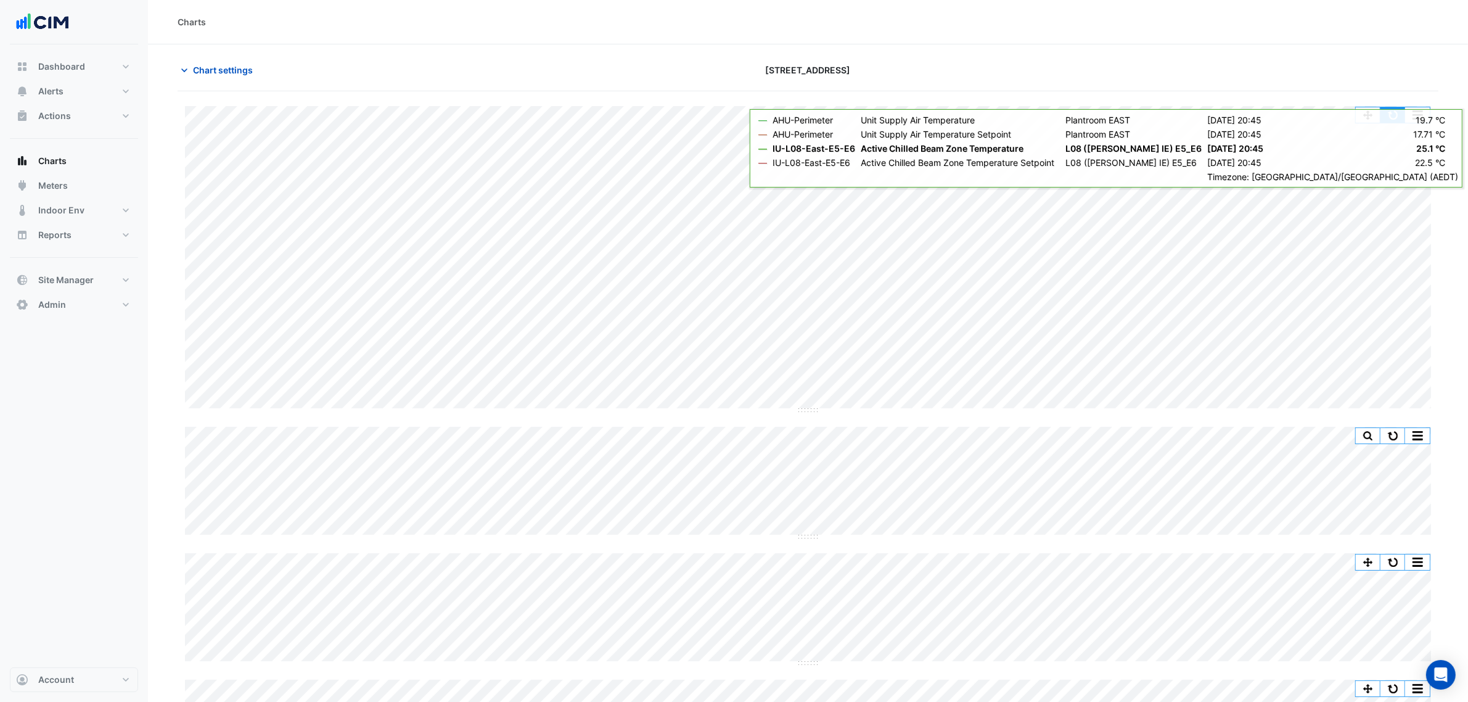
click at [1172, 115] on button "button" at bounding box center [1393, 114] width 25 height 15
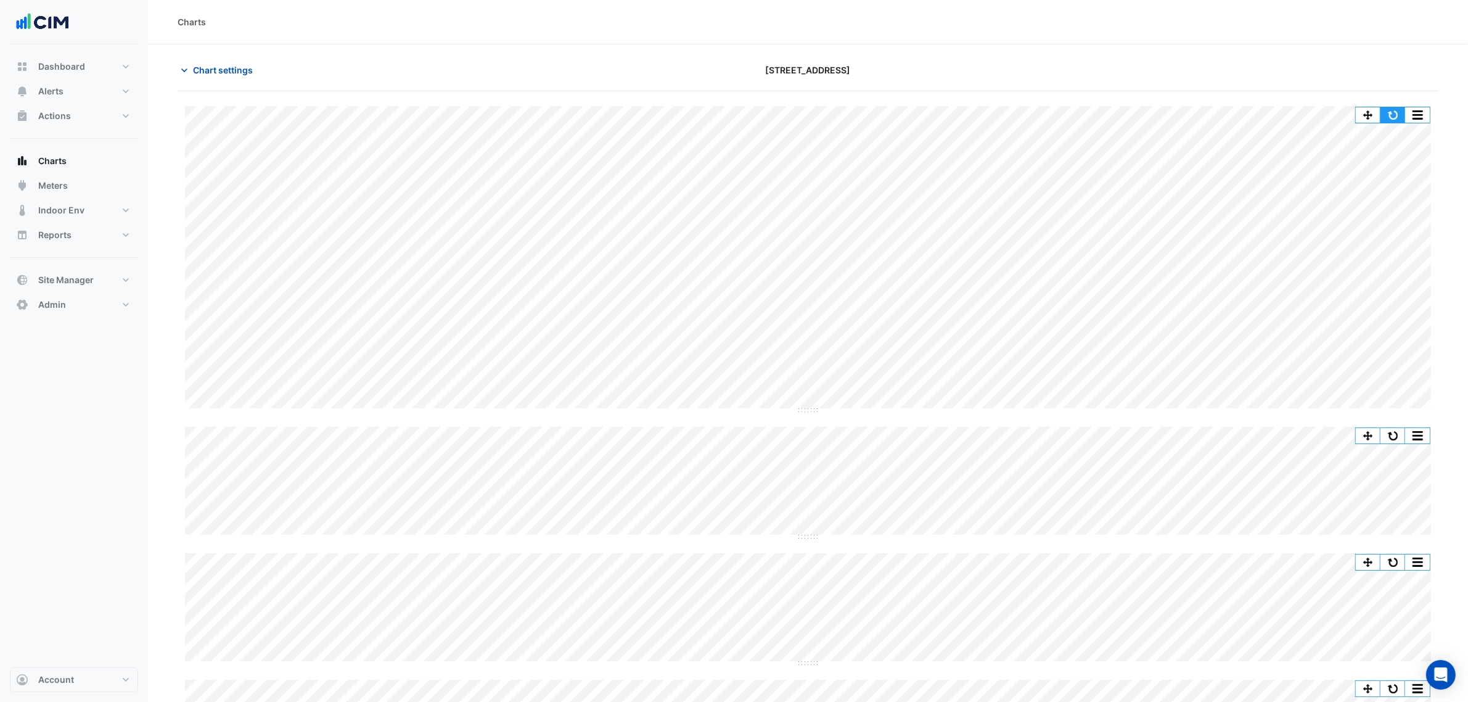
click at [1172, 113] on button "button" at bounding box center [1393, 114] width 25 height 15
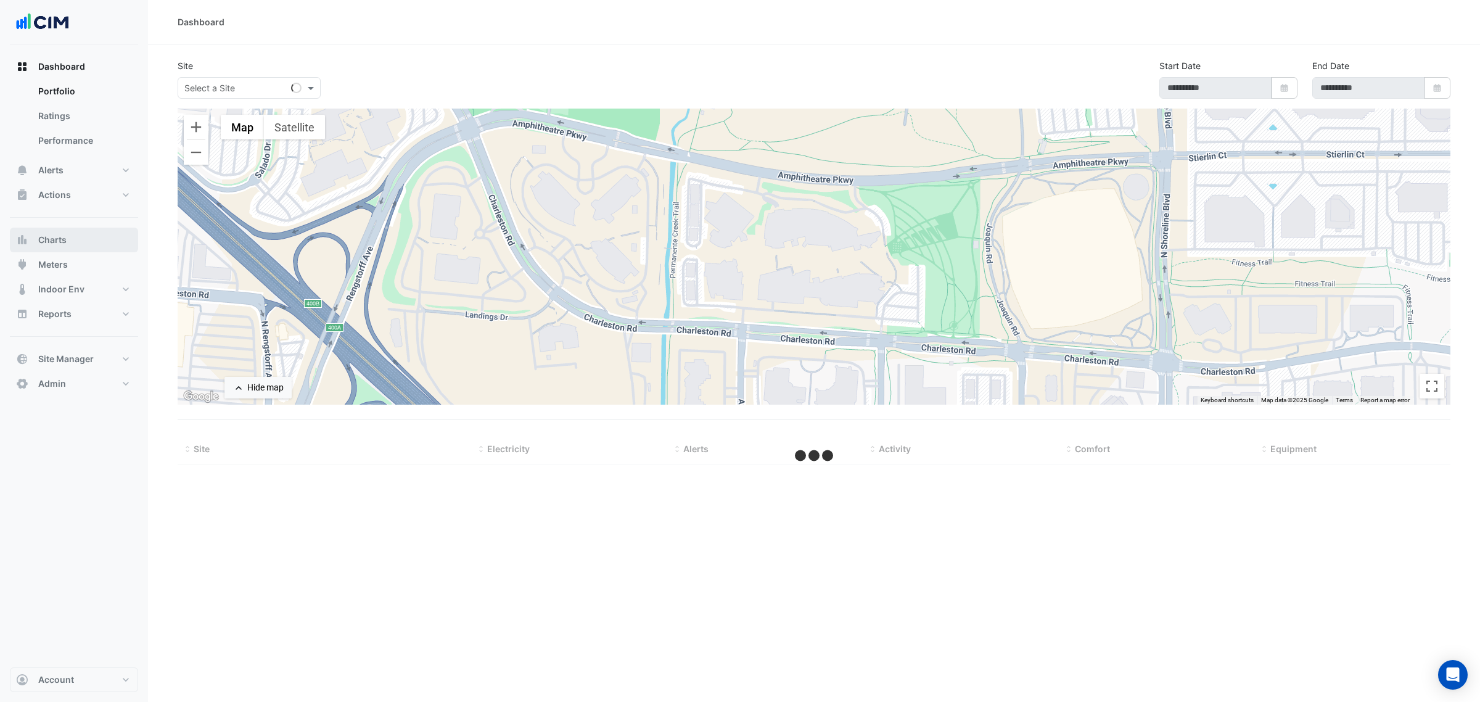
click at [59, 234] on span "Charts" at bounding box center [52, 240] width 28 height 12
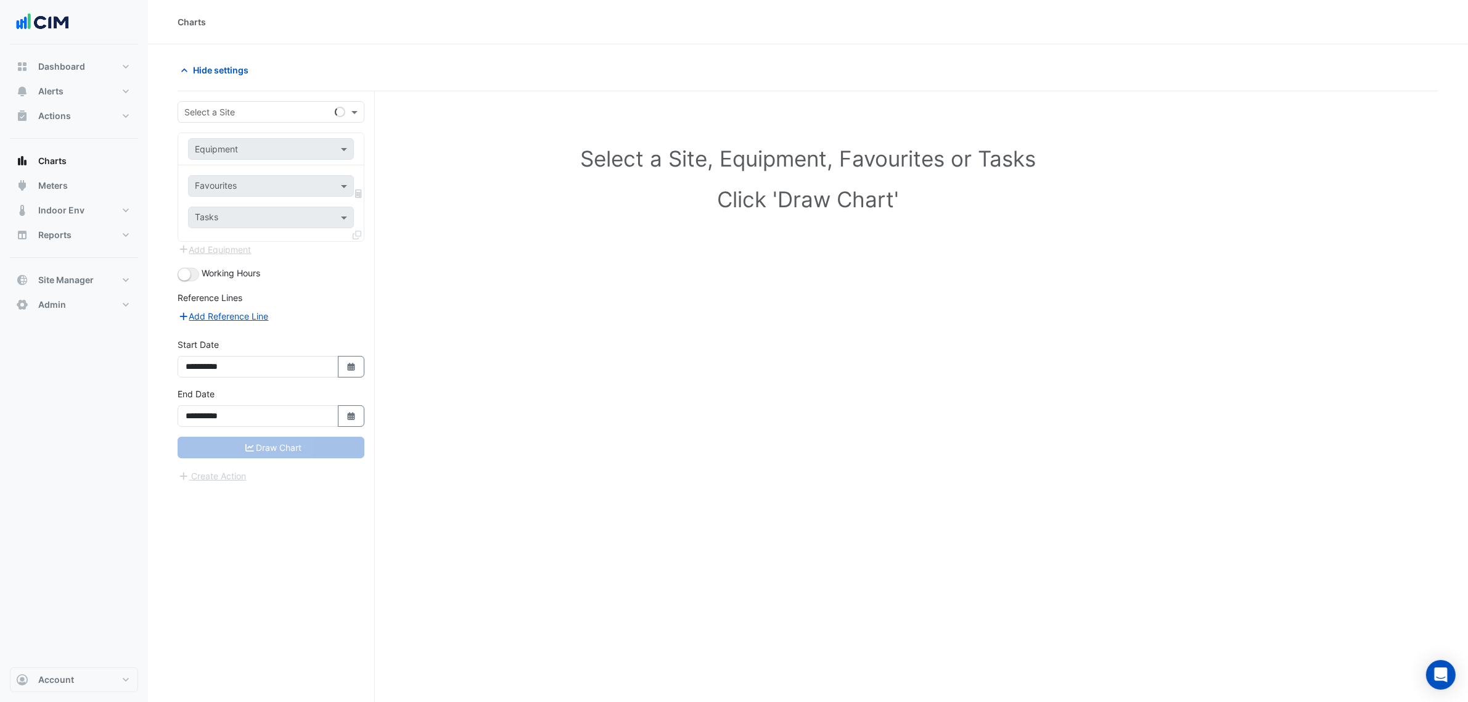
click at [257, 93] on div "**********" at bounding box center [276, 419] width 197 height 657
click at [258, 107] on input "text" at bounding box center [258, 112] width 149 height 13
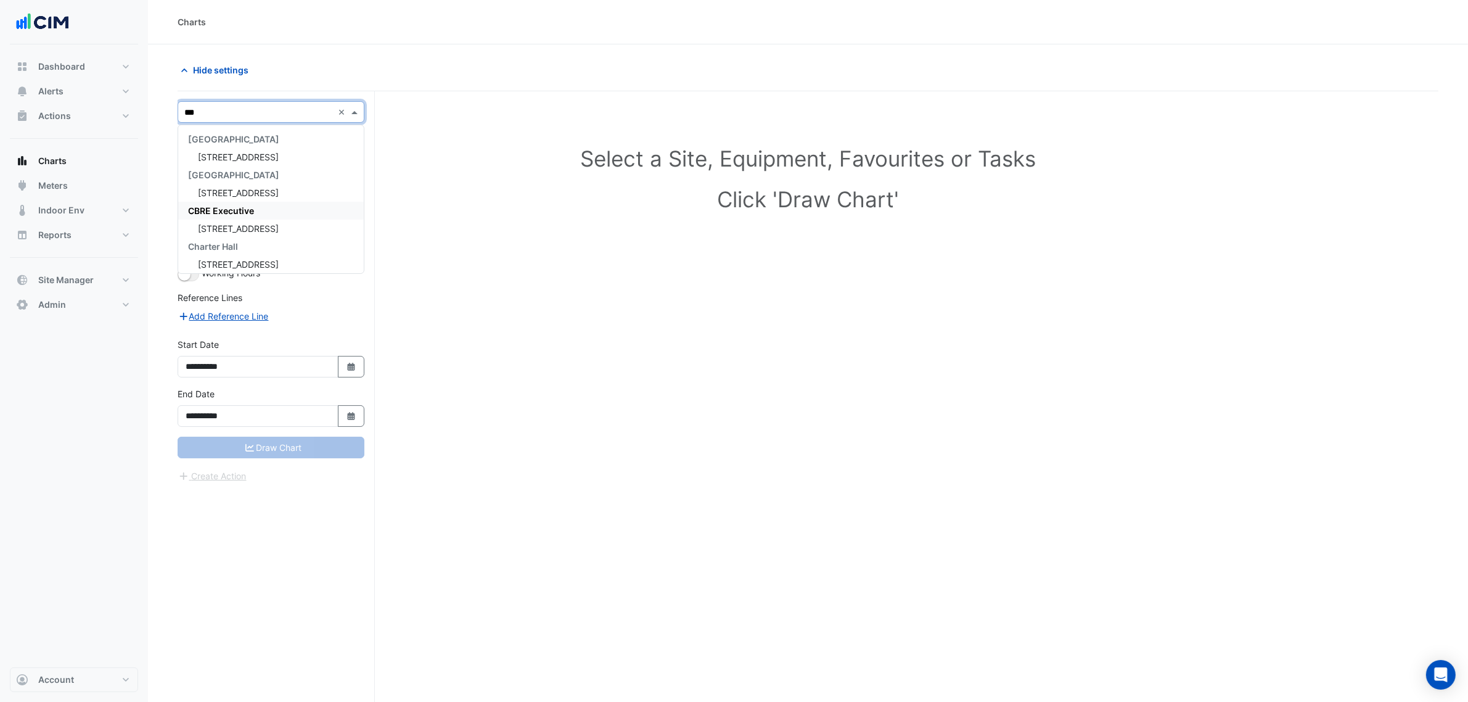
type input "***"
click at [271, 158] on div "[STREET_ADDRESS]" at bounding box center [271, 157] width 186 height 18
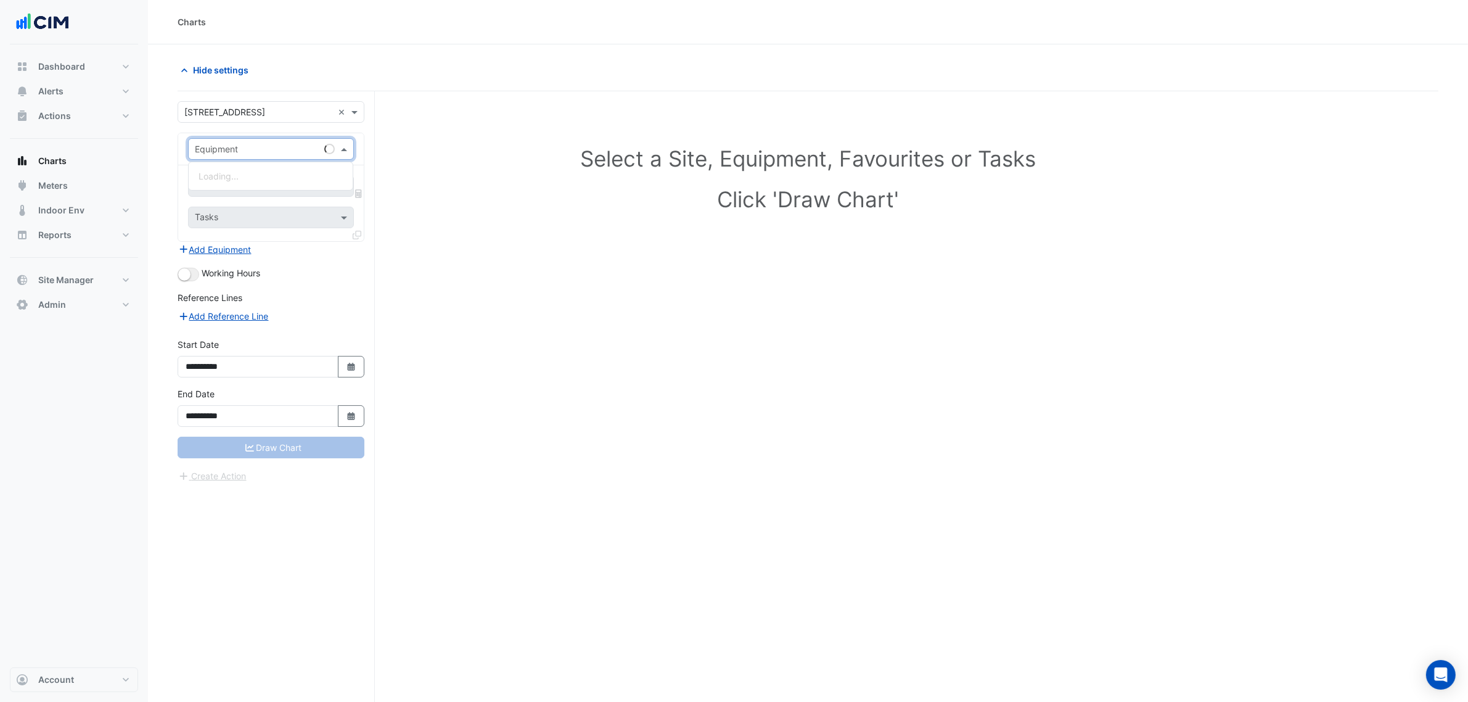
click at [237, 153] on input "text" at bounding box center [259, 149] width 128 height 13
type input "*"
type input "*****"
click at [274, 171] on span "IU-L07-North-N2-E7" at bounding box center [240, 176] width 83 height 10
click at [271, 181] on input "text" at bounding box center [257, 187] width 125 height 13
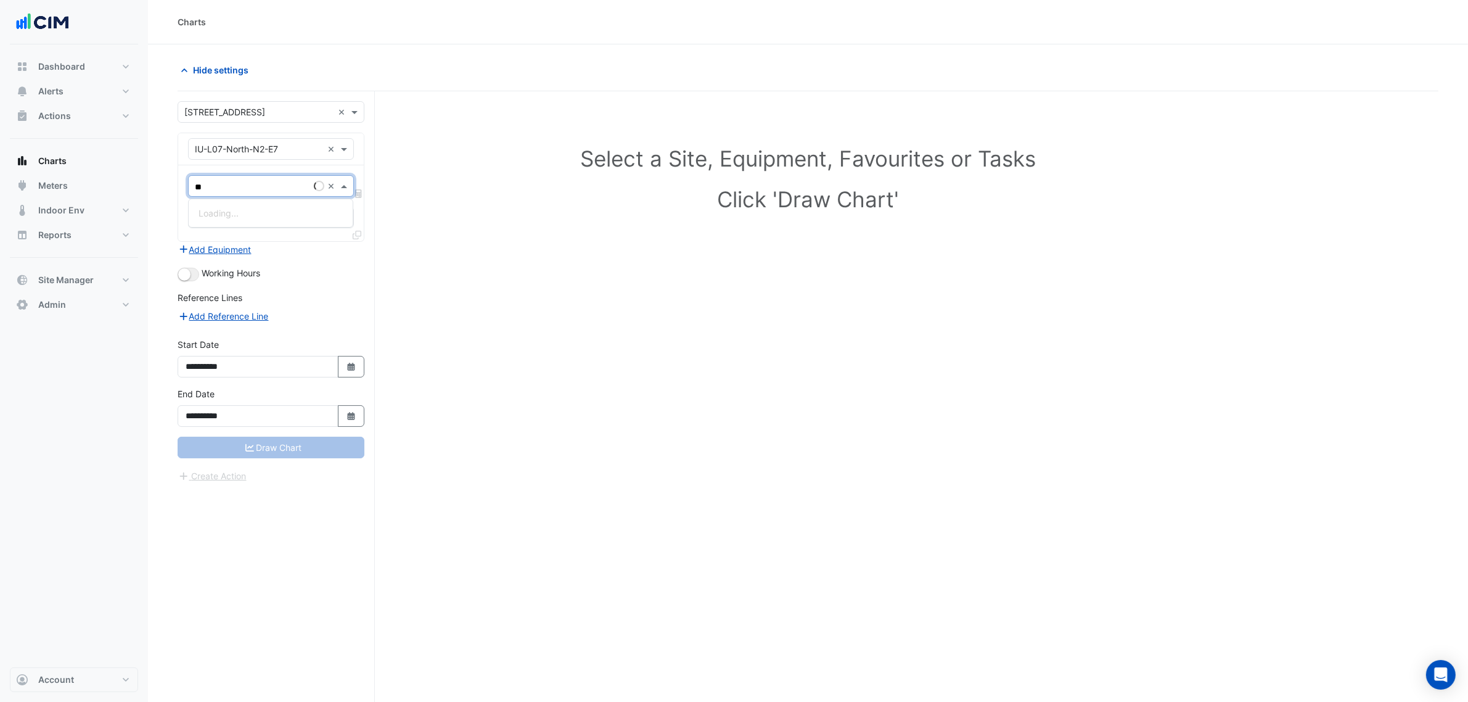
type input "***"
click at [285, 210] on span "Active Chilled Beam Chilled Water Valve Command - L07, CHWV1" at bounding box center [329, 213] width 261 height 10
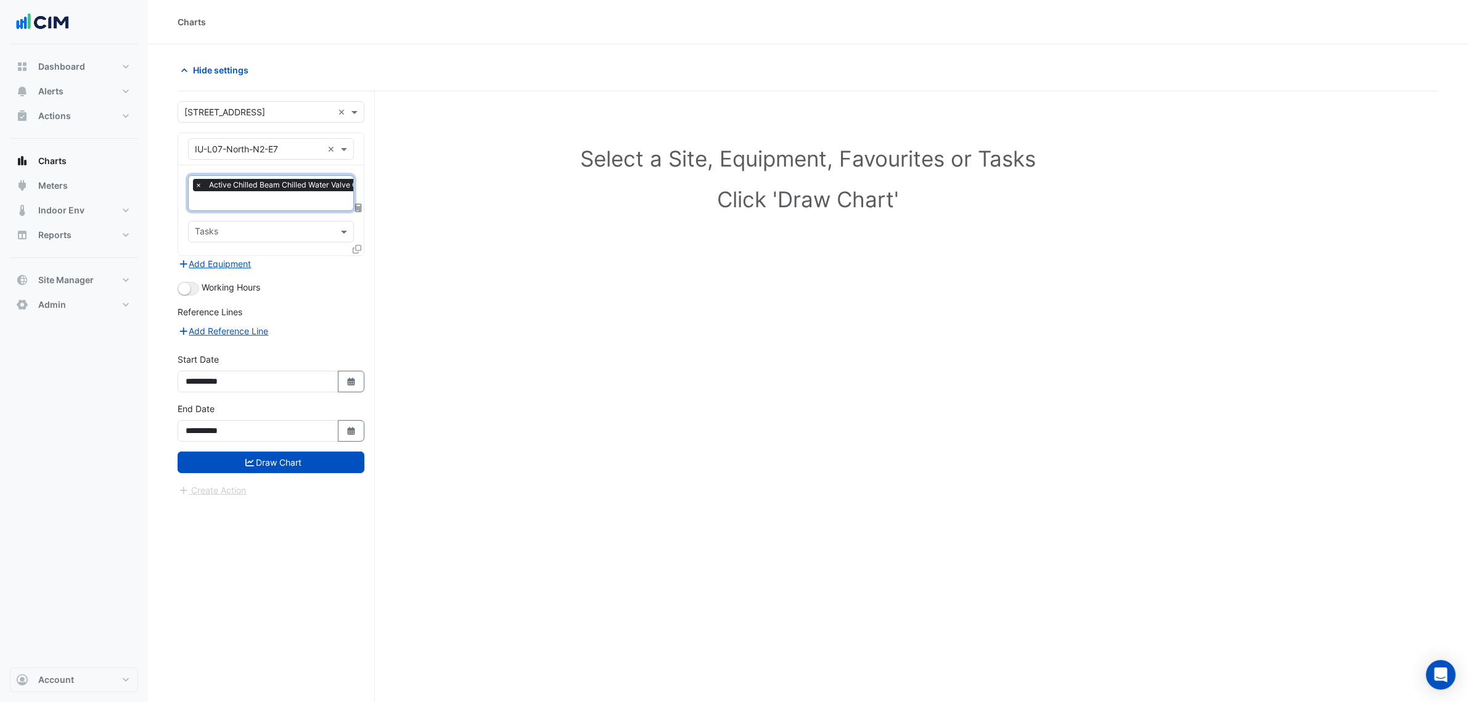
click at [287, 194] on div "× Active Chilled Beam Chilled Water Valve Command - L07, CHWV1" at bounding box center [319, 186] width 253 height 15
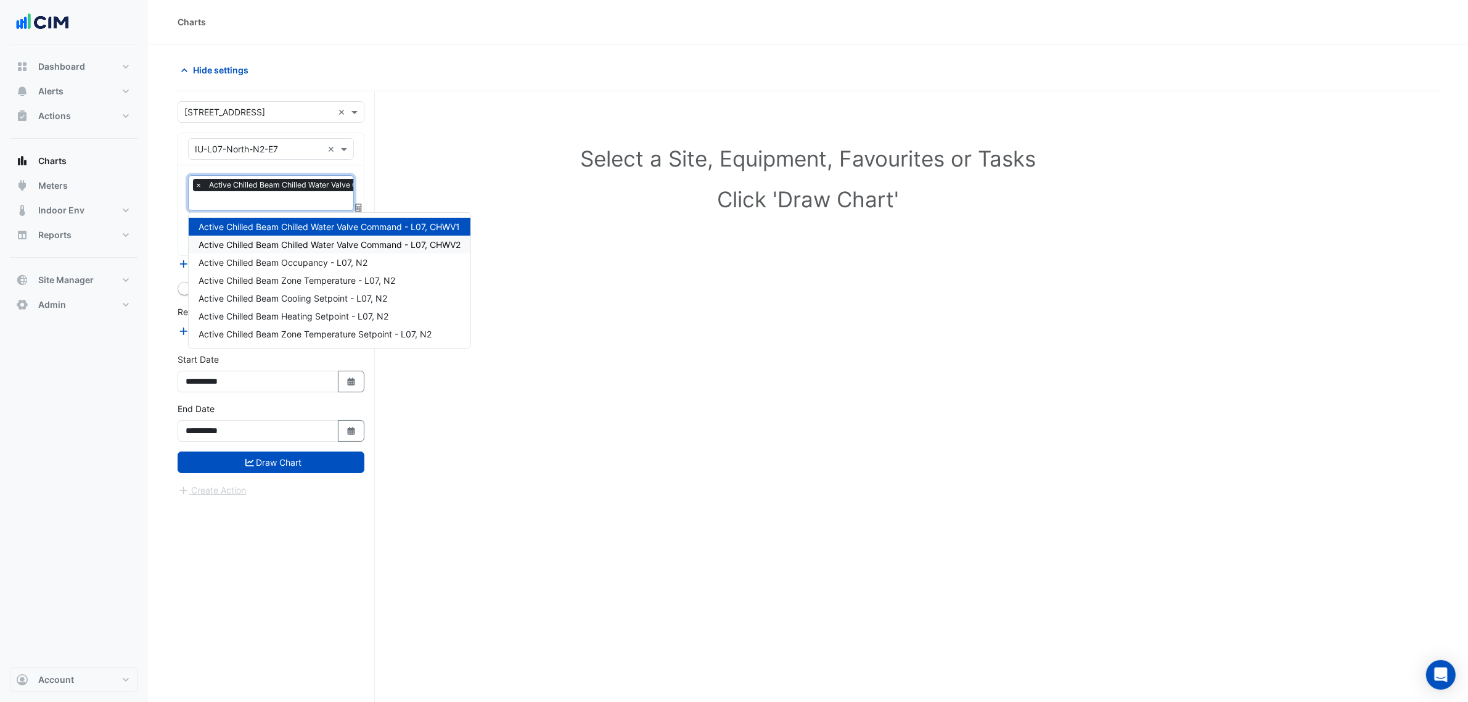
click at [309, 245] on span "Active Chilled Beam Chilled Water Valve Command - L07, CHWV2" at bounding box center [330, 244] width 262 height 10
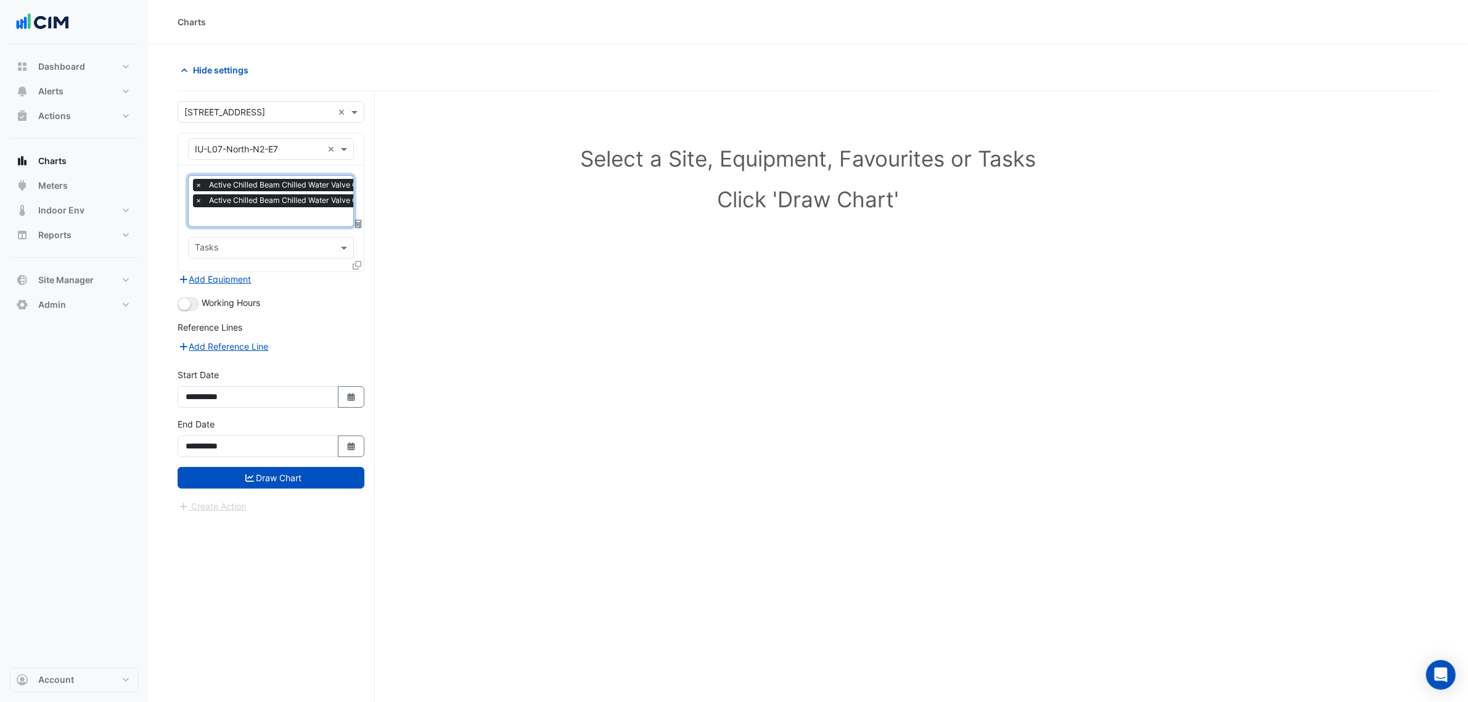
click at [356, 263] on icon at bounding box center [357, 265] width 9 height 9
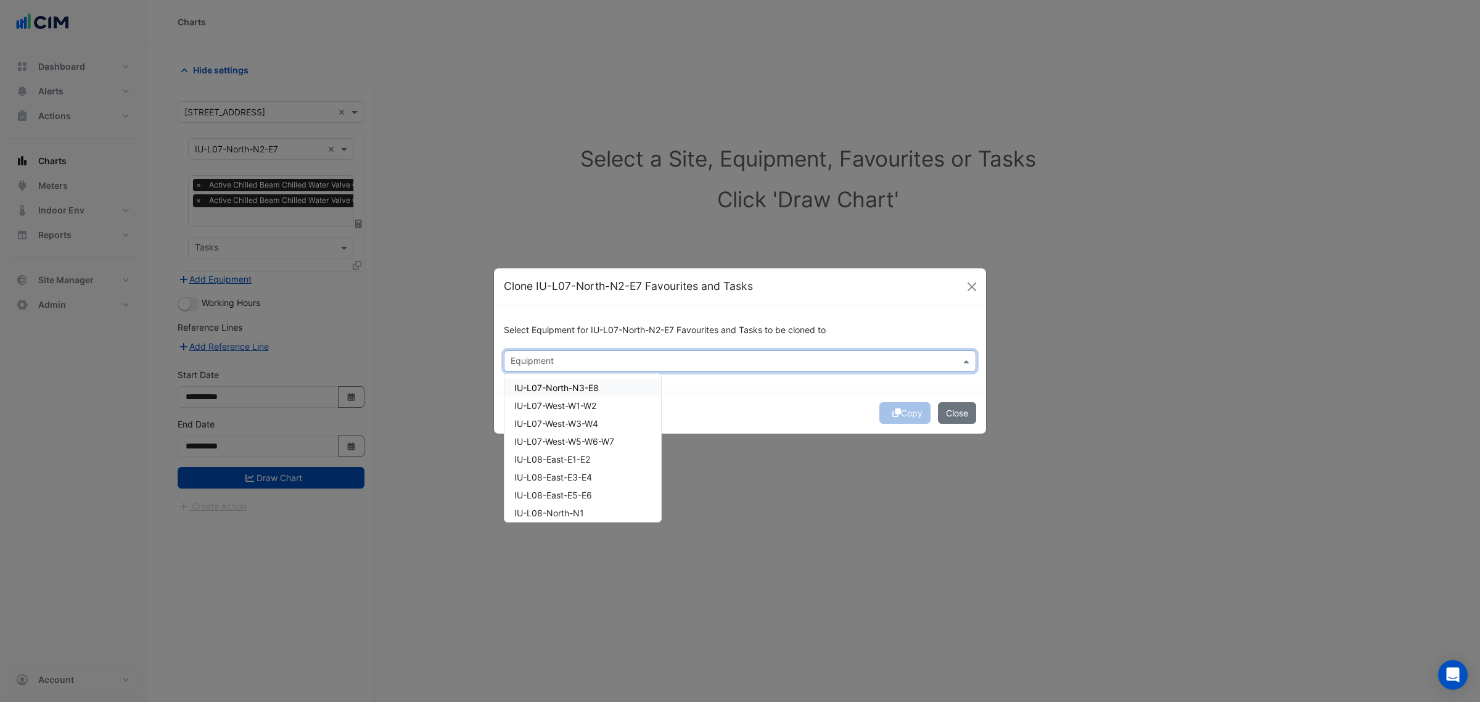
click at [598, 352] on div "Equipment" at bounding box center [729, 360] width 451 height 19
drag, startPoint x: 543, startPoint y: 388, endPoint x: 548, endPoint y: 404, distance: 16.8
click at [543, 388] on span "IU-L07-North-N3-E8" at bounding box center [556, 387] width 84 height 10
click at [548, 406] on span "IU-L08-North-N1" at bounding box center [549, 405] width 70 height 10
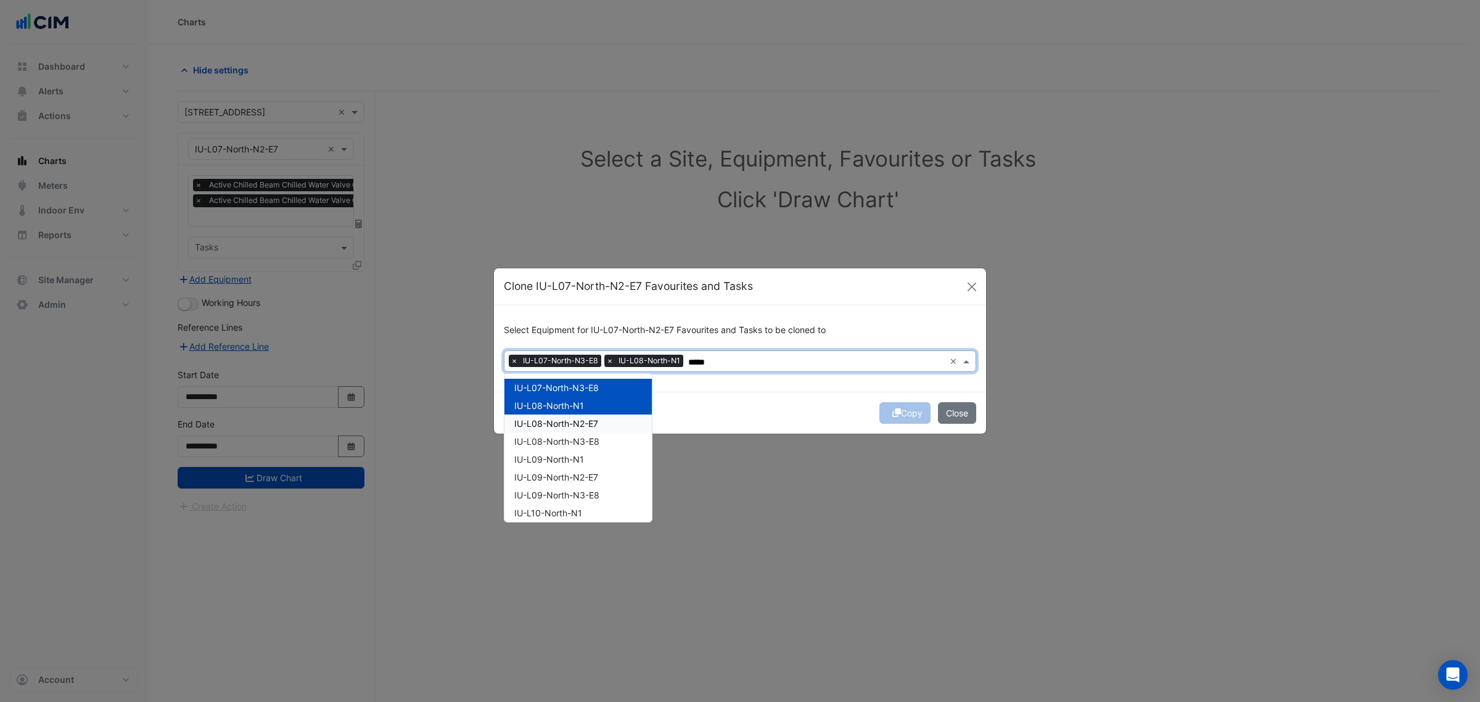
drag, startPoint x: 551, startPoint y: 424, endPoint x: 551, endPoint y: 438, distance: 13.6
click at [551, 425] on span "IU-L08-North-N2-E7" at bounding box center [556, 423] width 84 height 10
drag, startPoint x: 551, startPoint y: 438, endPoint x: 551, endPoint y: 445, distance: 7.4
click at [551, 438] on span "IU-L08-North-N3-E8" at bounding box center [556, 441] width 85 height 10
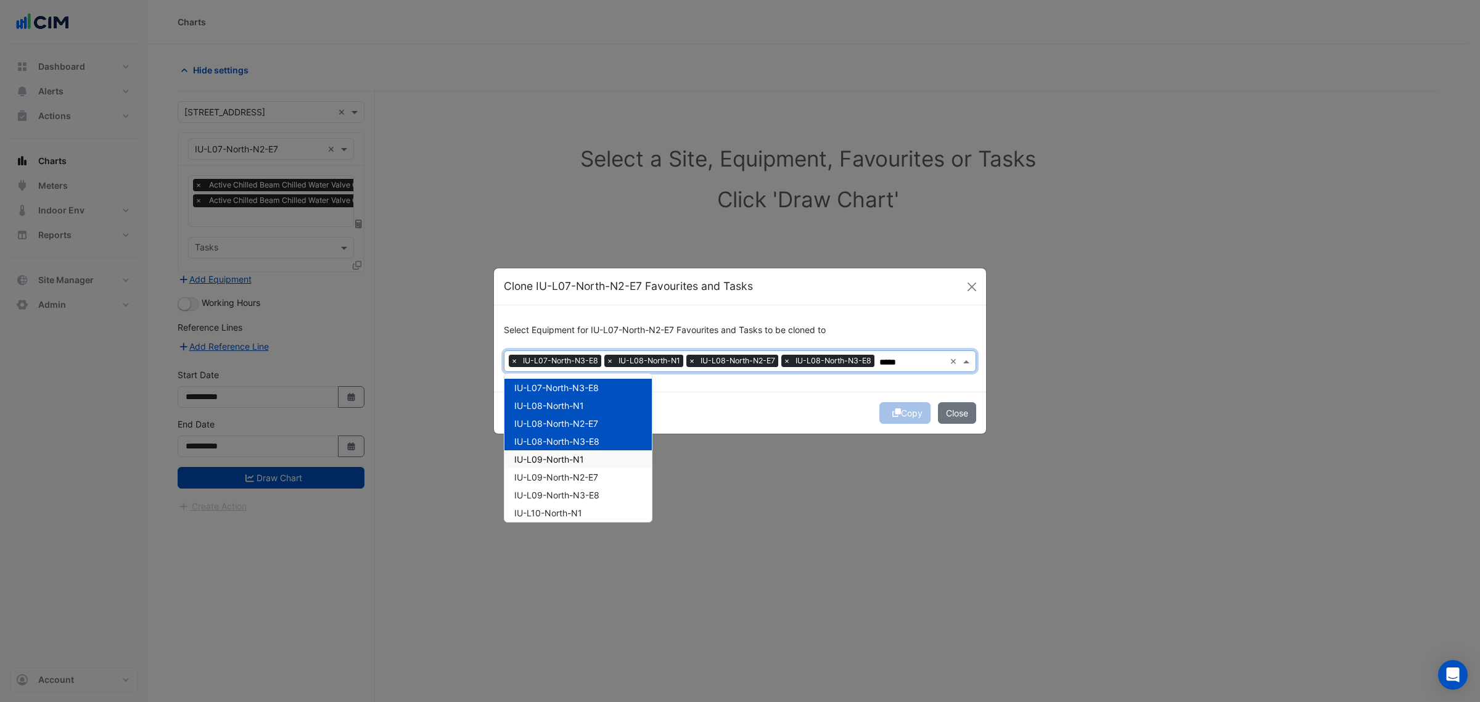
drag, startPoint x: 549, startPoint y: 451, endPoint x: 550, endPoint y: 469, distance: 17.3
click at [549, 453] on div "IU-L09-North-N1" at bounding box center [577, 459] width 147 height 18
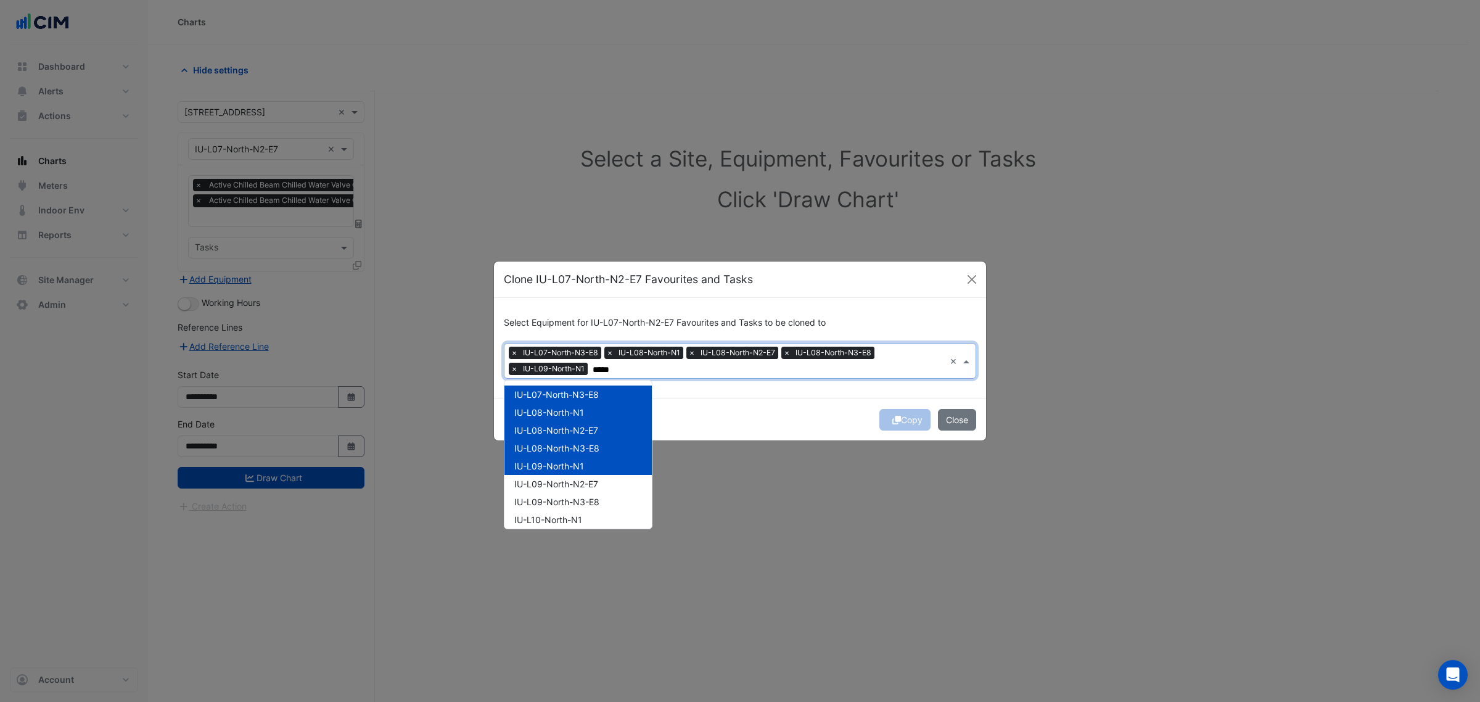
click at [551, 487] on span "IU-L09-North-N2-E7" at bounding box center [556, 483] width 84 height 10
drag, startPoint x: 552, startPoint y: 506, endPoint x: 556, endPoint y: 501, distance: 6.6
click at [552, 506] on span "IU-L09-North-N3-E8" at bounding box center [556, 501] width 85 height 10
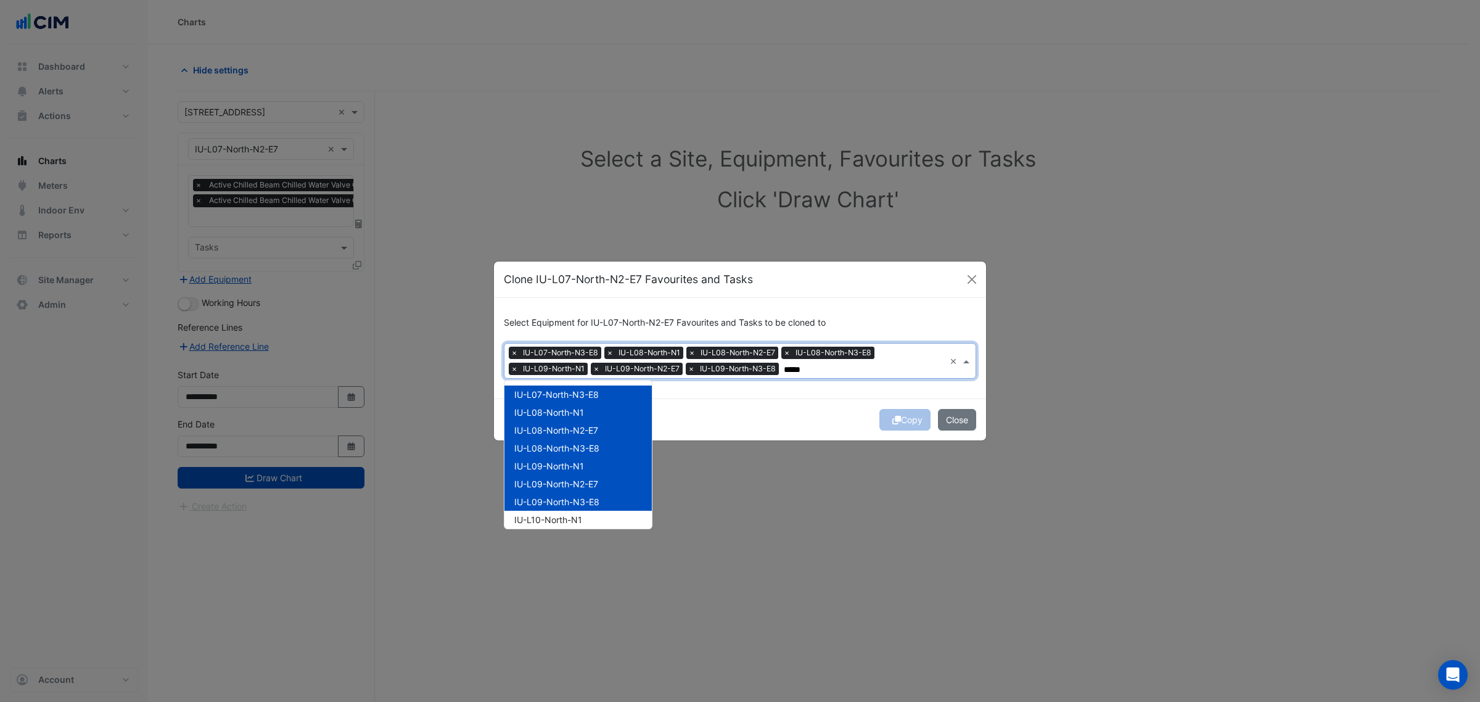
scroll to position [77, 0]
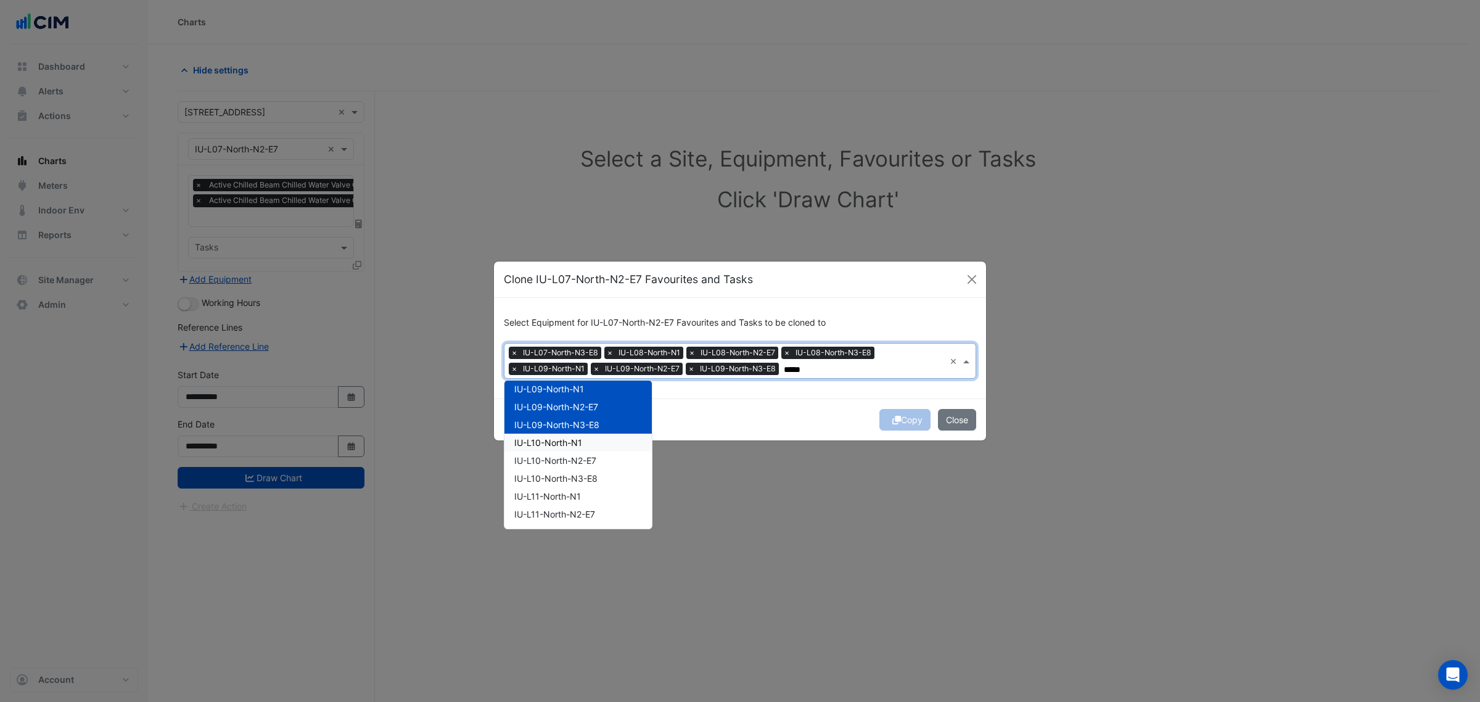
click at [574, 442] on span "IU-L10-North-N1" at bounding box center [548, 442] width 68 height 10
click at [575, 462] on span "IU-L10-North-N2-E7" at bounding box center [555, 460] width 82 height 10
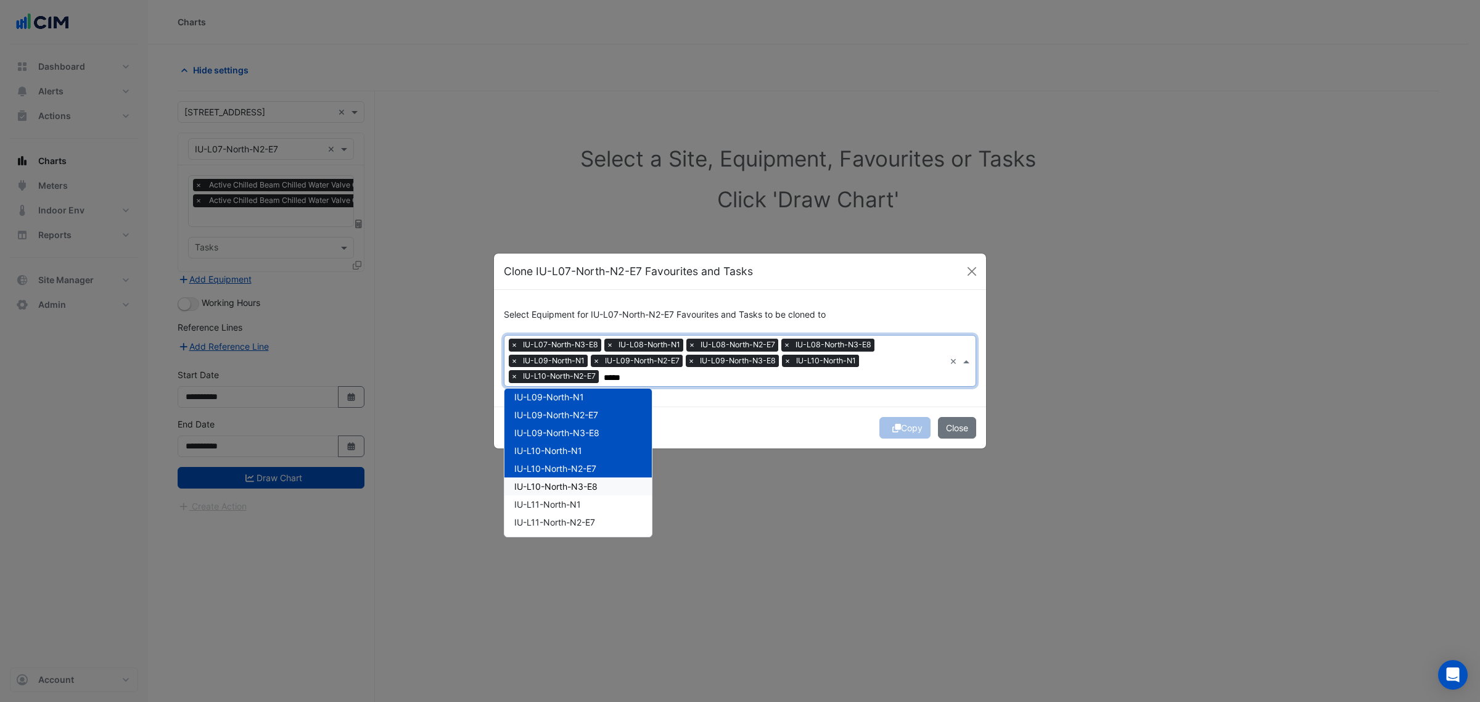
click at [573, 484] on span "IU-L10-North-N3-E8" at bounding box center [555, 486] width 83 height 10
click at [563, 515] on div "IU-L11-North-N2-E7" at bounding box center [577, 522] width 147 height 18
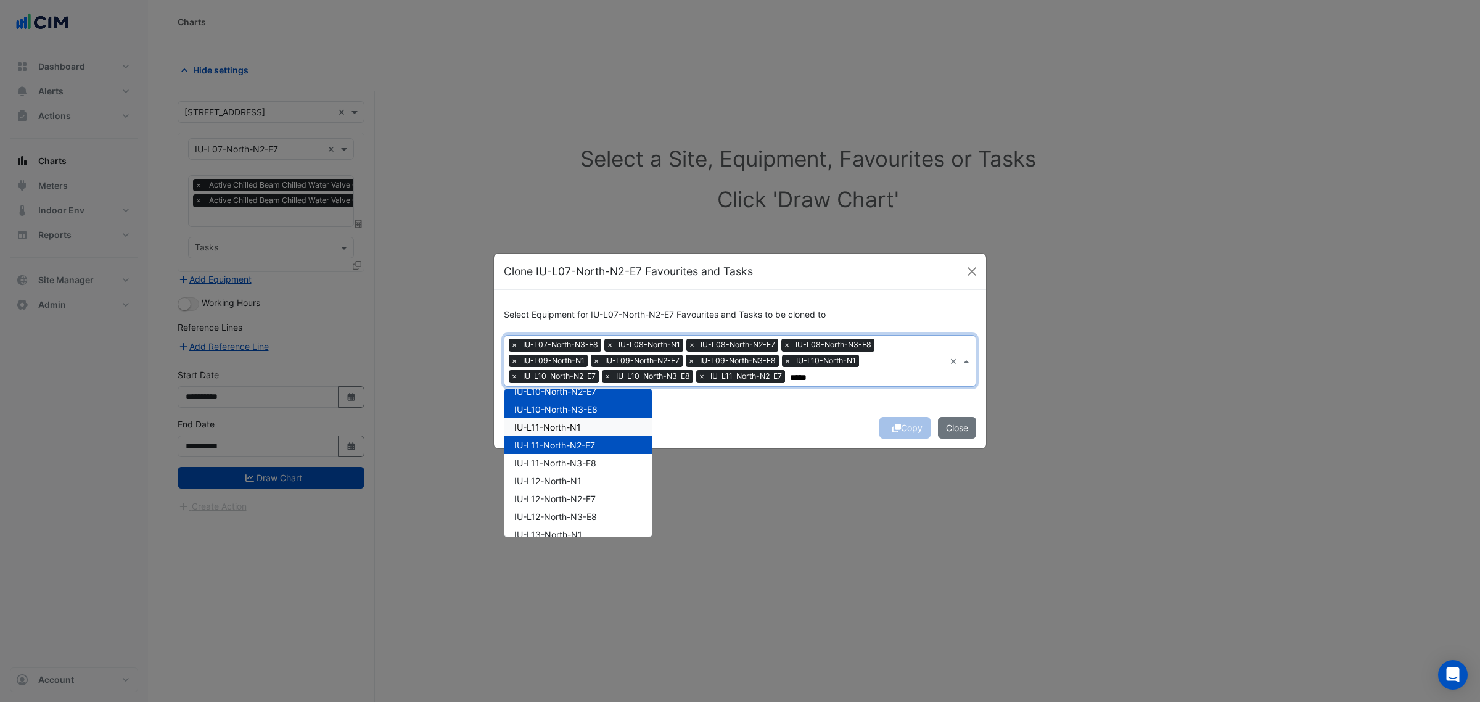
drag, startPoint x: 580, startPoint y: 425, endPoint x: 577, endPoint y: 432, distance: 6.6
click at [578, 425] on span "IU-L11-North-N1" at bounding box center [547, 427] width 67 height 10
click at [580, 477] on span "IU-L12-North-N1" at bounding box center [547, 480] width 67 height 10
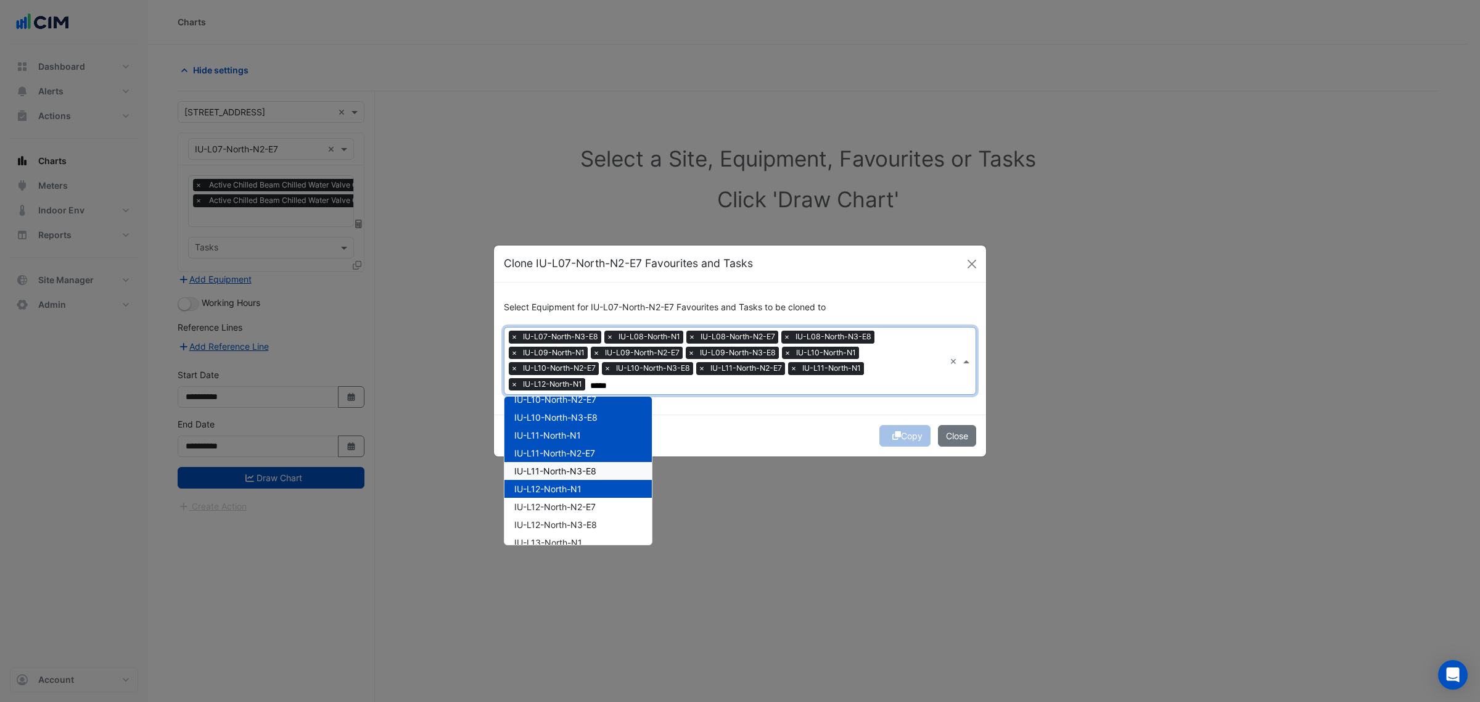
click at [580, 463] on div "IU-L11-North-N3-E8" at bounding box center [577, 471] width 147 height 18
click at [583, 510] on span "IU-L12-North-N2-E7" at bounding box center [554, 506] width 81 height 10
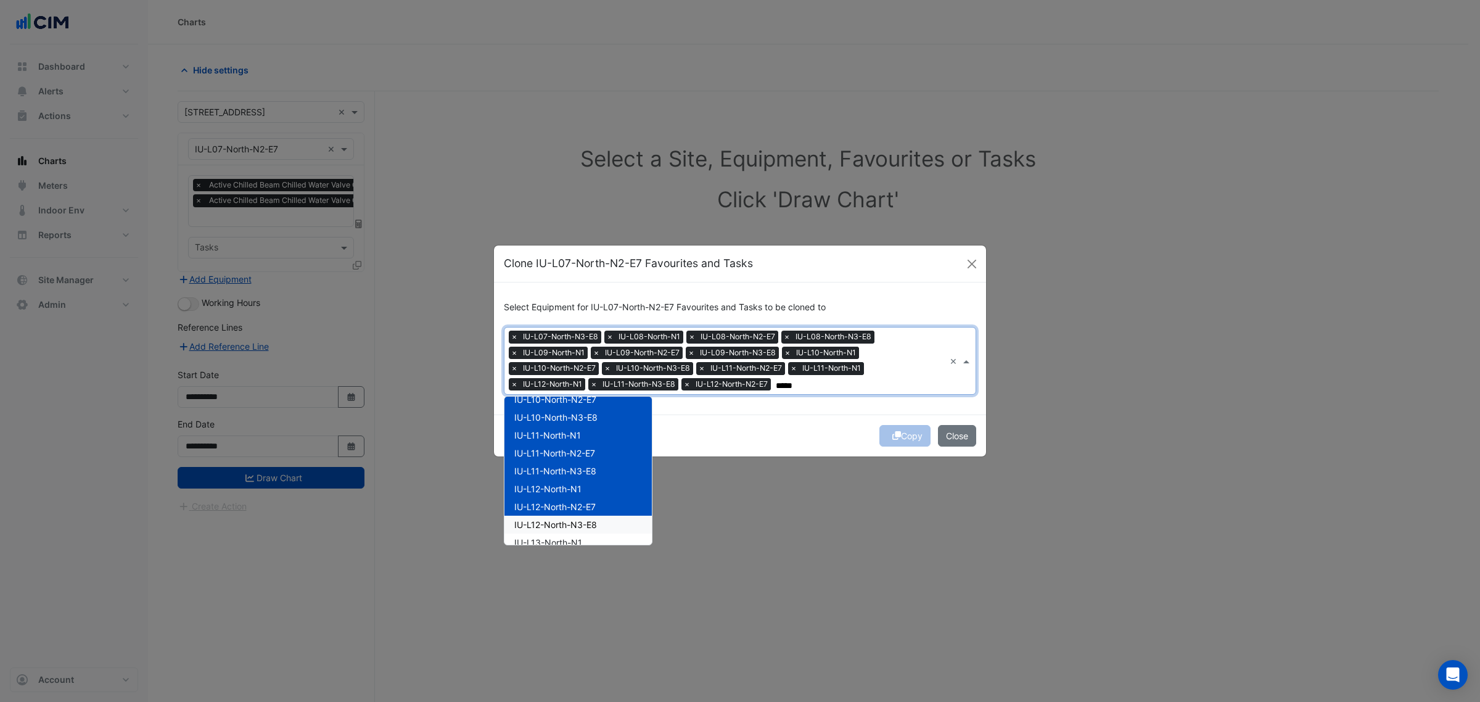
click at [588, 526] on span "IU-L12-North-N3-E8" at bounding box center [555, 524] width 83 height 10
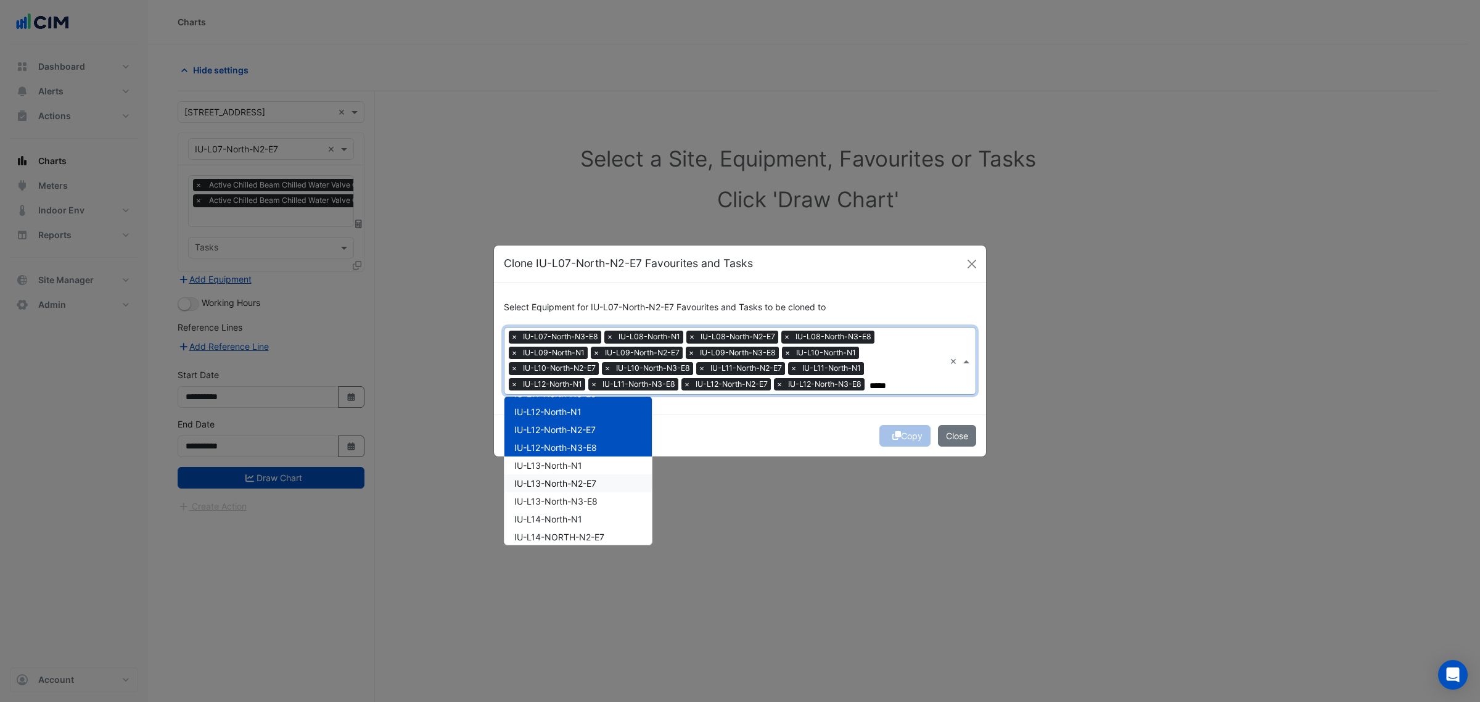
click at [586, 458] on div "IU-L13-North-N1" at bounding box center [577, 465] width 147 height 18
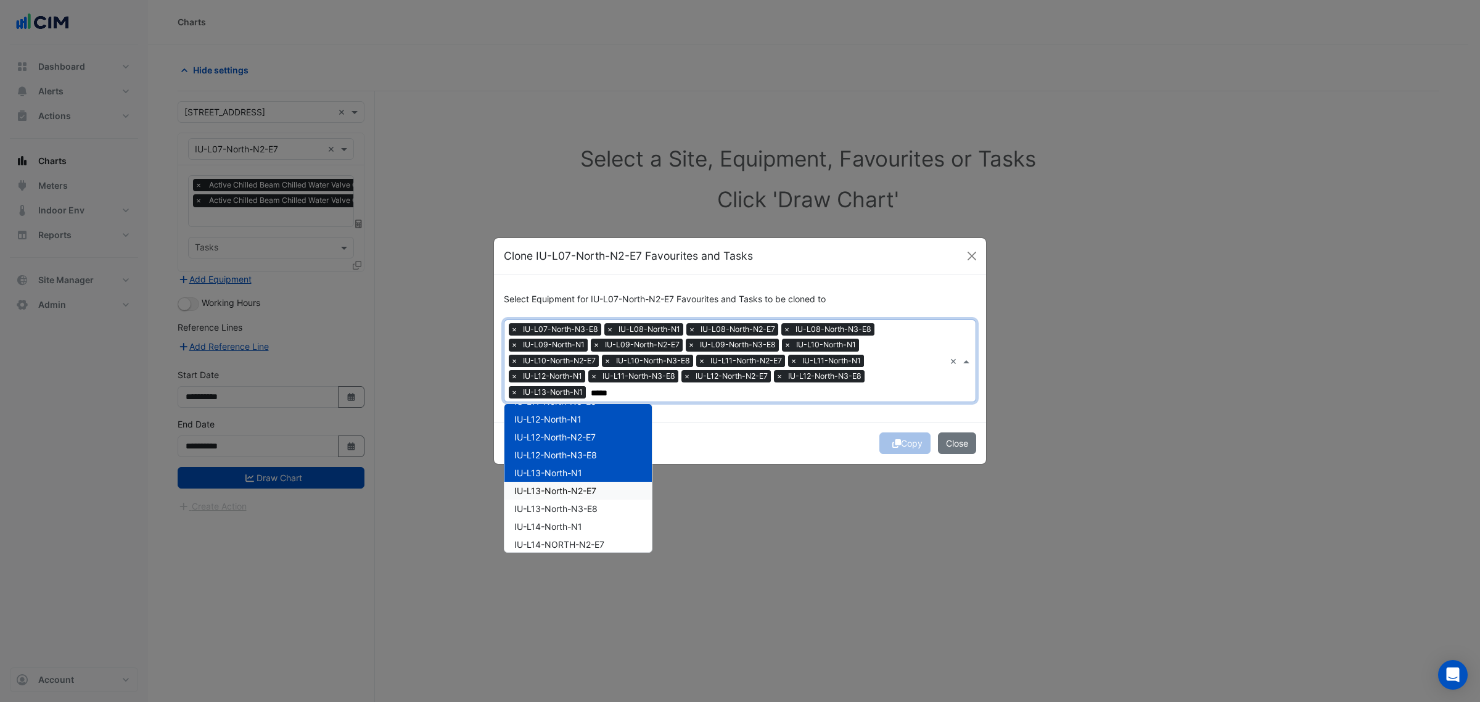
click at [584, 494] on span "IU-L13-North-N2-E7" at bounding box center [555, 490] width 82 height 10
click at [584, 522] on div "IU-L14-North-N1" at bounding box center [577, 526] width 147 height 18
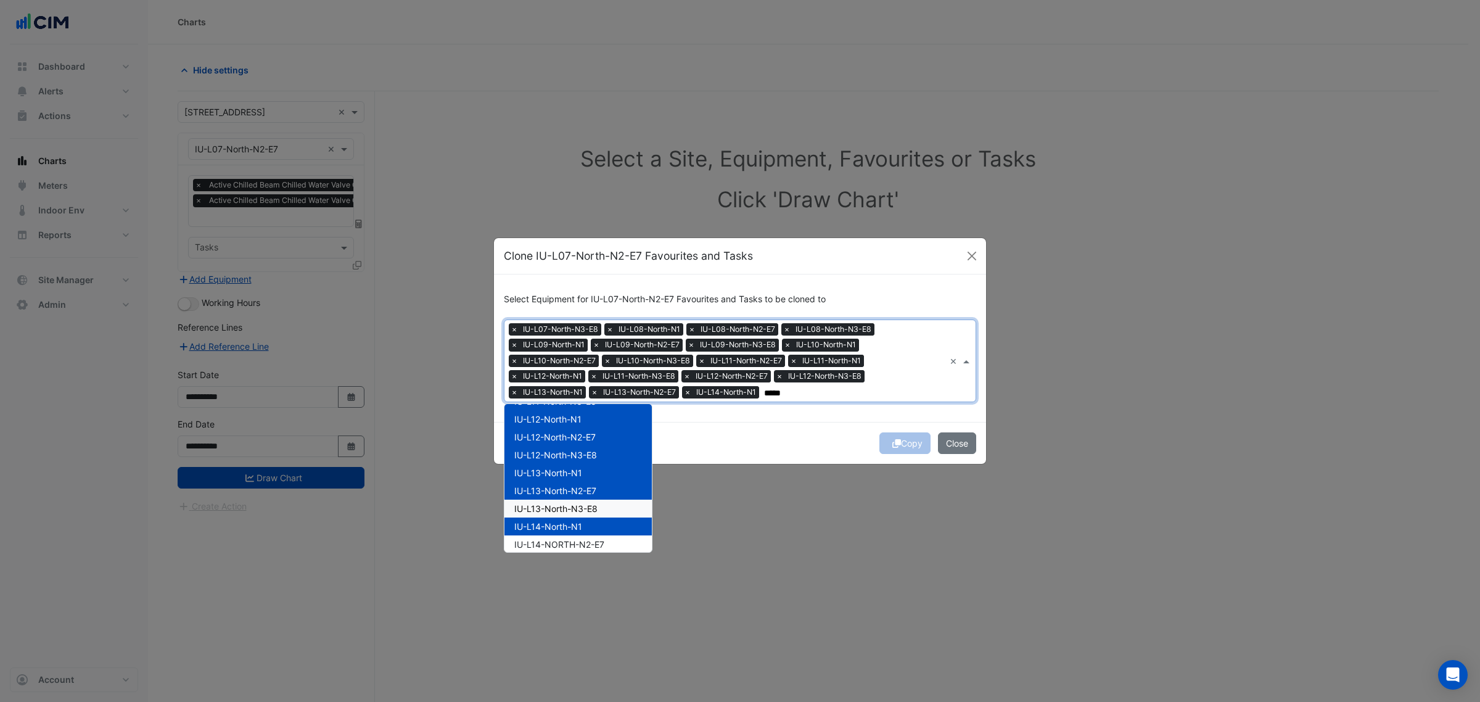
click at [583, 511] on span "IU-L13-North-N3-E8" at bounding box center [555, 508] width 83 height 10
click at [588, 539] on span "IU-L14-NORTH-N2-E7" at bounding box center [559, 544] width 90 height 10
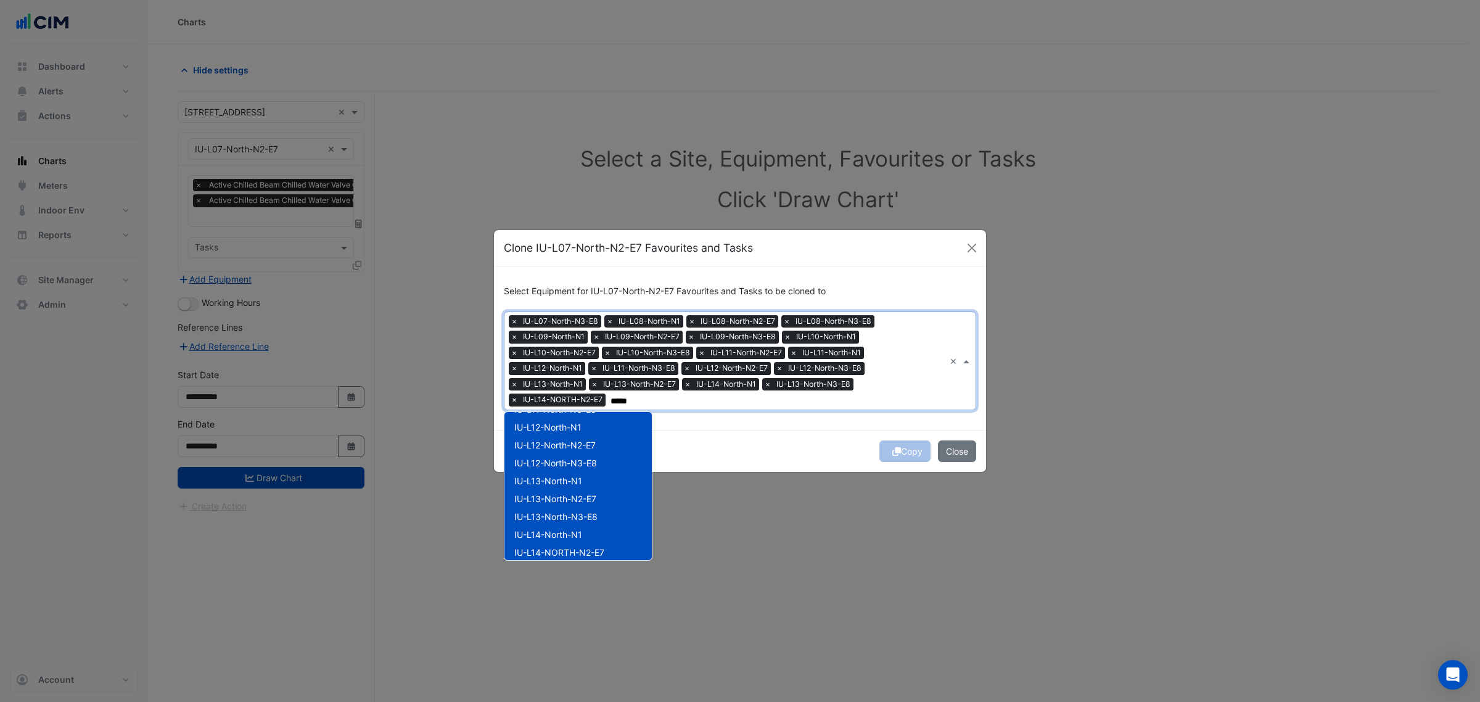
scroll to position [308, 0]
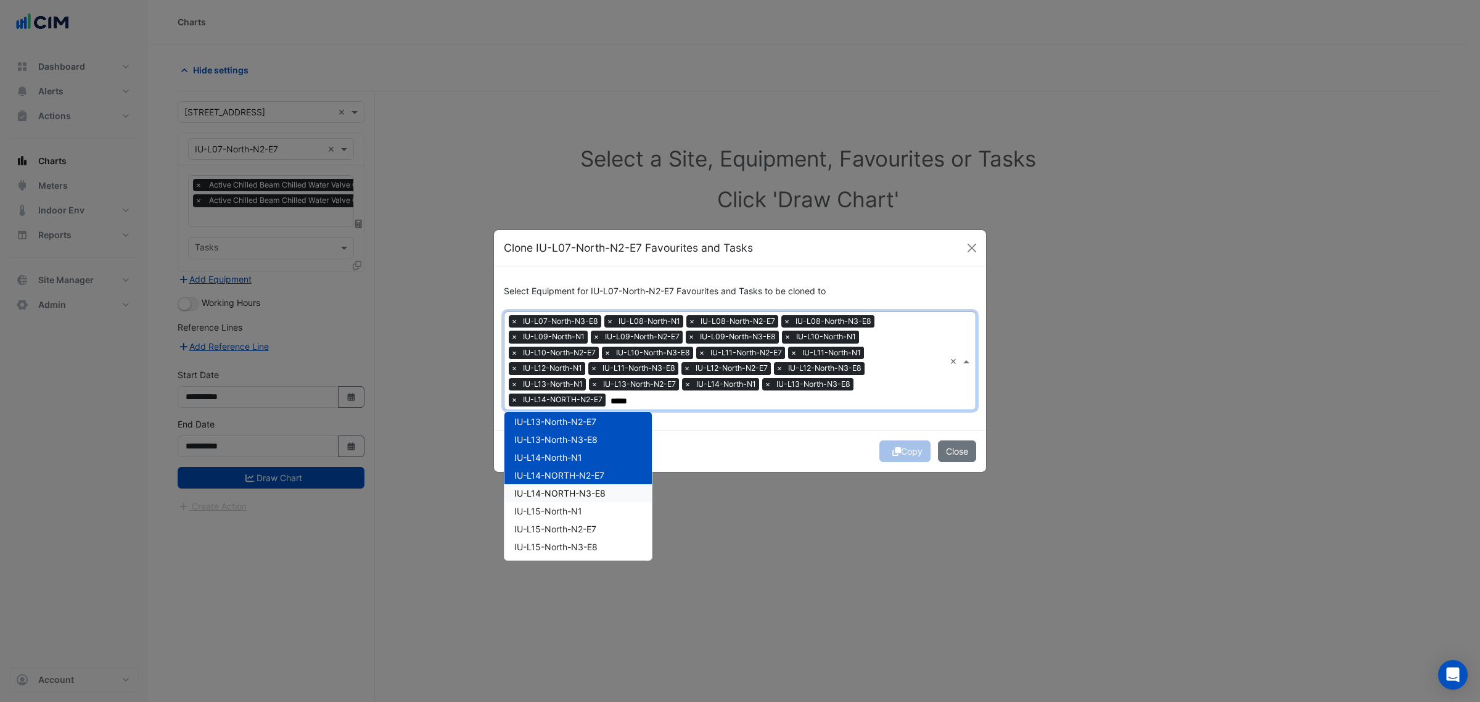
click at [587, 495] on span "IU-L14-NORTH-N3-E8" at bounding box center [559, 493] width 91 height 10
click at [586, 510] on div "IU-L15-North-N1" at bounding box center [577, 511] width 147 height 18
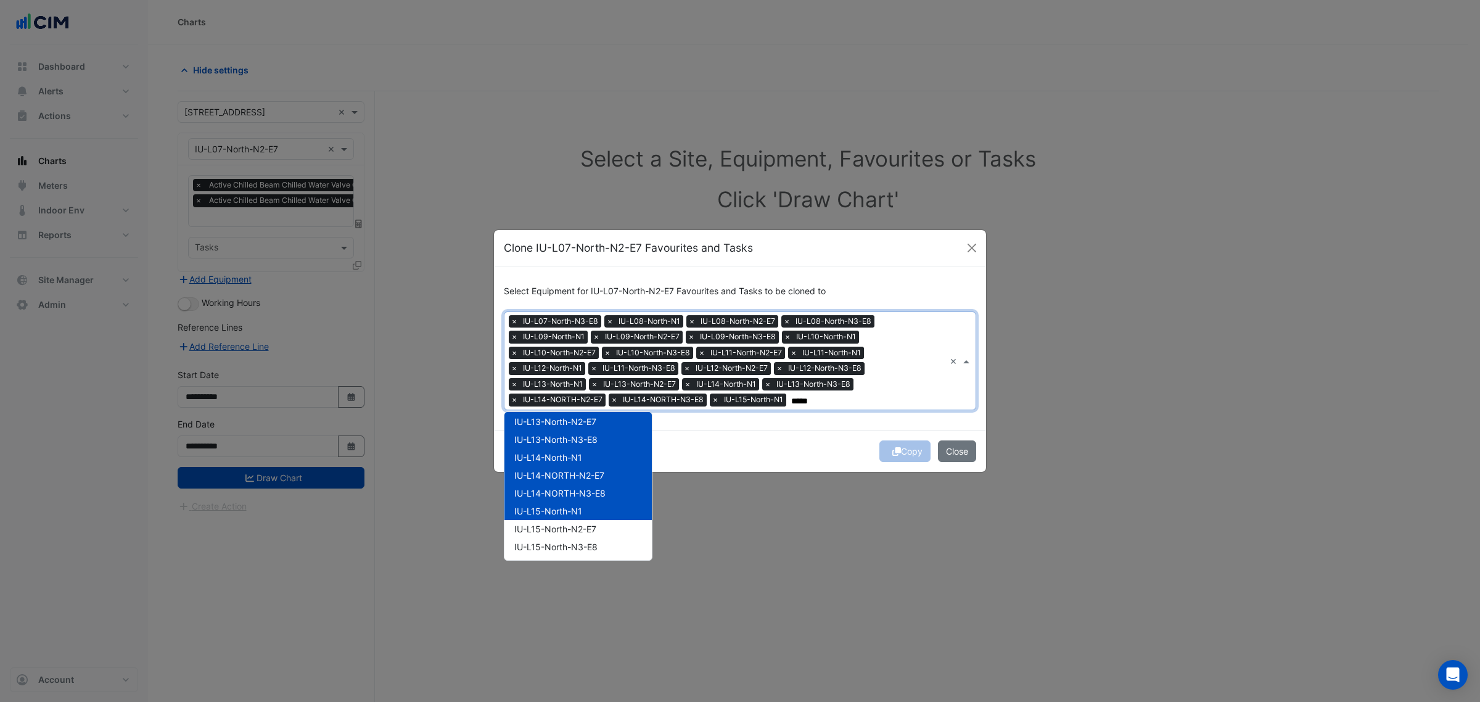
click at [584, 531] on span "IU-L15-North-N2-E7" at bounding box center [555, 528] width 82 height 10
click at [585, 543] on span "IU-L15-North-N3-E8" at bounding box center [555, 546] width 83 height 10
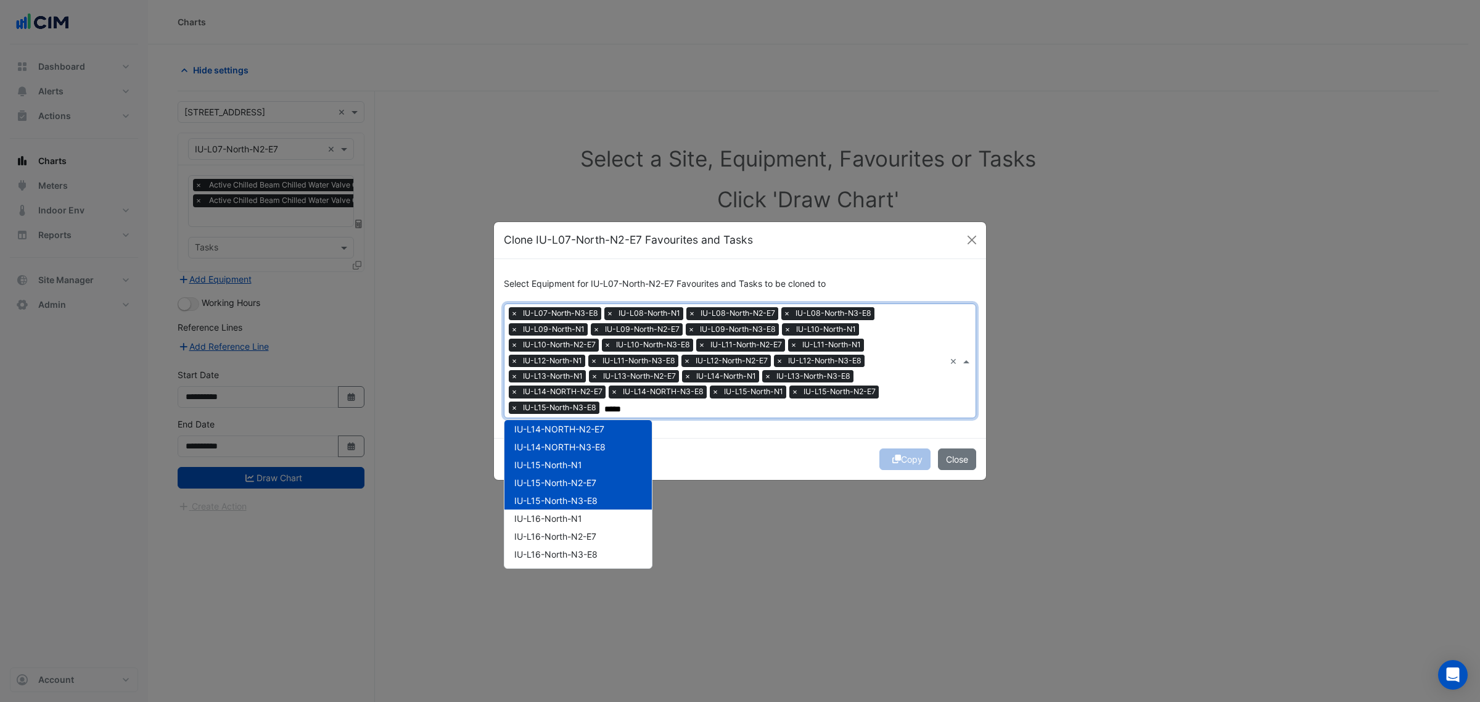
scroll to position [385, 0]
click at [586, 495] on div "IU-L16-North-N1" at bounding box center [577, 495] width 147 height 18
click at [586, 515] on span "IU-L16-North-N2-E7" at bounding box center [555, 513] width 82 height 10
click at [586, 526] on span "IU-L16-North-N3-E8" at bounding box center [555, 531] width 83 height 10
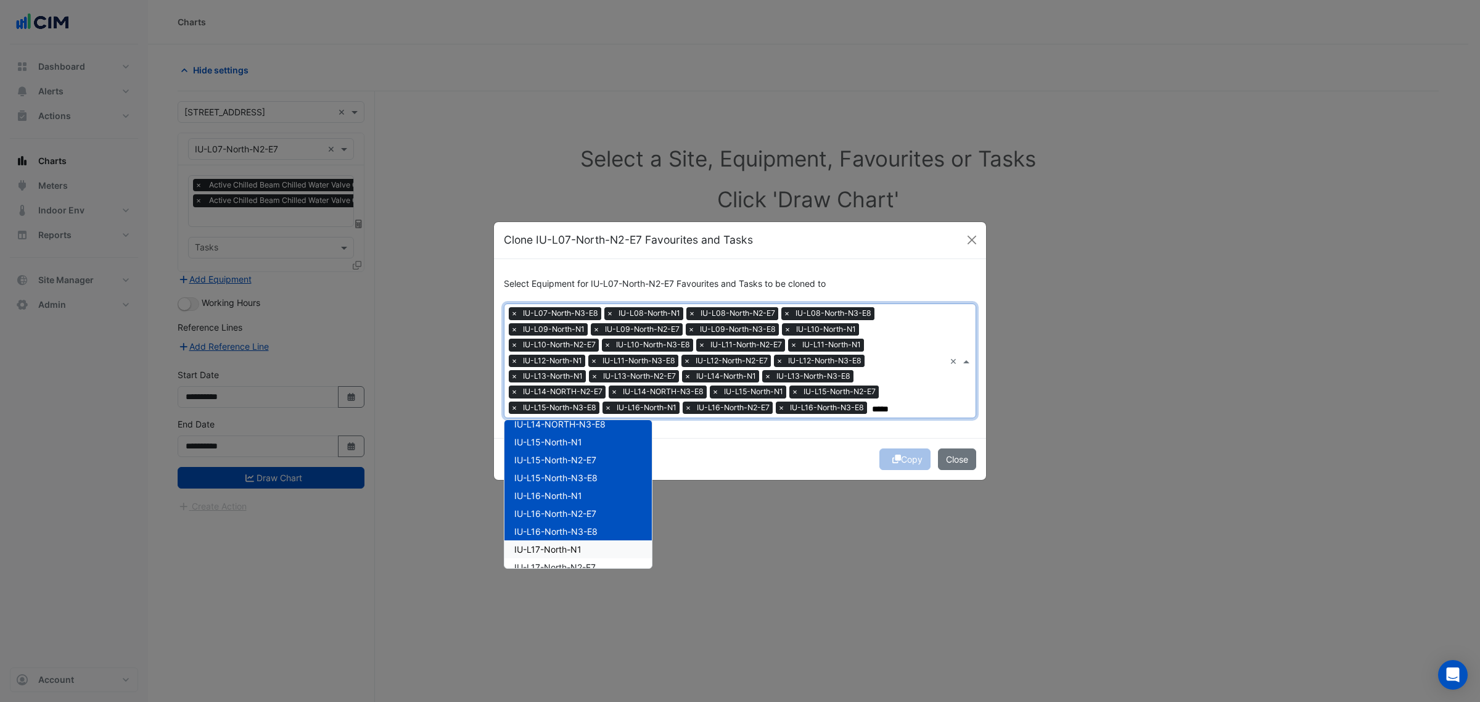
click at [584, 540] on div "IU-L17-North-N1" at bounding box center [577, 549] width 147 height 18
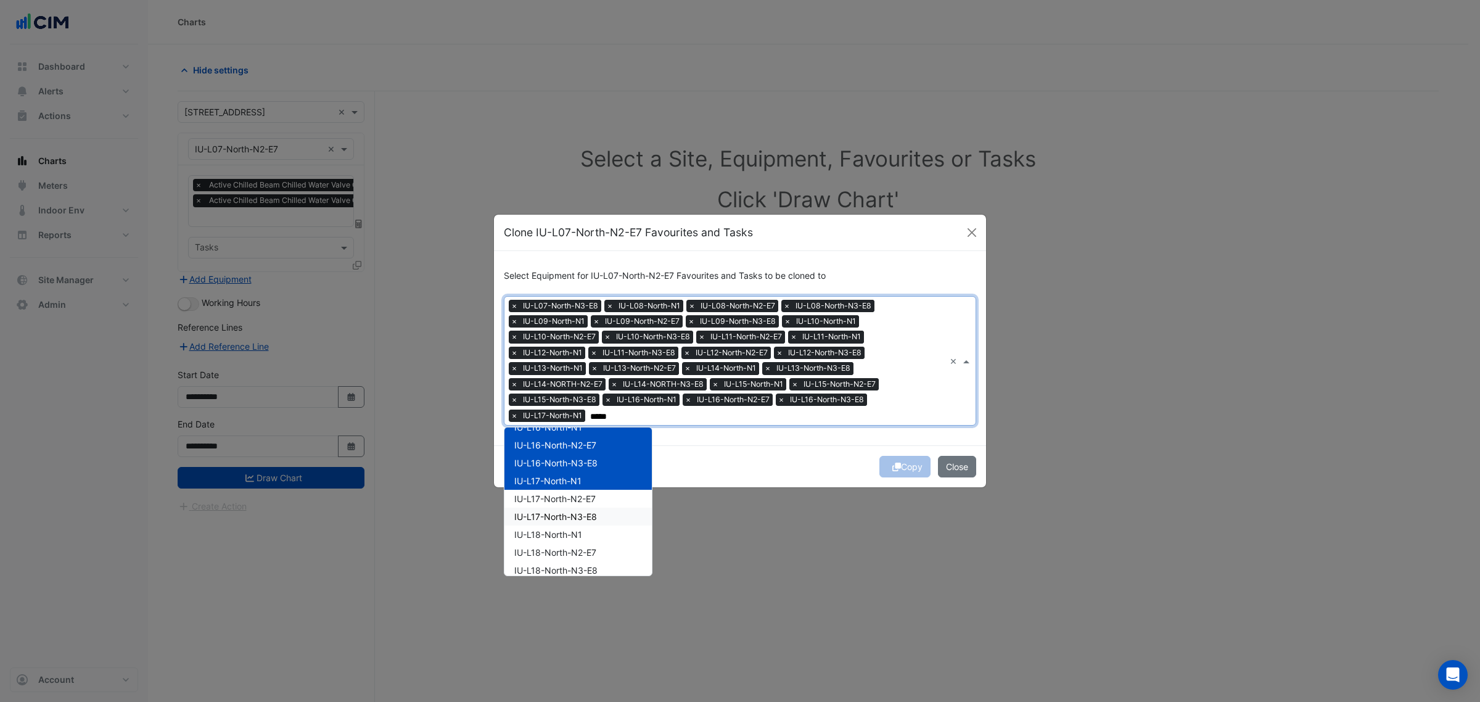
scroll to position [462, 0]
click at [575, 503] on div "IU-L17-North-N2-E7" at bounding box center [577, 497] width 147 height 18
click at [575, 515] on span "IU-L17-North-N3-E8" at bounding box center [555, 515] width 83 height 10
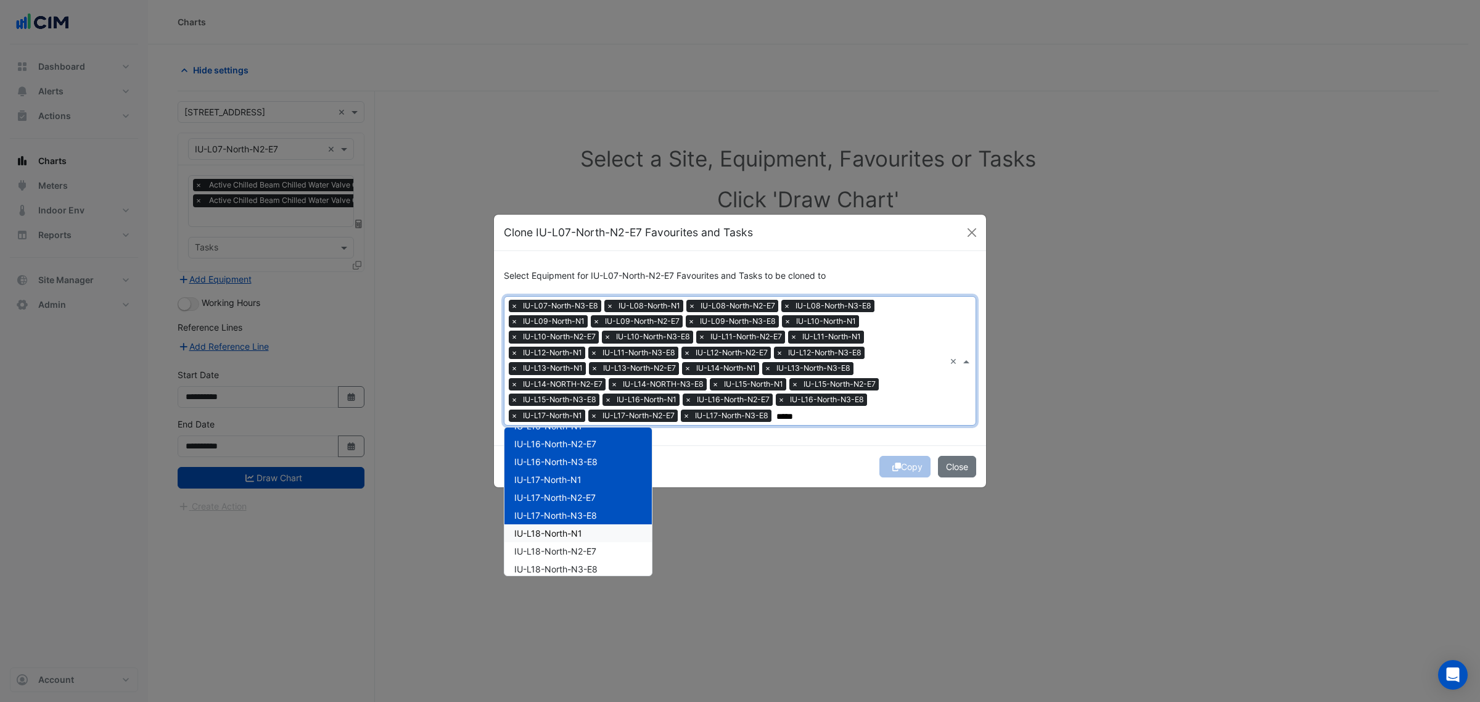
click at [575, 533] on span "IU-L18-North-N1" at bounding box center [548, 533] width 68 height 10
click at [574, 550] on span "IU-L18-North-N2-E7" at bounding box center [555, 551] width 82 height 10
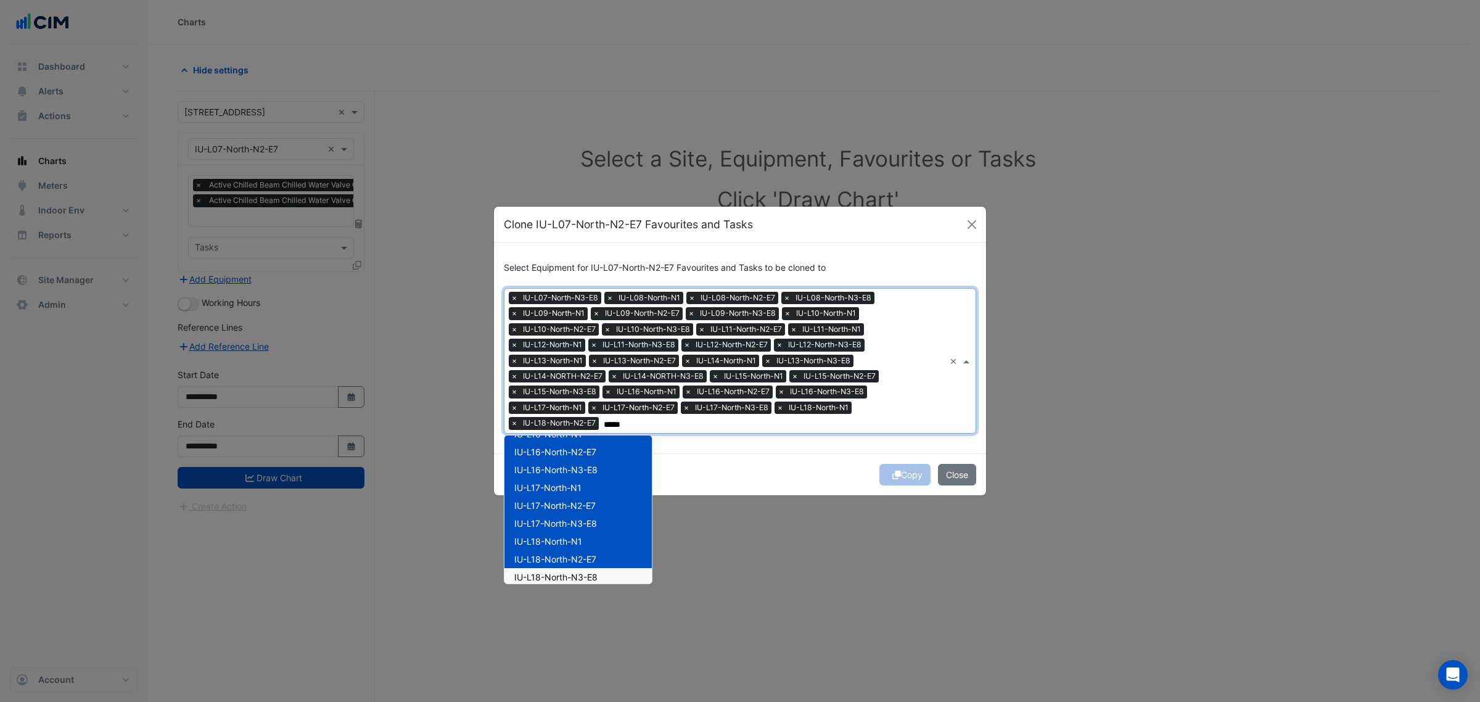
click at [577, 568] on div "IU-L18-North-N3-E8" at bounding box center [577, 577] width 147 height 18
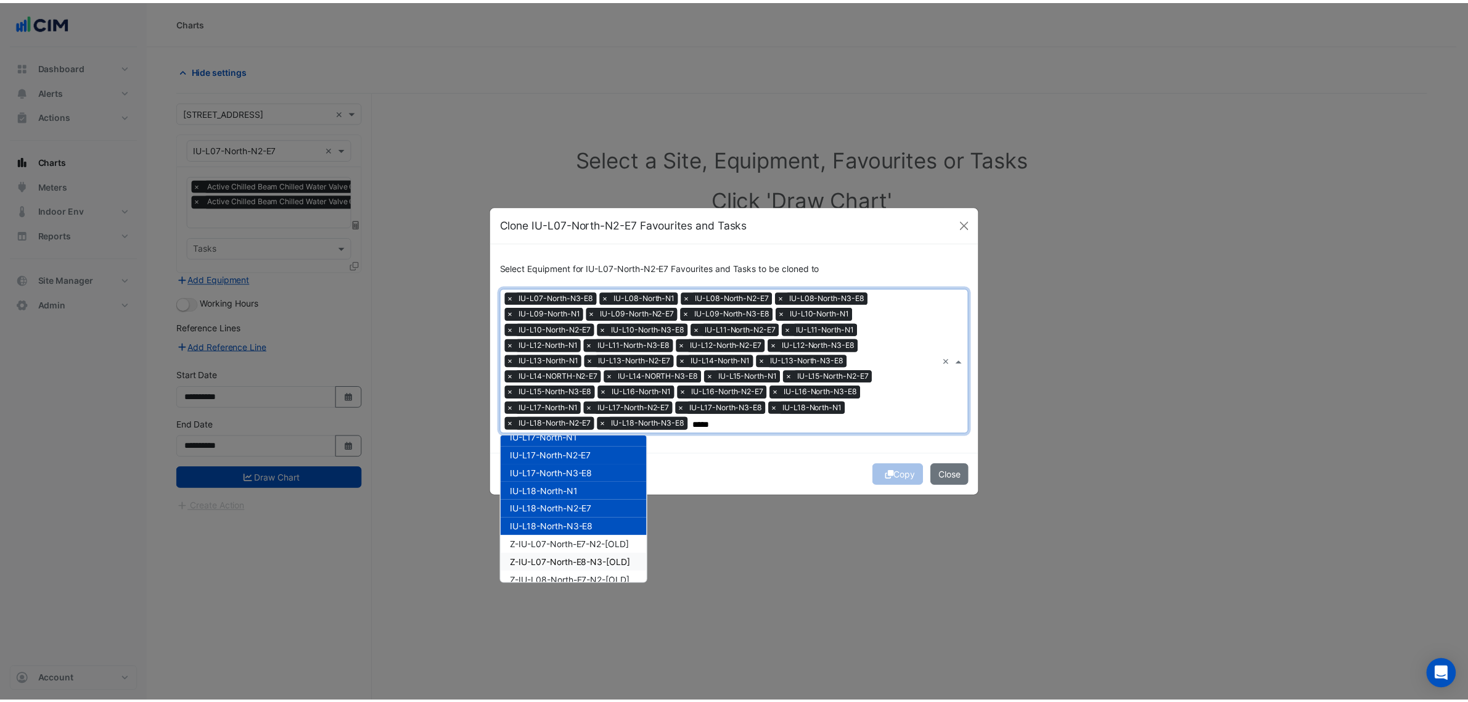
scroll to position [540, 0]
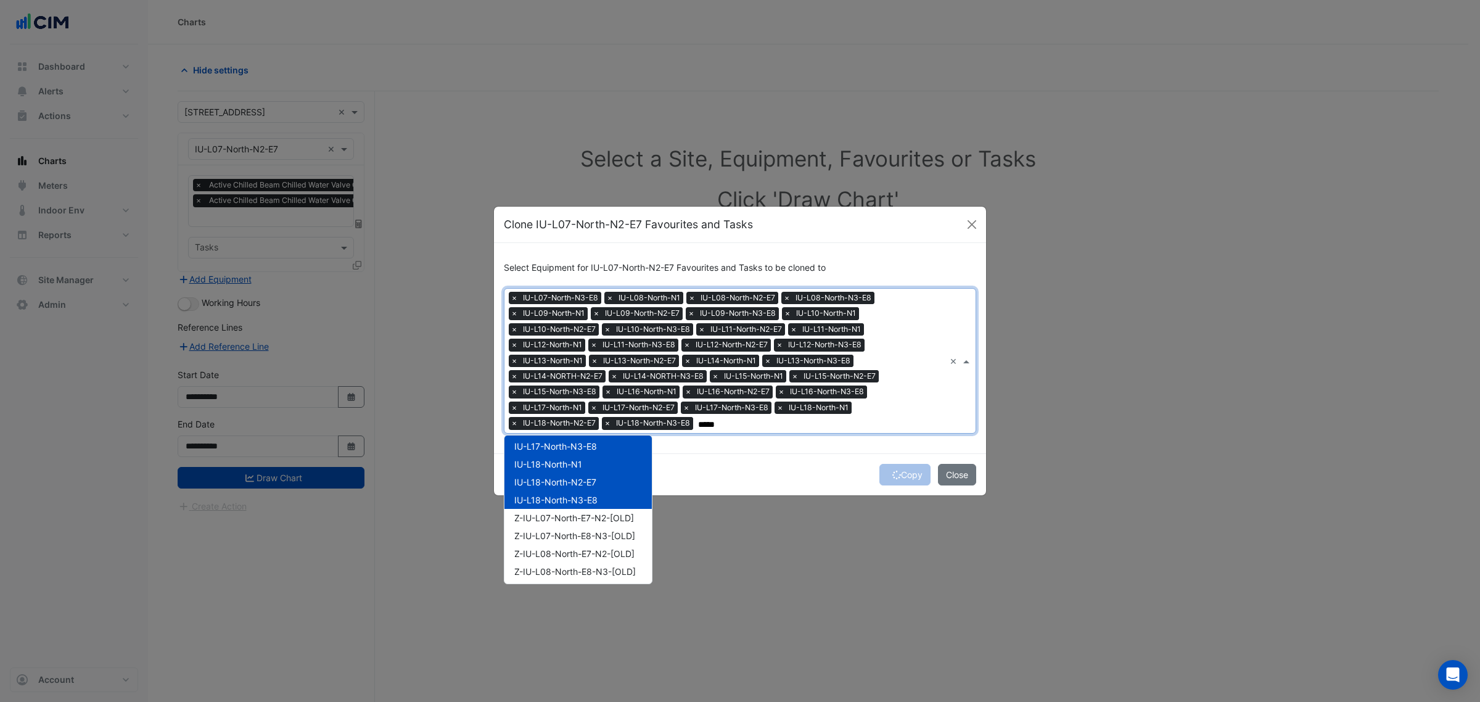
type input "*****"
click at [793, 449] on div "Select Equipment for IU-L07-North-N2-E7 Favourites and Tasks to be cloned to × …" at bounding box center [740, 348] width 492 height 210
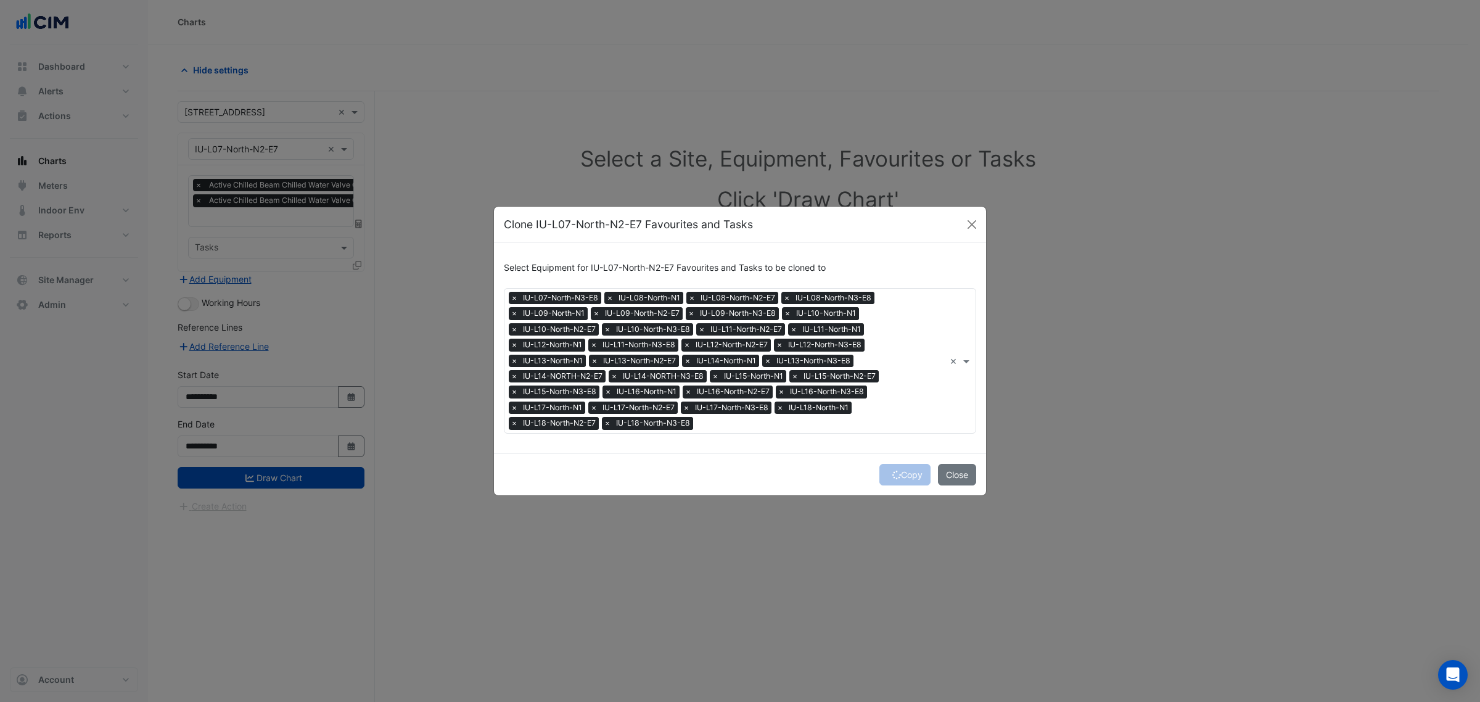
click at [896, 475] on div "Copy Close" at bounding box center [740, 474] width 492 height 42
click at [895, 467] on div "Copy Close" at bounding box center [740, 474] width 492 height 42
click at [898, 472] on button "Copy" at bounding box center [904, 475] width 51 height 22
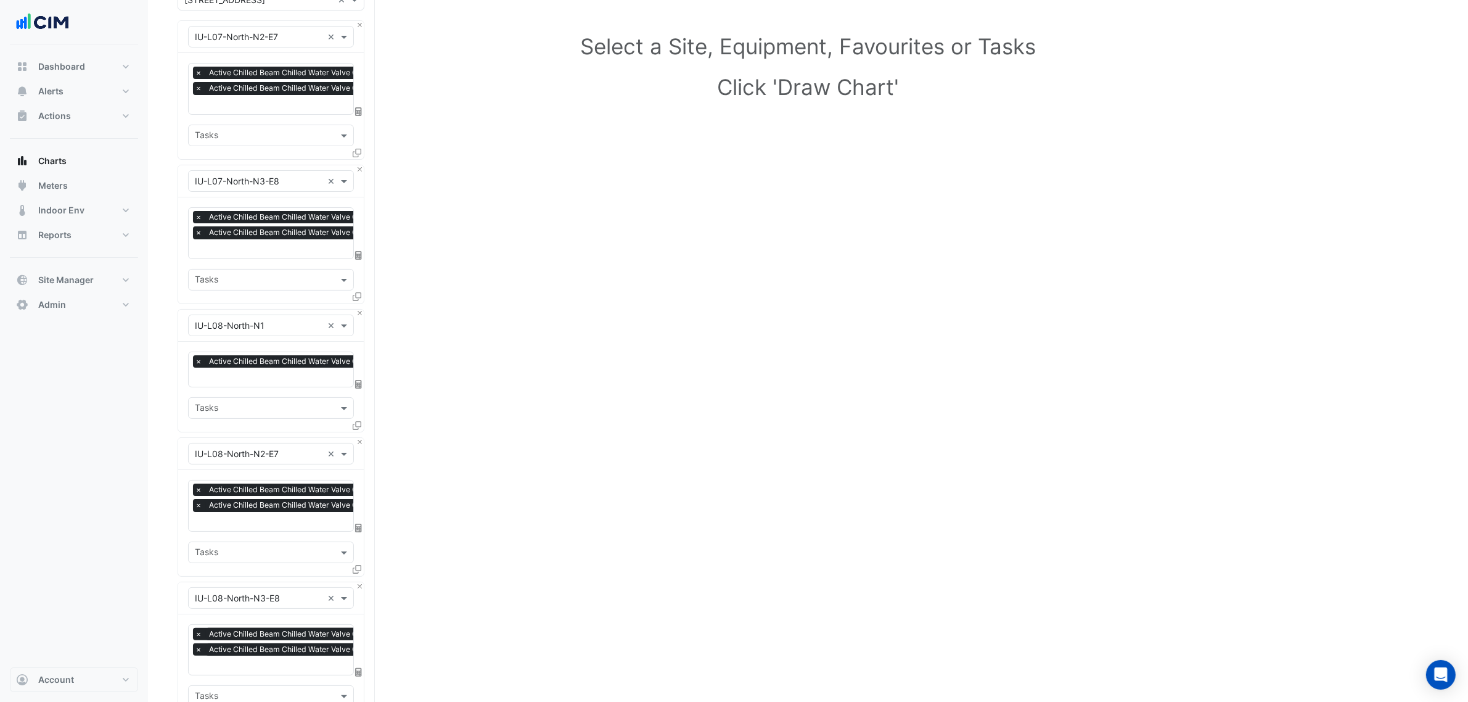
drag, startPoint x: 503, startPoint y: 466, endPoint x: 429, endPoint y: 700, distance: 245.7
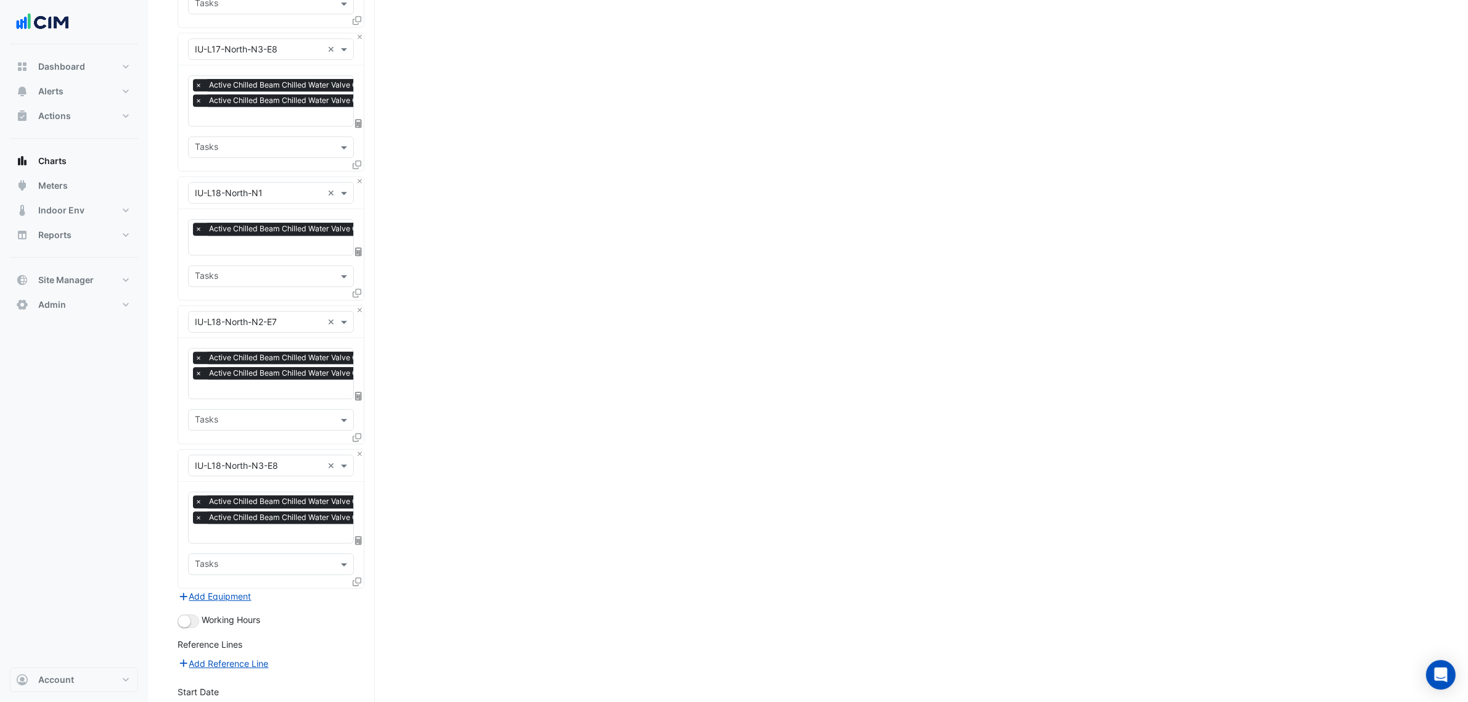
scroll to position [4531, 0]
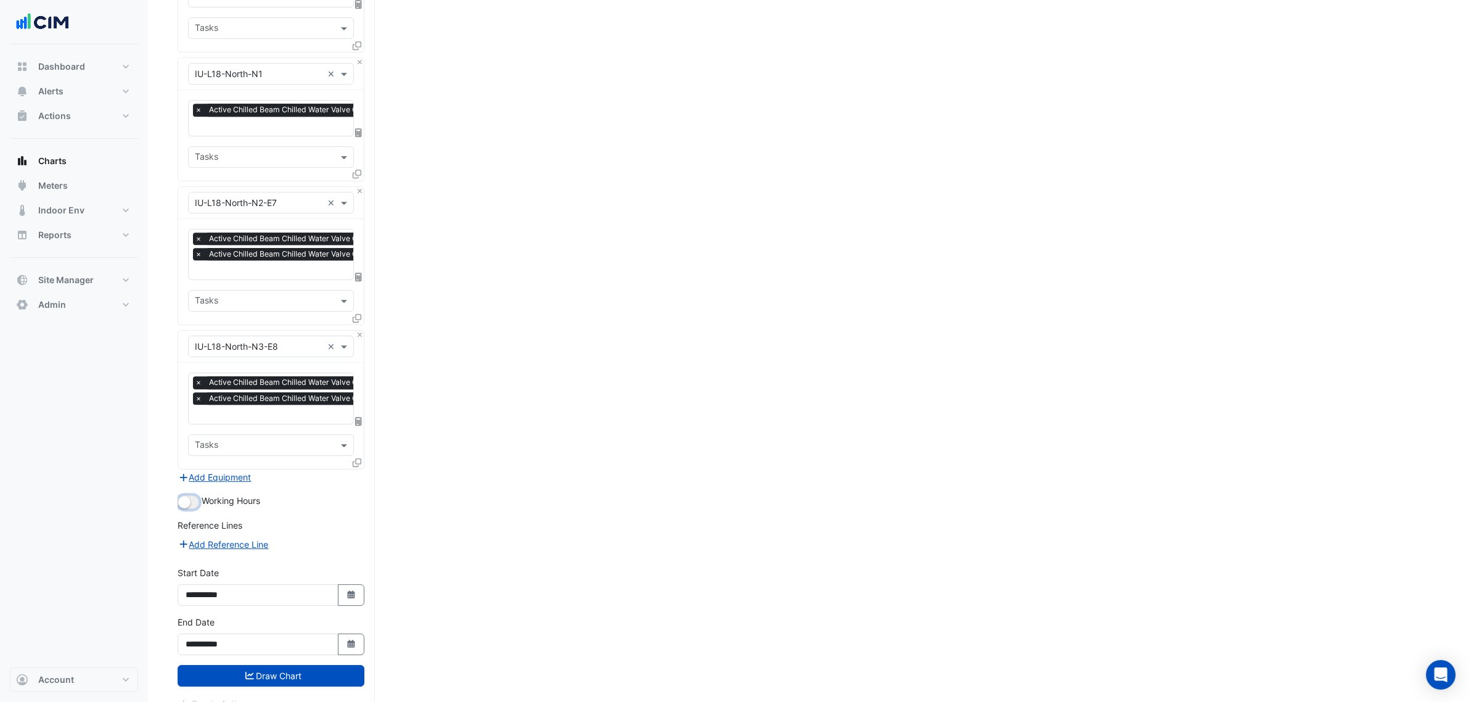
click at [190, 495] on button "button" at bounding box center [189, 502] width 22 height 14
drag, startPoint x: 334, startPoint y: 654, endPoint x: 367, endPoint y: 645, distance: 34.4
click at [333, 665] on button "Draw Chart" at bounding box center [271, 676] width 187 height 22
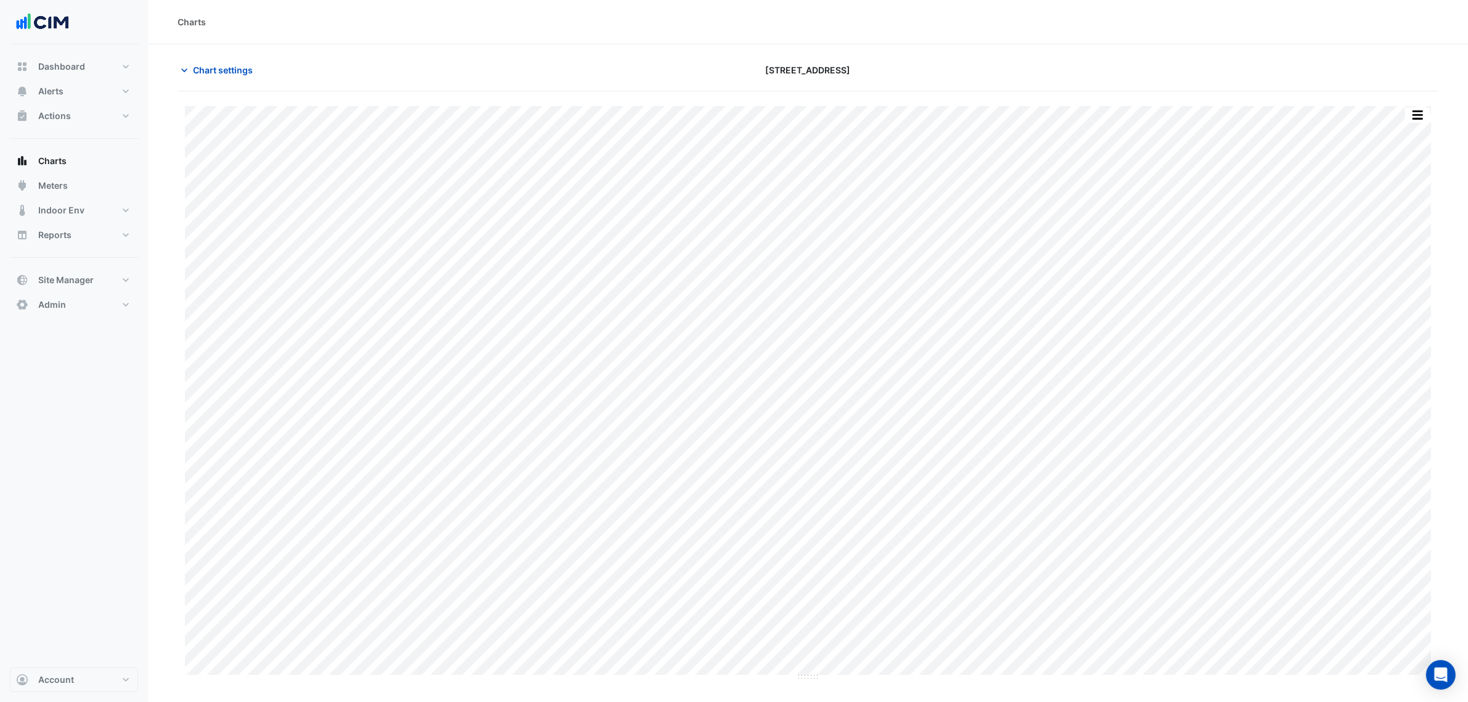
click at [1417, 116] on button "button" at bounding box center [1417, 114] width 25 height 15
click at [1403, 137] on div "Split by Equip" at bounding box center [1393, 137] width 74 height 22
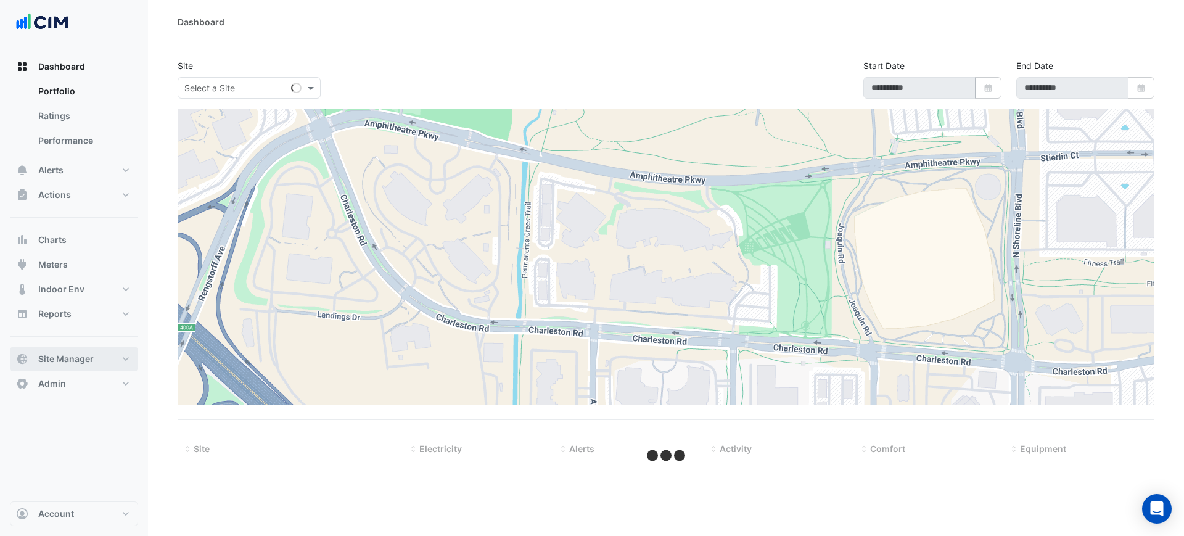
click at [68, 354] on span "Site Manager" at bounding box center [65, 359] width 55 height 12
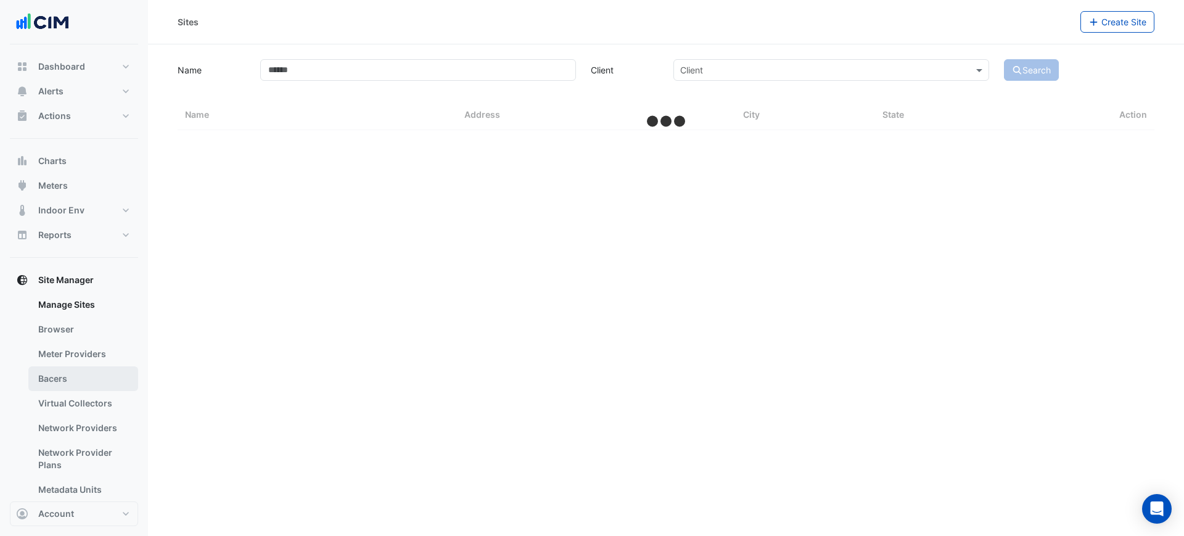
click at [81, 371] on link "Bacers" at bounding box center [83, 378] width 110 height 25
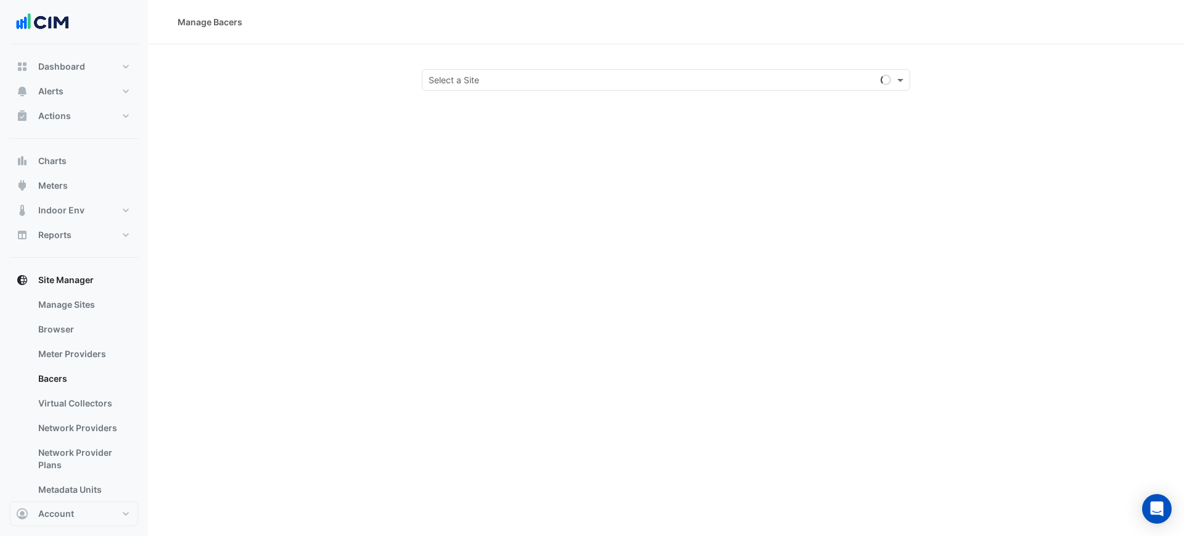
click at [477, 94] on div "Manage Bacers Select a Site" at bounding box center [666, 268] width 1036 height 536
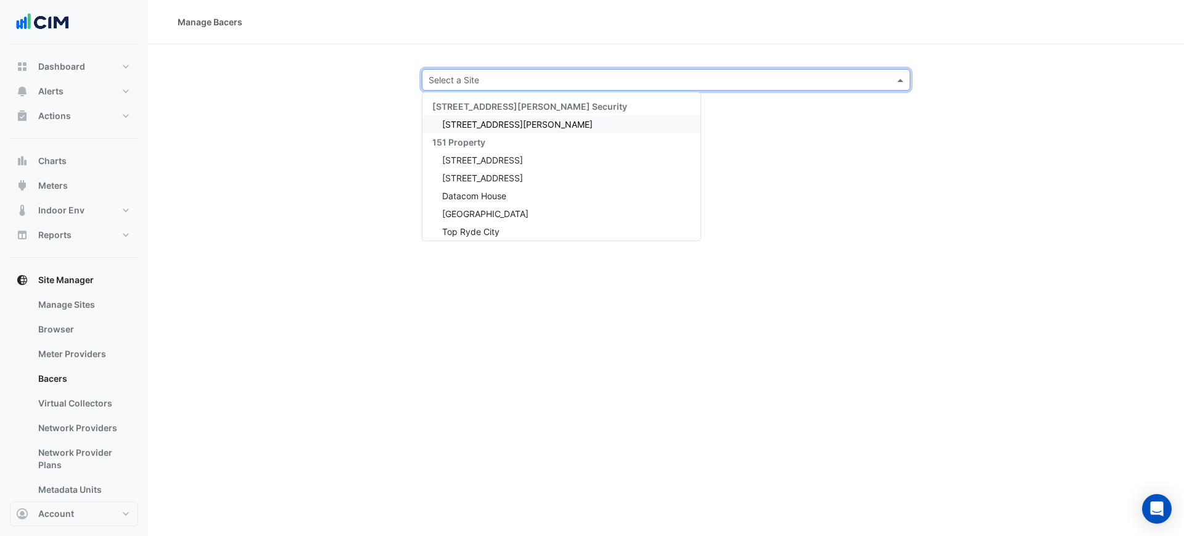
click at [484, 81] on input "text" at bounding box center [654, 80] width 450 height 13
type input "***"
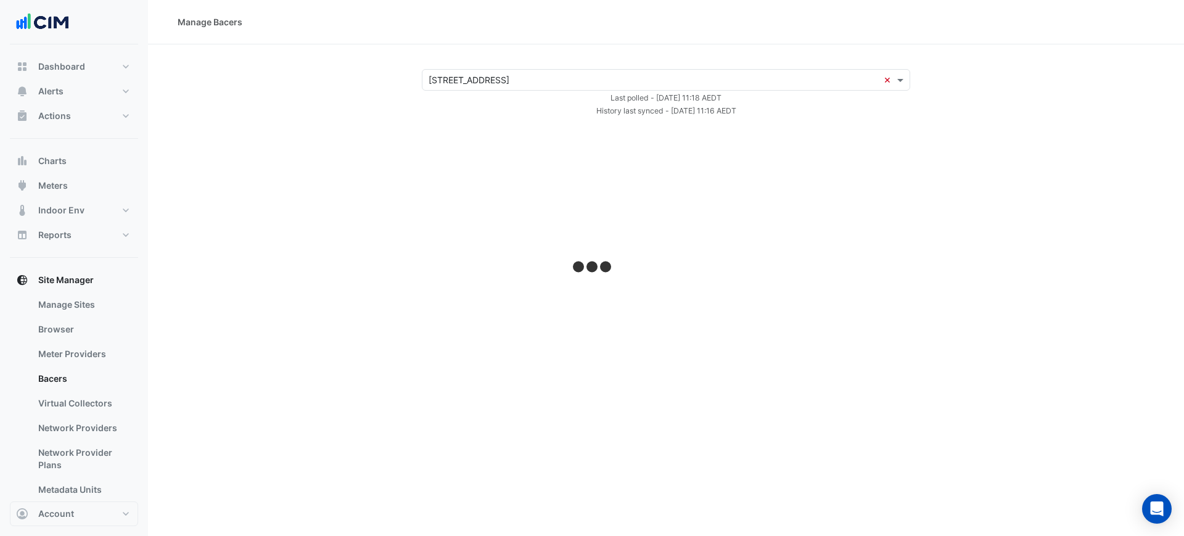
select select "***"
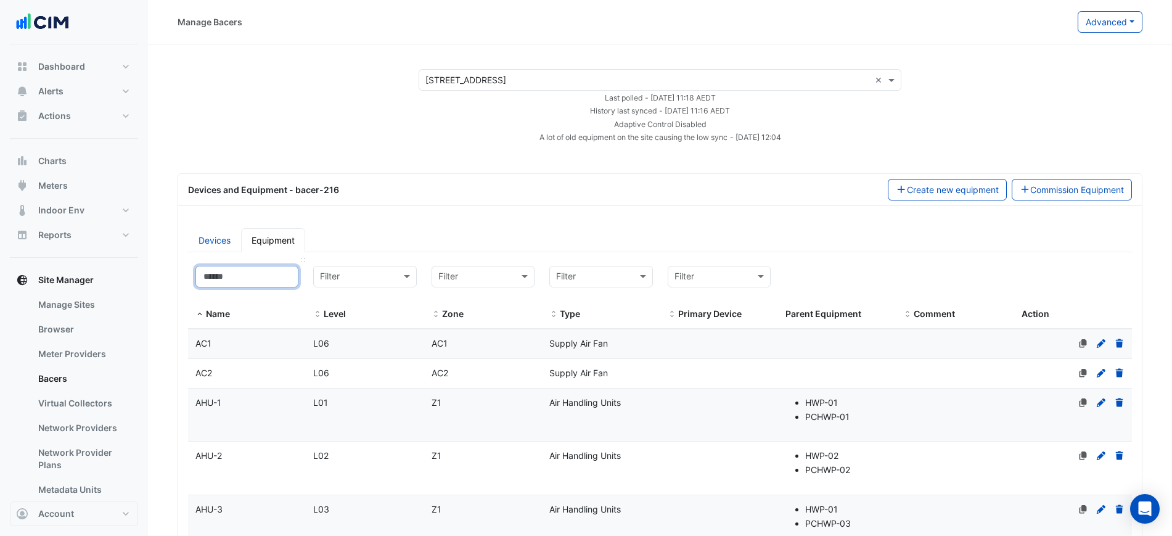
click at [254, 283] on input at bounding box center [246, 277] width 103 height 22
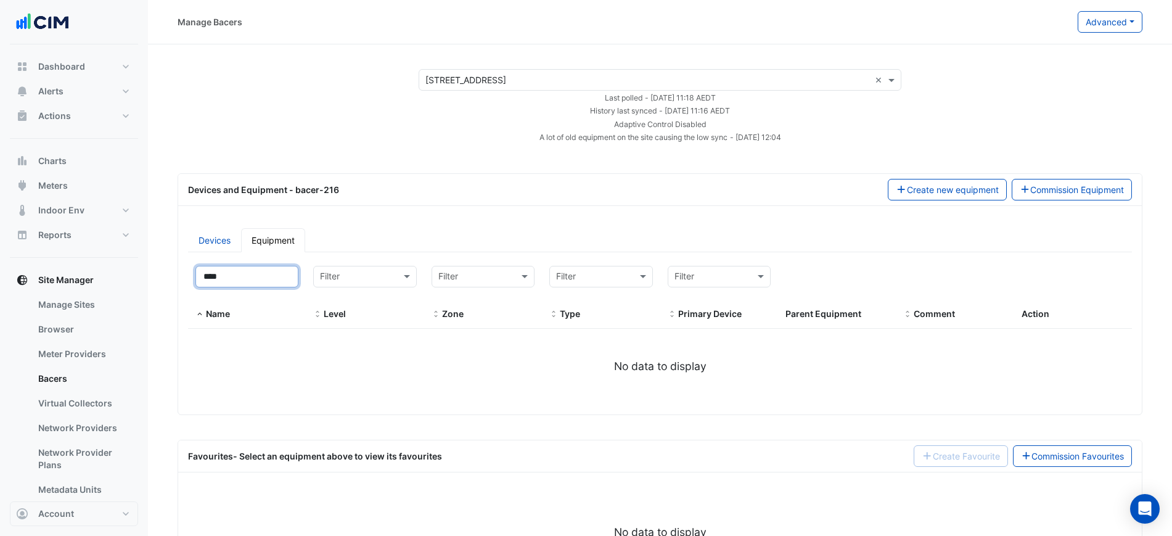
type input "***"
select select "***"
type input "***"
select select "***"
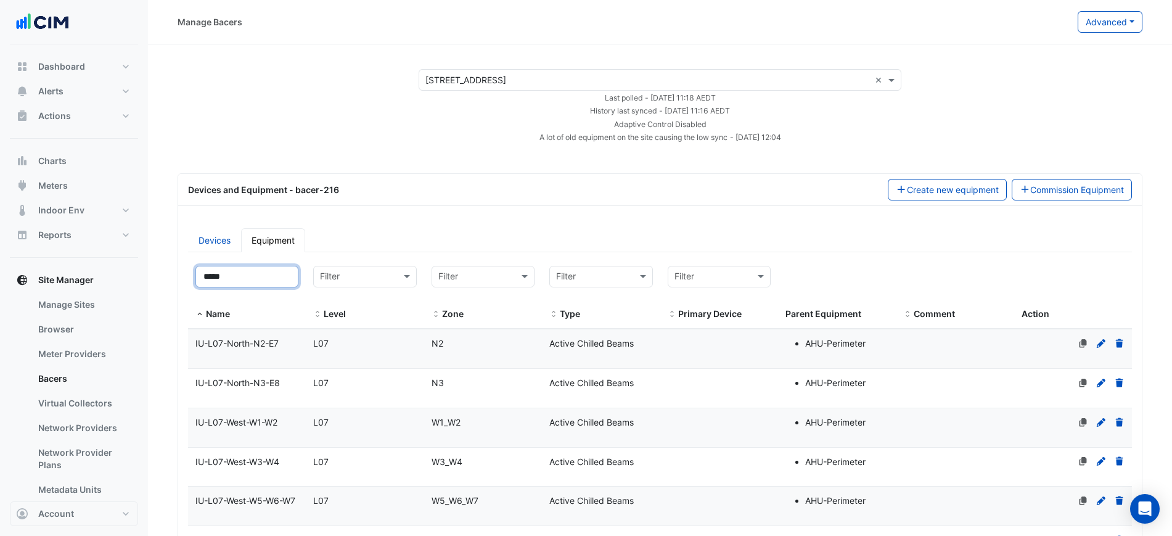
type input "*****"
click at [475, 351] on datatable-body-cell "Zone N2" at bounding box center [483, 348] width 118 height 39
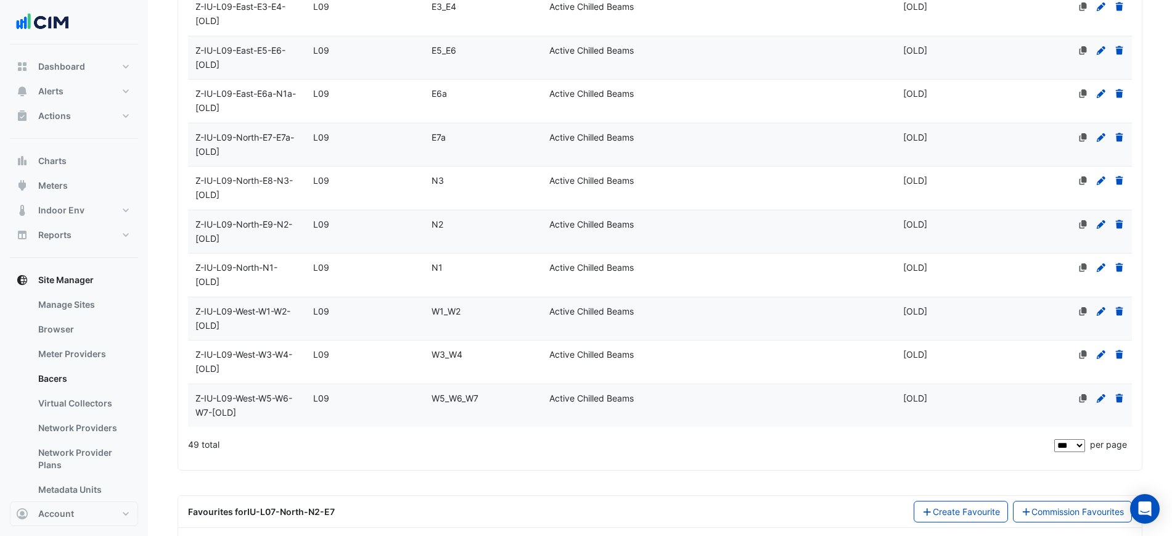
scroll to position [1999, 0]
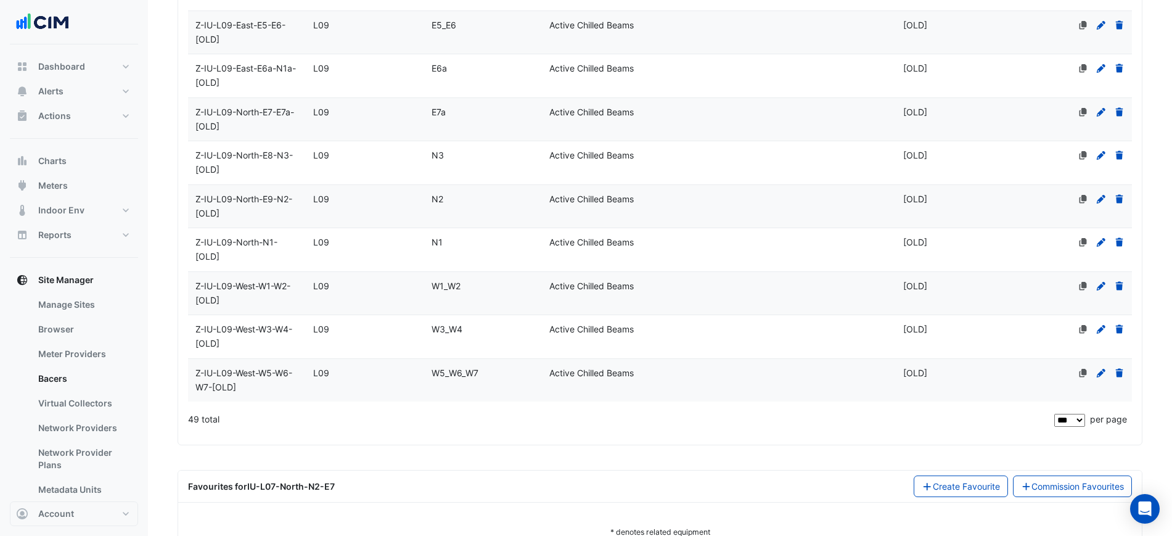
select select "***"
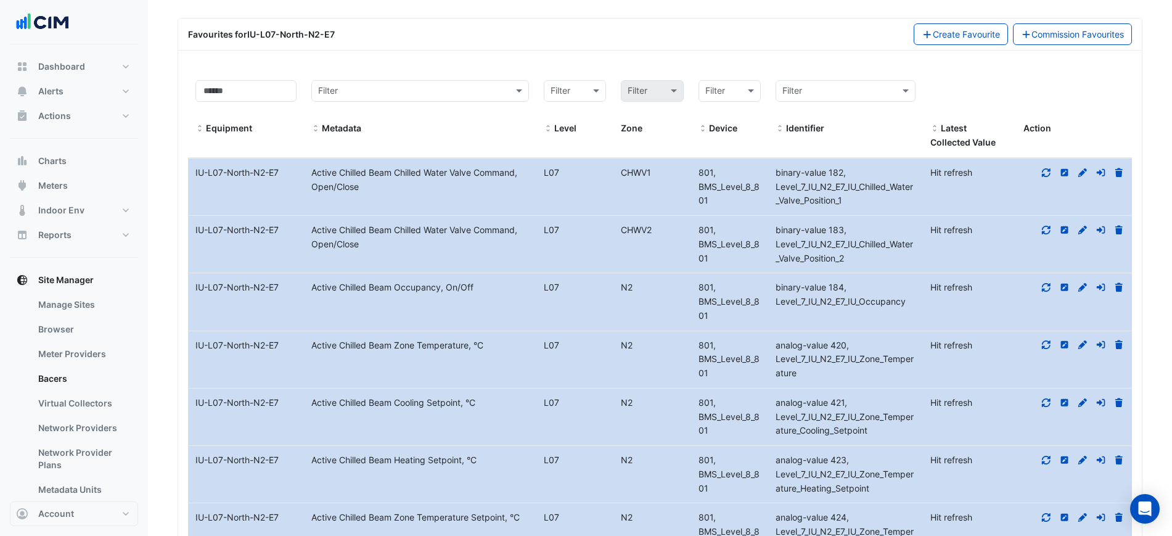
scroll to position [2461, 0]
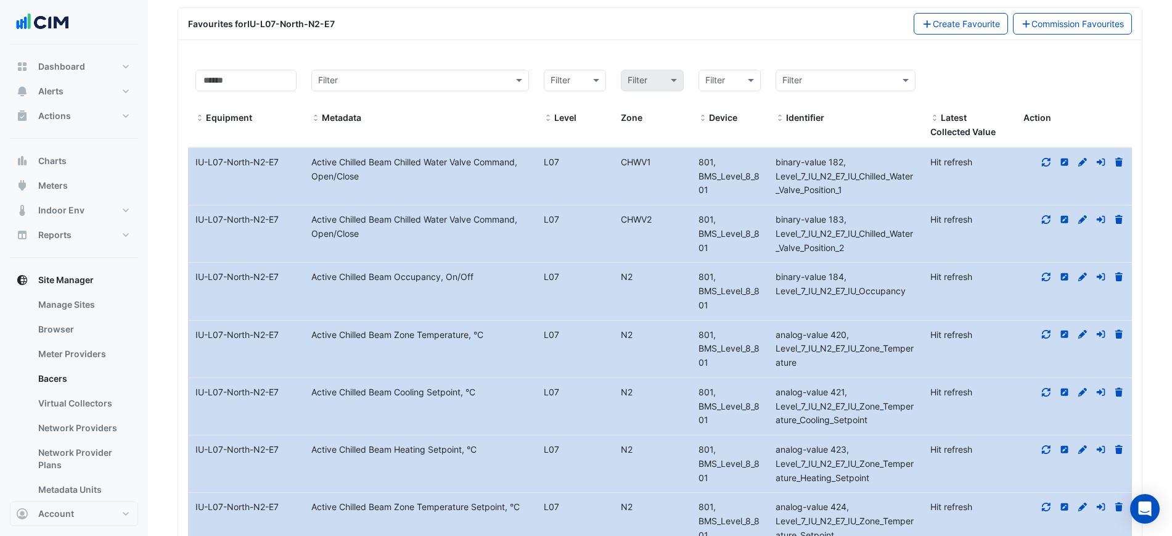
click at [1049, 273] on icon at bounding box center [1046, 277] width 11 height 9
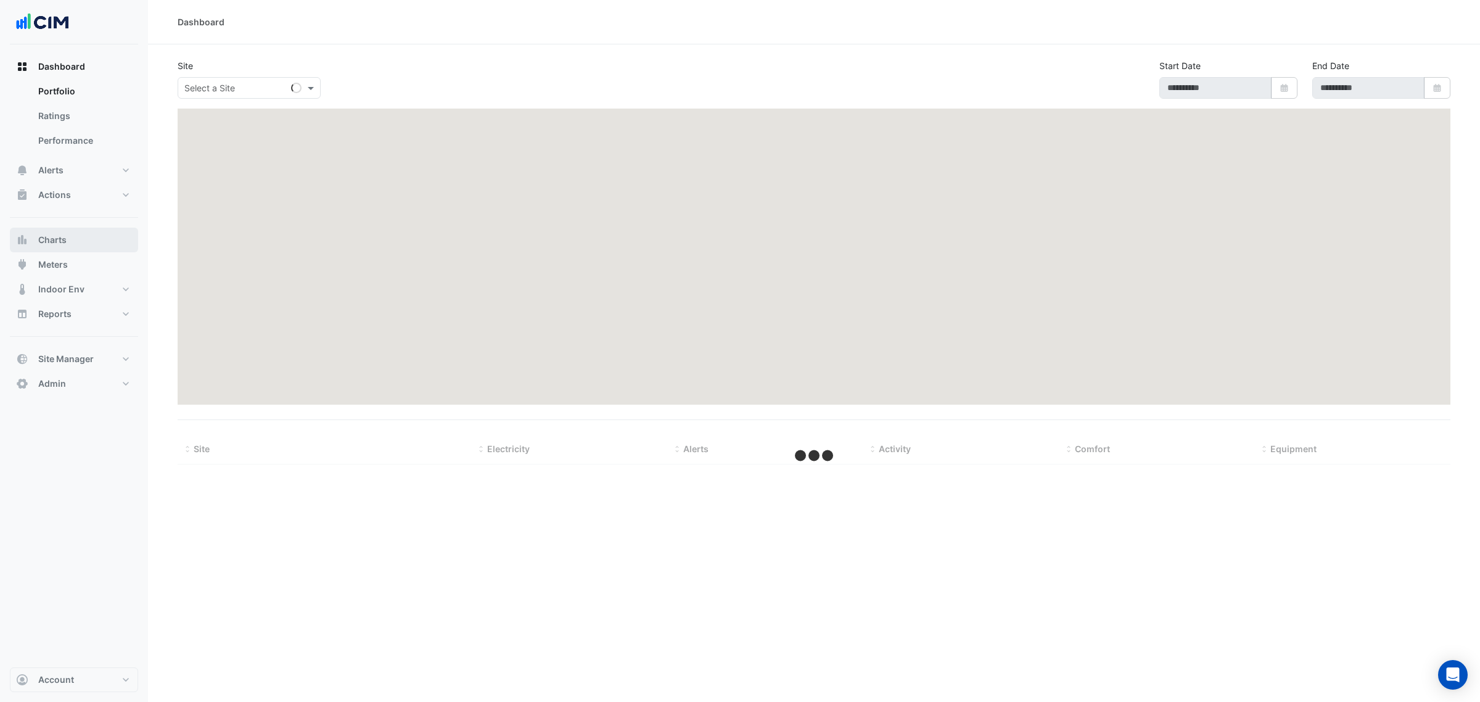
click at [99, 239] on button "Charts" at bounding box center [74, 240] width 128 height 25
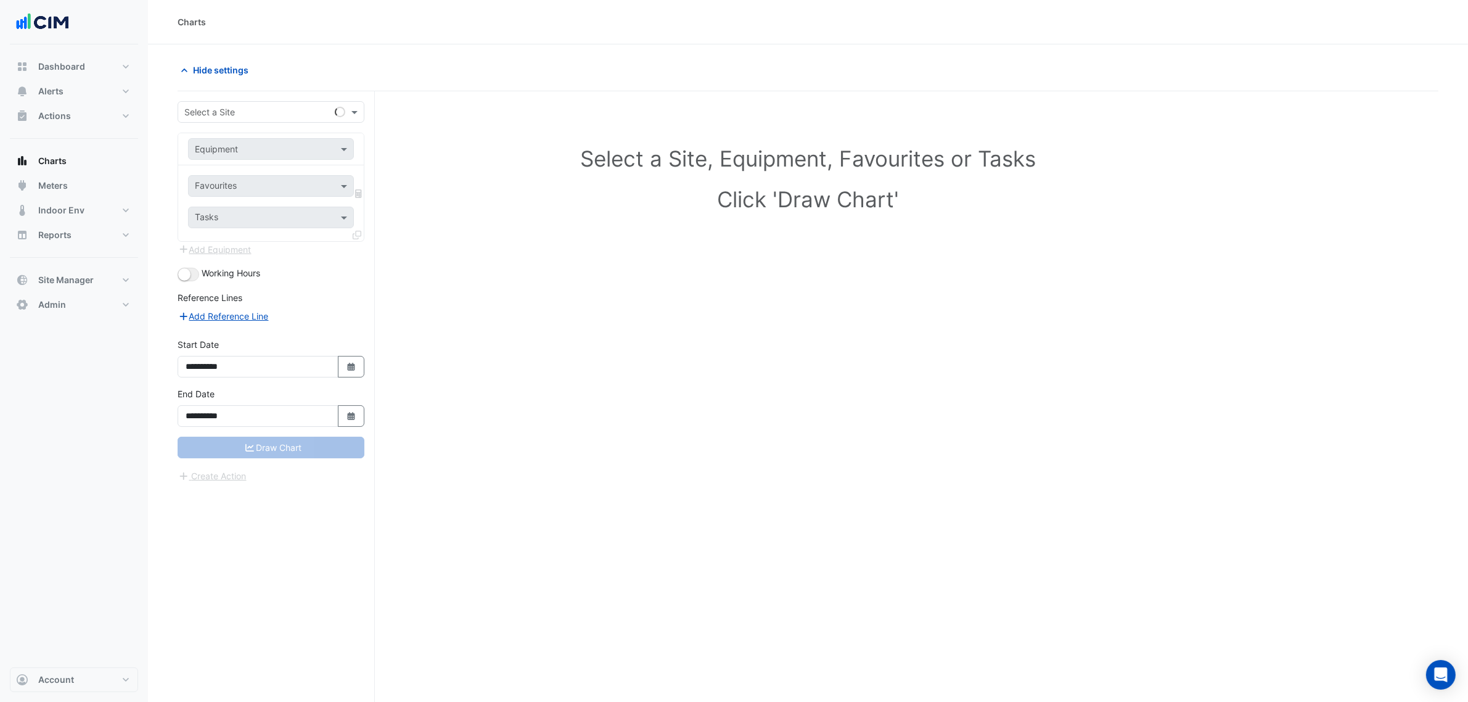
click at [208, 123] on form "**********" at bounding box center [271, 292] width 187 height 382
click at [211, 109] on input "text" at bounding box center [258, 112] width 149 height 13
type input "*******"
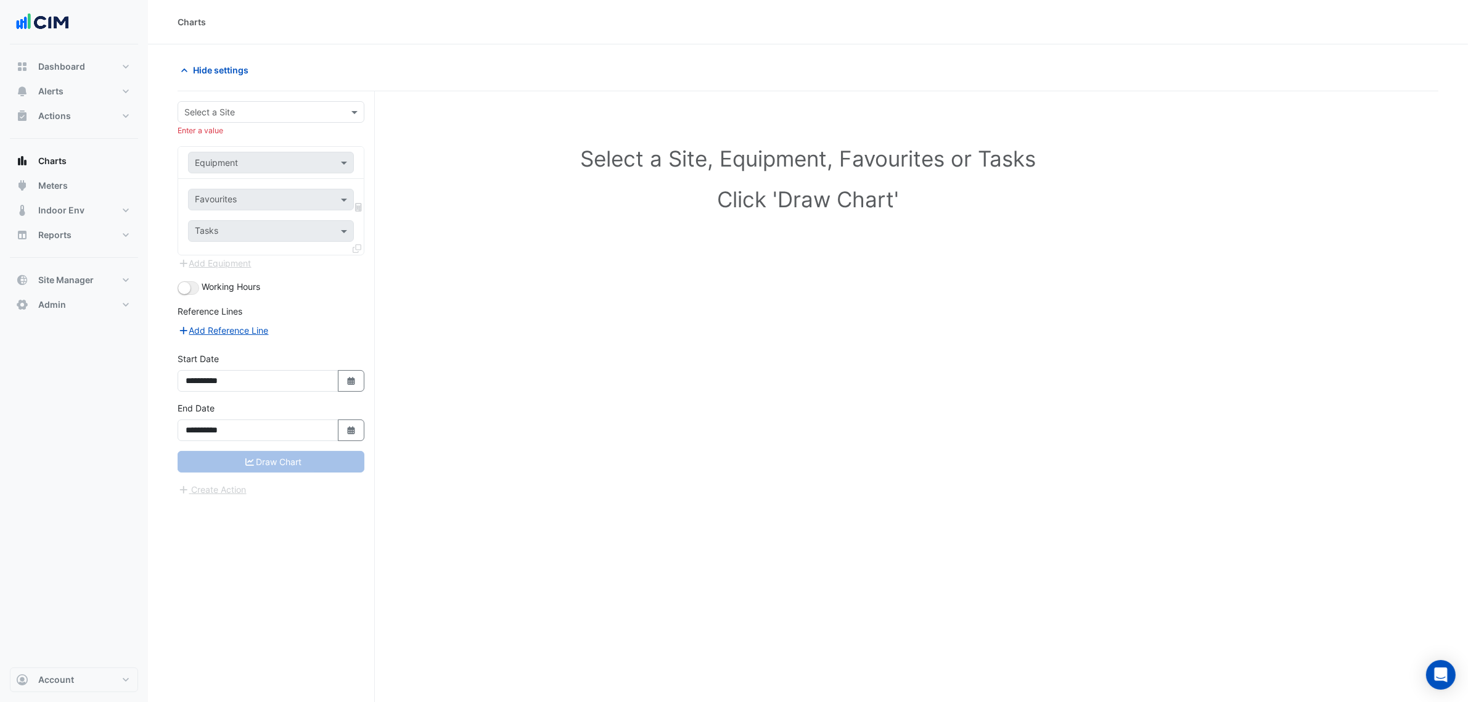
click at [235, 103] on div "Select a Site" at bounding box center [271, 112] width 187 height 22
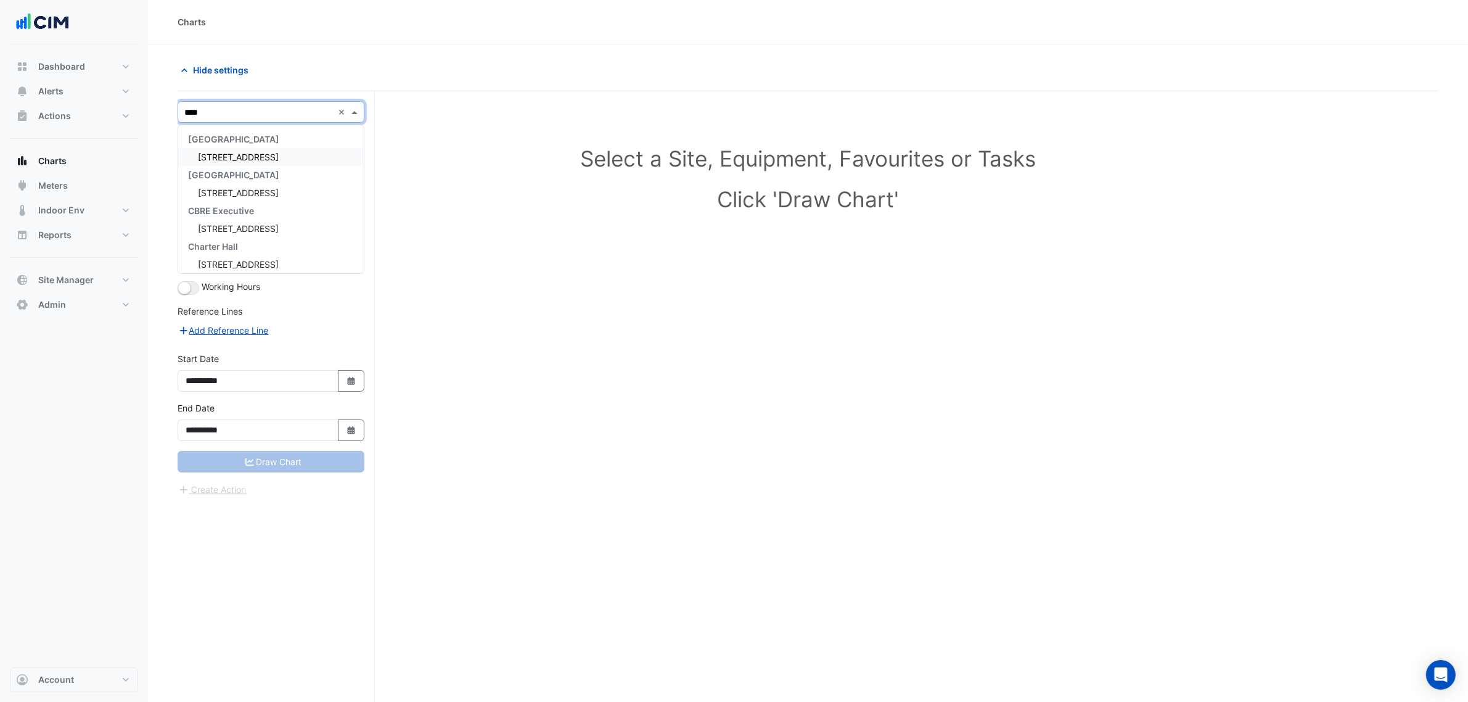
type input "*****"
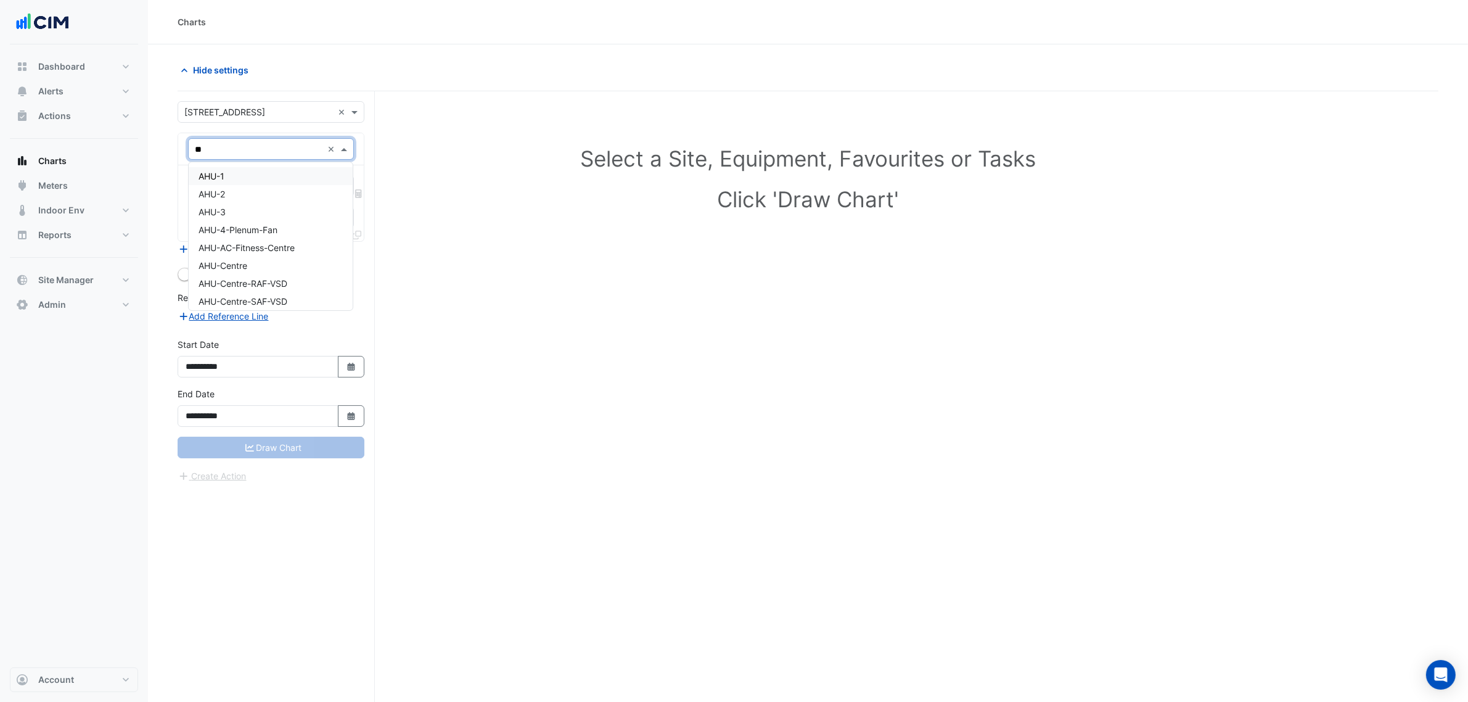
type input "***"
click at [310, 247] on div "AHU-Perimeter" at bounding box center [271, 242] width 164 height 18
click at [293, 179] on div "Favourites" at bounding box center [254, 185] width 131 height 19
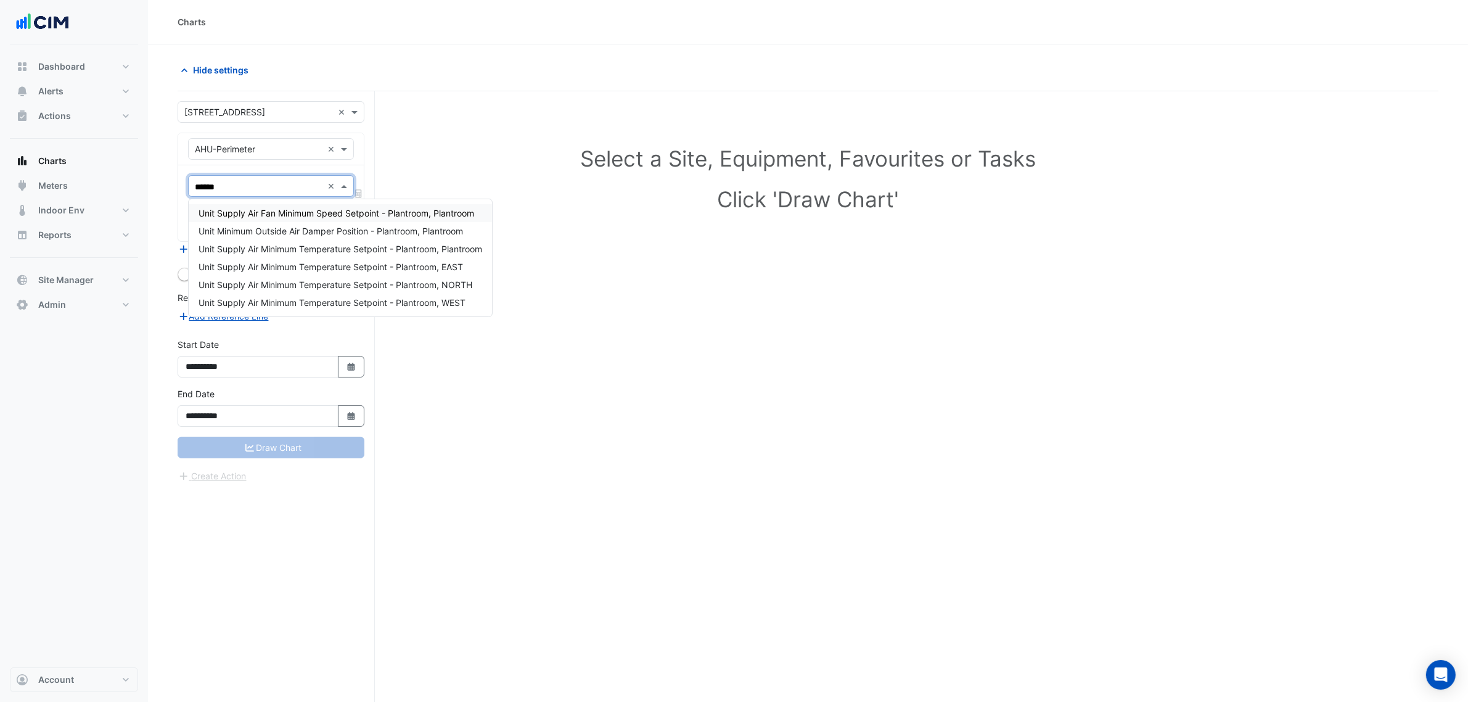
type input "*******"
click at [319, 263] on span "Unit Supply Air Minimum Temperature Setpoint - Plantroom, EAST" at bounding box center [331, 266] width 265 height 10
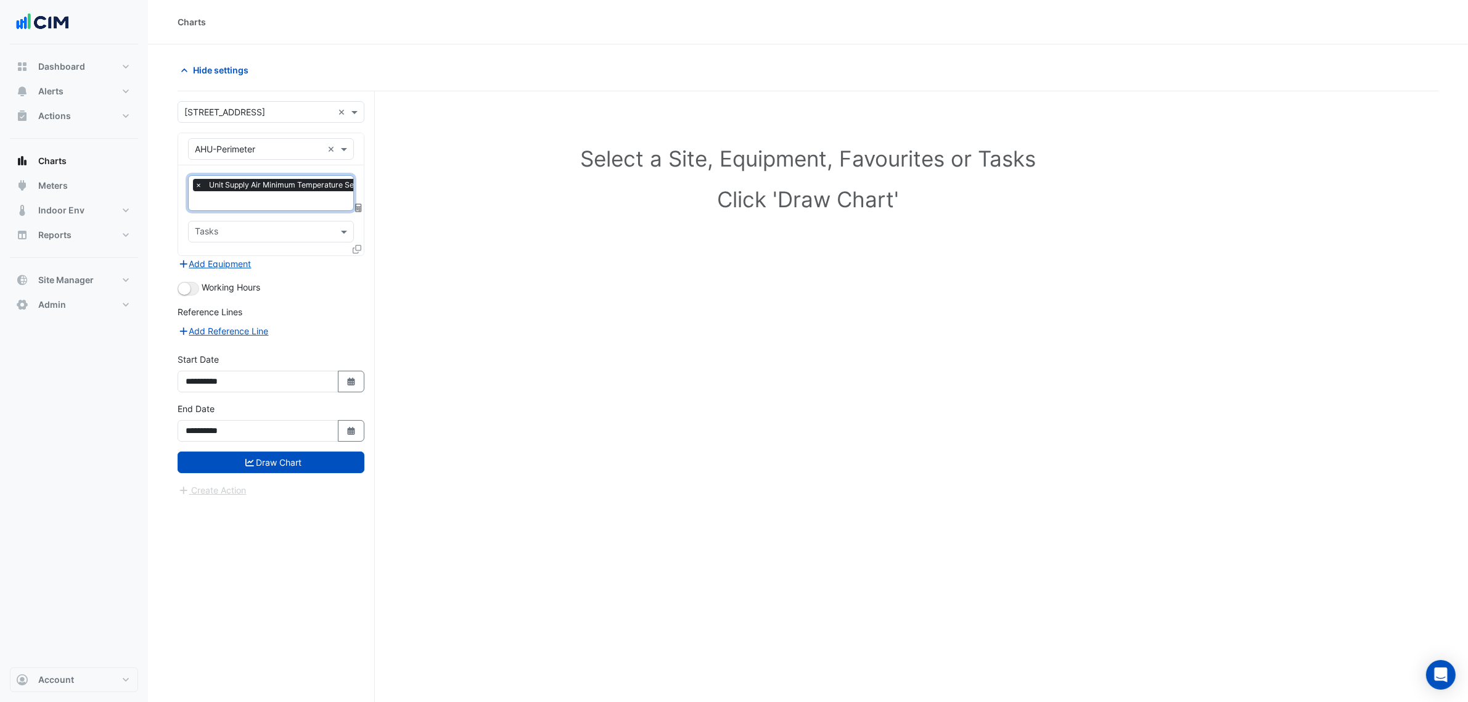
click at [268, 192] on div "× Unit Supply Air Minimum Temperature Setpoint - Plantroom, EAST" at bounding box center [319, 186] width 253 height 15
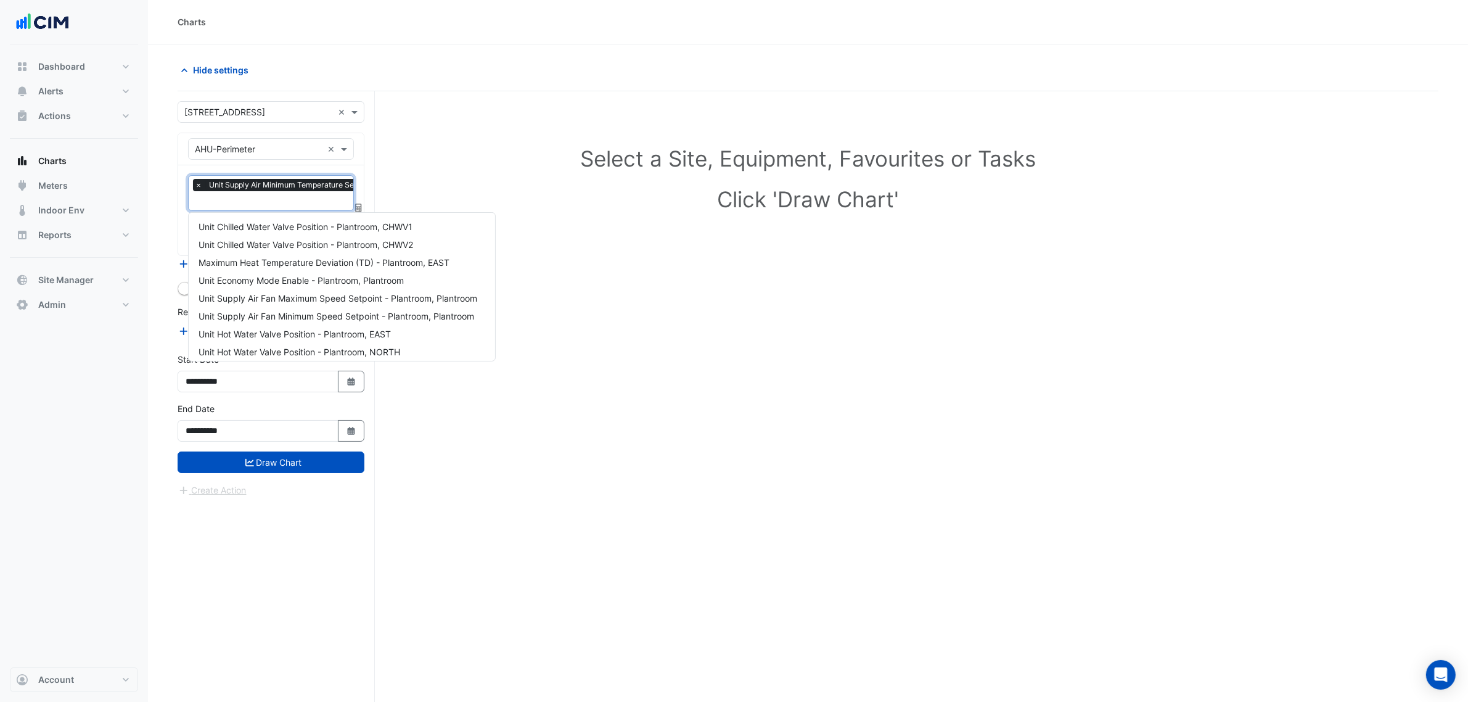
scroll to position [594, 0]
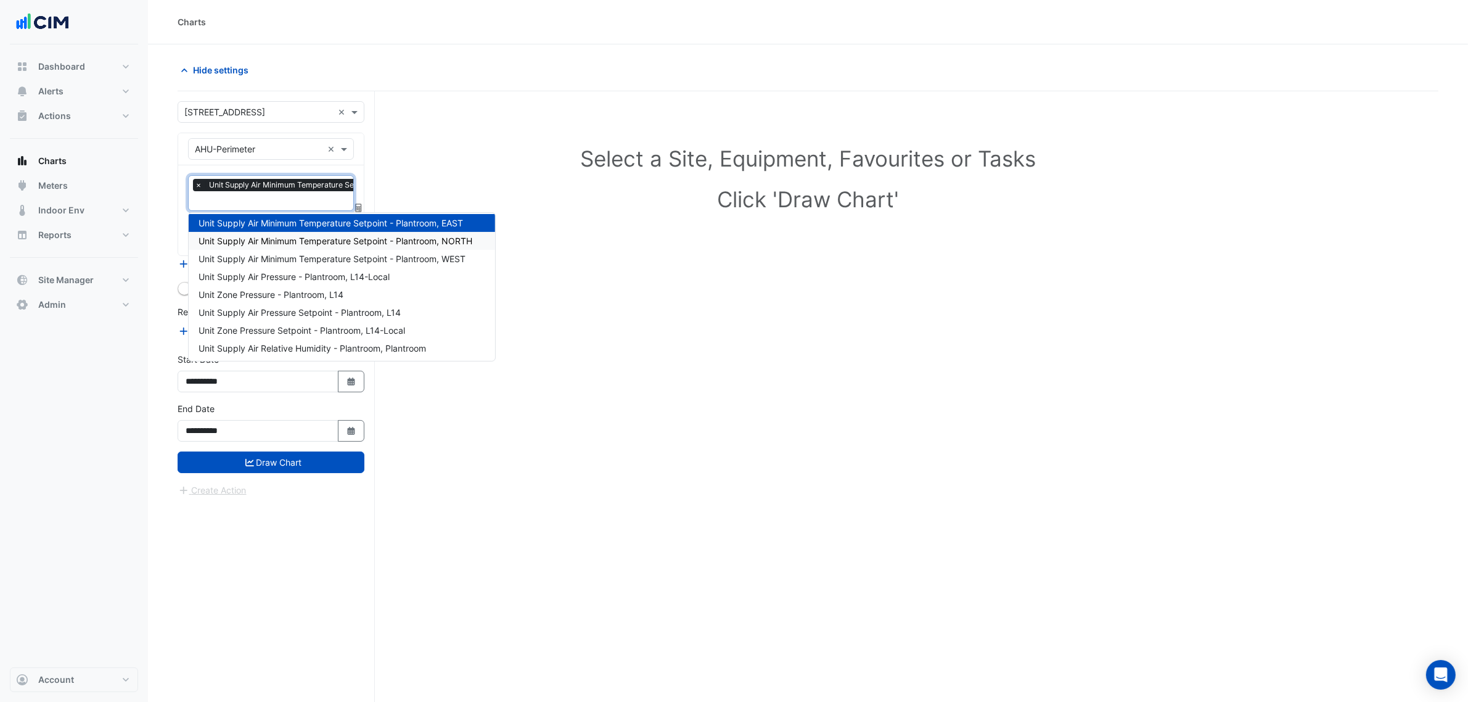
click at [334, 241] on span "Unit Supply Air Minimum Temperature Setpoint - Plantroom, NORTH" at bounding box center [336, 241] width 274 height 10
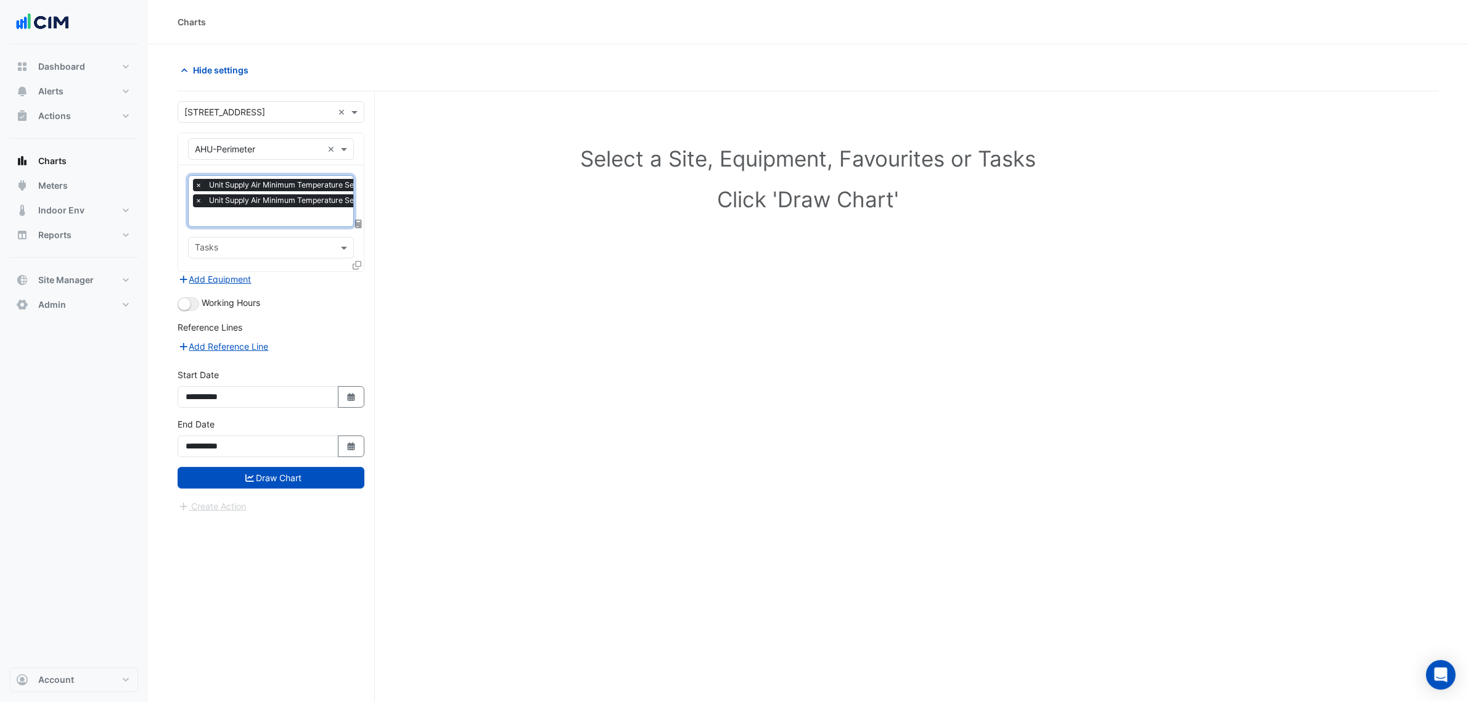
drag, startPoint x: 307, startPoint y: 198, endPoint x: 306, endPoint y: 220, distance: 22.2
click at [307, 197] on span "Unit Supply Air Minimum Temperature Setpoint - Plantroom, NORTH" at bounding box center [328, 200] width 245 height 12
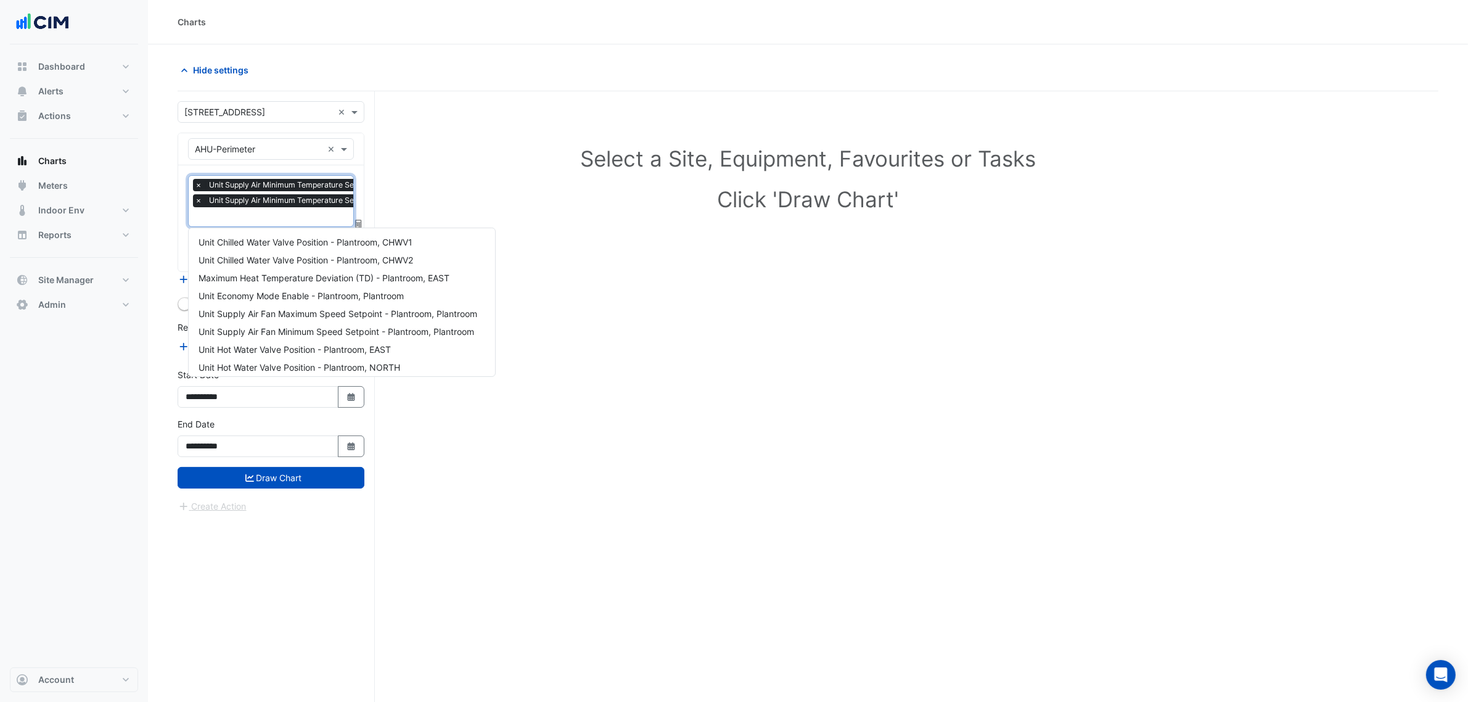
scroll to position [612, 0]
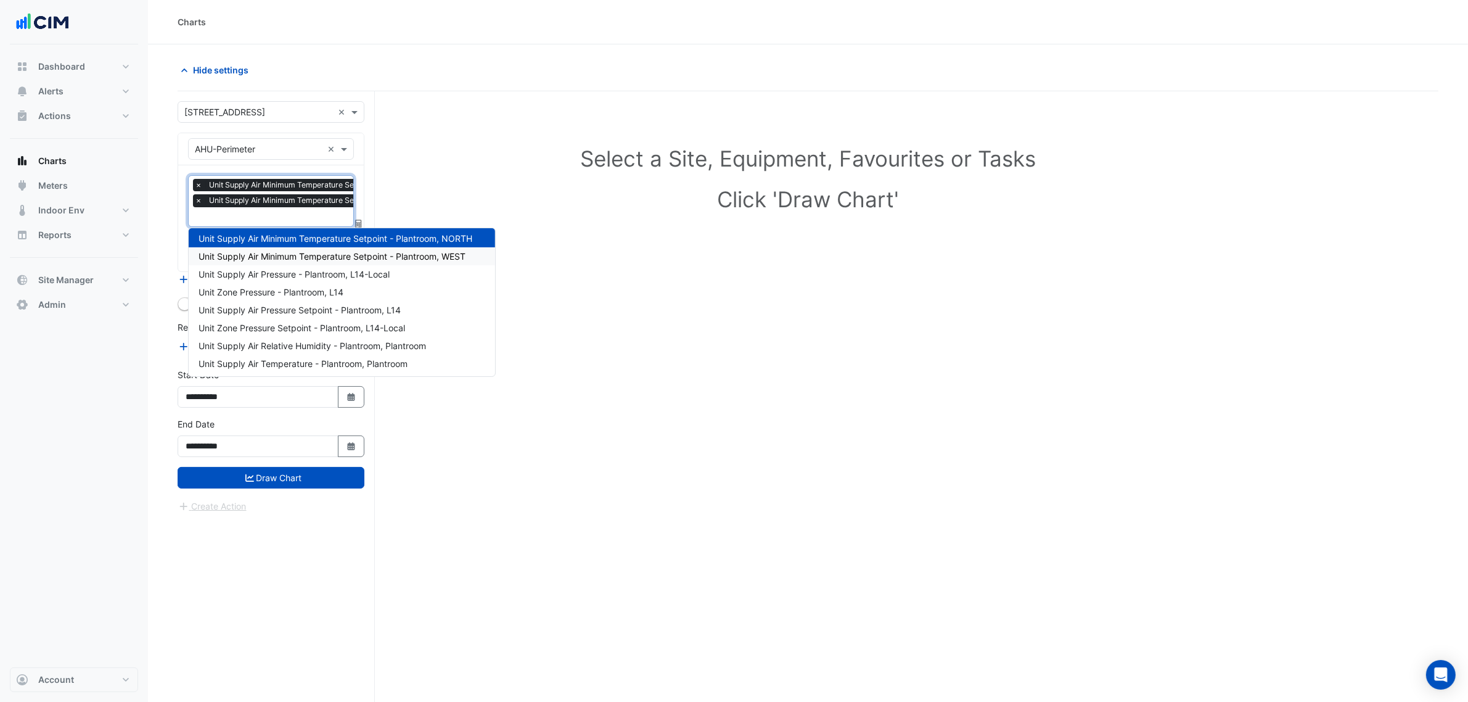
click at [325, 255] on span "Unit Supply Air Minimum Temperature Setpoint - Plantroom, WEST" at bounding box center [332, 256] width 267 height 10
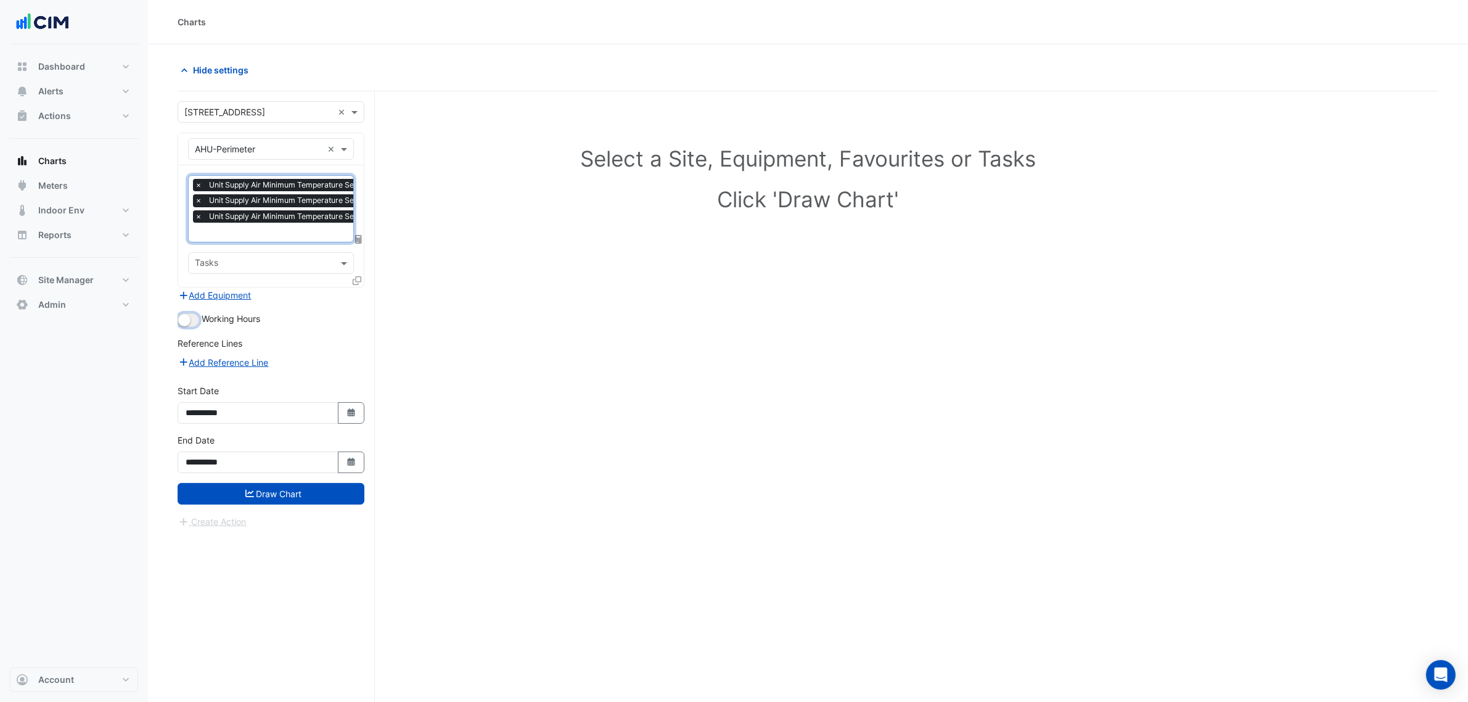
click at [186, 314] on small "button" at bounding box center [184, 320] width 12 height 12
click at [274, 497] on button "Draw Chart" at bounding box center [271, 494] width 187 height 22
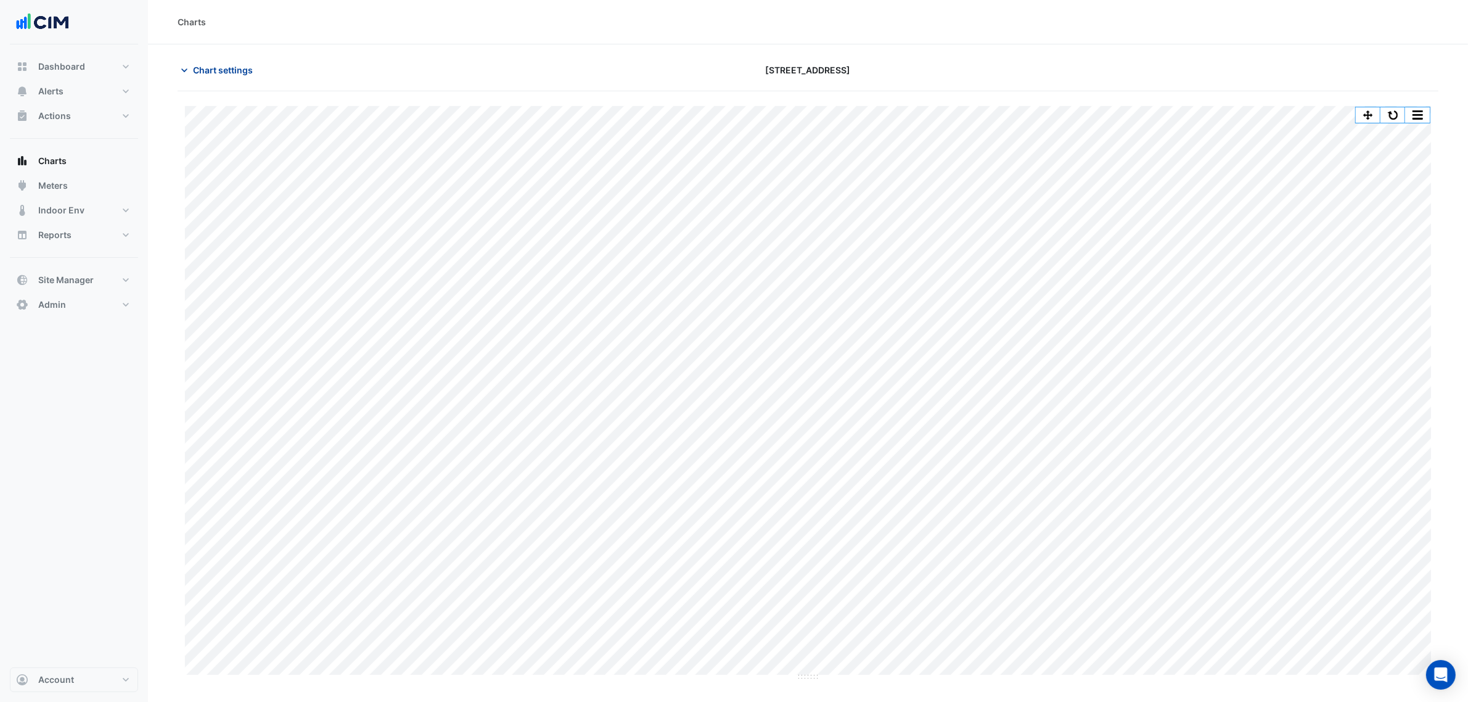
click at [255, 69] on button "Chart settings" at bounding box center [219, 70] width 83 height 22
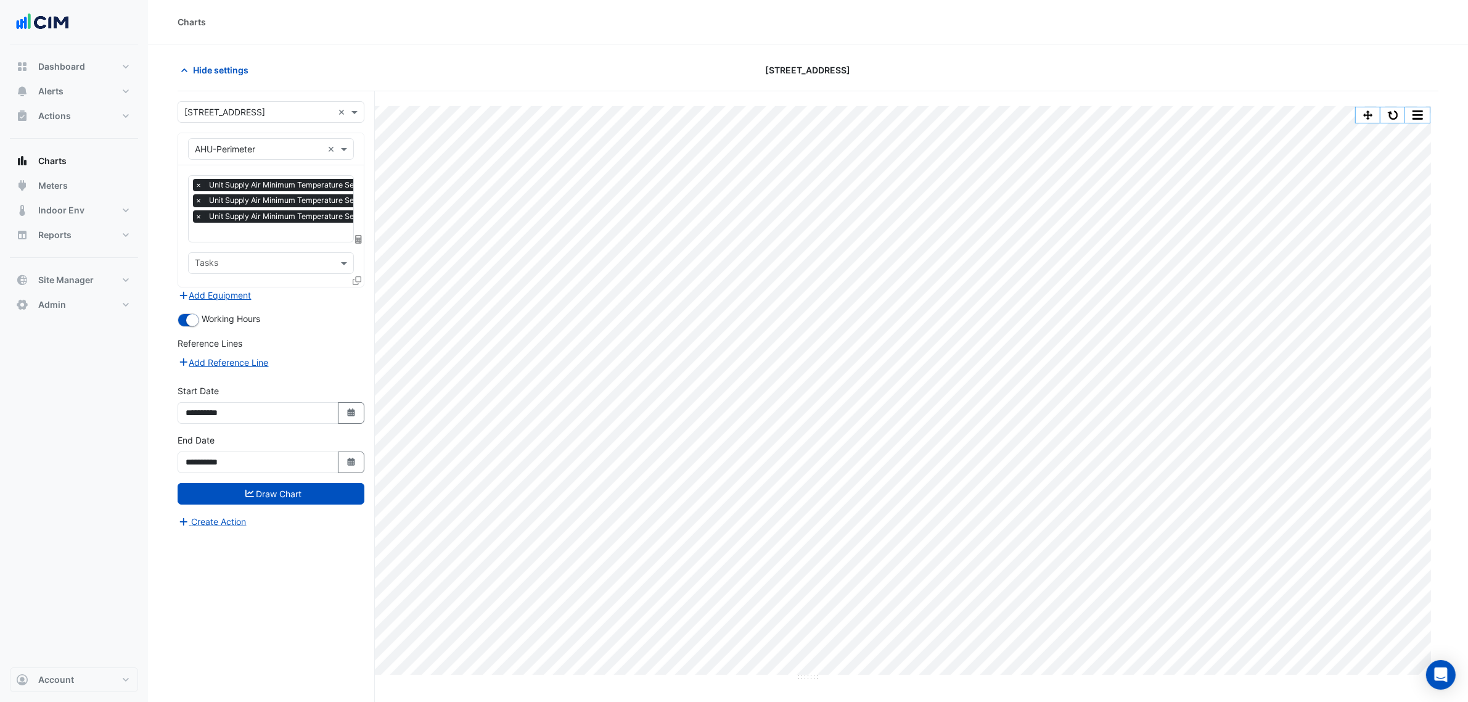
click at [301, 225] on div "× Unit Supply Air Minimum Temperature Setpoint - Plantroom, EAST × Unit Supply …" at bounding box center [323, 202] width 261 height 47
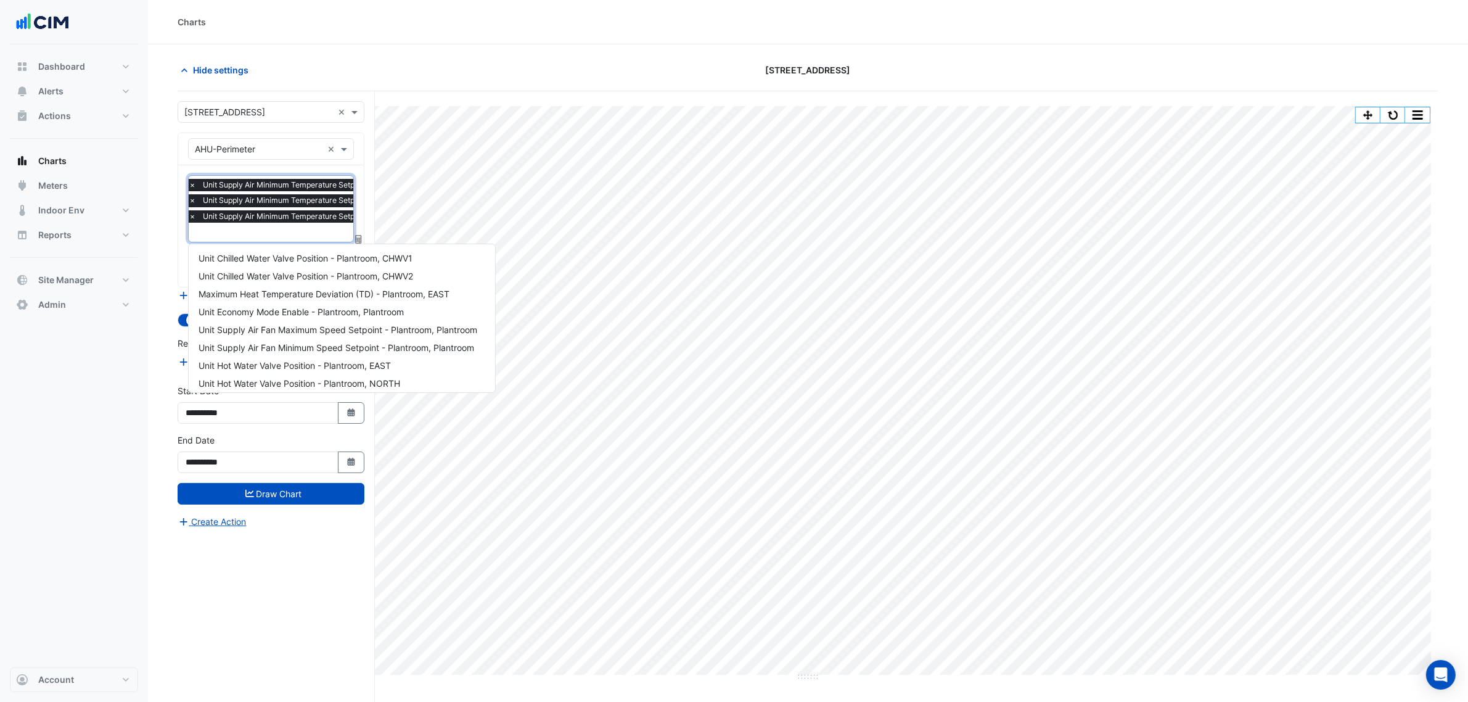
scroll to position [630, 0]
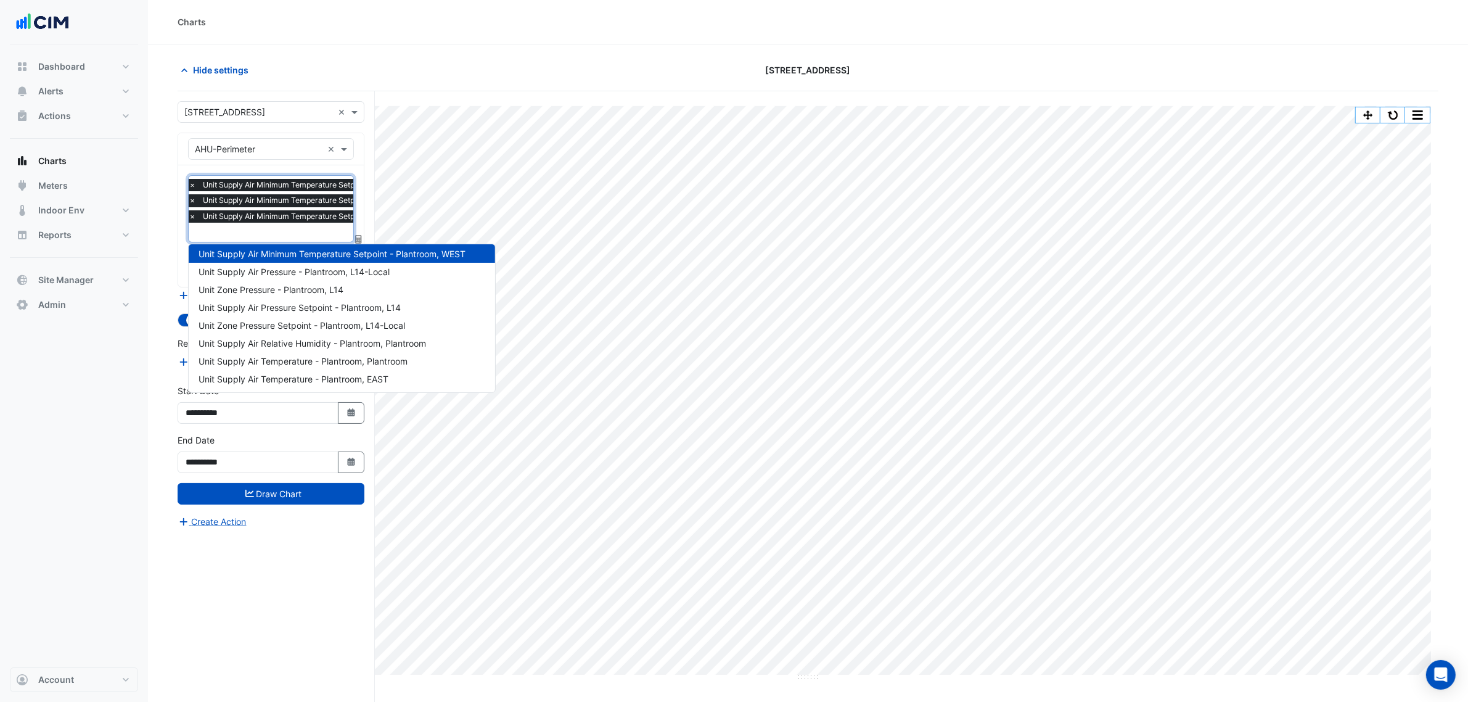
type input "*"
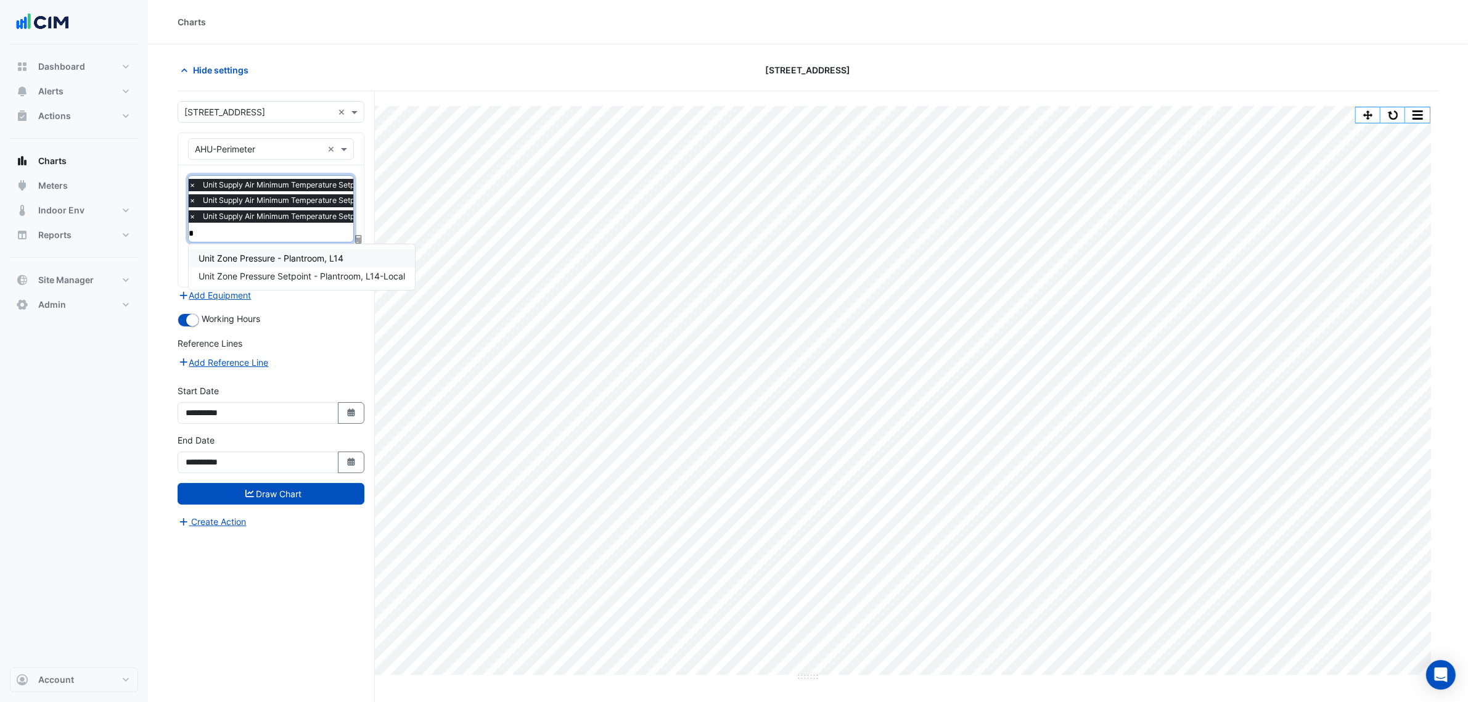
scroll to position [0, 0]
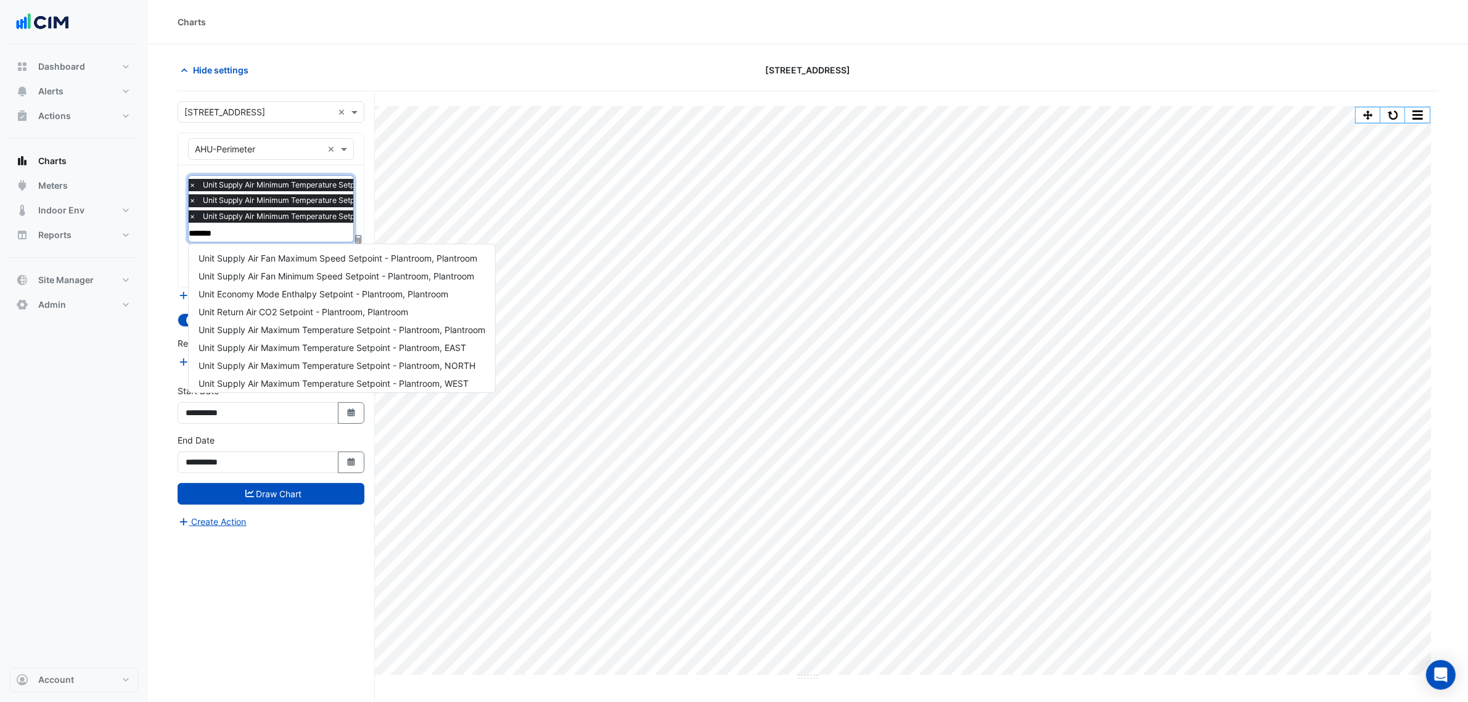
type input "********"
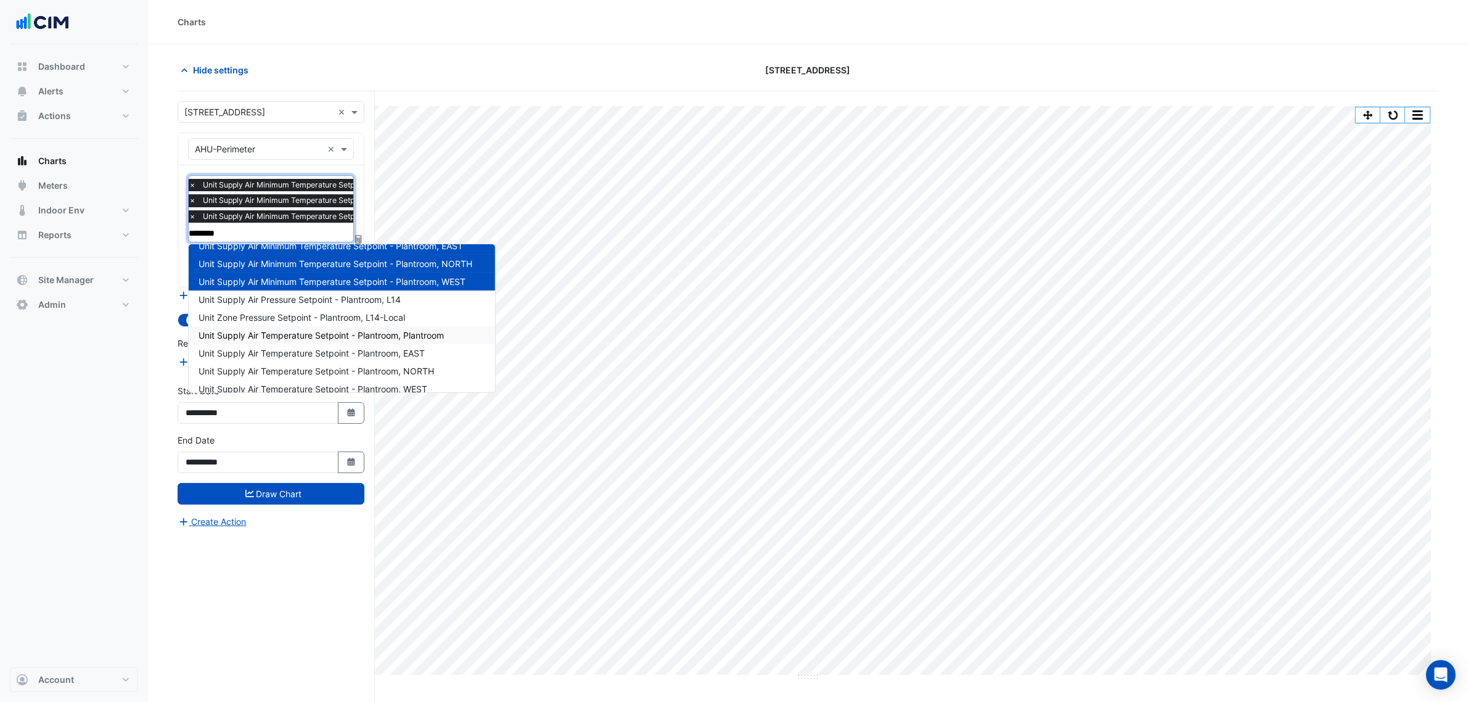
scroll to position [183, 0]
click at [416, 340] on span "Unit Supply Air Temperature Setpoint - Plantroom, EAST" at bounding box center [312, 343] width 226 height 10
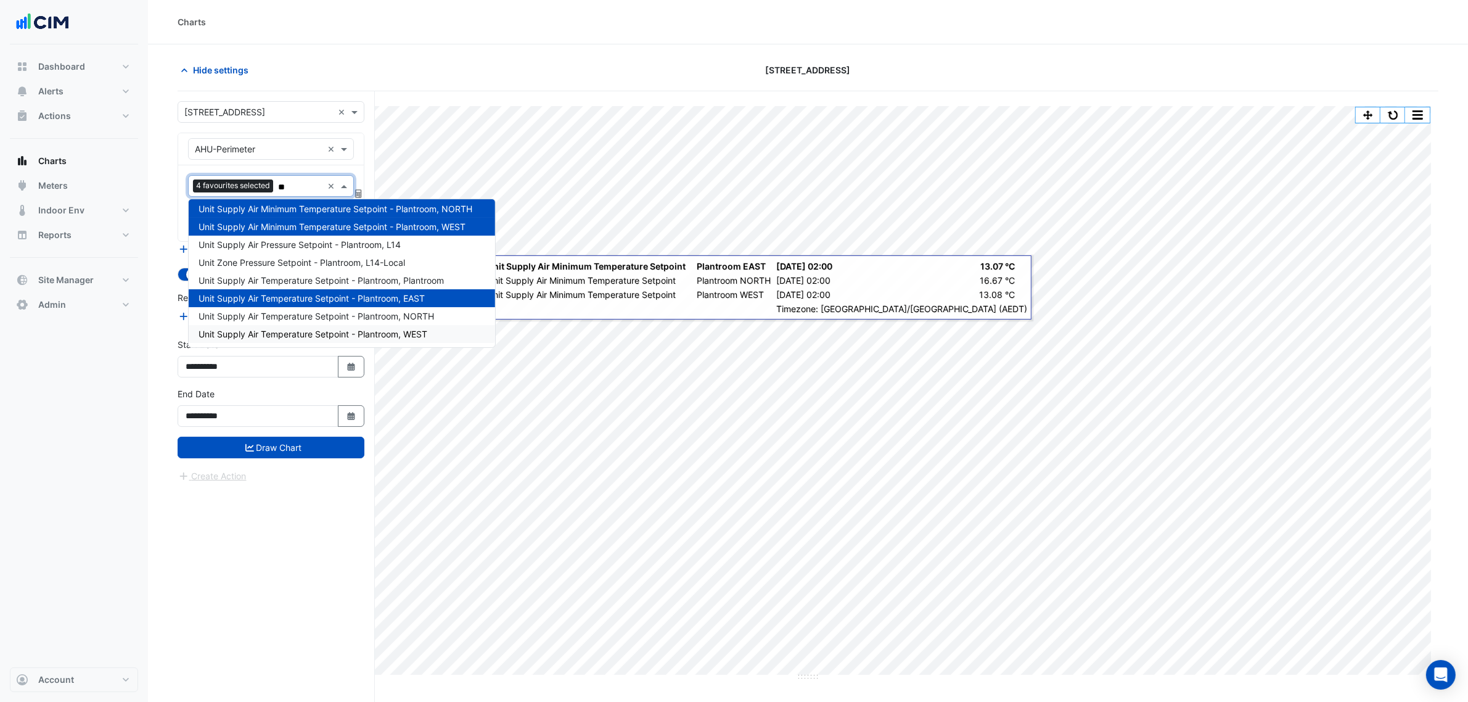
type input "***"
click at [393, 315] on span "Unit Supply Air Temperature Setpoint - Plantroom, NORTH" at bounding box center [317, 316] width 236 height 10
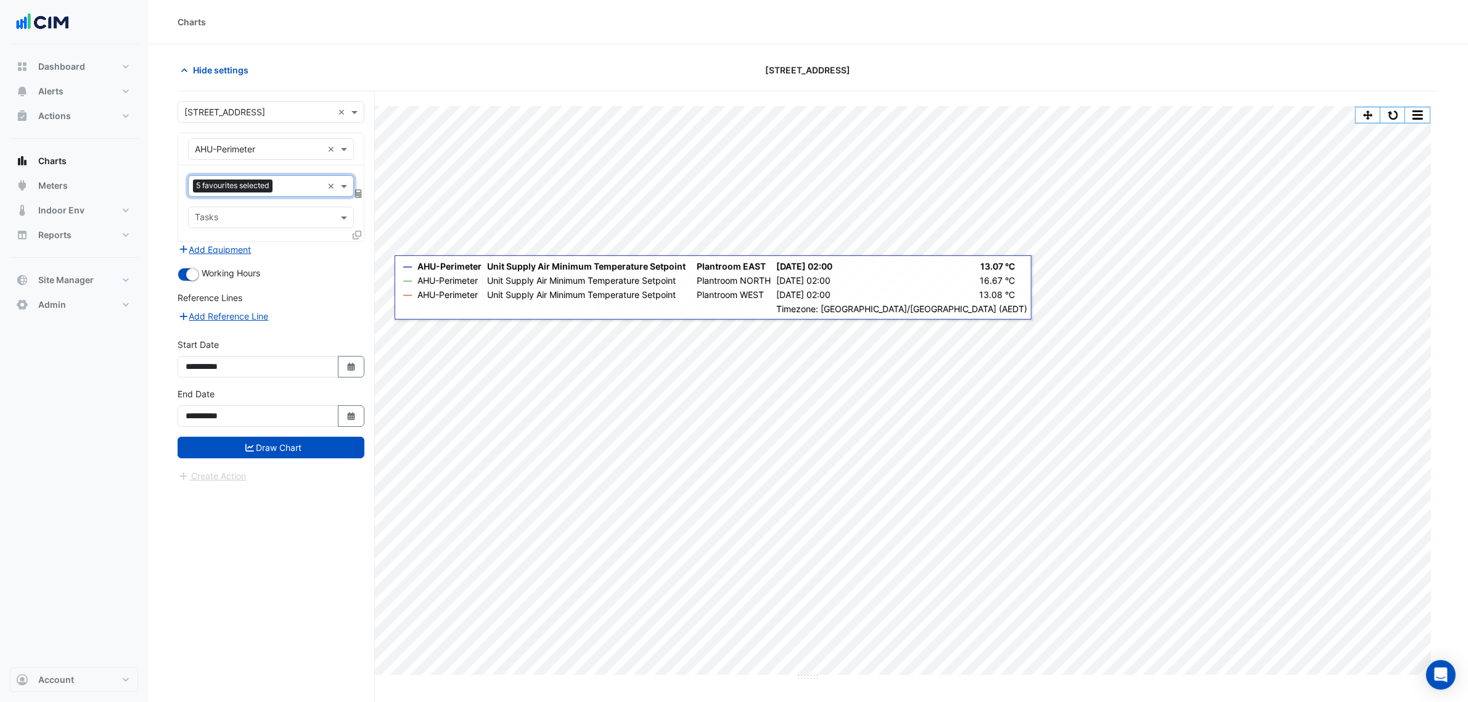
type input "*"
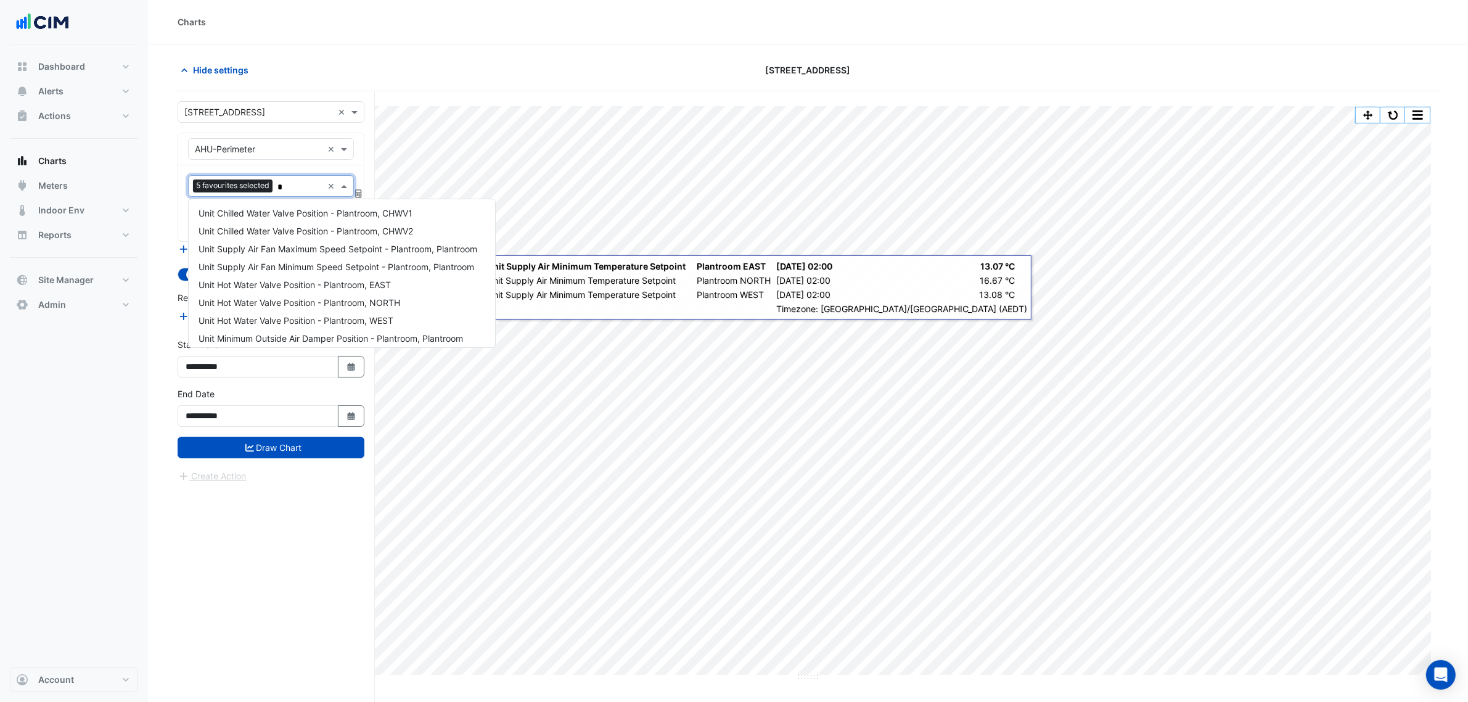
scroll to position [577, 0]
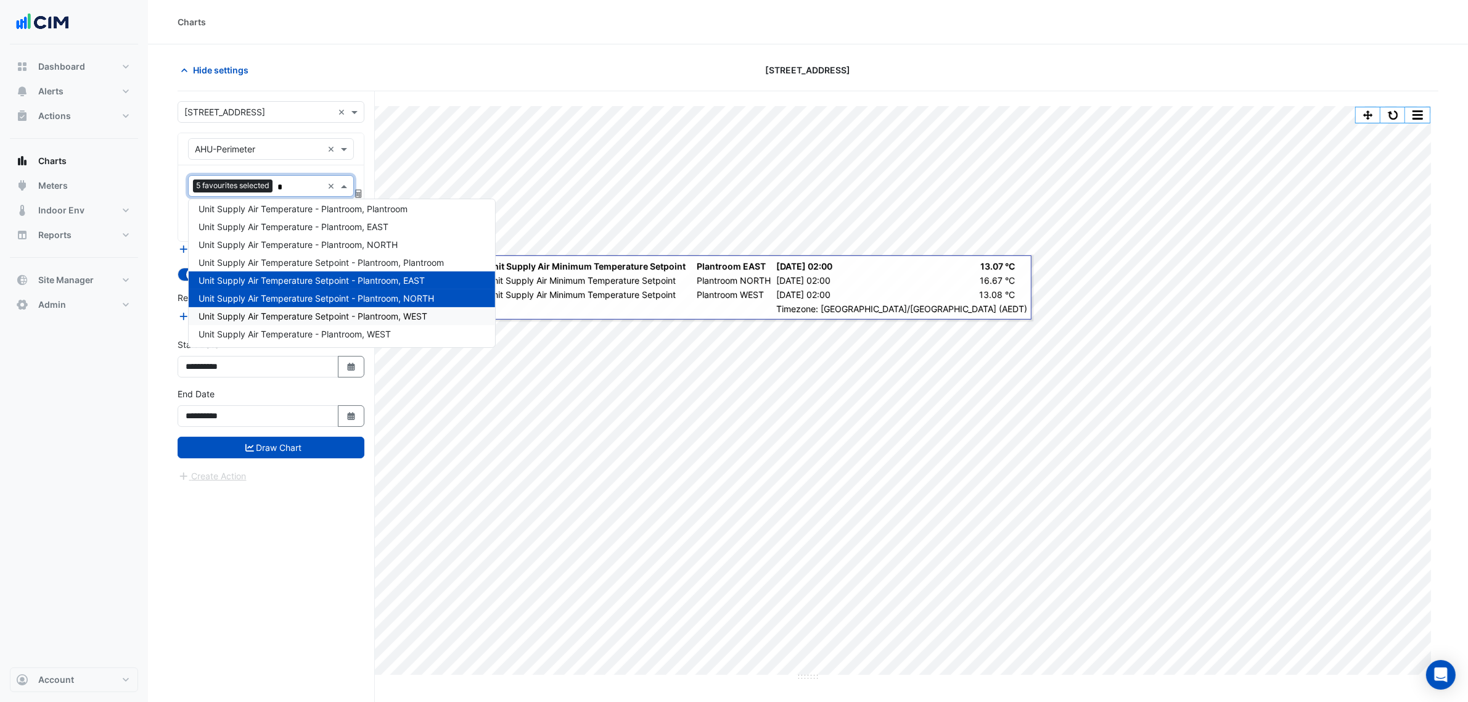
click at [396, 313] on span "Unit Supply Air Temperature Setpoint - Plantroom, WEST" at bounding box center [313, 316] width 229 height 10
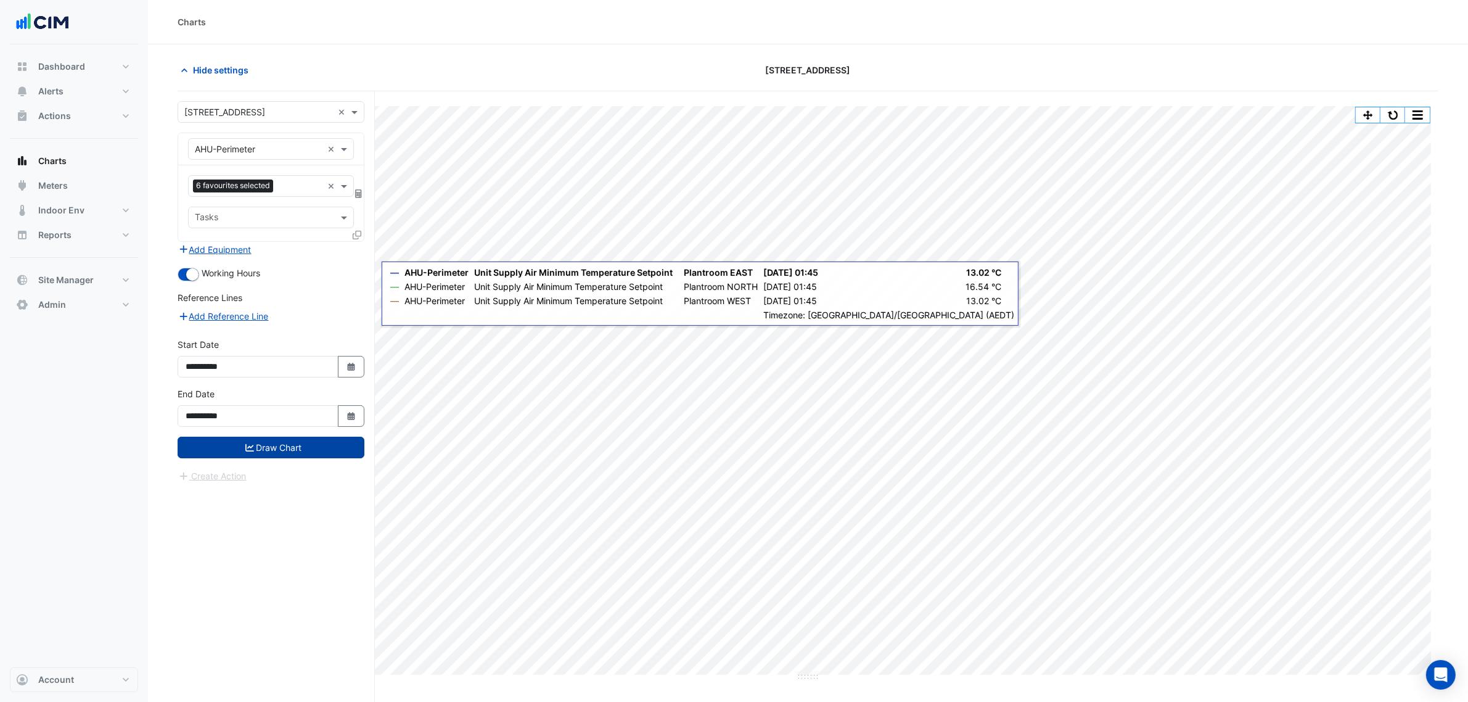
click at [284, 451] on button "Draw Chart" at bounding box center [271, 448] width 187 height 22
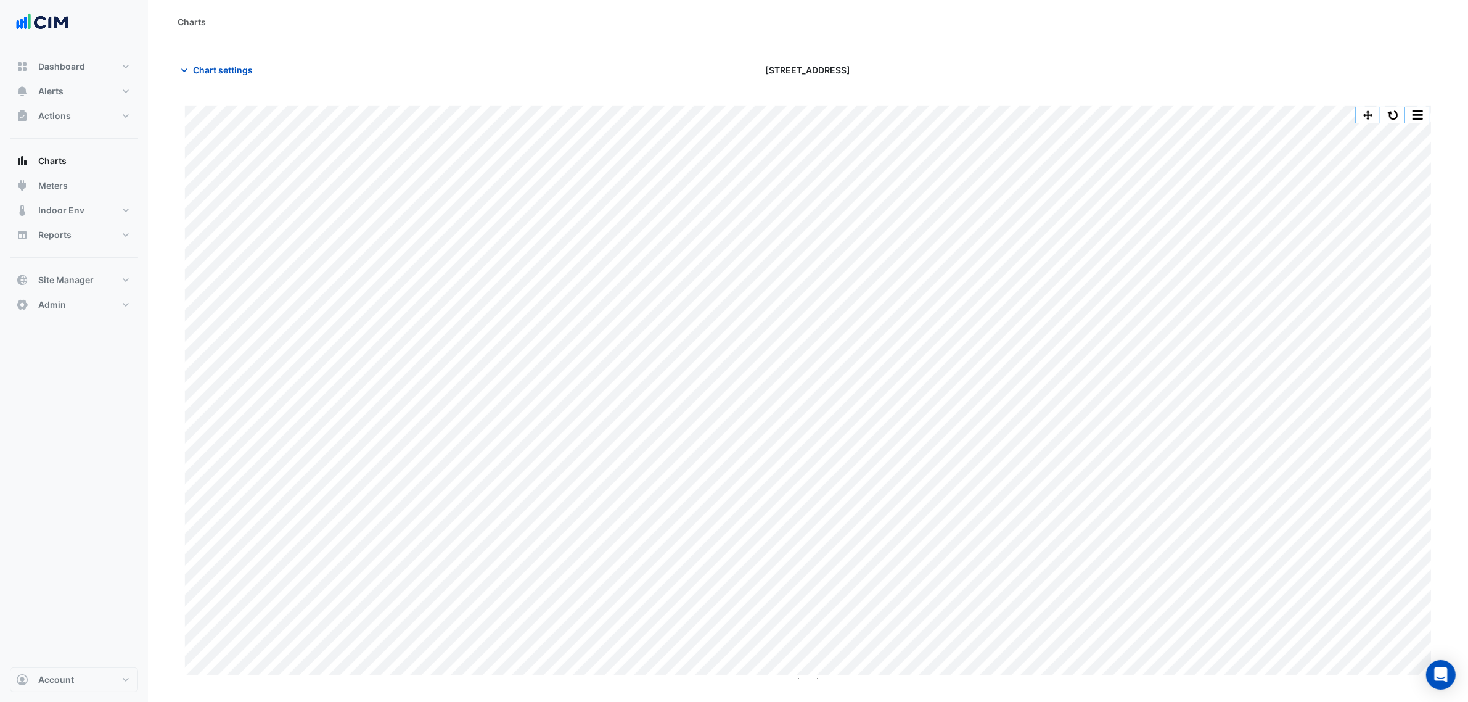
click at [254, 82] on div "Chart settings 167 Macquarie St" at bounding box center [808, 75] width 1261 height 32
click at [244, 75] on span "Chart settings" at bounding box center [223, 70] width 60 height 13
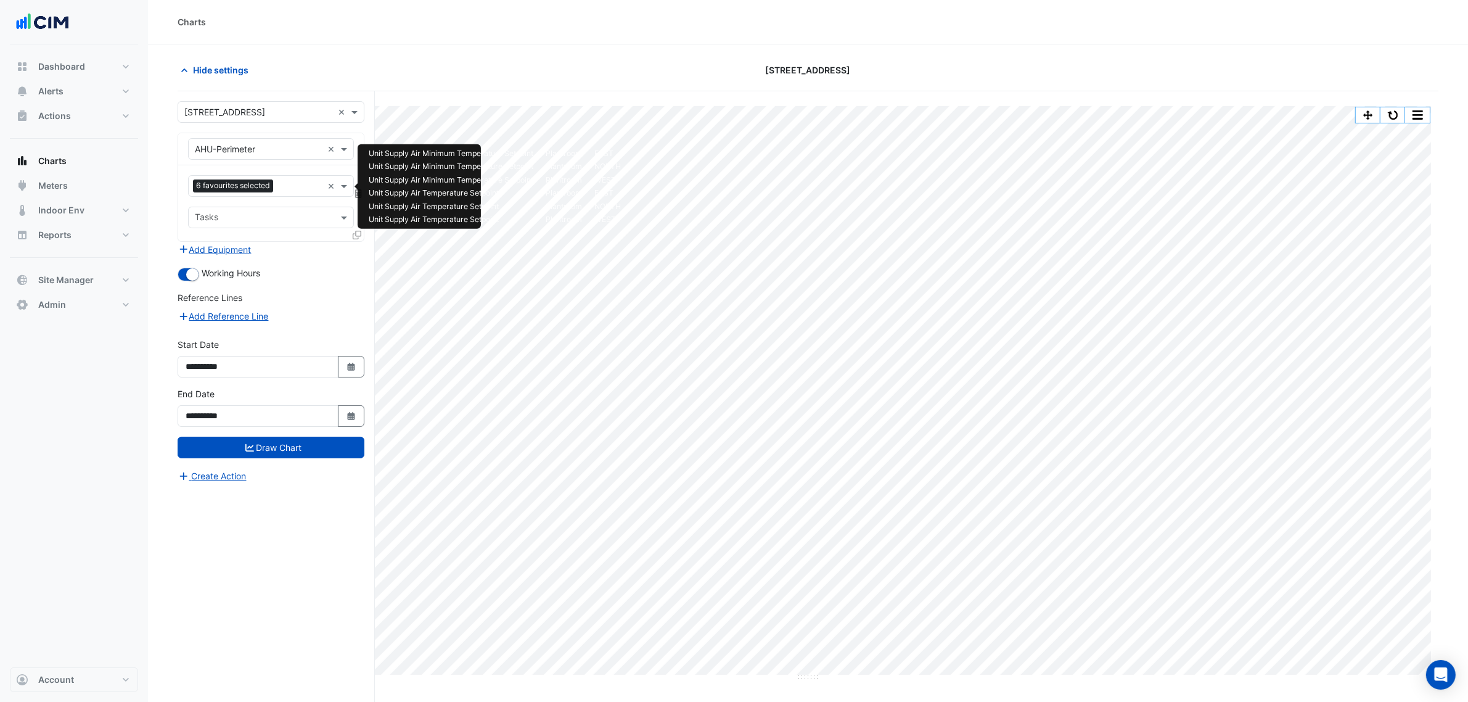
click at [257, 183] on span "6 favourites selected" at bounding box center [233, 185] width 80 height 12
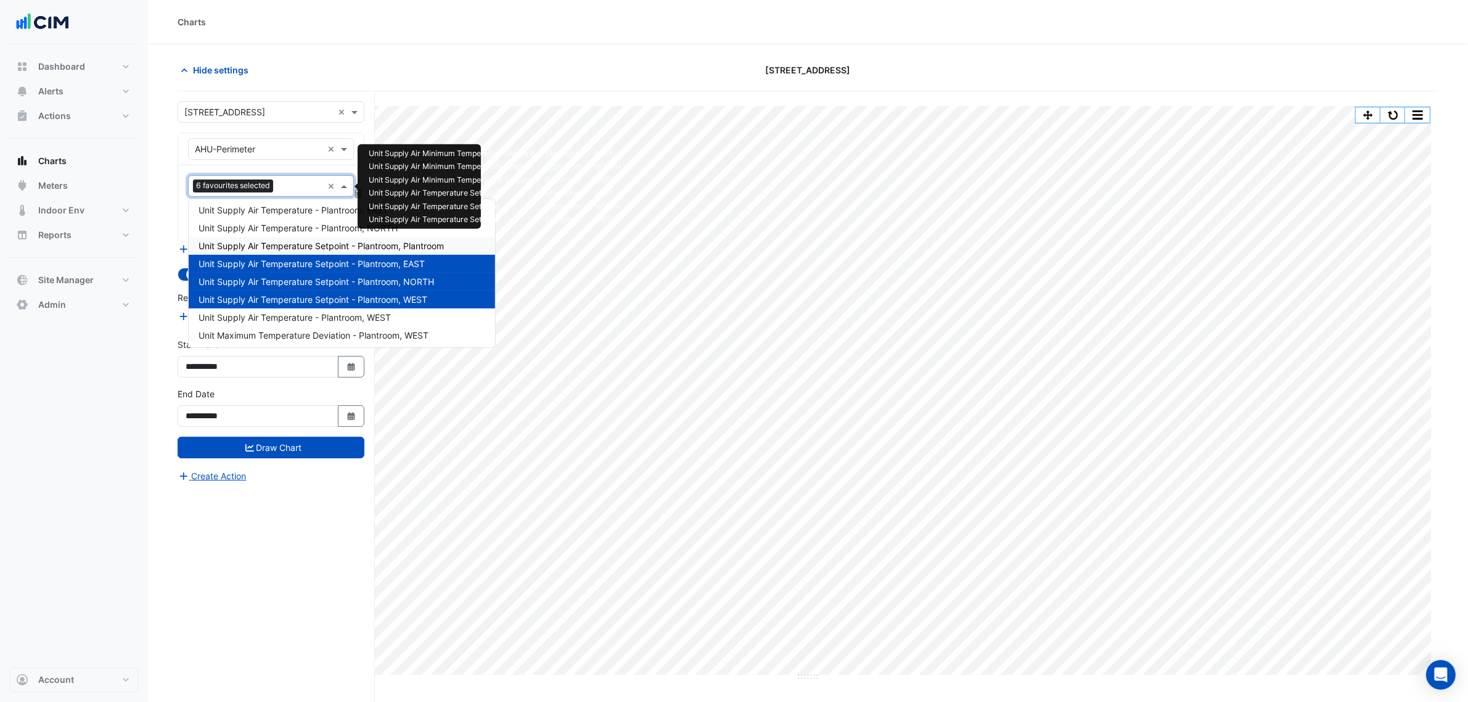
type input "*"
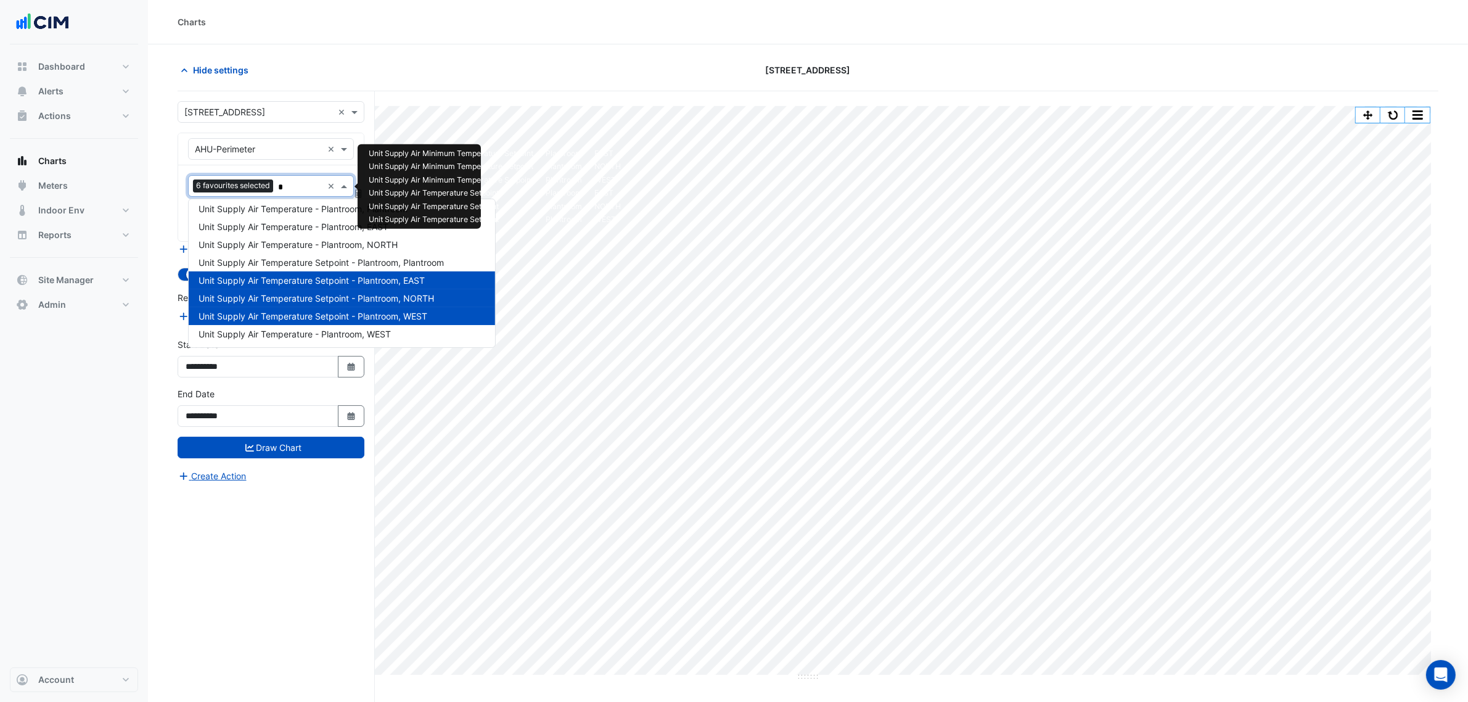
click at [304, 275] on span "Unit Supply Air Temperature Setpoint - Plantroom, EAST" at bounding box center [312, 280] width 226 height 10
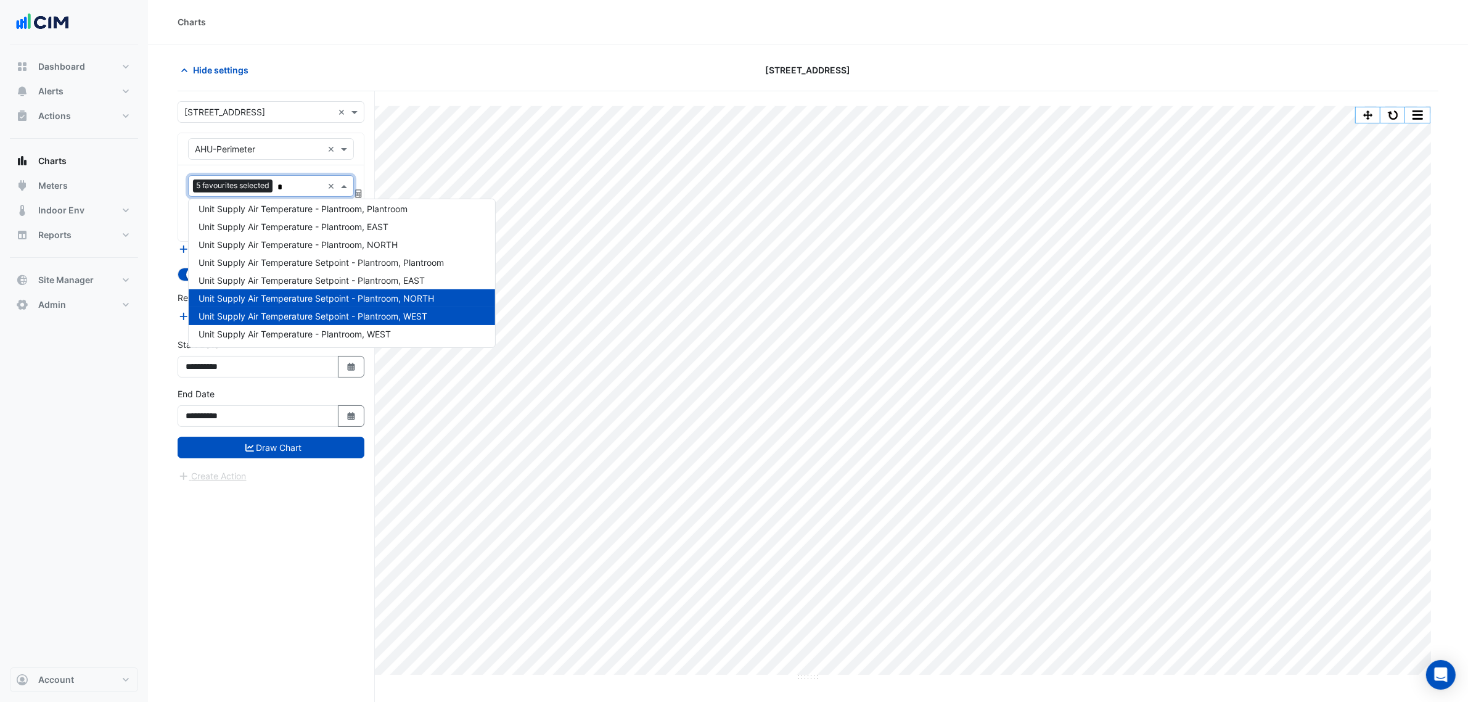
drag, startPoint x: 306, startPoint y: 300, endPoint x: 307, endPoint y: 309, distance: 9.3
click at [306, 300] on span "Unit Supply Air Temperature Setpoint - Plantroom, NORTH" at bounding box center [317, 298] width 236 height 10
click at [308, 314] on span "Unit Supply Air Temperature Setpoint - Plantroom, WEST" at bounding box center [313, 316] width 229 height 10
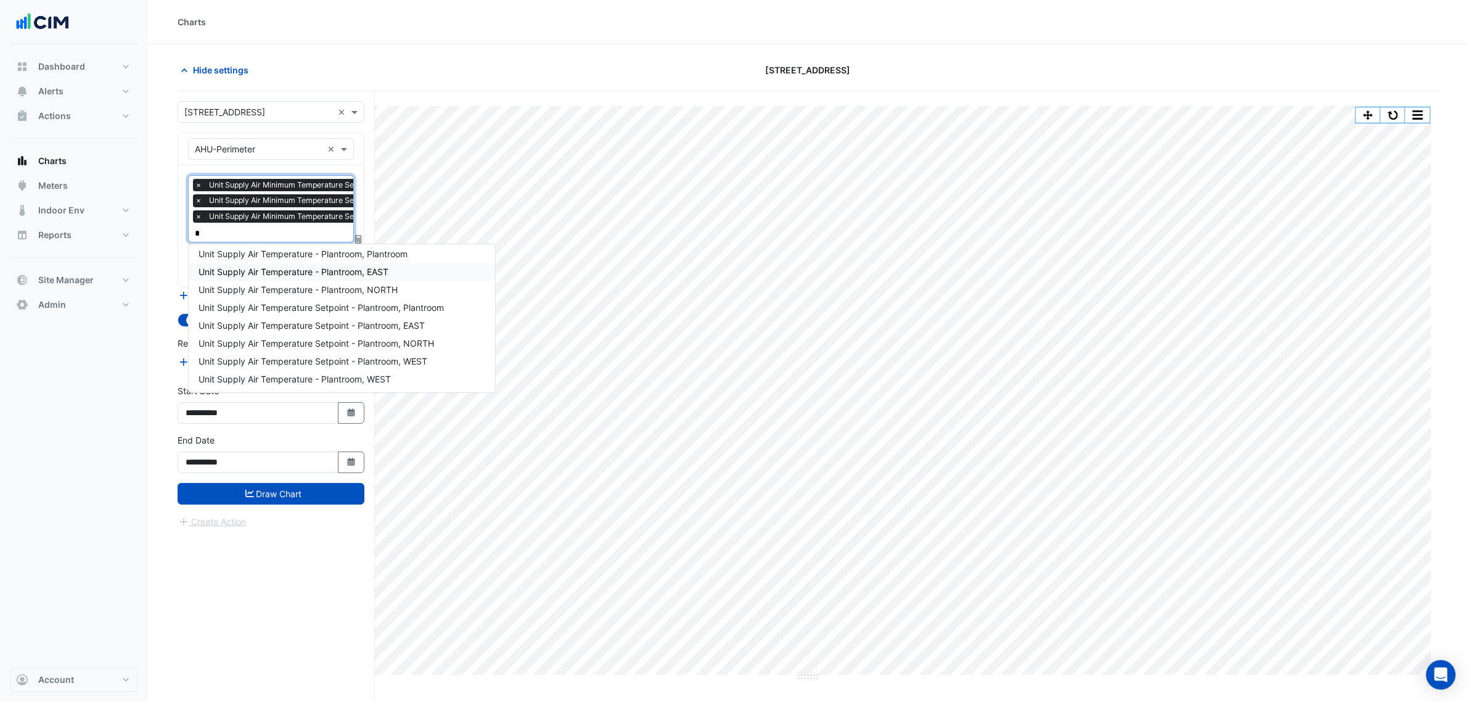
click at [313, 269] on span "Unit Supply Air Temperature - Plantroom, EAST" at bounding box center [294, 271] width 190 height 10
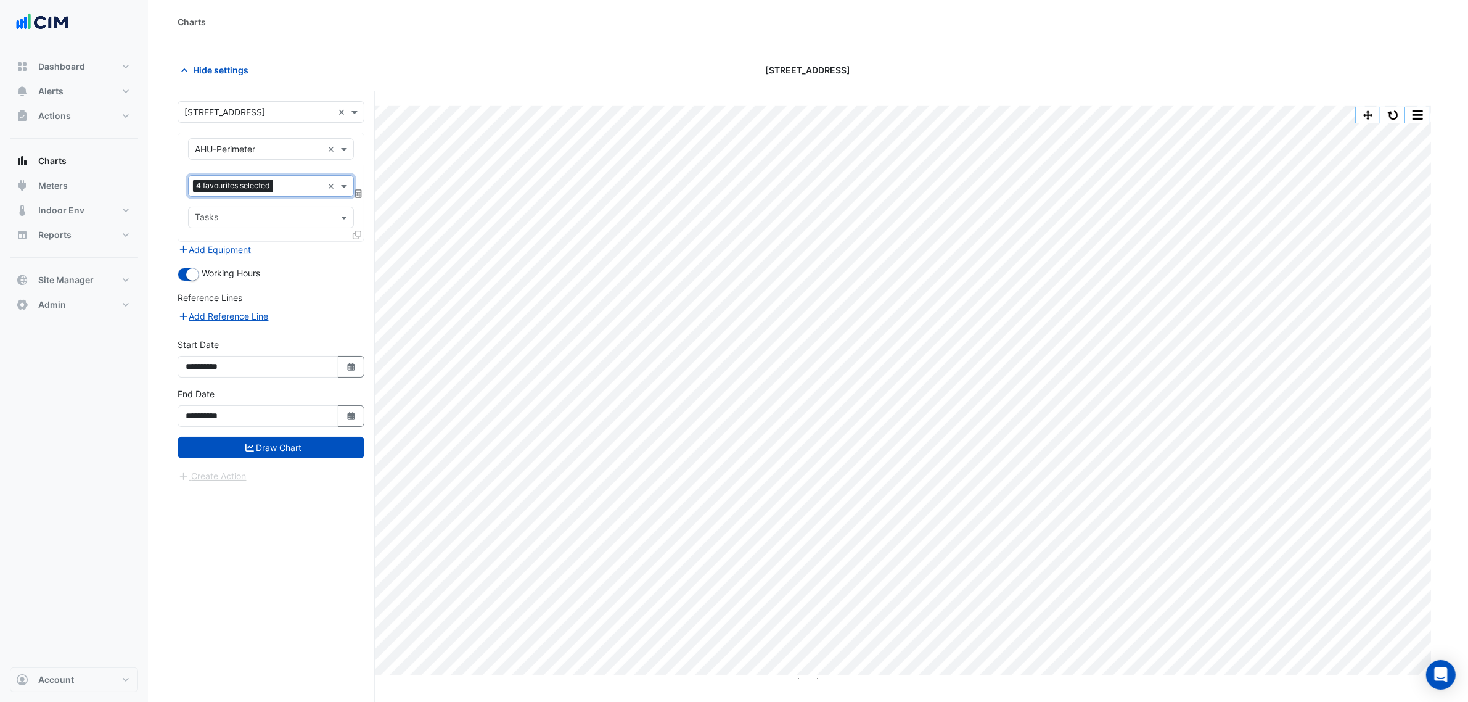
click at [287, 191] on input "text" at bounding box center [300, 187] width 44 height 13
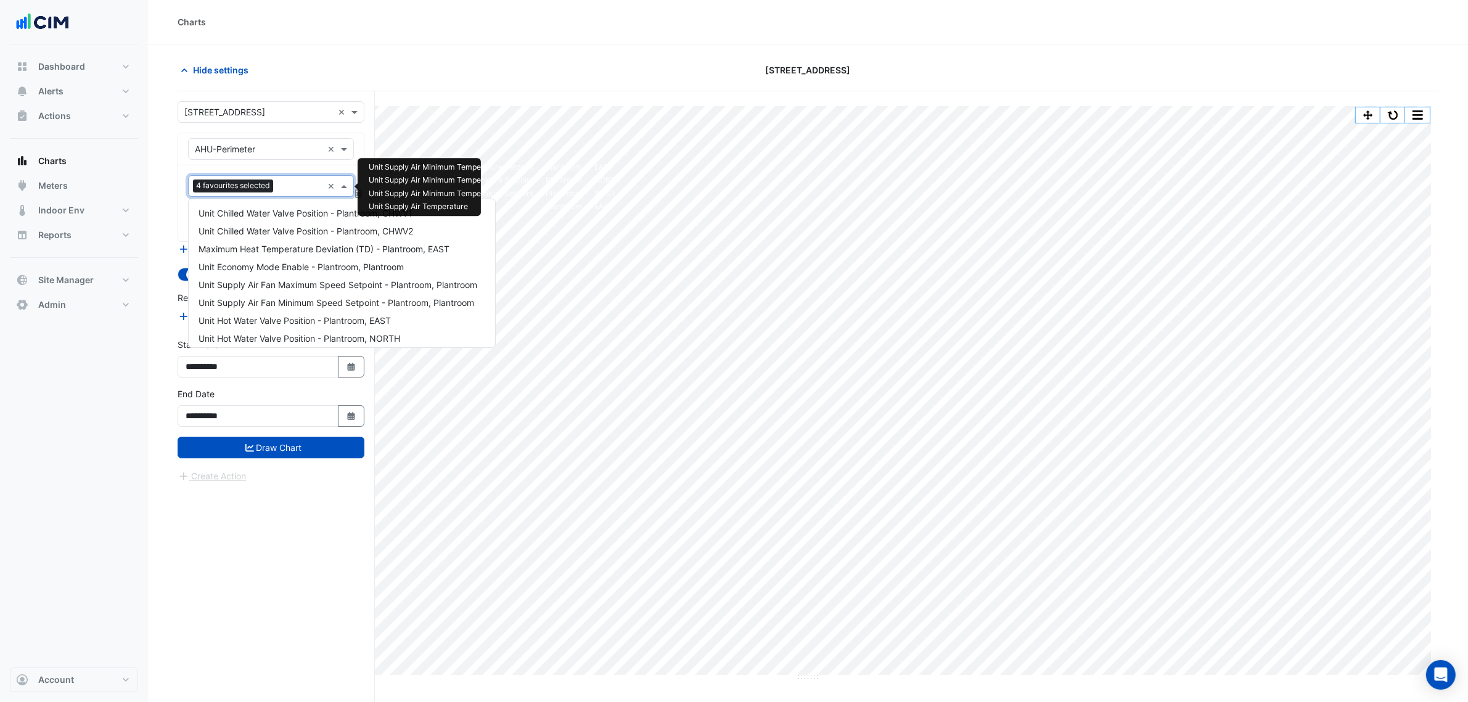
scroll to position [754, 0]
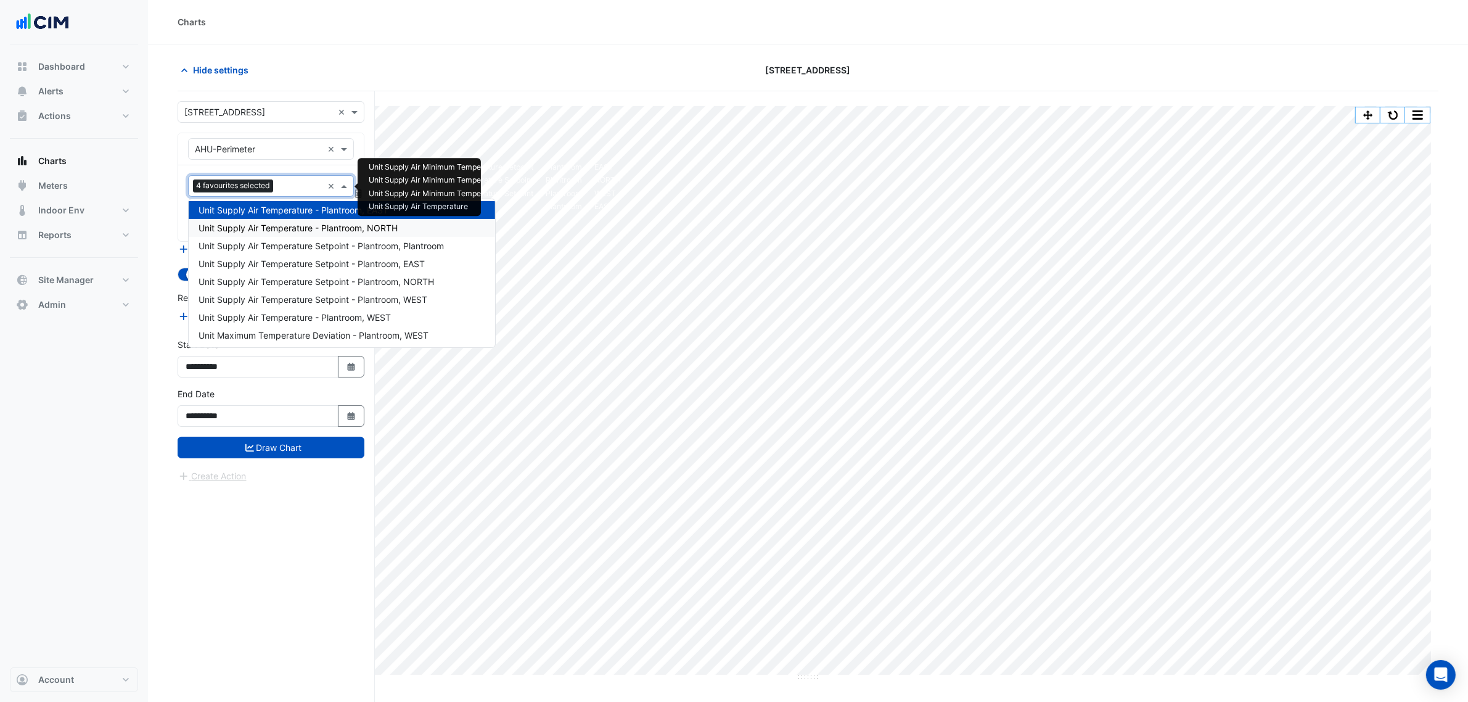
click at [341, 228] on span "Unit Supply Air Temperature - Plantroom, NORTH" at bounding box center [298, 228] width 199 height 10
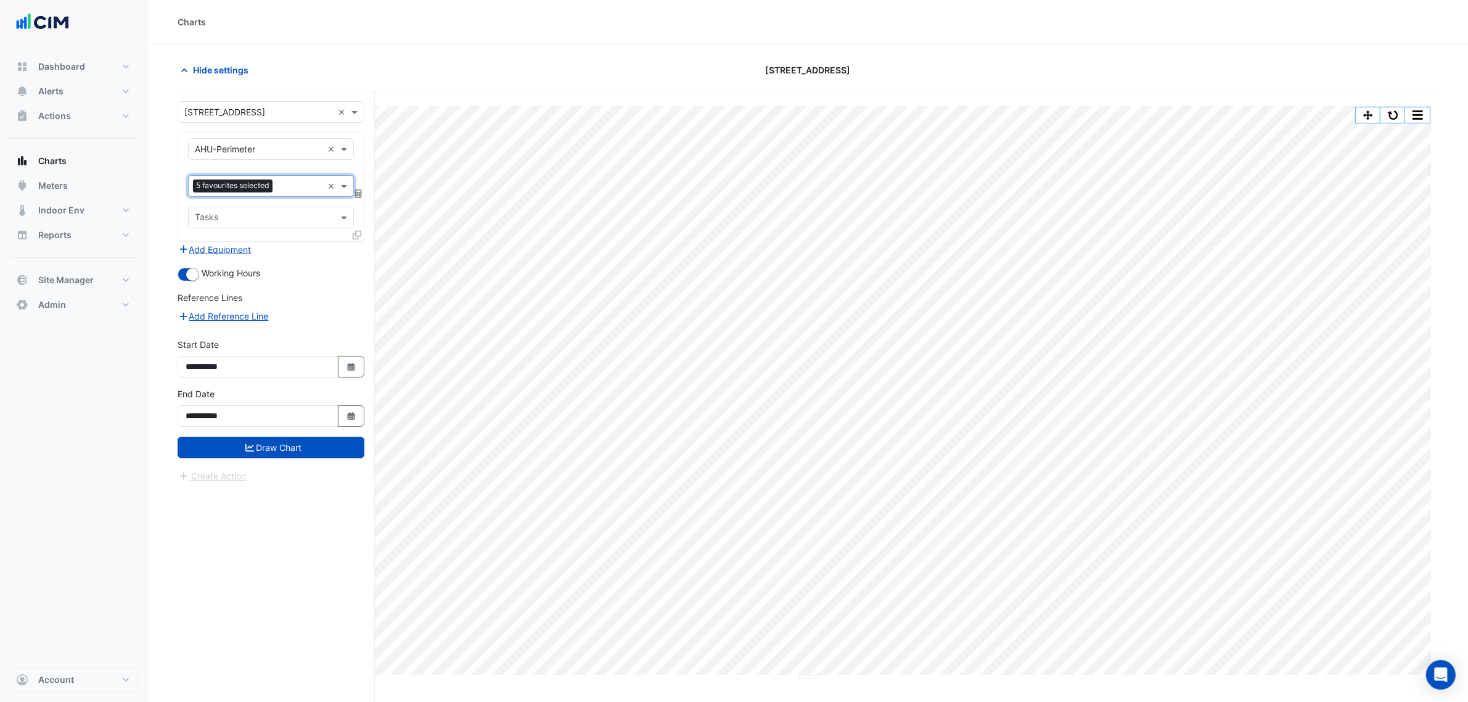
click at [298, 183] on input "text" at bounding box center [299, 187] width 45 height 13
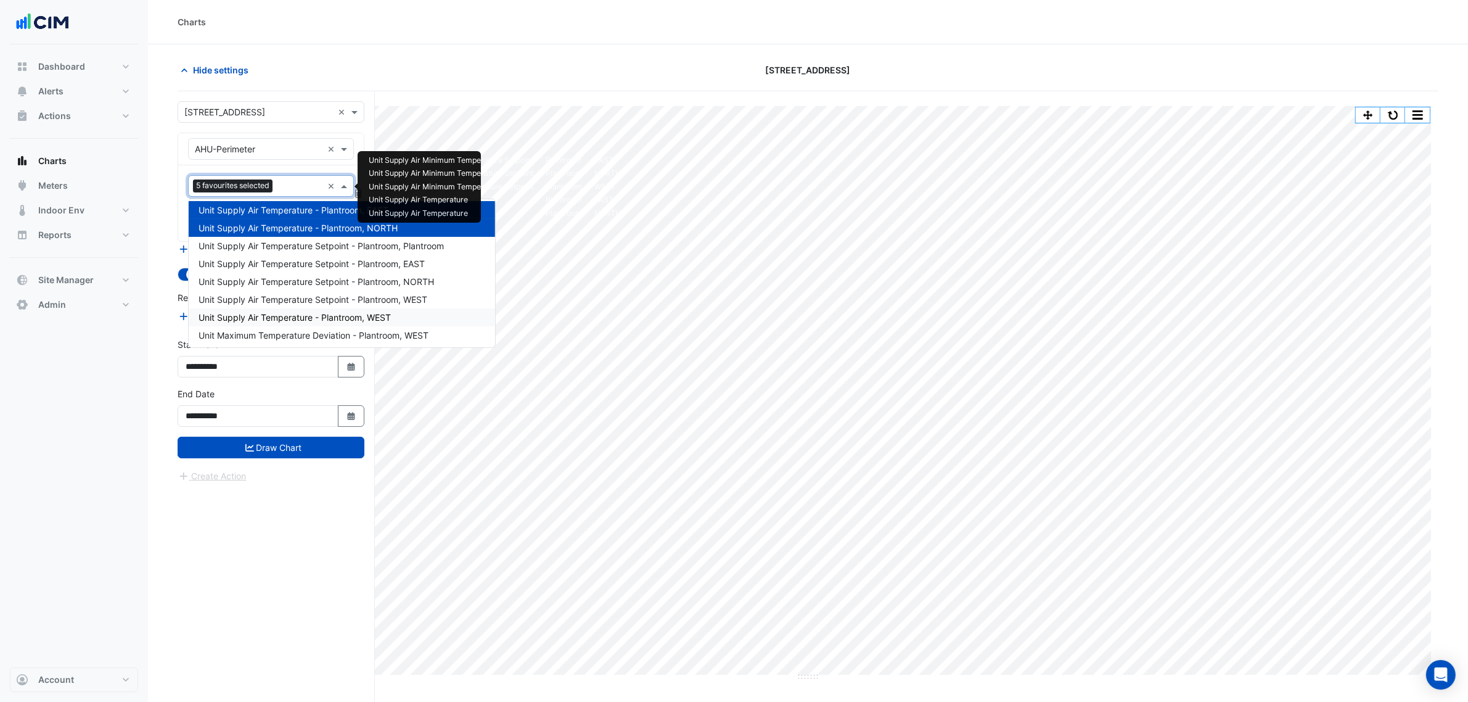
click at [359, 322] on div "Unit Supply Air Temperature - Plantroom, WEST" at bounding box center [342, 317] width 306 height 18
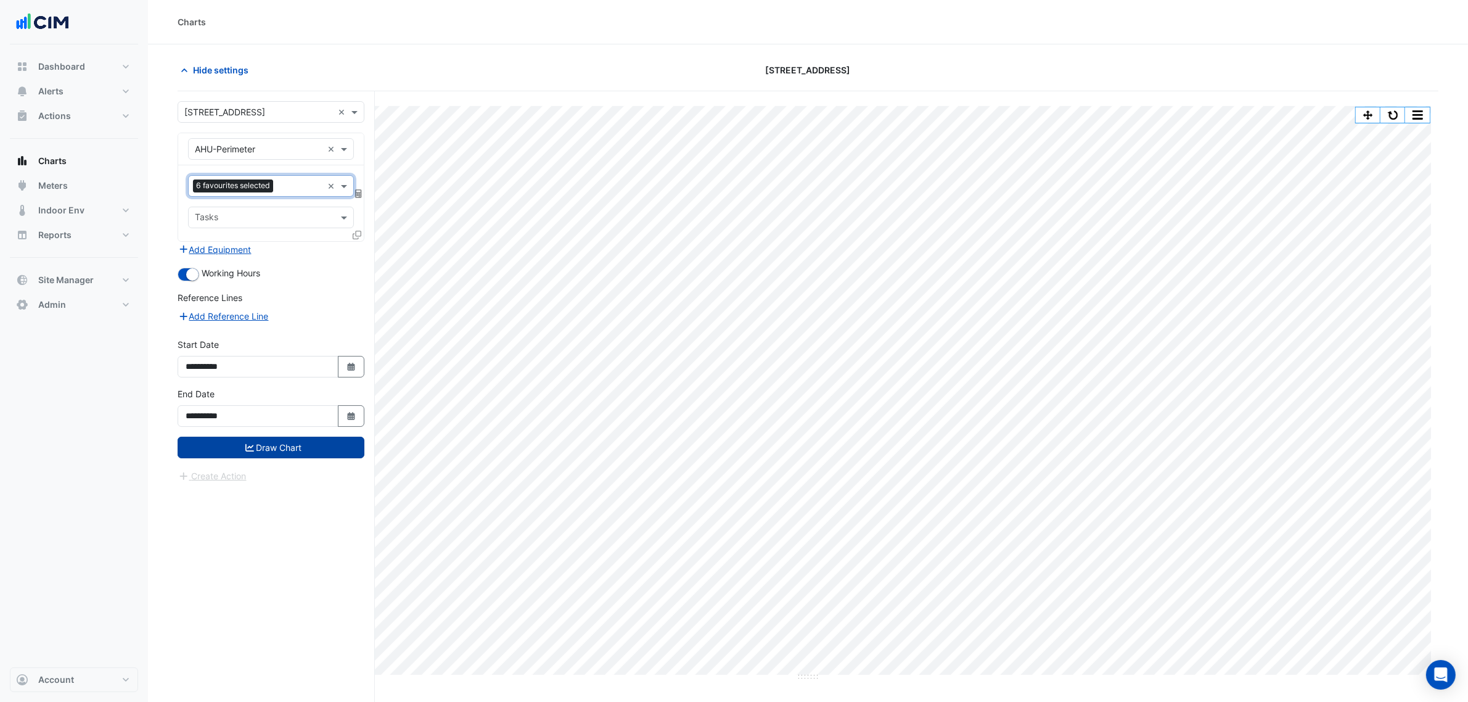
click at [316, 440] on button "Draw Chart" at bounding box center [271, 448] width 187 height 22
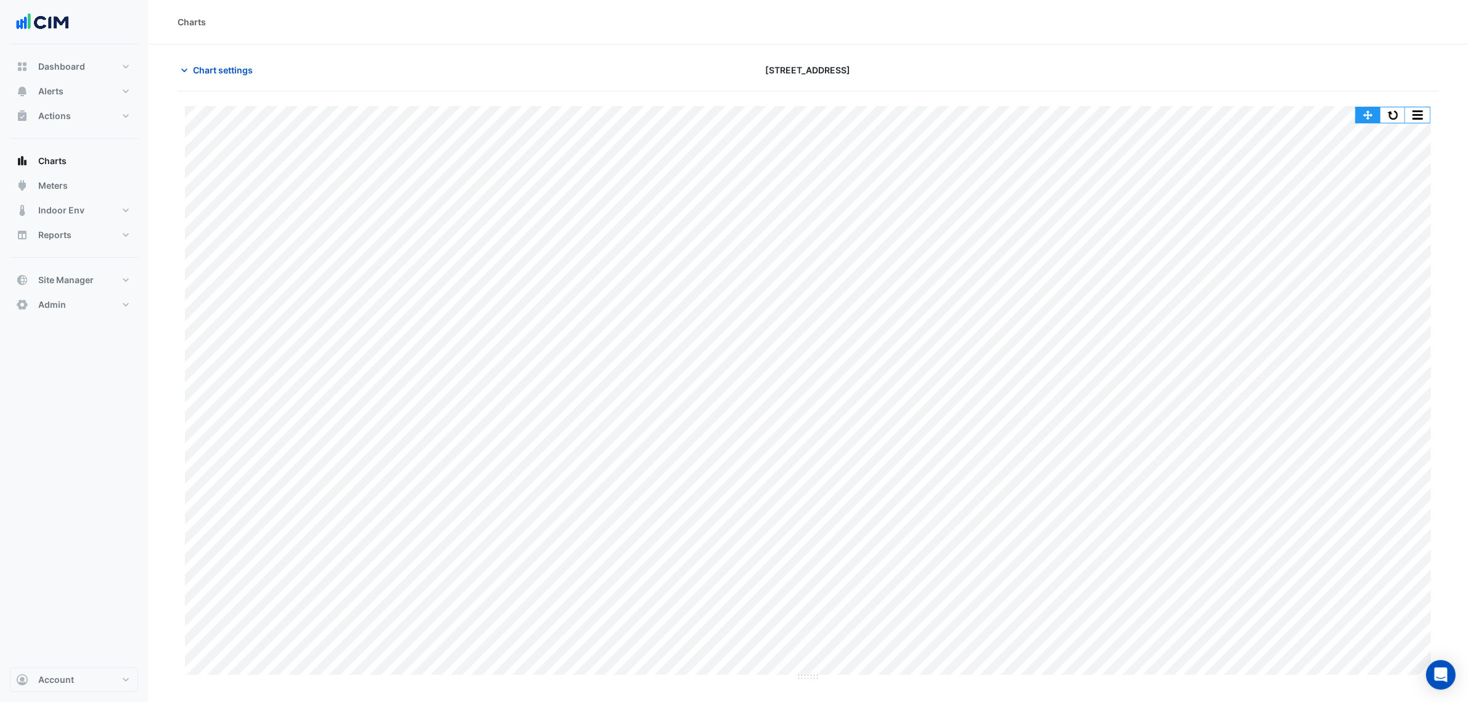
click at [1367, 112] on button "button" at bounding box center [1368, 114] width 25 height 15
click at [1385, 118] on button "button" at bounding box center [1393, 114] width 25 height 15
click at [1210, 54] on section "Chart settings 167 Macquarie St Split All Print Save as JPEG Save as PNG Pivot …" at bounding box center [808, 396] width 1320 height 704
click at [1397, 115] on button "button" at bounding box center [1393, 114] width 25 height 15
click at [422, 676] on div "Split All Print Save as JPEG Save as PNG Pivot Data Table Export CSV - Flat Exp…" at bounding box center [808, 393] width 1246 height 575
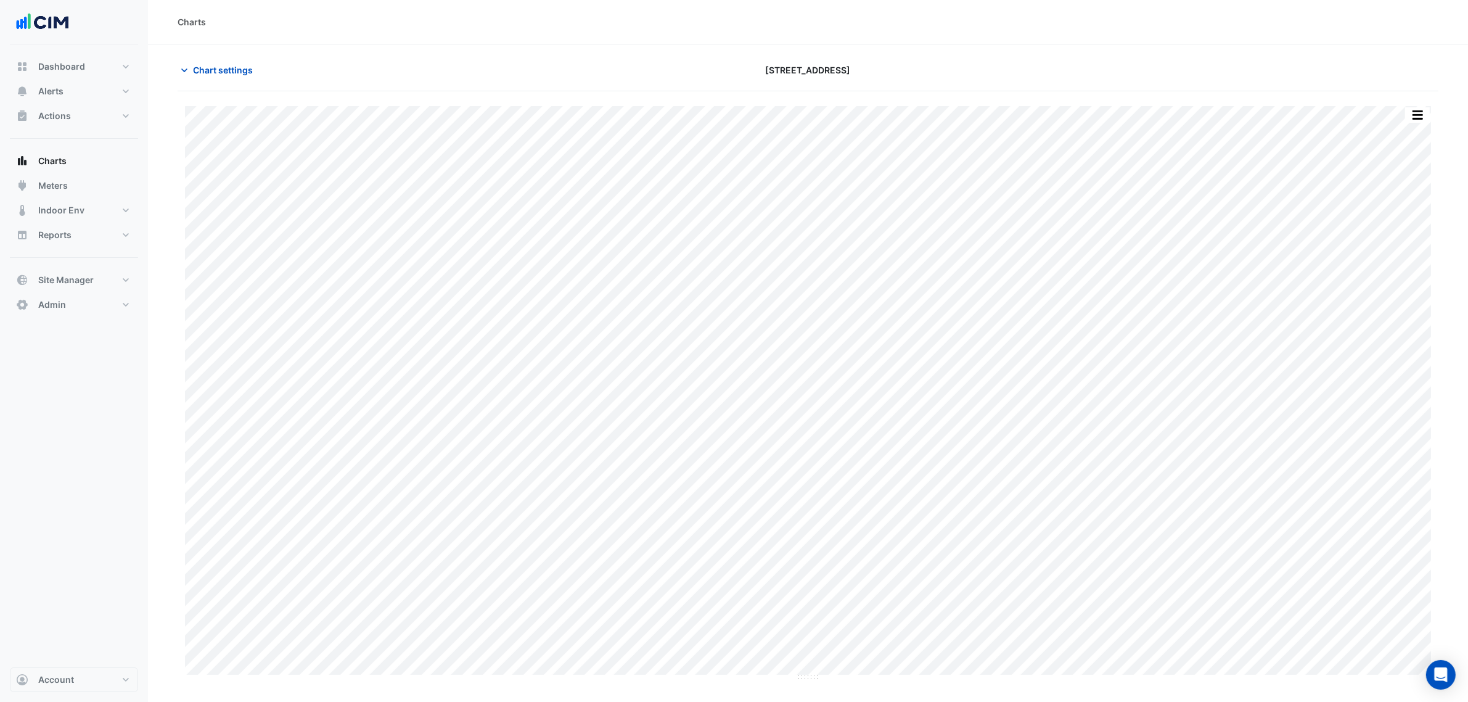
click at [1163, 57] on section "Chart settings 167 Macquarie St Split All Print Save as JPEG Save as PNG Pivot …" at bounding box center [808, 396] width 1320 height 704
click at [242, 26] on span "Chart settings" at bounding box center [223, 23] width 60 height 13
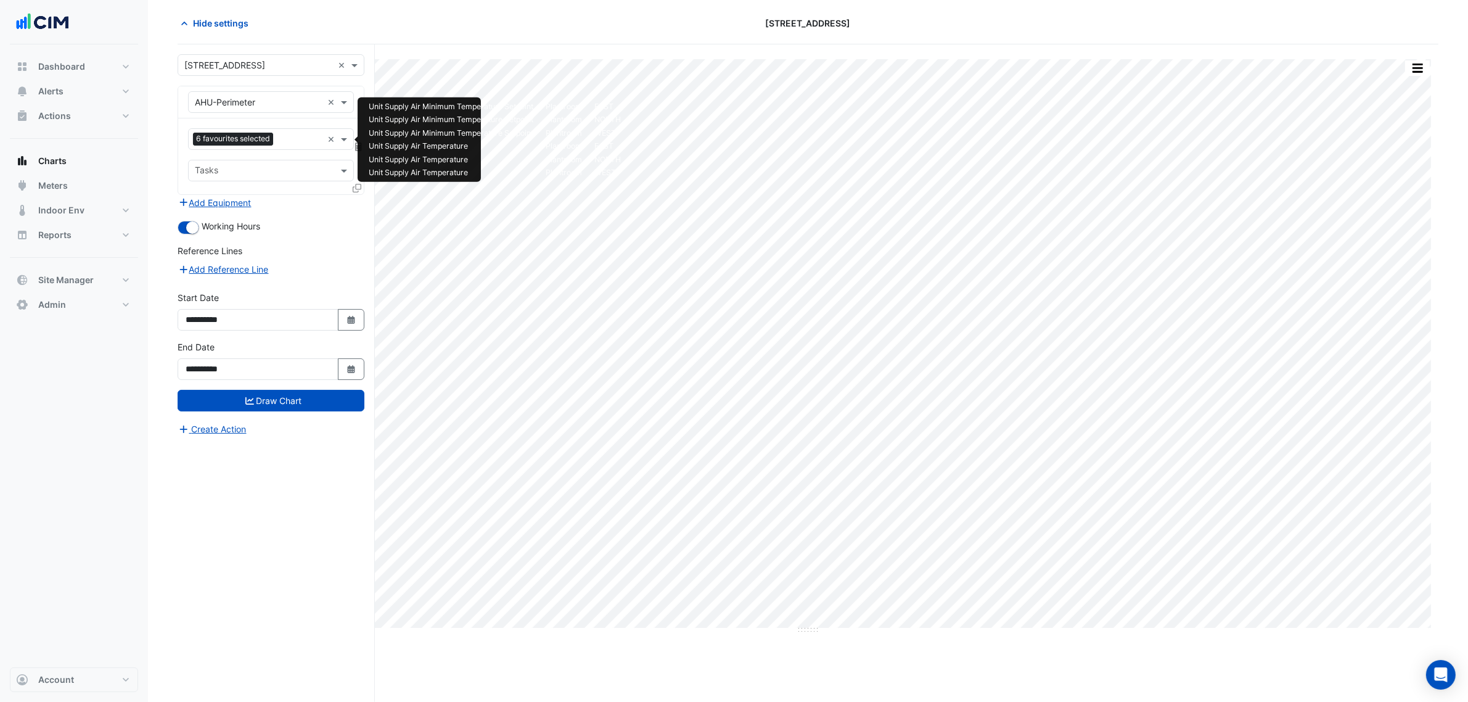
click at [278, 136] on div at bounding box center [299, 141] width 46 height 16
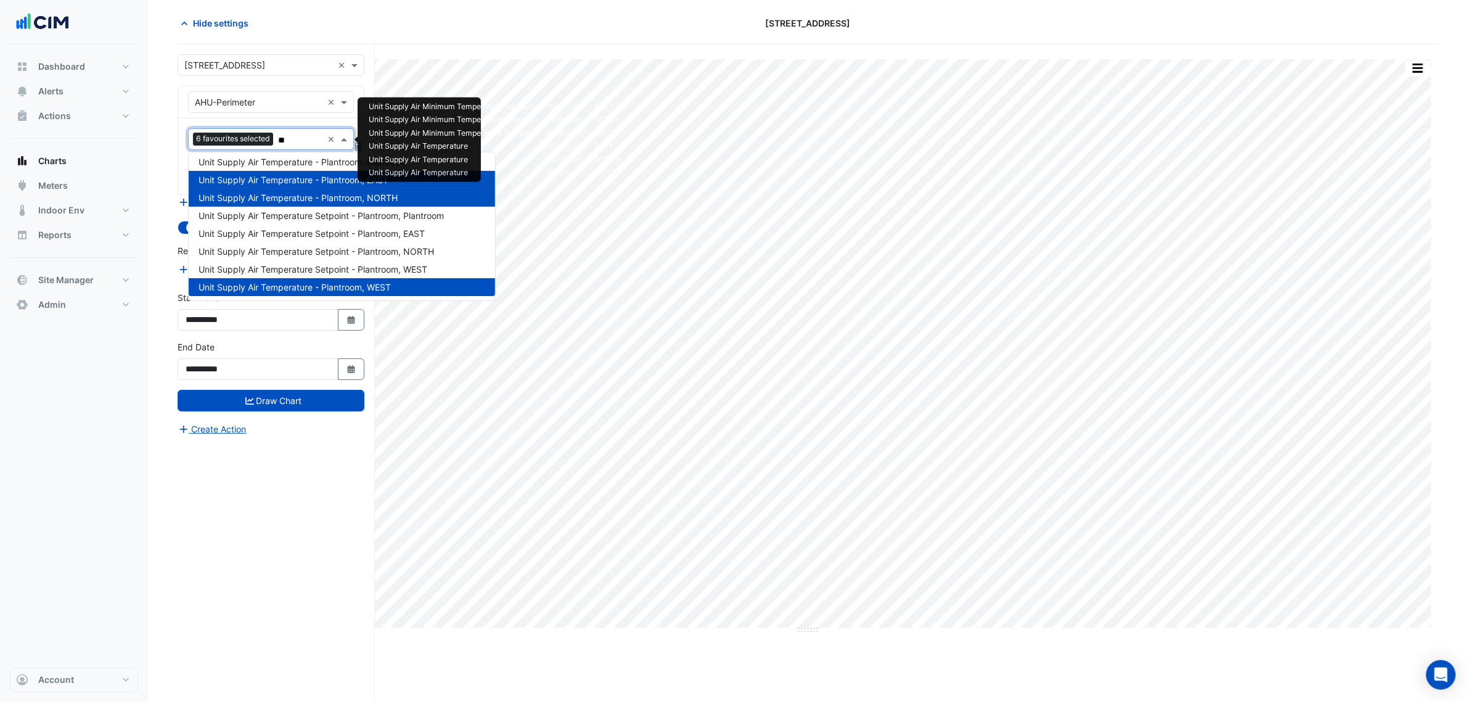
scroll to position [183, 0]
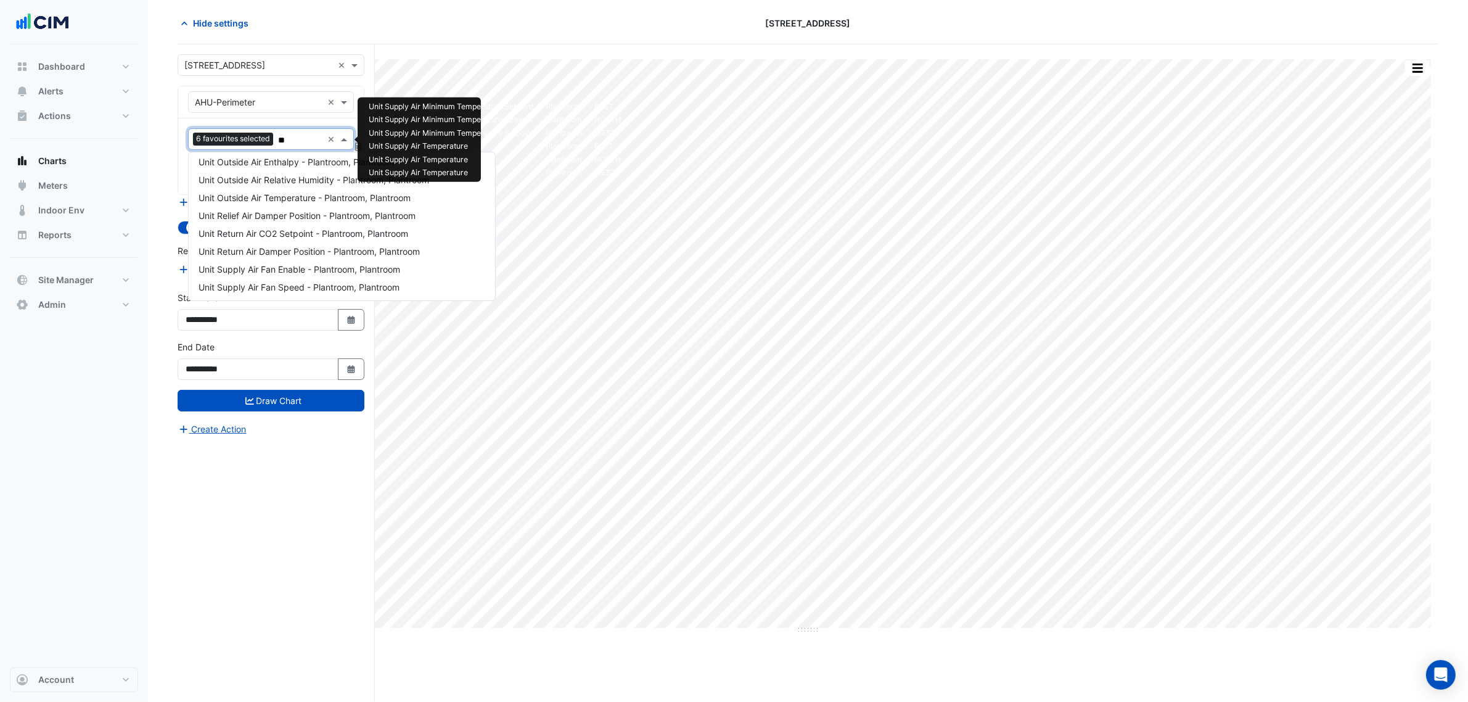
type input "***"
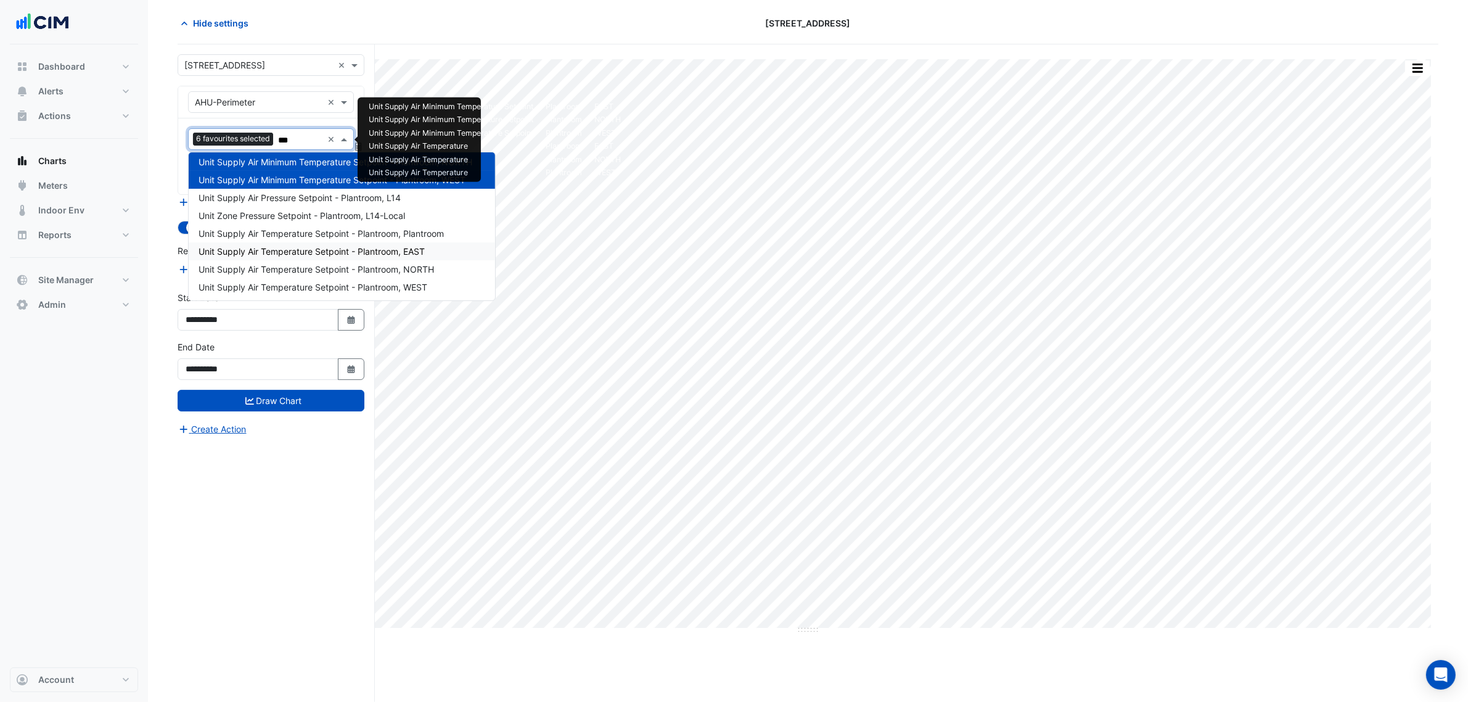
click at [329, 253] on span "Unit Supply Air Temperature Setpoint - Plantroom, EAST" at bounding box center [312, 251] width 226 height 10
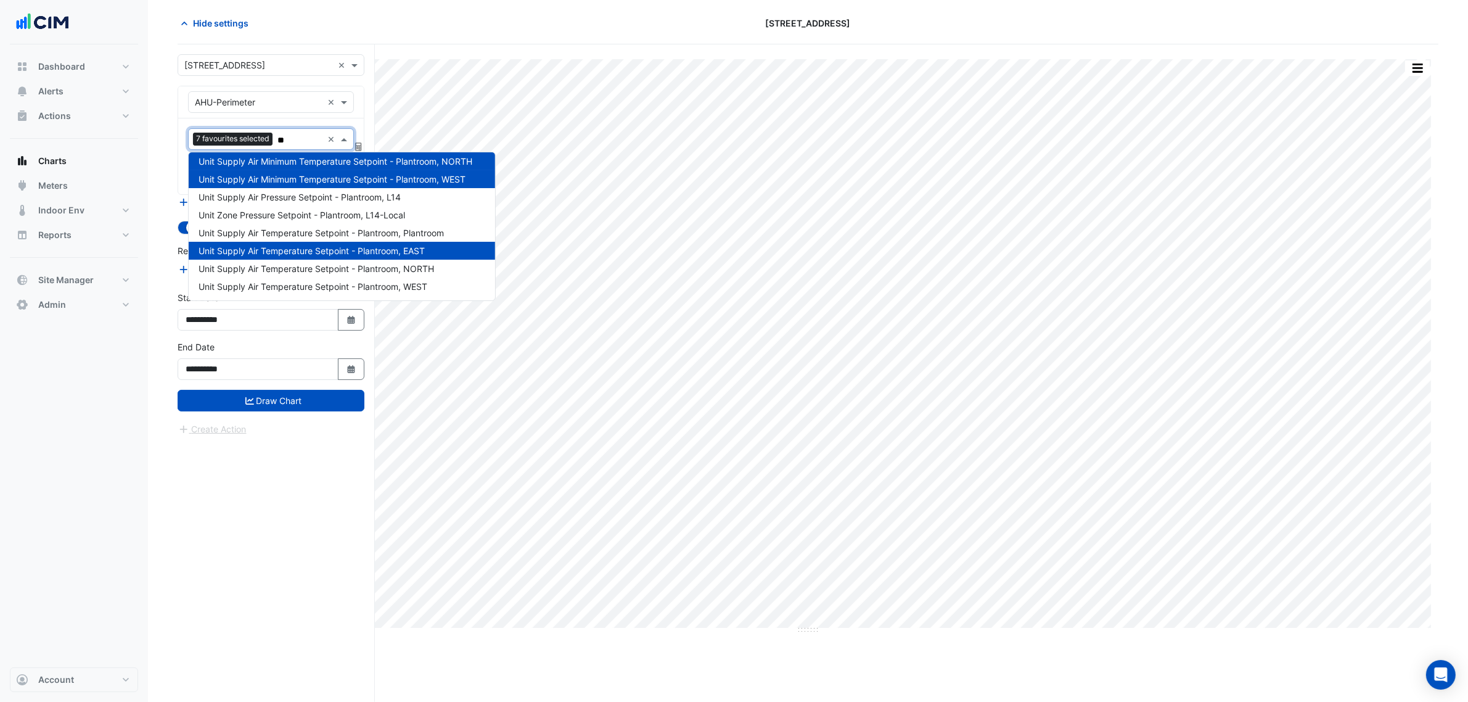
type input "***"
click at [342, 270] on span "Unit Supply Air Temperature Setpoint - Plantroom, NORTH" at bounding box center [317, 269] width 236 height 10
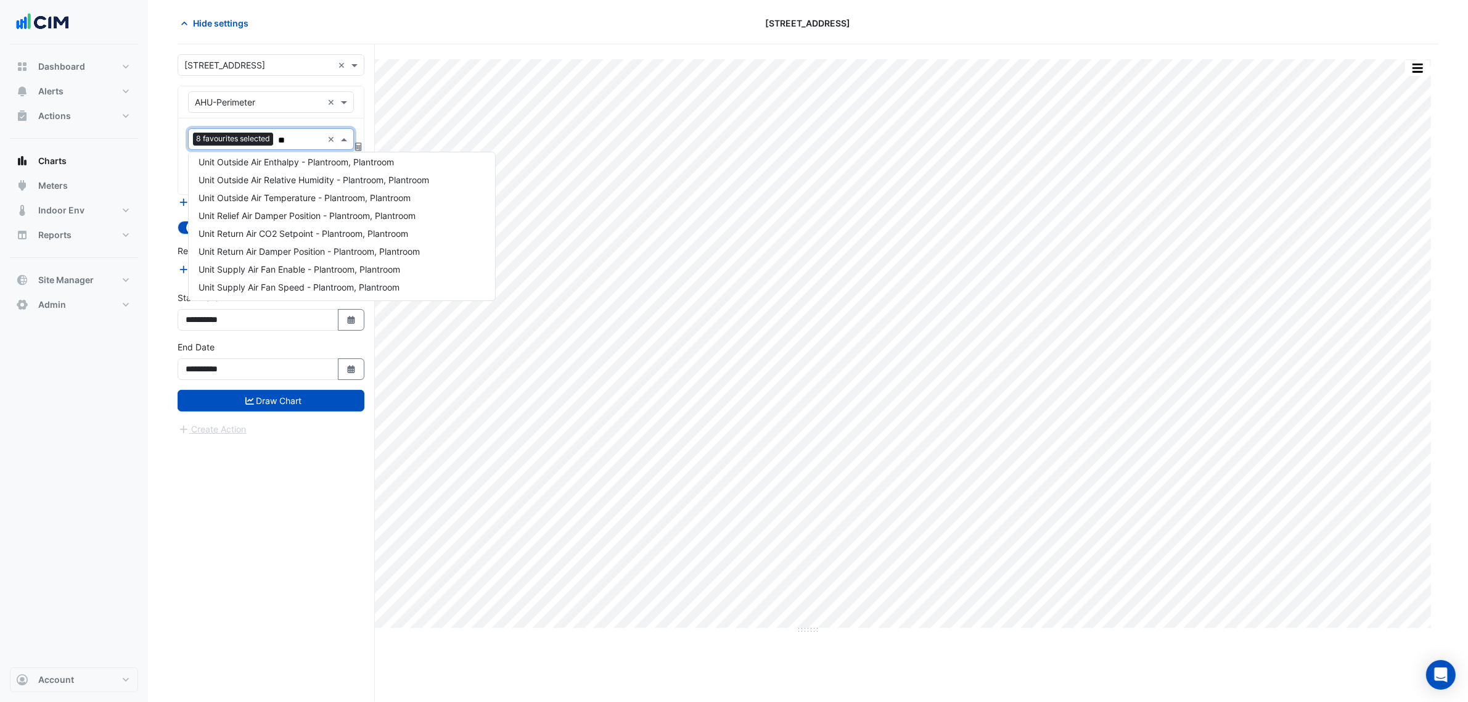
type input "***"
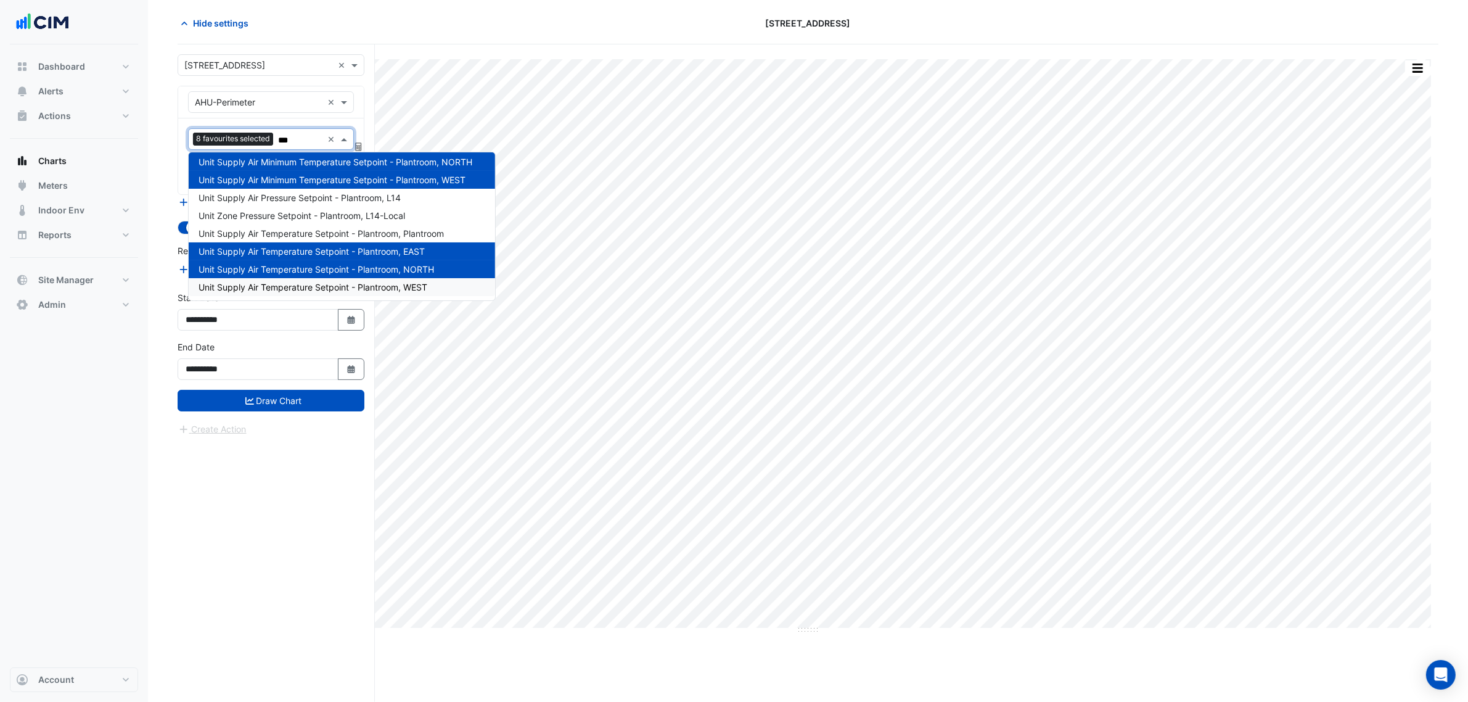
click at [361, 282] on span "Unit Supply Air Temperature Setpoint - Plantroom, WEST" at bounding box center [313, 287] width 229 height 10
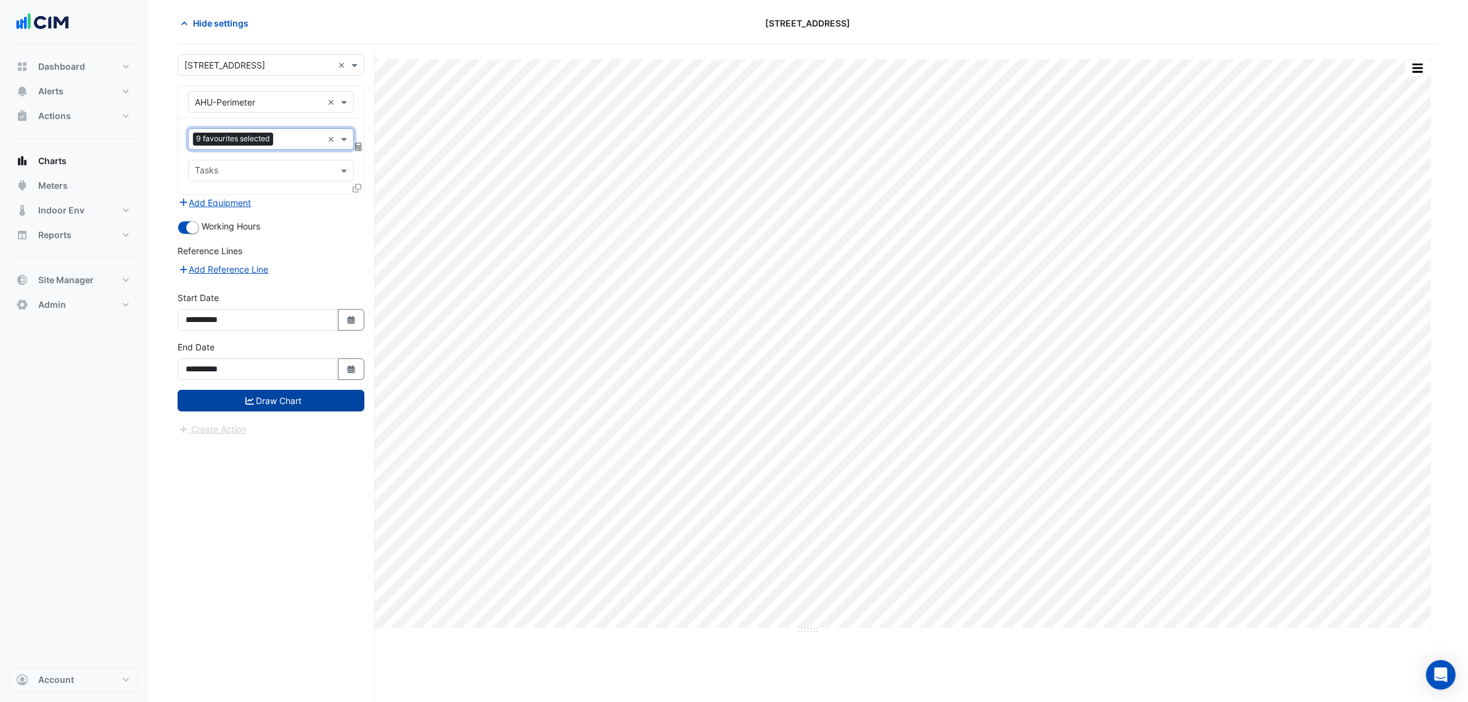
click at [291, 396] on button "Draw Chart" at bounding box center [271, 401] width 187 height 22
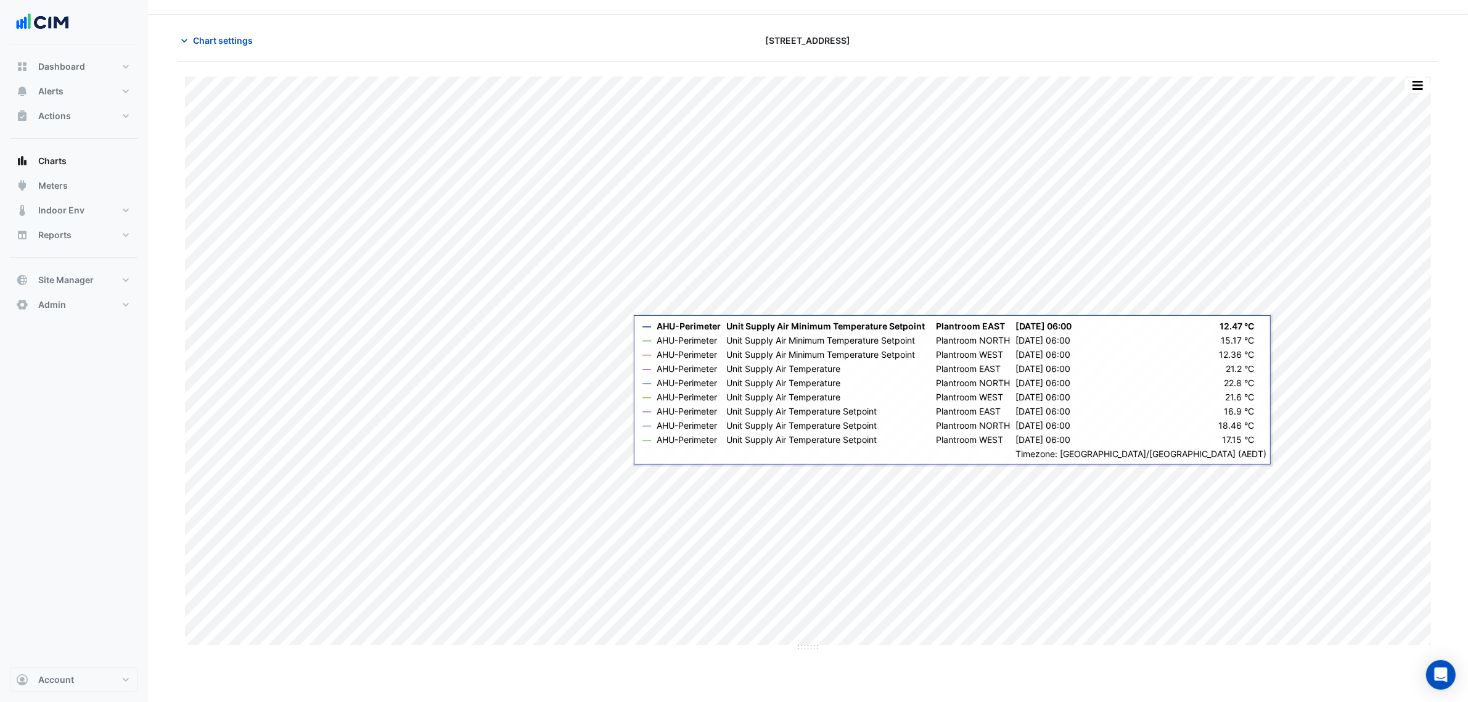
scroll to position [47, 0]
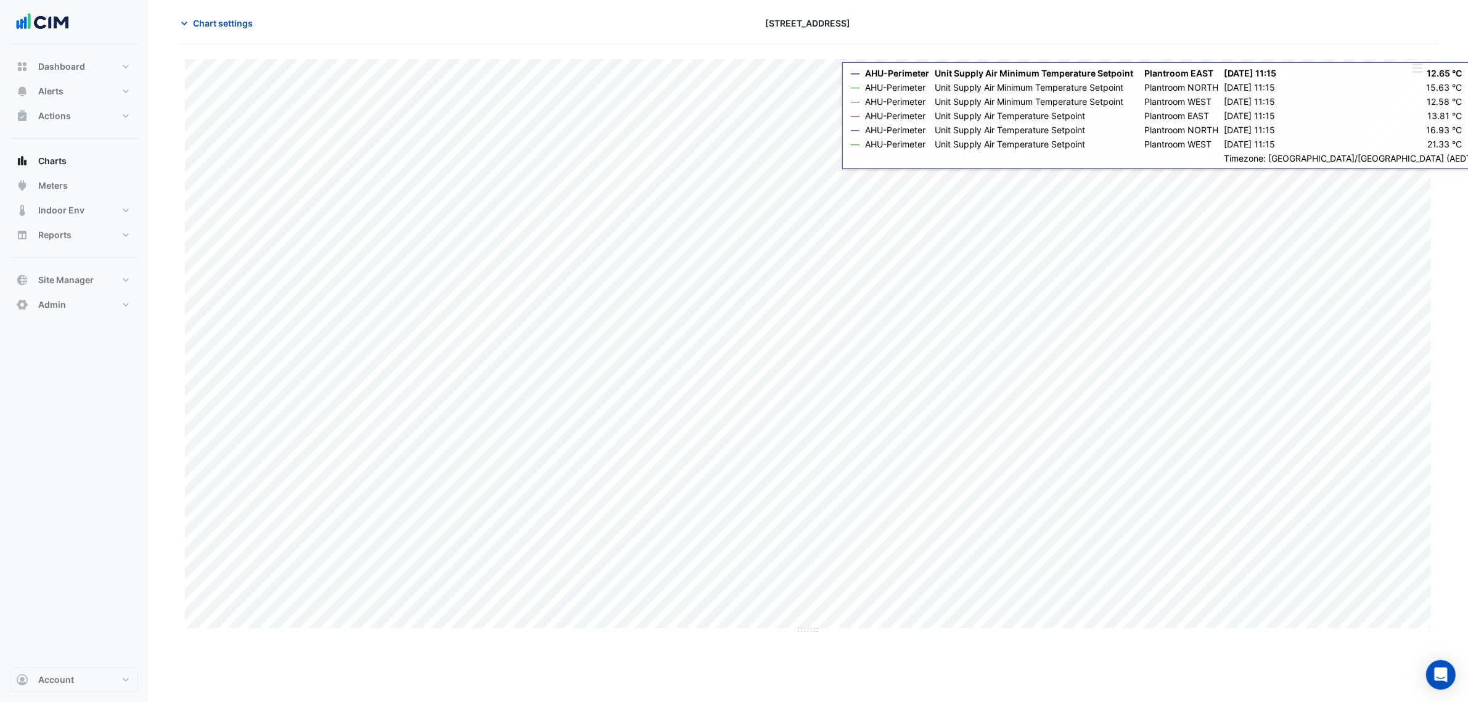
click at [1409, 71] on button "button" at bounding box center [1417, 67] width 25 height 15
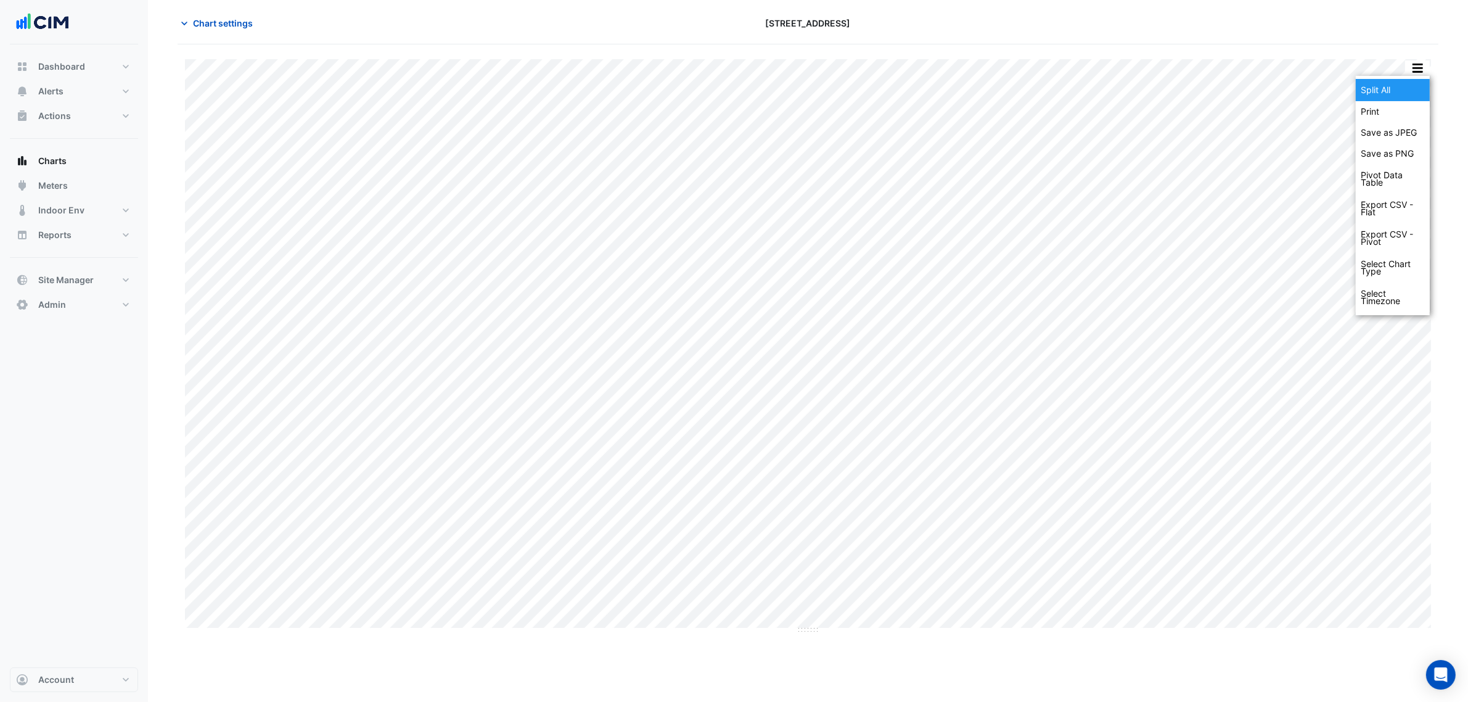
click at [1405, 94] on div "Split All" at bounding box center [1393, 90] width 74 height 22
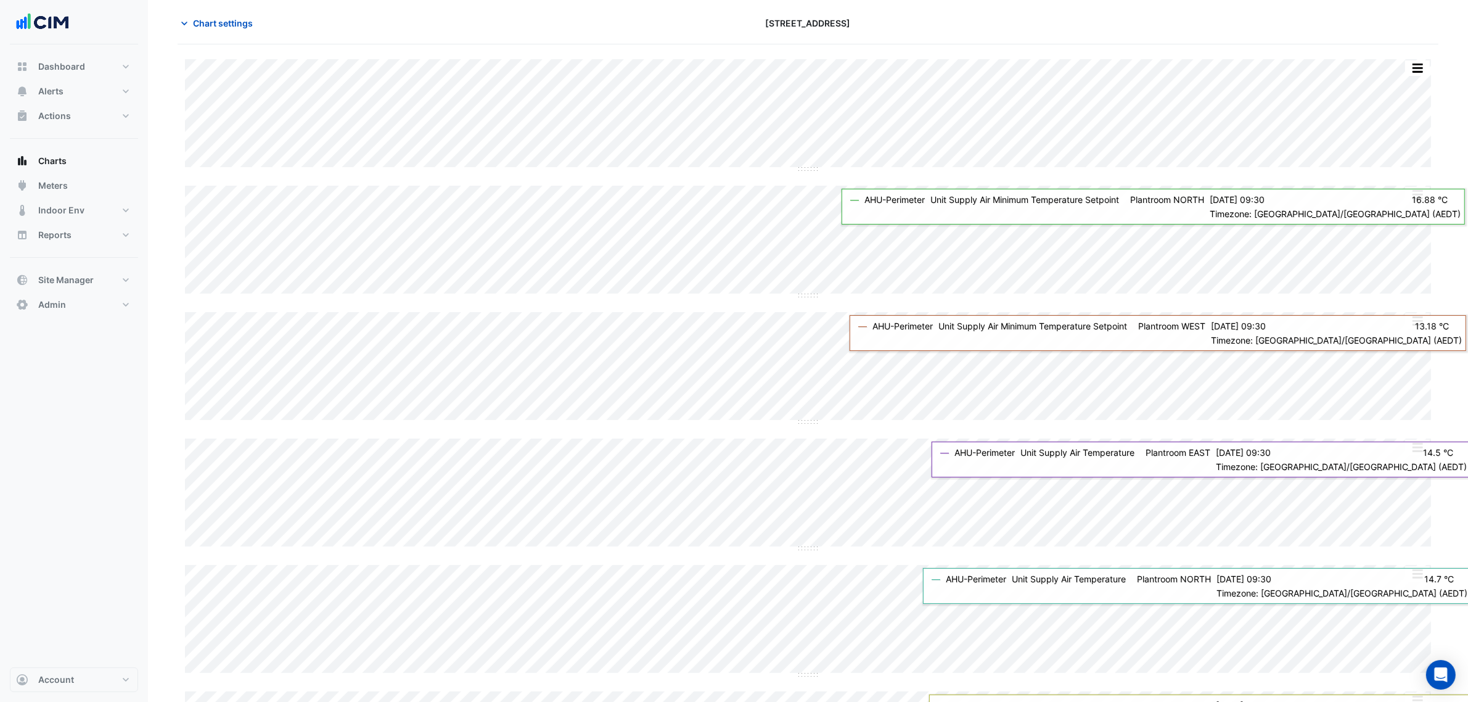
click at [1426, 65] on button "button" at bounding box center [1417, 67] width 25 height 15
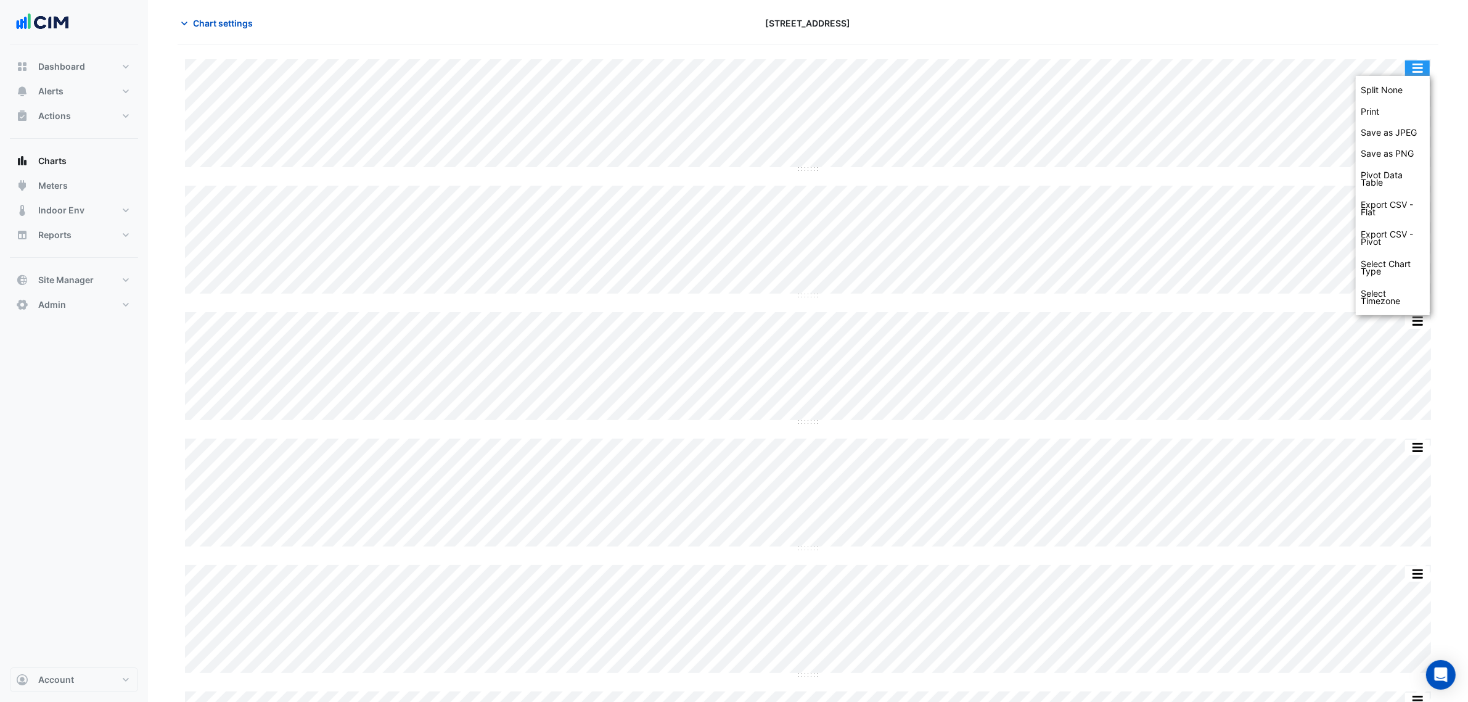
click at [1419, 69] on button "button" at bounding box center [1417, 67] width 25 height 15
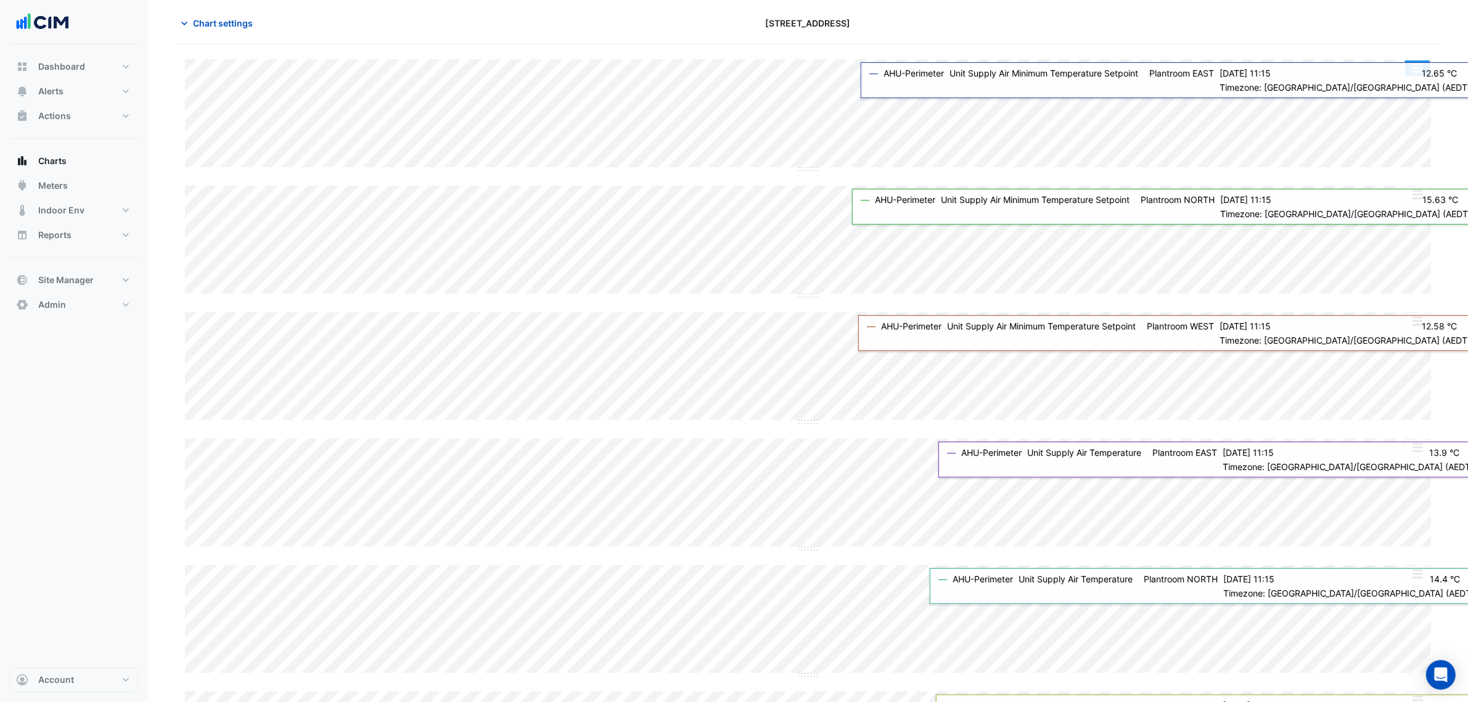
click at [1412, 75] on button "button" at bounding box center [1417, 67] width 25 height 15
click at [1419, 74] on button "button" at bounding box center [1417, 67] width 25 height 15
click at [1416, 90] on div "Split None" at bounding box center [1393, 90] width 74 height 22
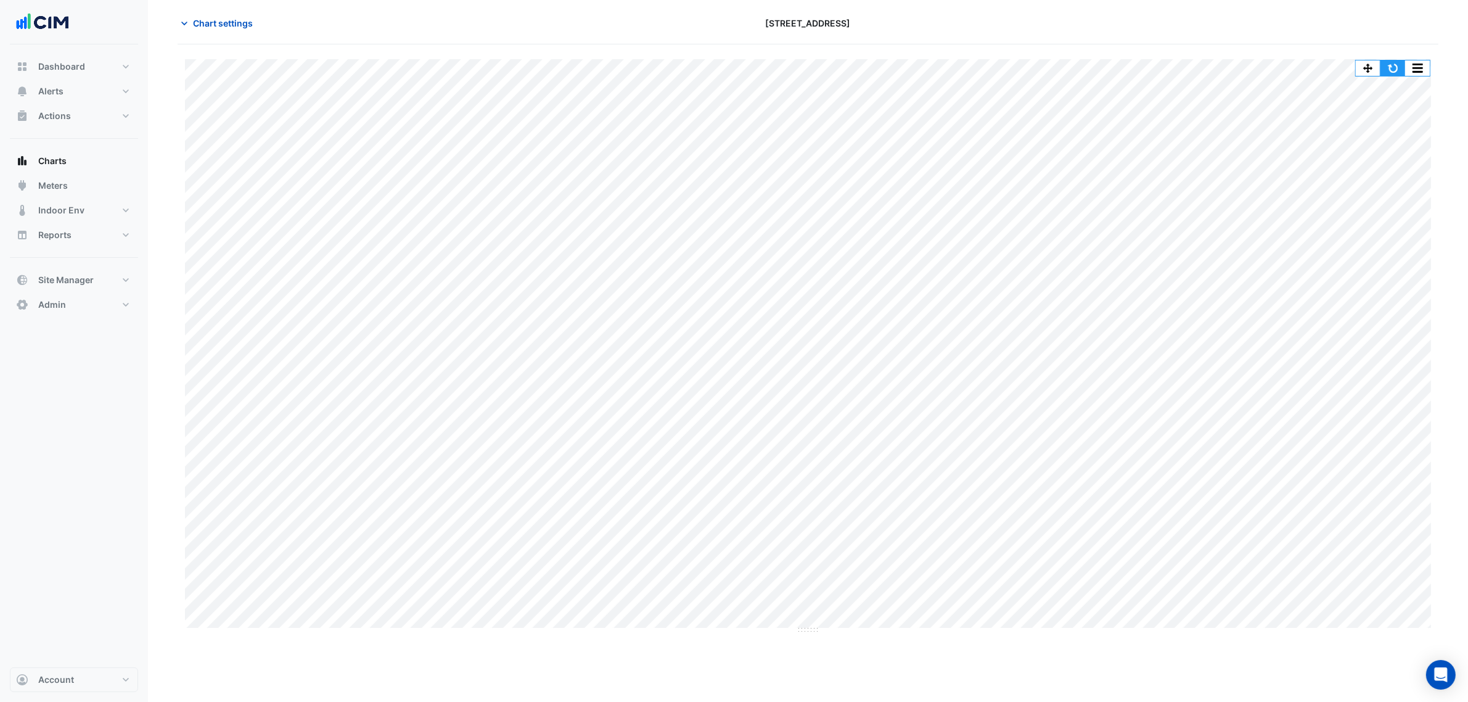
click at [1393, 62] on button "button" at bounding box center [1393, 67] width 25 height 15
click at [228, 14] on button "Chart settings" at bounding box center [219, 23] width 83 height 22
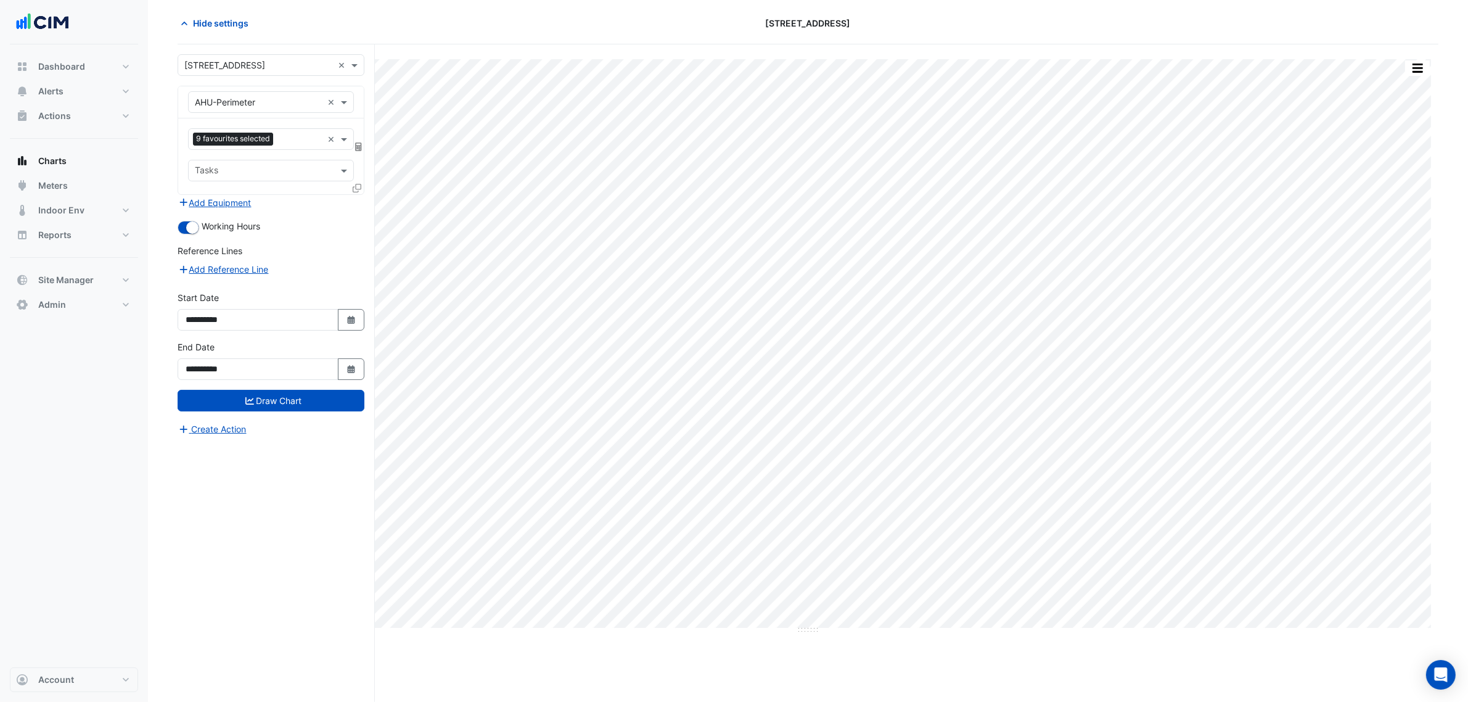
click at [258, 137] on span "9 favourites selected" at bounding box center [233, 139] width 80 height 12
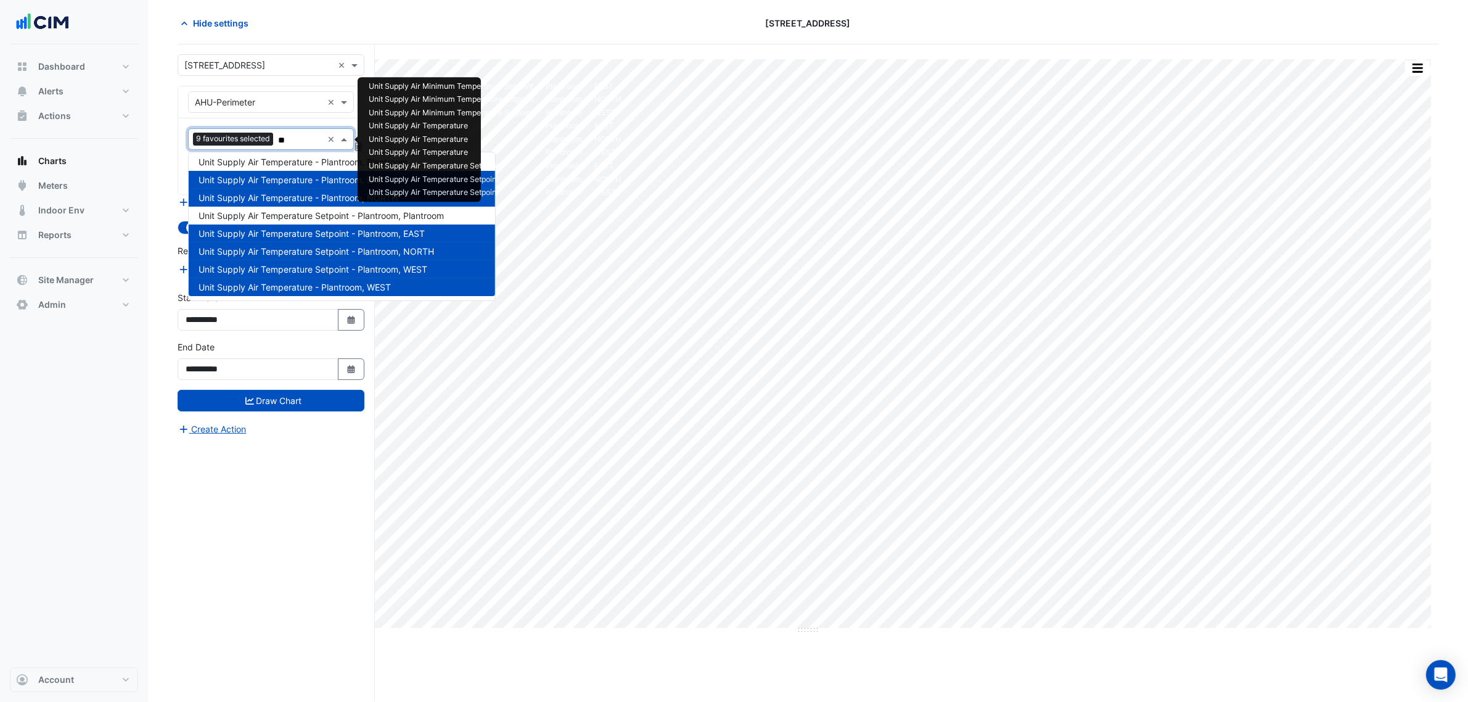
scroll to position [183, 0]
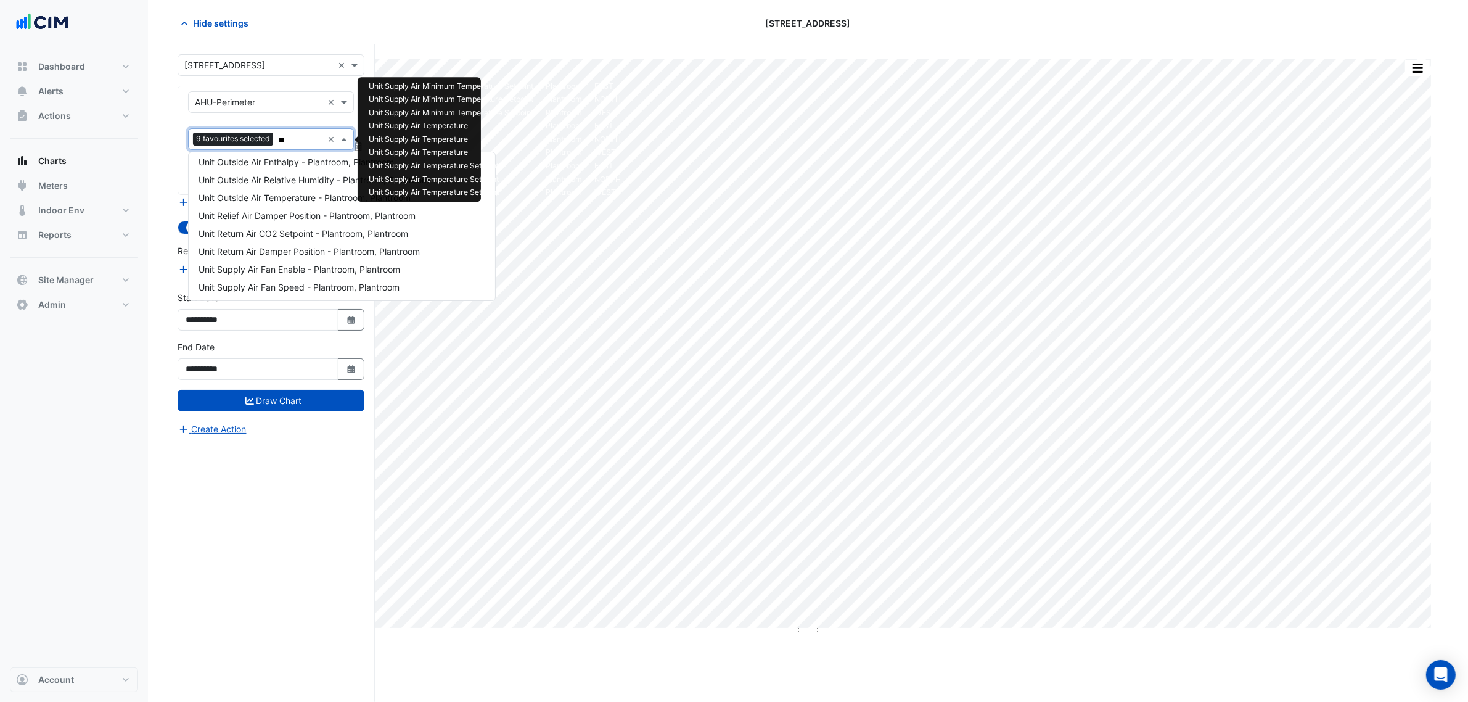
type input "***"
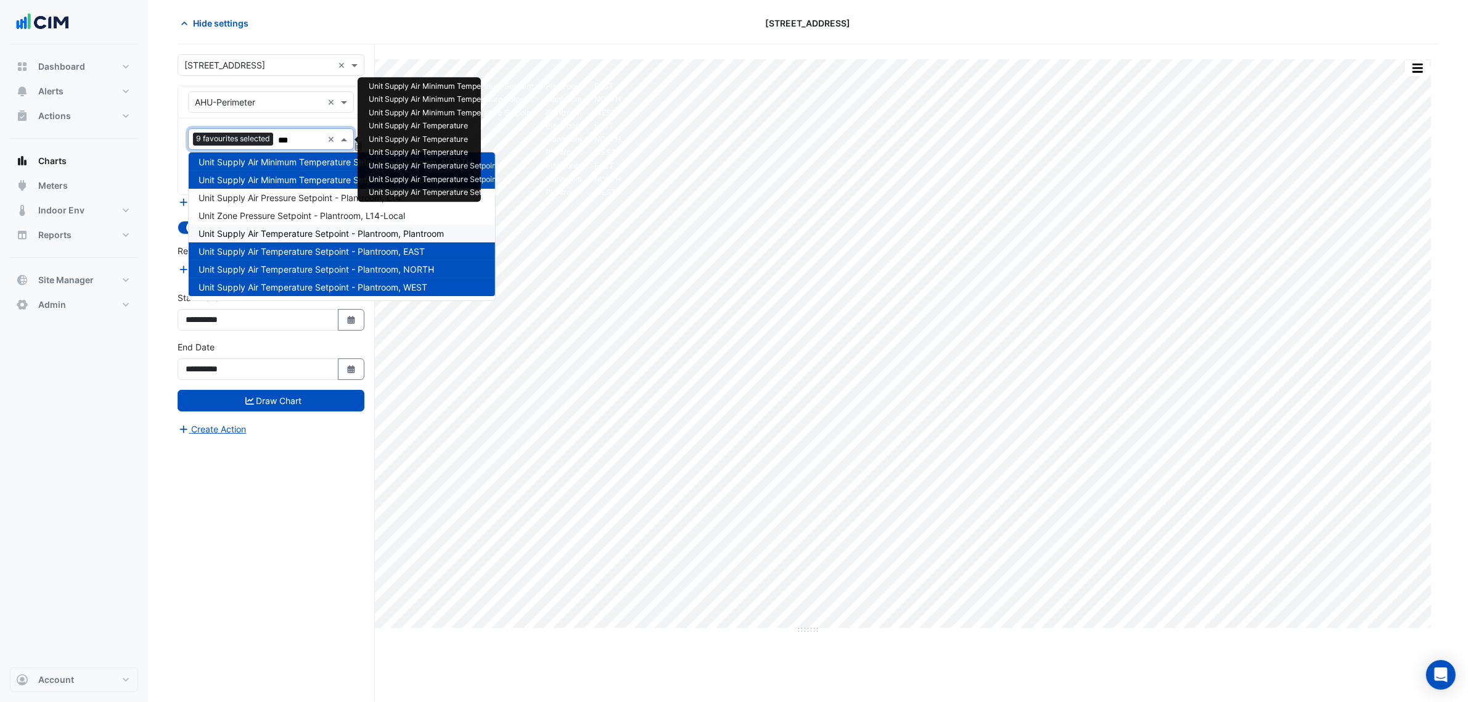
click at [341, 236] on span "Unit Supply Air Temperature Setpoint - Plantroom, Plantroom" at bounding box center [321, 233] width 245 height 10
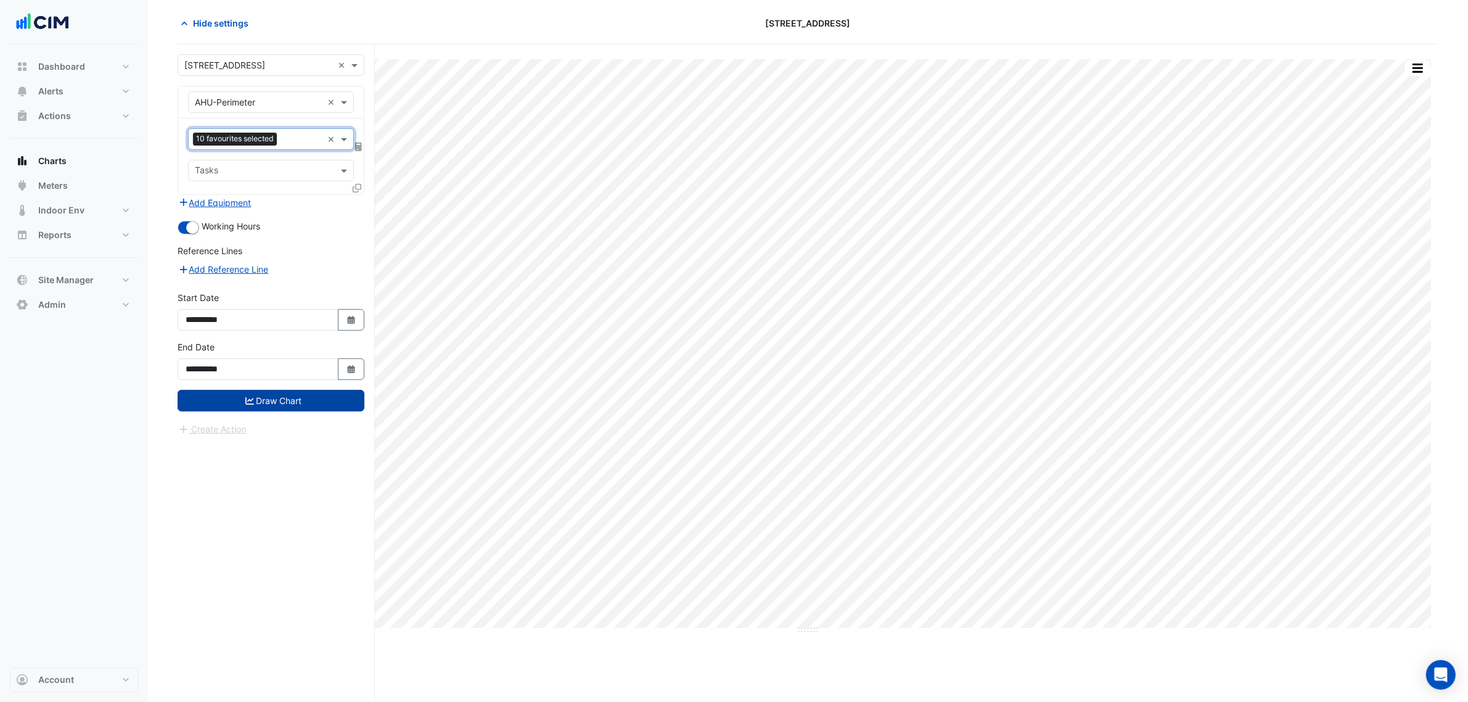
click at [304, 407] on button "Draw Chart" at bounding box center [271, 401] width 187 height 22
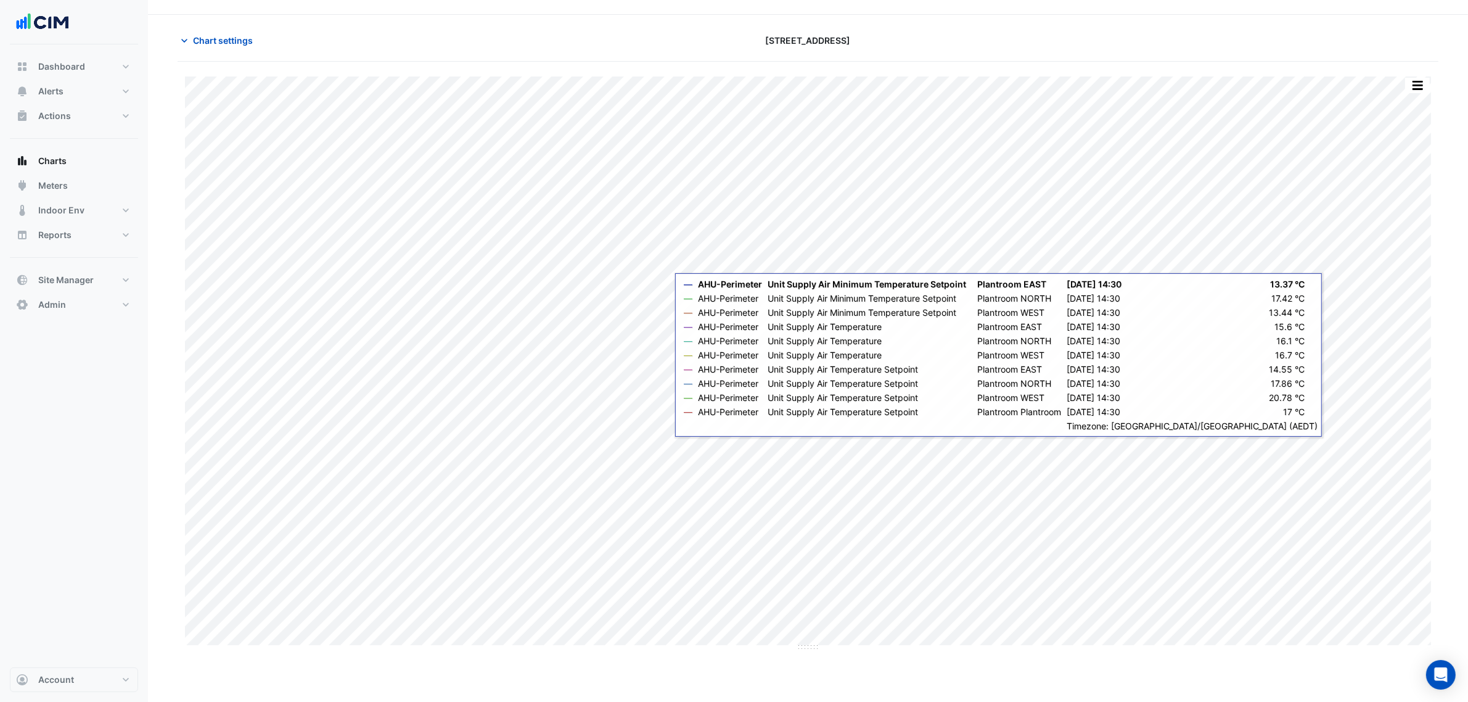
scroll to position [47, 0]
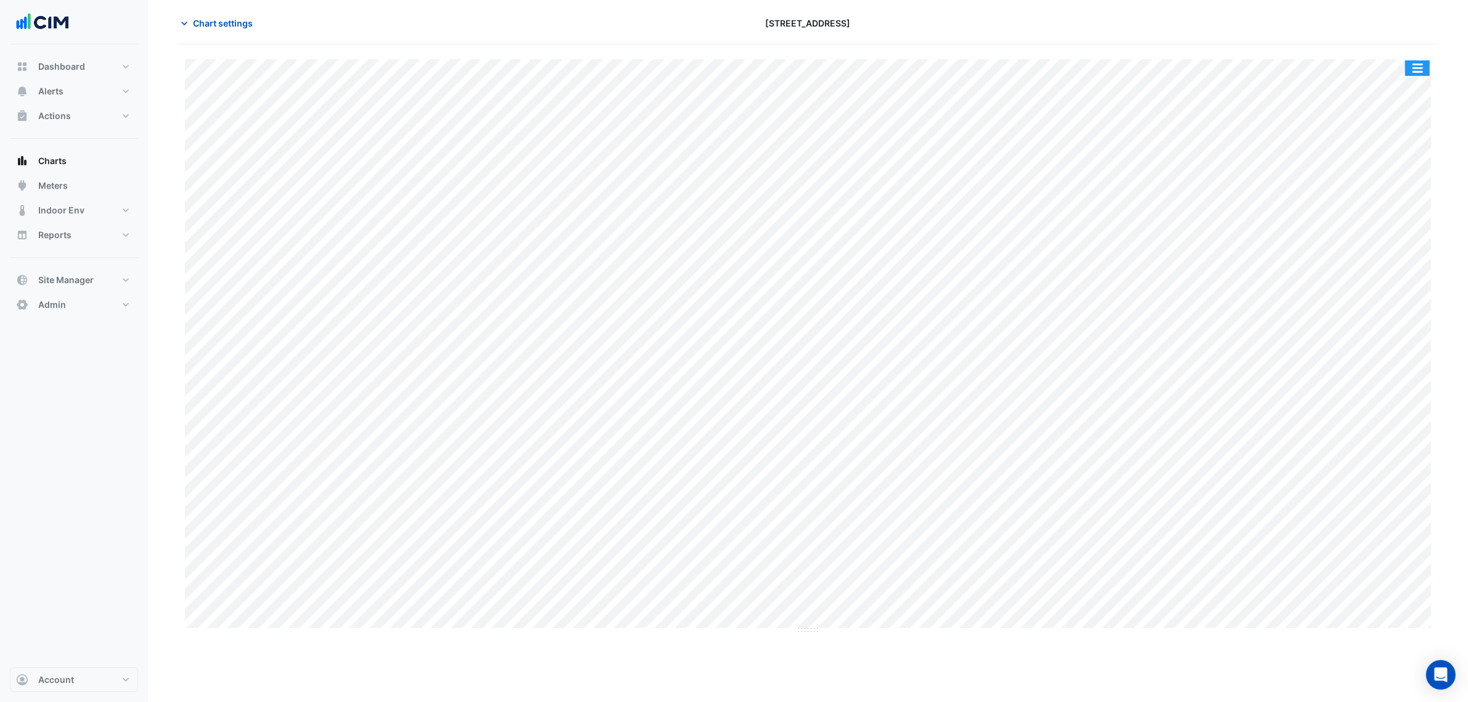
click at [1414, 68] on button "button" at bounding box center [1417, 67] width 25 height 15
click at [1413, 81] on div "Split All" at bounding box center [1393, 90] width 74 height 22
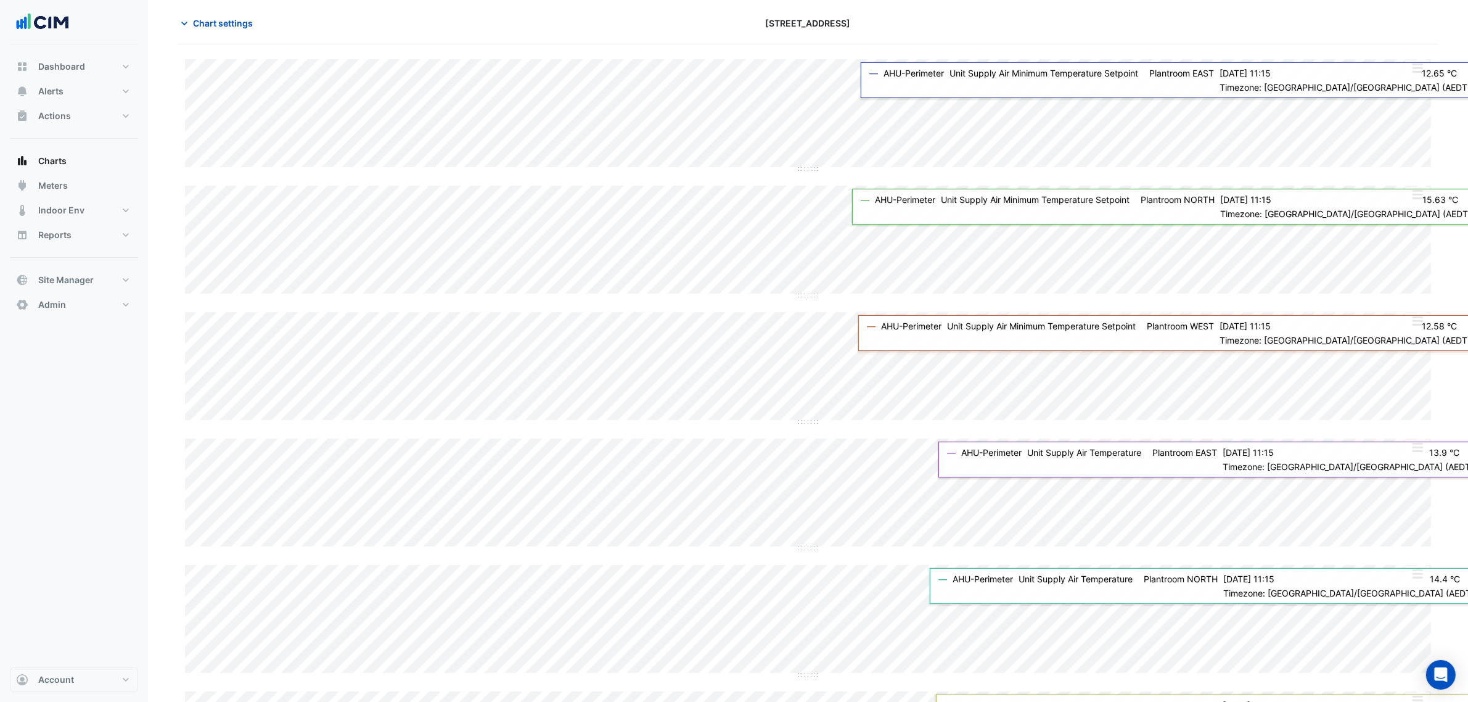
click at [1419, 71] on button "button" at bounding box center [1417, 67] width 25 height 15
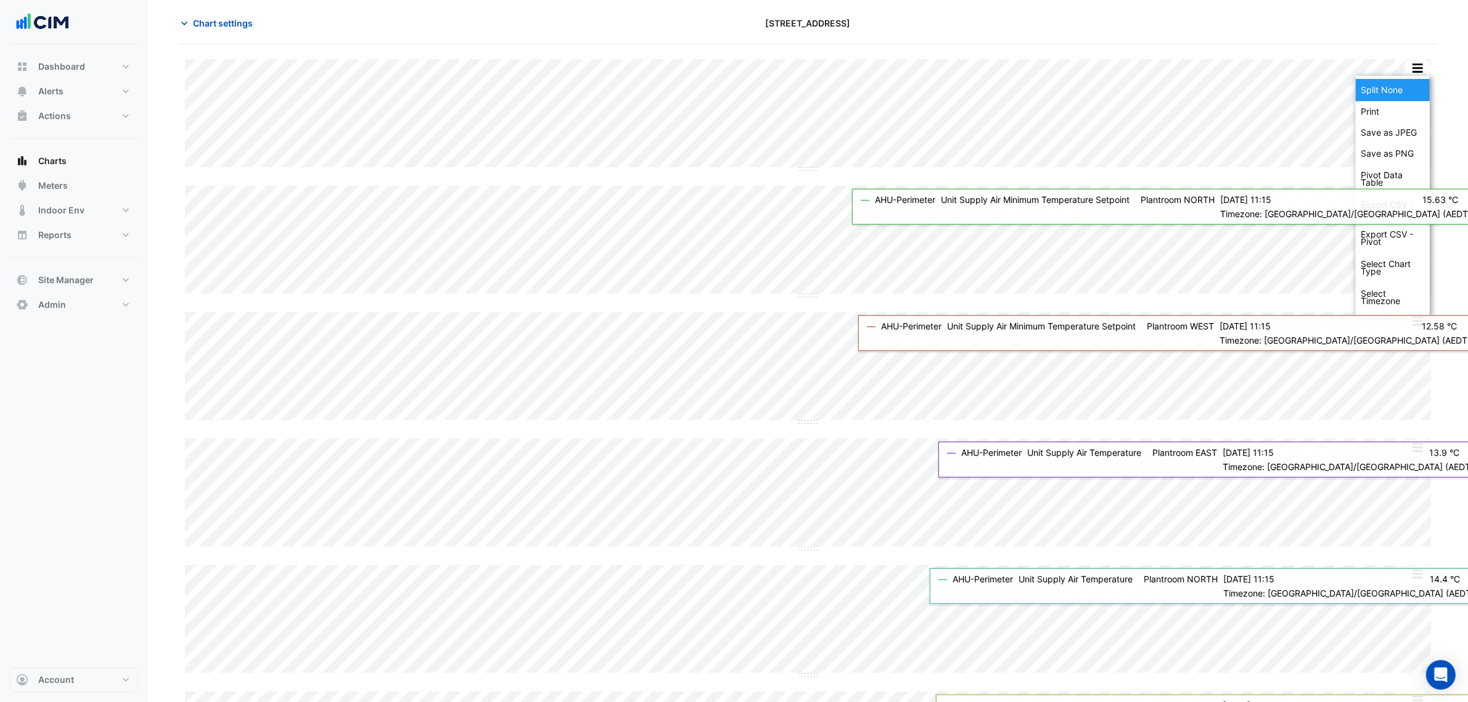
click at [1417, 85] on div "Split None" at bounding box center [1393, 90] width 74 height 22
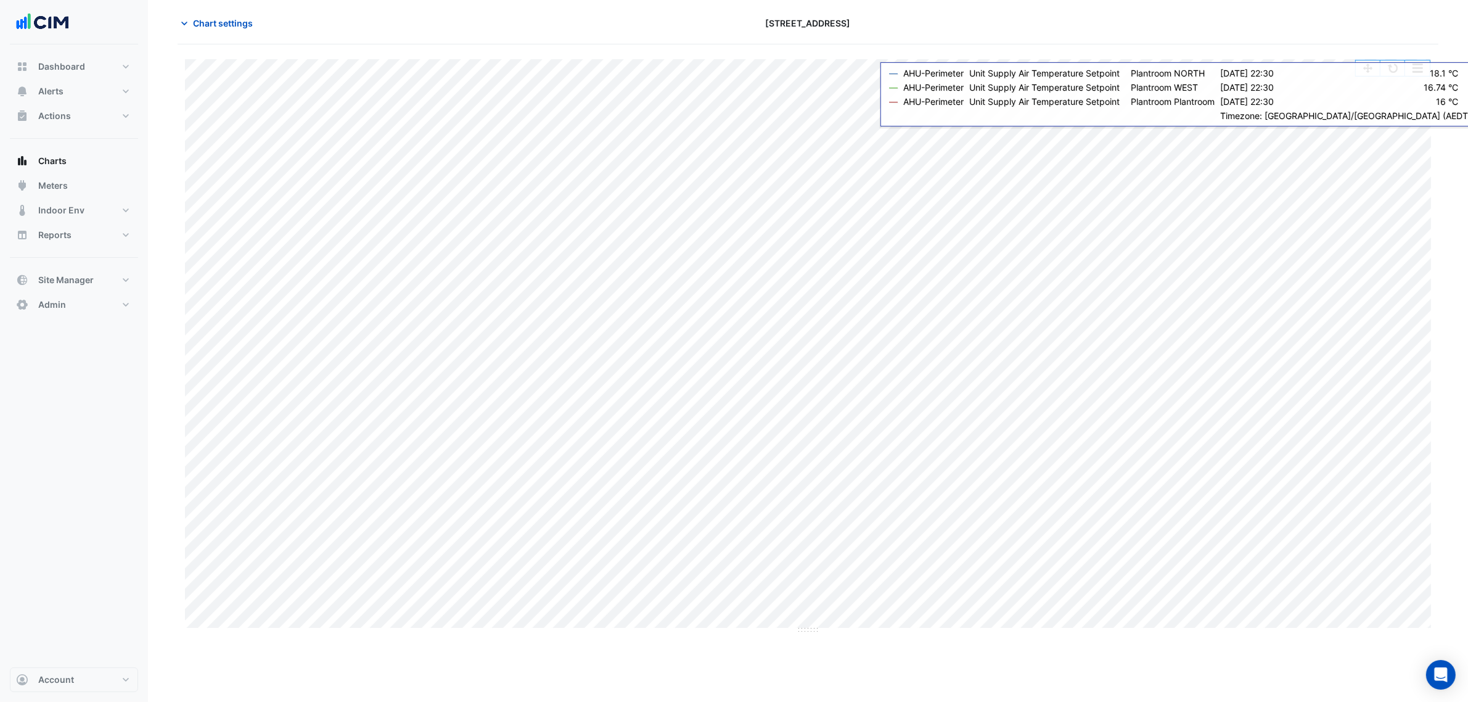
click at [1394, 72] on button "button" at bounding box center [1393, 67] width 25 height 15
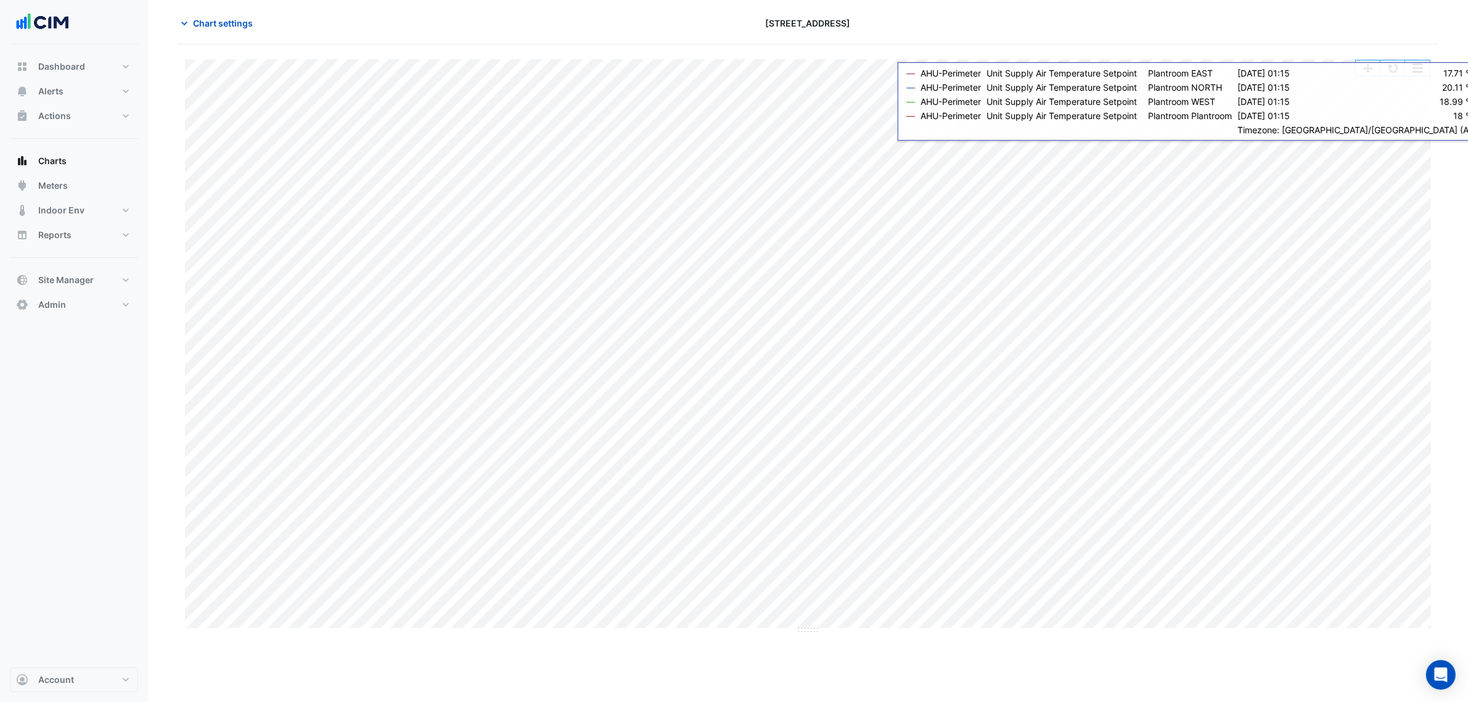
click at [1398, 75] on button "button" at bounding box center [1393, 67] width 25 height 15
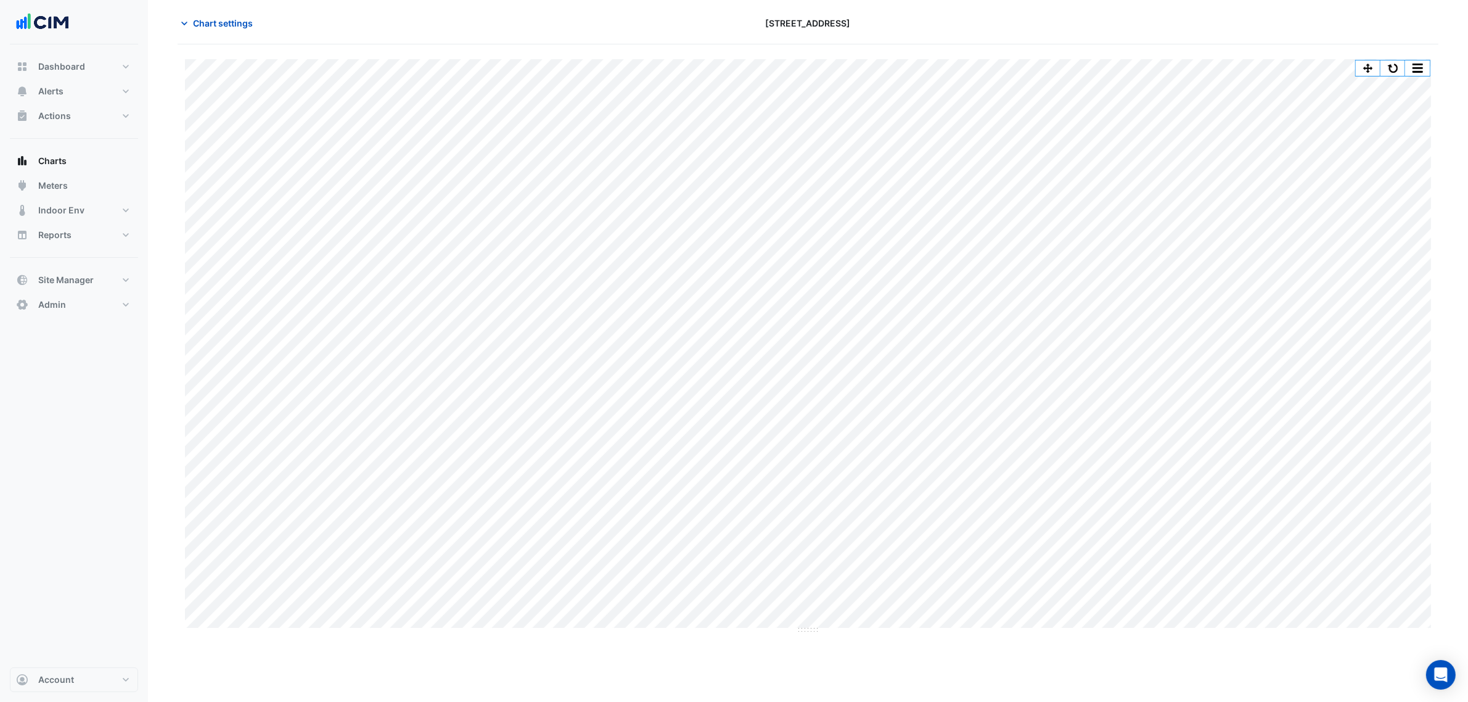
click at [573, 628] on div "Split All Print Save as JPEG Save as PNG Pivot Data Table Export CSV - Flat Exp…" at bounding box center [808, 343] width 1246 height 568
click at [1391, 68] on button "button" at bounding box center [1393, 67] width 25 height 15
click at [1389, 65] on button "button" at bounding box center [1393, 67] width 25 height 15
